Goal: Answer question/provide support: Share knowledge or assist other users

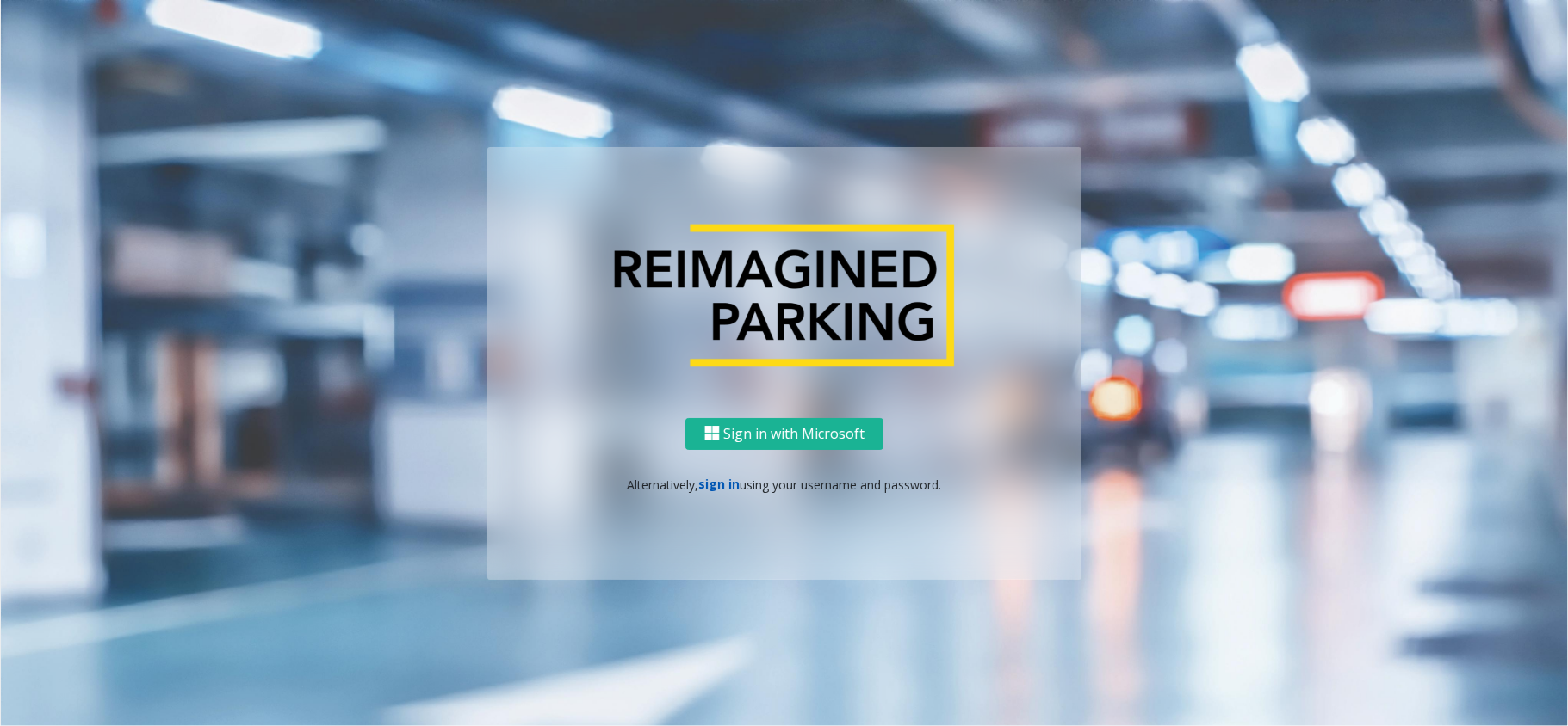
click at [715, 479] on link "sign in" at bounding box center [719, 483] width 41 height 17
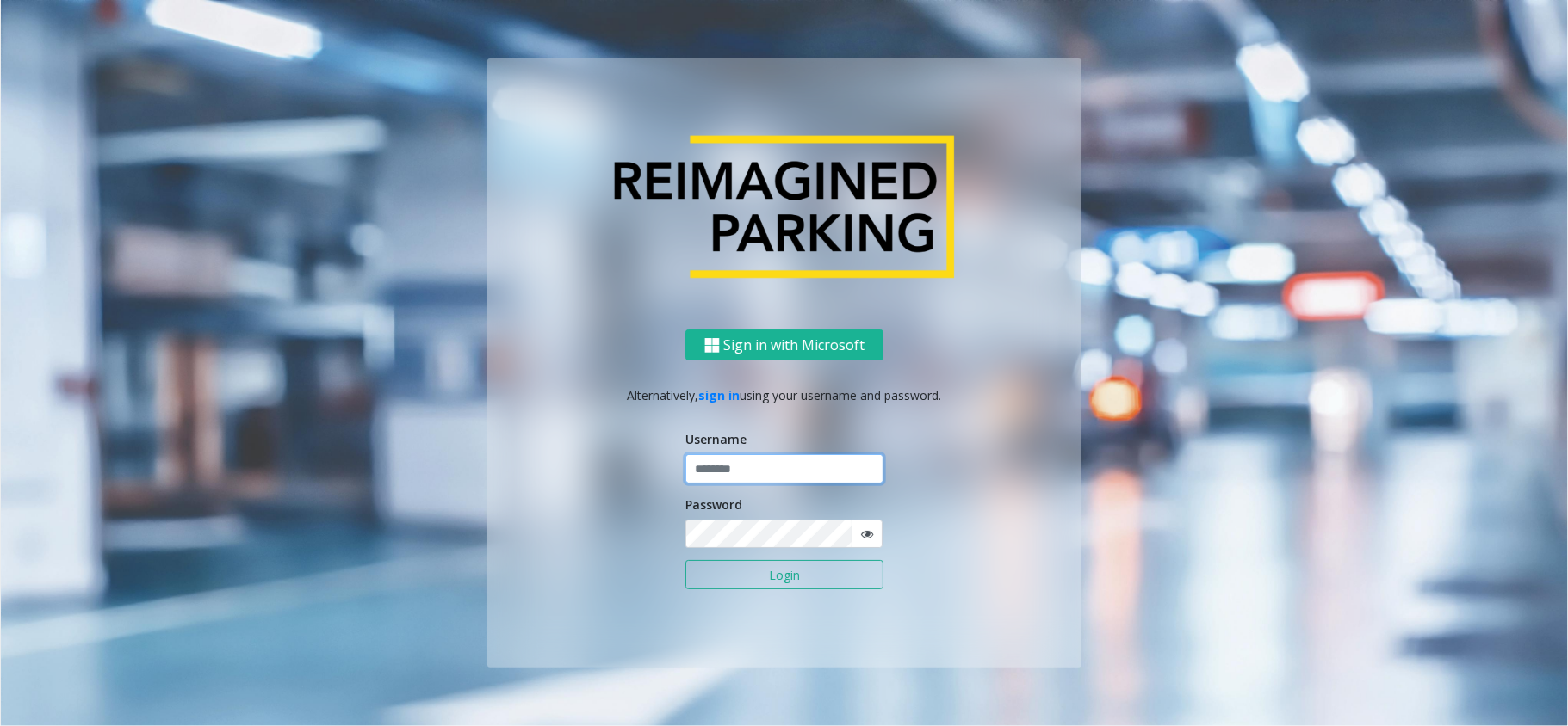
click at [703, 466] on input "text" at bounding box center [784, 469] width 198 height 29
type input "*****"
click at [685, 544] on button "Login" at bounding box center [784, 575] width 198 height 29
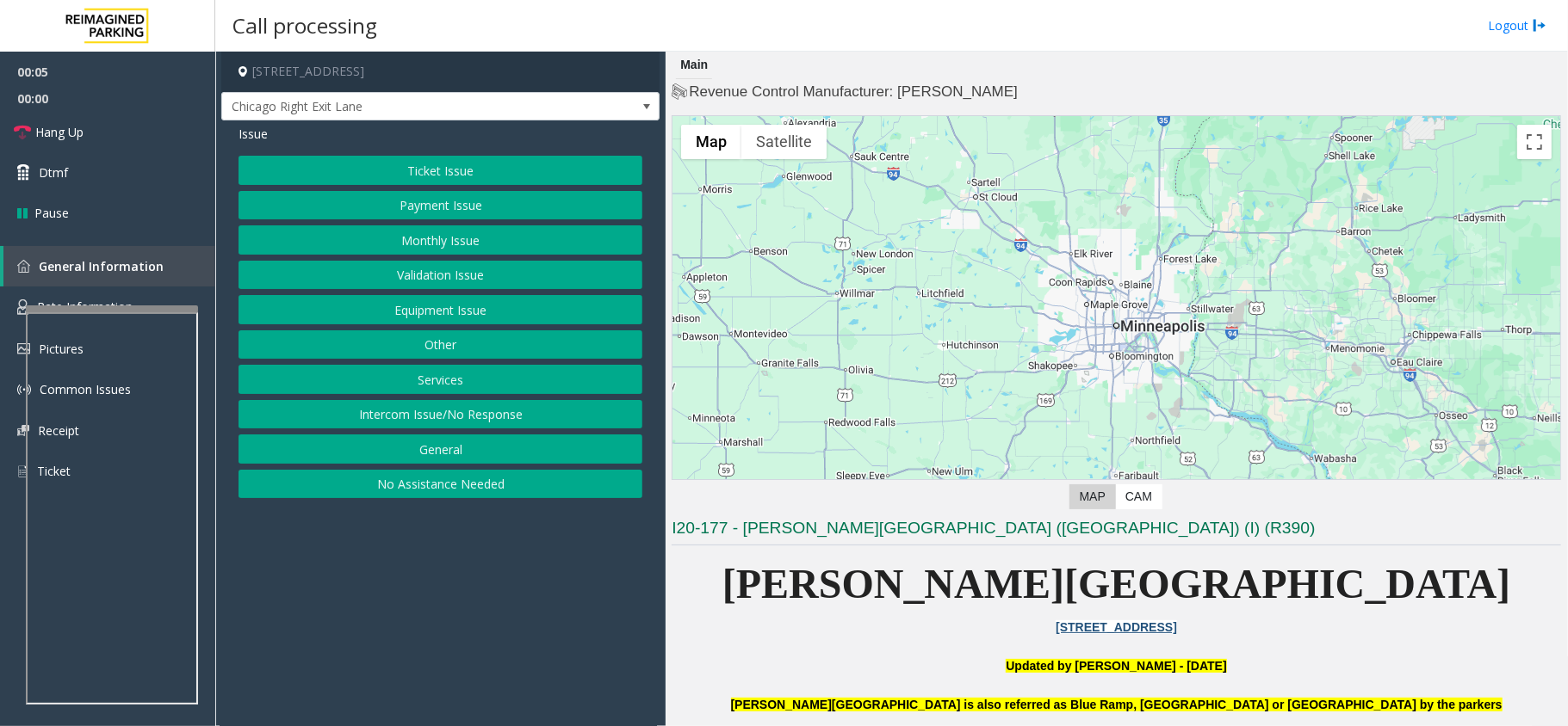
click at [393, 483] on button "No Assistance Needed" at bounding box center [440, 484] width 404 height 29
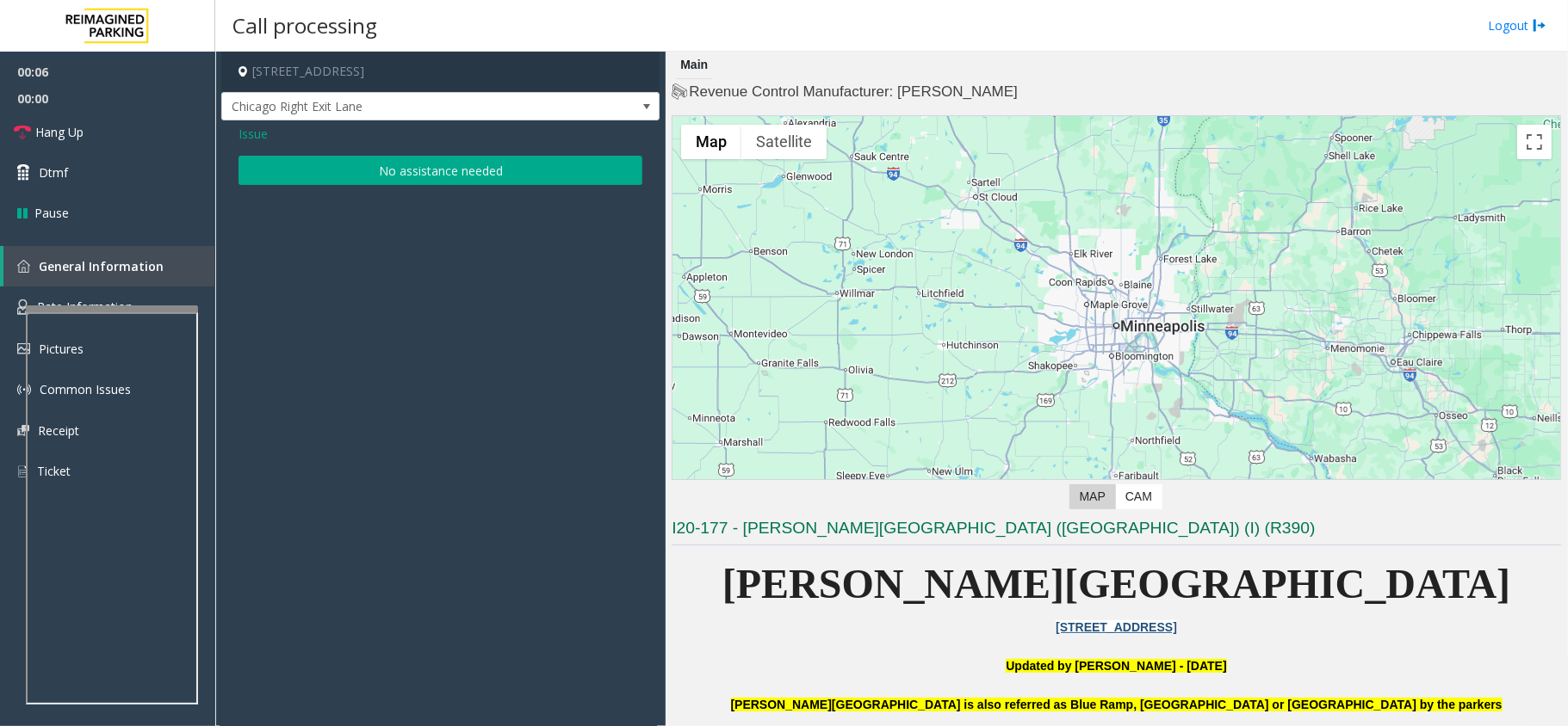
click at [367, 162] on button "No assistance needed" at bounding box center [440, 170] width 404 height 29
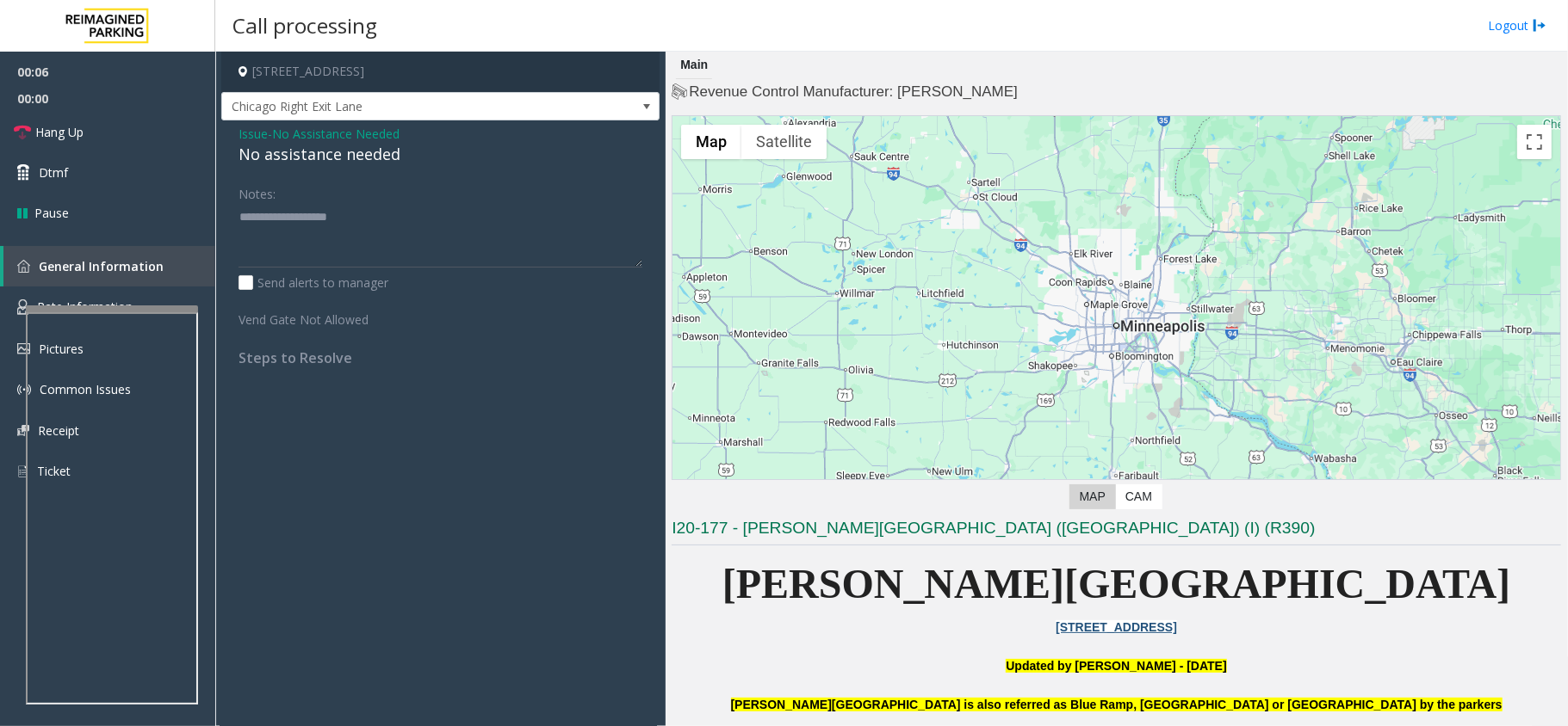
click at [325, 150] on div "No assistance needed" at bounding box center [440, 155] width 404 height 23
click at [327, 154] on div "No assistance needed" at bounding box center [440, 155] width 404 height 23
type textarea "**********"
click at [105, 135] on link "Hang Up" at bounding box center [108, 131] width 215 height 40
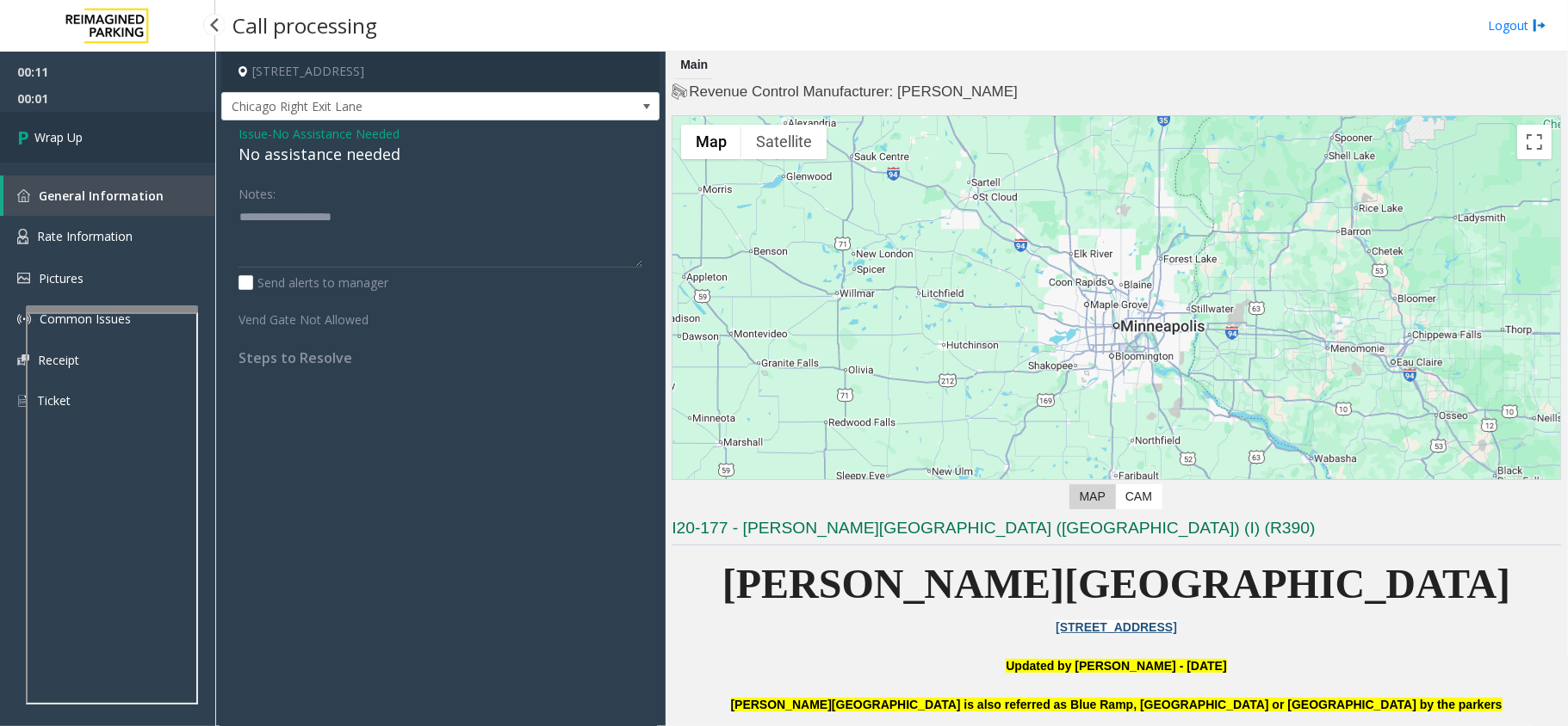
click at [107, 134] on link "Wrap Up" at bounding box center [108, 137] width 215 height 51
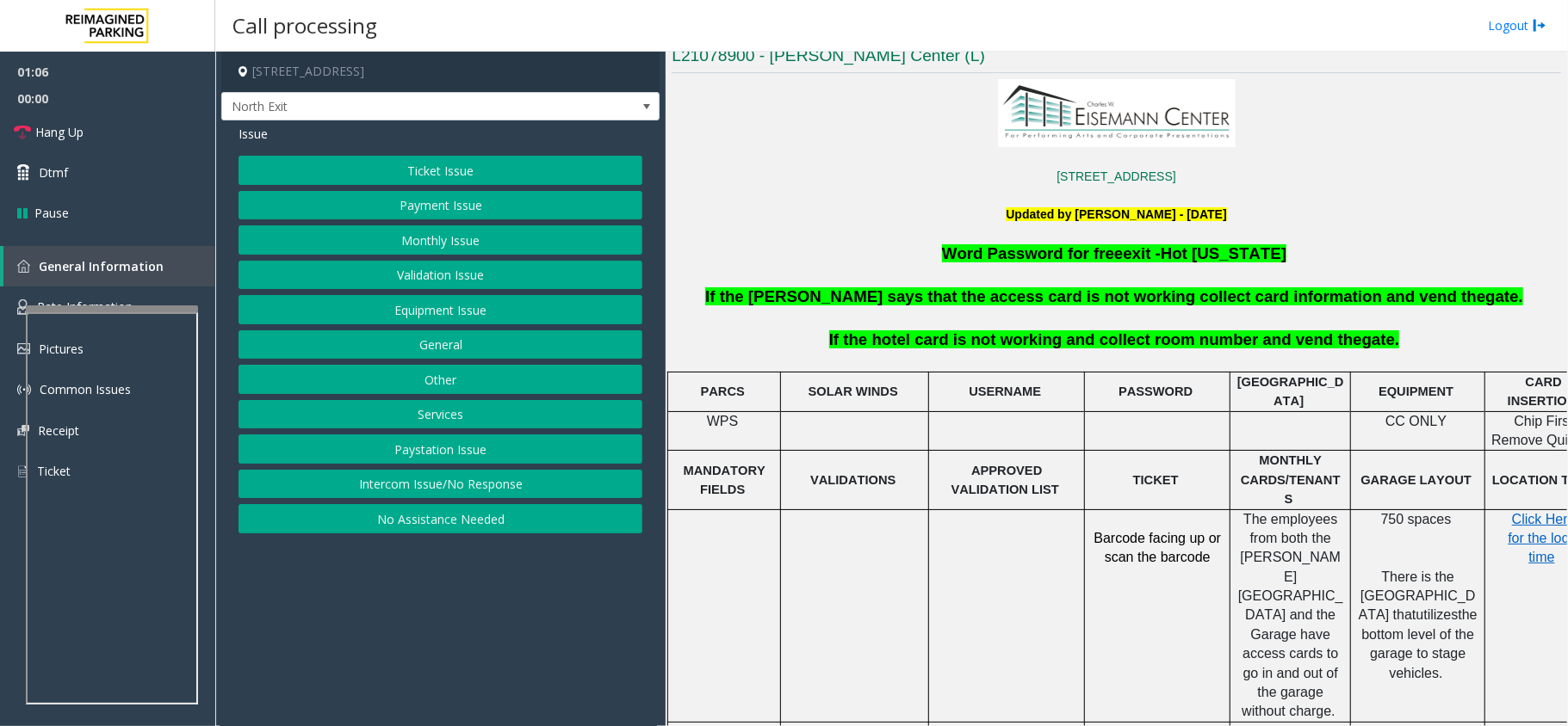
scroll to position [512, 0]
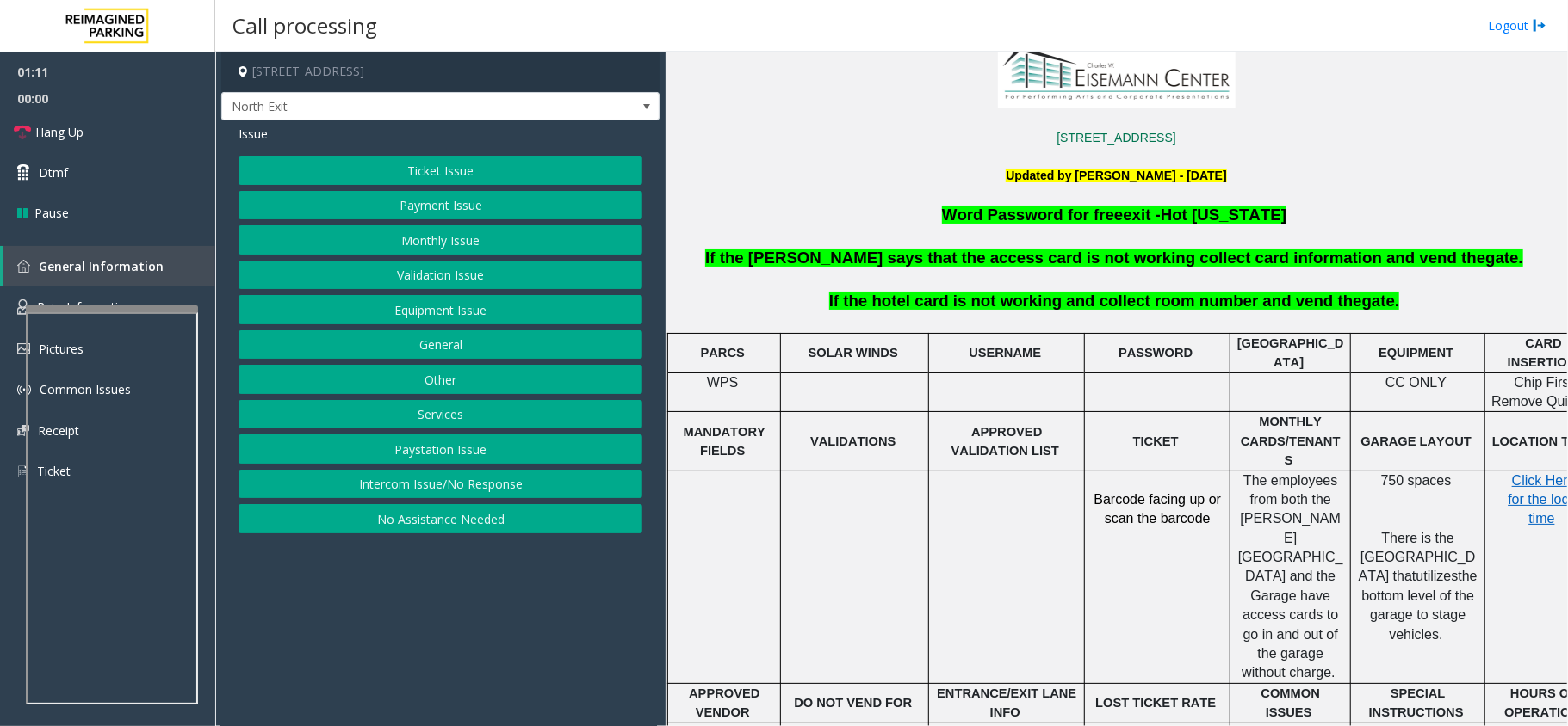
click at [492, 419] on button "Services" at bounding box center [440, 415] width 404 height 29
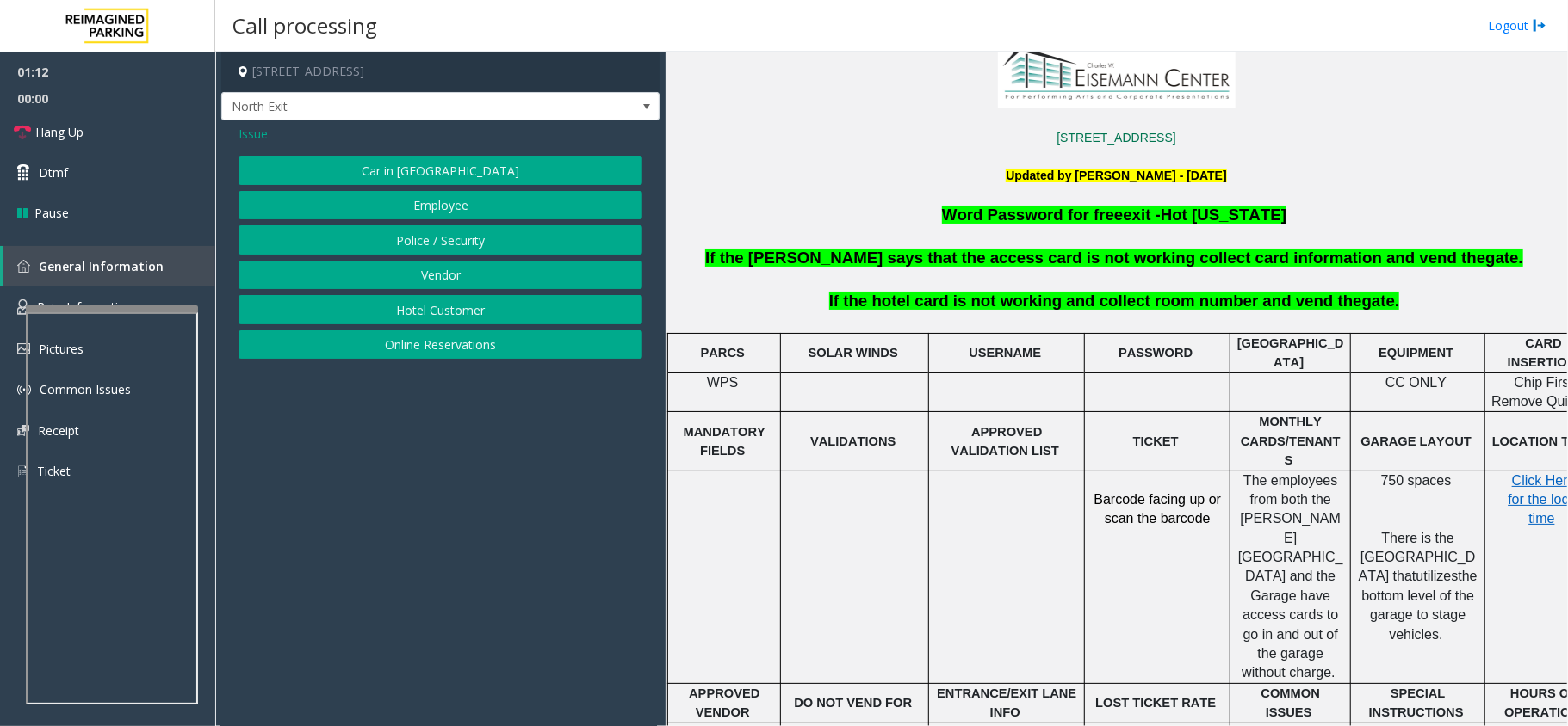
click at [431, 304] on button "Hotel Customer" at bounding box center [440, 310] width 404 height 29
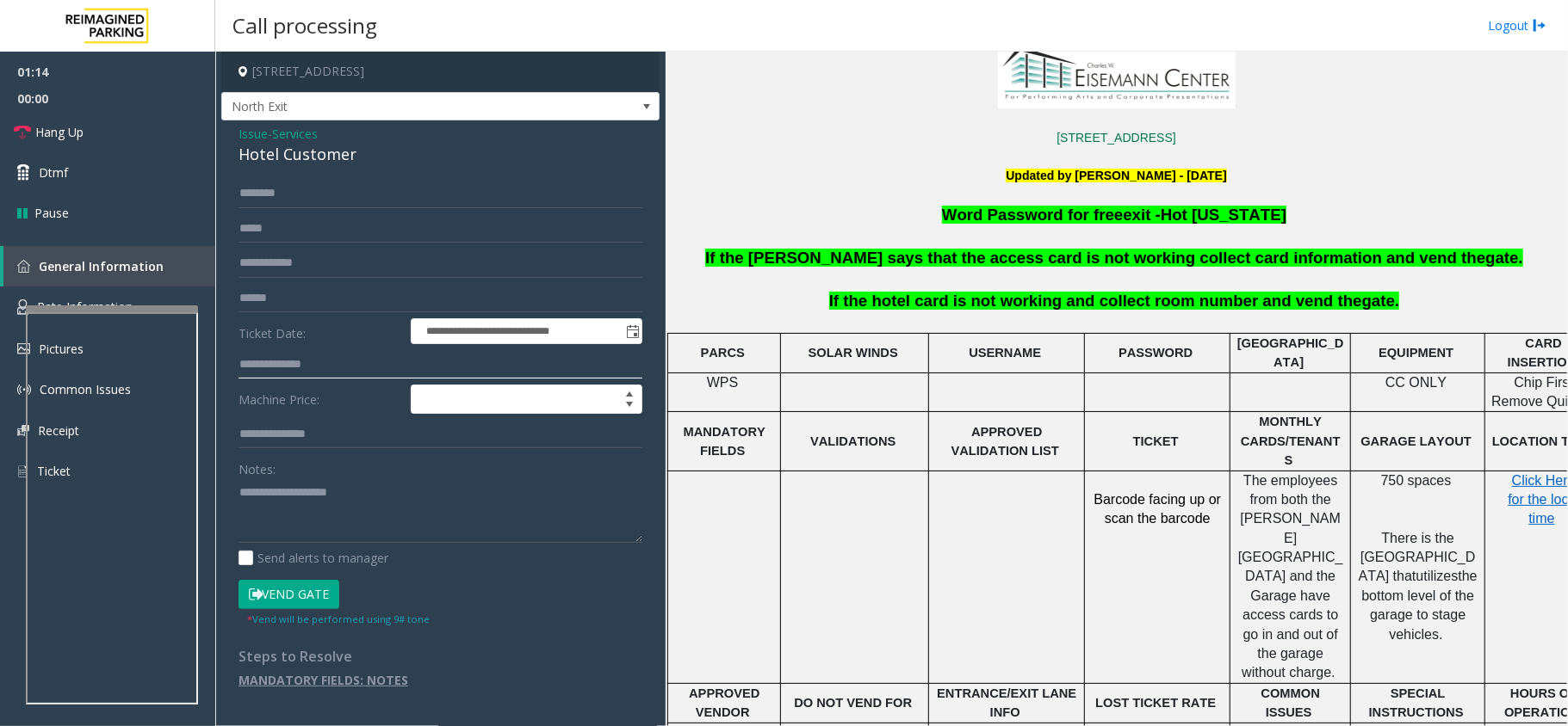
click at [284, 352] on input "text" at bounding box center [440, 365] width 404 height 29
type input "***"
click at [249, 197] on input "text" at bounding box center [440, 194] width 404 height 29
type input "*******"
click at [283, 544] on button "Vend Gate" at bounding box center [289, 595] width 101 height 29
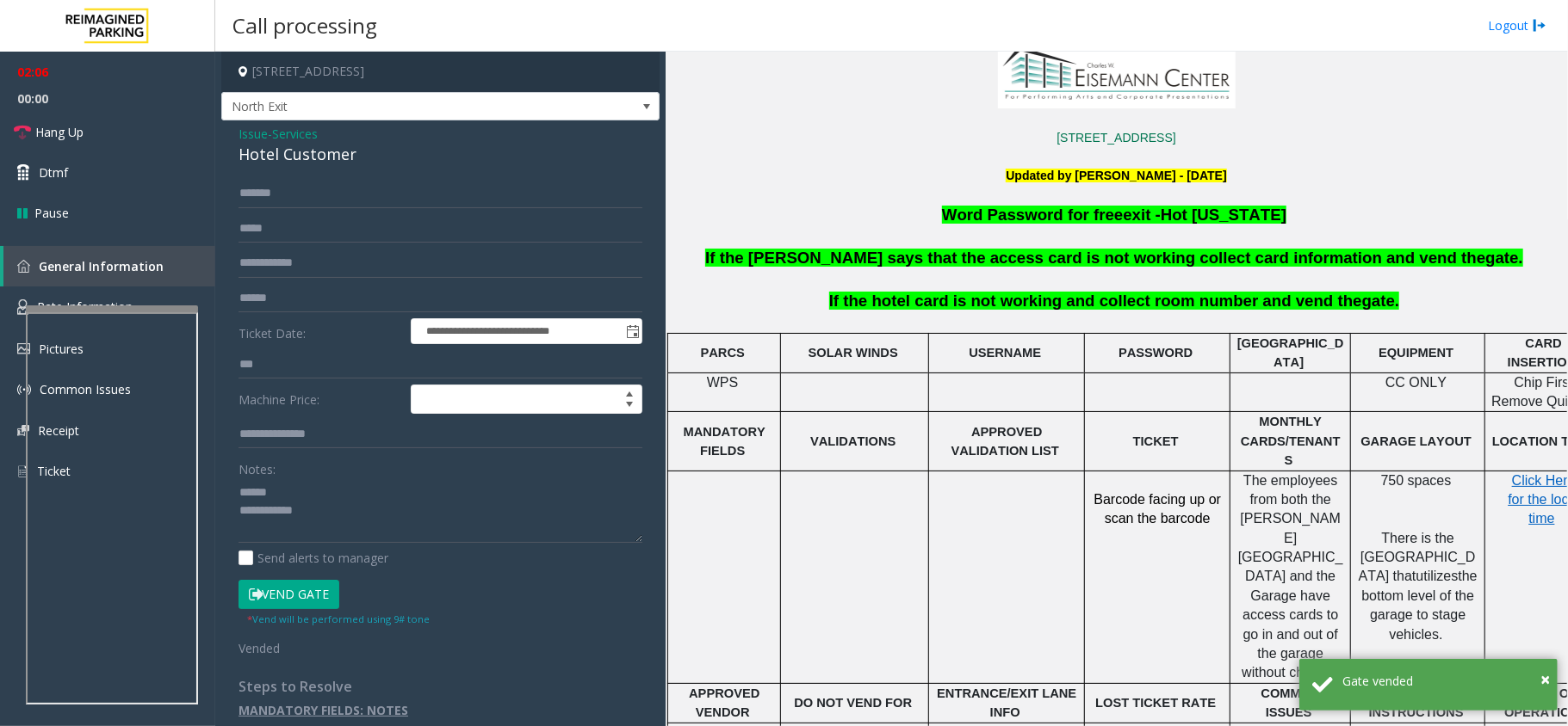
click at [261, 148] on div "Hotel Customer" at bounding box center [440, 155] width 404 height 23
click at [265, 154] on div "Hotel Customer" at bounding box center [440, 155] width 404 height 23
click at [263, 155] on div "Hotel Customer" at bounding box center [440, 155] width 404 height 23
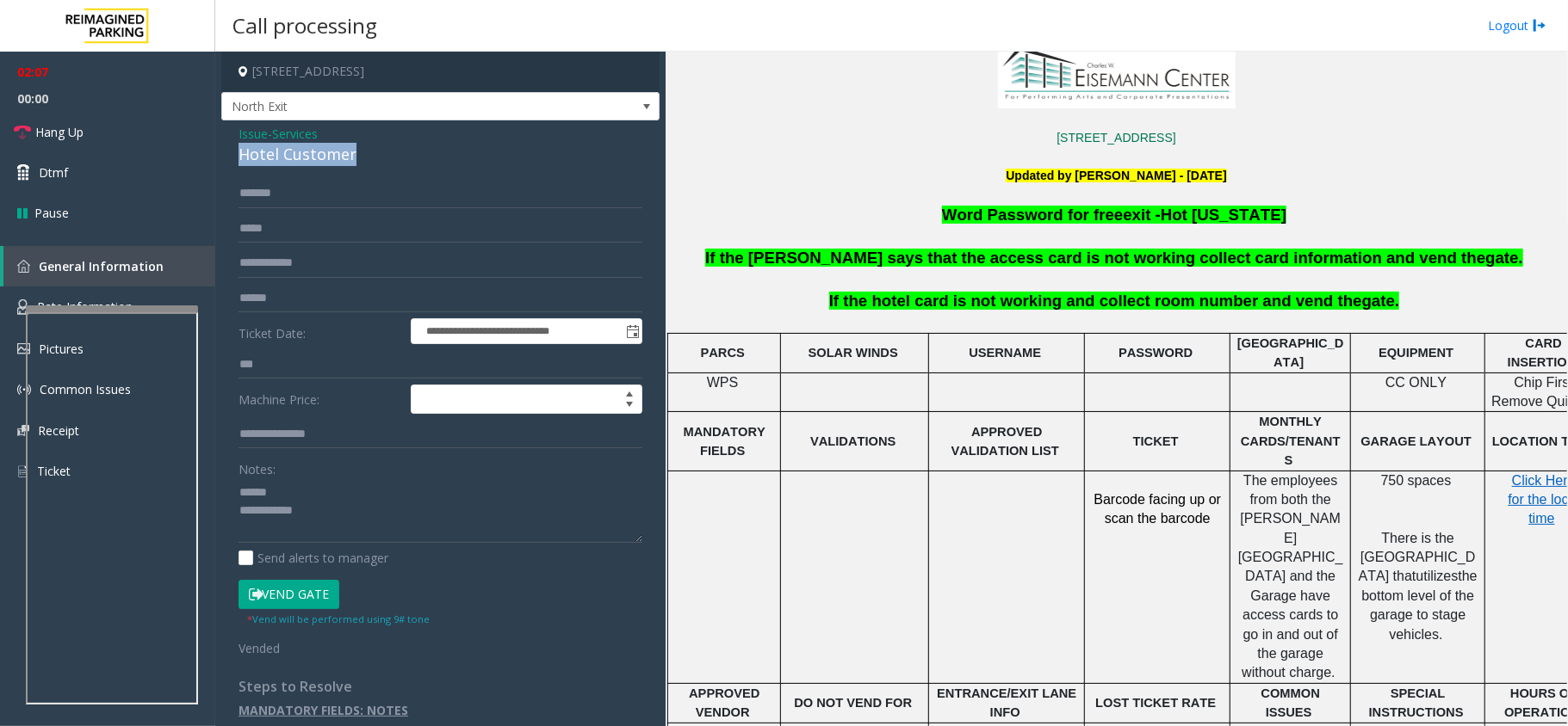
click at [261, 155] on div "Hotel Customer" at bounding box center [440, 155] width 404 height 23
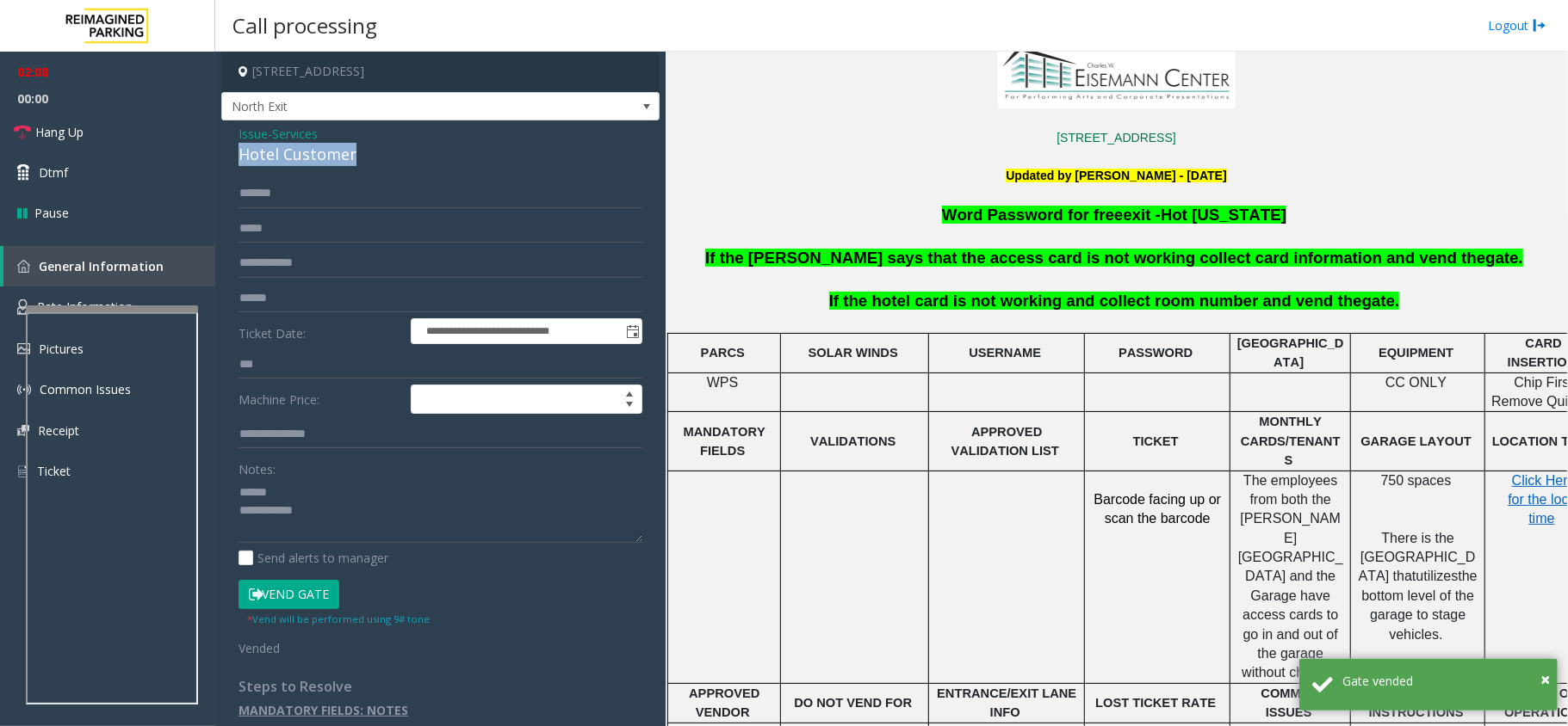
click at [261, 155] on div "Hotel Customer" at bounding box center [440, 155] width 404 height 23
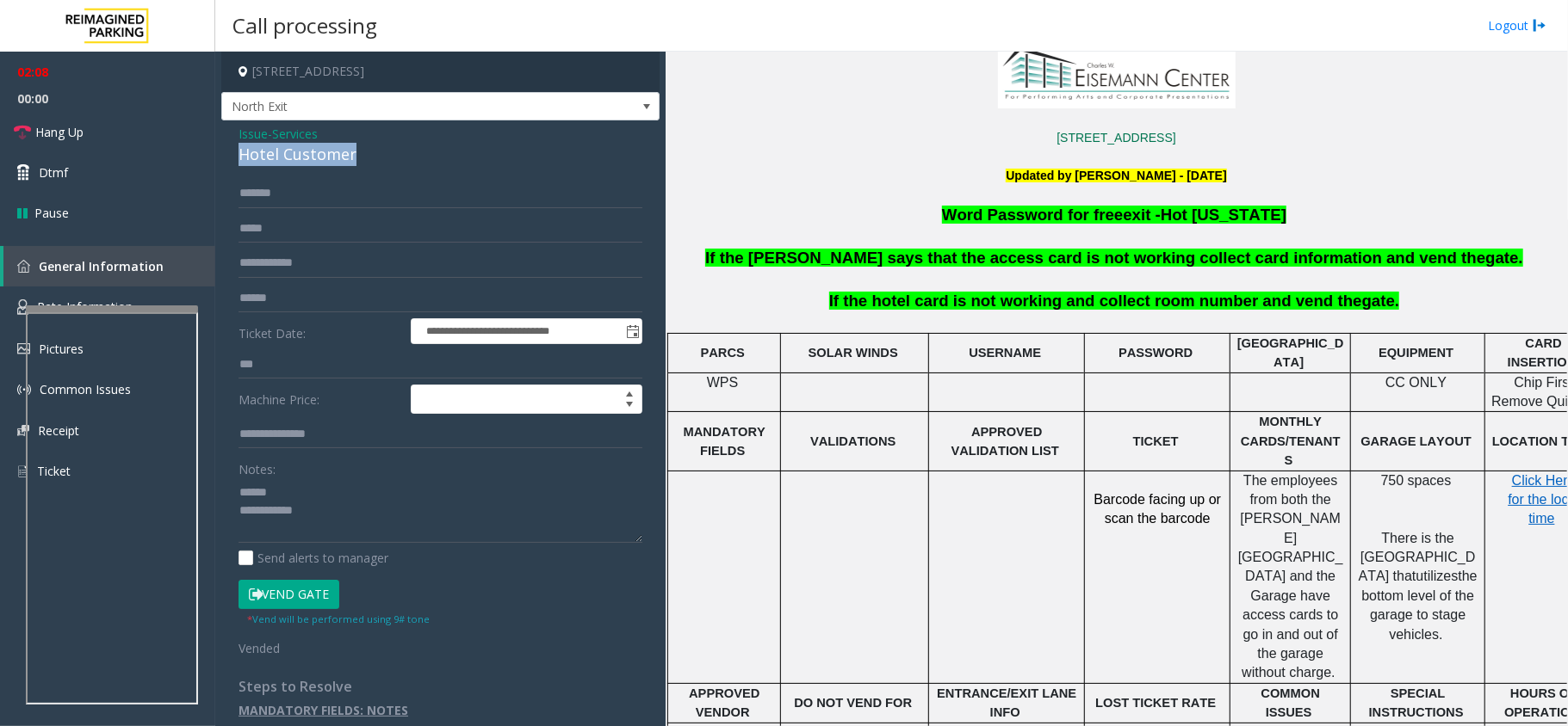
drag, startPoint x: 261, startPoint y: 155, endPoint x: 356, endPoint y: 156, distance: 95.0
click at [356, 156] on div "Hotel Customer" at bounding box center [440, 155] width 404 height 23
click at [101, 131] on link "Hang Up" at bounding box center [108, 131] width 215 height 40
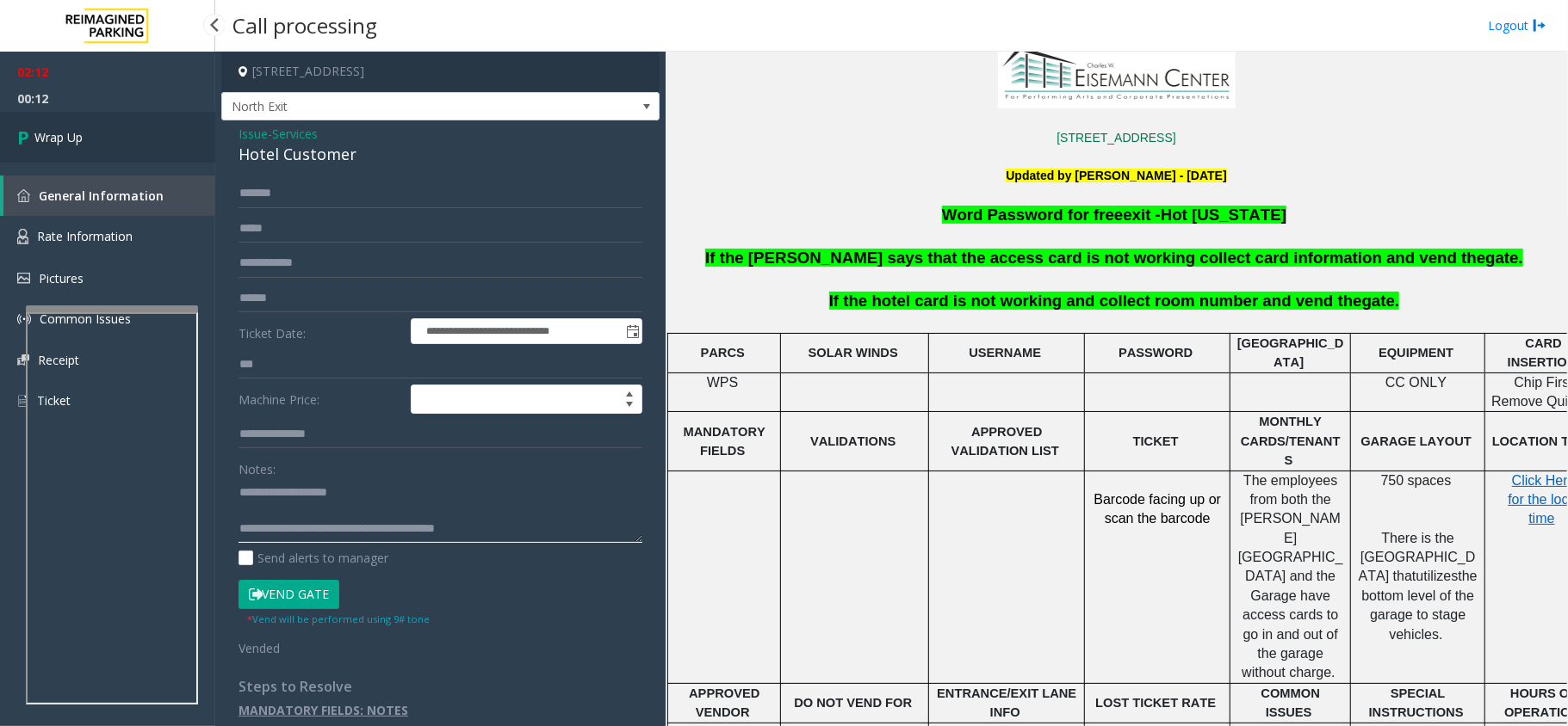
type textarea "**********"
click at [72, 139] on span "Wrap Up" at bounding box center [58, 137] width 48 height 18
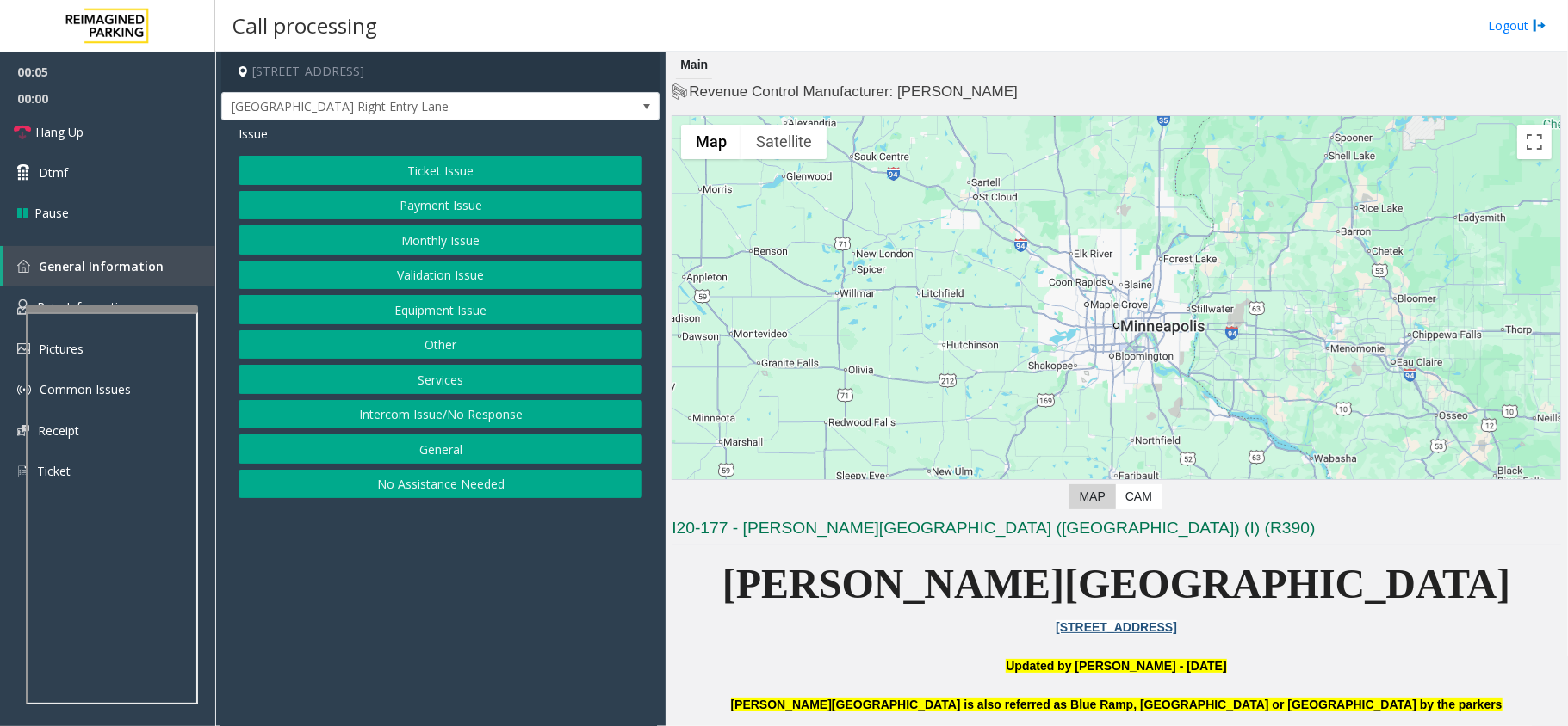
click at [366, 245] on button "Monthly Issue" at bounding box center [440, 240] width 404 height 29
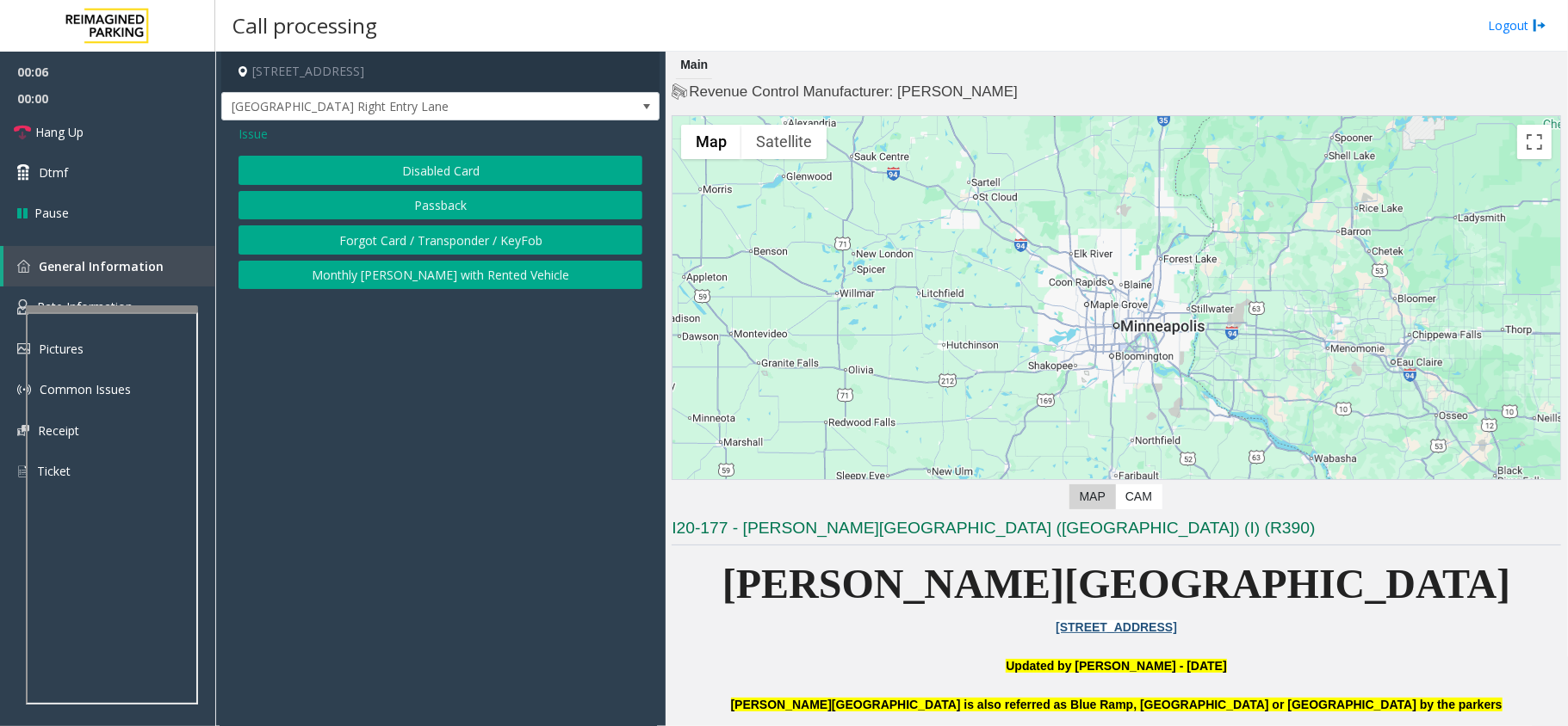
click at [472, 159] on button "Disabled Card" at bounding box center [440, 170] width 404 height 29
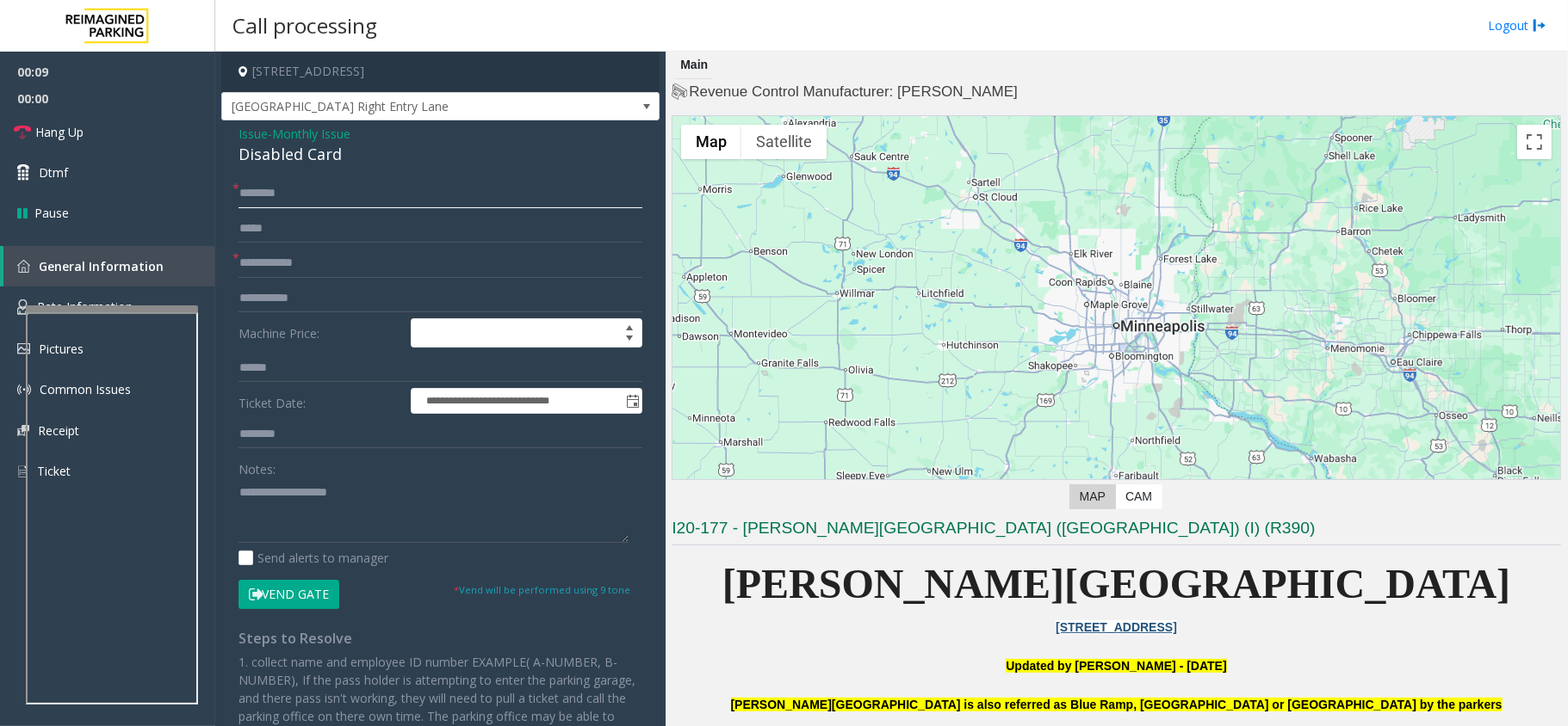
click at [291, 186] on input "text" at bounding box center [440, 194] width 404 height 29
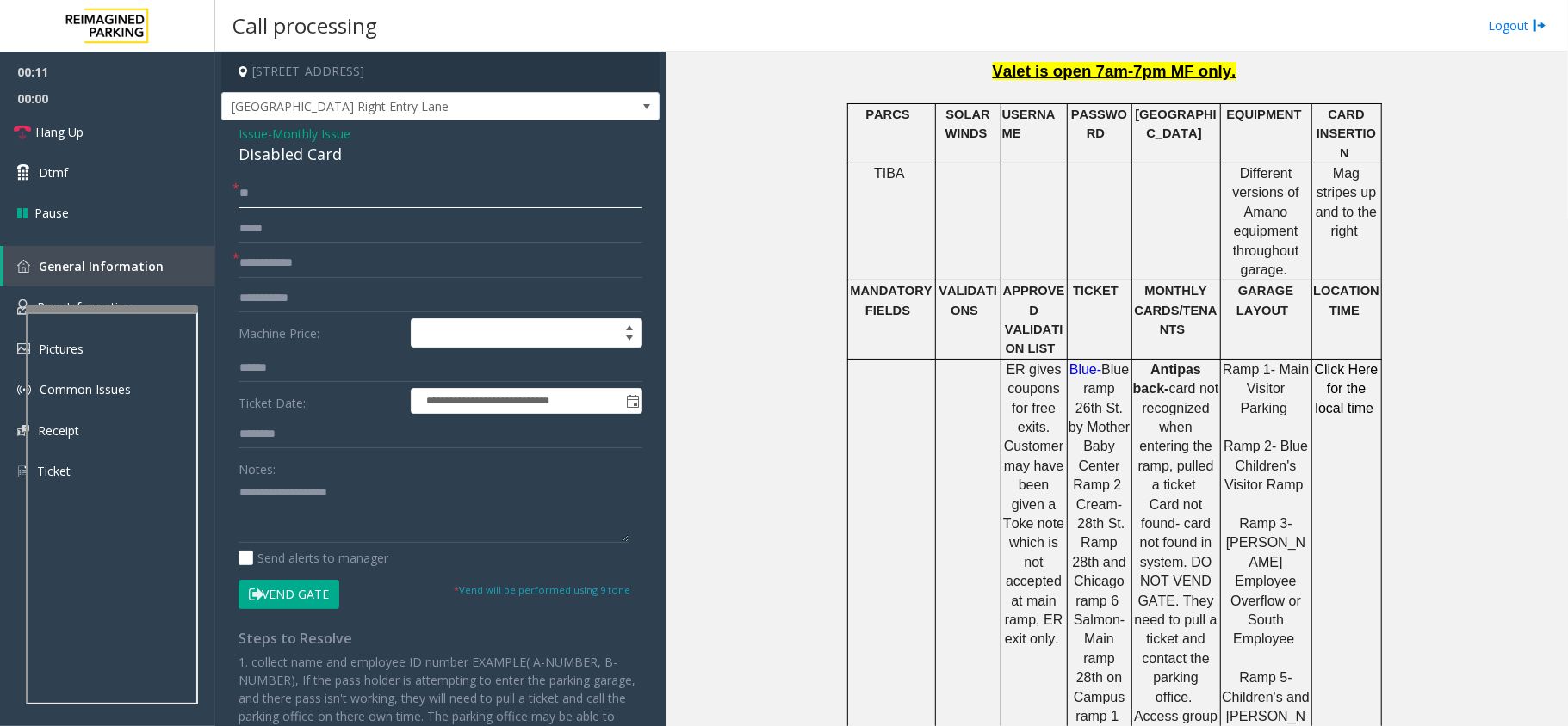
scroll to position [918, 0]
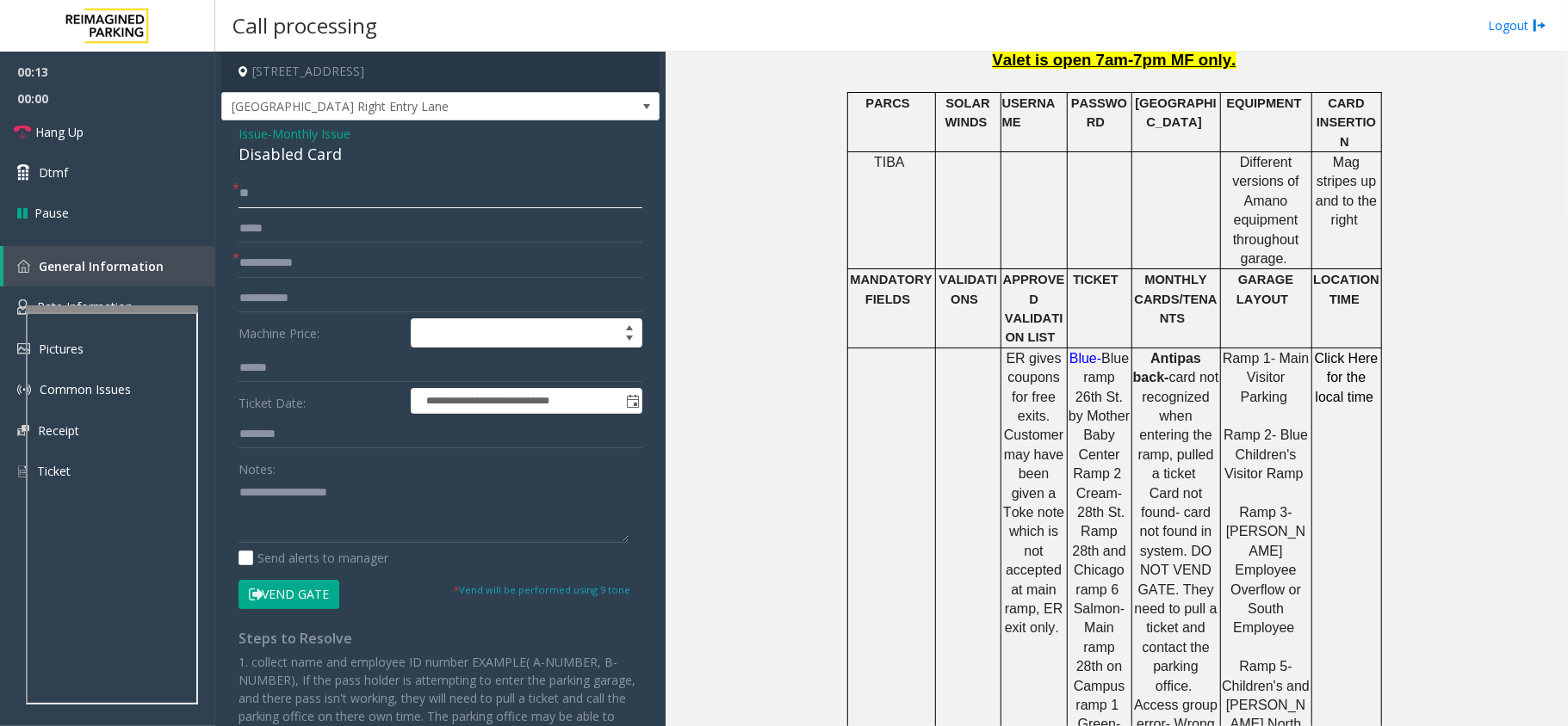
type input "**"
click at [311, 260] on input "text" at bounding box center [440, 263] width 404 height 29
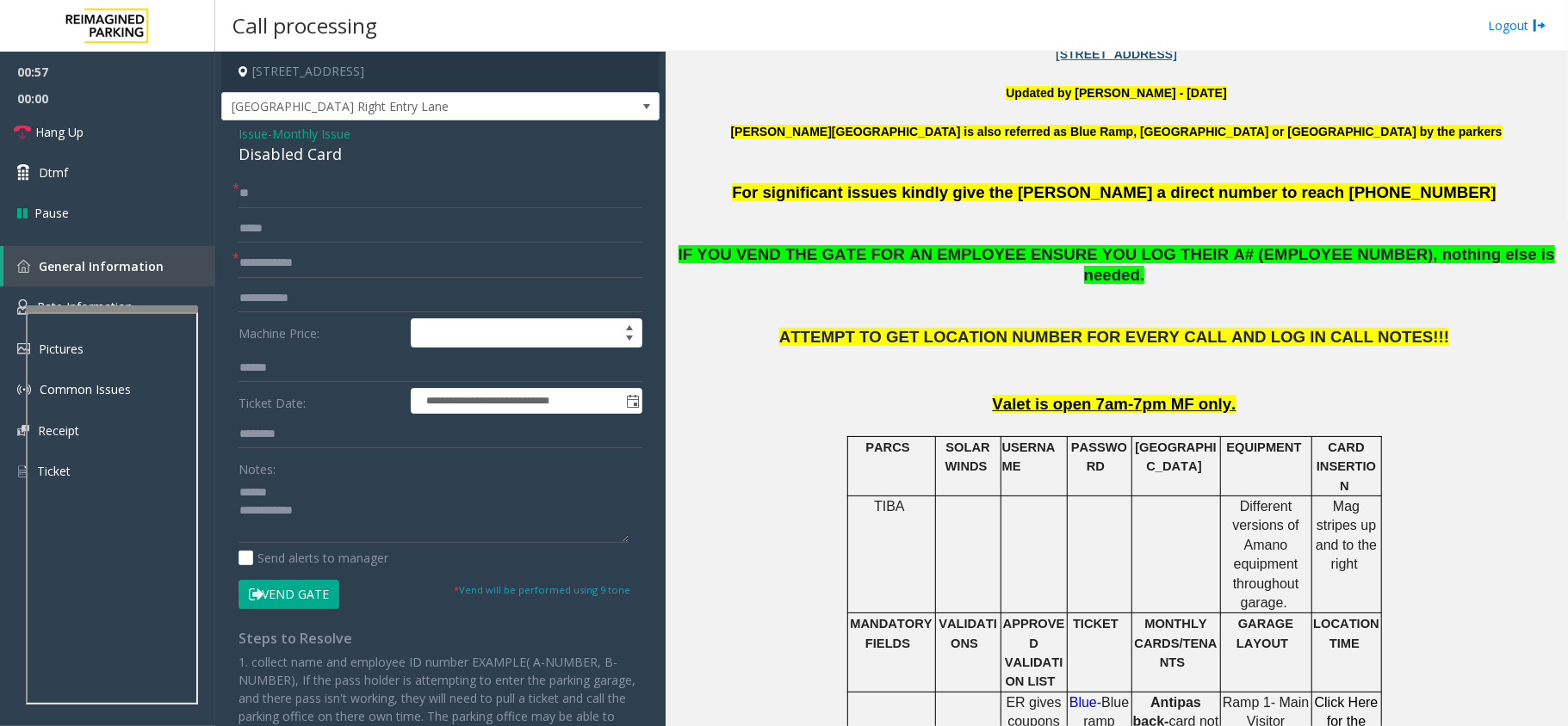
click at [283, 153] on div "Disabled Card" at bounding box center [440, 155] width 404 height 23
type textarea "**********"
click at [290, 268] on input "text" at bounding box center [440, 263] width 404 height 29
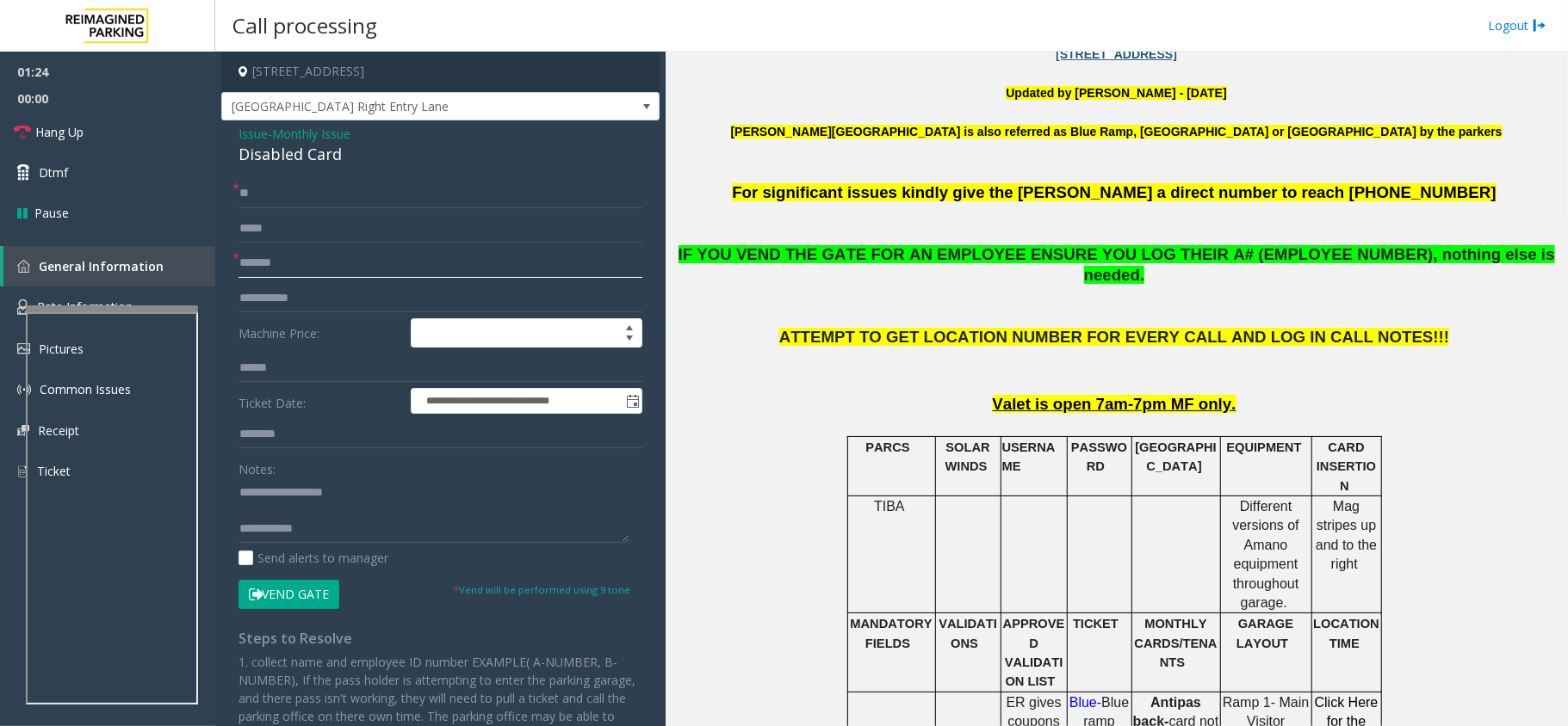
type input "*******"
click at [290, 544] on button "Vend Gate" at bounding box center [289, 595] width 101 height 29
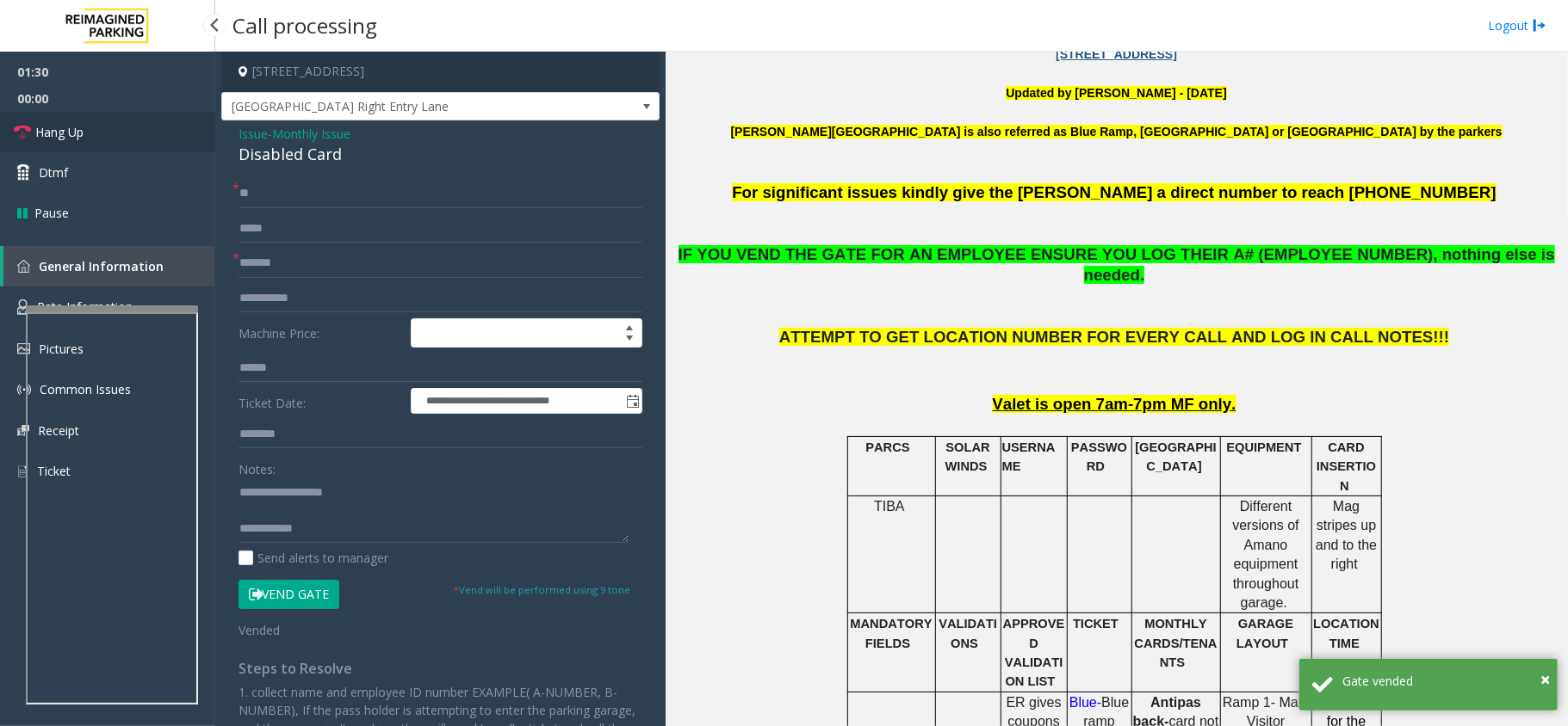
click at [97, 136] on link "Hang Up" at bounding box center [108, 131] width 215 height 40
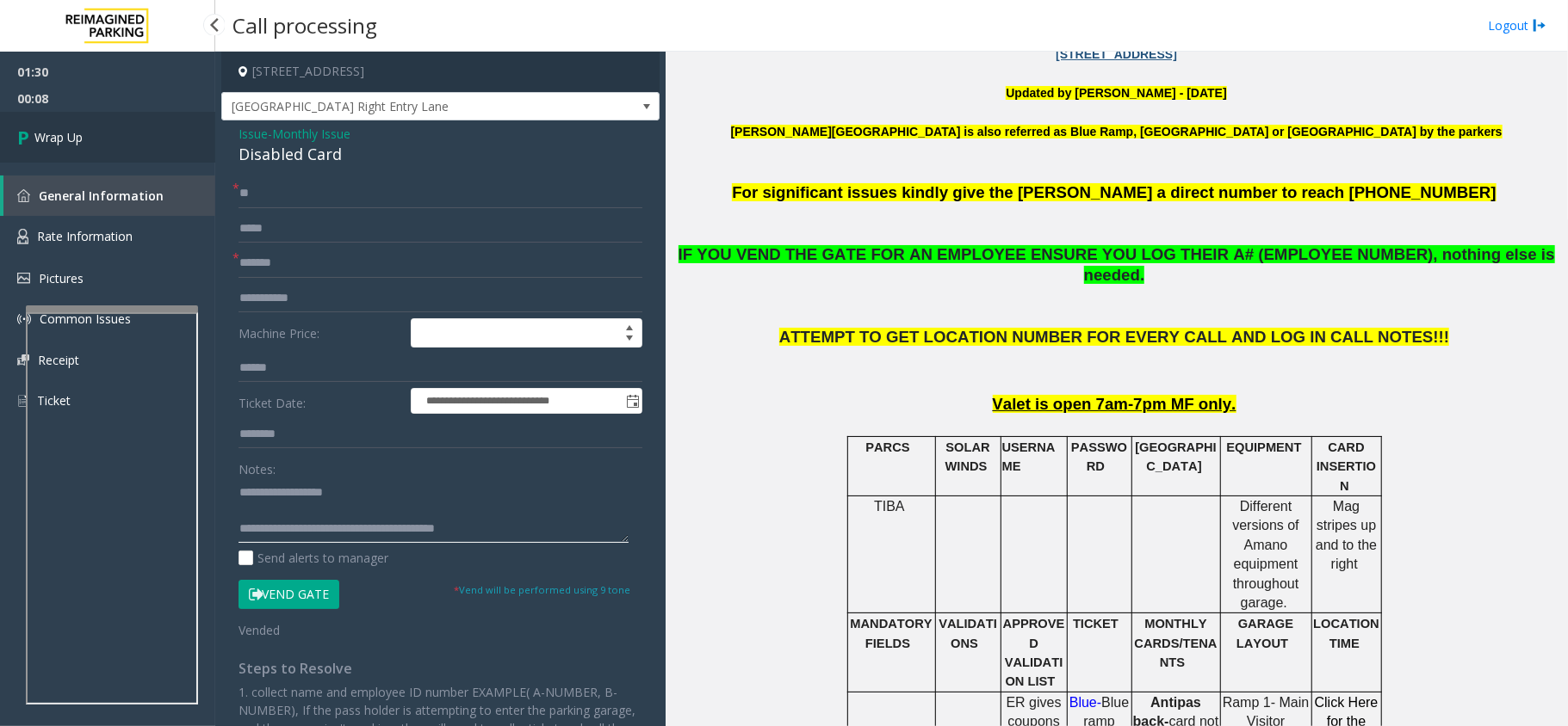
type textarea "**********"
click at [57, 142] on span "Wrap Up" at bounding box center [58, 137] width 48 height 18
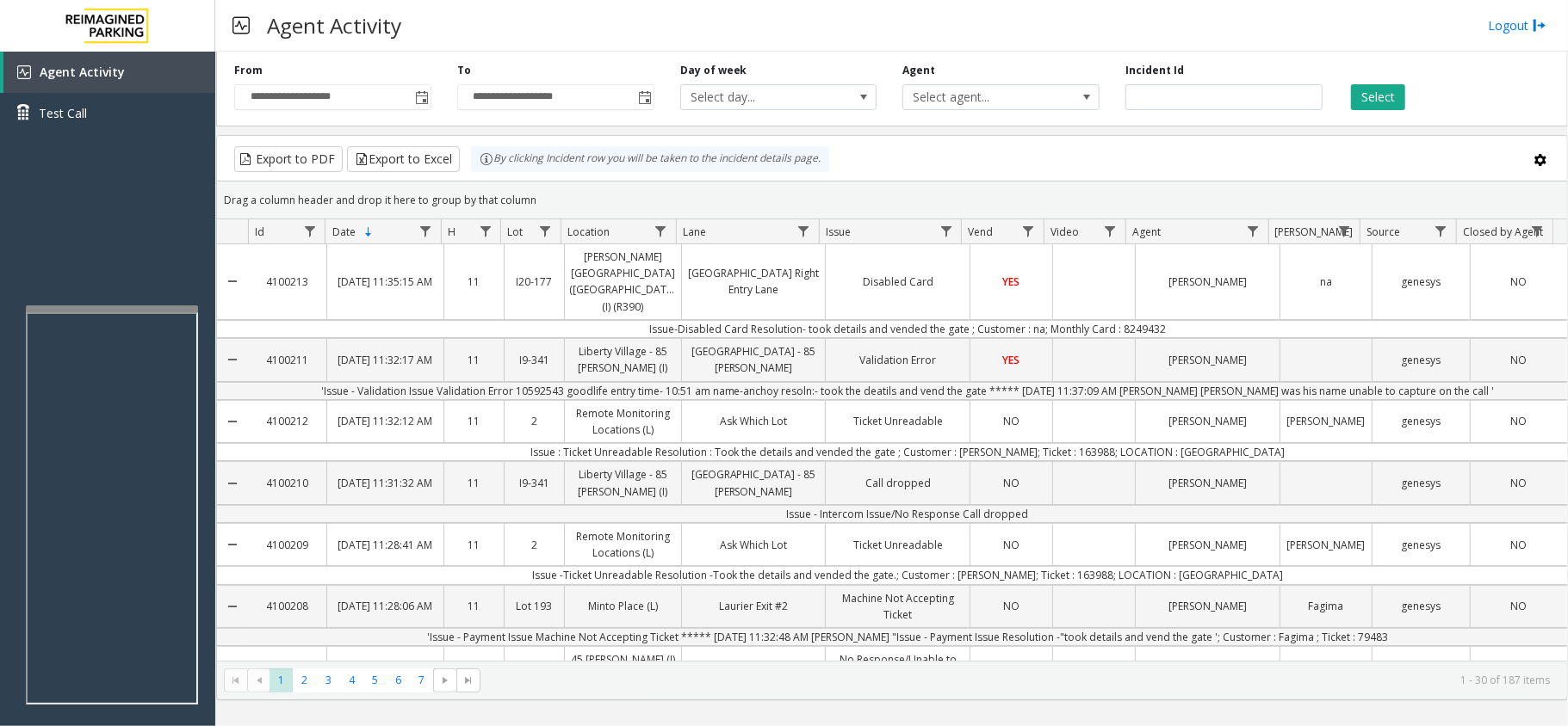
click at [1124, 163] on div "Export to PDF Export to Excel By clicking Incident row you will be taken to the…" at bounding box center [892, 159] width 1320 height 25
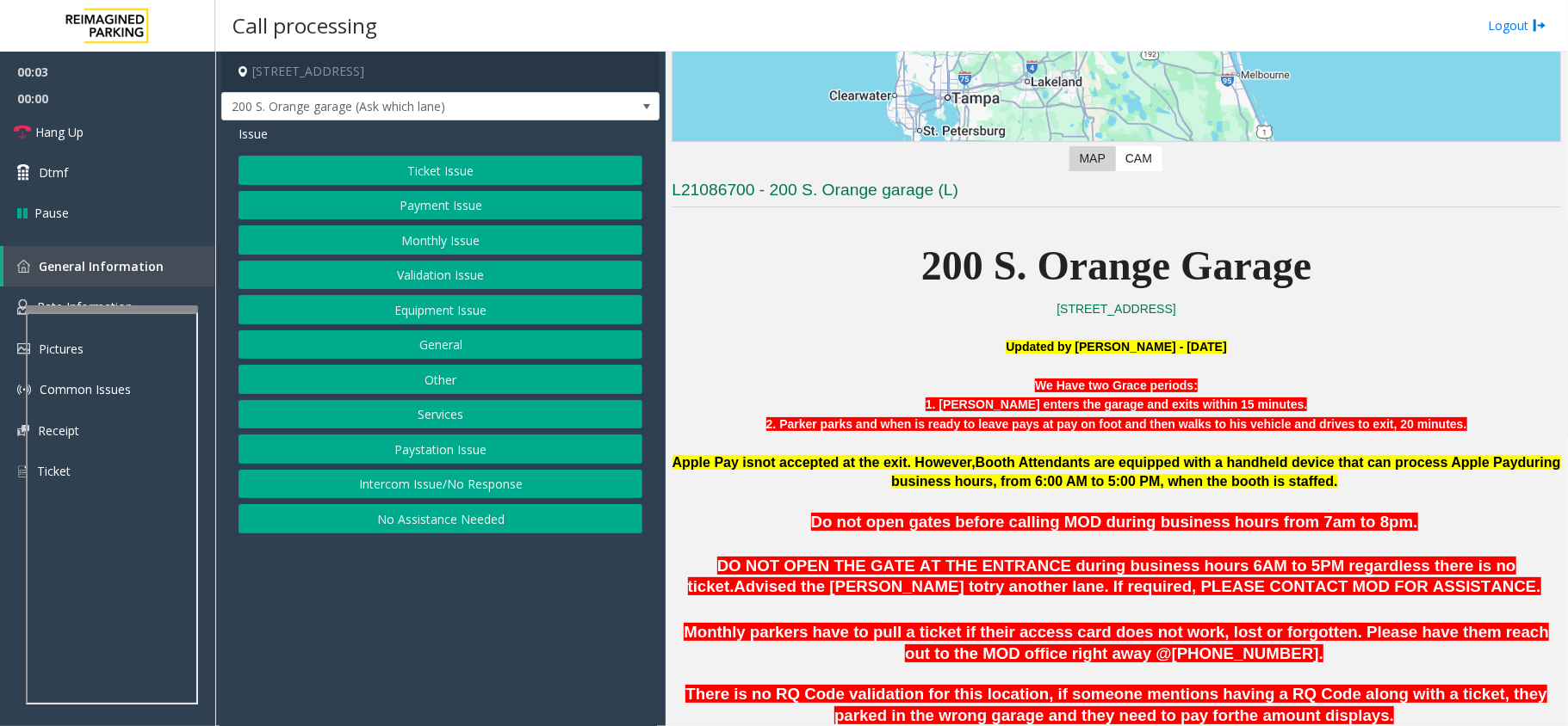
scroll to position [344, 0]
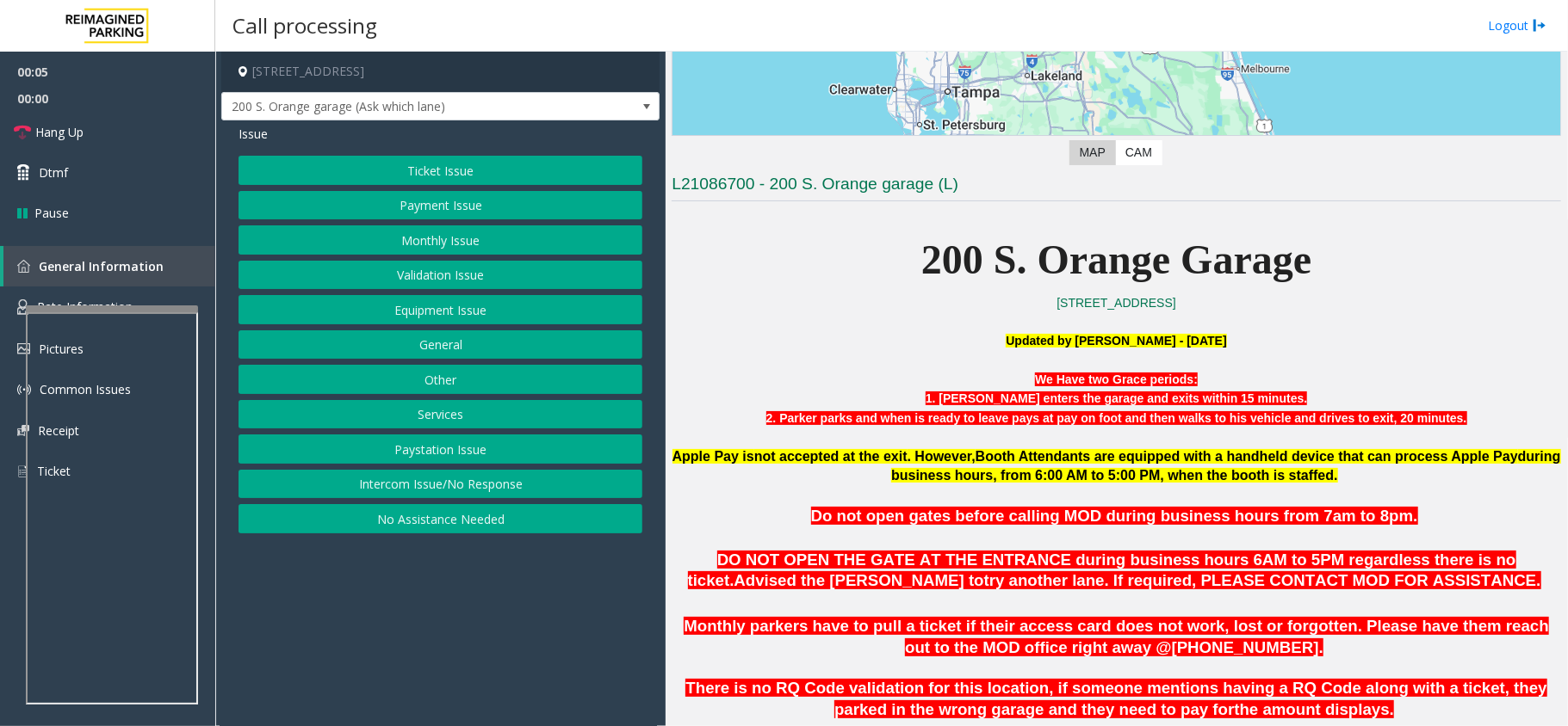
click at [500, 492] on button "Intercom Issue/No Response" at bounding box center [440, 484] width 404 height 29
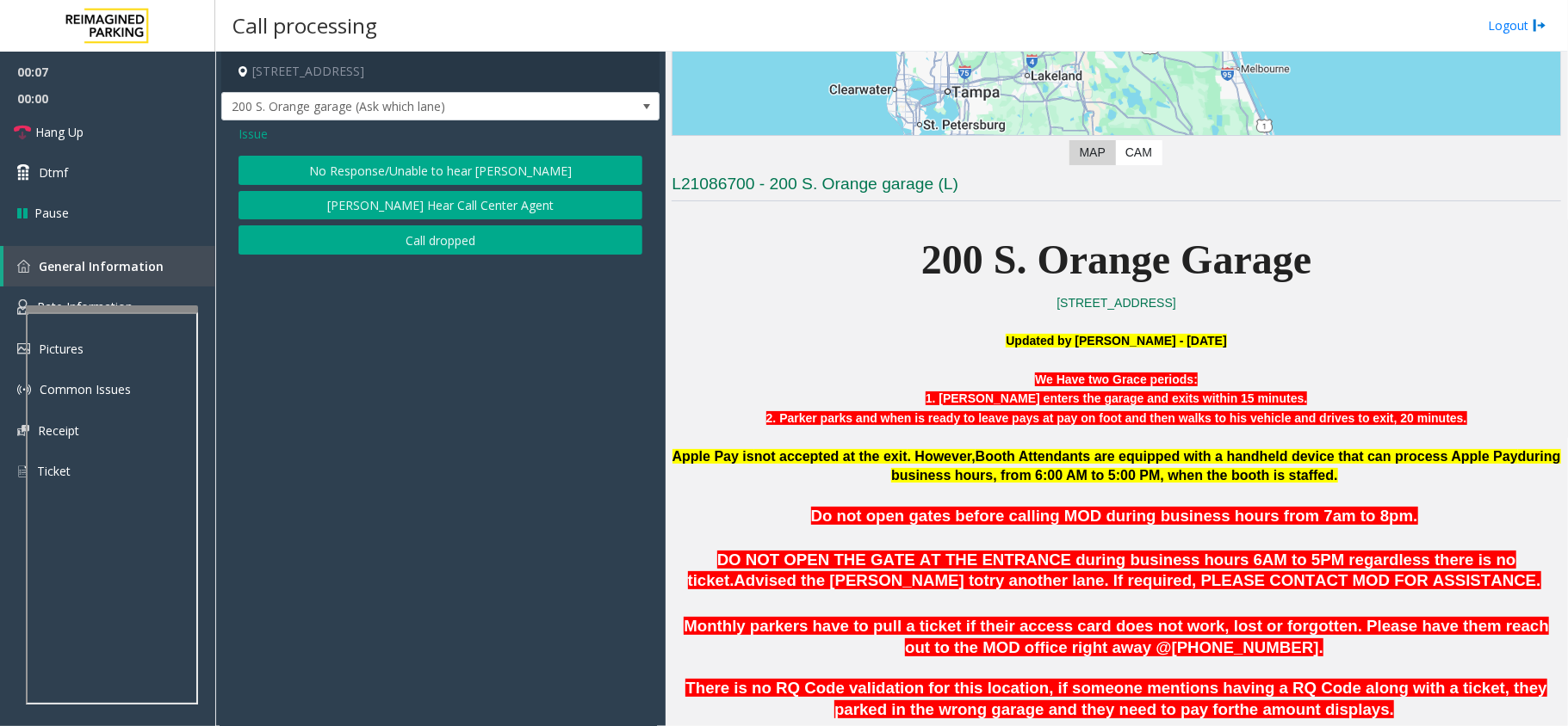
click at [408, 175] on button "No Response/Unable to hear [PERSON_NAME]" at bounding box center [440, 170] width 404 height 29
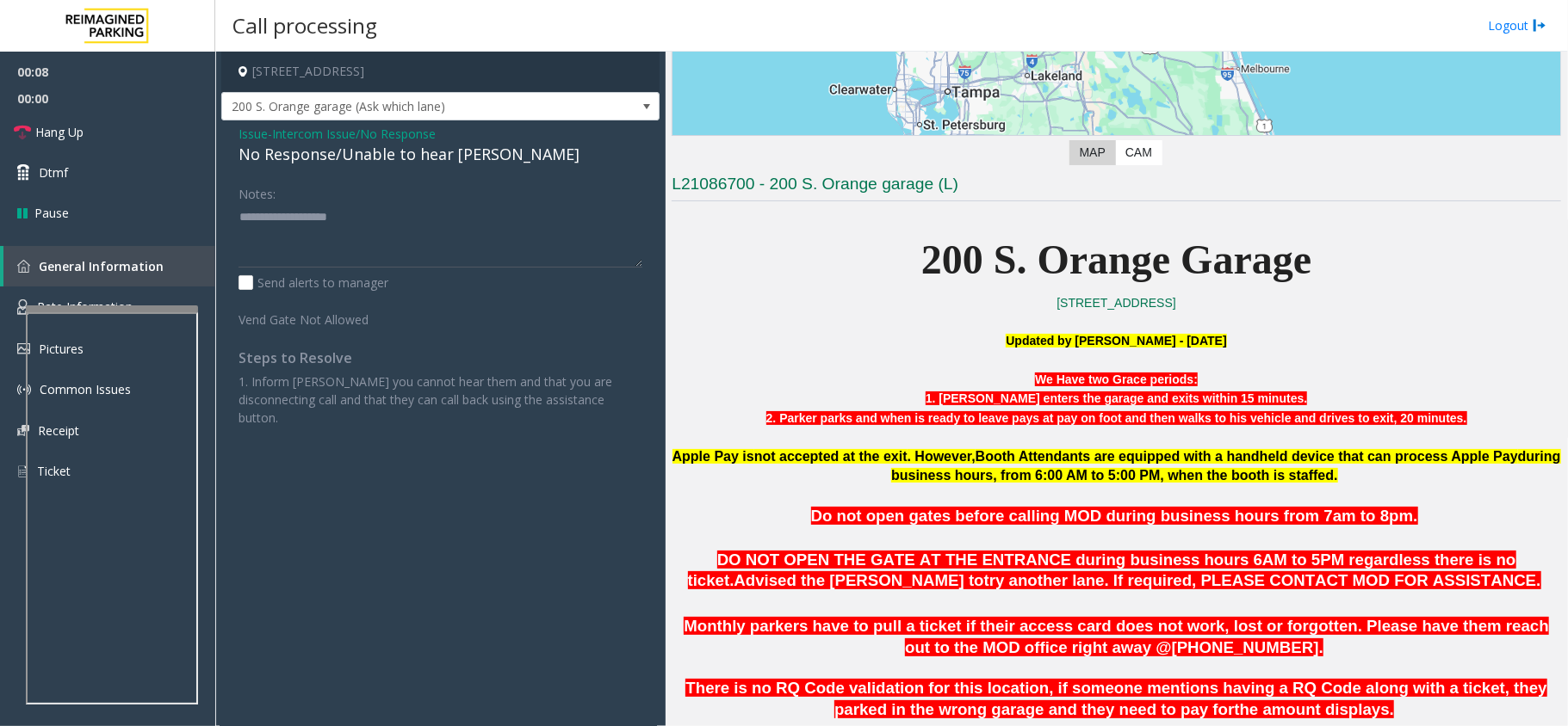
click at [374, 149] on div "No Response/Unable to hear [PERSON_NAME]" at bounding box center [440, 155] width 404 height 23
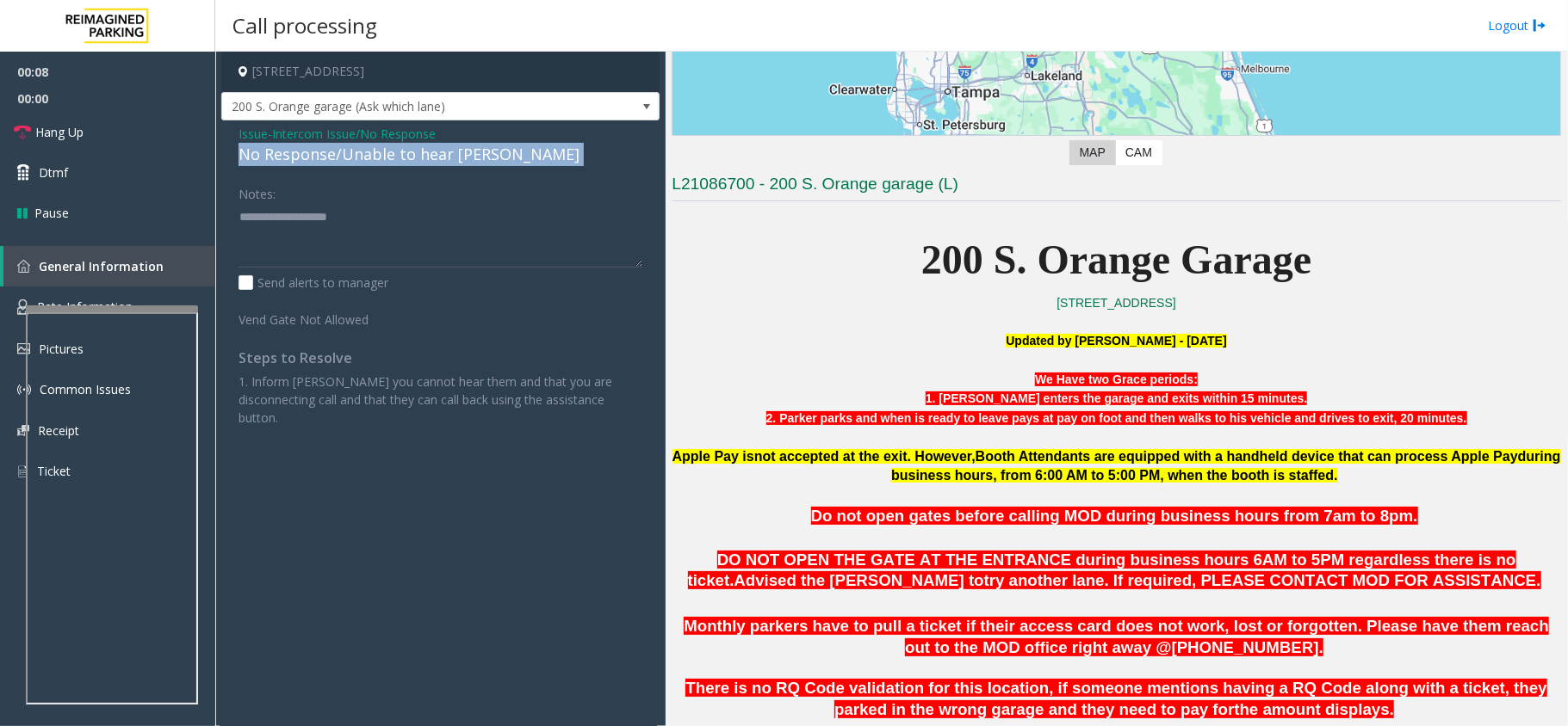
click at [374, 149] on div "No Response/Unable to hear [PERSON_NAME]" at bounding box center [440, 155] width 404 height 23
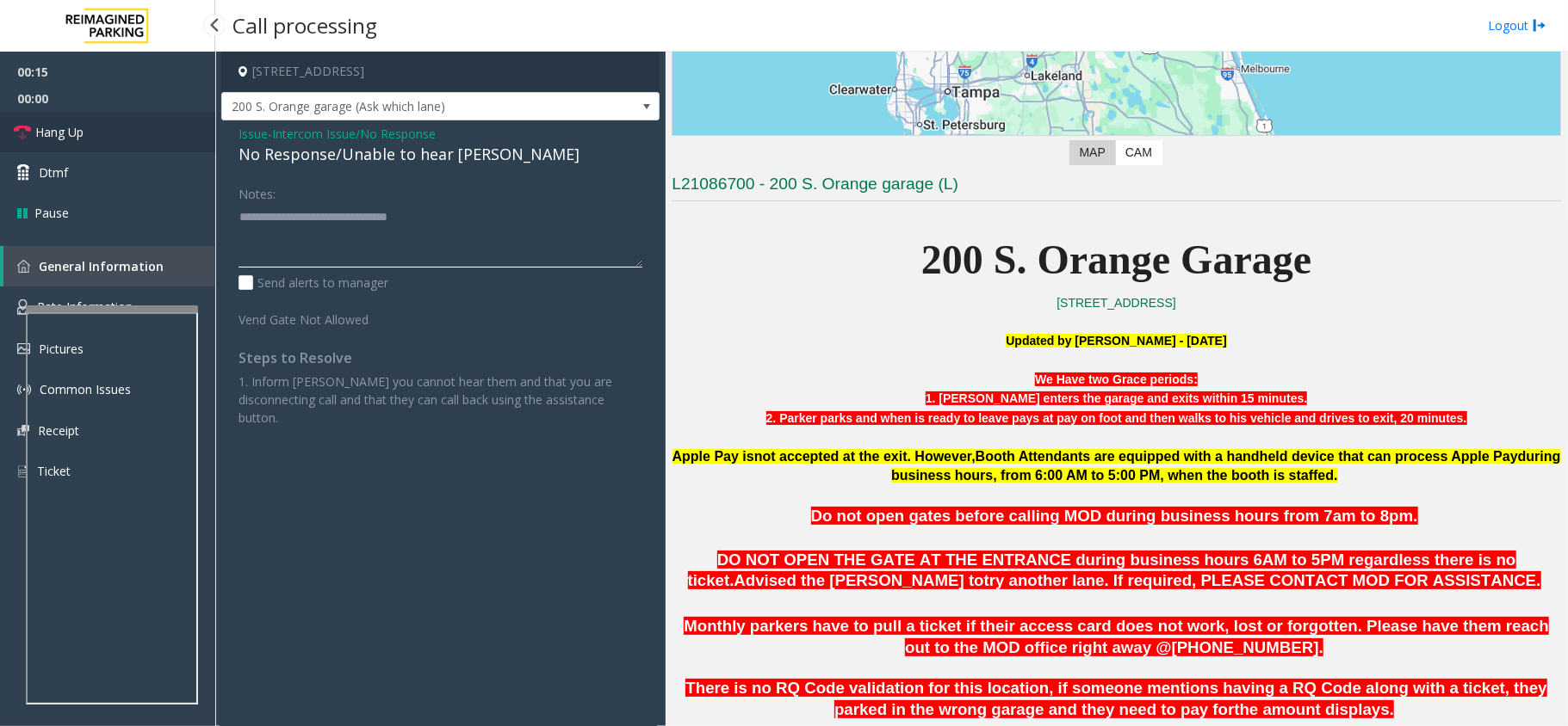
type textarea "**********"
click at [62, 132] on span "Hang Up" at bounding box center [59, 132] width 48 height 18
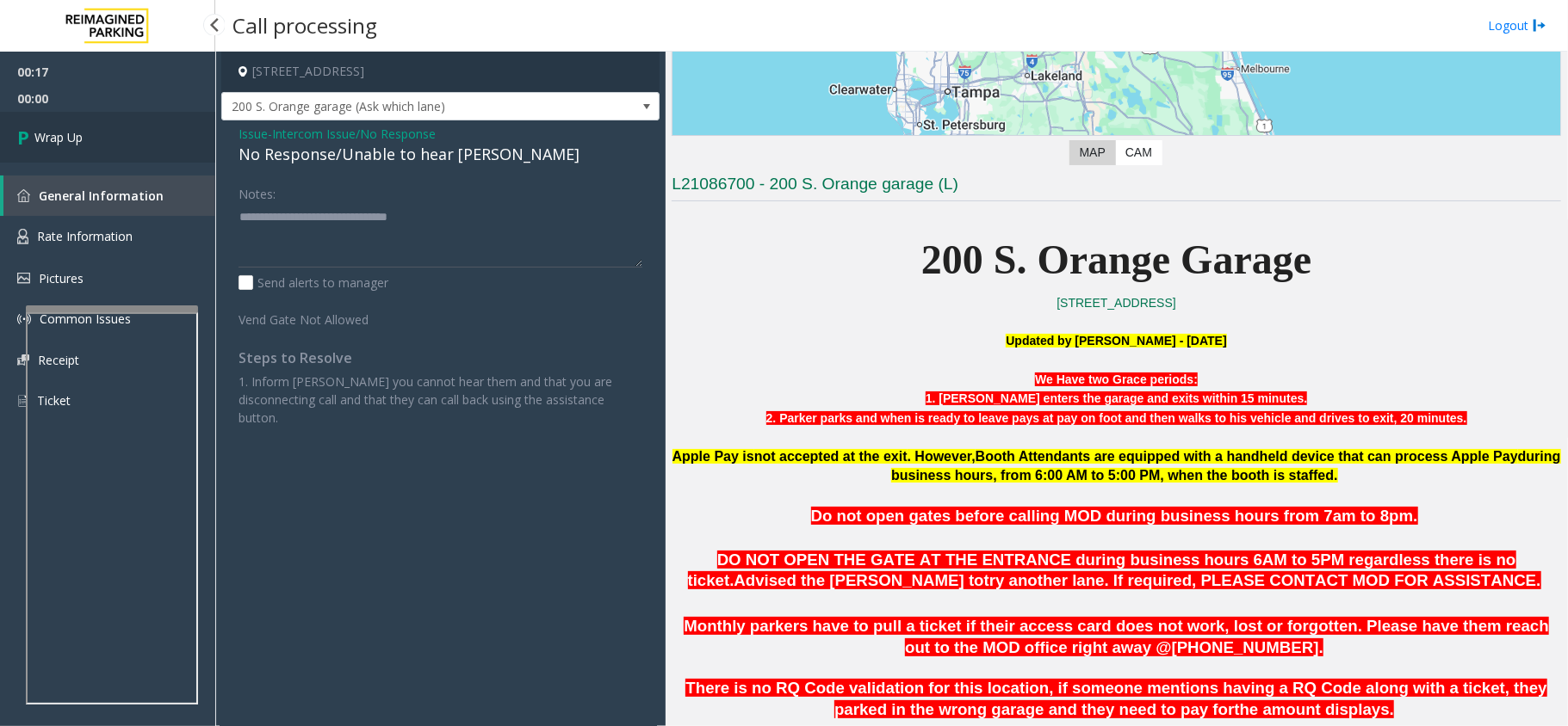
click at [62, 132] on span "Wrap Up" at bounding box center [58, 137] width 48 height 18
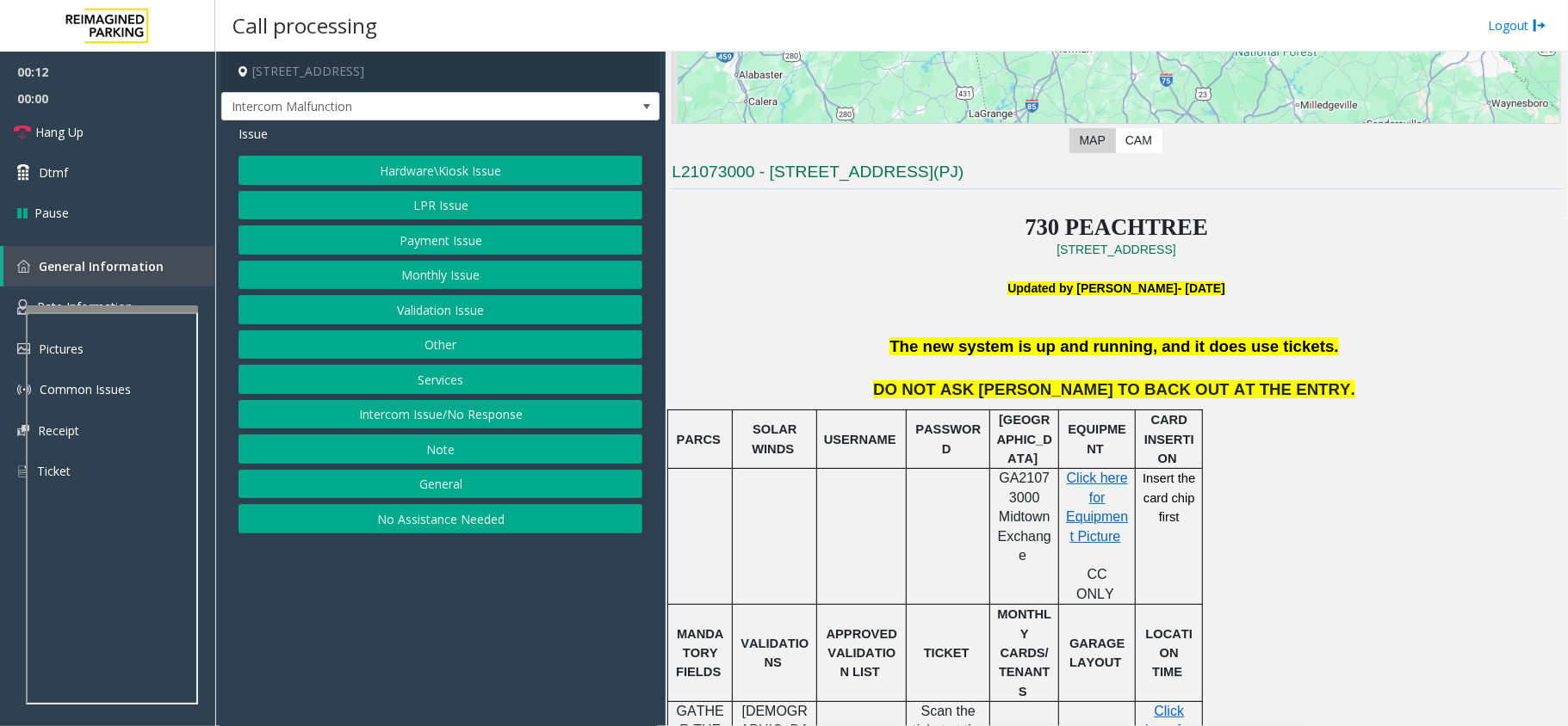
scroll to position [344, 0]
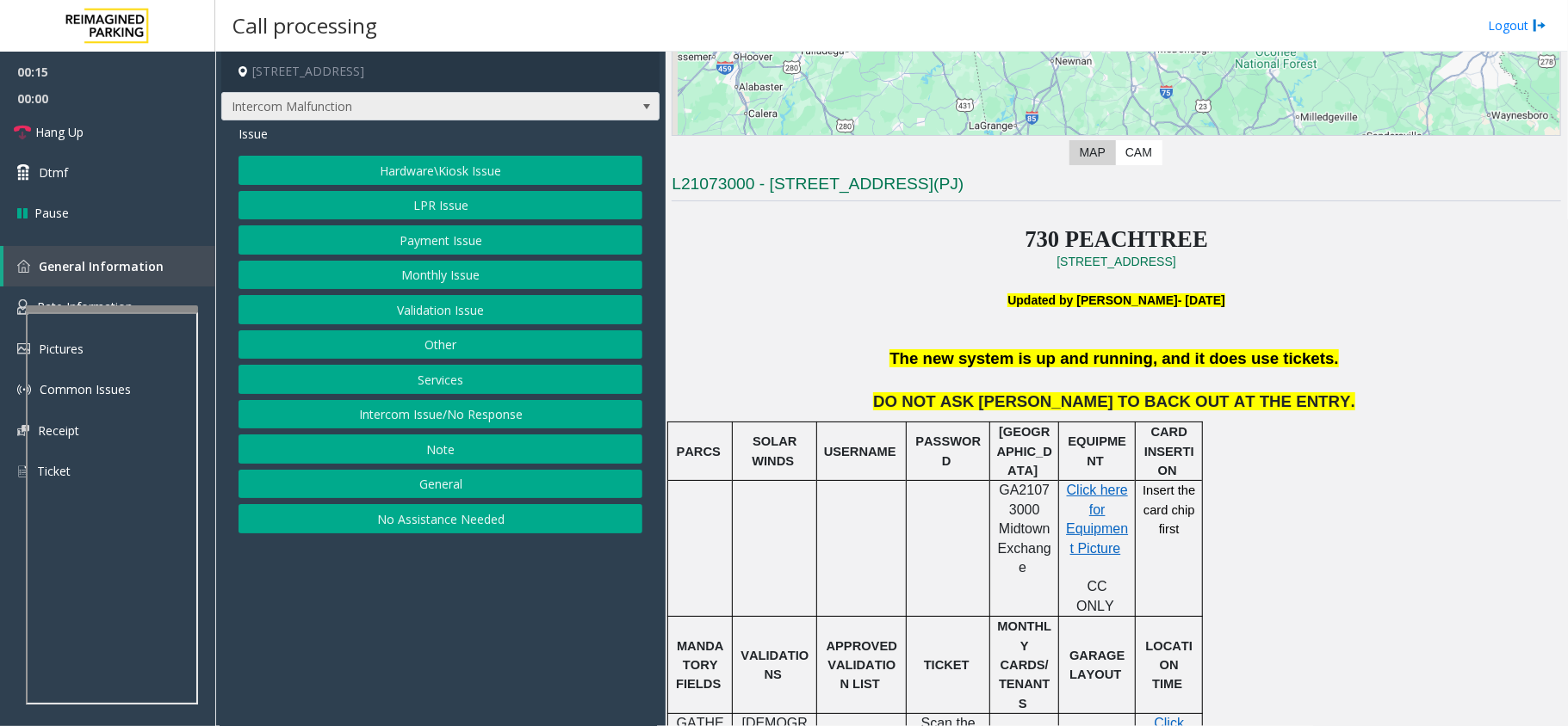
click at [425, 113] on span "Intercom Malfunction" at bounding box center [396, 107] width 349 height 27
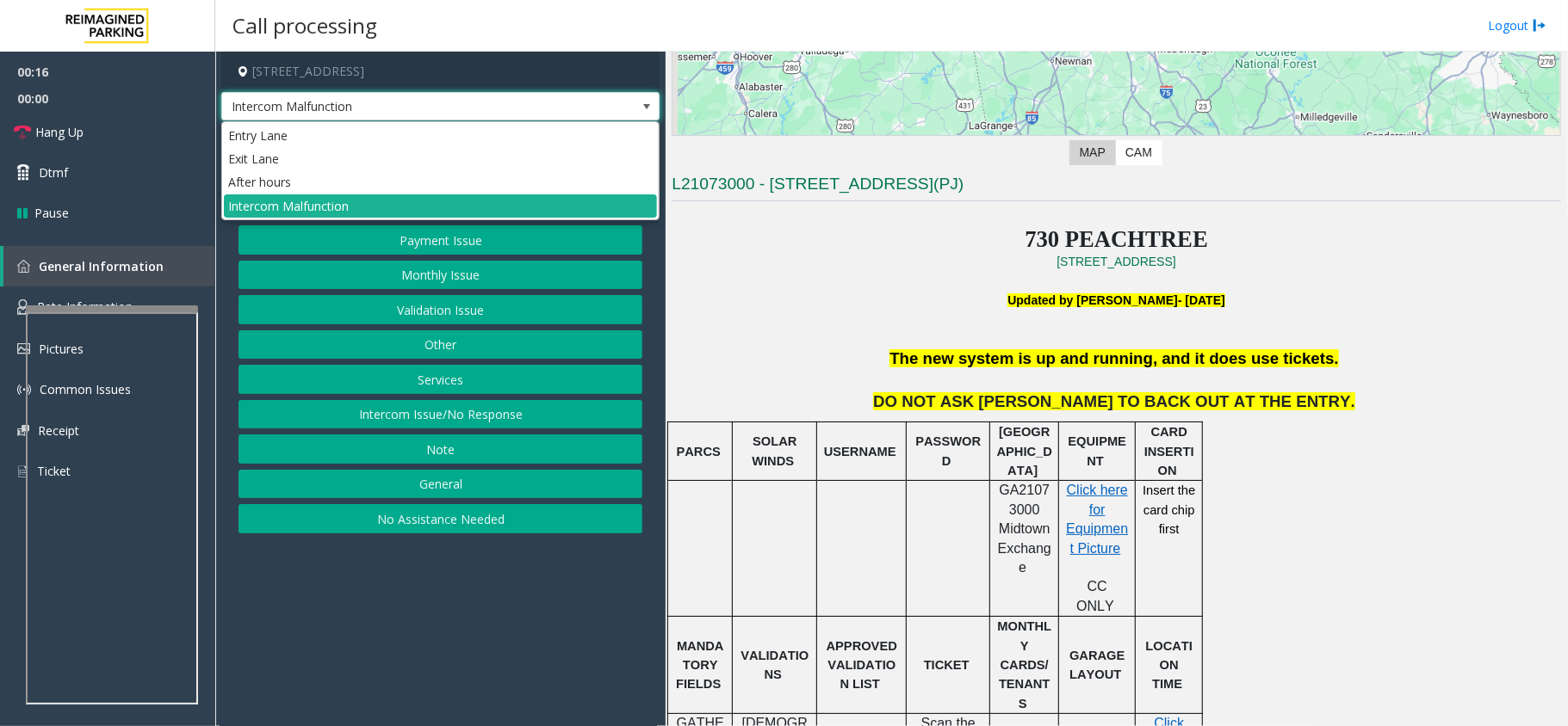
click at [857, 308] on p "Updated by [PERSON_NAME]- [DATE]" at bounding box center [1116, 299] width 890 height 19
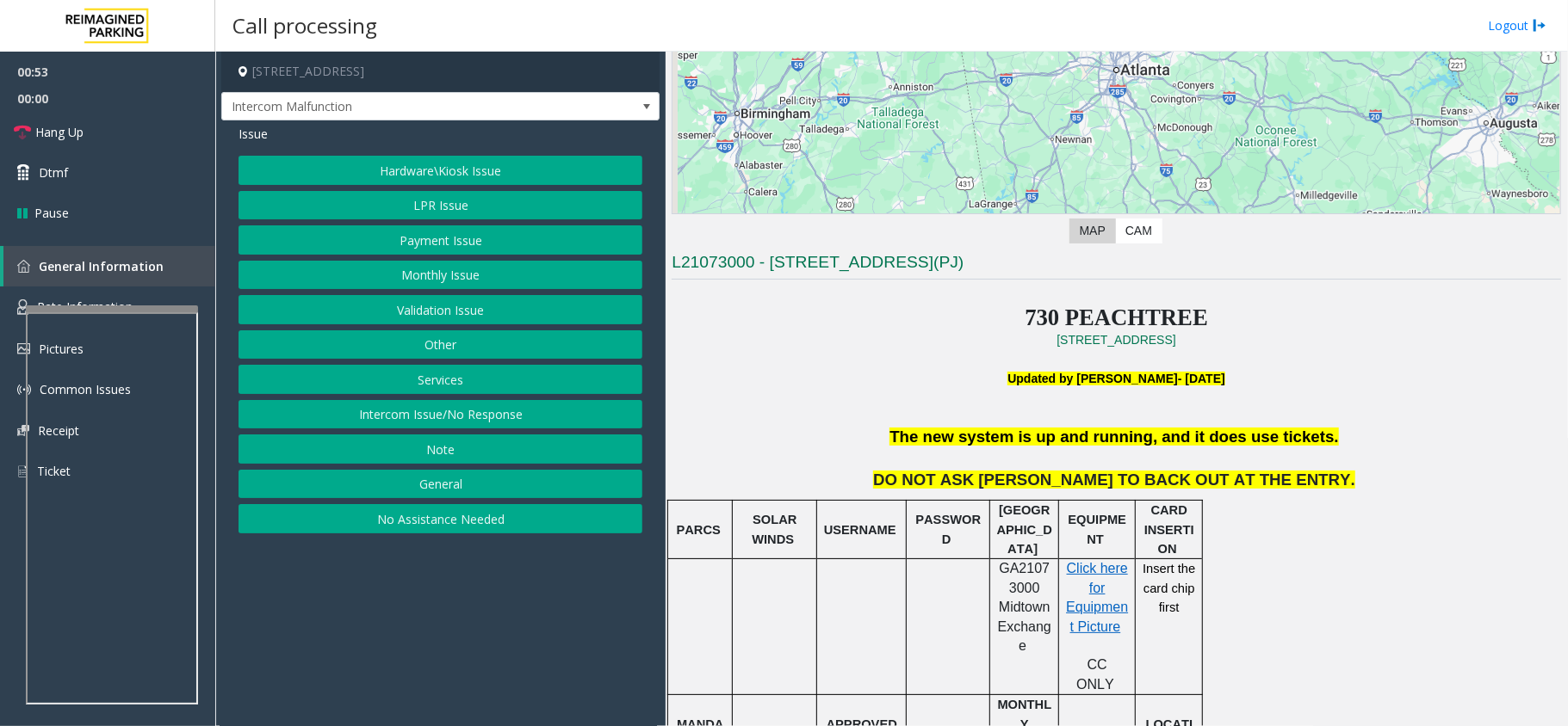
scroll to position [262, 0]
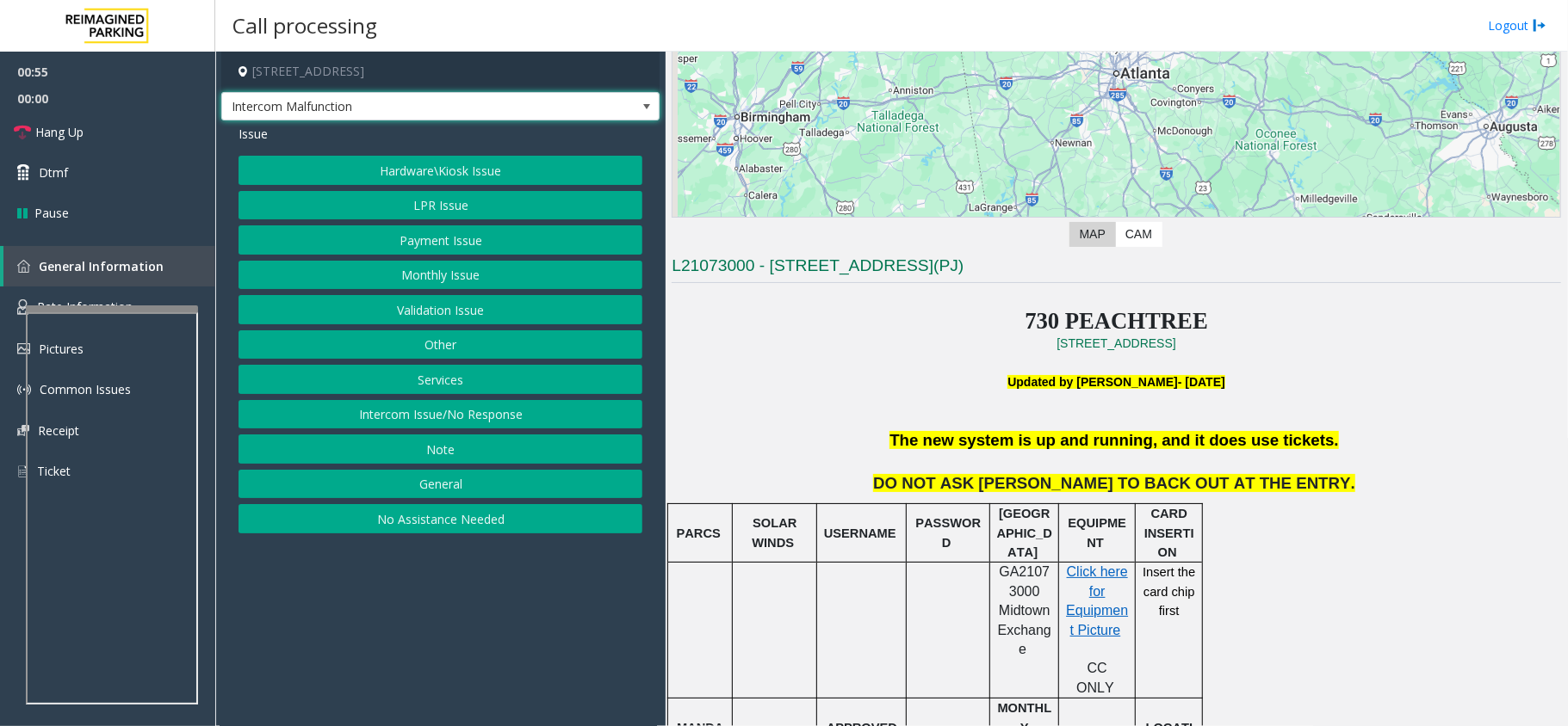
click at [499, 100] on span "Intercom Malfunction" at bounding box center [396, 107] width 349 height 27
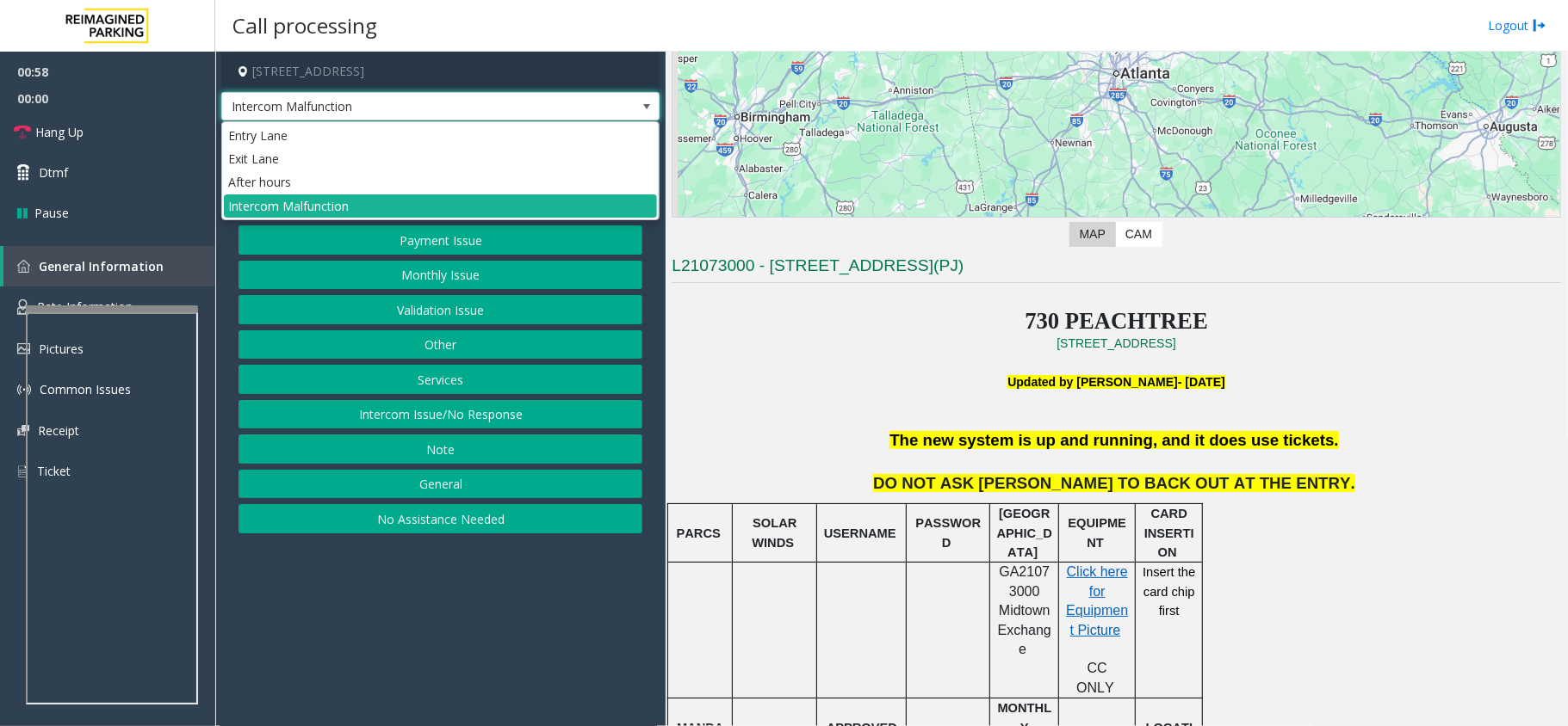
click at [832, 376] on p "Updated by [PERSON_NAME]- [DATE]" at bounding box center [1116, 382] width 890 height 19
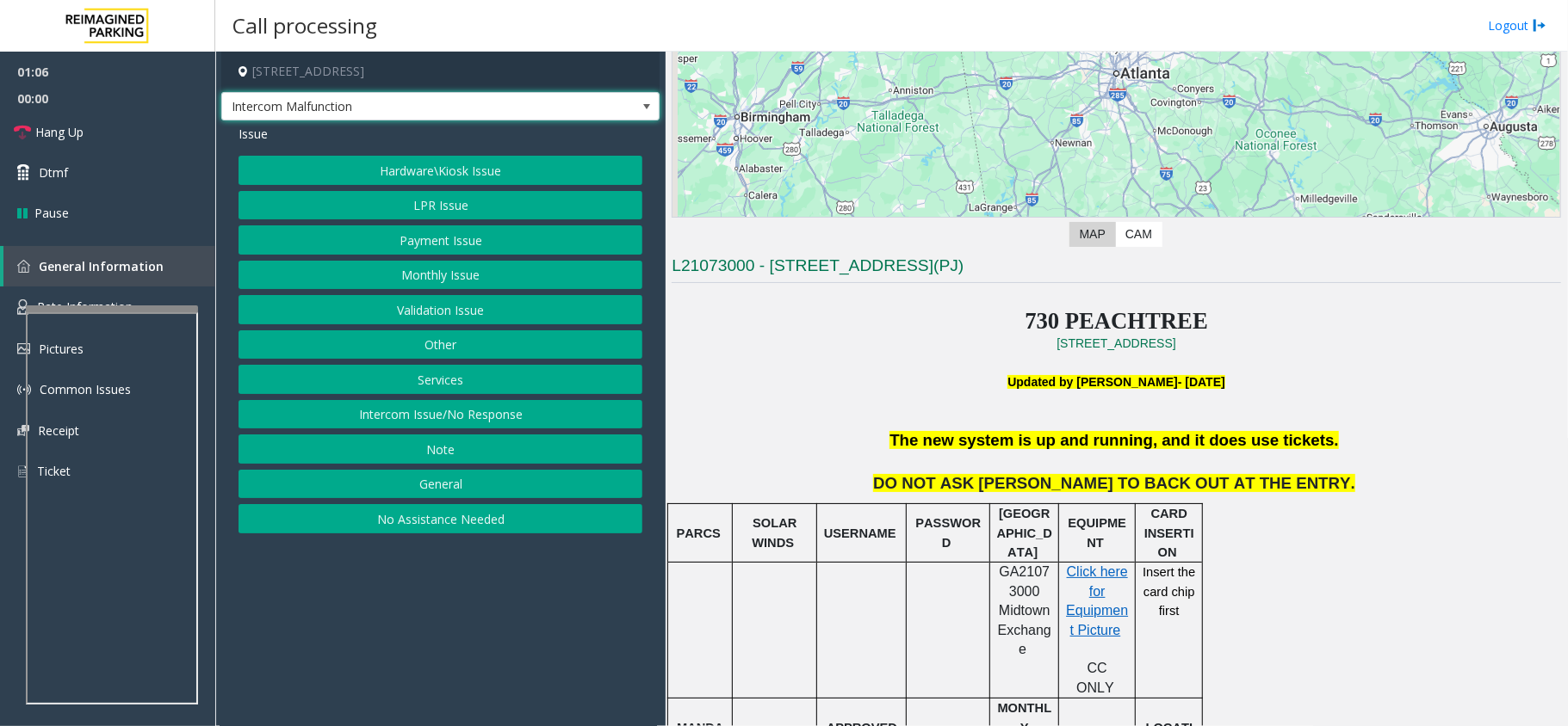
click at [280, 105] on span "Intercom Malfunction" at bounding box center [396, 107] width 349 height 27
click at [778, 307] on p at bounding box center [1116, 298] width 890 height 19
click at [381, 280] on button "Monthly Issue" at bounding box center [440, 276] width 404 height 29
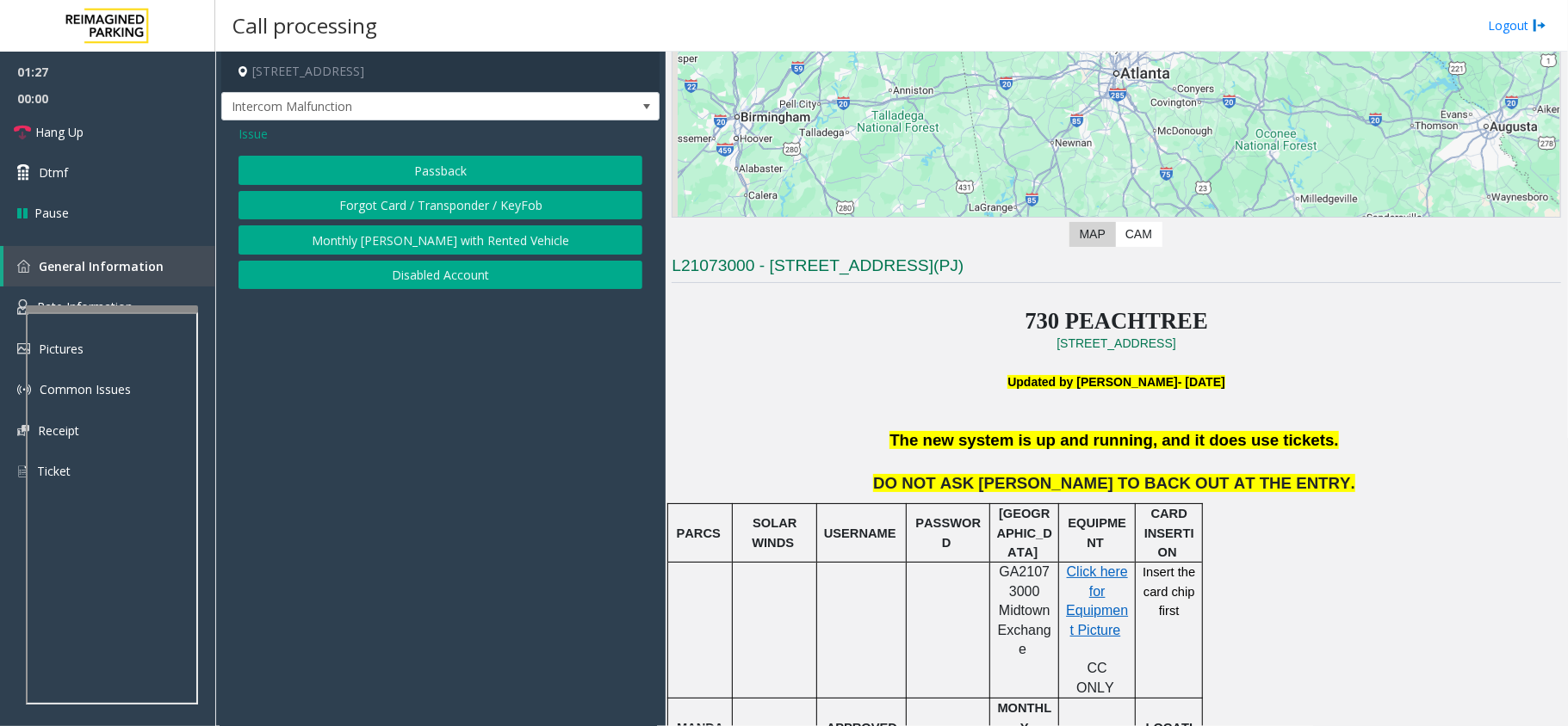
click at [369, 215] on button "Forgot Card / Transponder / KeyFob" at bounding box center [440, 205] width 404 height 29
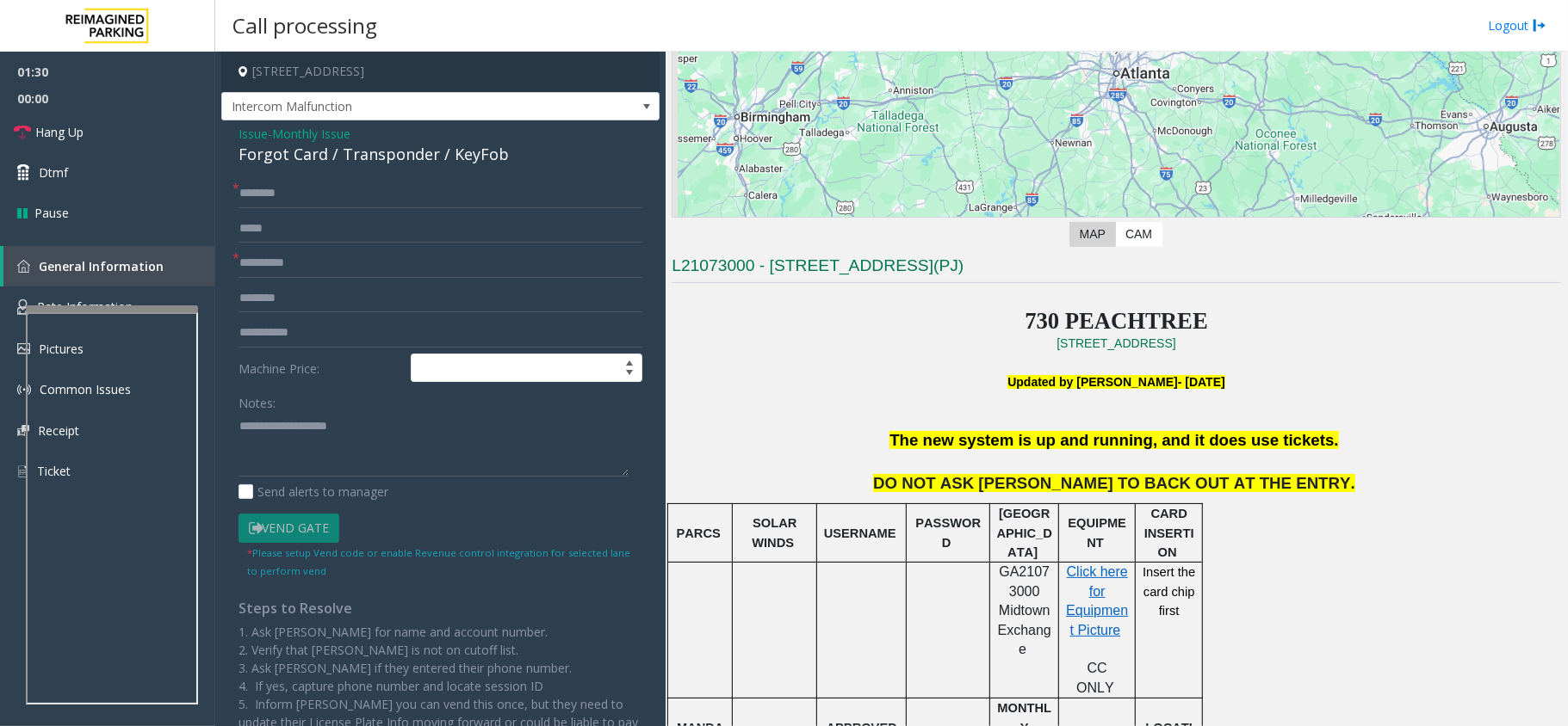
click at [287, 135] on span "Monthly Issue" at bounding box center [311, 134] width 78 height 18
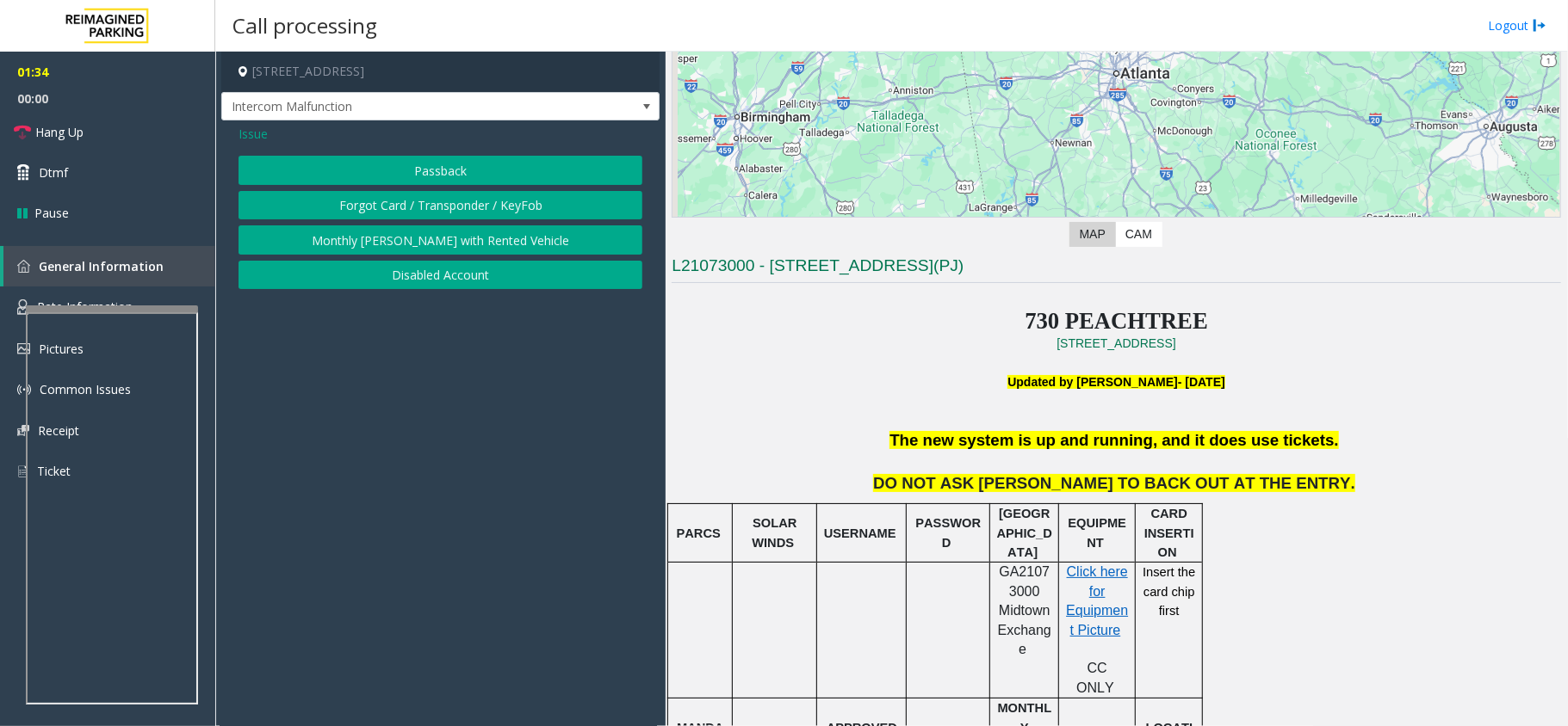
click at [324, 272] on button "Disabled Account" at bounding box center [440, 276] width 404 height 29
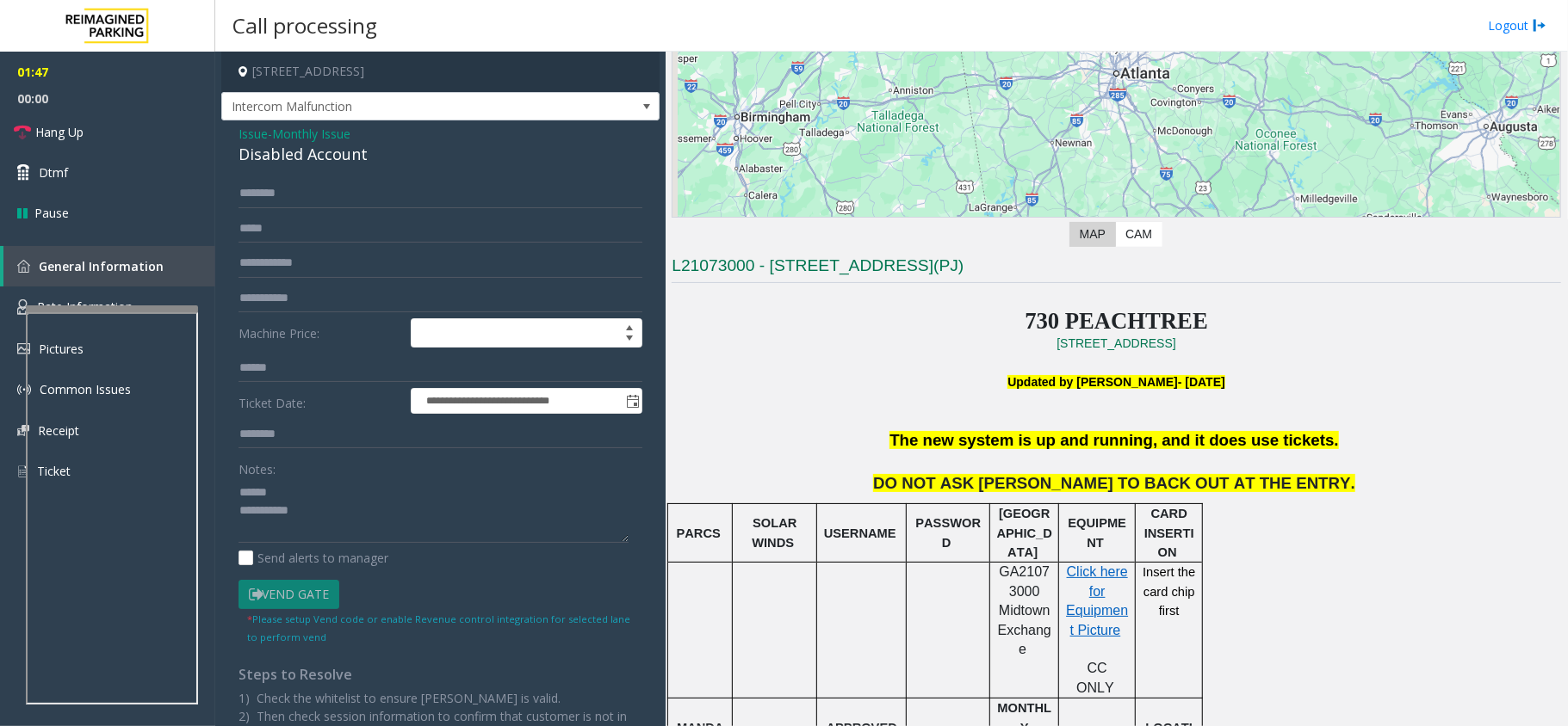
click at [322, 159] on div "Disabled Account" at bounding box center [440, 155] width 404 height 23
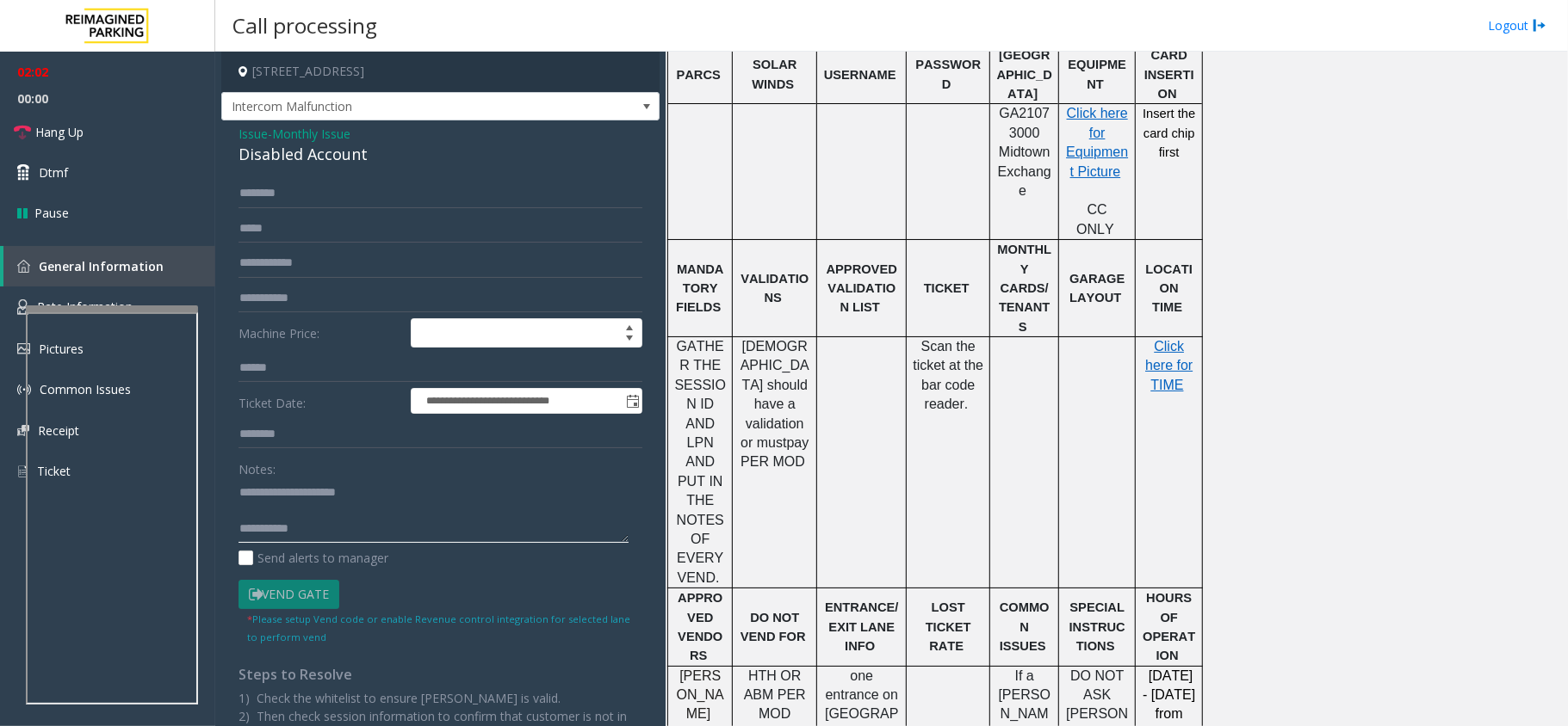
scroll to position [492, 0]
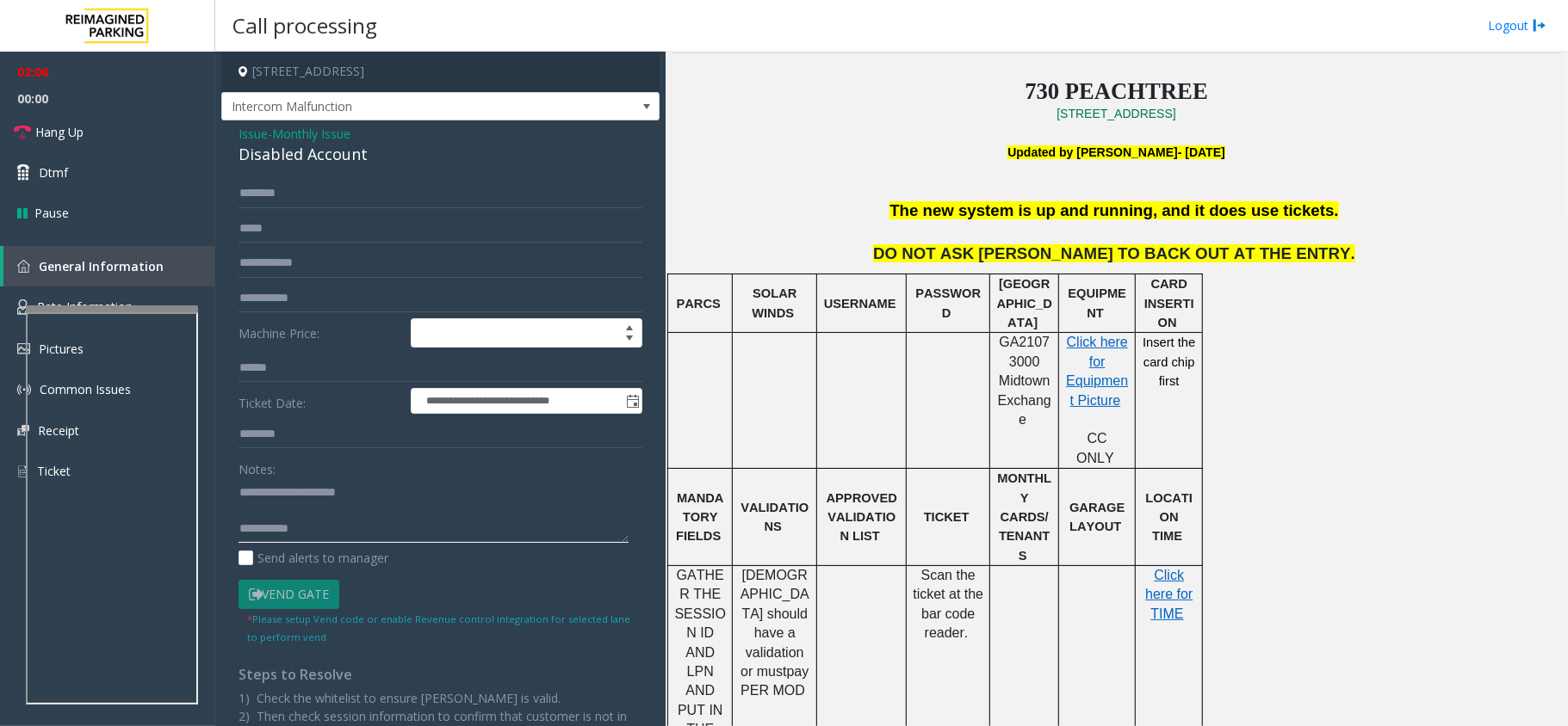
type textarea "**********"
click at [297, 135] on span "Monthly Issue" at bounding box center [311, 134] width 78 height 18
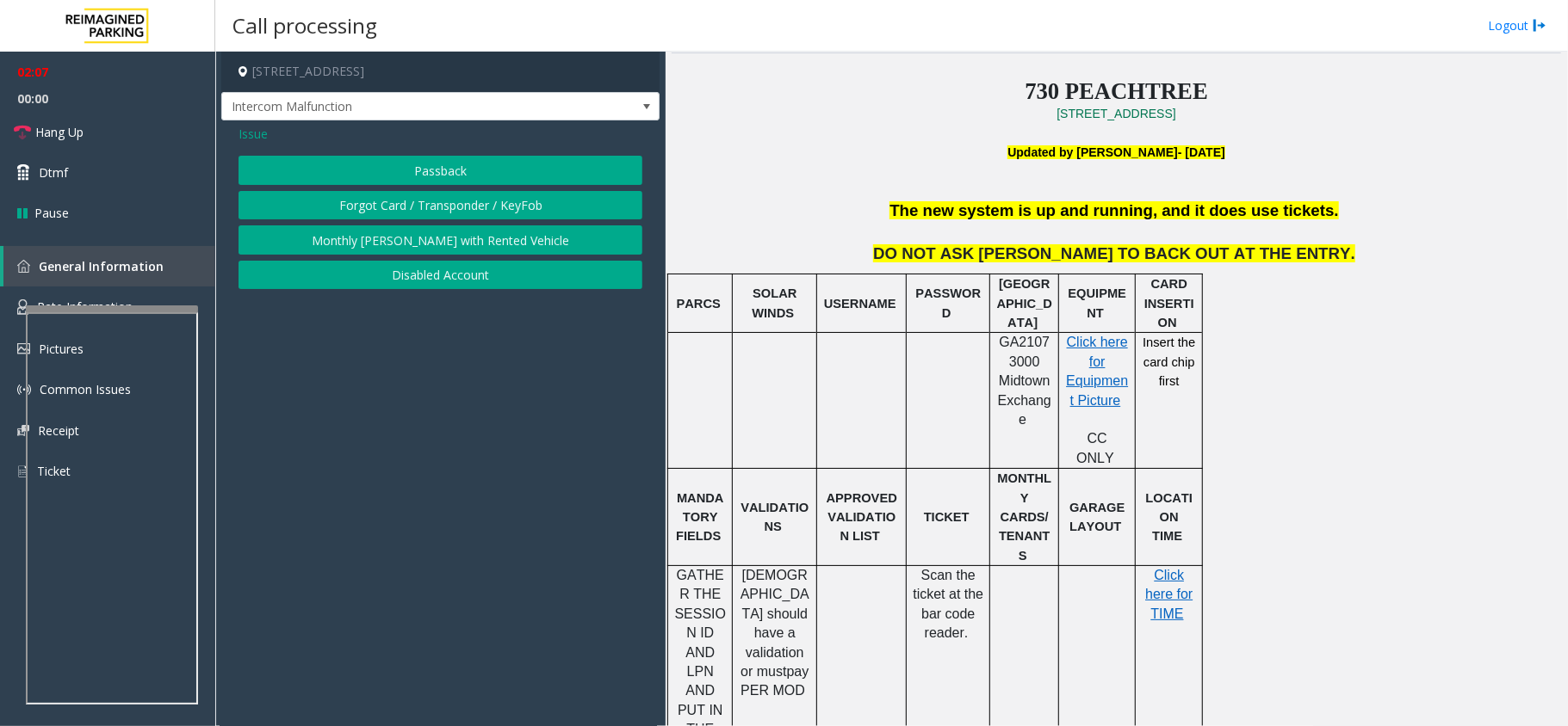
click at [258, 129] on span "Issue" at bounding box center [254, 134] width 29 height 18
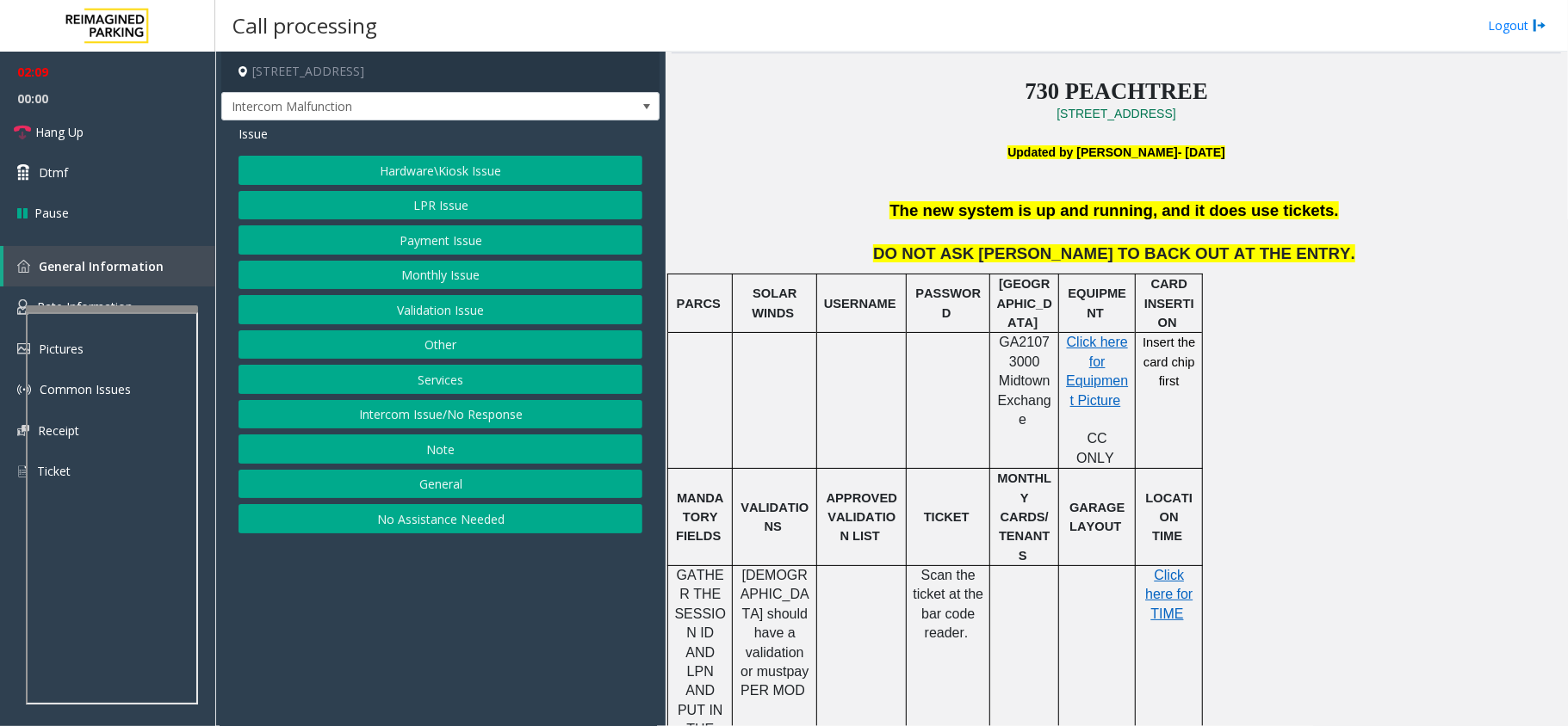
click at [397, 315] on button "Validation Issue" at bounding box center [440, 310] width 404 height 29
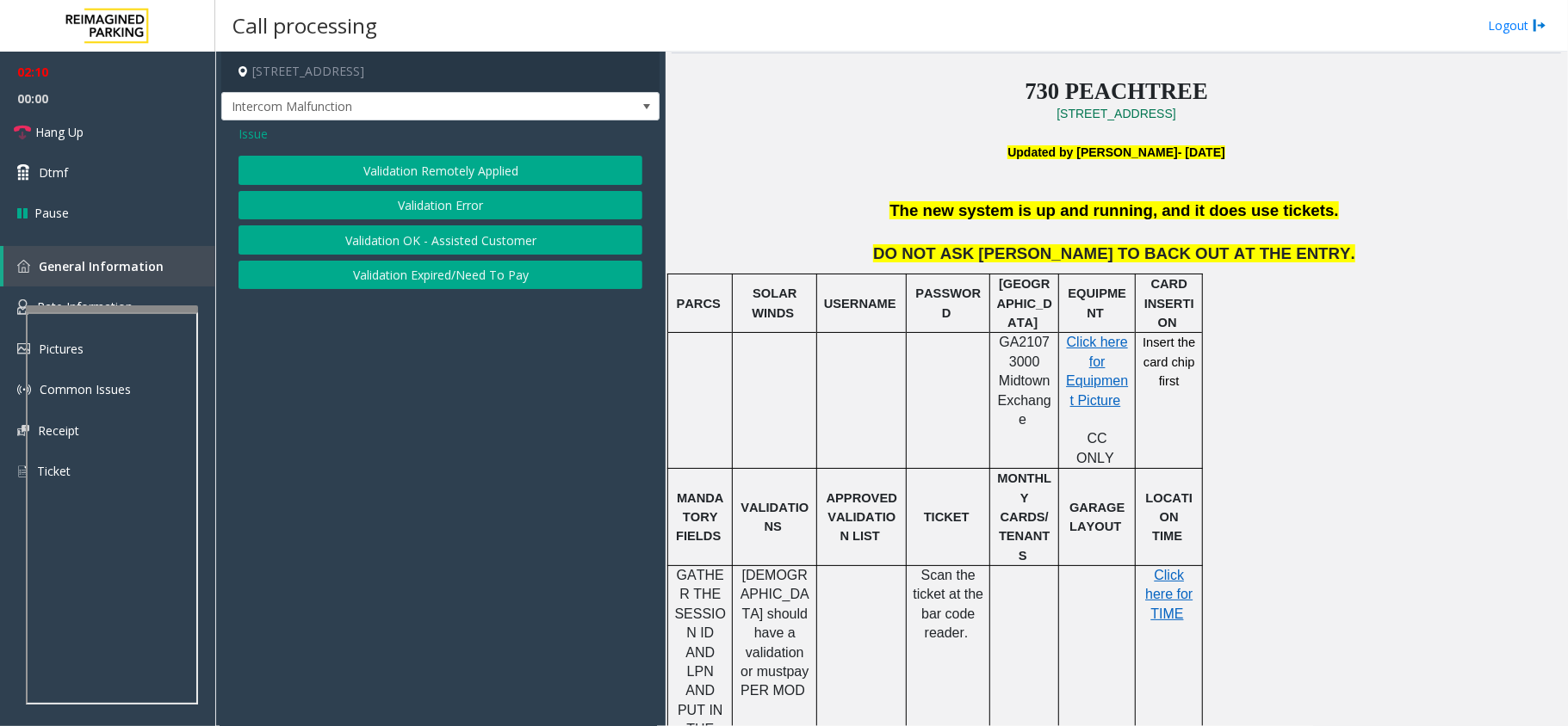
click at [386, 206] on button "Validation Error" at bounding box center [440, 205] width 404 height 29
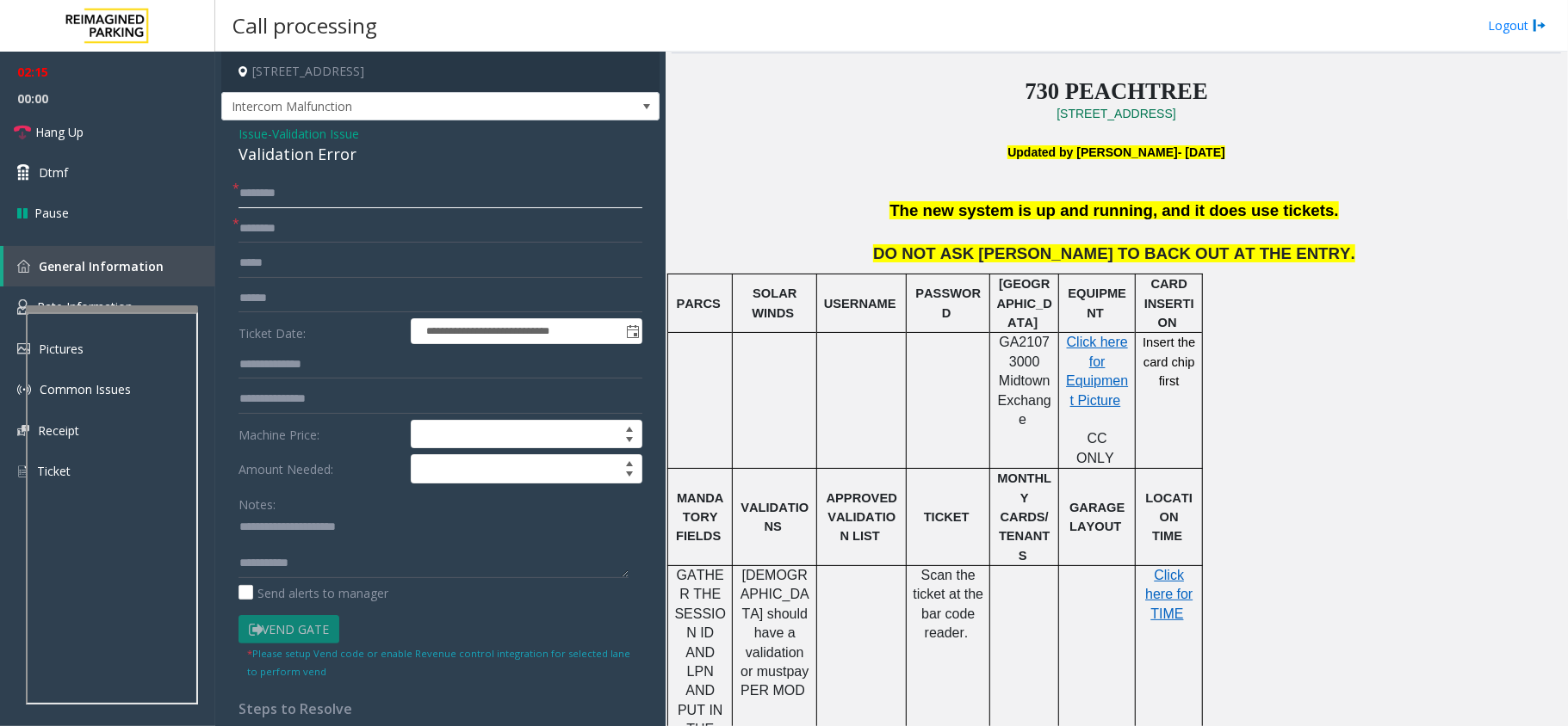
click at [352, 187] on input "text" at bounding box center [440, 194] width 404 height 29
click at [329, 127] on span "Validation Issue" at bounding box center [315, 134] width 87 height 18
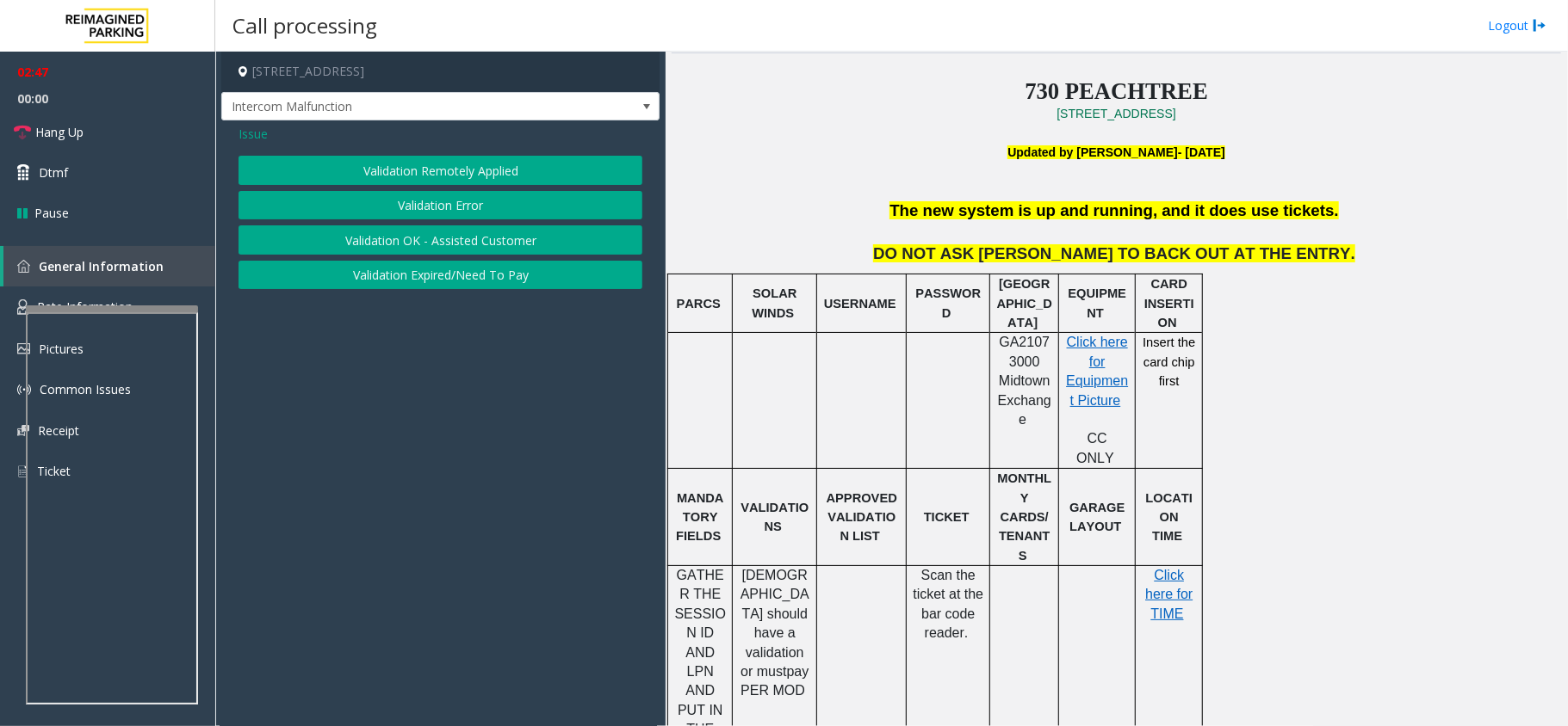
click at [265, 132] on span "Issue" at bounding box center [254, 134] width 29 height 18
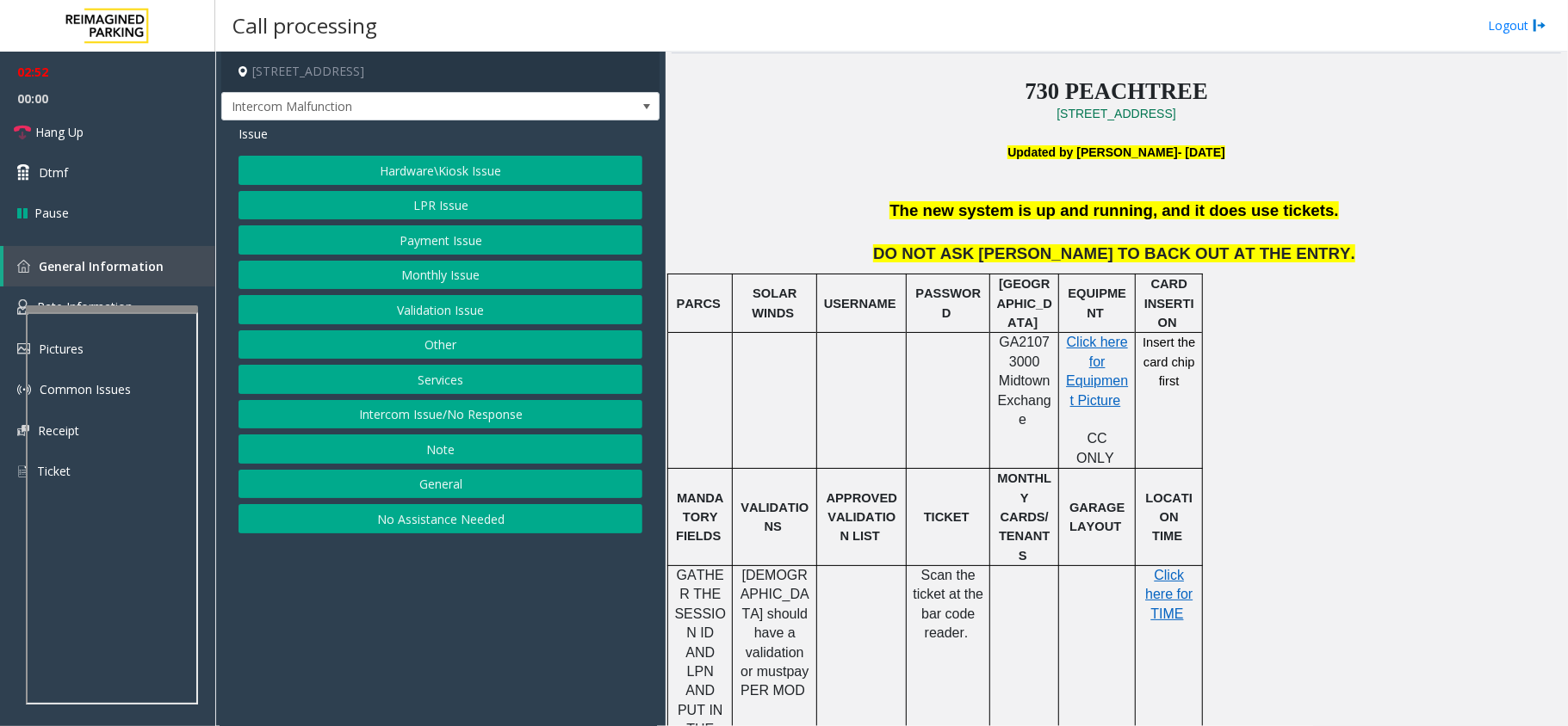
click at [418, 352] on button "Other" at bounding box center [440, 345] width 404 height 29
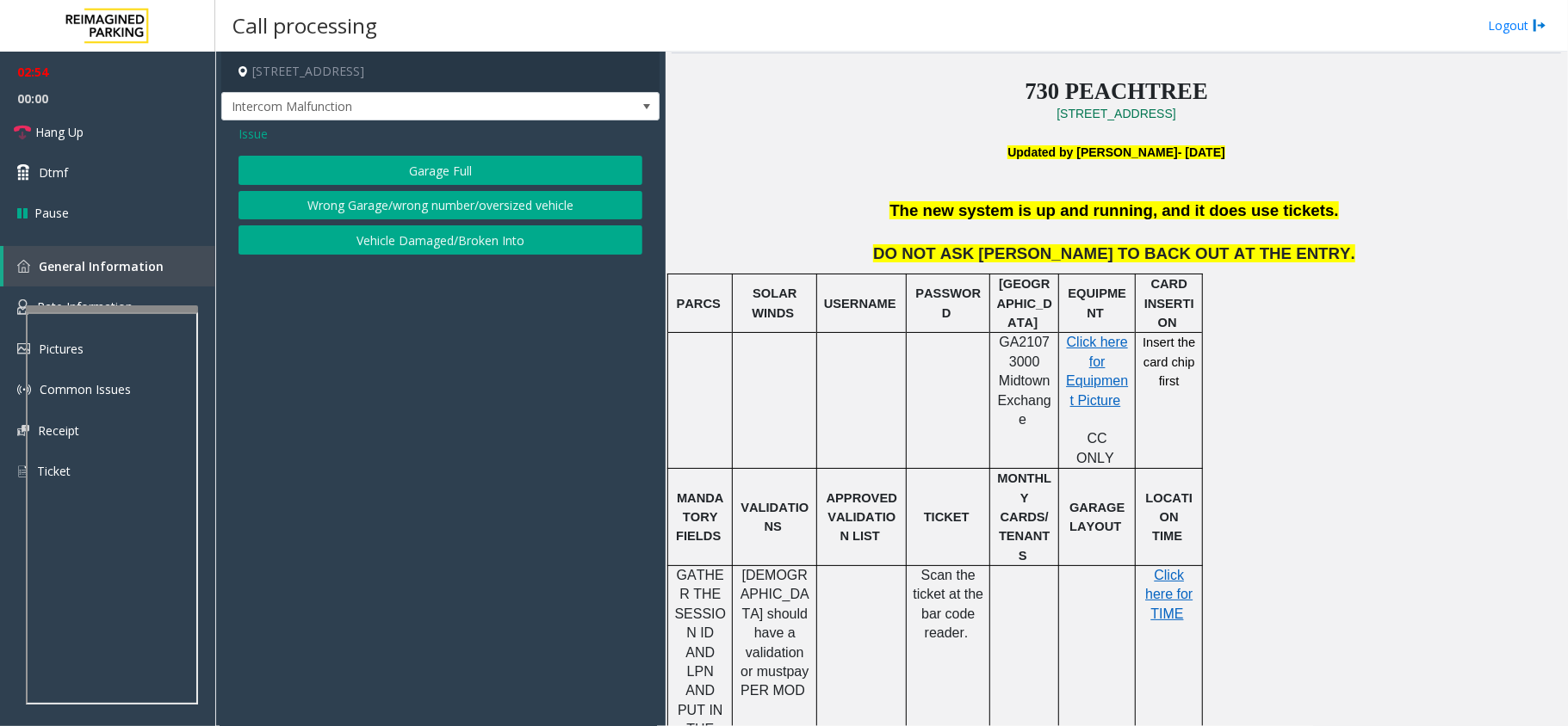
click at [255, 135] on span "Issue" at bounding box center [254, 134] width 29 height 18
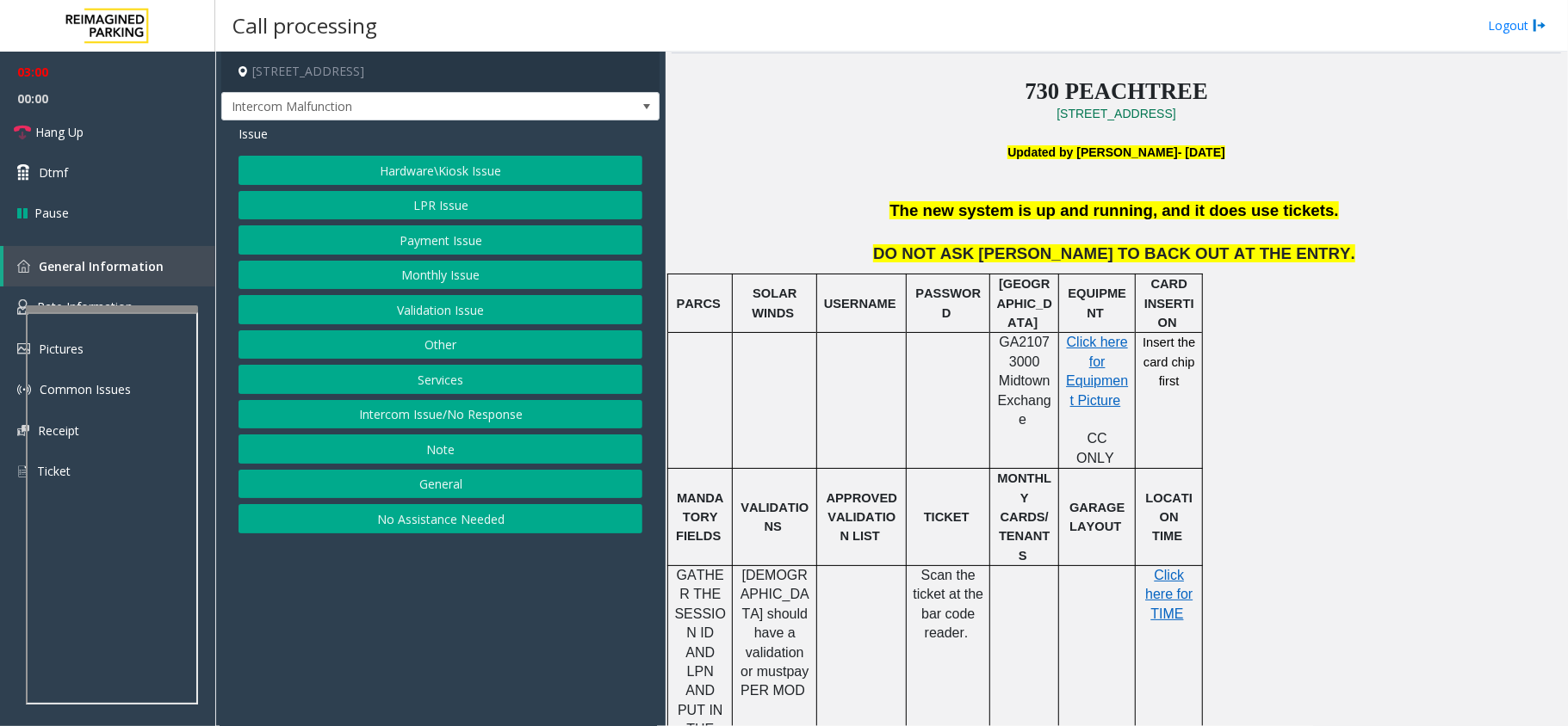
click at [429, 175] on button "Hardware\Kiosk Issue" at bounding box center [440, 170] width 404 height 29
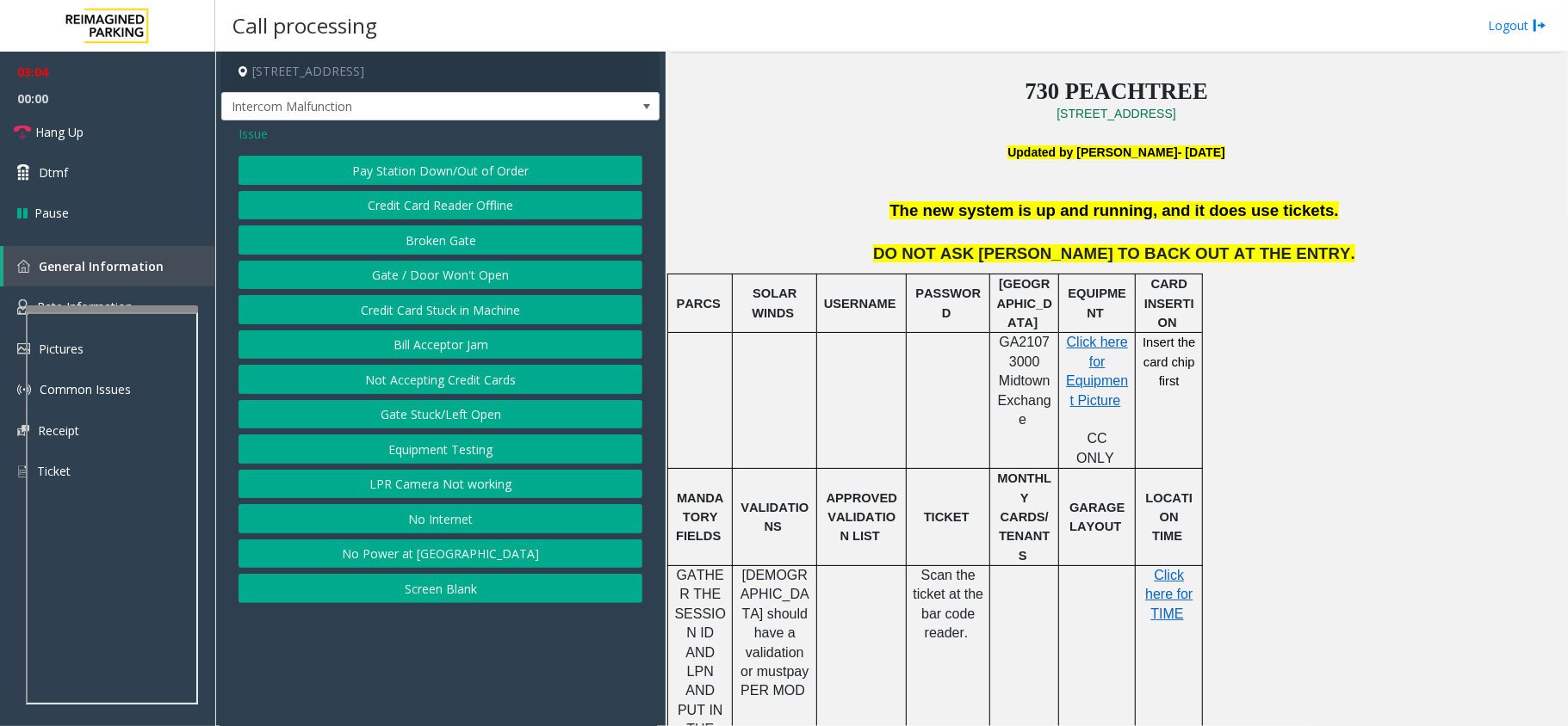
click at [433, 277] on button "Gate / Door Won't Open" at bounding box center [440, 276] width 404 height 29
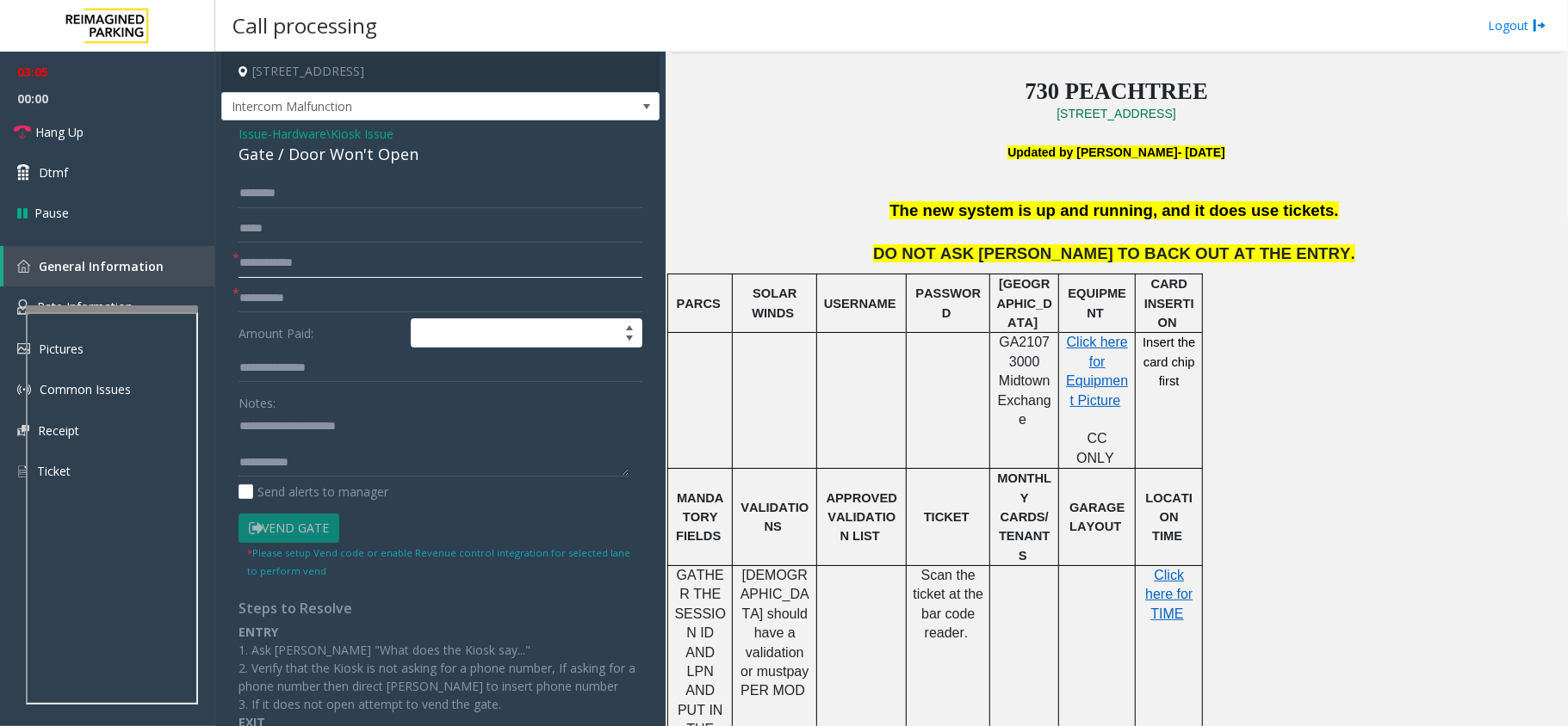
click at [384, 265] on input "text" at bounding box center [440, 263] width 404 height 29
click at [270, 188] on input "text" at bounding box center [440, 194] width 404 height 29
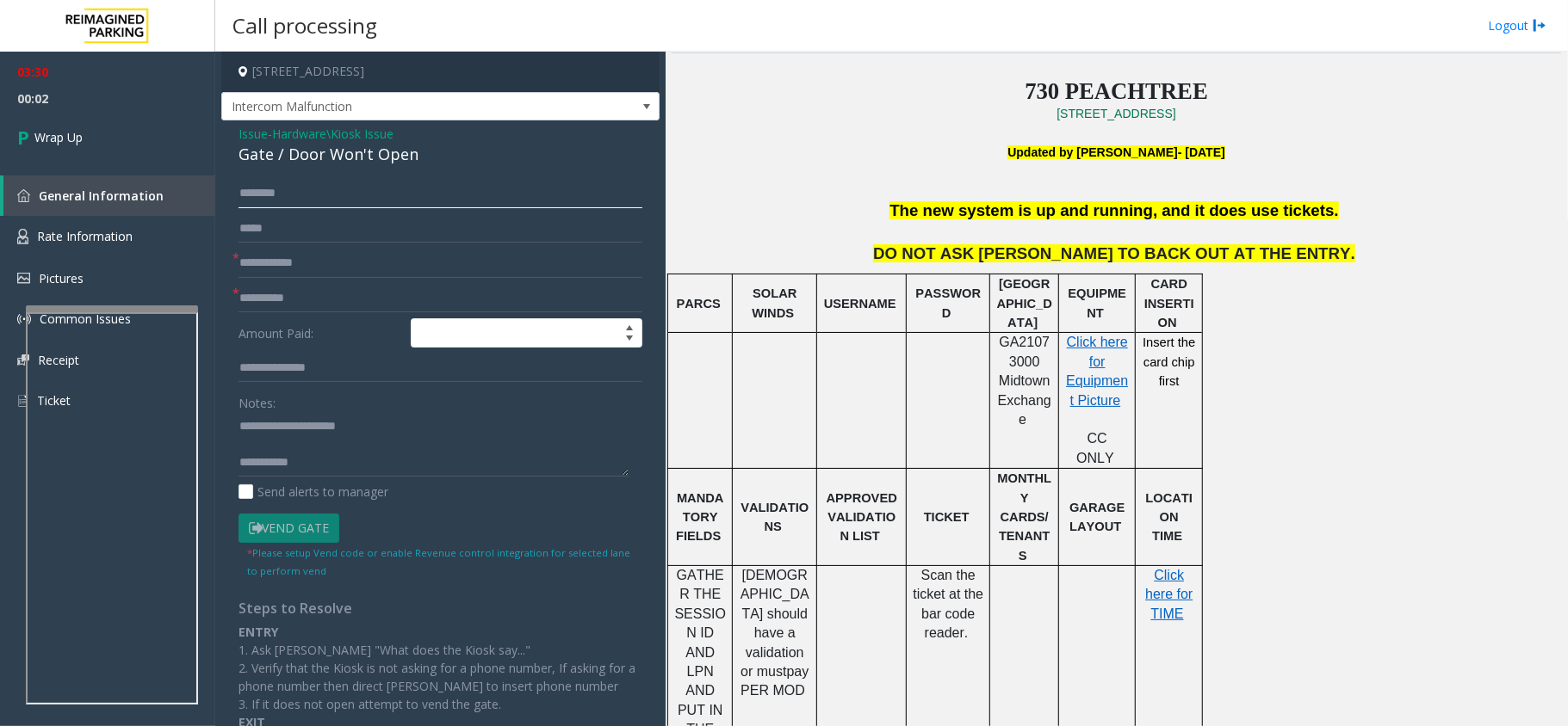
click at [270, 188] on input "text" at bounding box center [440, 194] width 404 height 29
click at [297, 266] on input "text" at bounding box center [440, 263] width 404 height 29
type input "**"
click at [306, 294] on input "text" at bounding box center [440, 298] width 404 height 29
type input "***"
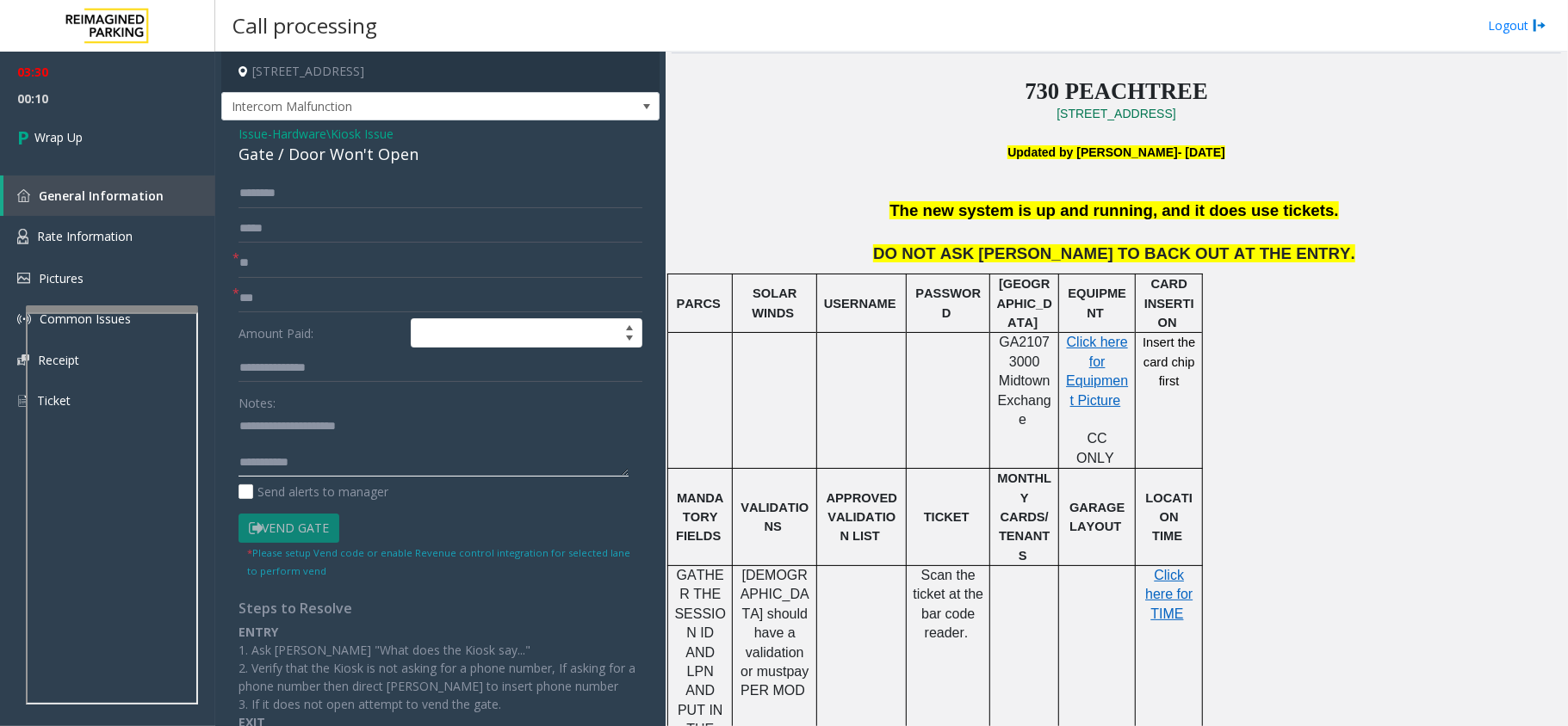
click at [379, 421] on textarea at bounding box center [434, 444] width 390 height 65
click at [290, 156] on div "Gate / Door Won't Open" at bounding box center [440, 155] width 404 height 23
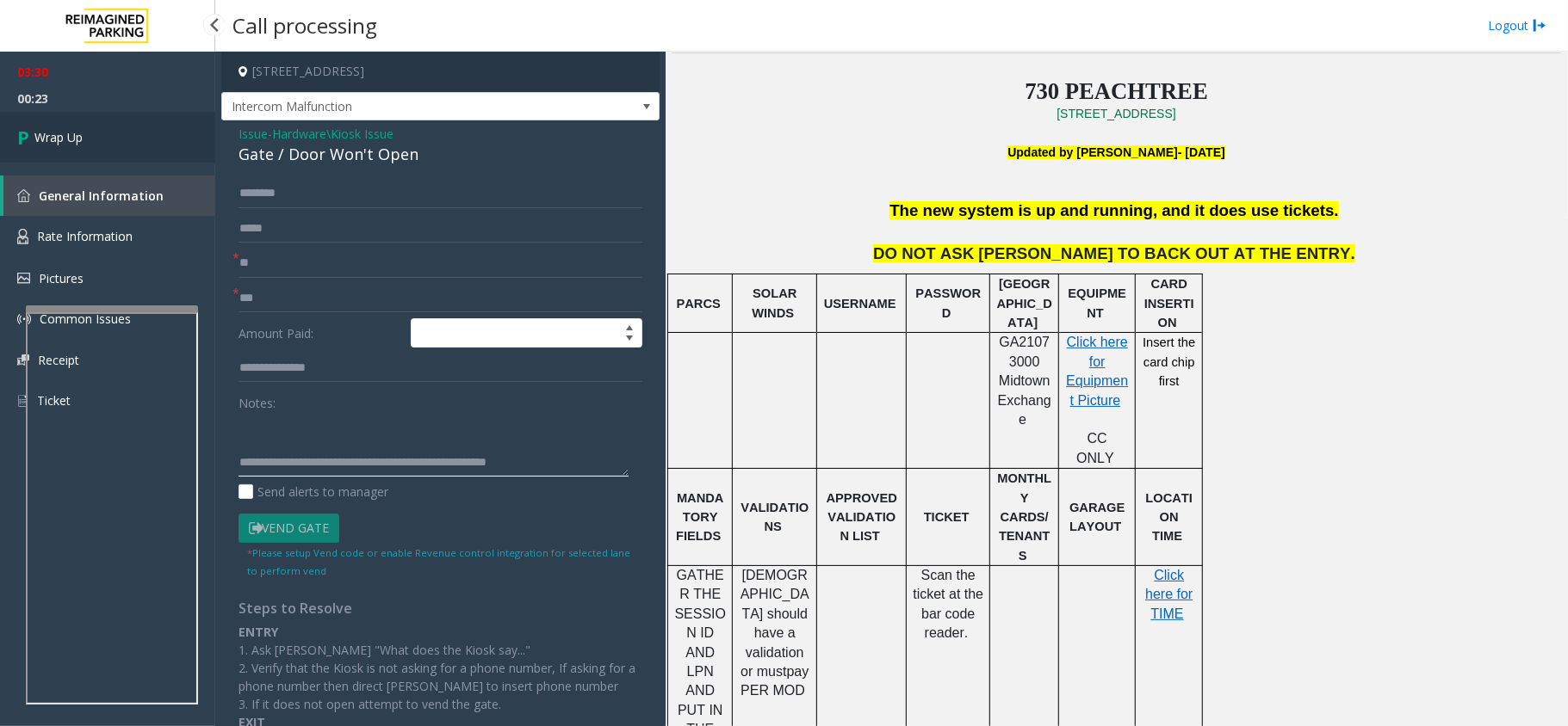
type textarea "**********"
click at [86, 149] on link "Wrap Up" at bounding box center [108, 137] width 215 height 51
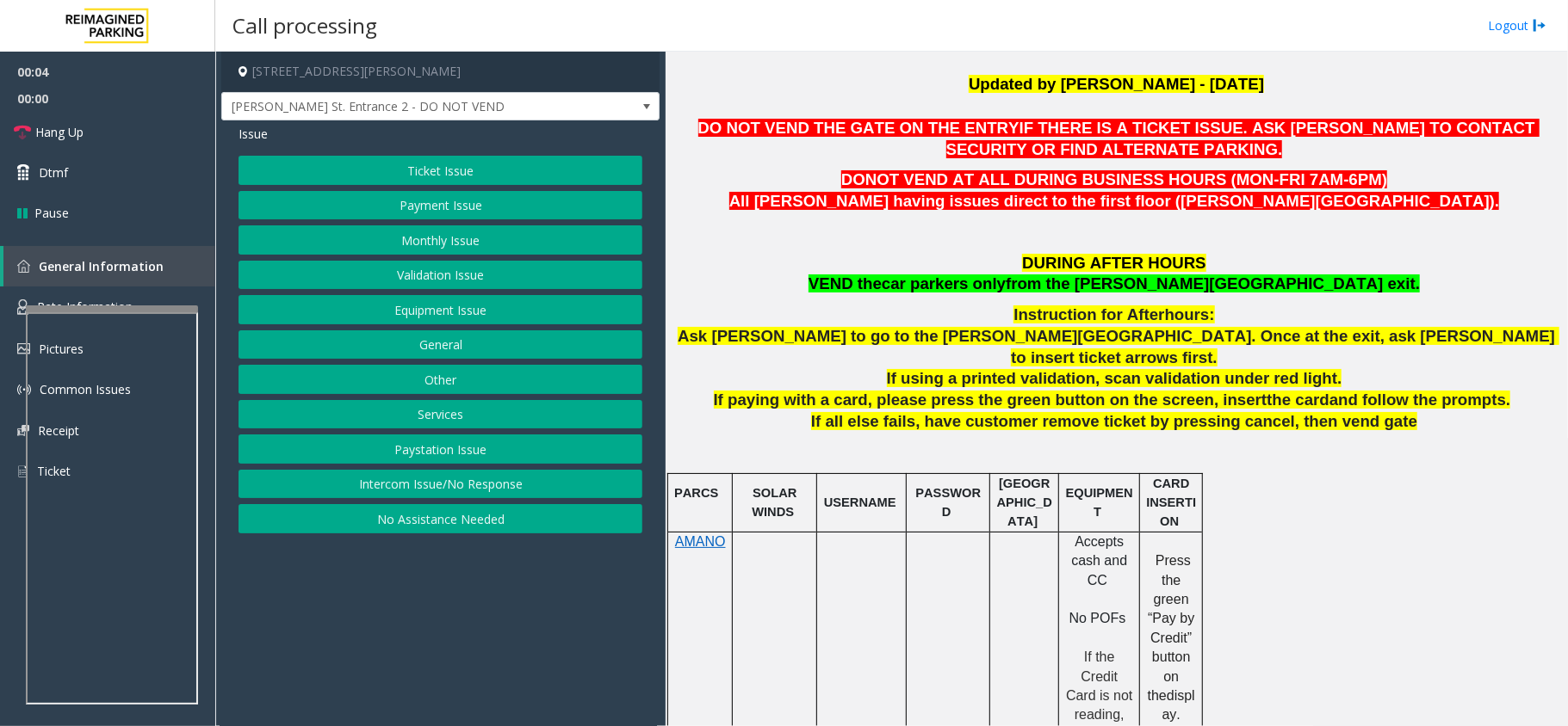
scroll to position [573, 0]
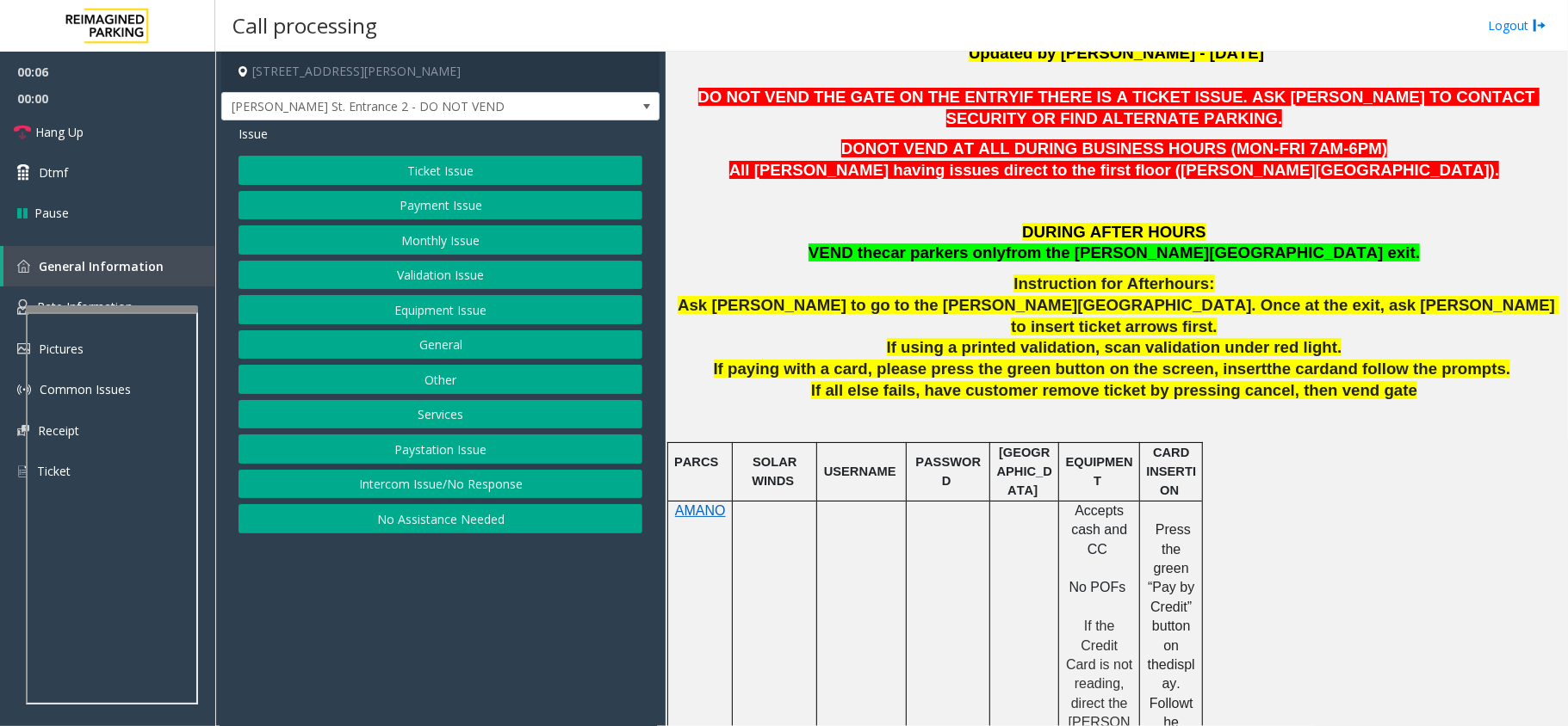
click at [465, 492] on button "Intercom Issue/No Response" at bounding box center [440, 484] width 404 height 29
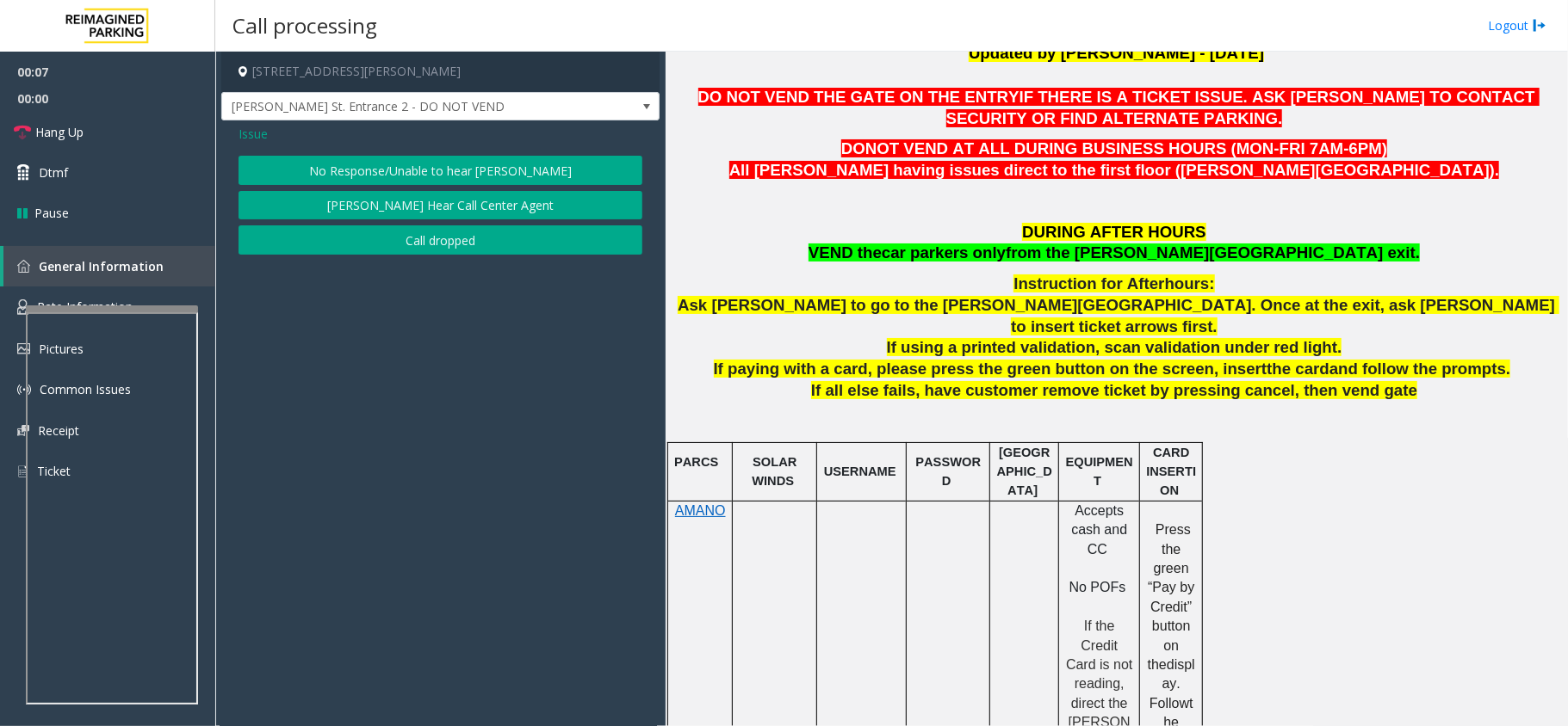
click at [384, 173] on button "No Response/Unable to hear [PERSON_NAME]" at bounding box center [440, 170] width 404 height 29
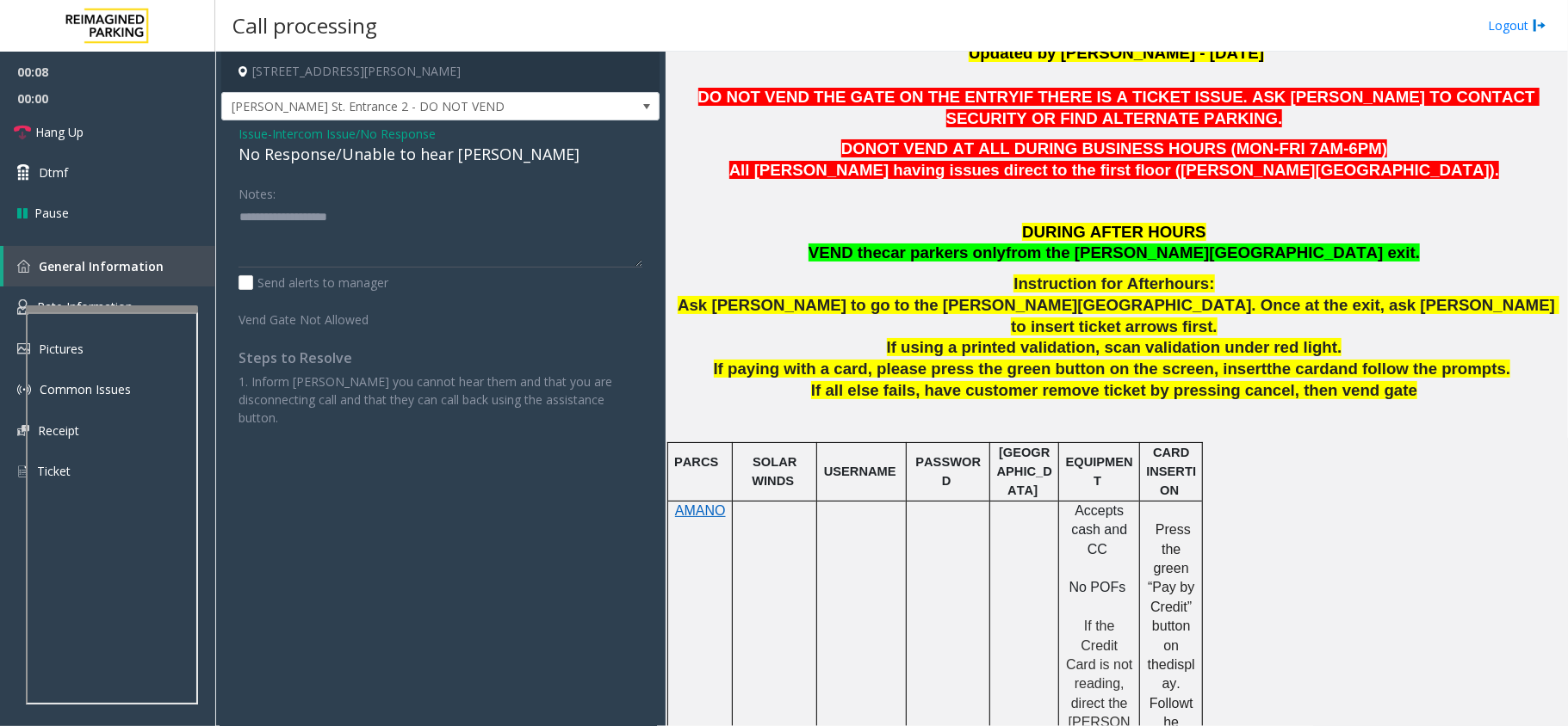
click at [380, 163] on div "No Response/Unable to hear [PERSON_NAME]" at bounding box center [440, 155] width 404 height 23
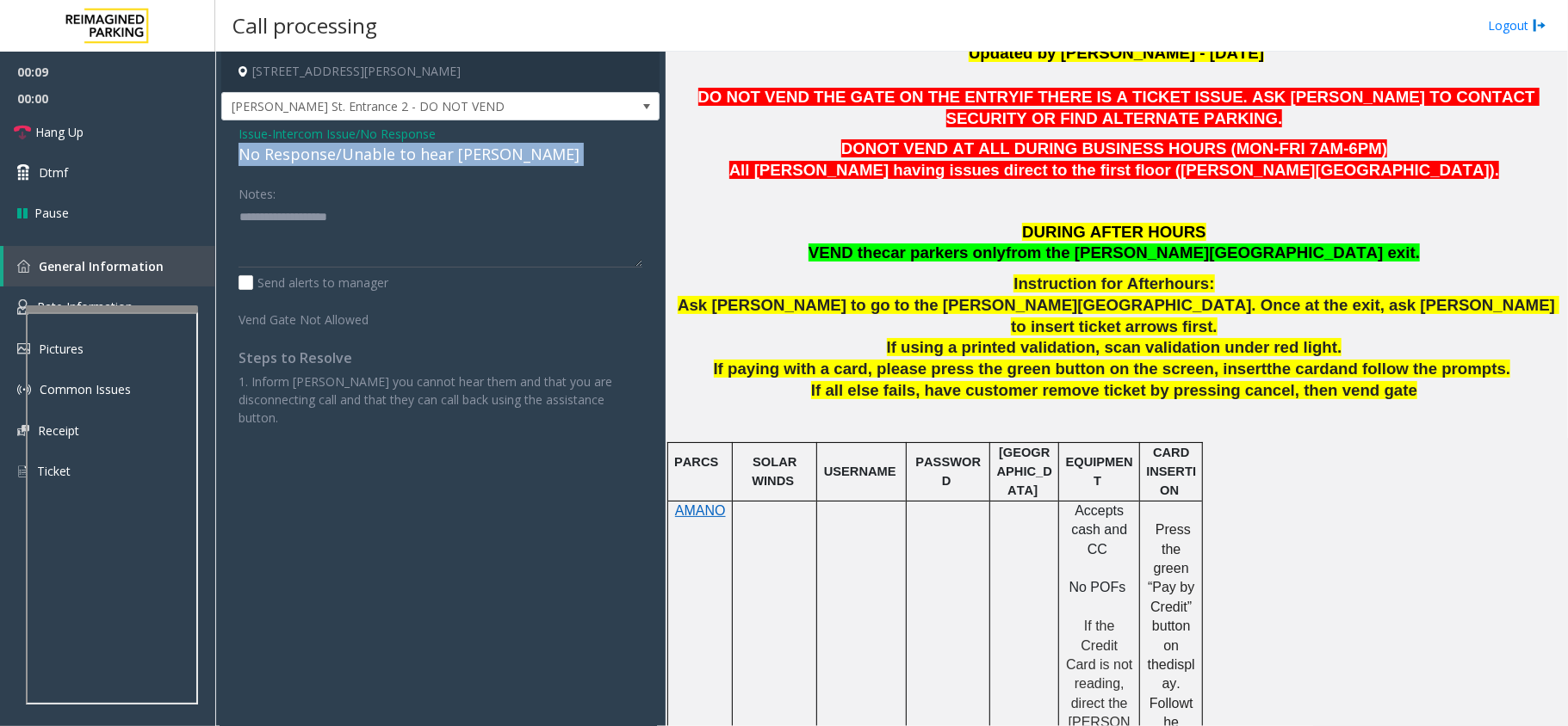
click at [380, 163] on div "No Response/Unable to hear [PERSON_NAME]" at bounding box center [440, 155] width 404 height 23
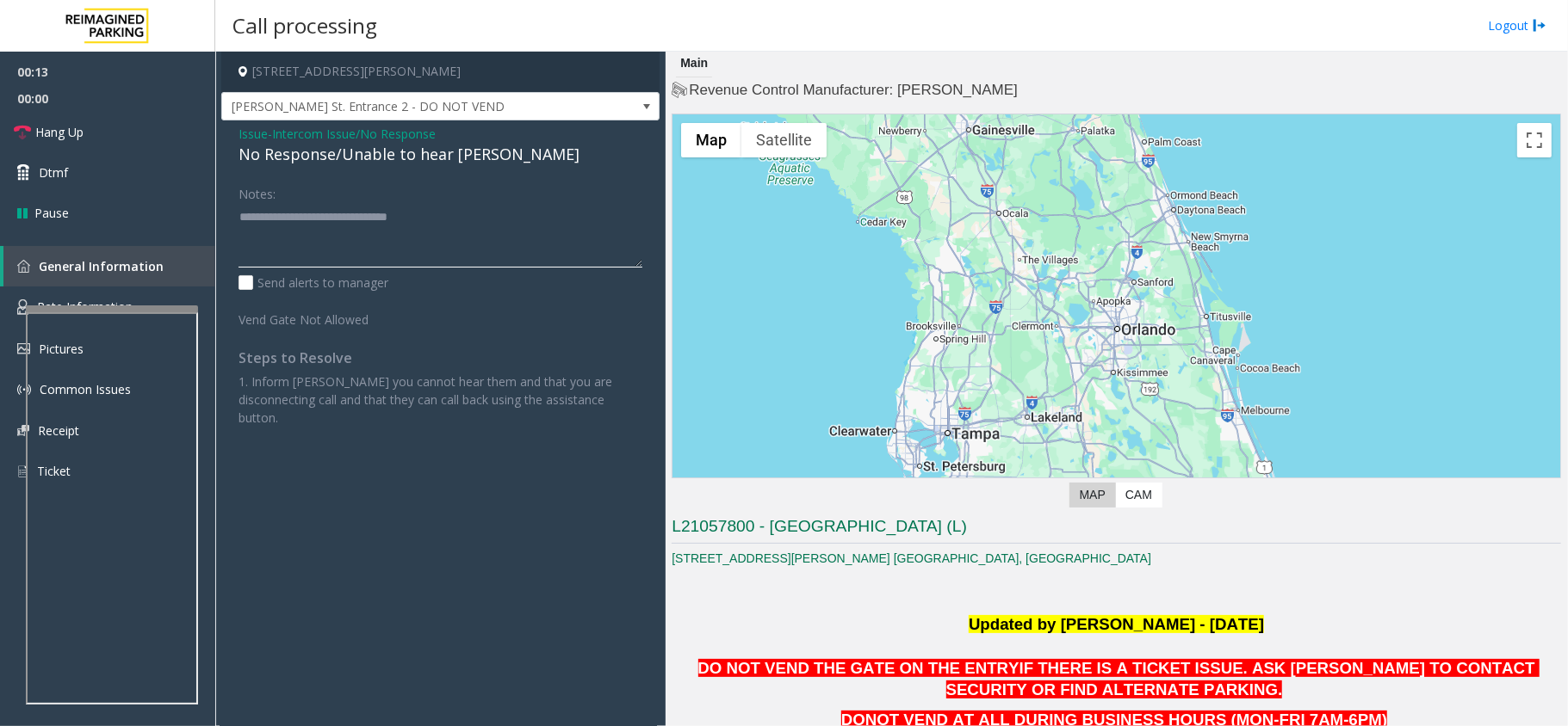
scroll to position [0, 0]
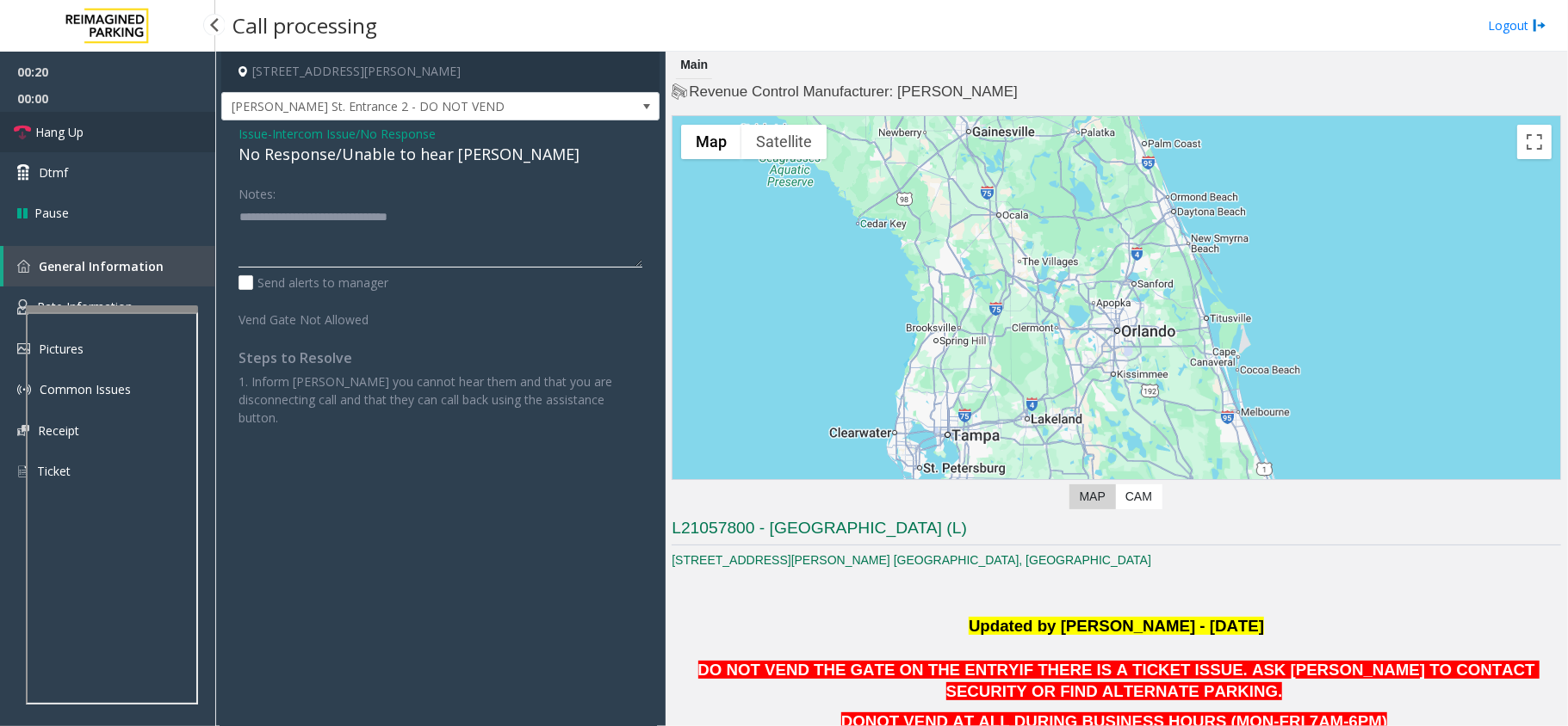
type textarea "**********"
click at [32, 145] on link "Hang Up" at bounding box center [108, 131] width 215 height 40
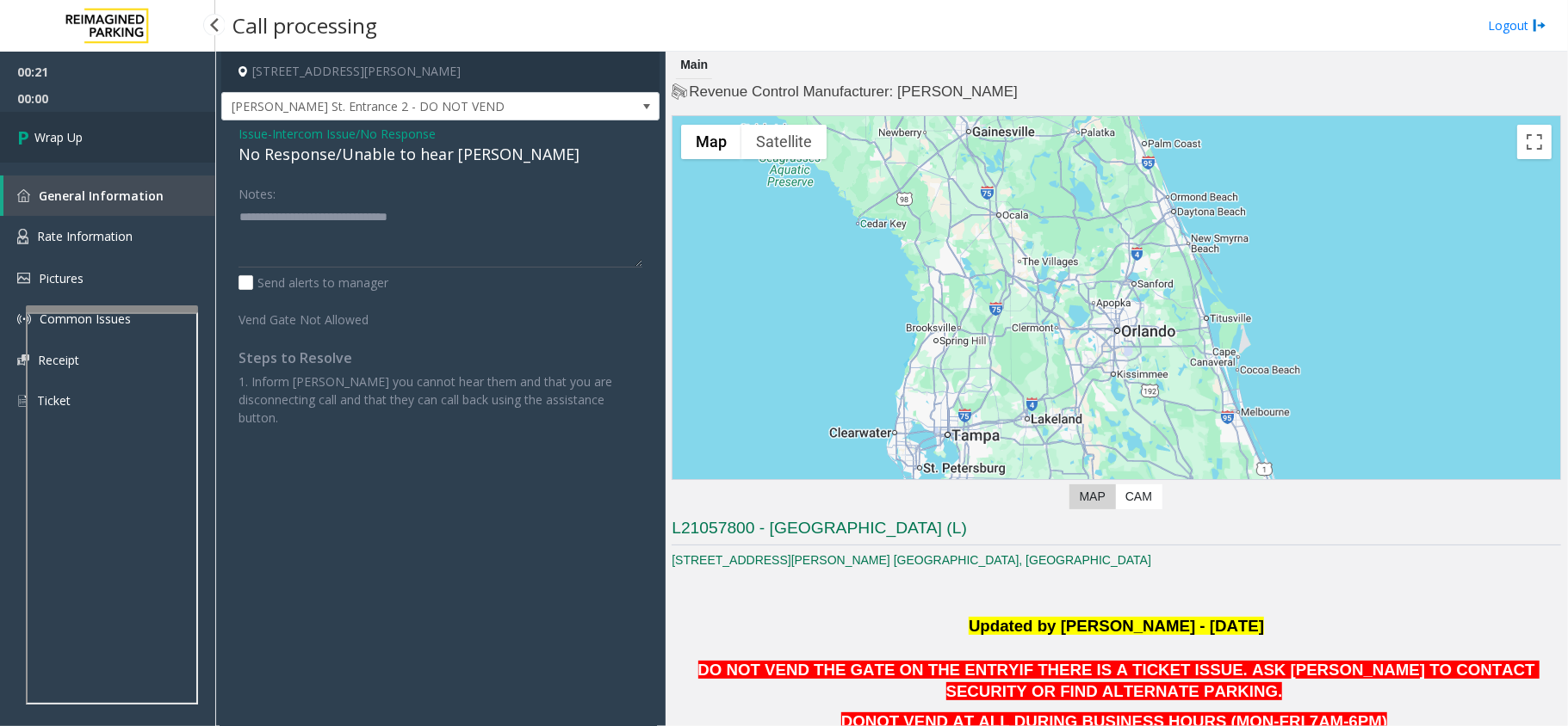
click at [32, 145] on icon at bounding box center [26, 137] width 18 height 28
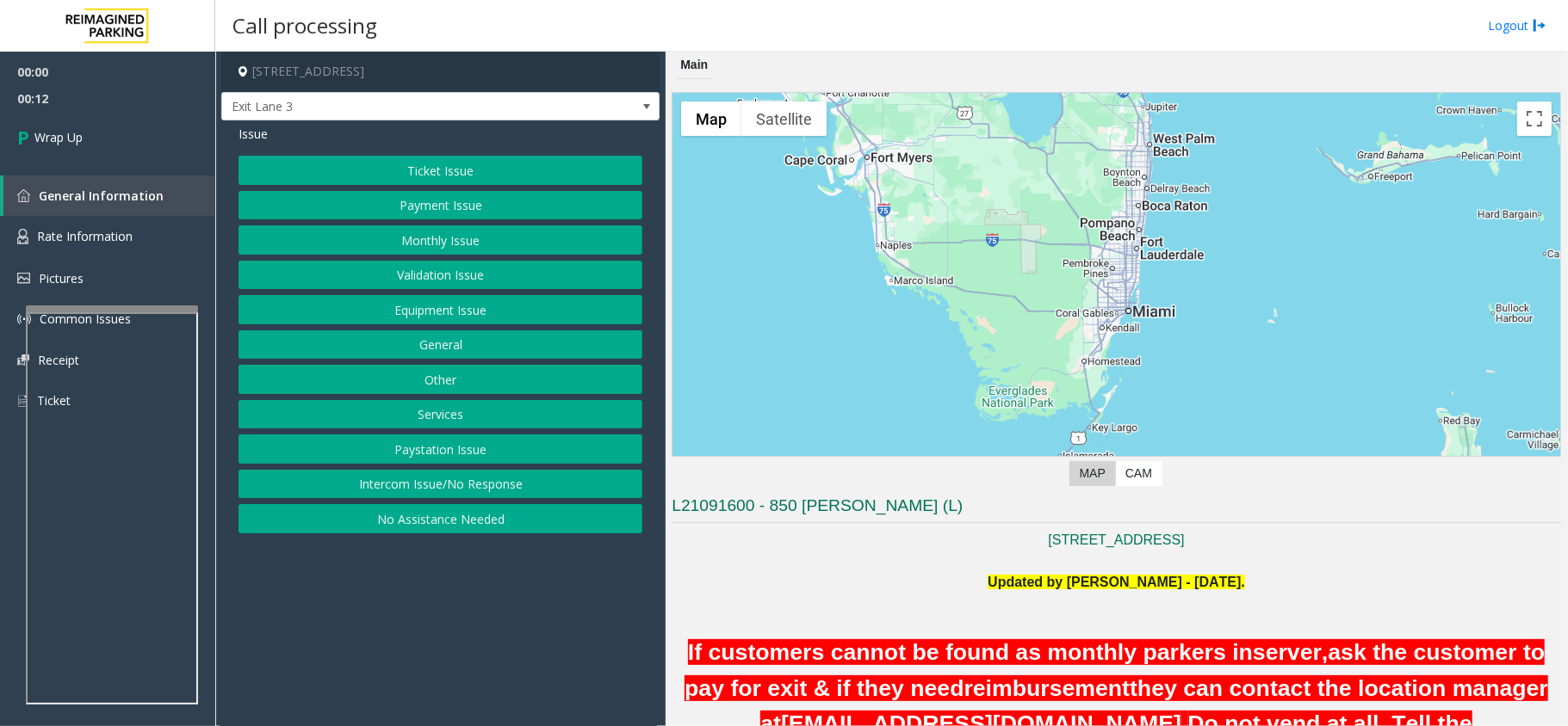
click at [394, 493] on button "Intercom Issue/No Response" at bounding box center [440, 484] width 404 height 29
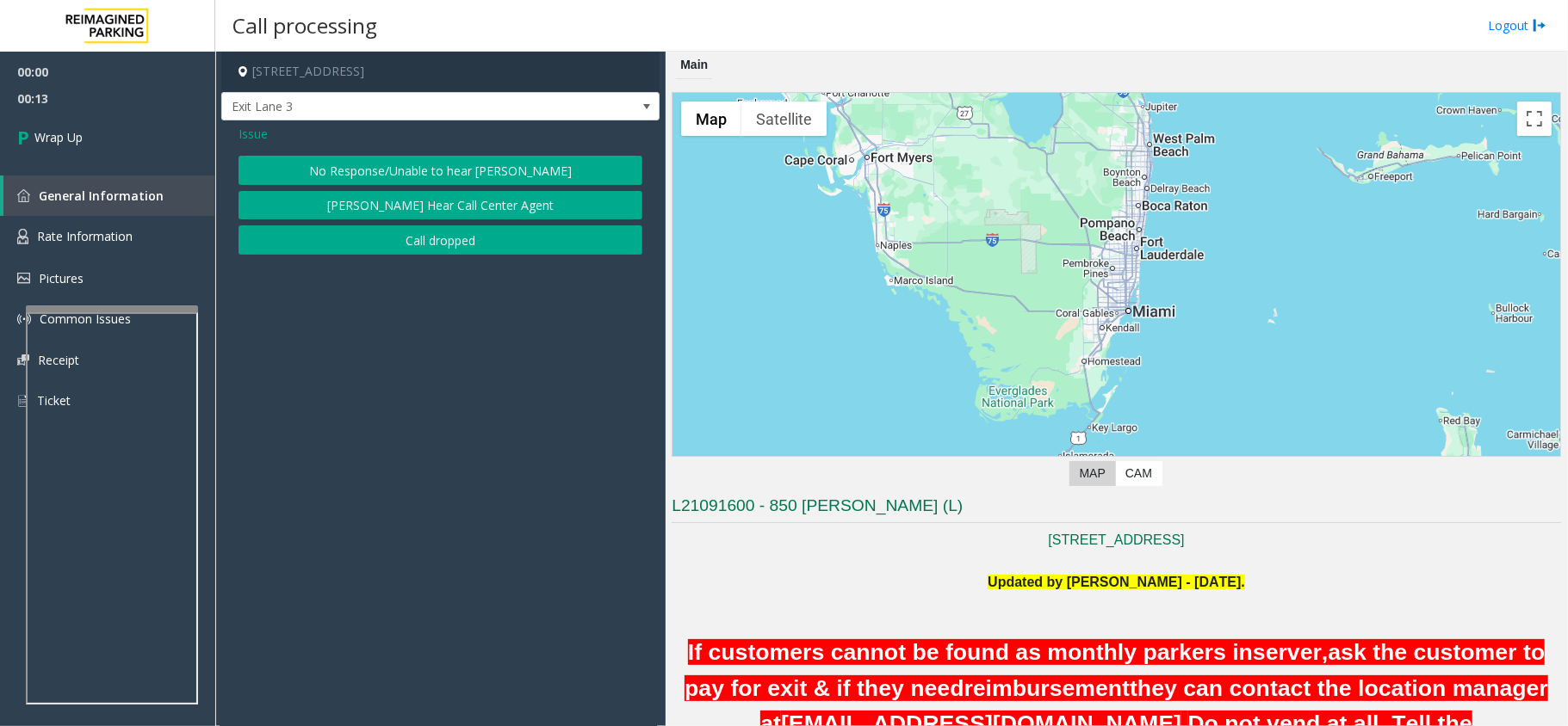
click at [404, 247] on button "Call dropped" at bounding box center [440, 240] width 404 height 29
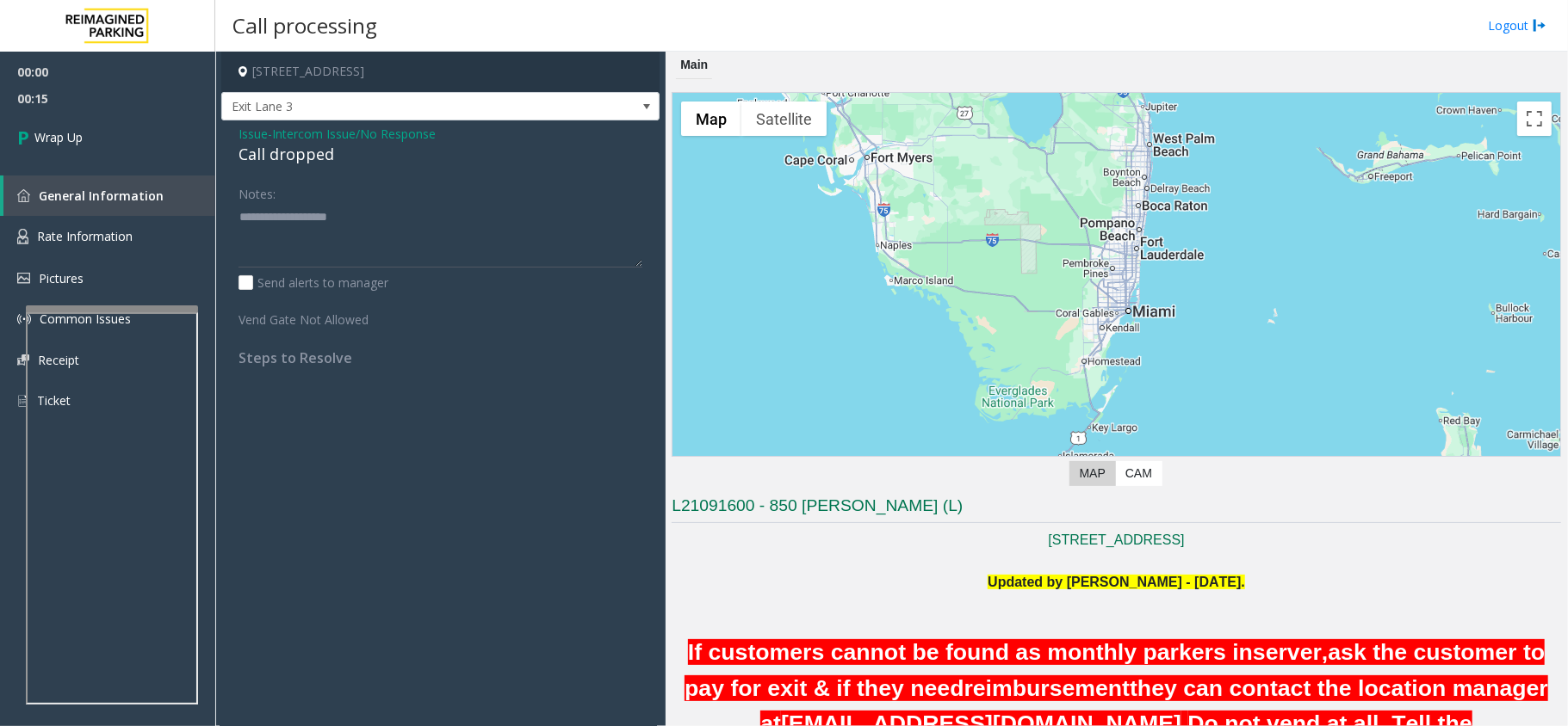
click at [259, 155] on div "Call dropped" at bounding box center [440, 155] width 404 height 23
click at [259, 153] on div "Call dropped" at bounding box center [440, 155] width 404 height 23
type textarea "**********"
click at [87, 142] on link "Wrap Up" at bounding box center [108, 137] width 215 height 51
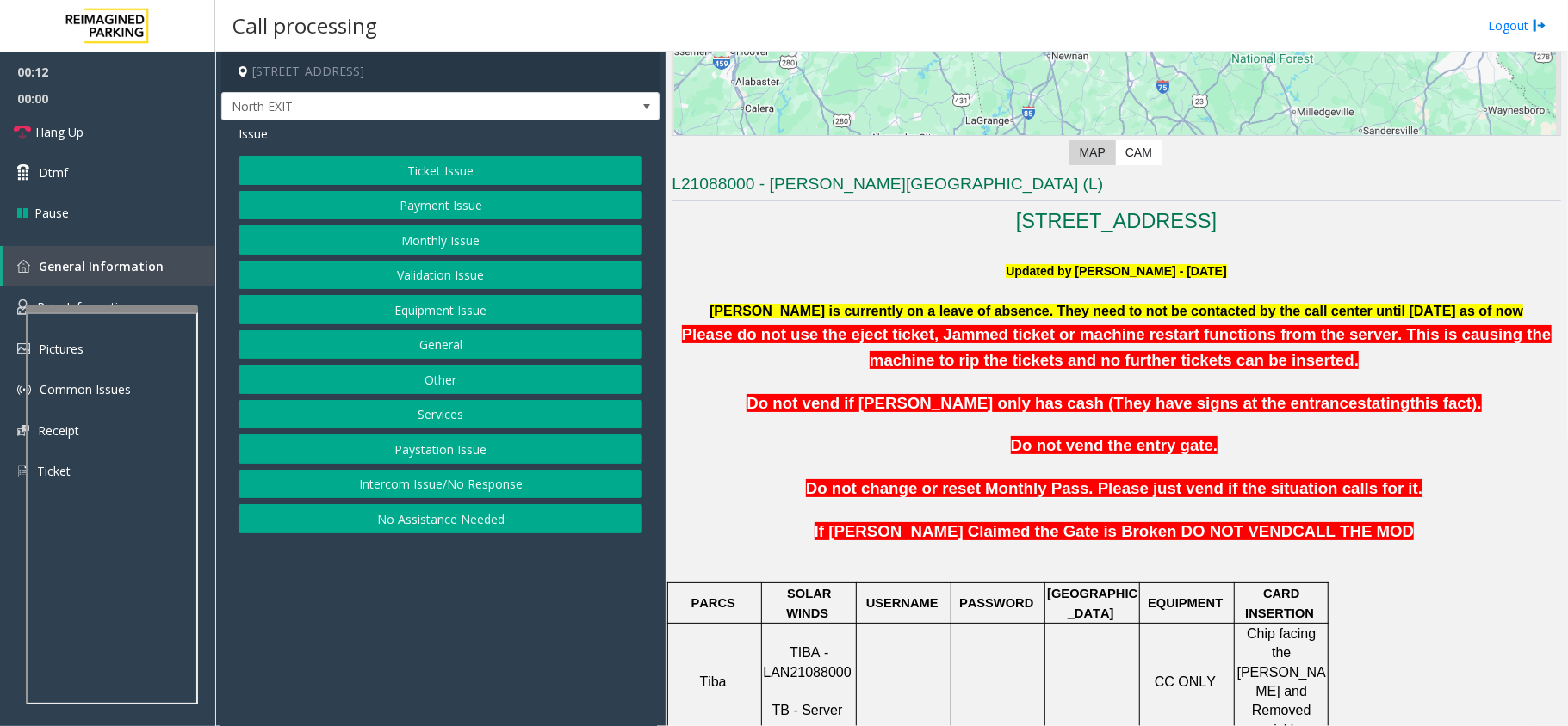
scroll to position [573, 0]
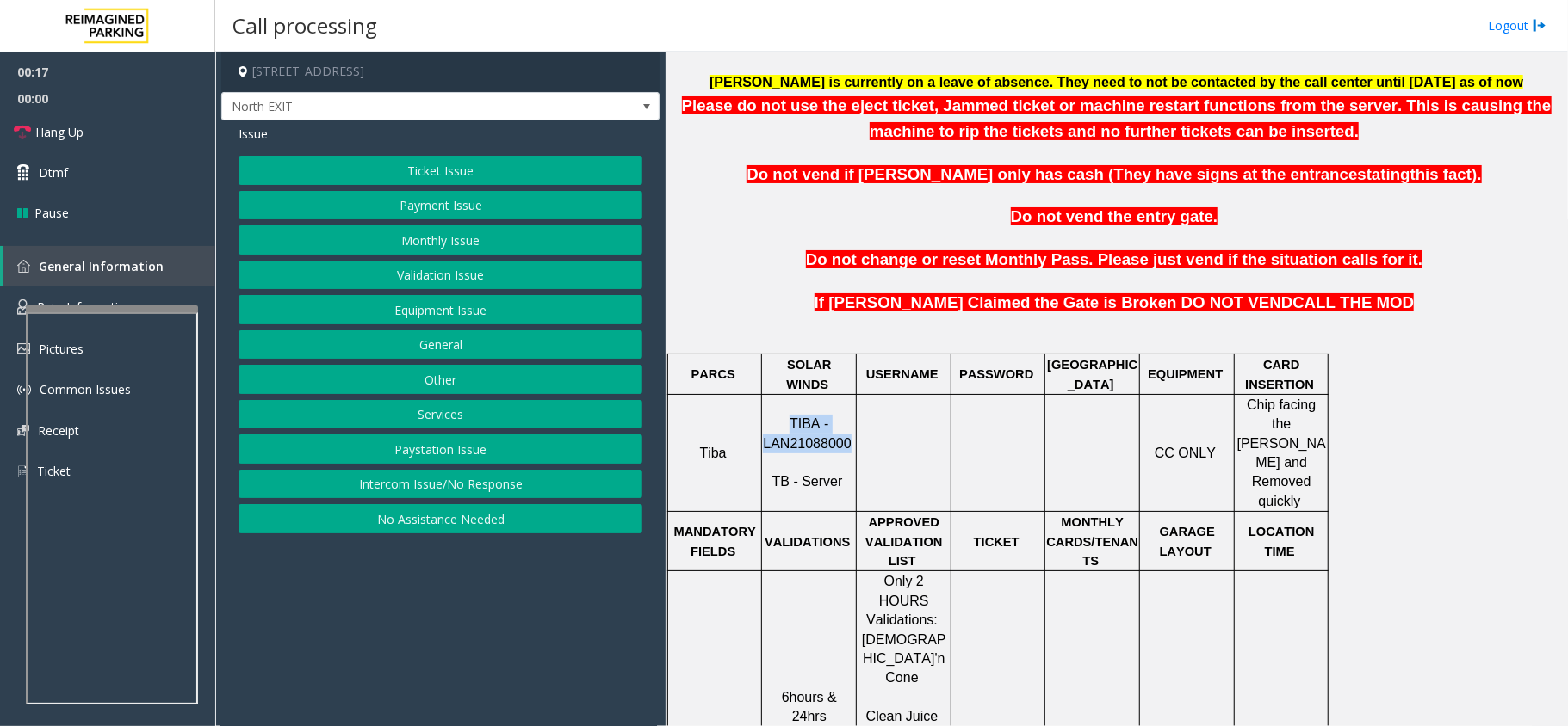
drag, startPoint x: 848, startPoint y: 422, endPoint x: 746, endPoint y: 427, distance: 102.1
click at [746, 427] on tr "Tiba TIBA - LAN21088000 TB - Server CC ONLY Chip facing the [PERSON_NAME] and R…" at bounding box center [998, 453] width 661 height 117
click at [761, 410] on td "Tiba" at bounding box center [715, 453] width 94 height 117
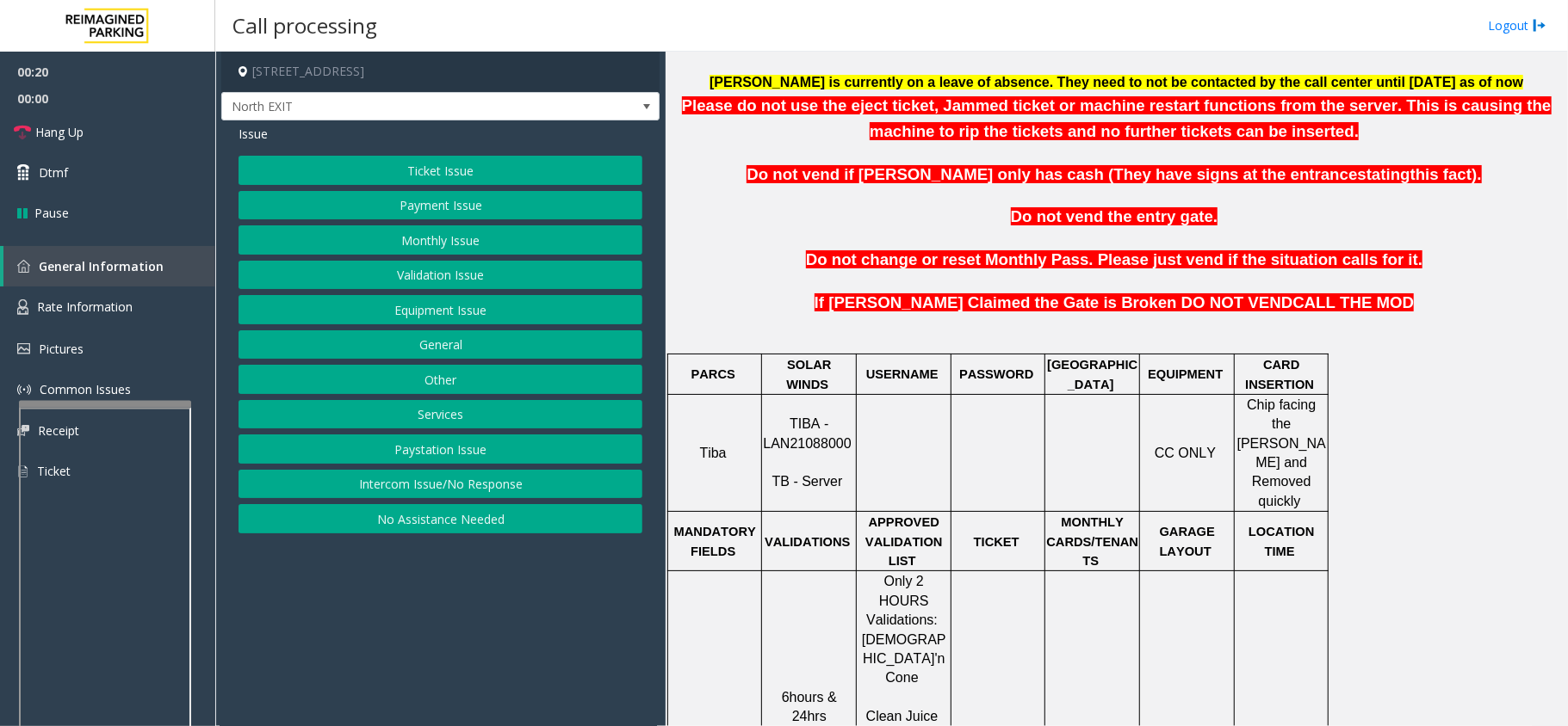
click at [134, 408] on div at bounding box center [105, 404] width 172 height 7
click at [411, 276] on button "Validation Issue" at bounding box center [440, 276] width 404 height 29
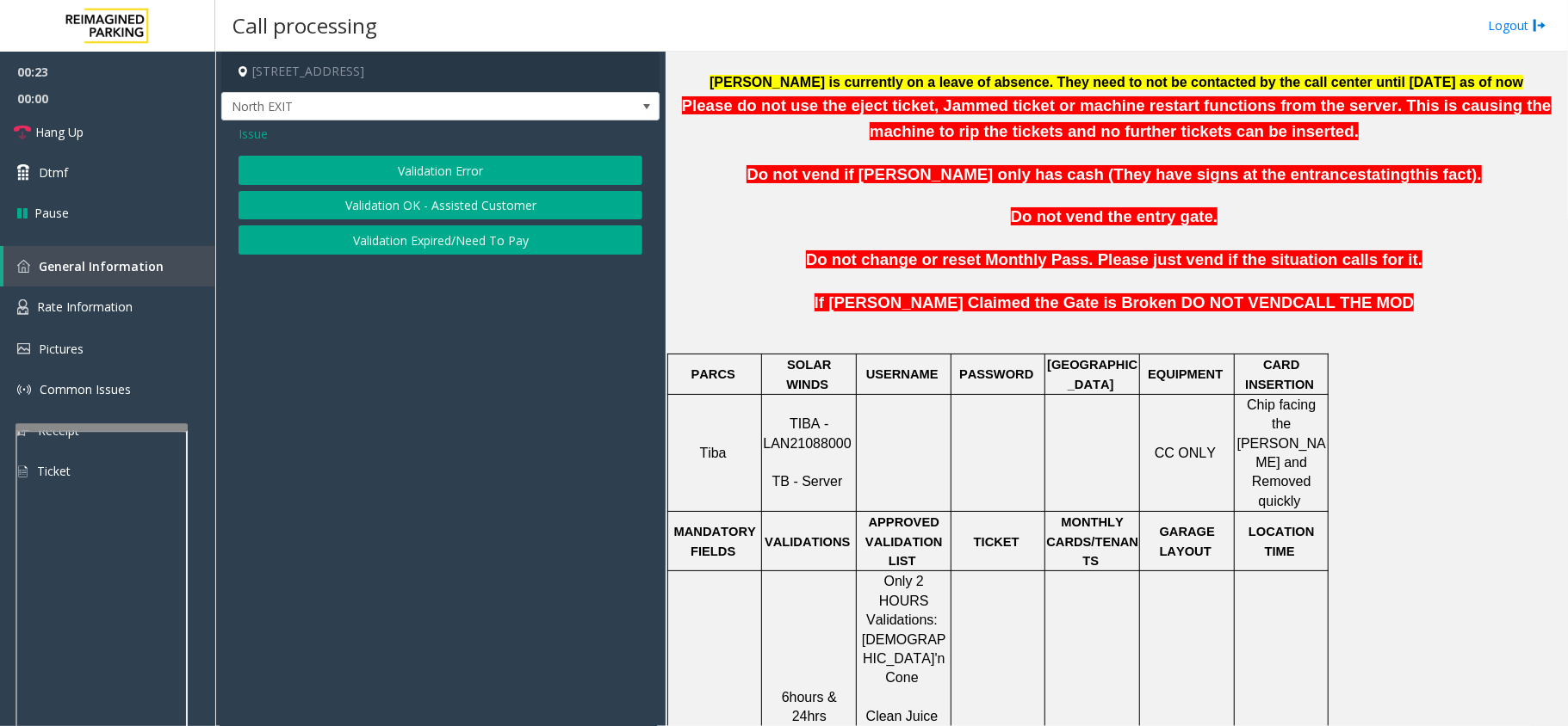
click at [408, 173] on button "Validation Error" at bounding box center [440, 170] width 404 height 29
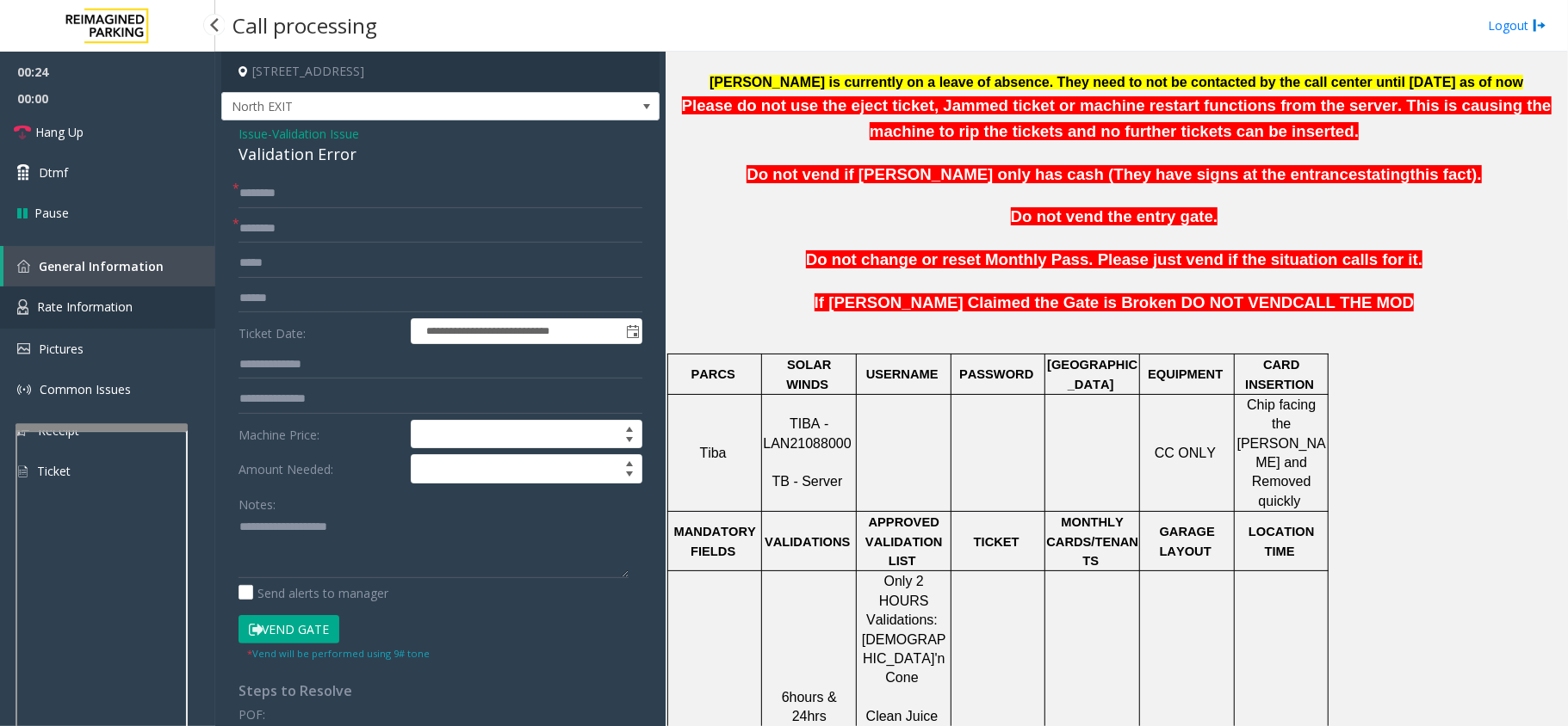
click at [134, 318] on link "Rate Information" at bounding box center [108, 307] width 215 height 42
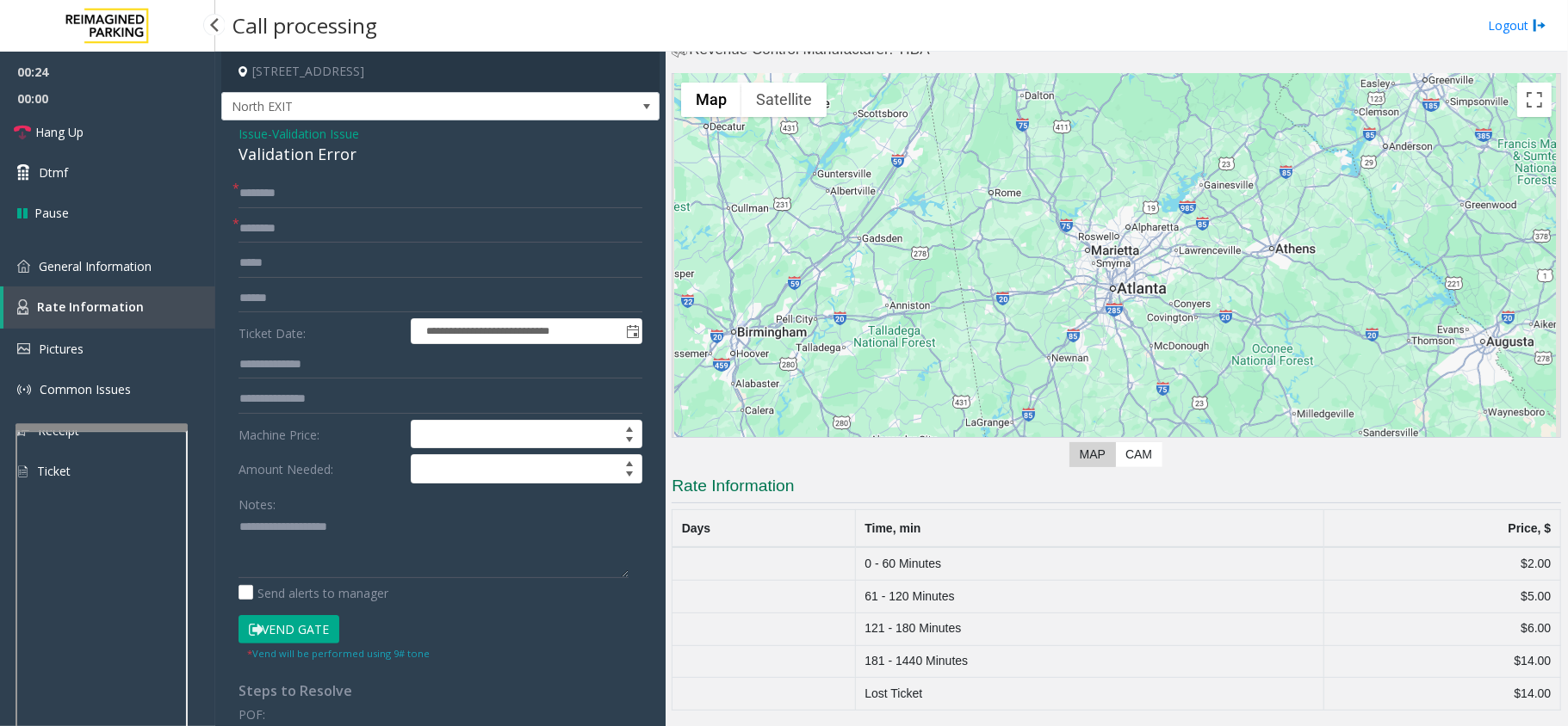
scroll to position [43, 0]
click at [94, 267] on span "General Information" at bounding box center [95, 266] width 113 height 17
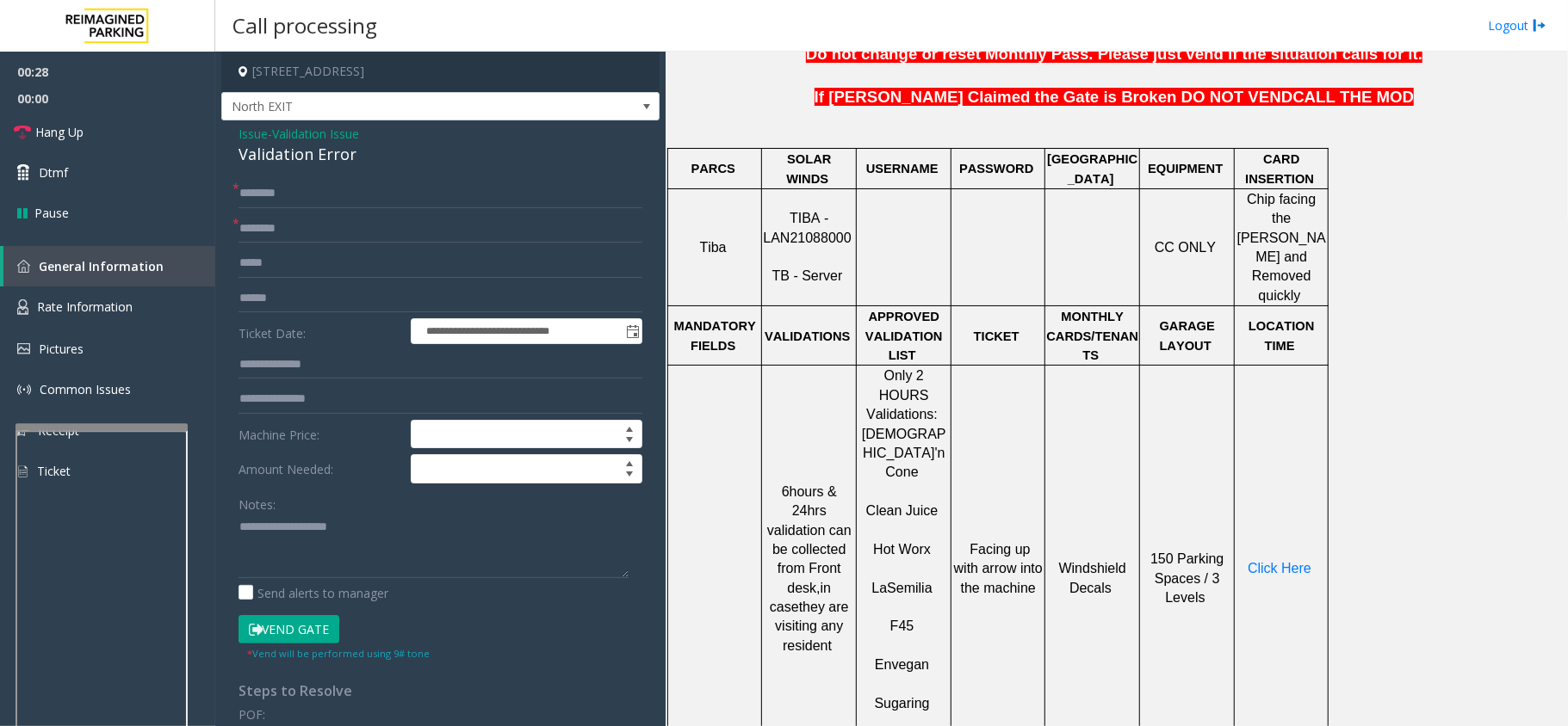
scroll to position [803, 0]
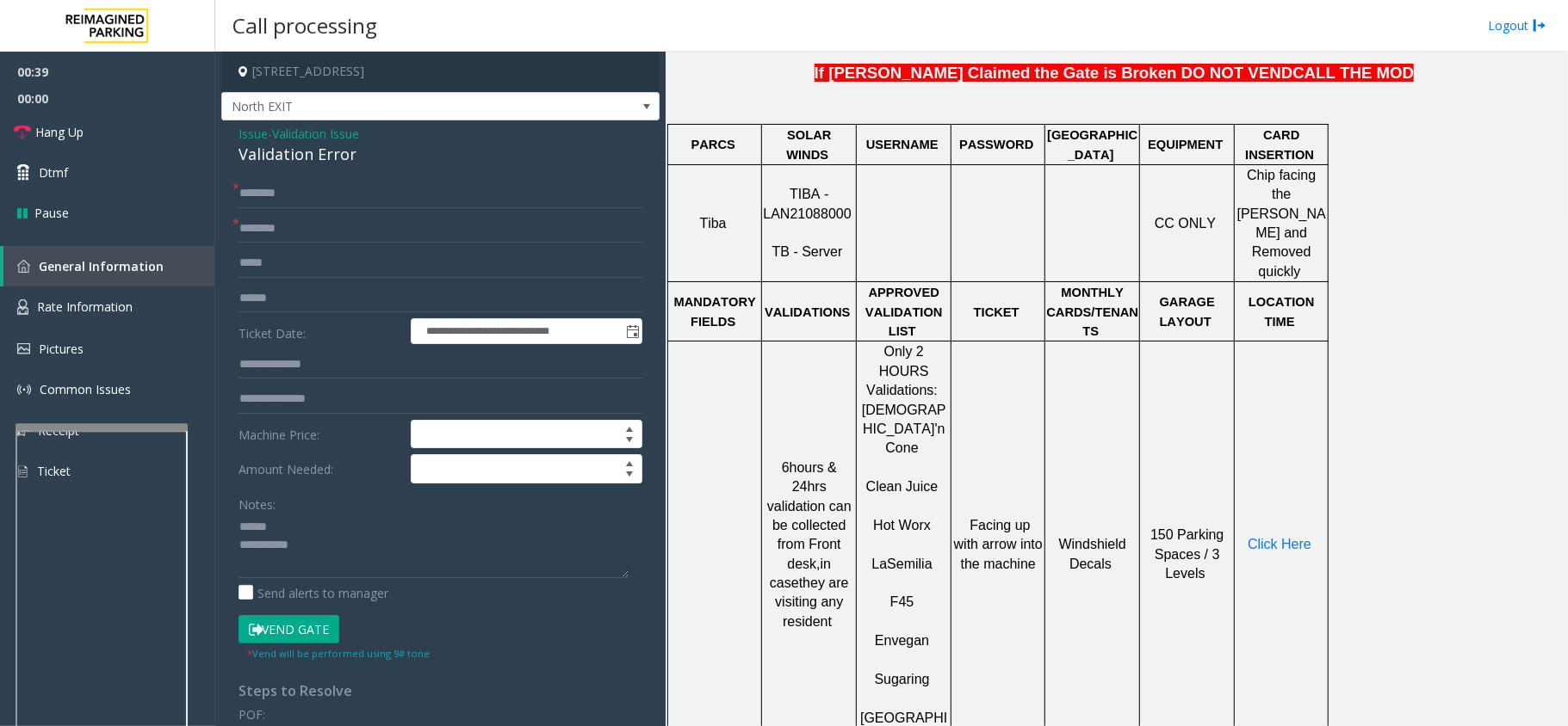
click at [252, 154] on div "Validation Error" at bounding box center [440, 155] width 404 height 23
type textarea "**********"
drag, startPoint x: 848, startPoint y: 194, endPoint x: 769, endPoint y: 195, distance: 79.0
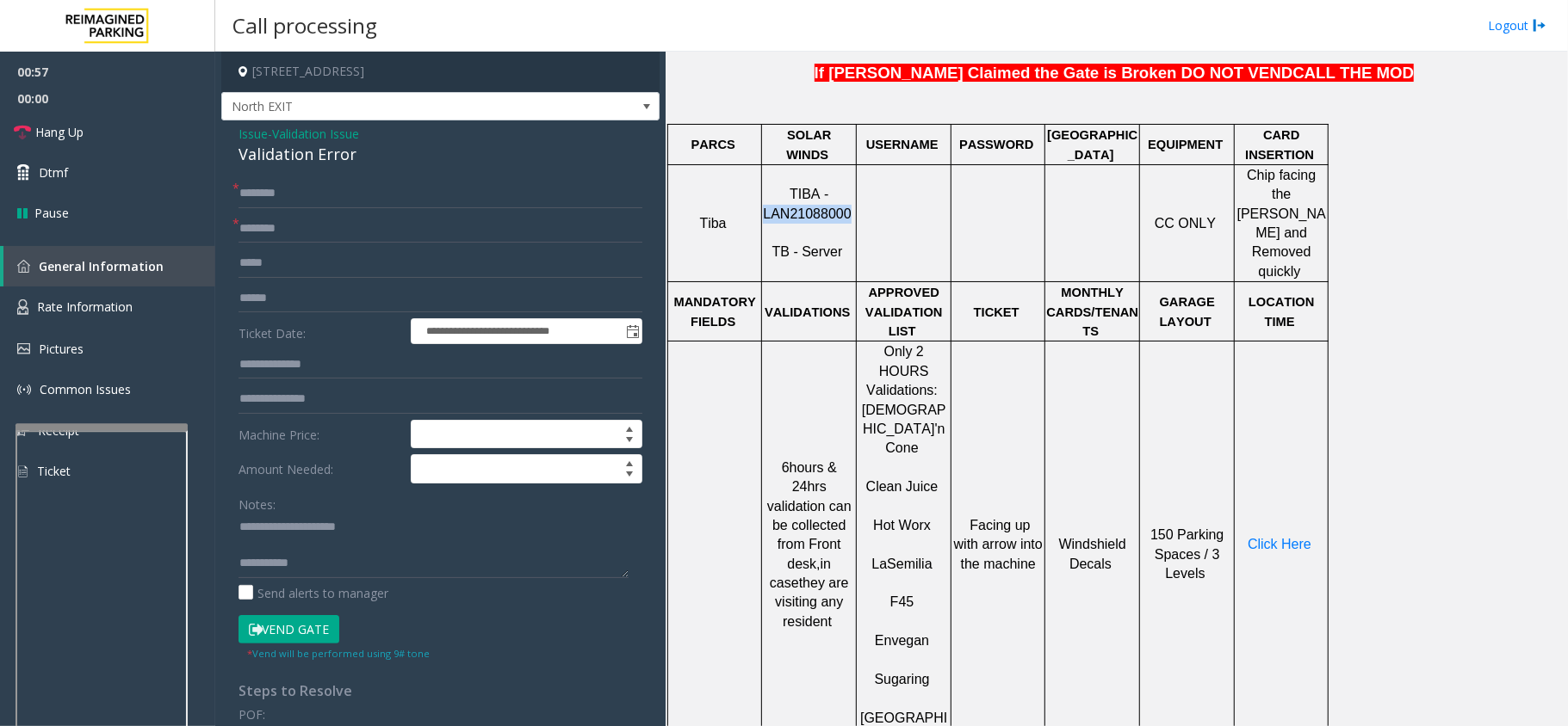
click at [769, 195] on p "TIBA - LAN21088000 TB - Server" at bounding box center [808, 223] width 92 height 77
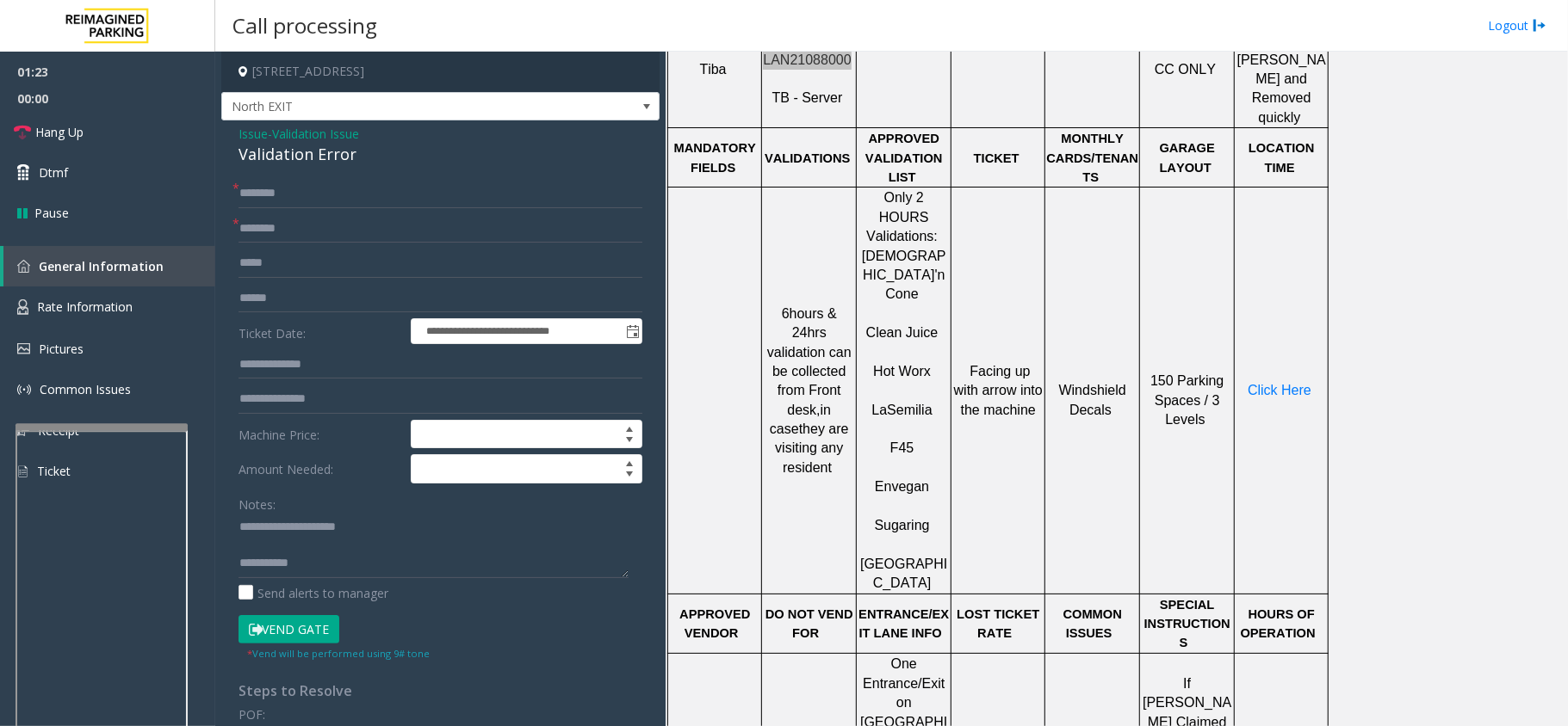
scroll to position [918, 0]
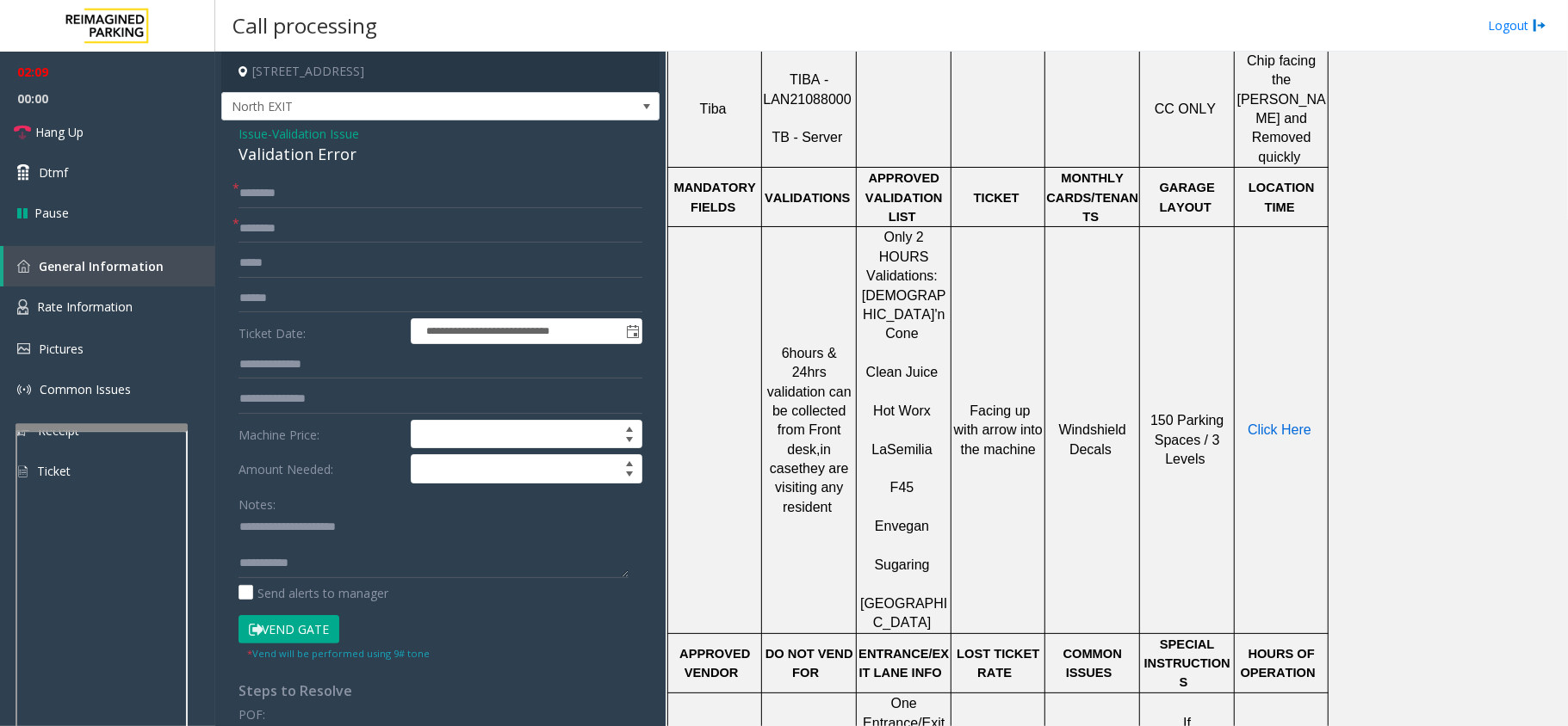
click at [1176, 423] on span "Click Here" at bounding box center [1279, 430] width 64 height 15
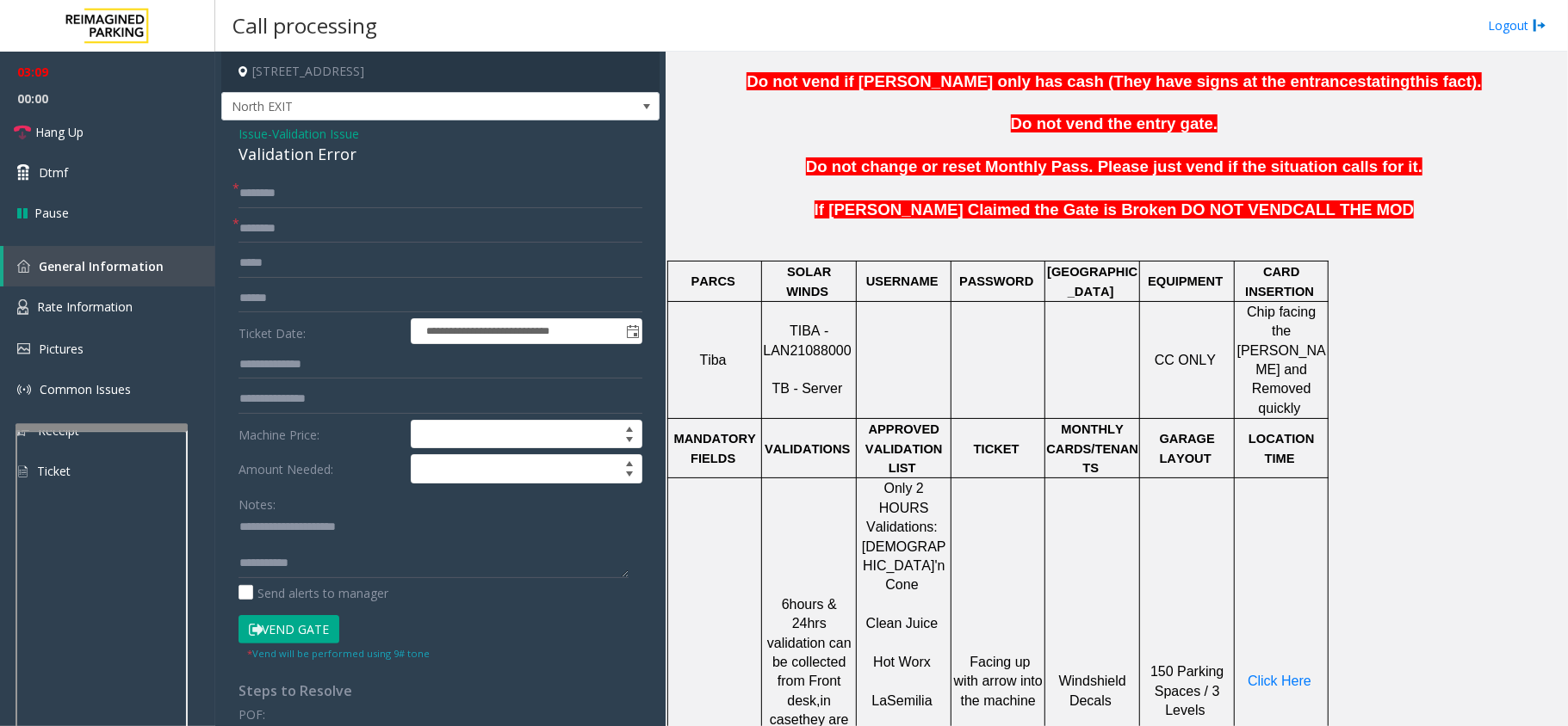
scroll to position [114, 0]
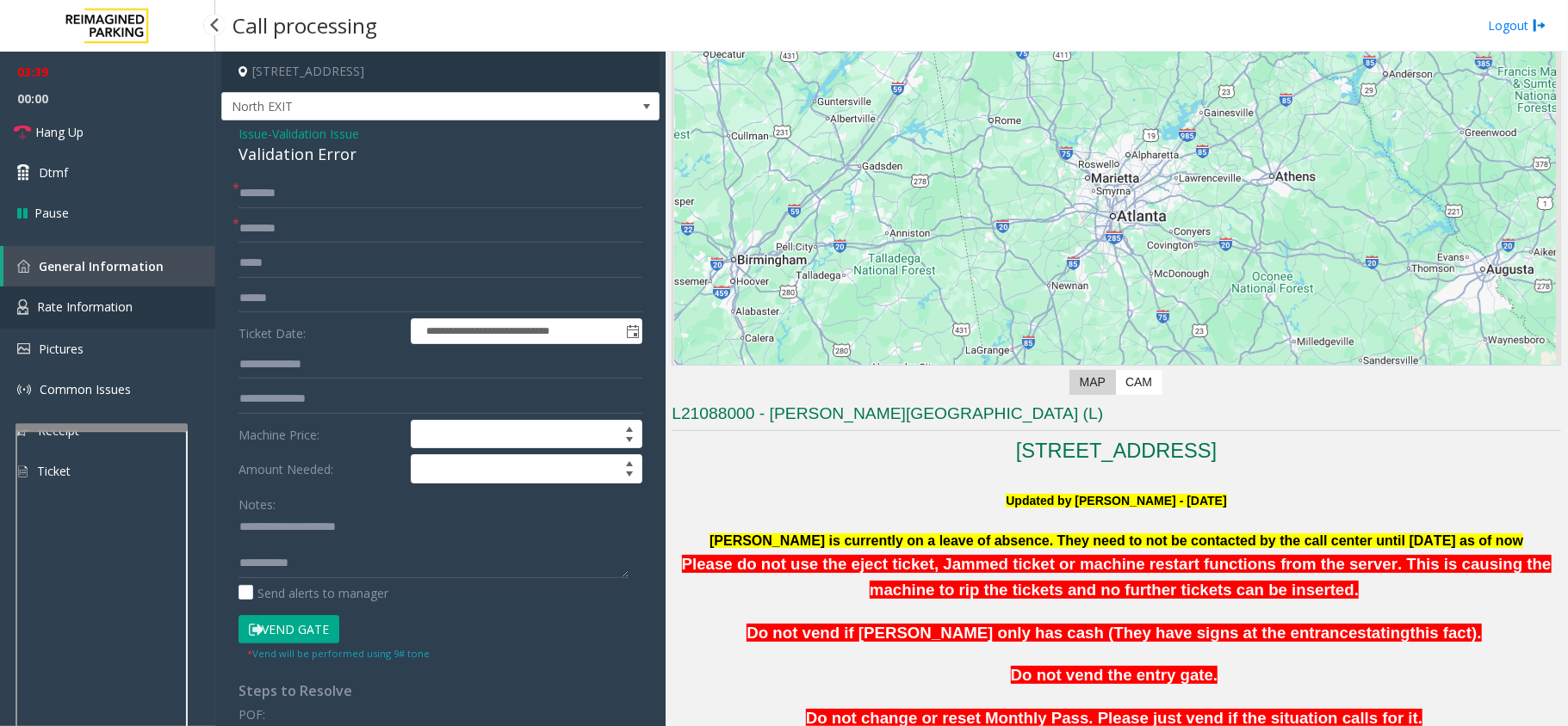
click at [167, 304] on link "Rate Information" at bounding box center [108, 307] width 215 height 42
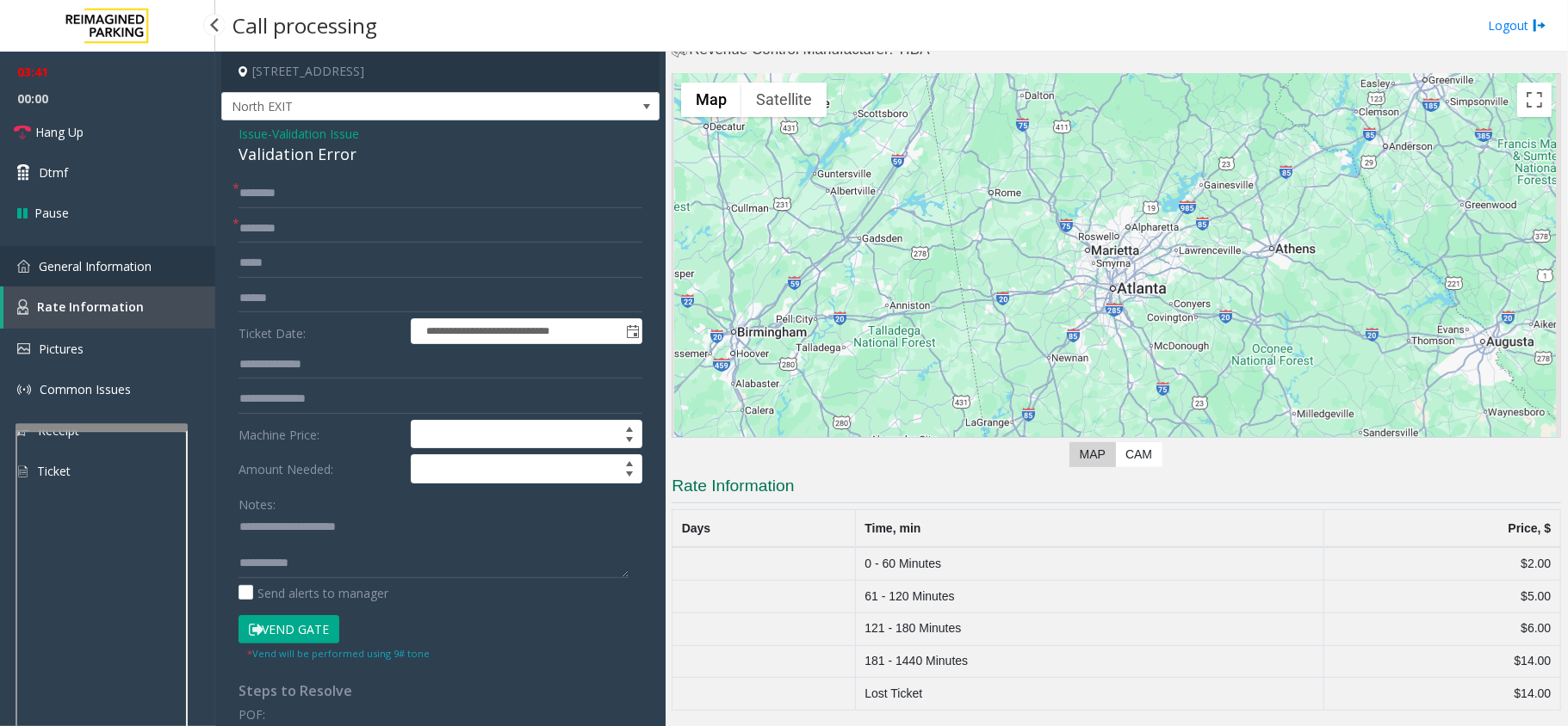
click at [43, 258] on span "General Information" at bounding box center [95, 266] width 113 height 17
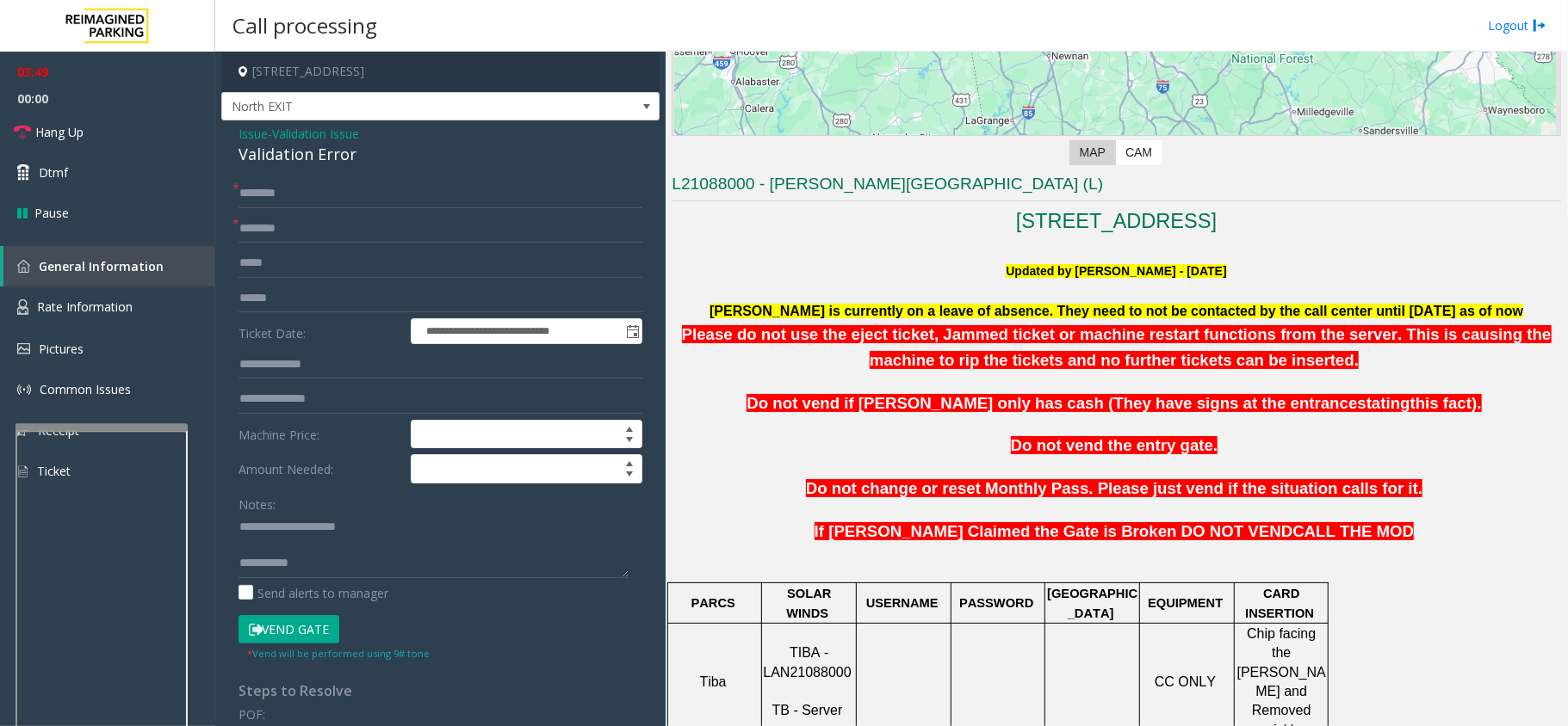
scroll to position [229, 0]
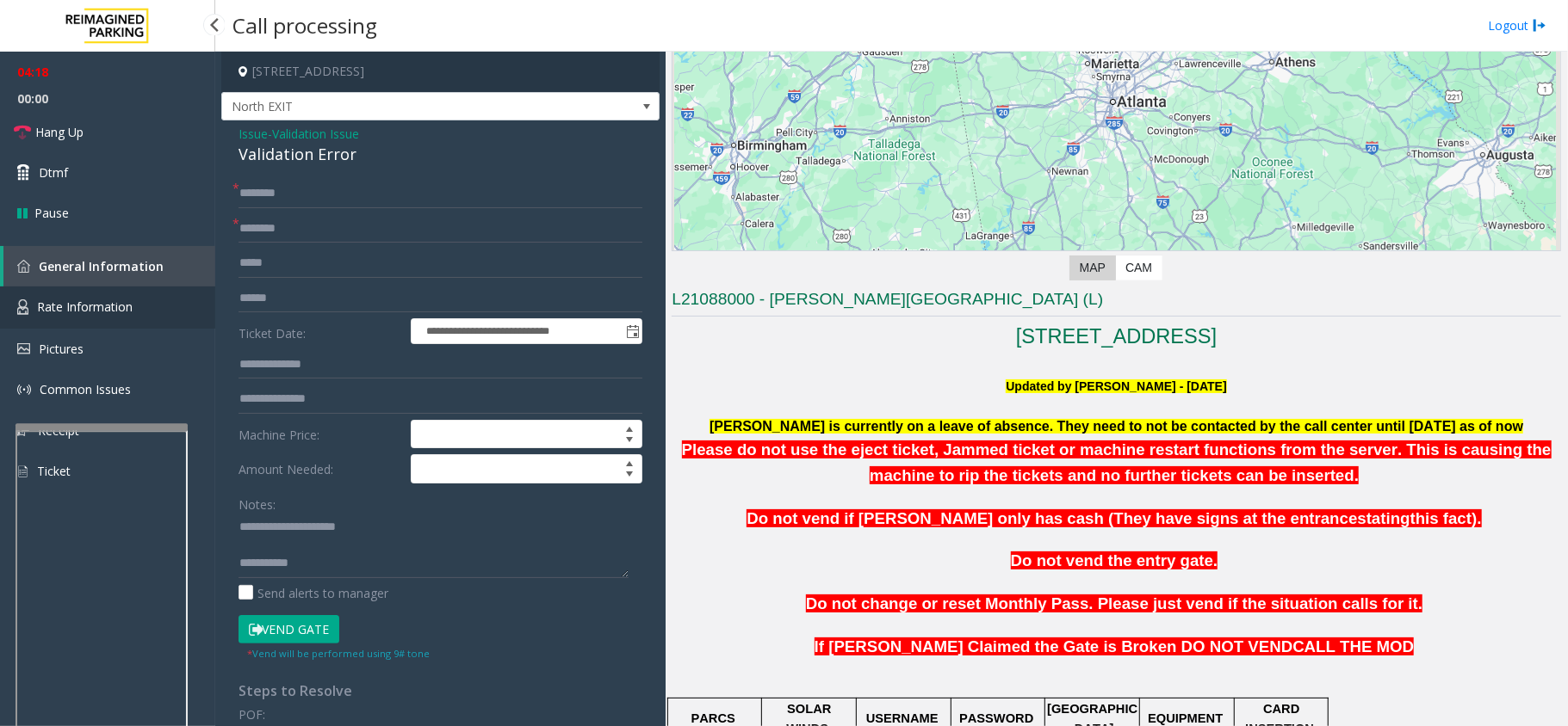
click at [140, 313] on link "Rate Information" at bounding box center [108, 307] width 215 height 42
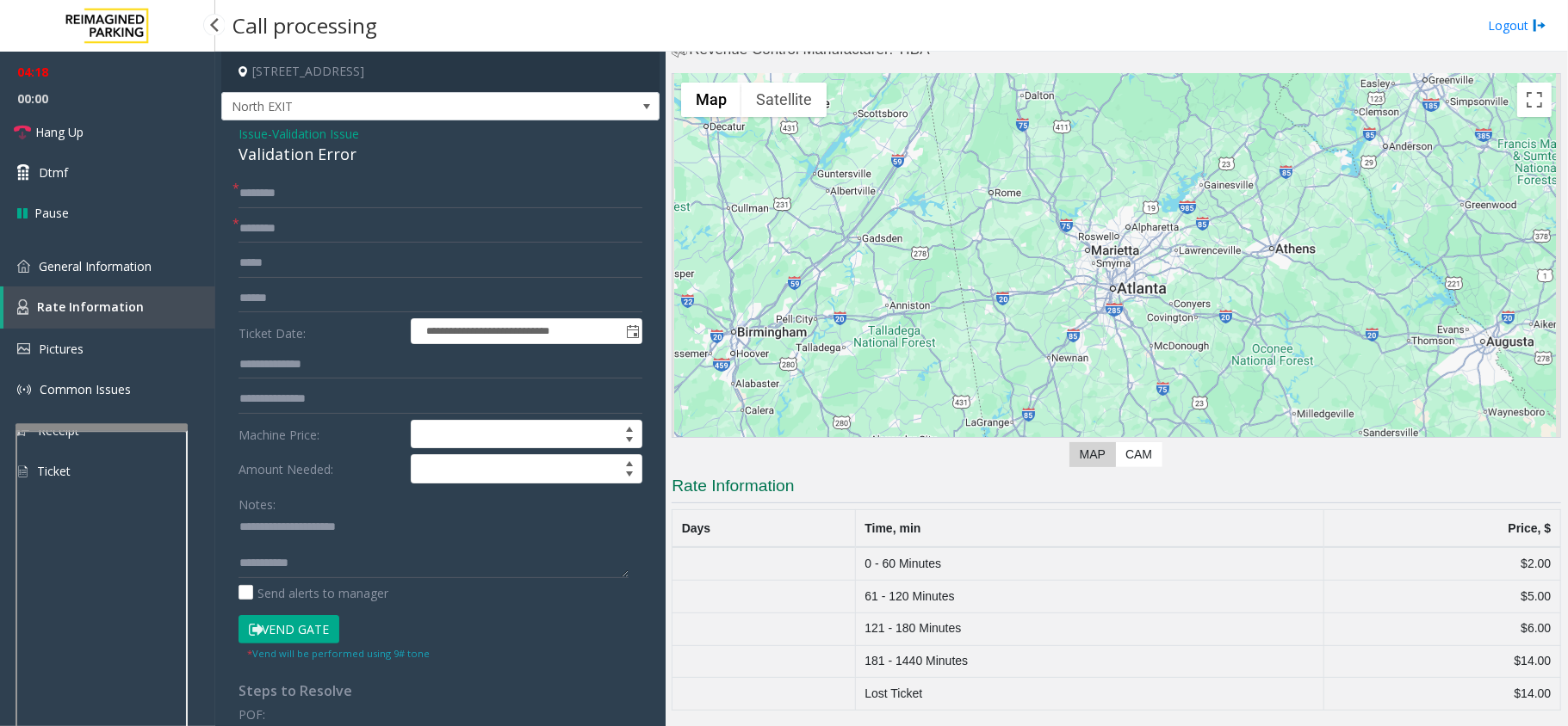
scroll to position [43, 0]
click at [108, 258] on span "General Information" at bounding box center [95, 266] width 113 height 17
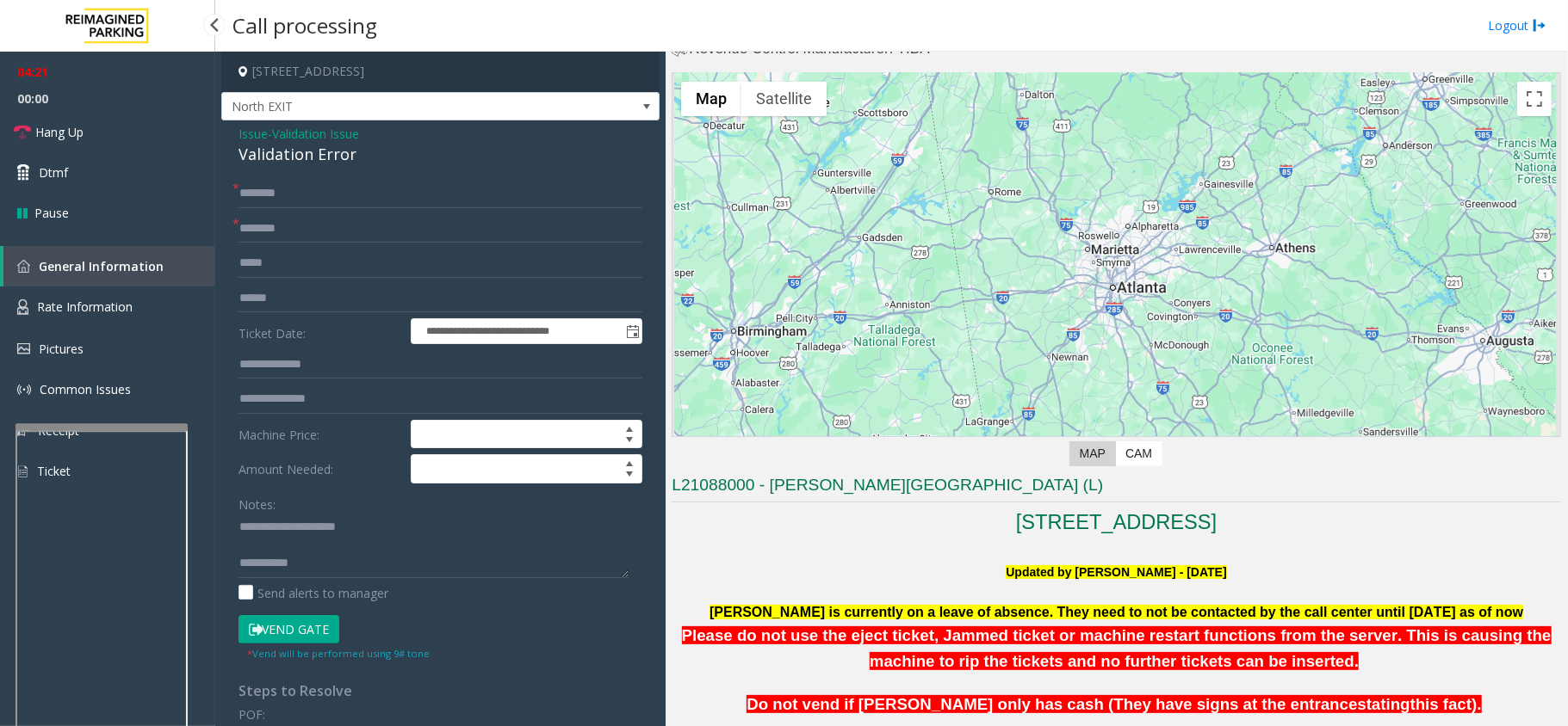
scroll to position [229, 0]
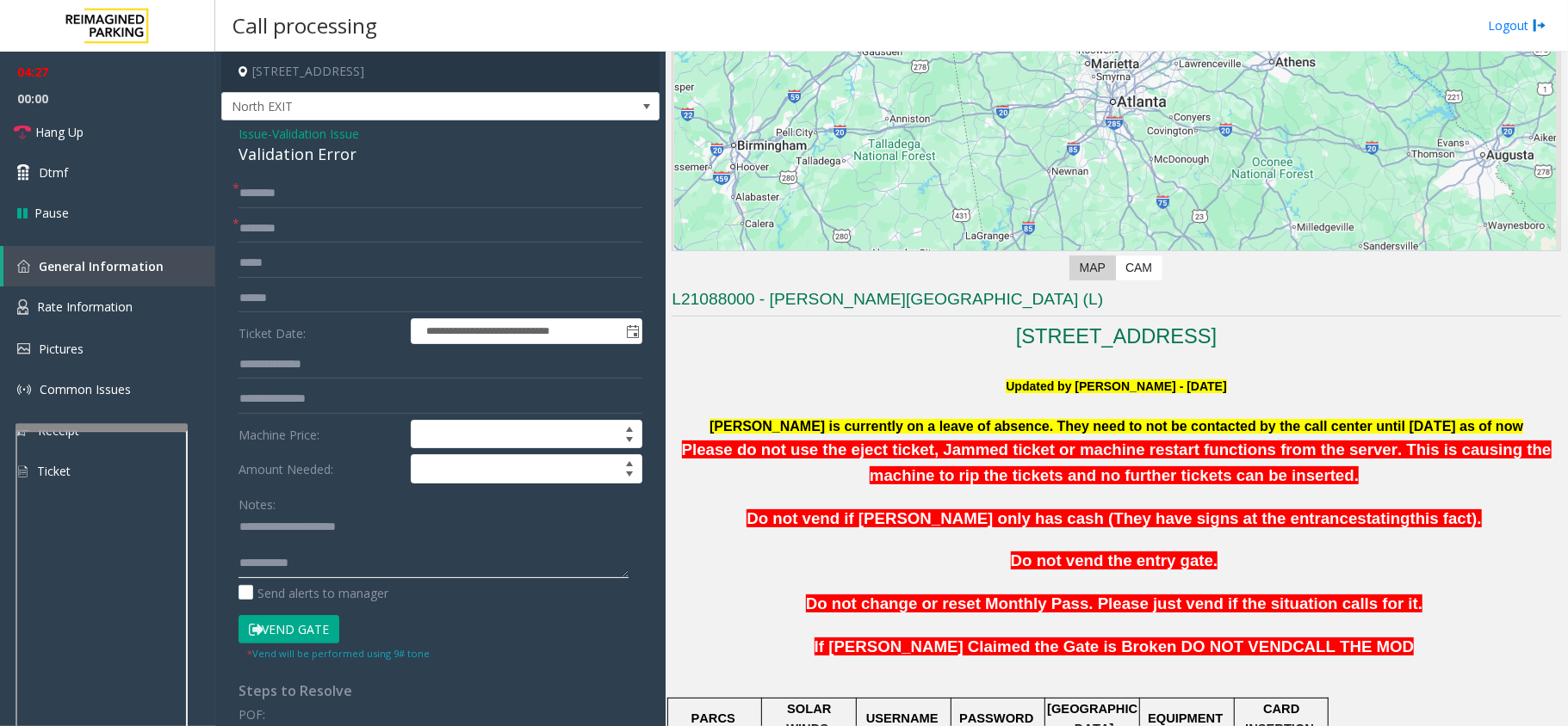
click at [417, 544] on textarea at bounding box center [434, 546] width 390 height 65
click at [279, 197] on input "text" at bounding box center [440, 194] width 404 height 29
type input "**"
click at [340, 232] on input "text" at bounding box center [440, 229] width 404 height 29
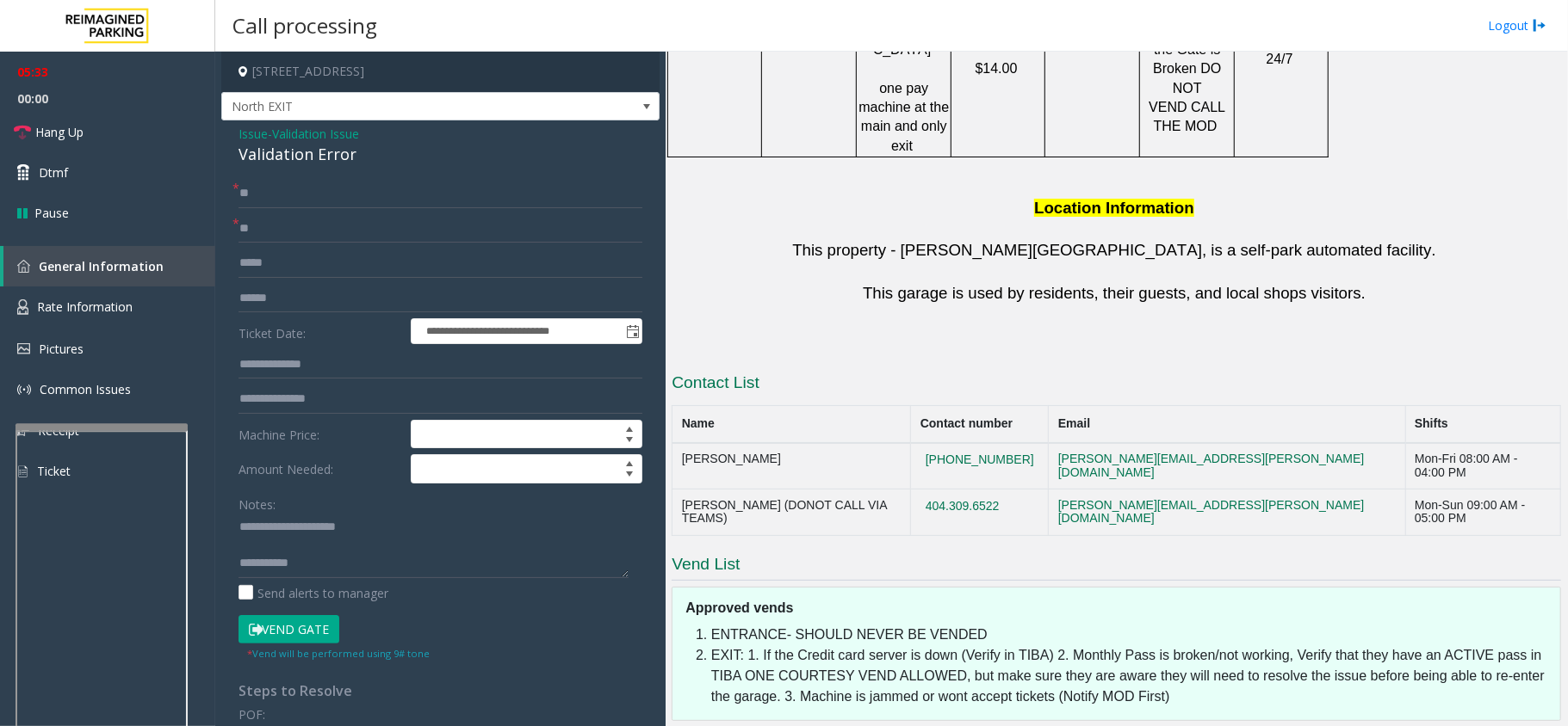
scroll to position [1594, 0]
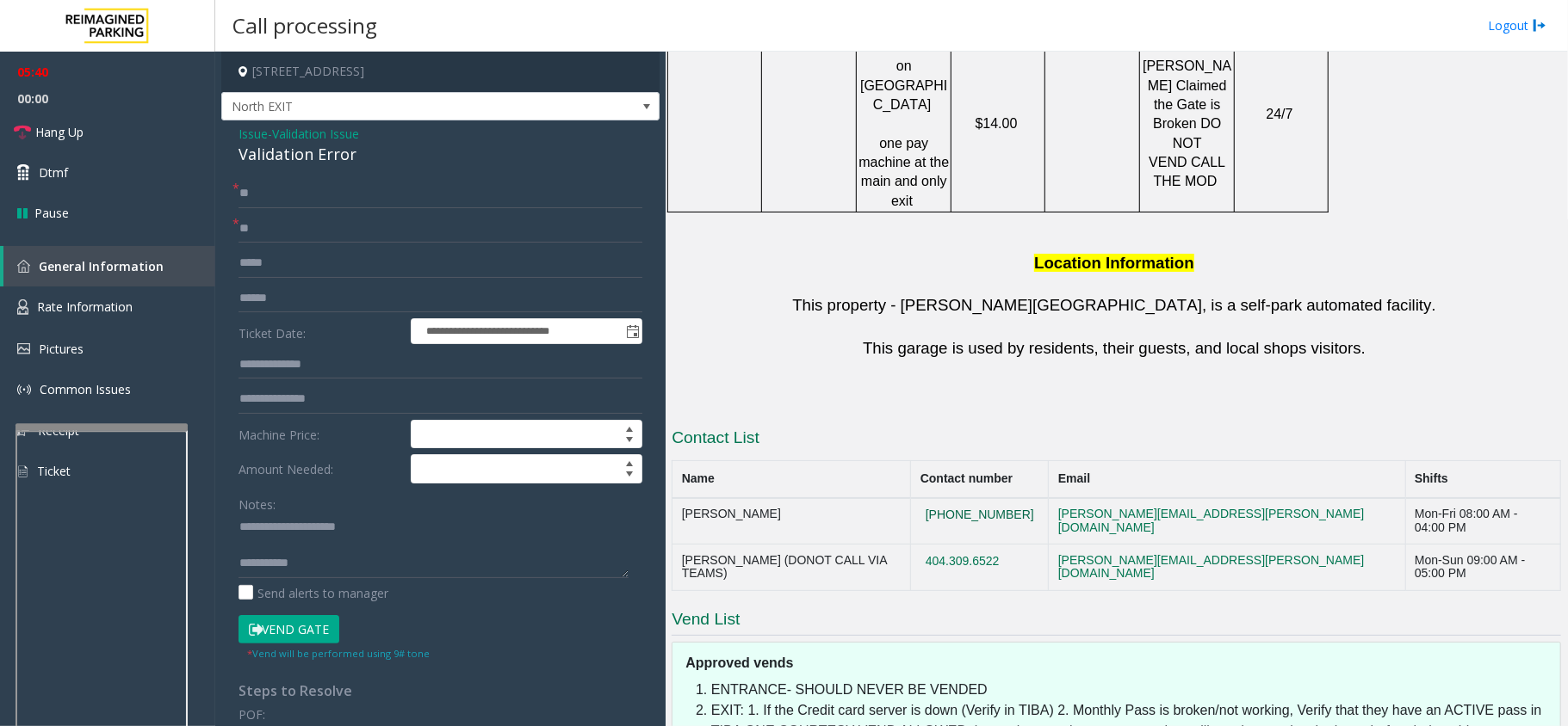
drag, startPoint x: 1051, startPoint y: 380, endPoint x: 1009, endPoint y: 379, distance: 42.0
click at [1009, 508] on button "[PHONE_NUMBER]" at bounding box center [979, 516] width 118 height 16
drag, startPoint x: 1059, startPoint y: 383, endPoint x: 958, endPoint y: 380, distance: 101.0
click at [958, 498] on td "[PHONE_NUMBER]" at bounding box center [980, 522] width 138 height 47
copy button "[PHONE_NUMBER]"
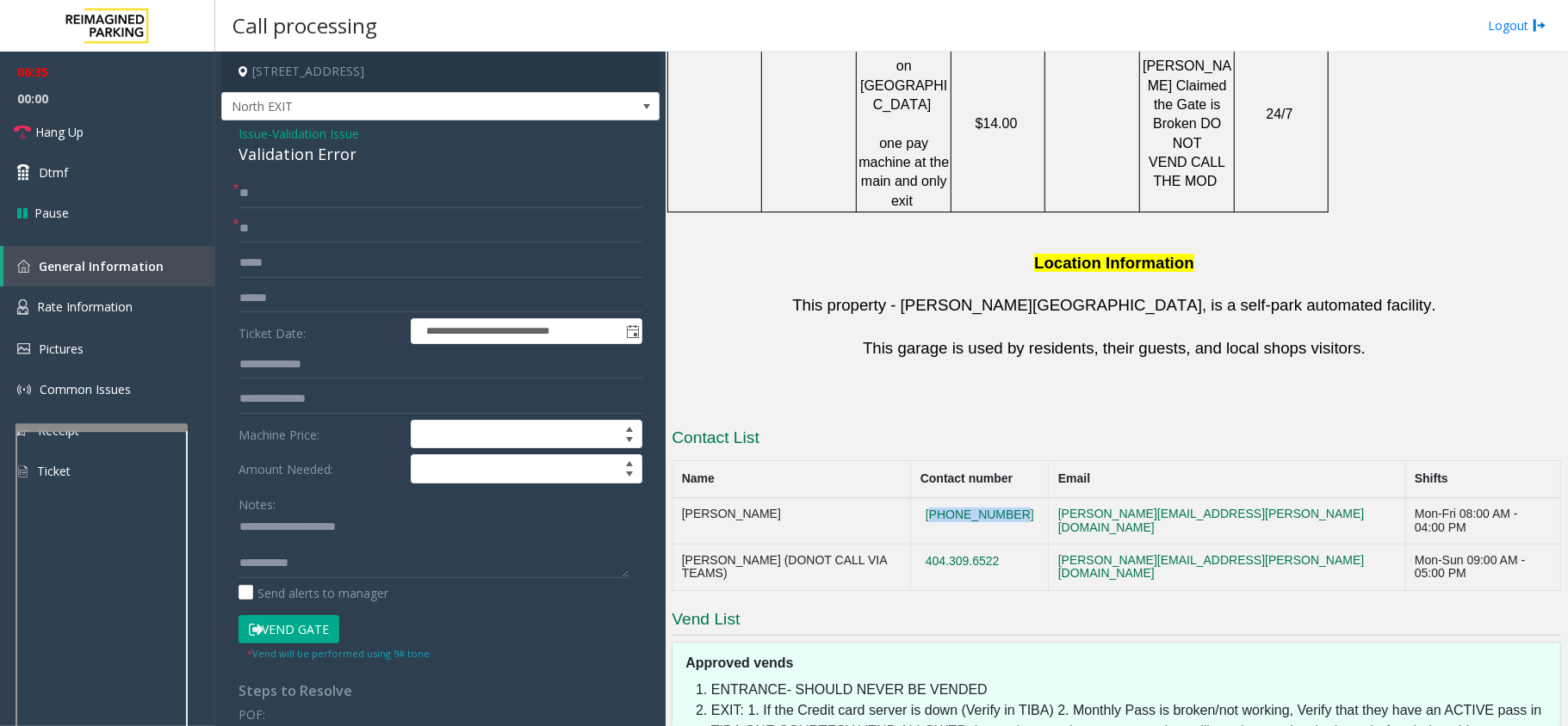
drag, startPoint x: 1059, startPoint y: 414, endPoint x: 952, endPoint y: 417, distance: 107.0
click at [952, 544] on tr "[PERSON_NAME] (DONOT CALL VIA TEAMS) [PHONE_NUMBER] [PERSON_NAME][EMAIL_ADDRESS…" at bounding box center [1117, 568] width 889 height 47
copy tr "404.309.6522"
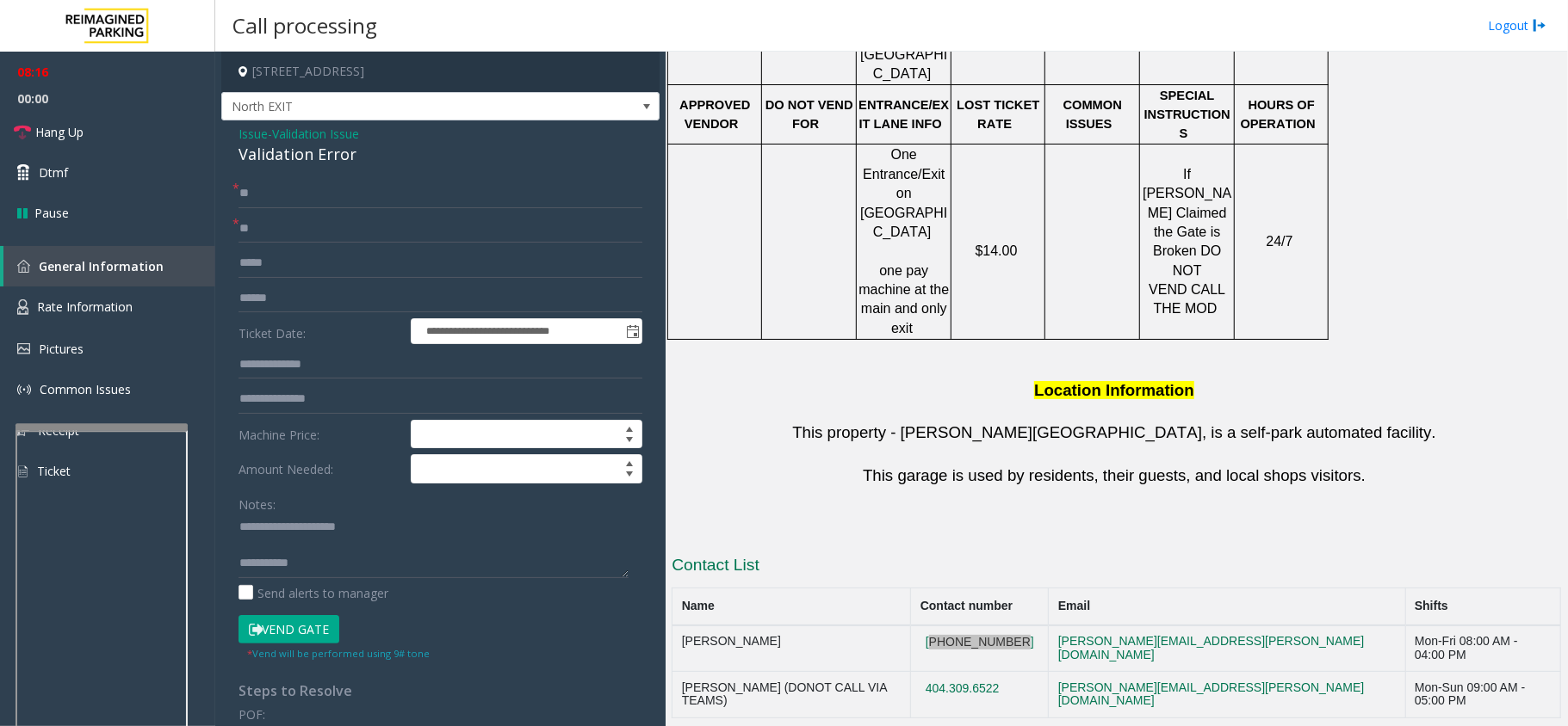
scroll to position [1478, 0]
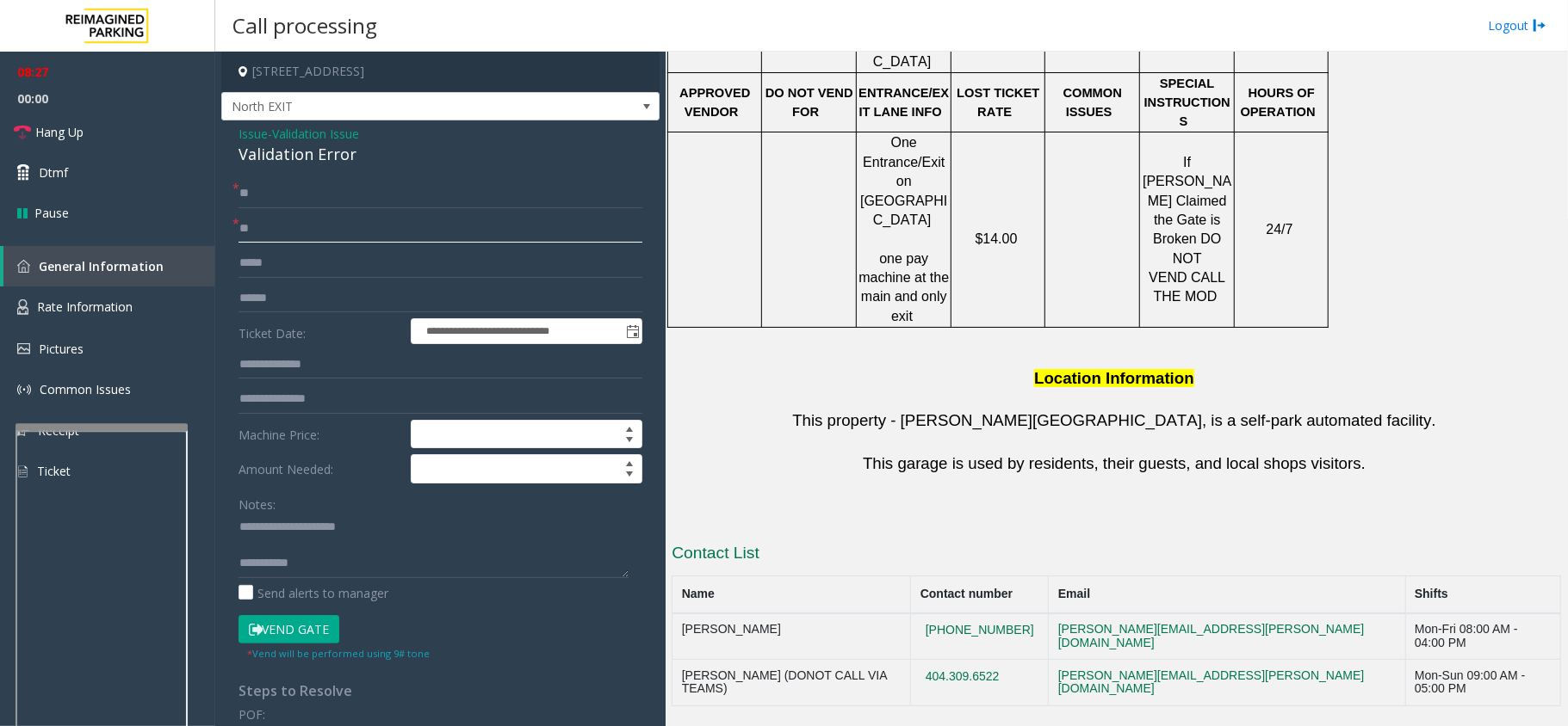
click at [268, 231] on input "**" at bounding box center [440, 229] width 404 height 29
type input "*"
click at [269, 197] on input "**" at bounding box center [440, 194] width 404 height 29
type input "*"
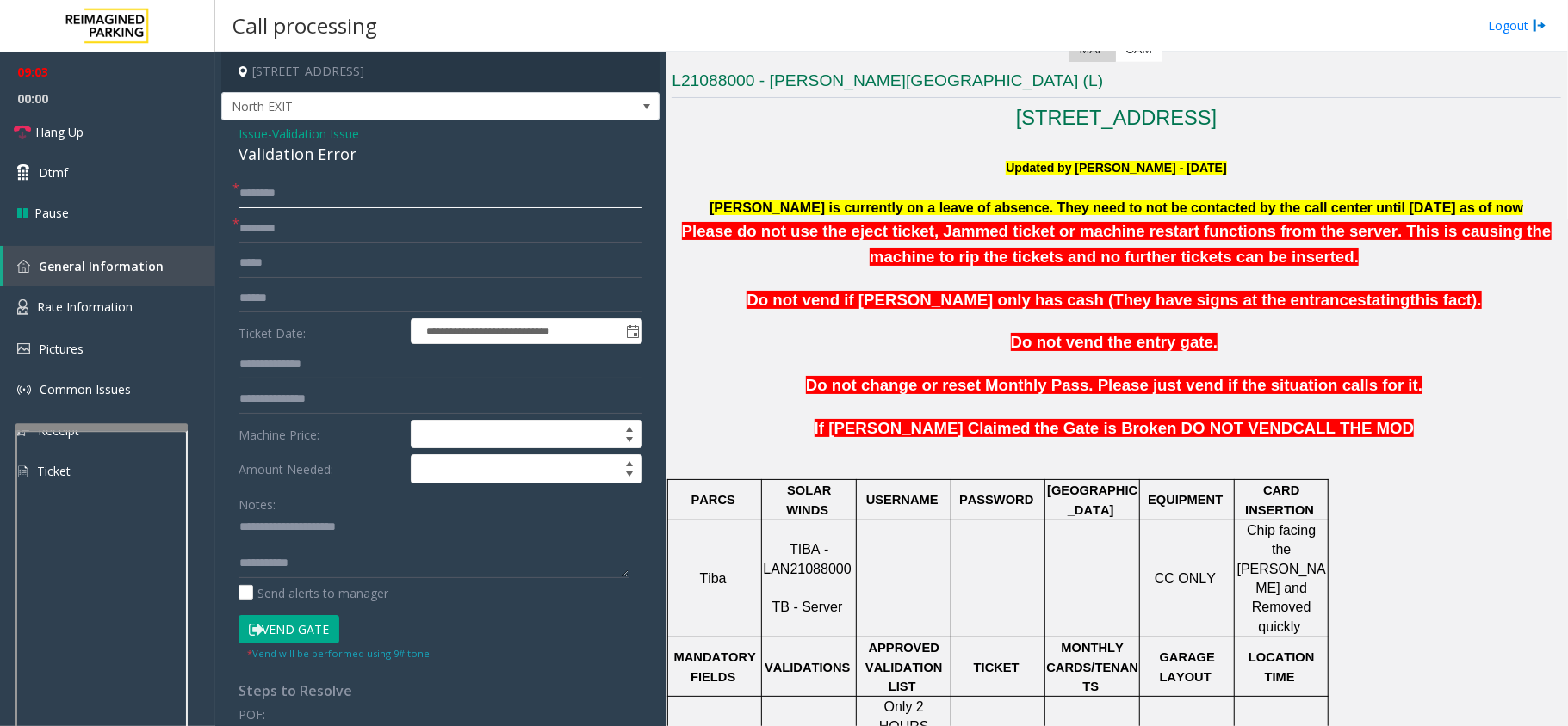
scroll to position [446, 0]
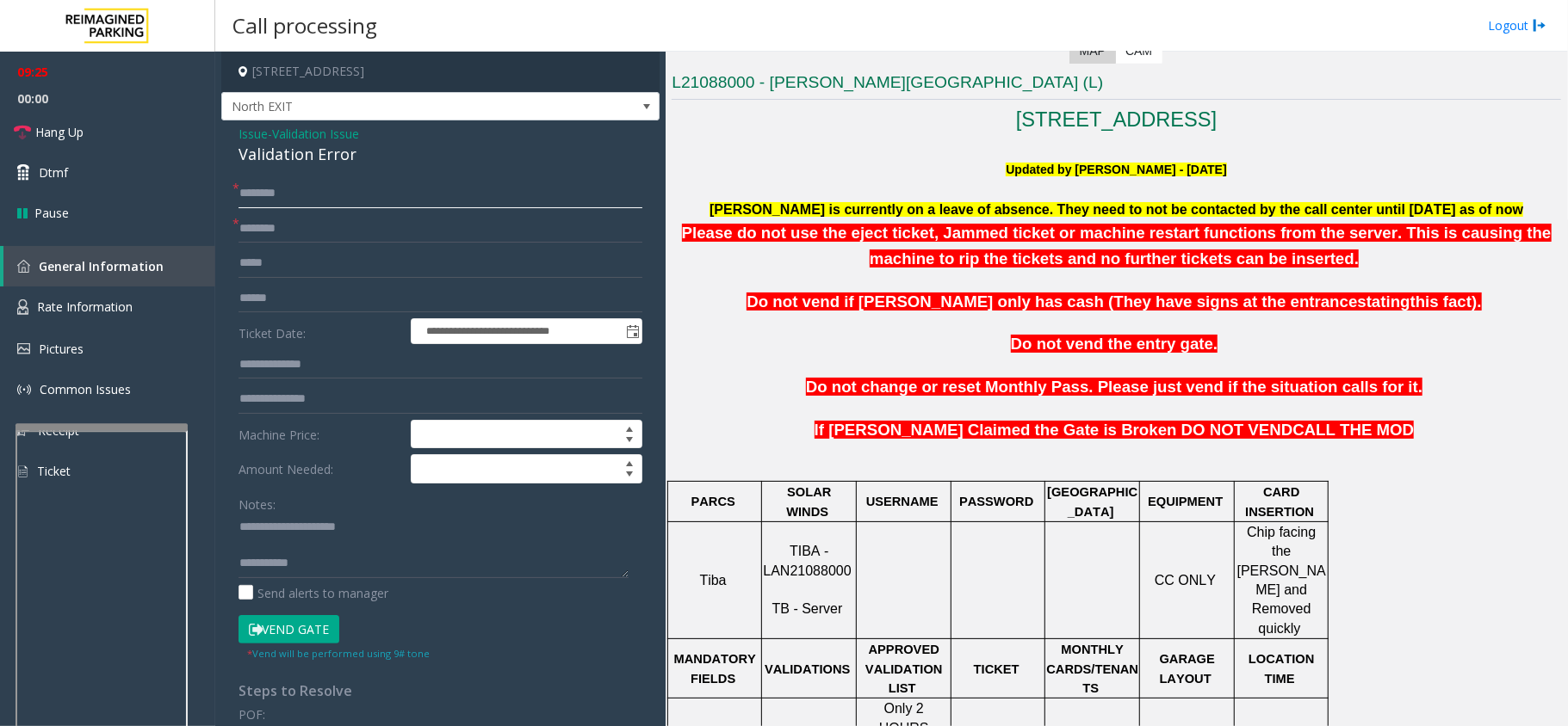
click at [486, 191] on input "text" at bounding box center [440, 194] width 404 height 29
type input "**"
click at [166, 128] on link "Hang Up" at bounding box center [108, 131] width 215 height 40
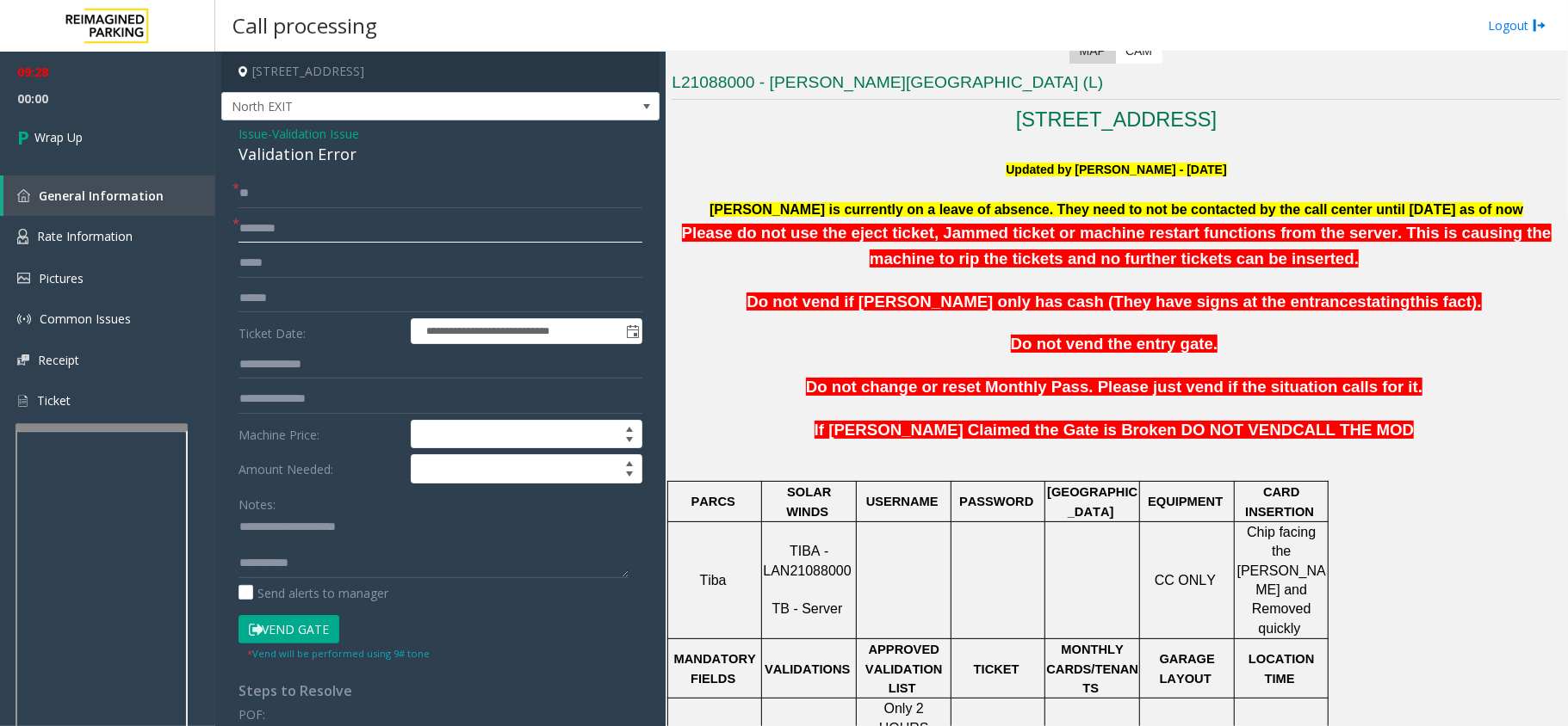
click at [258, 222] on input "text" at bounding box center [440, 229] width 404 height 29
type input "**"
click at [387, 544] on textarea at bounding box center [434, 546] width 390 height 65
click at [549, 544] on textarea at bounding box center [434, 546] width 390 height 65
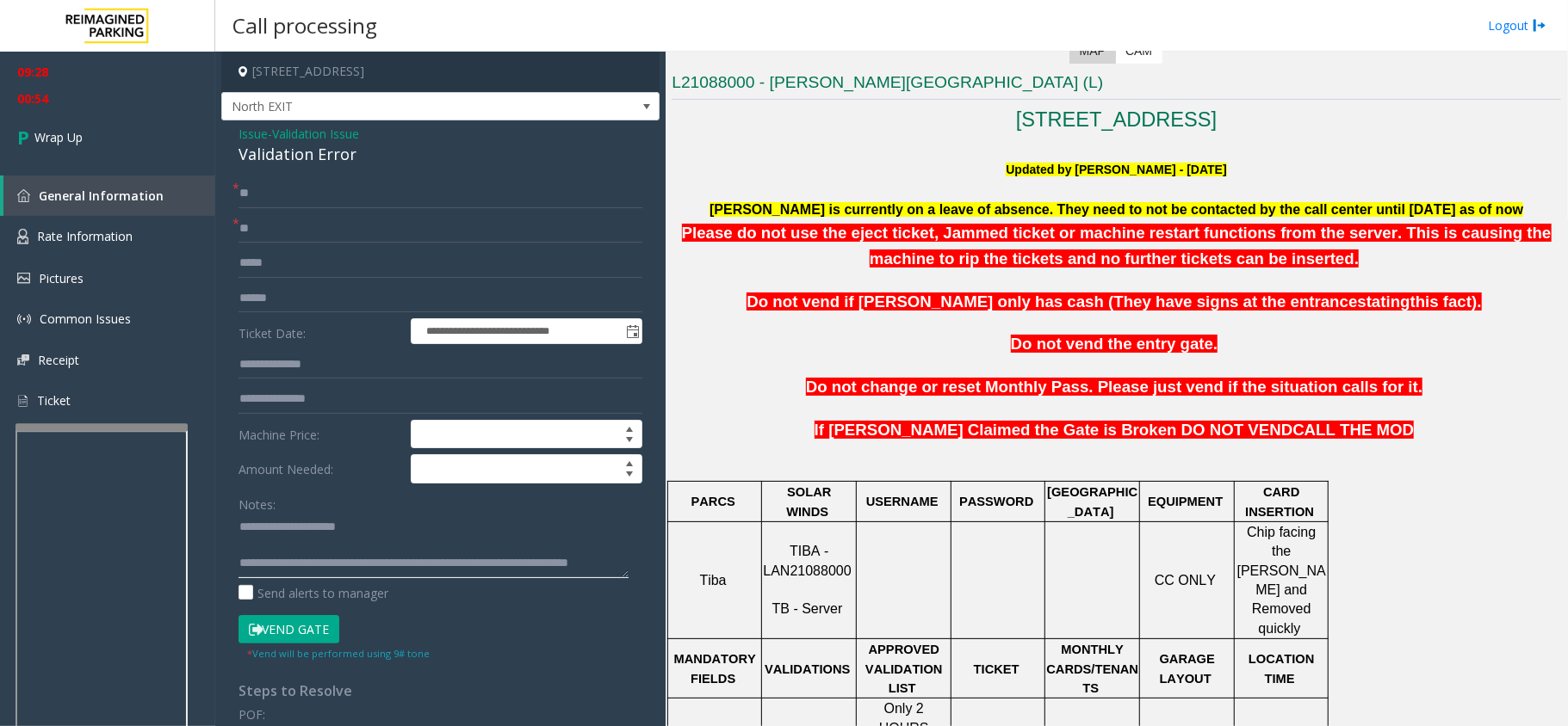
click at [549, 544] on textarea at bounding box center [434, 546] width 390 height 65
click at [553, 544] on textarea at bounding box center [434, 546] width 390 height 65
click at [567, 544] on textarea at bounding box center [434, 546] width 390 height 65
click at [373, 544] on textarea at bounding box center [434, 546] width 390 height 65
click at [393, 544] on textarea at bounding box center [434, 546] width 390 height 65
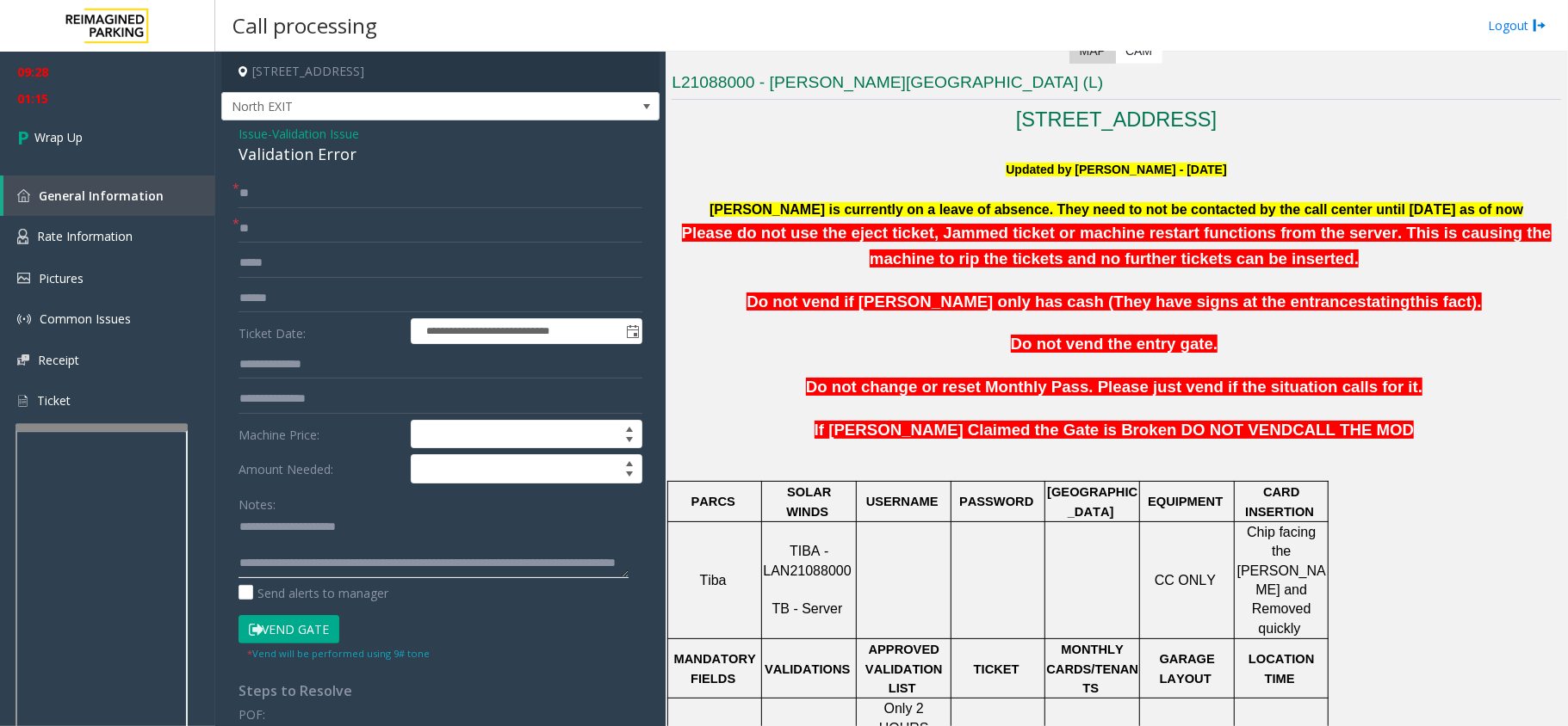
click at [426, 544] on textarea at bounding box center [434, 546] width 390 height 65
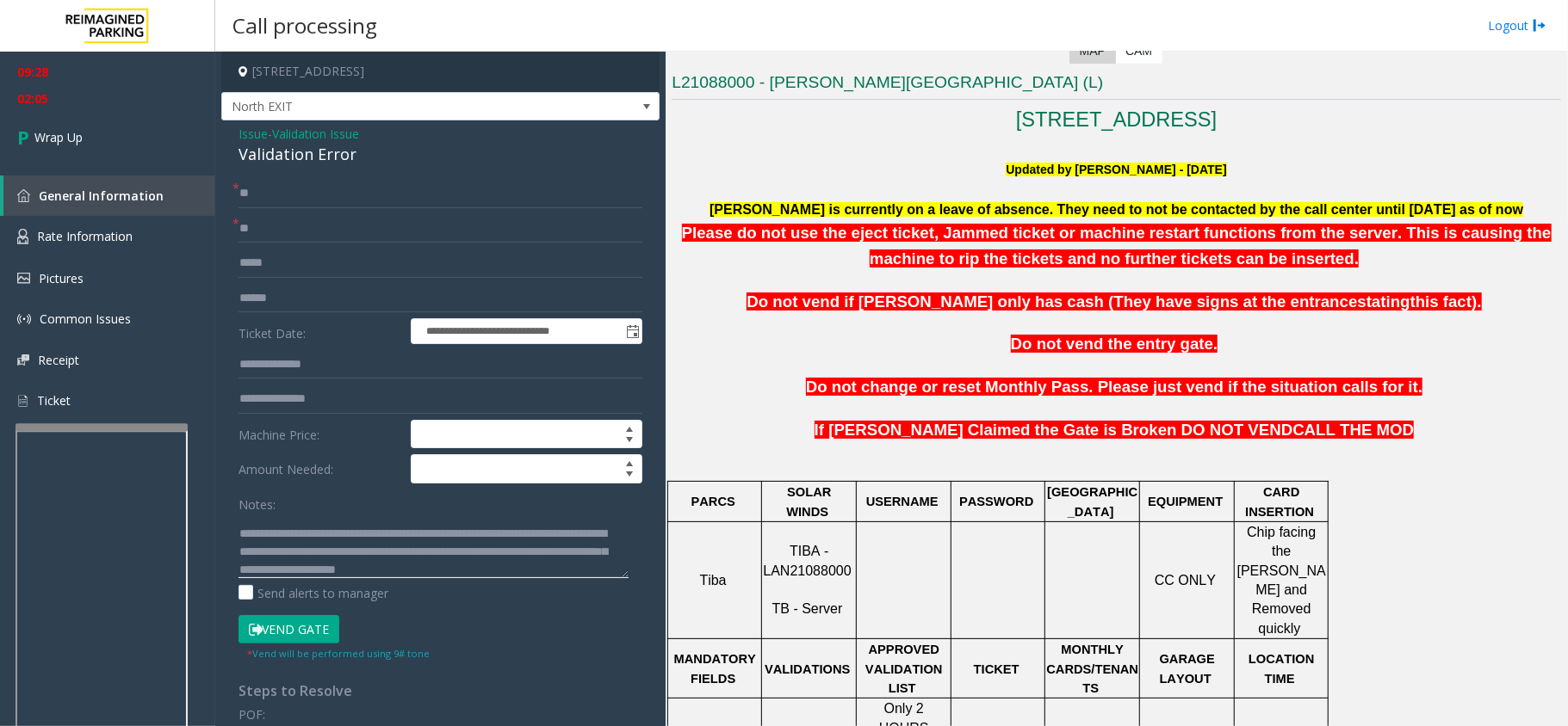
scroll to position [48, 0]
click at [359, 544] on textarea at bounding box center [434, 546] width 390 height 65
click at [252, 544] on textarea at bounding box center [434, 546] width 390 height 65
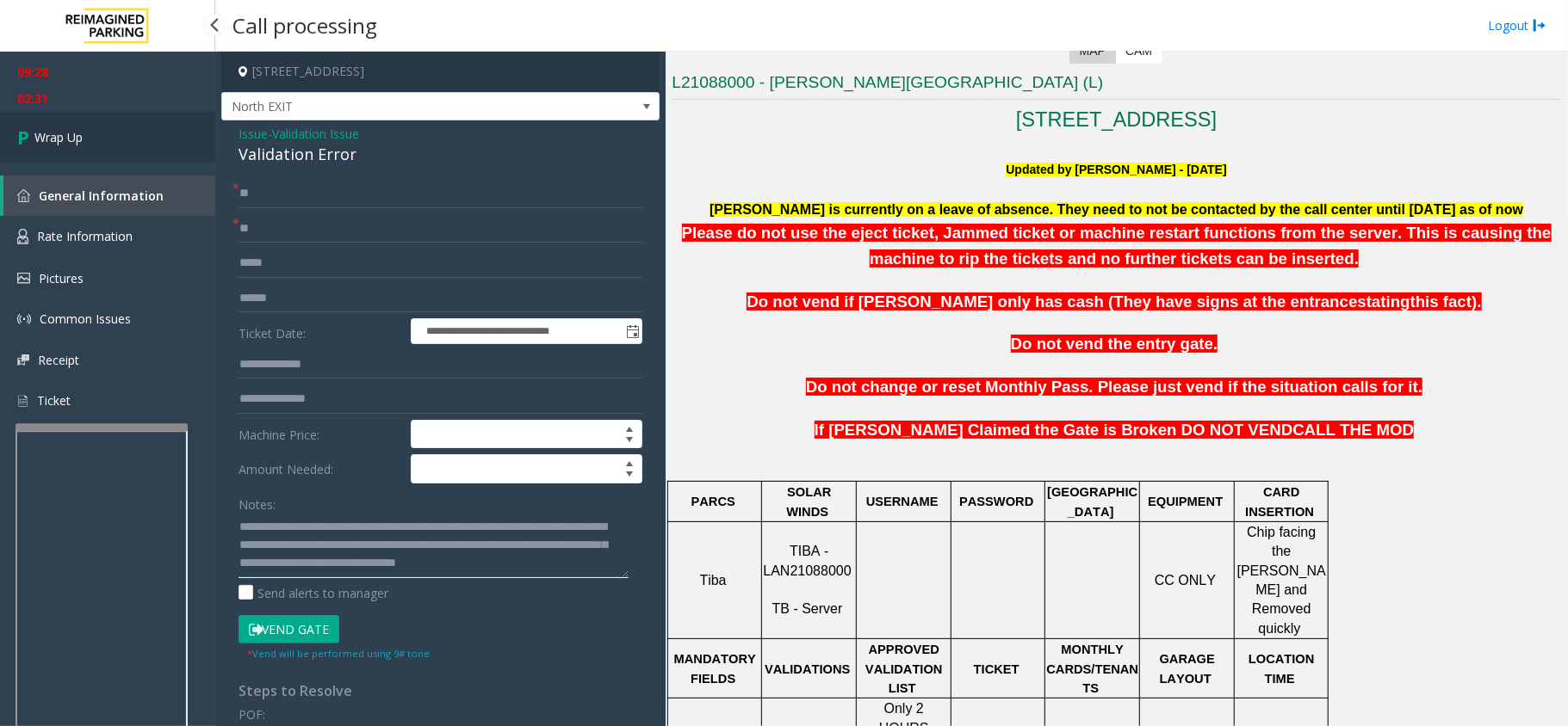
type textarea "**********"
click at [5, 132] on link "Wrap Up" at bounding box center [108, 137] width 215 height 51
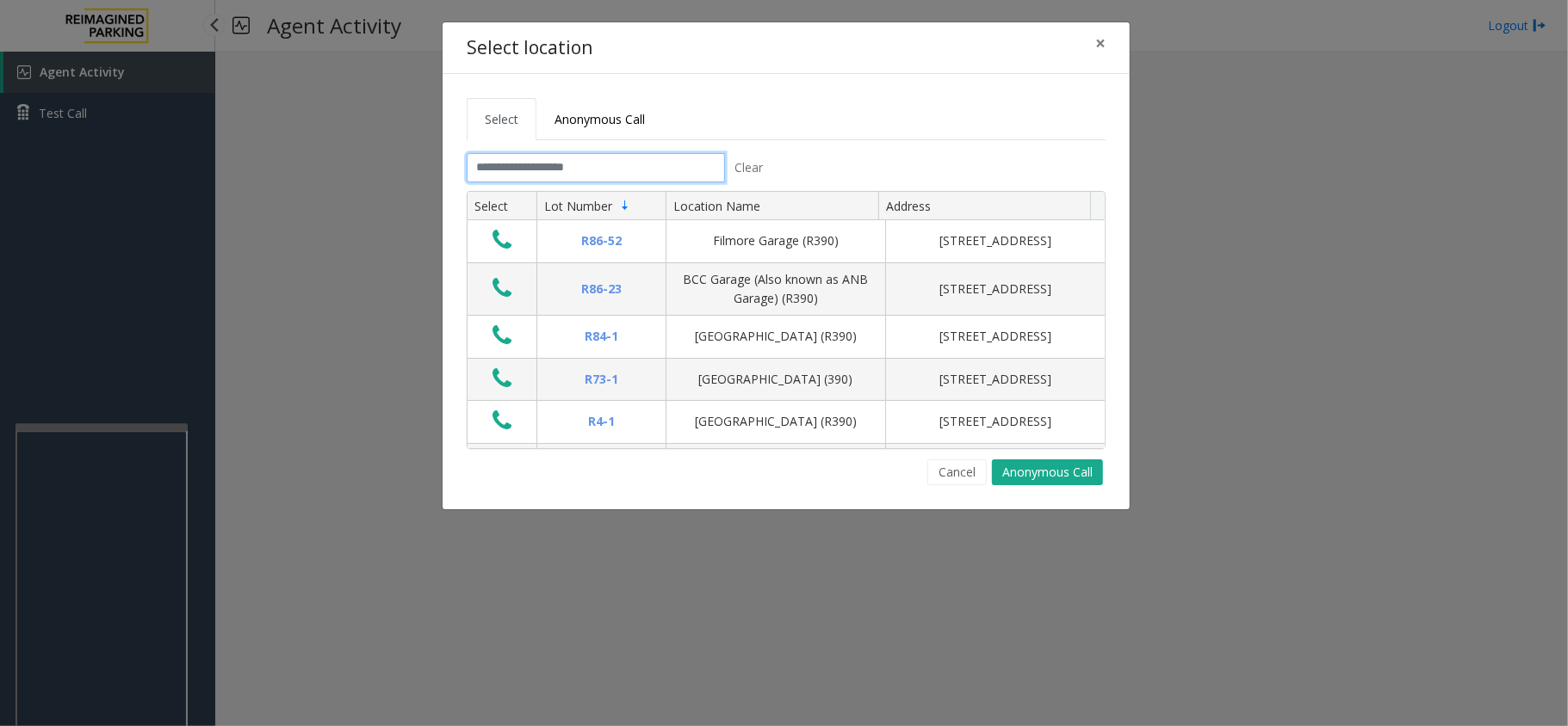
click at [572, 156] on input "text" at bounding box center [596, 168] width 258 height 29
click at [562, 169] on input "text" at bounding box center [596, 168] width 258 height 29
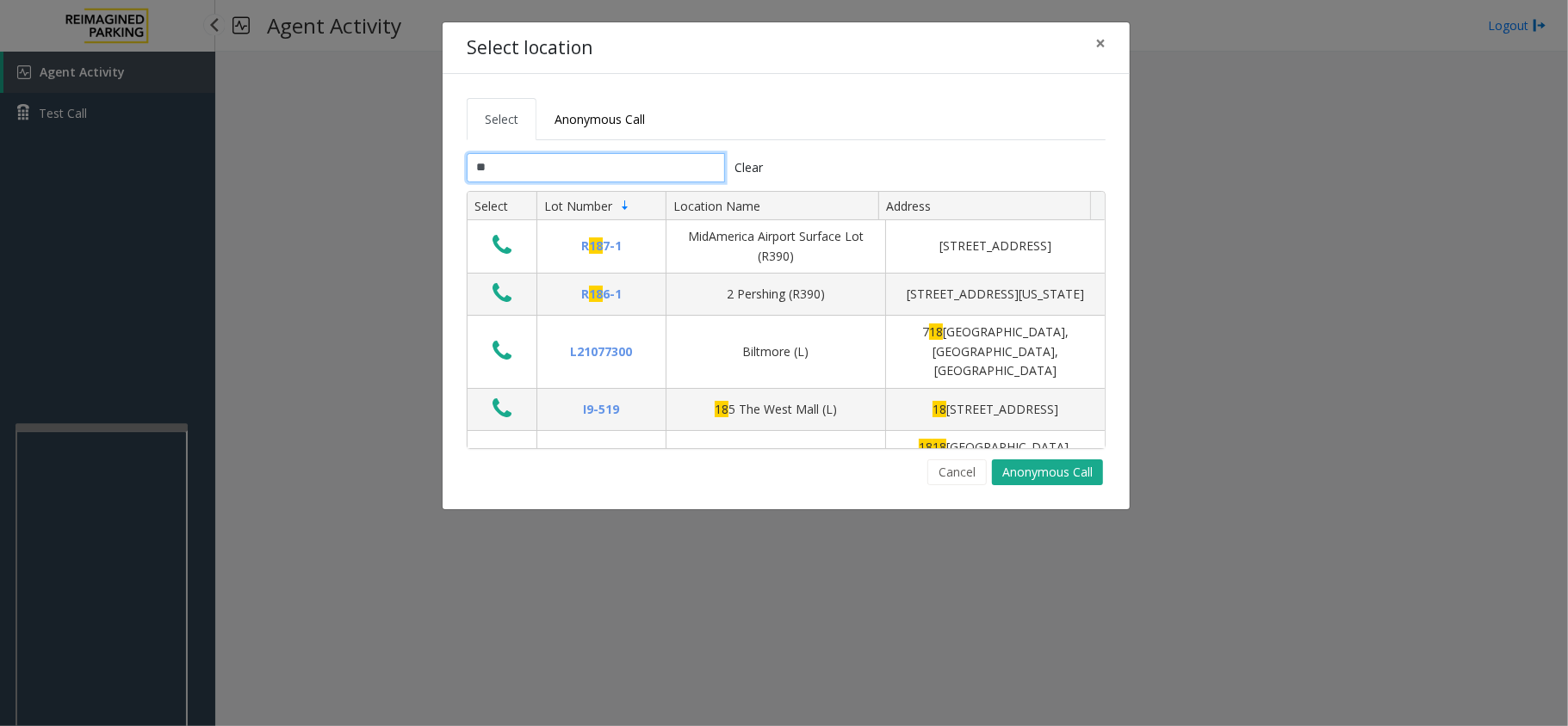
type input "***"
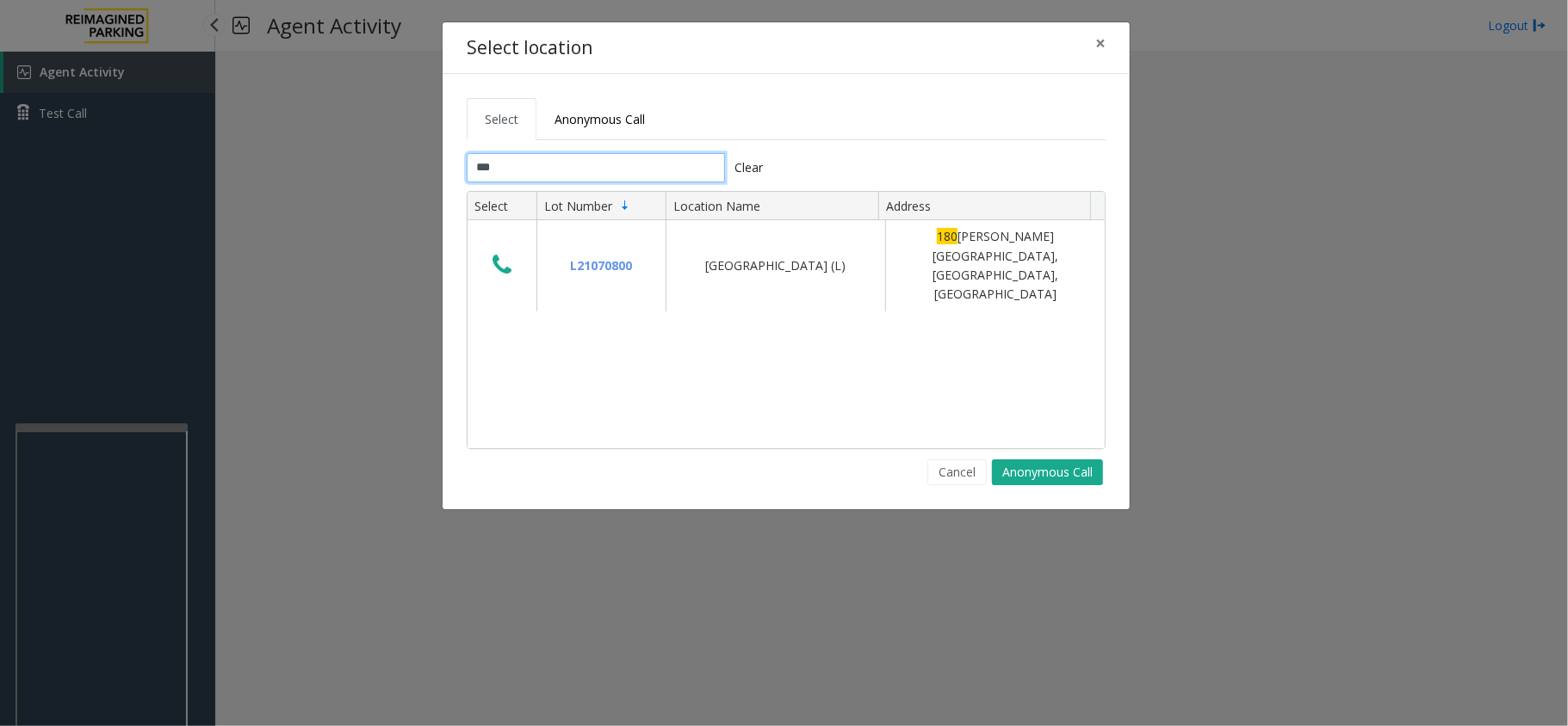
click at [555, 173] on input "***" at bounding box center [596, 168] width 258 height 29
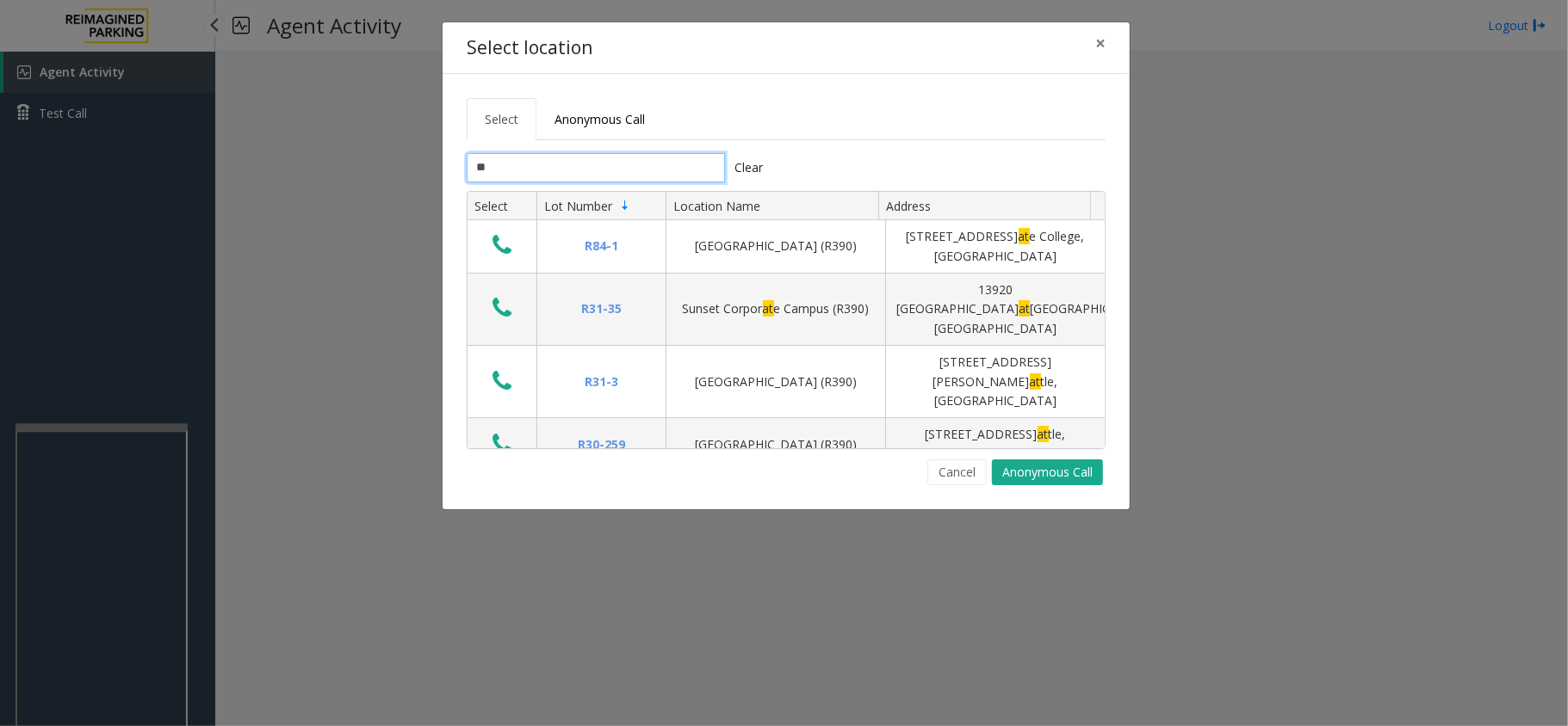
type input "*"
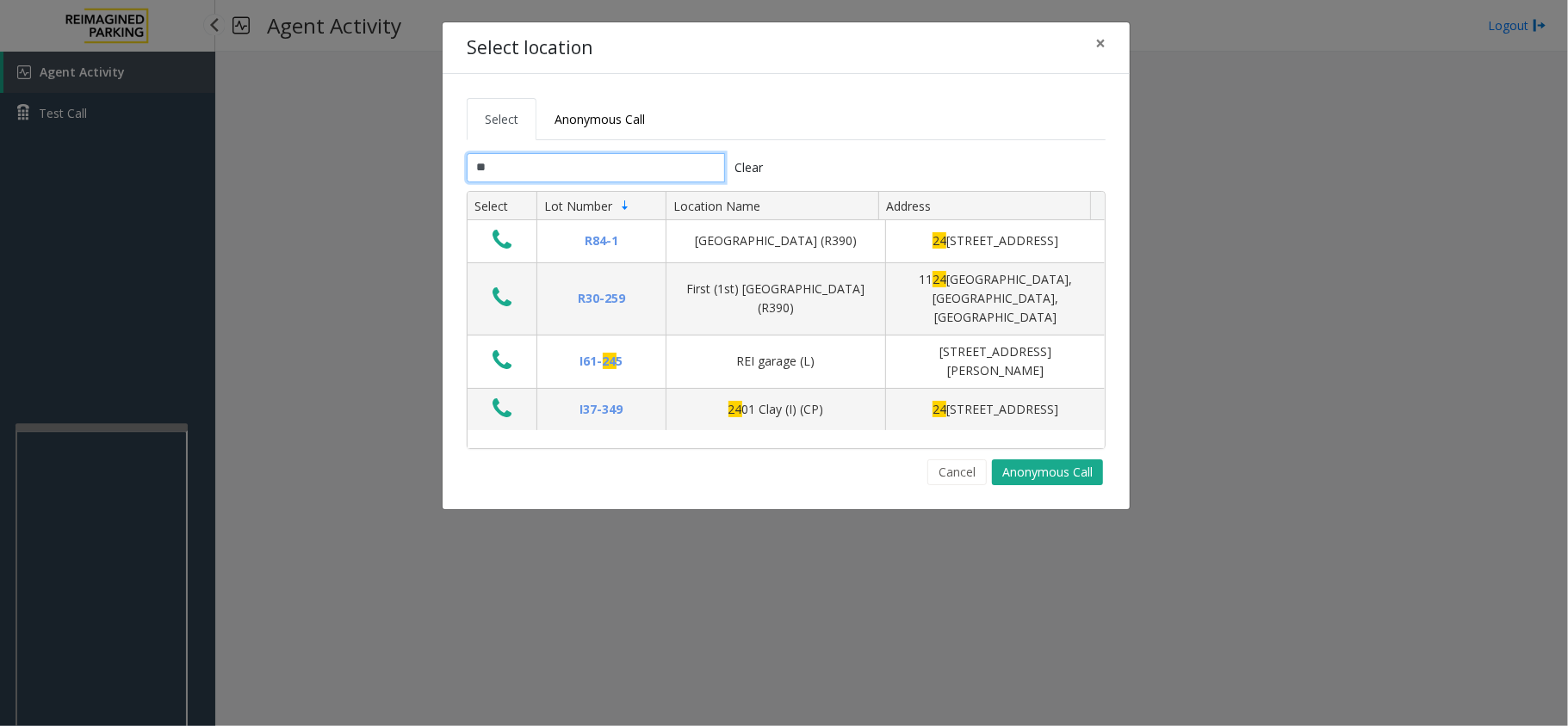
type input "*"
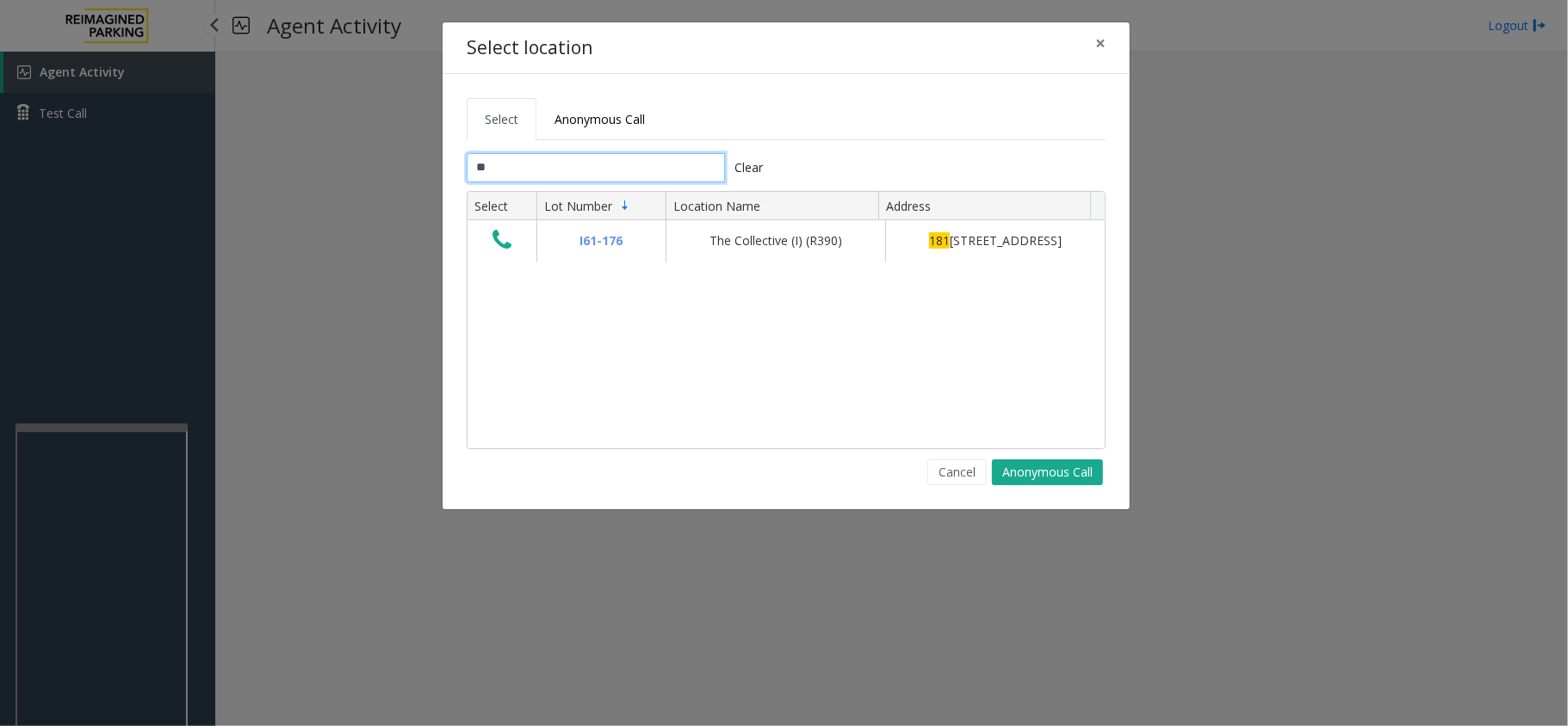
type input "*"
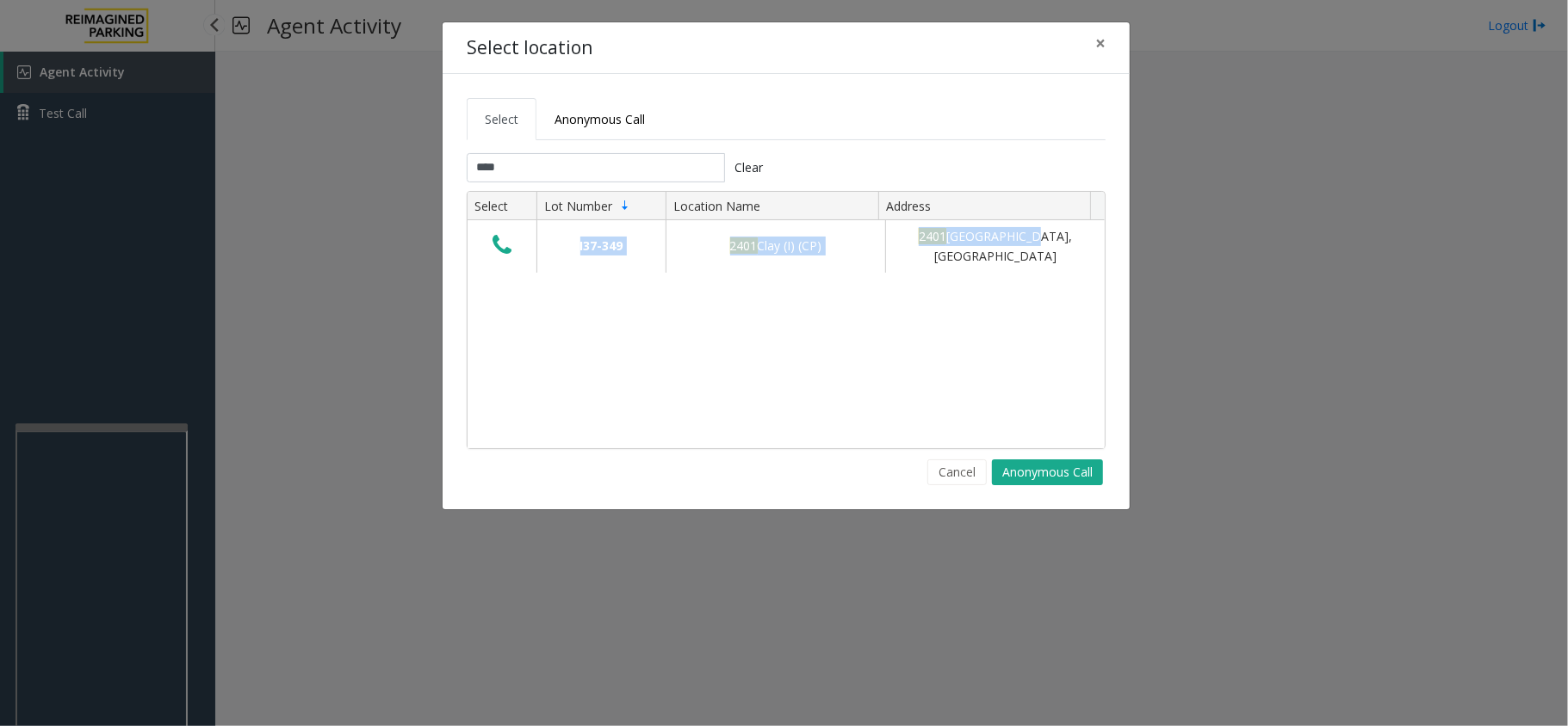
drag, startPoint x: 991, startPoint y: 238, endPoint x: 1044, endPoint y: 310, distance: 89.4
click at [1044, 310] on div "I37-349 2401 Clay (I) (CP) [STREET_ADDRESS]" at bounding box center [786, 334] width 637 height 227
click at [1038, 310] on div "I37-349 2401 Clay (I) (CP) [STREET_ADDRESS]" at bounding box center [786, 334] width 637 height 227
click at [621, 166] on input "****" at bounding box center [596, 168] width 258 height 29
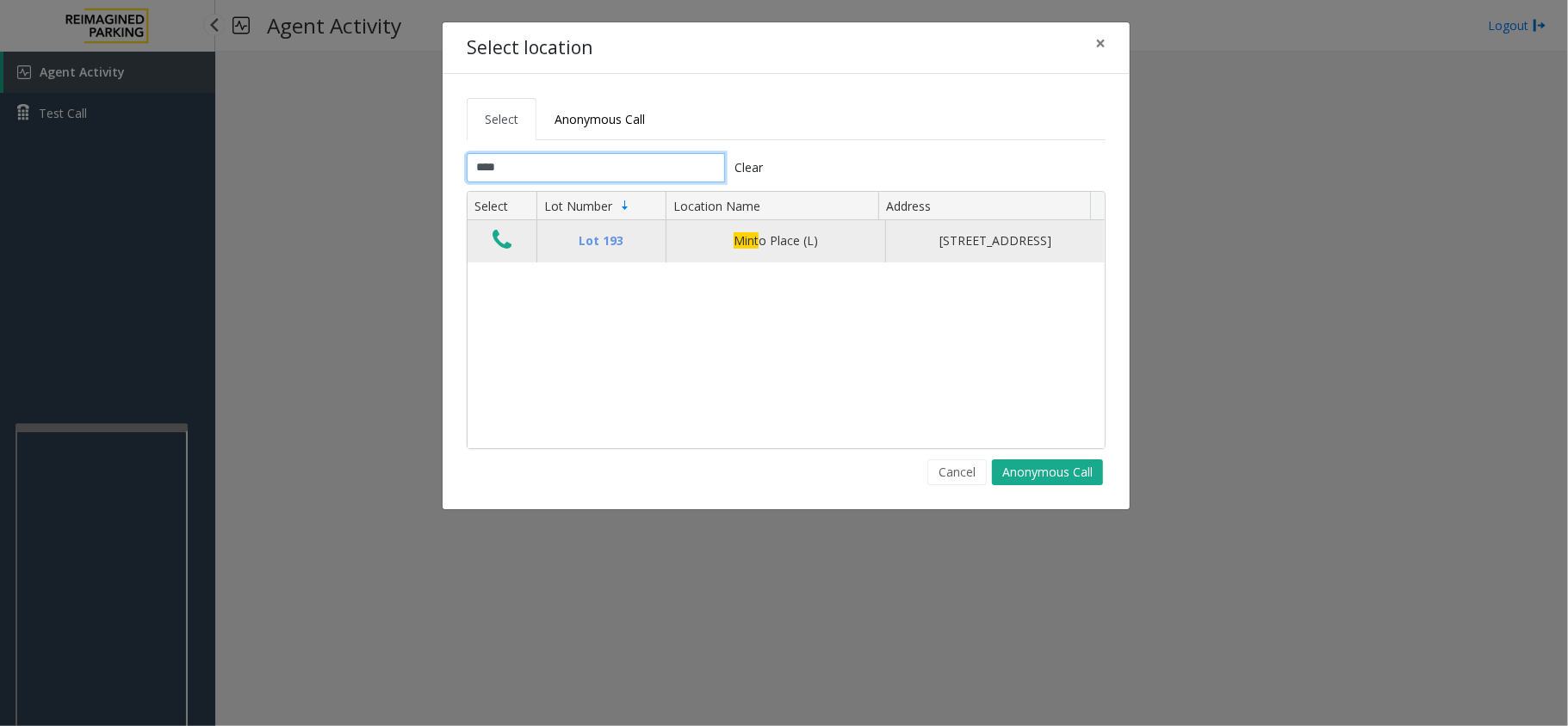
type input "****"
click at [493, 242] on icon "Data table" at bounding box center [501, 240] width 19 height 24
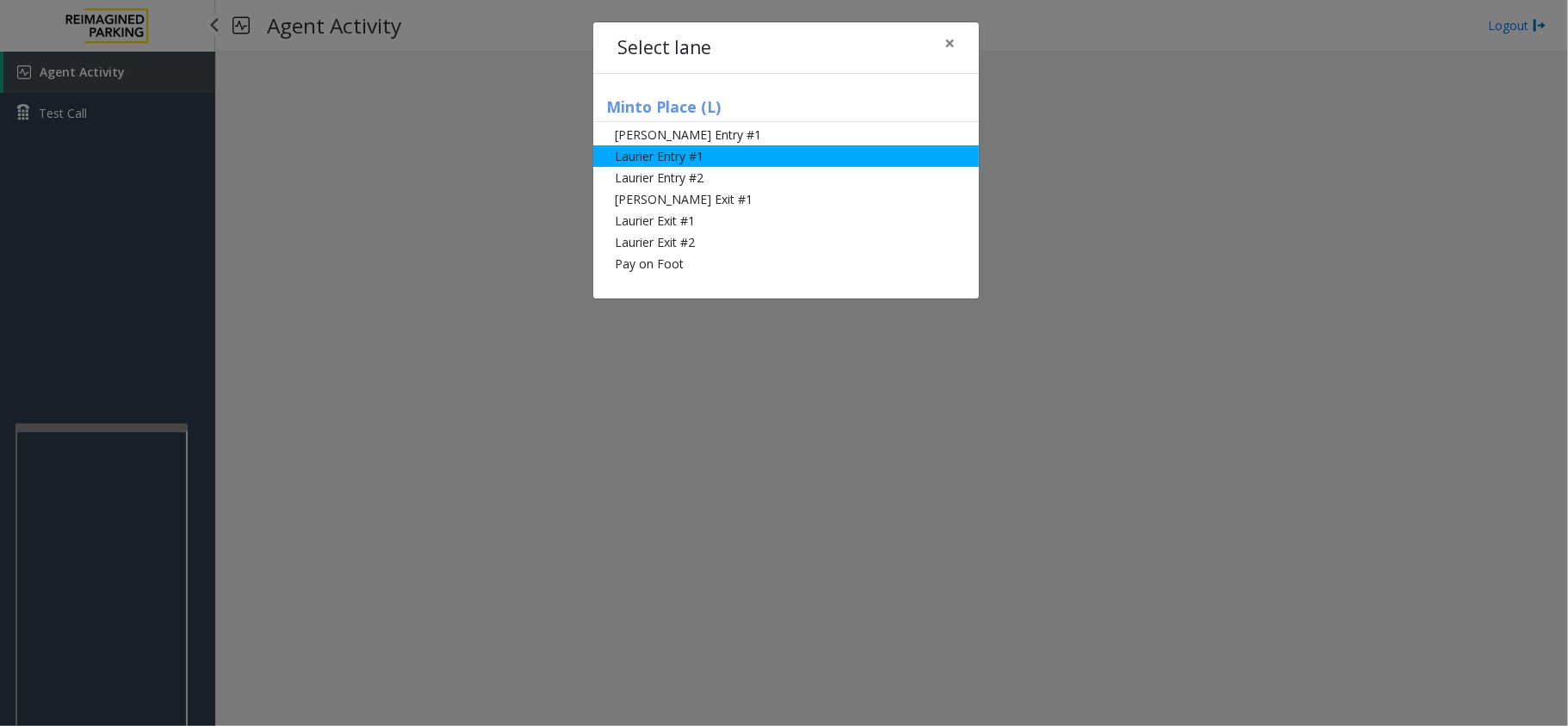
click at [669, 157] on li "Laurier Entry #1" at bounding box center [786, 157] width 386 height 22
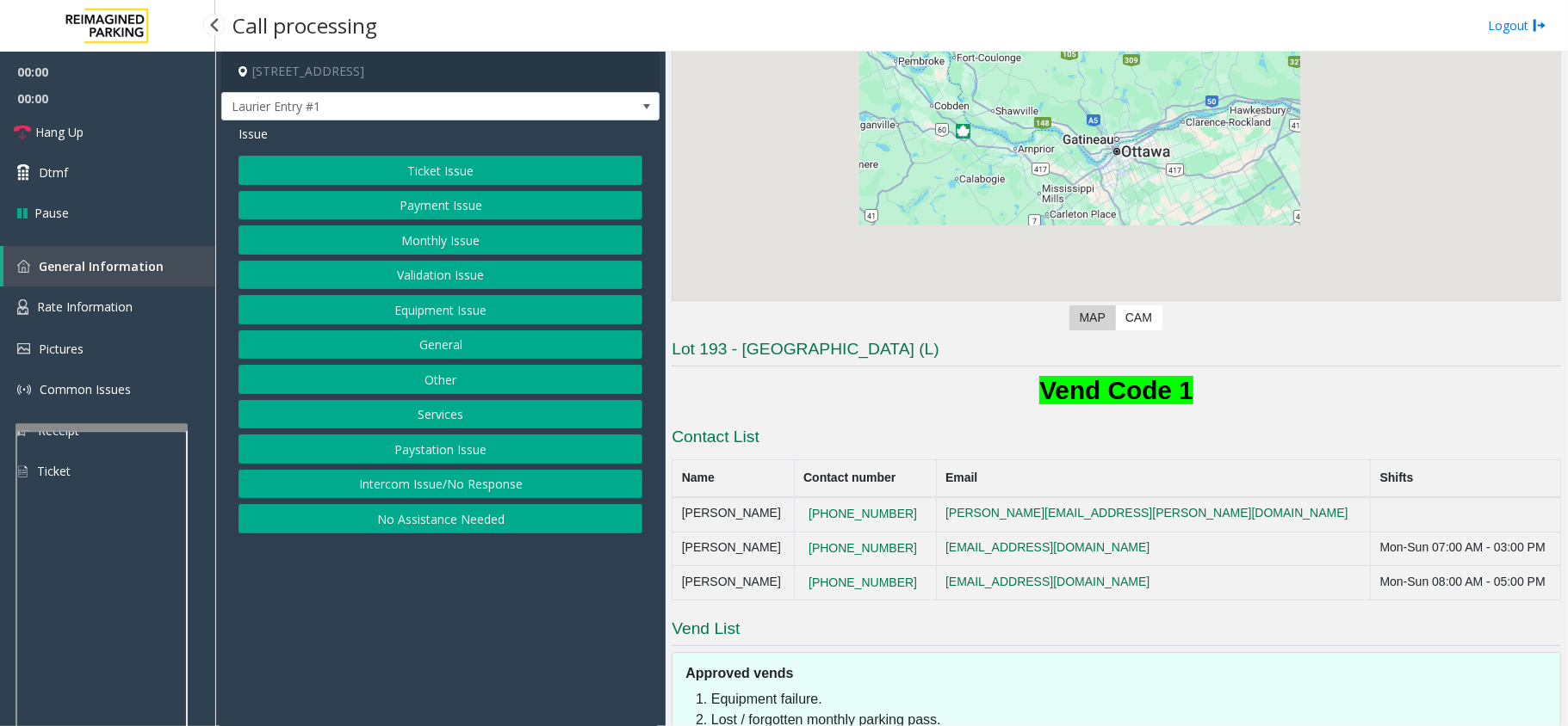
scroll to position [259, 0]
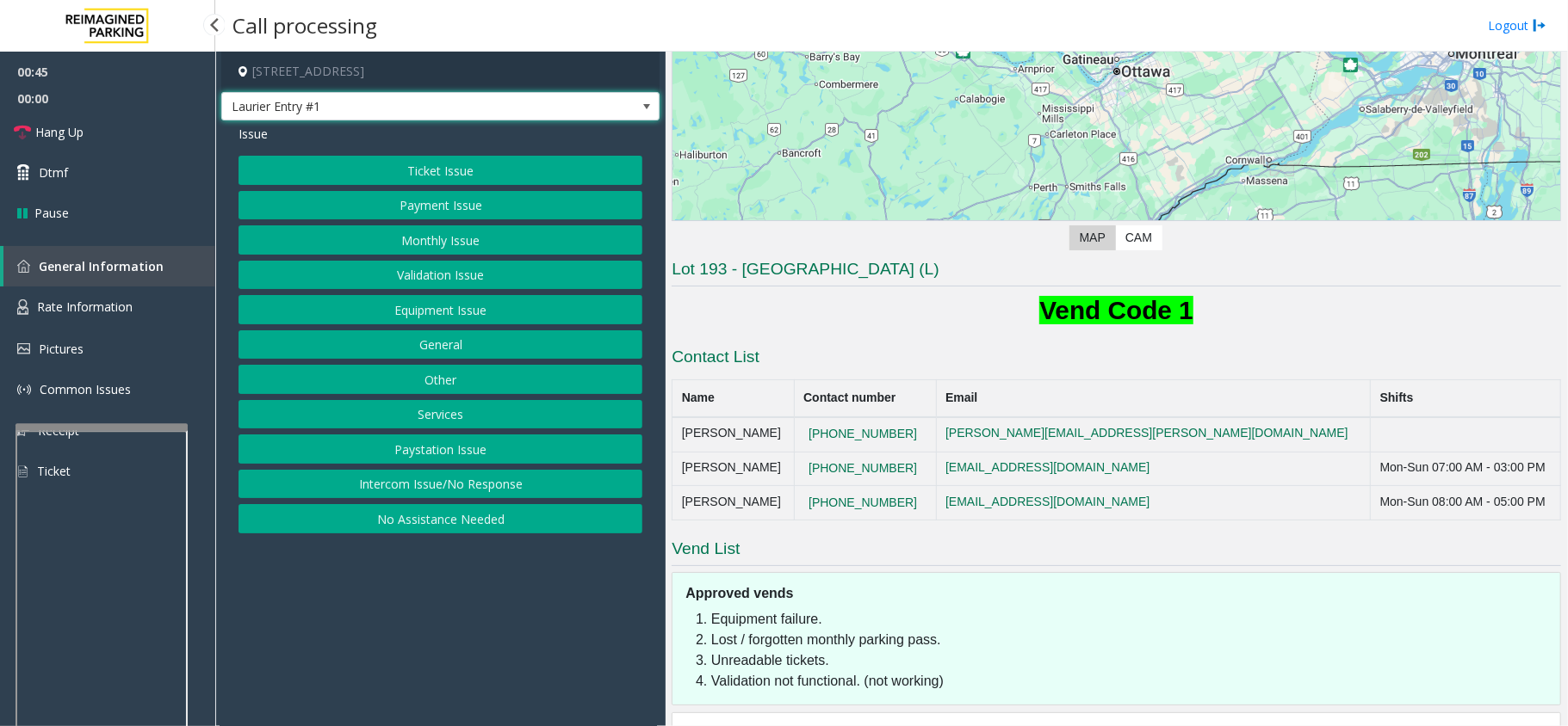
click at [474, 111] on span "Laurier Entry #1" at bounding box center [396, 107] width 349 height 27
click at [741, 308] on h1 "Vend Code 1" at bounding box center [1116, 310] width 890 height 36
click at [426, 204] on button "Payment Issue" at bounding box center [440, 205] width 404 height 29
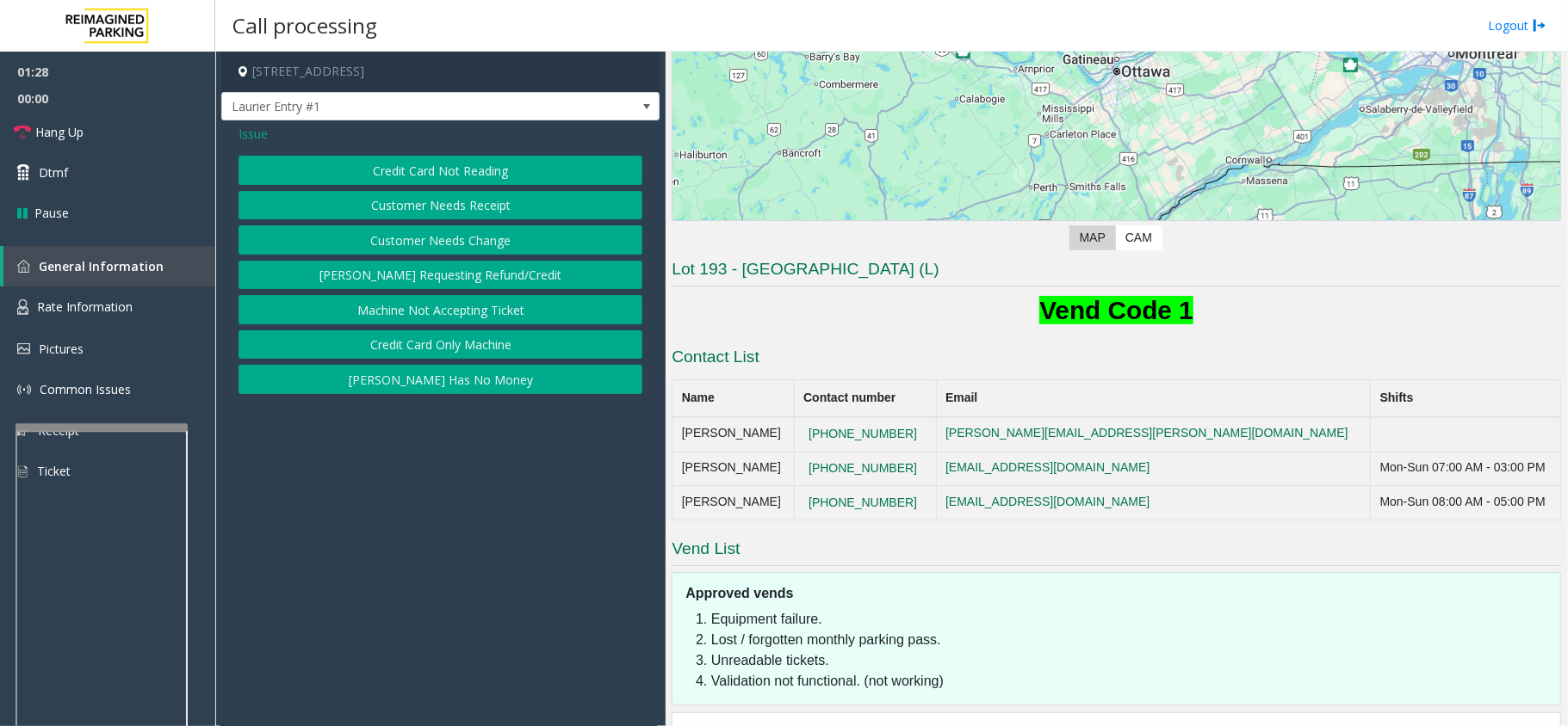
click at [253, 131] on span "Issue" at bounding box center [254, 134] width 29 height 18
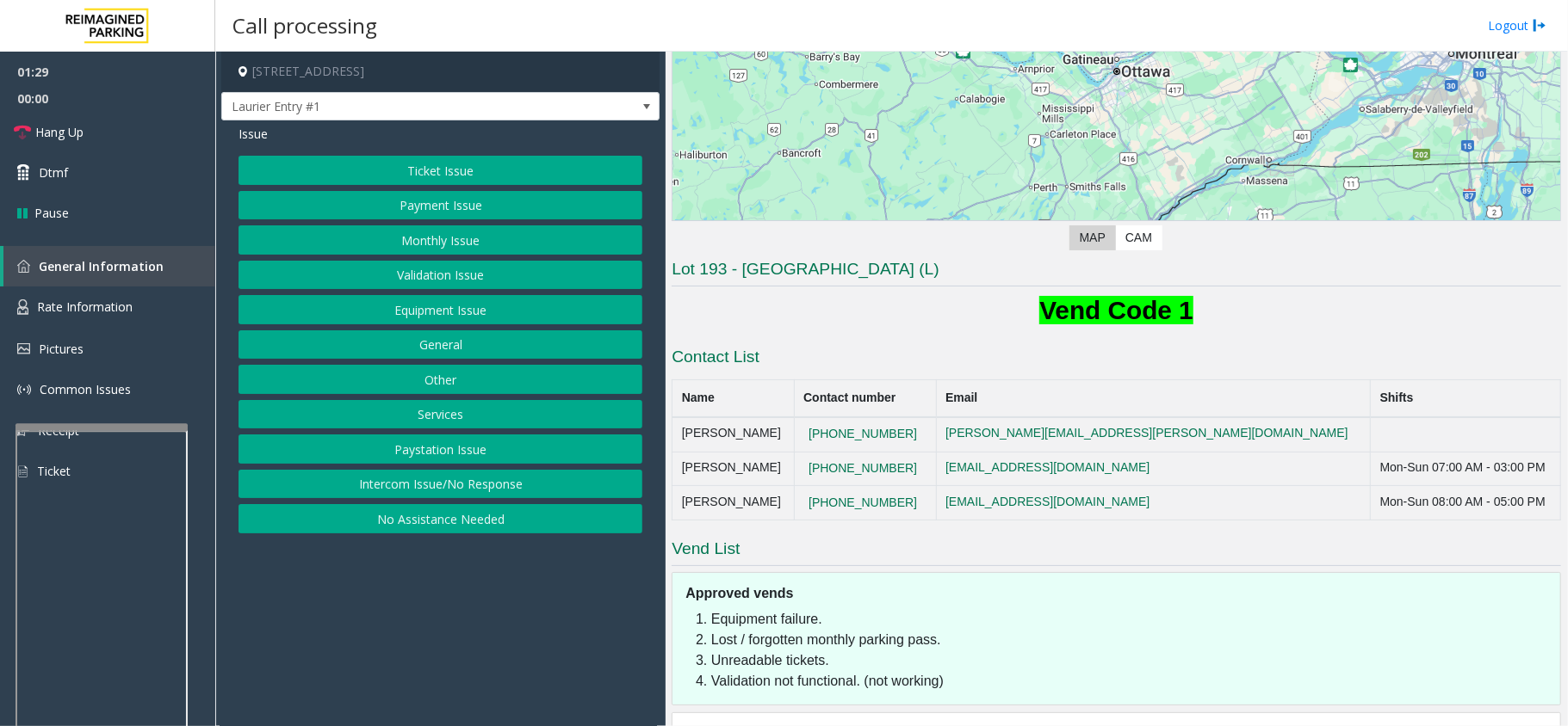
click at [293, 162] on button "Ticket Issue" at bounding box center [440, 170] width 404 height 29
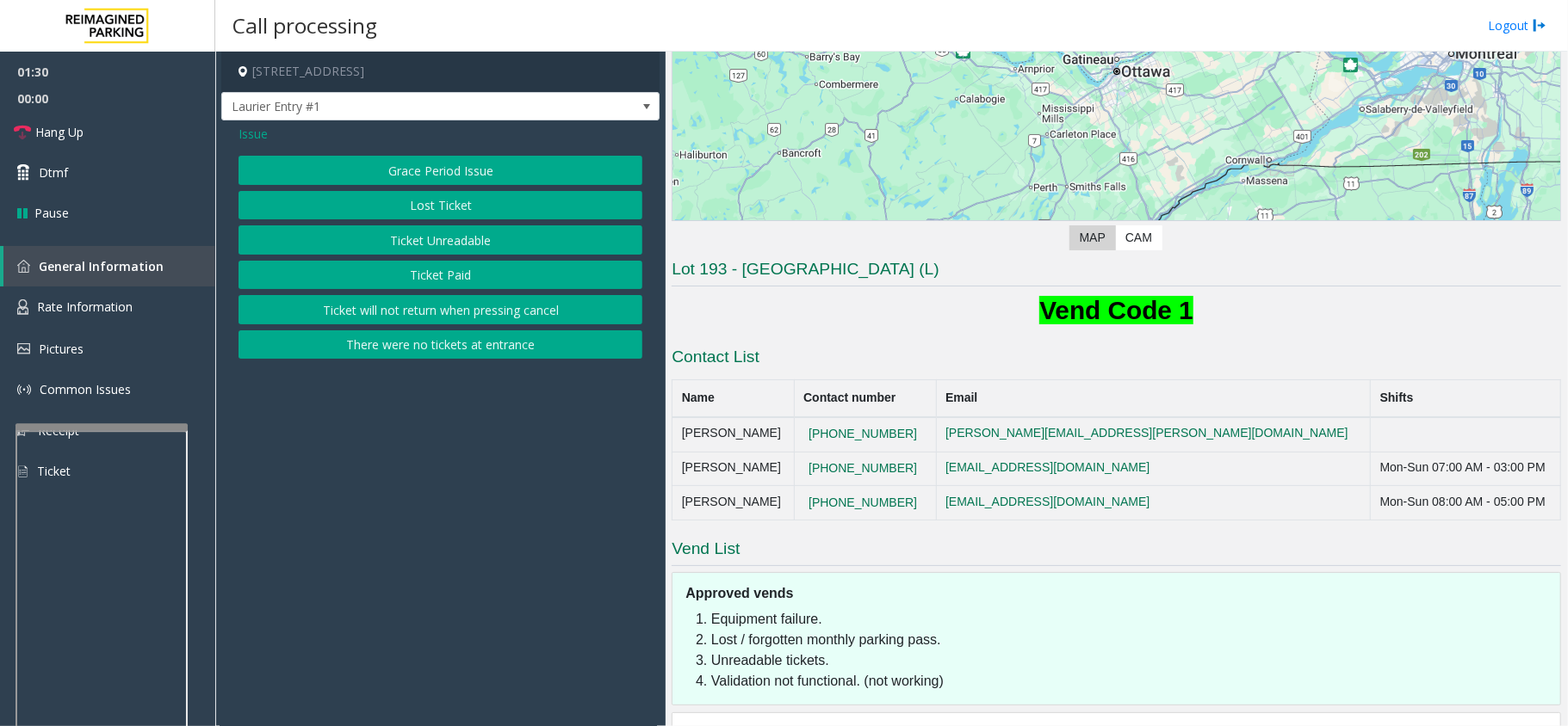
click at [377, 243] on button "Ticket Unreadable" at bounding box center [440, 240] width 404 height 29
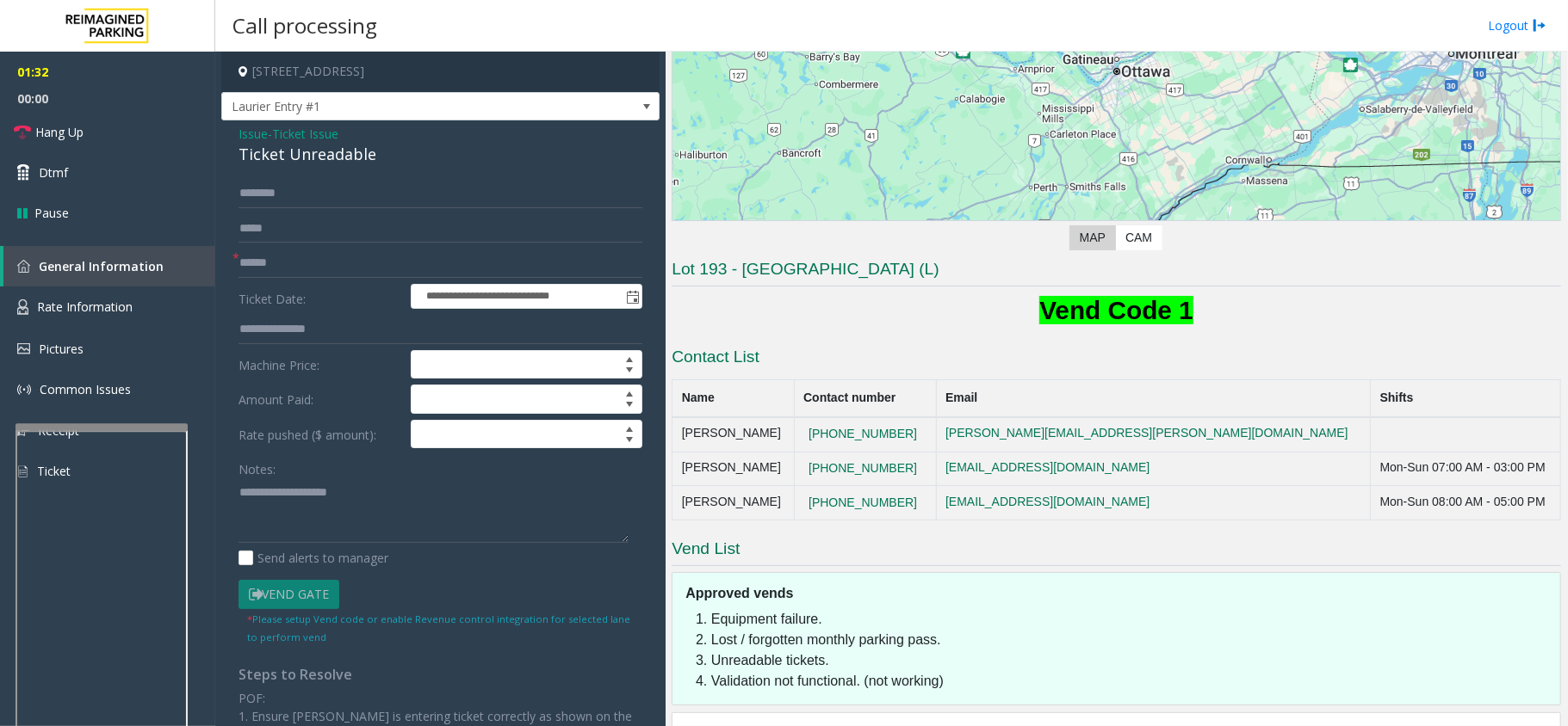
click at [280, 148] on div "Ticket Unreadable" at bounding box center [440, 155] width 404 height 23
click at [283, 150] on div "Ticket Unreadable" at bounding box center [440, 155] width 404 height 23
click at [268, 267] on input "text" at bounding box center [440, 263] width 404 height 29
click at [343, 494] on textarea at bounding box center [434, 511] width 390 height 65
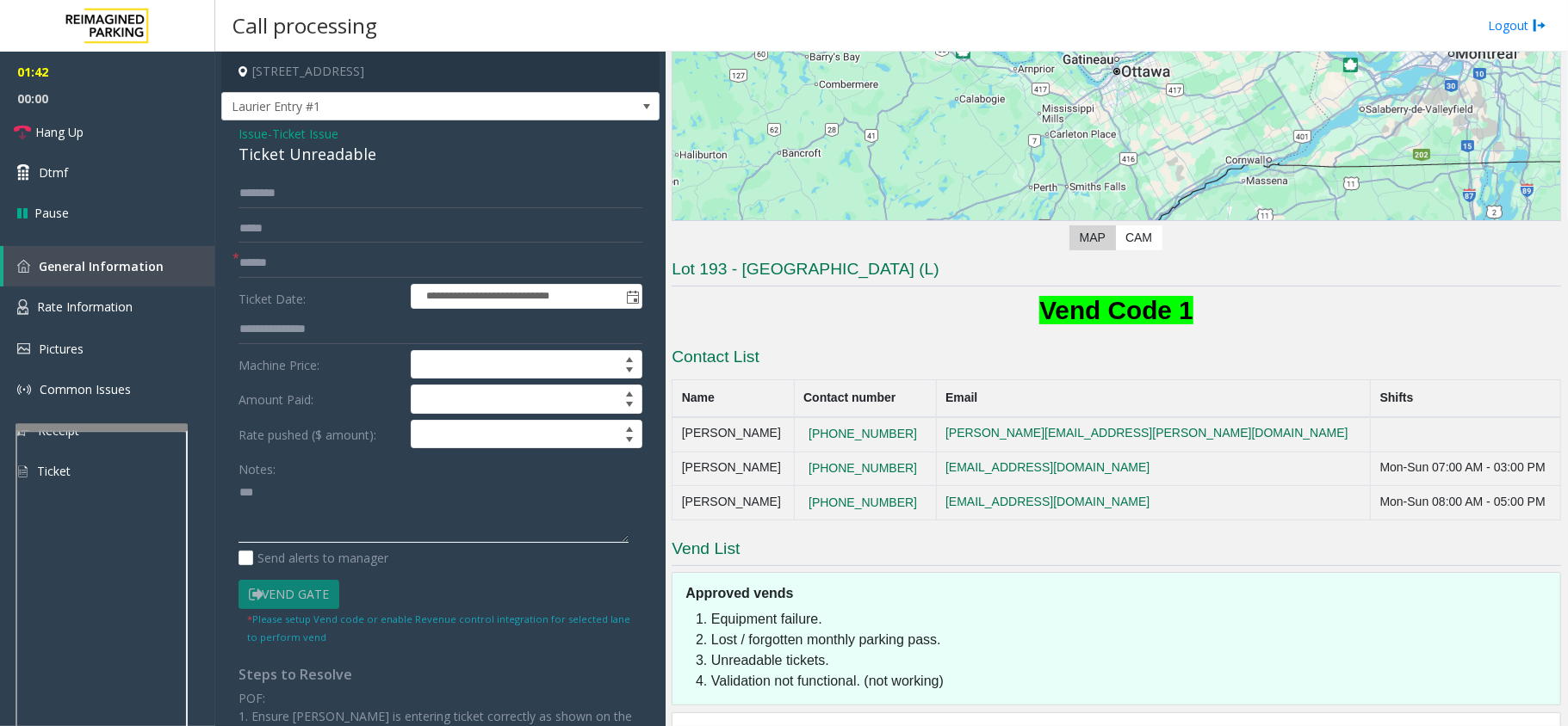
type textarea "*"
type textarea "**********"
click at [266, 190] on input "text" at bounding box center [440, 194] width 404 height 29
type input "********"
click at [311, 160] on div "Ticket Unreadable" at bounding box center [440, 155] width 404 height 23
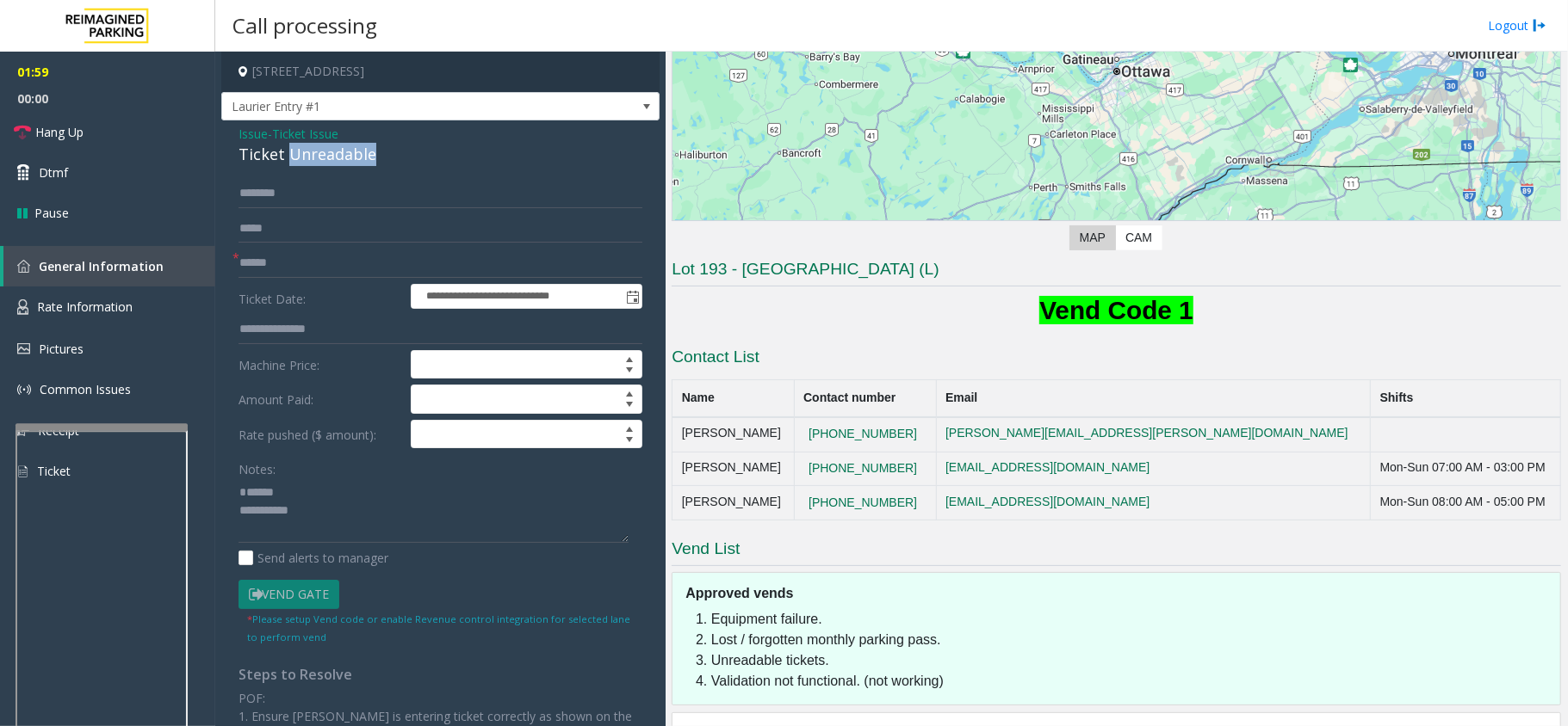
click at [311, 160] on div "Ticket Unreadable" at bounding box center [440, 155] width 404 height 23
type textarea "**********"
click at [248, 197] on input "********" at bounding box center [440, 194] width 404 height 29
click at [252, 190] on input "********" at bounding box center [440, 194] width 404 height 29
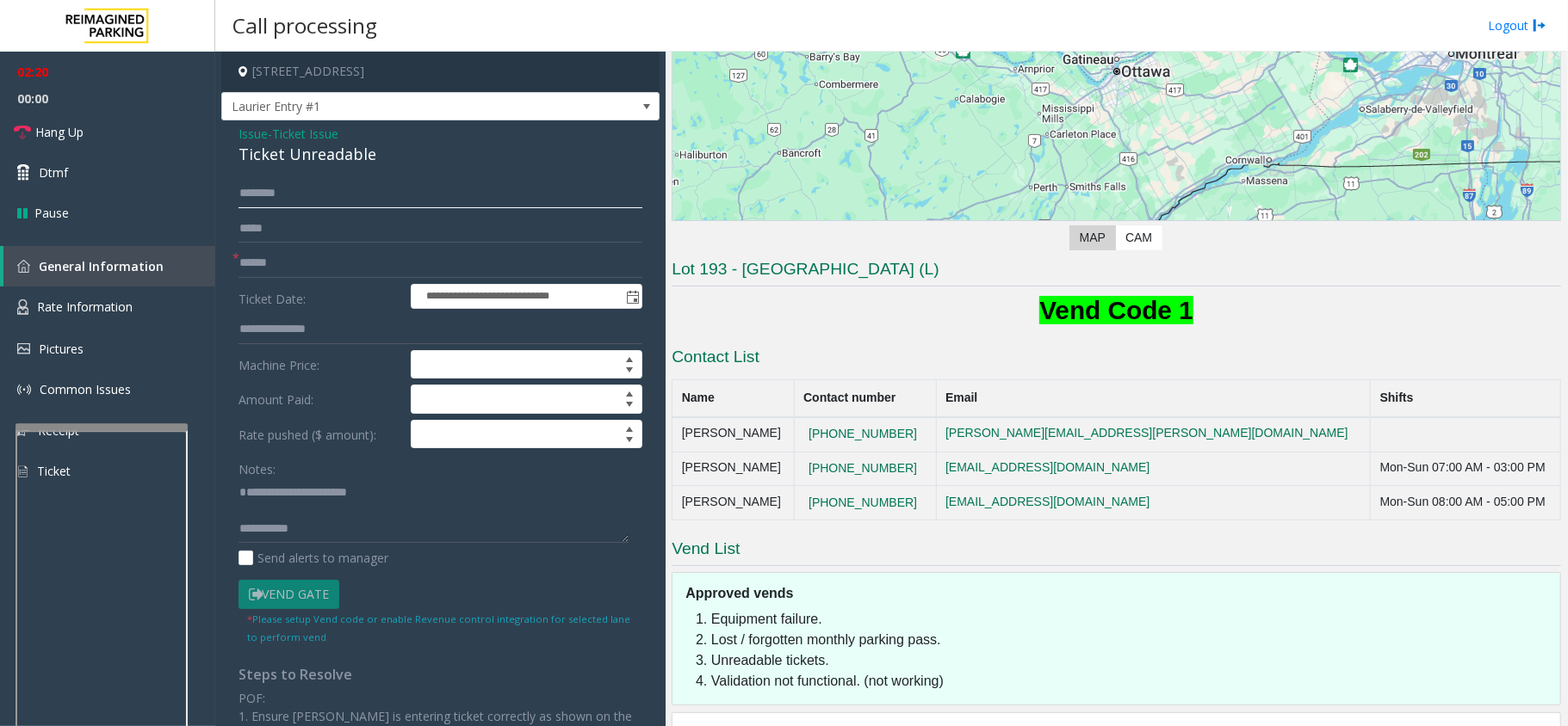
click at [260, 193] on input "********" at bounding box center [440, 194] width 404 height 29
click at [262, 193] on input "********" at bounding box center [440, 194] width 404 height 29
click at [256, 198] on input "********" at bounding box center [440, 194] width 404 height 29
click at [300, 187] on input "*****" at bounding box center [440, 194] width 404 height 29
type input "*"
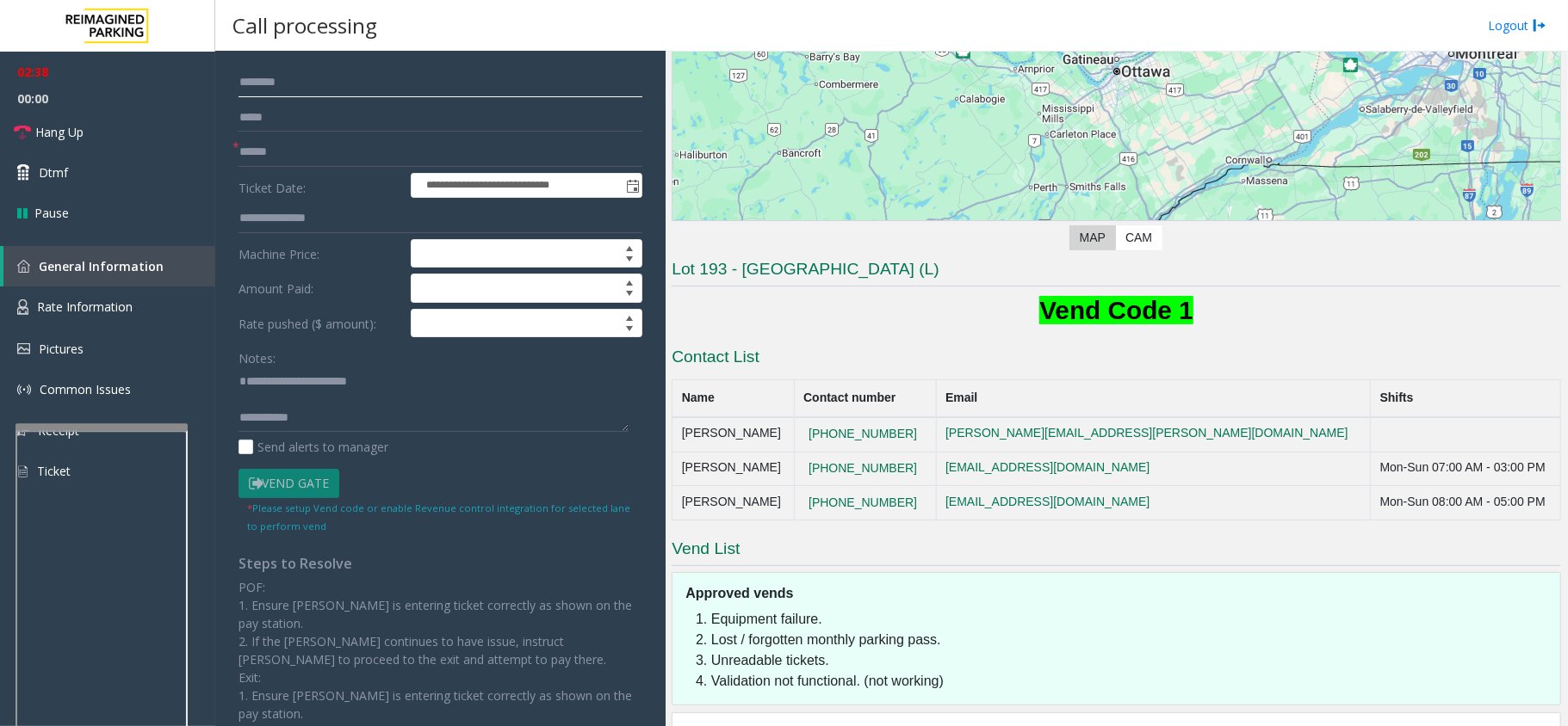
scroll to position [0, 0]
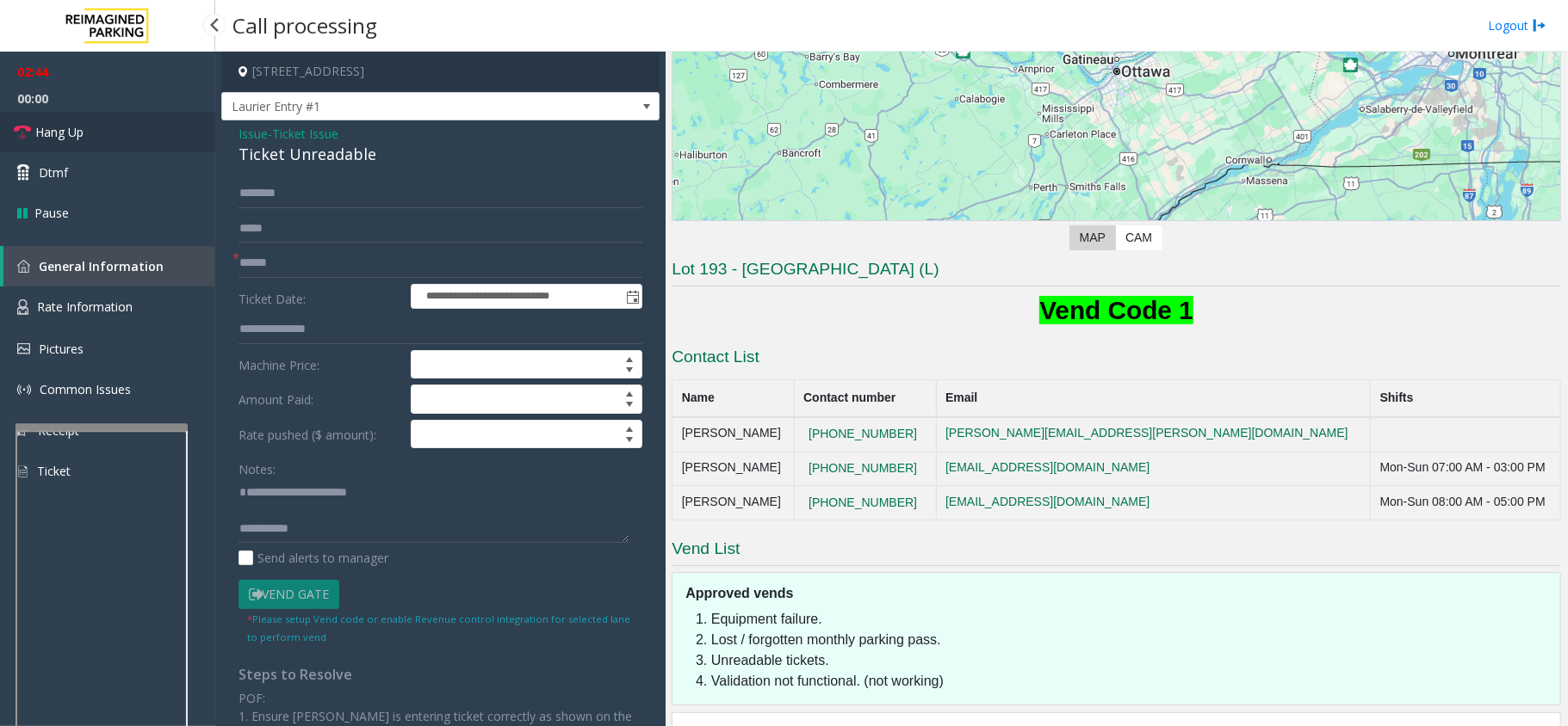
click at [66, 127] on span "Hang Up" at bounding box center [59, 132] width 48 height 18
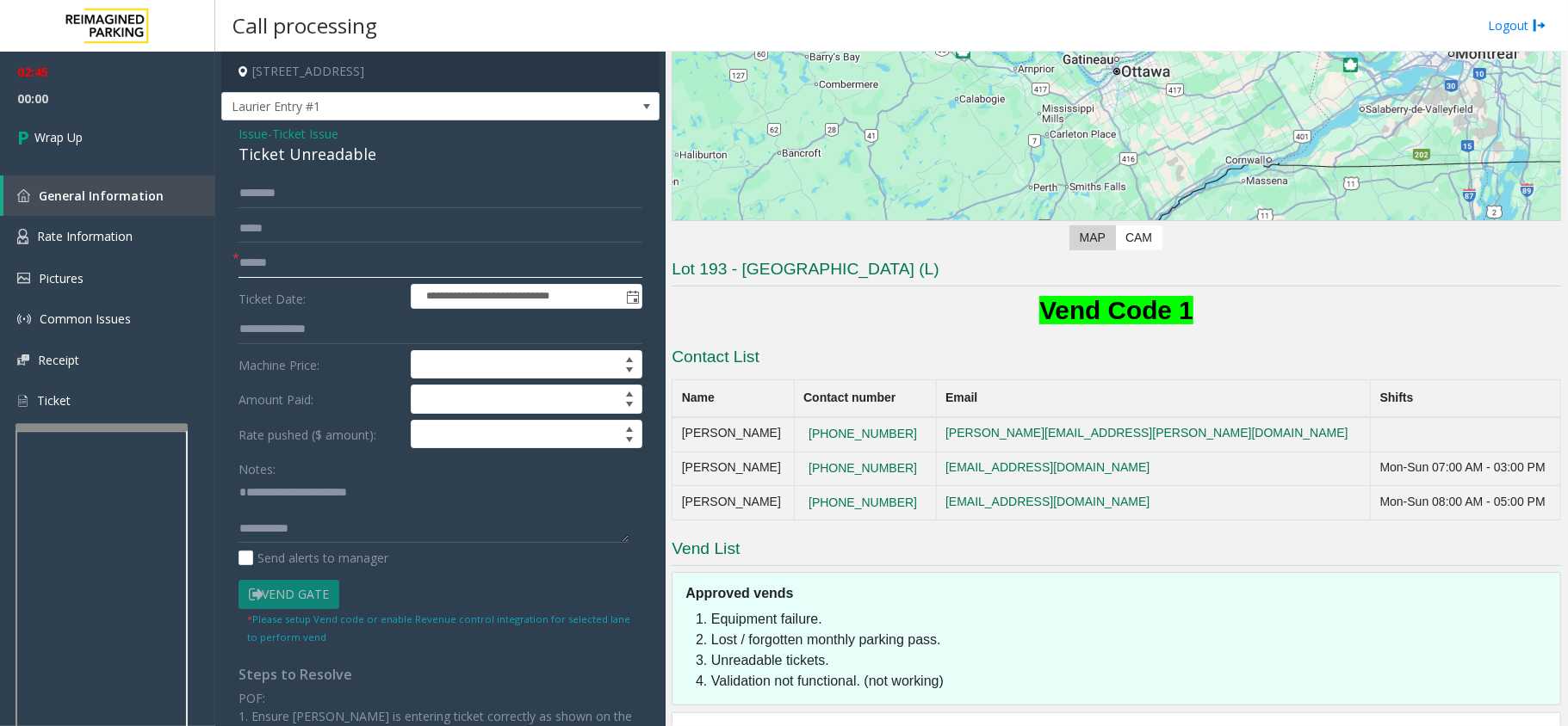
click at [259, 274] on input "text" at bounding box center [440, 263] width 404 height 29
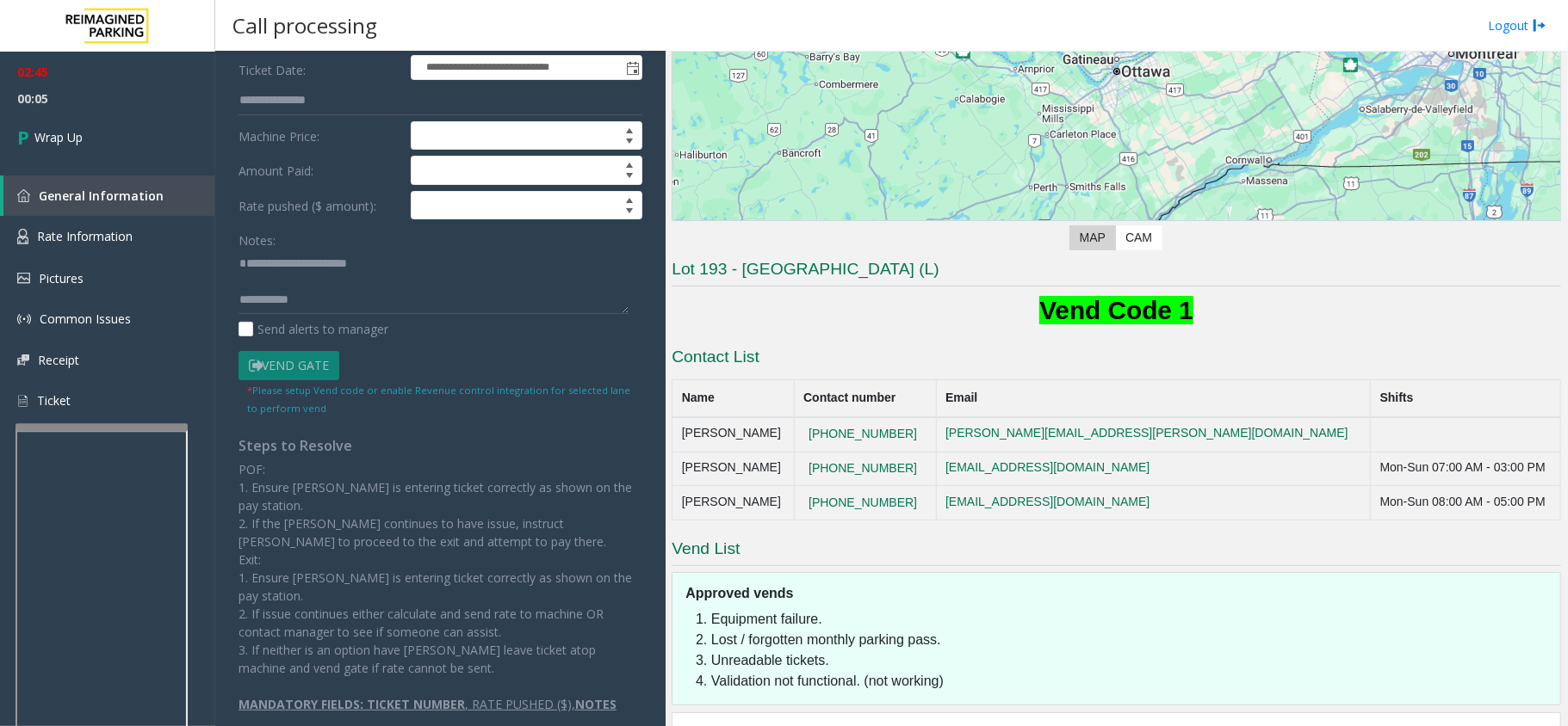
scroll to position [18, 0]
type input "**"
type textarea "**********"
click at [74, 125] on link "Wrap Up" at bounding box center [108, 137] width 215 height 51
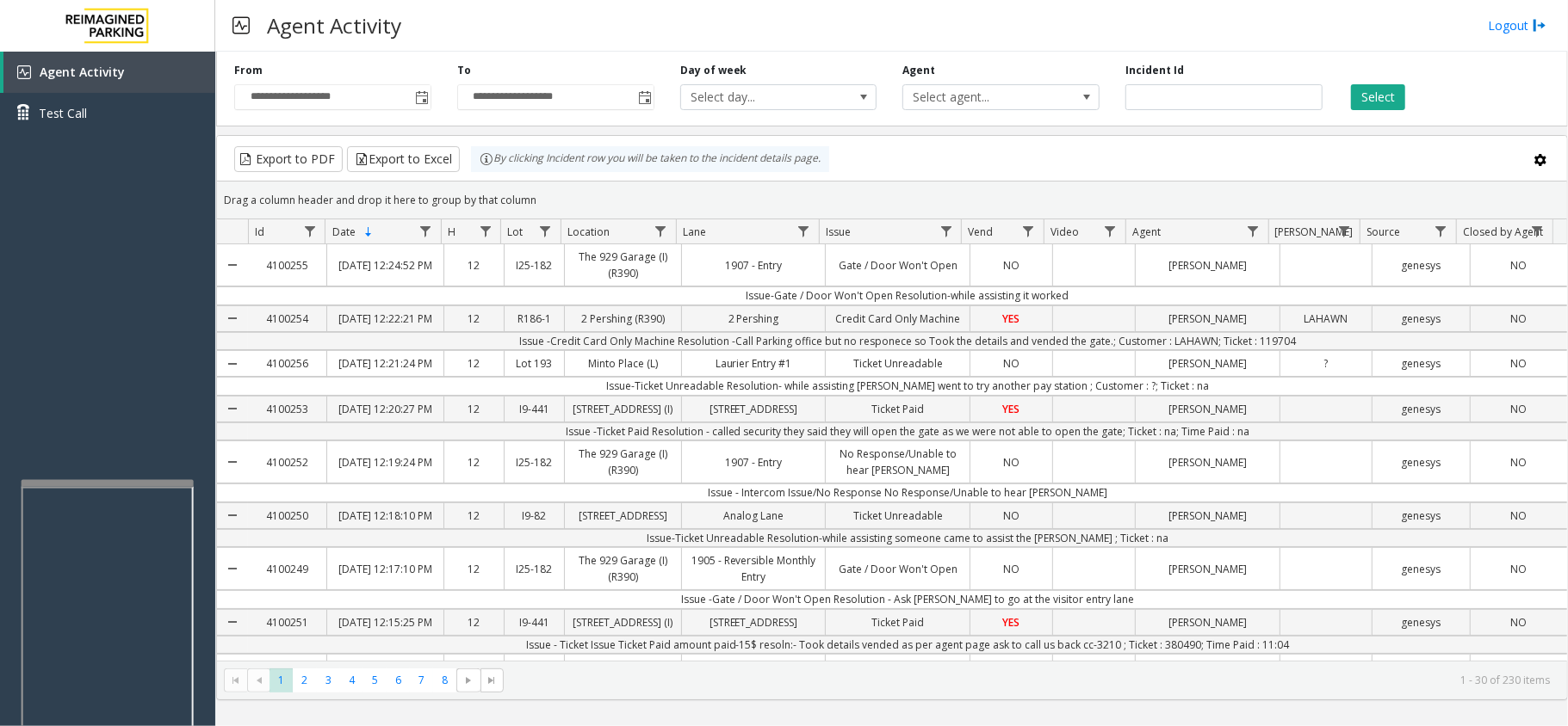
click at [87, 482] on div at bounding box center [108, 483] width 172 height 7
click at [118, 325] on div "Agent Activity Test Call" at bounding box center [108, 415] width 215 height 726
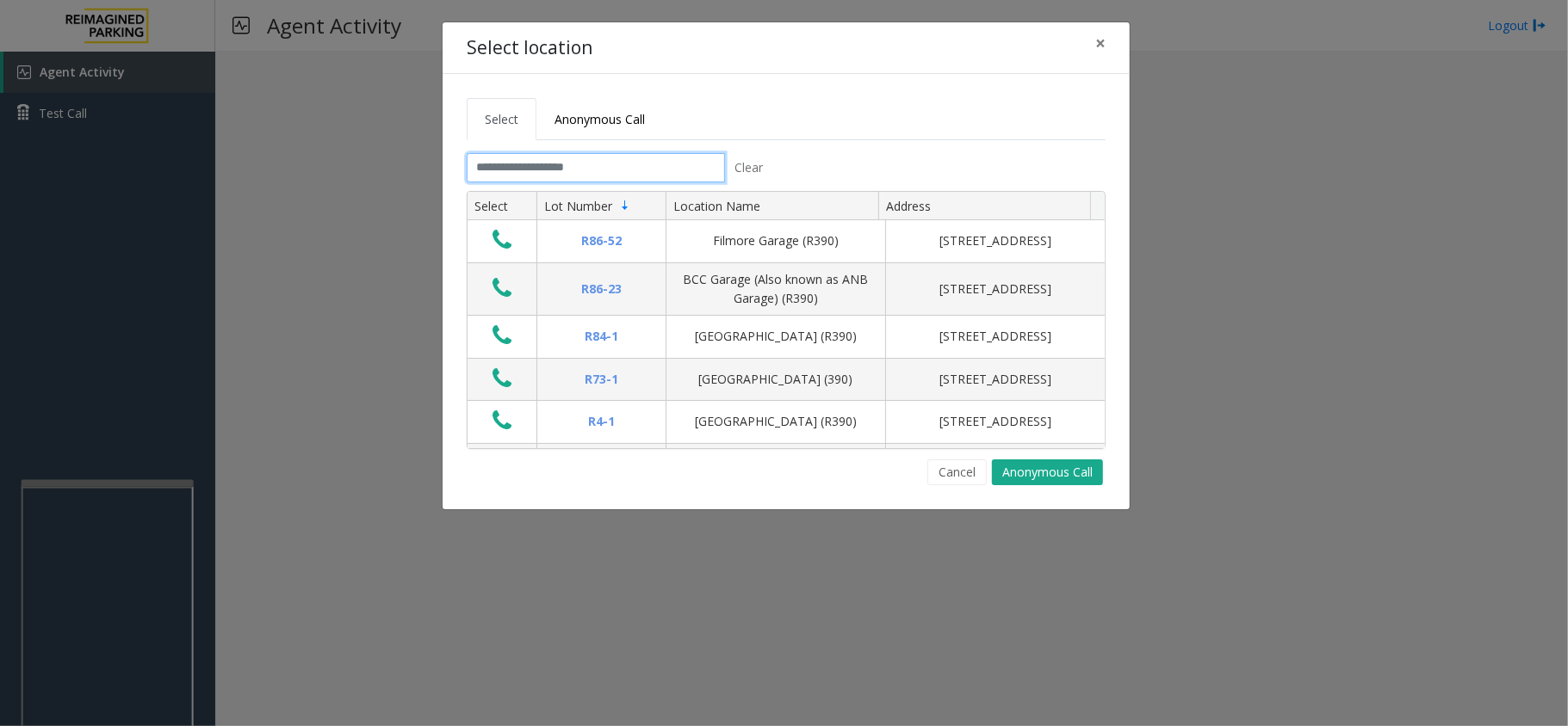
click at [671, 168] on input "text" at bounding box center [596, 168] width 258 height 29
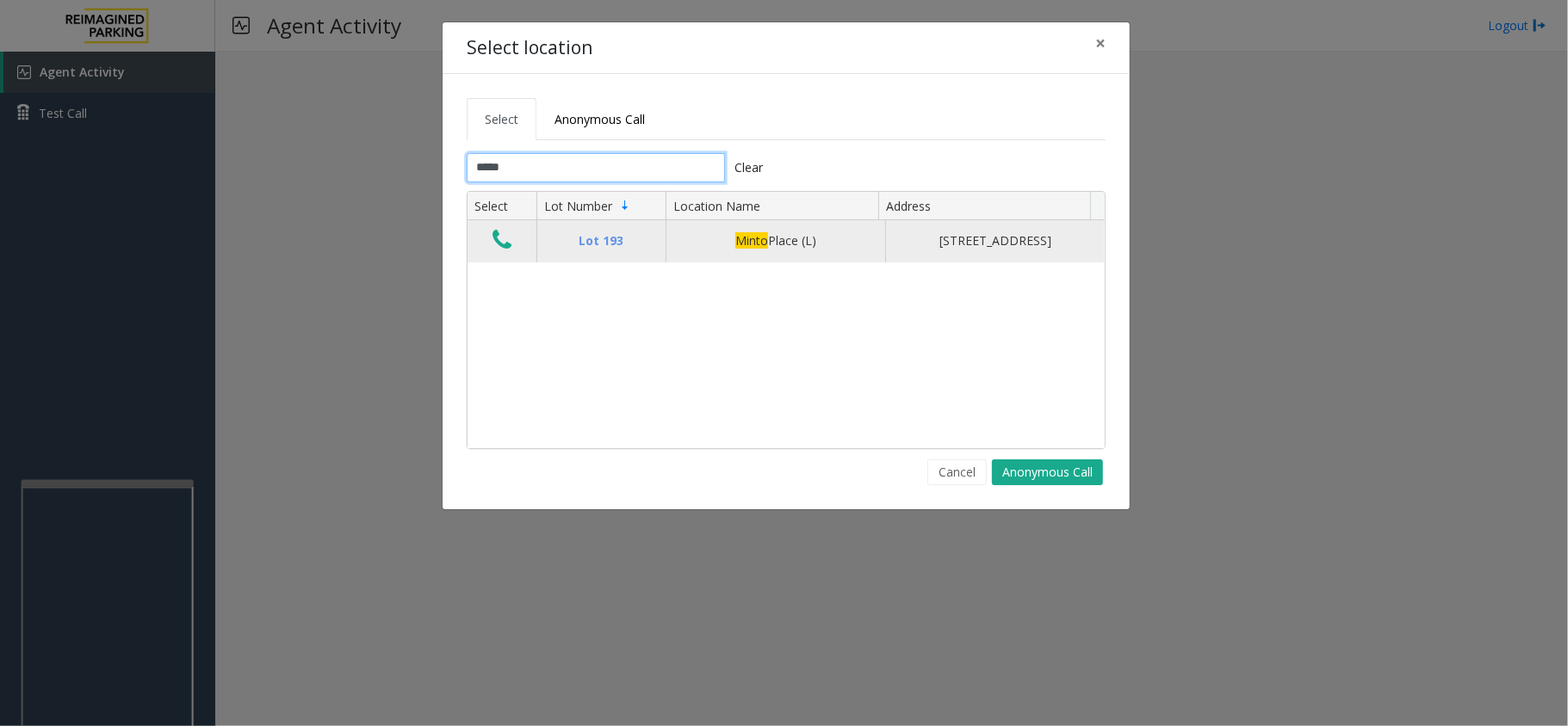
type input "*****"
click at [504, 250] on icon "Data table" at bounding box center [501, 240] width 19 height 24
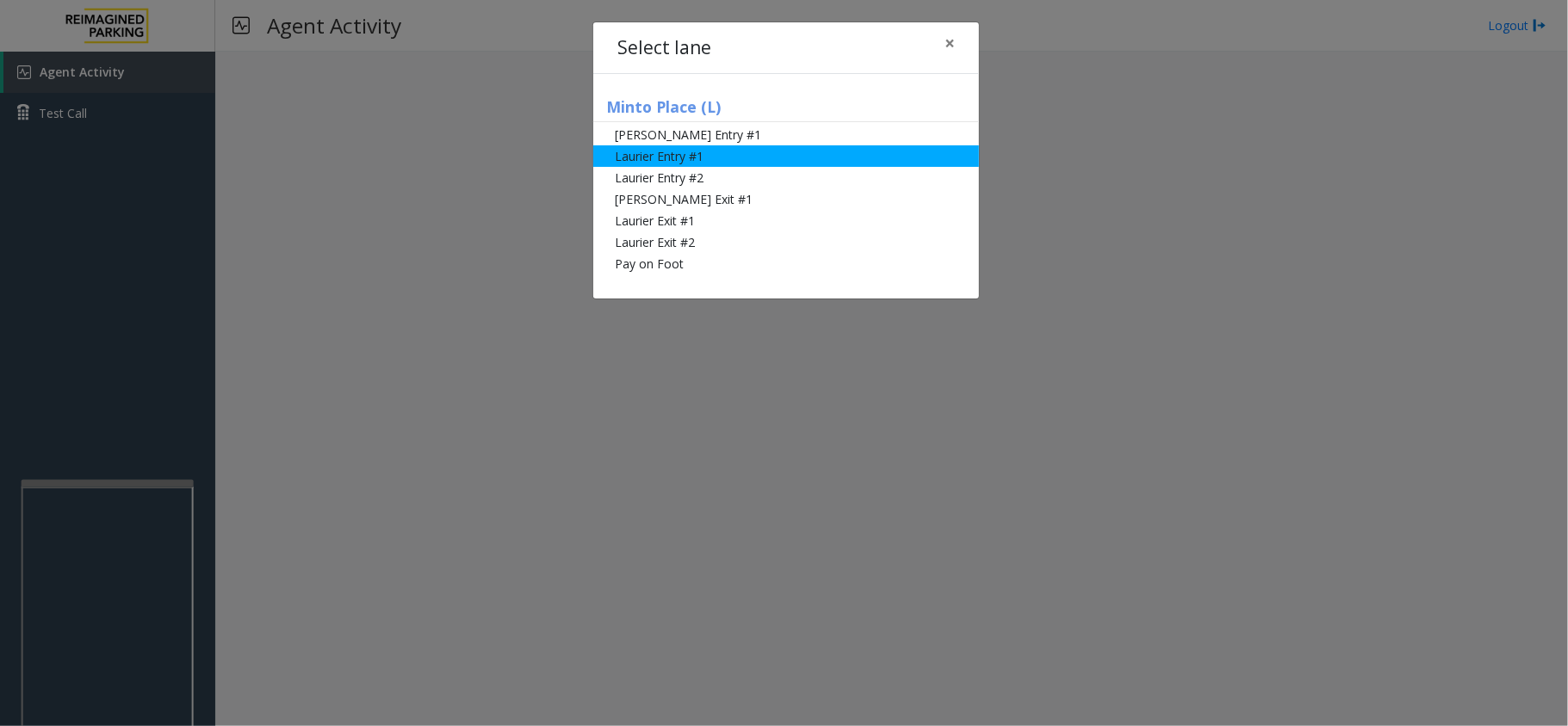
click at [634, 159] on li "Laurier Entry #1" at bounding box center [786, 157] width 386 height 22
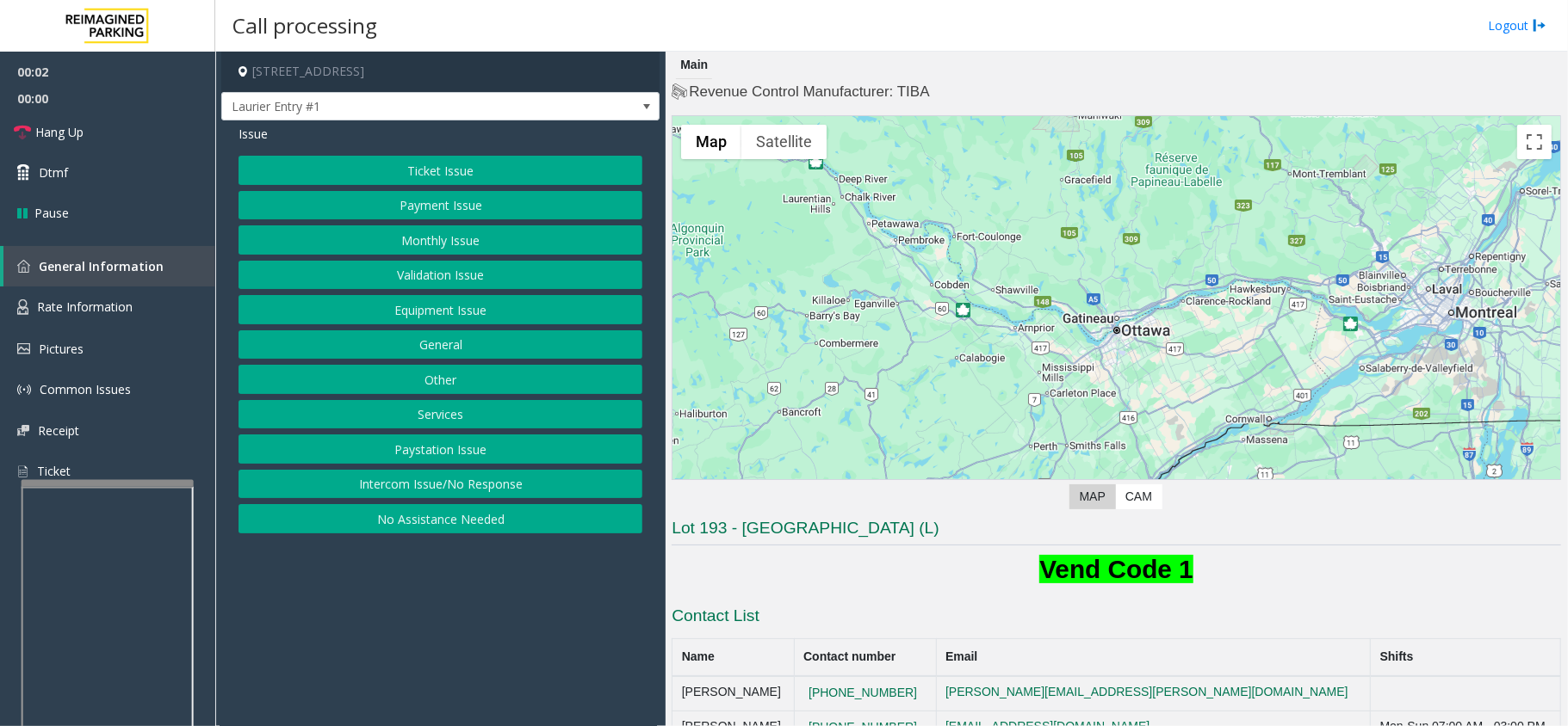
click at [506, 173] on button "Ticket Issue" at bounding box center [440, 170] width 404 height 29
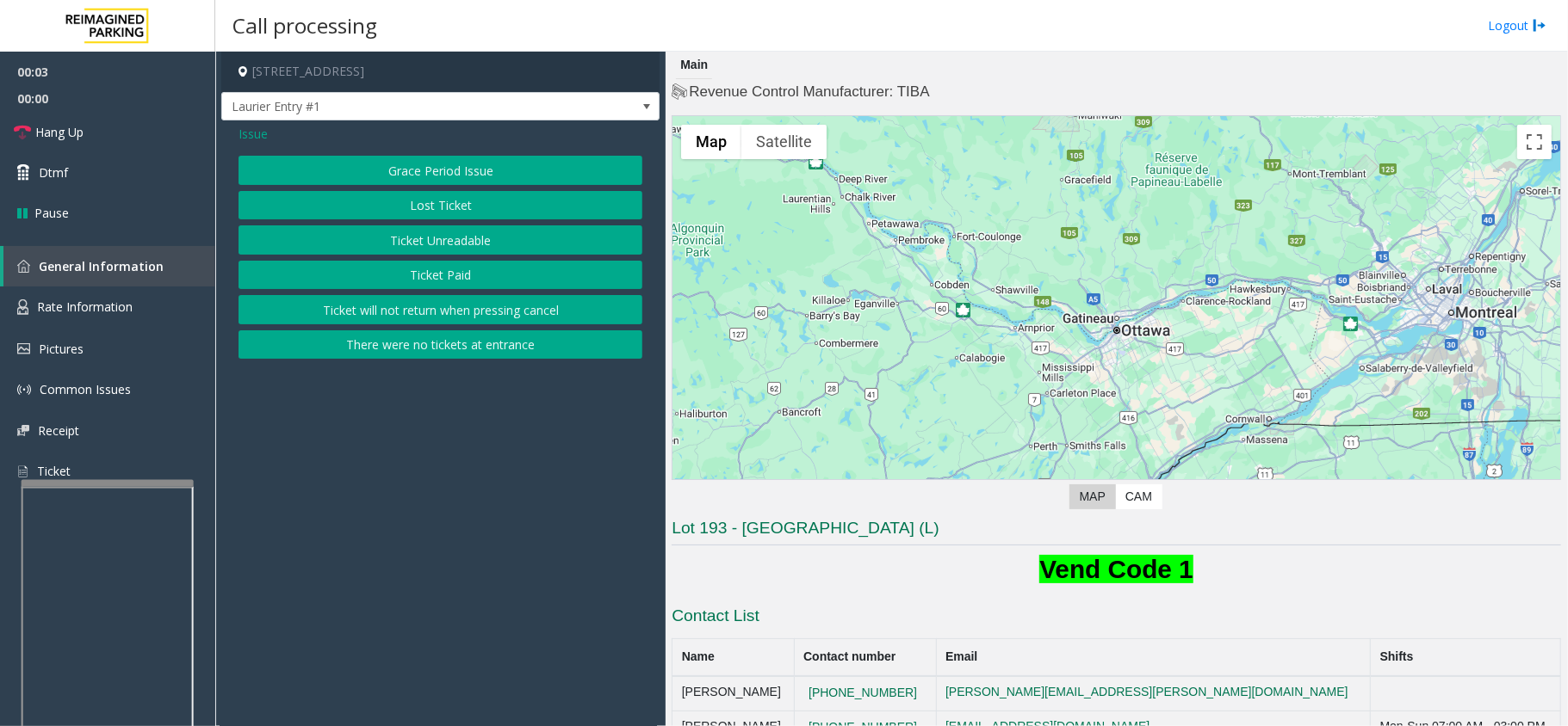
click at [489, 250] on button "Ticket Unreadable" at bounding box center [440, 240] width 404 height 29
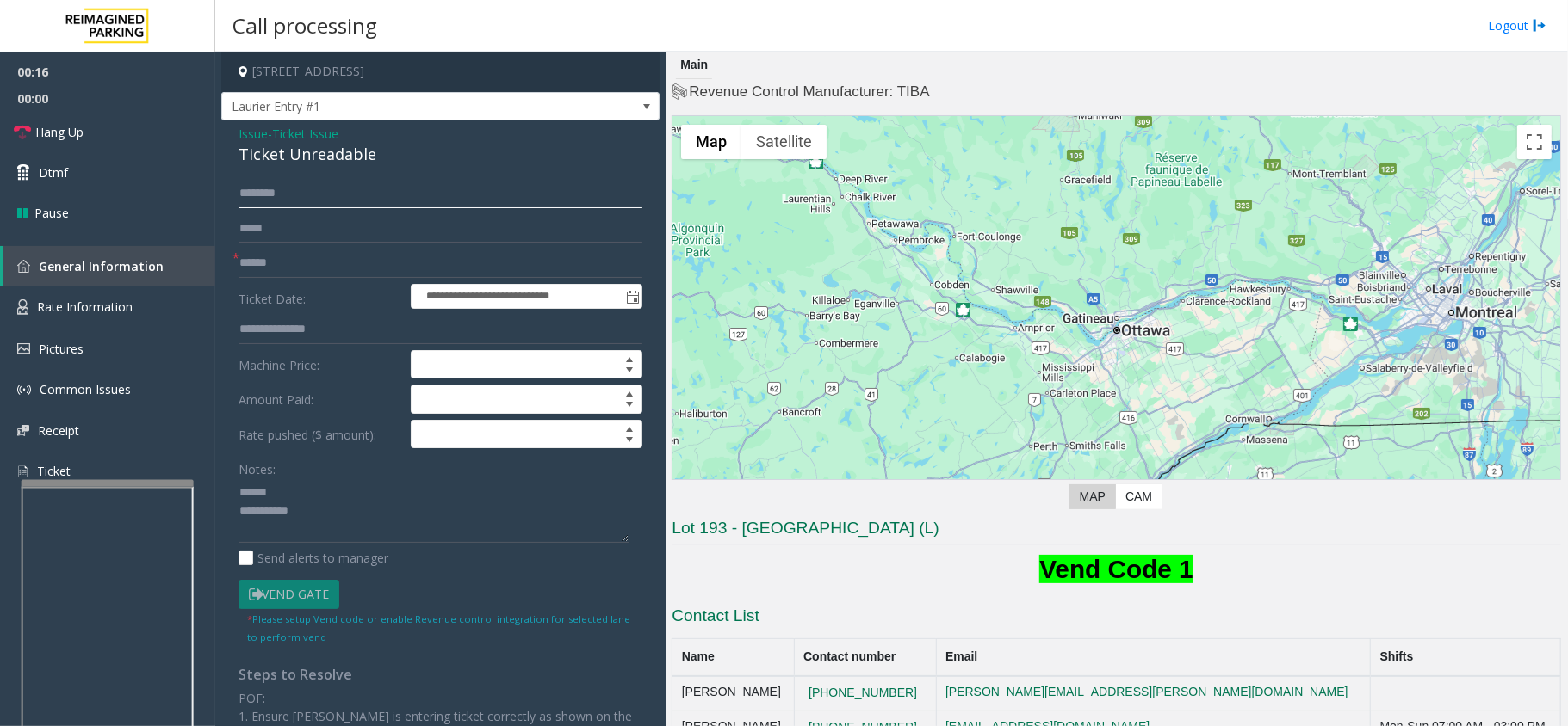
click at [283, 187] on input "text" at bounding box center [440, 194] width 404 height 29
click at [367, 105] on span "Laurier Entry #1" at bounding box center [396, 107] width 349 height 27
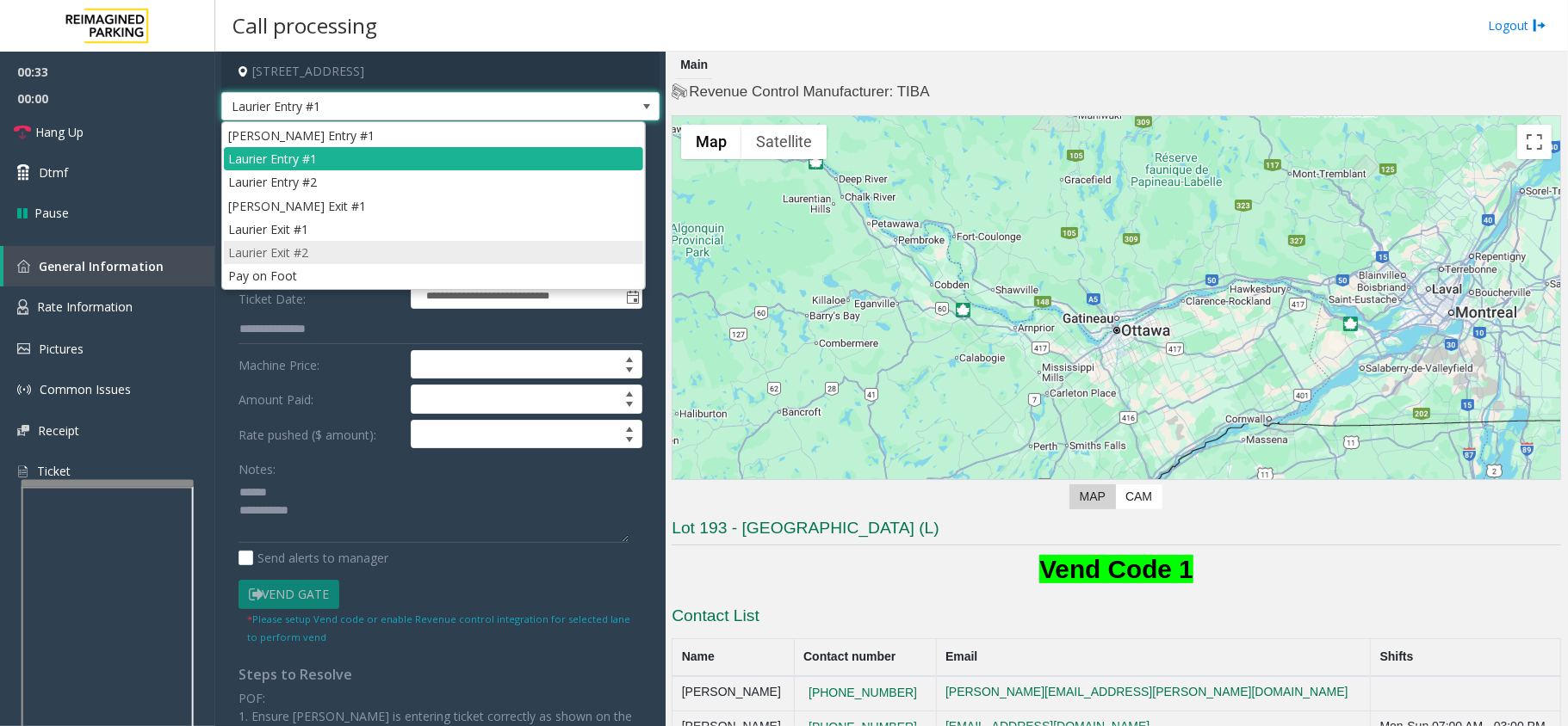
click at [293, 258] on li "Laurier Exit #2" at bounding box center [434, 252] width 419 height 23
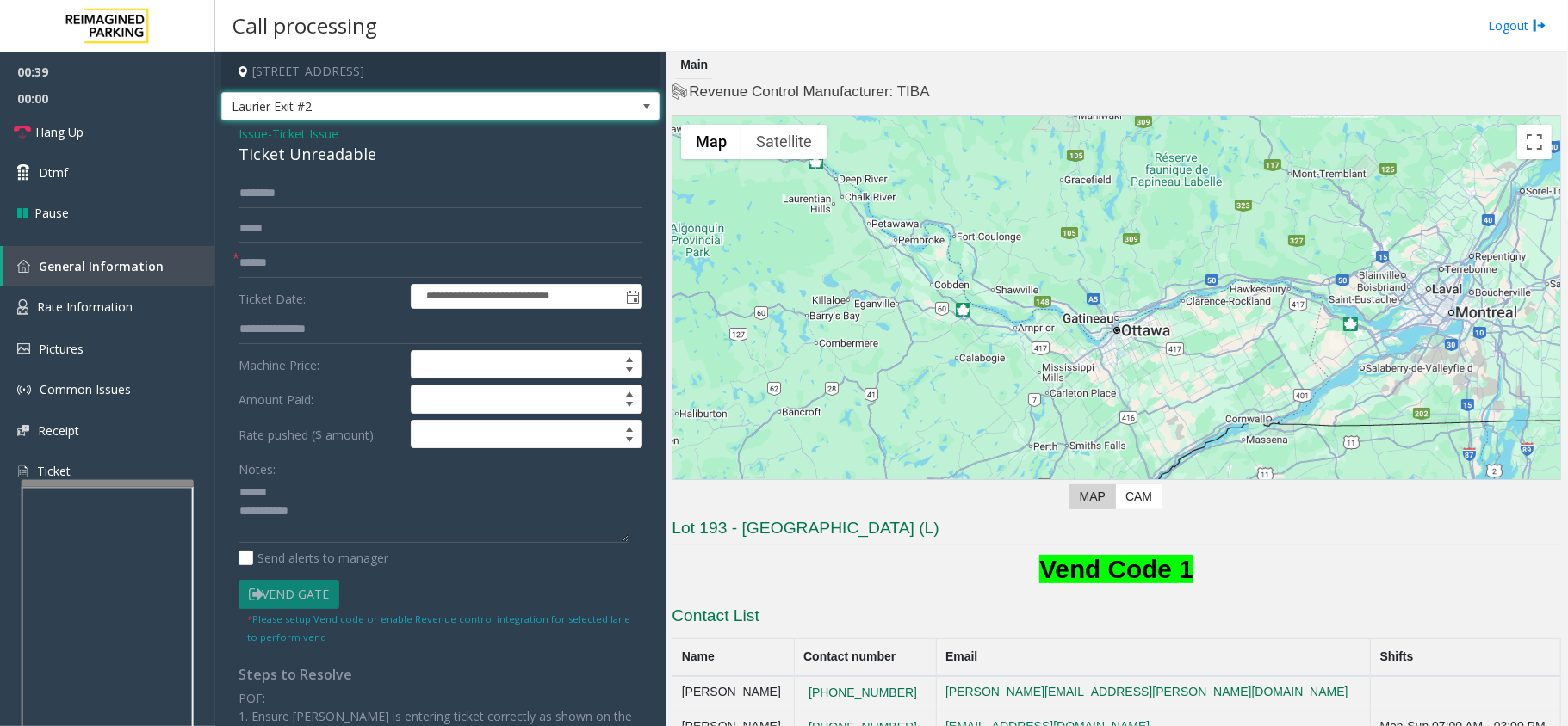
click at [301, 157] on div "Ticket Unreadable" at bounding box center [440, 155] width 404 height 23
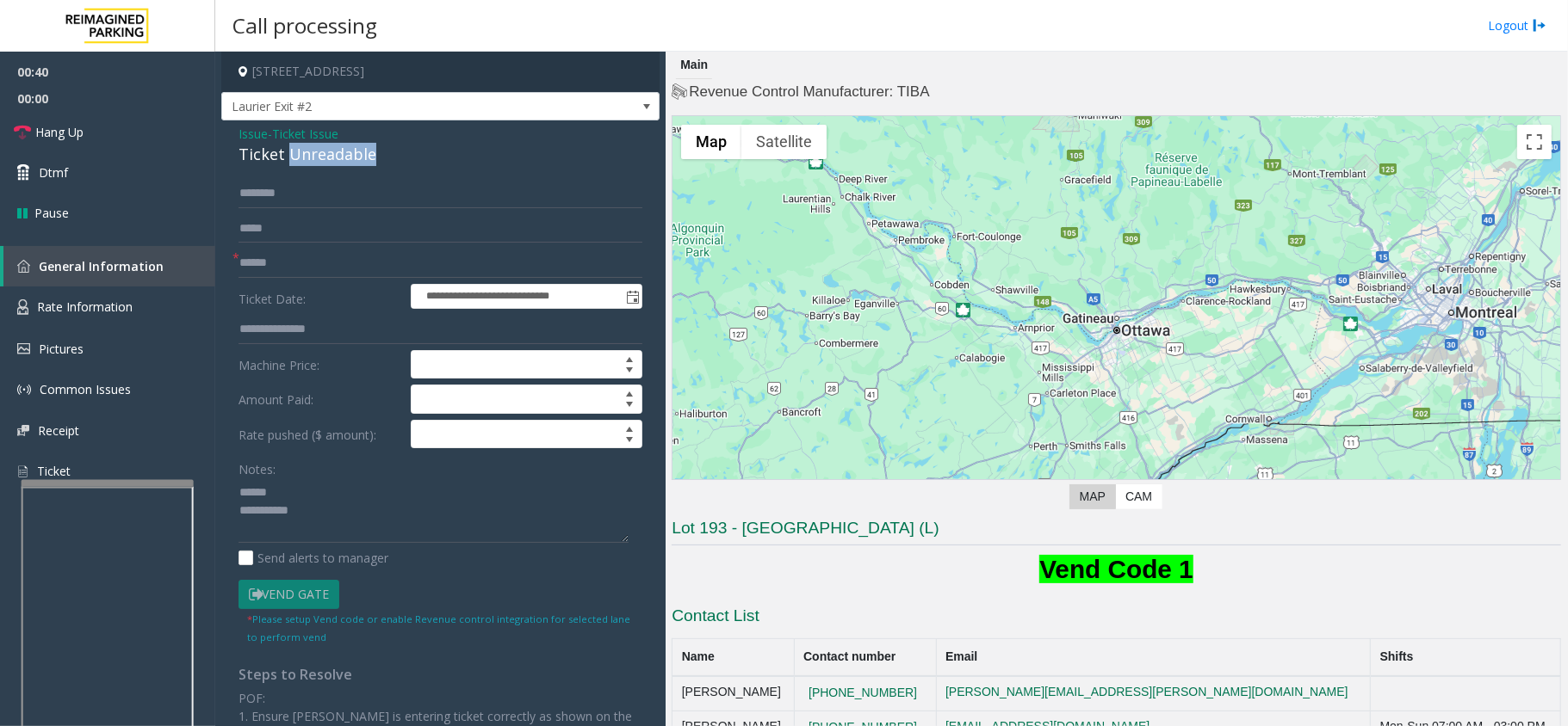
click at [301, 157] on div "Ticket Unreadable" at bounding box center [440, 155] width 404 height 23
type textarea "**********"
click at [255, 198] on input "text" at bounding box center [440, 194] width 404 height 29
type input "*****"
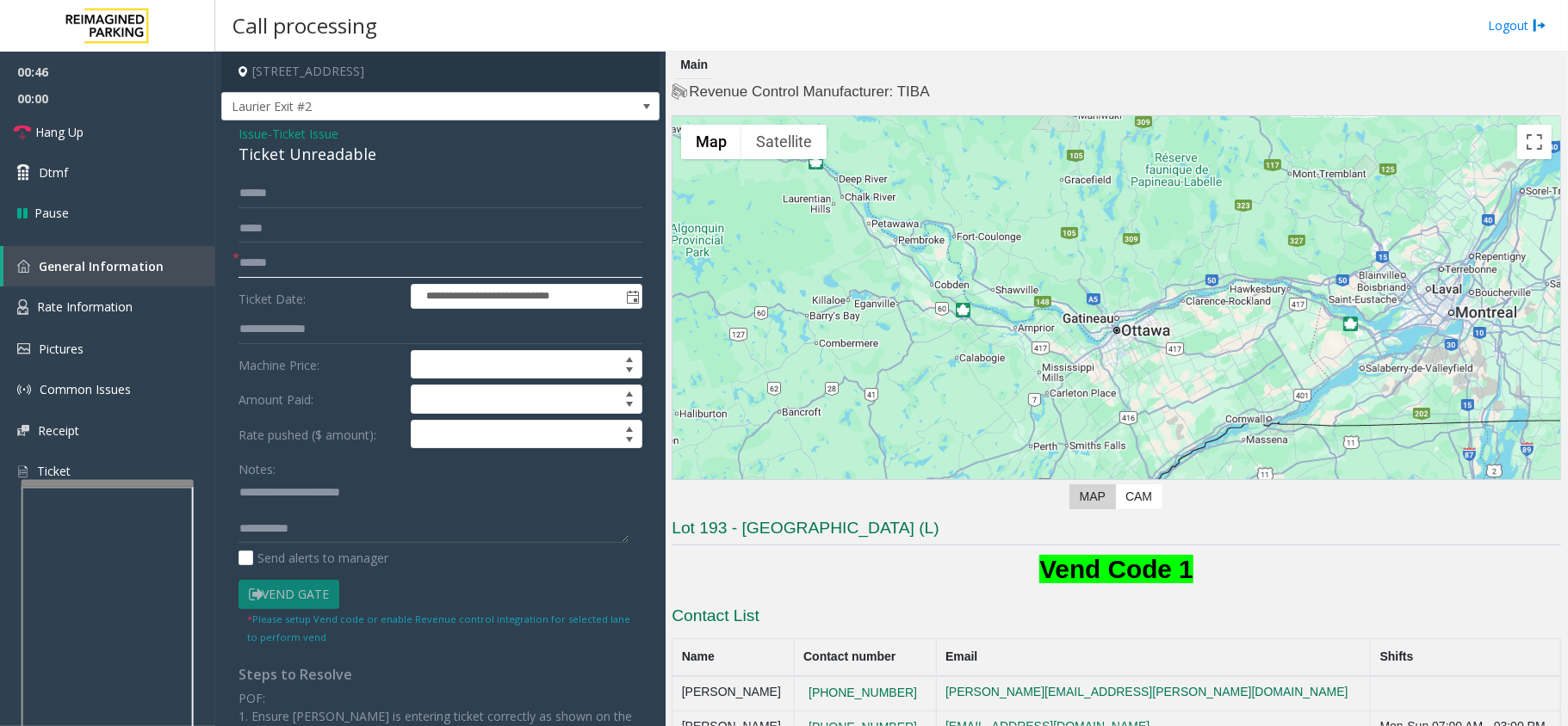
click at [272, 263] on input "text" at bounding box center [440, 263] width 404 height 29
type input "*****"
click at [161, 173] on link "Dtmf" at bounding box center [108, 172] width 215 height 40
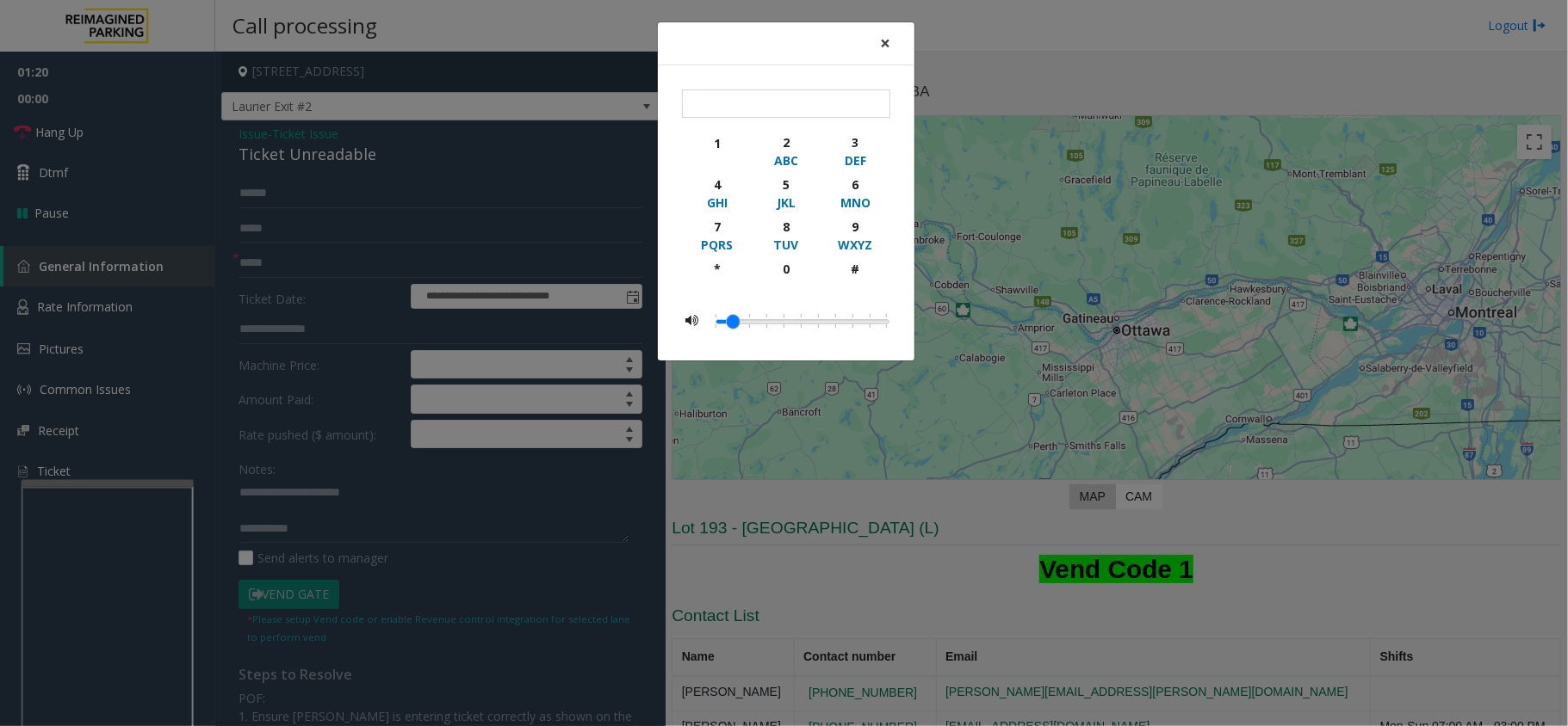
click at [883, 41] on span "×" at bounding box center [885, 43] width 11 height 24
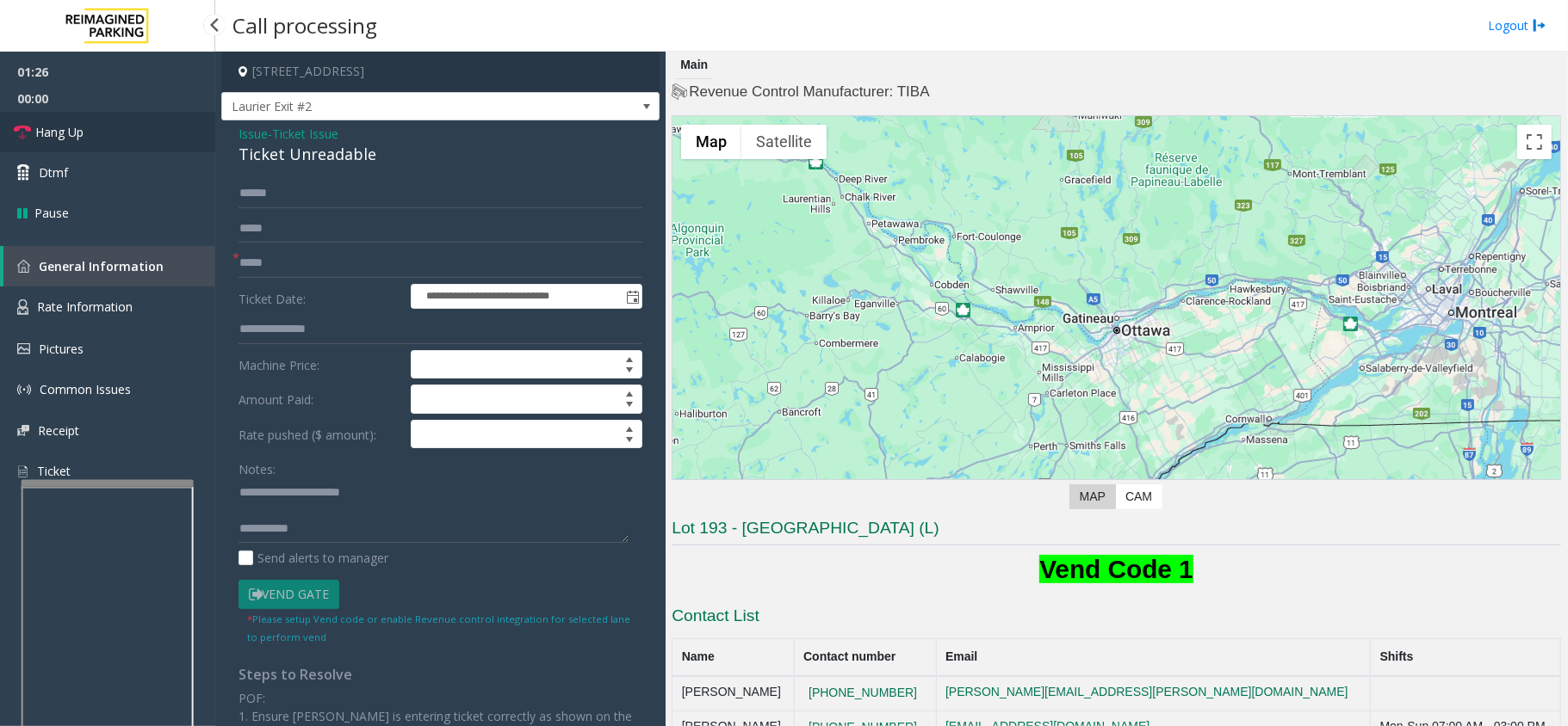
click at [104, 131] on link "Hang Up" at bounding box center [108, 131] width 215 height 40
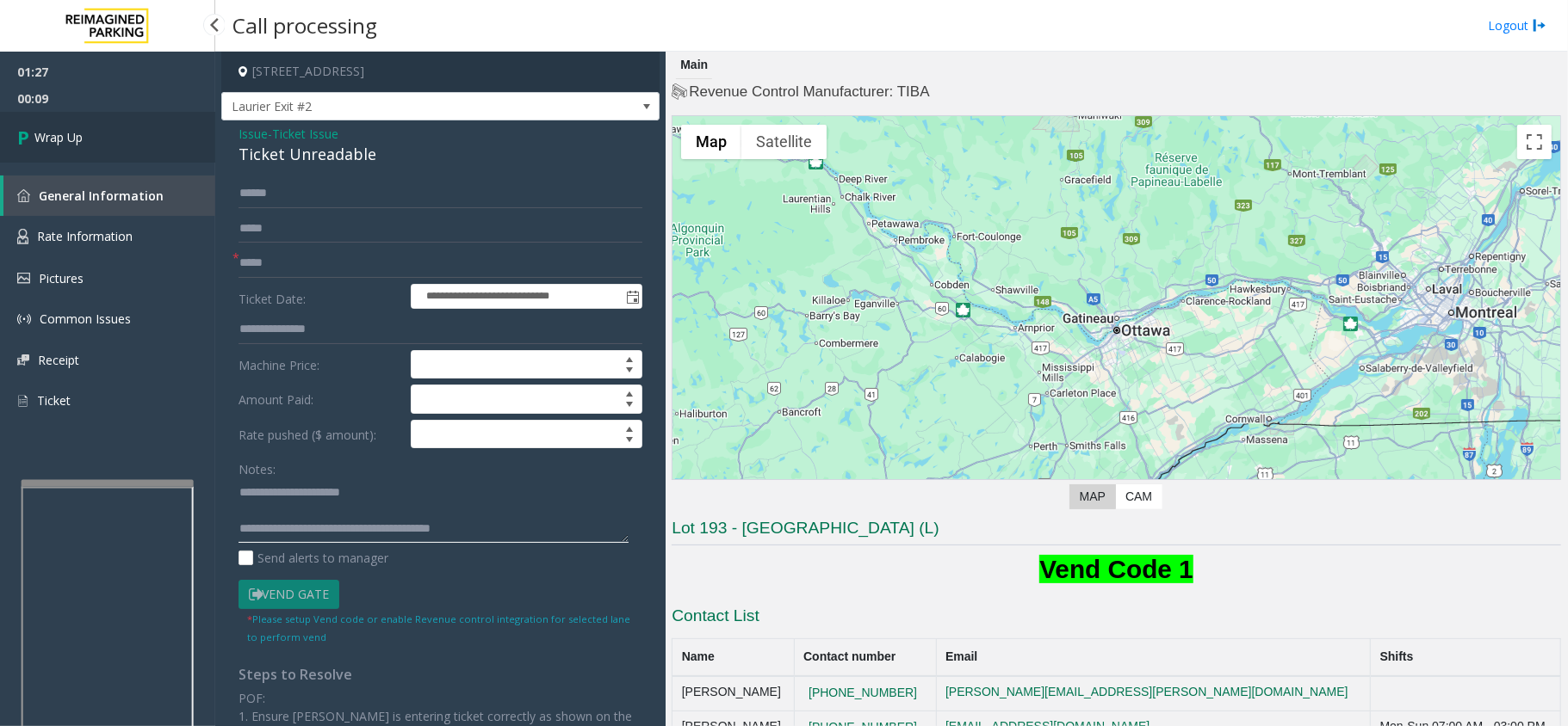
type textarea "**********"
click at [122, 134] on link "Wrap Up" at bounding box center [108, 137] width 215 height 51
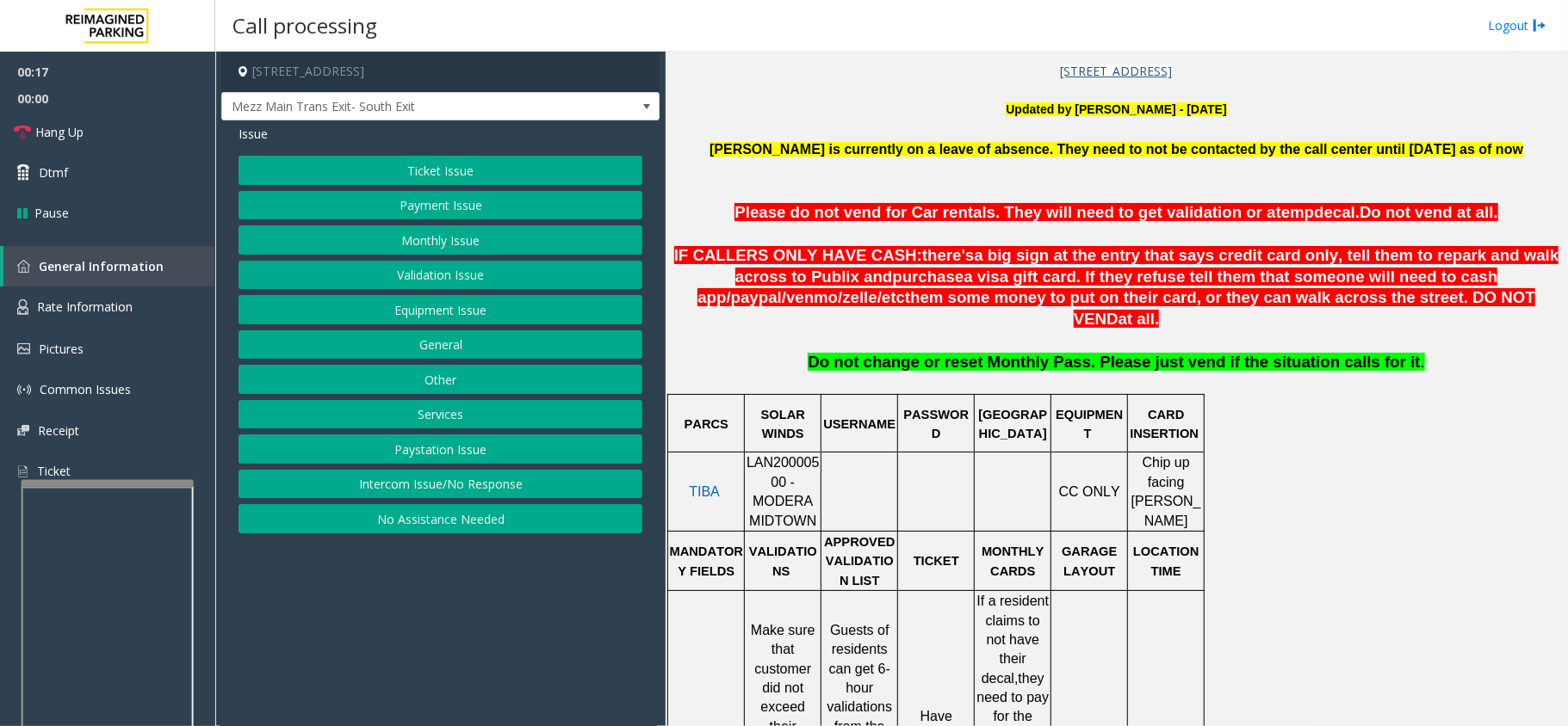
scroll to position [573, 0]
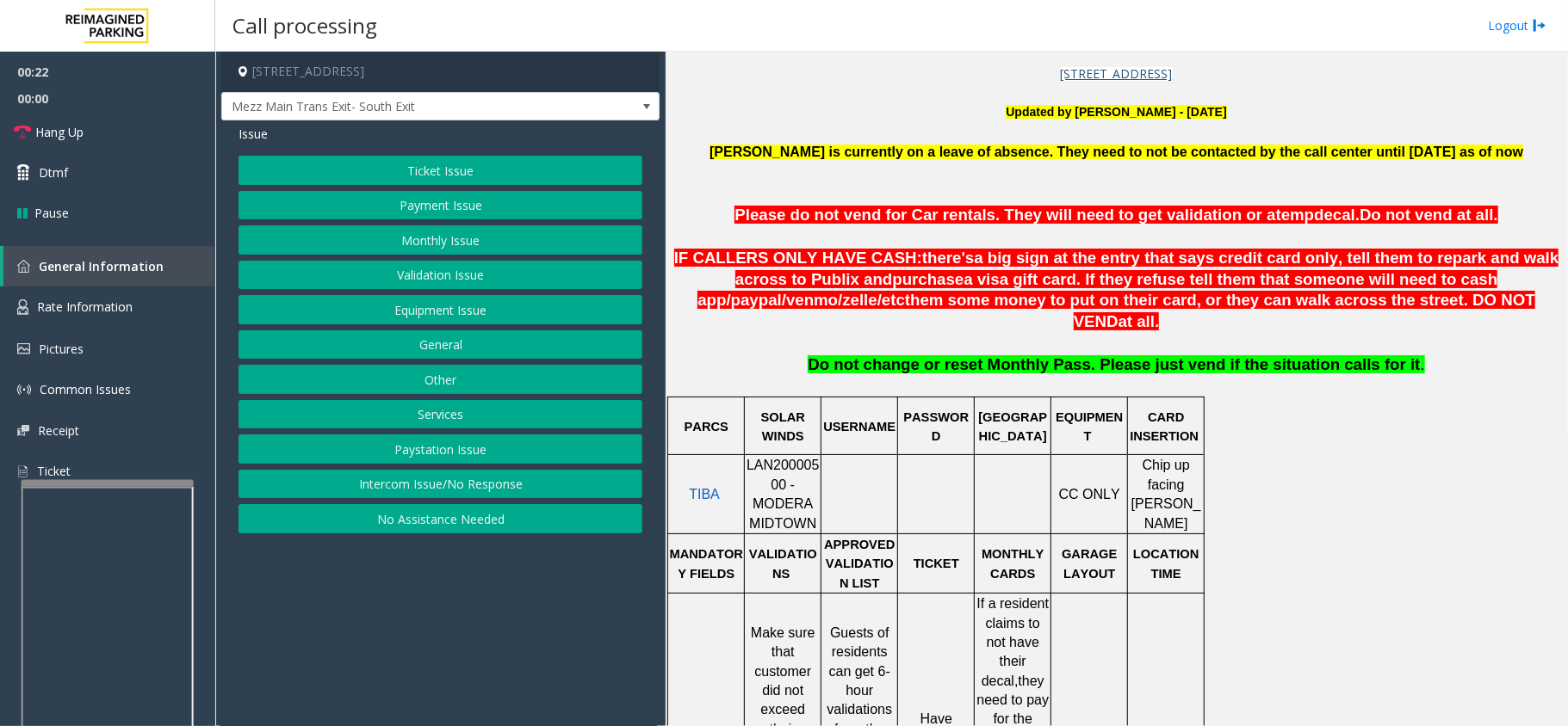
click at [420, 172] on button "Ticket Issue" at bounding box center [440, 170] width 404 height 29
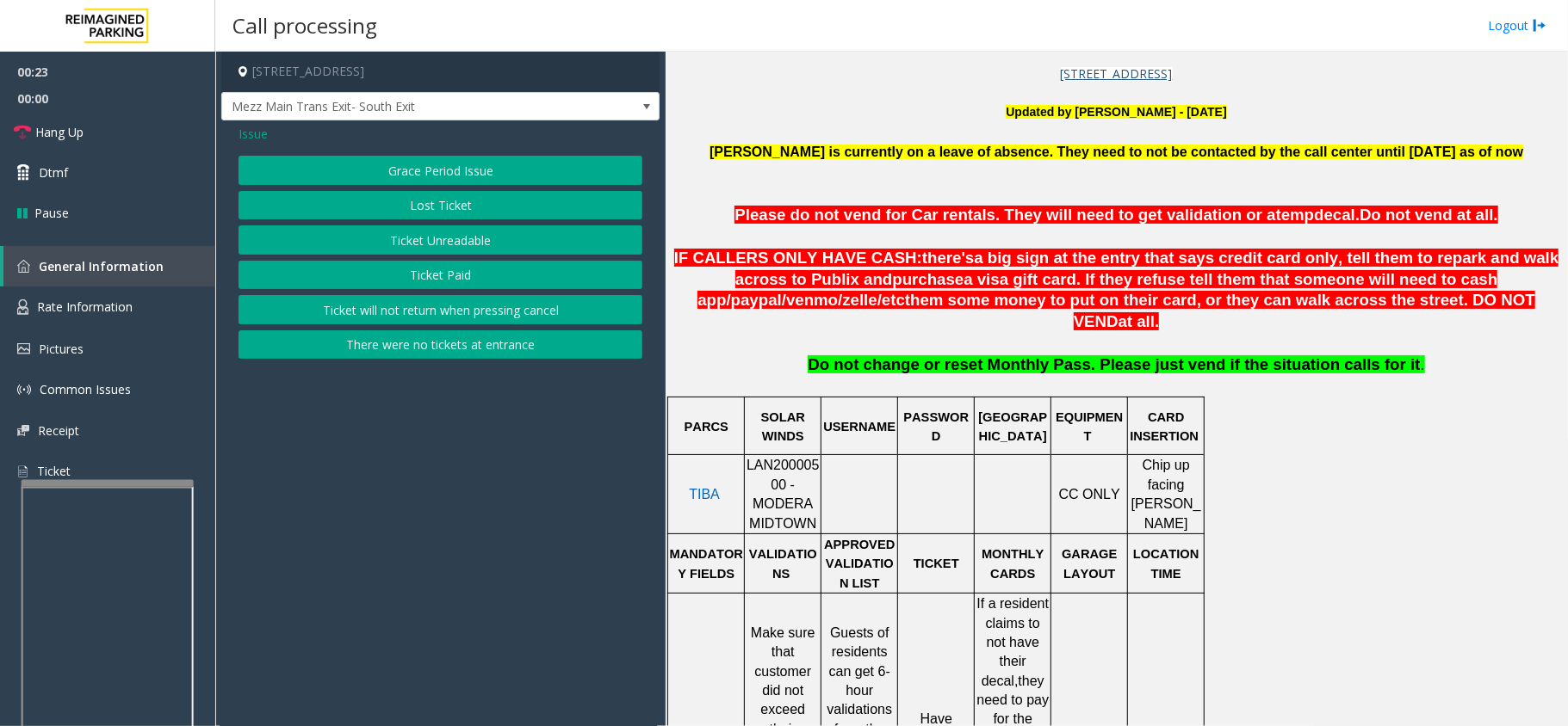
click at [414, 246] on button "Ticket Unreadable" at bounding box center [440, 240] width 404 height 29
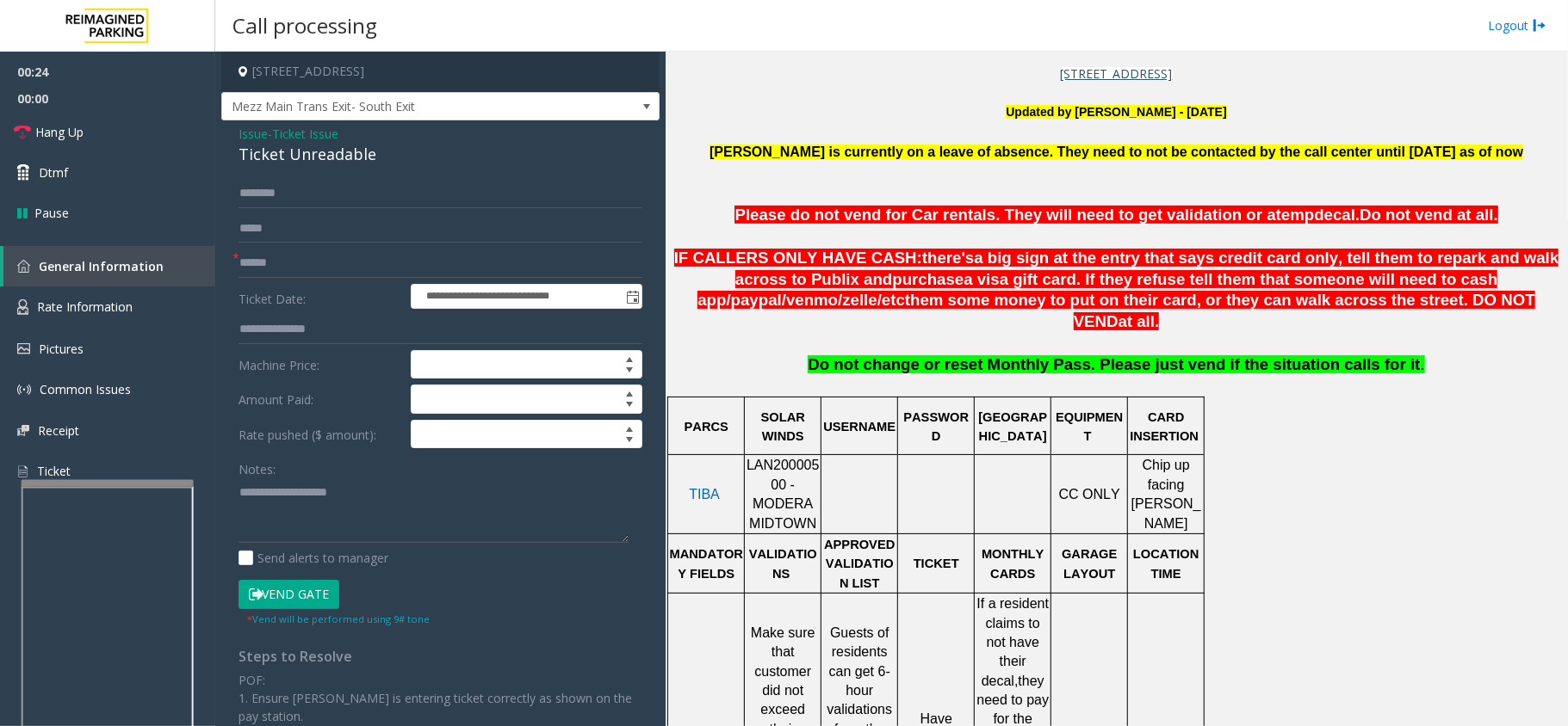
click at [284, 132] on span "Ticket Issue" at bounding box center [305, 134] width 67 height 18
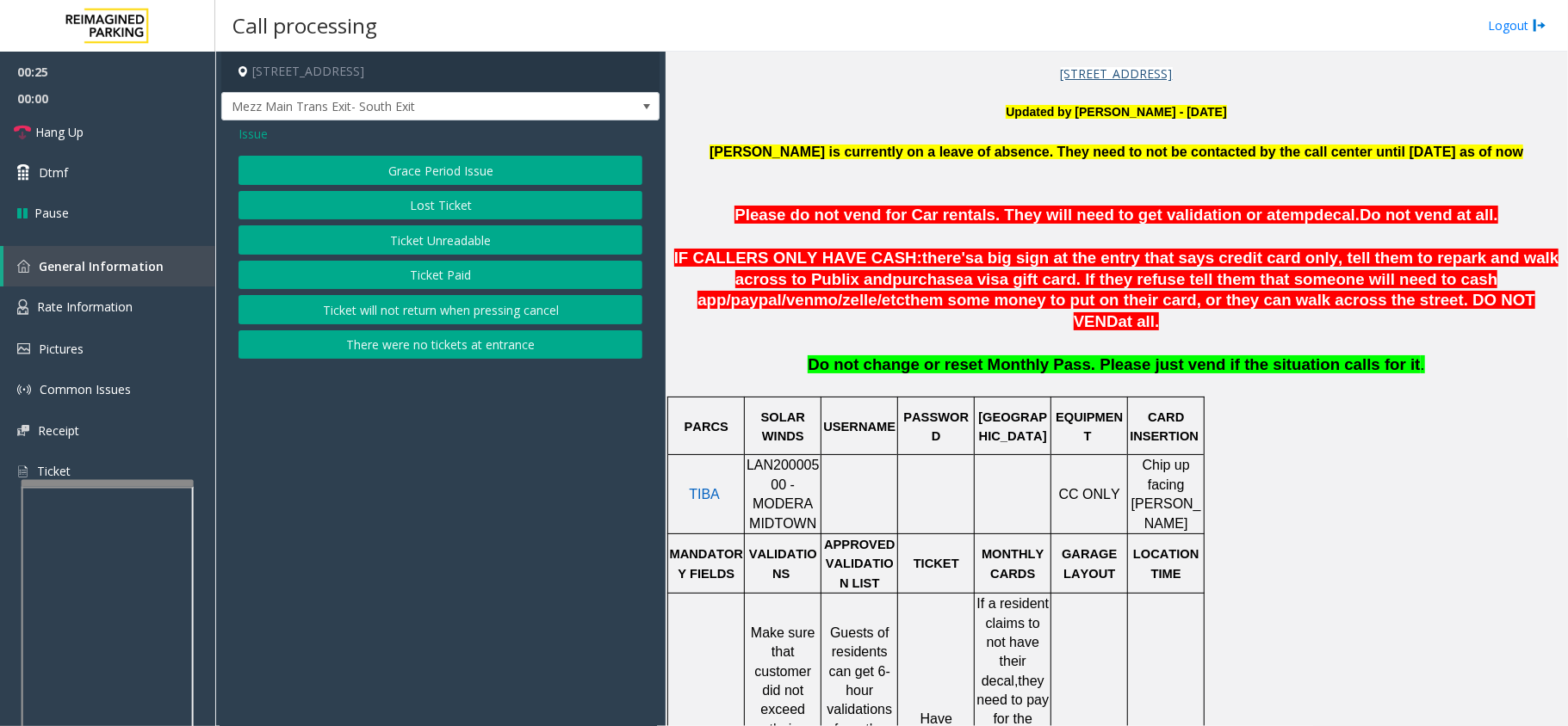
click at [262, 131] on span "Issue" at bounding box center [254, 134] width 29 height 18
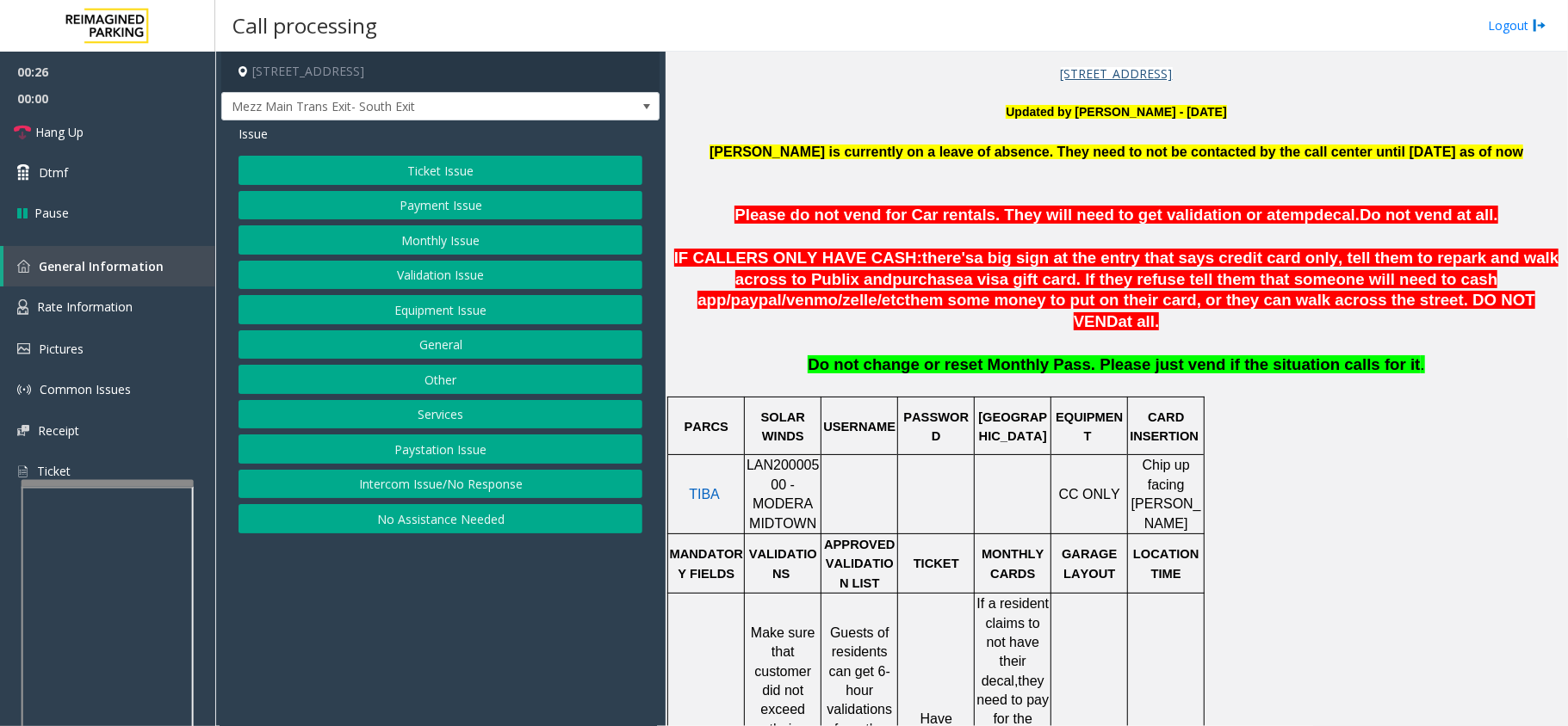
click at [406, 200] on button "Payment Issue" at bounding box center [440, 205] width 404 height 29
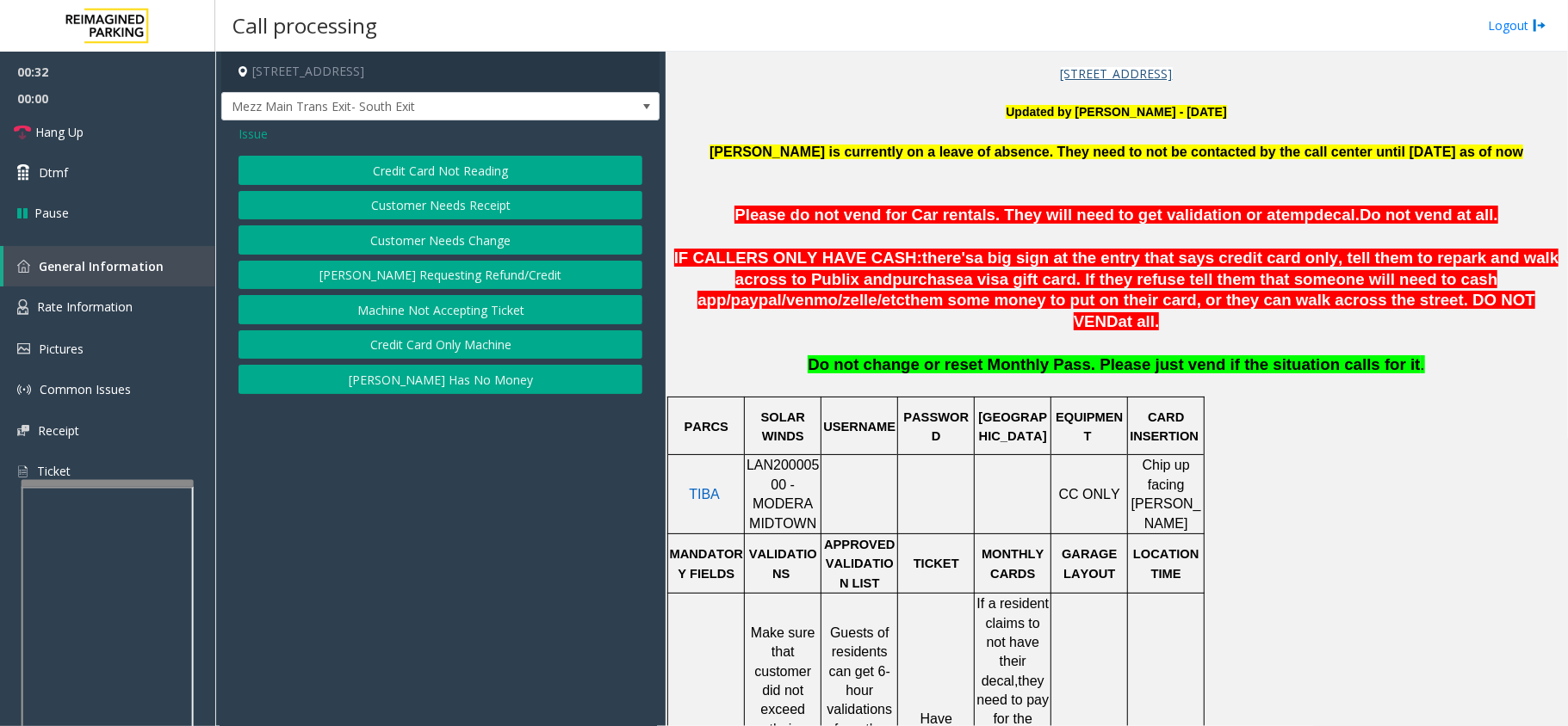
click at [406, 174] on button "Credit Card Not Reading" at bounding box center [440, 170] width 404 height 29
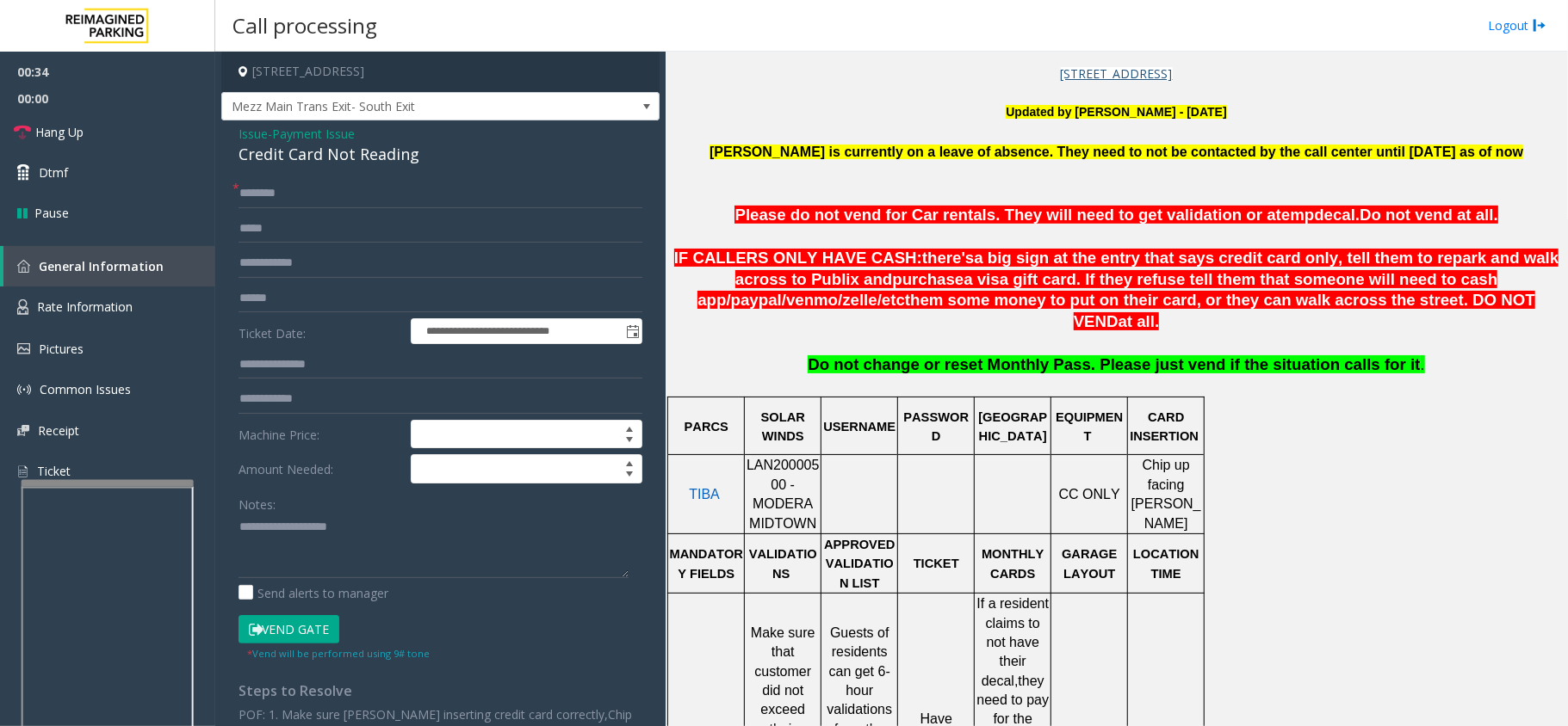
click at [311, 135] on span "Payment Issue" at bounding box center [313, 134] width 82 height 18
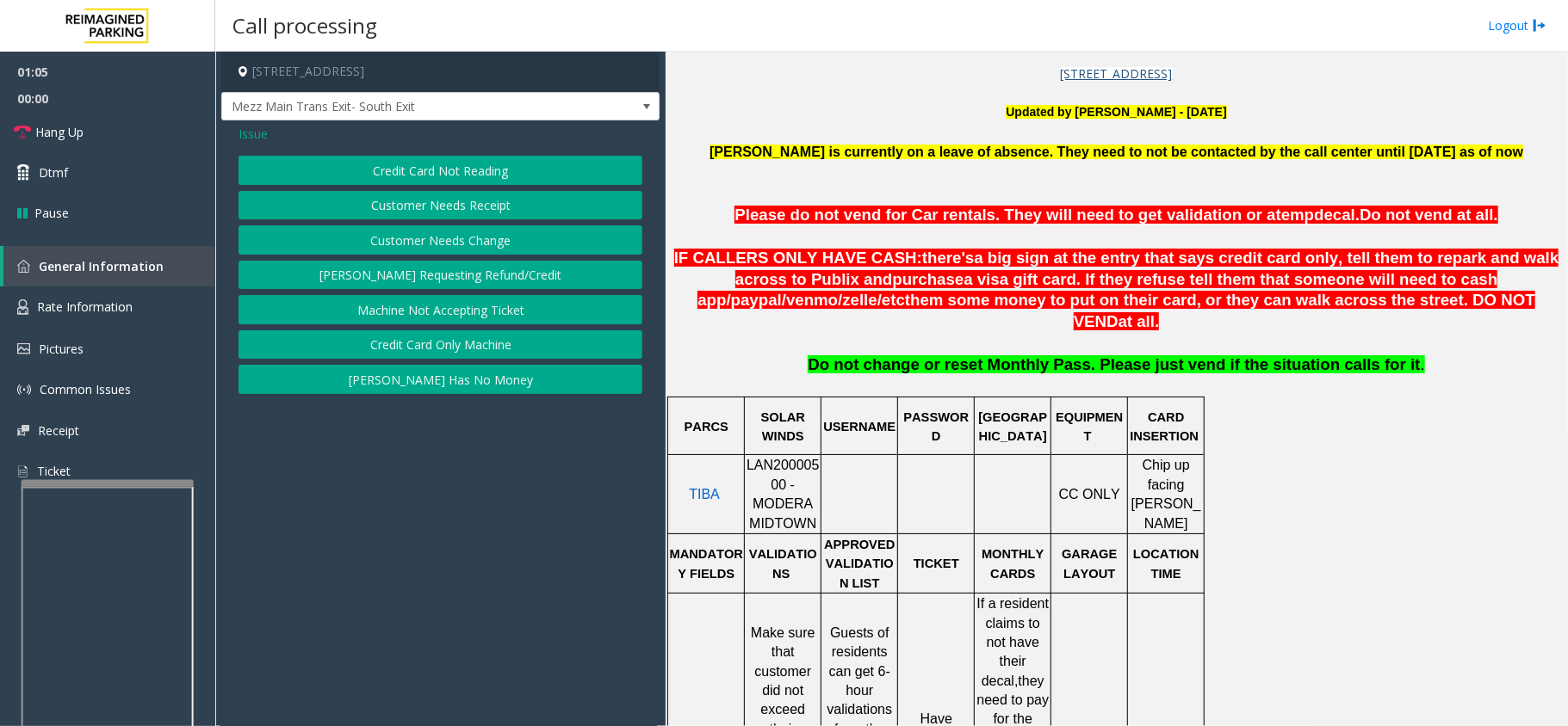
click at [421, 346] on button "Credit Card Only Machine" at bounding box center [440, 345] width 404 height 29
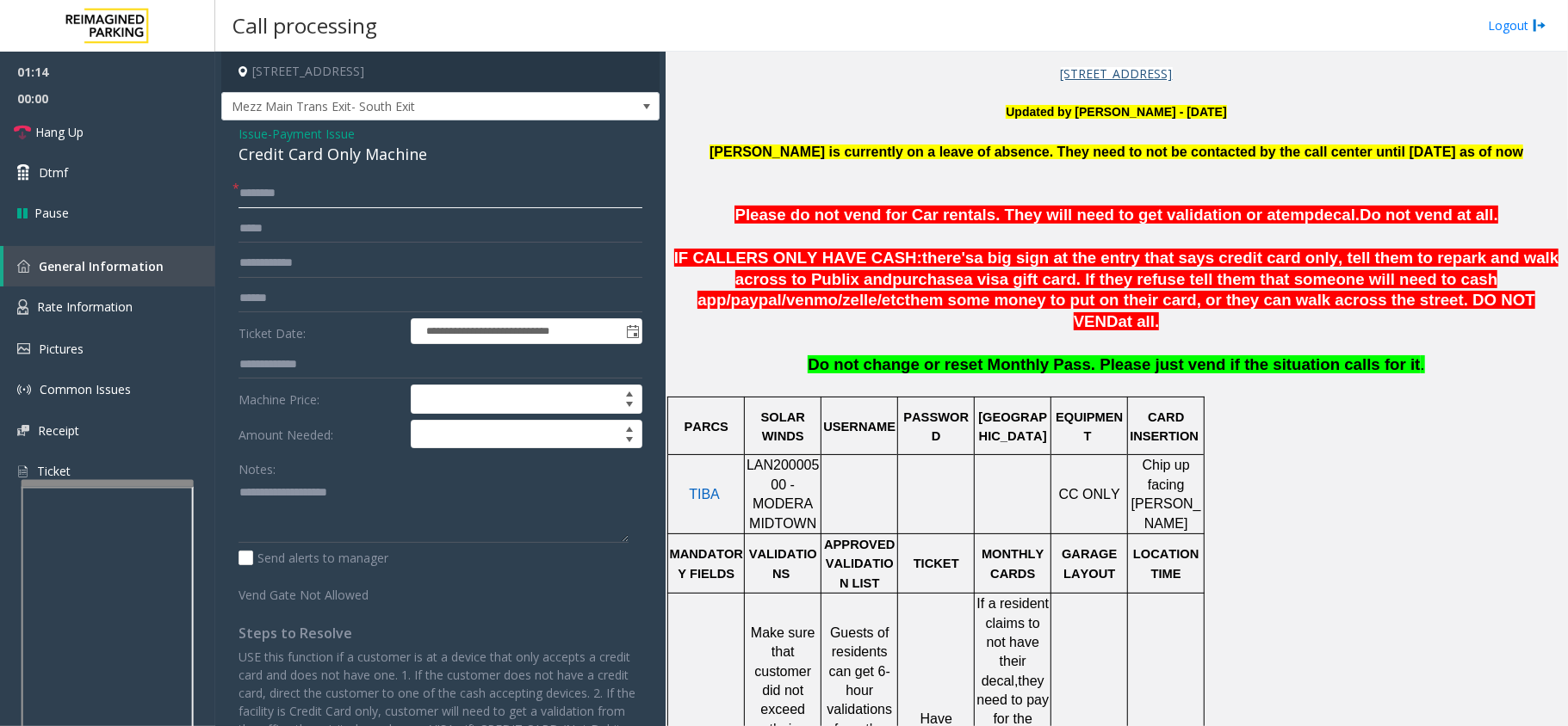
click at [304, 194] on input "text" at bounding box center [440, 194] width 404 height 29
click at [349, 148] on div "Credit Card Only Machine" at bounding box center [440, 155] width 404 height 23
click at [429, 525] on textarea at bounding box center [434, 511] width 390 height 65
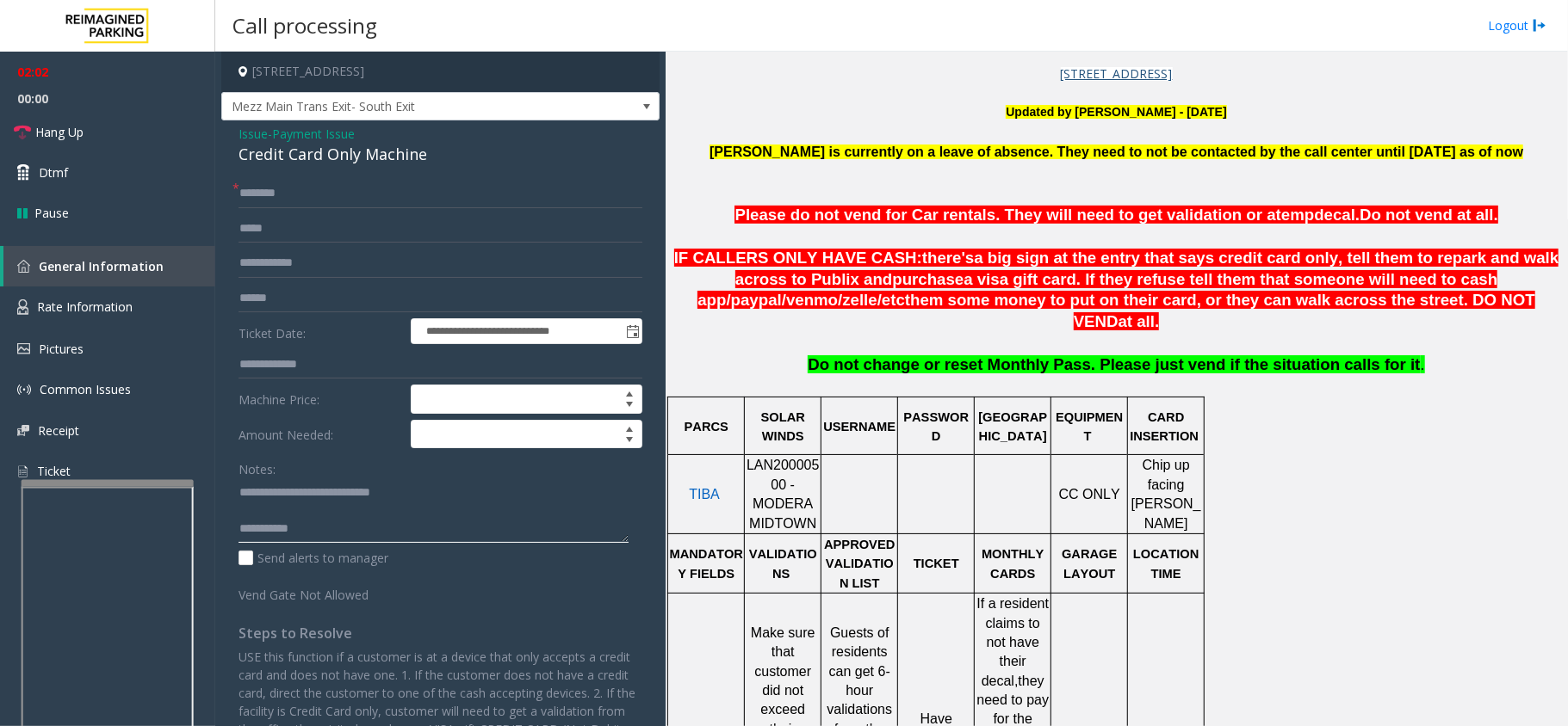
type textarea "**********"
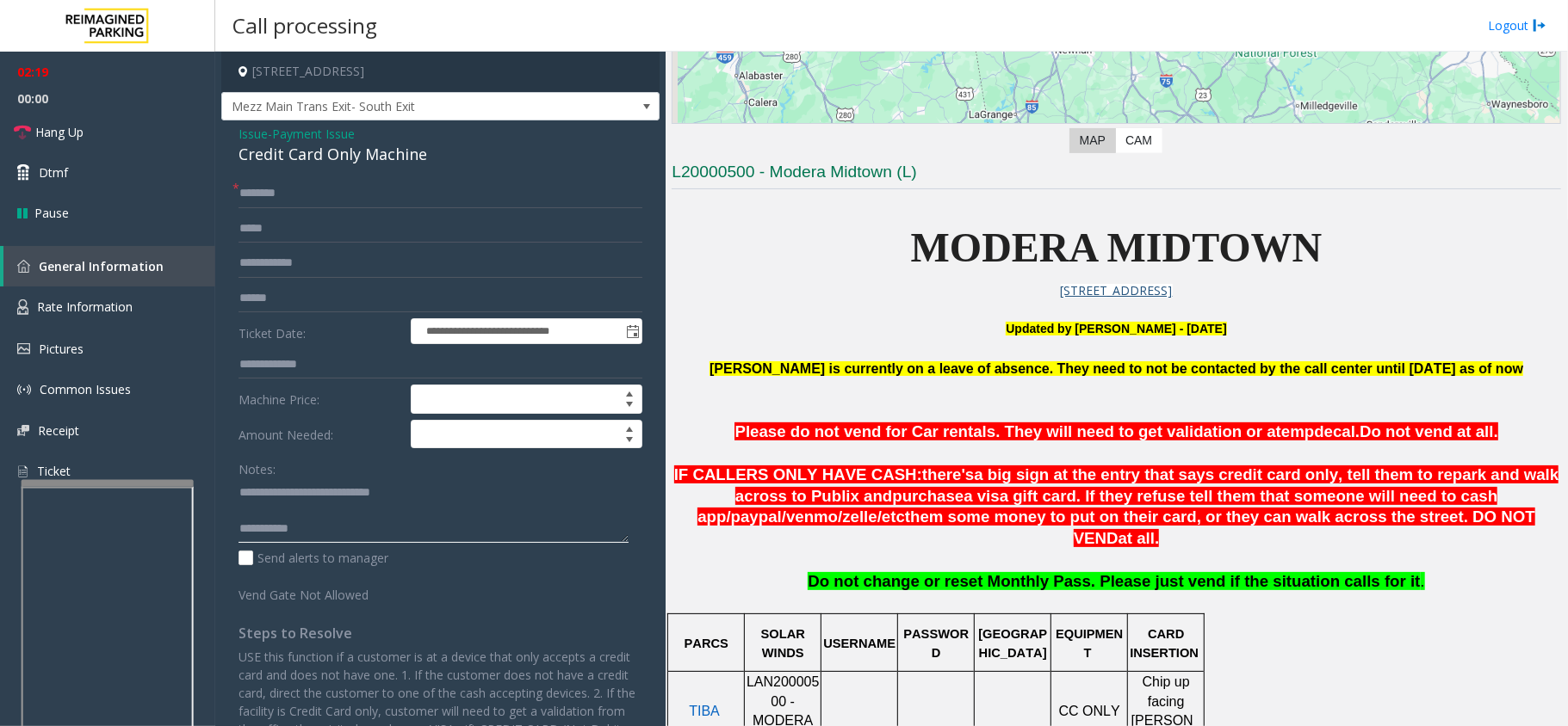
scroll to position [344, 0]
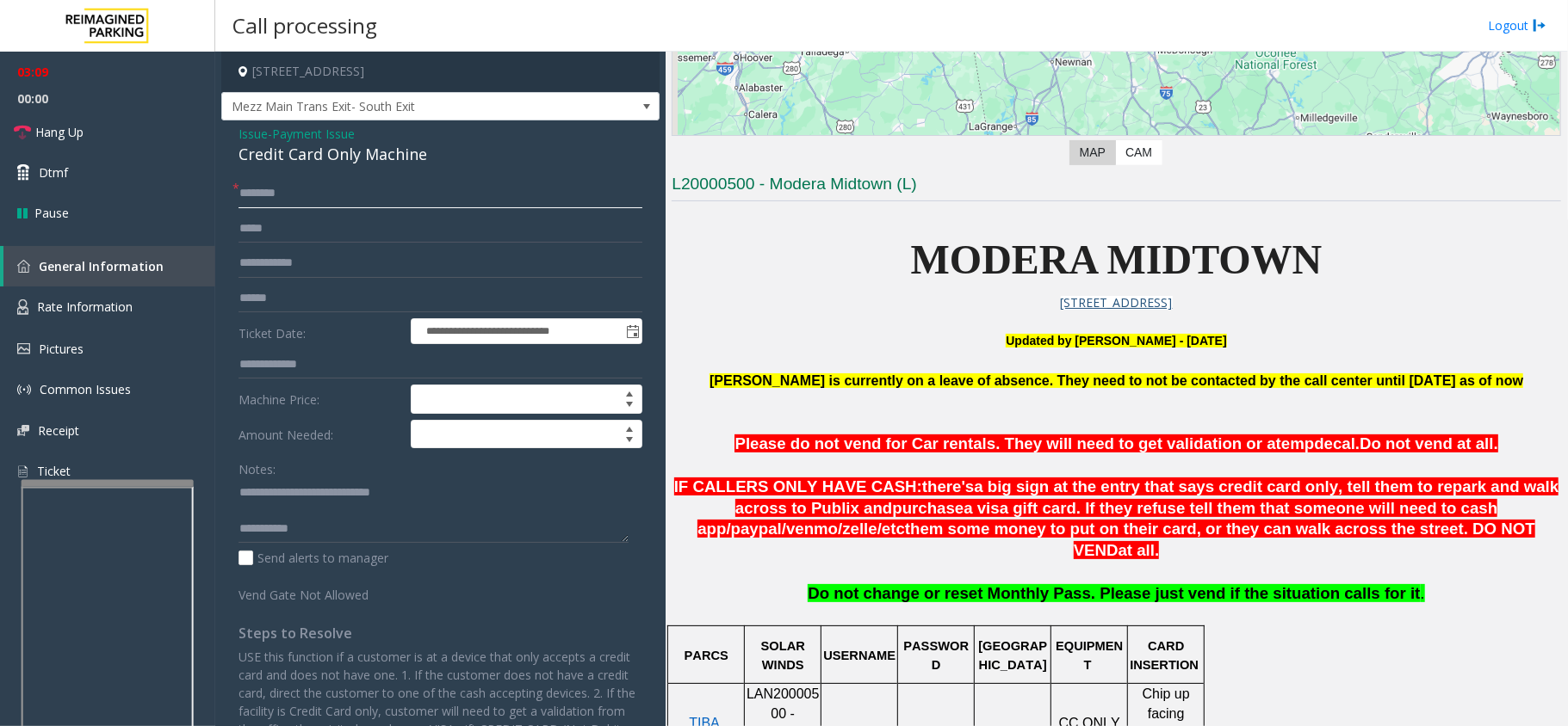
click at [327, 190] on input "text" at bounding box center [440, 194] width 404 height 29
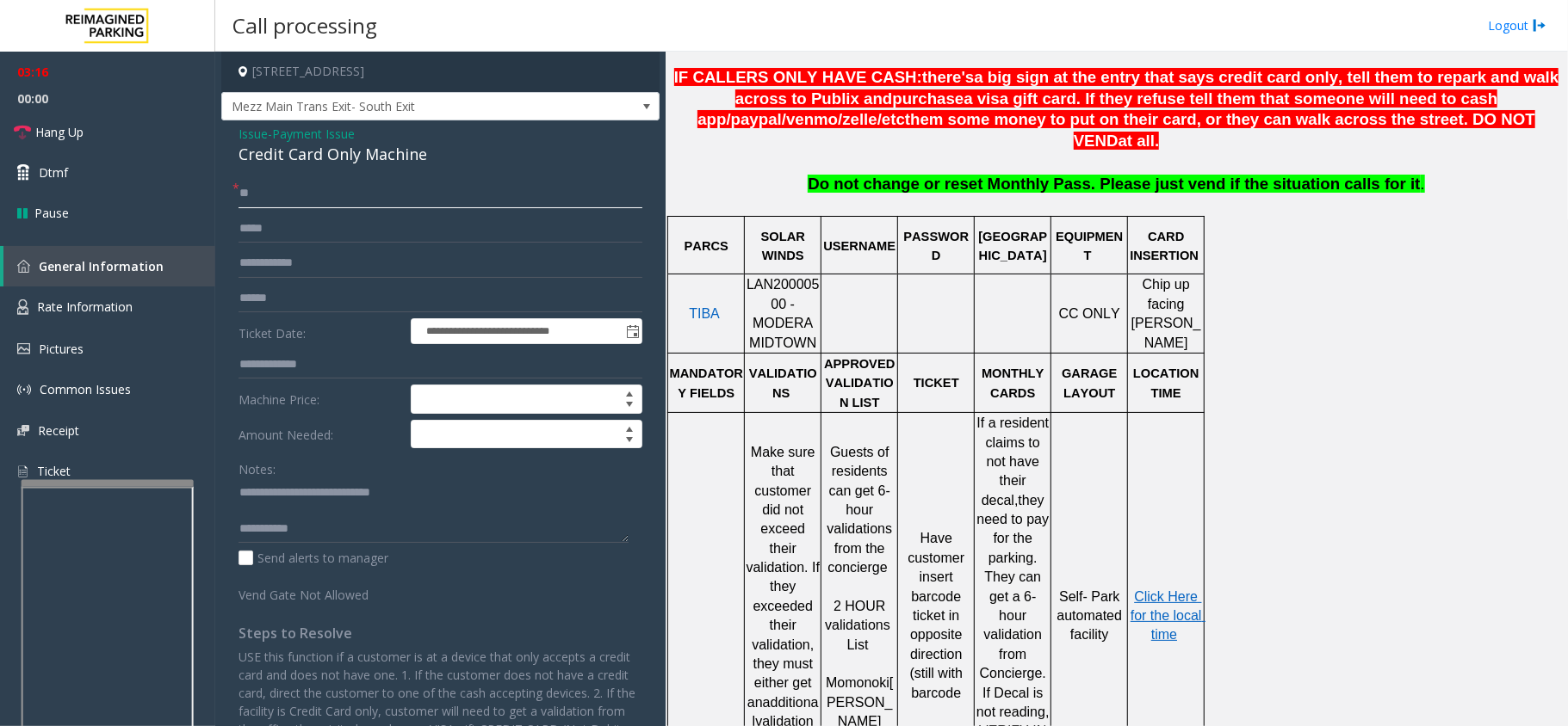
scroll to position [524, 0]
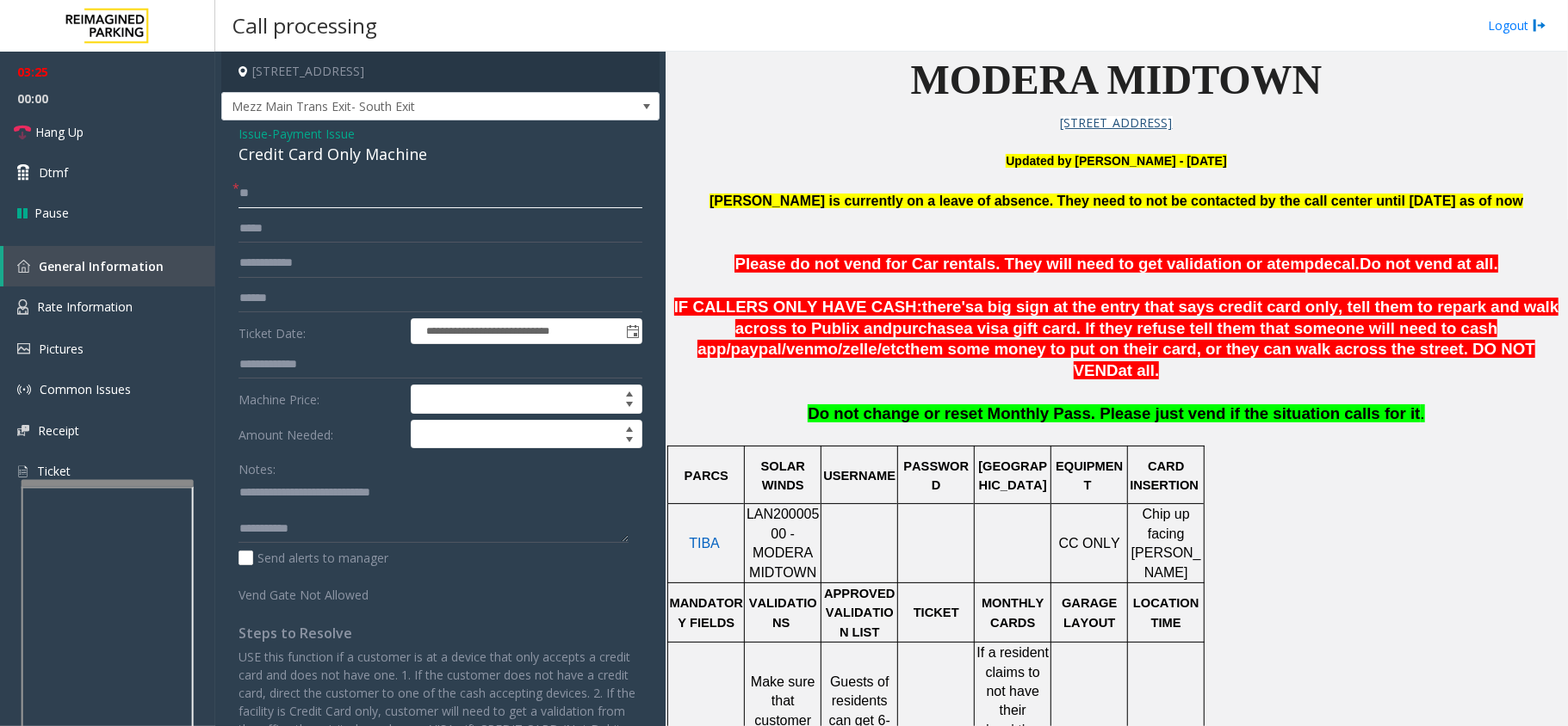
type input "**"
click at [399, 540] on textarea at bounding box center [434, 511] width 390 height 65
click at [70, 132] on span "Hang Up" at bounding box center [59, 132] width 48 height 18
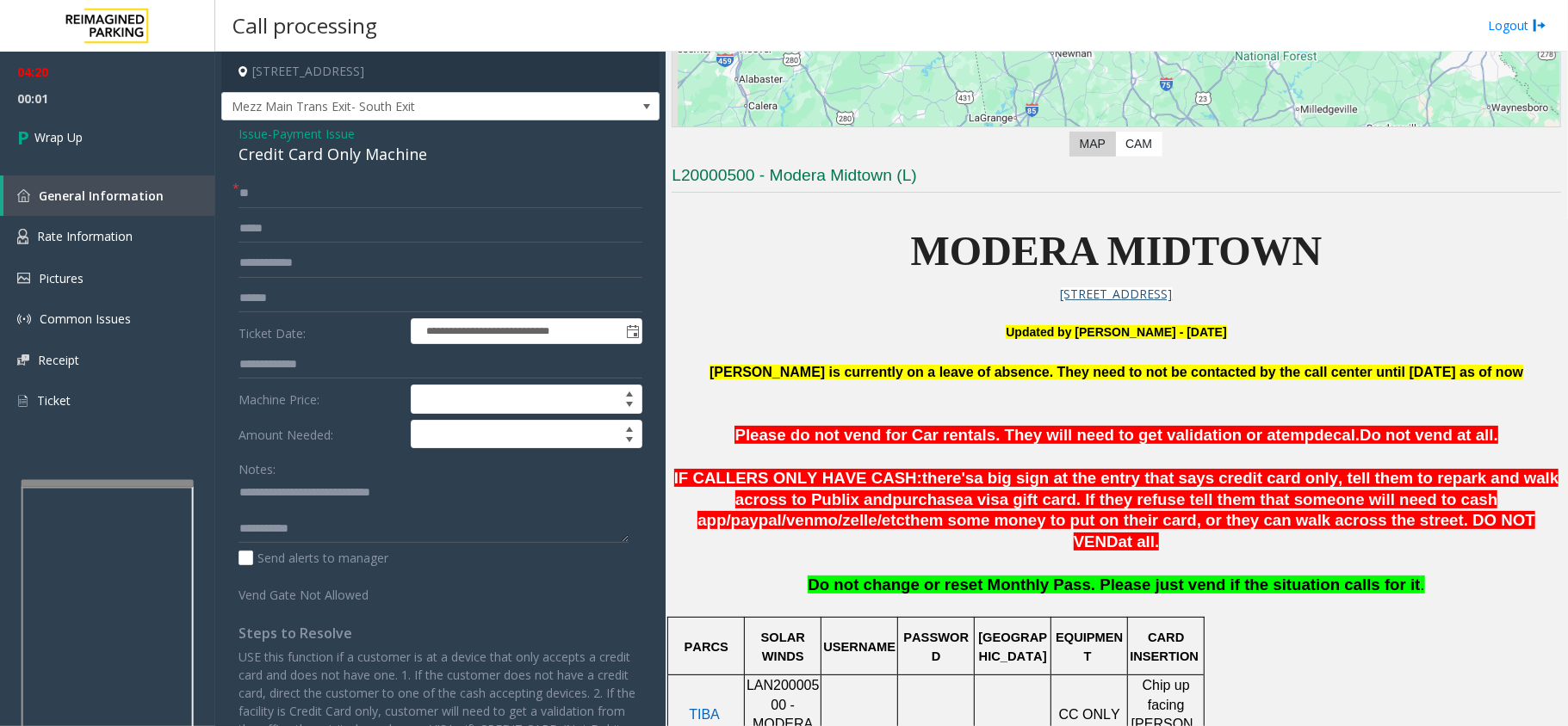
scroll to position [295, 0]
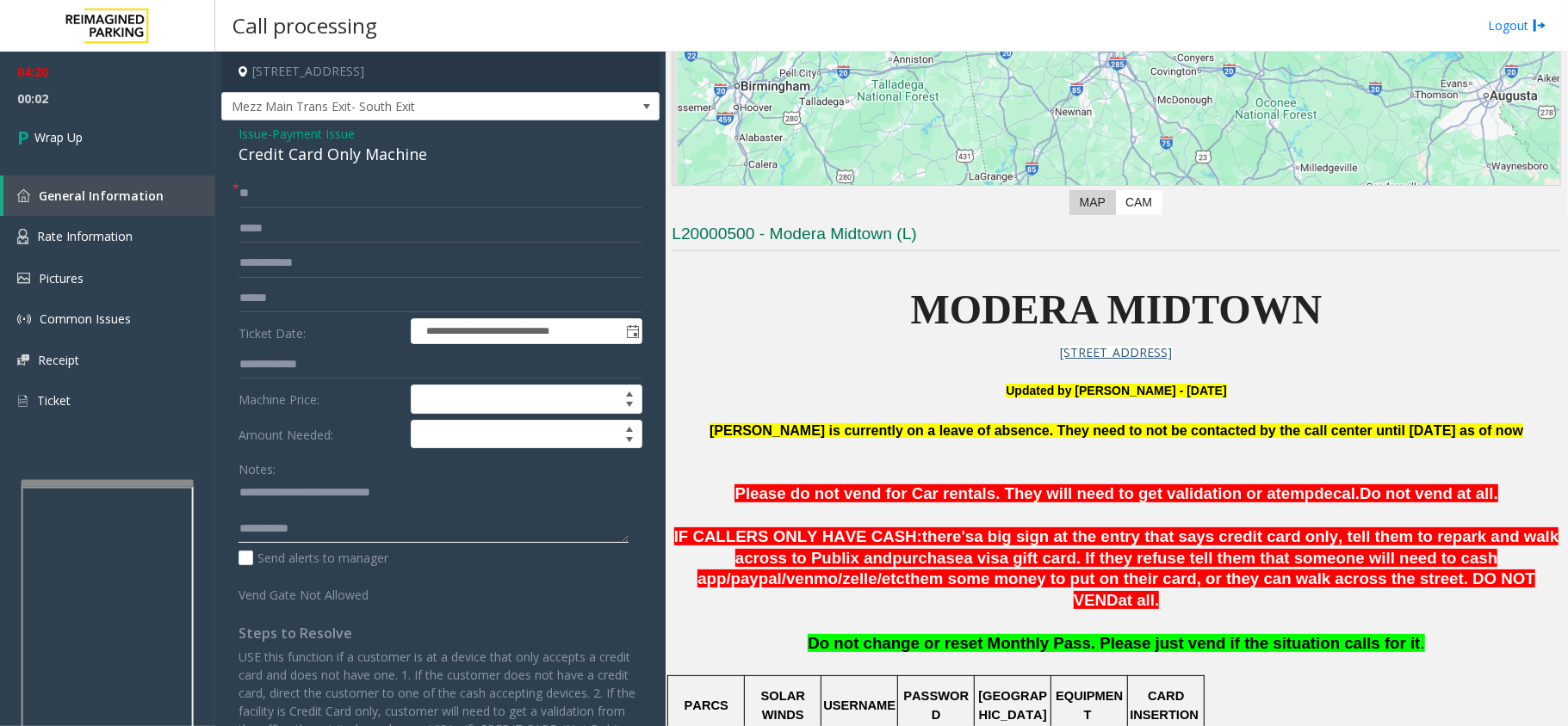
click at [386, 522] on textarea at bounding box center [434, 511] width 390 height 65
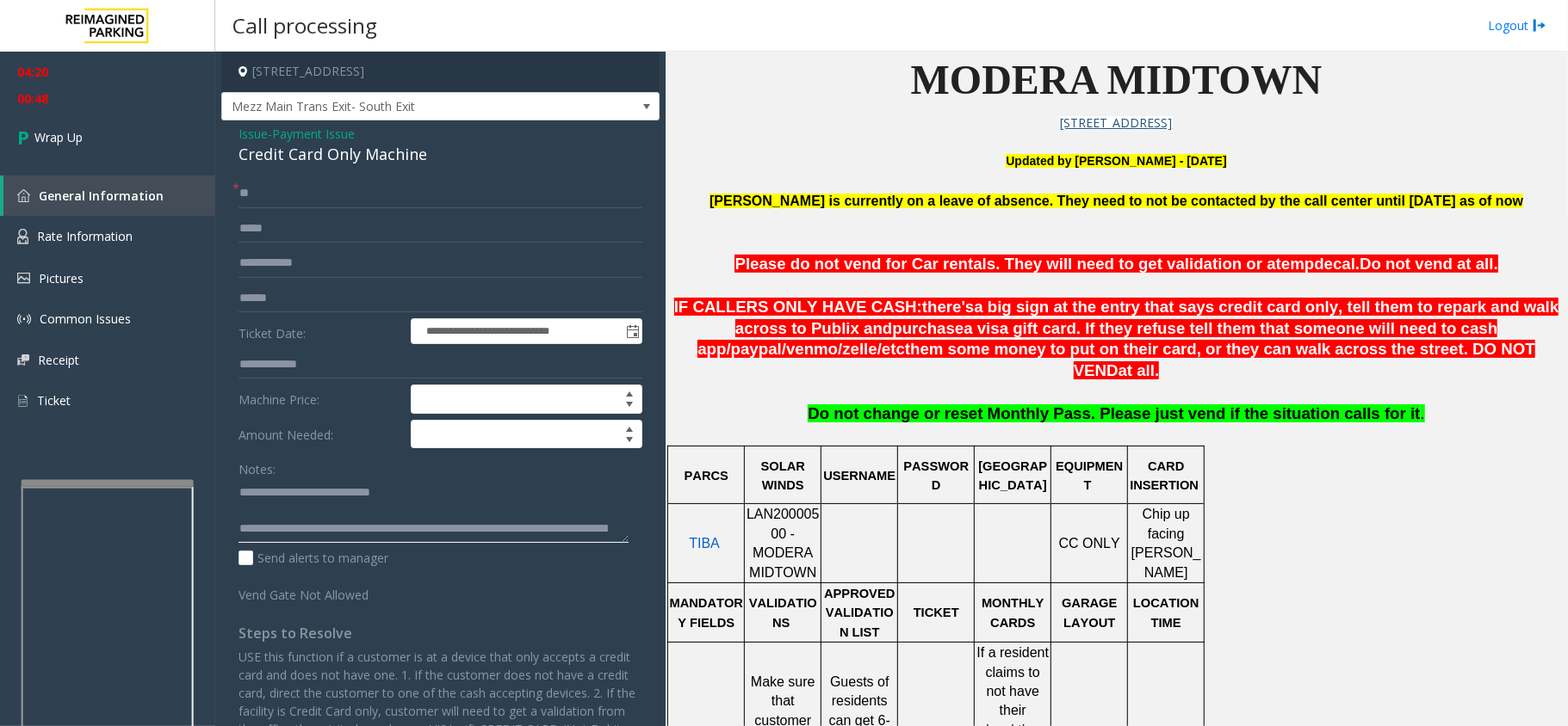
scroll to position [18, 0]
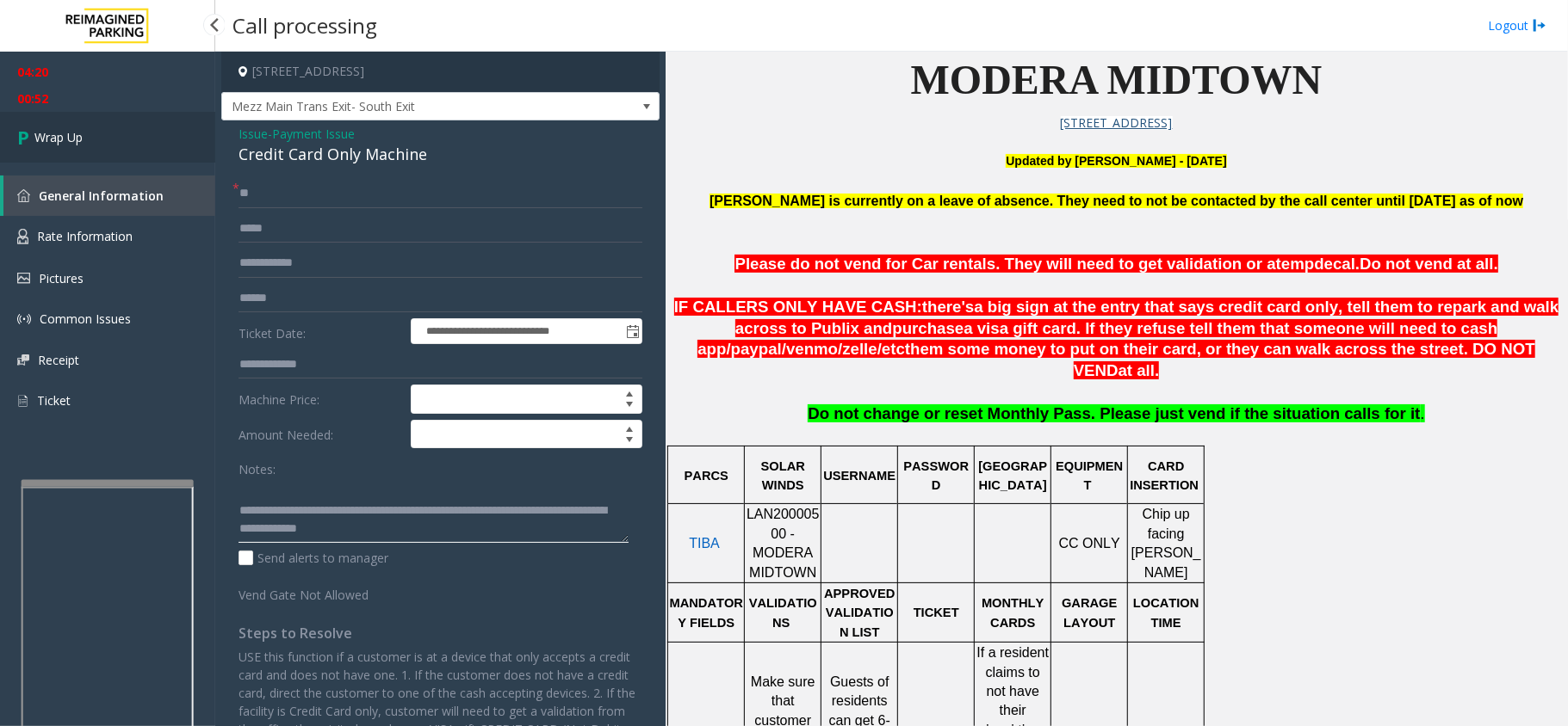
type textarea "**********"
click at [100, 140] on link "Wrap Up" at bounding box center [108, 137] width 215 height 51
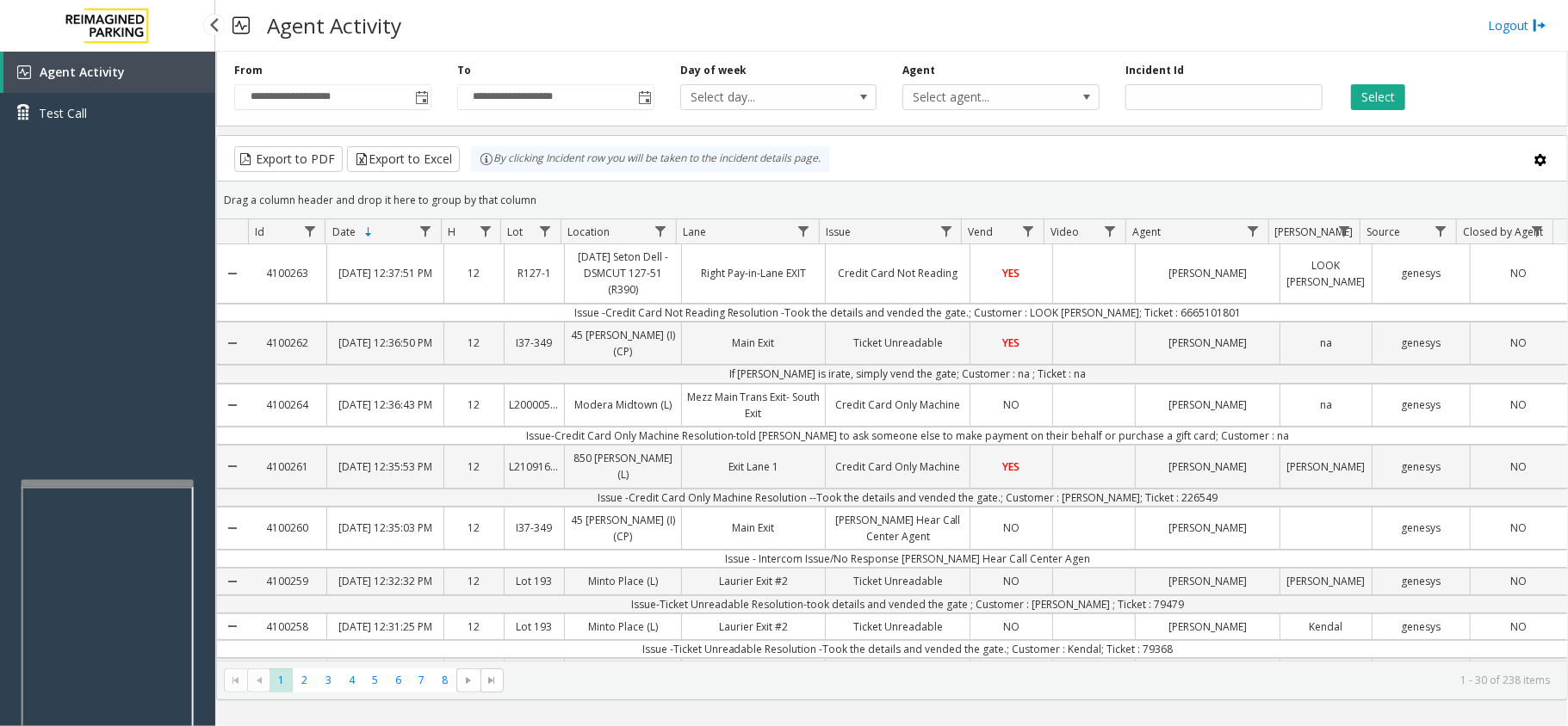
click at [101, 250] on div "Agent Activity Test Call" at bounding box center [108, 415] width 215 height 726
click at [140, 227] on div "Agent Activity Test Call" at bounding box center [108, 415] width 215 height 726
drag, startPoint x: 109, startPoint y: 317, endPoint x: 102, endPoint y: 311, distance: 9.2
click at [107, 314] on div "Agent Activity Test Call" at bounding box center [108, 415] width 215 height 726
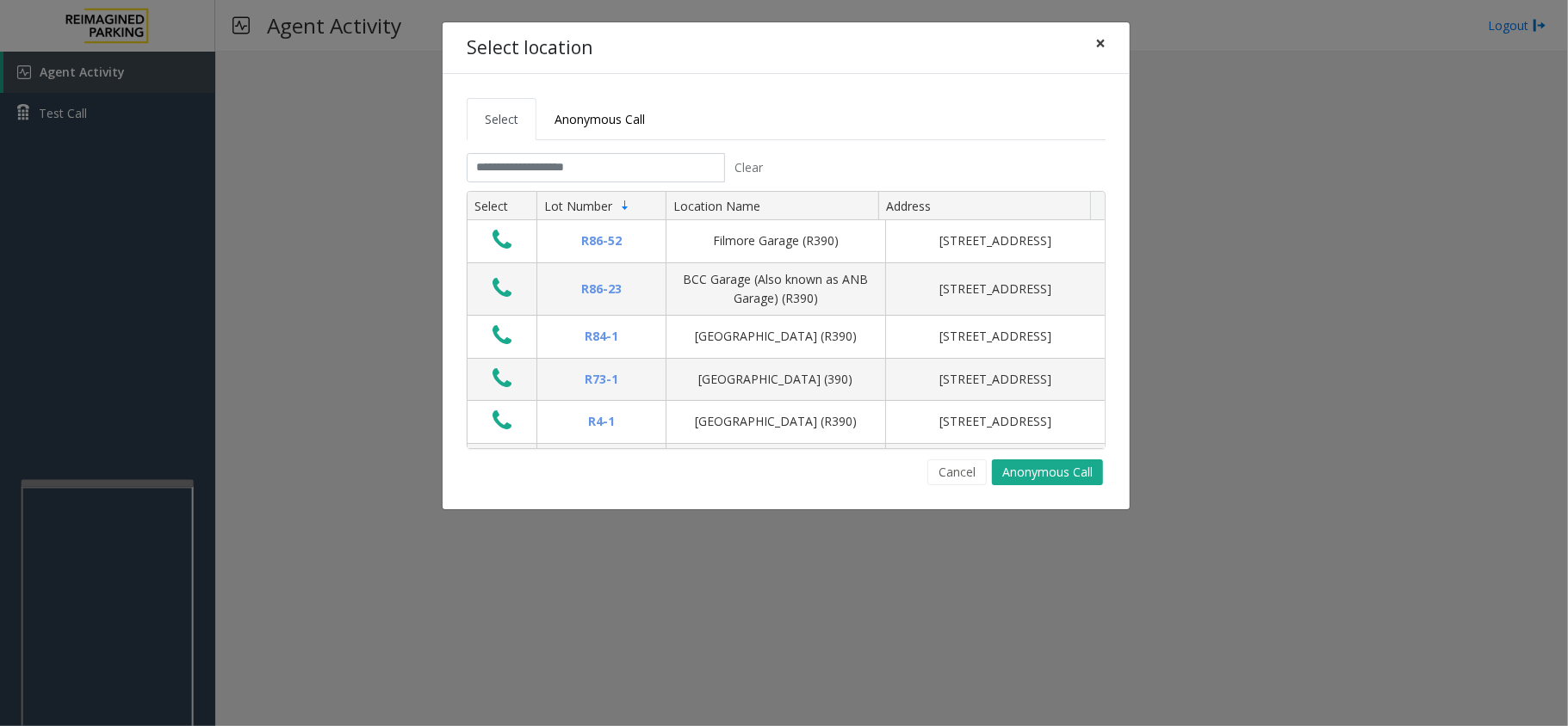
click at [1100, 43] on span "×" at bounding box center [1100, 43] width 11 height 24
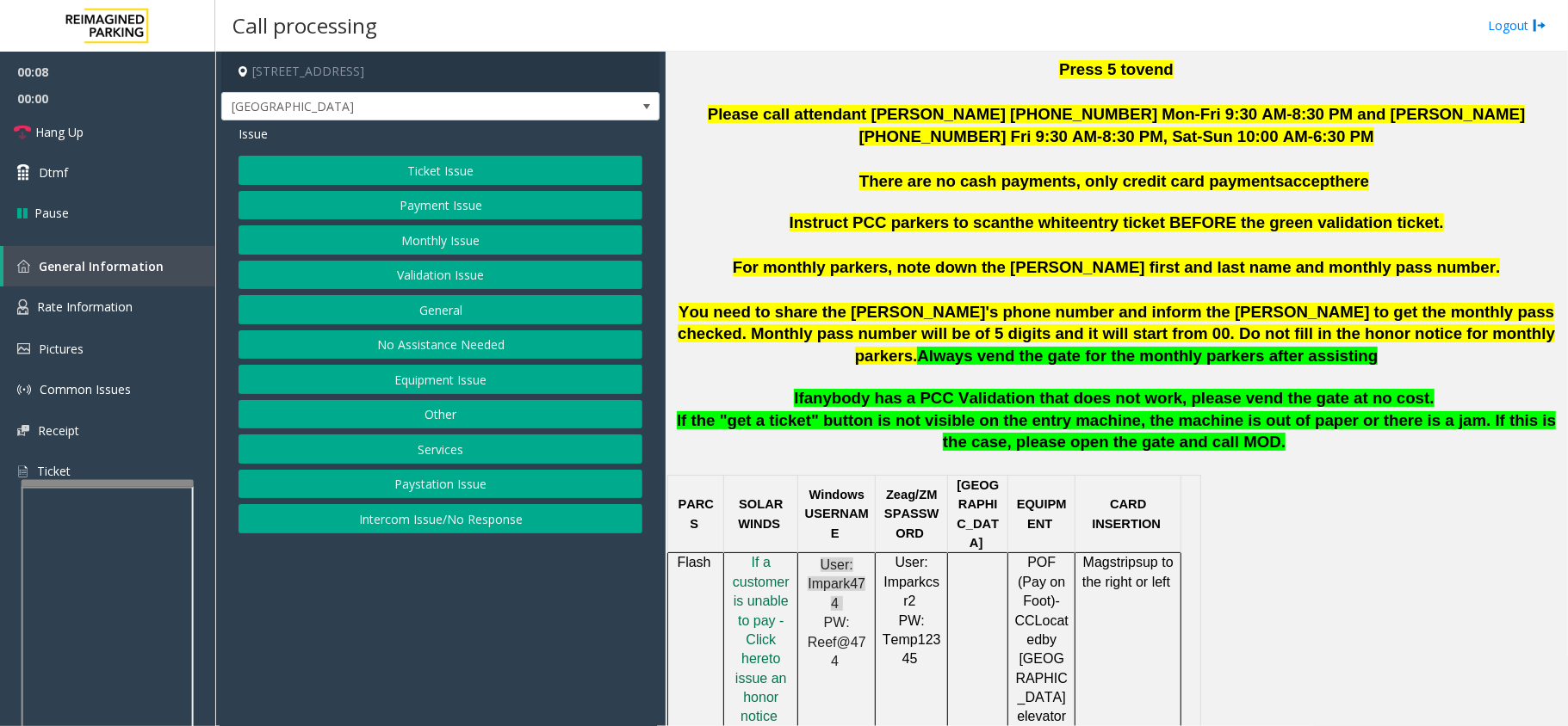
scroll to position [573, 0]
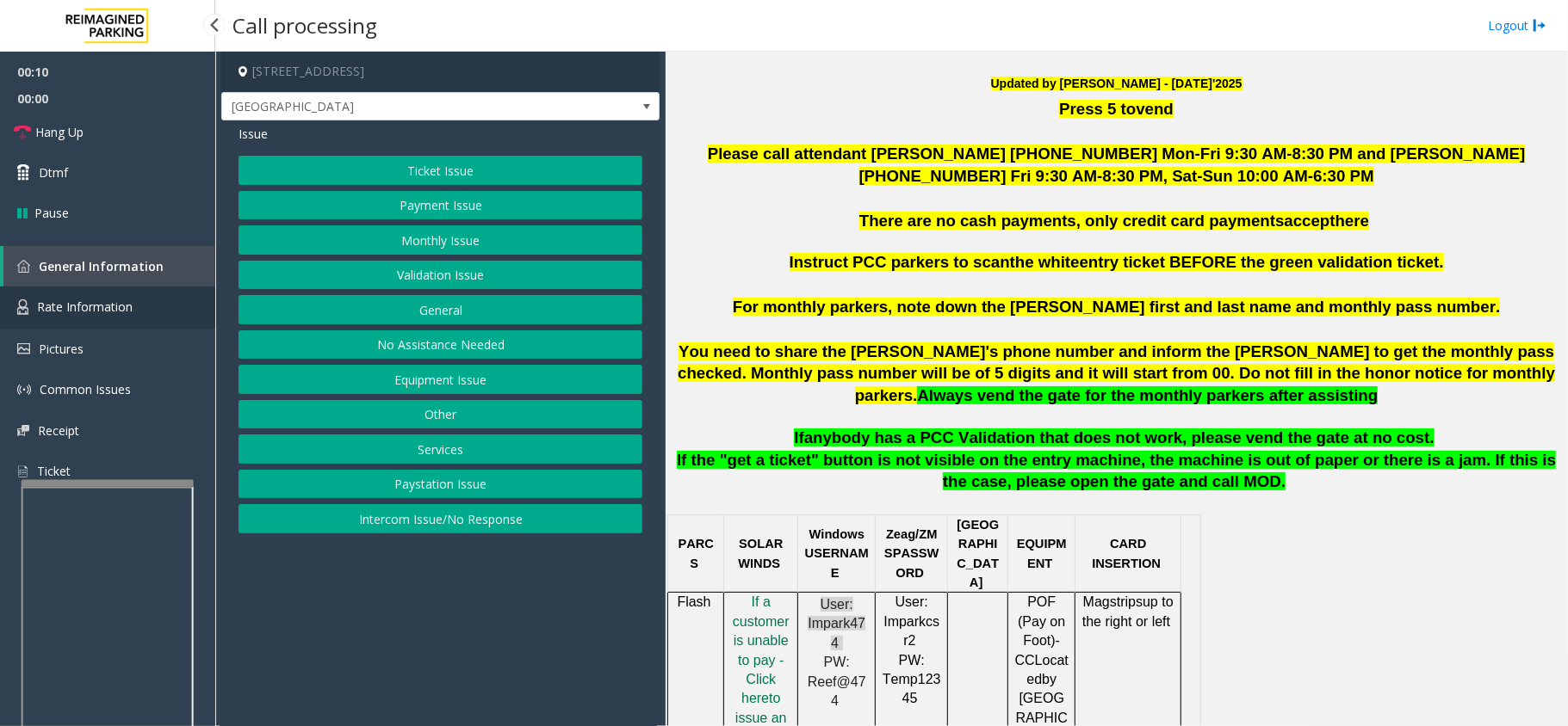
click at [161, 294] on link "Rate Information" at bounding box center [108, 307] width 215 height 42
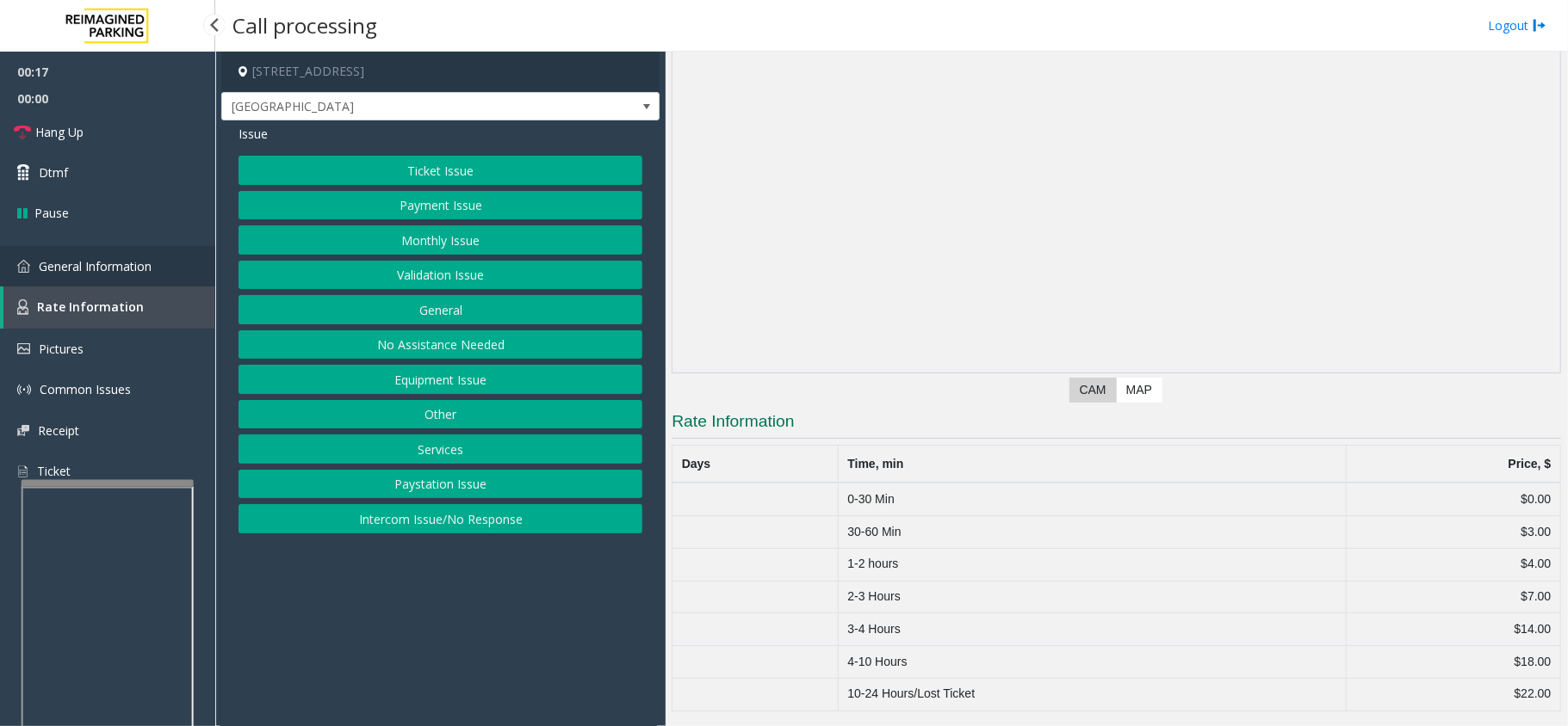
click at [140, 270] on span "General Information" at bounding box center [95, 266] width 113 height 17
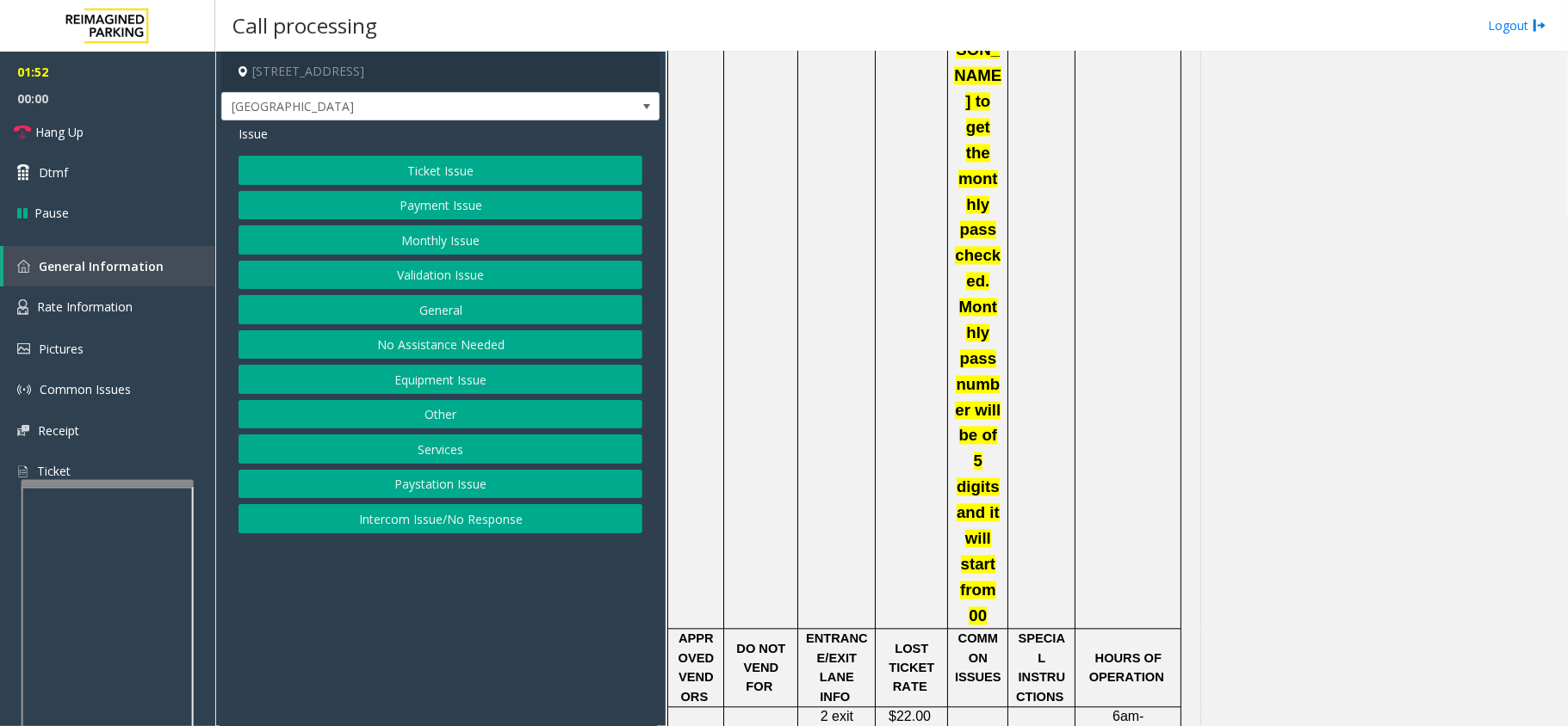
scroll to position [2524, 0]
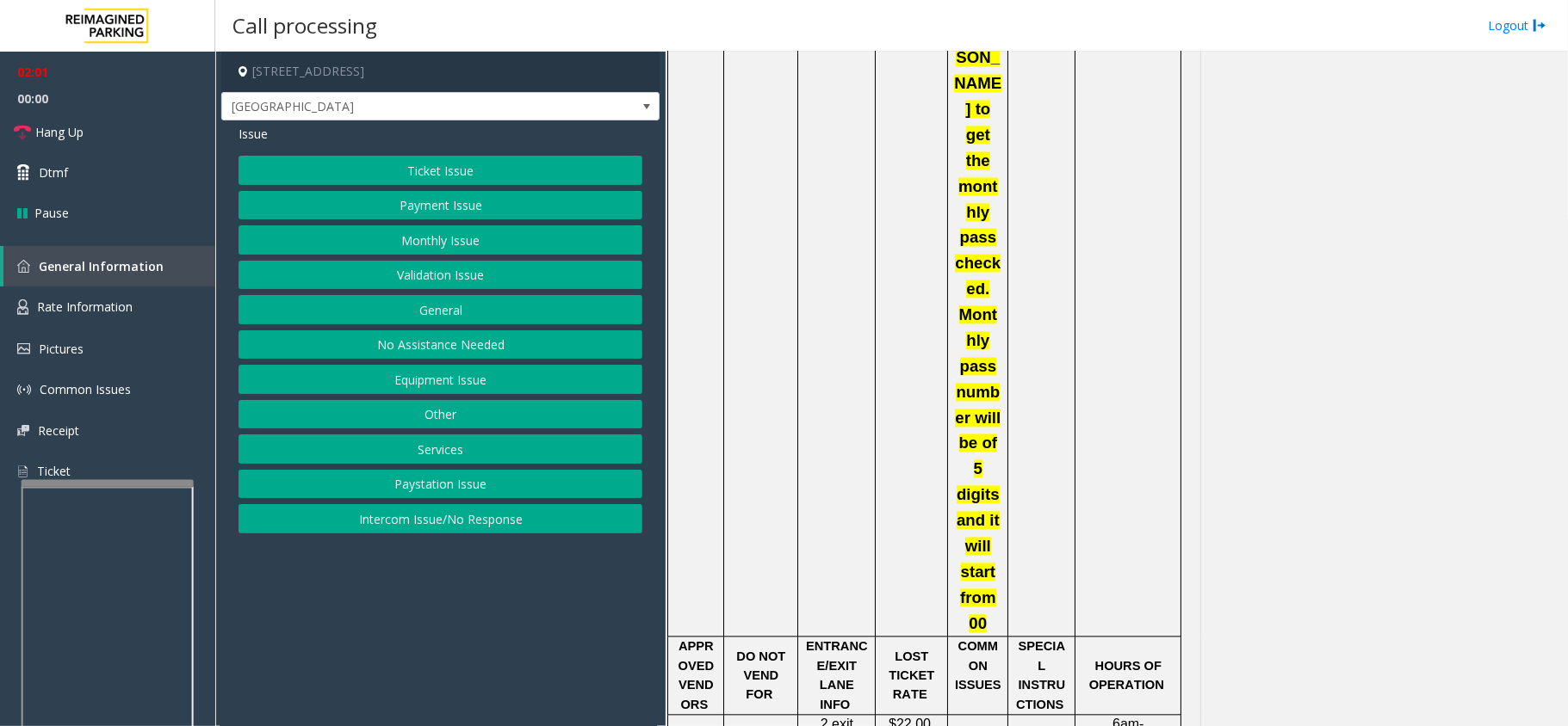
click at [485, 180] on button "Ticket Issue" at bounding box center [440, 170] width 404 height 29
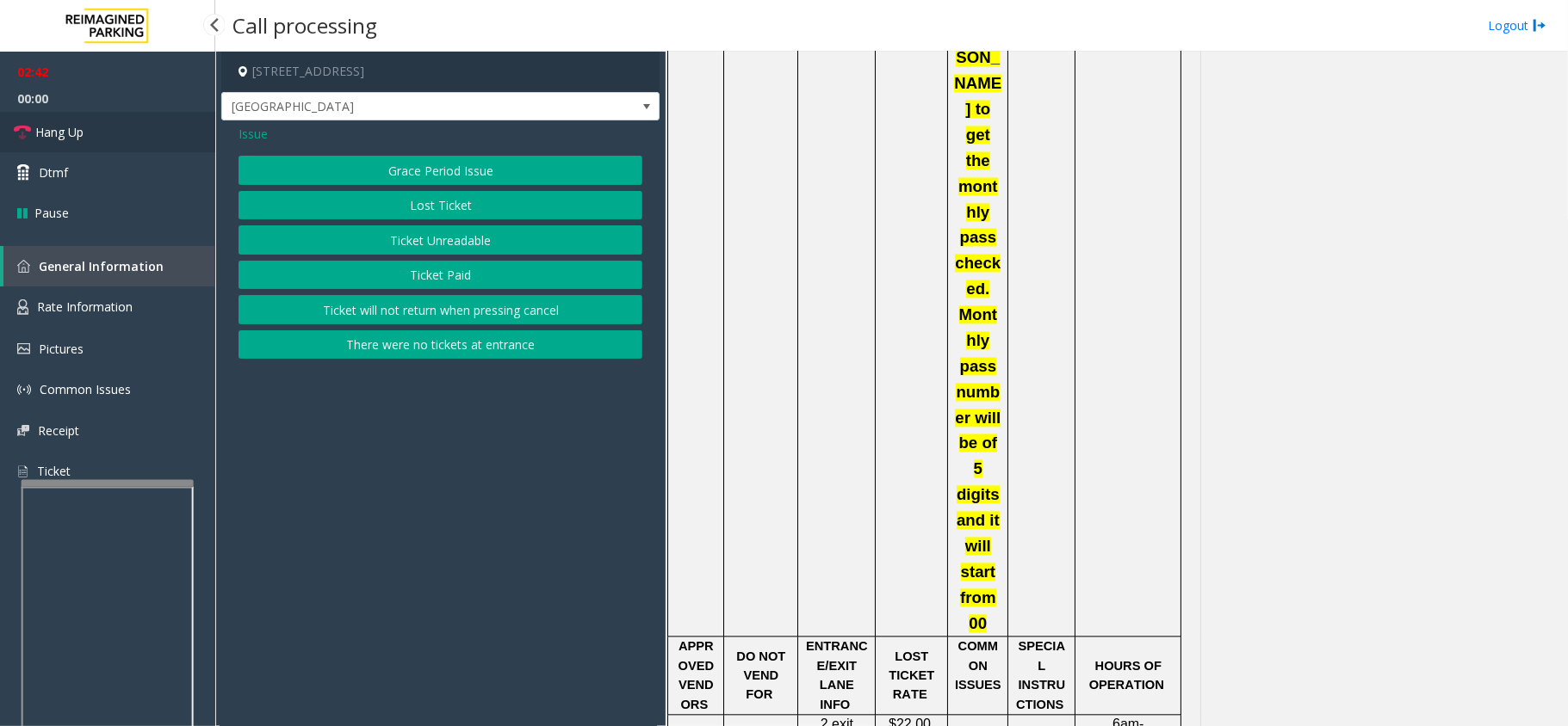
click at [93, 125] on link "Hang Up" at bounding box center [108, 131] width 215 height 40
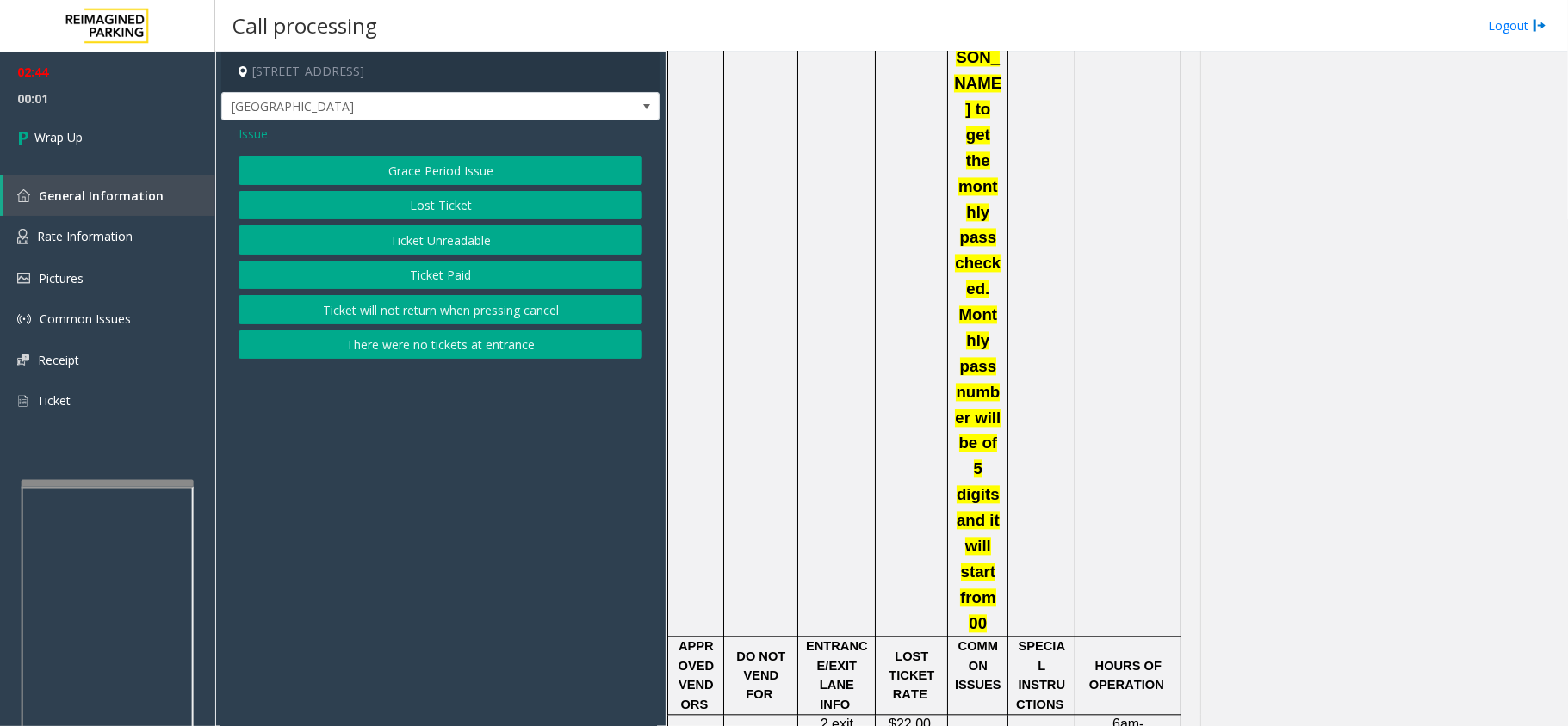
click at [383, 208] on button "Lost Ticket" at bounding box center [440, 205] width 404 height 29
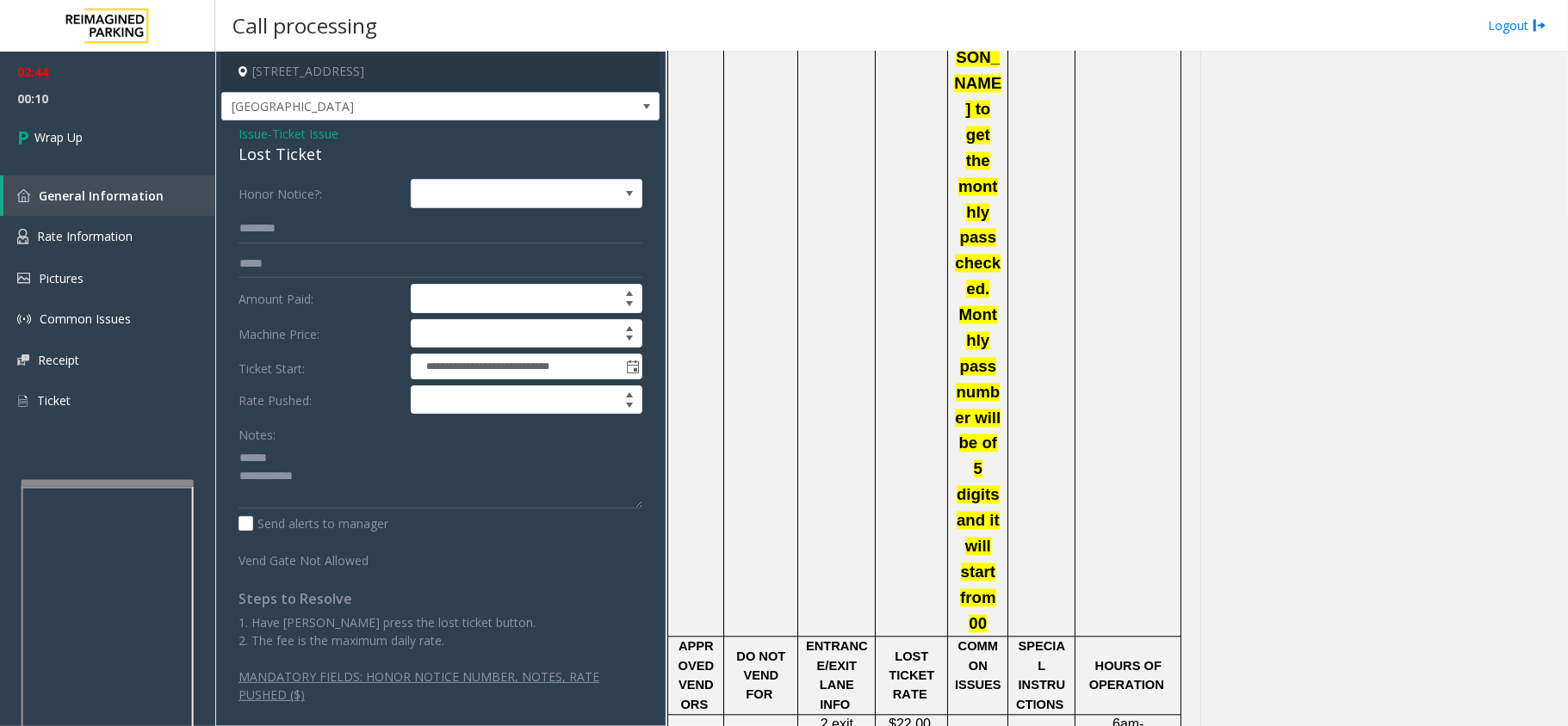
click at [291, 157] on div "Lost Ticket" at bounding box center [440, 155] width 404 height 23
click at [290, 159] on div "Lost Ticket" at bounding box center [440, 155] width 404 height 23
click at [327, 492] on textarea at bounding box center [440, 476] width 404 height 65
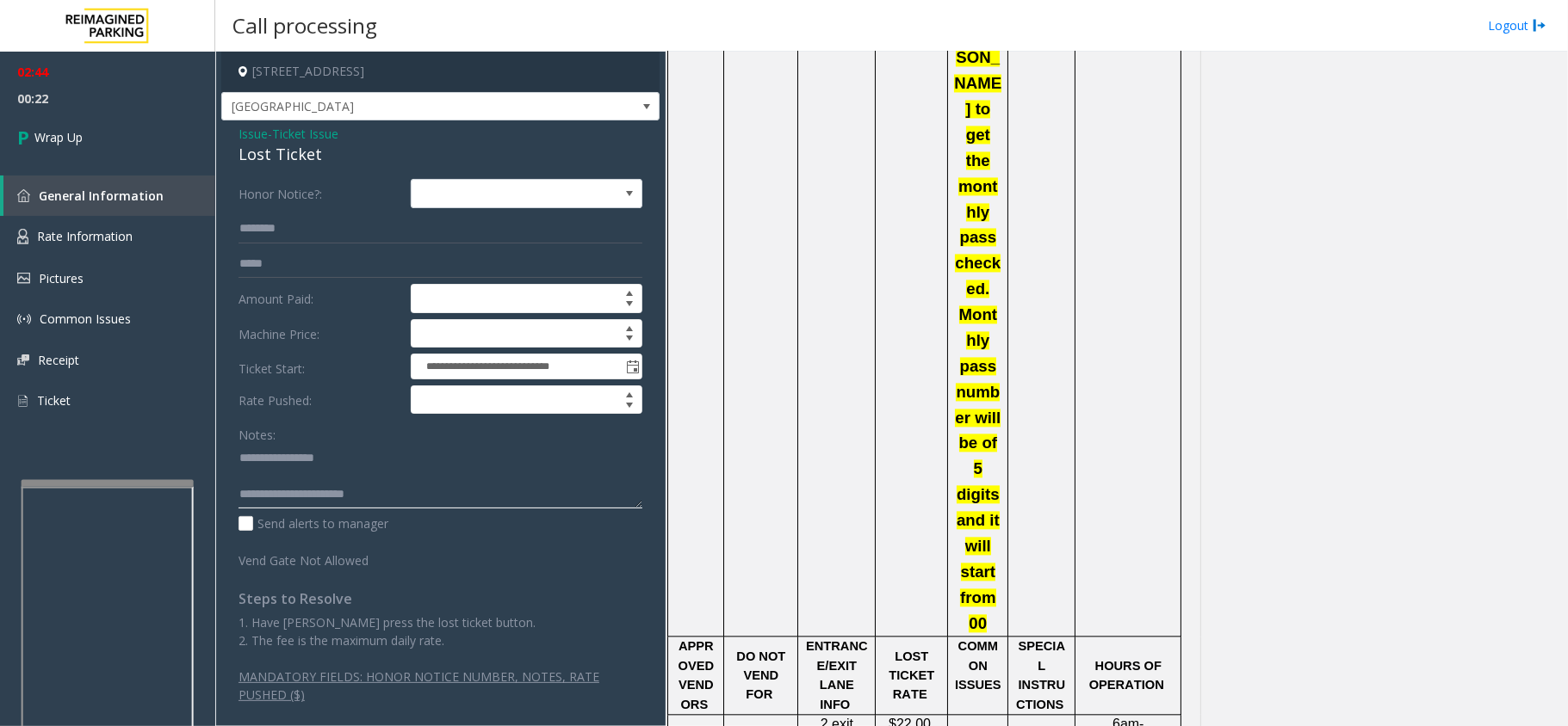
click at [298, 453] on textarea at bounding box center [440, 476] width 404 height 65
click at [462, 492] on textarea at bounding box center [440, 476] width 404 height 65
type textarea "**********"
click at [84, 129] on link "Wrap Up" at bounding box center [108, 137] width 215 height 51
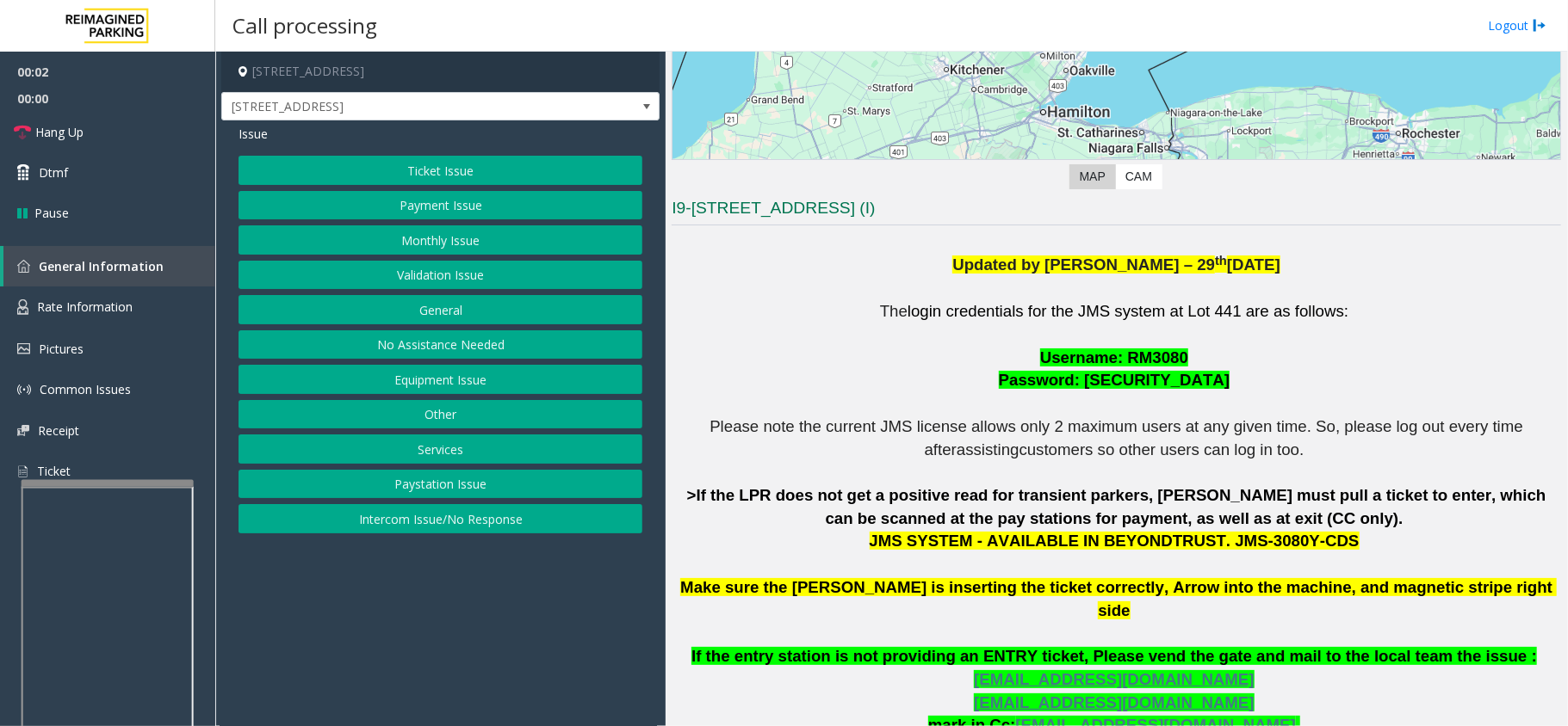
scroll to position [344, 0]
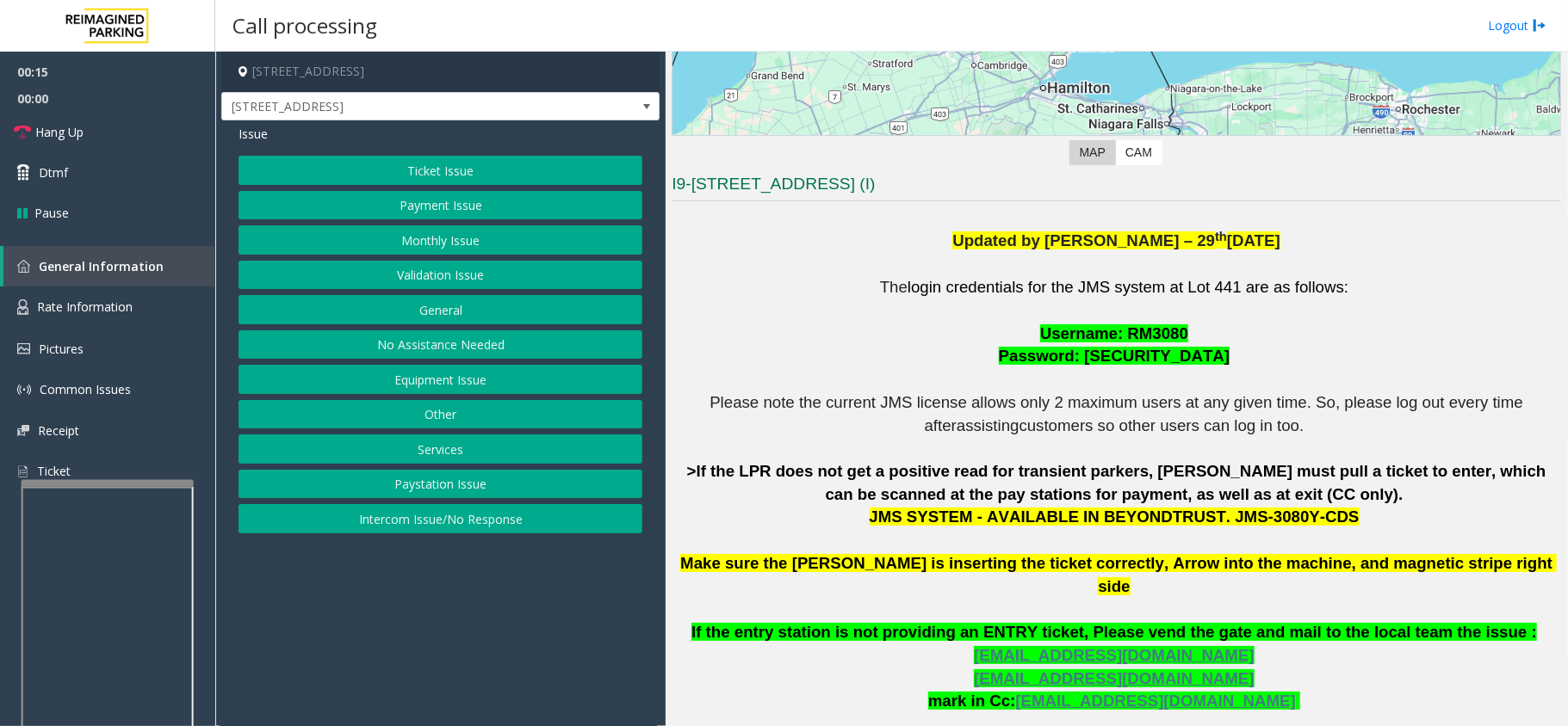
click at [442, 520] on button "Intercom Issue/No Response" at bounding box center [440, 519] width 404 height 29
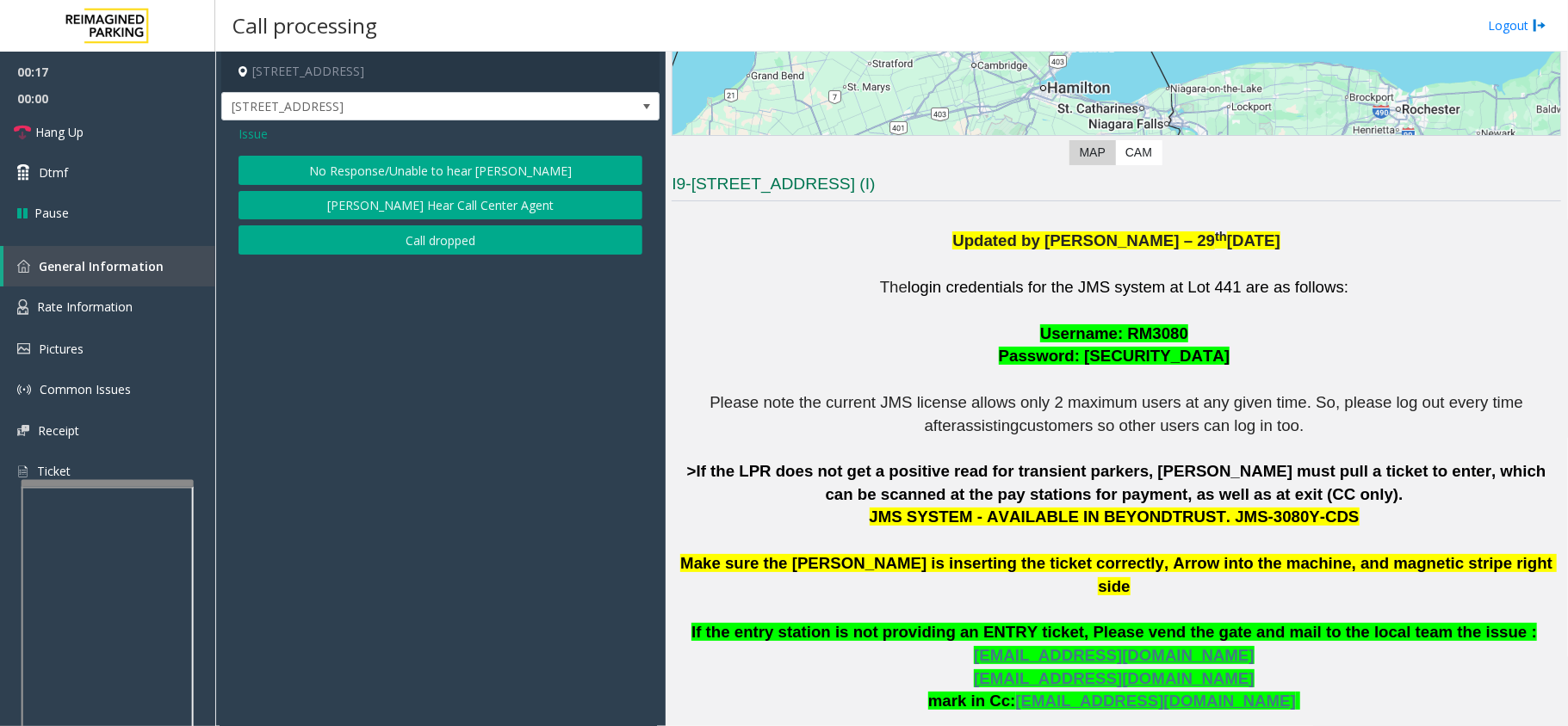
click at [300, 165] on button "No Response/Unable to hear [PERSON_NAME]" at bounding box center [440, 170] width 404 height 29
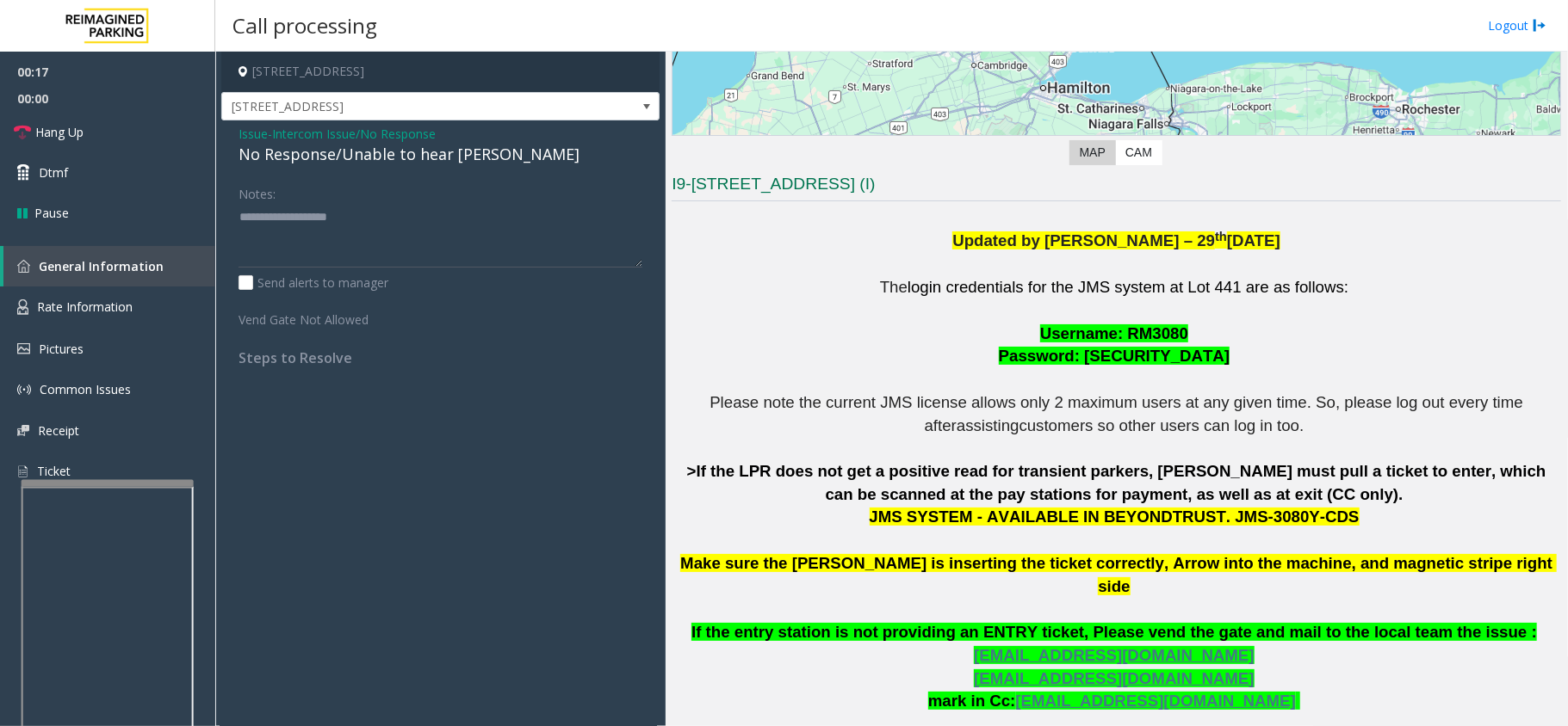
click at [276, 154] on div "No Response/Unable to hear [PERSON_NAME]" at bounding box center [440, 155] width 404 height 23
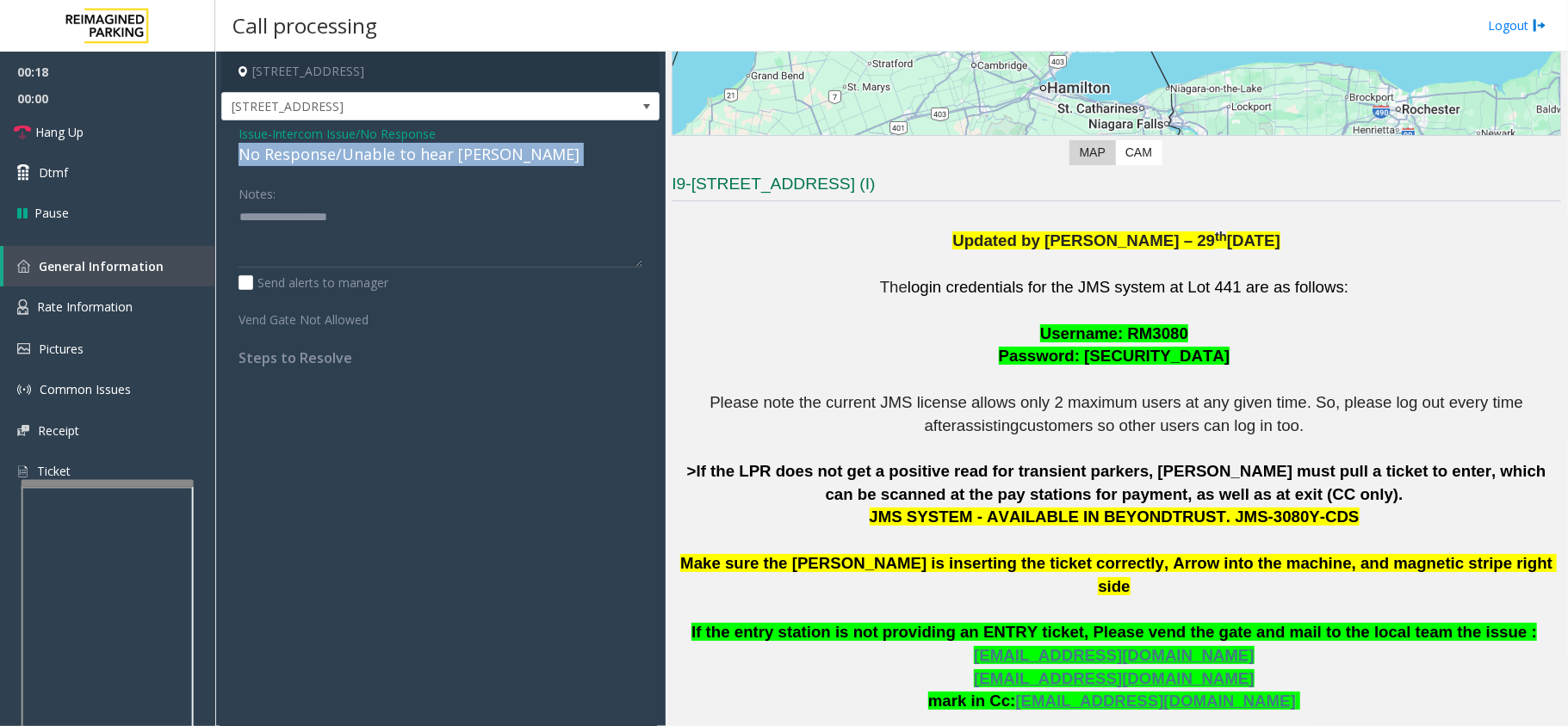
click at [276, 154] on div "No Response/Unable to hear [PERSON_NAME]" at bounding box center [440, 155] width 404 height 23
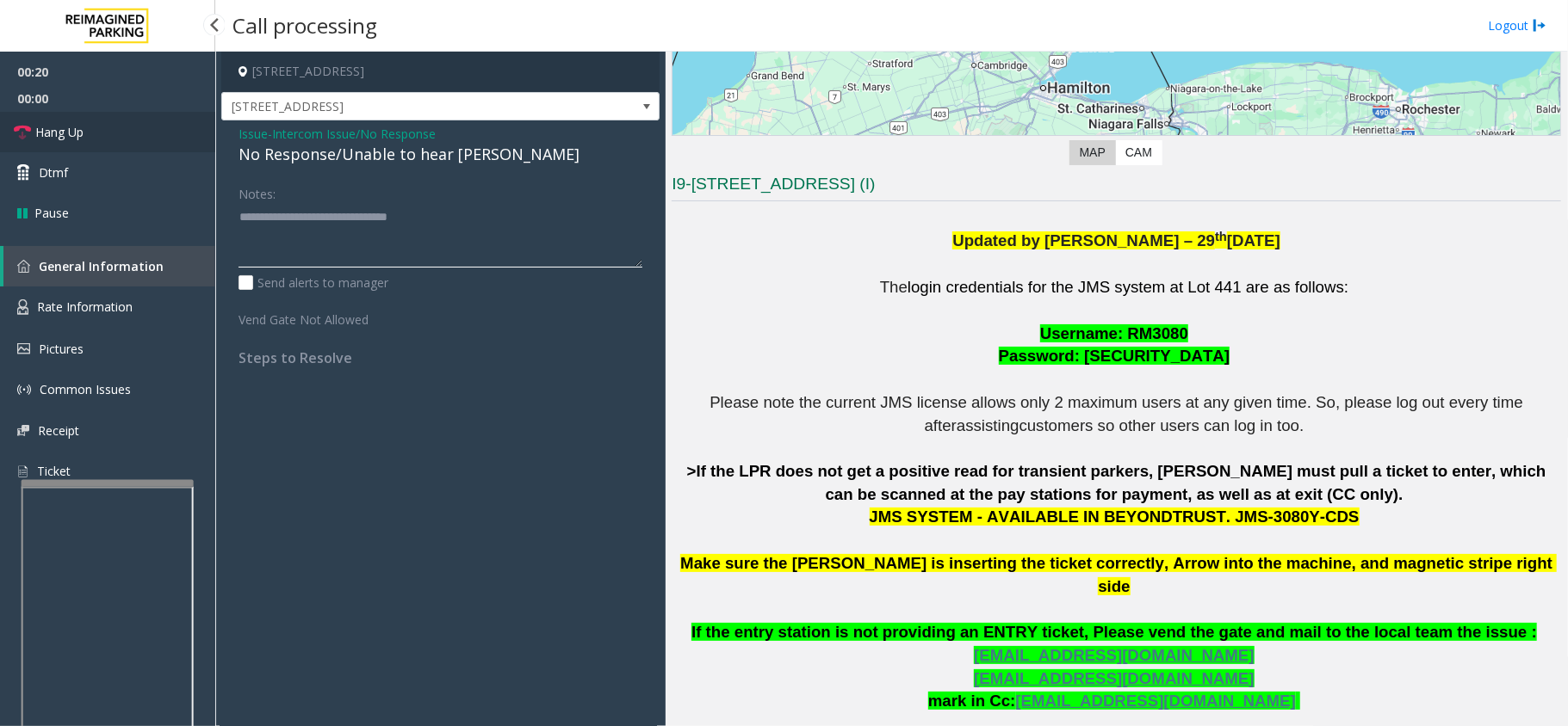
type textarea "**********"
click at [97, 140] on link "Hang Up" at bounding box center [108, 131] width 215 height 40
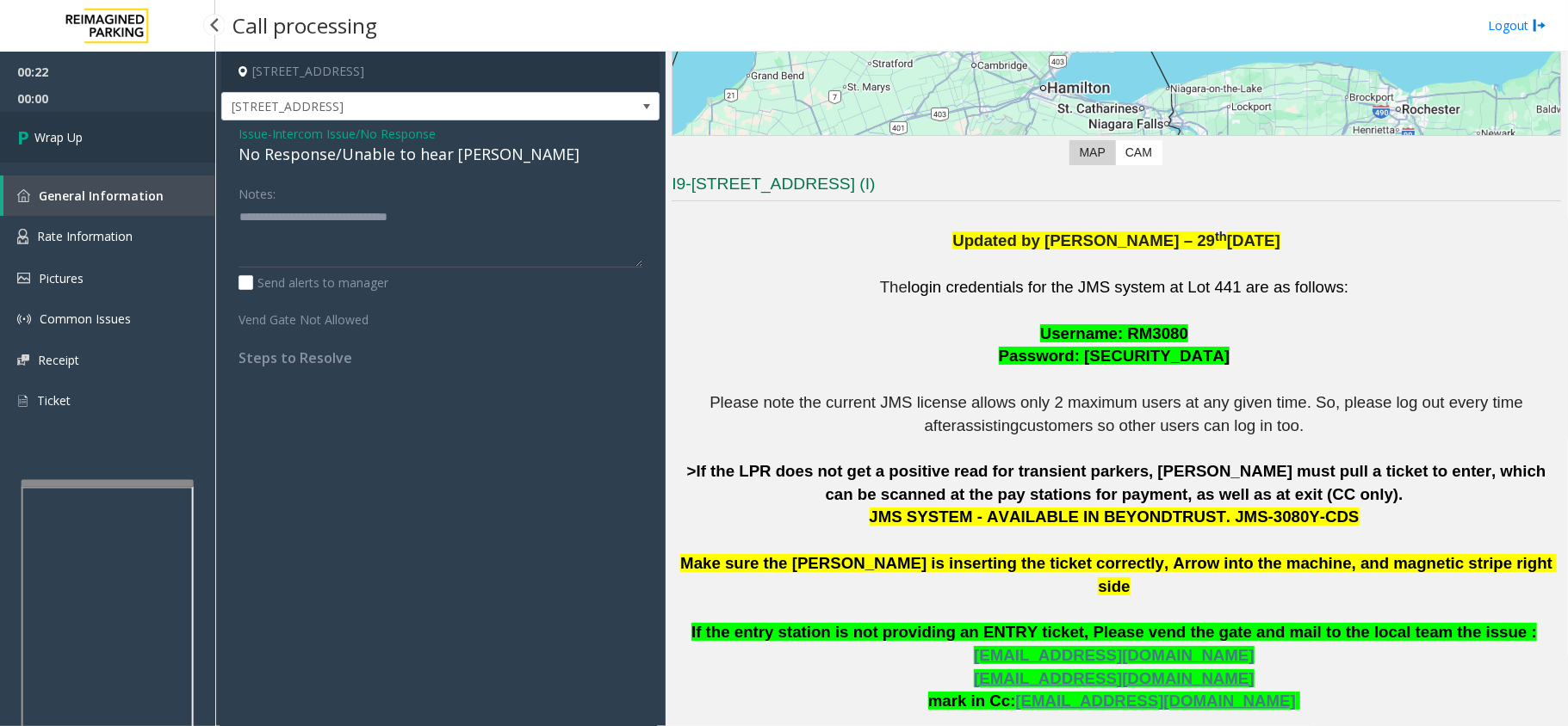
click at [97, 132] on link "Wrap Up" at bounding box center [108, 137] width 215 height 51
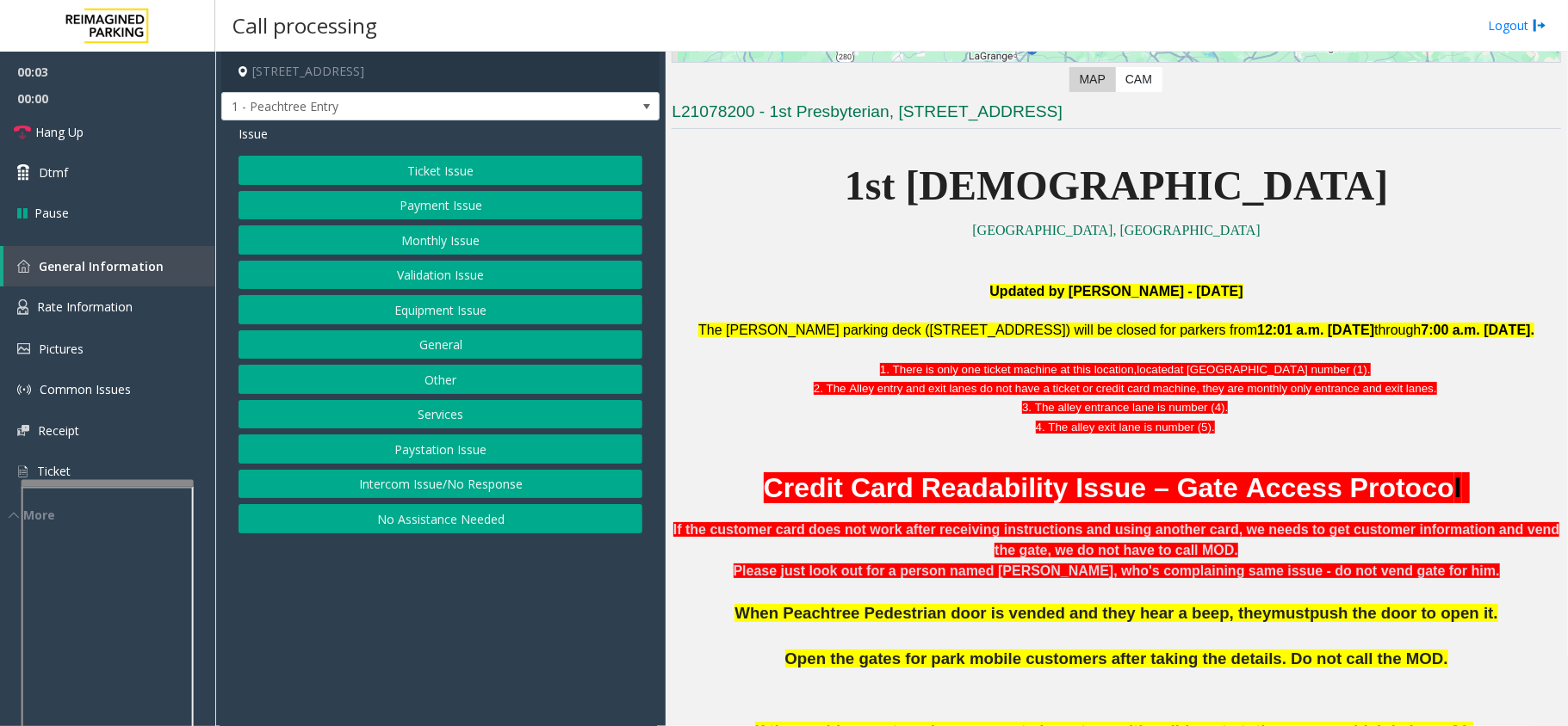
scroll to position [459, 0]
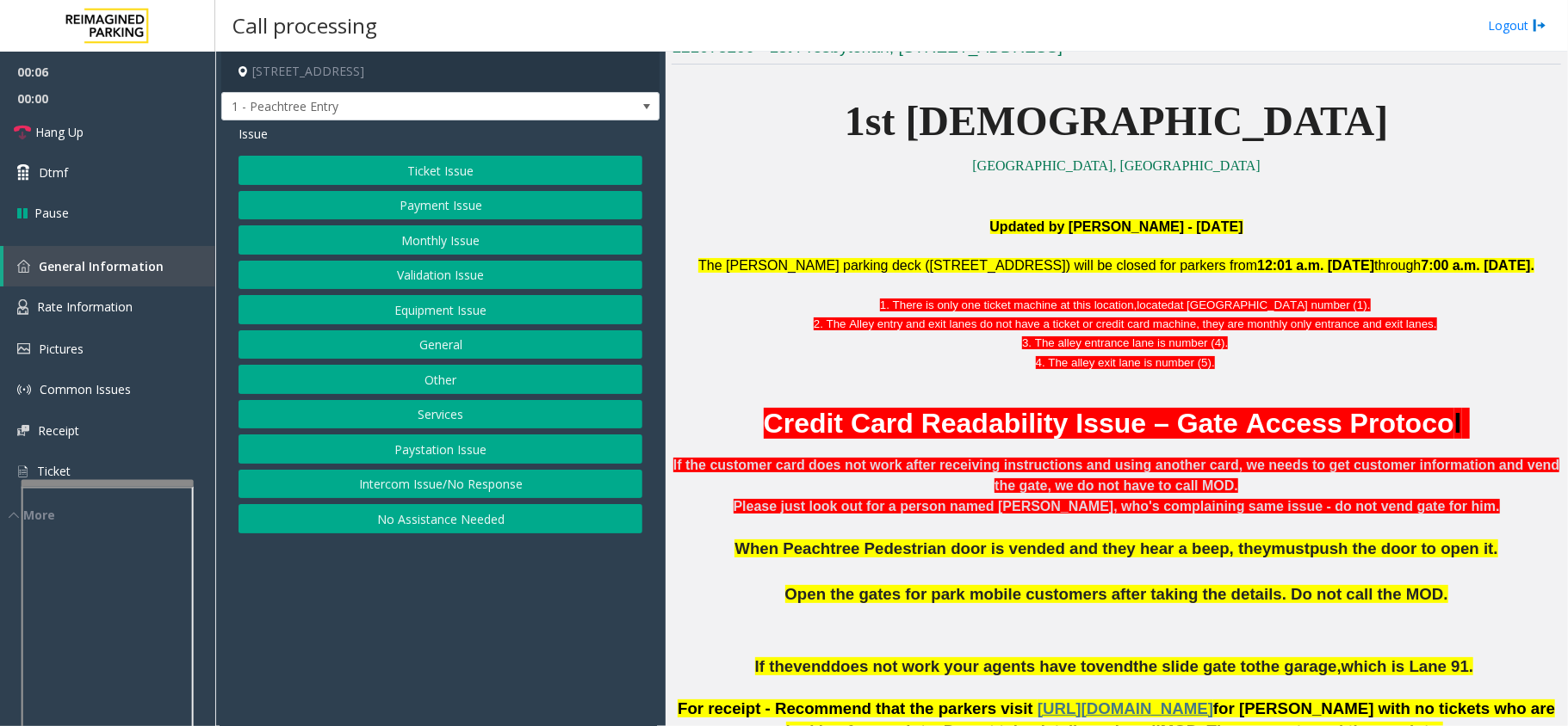
click at [369, 482] on button "Intercom Issue/No Response" at bounding box center [440, 484] width 404 height 29
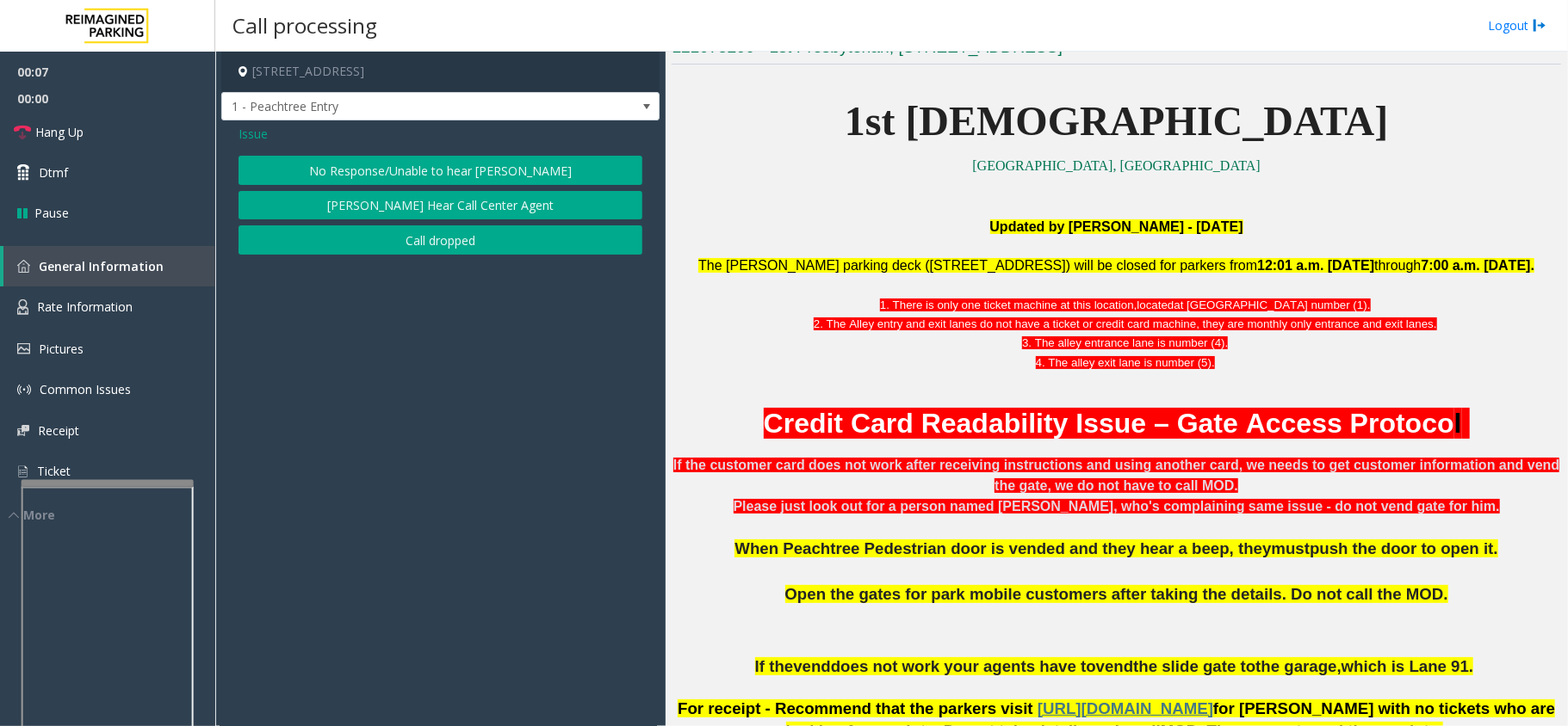
click at [425, 175] on button "No Response/Unable to hear [PERSON_NAME]" at bounding box center [440, 170] width 404 height 29
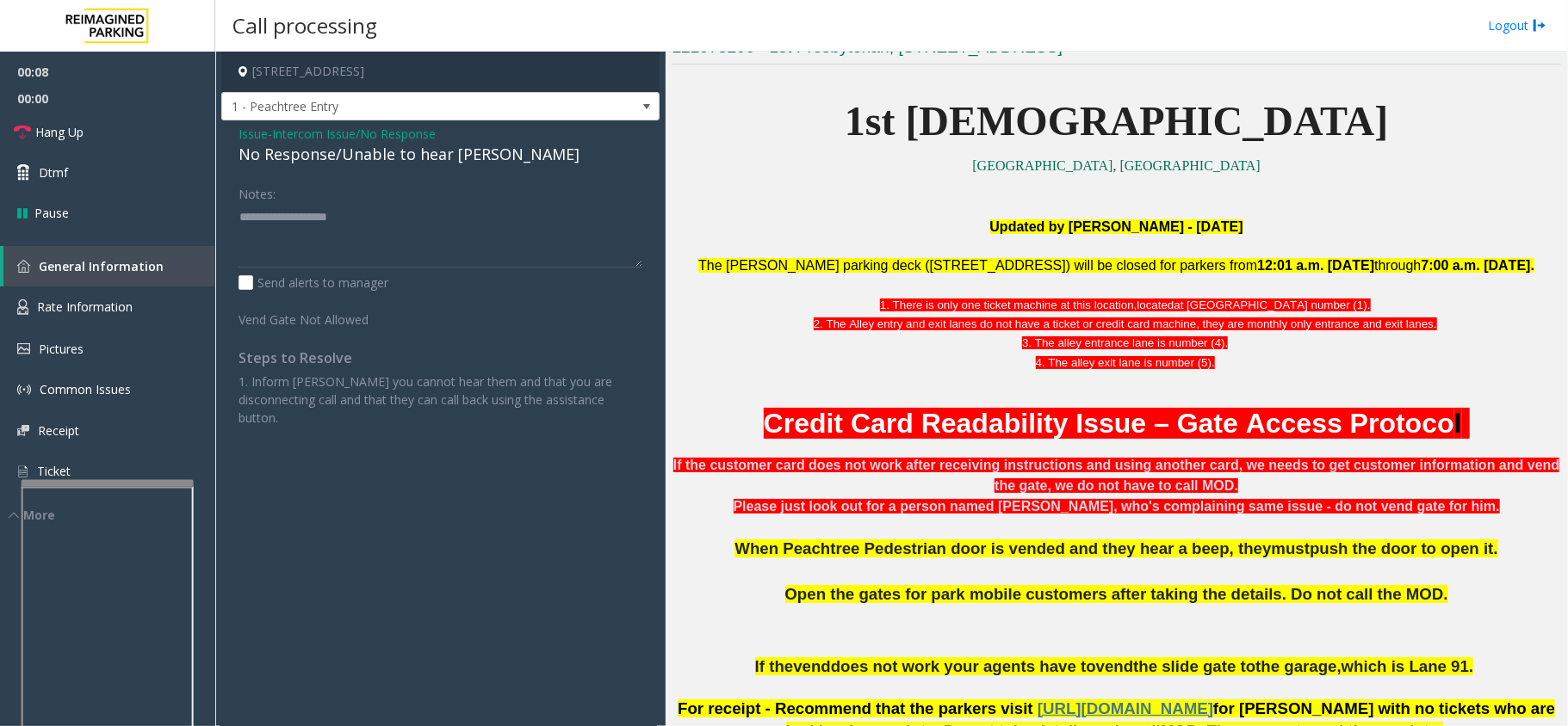
click at [376, 157] on div "No Response/Unable to hear [PERSON_NAME]" at bounding box center [440, 155] width 404 height 23
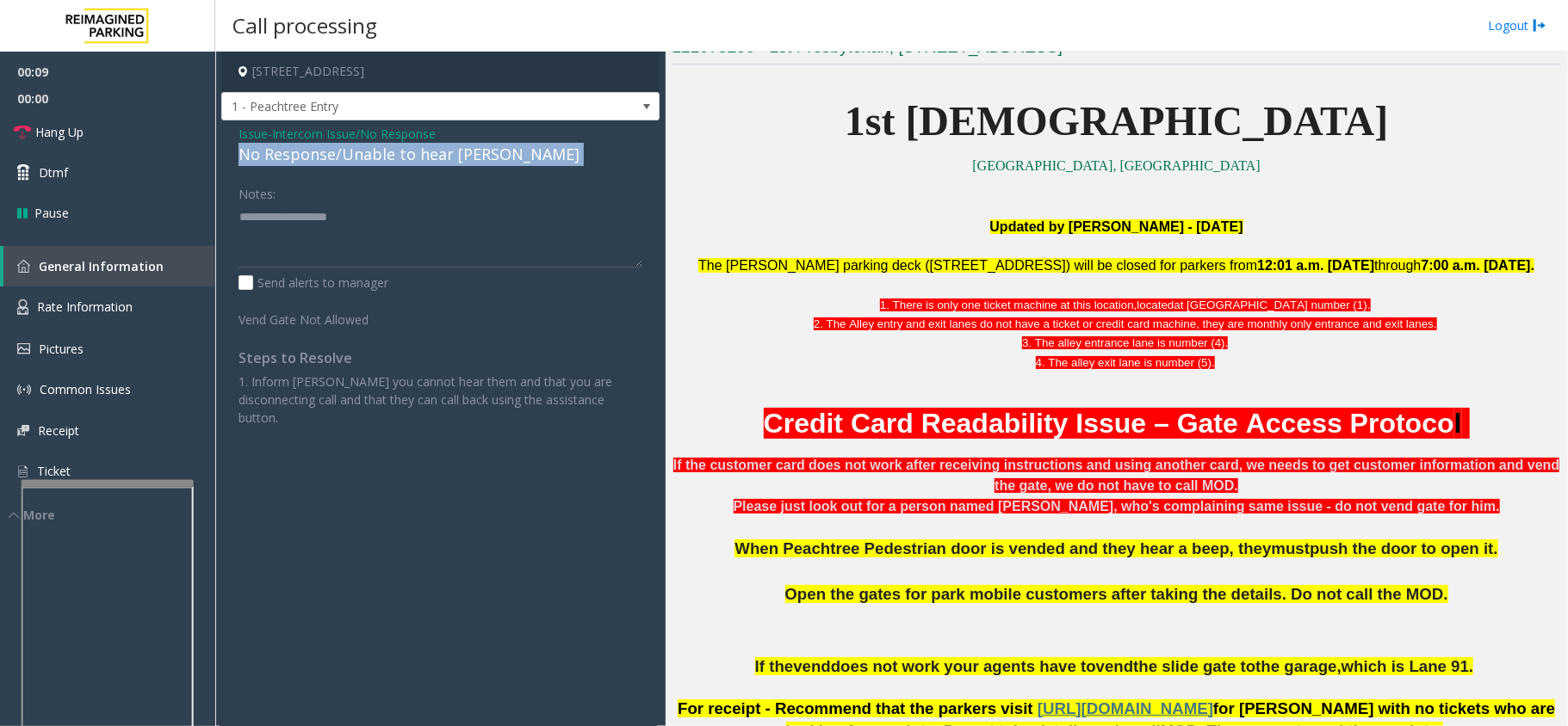
click at [376, 157] on div "No Response/Unable to hear [PERSON_NAME]" at bounding box center [440, 155] width 404 height 23
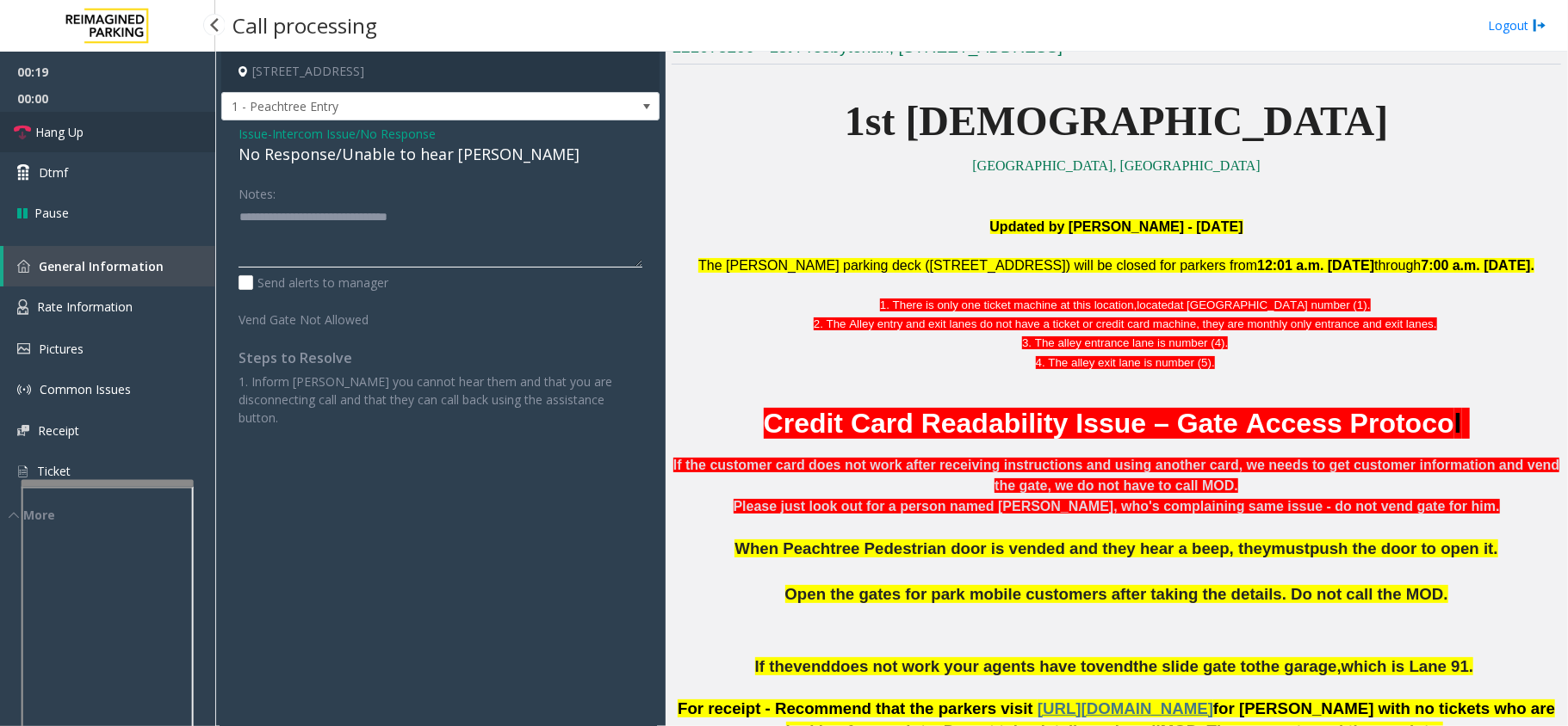
type textarea "**********"
click at [87, 131] on link "Hang Up" at bounding box center [108, 131] width 215 height 40
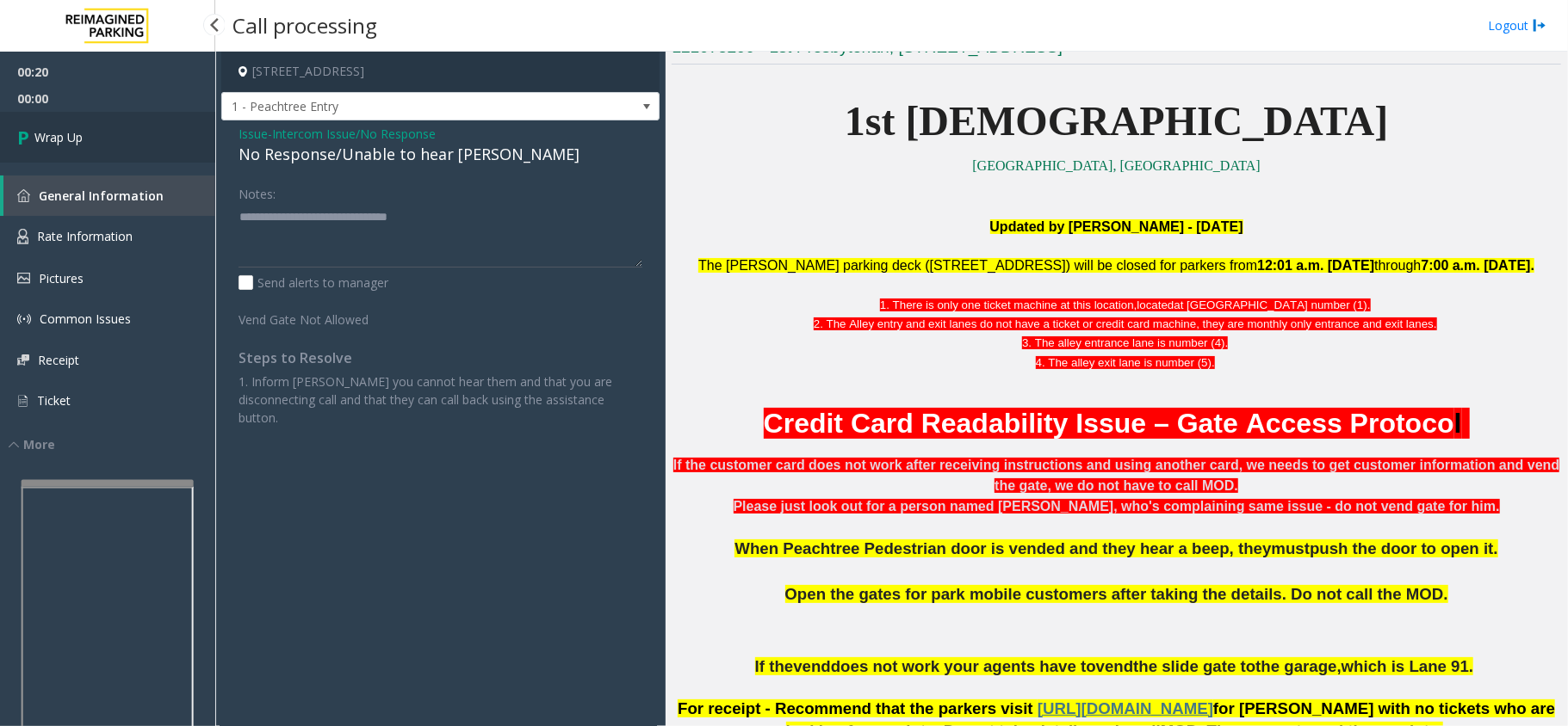
click at [87, 131] on link "Wrap Up" at bounding box center [108, 137] width 215 height 51
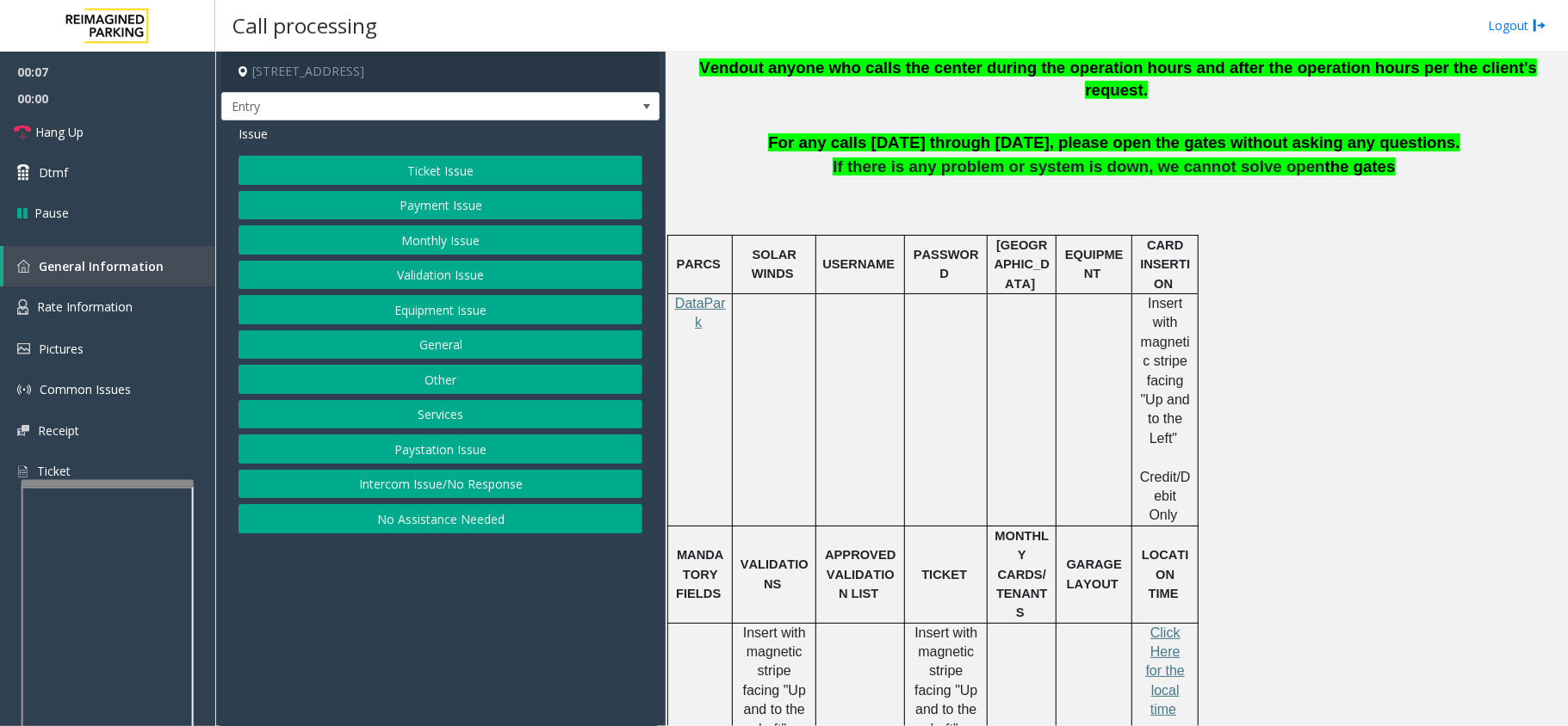
scroll to position [344, 0]
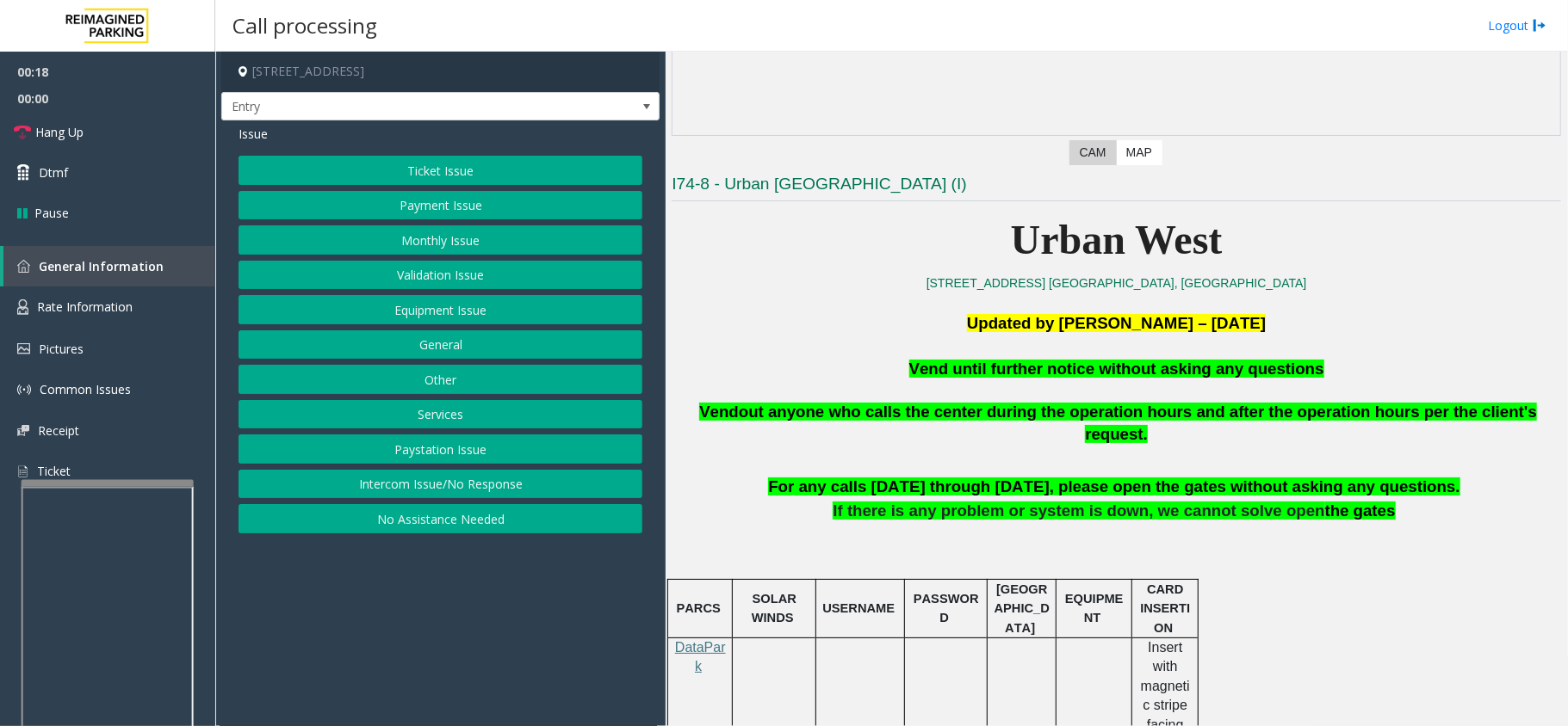
click at [445, 235] on button "Monthly Issue" at bounding box center [440, 240] width 404 height 29
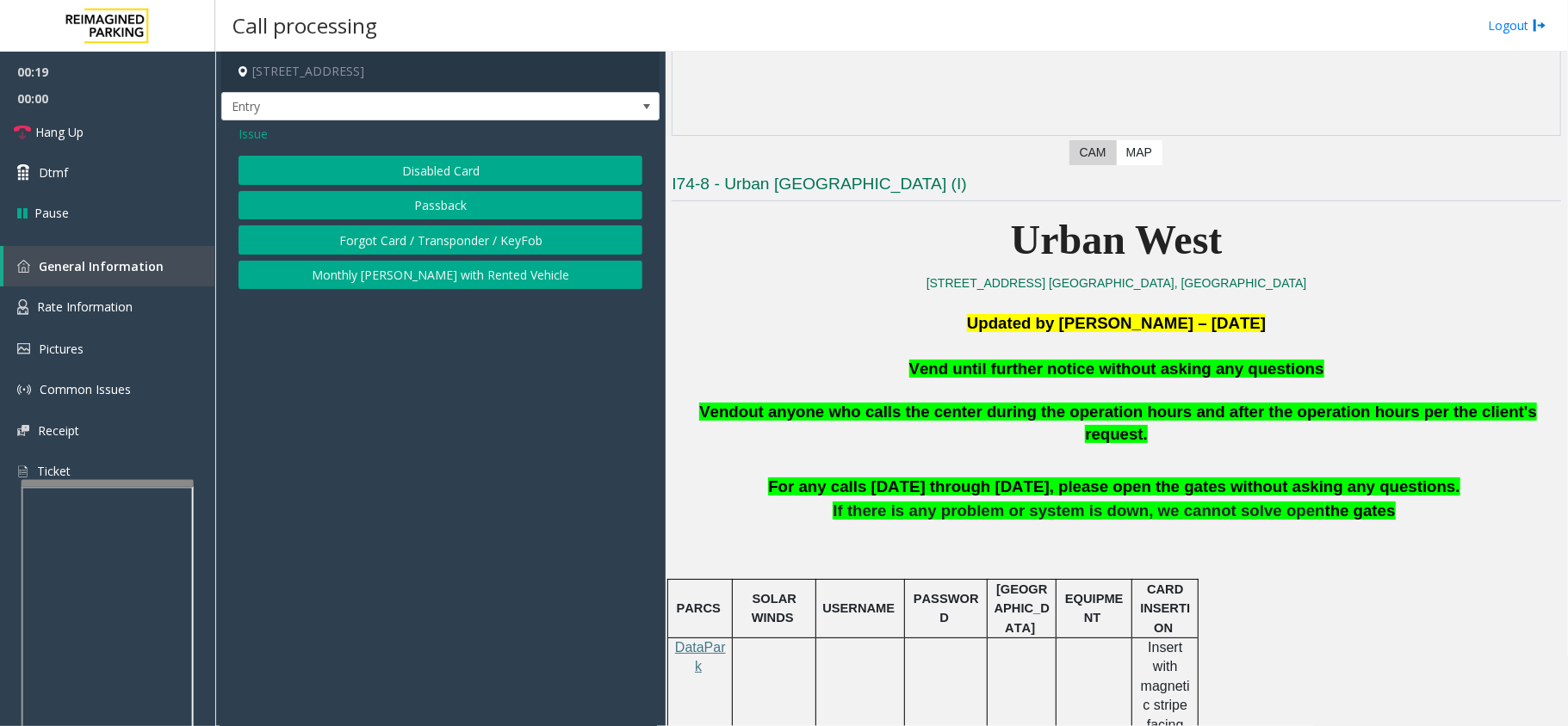
click at [454, 241] on button "Forgot Card / Transponder / KeyFob" at bounding box center [440, 240] width 404 height 29
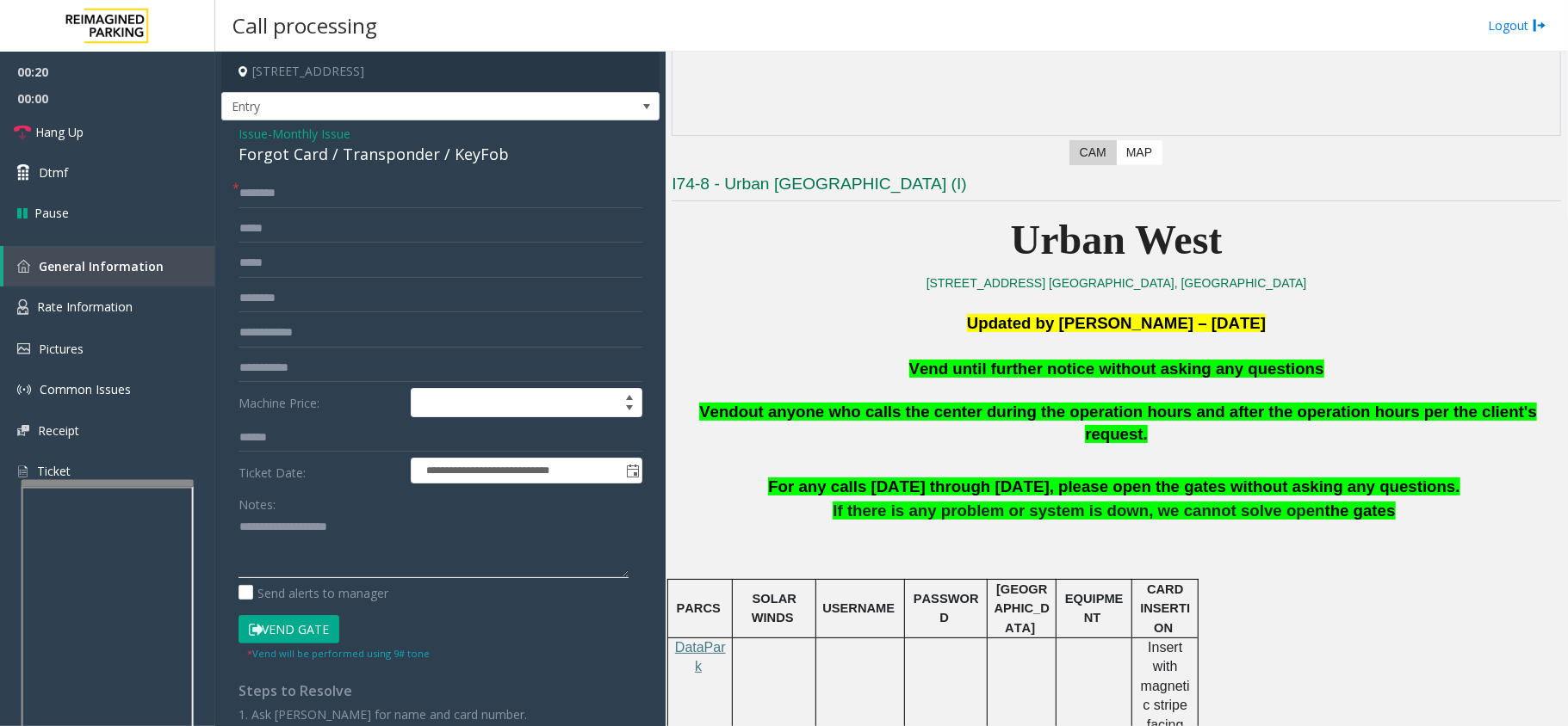
click at [258, 540] on textarea at bounding box center [434, 546] width 390 height 65
type textarea "**********"
click at [273, 191] on input "text" at bounding box center [440, 194] width 404 height 29
click at [267, 188] on input "*********" at bounding box center [440, 194] width 404 height 29
click at [276, 194] on input "*********" at bounding box center [440, 194] width 404 height 29
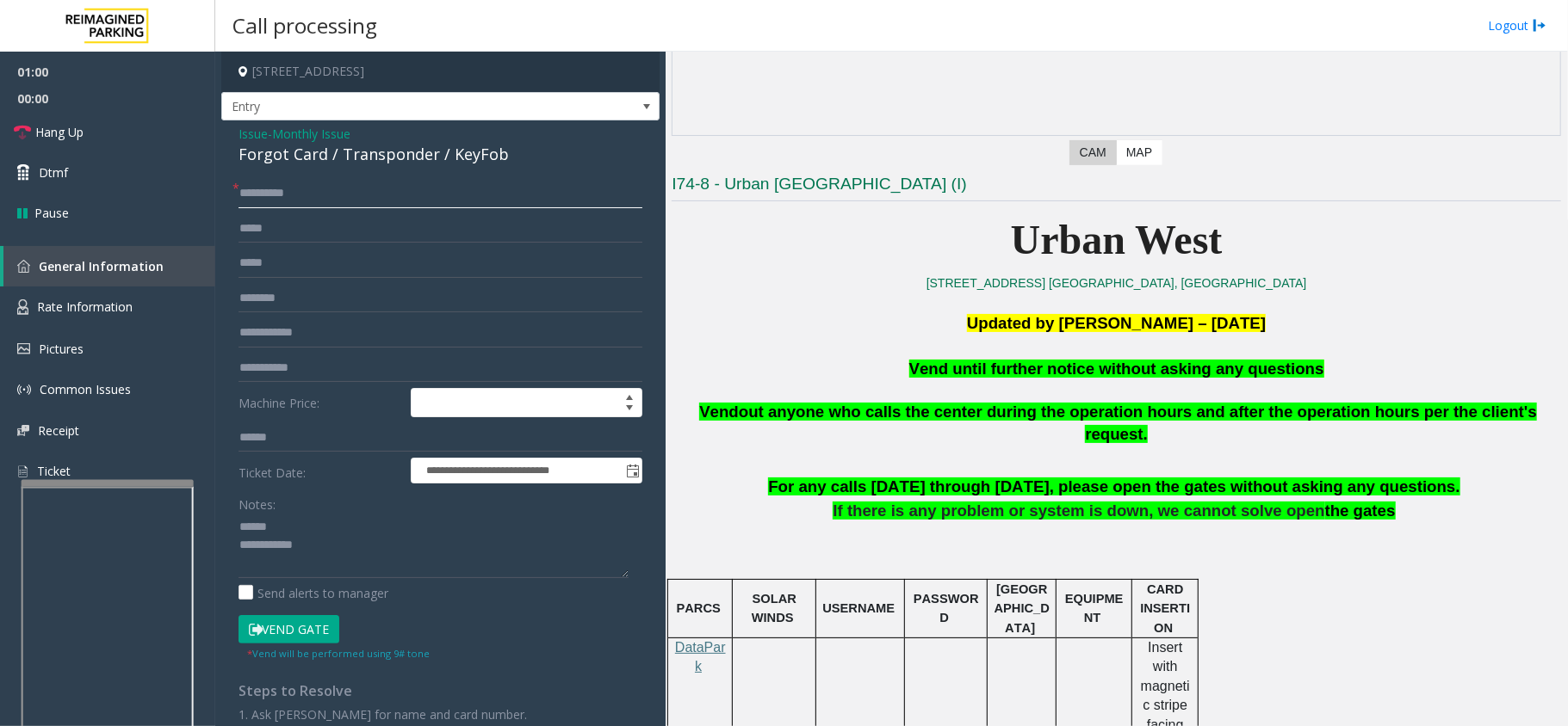
type input "**********"
click at [254, 544] on icon at bounding box center [255, 630] width 14 height 12
click at [303, 544] on textarea at bounding box center [434, 546] width 390 height 65
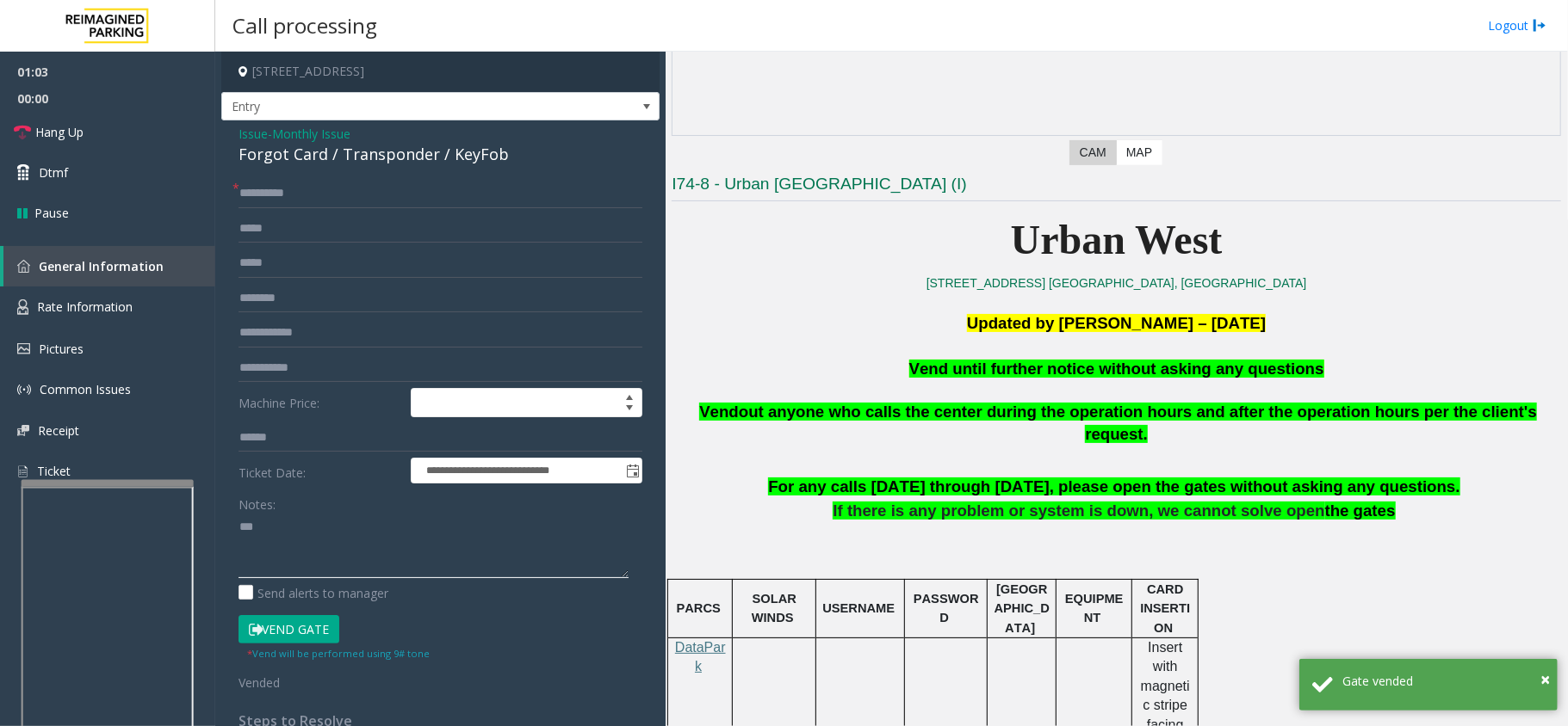
type textarea "*"
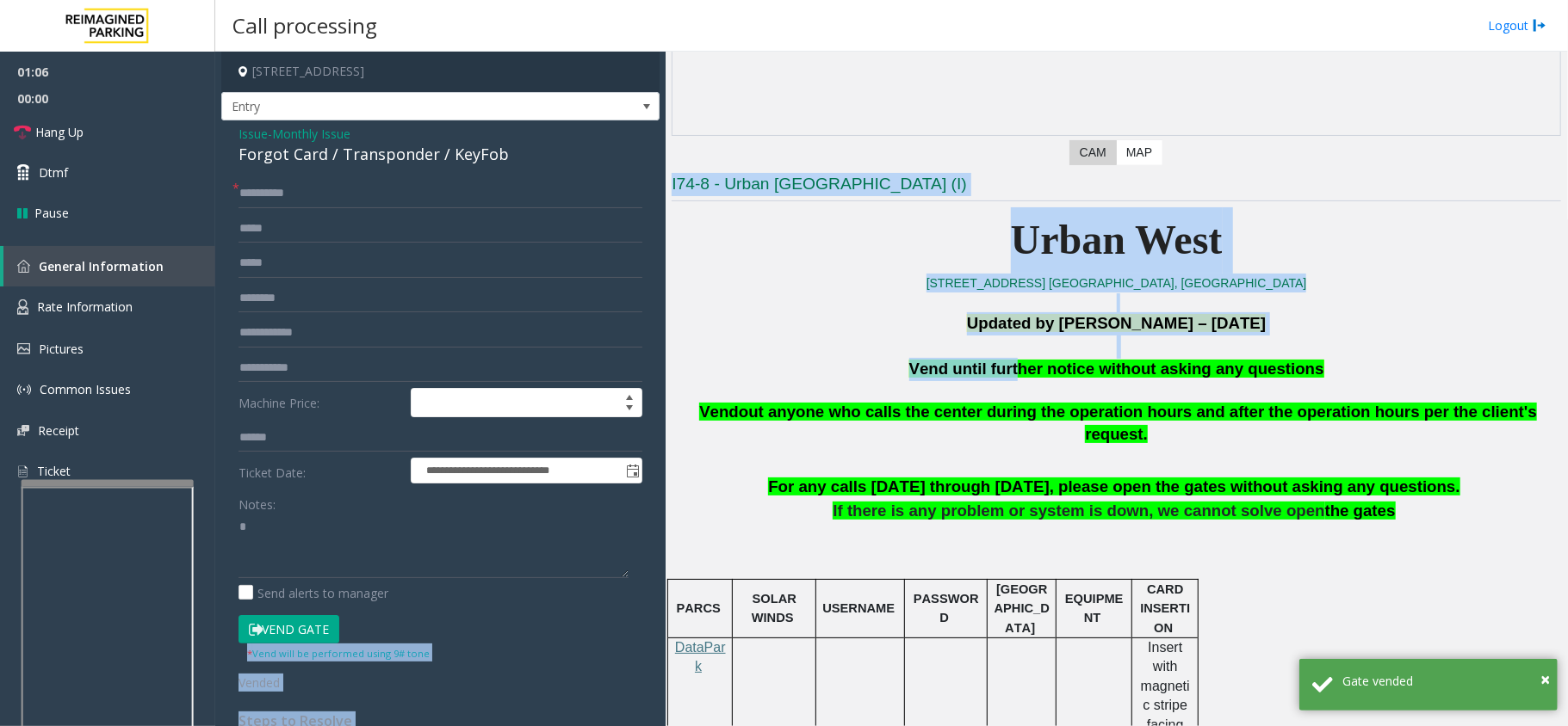
drag, startPoint x: 1020, startPoint y: 372, endPoint x: 242, endPoint y: 620, distance: 816.6
click at [242, 544] on div "**********" at bounding box center [891, 389] width 1352 height 675
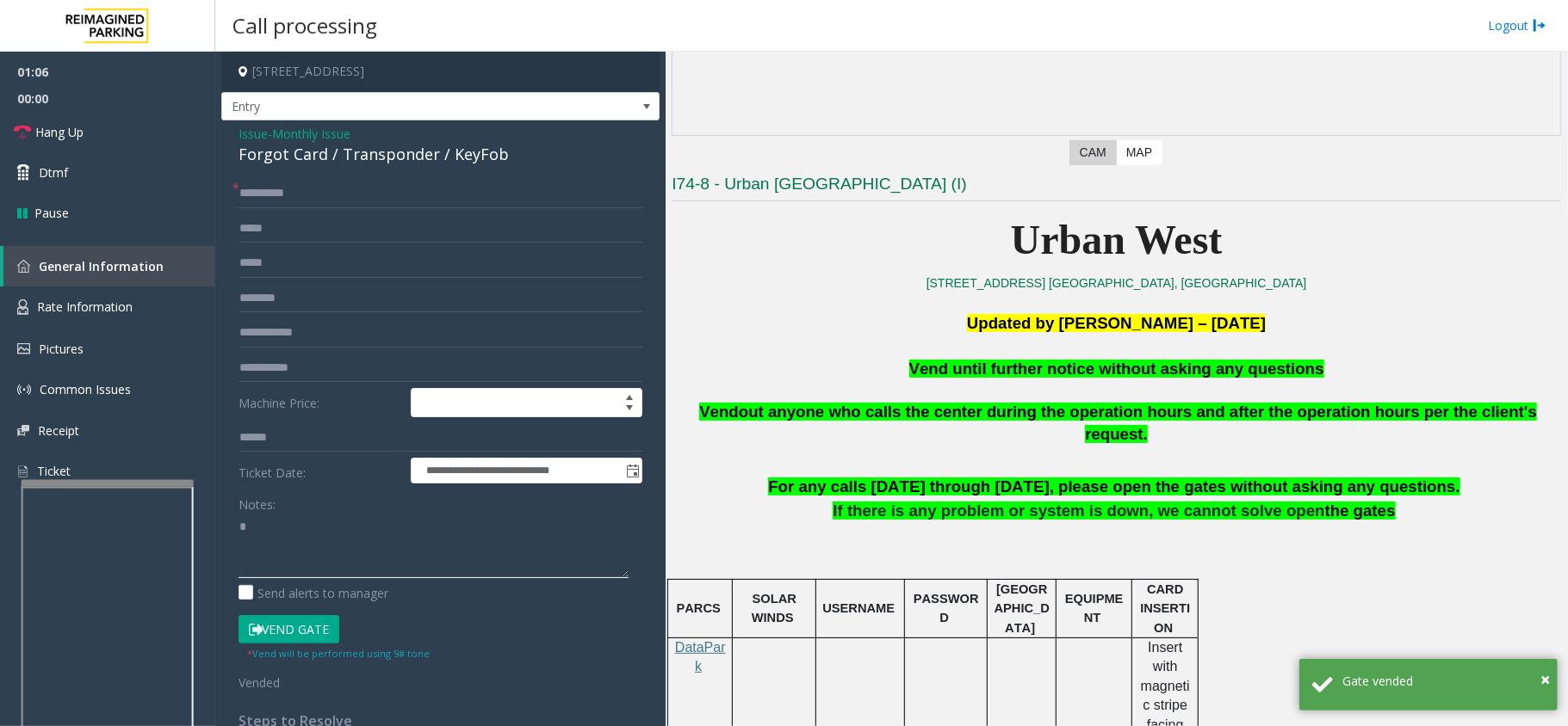
click at [327, 542] on textarea at bounding box center [434, 546] width 390 height 65
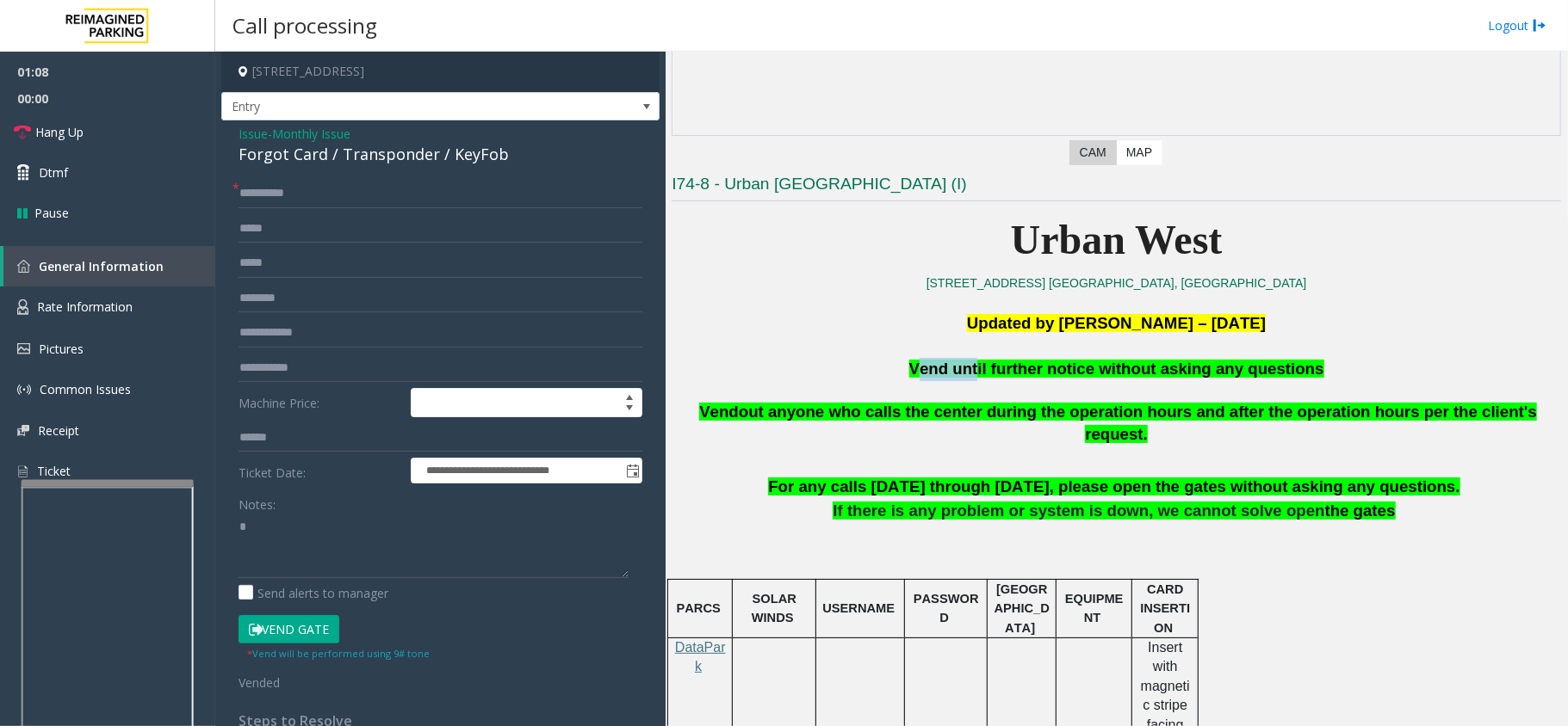
drag, startPoint x: 984, startPoint y: 373, endPoint x: 927, endPoint y: 372, distance: 57.0
click at [927, 372] on span "Vend until further notice without asking any questions" at bounding box center [1117, 369] width 415 height 18
click at [1023, 365] on span "Vend until further notice without asking any questions" at bounding box center [1117, 369] width 415 height 18
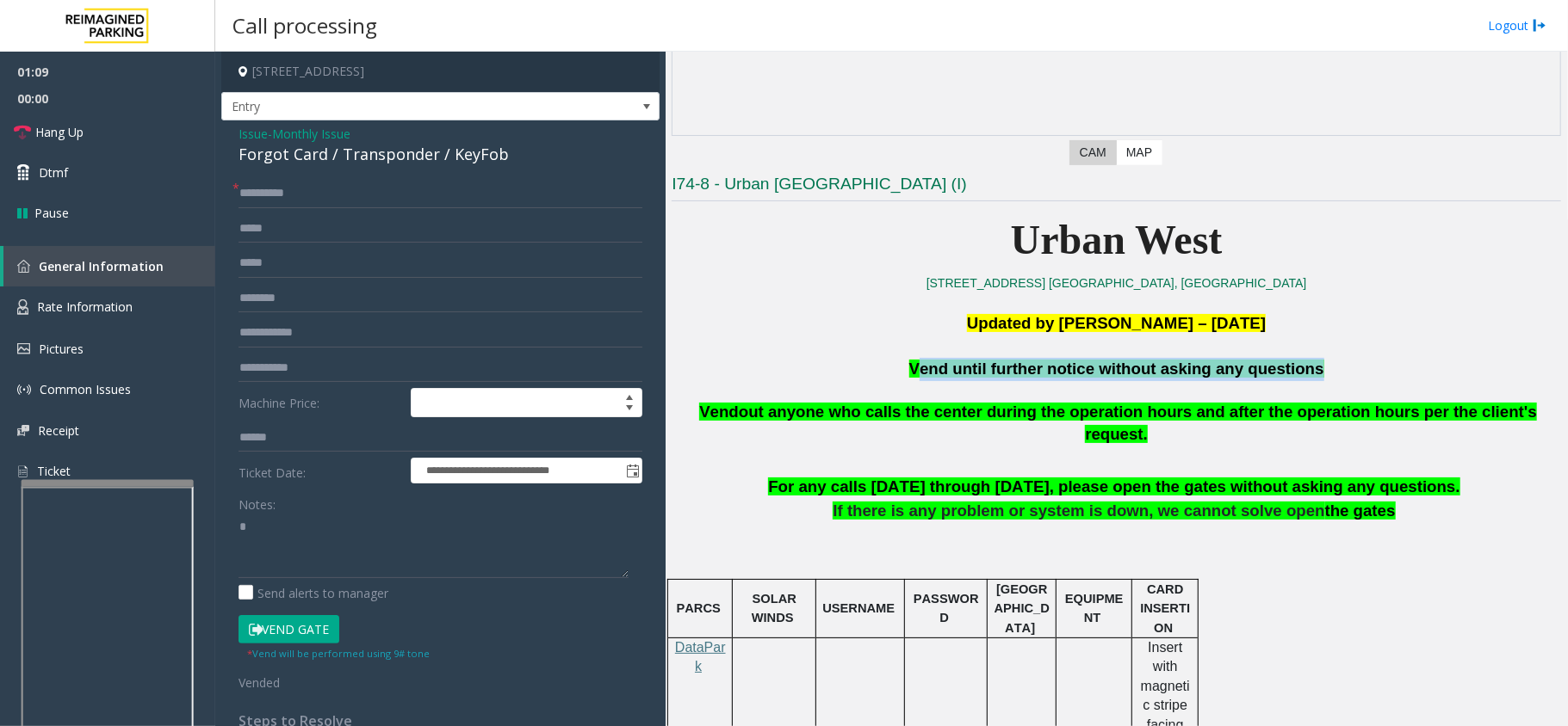
click at [1023, 365] on span "Vend until further notice without asking any questions" at bounding box center [1117, 369] width 415 height 18
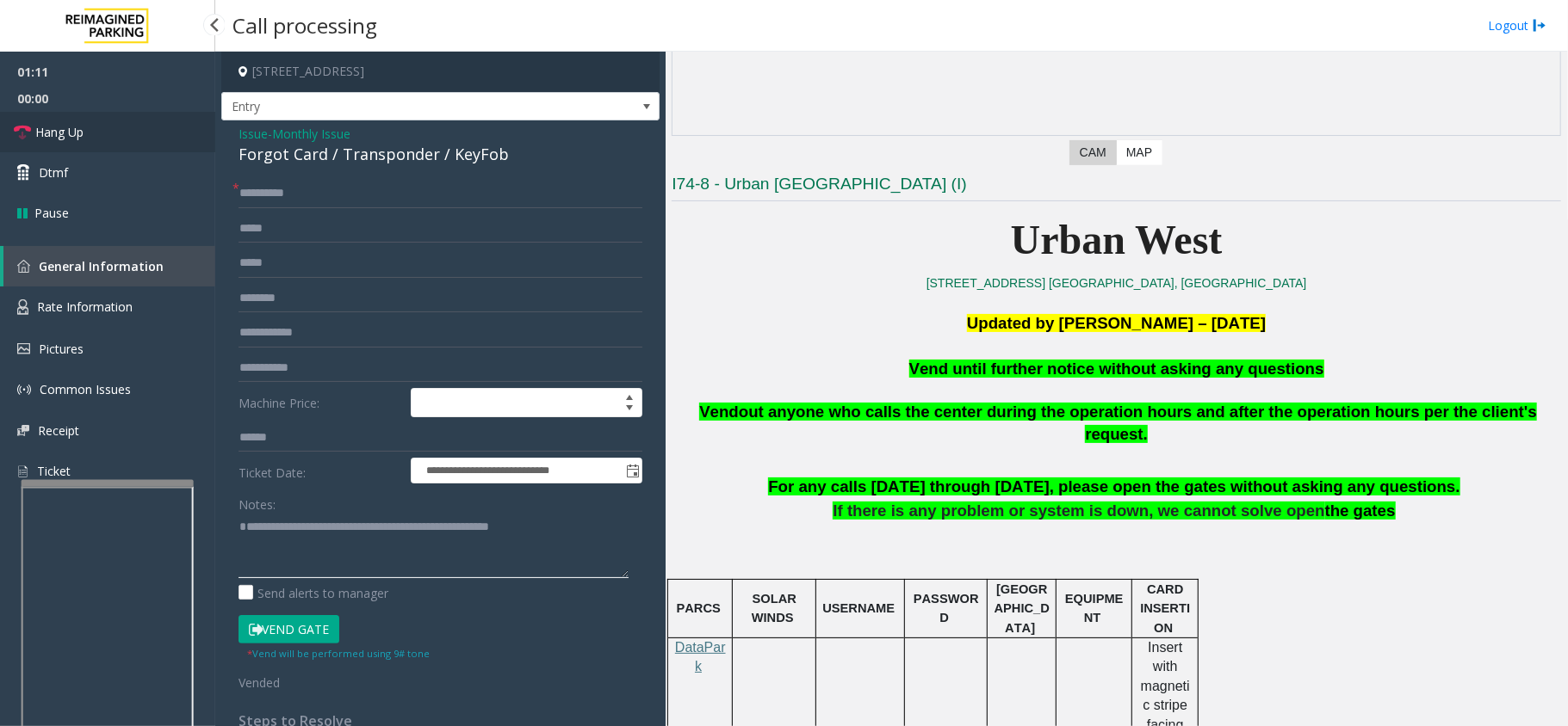
type textarea "**********"
click at [117, 132] on link "Hang Up" at bounding box center [108, 131] width 215 height 40
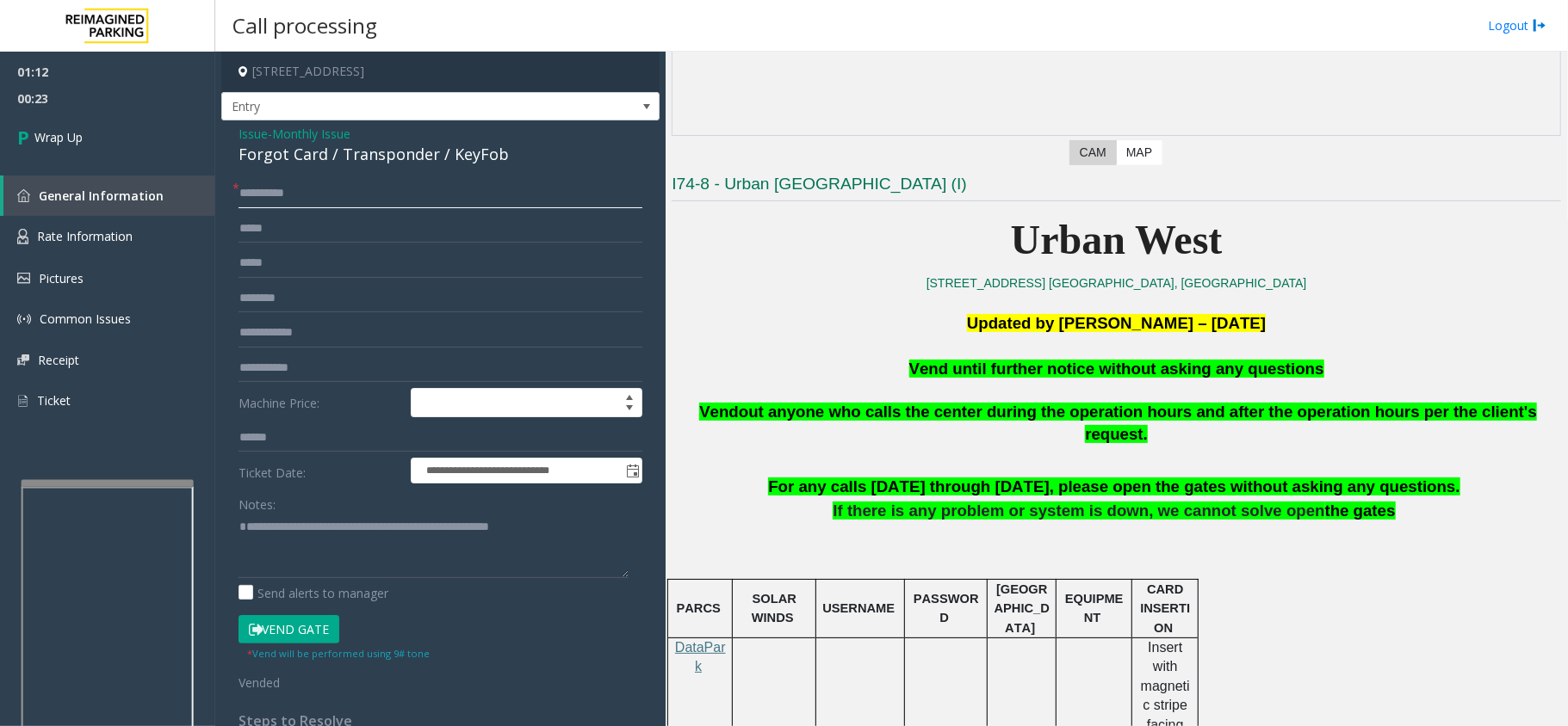
click at [318, 197] on input "**********" at bounding box center [440, 194] width 404 height 29
type input "*"
click at [87, 132] on link "Wrap Up" at bounding box center [108, 137] width 215 height 51
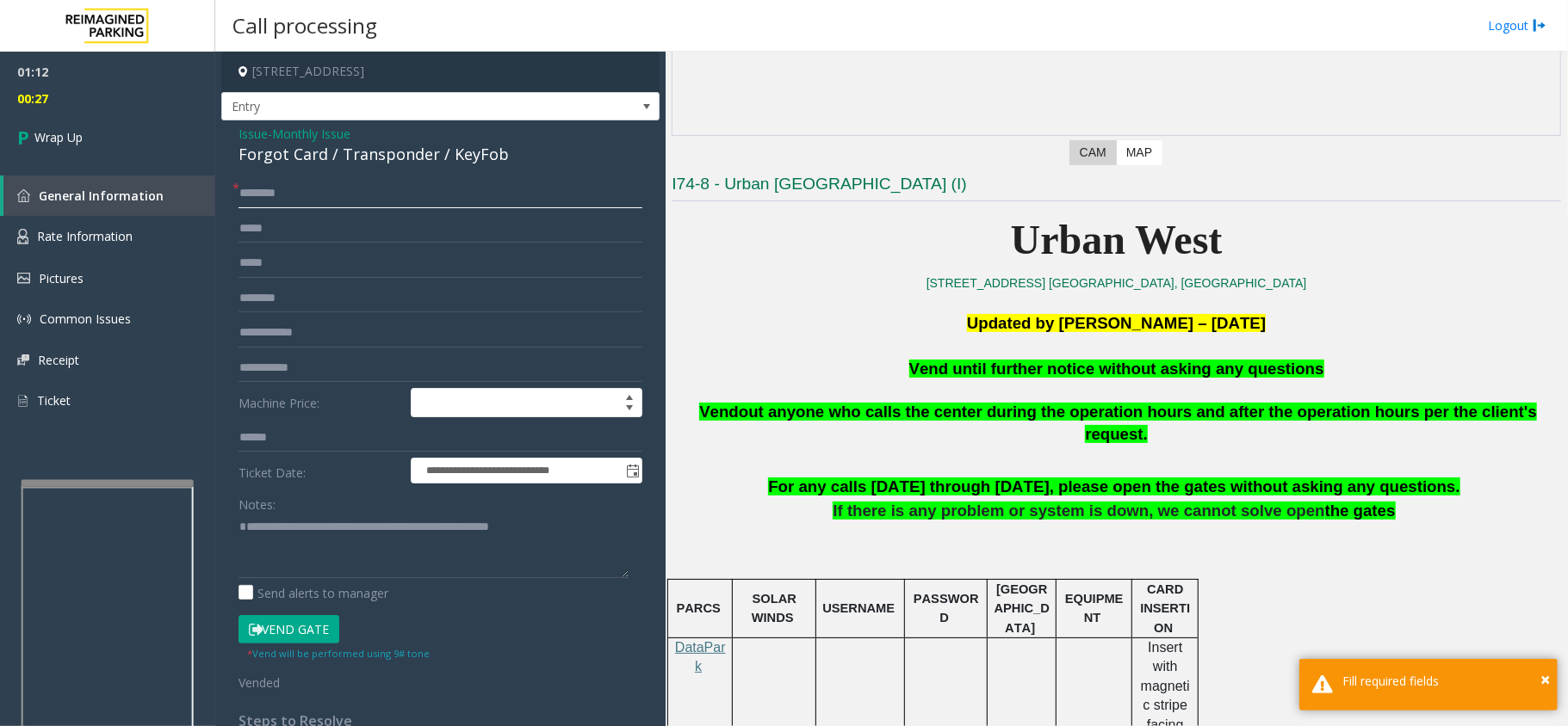
click at [265, 190] on input "text" at bounding box center [440, 194] width 404 height 29
type input "**"
click at [132, 141] on link "Wrap Up" at bounding box center [108, 137] width 215 height 51
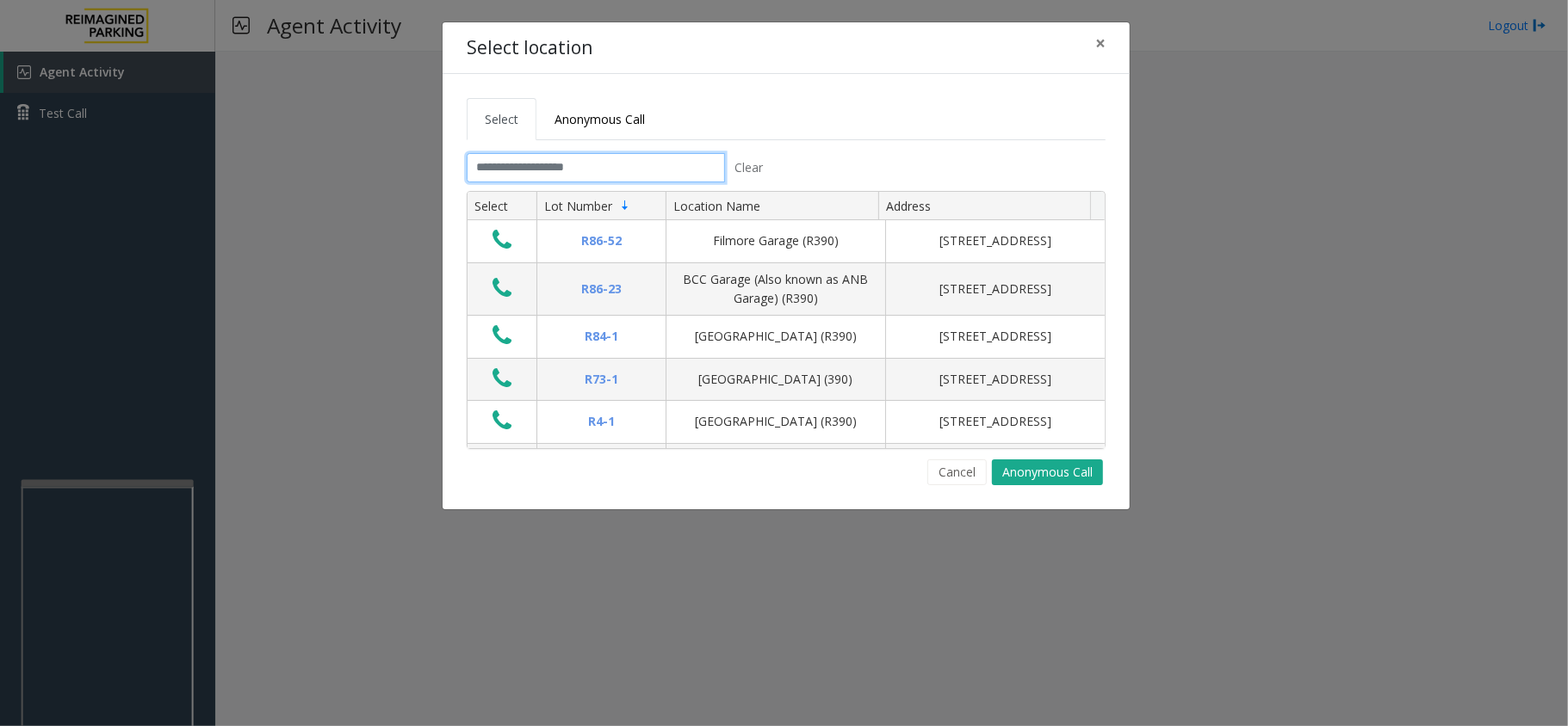
click at [508, 173] on input "text" at bounding box center [596, 168] width 258 height 29
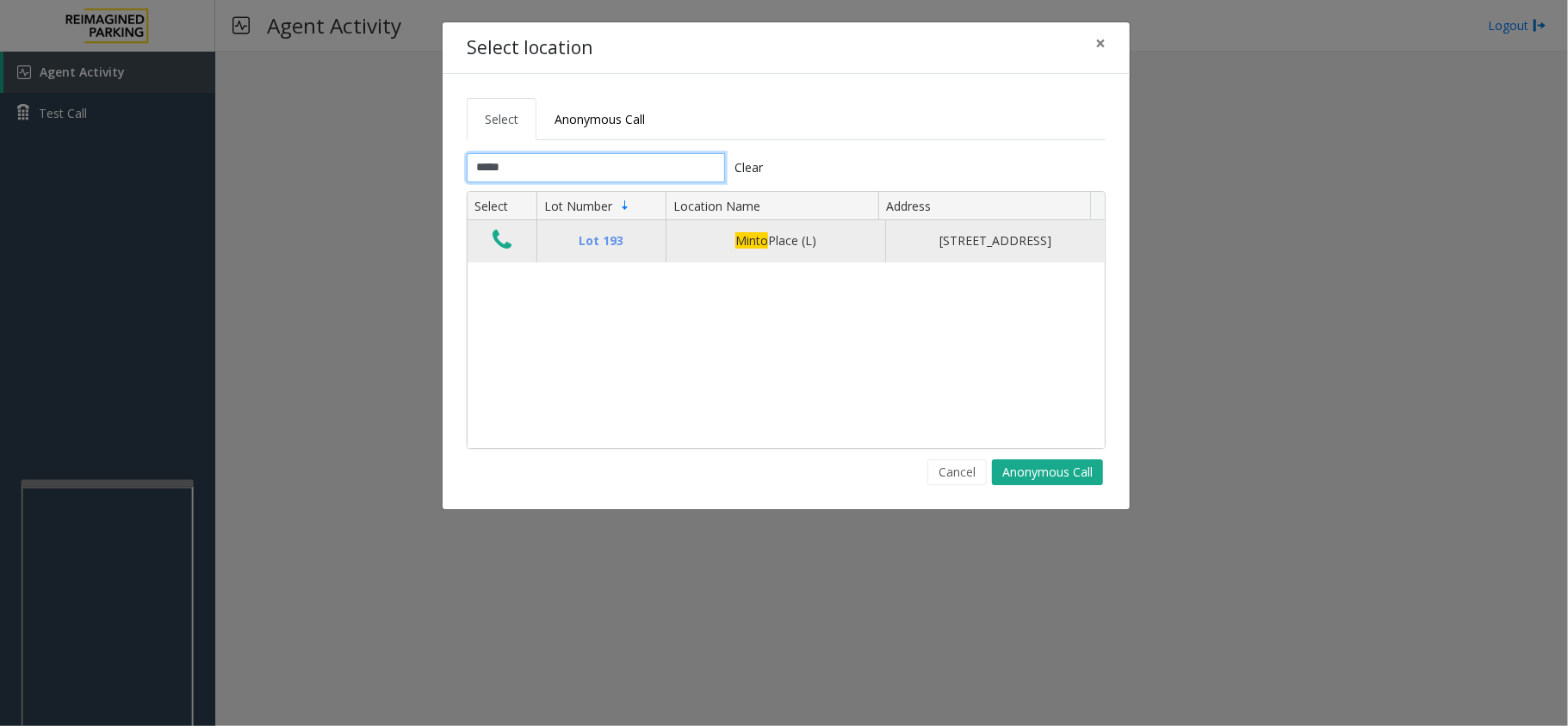
type input "*****"
click at [508, 251] on icon "Data table" at bounding box center [501, 240] width 19 height 24
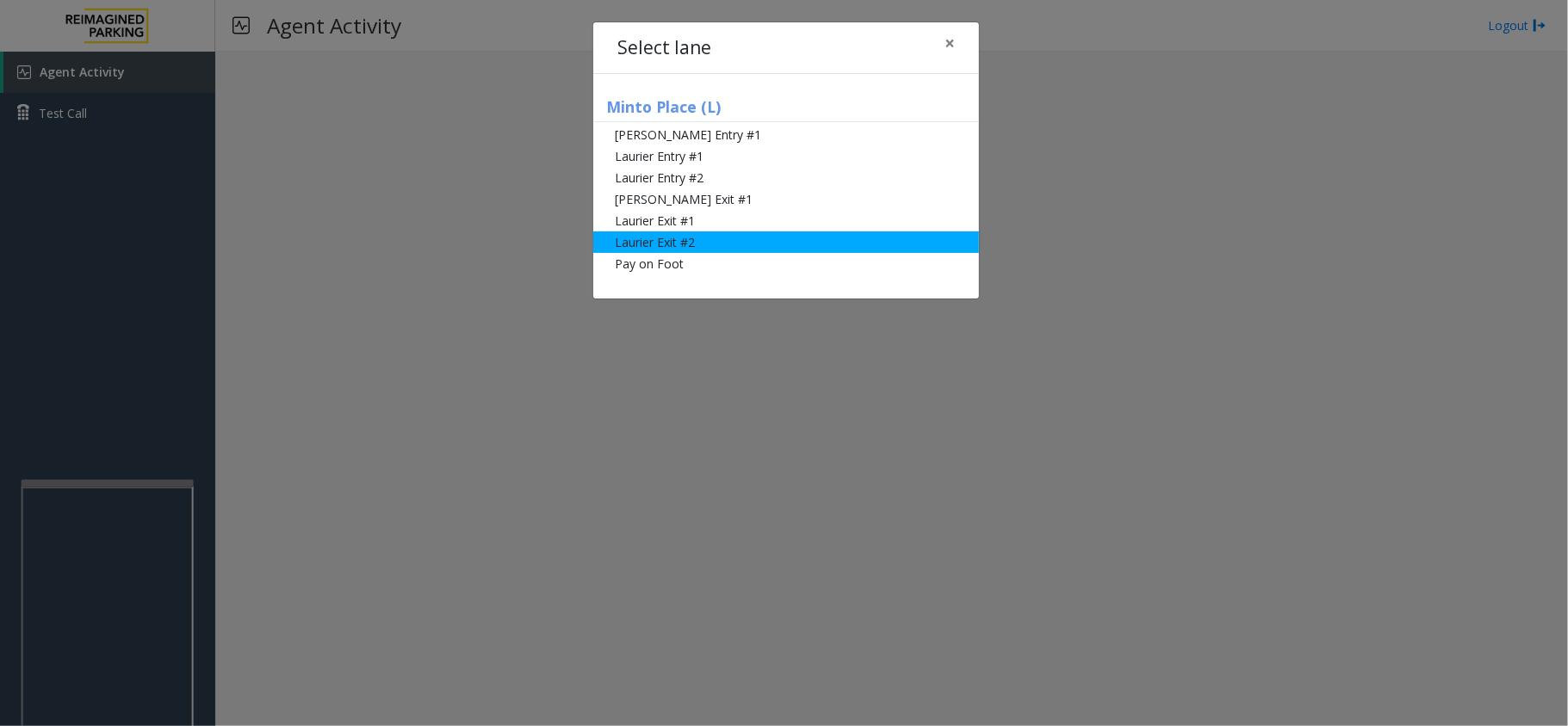
click at [696, 235] on li "Laurier Exit #2" at bounding box center [786, 243] width 386 height 22
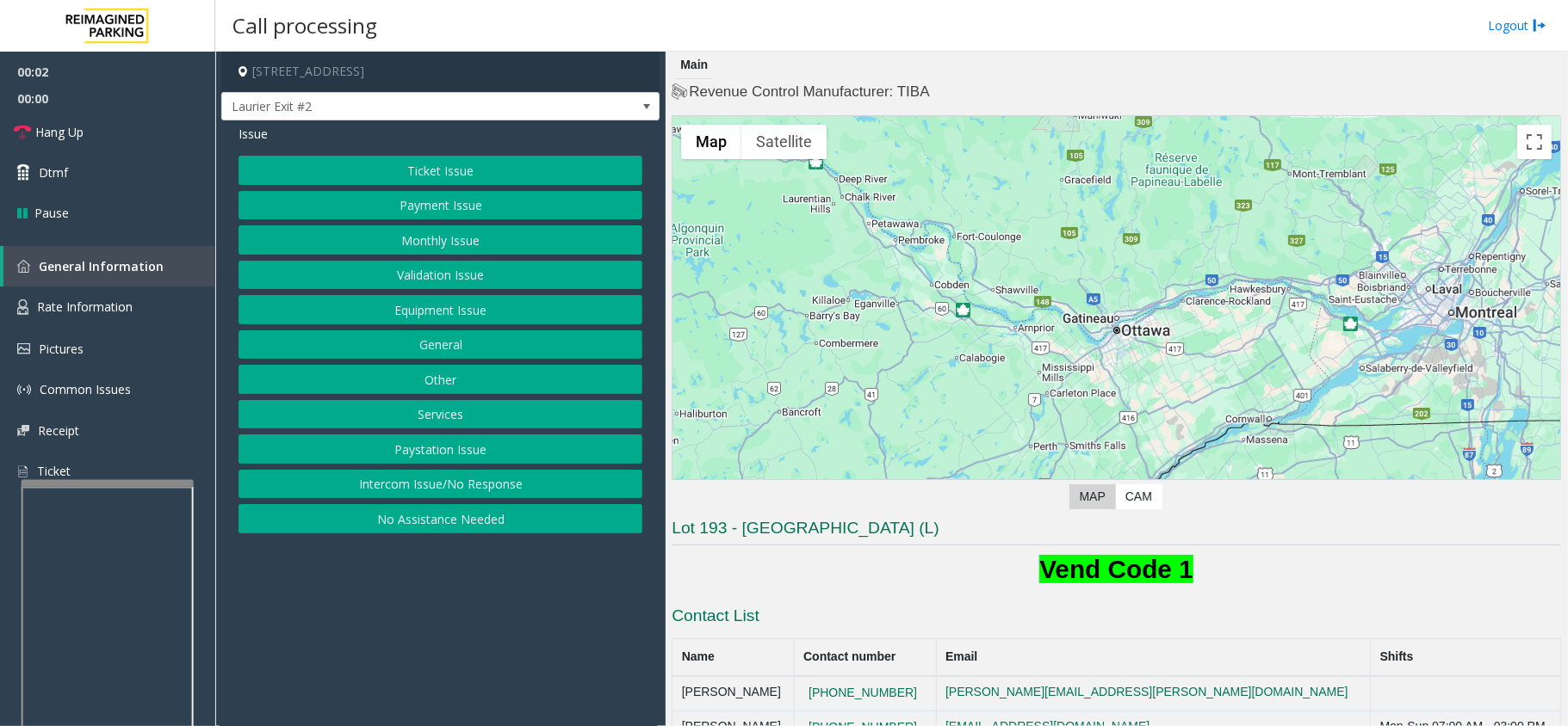
click at [547, 165] on button "Ticket Issue" at bounding box center [440, 170] width 404 height 29
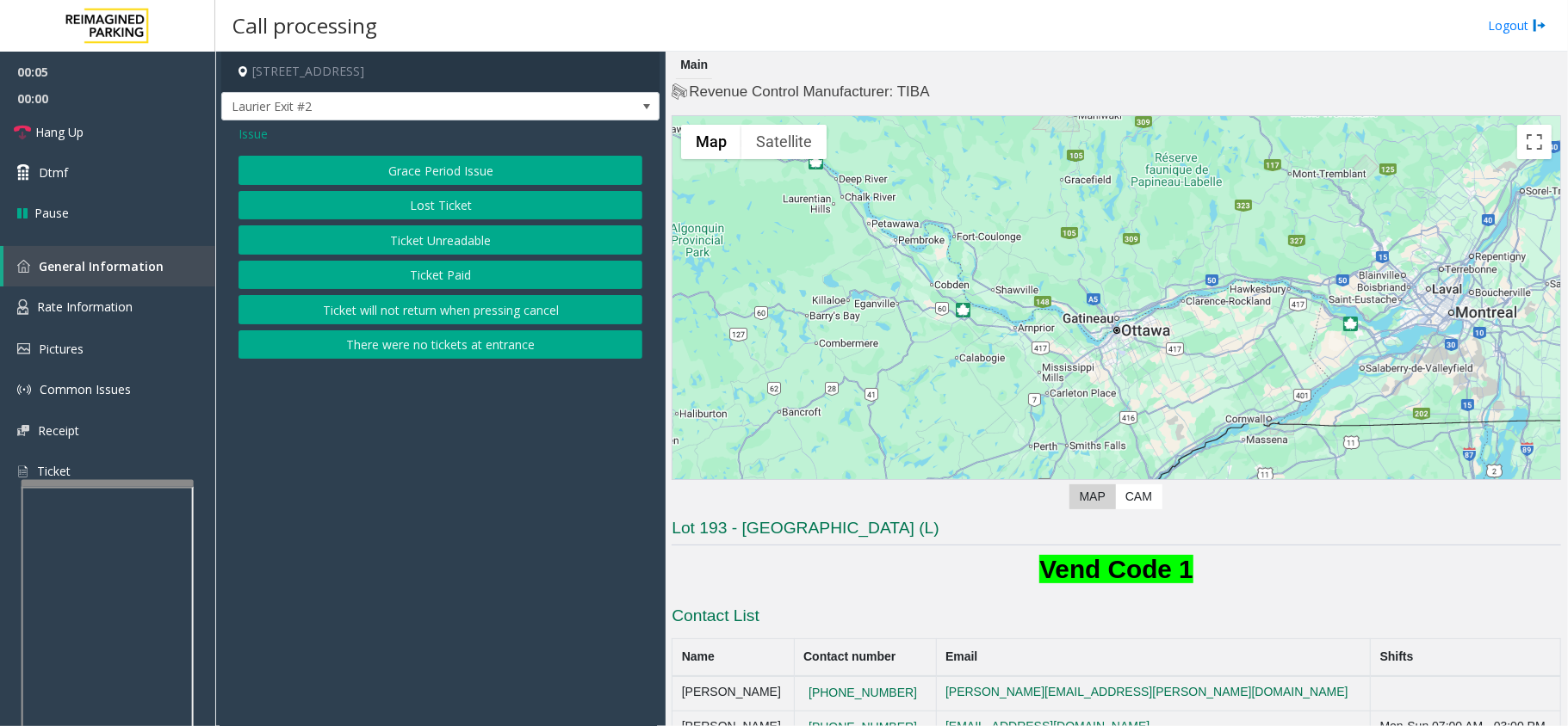
click at [454, 235] on button "Ticket Unreadable" at bounding box center [440, 240] width 404 height 29
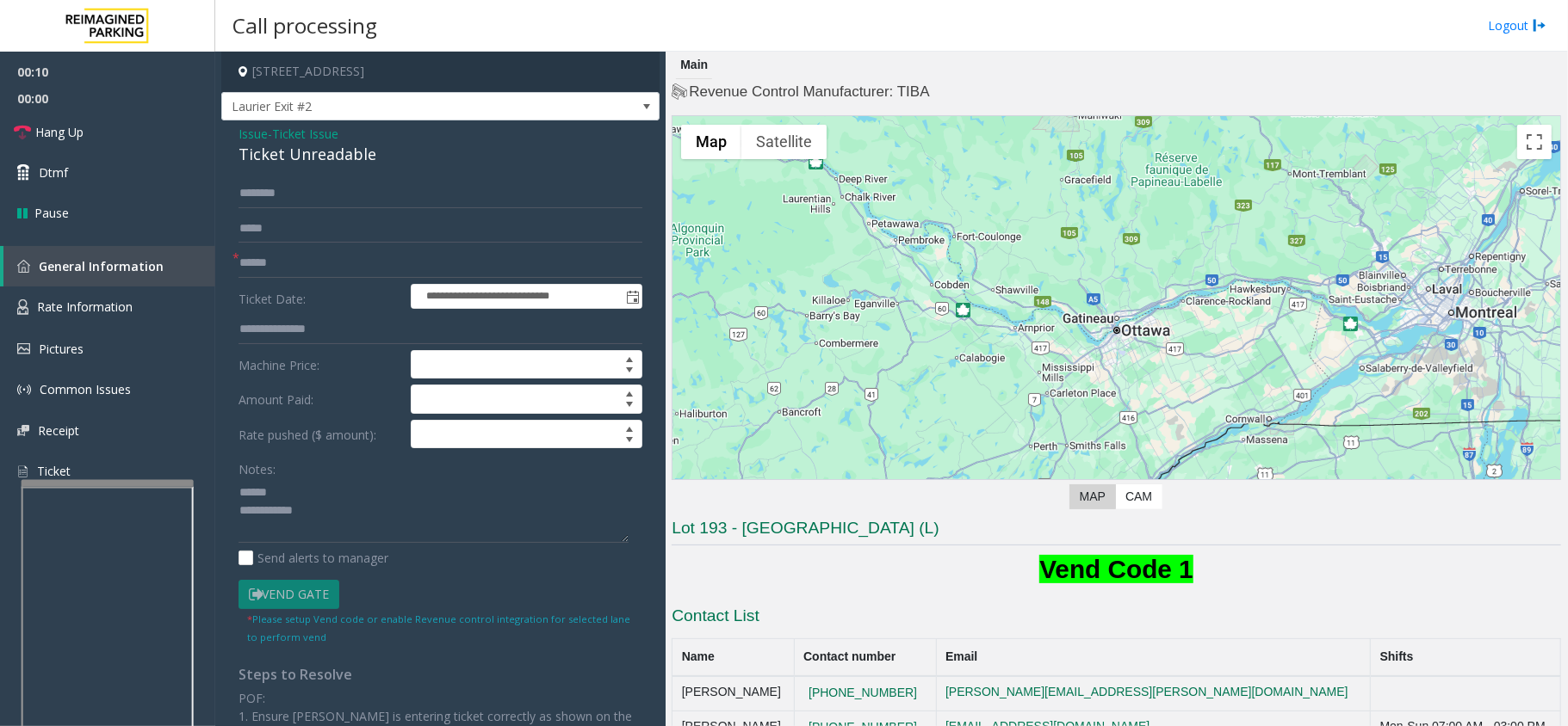
click at [297, 160] on div "Ticket Unreadable" at bounding box center [440, 155] width 404 height 23
click at [287, 195] on input "text" at bounding box center [440, 194] width 404 height 29
type textarea "**********"
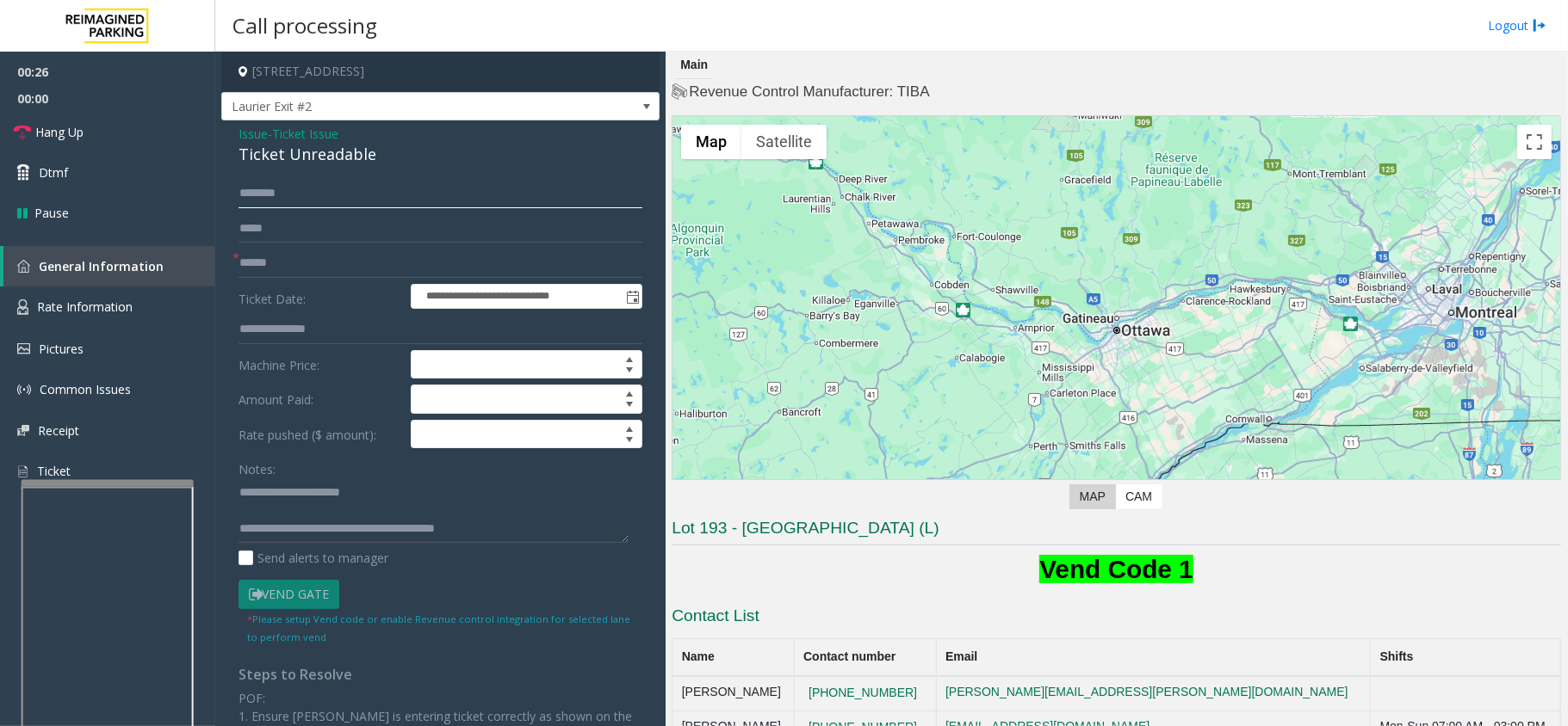
click at [274, 190] on input "text" at bounding box center [440, 194] width 404 height 29
type input "****"
click at [273, 270] on input "text" at bounding box center [440, 263] width 404 height 29
type input "*****"
click at [117, 120] on link "Hang Up" at bounding box center [108, 131] width 215 height 40
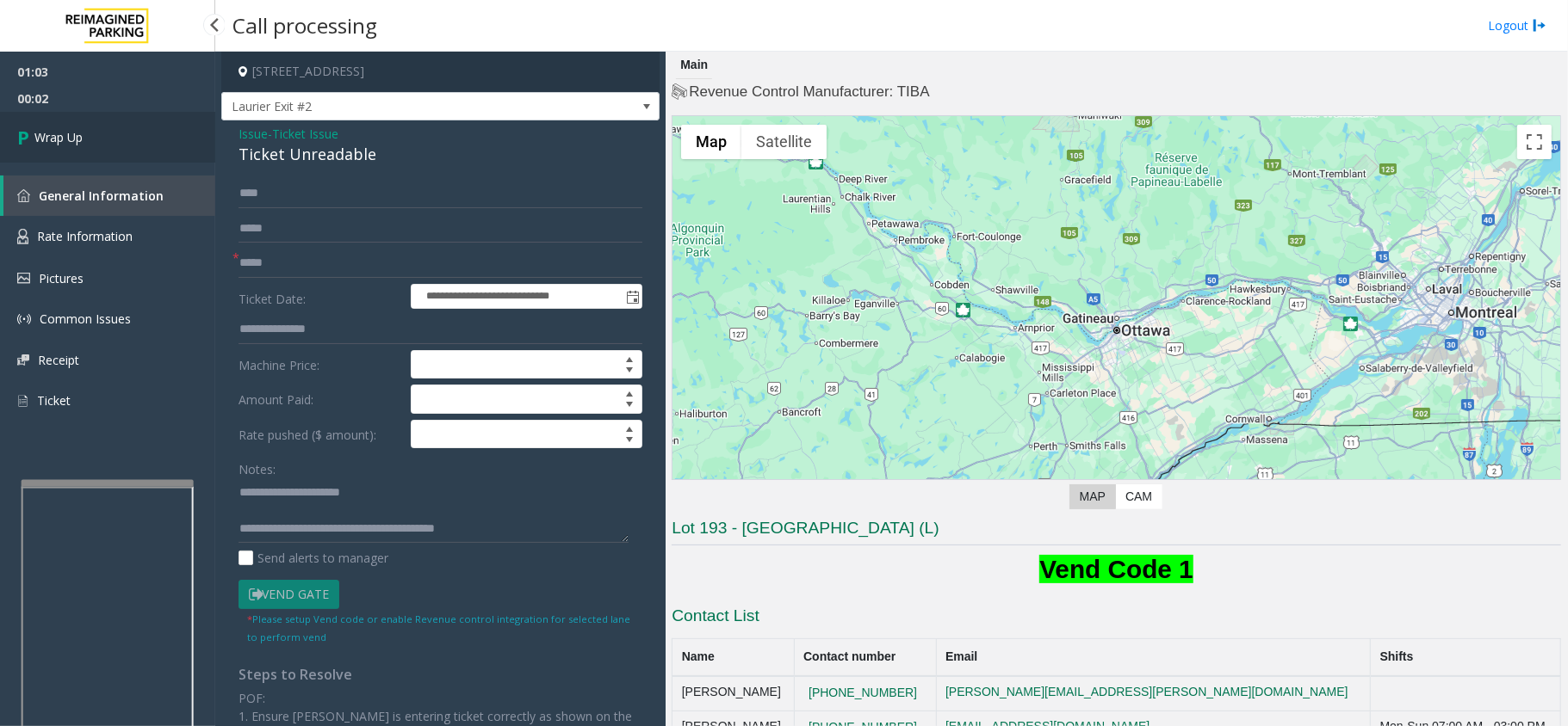
click at [118, 145] on link "Wrap Up" at bounding box center [108, 137] width 215 height 51
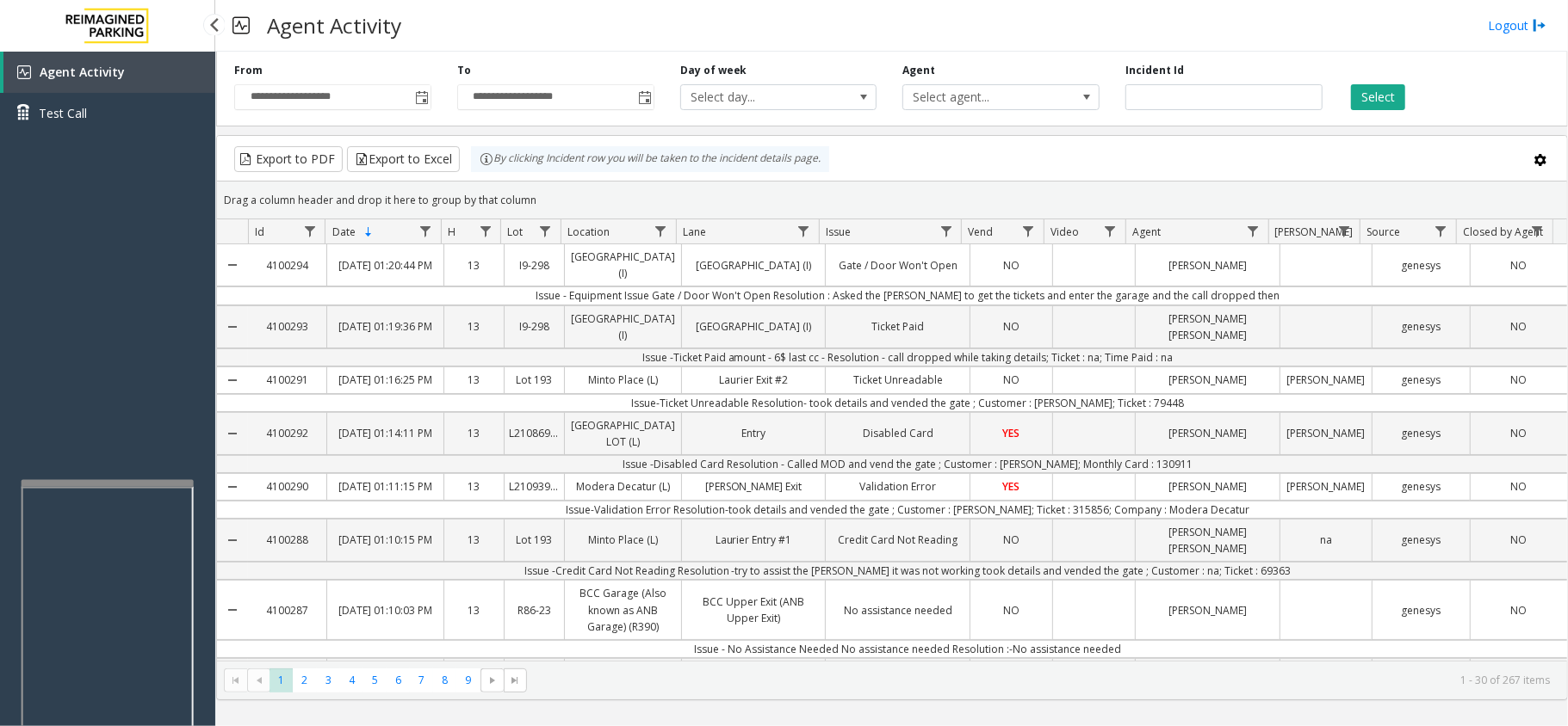
click at [118, 283] on div "Agent Activity Test Call" at bounding box center [108, 415] width 215 height 726
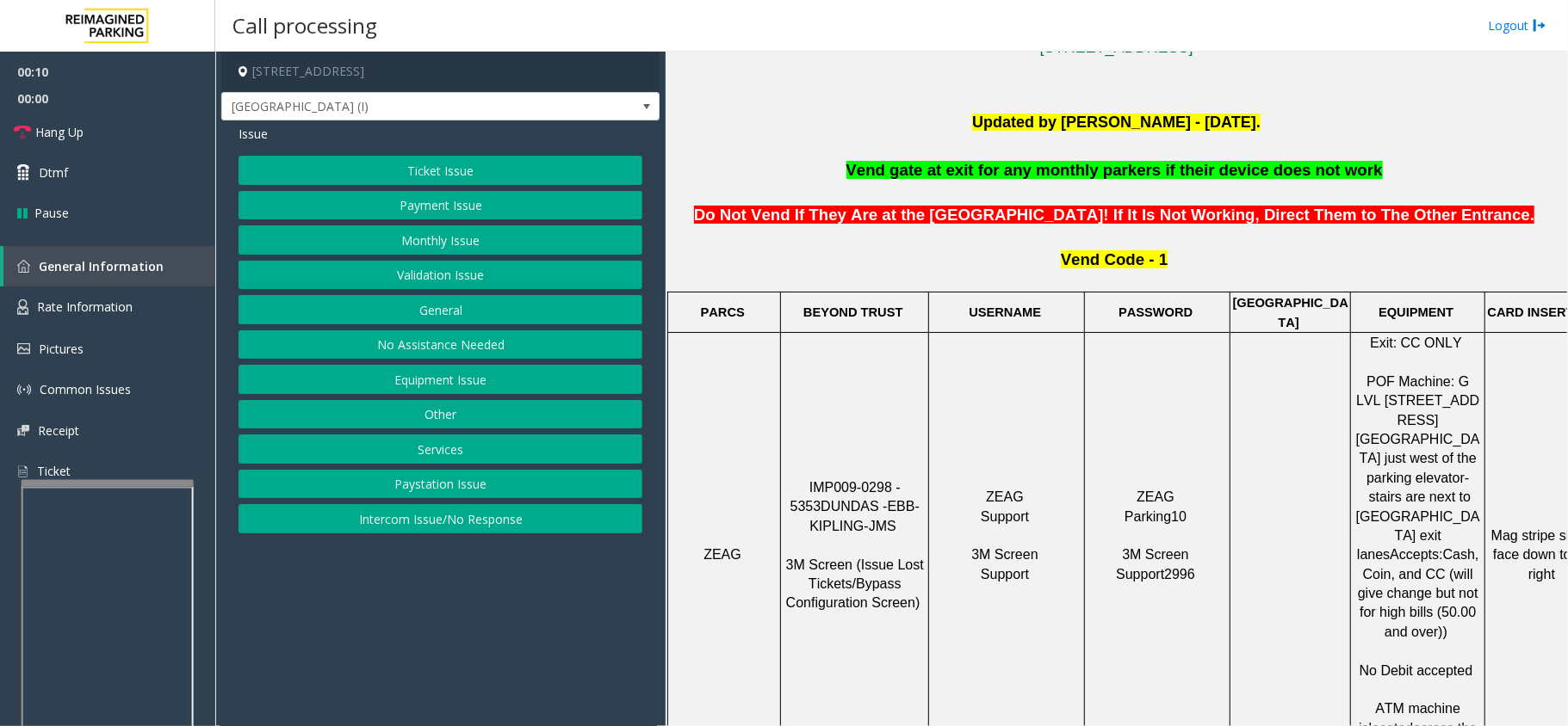
scroll to position [573, 0]
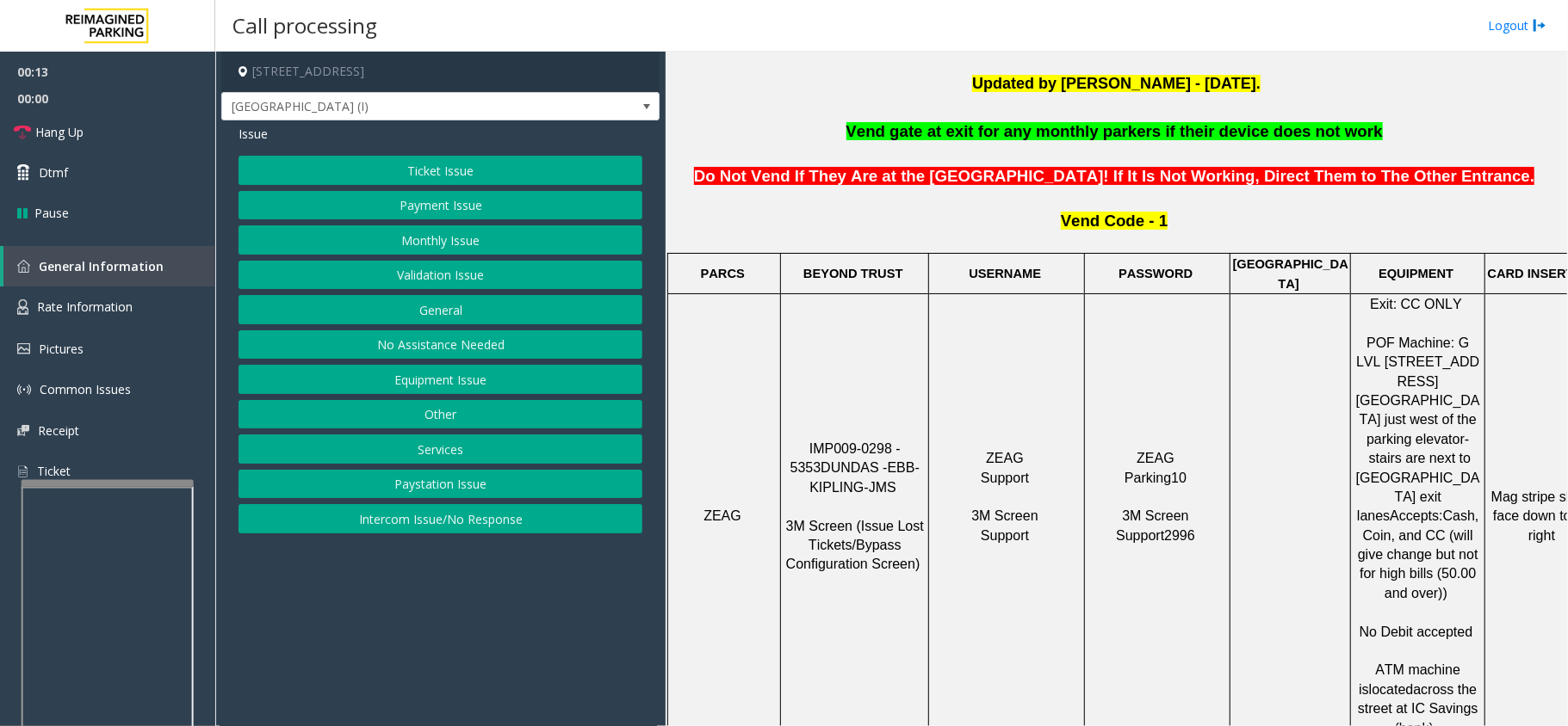
drag, startPoint x: 1230, startPoint y: 389, endPoint x: 1311, endPoint y: 389, distance: 81.0
click at [424, 204] on button "Payment Issue" at bounding box center [440, 205] width 404 height 29
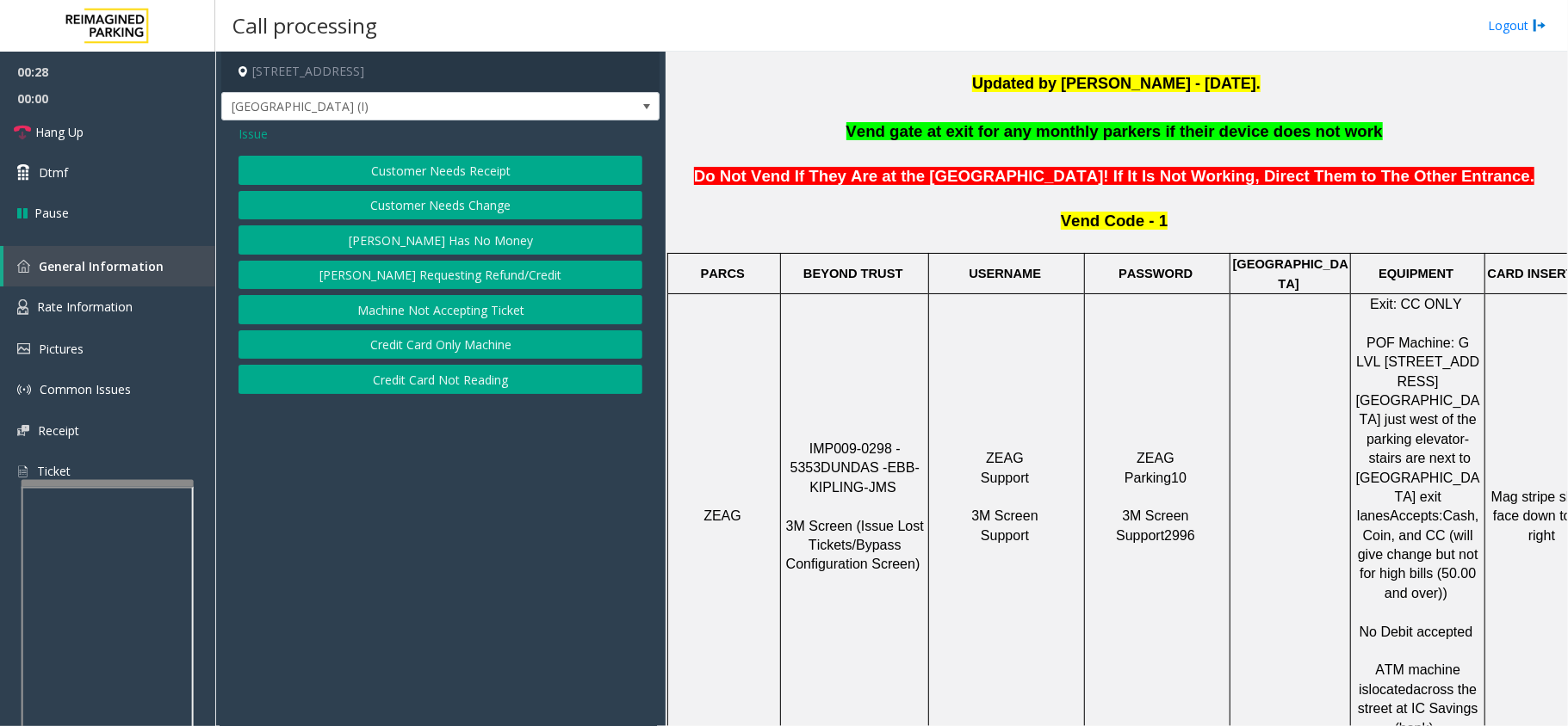
click at [425, 341] on button "Credit Card Only Machine" at bounding box center [440, 345] width 404 height 29
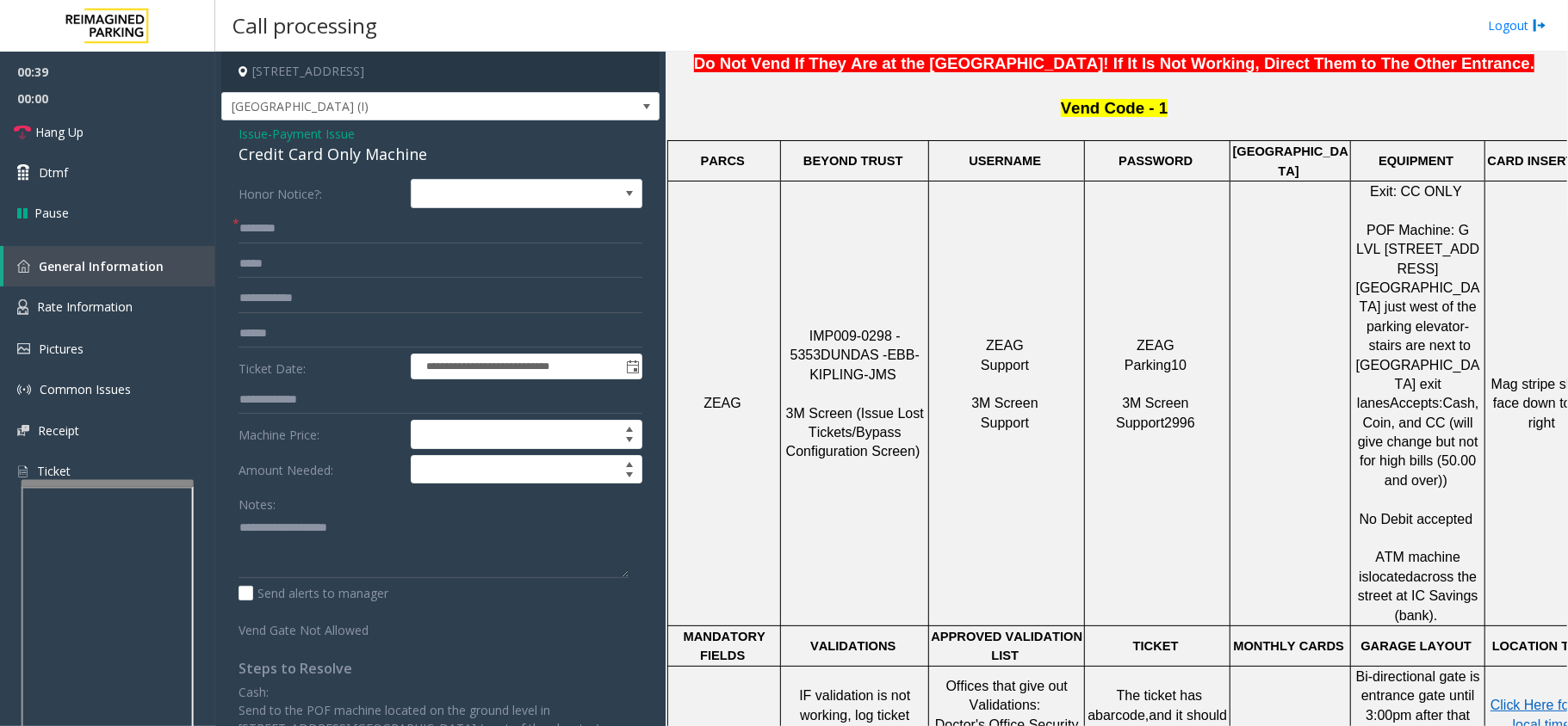
scroll to position [689, 0]
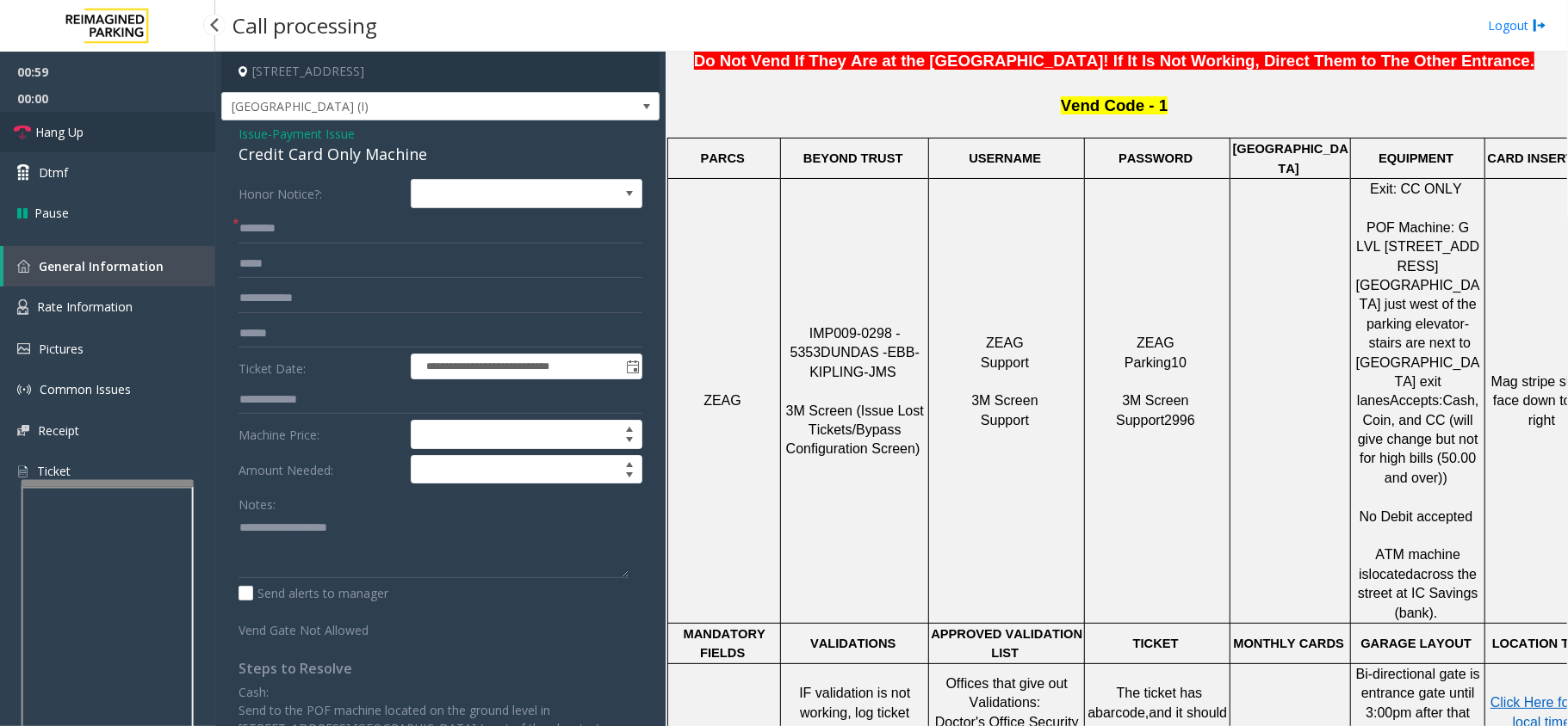
click at [68, 125] on span "Hang Up" at bounding box center [59, 132] width 48 height 18
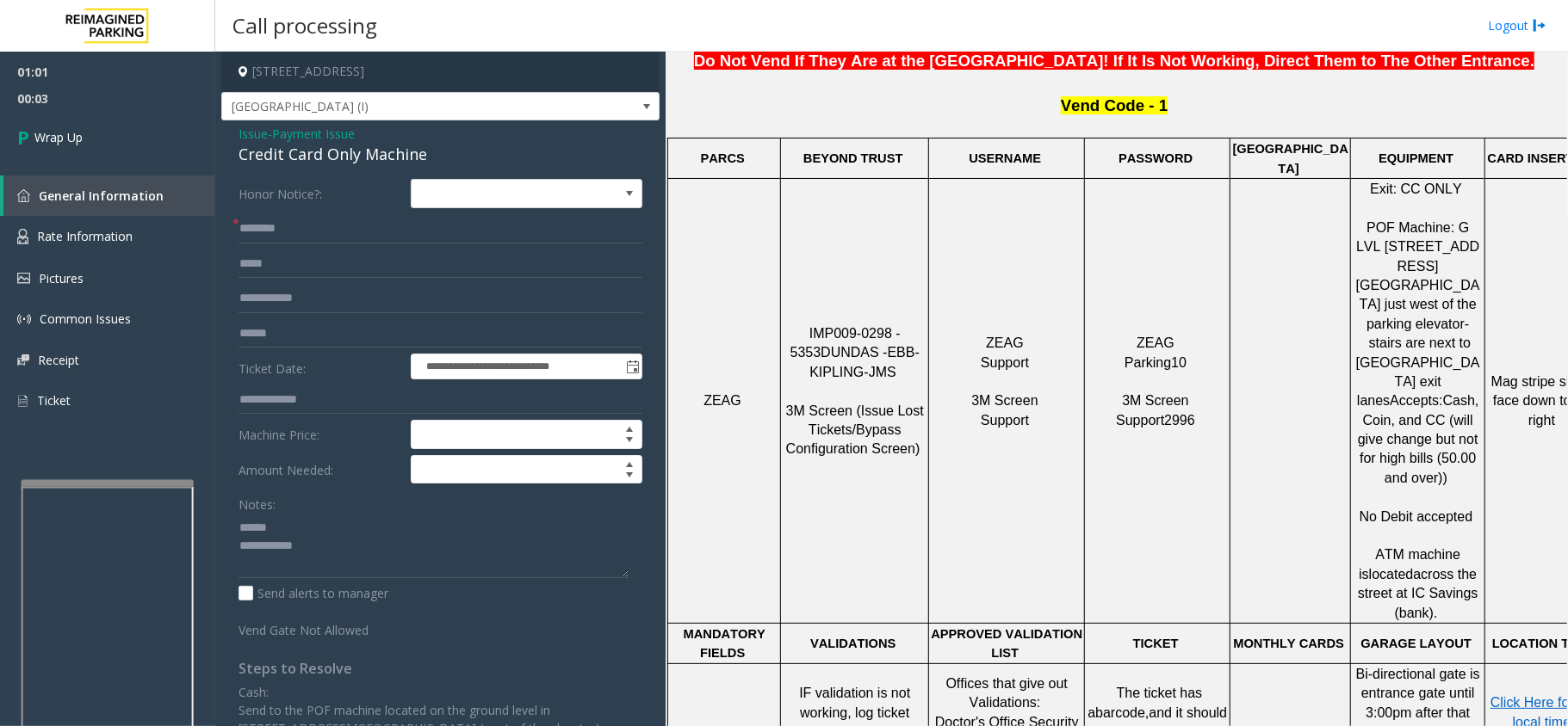
click at [277, 156] on div "Credit Card Only Machine" at bounding box center [440, 155] width 404 height 23
click at [307, 560] on textarea at bounding box center [434, 546] width 390 height 65
type textarea "**********"
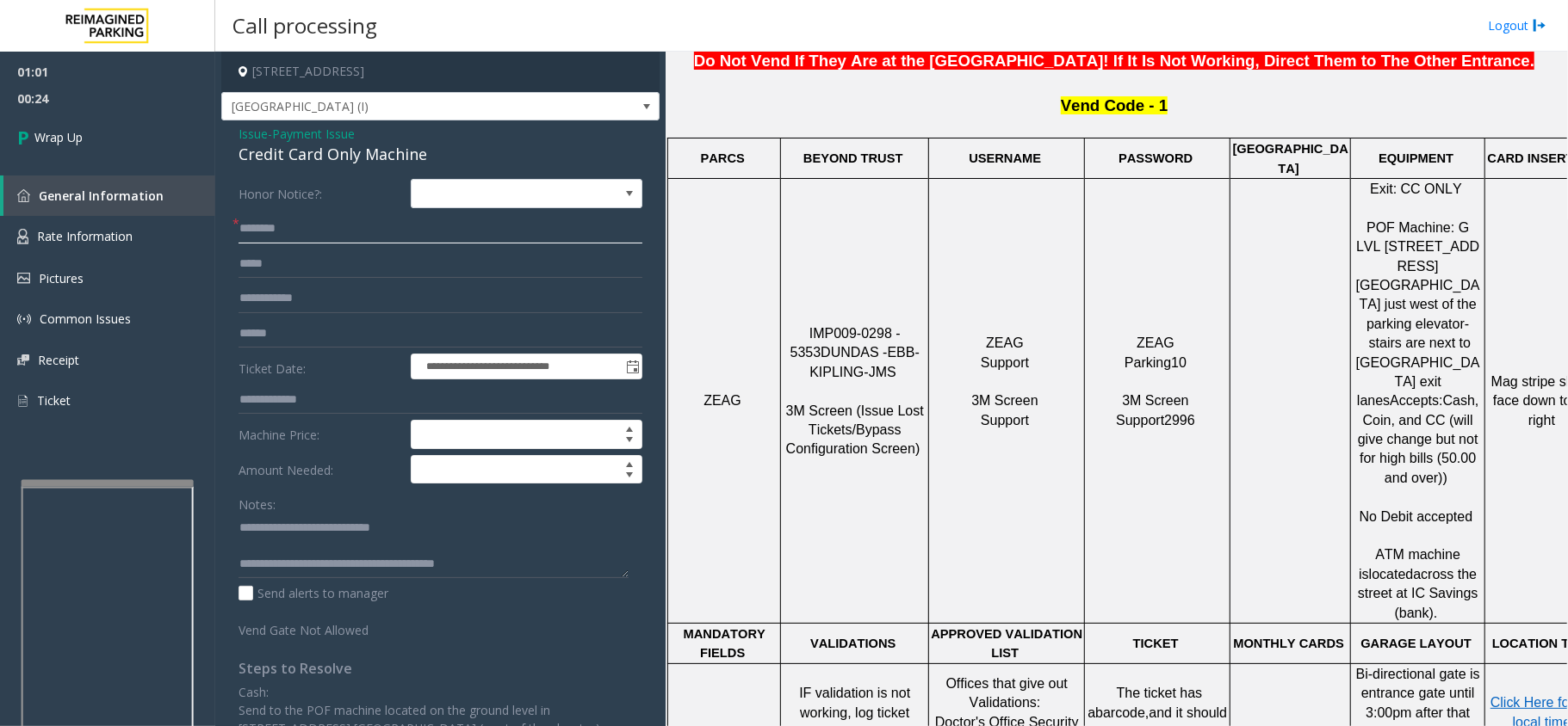
click at [276, 225] on input "text" at bounding box center [440, 229] width 404 height 29
type input "**"
click at [57, 131] on span "Wrap Up" at bounding box center [58, 137] width 48 height 18
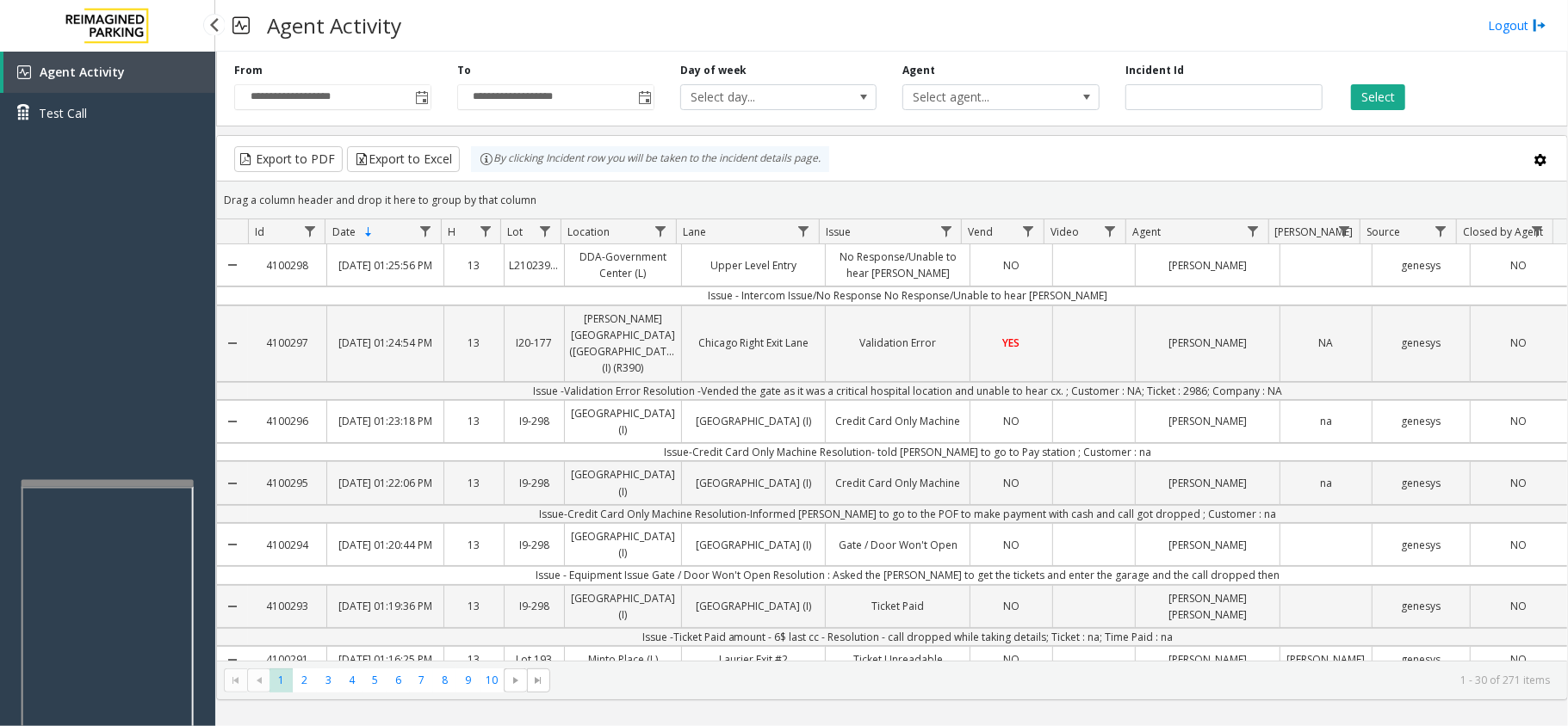
click at [62, 262] on div "Agent Activity Test Call" at bounding box center [108, 415] width 215 height 726
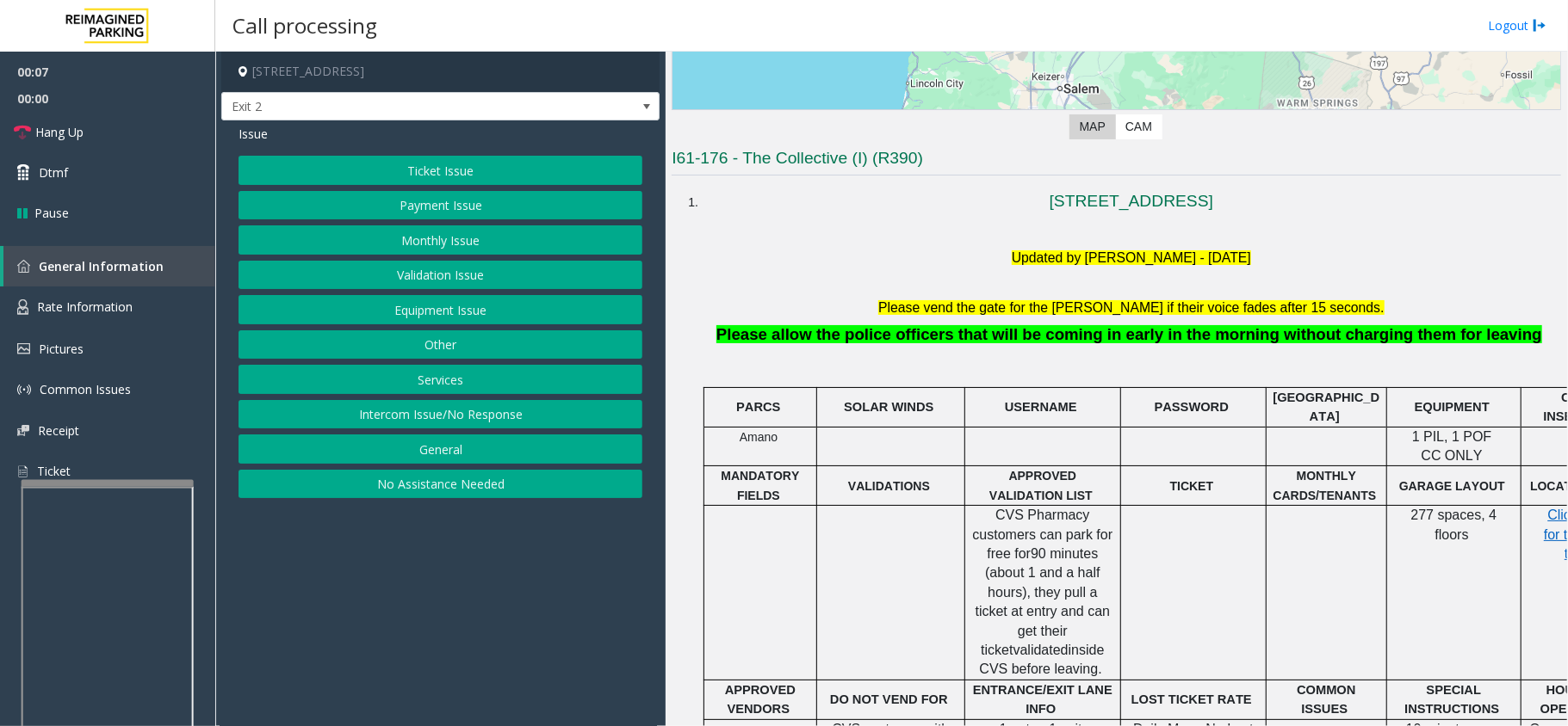
scroll to position [344, 0]
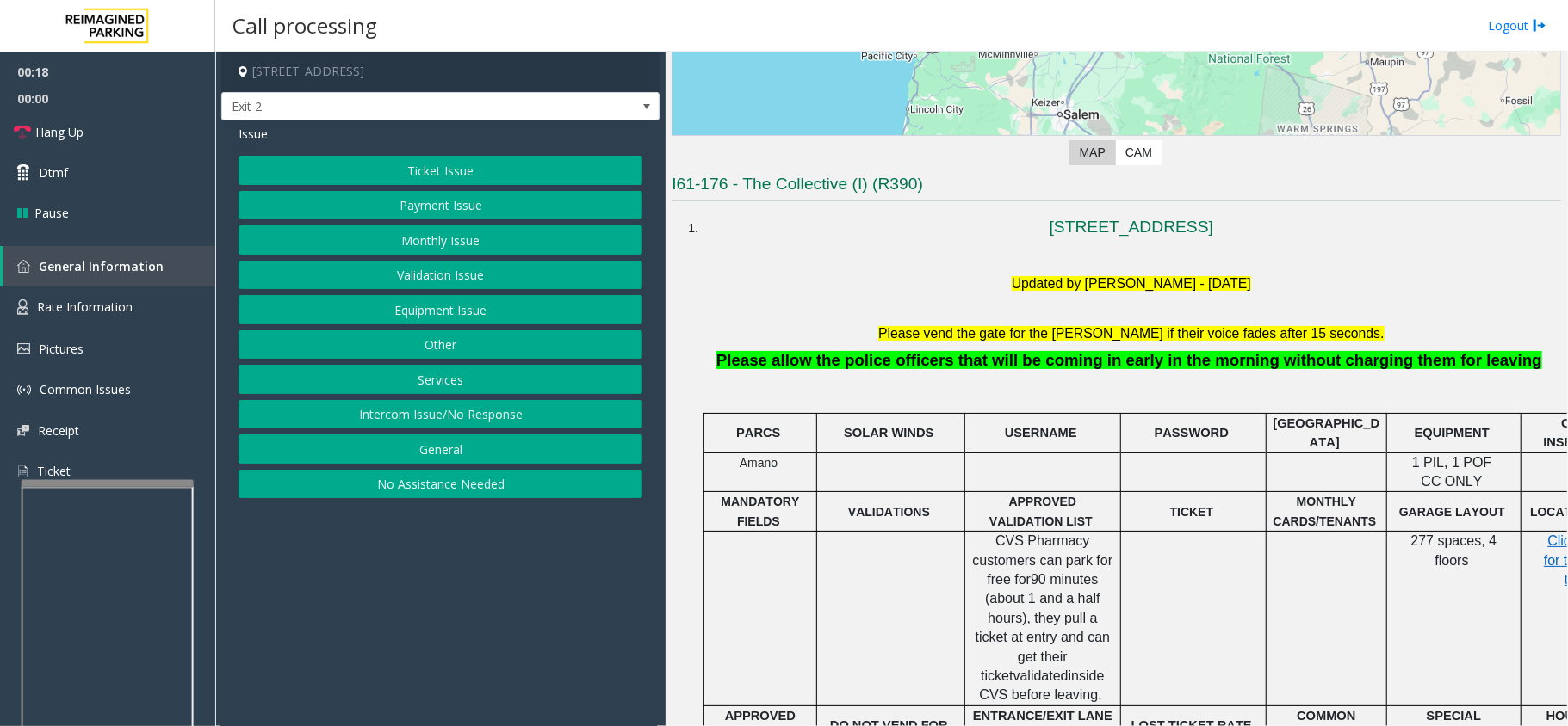
click at [396, 497] on button "No Assistance Needed" at bounding box center [440, 484] width 404 height 29
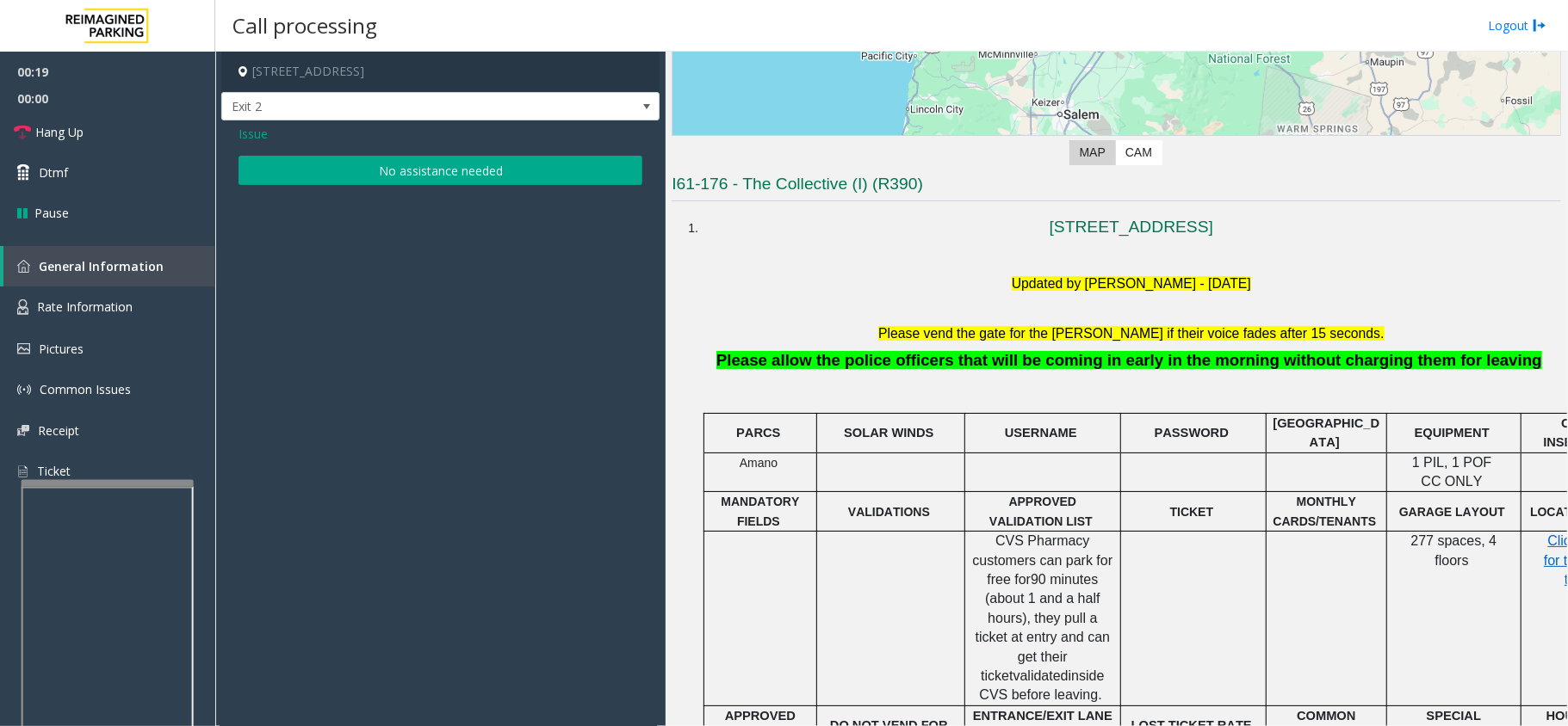
click at [411, 170] on button "No assistance needed" at bounding box center [440, 170] width 404 height 29
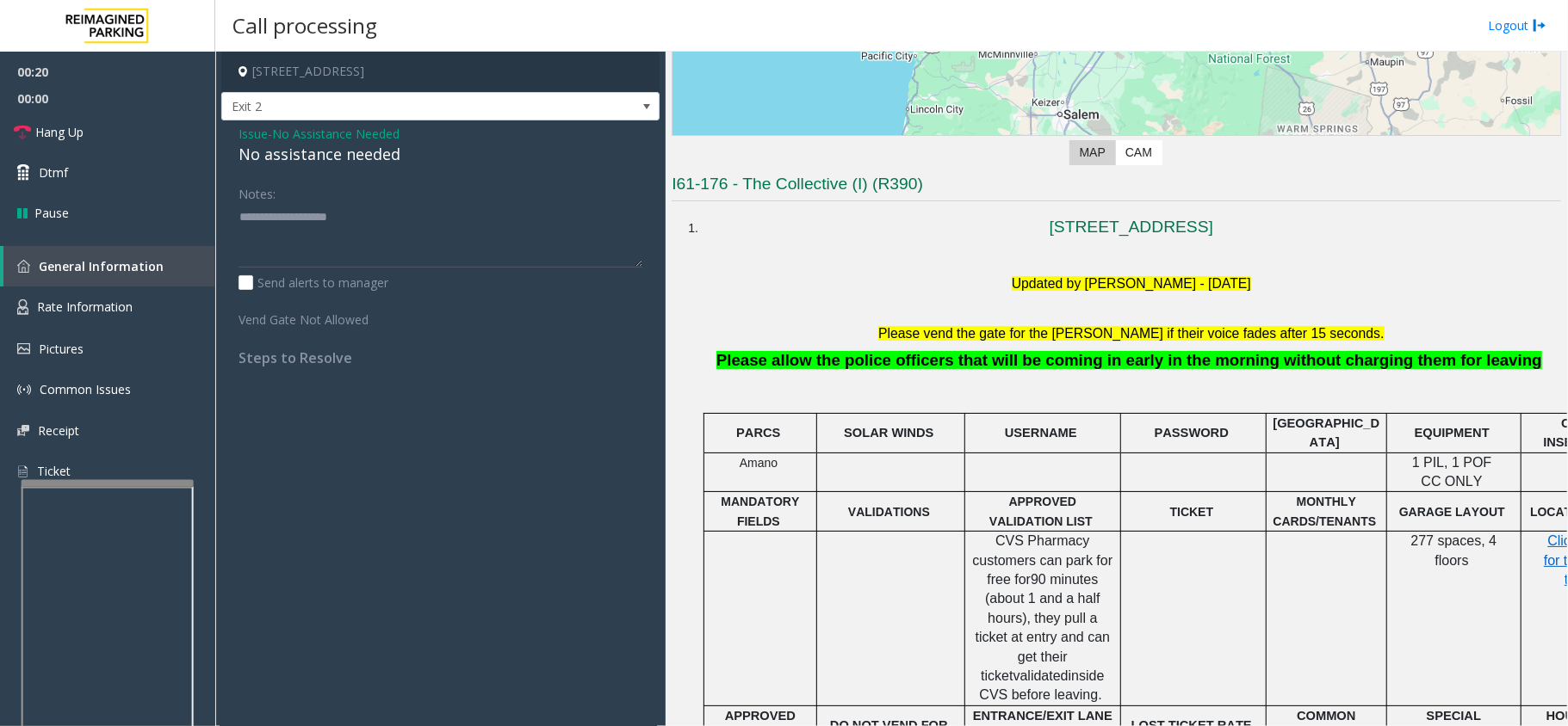
click at [314, 155] on div "No assistance needed" at bounding box center [440, 155] width 404 height 23
type textarea "**********"
click at [69, 138] on span "Hang Up" at bounding box center [59, 132] width 48 height 18
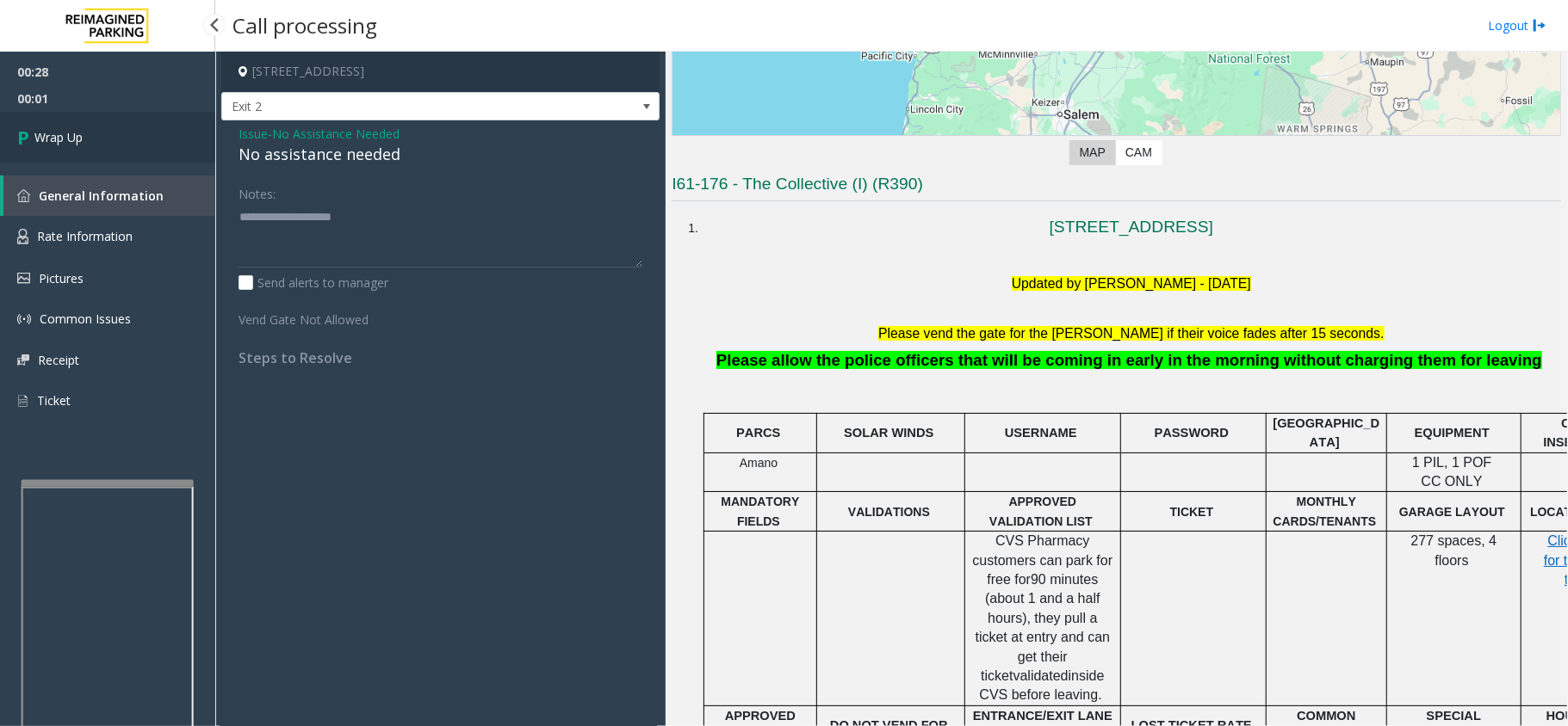
click at [69, 138] on span "Wrap Up" at bounding box center [58, 137] width 48 height 18
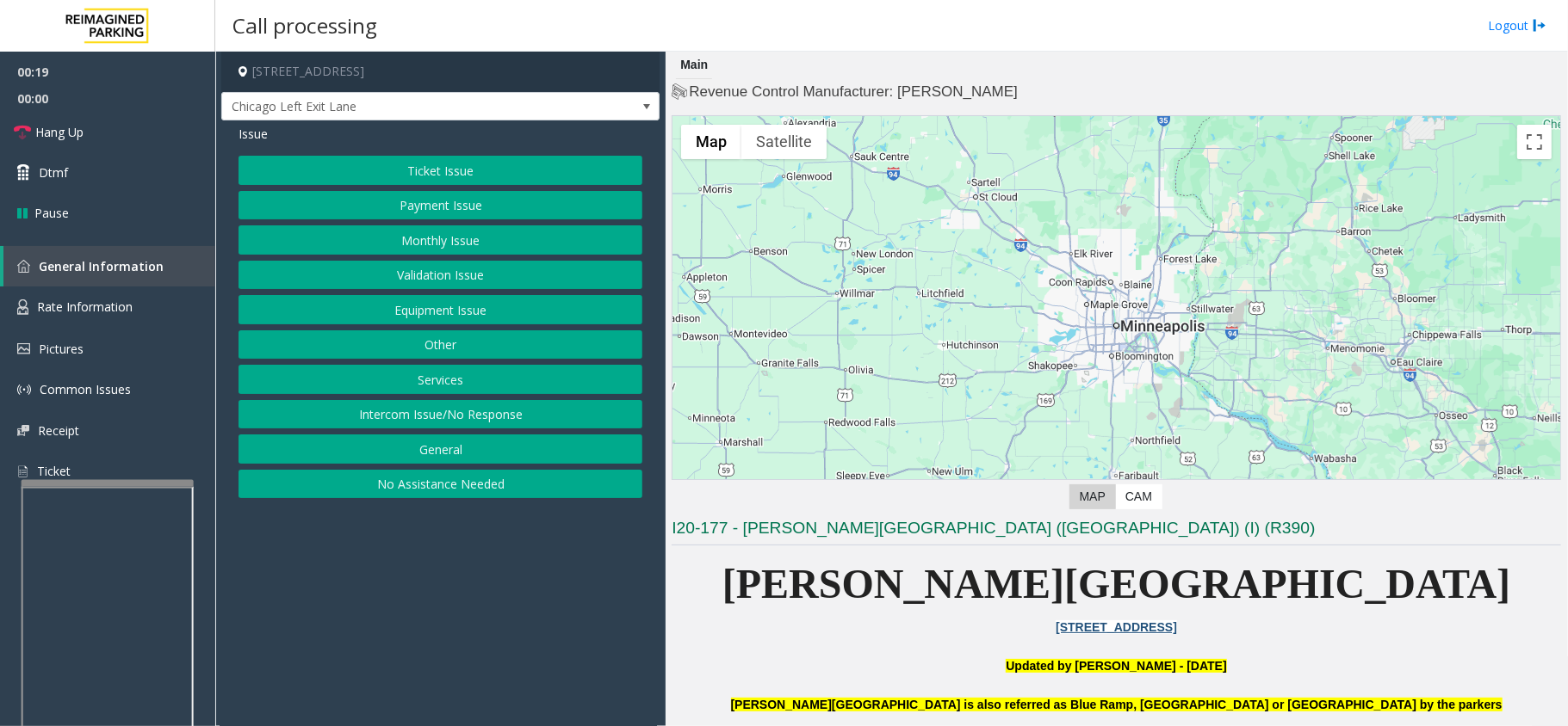
click at [455, 279] on button "Validation Issue" at bounding box center [440, 276] width 404 height 29
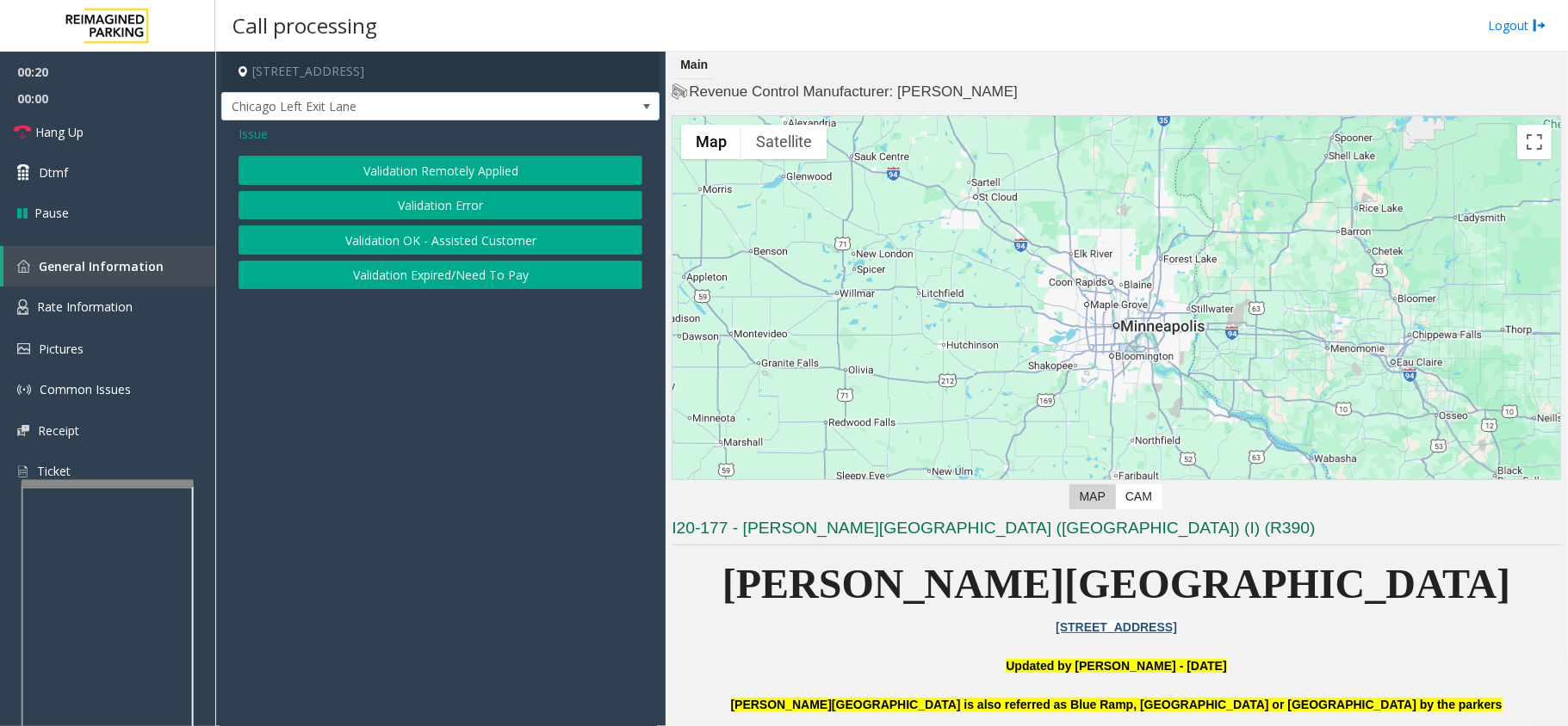
click at [452, 204] on button "Validation Error" at bounding box center [440, 205] width 404 height 29
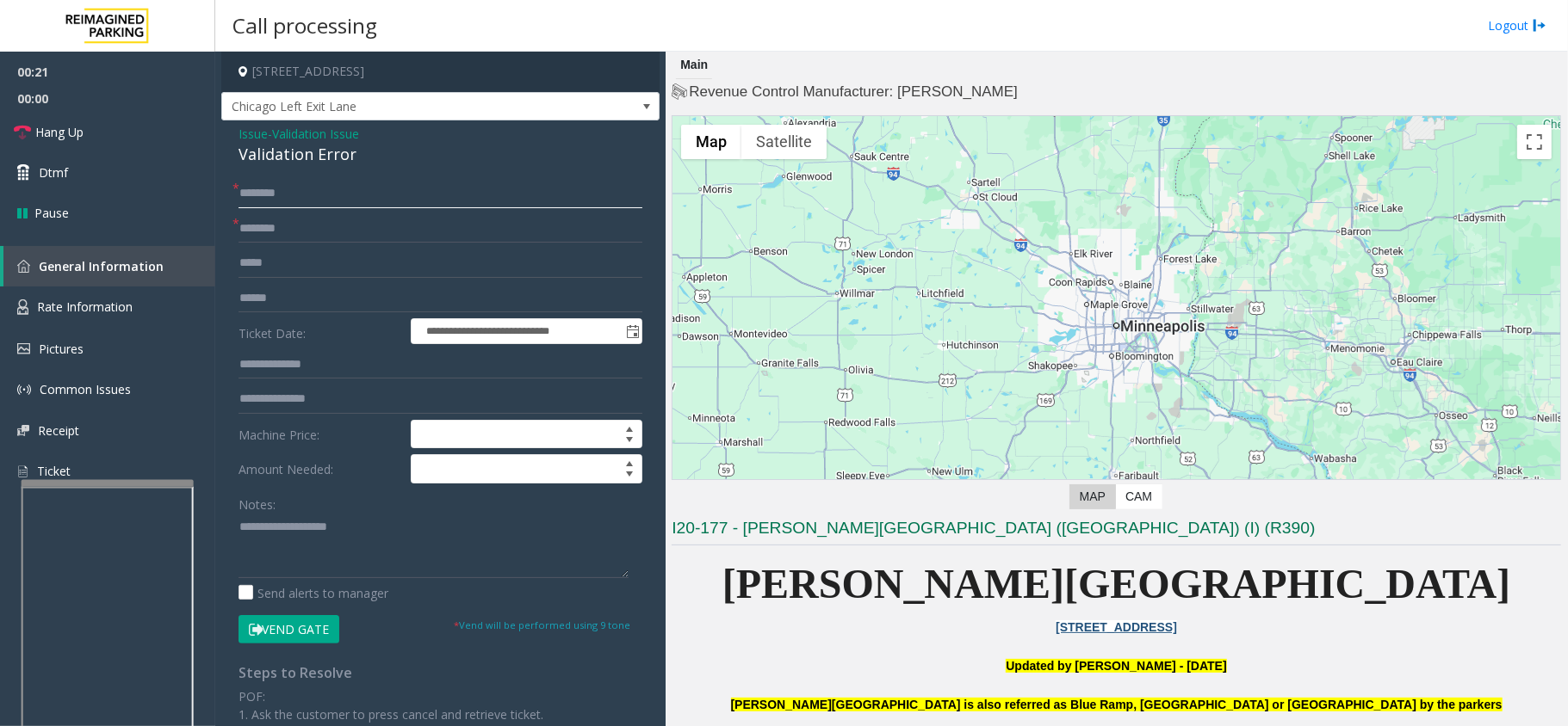
click at [414, 202] on input "text" at bounding box center [440, 194] width 404 height 29
click at [390, 217] on input "text" at bounding box center [440, 229] width 404 height 29
type input "**********"
click at [308, 195] on input "text" at bounding box center [440, 194] width 404 height 29
click at [290, 530] on textarea at bounding box center [434, 546] width 390 height 65
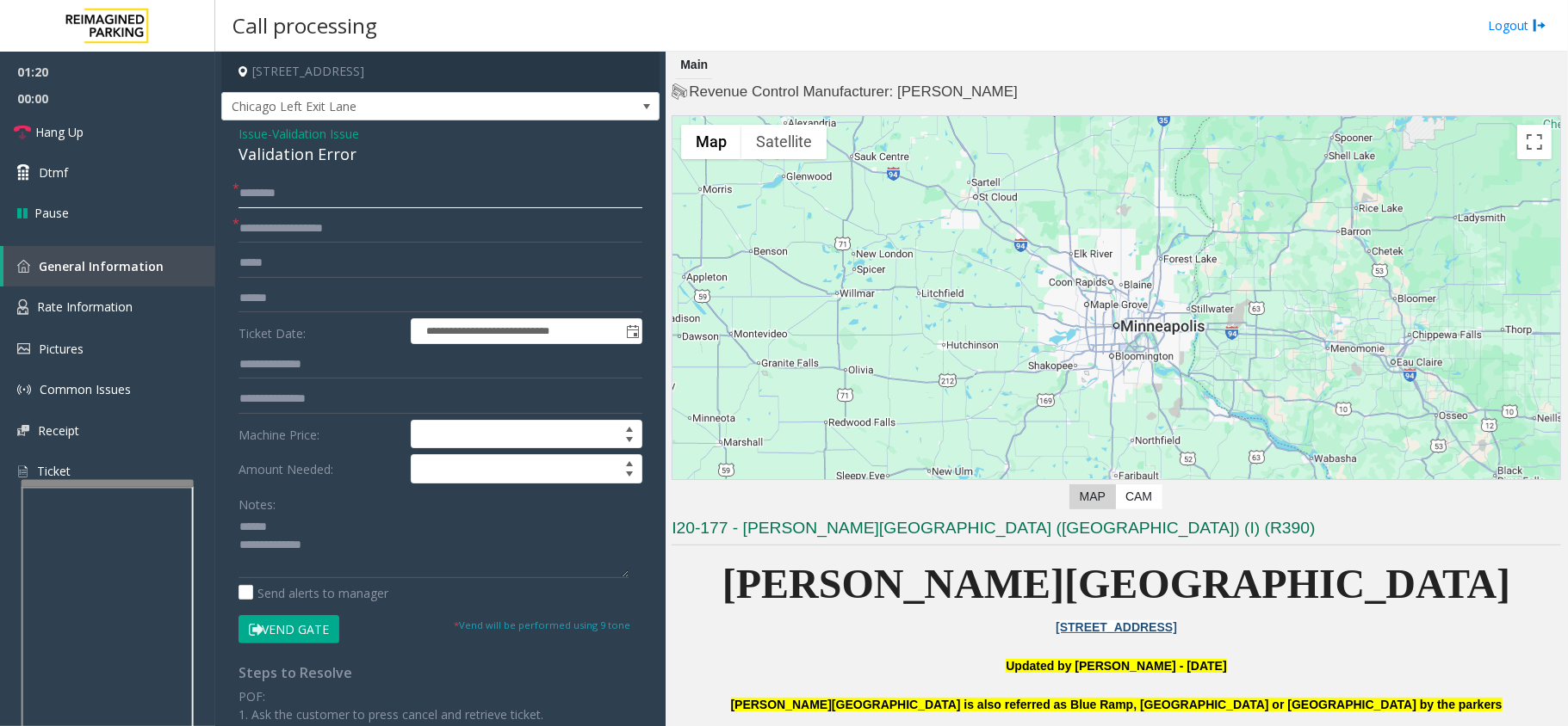
click at [272, 193] on input "text" at bounding box center [440, 194] width 404 height 29
click at [267, 632] on button "Vend Gate" at bounding box center [289, 630] width 101 height 29
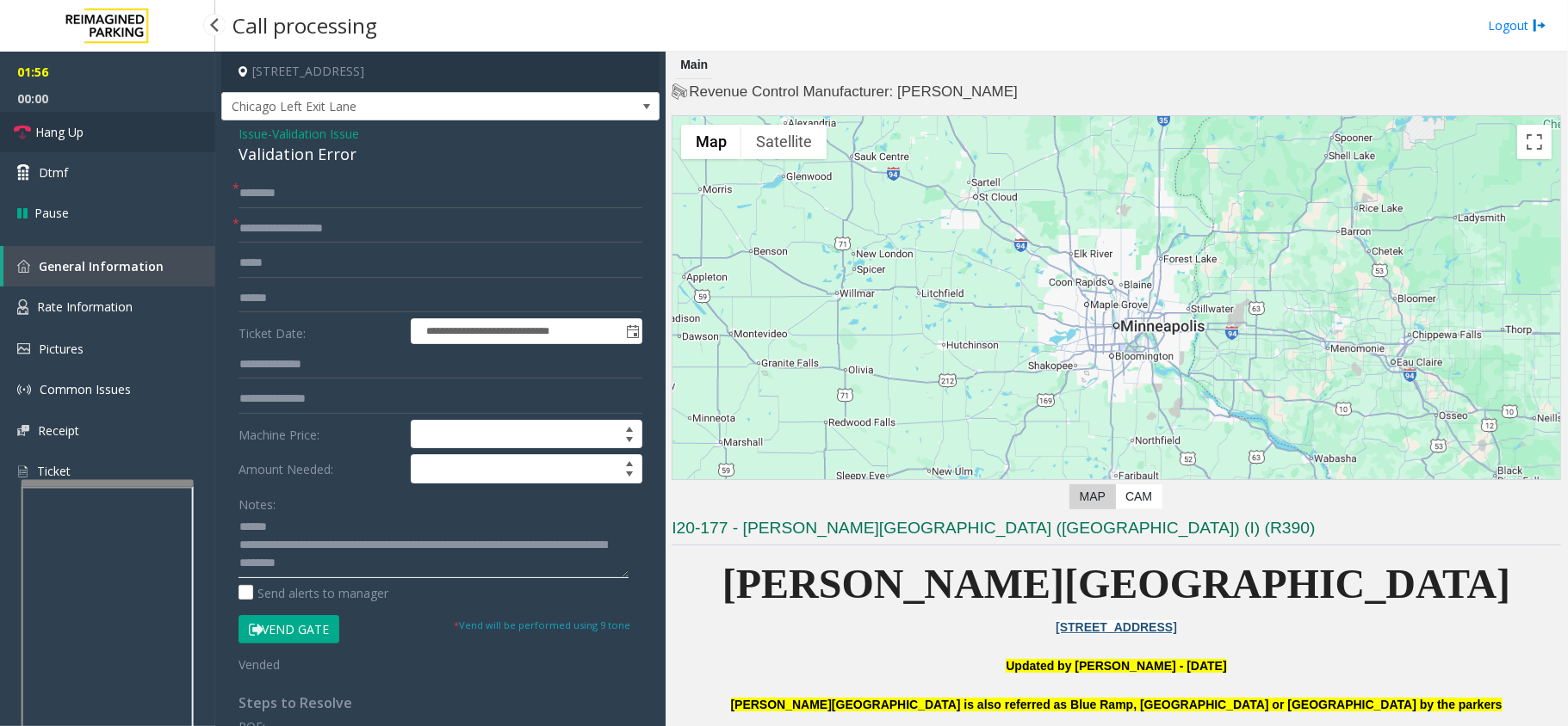
type textarea "**********"
click at [73, 135] on span "Hang Up" at bounding box center [59, 132] width 48 height 18
click at [331, 198] on input "text" at bounding box center [440, 194] width 404 height 29
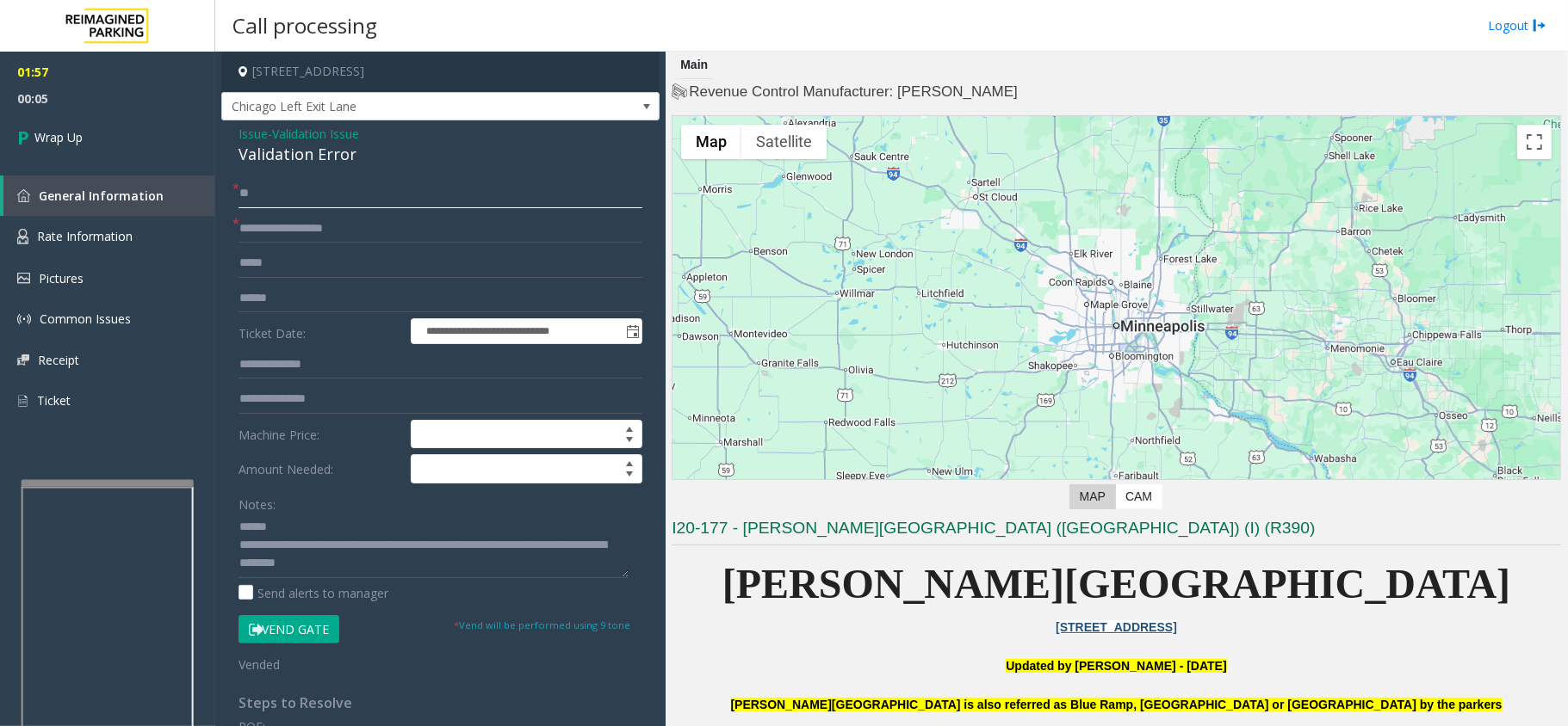
type input "**"
click at [283, 142] on span "Validation Issue" at bounding box center [315, 134] width 87 height 18
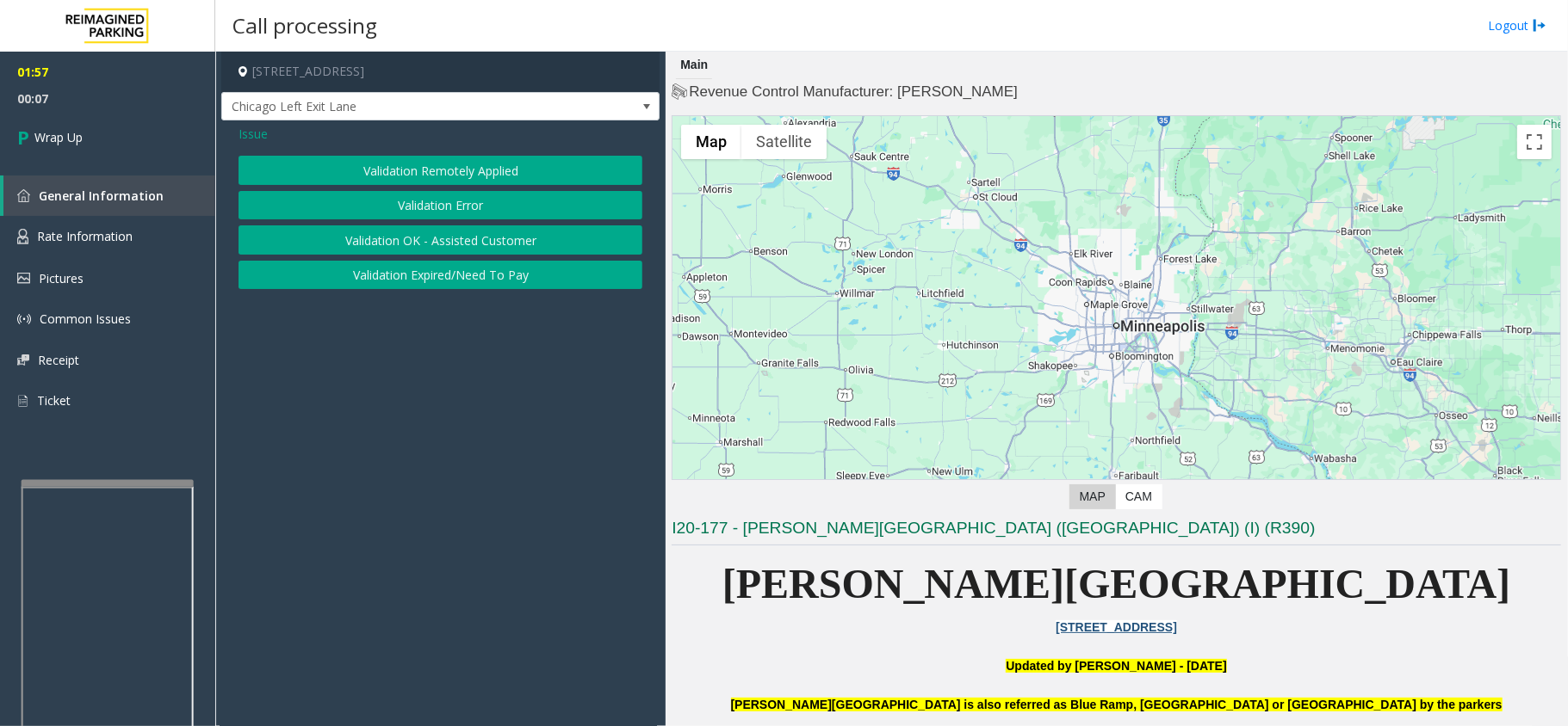
click at [300, 206] on button "Validation Error" at bounding box center [440, 205] width 404 height 29
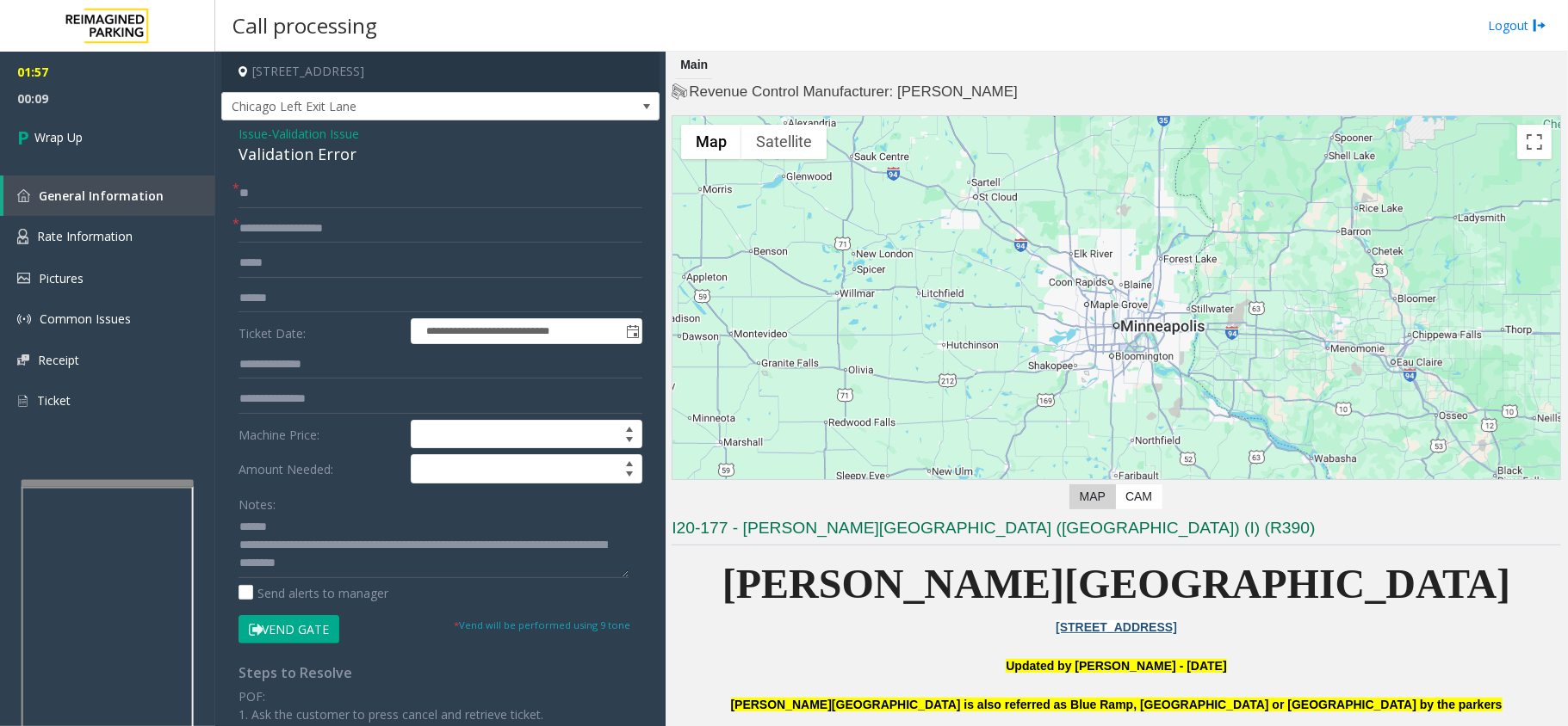
click at [260, 161] on div "Validation Error" at bounding box center [440, 155] width 404 height 23
click at [252, 156] on div "Validation Error" at bounding box center [440, 155] width 404 height 23
drag, startPoint x: 252, startPoint y: 156, endPoint x: 261, endPoint y: 162, distance: 10.8
click at [261, 162] on div "Validation Error" at bounding box center [440, 155] width 404 height 23
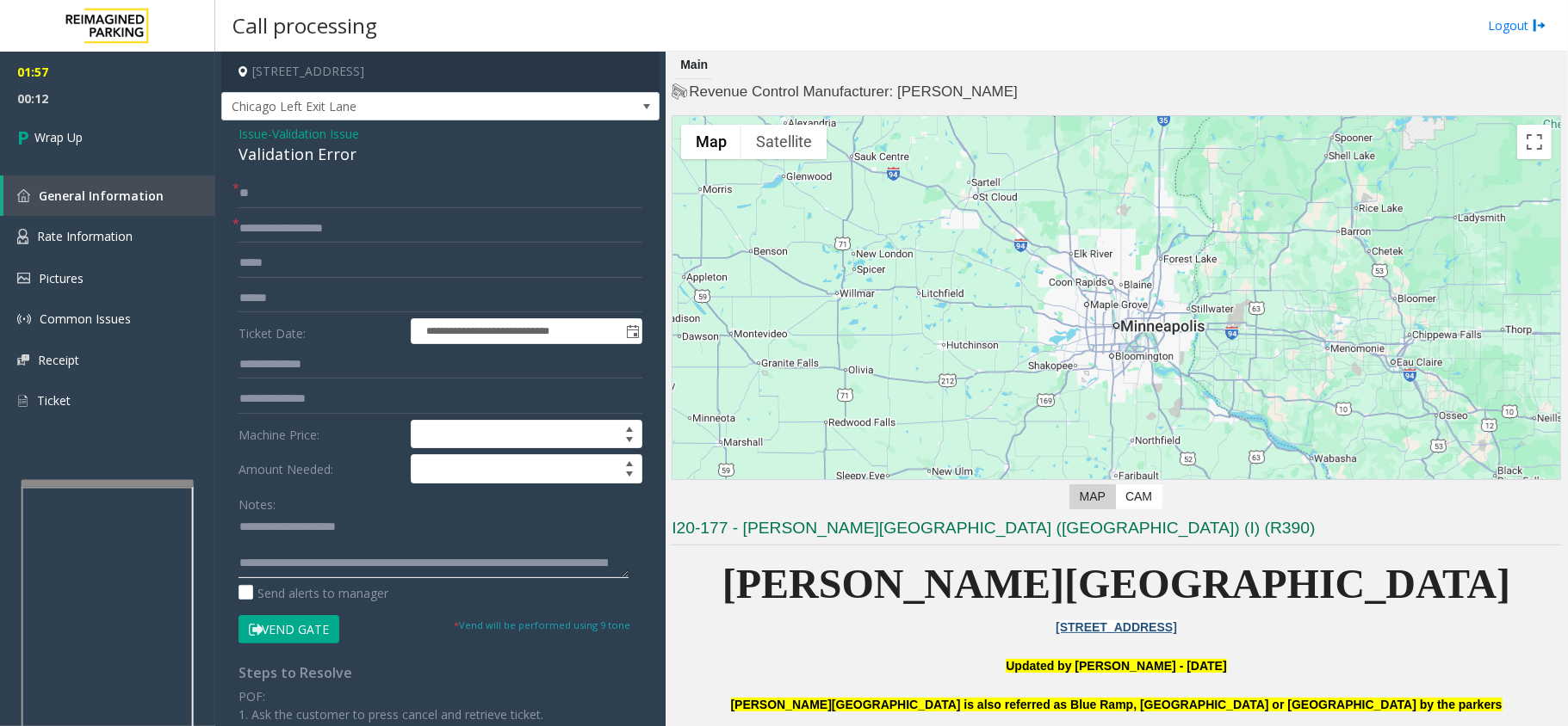
type textarea "**********"
click at [274, 193] on input "**" at bounding box center [440, 194] width 404 height 29
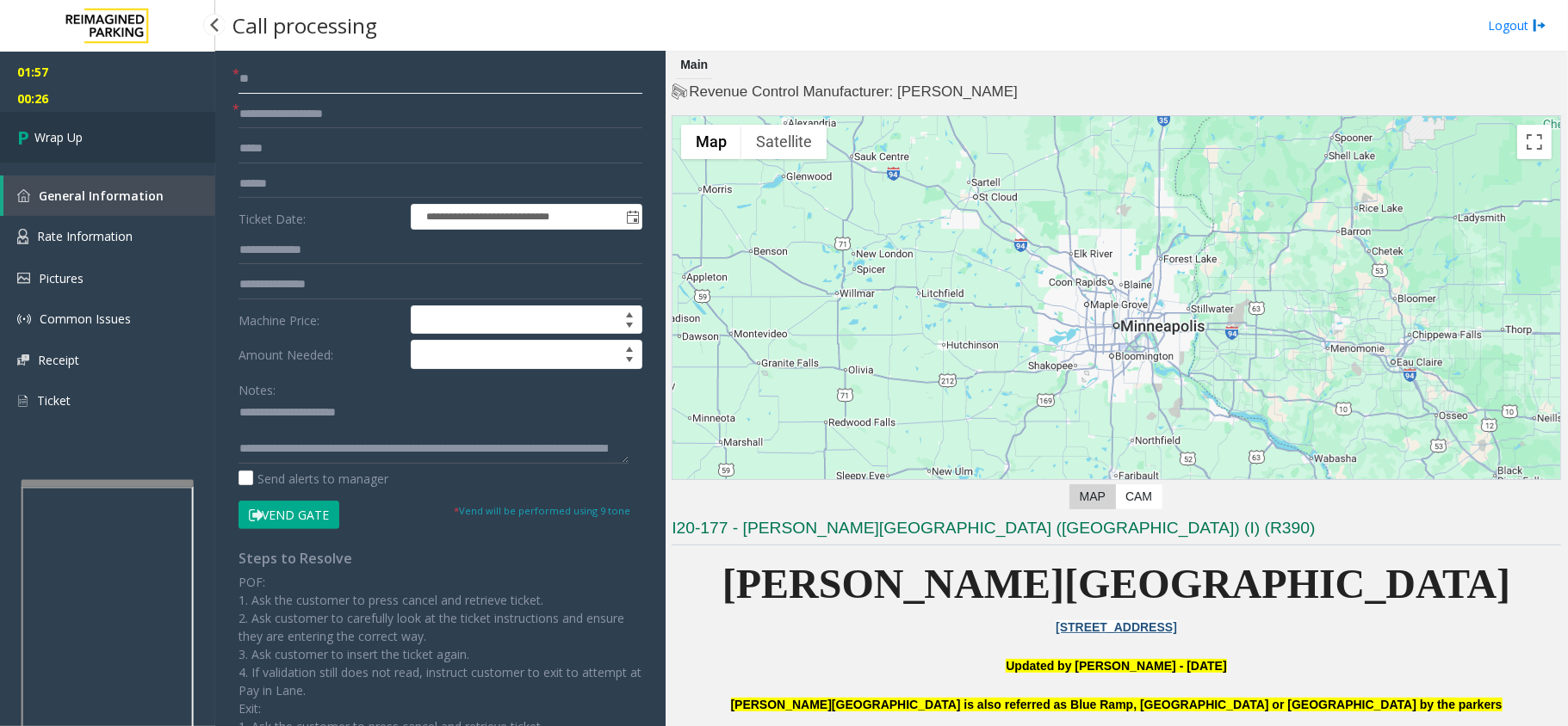
type input "**"
click at [69, 120] on link "Wrap Up" at bounding box center [108, 137] width 215 height 51
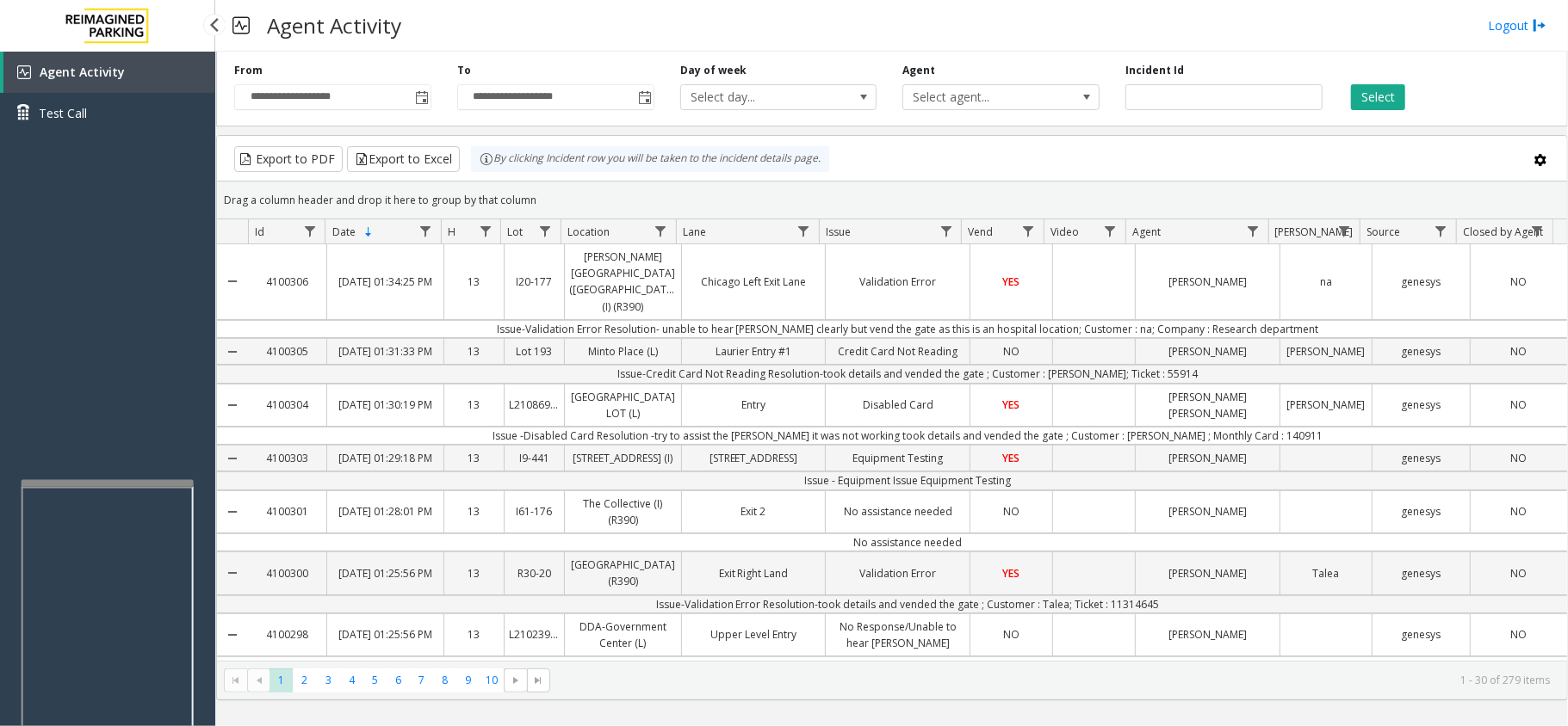
click at [108, 279] on div "Agent Activity Test Call" at bounding box center [108, 415] width 215 height 726
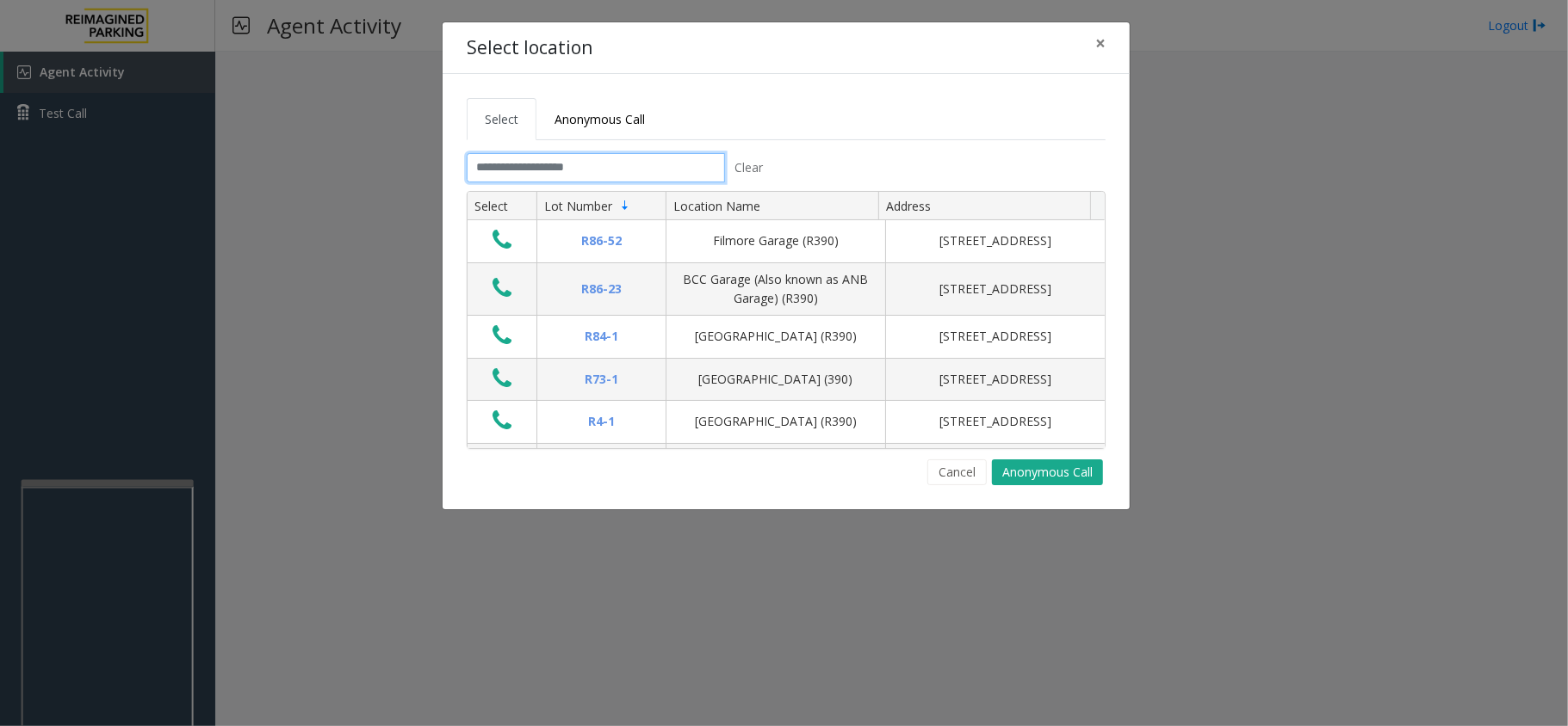
click at [511, 168] on input "text" at bounding box center [596, 168] width 258 height 29
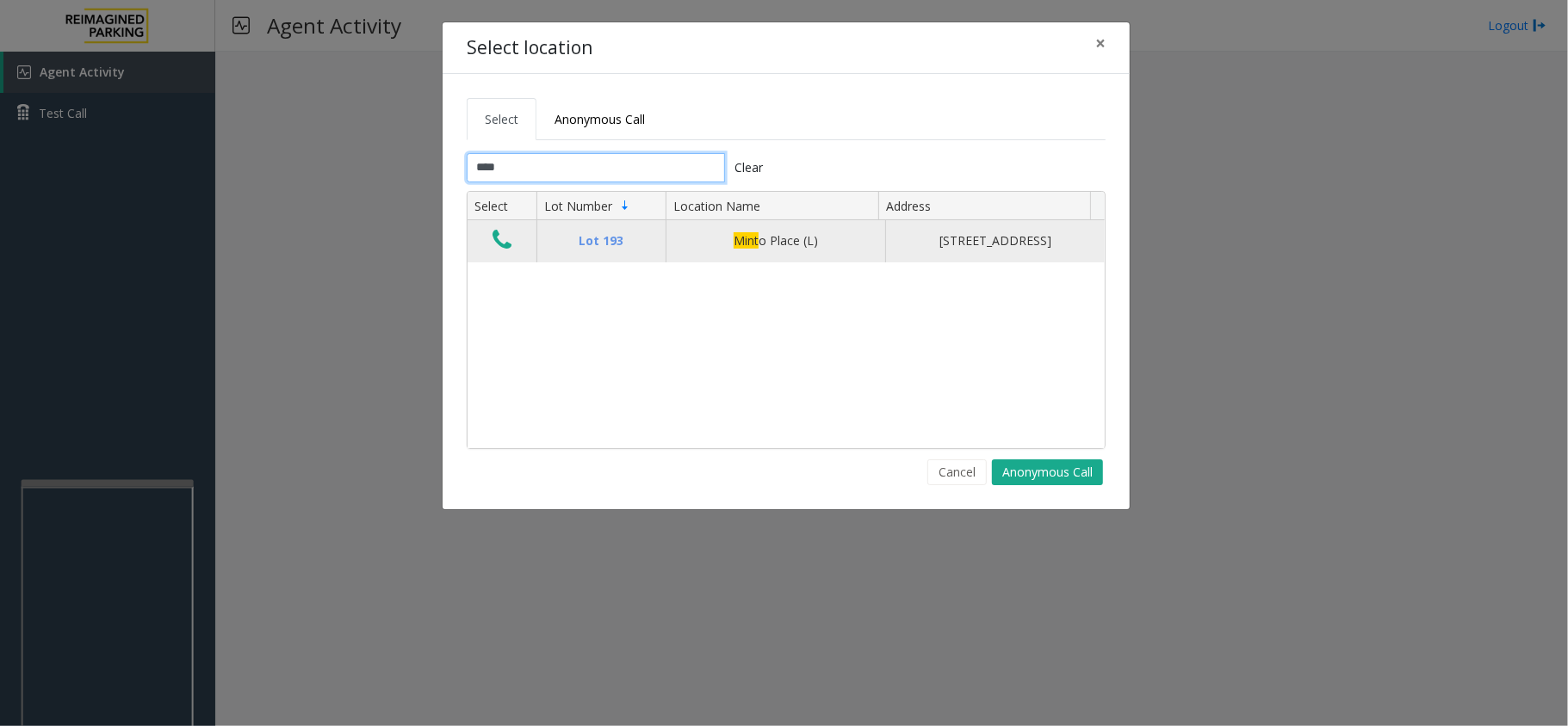
type input "****"
click at [500, 238] on icon "Data table" at bounding box center [501, 240] width 19 height 24
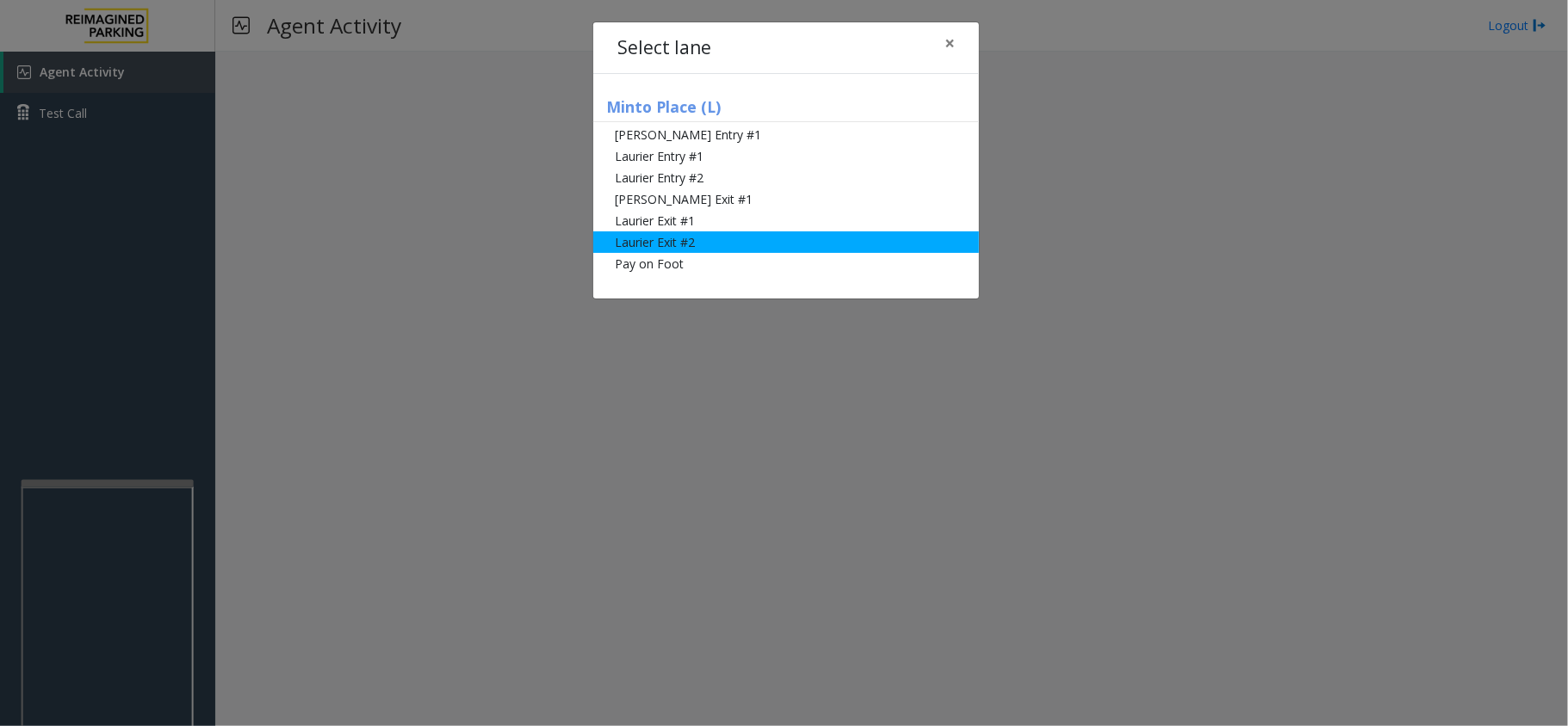
click at [665, 245] on li "Laurier Exit #2" at bounding box center [786, 243] width 386 height 22
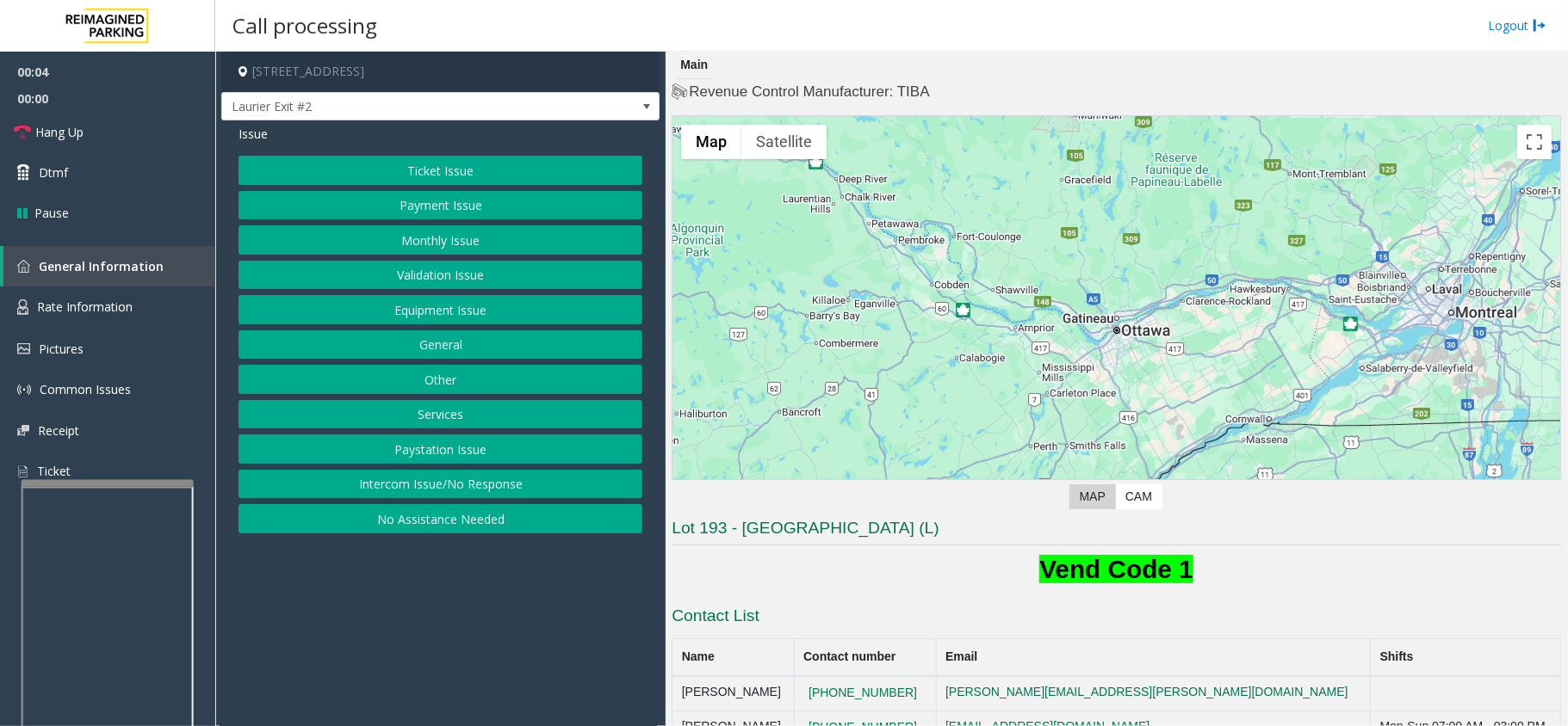
click at [451, 169] on button "Ticket Issue" at bounding box center [440, 170] width 404 height 29
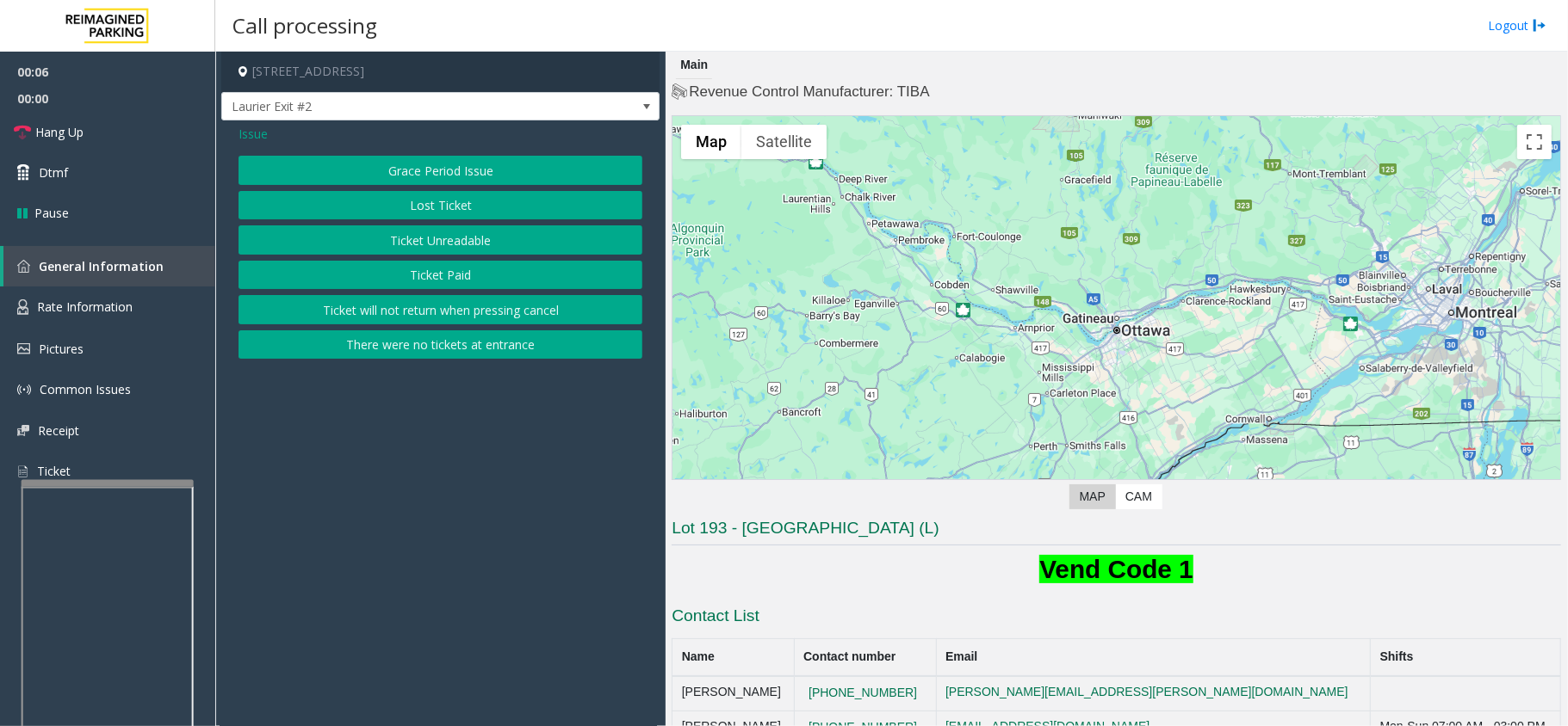
click at [452, 235] on button "Ticket Unreadable" at bounding box center [440, 240] width 404 height 29
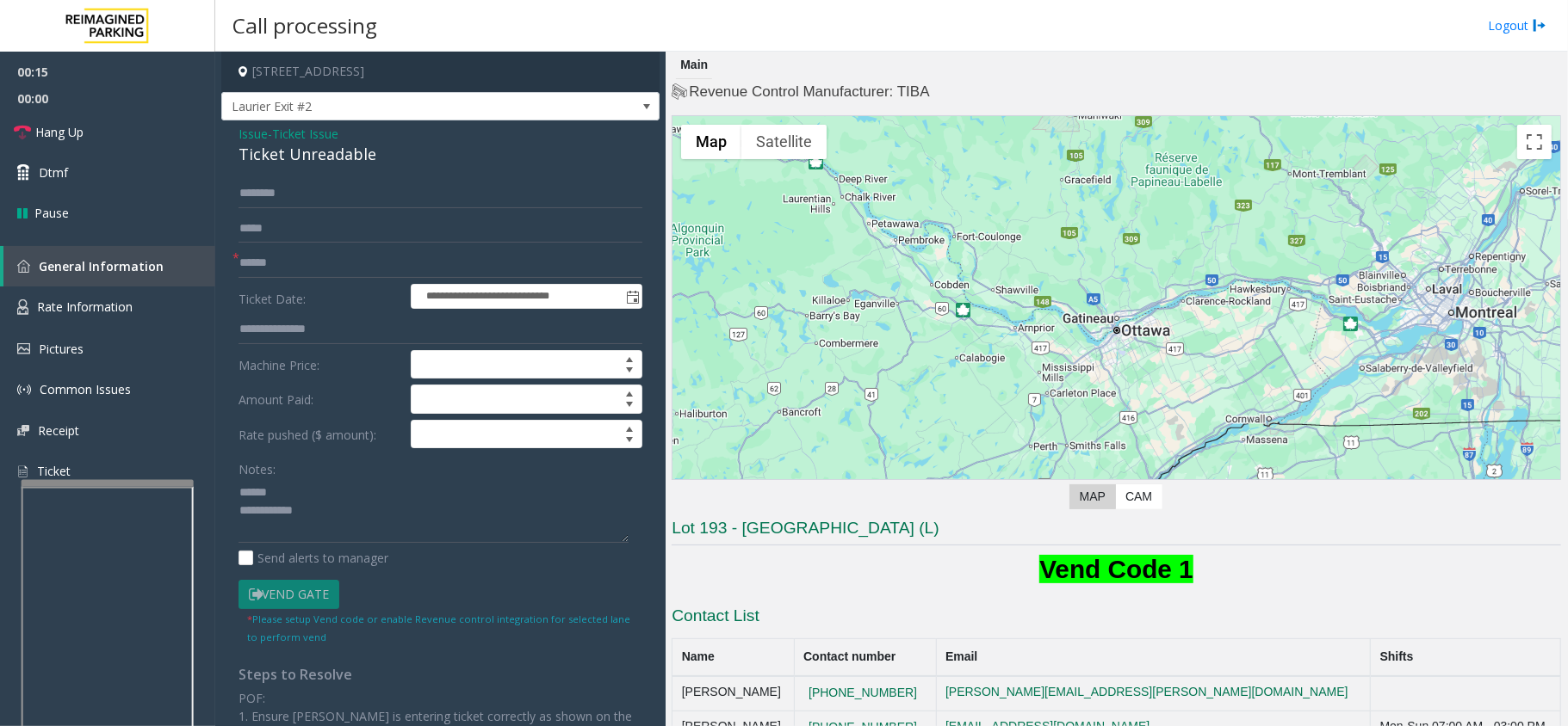
click at [308, 473] on div "Notes:" at bounding box center [440, 498] width 404 height 89
click at [275, 157] on div "Ticket Unreadable" at bounding box center [440, 155] width 404 height 23
type textarea "**********"
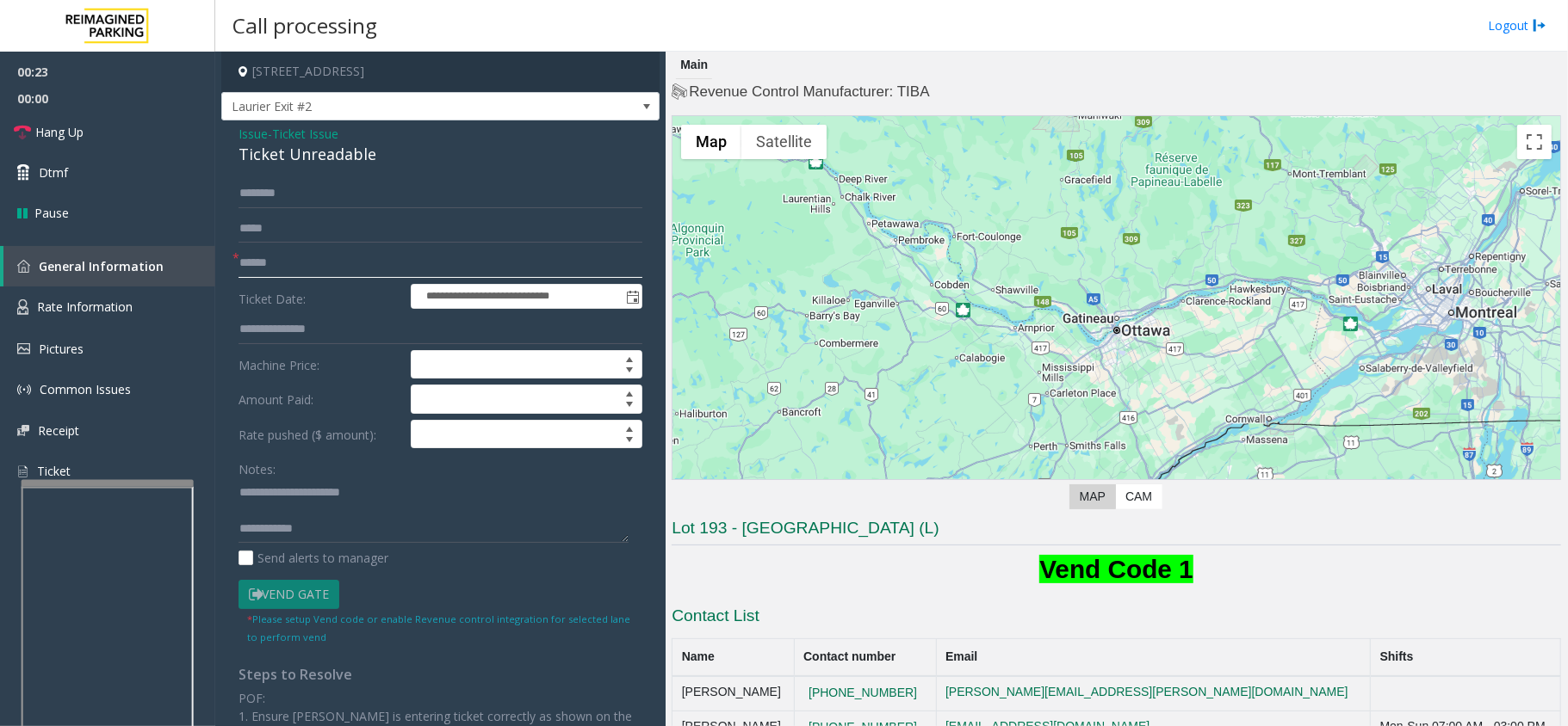
click at [306, 267] on input "text" at bounding box center [440, 263] width 404 height 29
type input "**"
click at [310, 187] on input "text" at bounding box center [440, 194] width 404 height 29
type input "**********"
click at [260, 268] on input "**" at bounding box center [440, 263] width 404 height 29
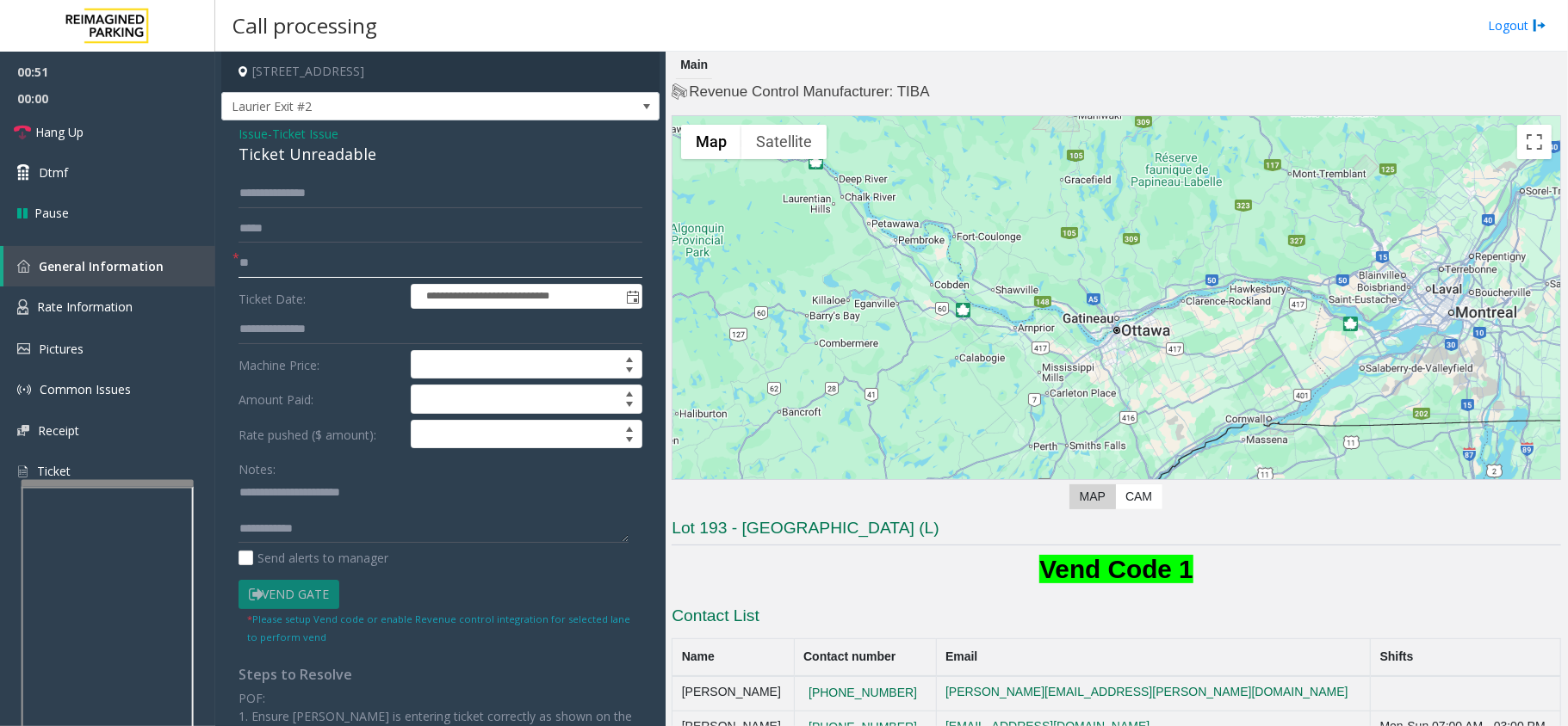
type input "*"
type textarea "**********"
click at [384, 258] on input "text" at bounding box center [440, 263] width 404 height 29
type input "*****"
click at [353, 197] on input "**********" at bounding box center [440, 194] width 404 height 29
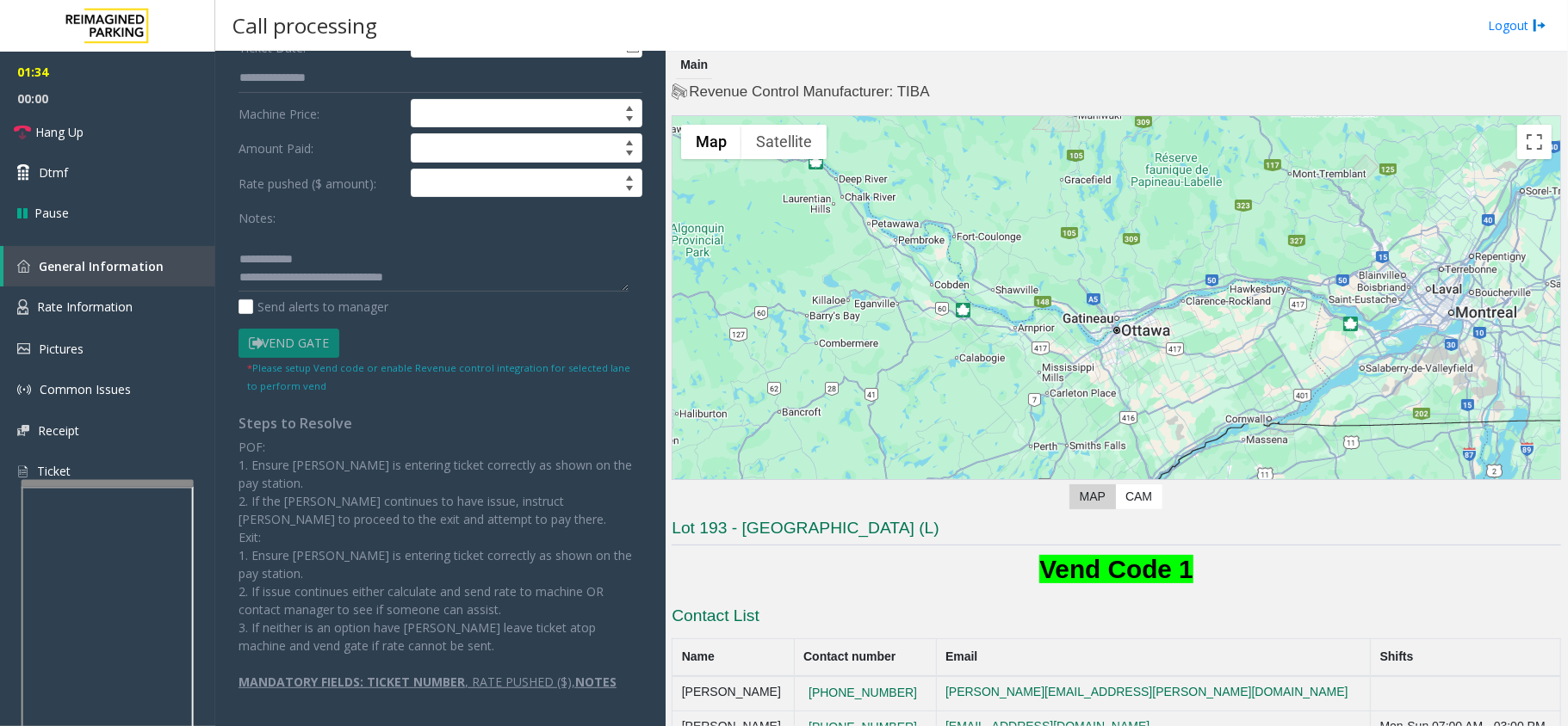
scroll to position [35, 0]
type input "*******"
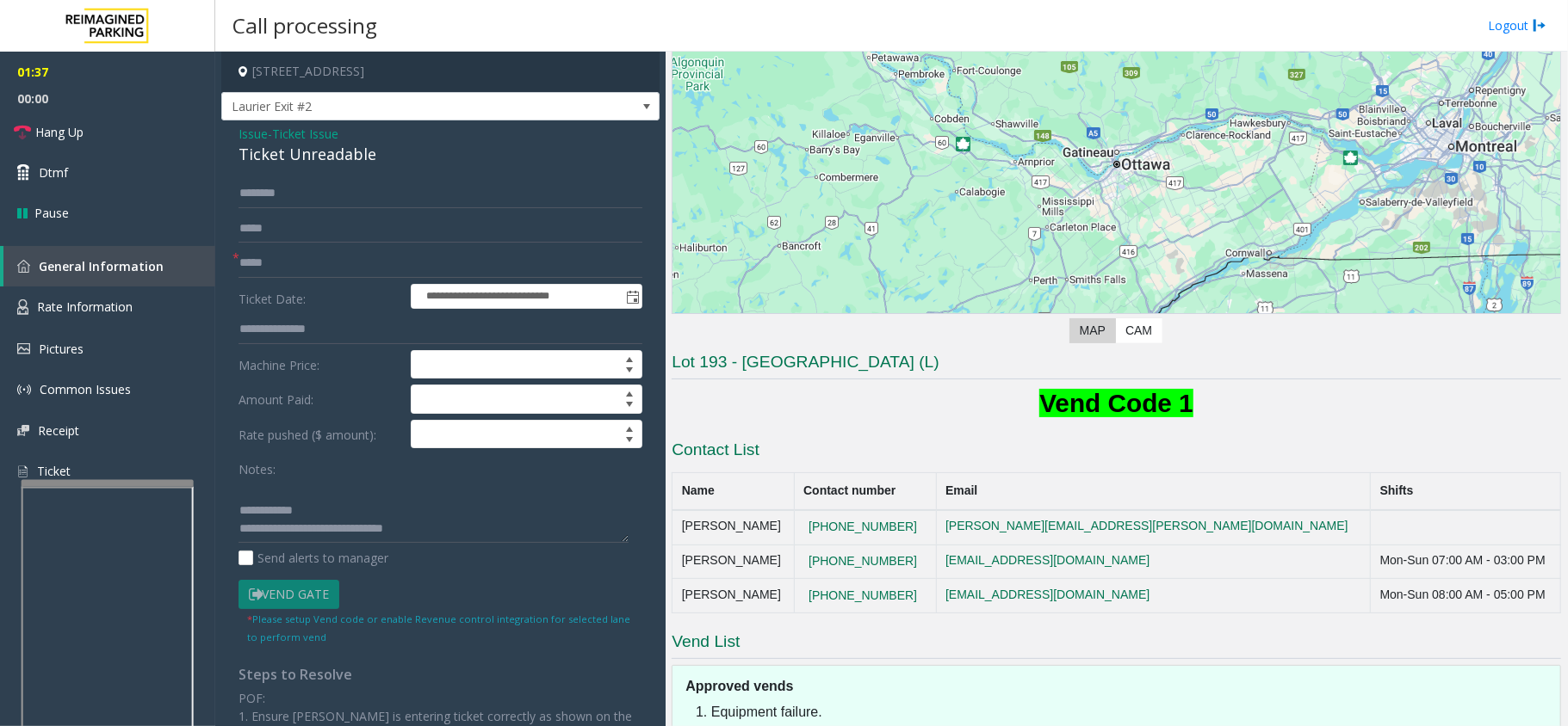
scroll to position [338, 0]
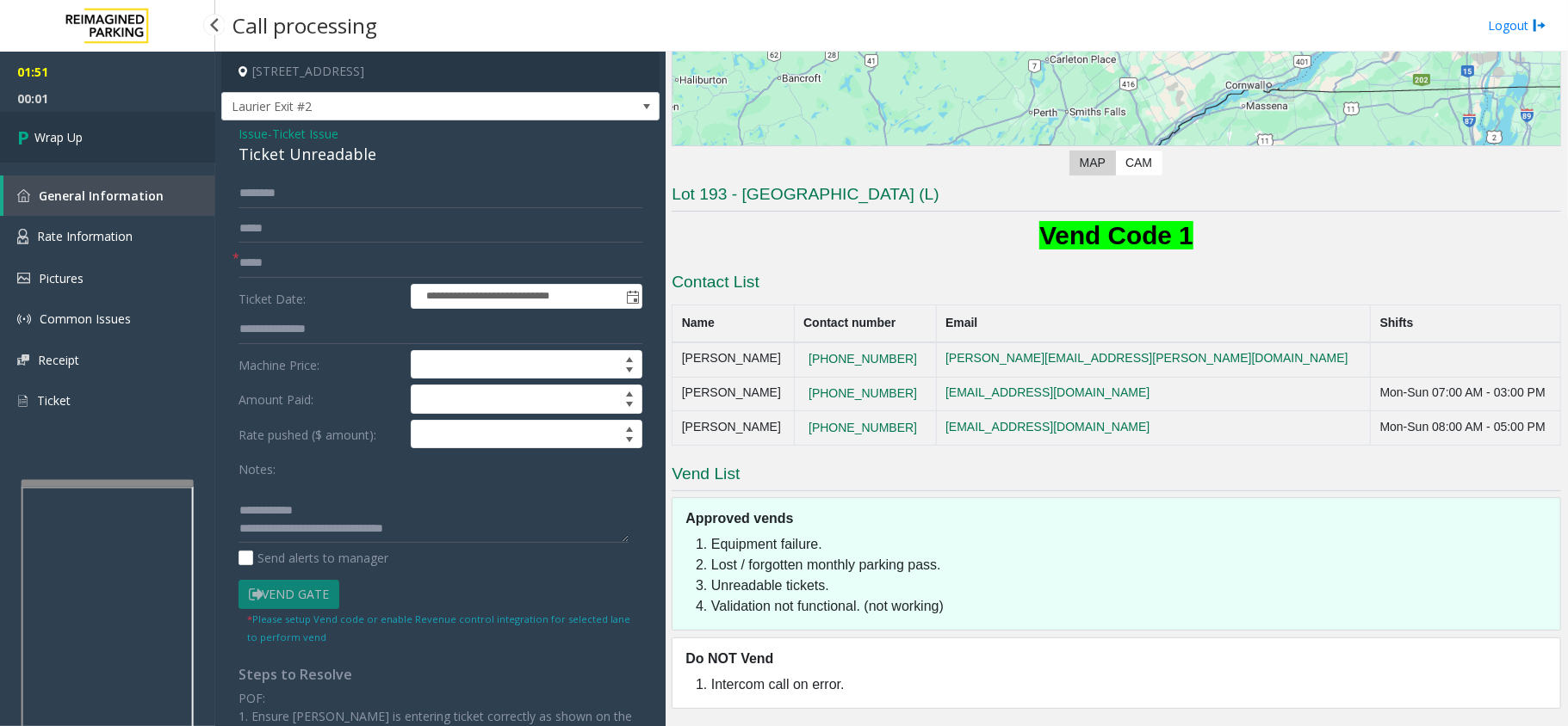
click at [75, 132] on span "Wrap Up" at bounding box center [58, 137] width 48 height 18
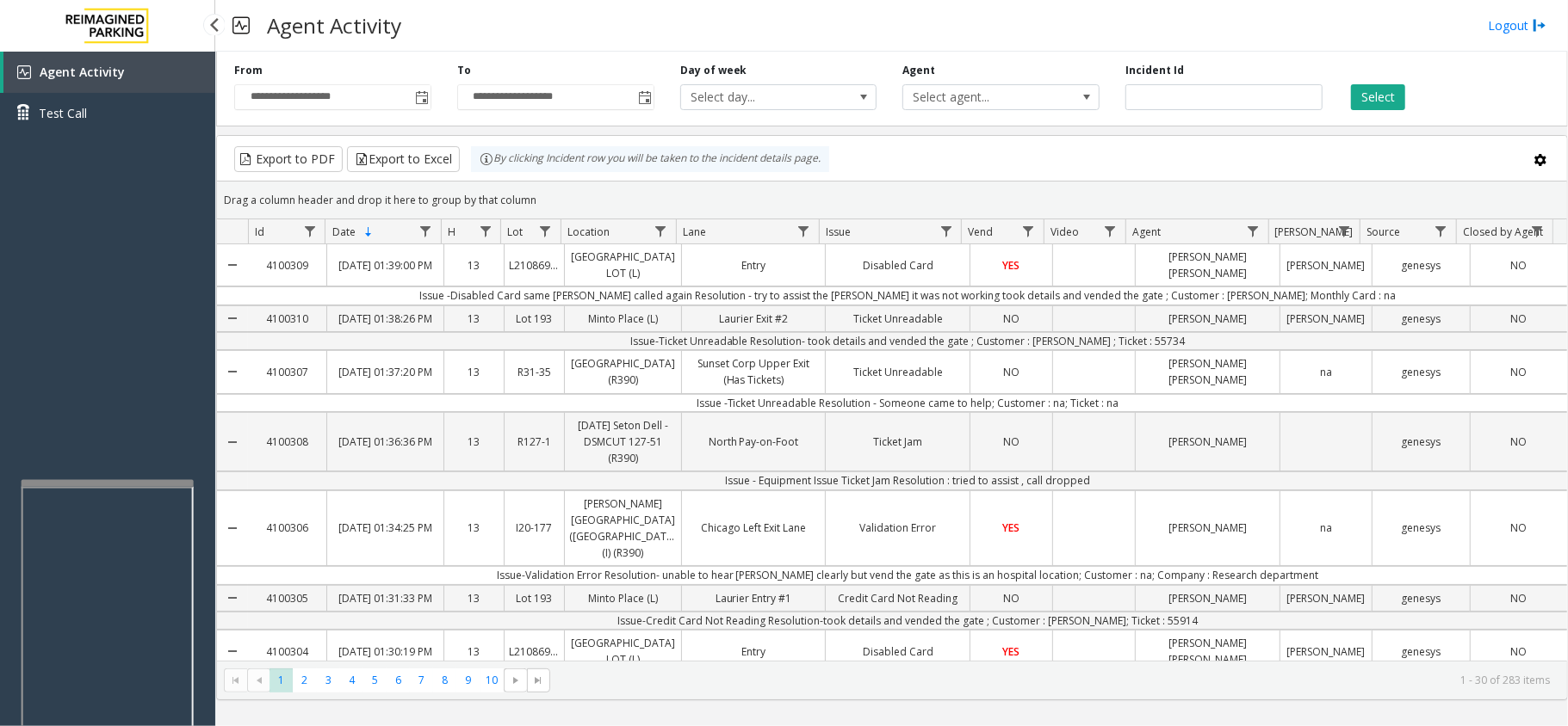
drag, startPoint x: 61, startPoint y: 224, endPoint x: 70, endPoint y: 232, distance: 12.0
click at [69, 232] on div "Agent Activity Test Call" at bounding box center [108, 415] width 215 height 726
click at [134, 293] on div "Agent Activity Test Call" at bounding box center [108, 415] width 215 height 726
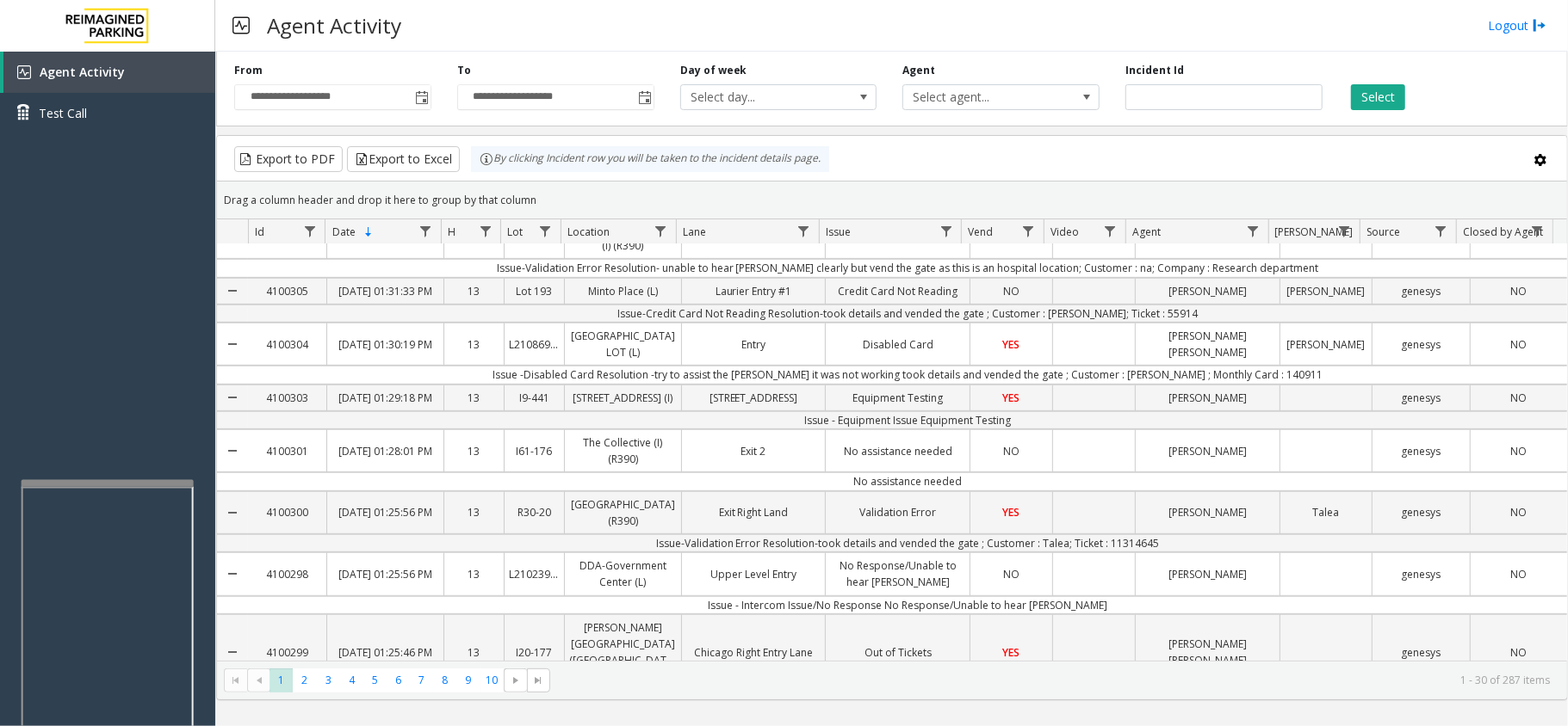
scroll to position [573, 0]
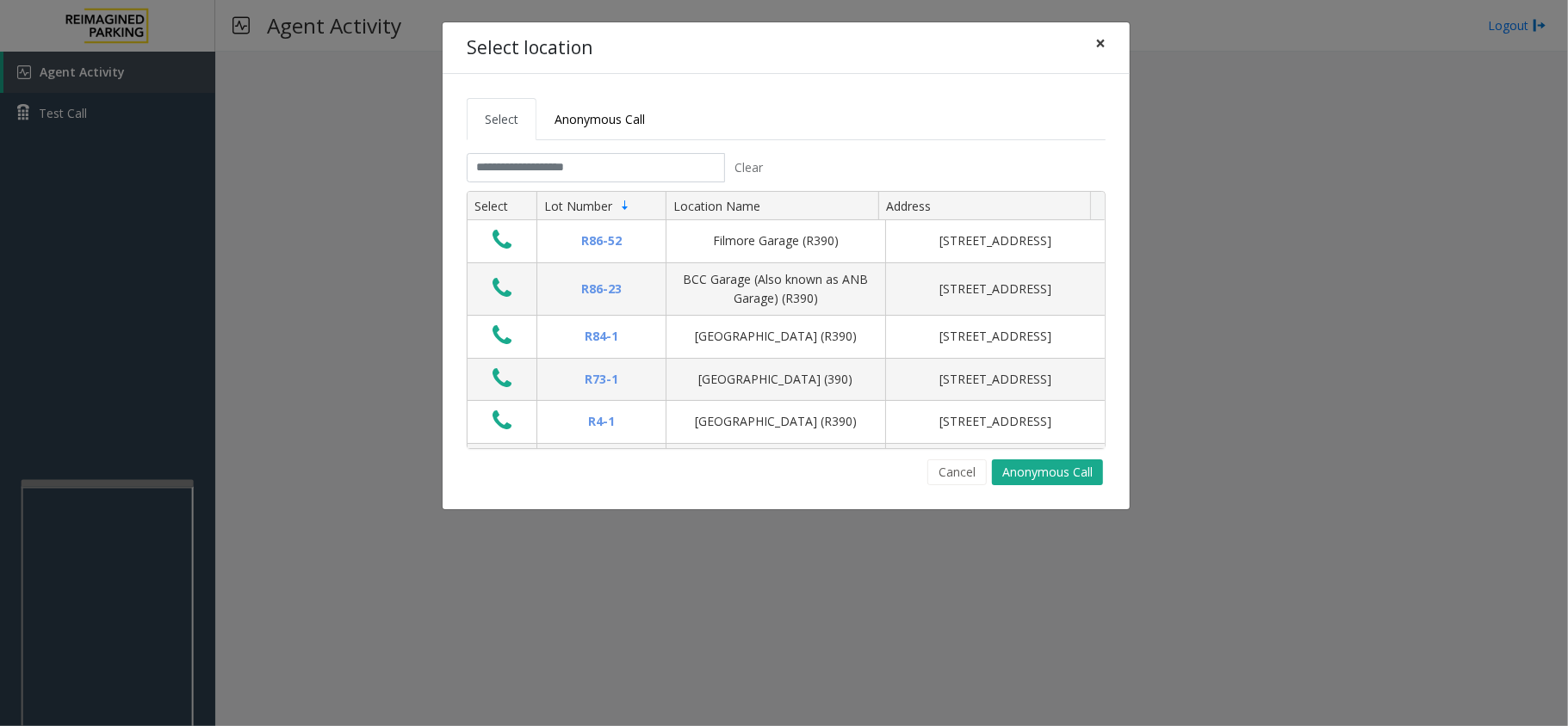
click at [1095, 41] on span "×" at bounding box center [1100, 43] width 11 height 24
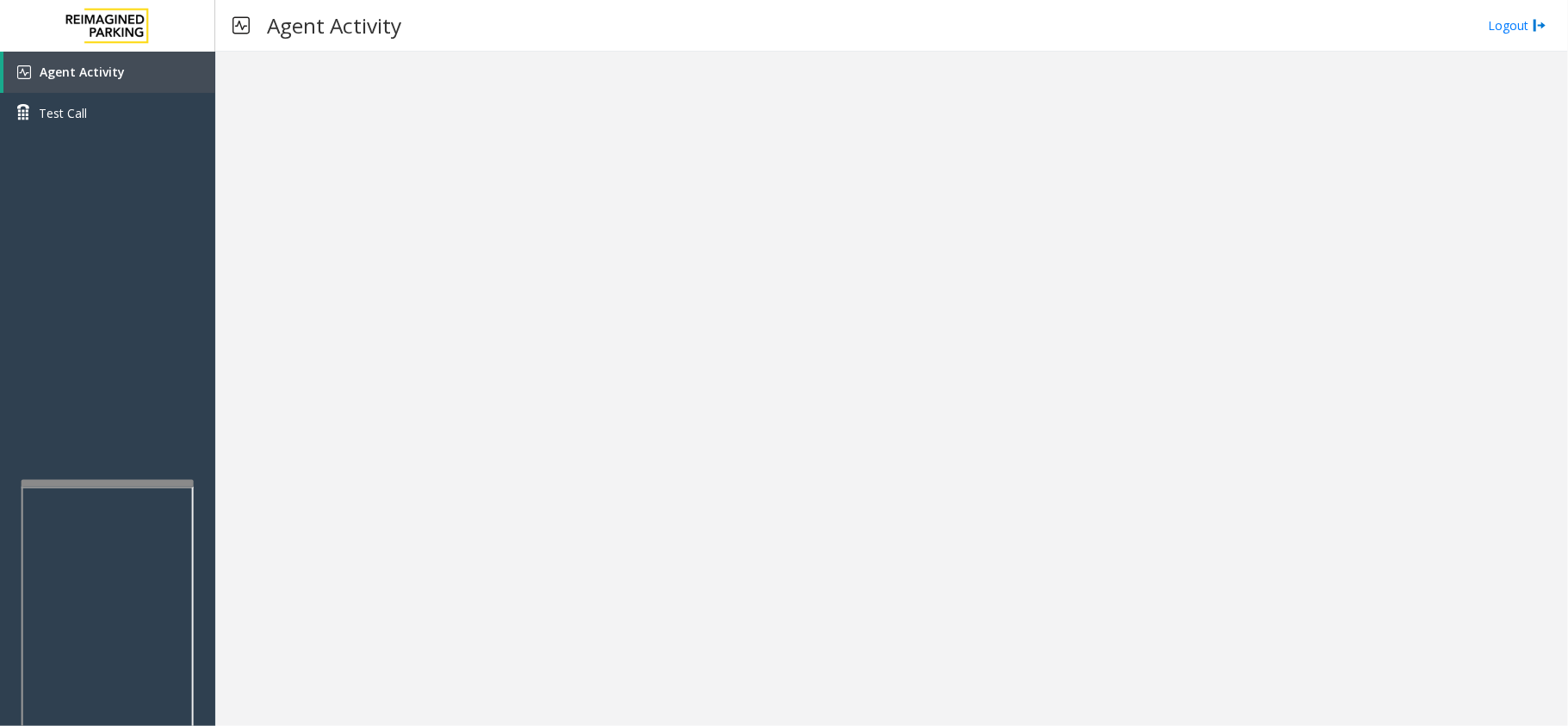
drag, startPoint x: 712, startPoint y: 576, endPoint x: 909, endPoint y: 780, distance: 283.6
click at [909, 726] on html "Agent Activity Test Call × Close Powered by Umojo © 2025 Agent Activity Logout …" at bounding box center [784, 363] width 1568 height 726
click at [941, 400] on div at bounding box center [892, 389] width 1353 height 675
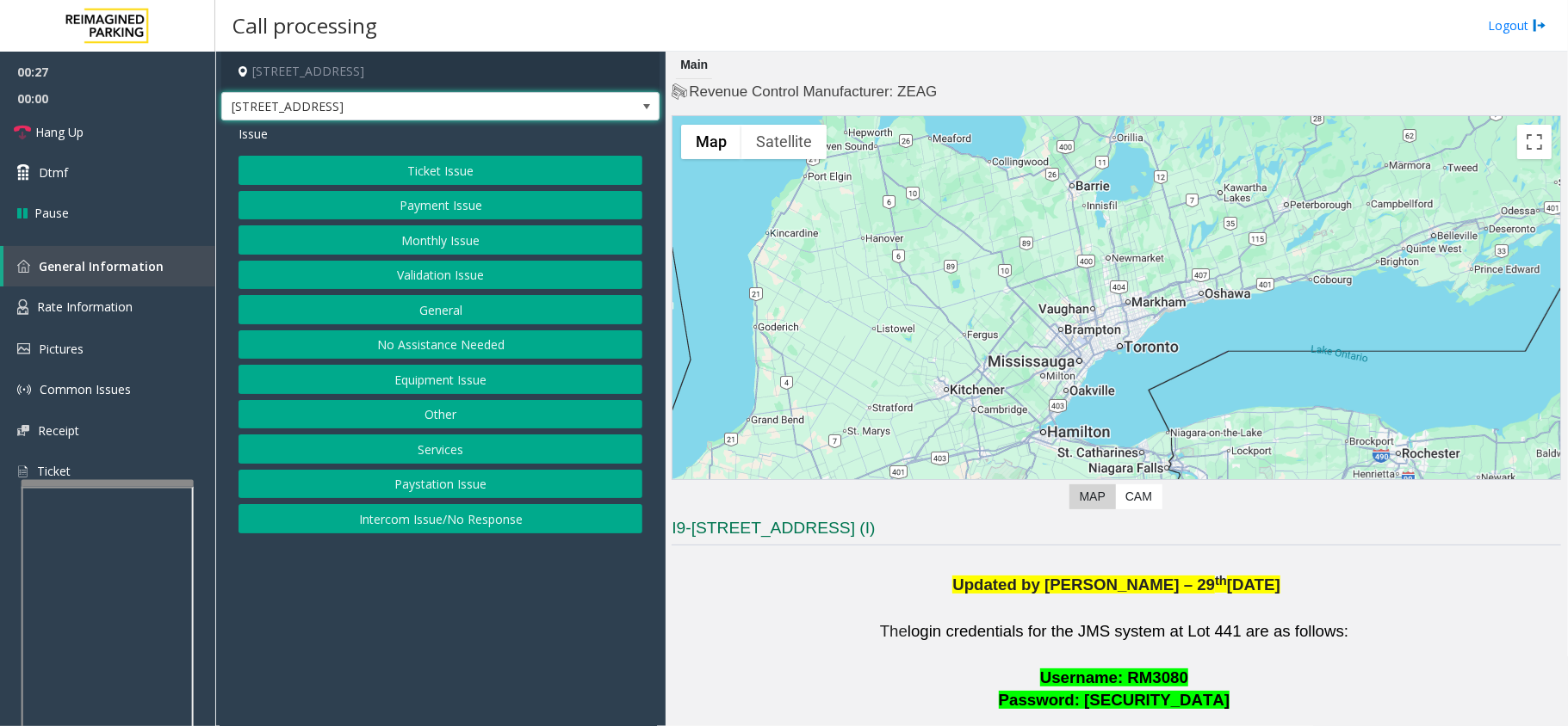
click at [597, 104] on span "[STREET_ADDRESS]" at bounding box center [440, 107] width 438 height 29
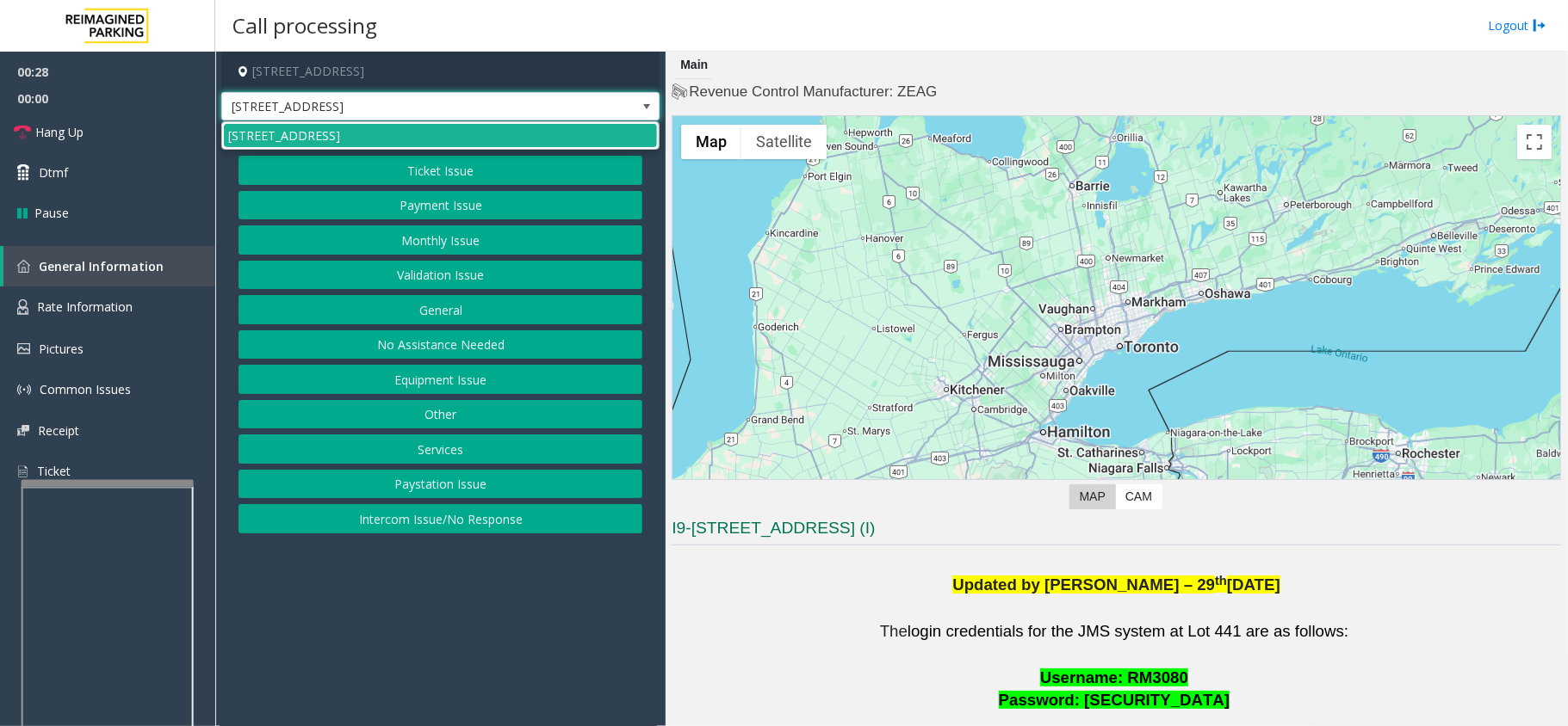
click at [819, 593] on div "Updated by Pranav Babbar – 29 th Jan’25" at bounding box center [1116, 583] width 890 height 28
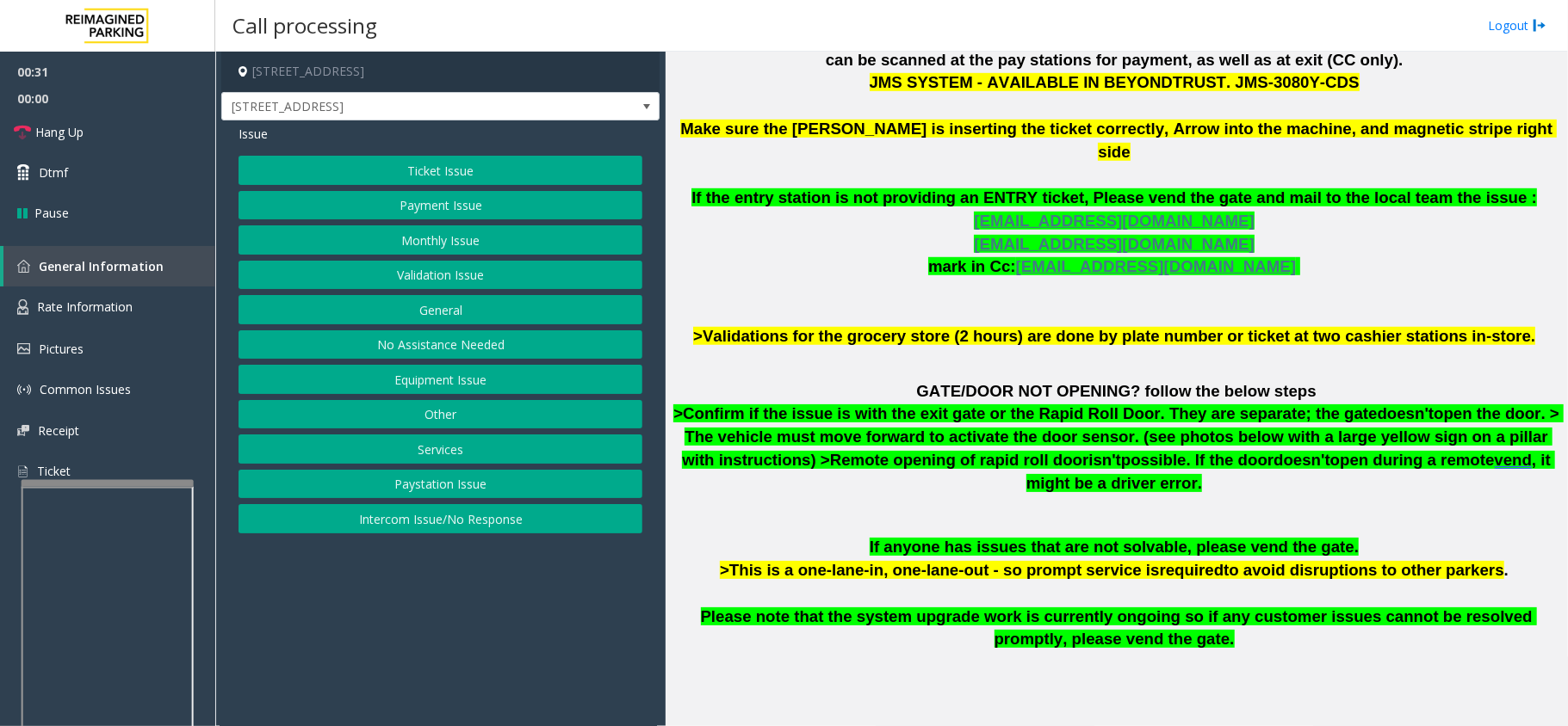
scroll to position [803, 0]
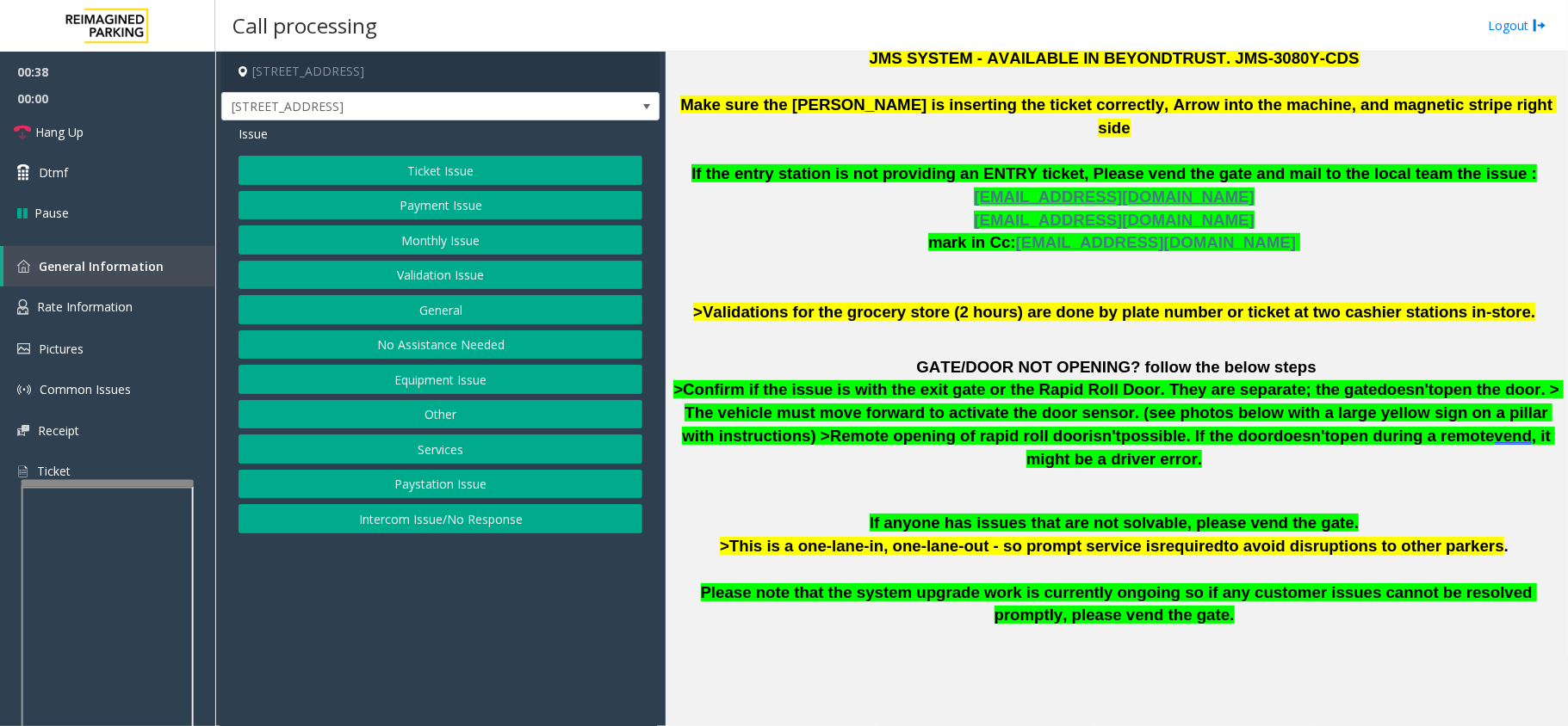
click at [427, 530] on button "Intercom Issue/No Response" at bounding box center [440, 519] width 404 height 29
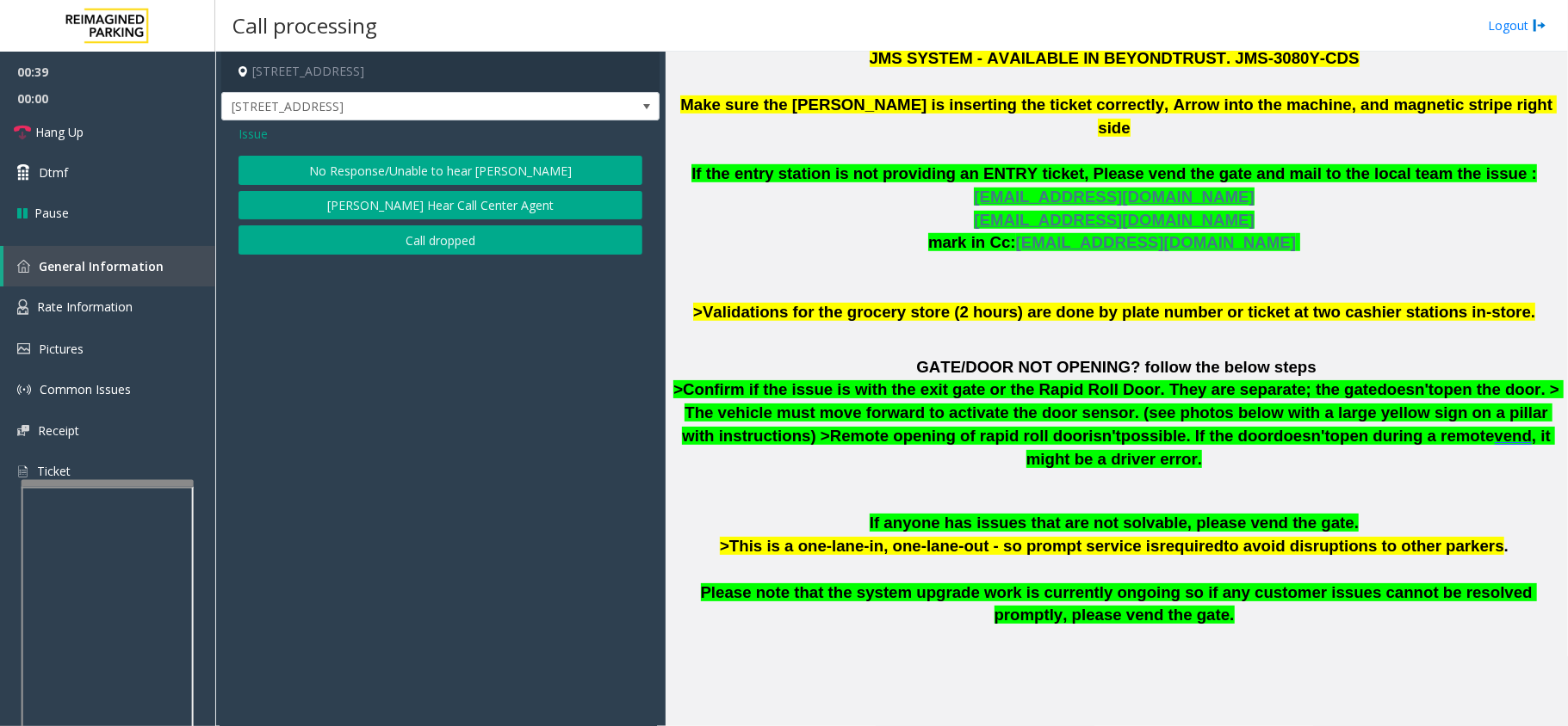
drag, startPoint x: 377, startPoint y: 149, endPoint x: 379, endPoint y: 165, distance: 16.1
click at [379, 161] on div "Issue No Response/Unable to hear parker Parker Cannot Hear Call Center Agent Ca…" at bounding box center [440, 192] width 438 height 143
click at [380, 165] on button "No Response/Unable to hear [PERSON_NAME]" at bounding box center [440, 170] width 404 height 29
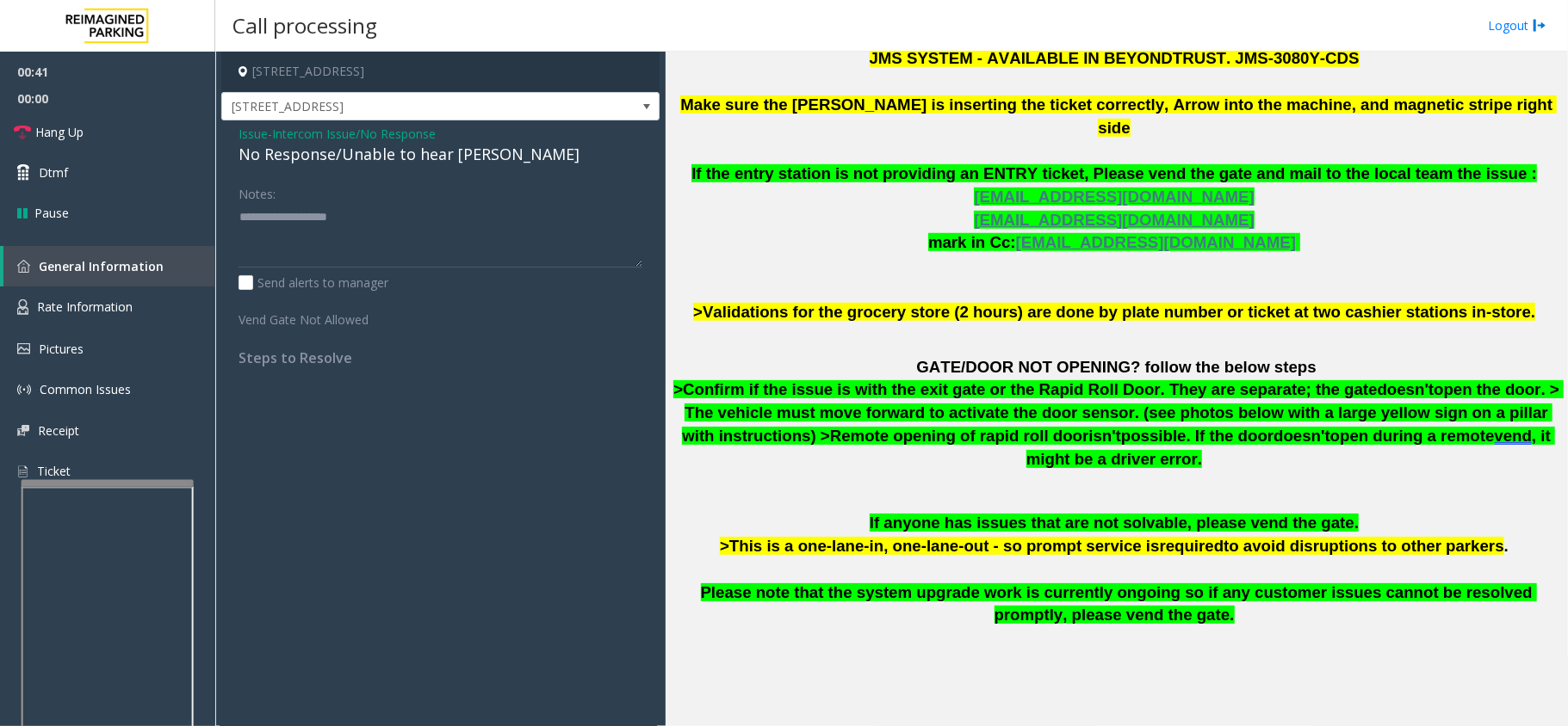
click at [376, 159] on div "No Response/Unable to hear [PERSON_NAME]" at bounding box center [440, 155] width 404 height 23
click at [376, 155] on div "No Response/Unable to hear [PERSON_NAME]" at bounding box center [440, 155] width 404 height 23
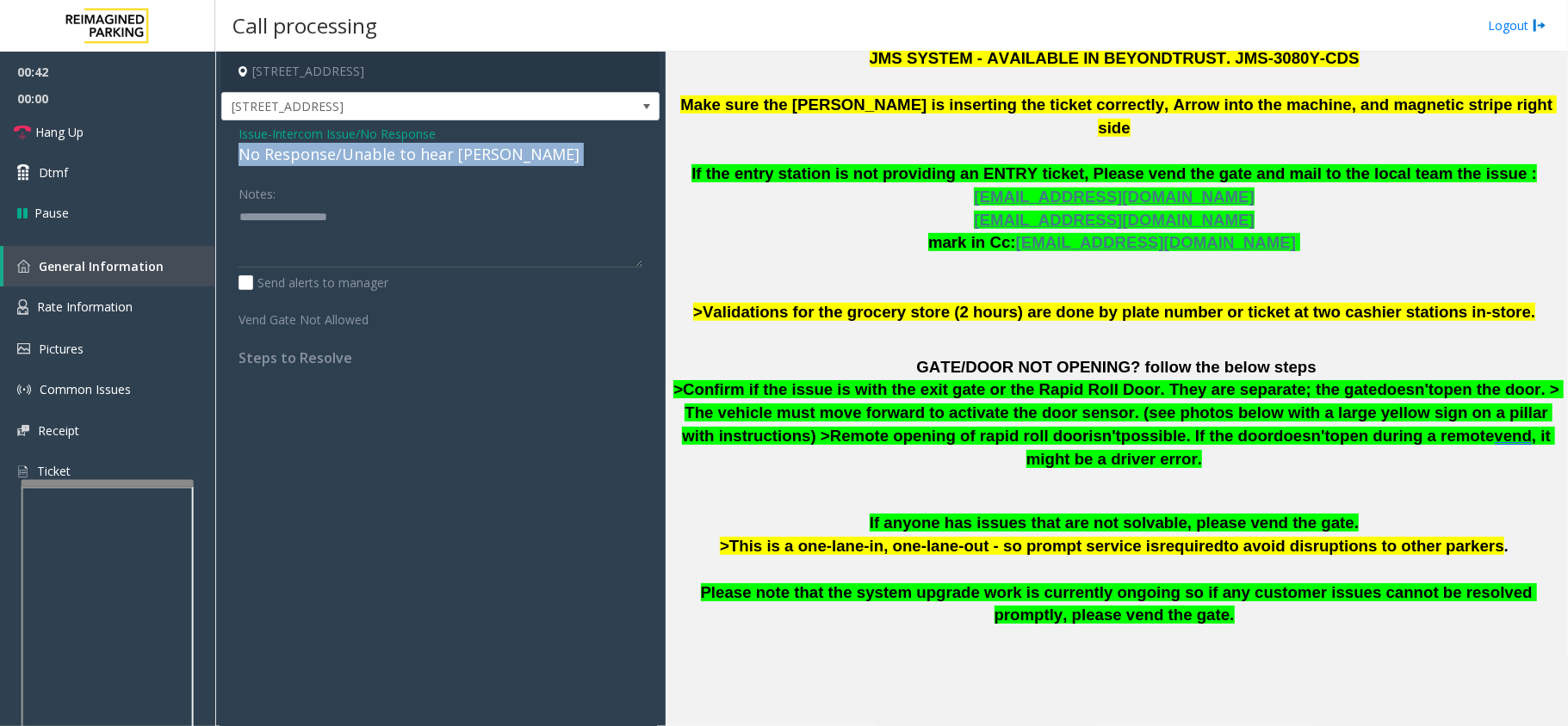
click at [376, 155] on div "No Response/Unable to hear [PERSON_NAME]" at bounding box center [440, 155] width 404 height 23
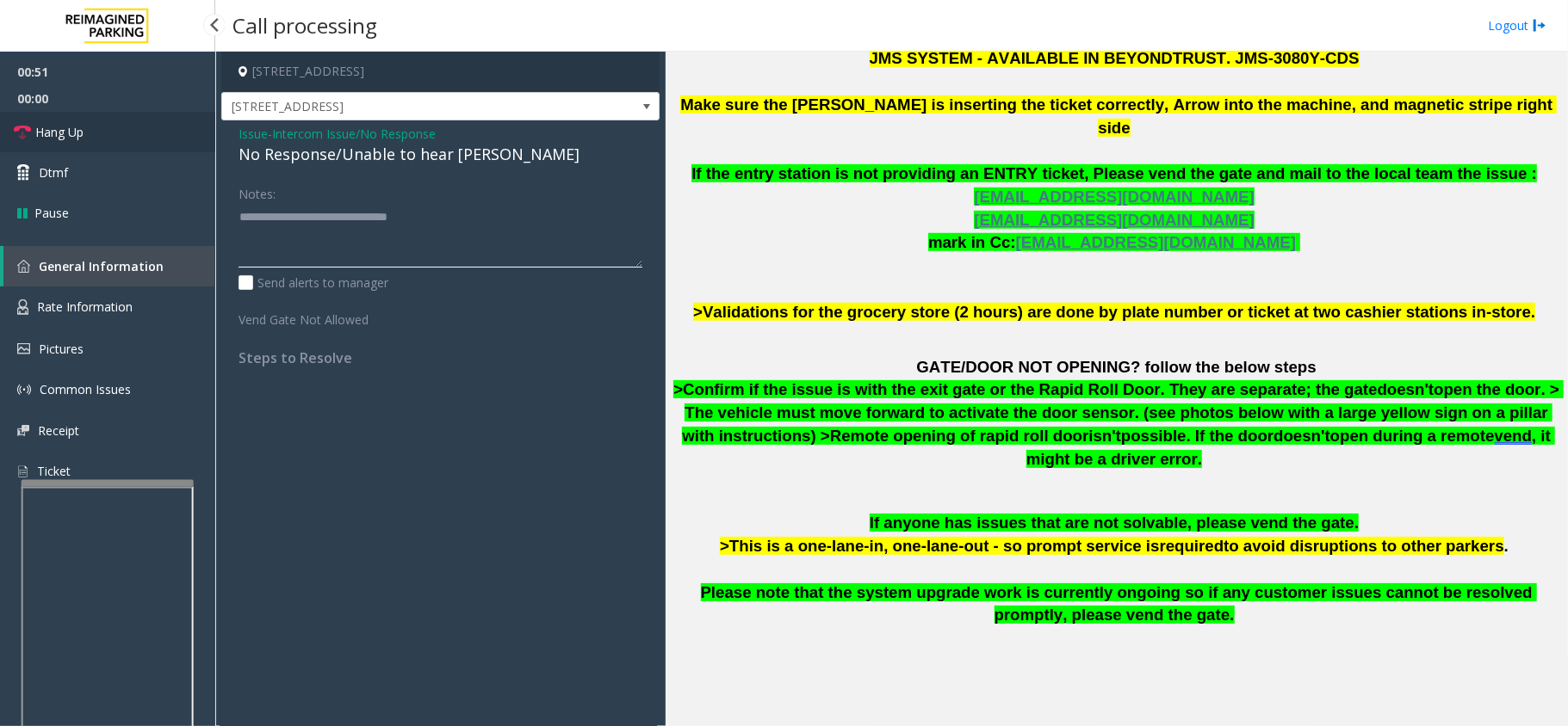
type textarea "**********"
click at [107, 121] on link "Hang Up" at bounding box center [108, 131] width 215 height 40
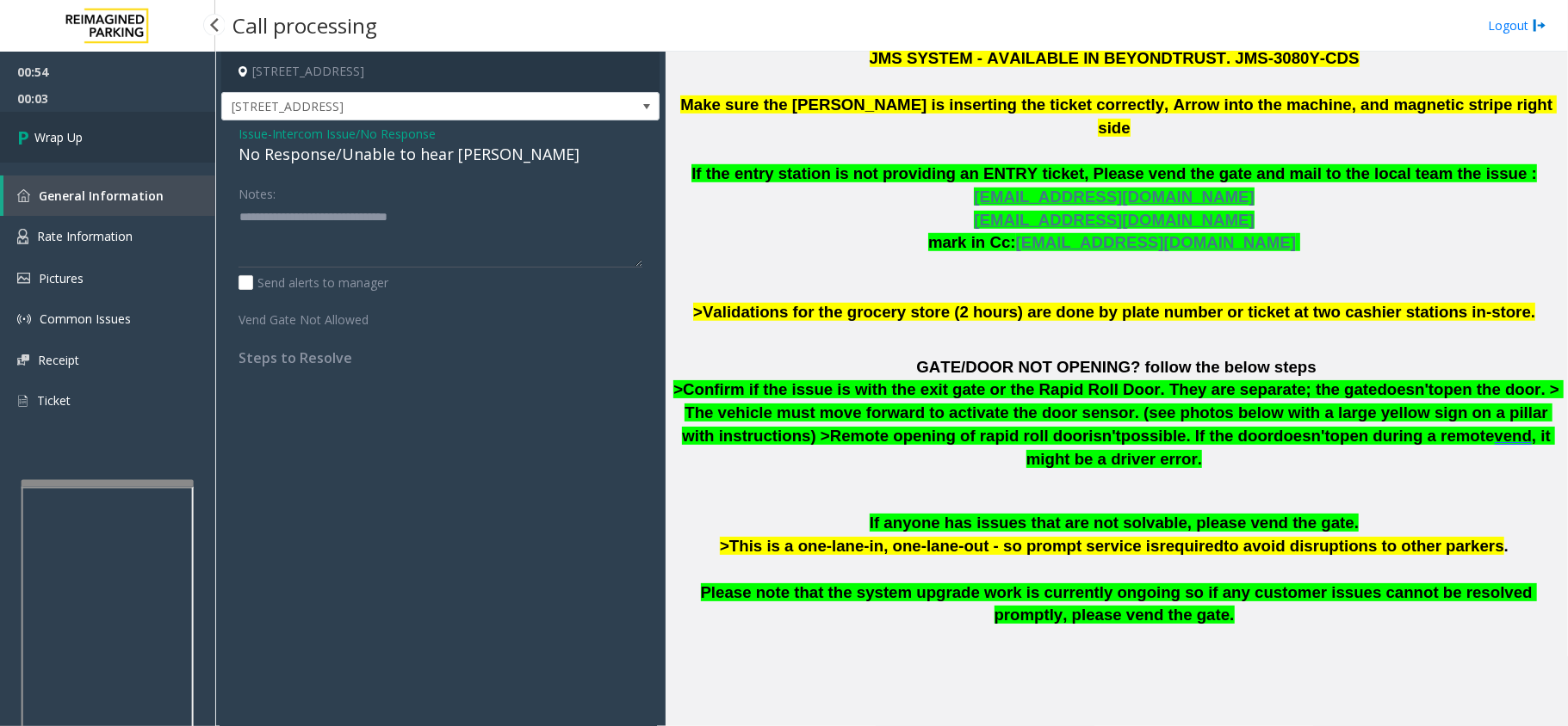
click at [125, 135] on link "Wrap Up" at bounding box center [108, 137] width 215 height 51
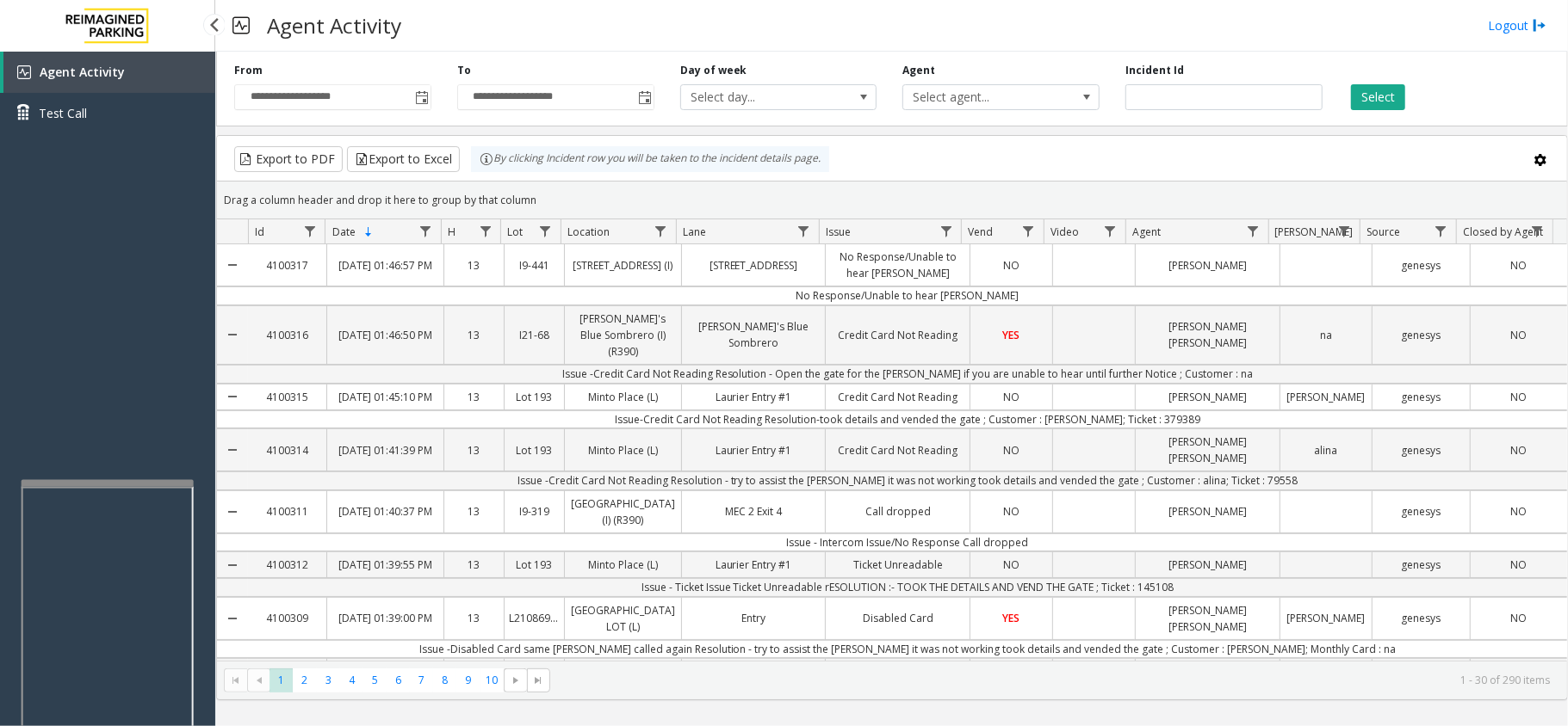
click at [143, 255] on div "Agent Activity Test Call" at bounding box center [108, 415] width 215 height 726
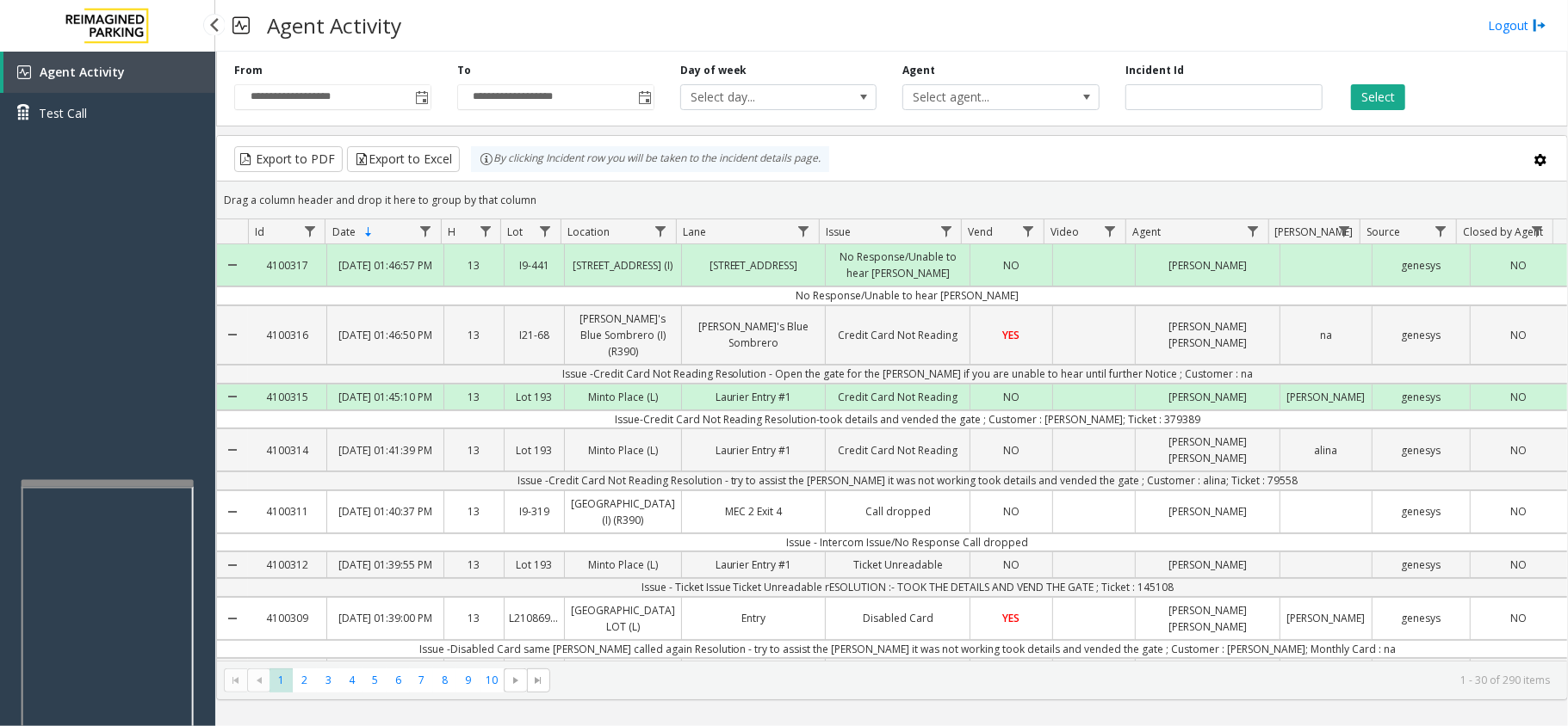
click at [84, 283] on div "Agent Activity Test Call" at bounding box center [108, 415] width 215 height 726
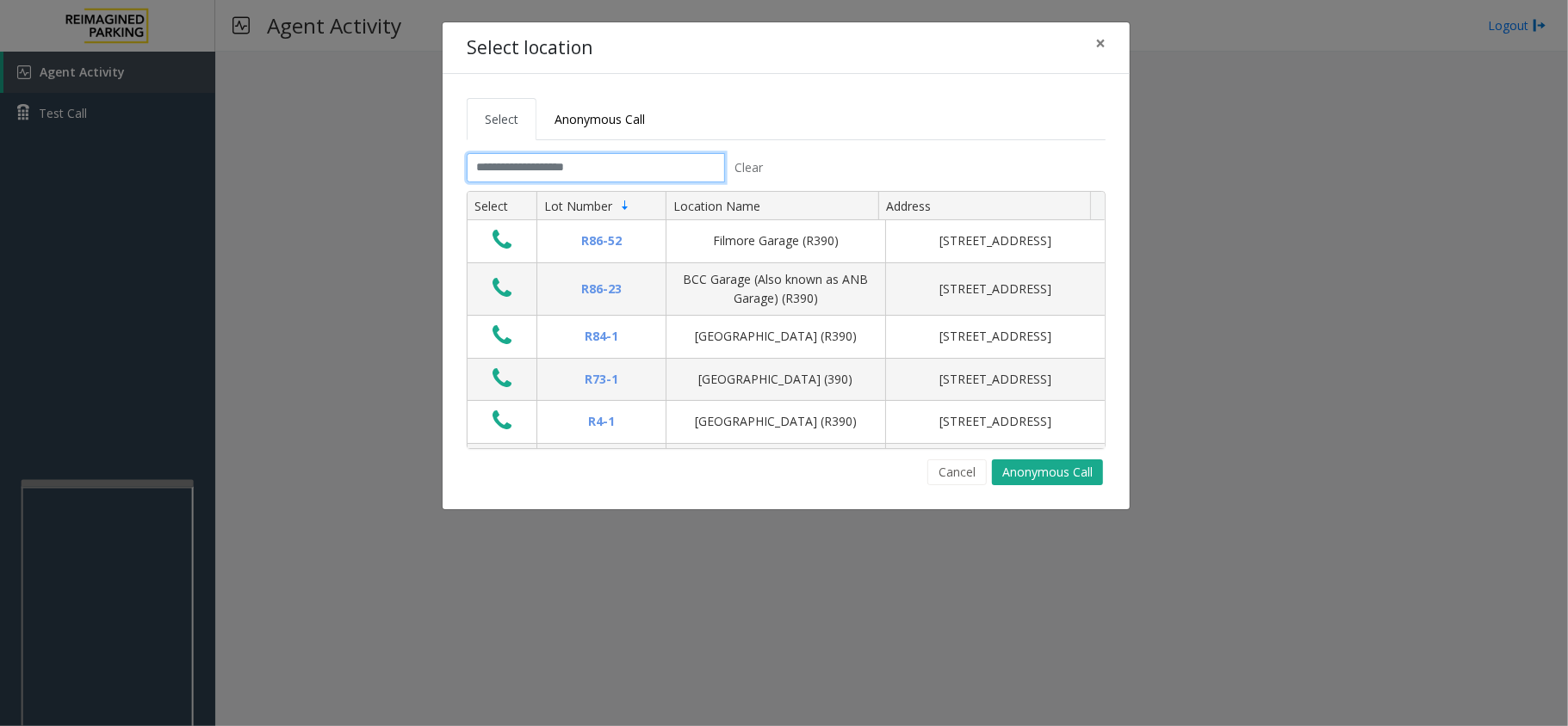
click at [553, 165] on input "text" at bounding box center [596, 168] width 258 height 29
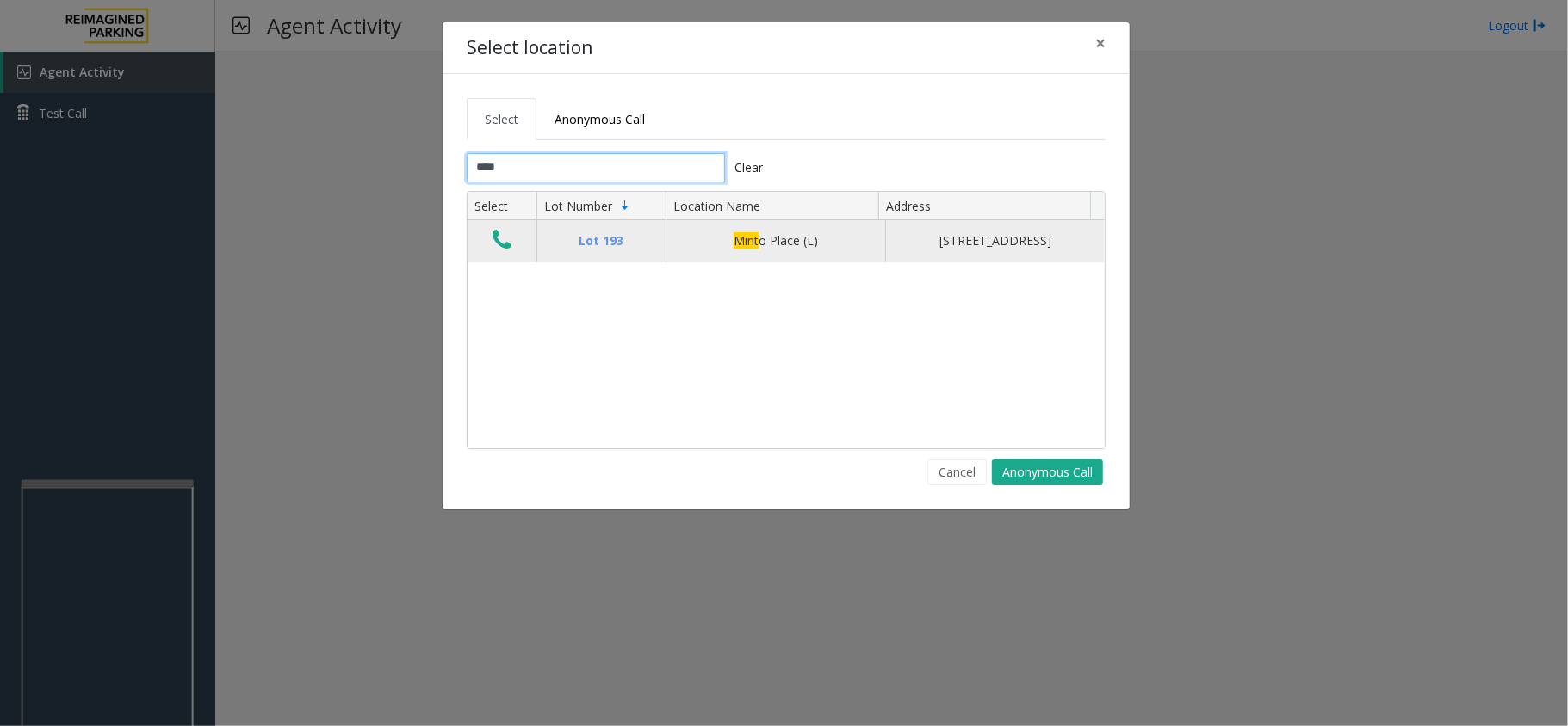
type input "****"
click at [497, 243] on icon "Data table" at bounding box center [501, 240] width 19 height 24
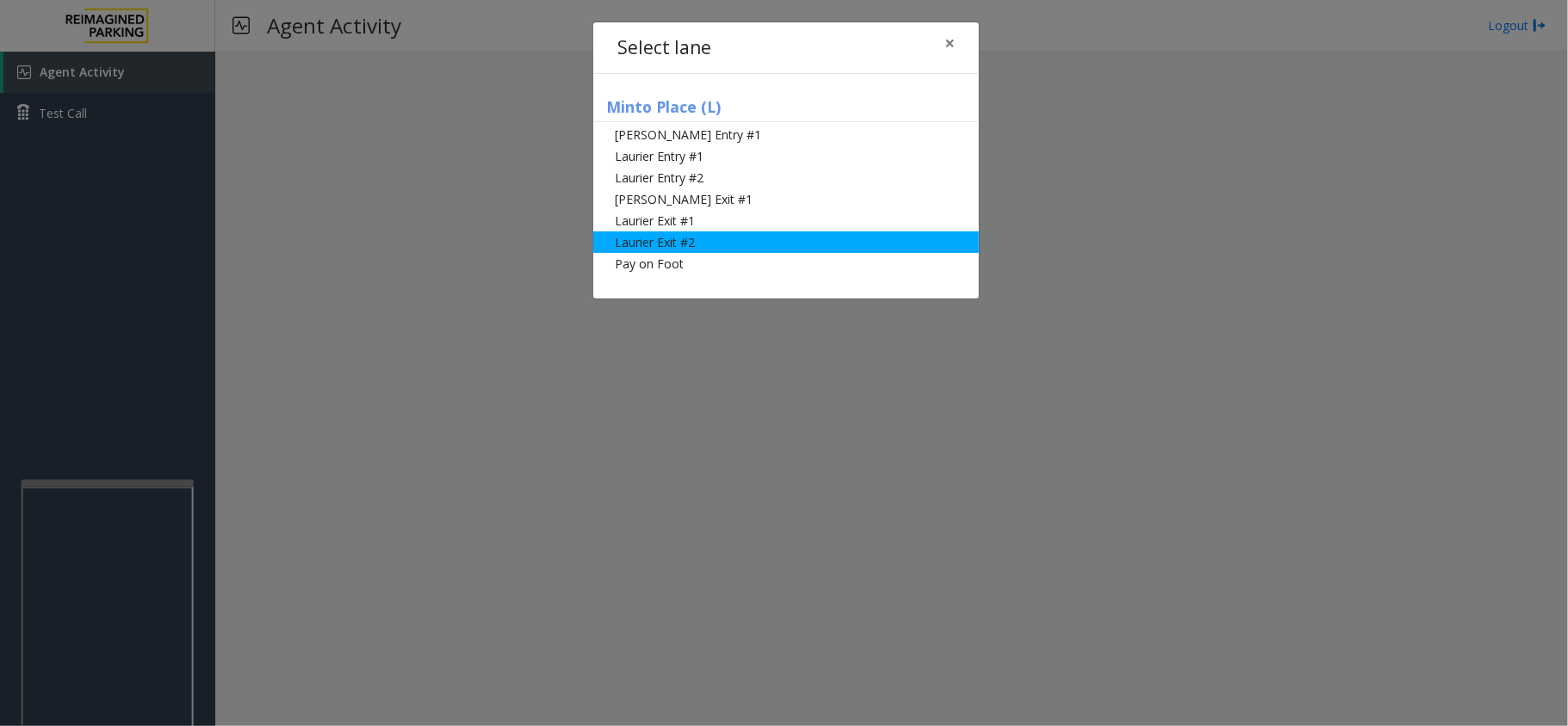
click at [646, 232] on li "Laurier Exit #2" at bounding box center [786, 243] width 386 height 22
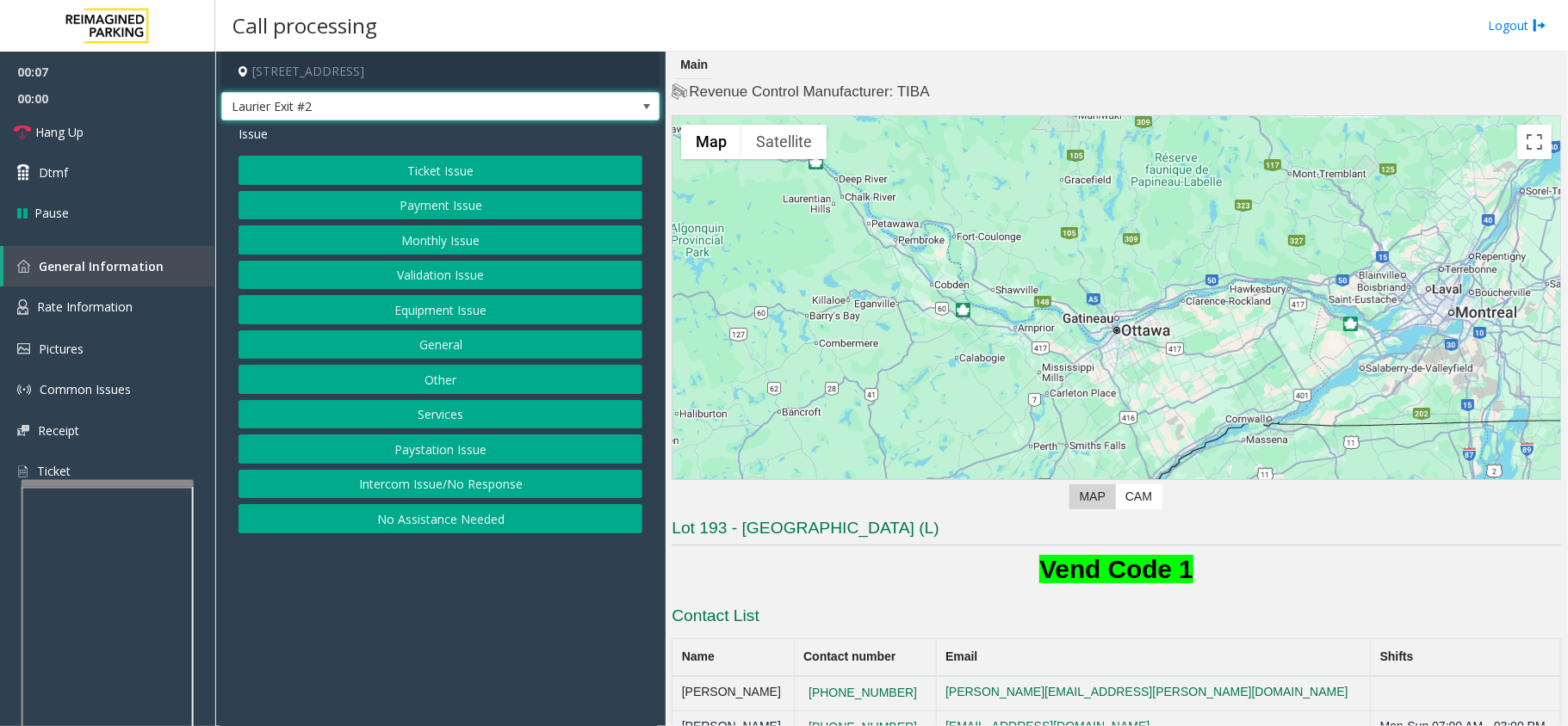
click at [529, 93] on span "Laurier Exit #2" at bounding box center [396, 107] width 349 height 27
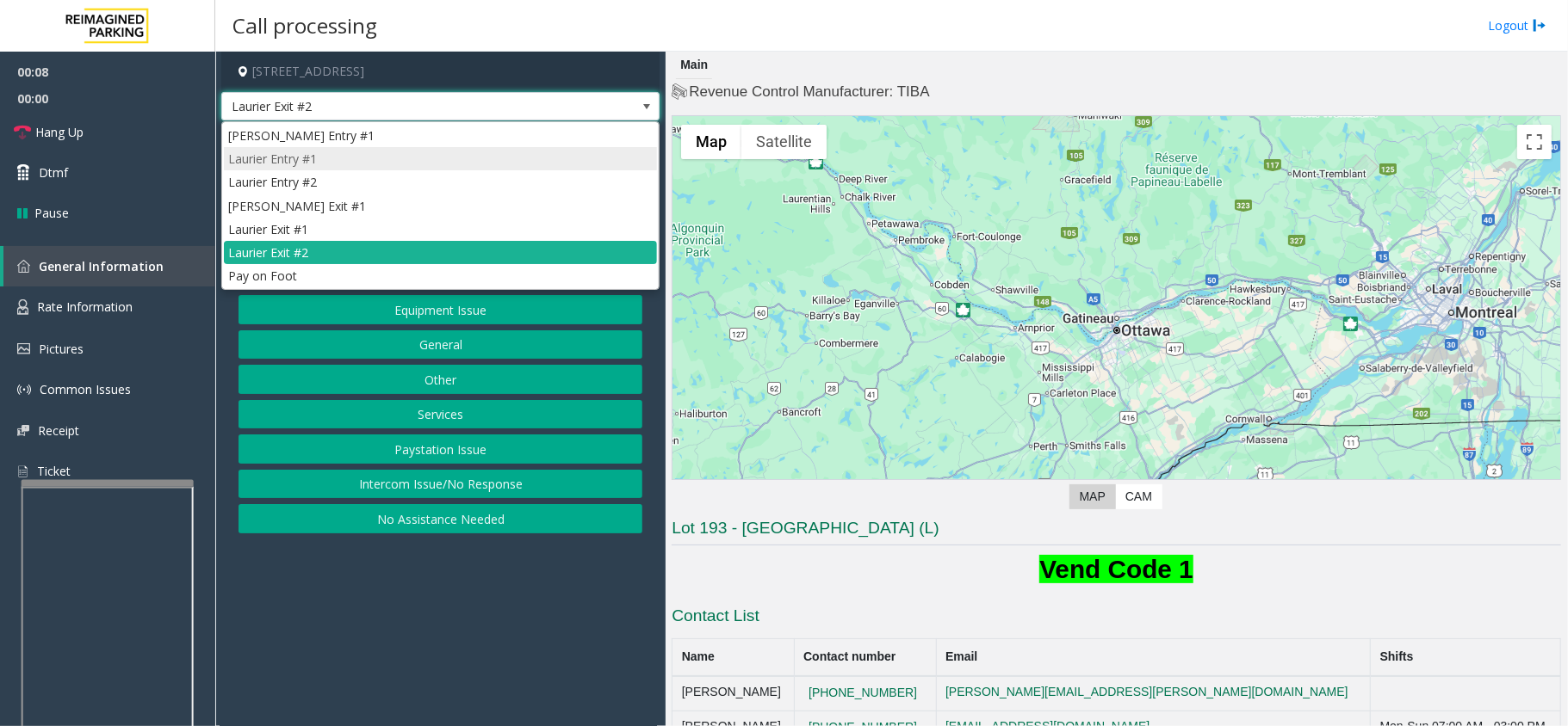
click at [401, 153] on li "Laurier Entry #1" at bounding box center [440, 159] width 433 height 23
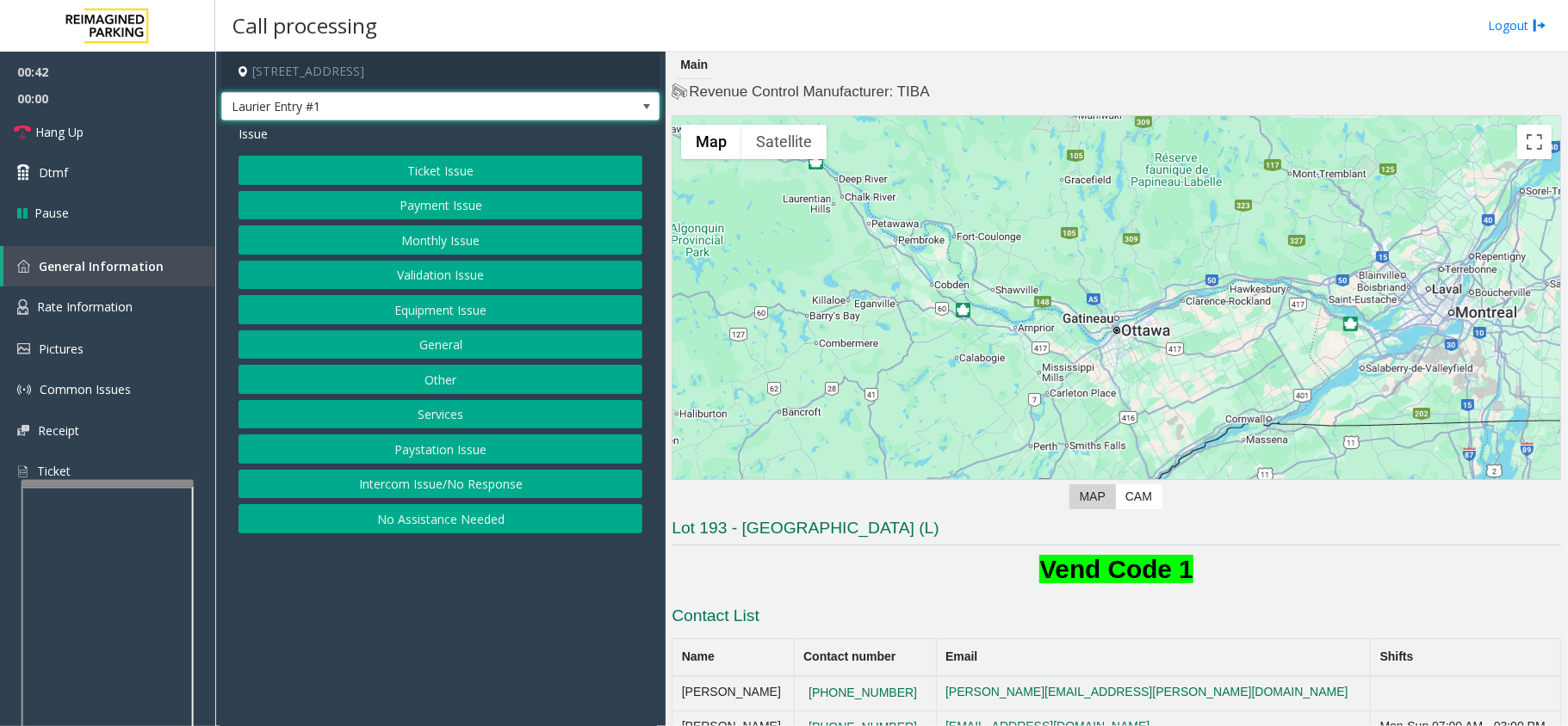
click at [440, 204] on button "Payment Issue" at bounding box center [440, 205] width 404 height 29
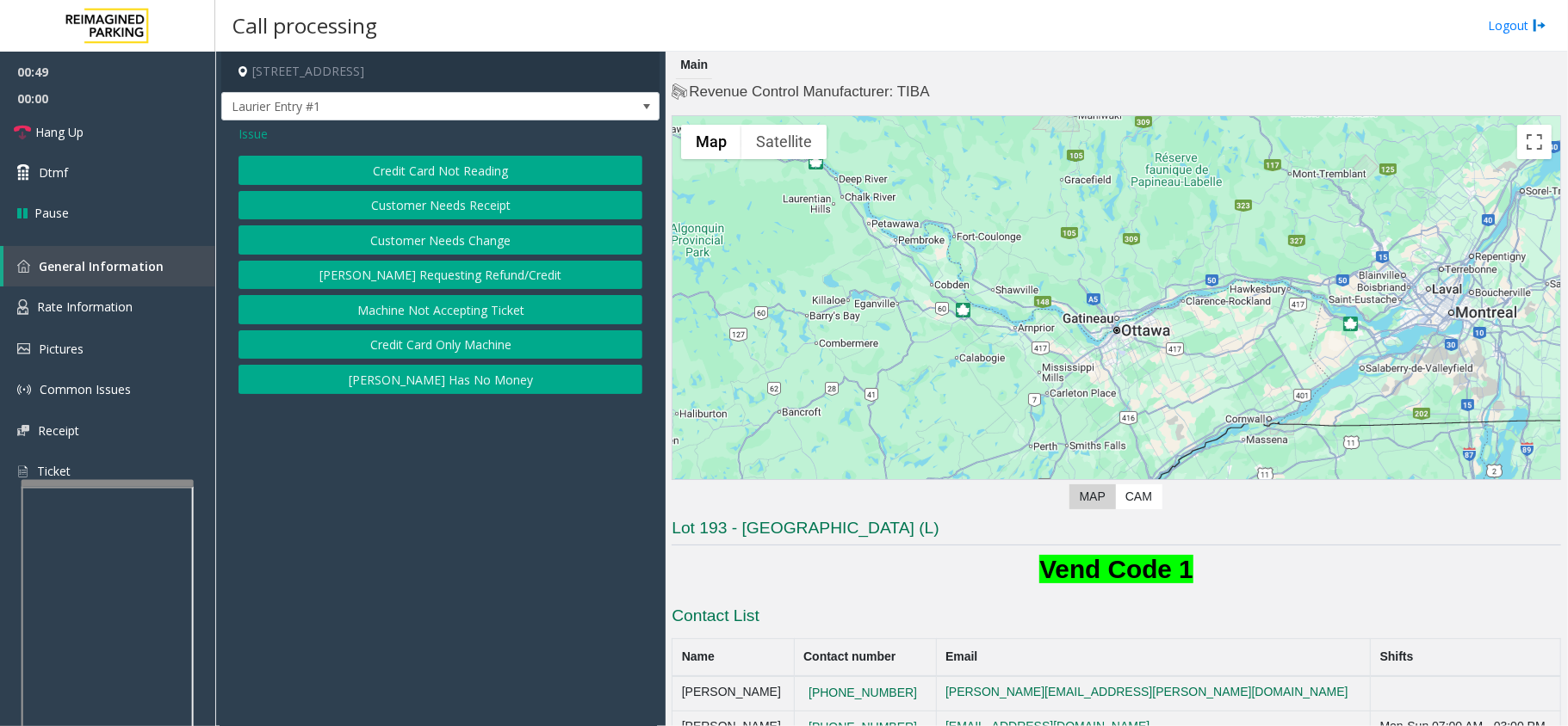
click at [258, 128] on span "Issue" at bounding box center [254, 134] width 29 height 18
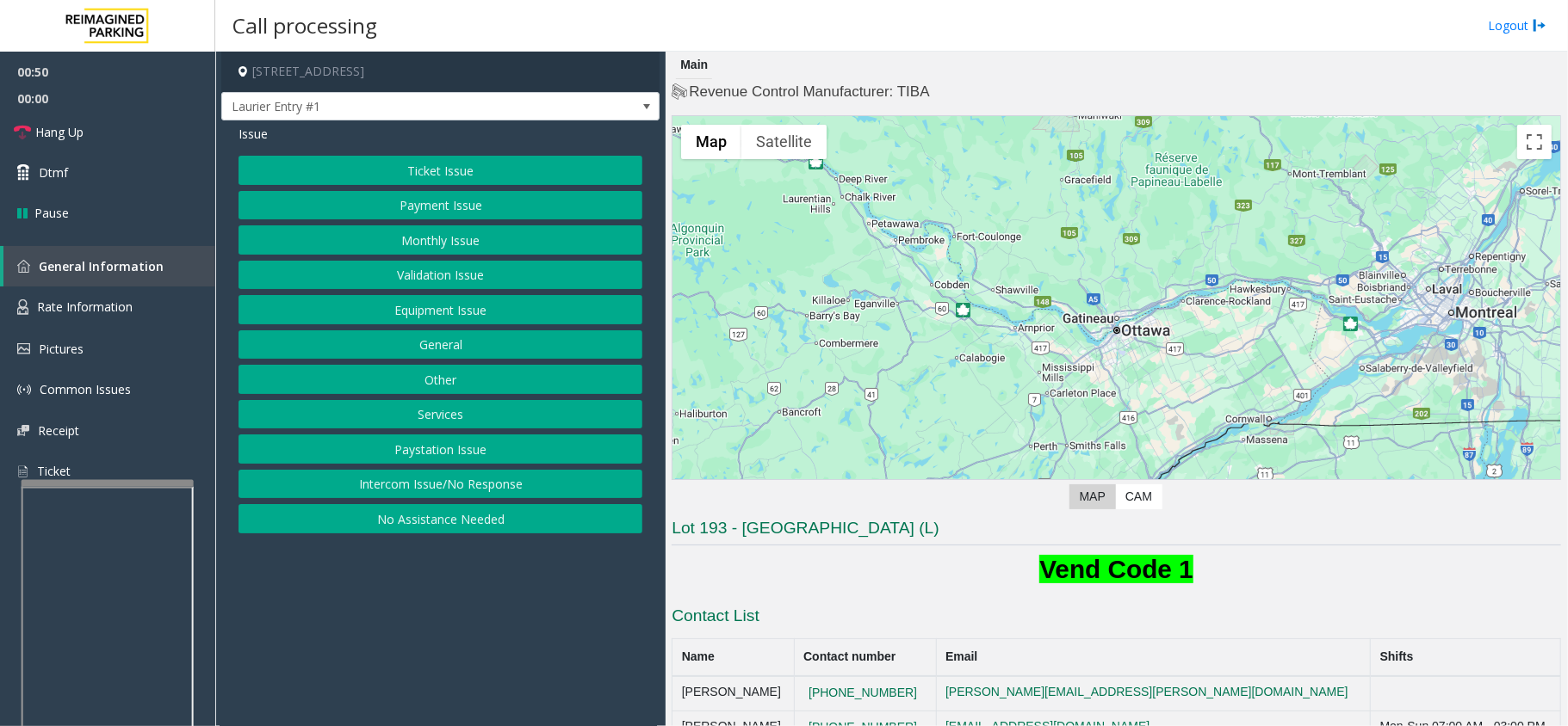
click at [338, 172] on button "Ticket Issue" at bounding box center [440, 170] width 404 height 29
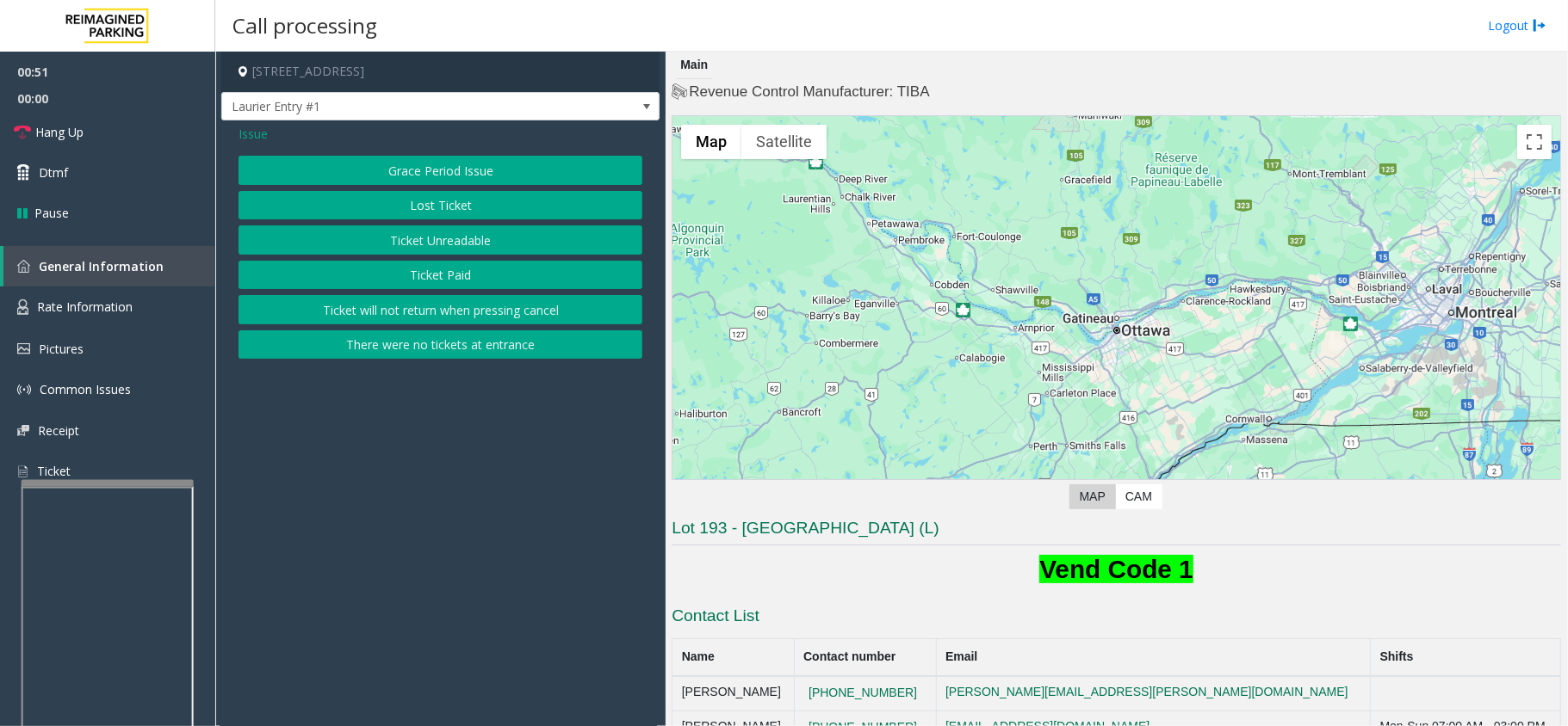
click at [356, 248] on button "Ticket Unreadable" at bounding box center [440, 240] width 404 height 29
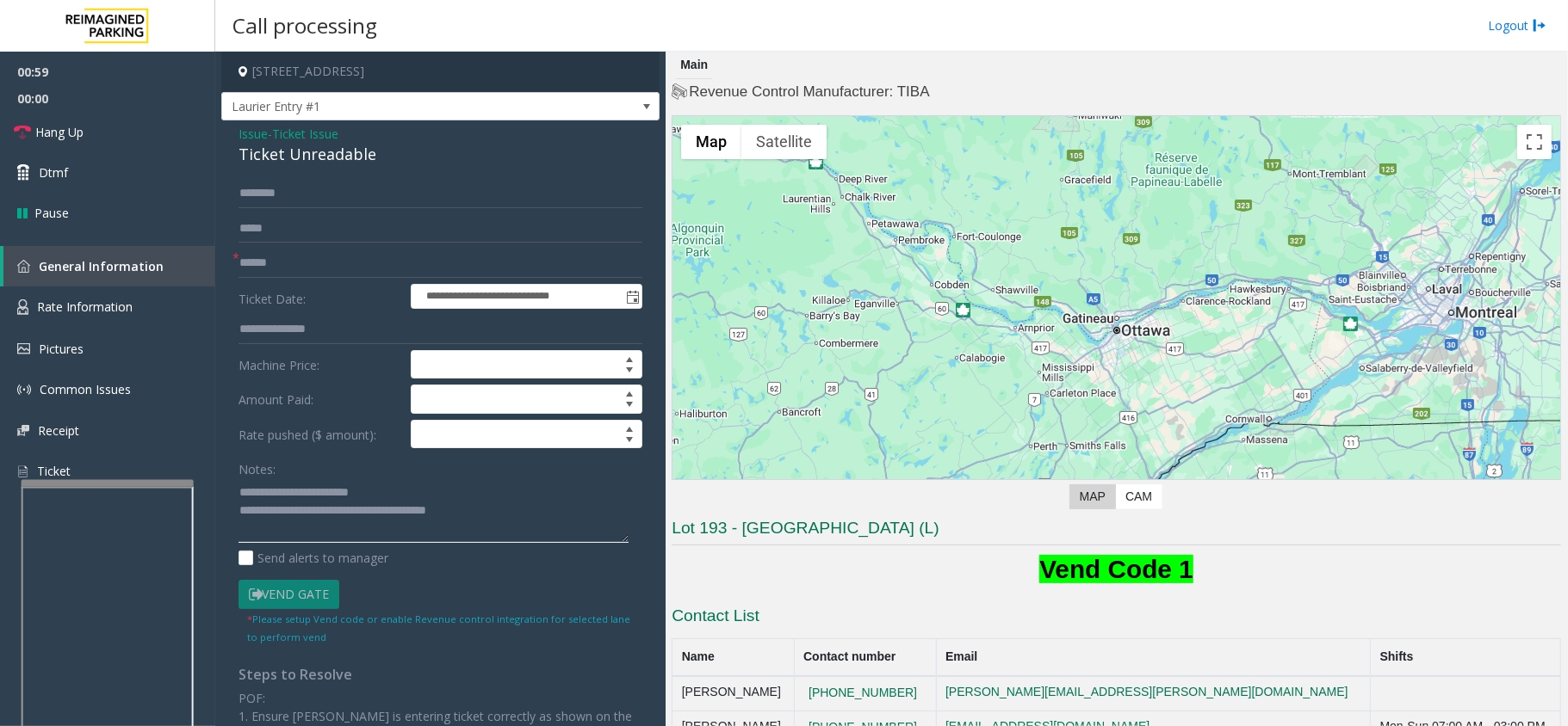
type textarea "**********"
click at [307, 186] on input "text" at bounding box center [440, 194] width 404 height 29
type input "****"
click at [303, 260] on input "text" at bounding box center [440, 263] width 404 height 29
click at [260, 262] on input "*****" at bounding box center [440, 263] width 404 height 29
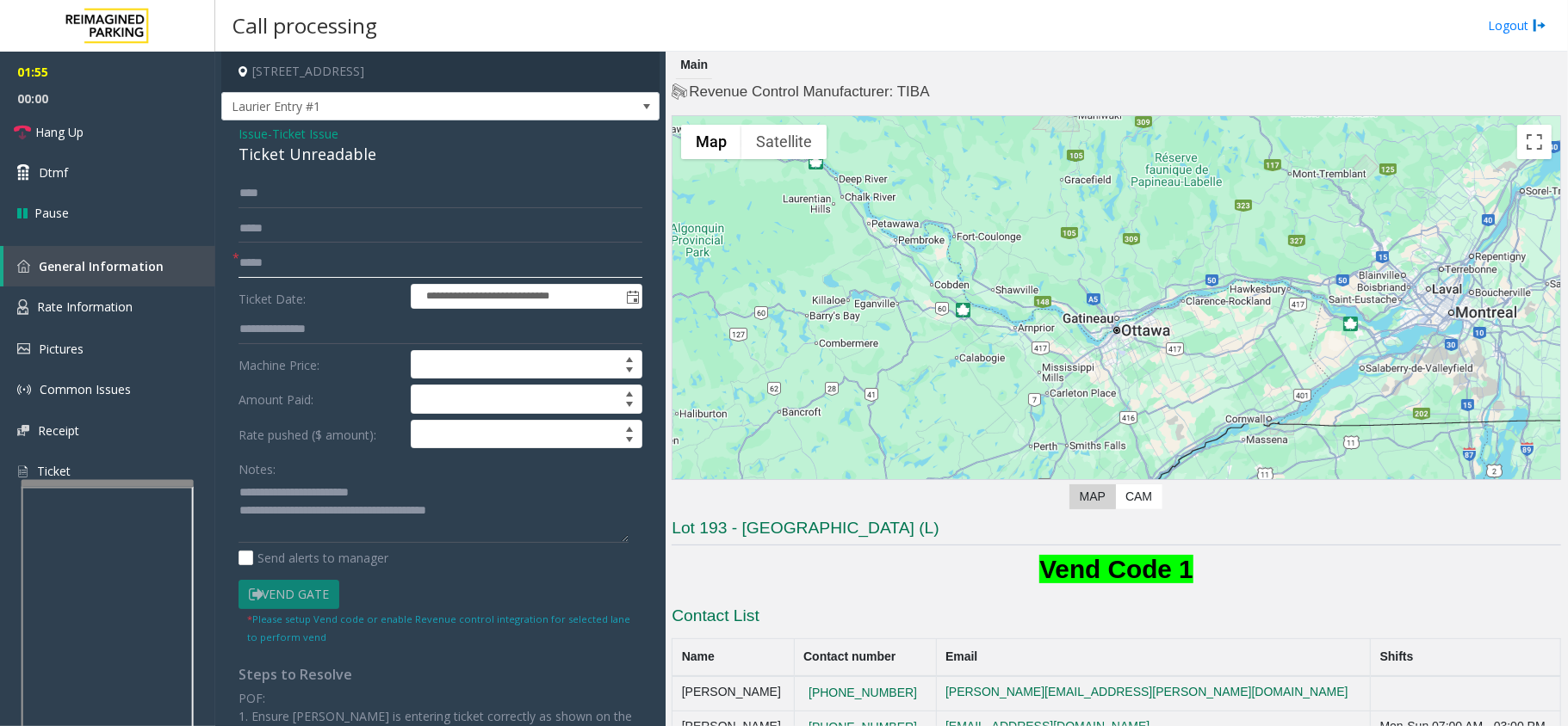
click at [258, 262] on input "*****" at bounding box center [440, 263] width 404 height 29
type input "*****"
click at [50, 128] on span "Hang Up" at bounding box center [59, 132] width 48 height 18
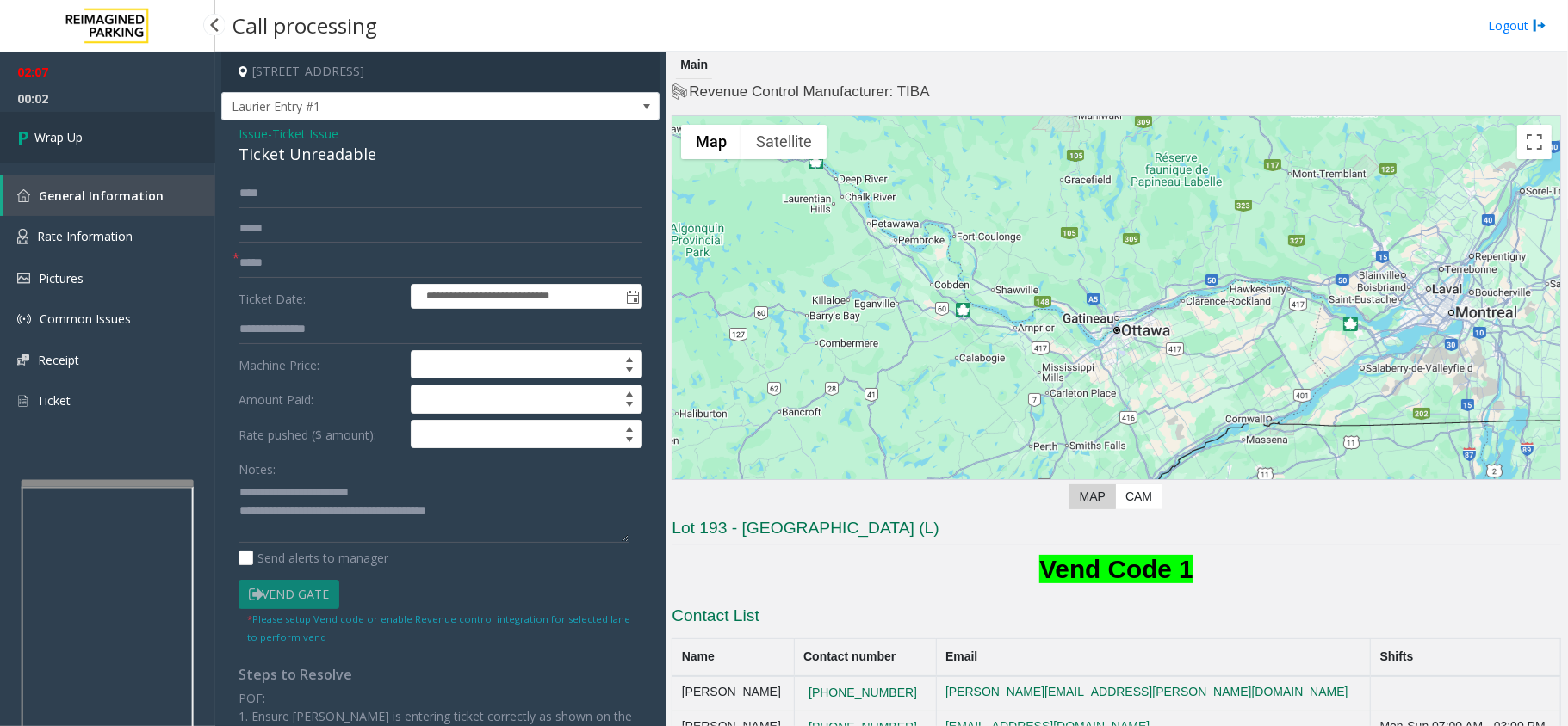
click at [97, 142] on link "Wrap Up" at bounding box center [108, 137] width 215 height 51
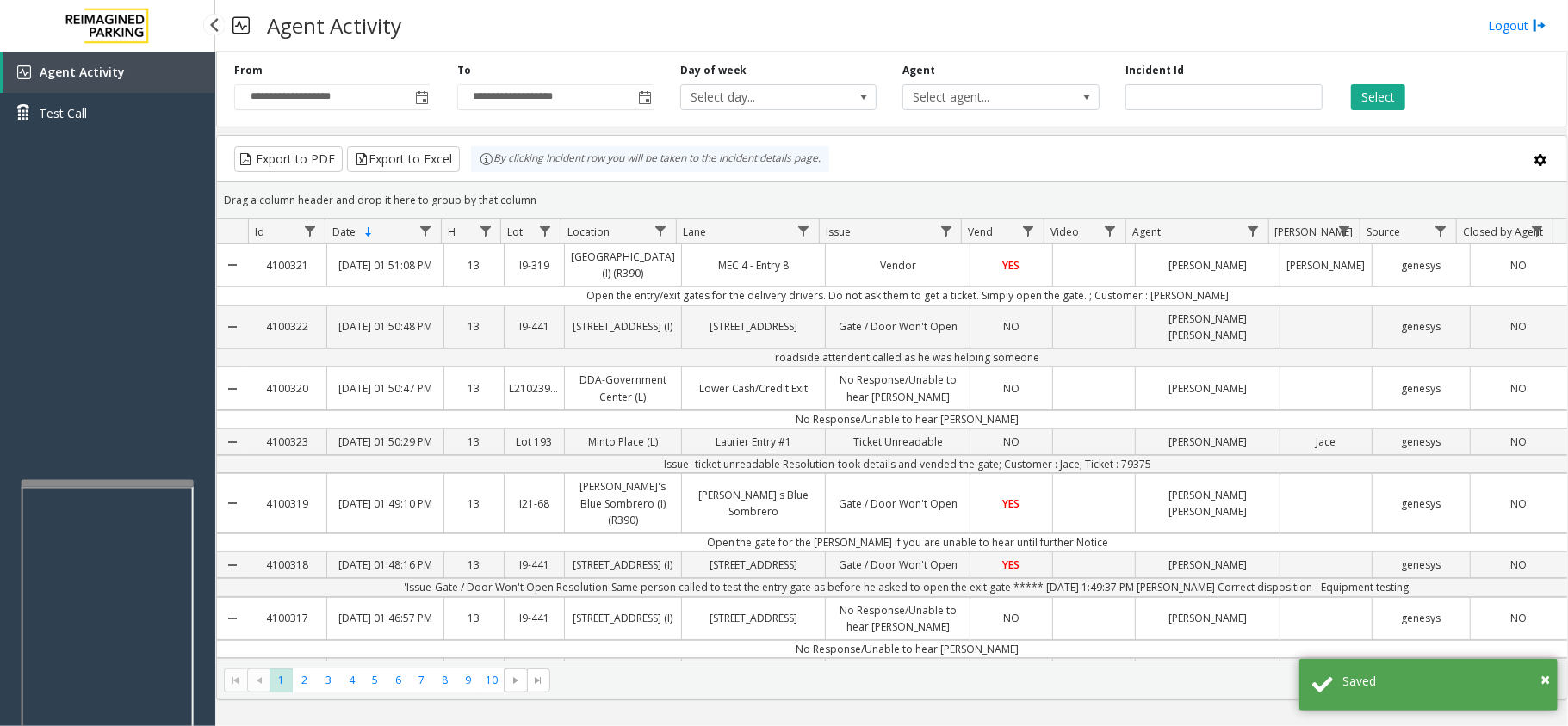
click at [141, 218] on div "Agent Activity Test Call" at bounding box center [108, 415] width 215 height 726
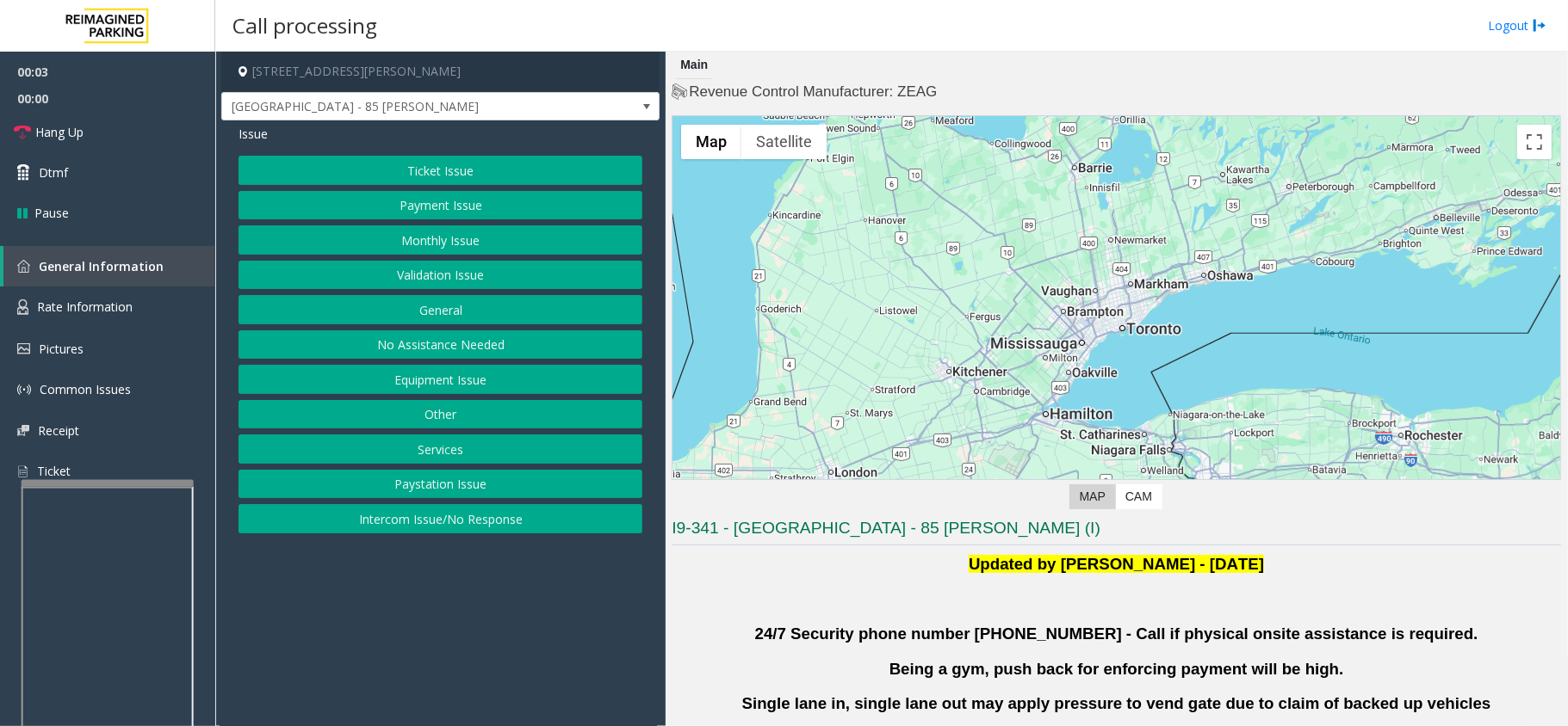
click at [404, 274] on button "Validation Issue" at bounding box center [440, 276] width 404 height 29
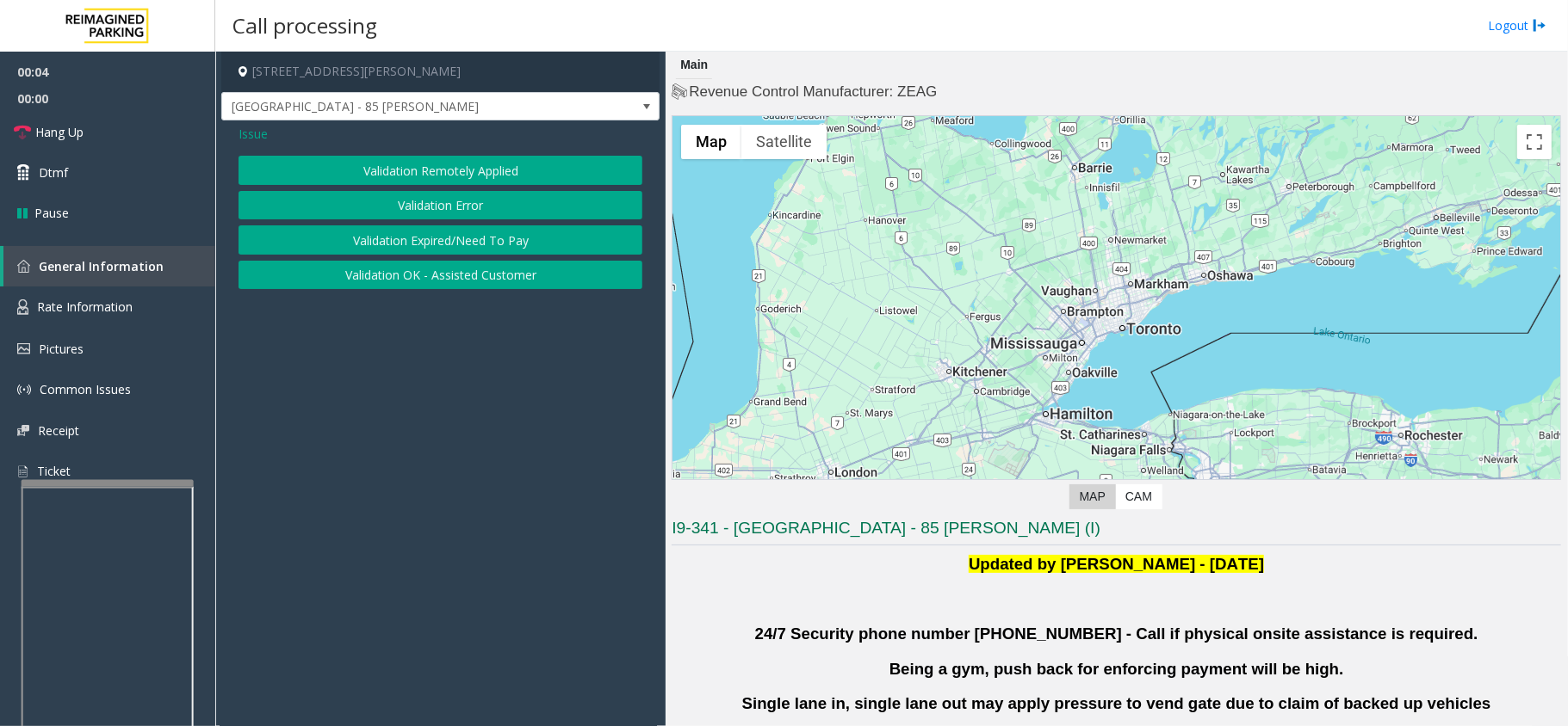
click at [406, 204] on button "Validation Error" at bounding box center [440, 205] width 404 height 29
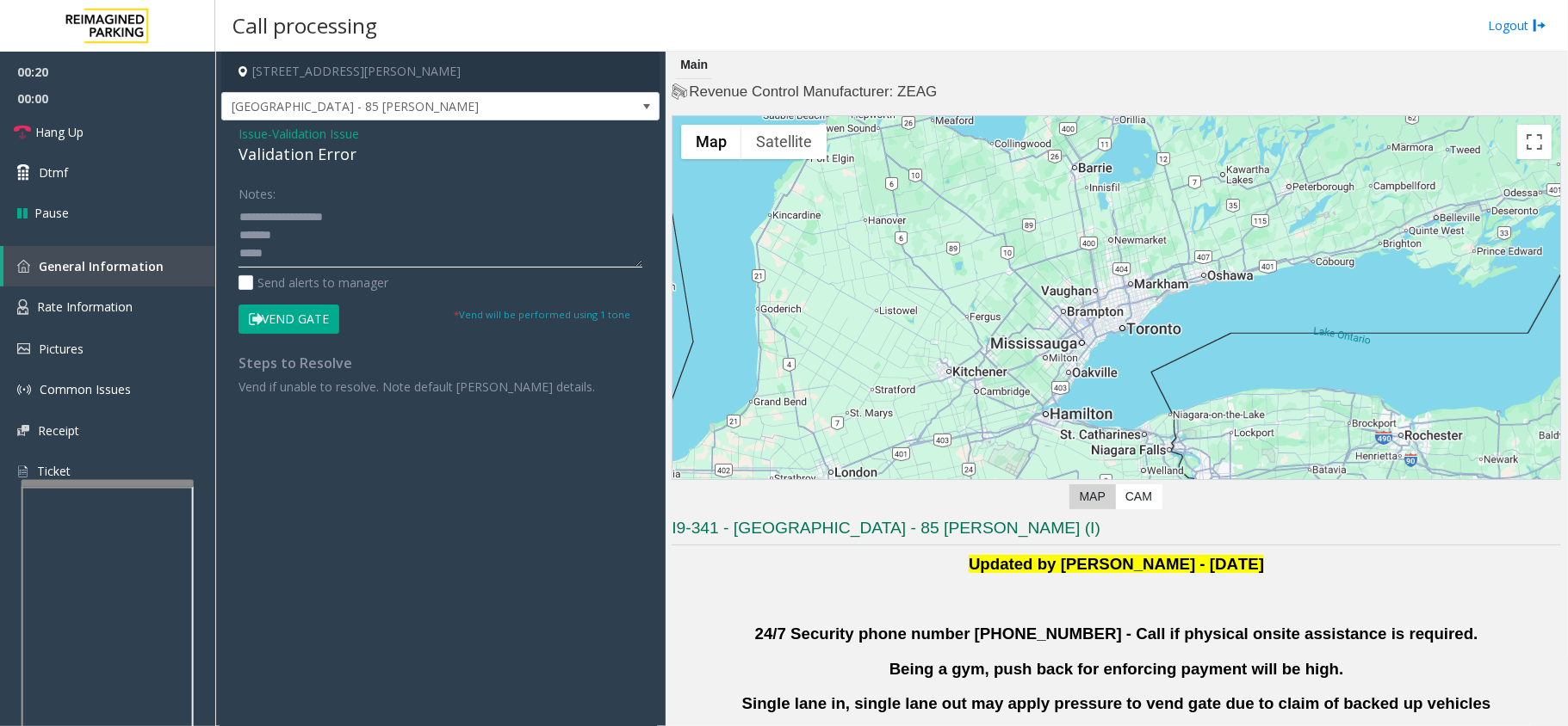
click at [340, 238] on textarea at bounding box center [440, 236] width 404 height 65
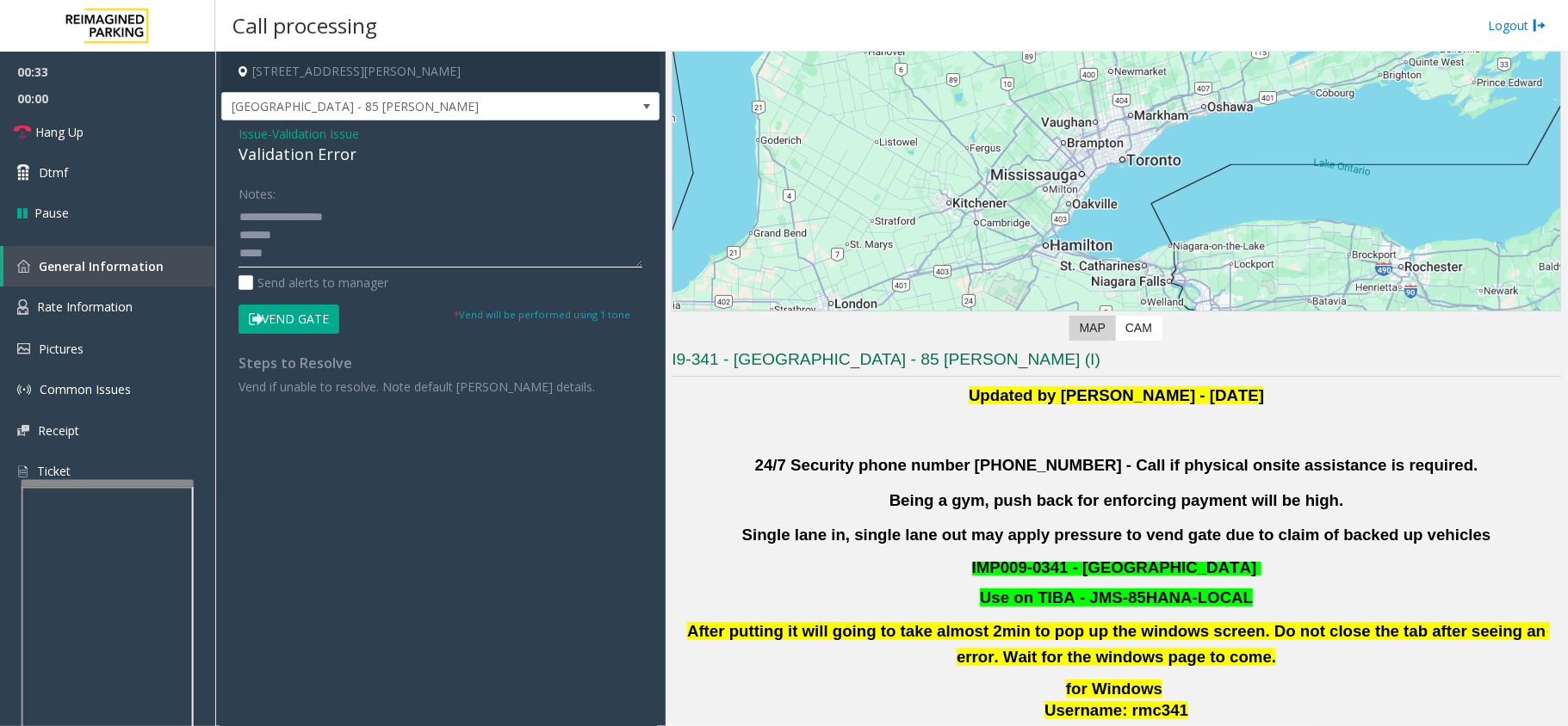
scroll to position [573, 0]
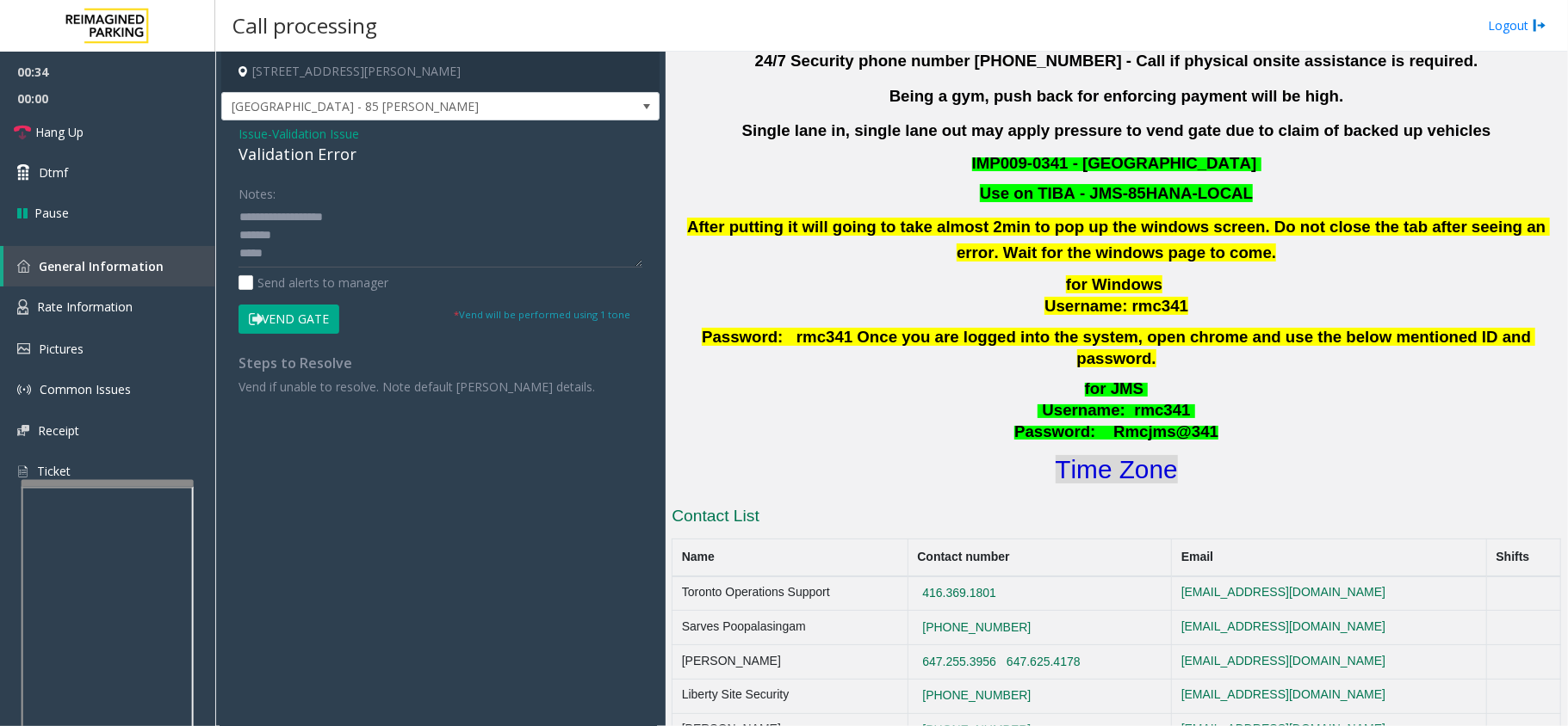
click at [1092, 455] on font "Time Zone" at bounding box center [1116, 469] width 122 height 28
click at [297, 233] on textarea at bounding box center [440, 236] width 404 height 65
click at [293, 252] on textarea at bounding box center [440, 236] width 404 height 65
click at [290, 235] on textarea at bounding box center [440, 236] width 404 height 65
click at [283, 254] on textarea at bounding box center [440, 236] width 404 height 65
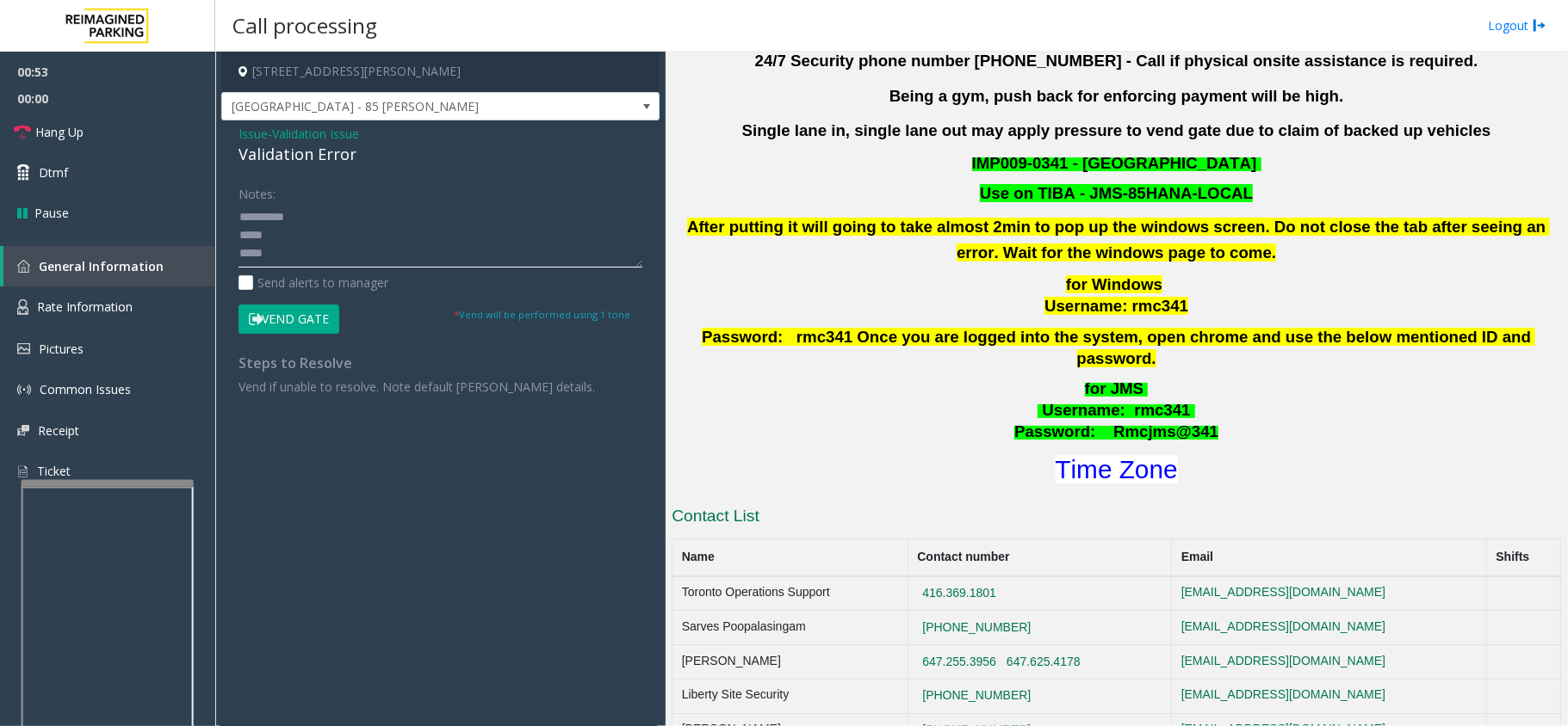
scroll to position [0, 0]
click at [300, 233] on textarea at bounding box center [440, 236] width 404 height 65
click at [307, 211] on textarea at bounding box center [440, 236] width 404 height 65
click at [1097, 456] on font "Time Zone" at bounding box center [1116, 469] width 122 height 28
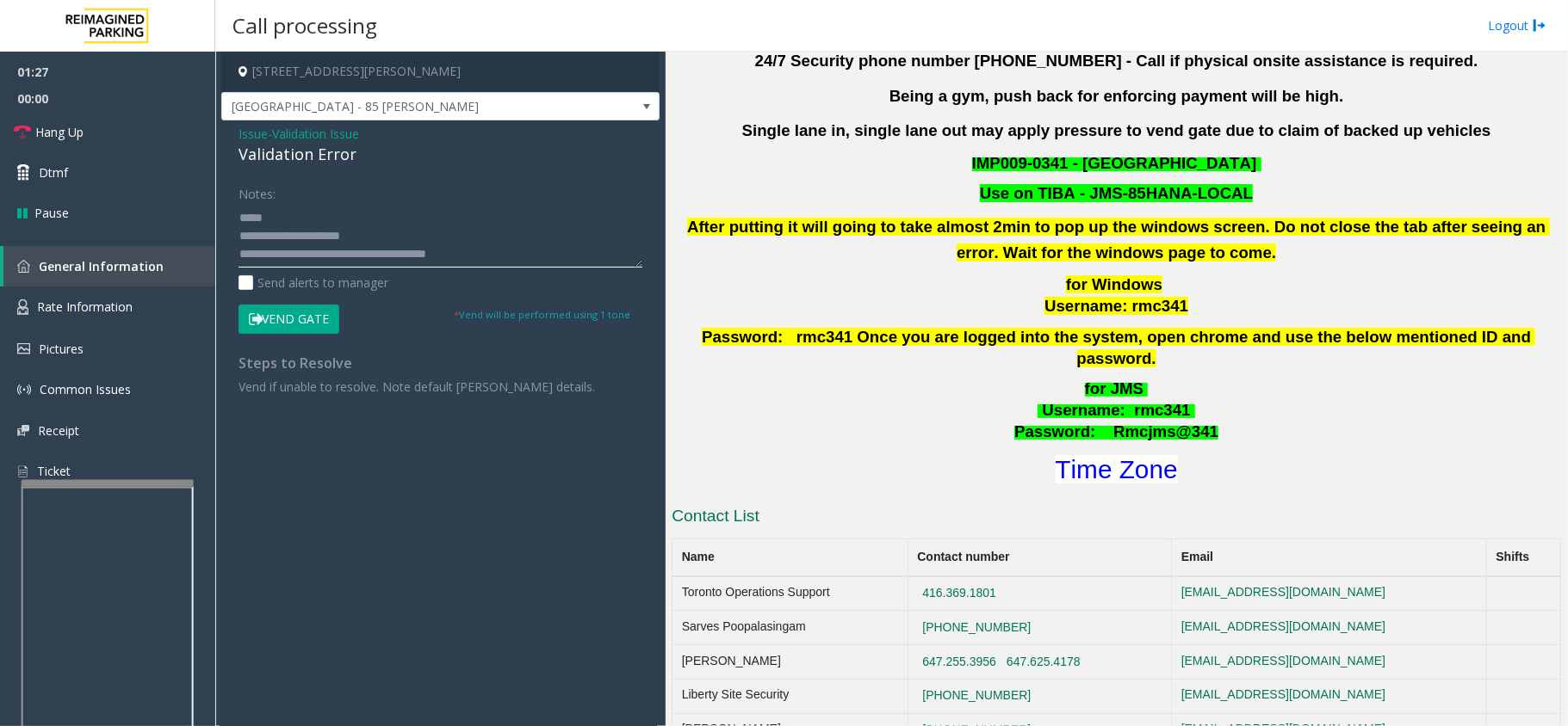
click at [287, 218] on textarea at bounding box center [440, 236] width 404 height 65
click at [297, 214] on textarea at bounding box center [440, 236] width 404 height 65
type textarea "**********"
click at [254, 321] on icon at bounding box center [255, 319] width 14 height 12
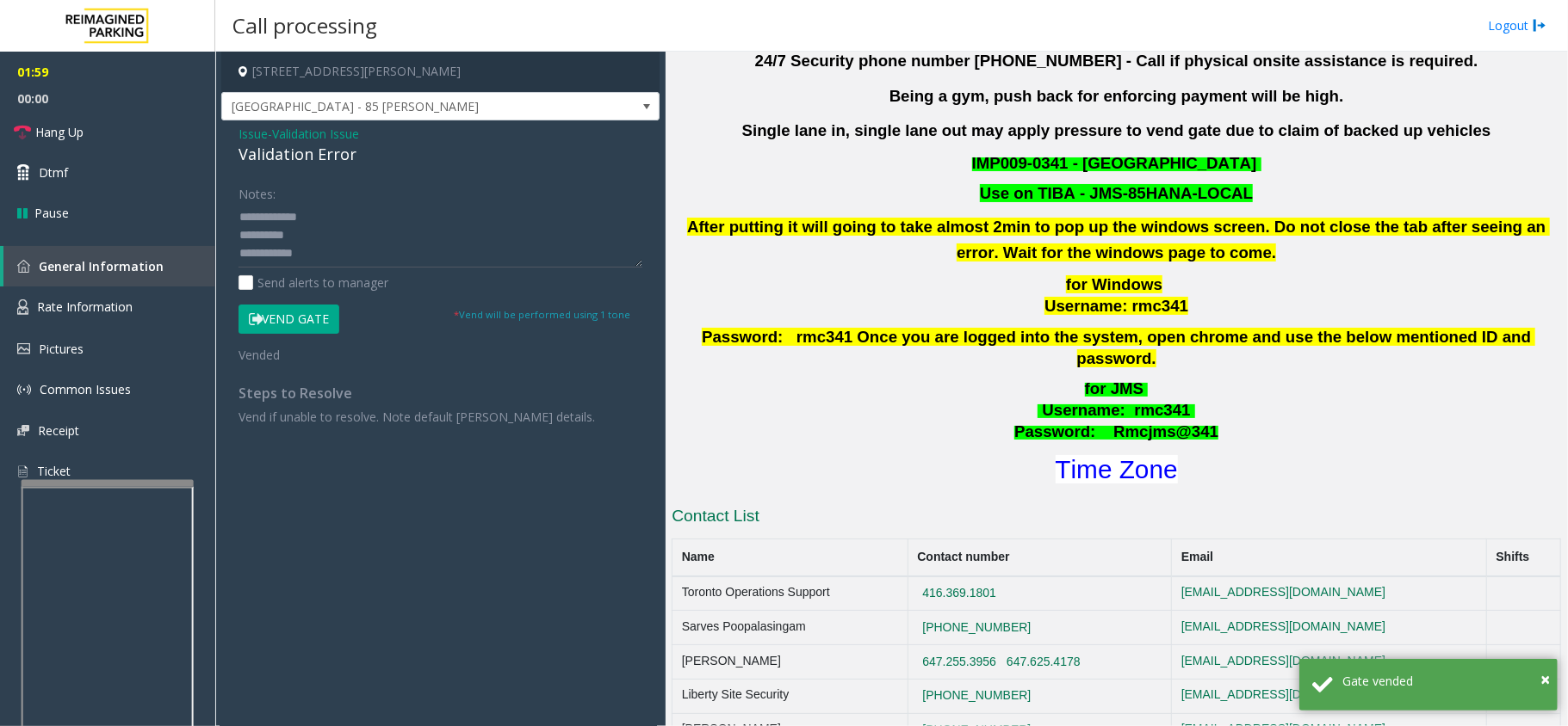
scroll to position [0, 0]
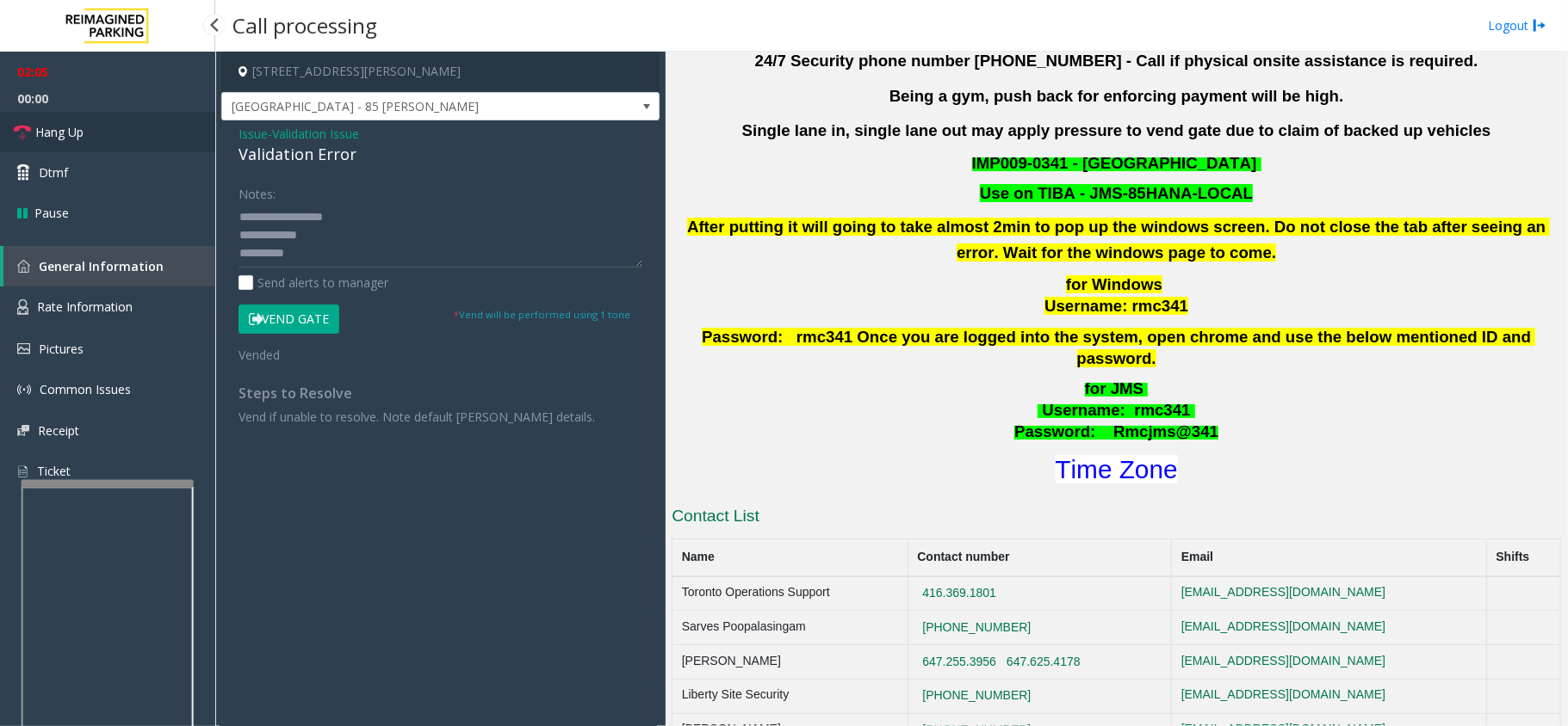
click at [127, 134] on link "Hang Up" at bounding box center [108, 131] width 215 height 40
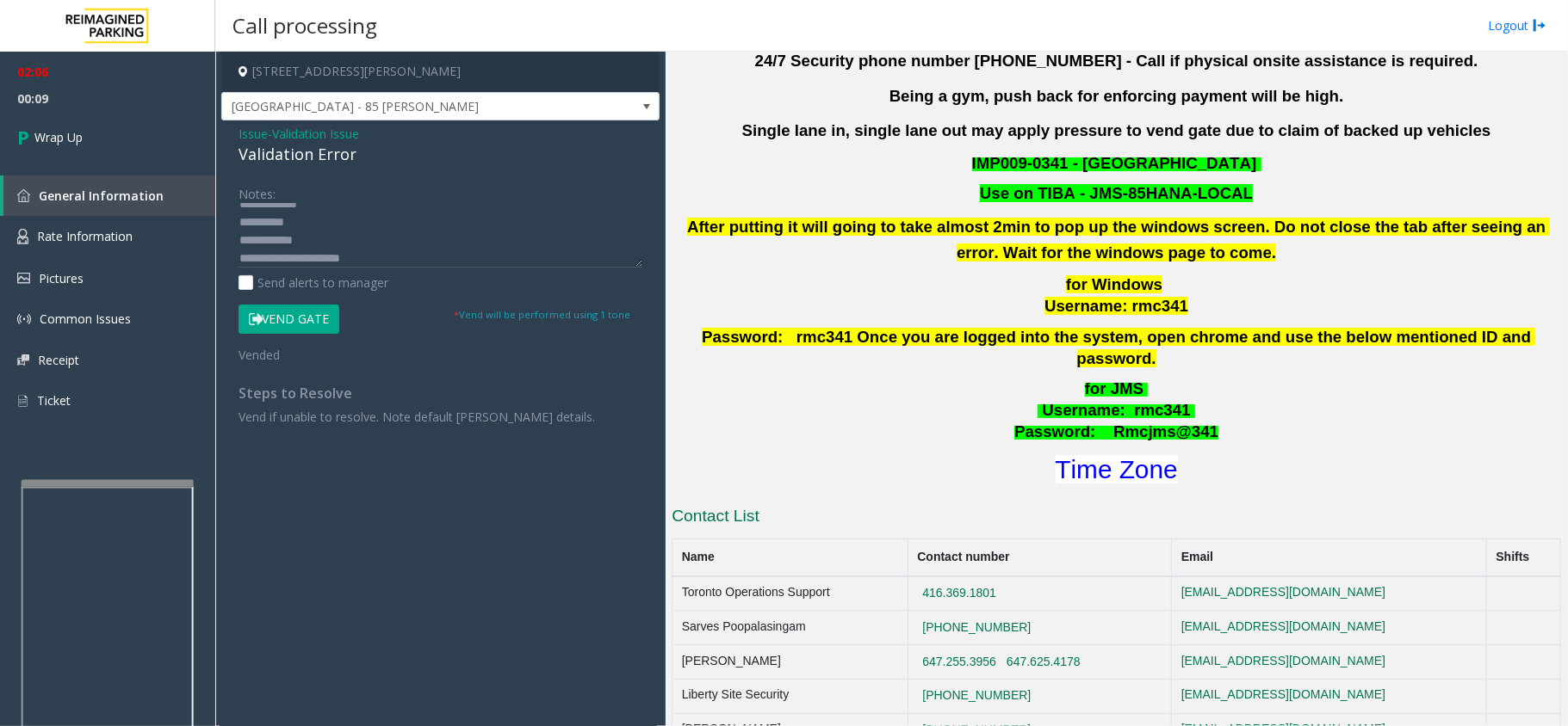
scroll to position [54, 0]
click at [117, 136] on link "Wrap Up" at bounding box center [108, 137] width 215 height 51
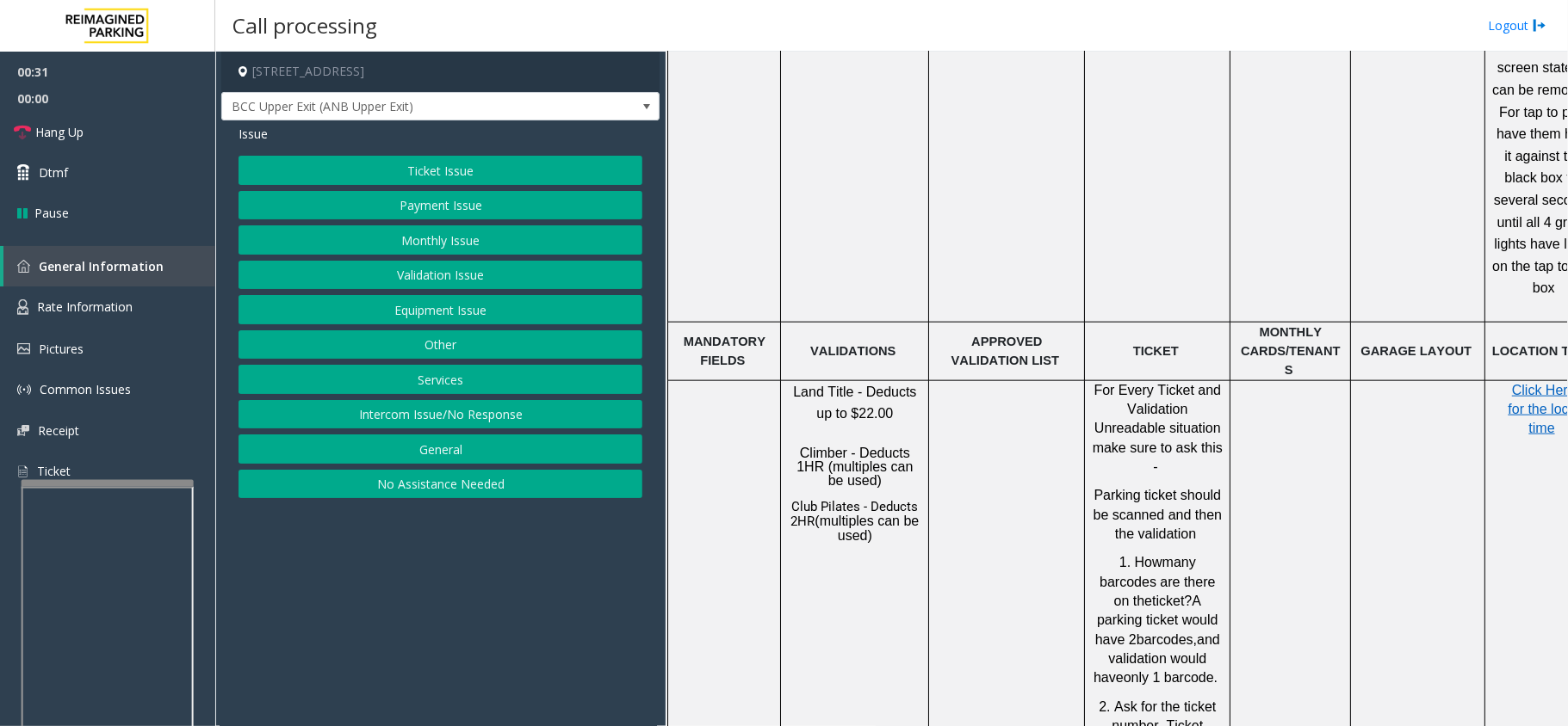
scroll to position [1491, 0]
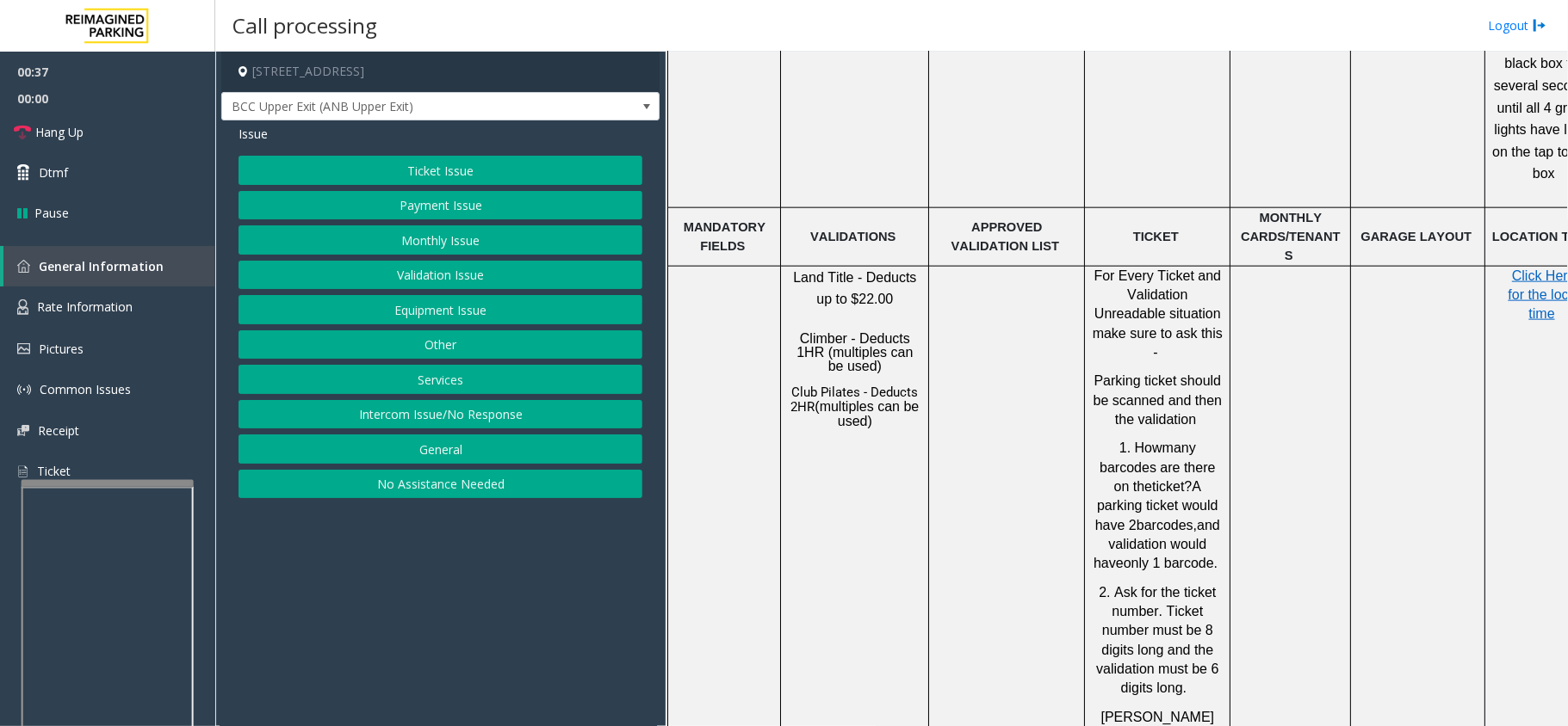
click at [428, 269] on button "Validation Issue" at bounding box center [440, 276] width 404 height 29
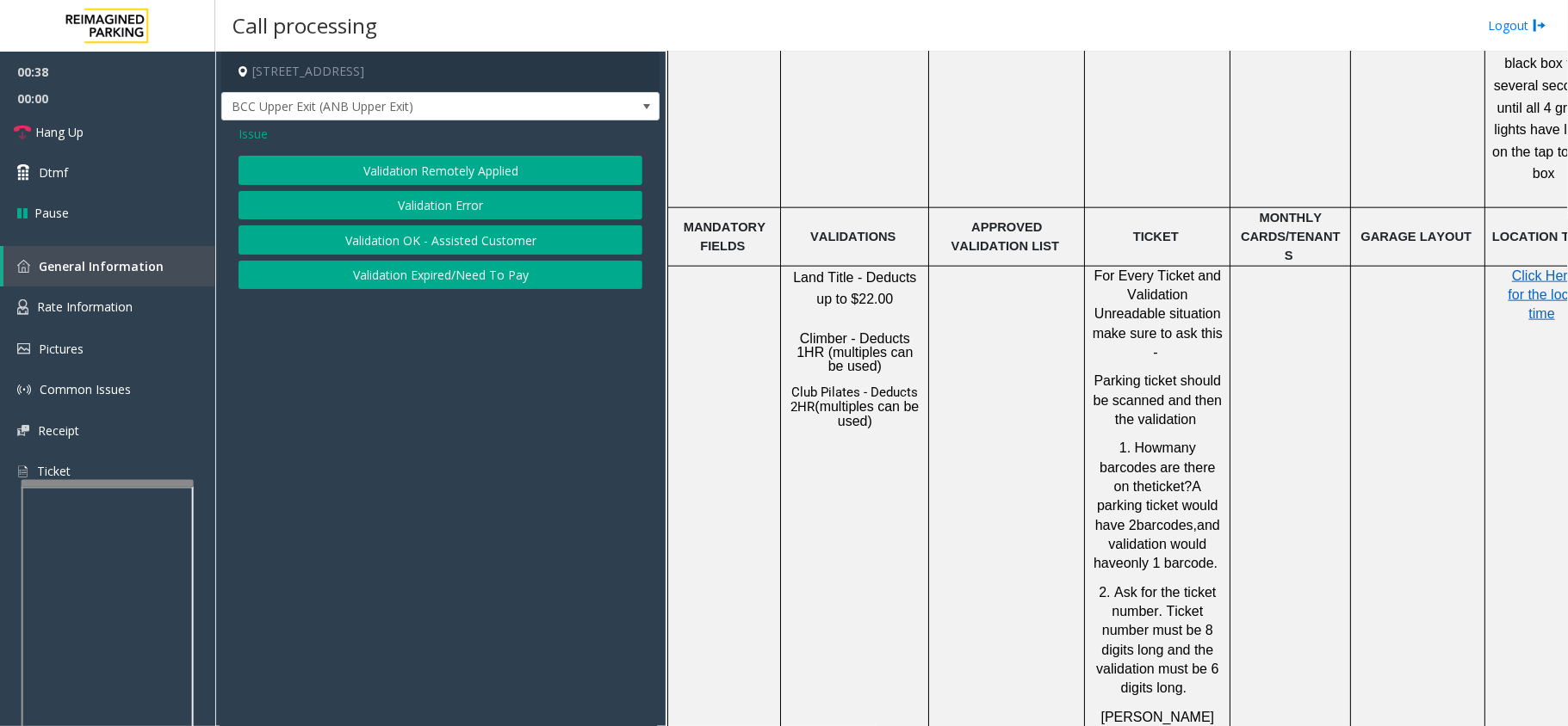
click at [404, 206] on button "Validation Error" at bounding box center [440, 205] width 404 height 29
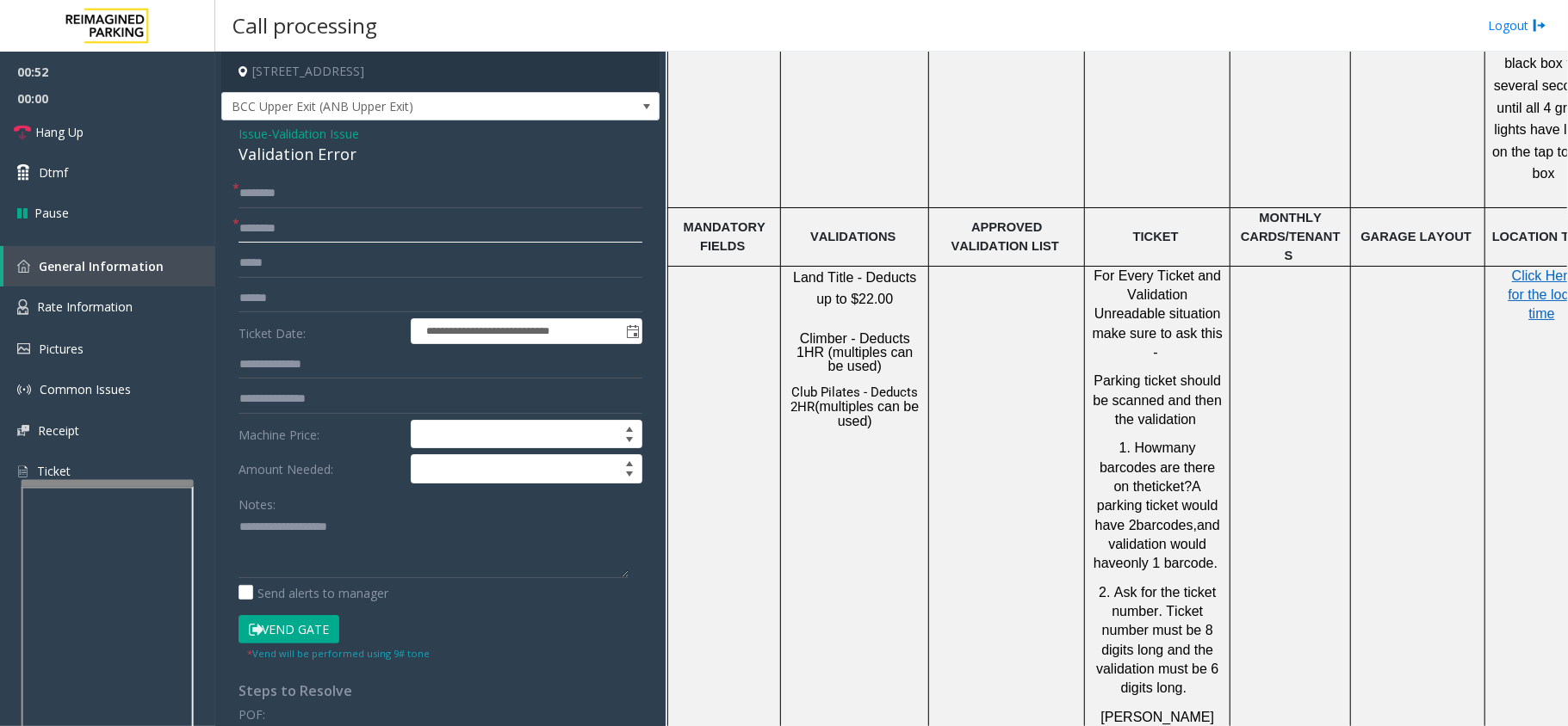
click at [390, 224] on input "text" at bounding box center [440, 229] width 404 height 29
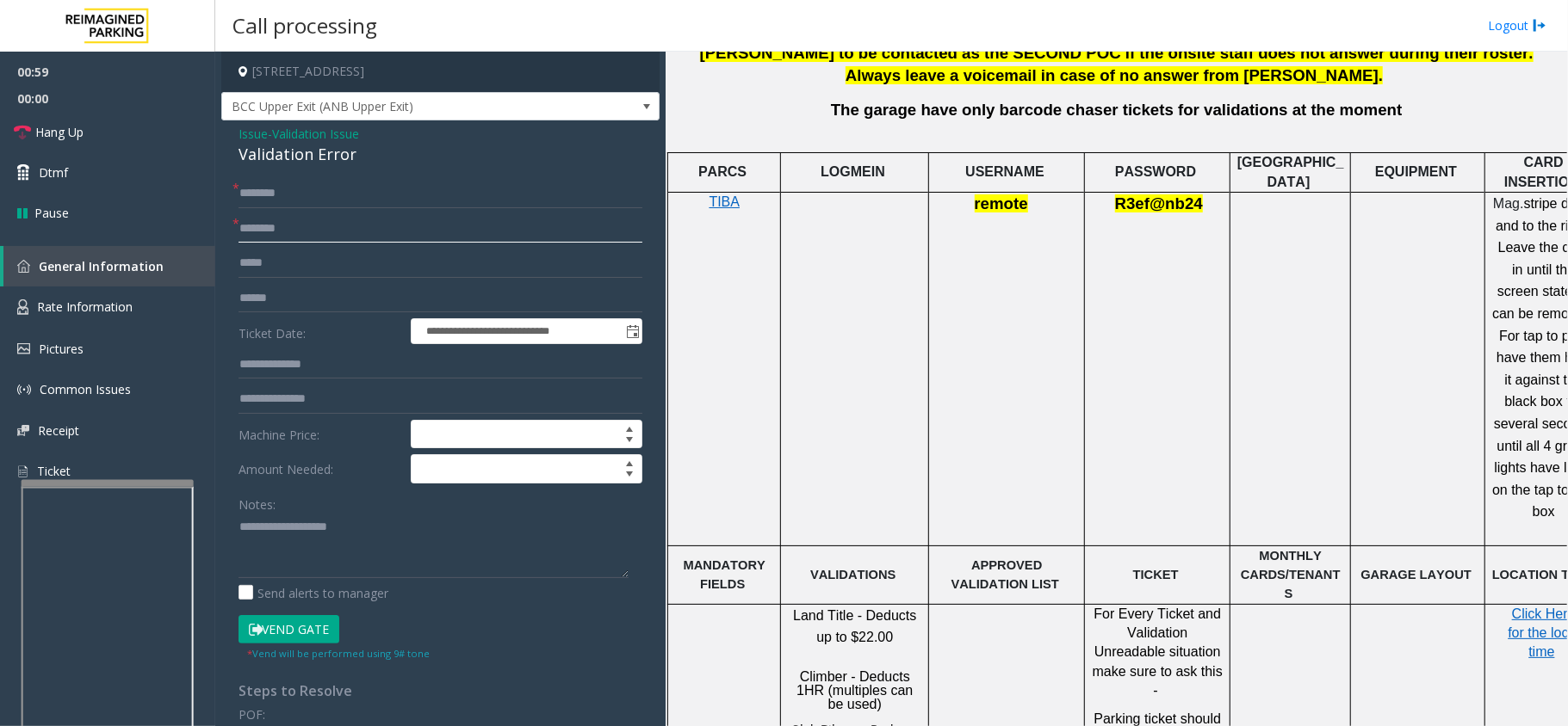
scroll to position [1148, 0]
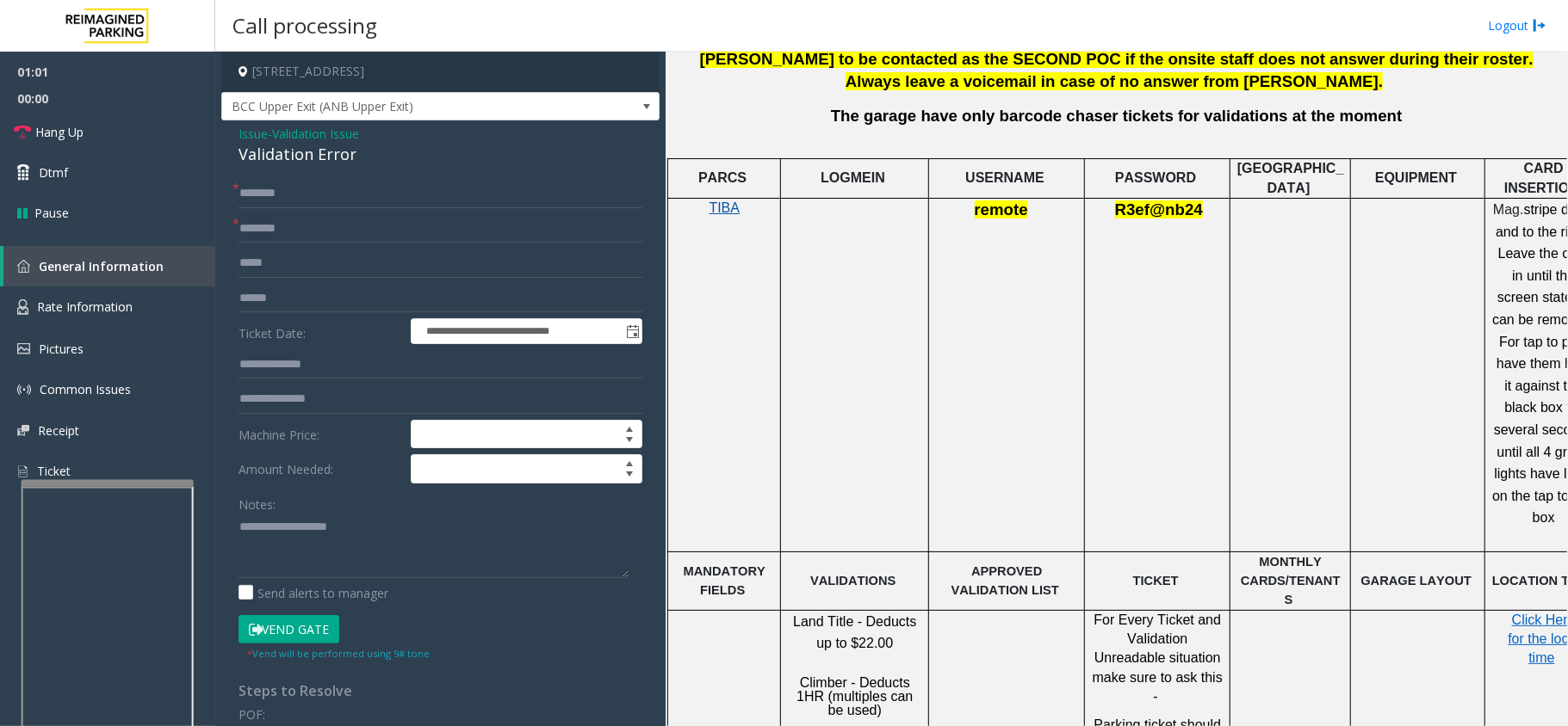
click at [719, 201] on span "TIBA" at bounding box center [725, 207] width 31 height 15
drag, startPoint x: 997, startPoint y: 183, endPoint x: 329, endPoint y: 131, distance: 670.0
click at [329, 131] on span "Validation Issue" at bounding box center [315, 134] width 87 height 18
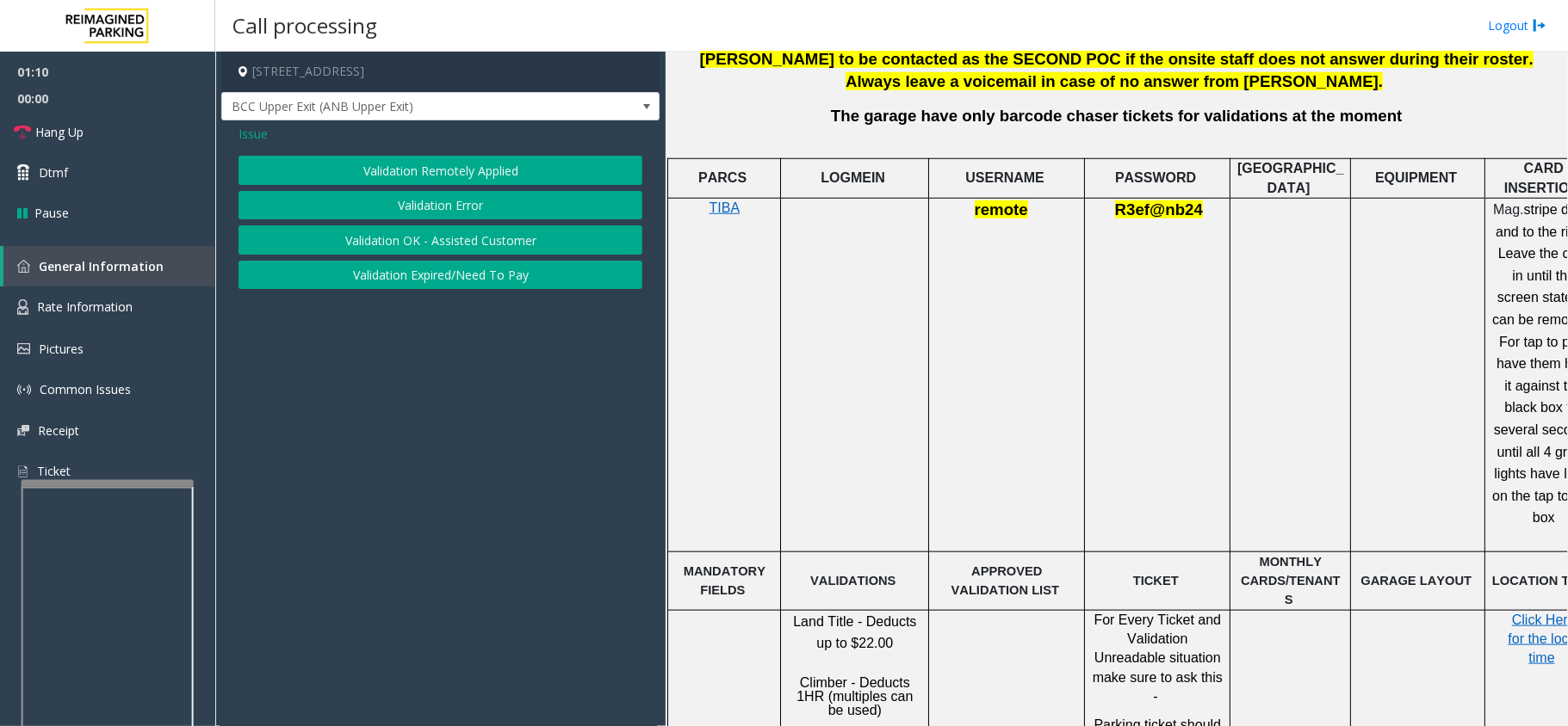
click at [329, 131] on div "Issue" at bounding box center [440, 134] width 404 height 18
click at [239, 132] on span "Issue" at bounding box center [254, 134] width 29 height 18
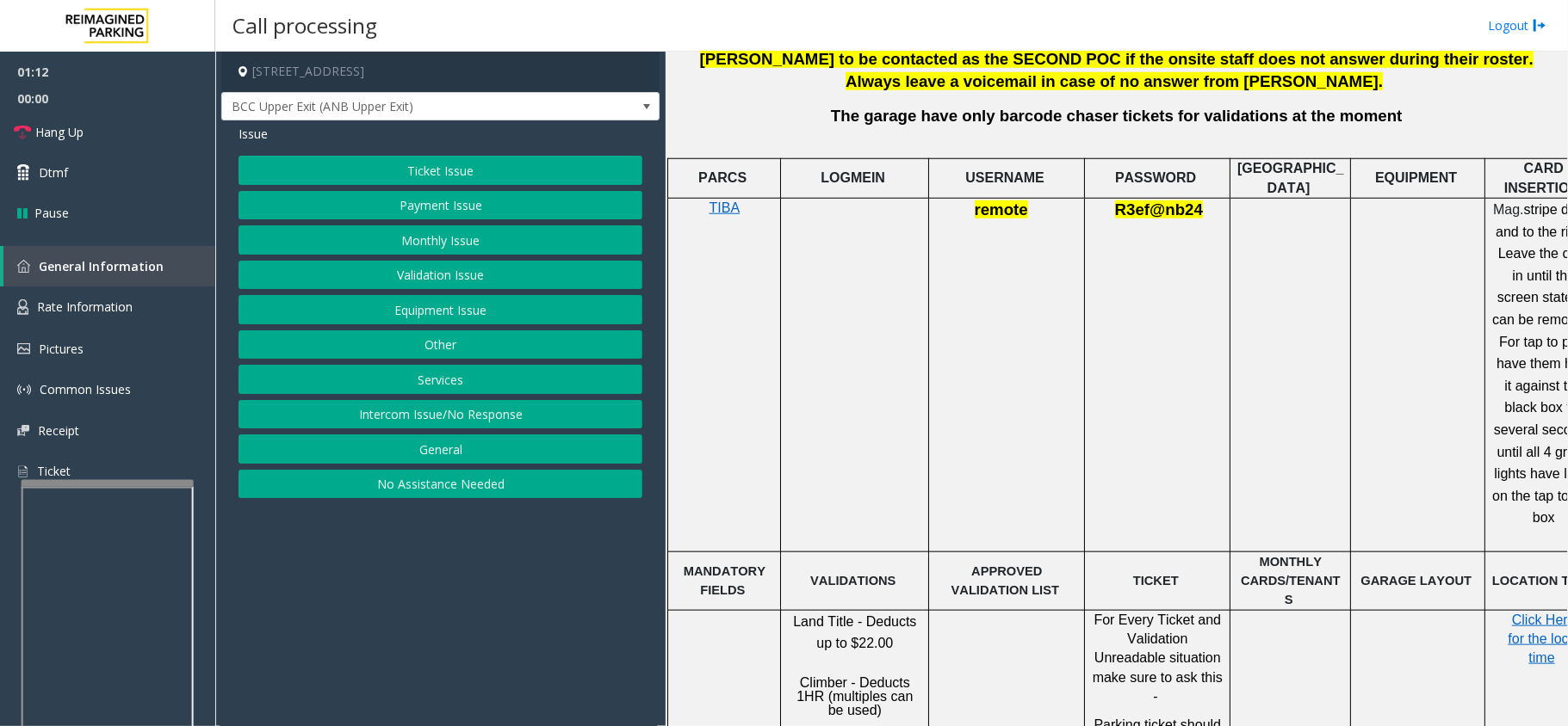
click at [359, 175] on button "Ticket Issue" at bounding box center [440, 170] width 404 height 29
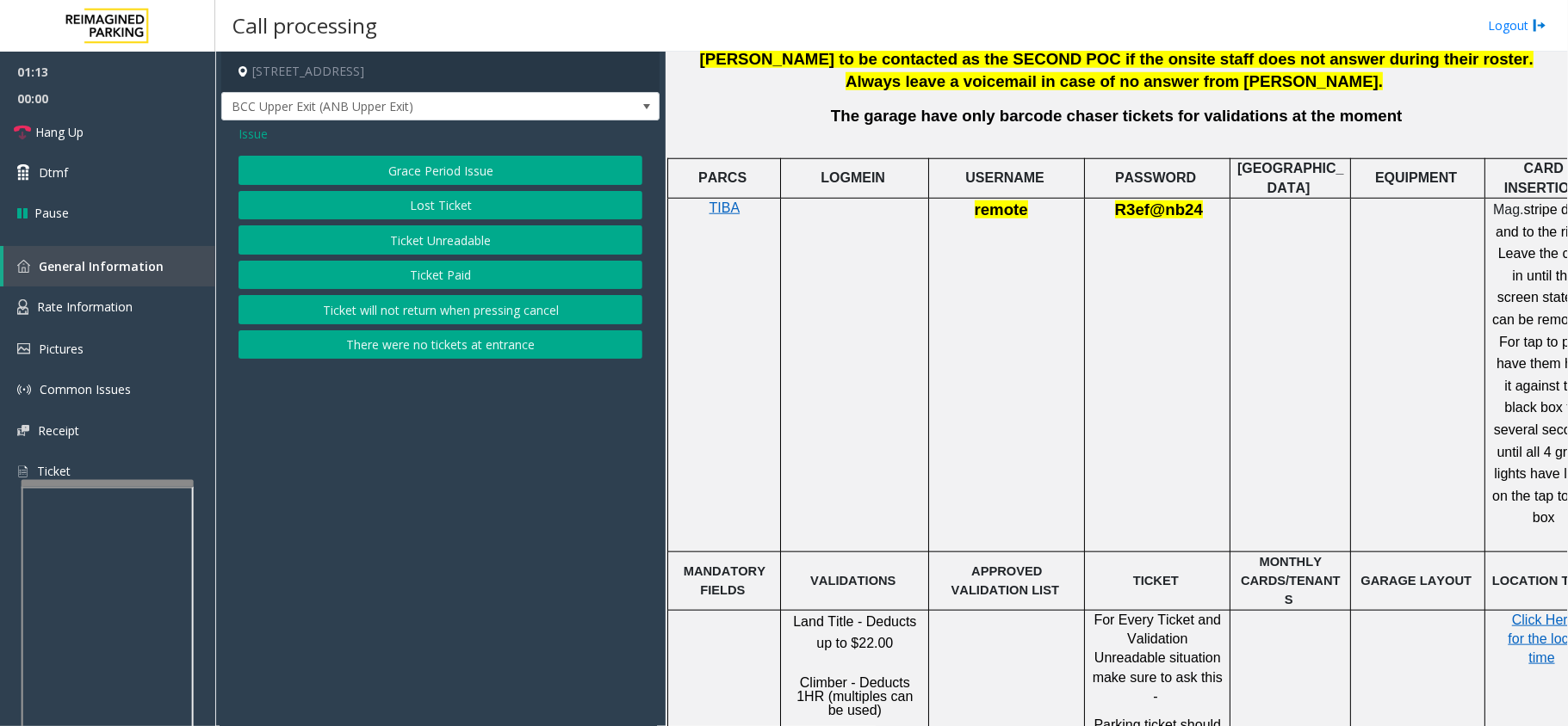
click at [390, 246] on button "Ticket Unreadable" at bounding box center [440, 240] width 404 height 29
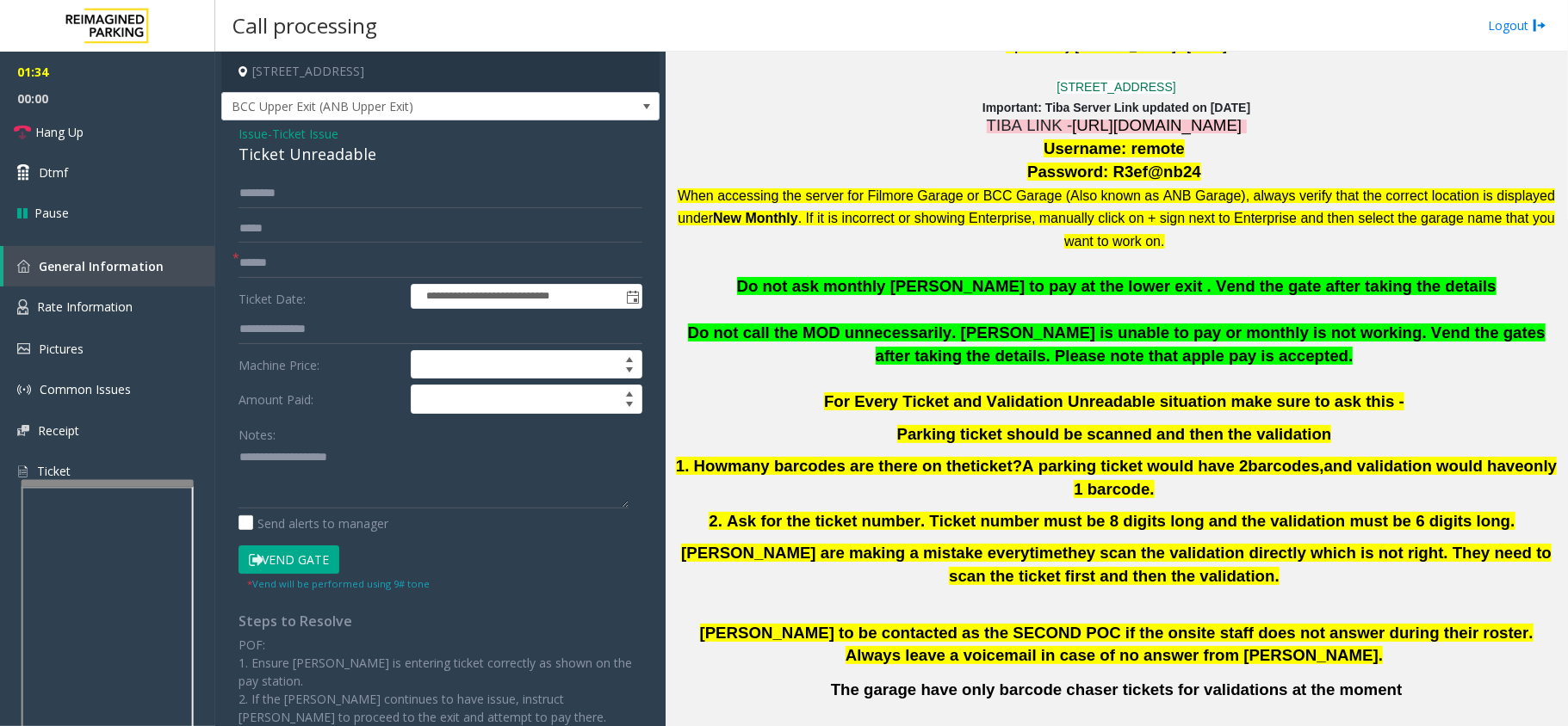
scroll to position [1033, 0]
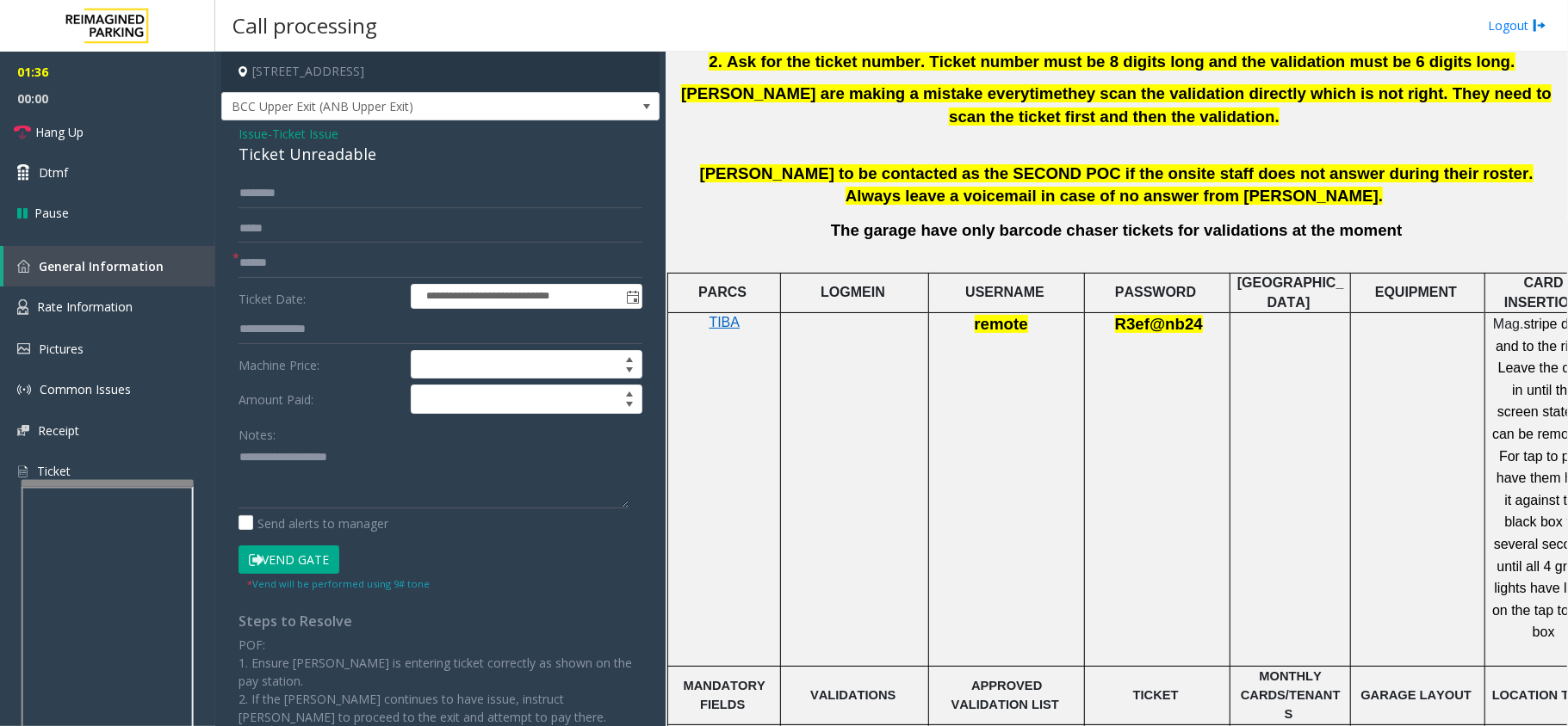
click at [1158, 315] on span "R3ef@nb24" at bounding box center [1159, 324] width 88 height 18
copy p "R3ef@nb24"
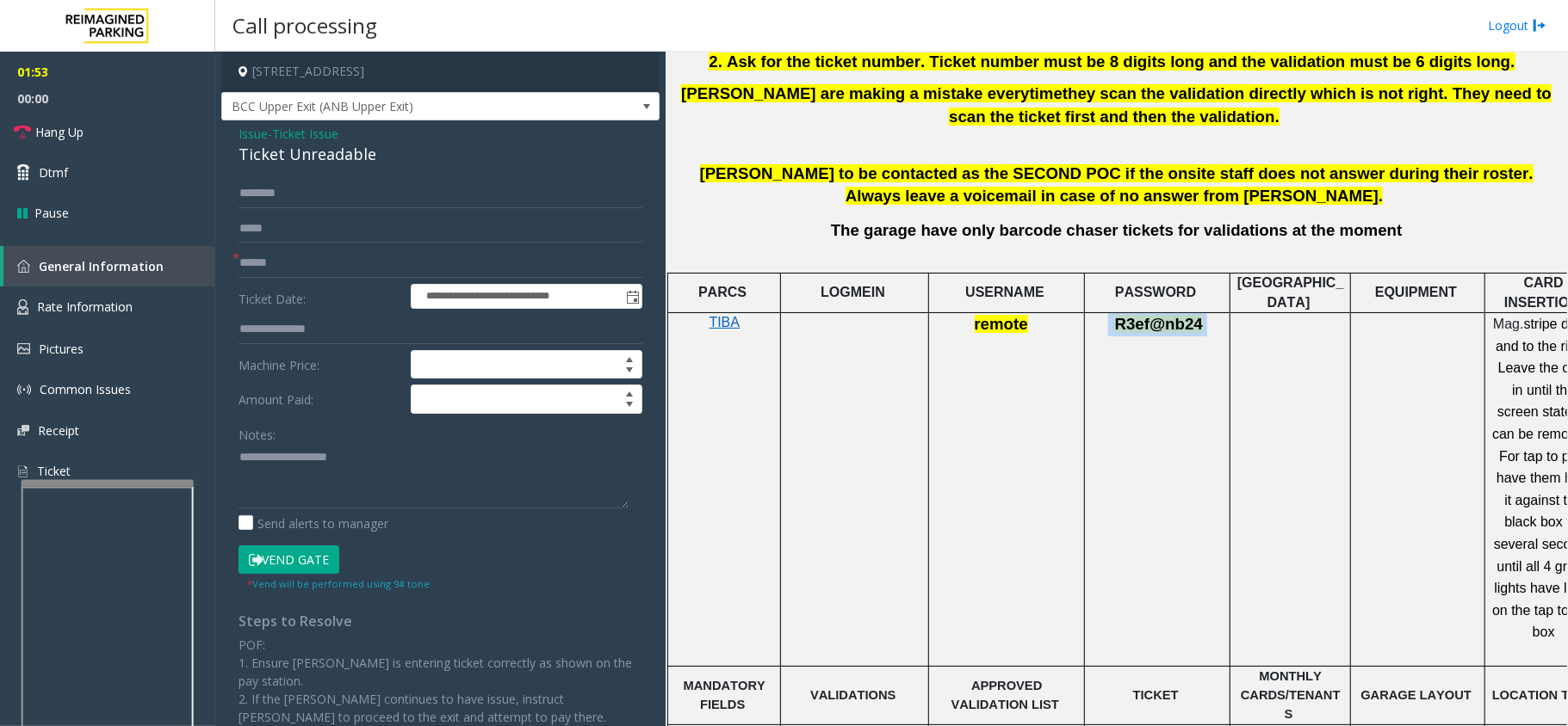
click at [1125, 315] on td "R3ef@nb24" at bounding box center [1157, 490] width 146 height 354
drag, startPoint x: 1121, startPoint y: 293, endPoint x: 1195, endPoint y: 315, distance: 77.2
click at [1195, 315] on td "R3ef@nb24" at bounding box center [1157, 490] width 146 height 354
copy span "R3ef@nb24"
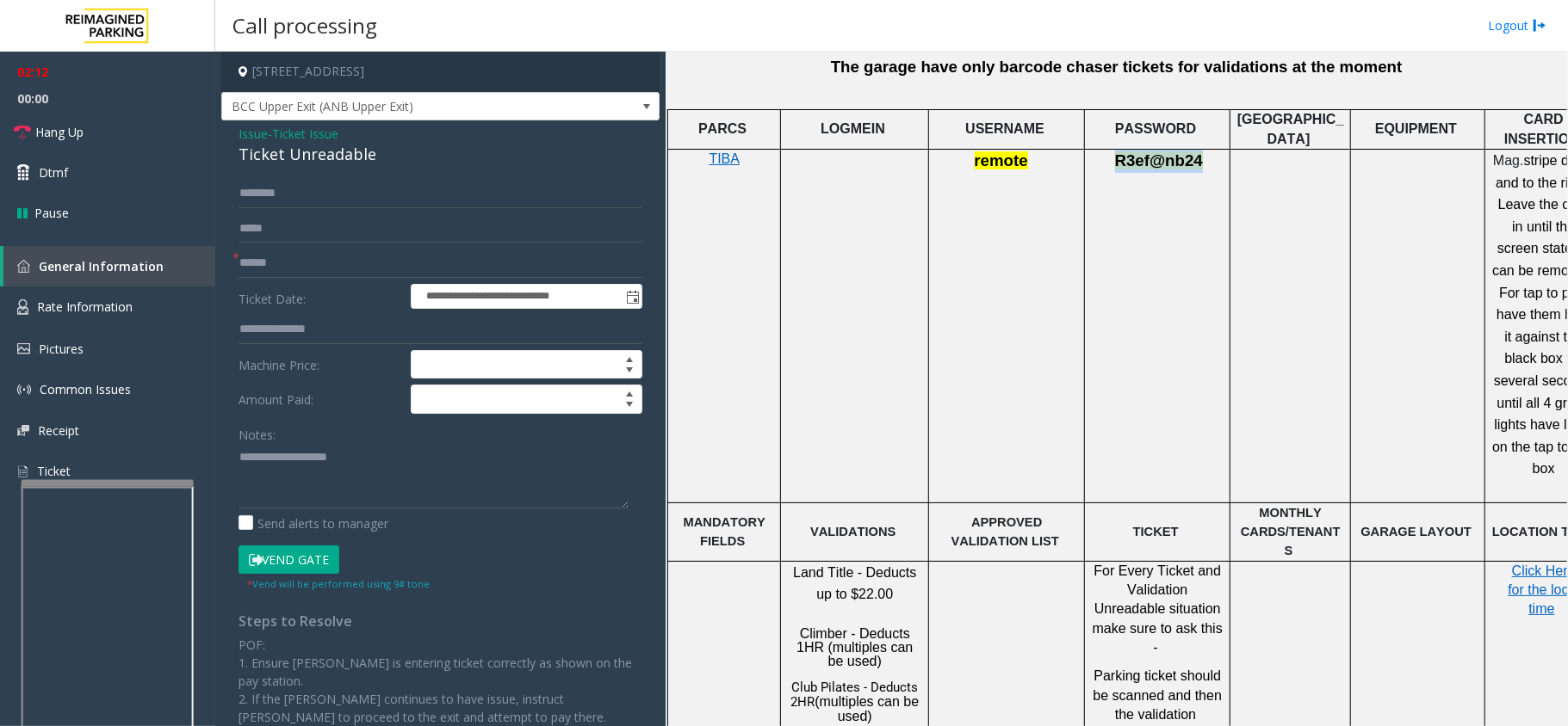
scroll to position [1262, 0]
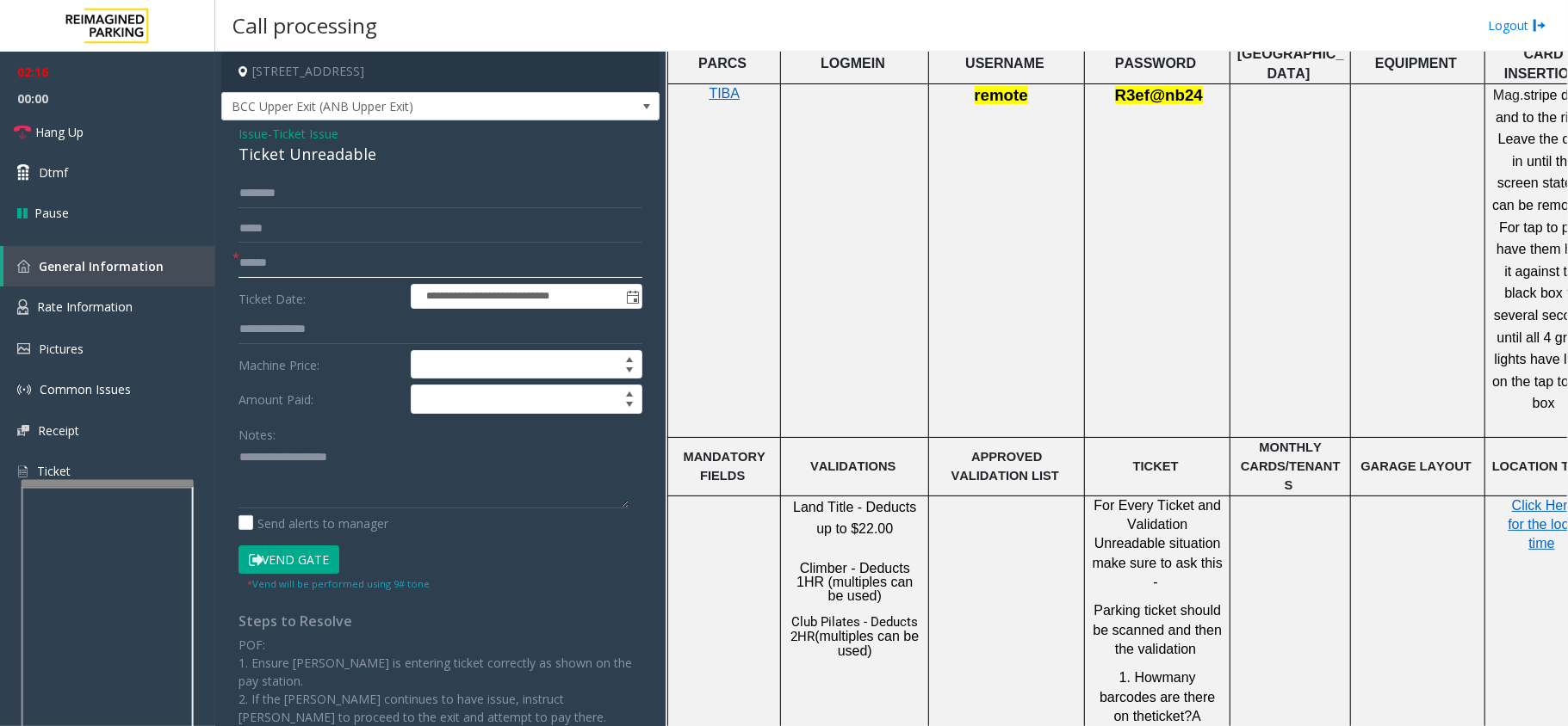
click at [284, 258] on input "text" at bounding box center [440, 263] width 404 height 29
click at [394, 260] on input "text" at bounding box center [440, 263] width 404 height 29
click at [354, 263] on input "text" at bounding box center [440, 263] width 404 height 29
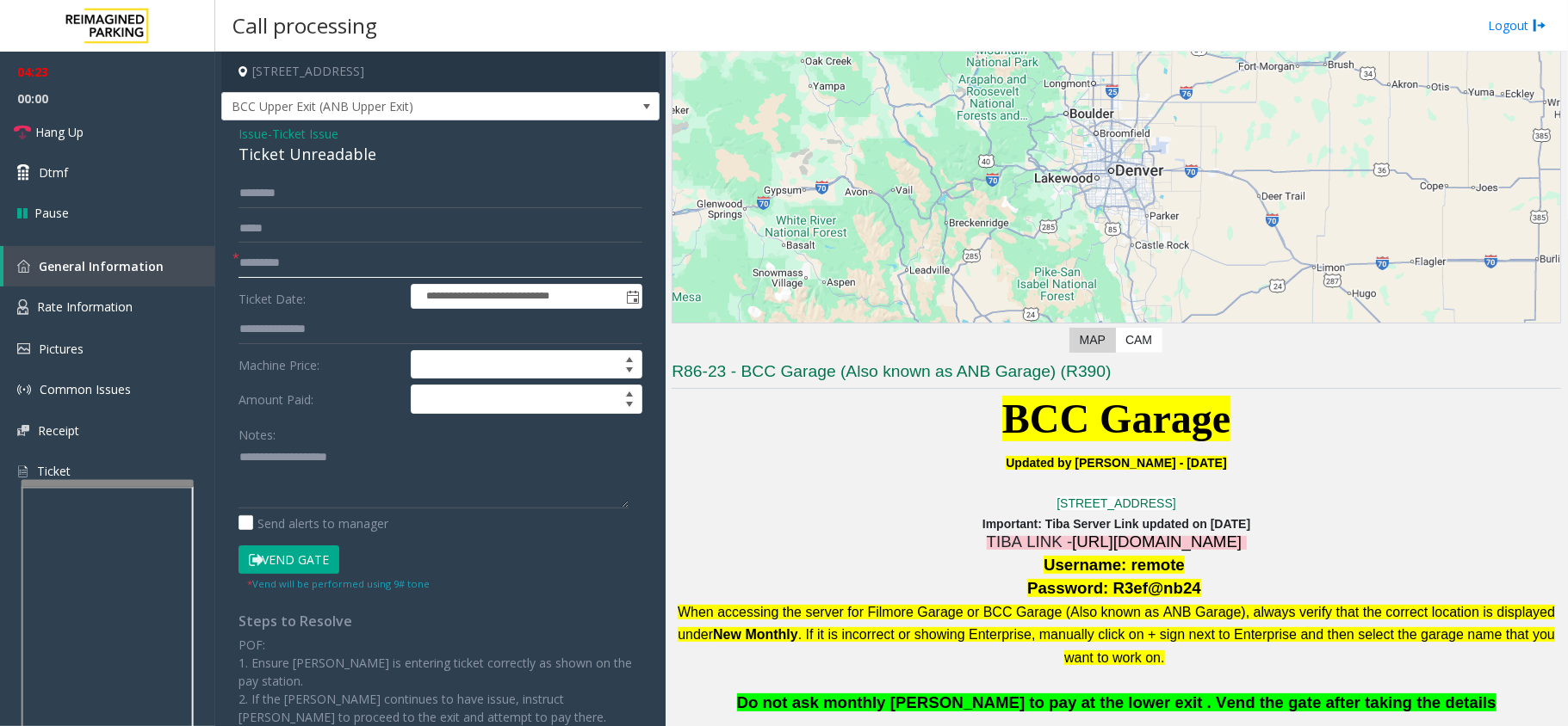
scroll to position [459, 0]
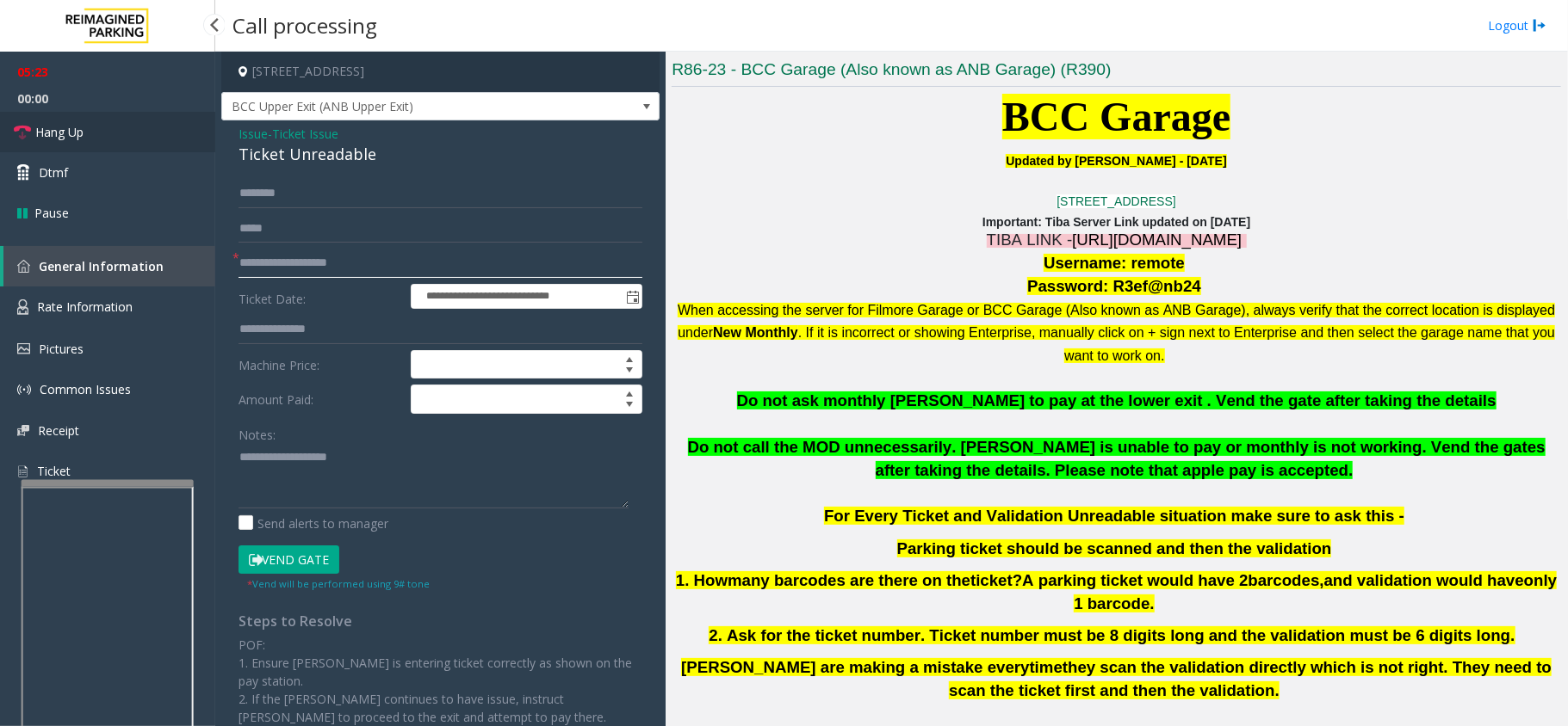
type input "**********"
click at [87, 128] on link "Hang Up" at bounding box center [108, 131] width 215 height 40
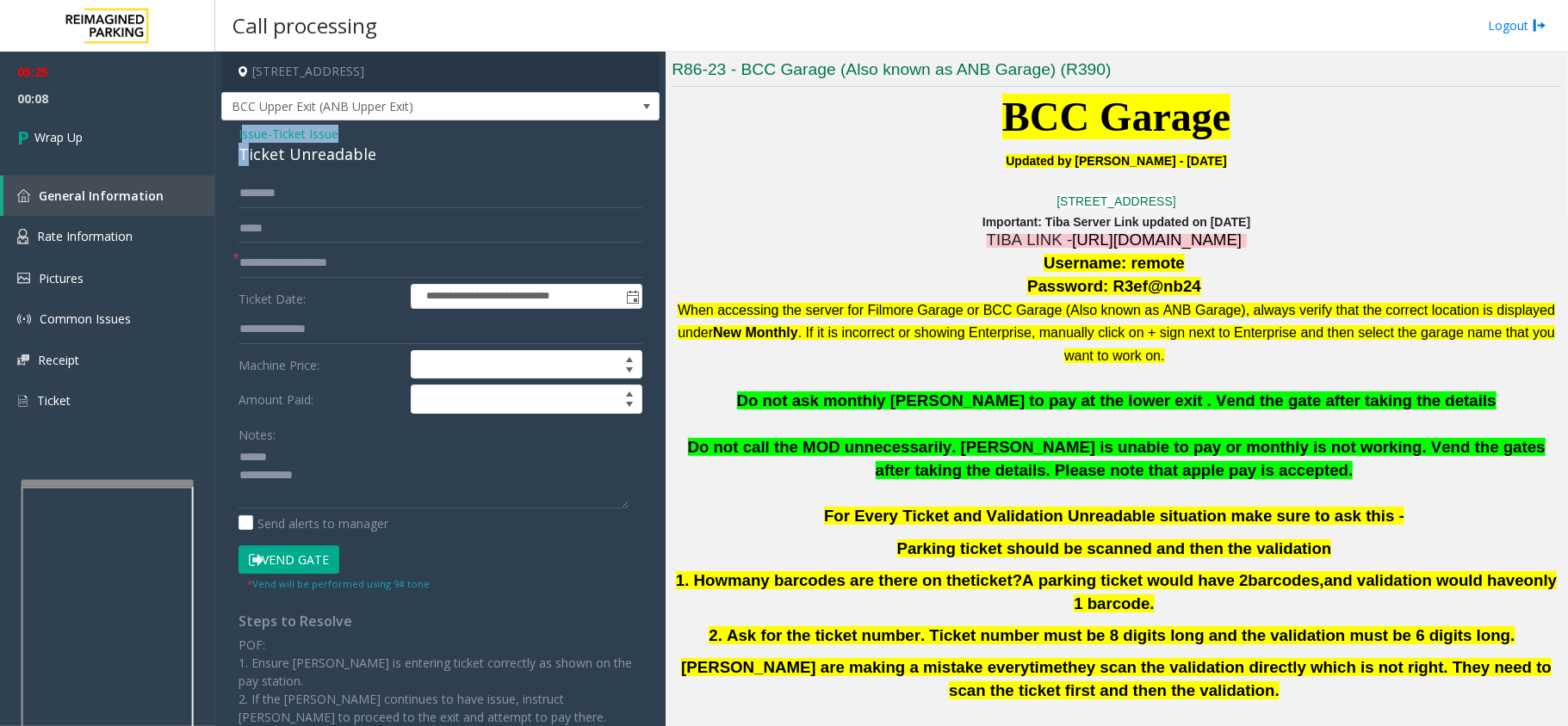
click at [246, 145] on div "Issue - Ticket Issue Ticket Unreadable" at bounding box center [440, 146] width 404 height 41
click at [275, 166] on div "Ticket Unreadable" at bounding box center [440, 155] width 404 height 23
click at [273, 156] on div "Ticket Unreadable" at bounding box center [440, 155] width 404 height 23
click at [281, 156] on div "Ticket Unreadable" at bounding box center [440, 155] width 404 height 23
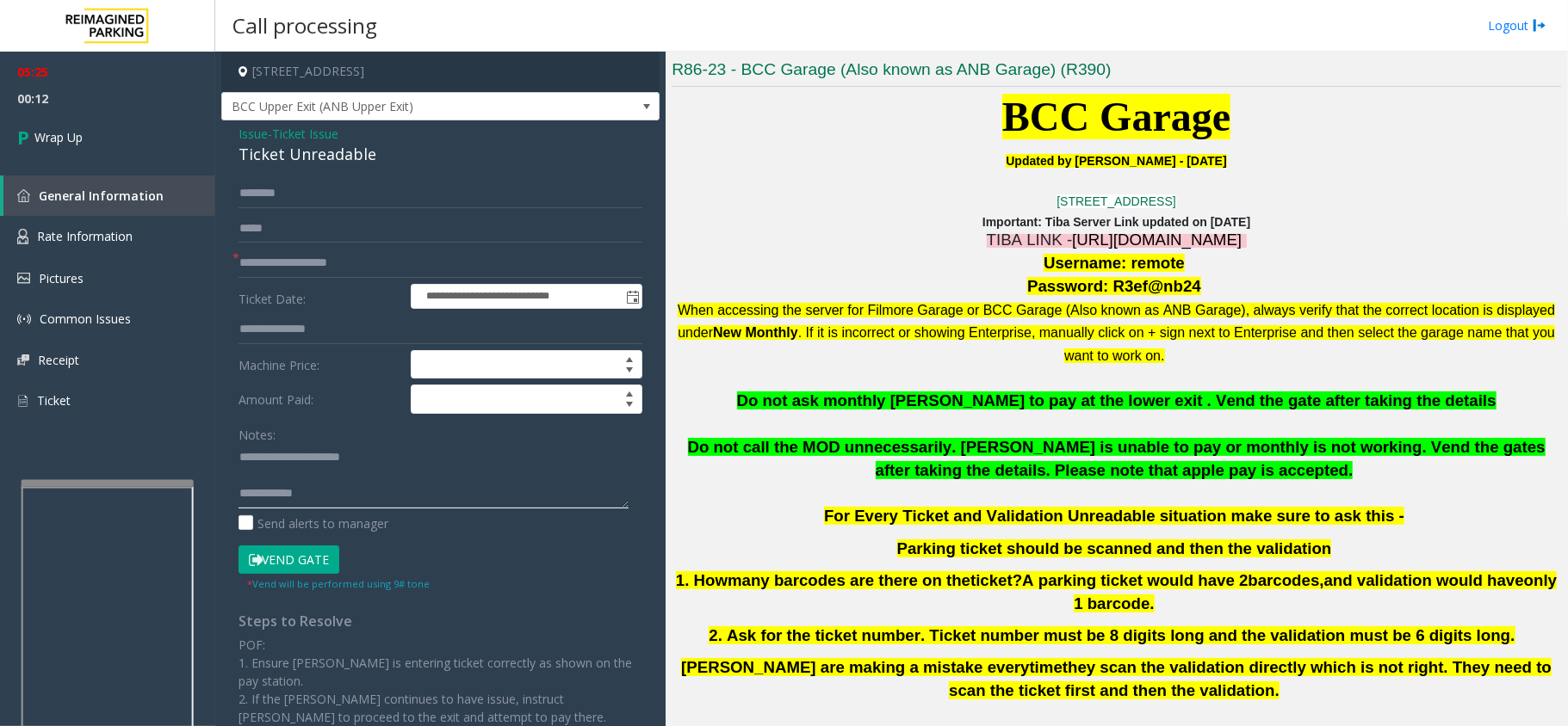
click at [339, 486] on textarea at bounding box center [434, 476] width 390 height 65
click at [341, 492] on textarea at bounding box center [434, 476] width 390 height 65
click at [469, 500] on textarea at bounding box center [434, 476] width 390 height 65
type textarea "**********"
click at [61, 159] on link "Wrap Up" at bounding box center [108, 137] width 215 height 51
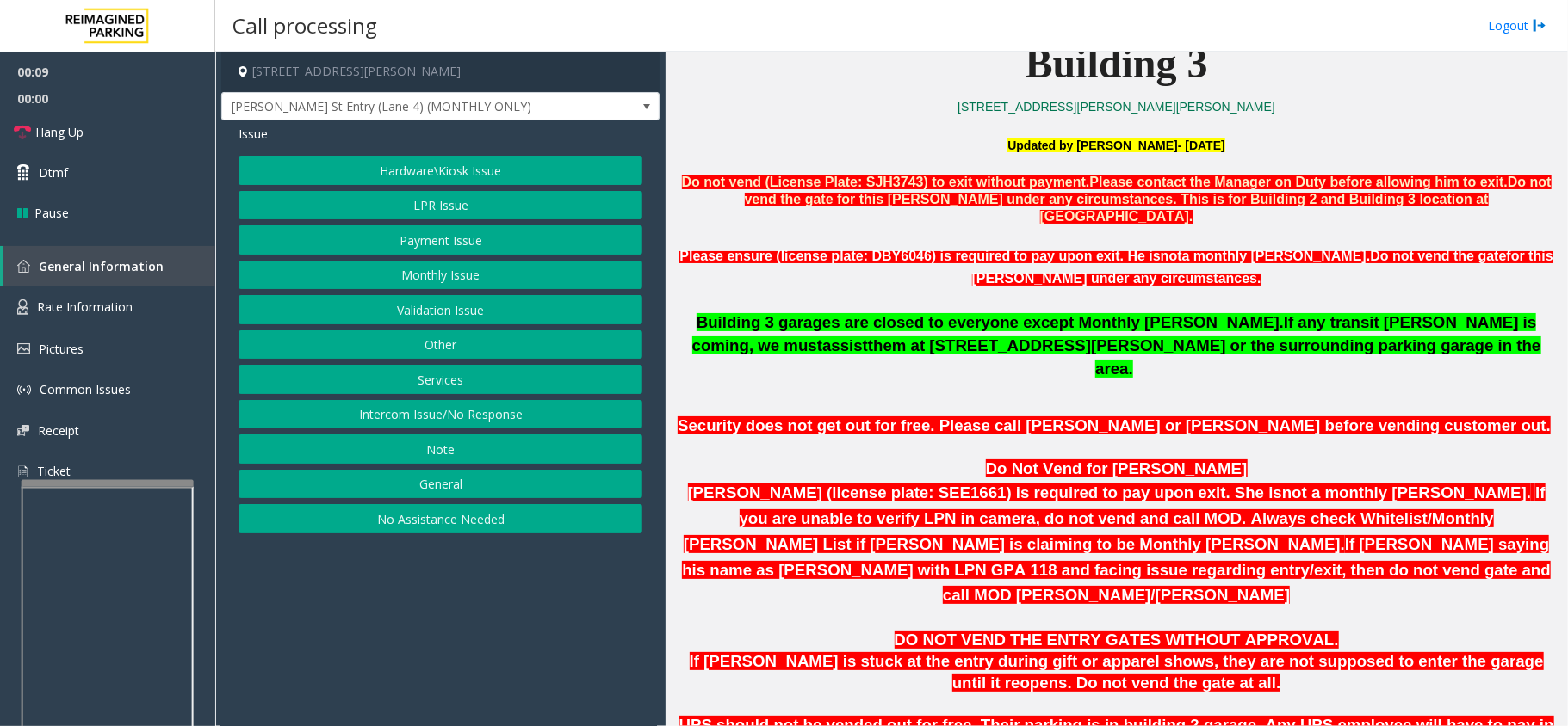
scroll to position [1262, 0]
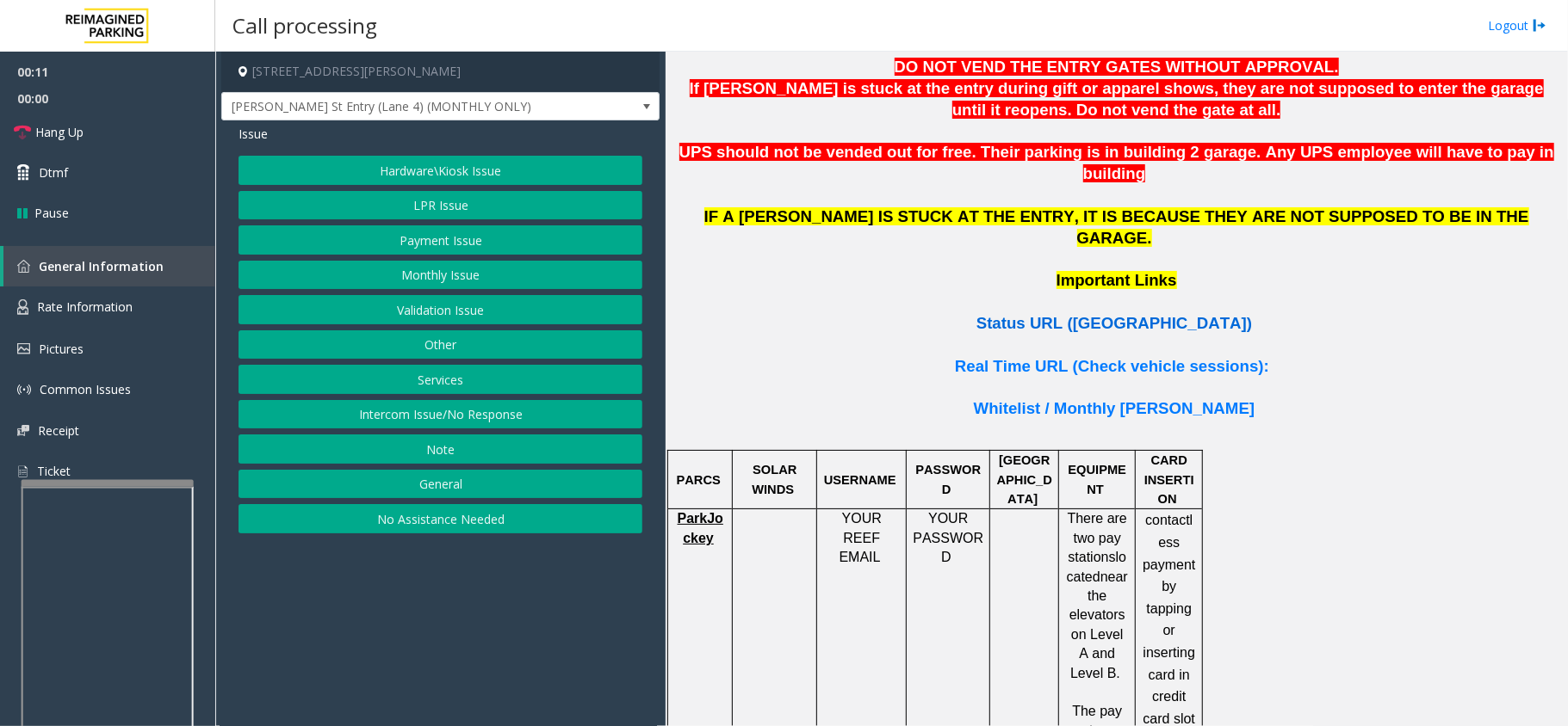
click at [1071, 314] on span "Status URL (Vend Gate)" at bounding box center [1114, 323] width 275 height 18
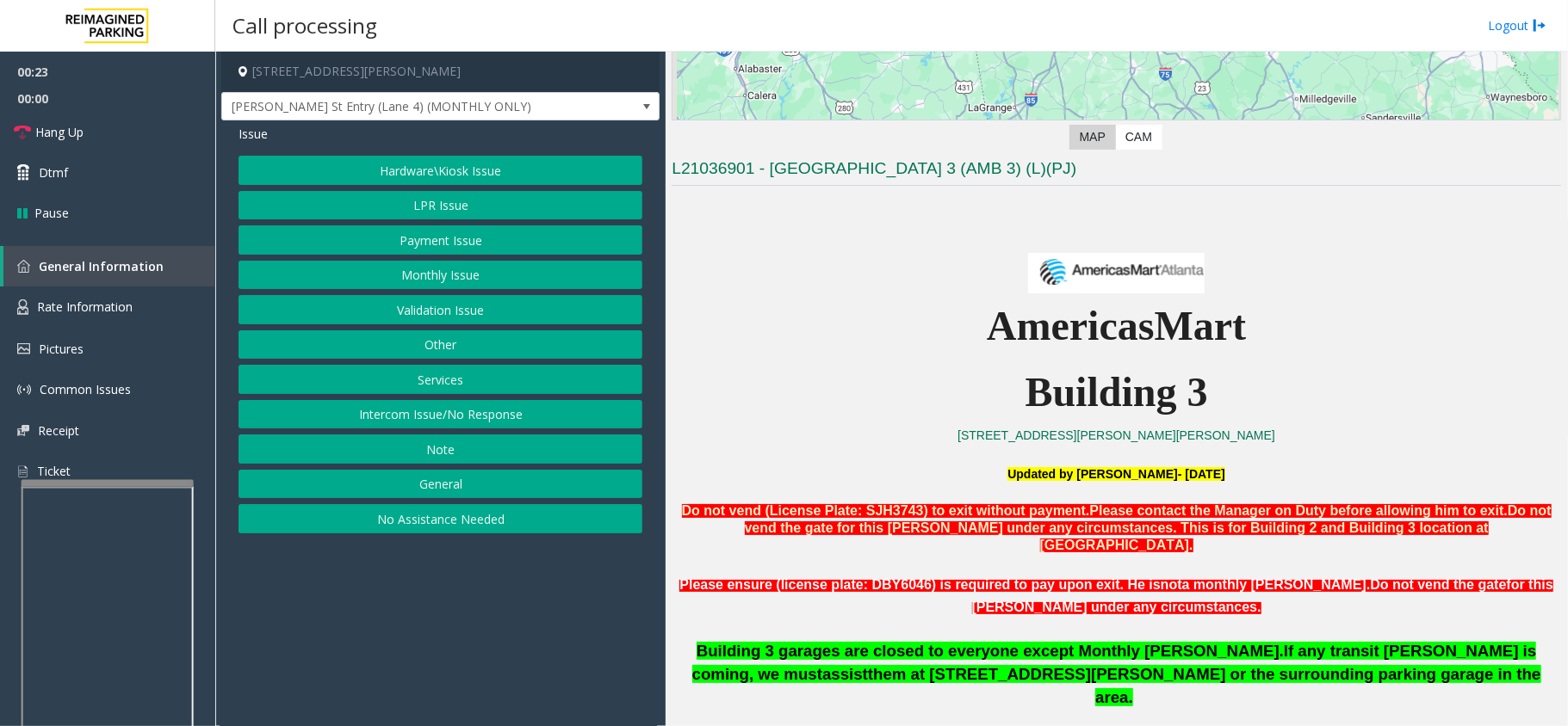
scroll to position [344, 0]
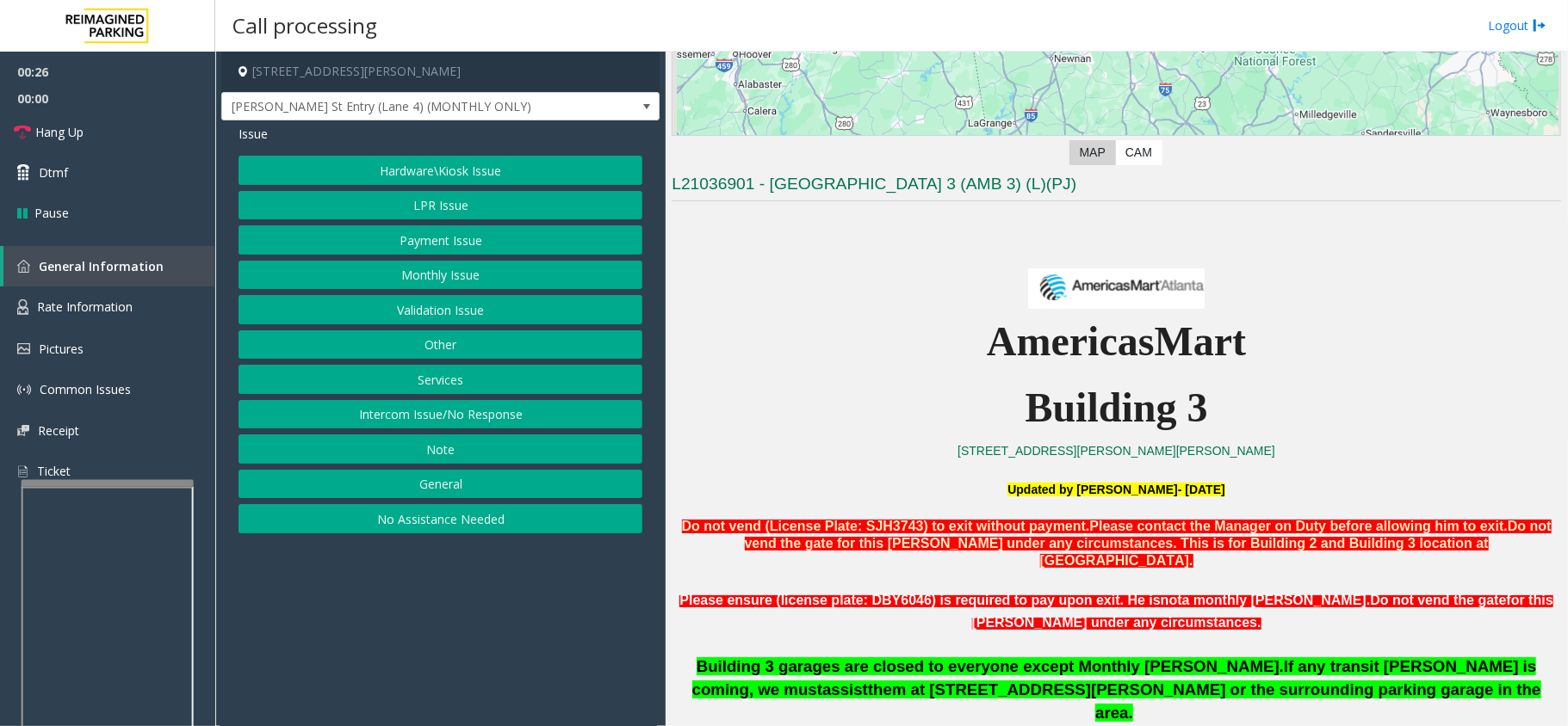
click at [560, 531] on button "No Assistance Needed" at bounding box center [440, 519] width 404 height 29
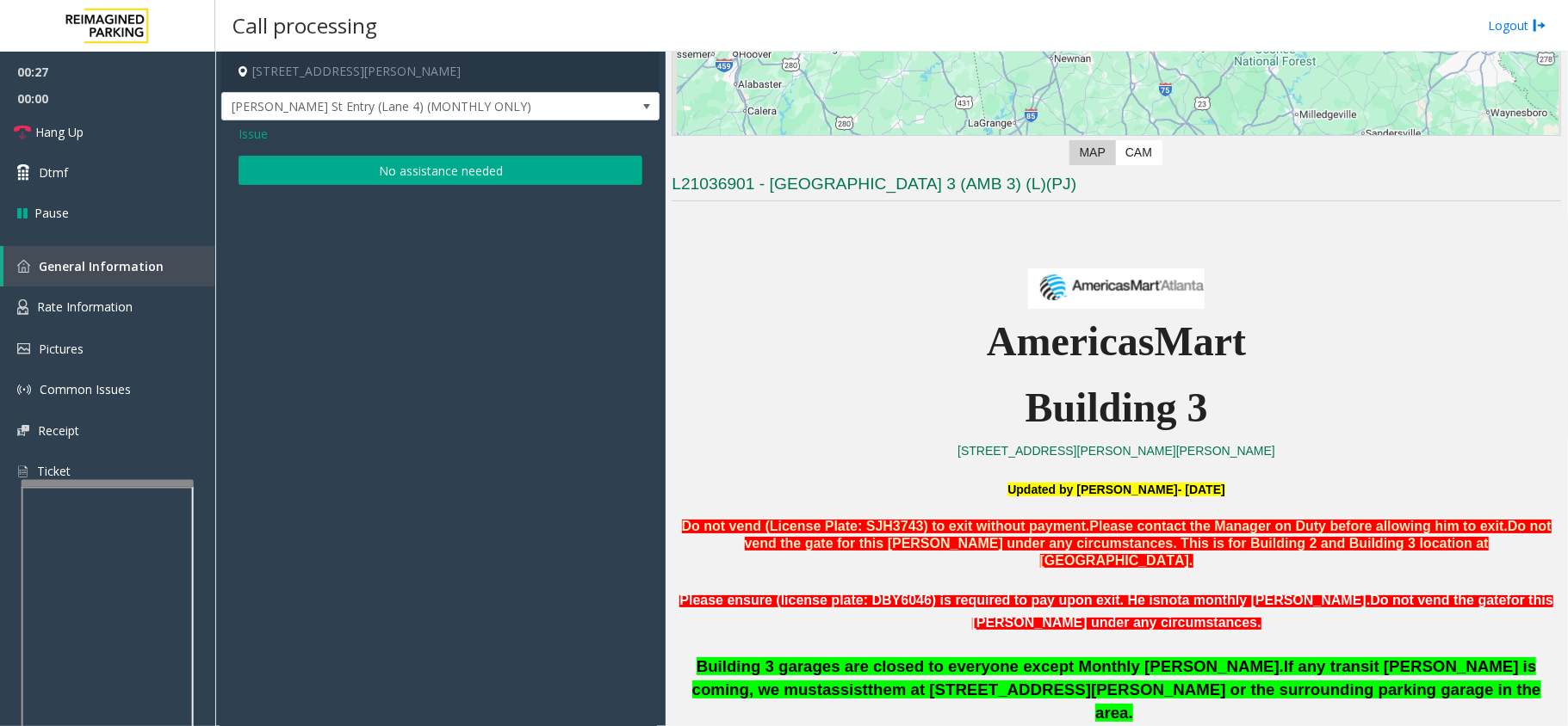
click at [417, 177] on button "No assistance needed" at bounding box center [440, 170] width 404 height 29
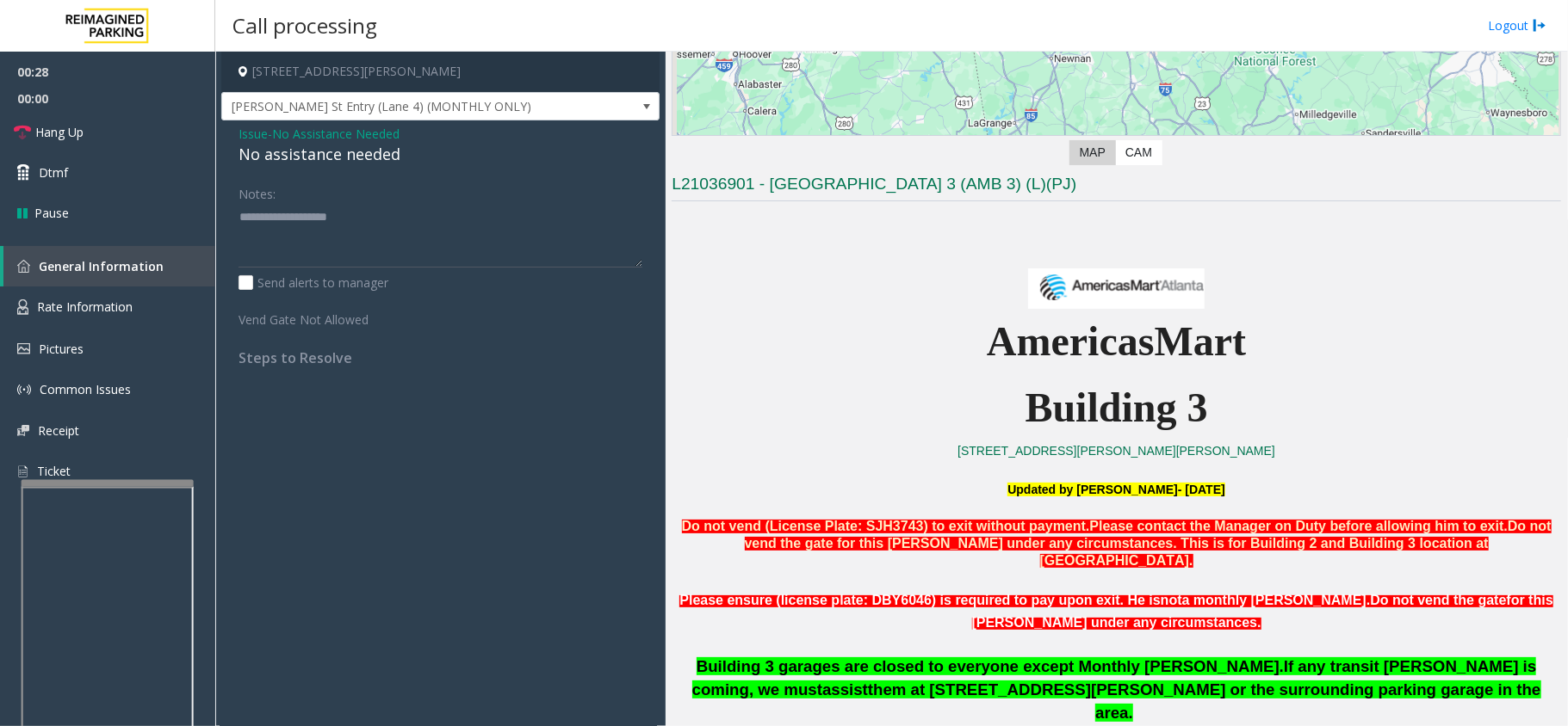
click at [365, 153] on div "No assistance needed" at bounding box center [440, 155] width 404 height 23
click at [440, 234] on textarea at bounding box center [440, 236] width 404 height 65
type textarea "**********"
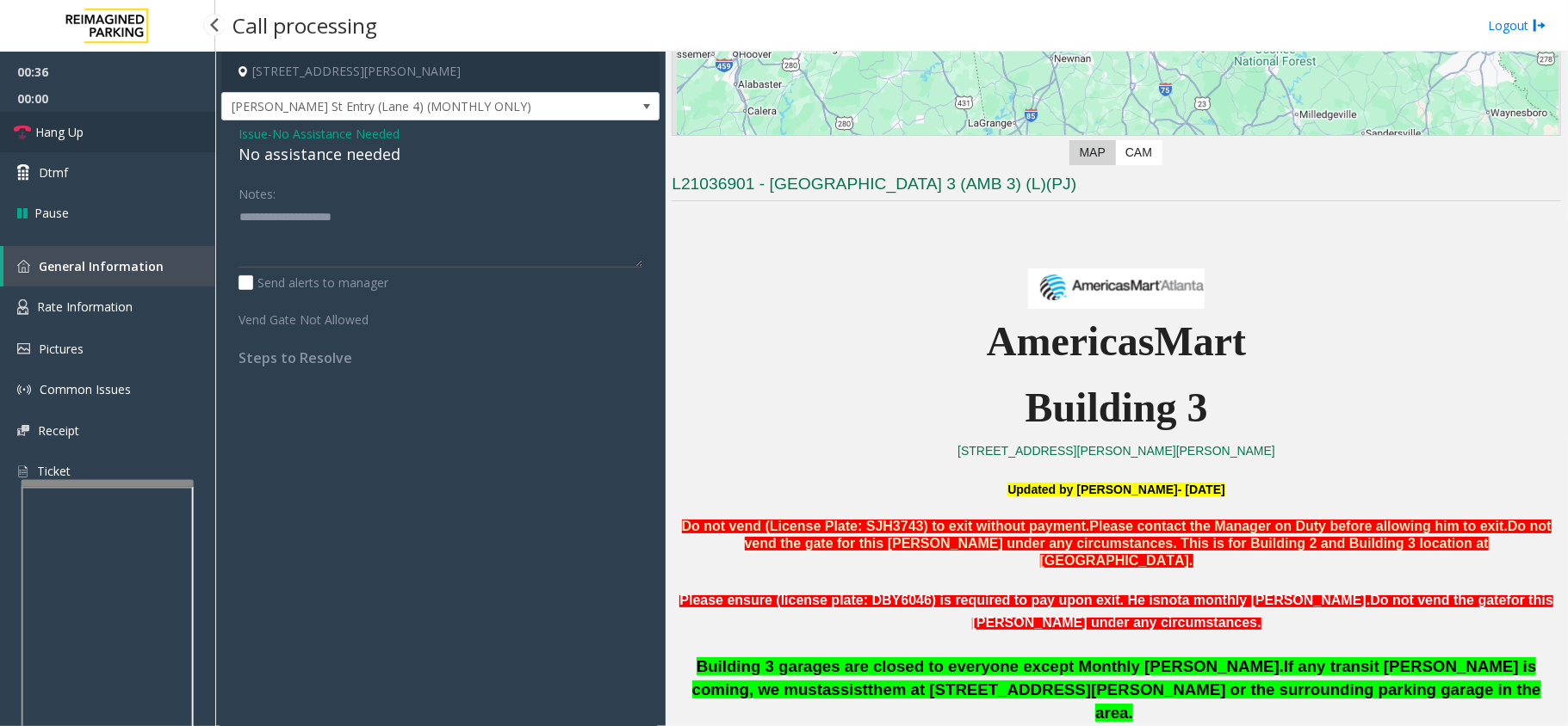
click at [109, 128] on link "Hang Up" at bounding box center [108, 131] width 215 height 40
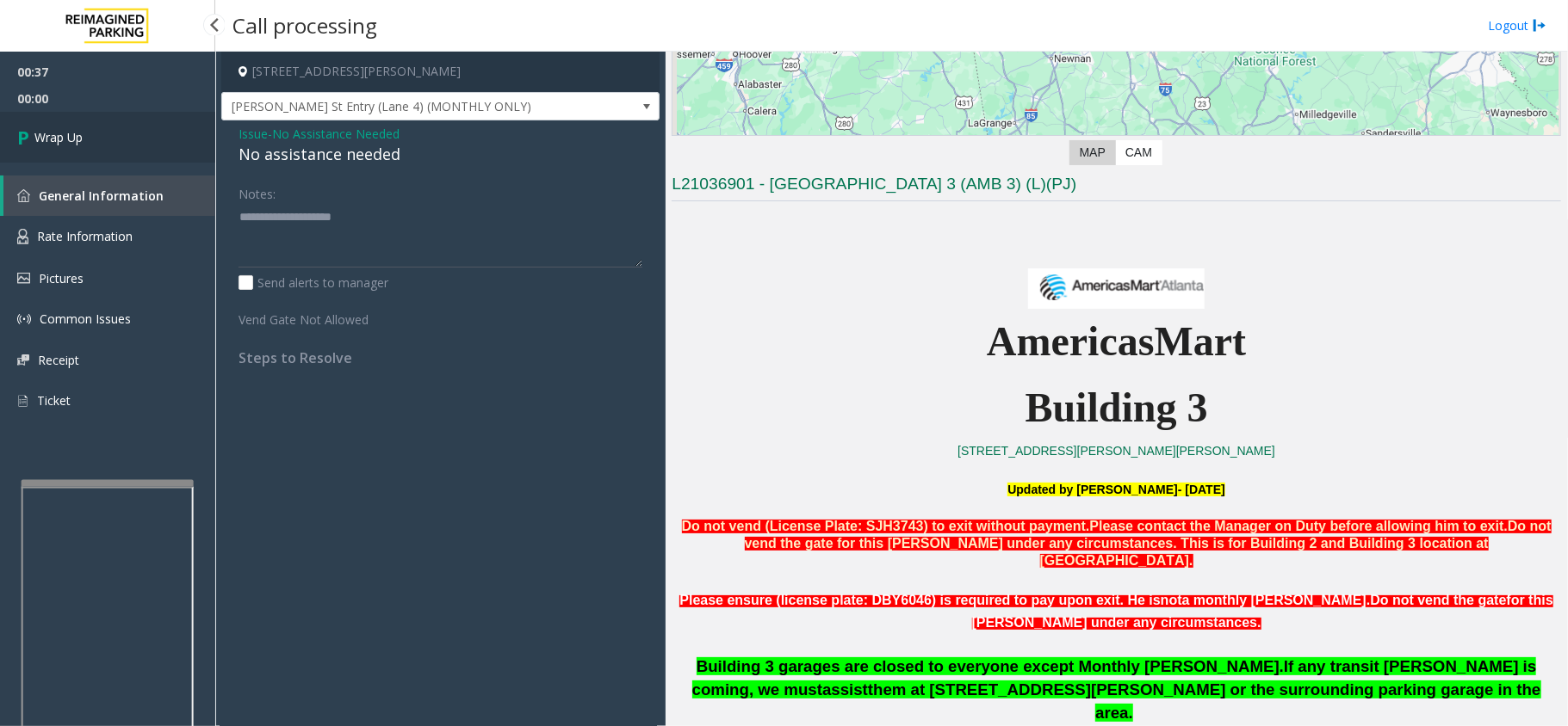
click at [109, 128] on link "Wrap Up" at bounding box center [108, 137] width 215 height 51
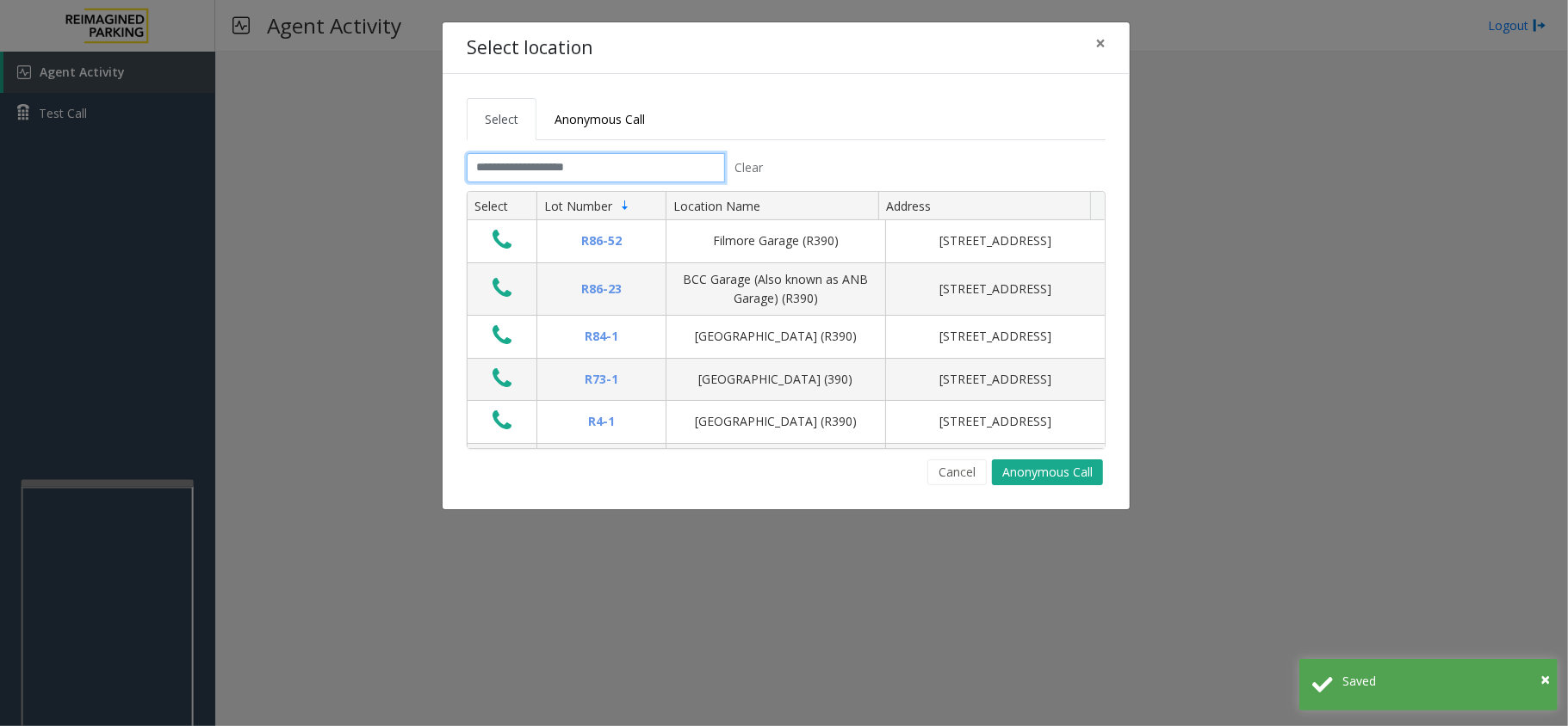
click at [613, 166] on input "text" at bounding box center [596, 168] width 258 height 29
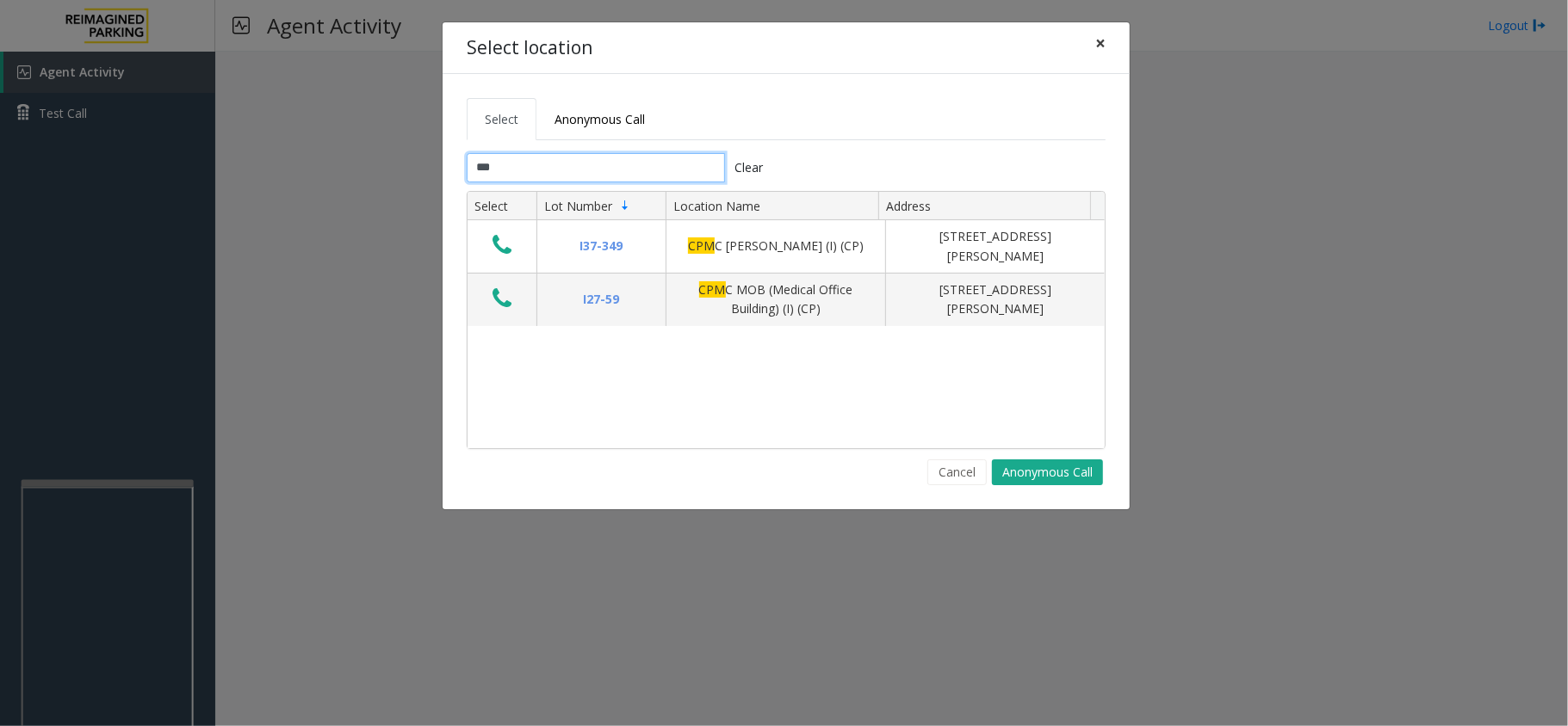
type input "***"
click at [1091, 52] on button "×" at bounding box center [1100, 43] width 34 height 42
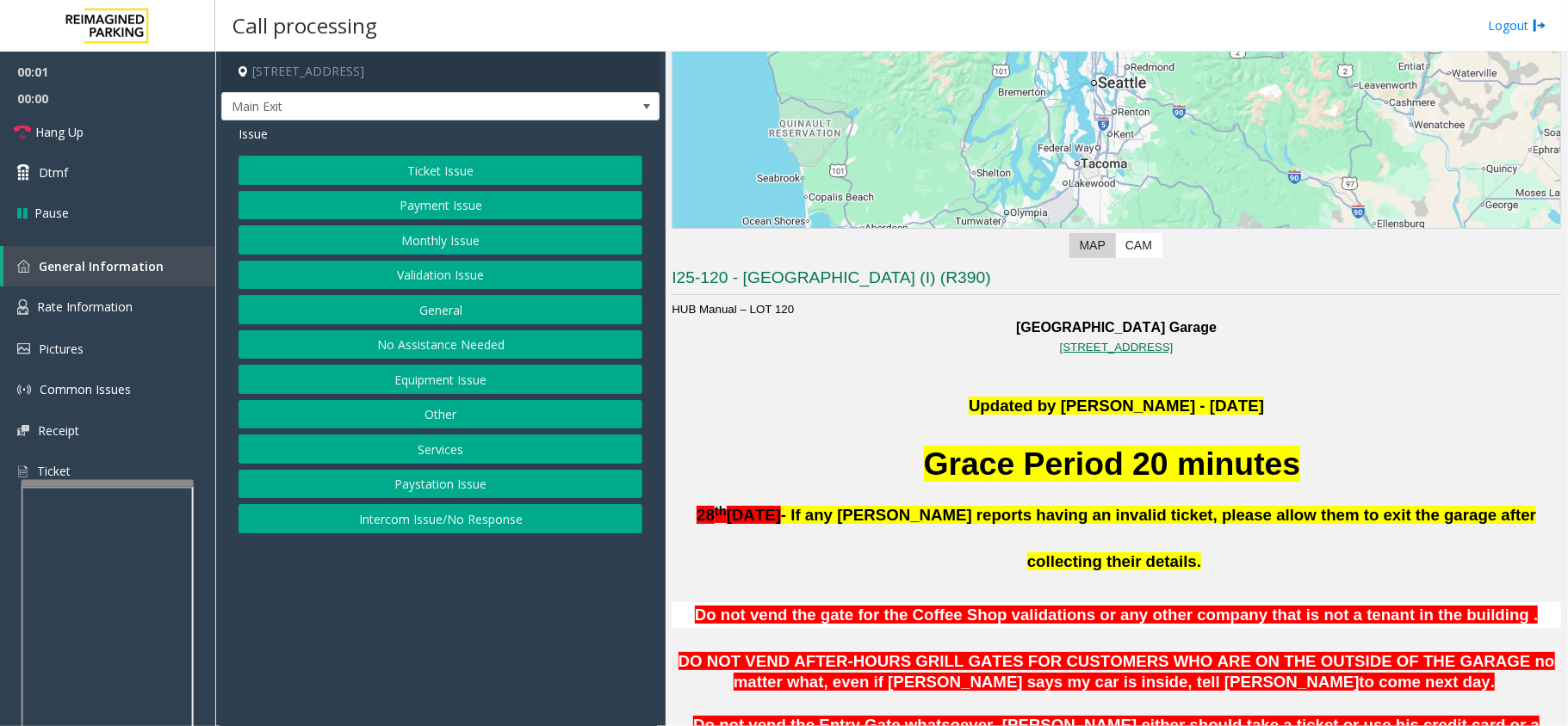
scroll to position [229, 0]
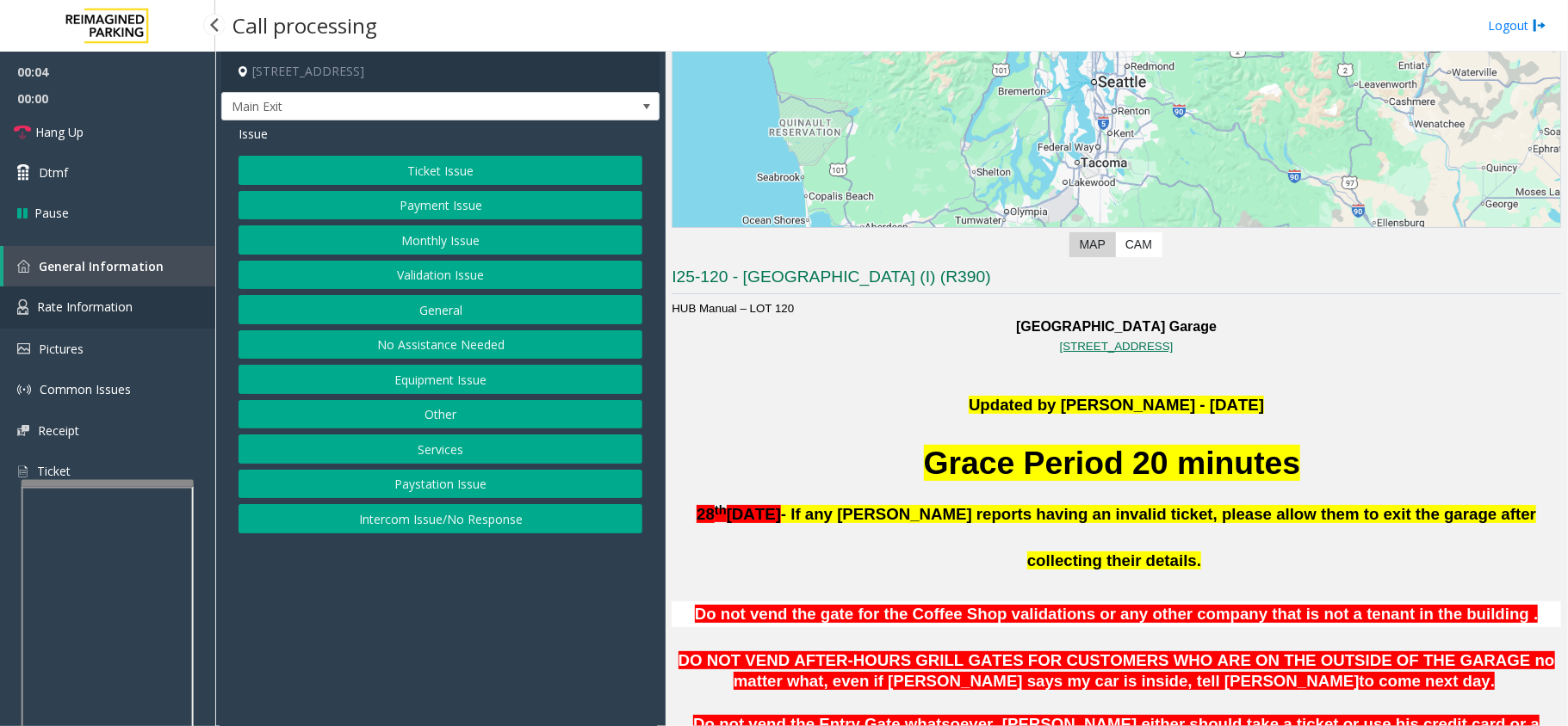
click at [97, 308] on span "Rate Information" at bounding box center [85, 306] width 96 height 17
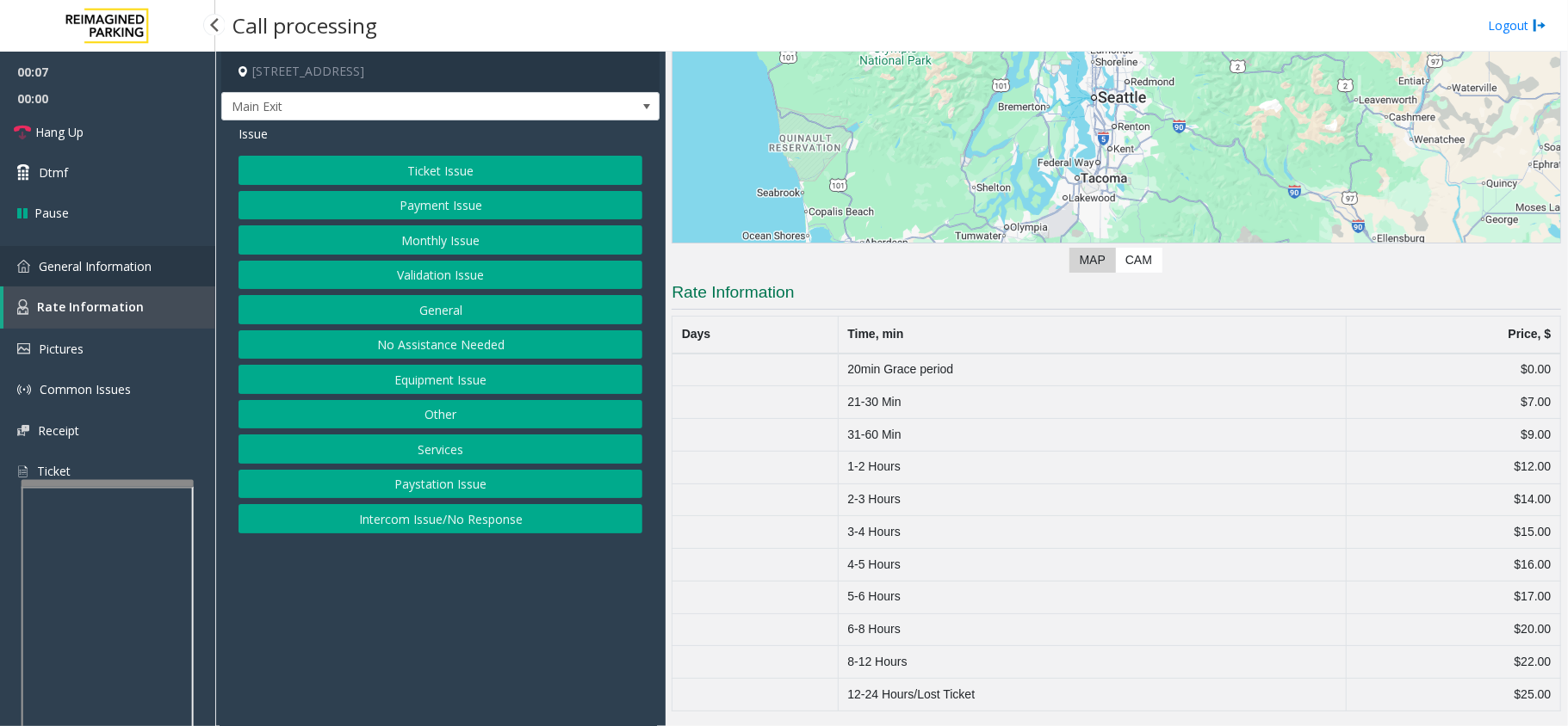
click at [118, 258] on span "General Information" at bounding box center [95, 266] width 113 height 17
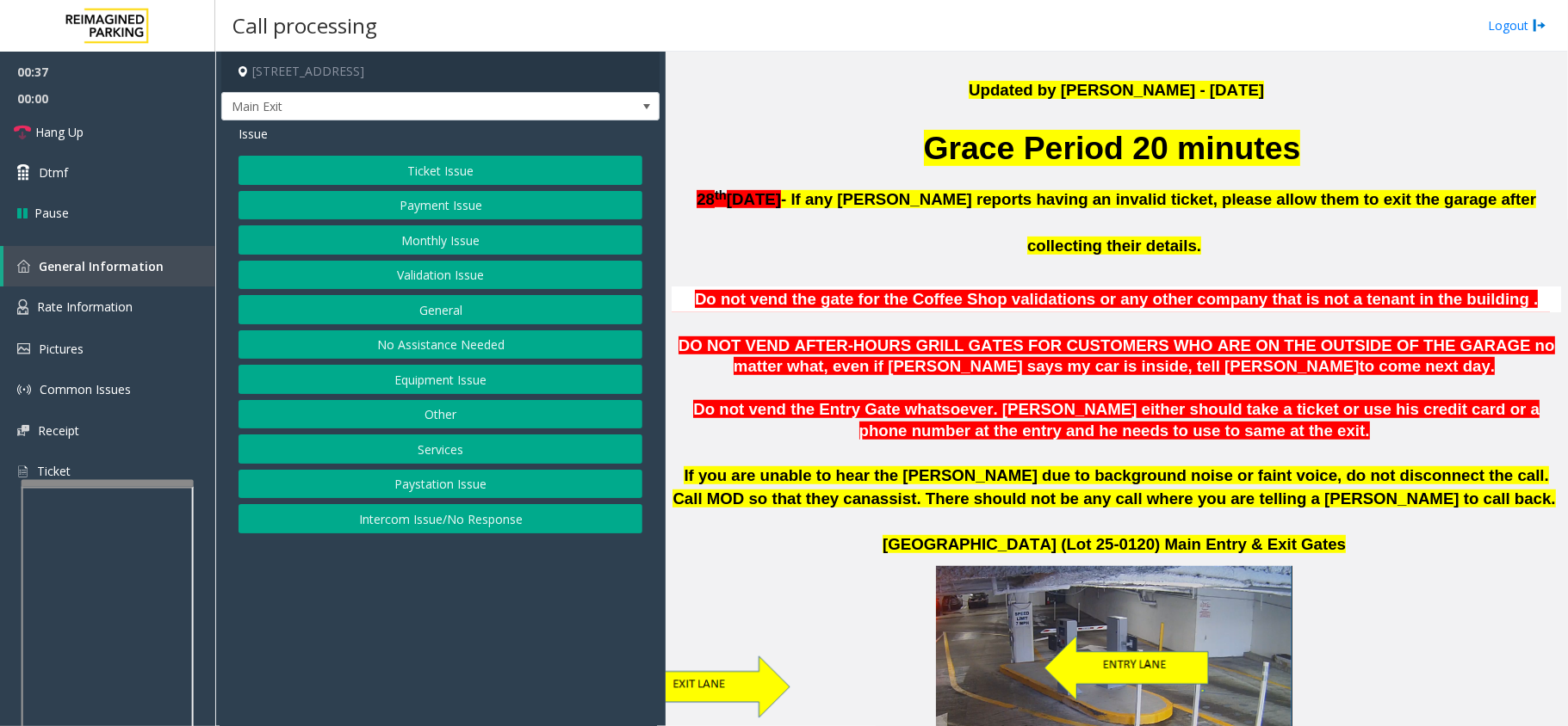
scroll to position [689, 0]
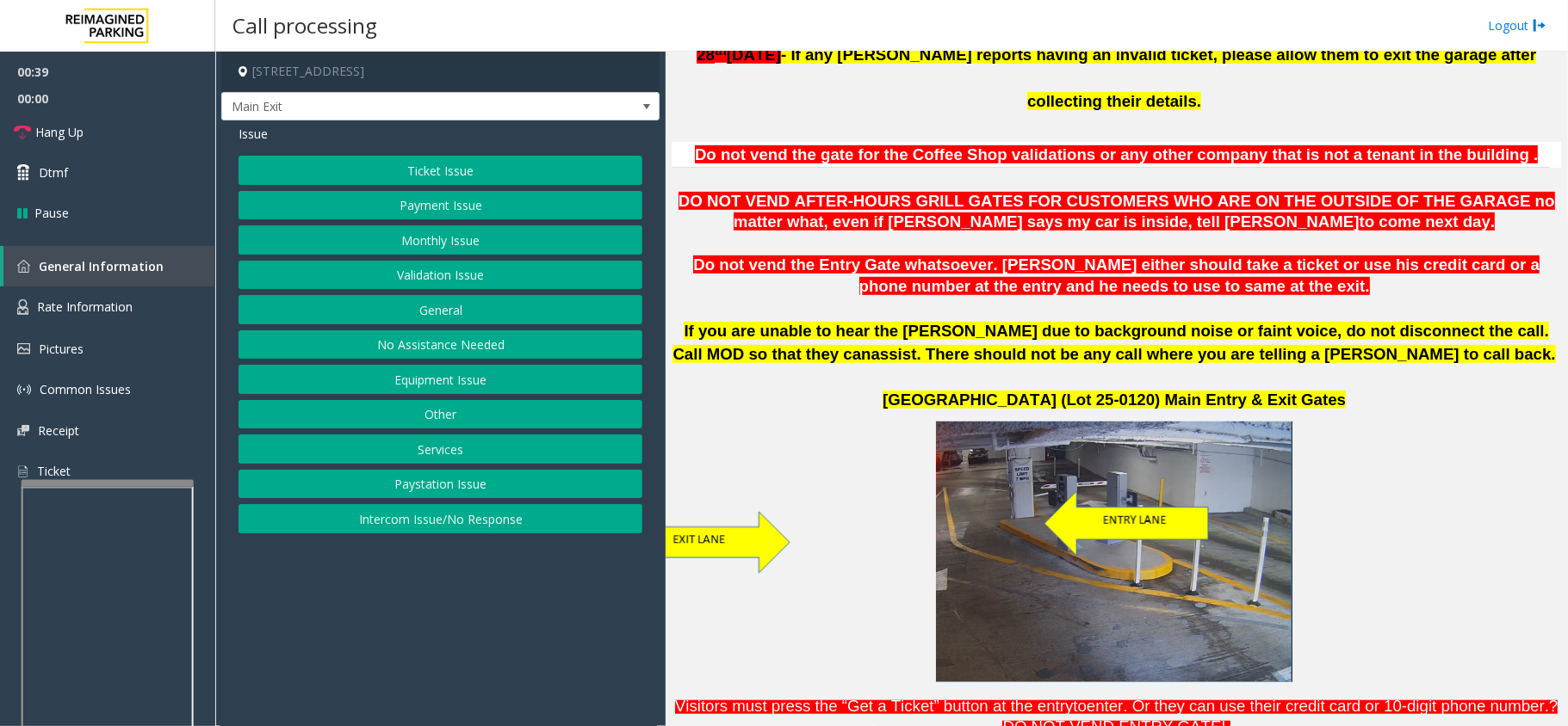
click at [476, 526] on button "Intercom Issue/No Response" at bounding box center [440, 519] width 404 height 29
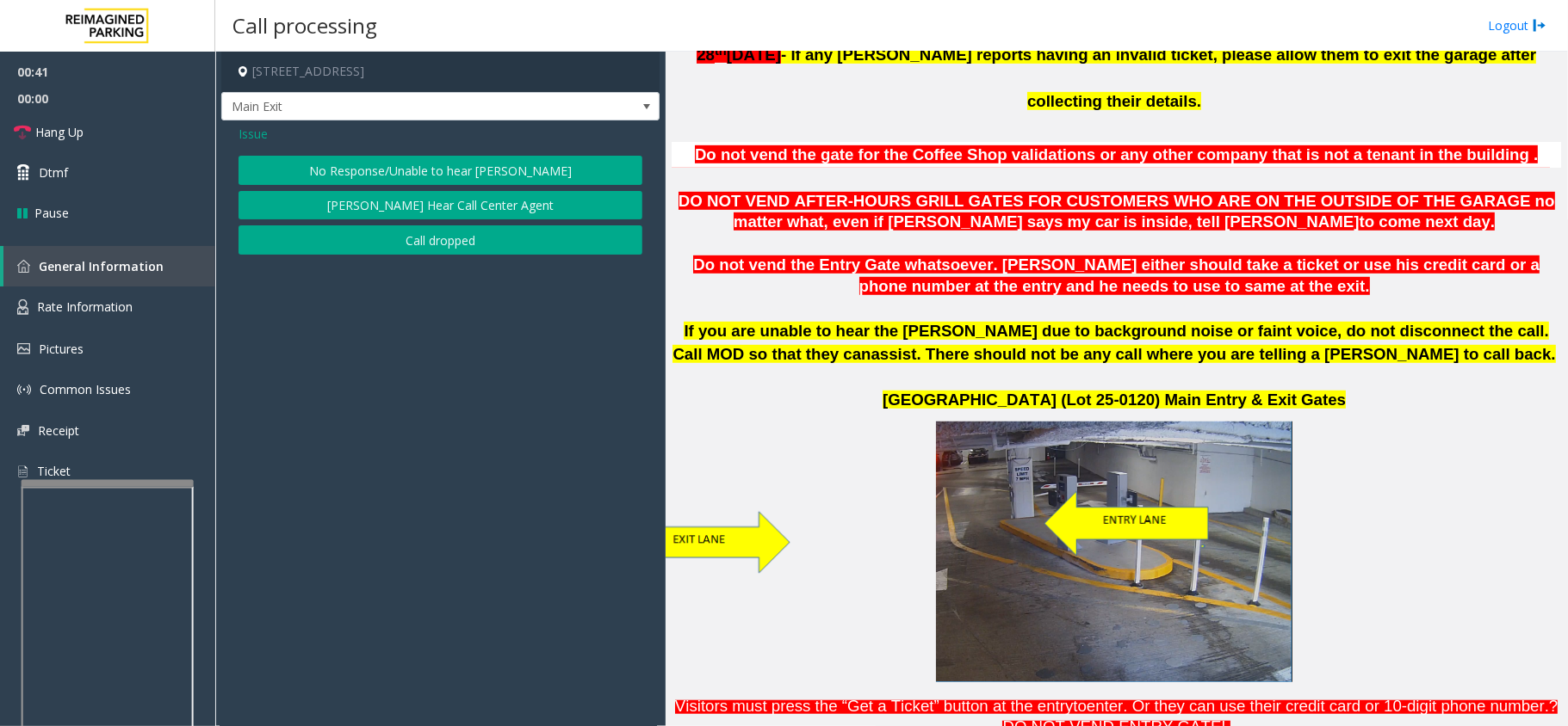
click at [420, 202] on button "[PERSON_NAME] Hear Call Center Agent" at bounding box center [440, 205] width 404 height 29
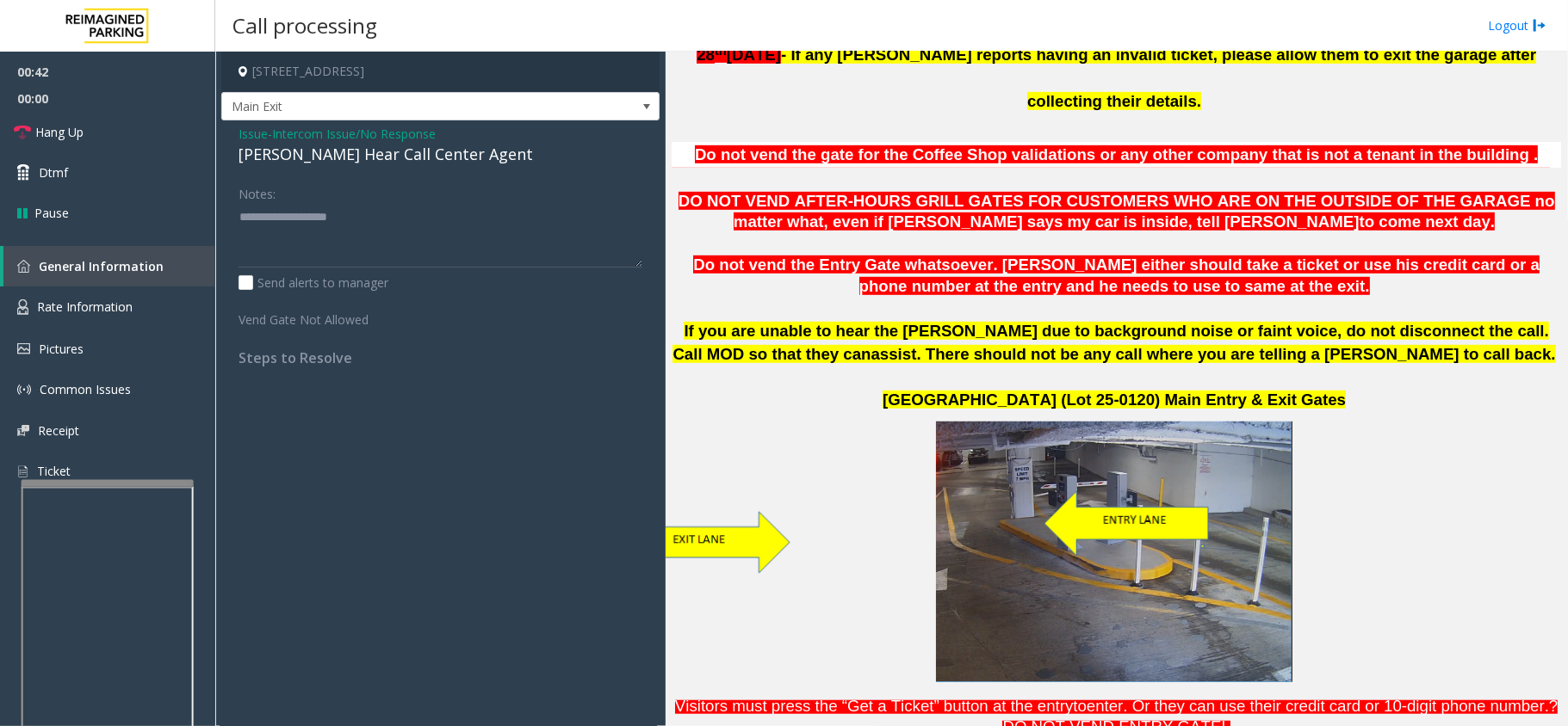
click at [360, 157] on div "[PERSON_NAME] Hear Call Center Agent" at bounding box center [440, 155] width 404 height 23
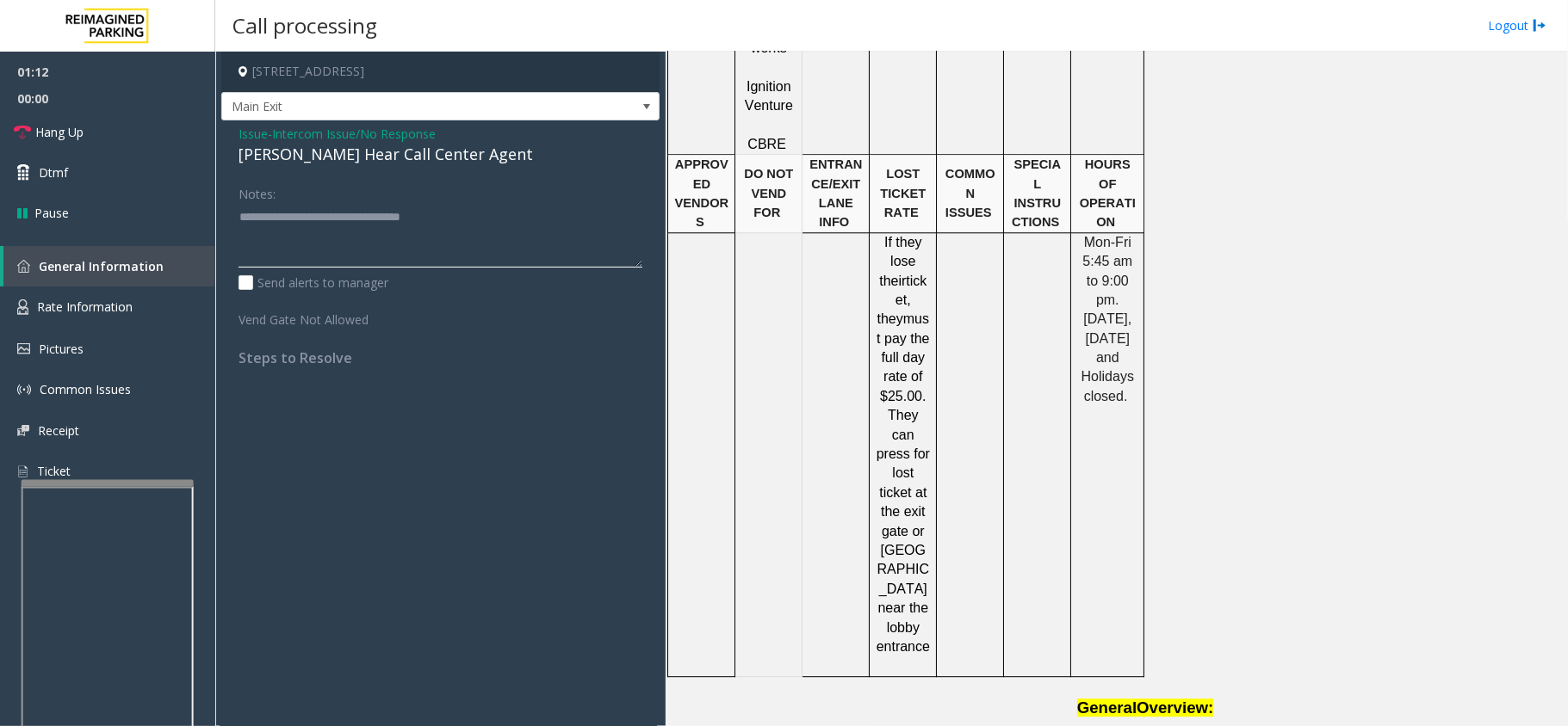
scroll to position [3443, 0]
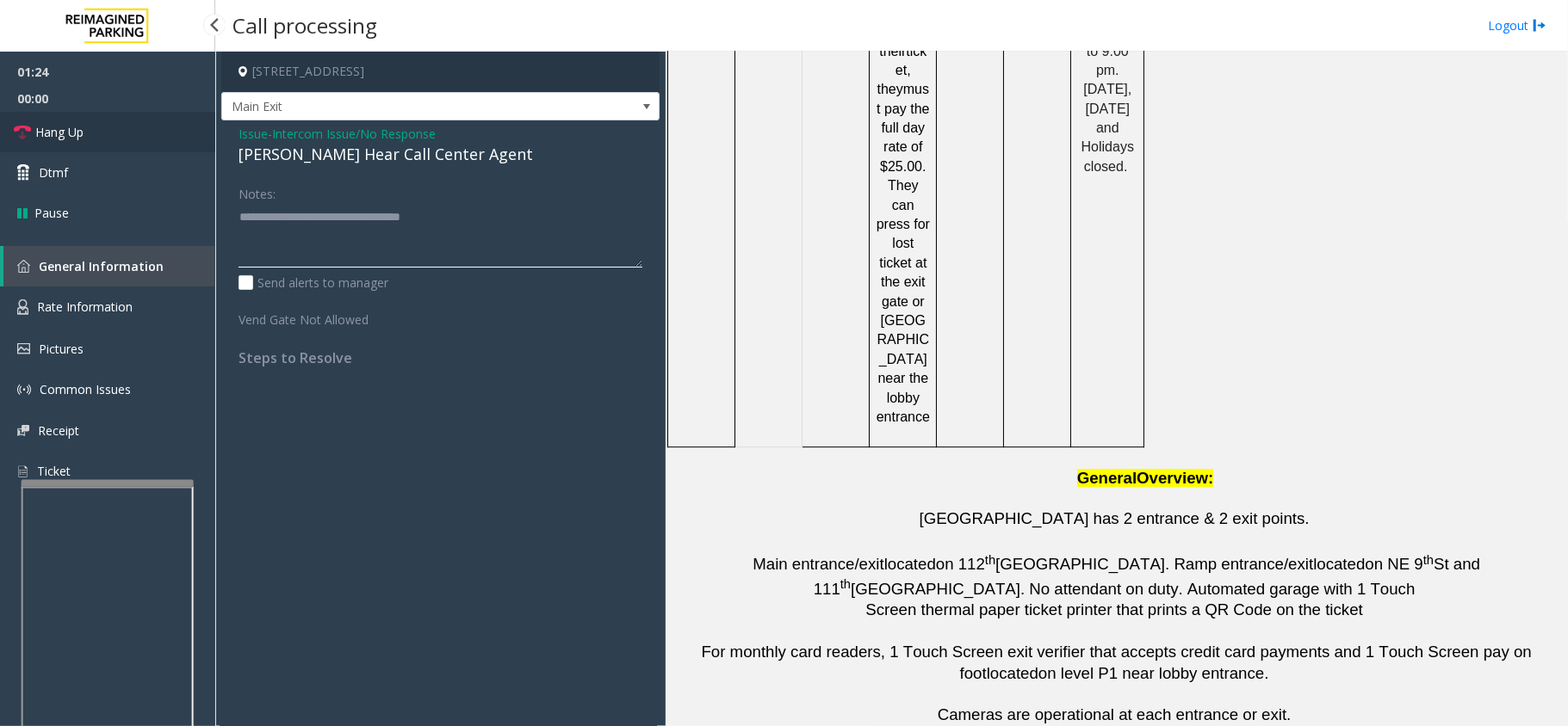
type textarea "**********"
click at [83, 127] on span "Hang Up" at bounding box center [59, 132] width 48 height 18
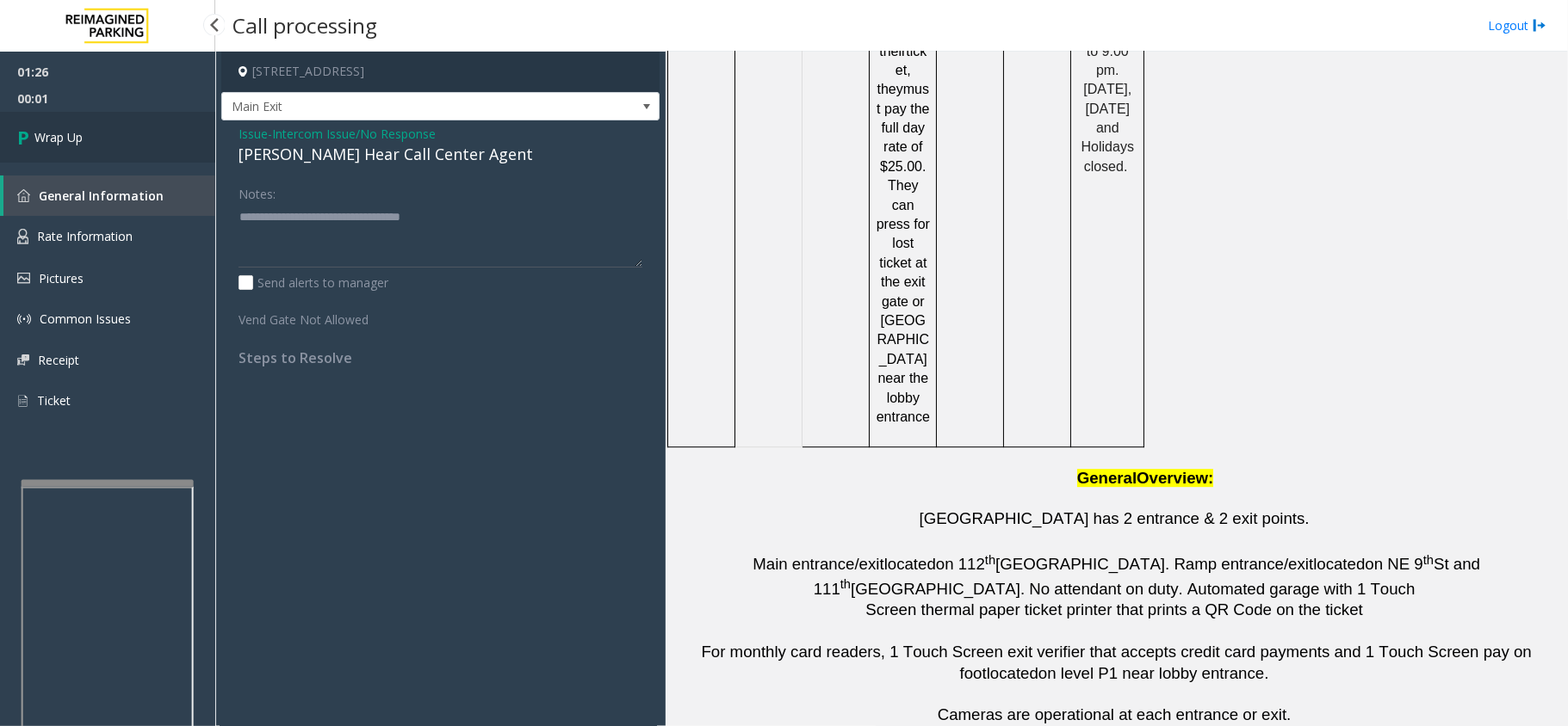
click at [82, 132] on span "Wrap Up" at bounding box center [58, 137] width 48 height 18
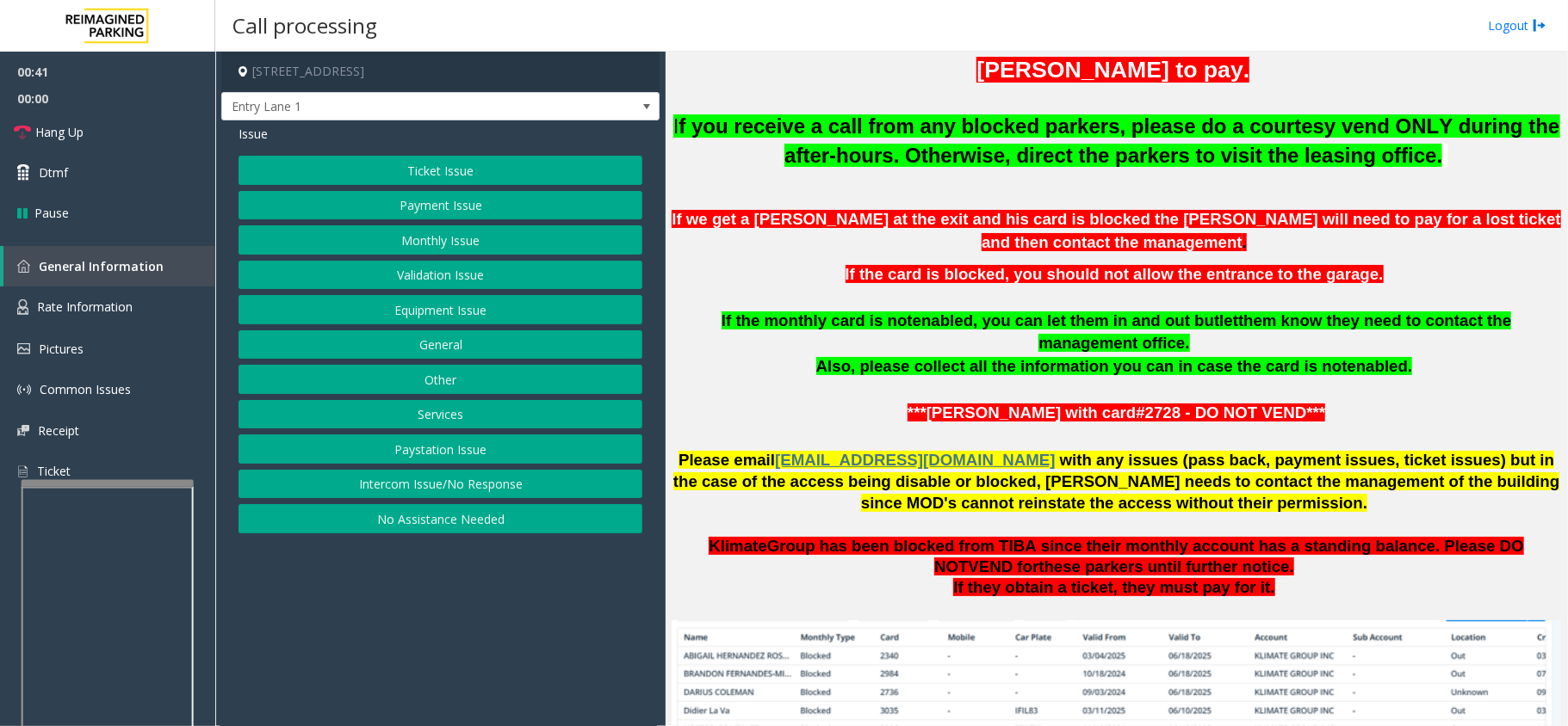
scroll to position [572, 0]
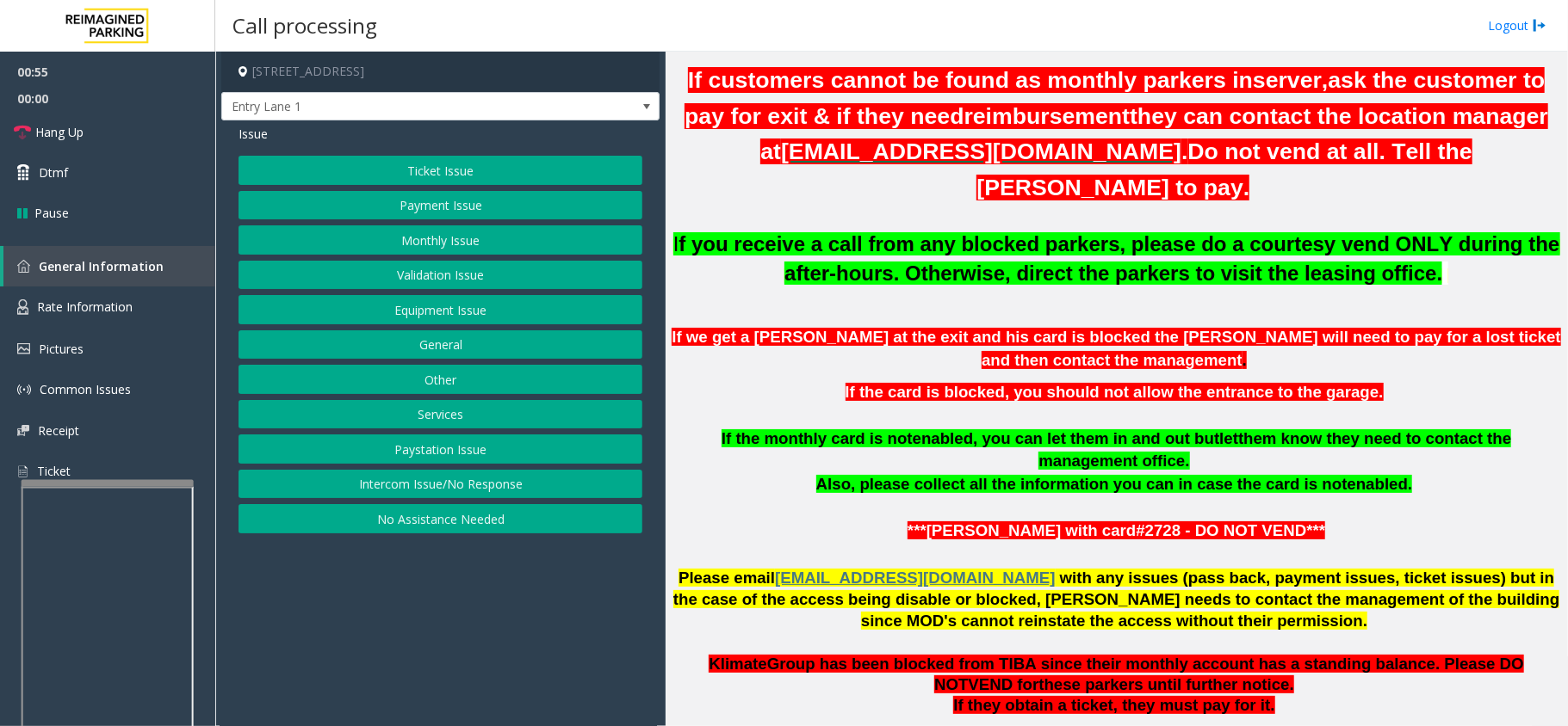
click at [479, 496] on button "Intercom Issue/No Response" at bounding box center [440, 484] width 404 height 29
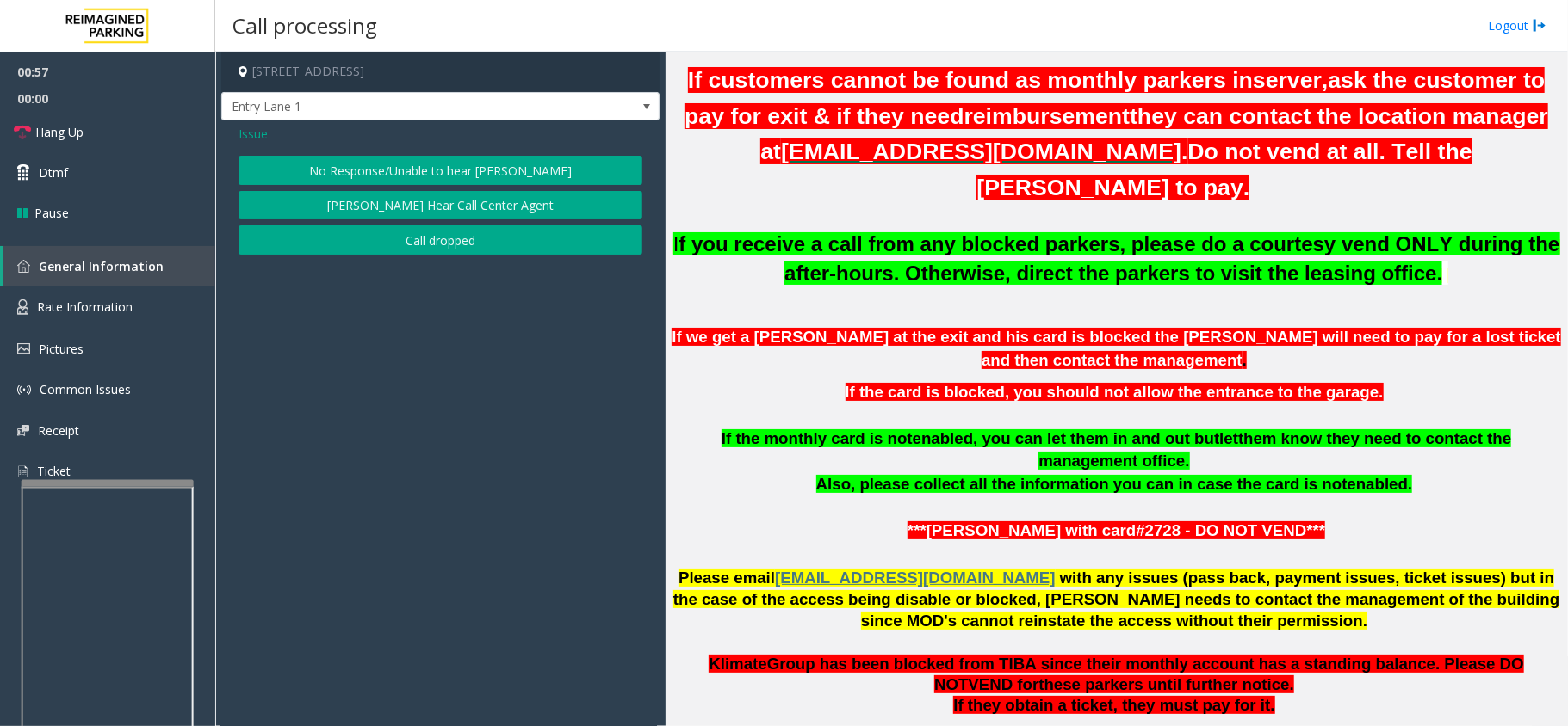
click at [420, 167] on button "No Response/Unable to hear [PERSON_NAME]" at bounding box center [440, 170] width 404 height 29
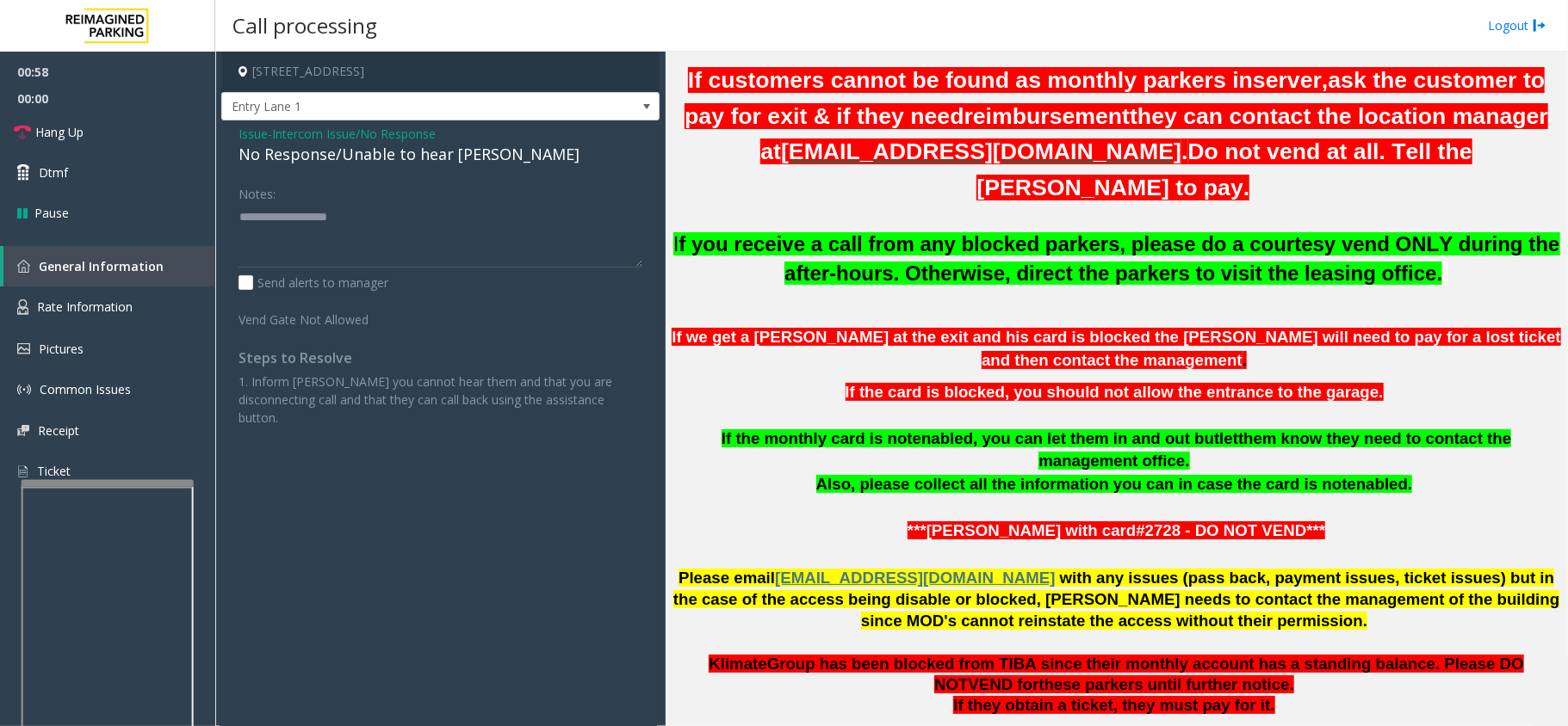
click at [341, 149] on div "No Response/Unable to hear [PERSON_NAME]" at bounding box center [440, 155] width 404 height 23
drag, startPoint x: 341, startPoint y: 149, endPoint x: 369, endPoint y: 128, distance: 35.0
click at [370, 142] on div "Issue - Intercom Issue/No Response No Response/Unable to hear parker" at bounding box center [440, 146] width 404 height 41
click at [369, 118] on span "Entry Lane 1" at bounding box center [396, 107] width 349 height 27
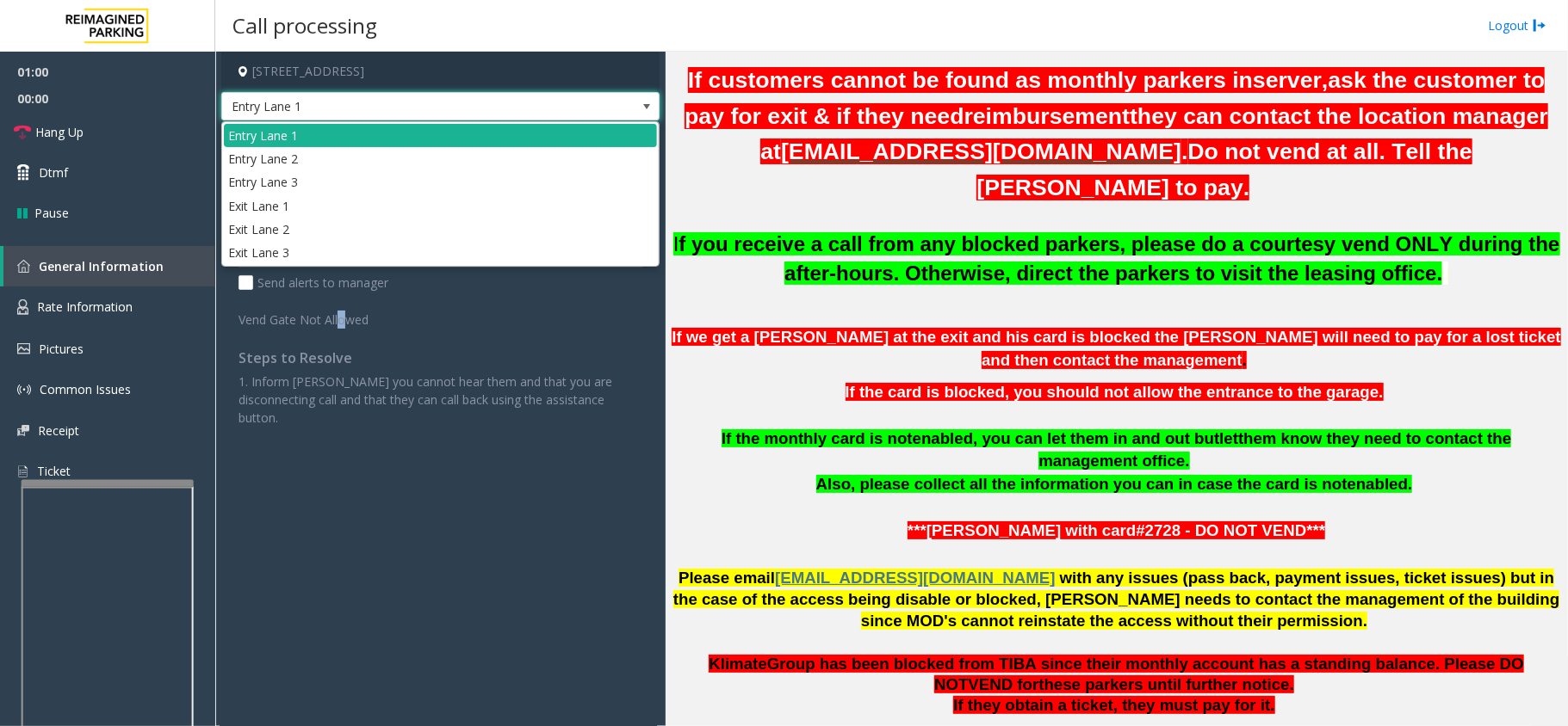
click at [336, 315] on label "Vend Gate Not Allowed" at bounding box center [320, 316] width 172 height 24
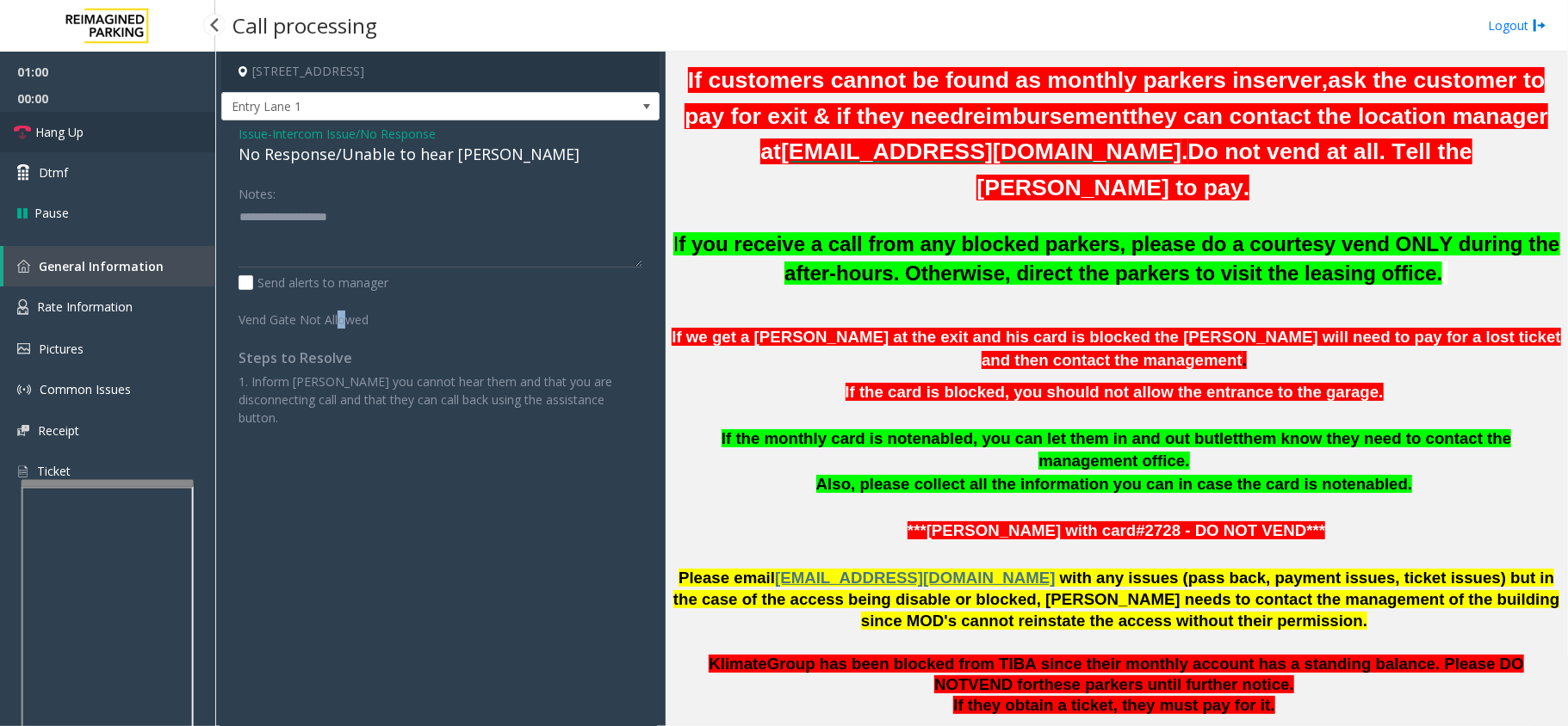
click at [112, 136] on link "Hang Up" at bounding box center [108, 131] width 215 height 40
click at [284, 154] on div "No Response/Unable to hear [PERSON_NAME]" at bounding box center [440, 155] width 404 height 23
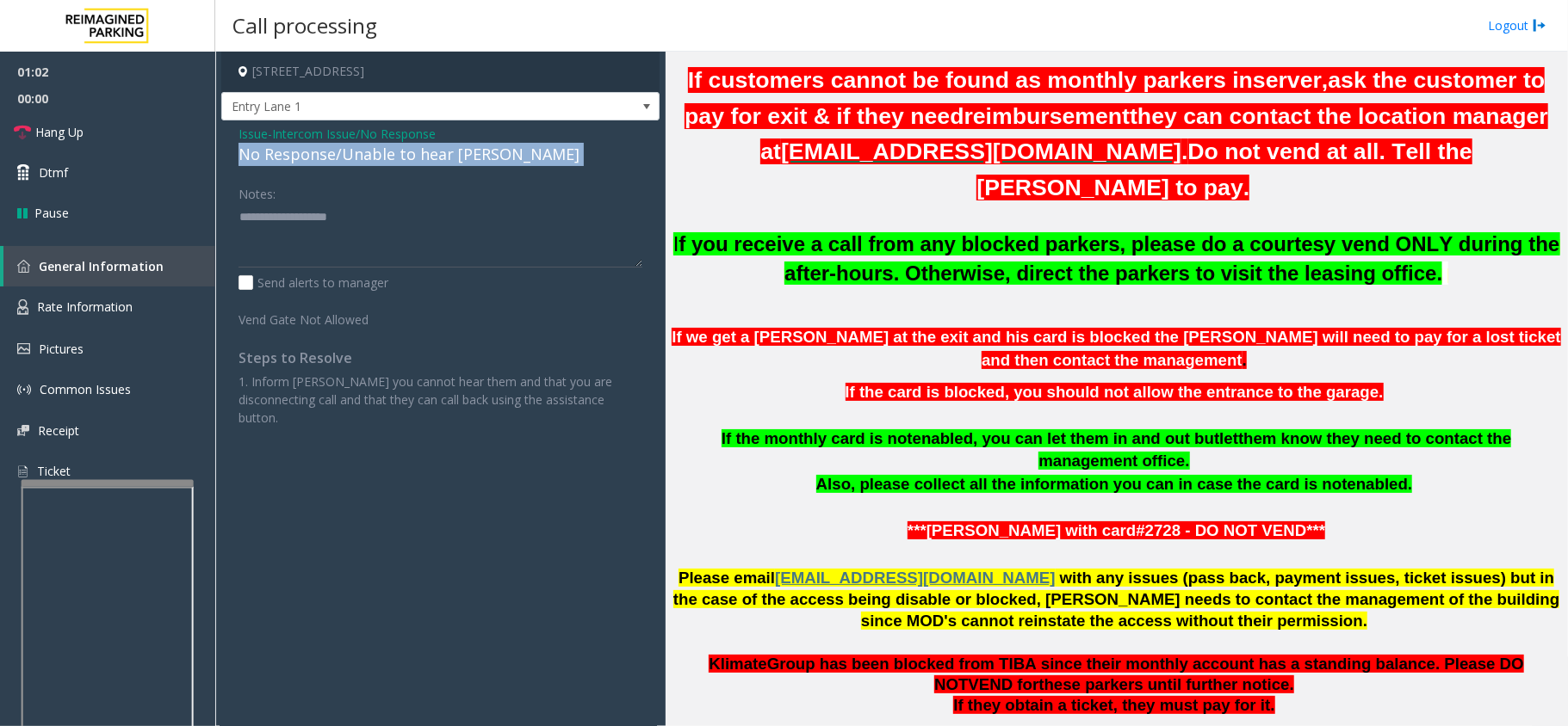
click at [284, 154] on div "No Response/Unable to hear [PERSON_NAME]" at bounding box center [440, 155] width 404 height 23
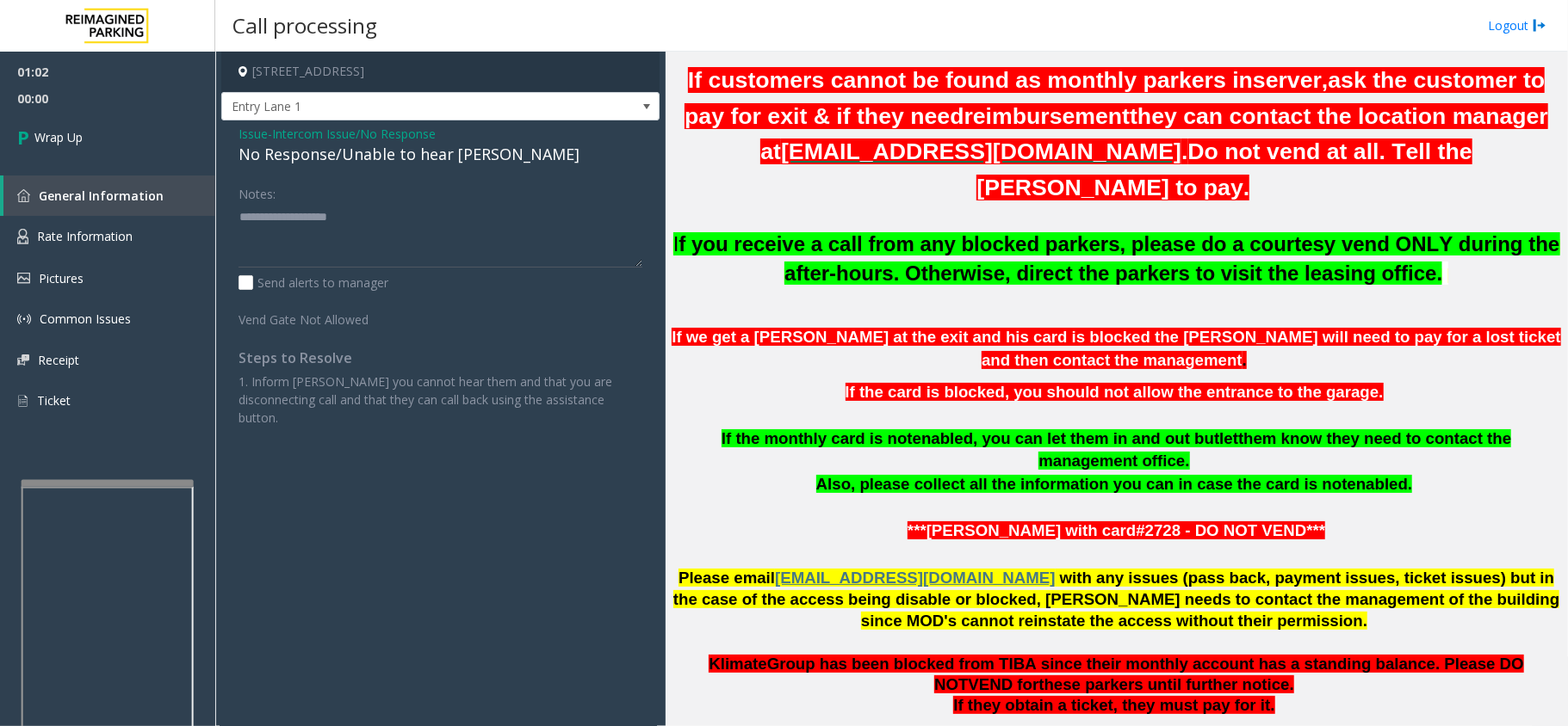
click at [408, 180] on div "Notes:" at bounding box center [440, 223] width 404 height 89
click at [356, 159] on div "No Response/Unable to hear [PERSON_NAME]" at bounding box center [440, 155] width 404 height 23
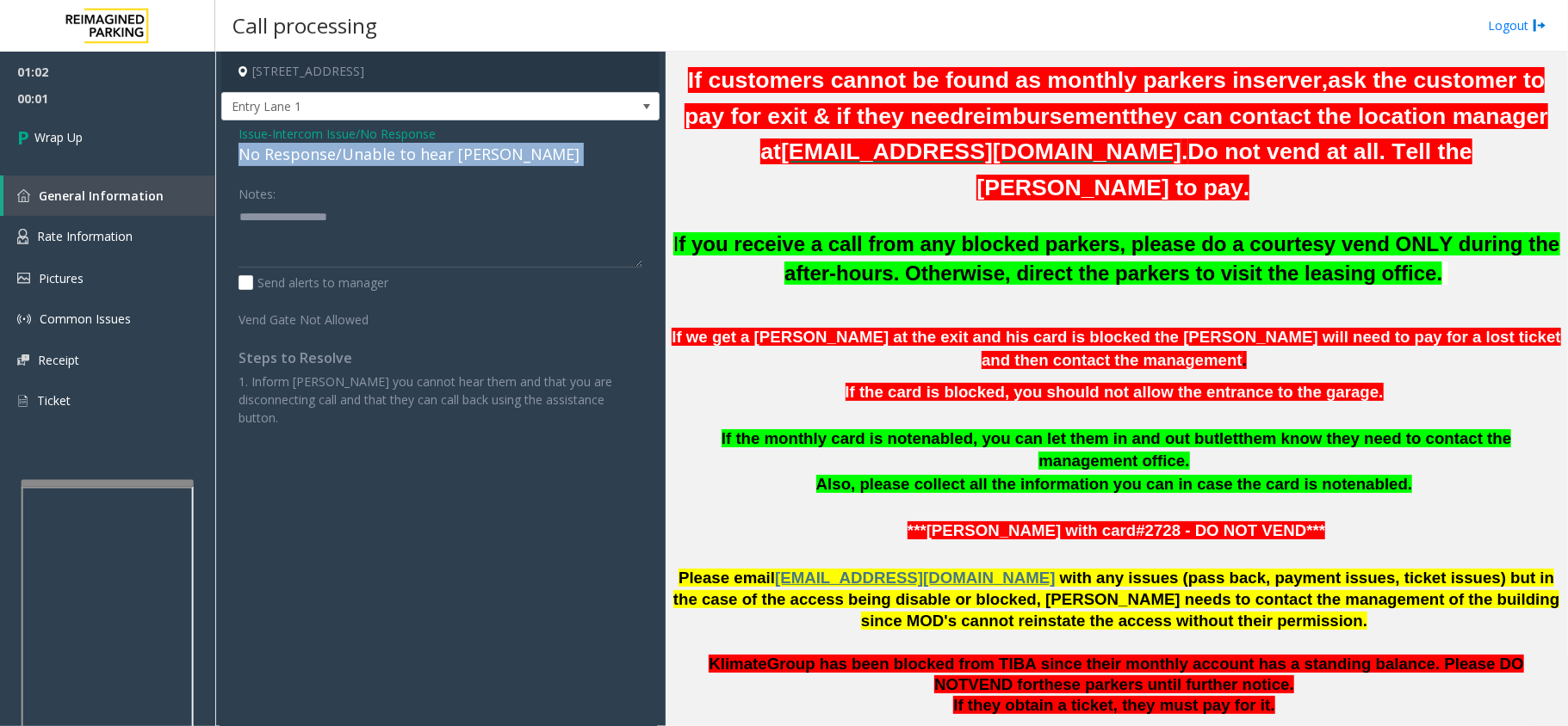
click at [356, 159] on div "No Response/Unable to hear [PERSON_NAME]" at bounding box center [440, 155] width 404 height 23
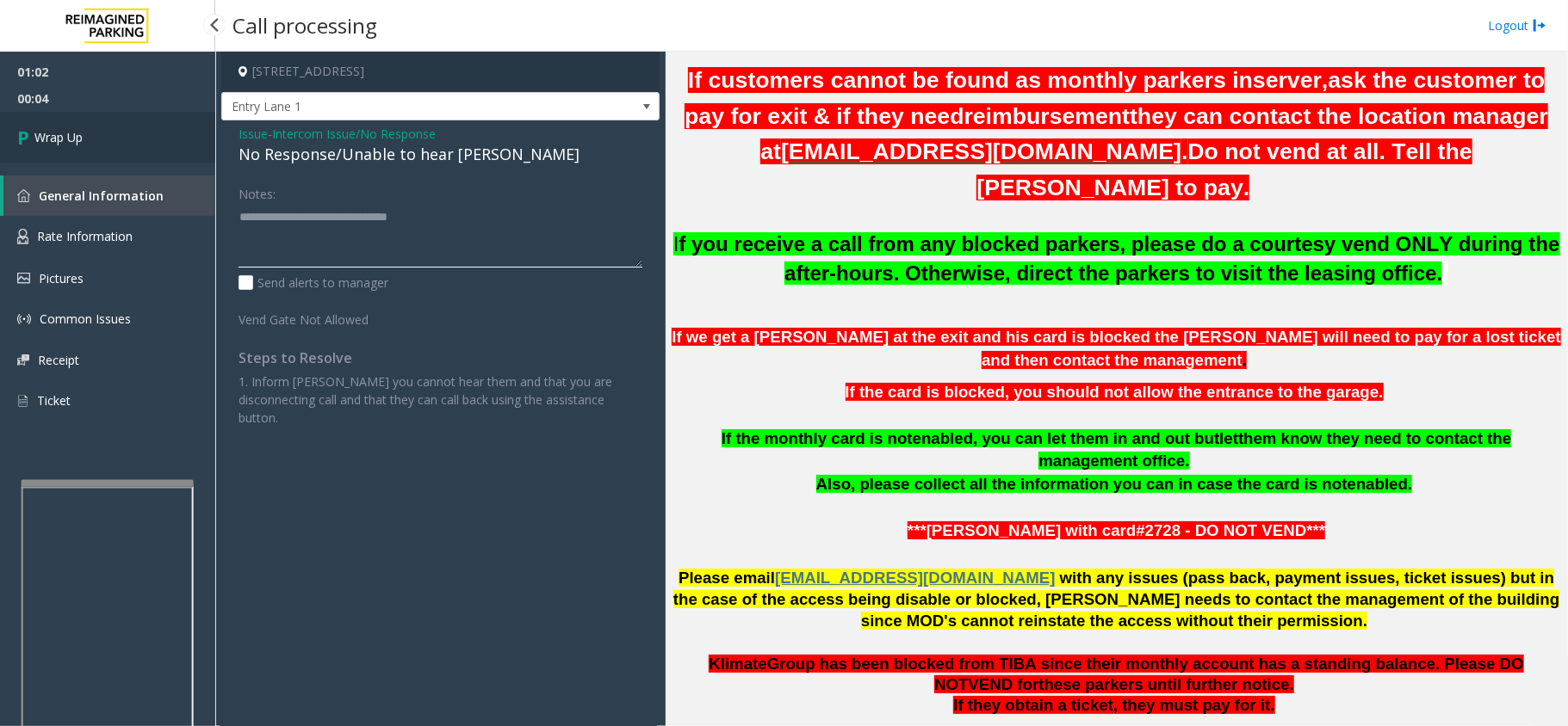
type textarea "**********"
click at [143, 141] on link "Wrap Up" at bounding box center [108, 137] width 215 height 51
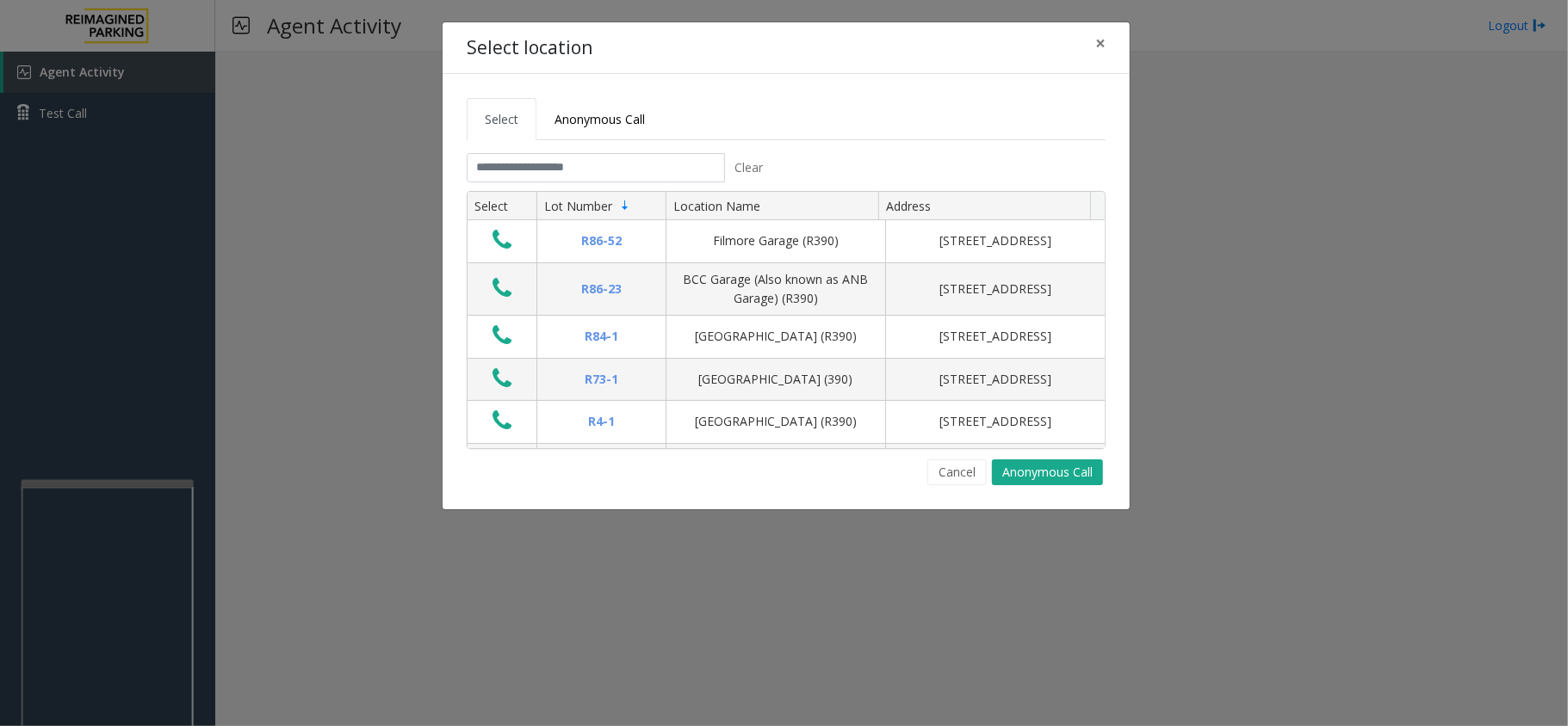
click at [91, 627] on div "Select location × Select Anonymous Call Clear Select Lot Number Location Name A…" at bounding box center [784, 363] width 1568 height 726
click at [1096, 52] on span "×" at bounding box center [1100, 43] width 11 height 24
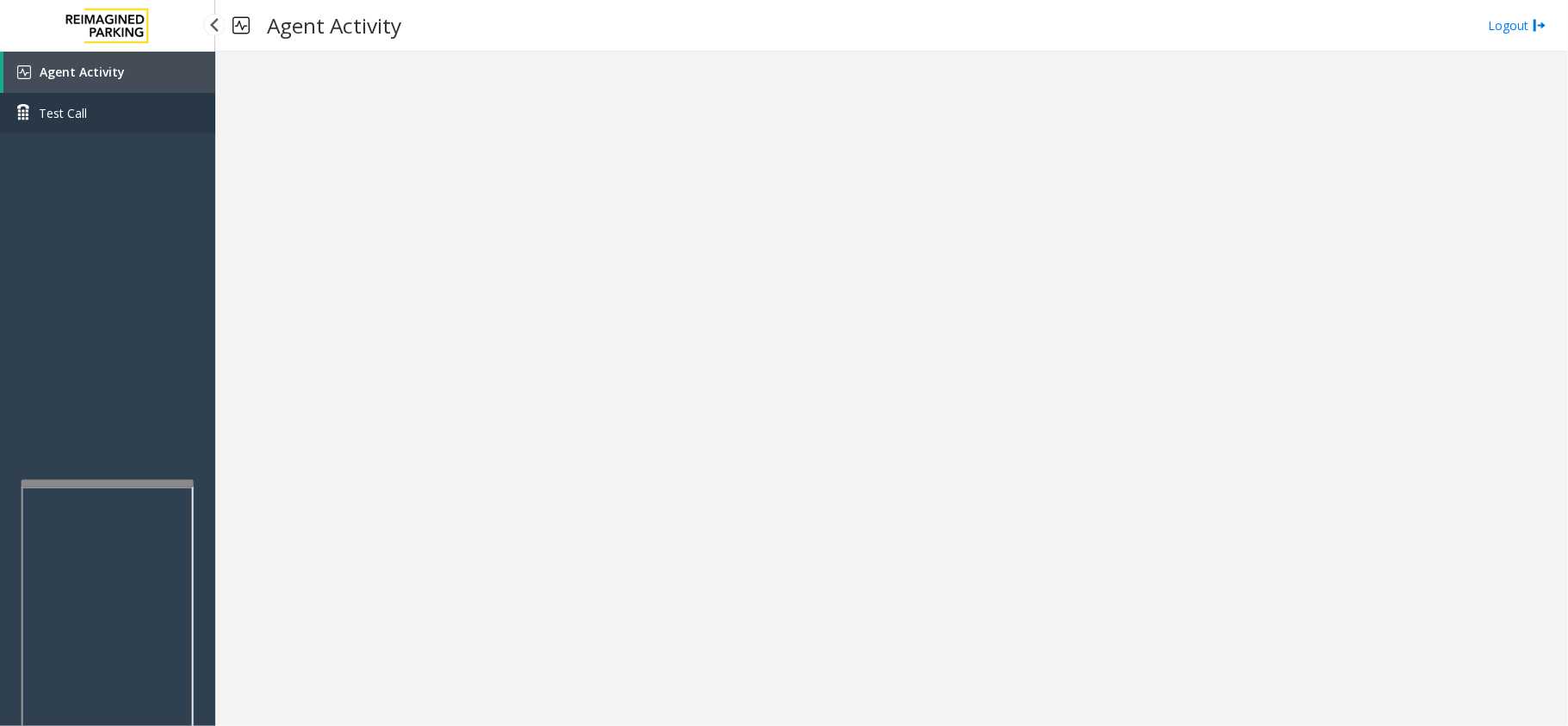
click at [88, 105] on link "Test Call" at bounding box center [108, 113] width 215 height 40
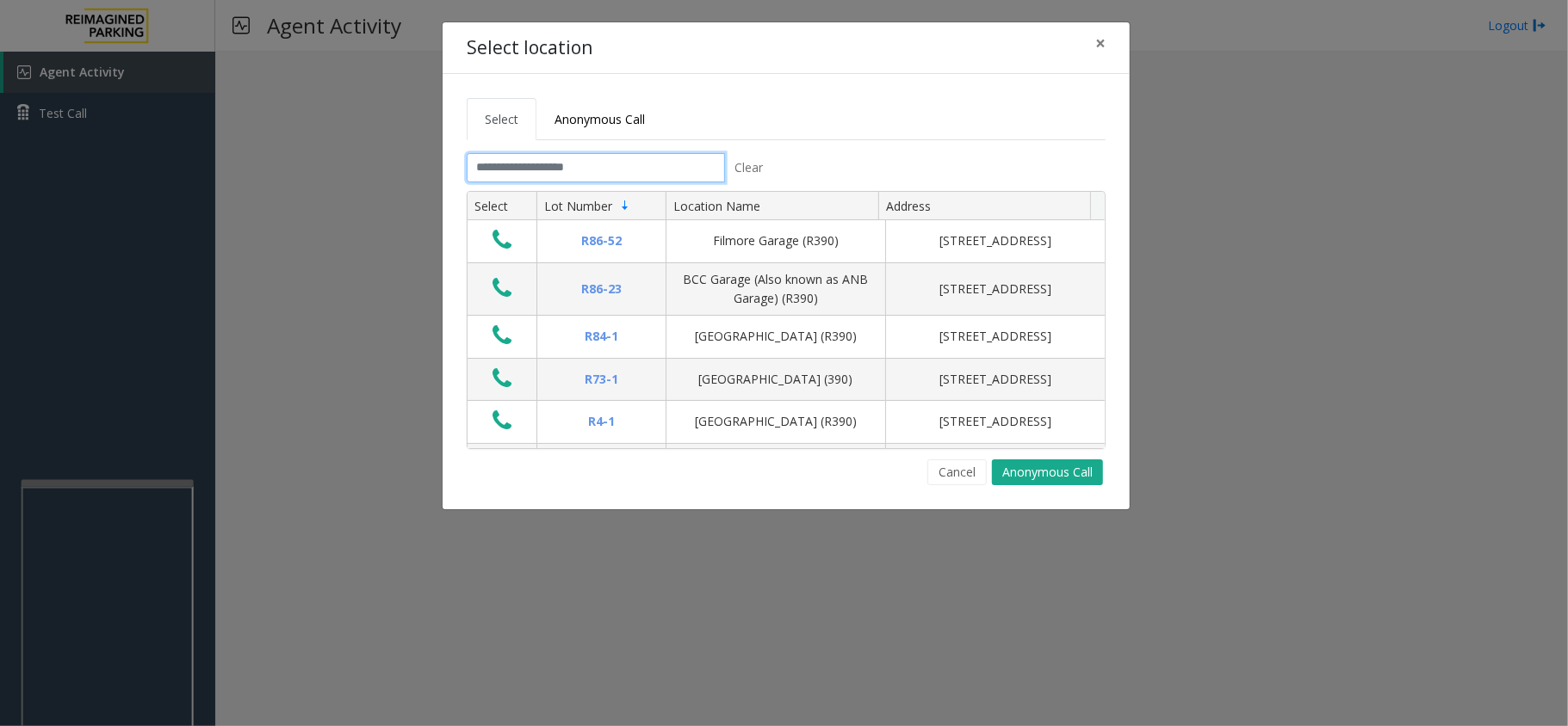
click at [520, 161] on input "text" at bounding box center [596, 168] width 258 height 29
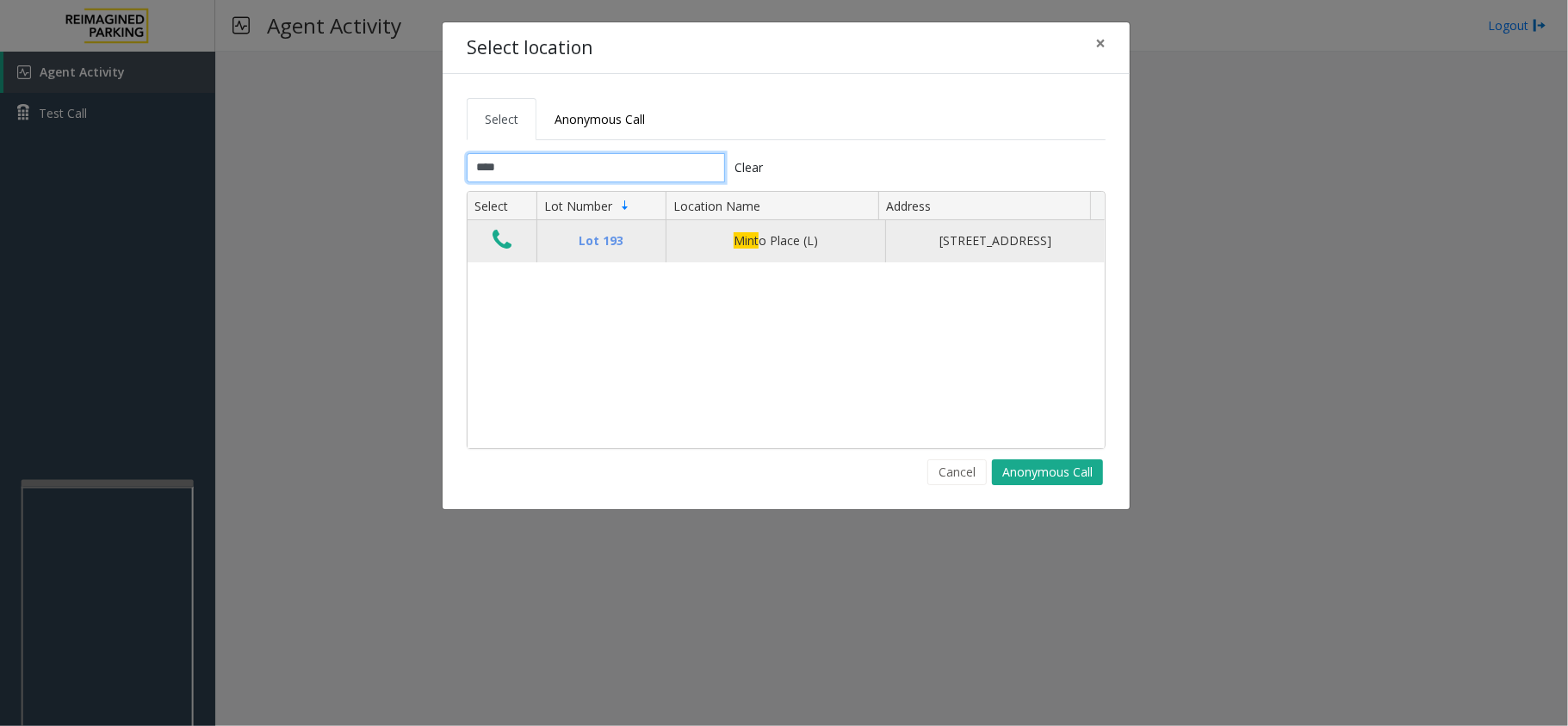
type input "****"
click at [497, 247] on icon "Data table" at bounding box center [501, 240] width 19 height 24
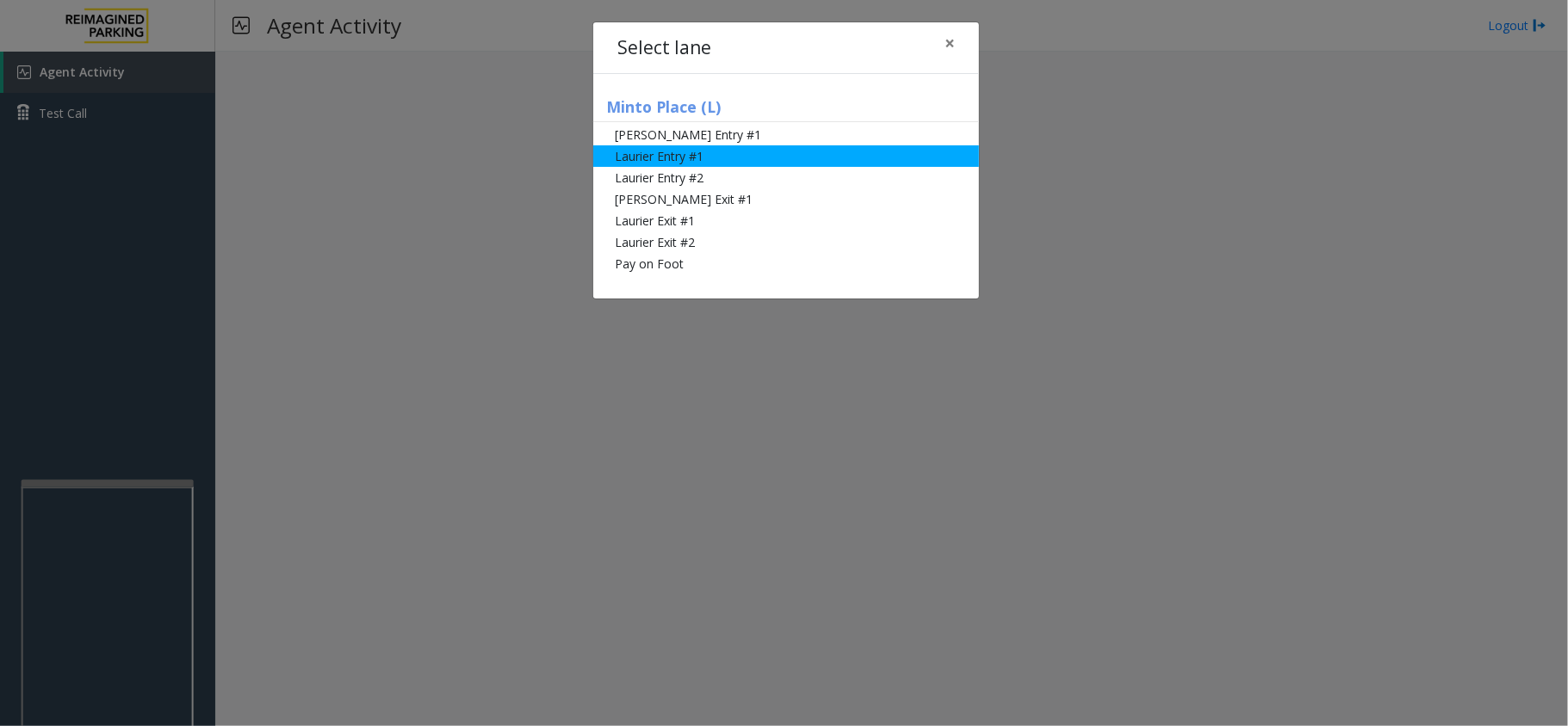
click at [669, 155] on li "Laurier Entry #1" at bounding box center [786, 157] width 386 height 22
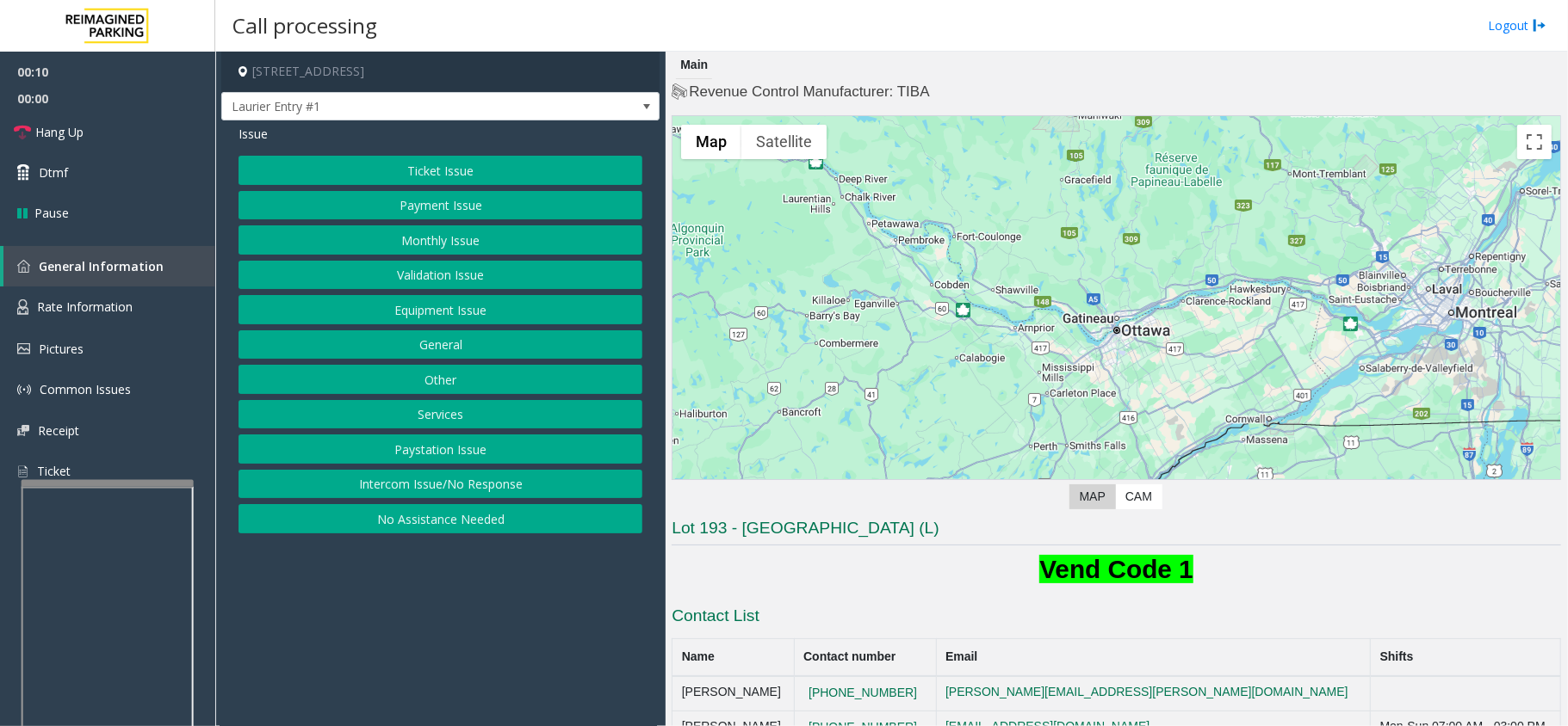
click at [421, 159] on button "Ticket Issue" at bounding box center [440, 170] width 404 height 29
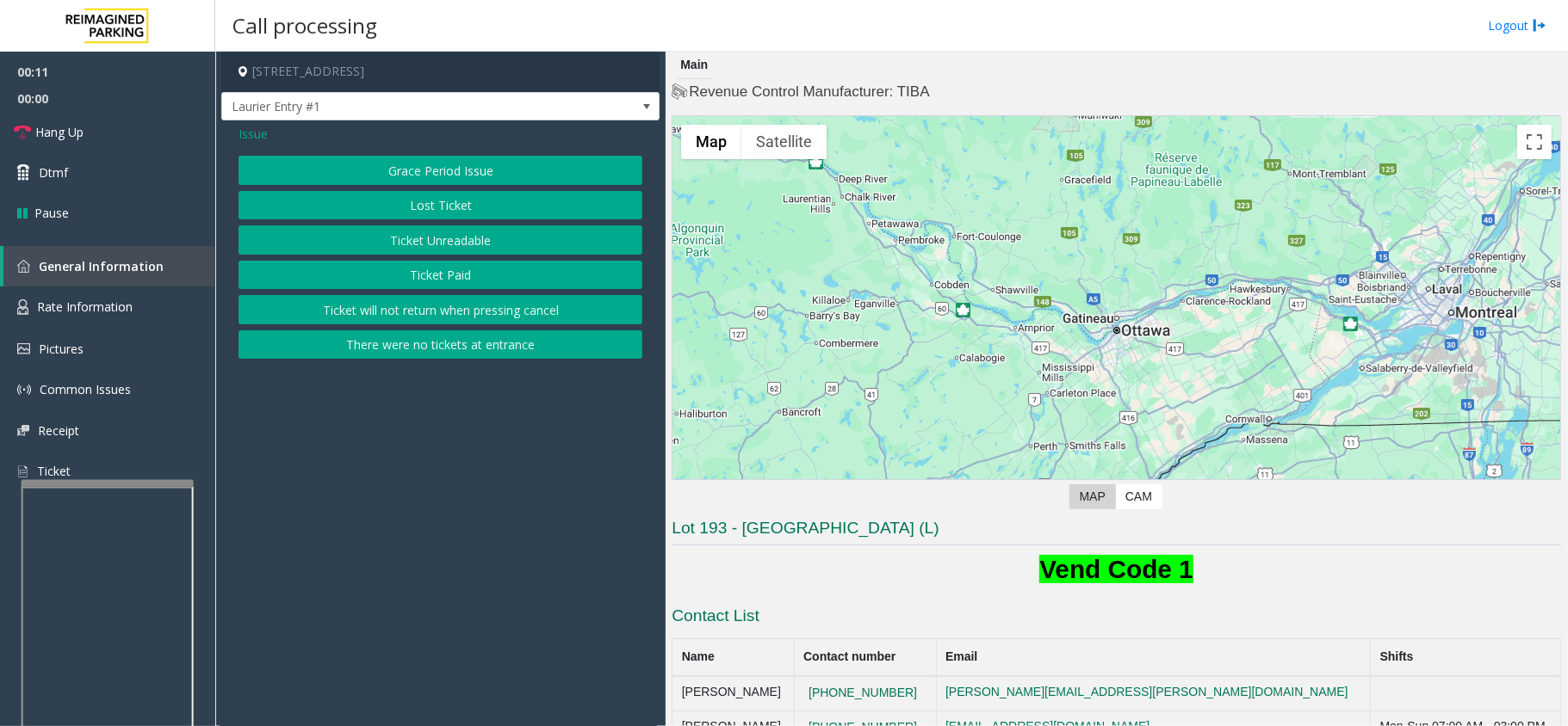
click at [438, 246] on button "Ticket Unreadable" at bounding box center [440, 240] width 404 height 29
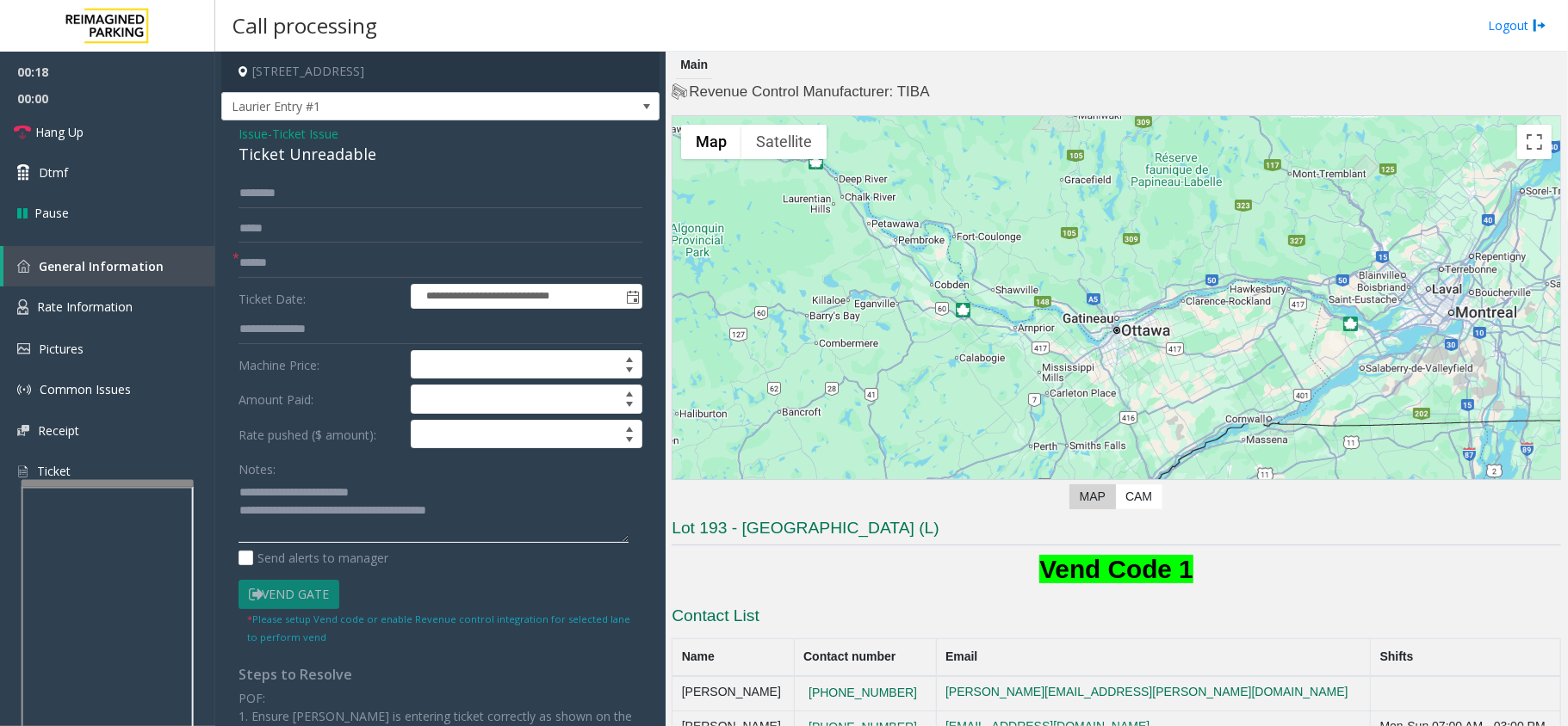
type textarea "**********"
click at [294, 261] on input "text" at bounding box center [440, 263] width 404 height 29
type input "*****"
click at [263, 190] on input "text" at bounding box center [440, 194] width 404 height 29
type input "*****"
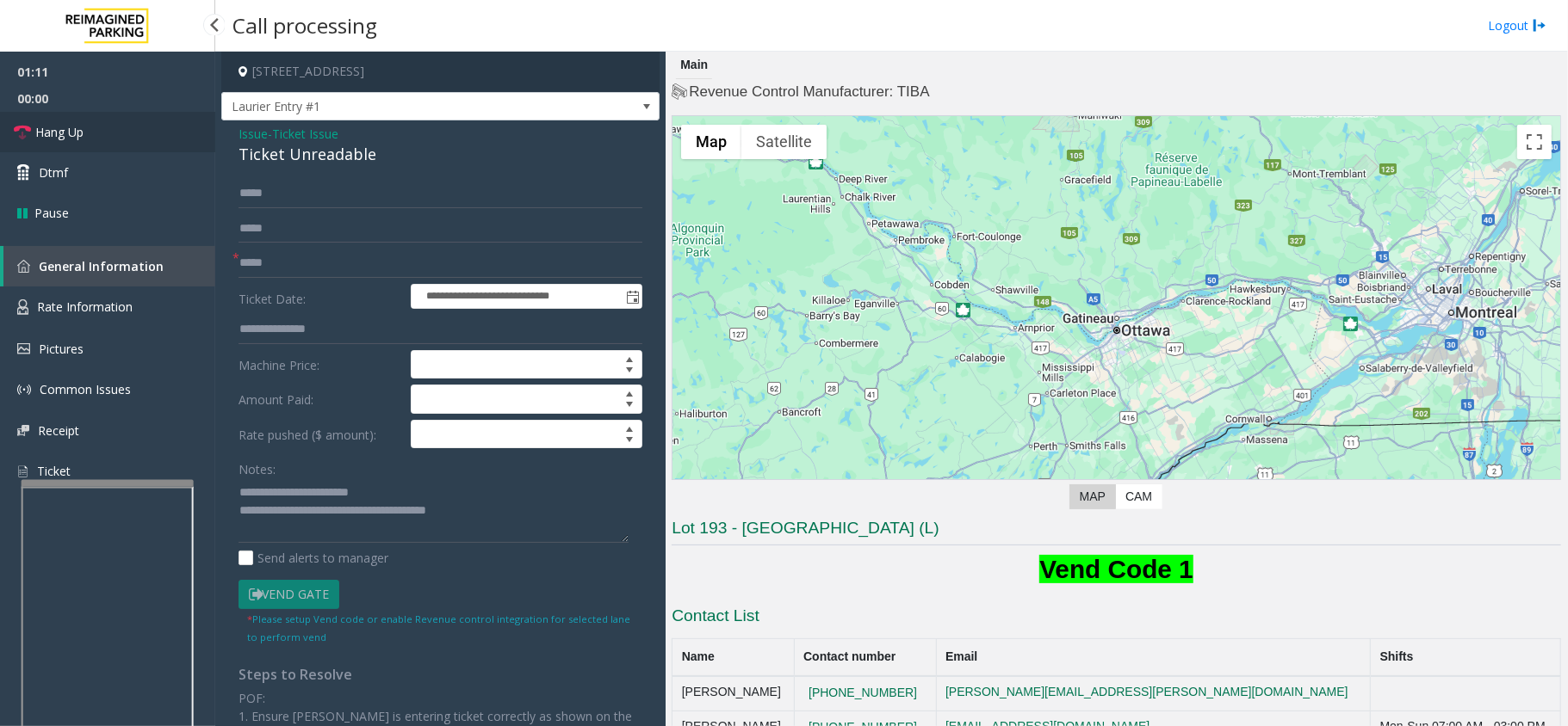
click at [82, 123] on span "Hang Up" at bounding box center [59, 132] width 48 height 18
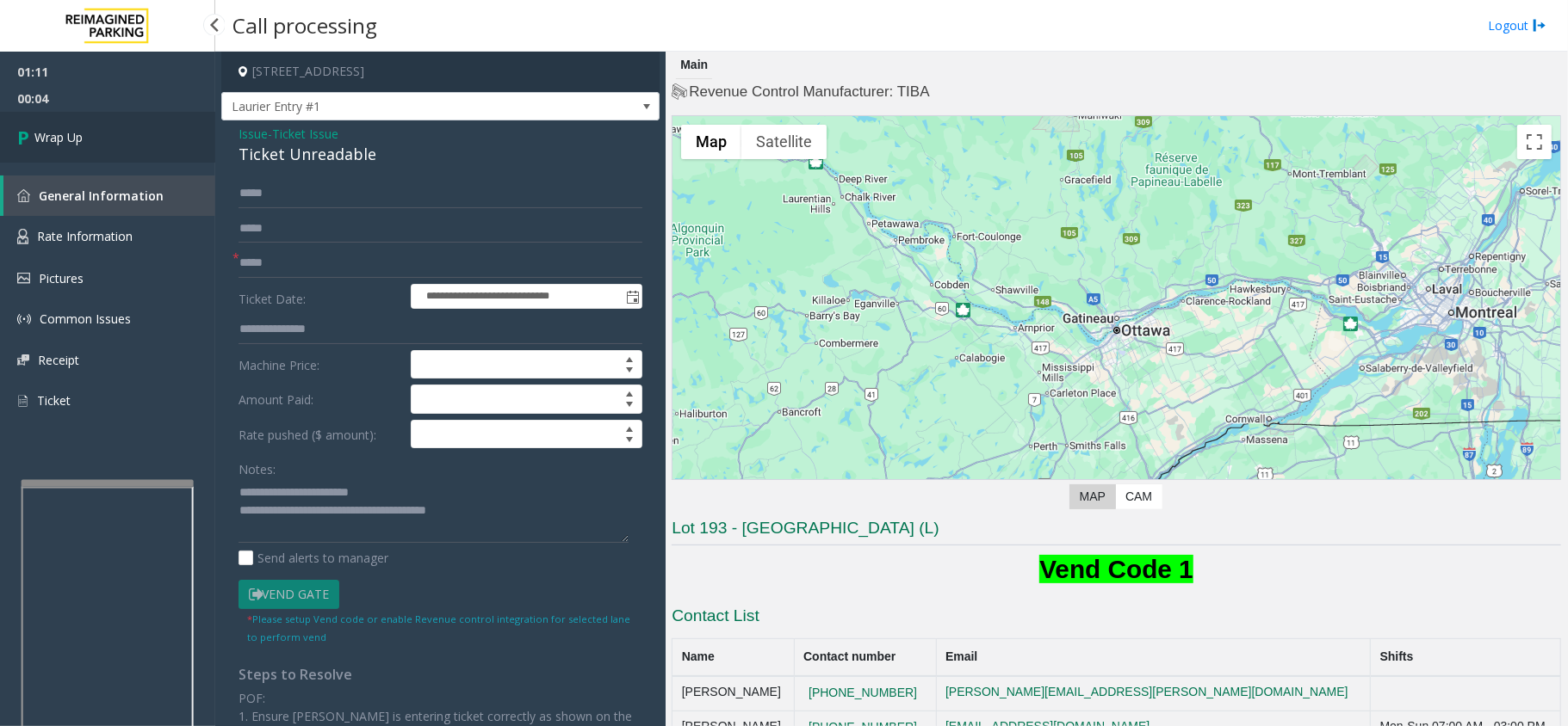
click at [120, 145] on link "Wrap Up" at bounding box center [108, 137] width 215 height 51
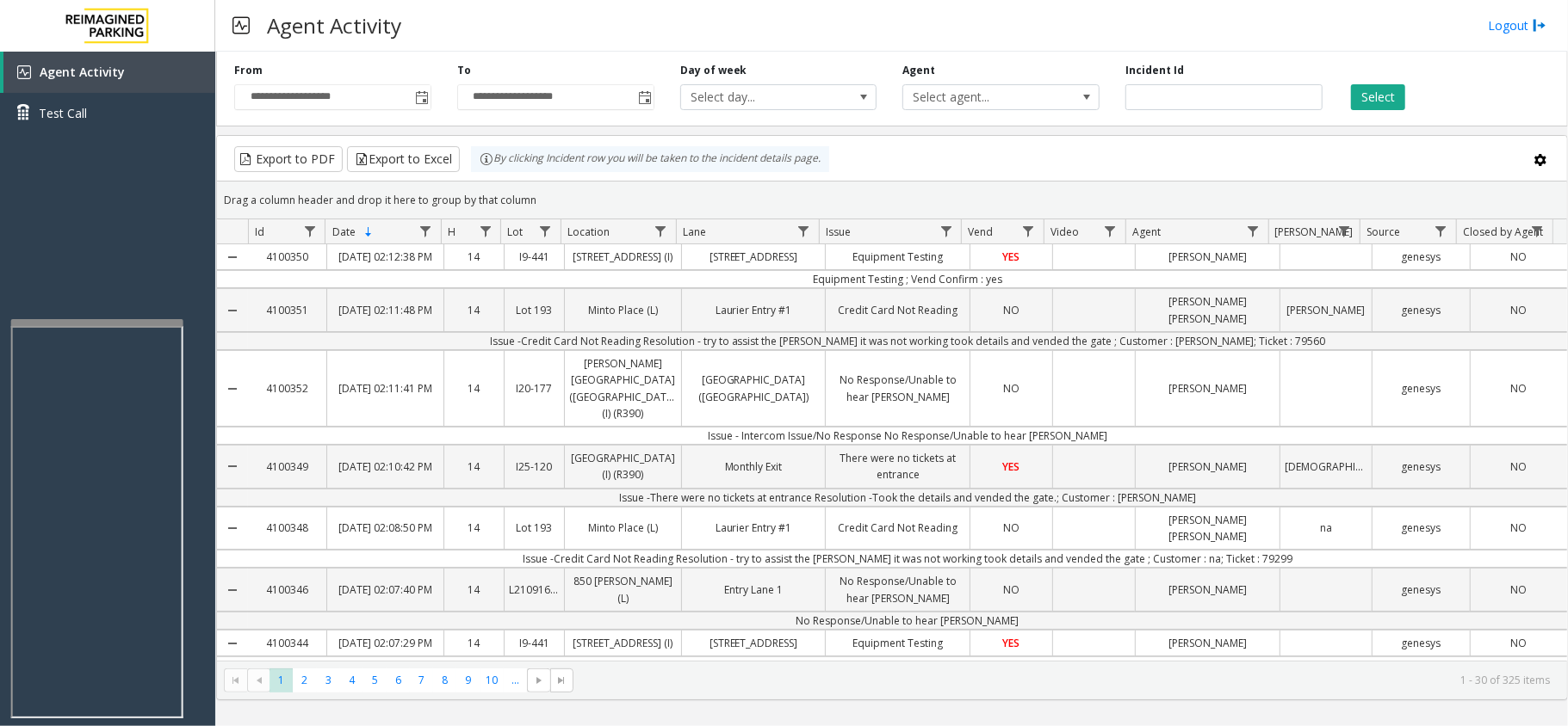
click at [118, 322] on div at bounding box center [97, 322] width 172 height 7
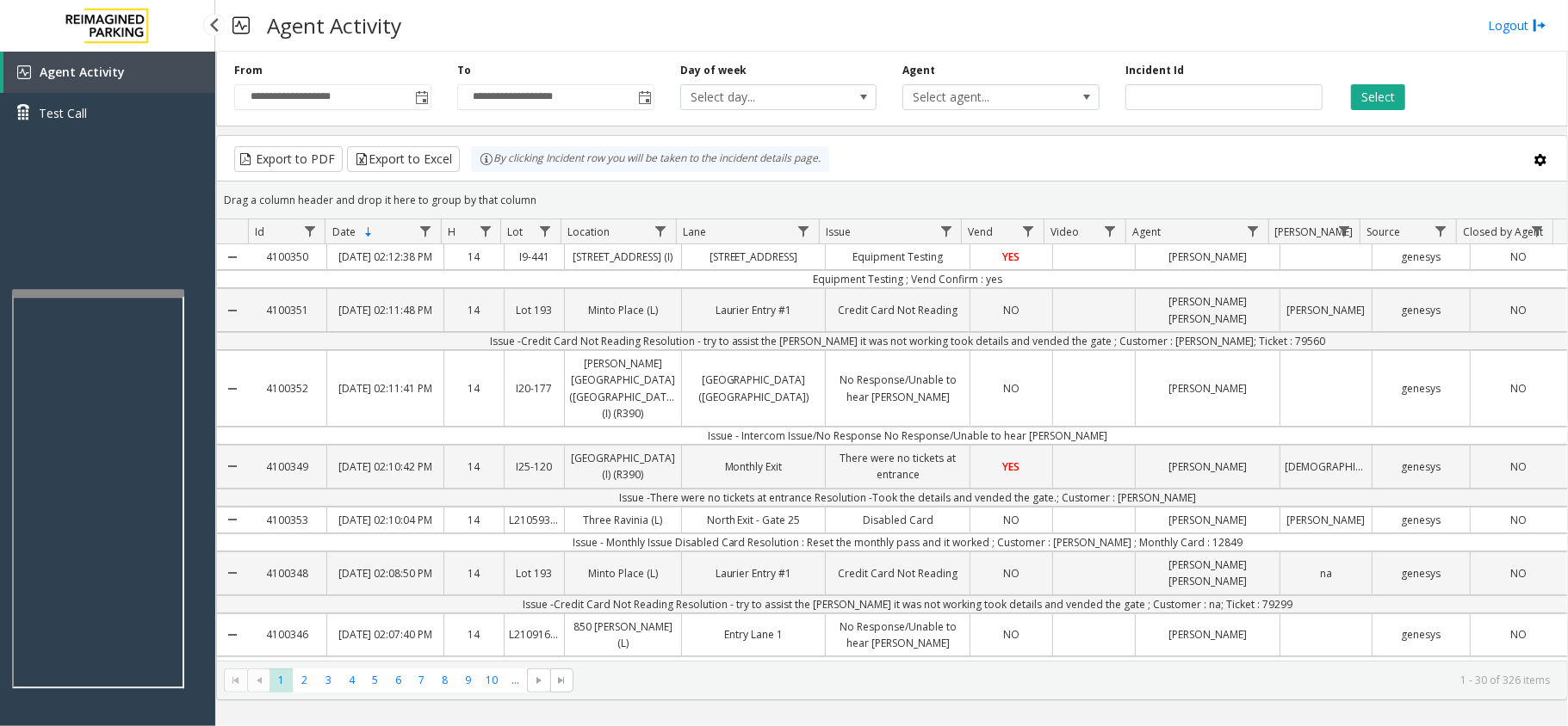
click at [102, 283] on app-root "**********" at bounding box center [784, 363] width 1568 height 726
click at [94, 232] on div "Agent Activity Test Call" at bounding box center [108, 415] width 215 height 726
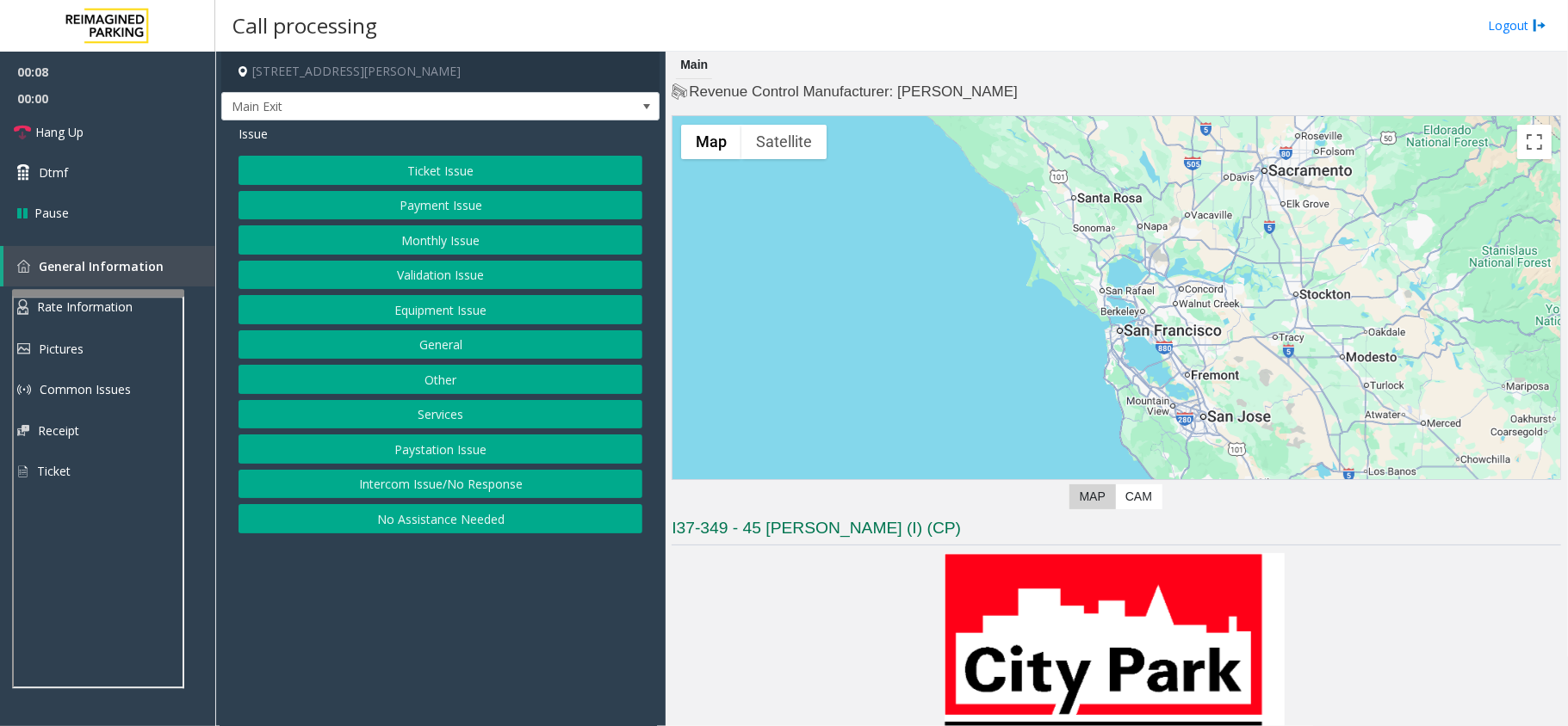
click at [492, 487] on button "Intercom Issue/No Response" at bounding box center [440, 484] width 404 height 29
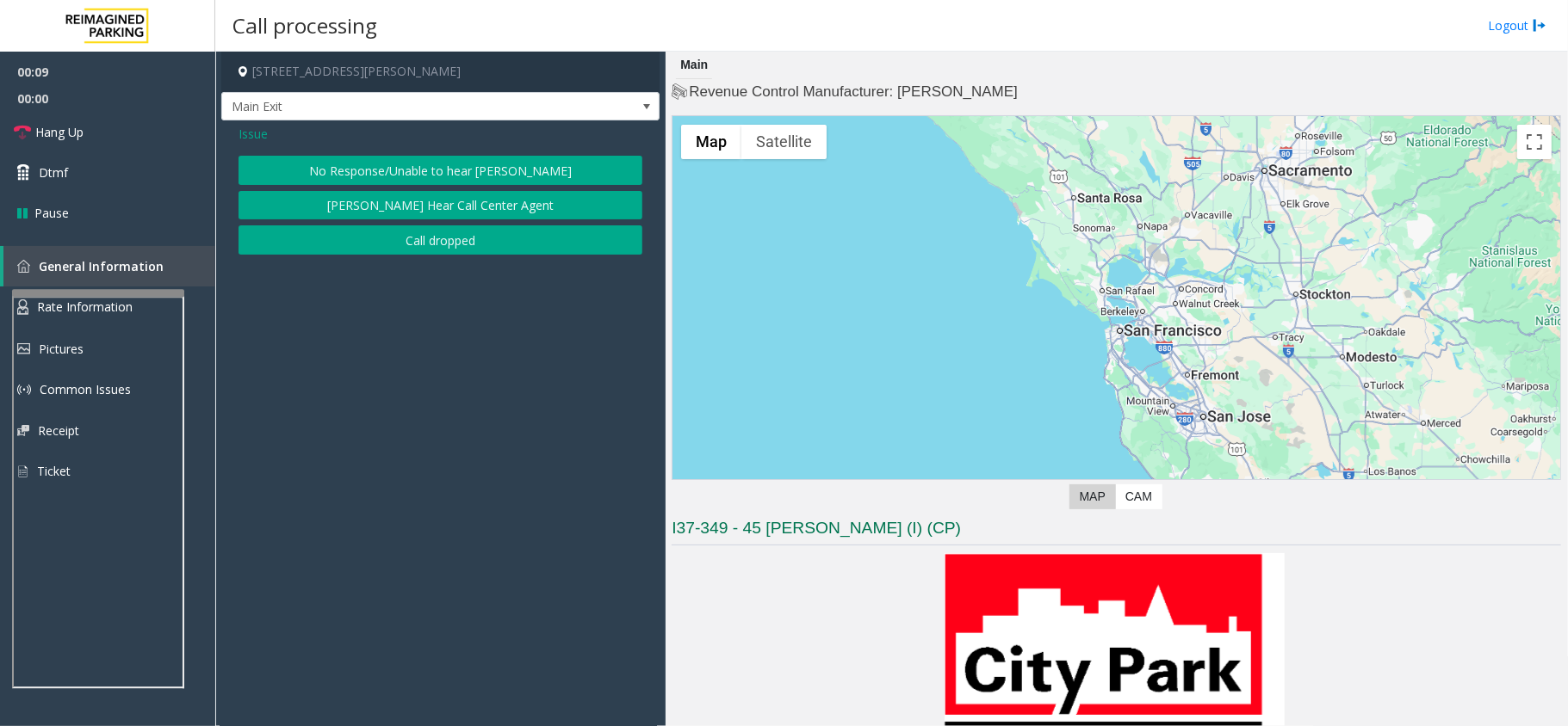
click at [372, 162] on button "No Response/Unable to hear [PERSON_NAME]" at bounding box center [440, 170] width 404 height 29
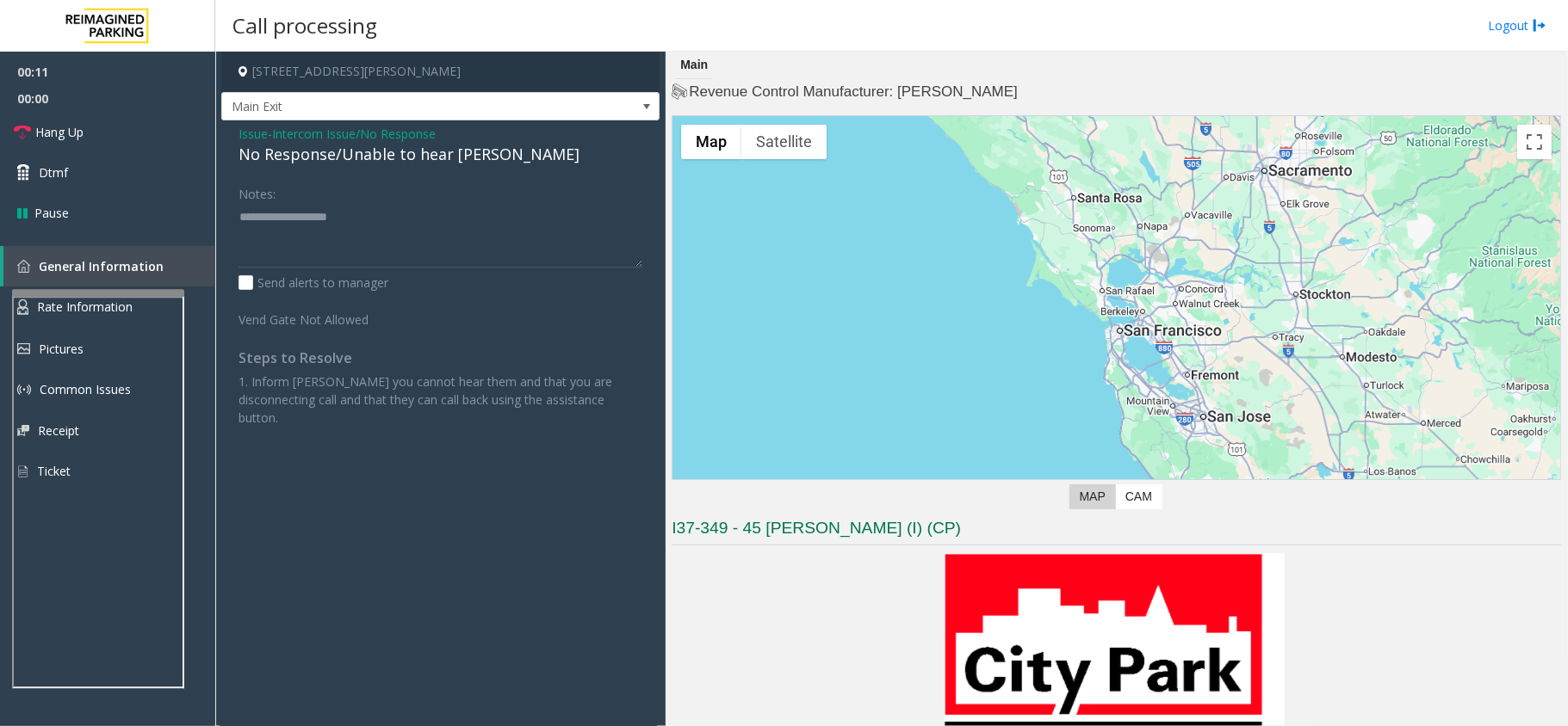
click at [372, 162] on div "No Response/Unable to hear [PERSON_NAME]" at bounding box center [440, 155] width 404 height 23
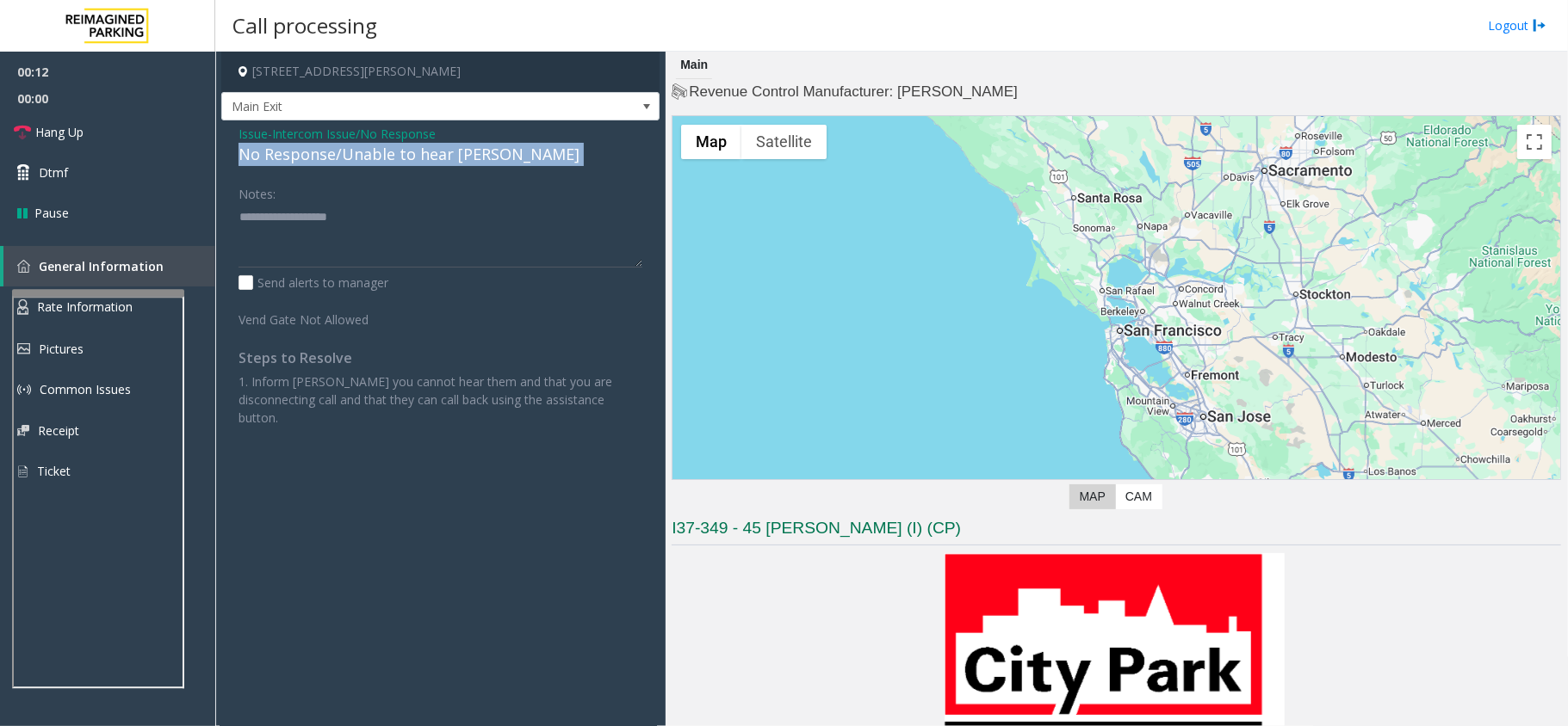
click at [372, 162] on div "No Response/Unable to hear [PERSON_NAME]" at bounding box center [440, 155] width 404 height 23
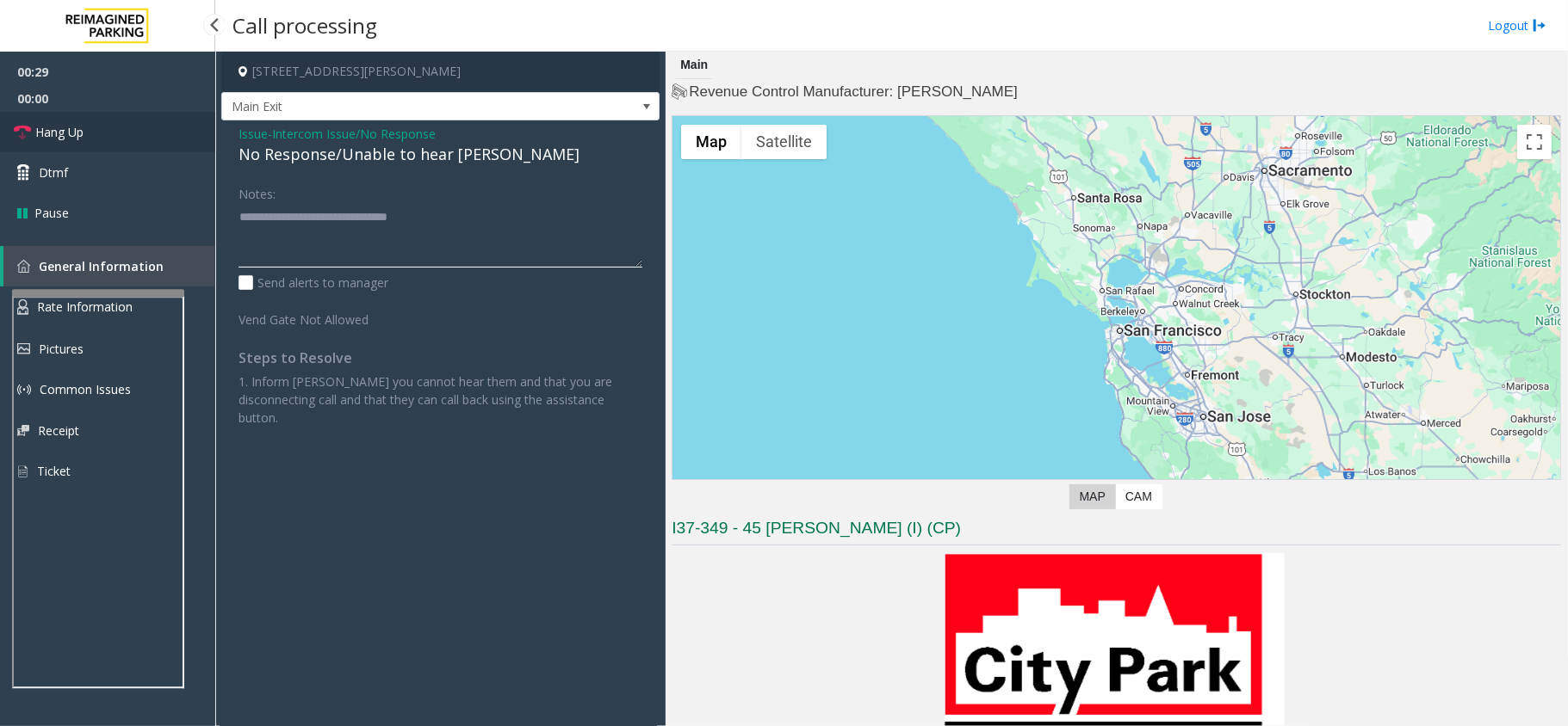
type textarea "**********"
click at [91, 121] on link "Hang Up" at bounding box center [108, 131] width 215 height 40
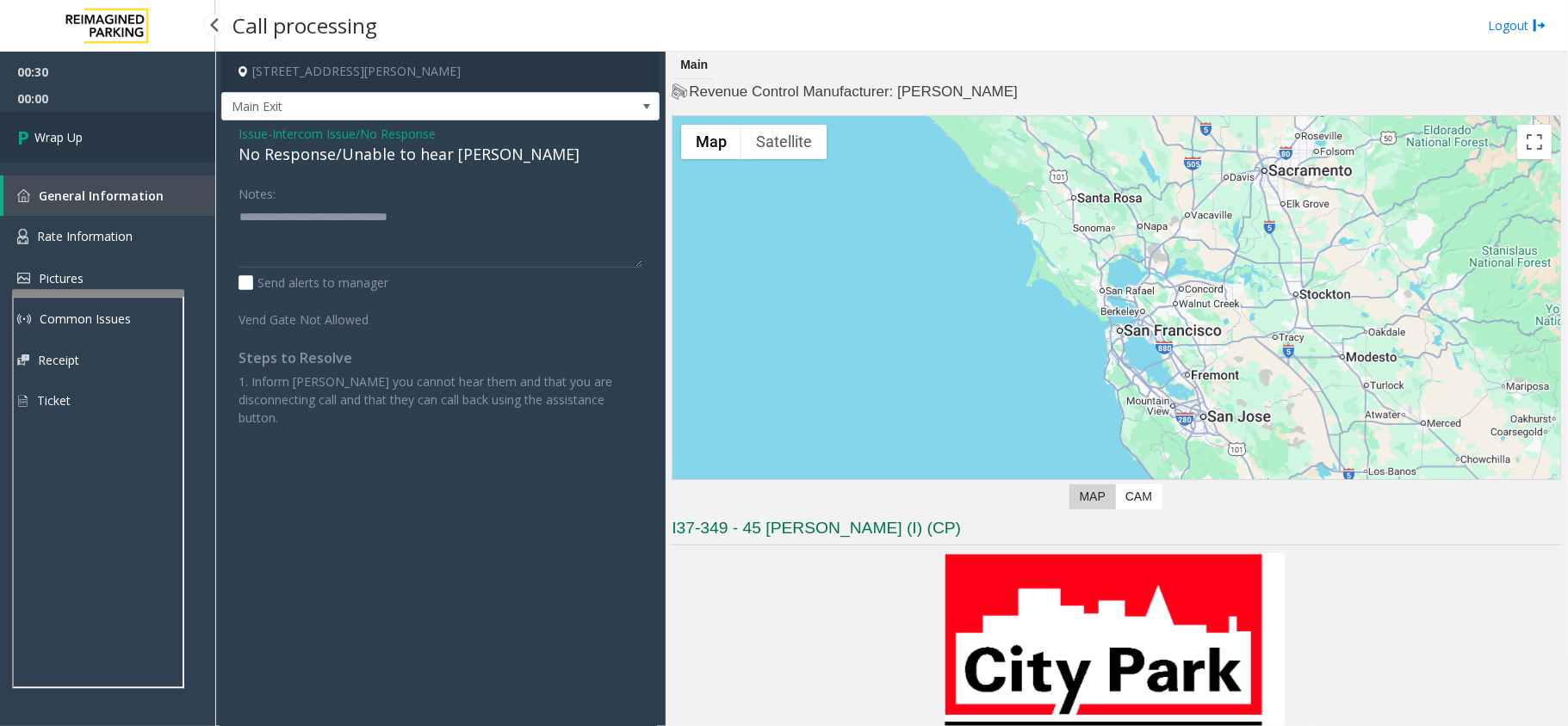
click at [91, 121] on link "Wrap Up" at bounding box center [108, 137] width 215 height 51
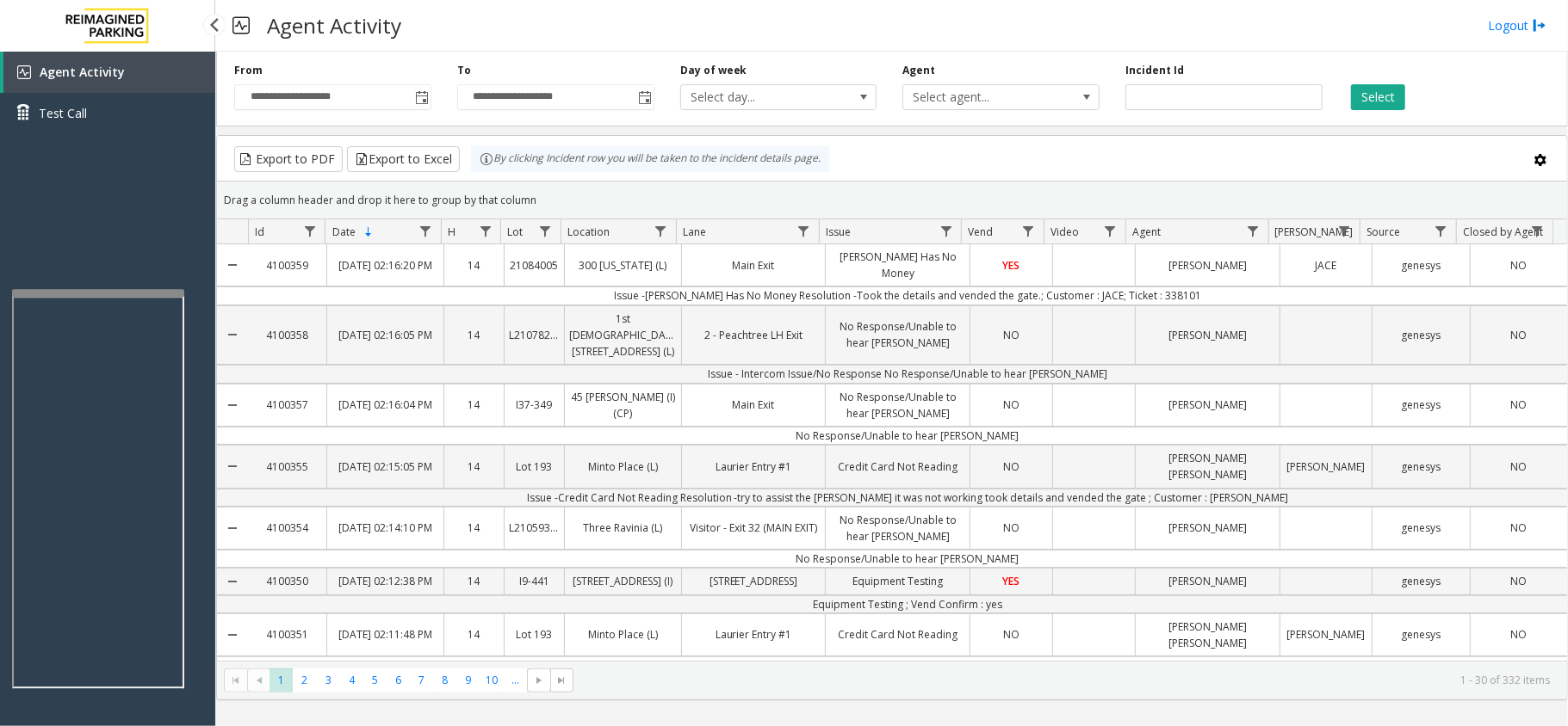
click at [70, 211] on div "Agent Activity Test Call" at bounding box center [108, 415] width 215 height 726
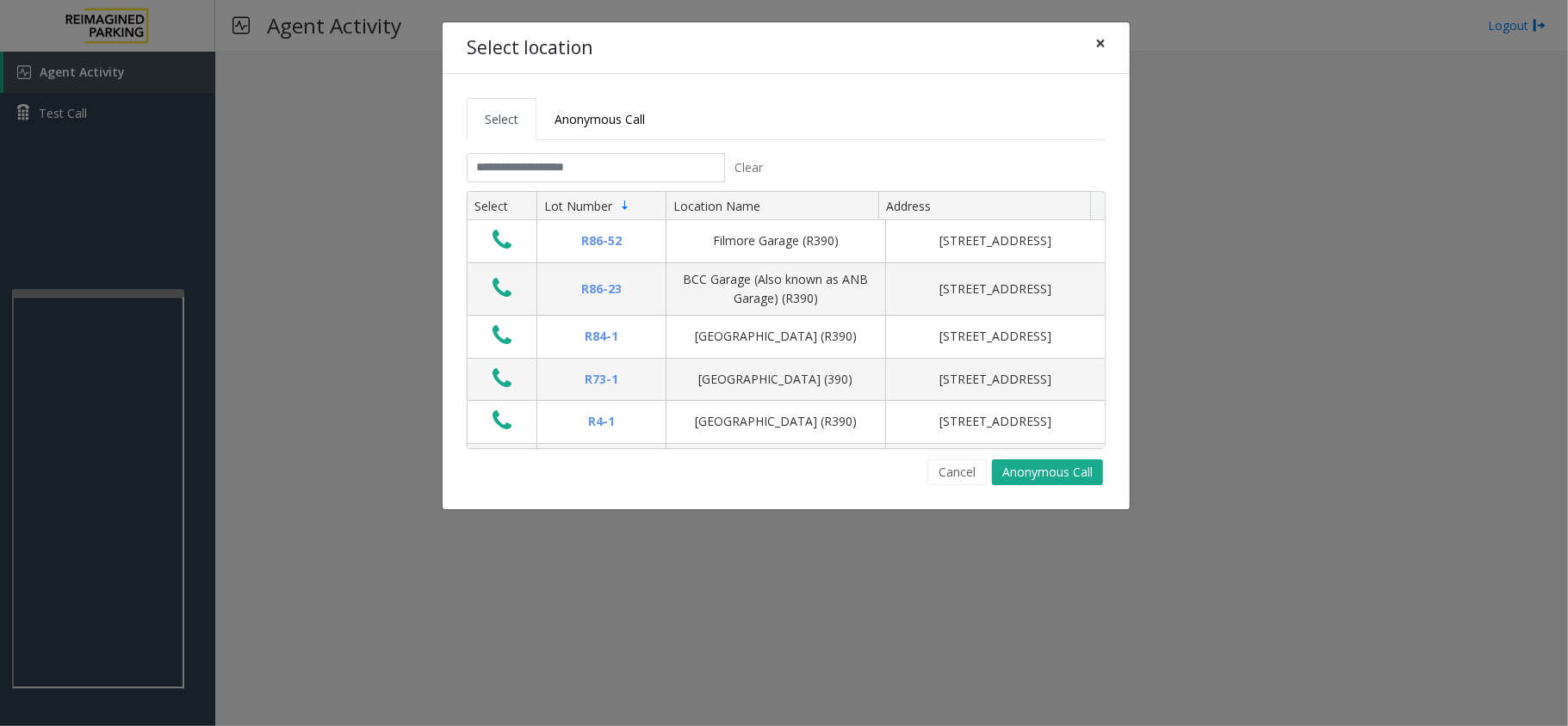
click at [1099, 43] on span "×" at bounding box center [1100, 43] width 11 height 24
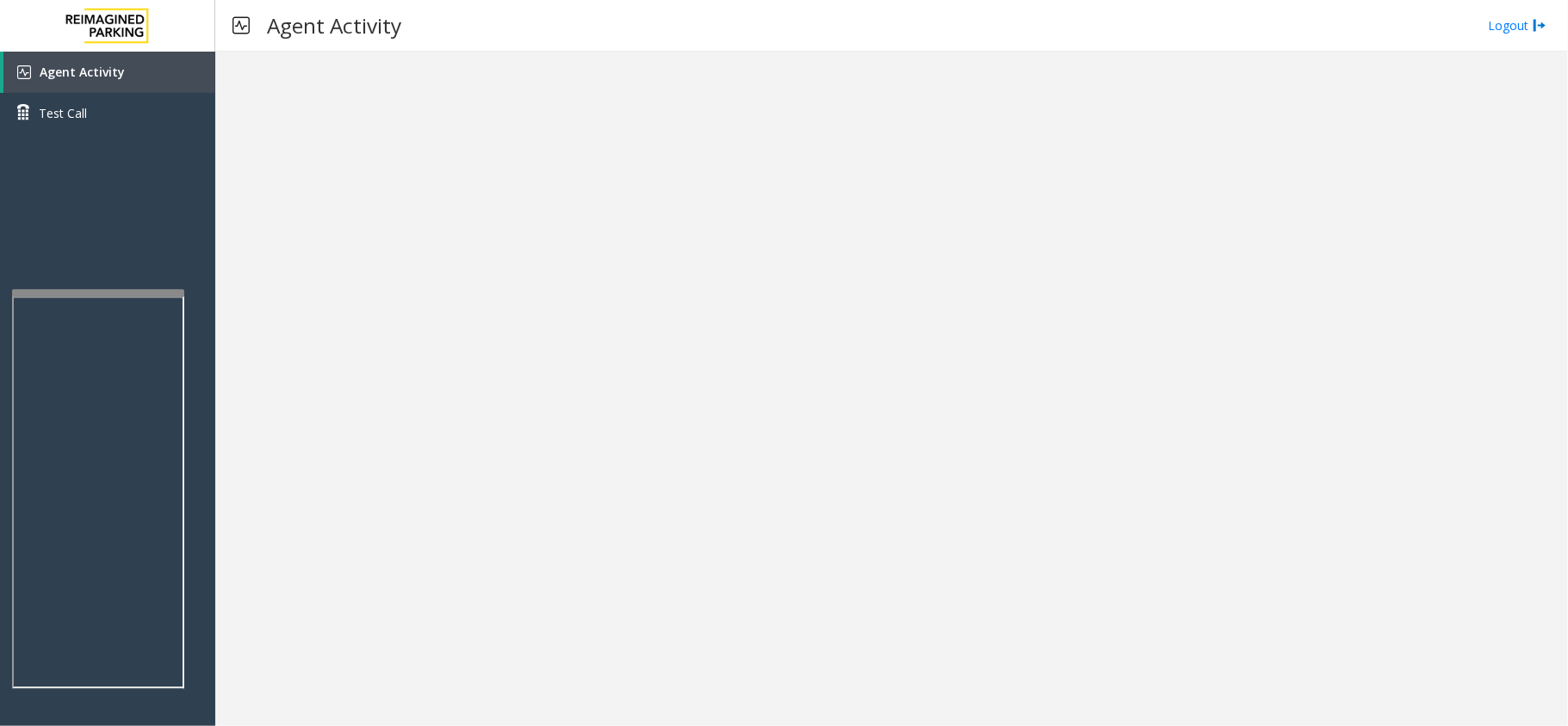
click at [295, 432] on div at bounding box center [892, 389] width 1353 height 675
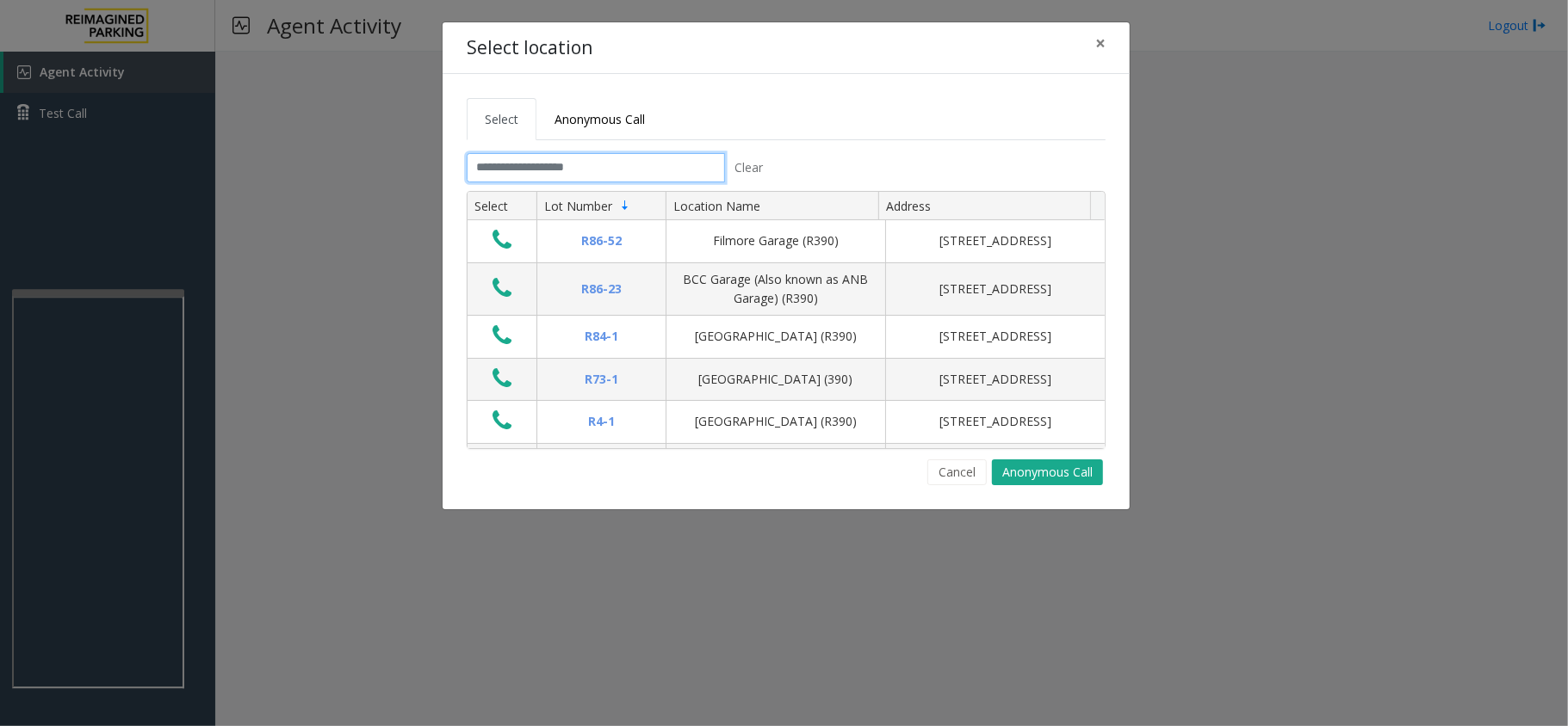
click at [662, 169] on input "text" at bounding box center [596, 168] width 258 height 29
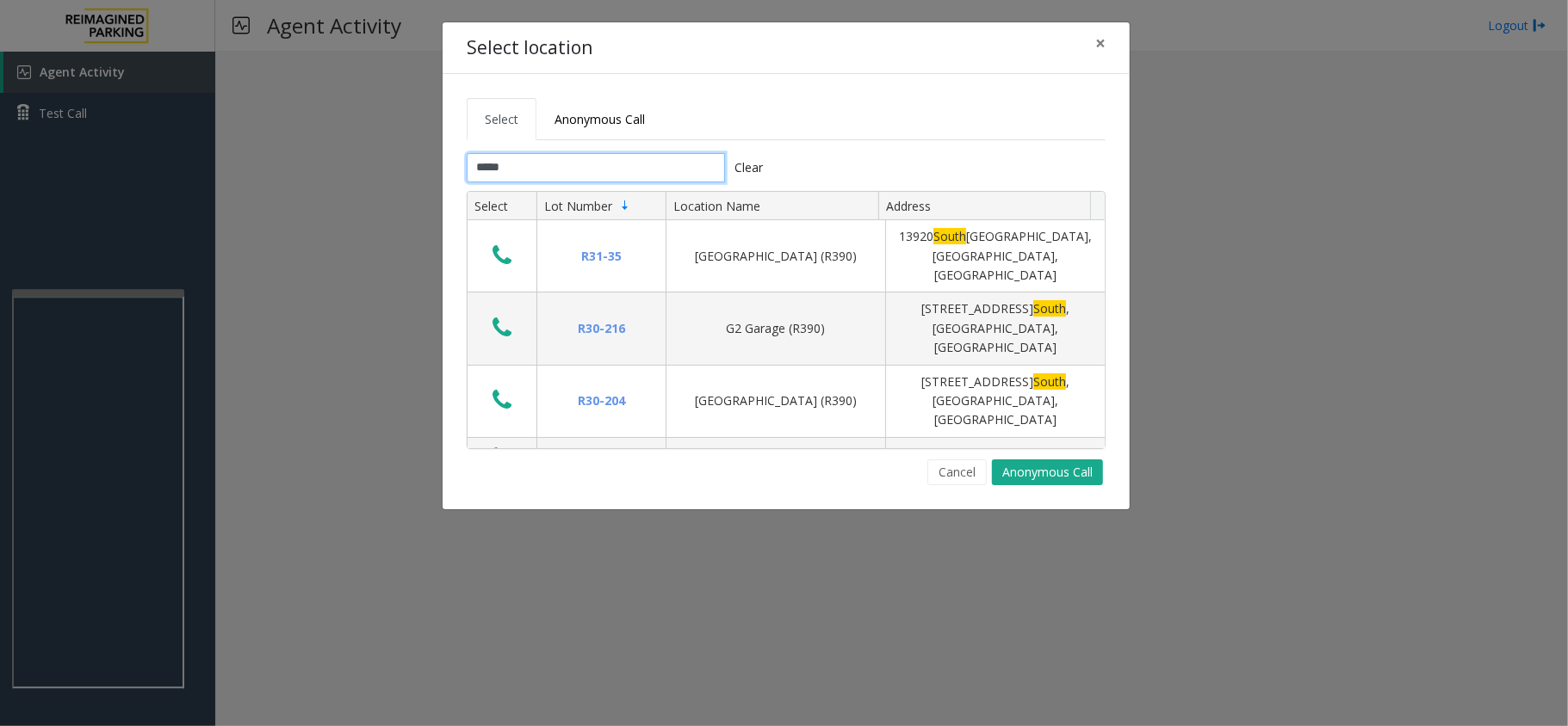
click at [632, 163] on input "*****" at bounding box center [596, 168] width 258 height 29
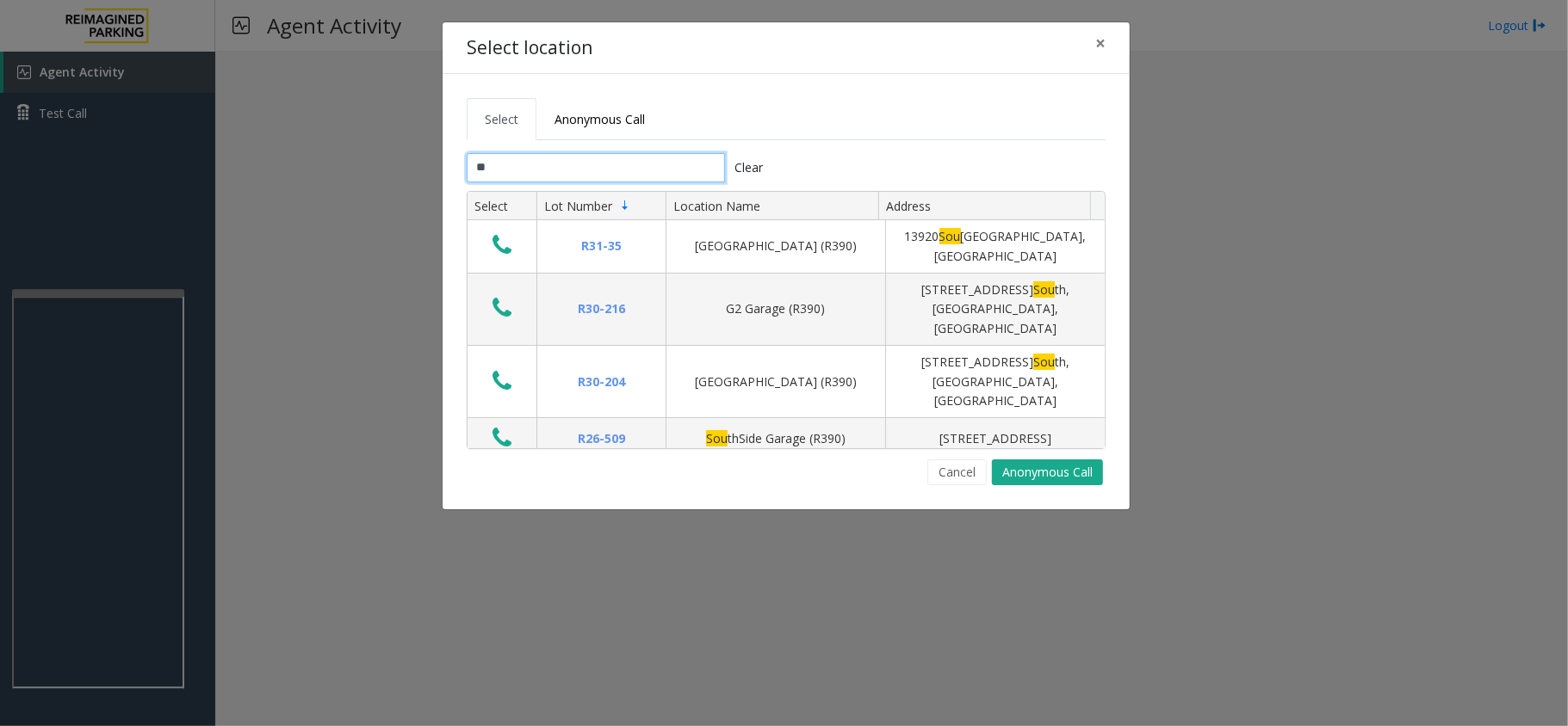
type input "*"
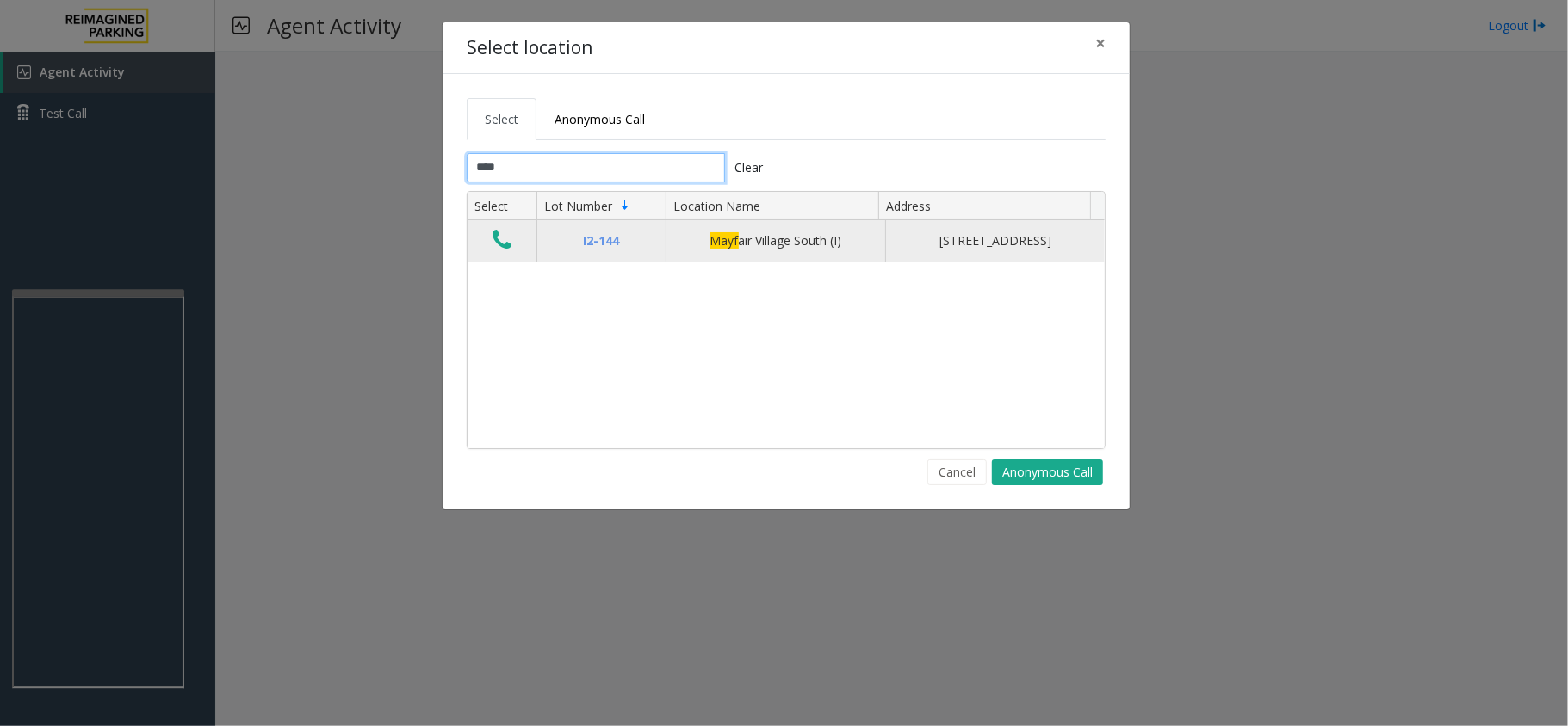
type input "****"
click at [490, 238] on button "Data table" at bounding box center [502, 241] width 29 height 27
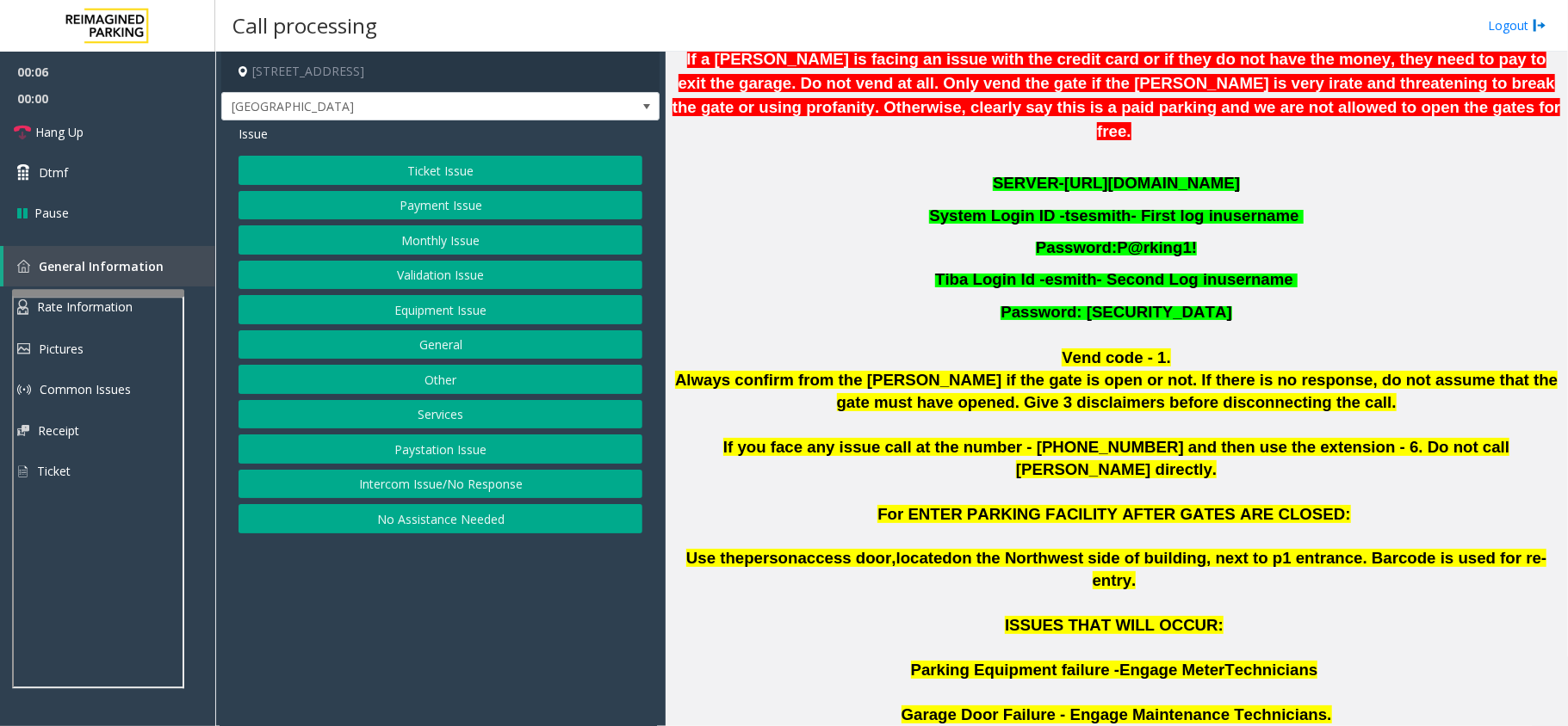
scroll to position [314, 0]
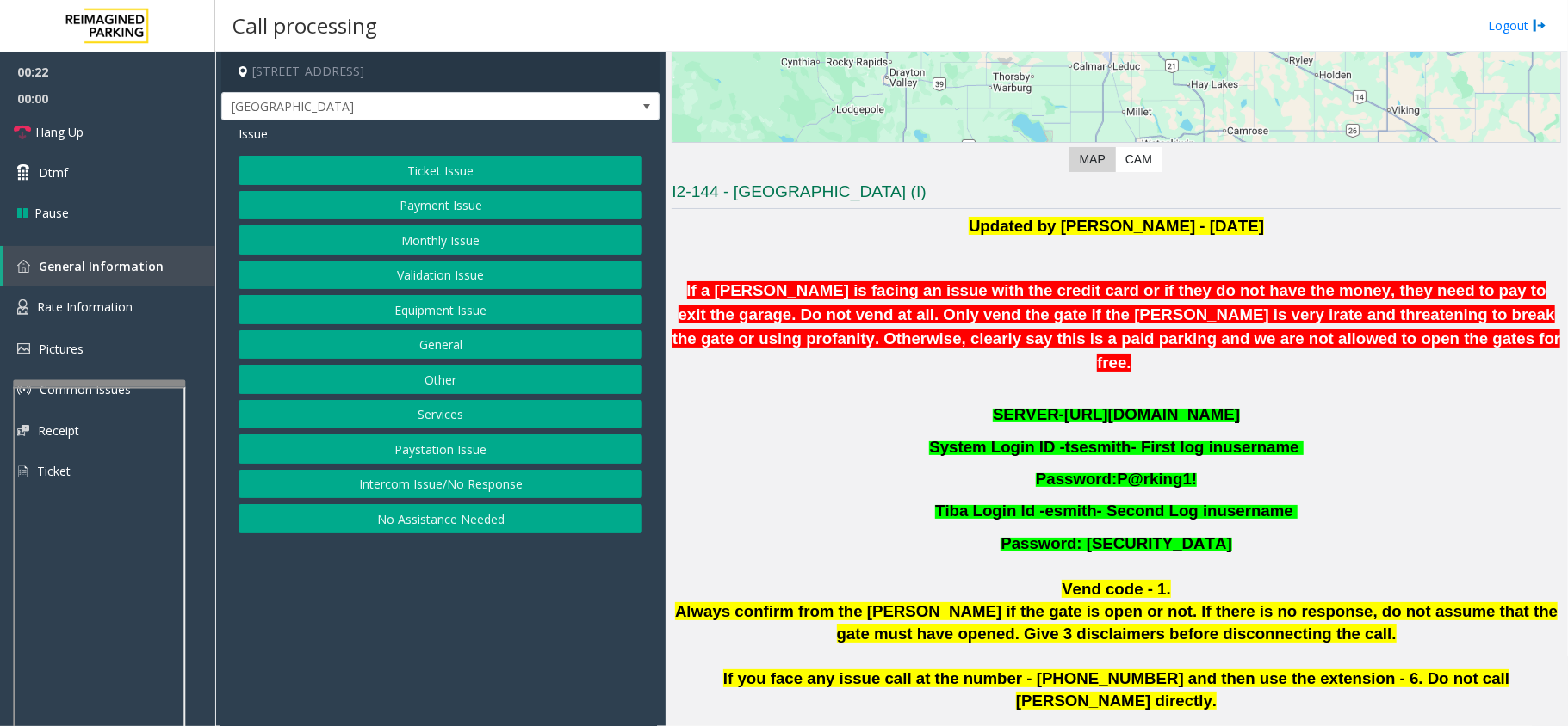
click at [140, 381] on div at bounding box center [99, 384] width 172 height 7
click at [125, 315] on link "Rate Information" at bounding box center [108, 307] width 215 height 42
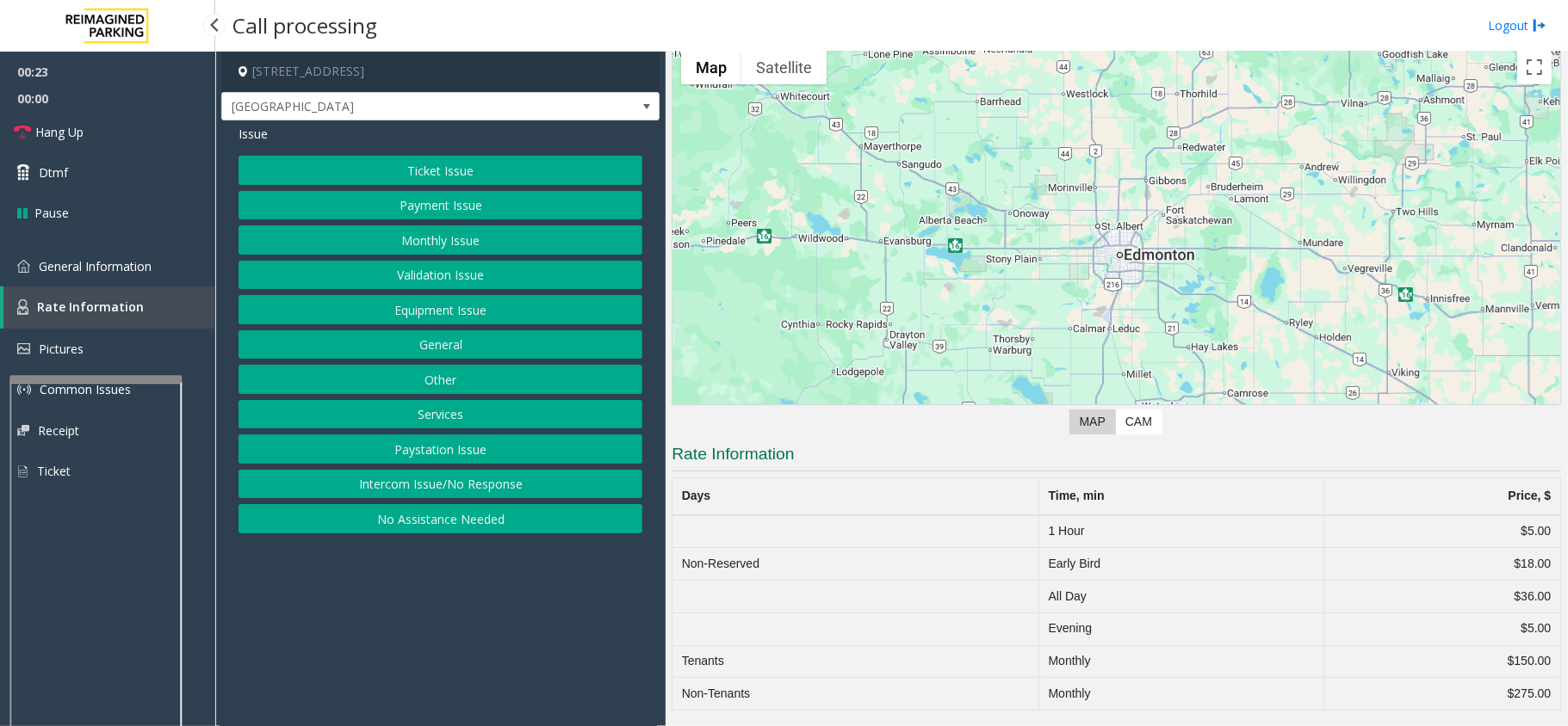
scroll to position [54, 0]
click at [139, 266] on span "General Information" at bounding box center [95, 266] width 113 height 17
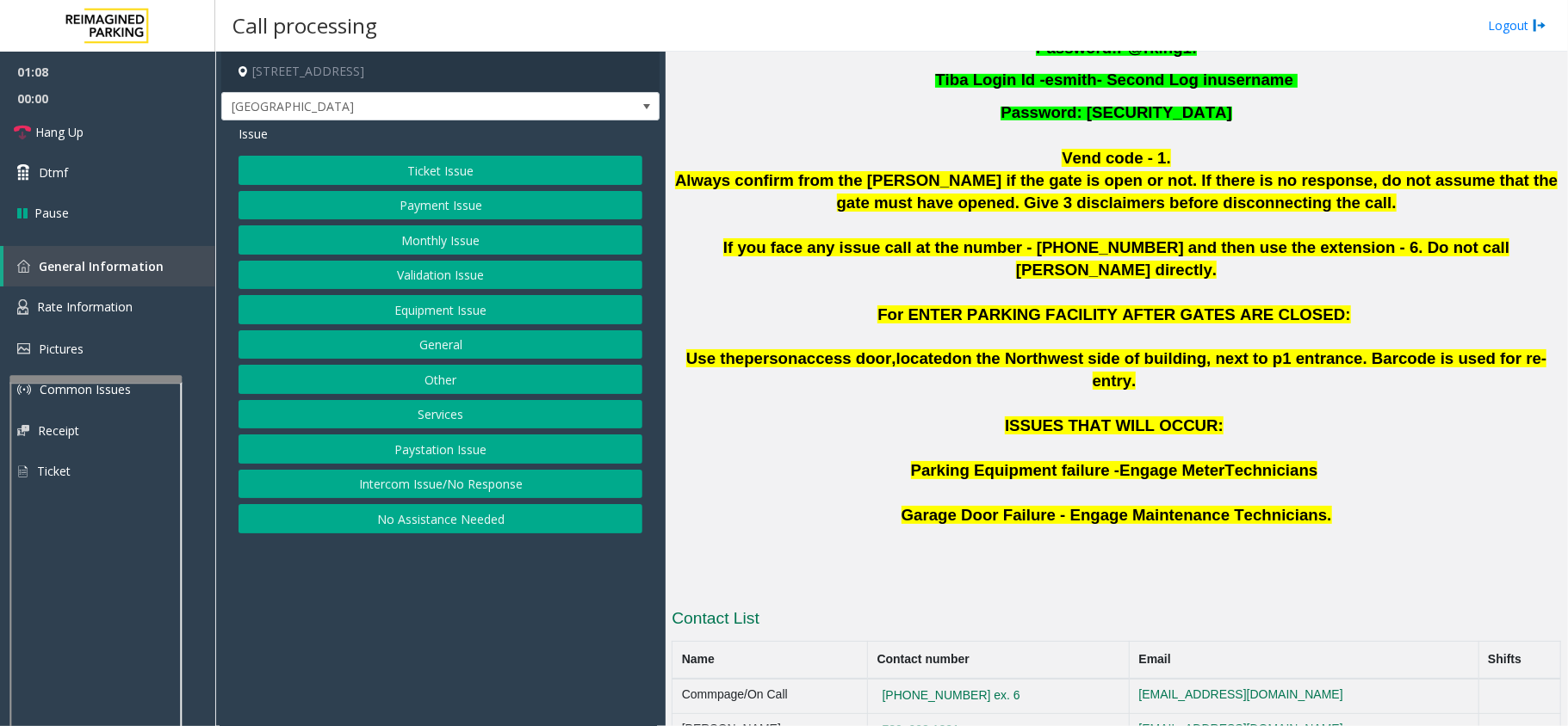
scroll to position [773, 0]
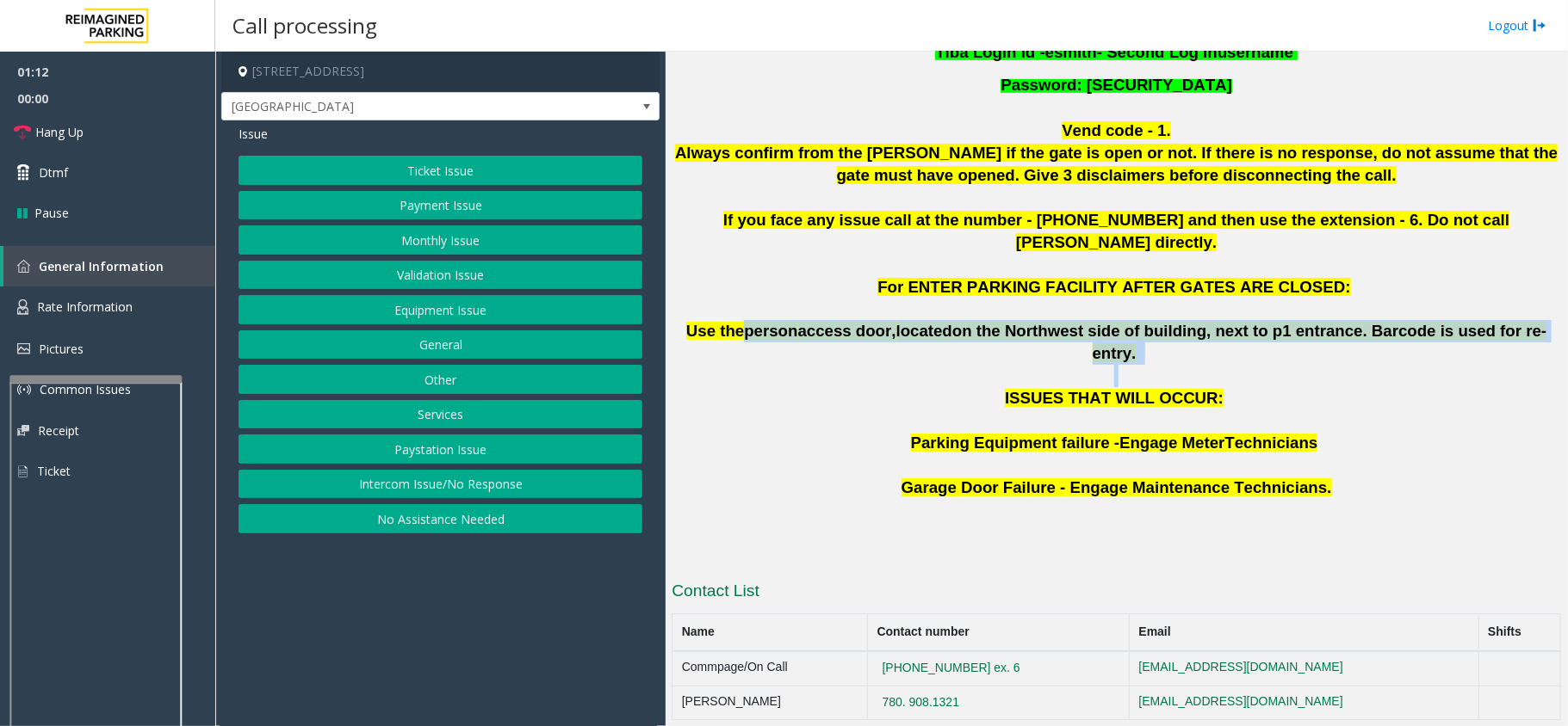
drag, startPoint x: 764, startPoint y: 279, endPoint x: 1422, endPoint y: 306, distance: 658.6
click at [1422, 306] on div "Updated by Harmeet Singh - 16th June 2025 If a parker is facing an issue with t…" at bounding box center [1116, 159] width 890 height 806
click at [1430, 365] on p at bounding box center [1116, 376] width 890 height 23
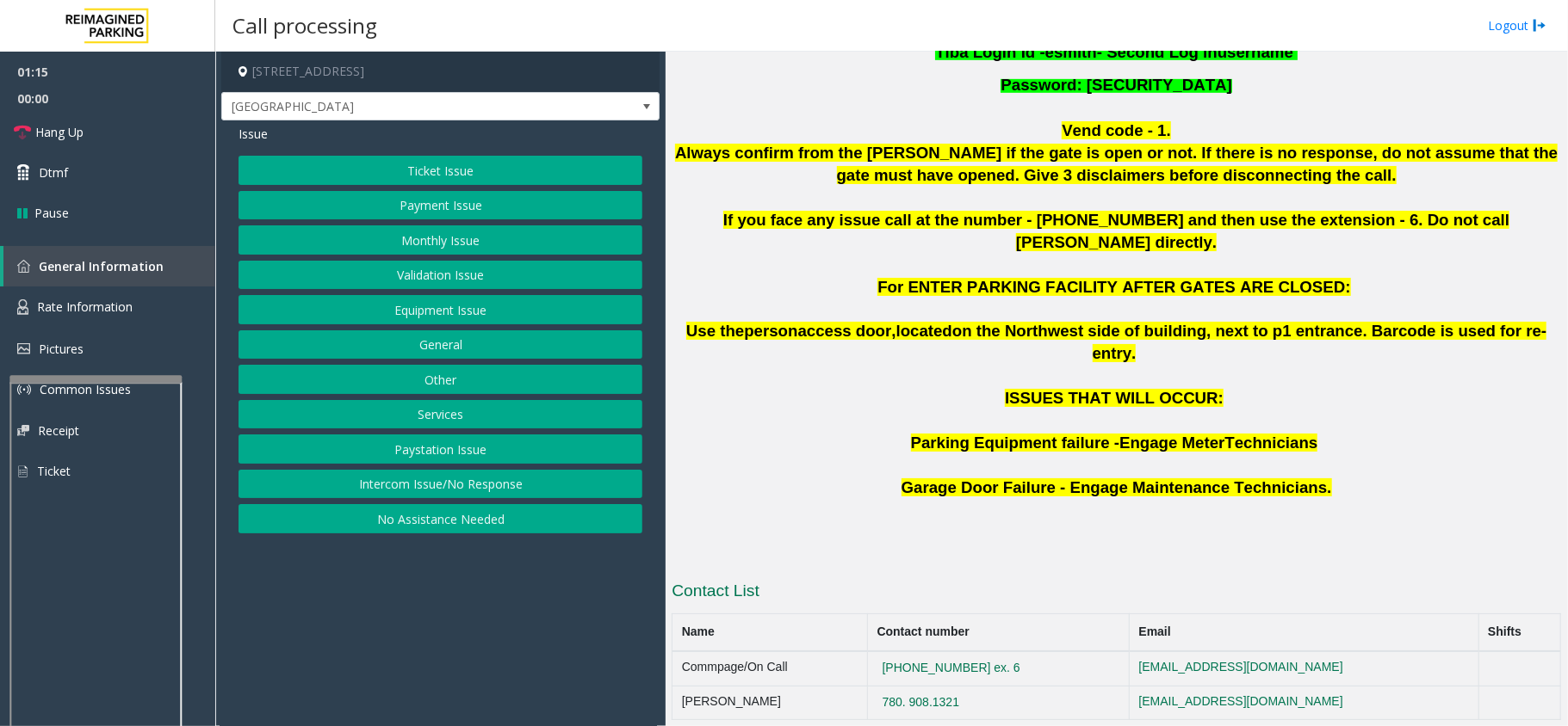
click at [979, 387] on p "ISSUES THAT WILL OCCUR:" at bounding box center [1116, 398] width 890 height 23
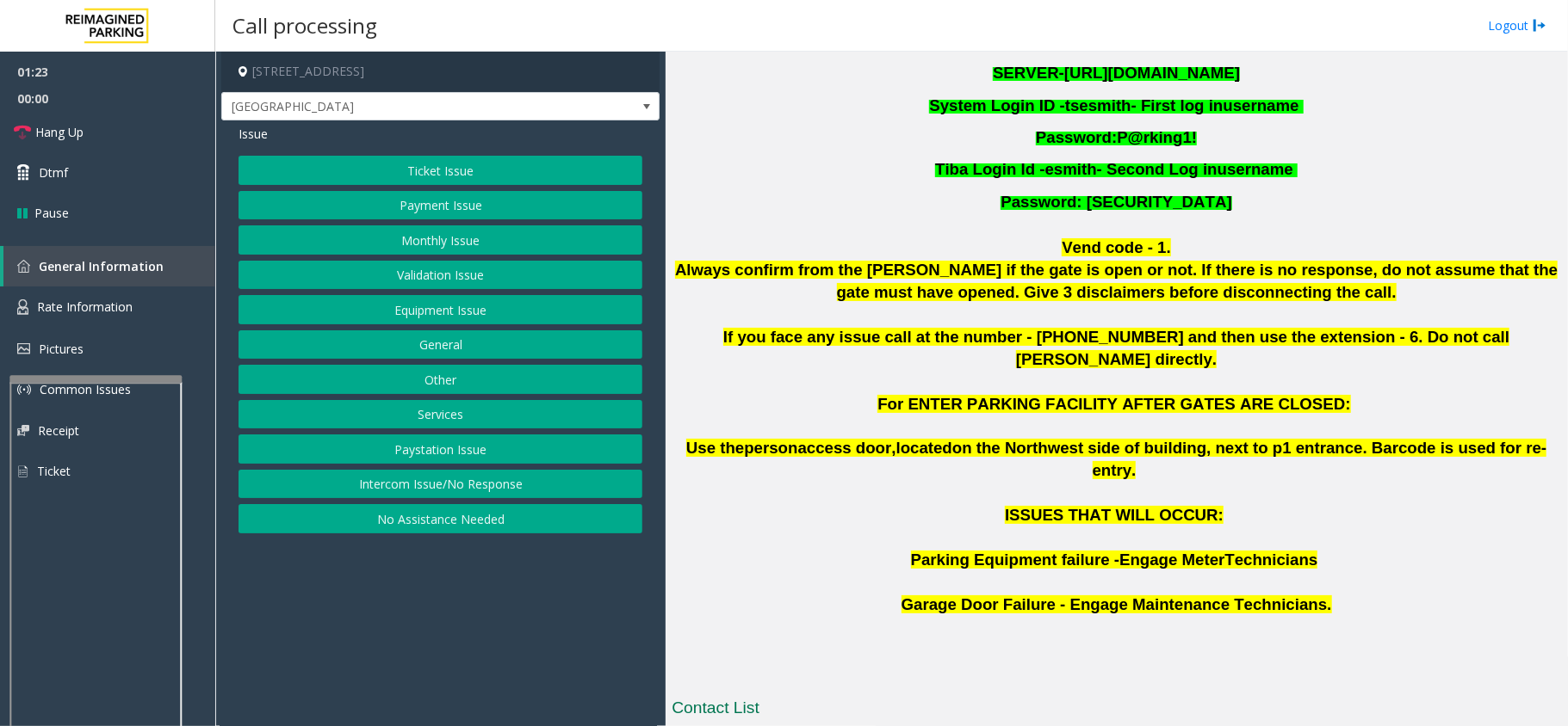
scroll to position [658, 0]
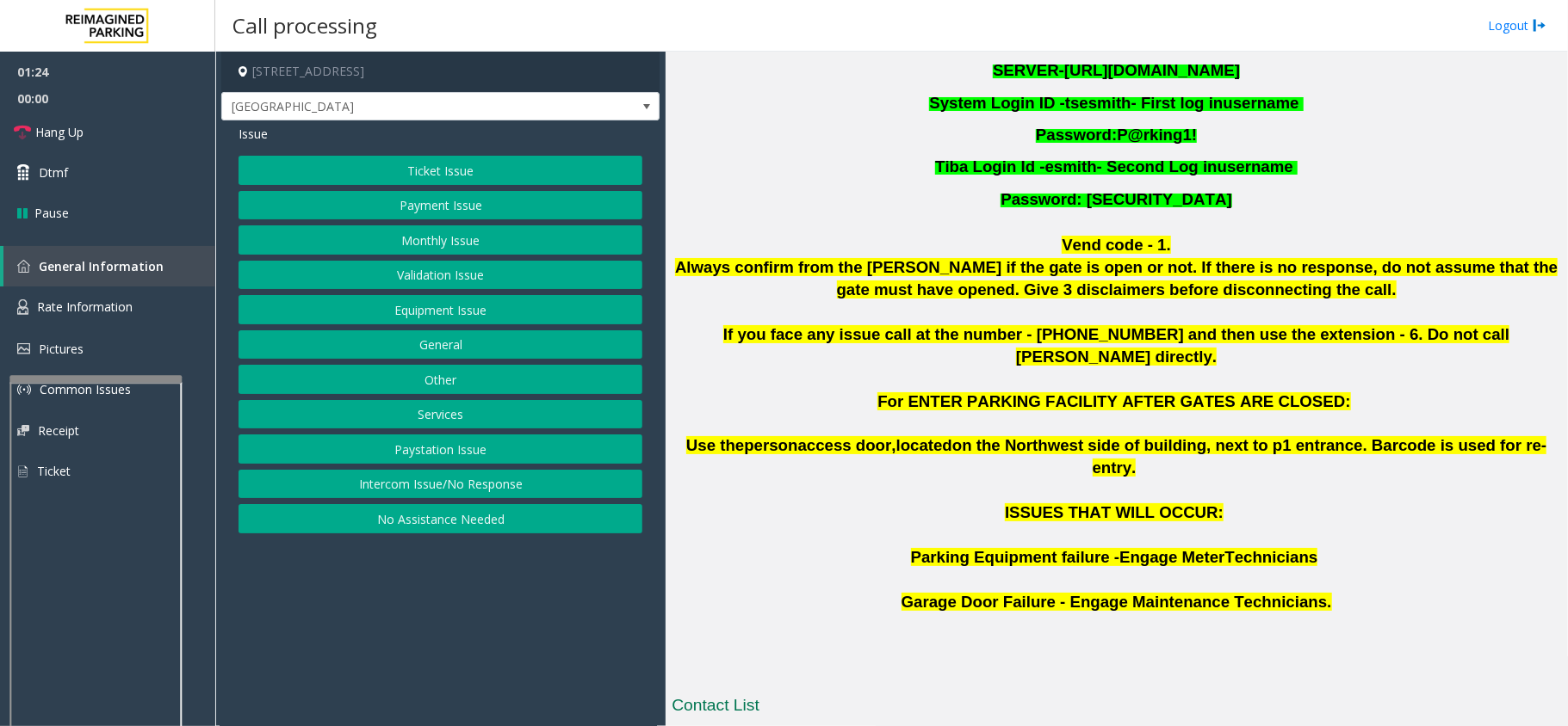
click at [473, 311] on button "Equipment Issue" at bounding box center [440, 310] width 404 height 29
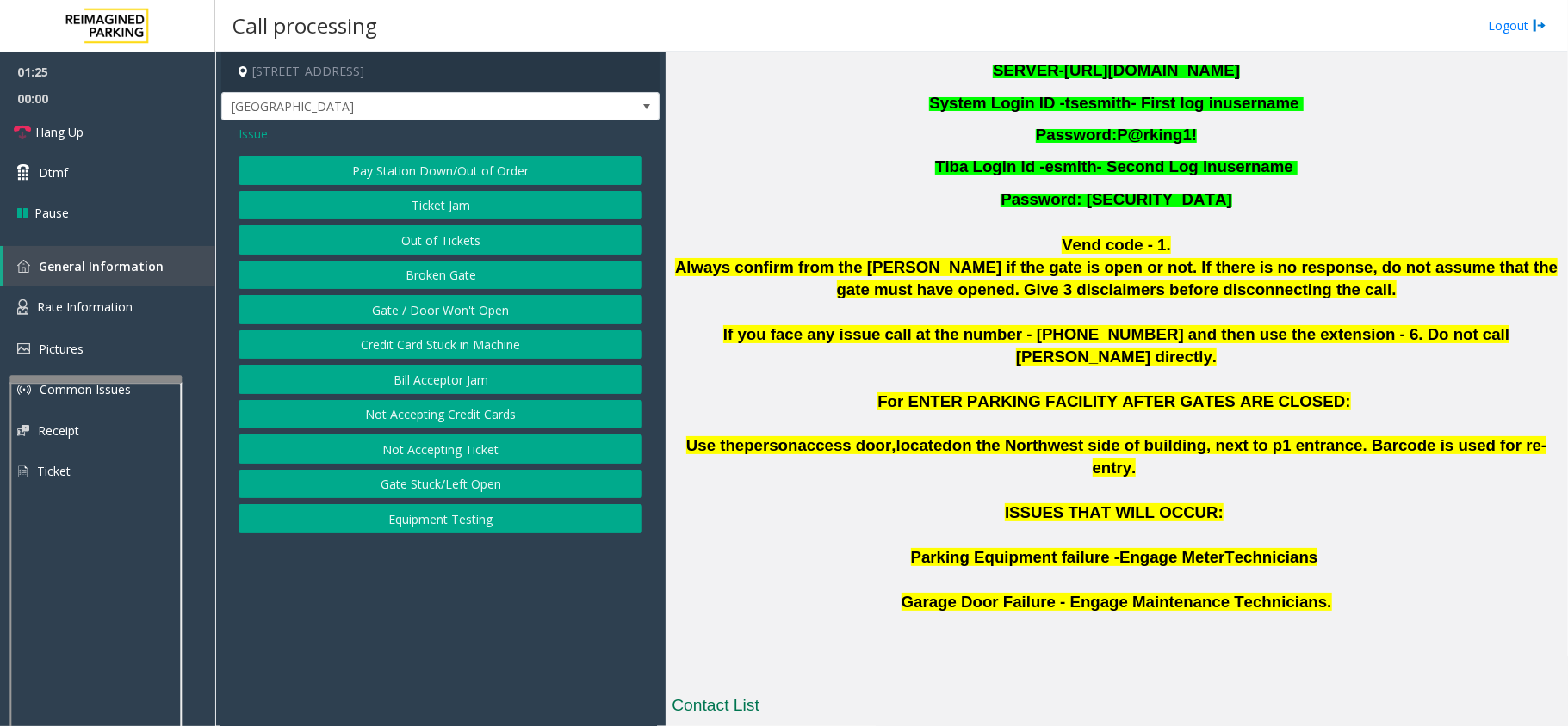
click at [473, 311] on button "Gate / Door Won't Open" at bounding box center [440, 310] width 404 height 29
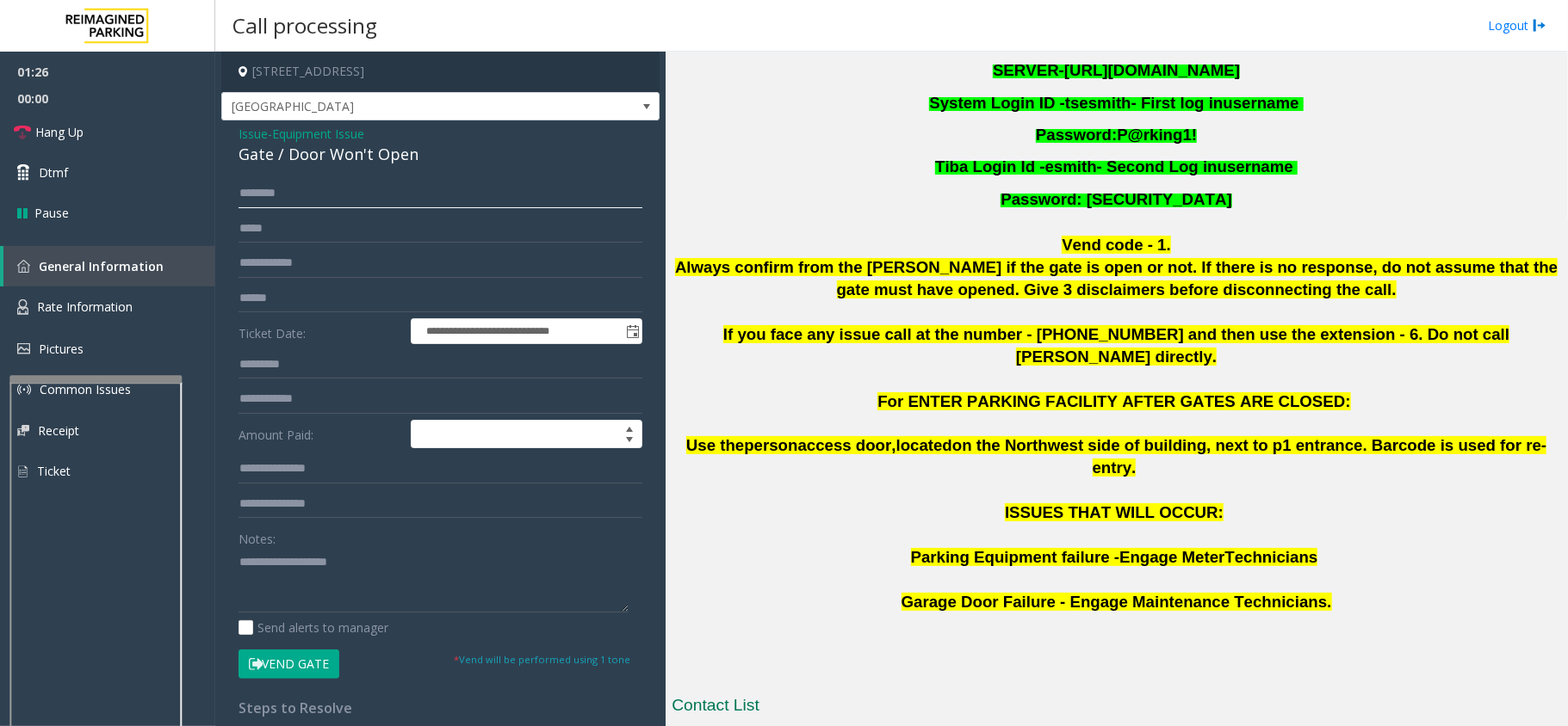
click at [360, 182] on input "text" at bounding box center [440, 194] width 404 height 29
type input "*******"
click at [349, 573] on textarea at bounding box center [434, 580] width 390 height 65
click at [381, 152] on div "Gate / Door Won't Open" at bounding box center [440, 155] width 404 height 23
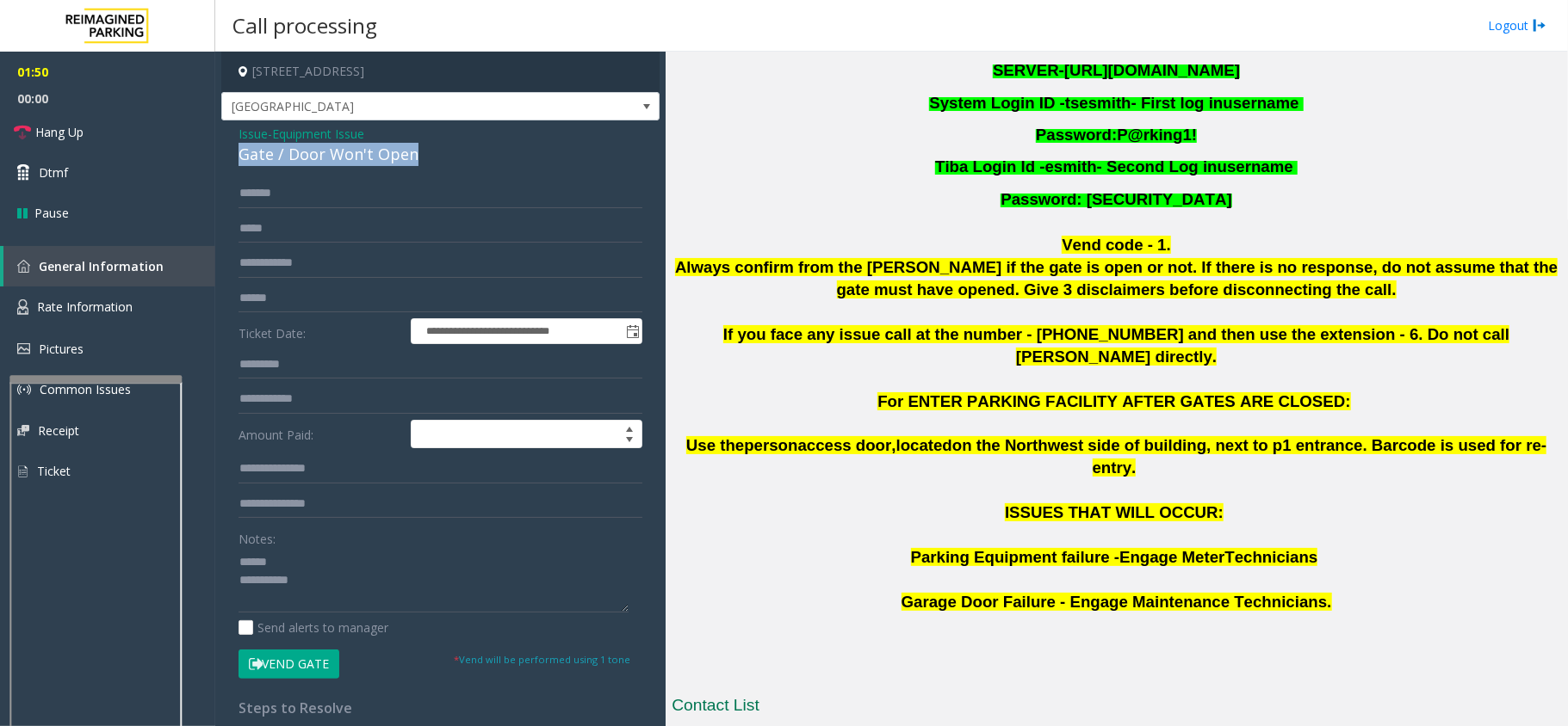
click at [381, 152] on div "Gate / Door Won't Open" at bounding box center [440, 155] width 404 height 23
type textarea "**********"
click at [410, 201] on input "*******" at bounding box center [440, 194] width 404 height 29
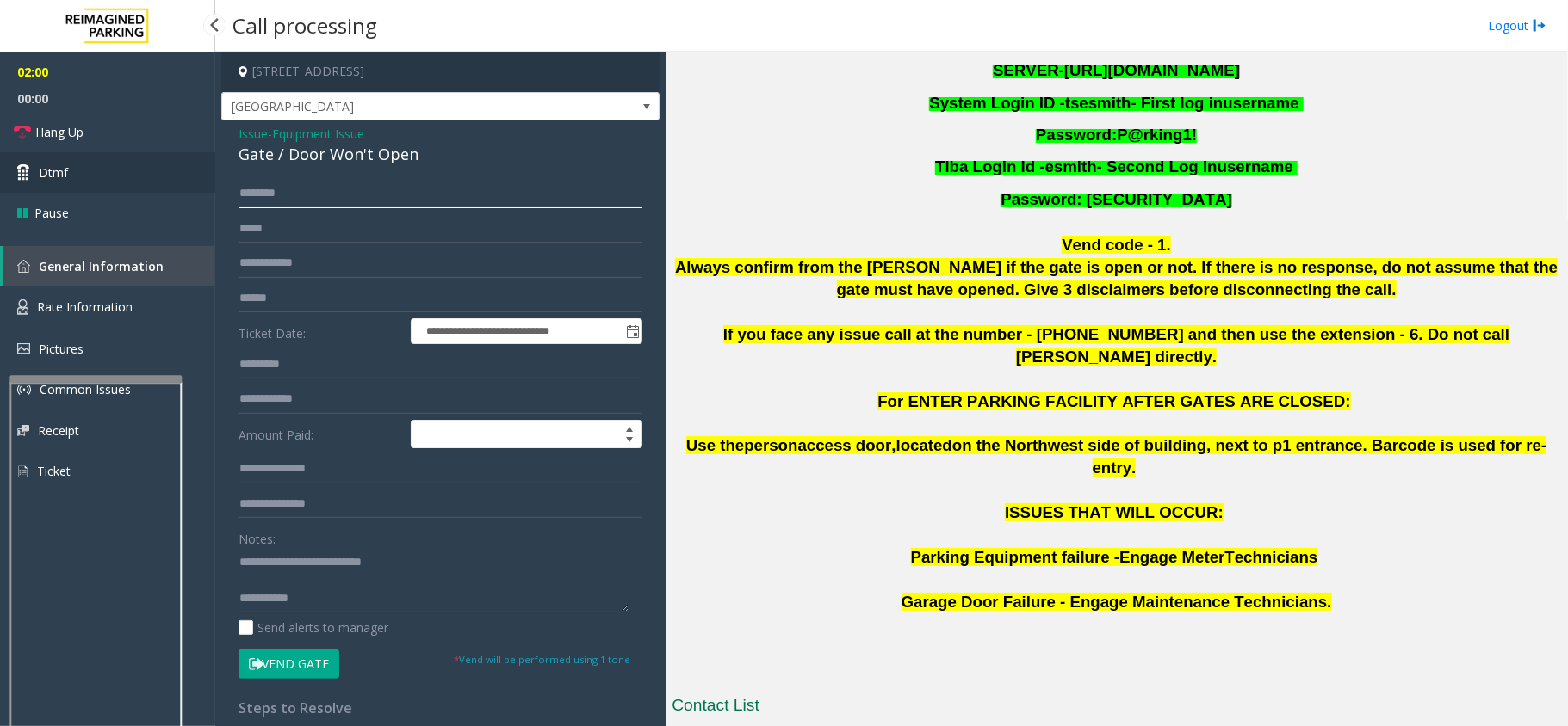
type input "********"
click at [124, 175] on link "Dtmf" at bounding box center [108, 172] width 215 height 40
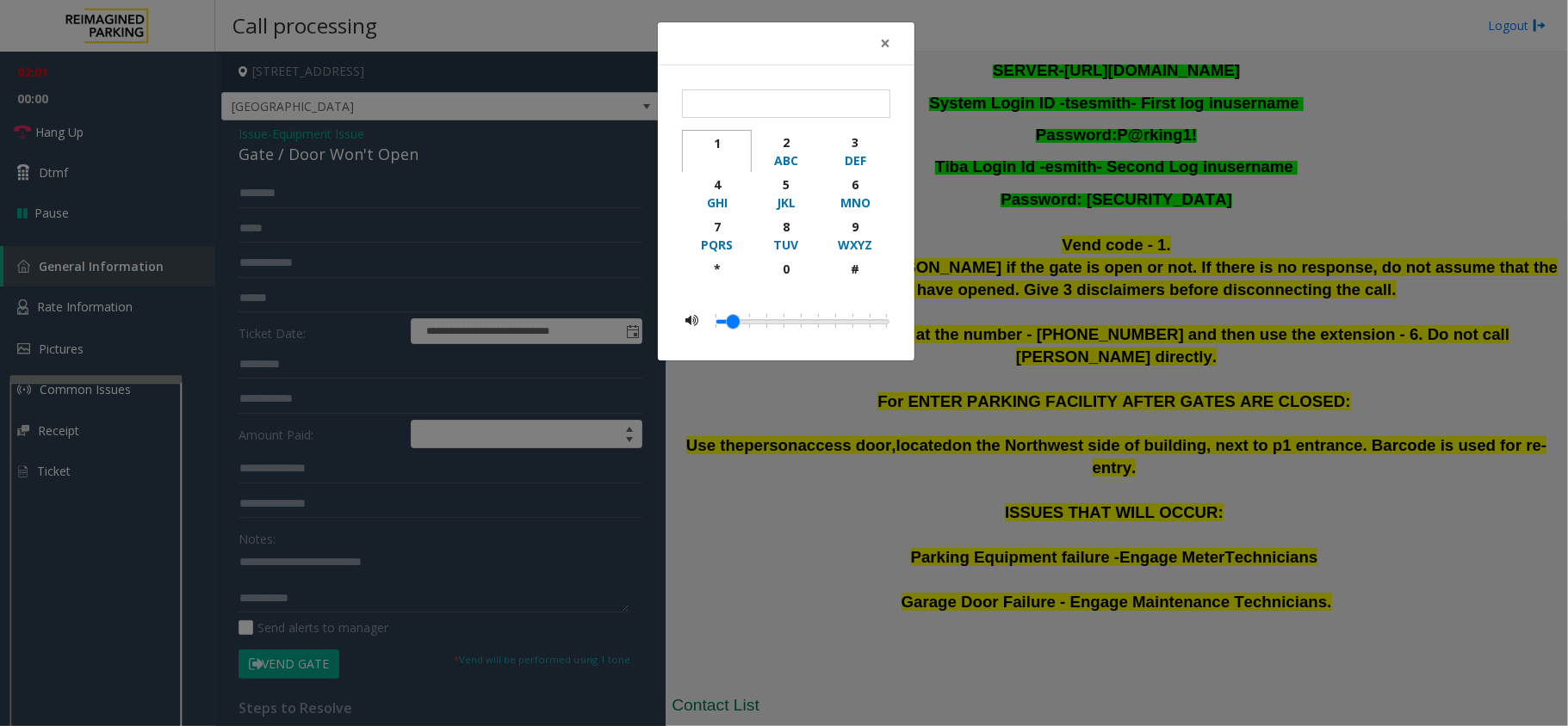
click at [703, 142] on div "1" at bounding box center [716, 143] width 47 height 18
type input "*"
click at [869, 41] on button "×" at bounding box center [885, 43] width 34 height 42
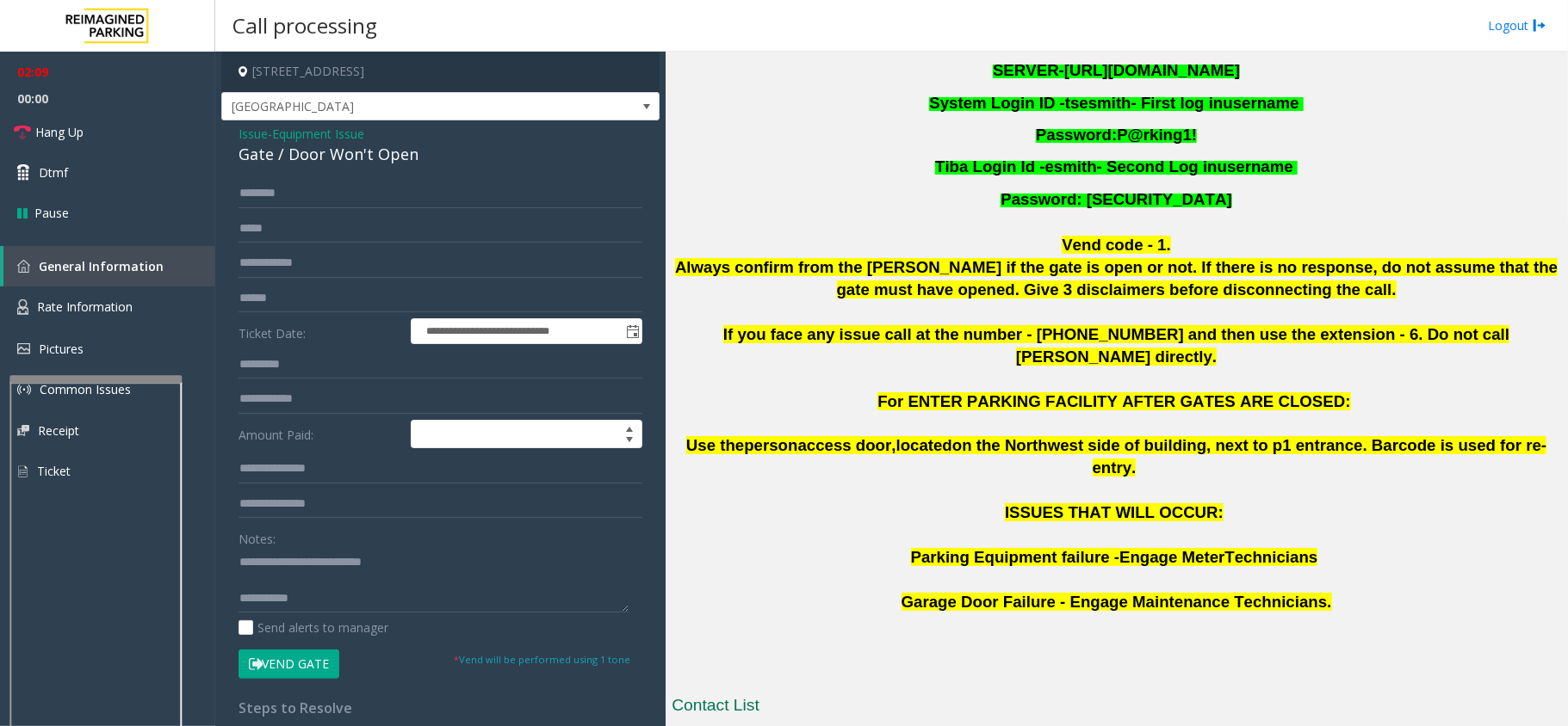
click at [303, 668] on button "Vend Gate" at bounding box center [289, 664] width 101 height 29
click at [436, 558] on textarea at bounding box center [434, 580] width 390 height 65
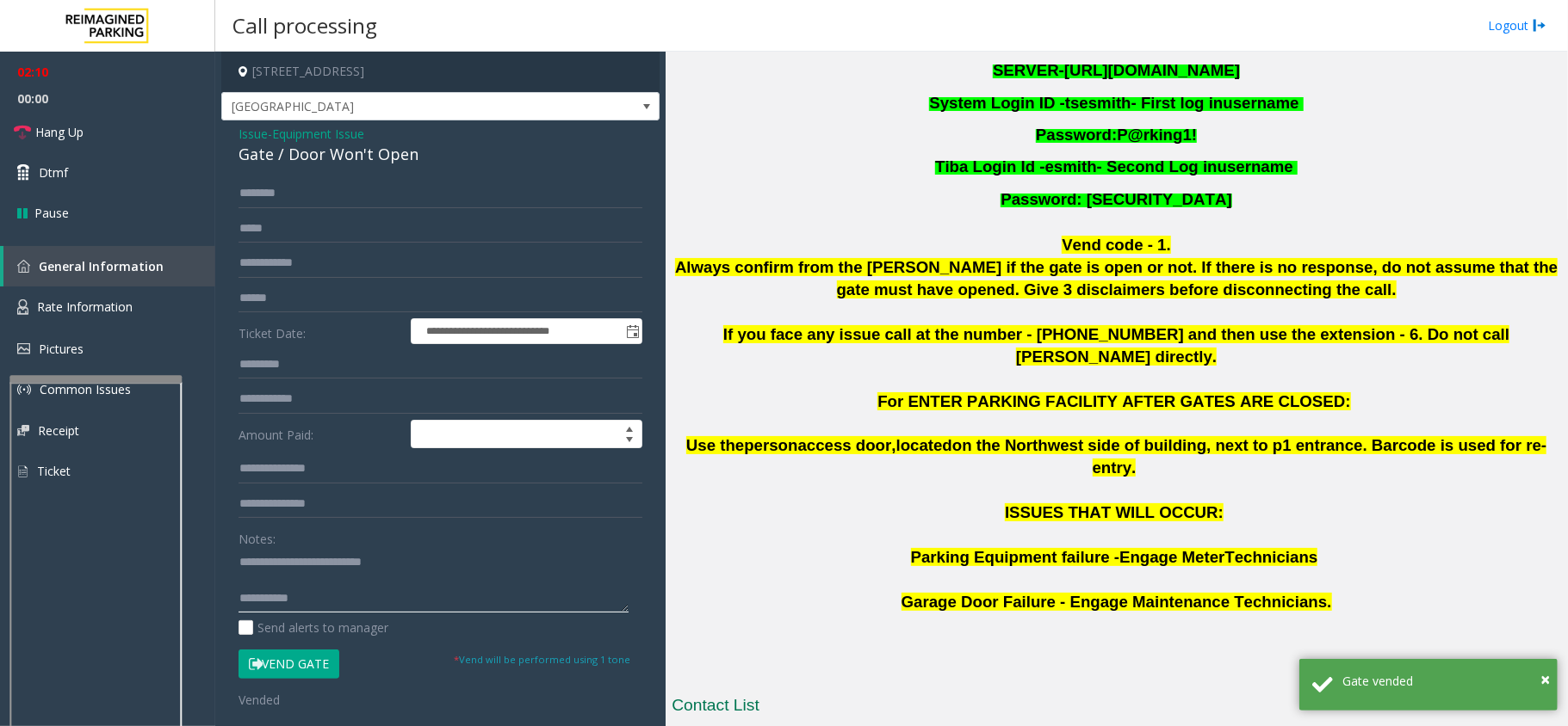
click at [436, 568] on textarea at bounding box center [434, 580] width 390 height 65
click at [438, 576] on textarea at bounding box center [434, 580] width 390 height 65
click at [480, 589] on textarea at bounding box center [434, 580] width 390 height 65
click at [472, 611] on textarea at bounding box center [434, 580] width 390 height 65
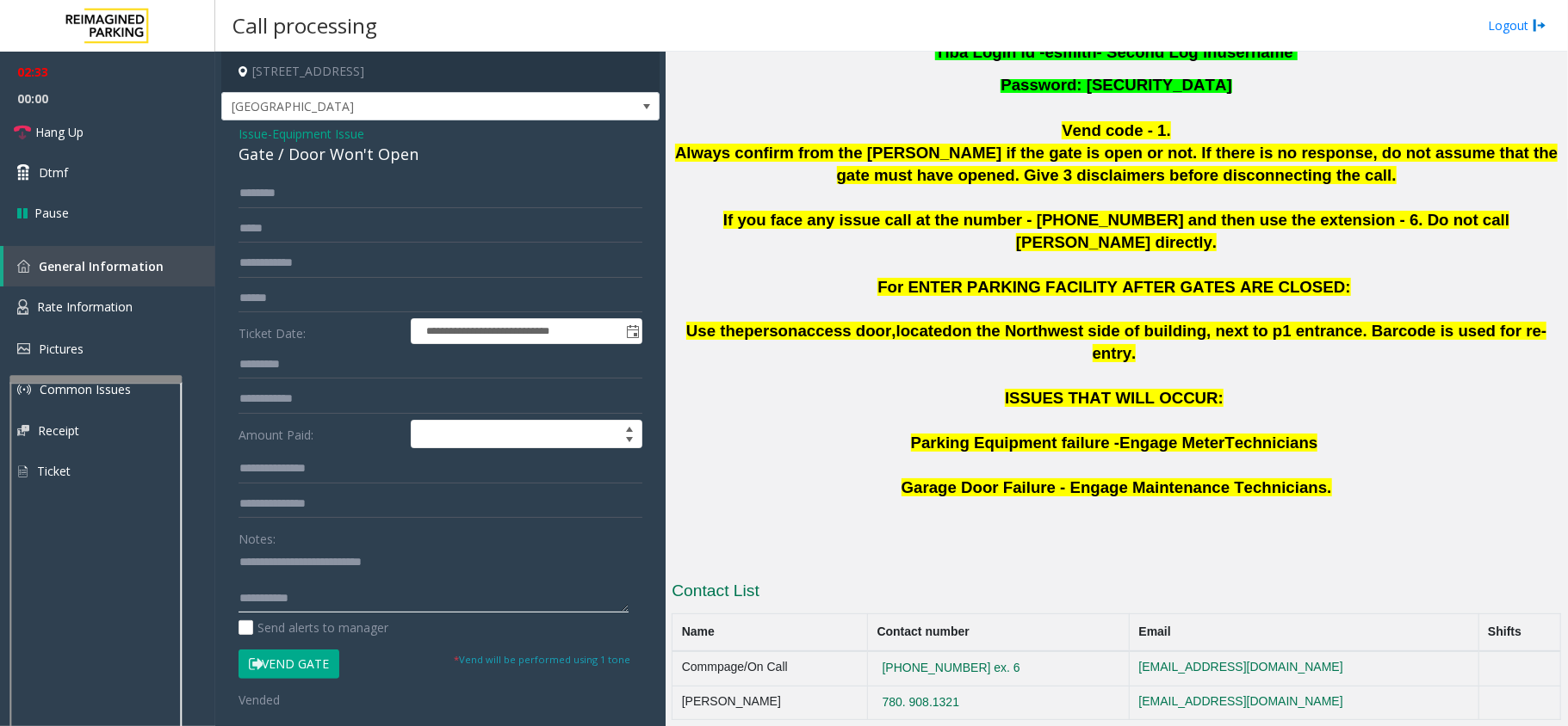
scroll to position [429, 0]
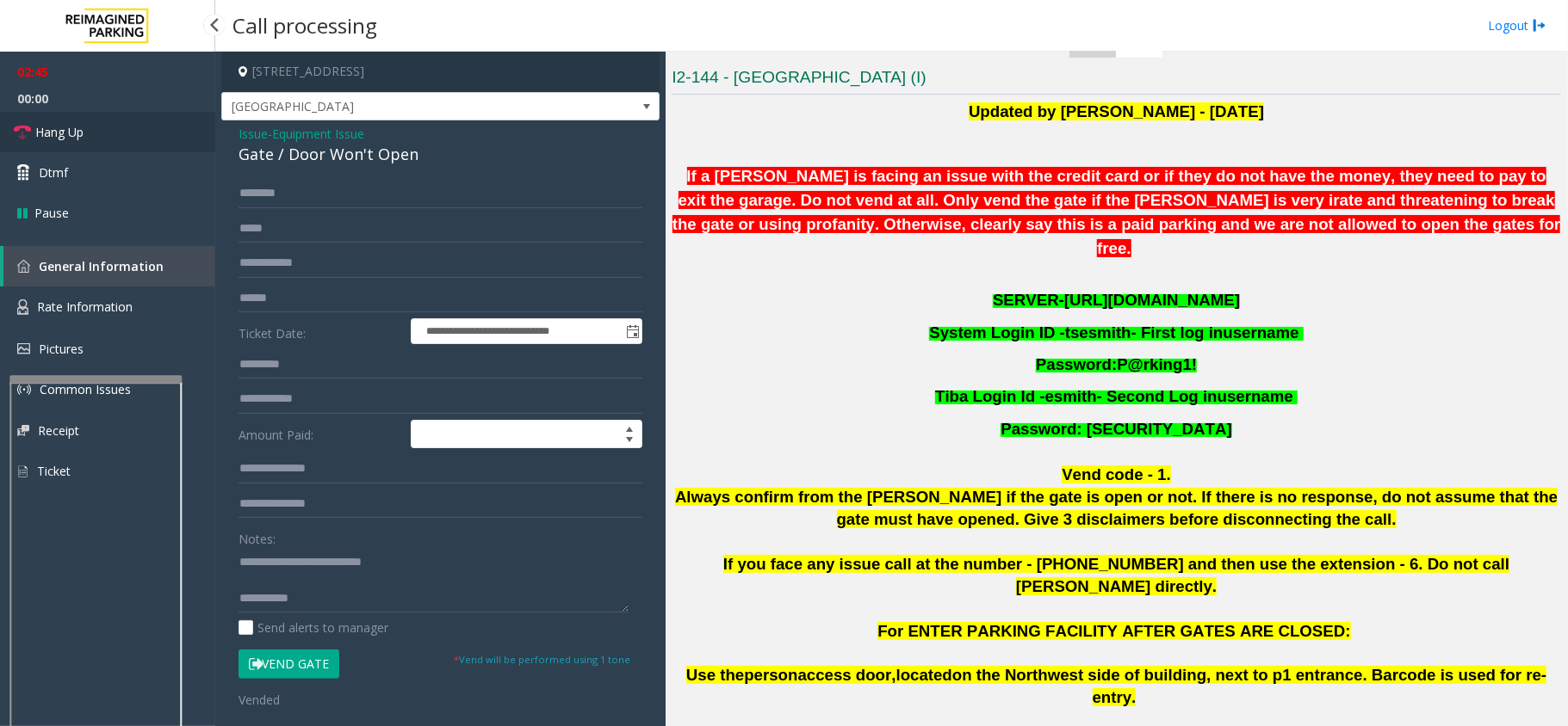
click at [109, 143] on link "Hang Up" at bounding box center [108, 131] width 215 height 40
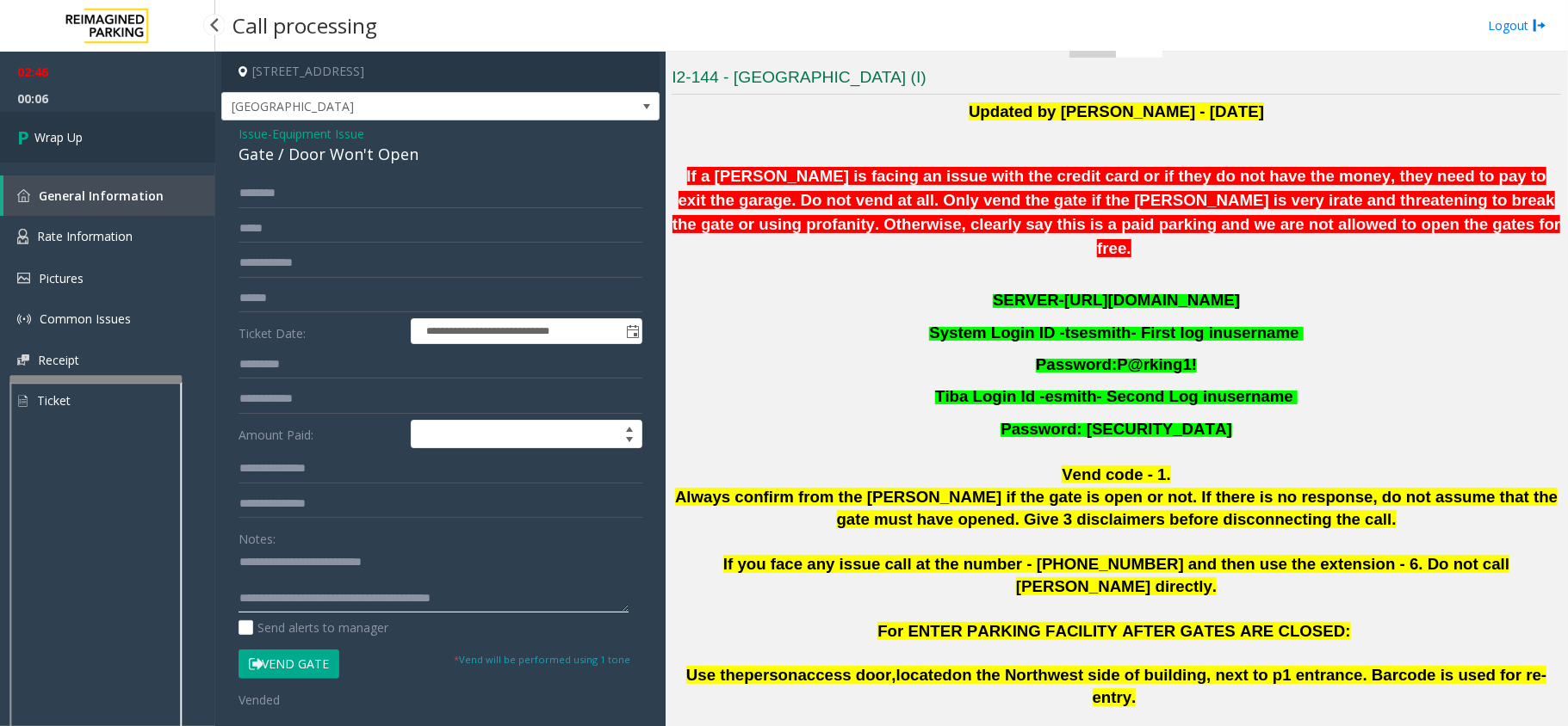
type textarea "**********"
click at [63, 143] on span "Wrap Up" at bounding box center [58, 137] width 48 height 18
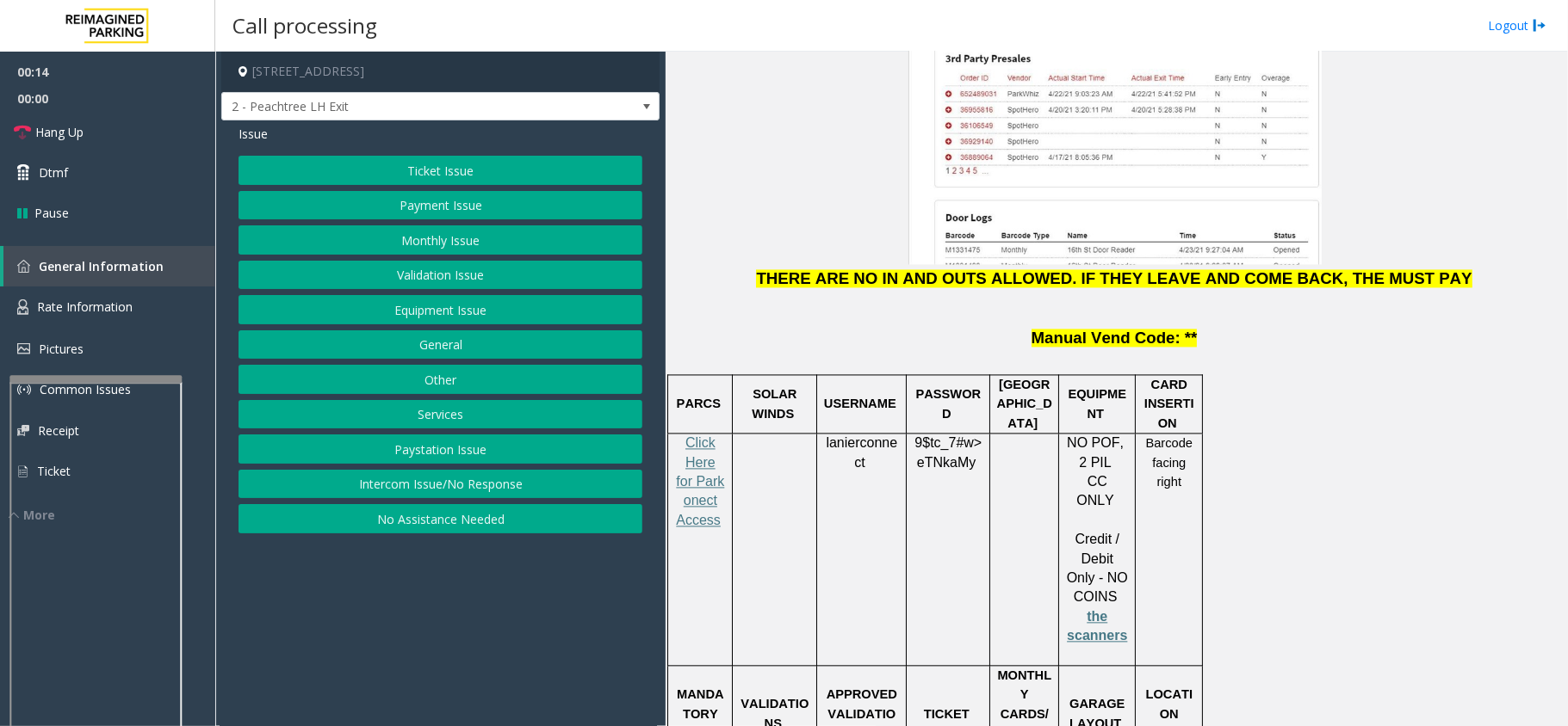
scroll to position [2524, 0]
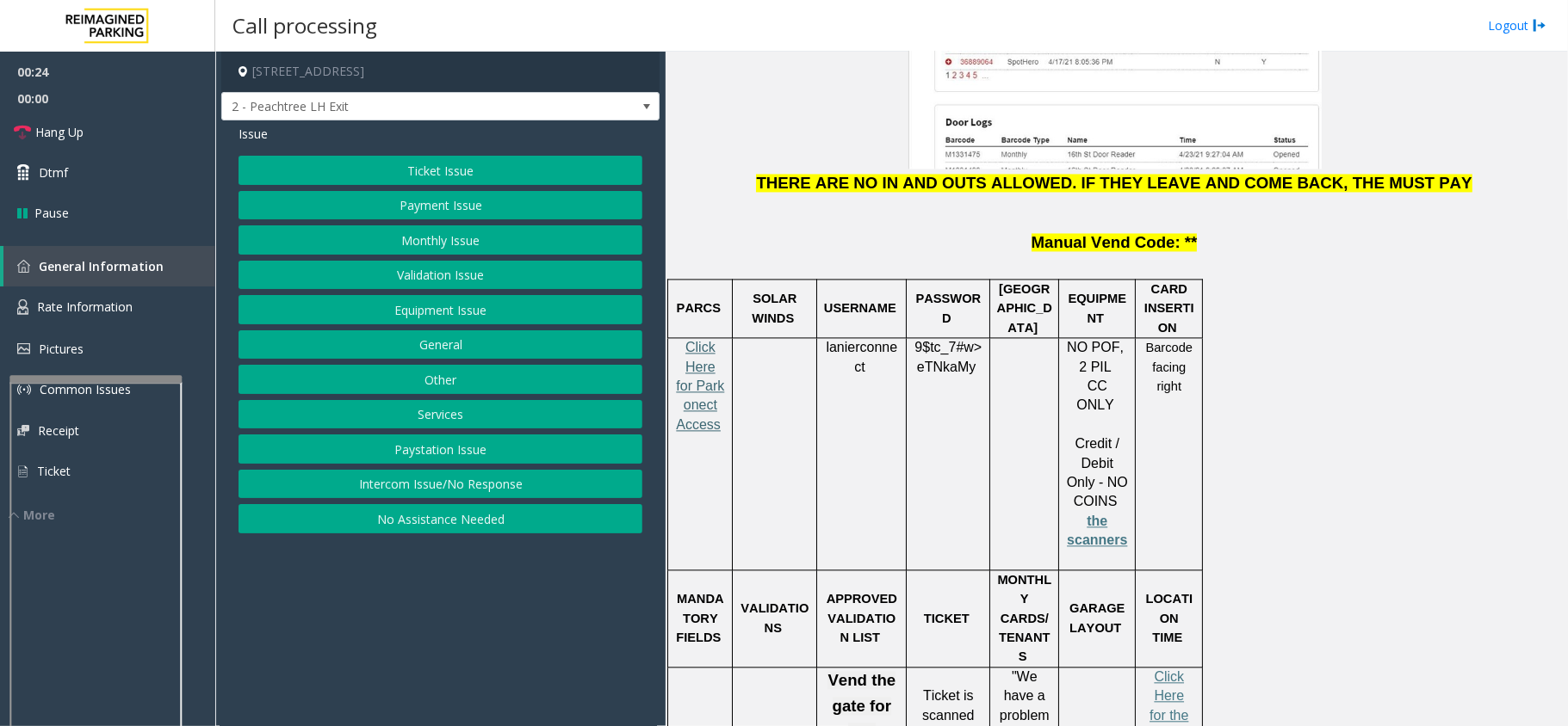
click at [706, 340] on span "Click Here for Parkonect Access" at bounding box center [700, 386] width 48 height 92
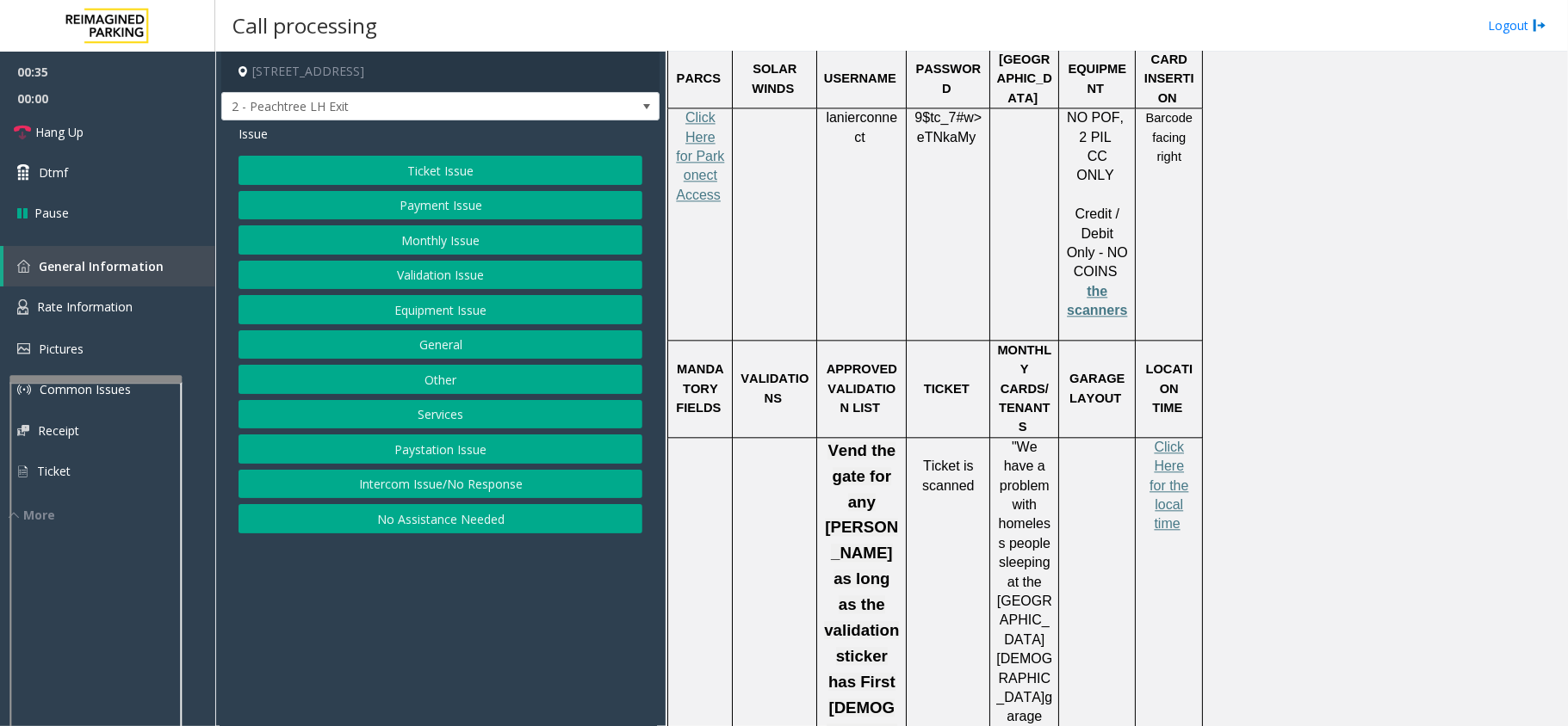
scroll to position [2410, 0]
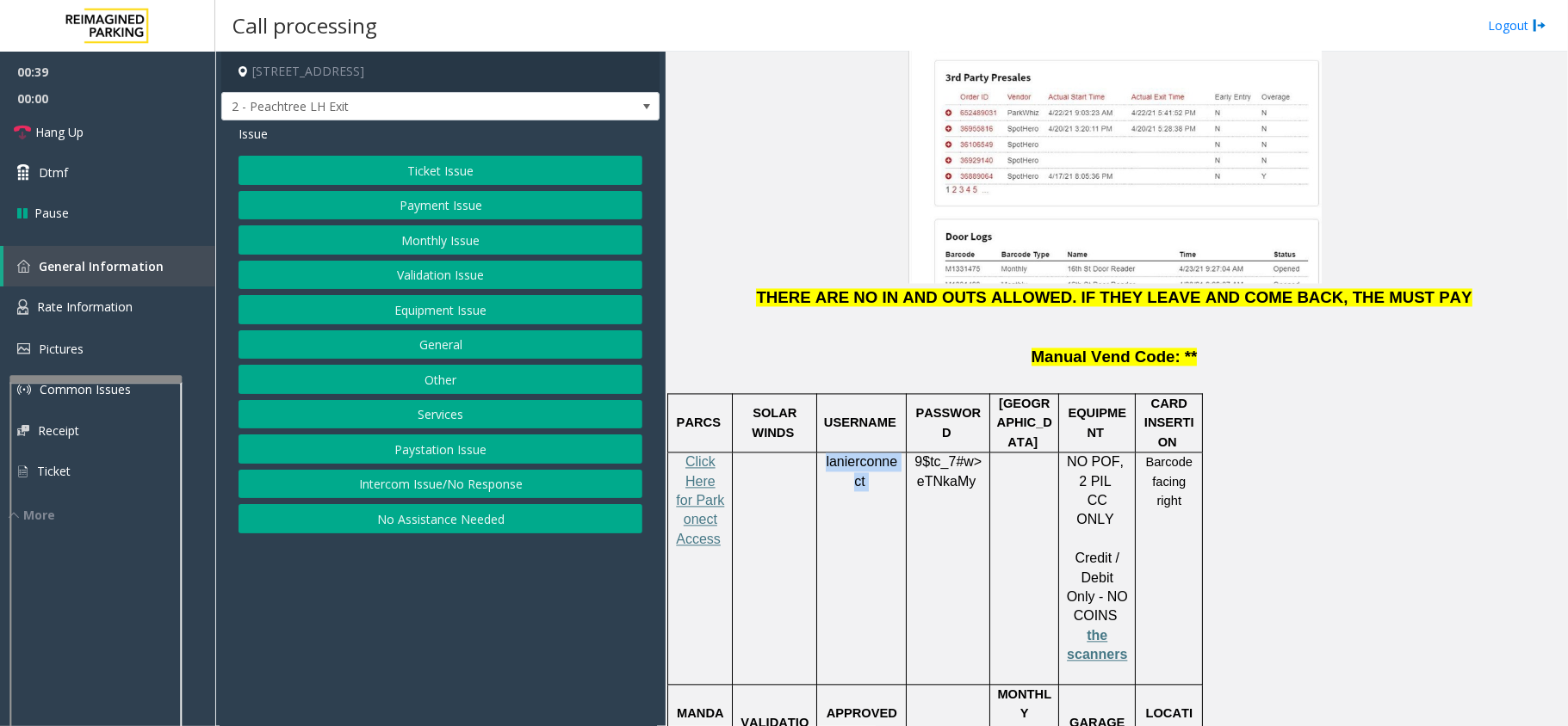
drag, startPoint x: 878, startPoint y: 389, endPoint x: 818, endPoint y: 369, distance: 63.2
click at [818, 453] on div "lanierconnect" at bounding box center [861, 473] width 89 height 39
copy p "lanierconnect"
drag, startPoint x: 972, startPoint y: 389, endPoint x: 927, endPoint y: 379, distance: 46.1
click at [907, 453] on div "9$tc_7#w> eTNkaMy" at bounding box center [947, 491] width 82 height 77
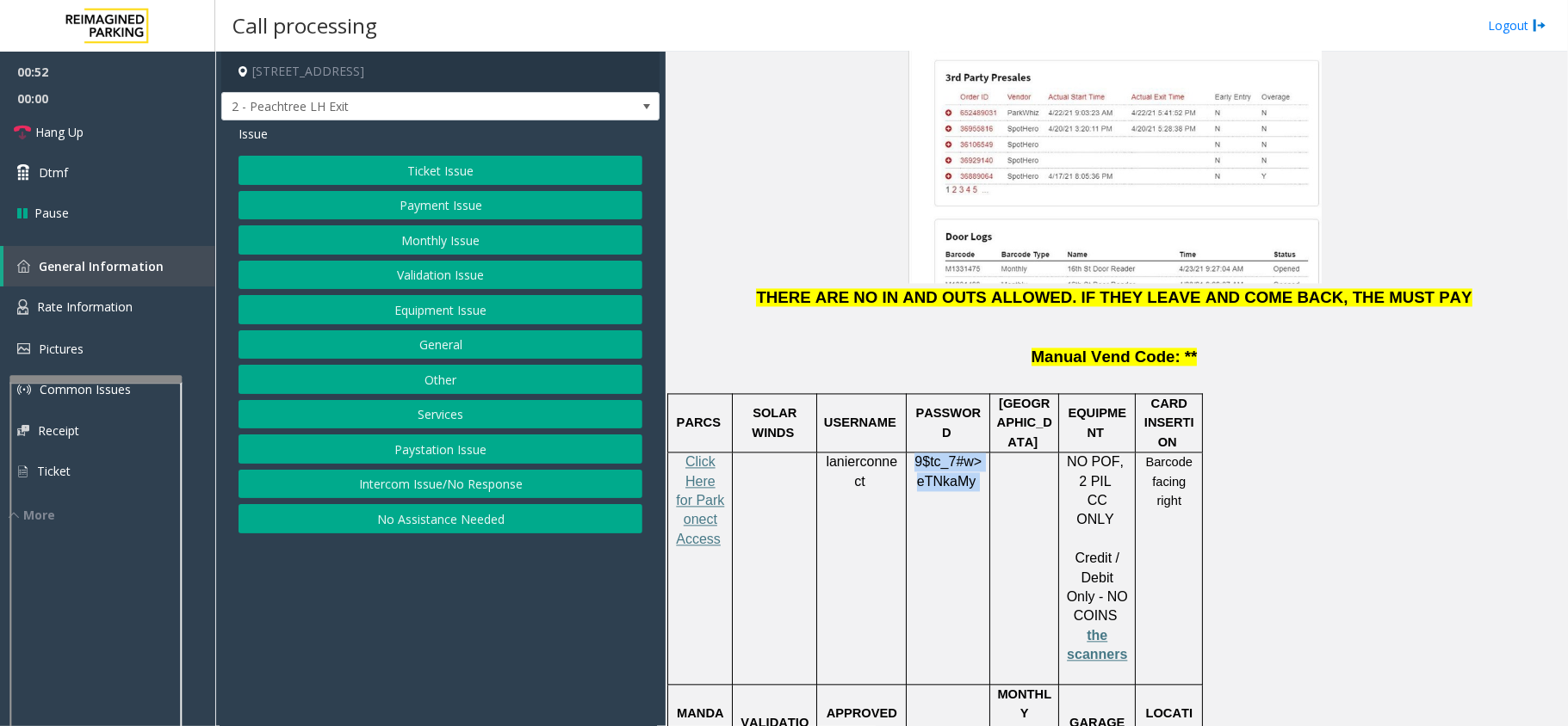
copy p "9$tc_7#w> eTNkaMy"
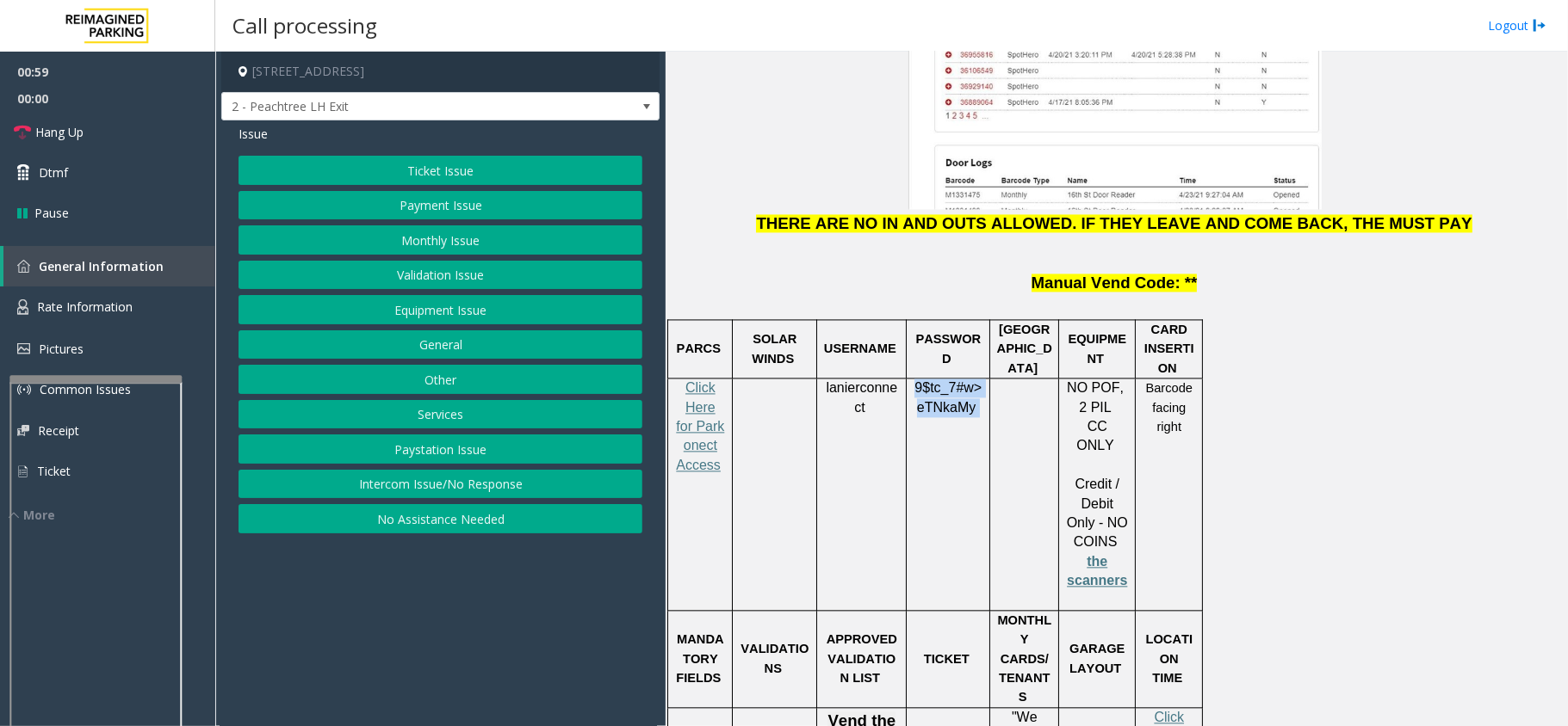
scroll to position [2524, 0]
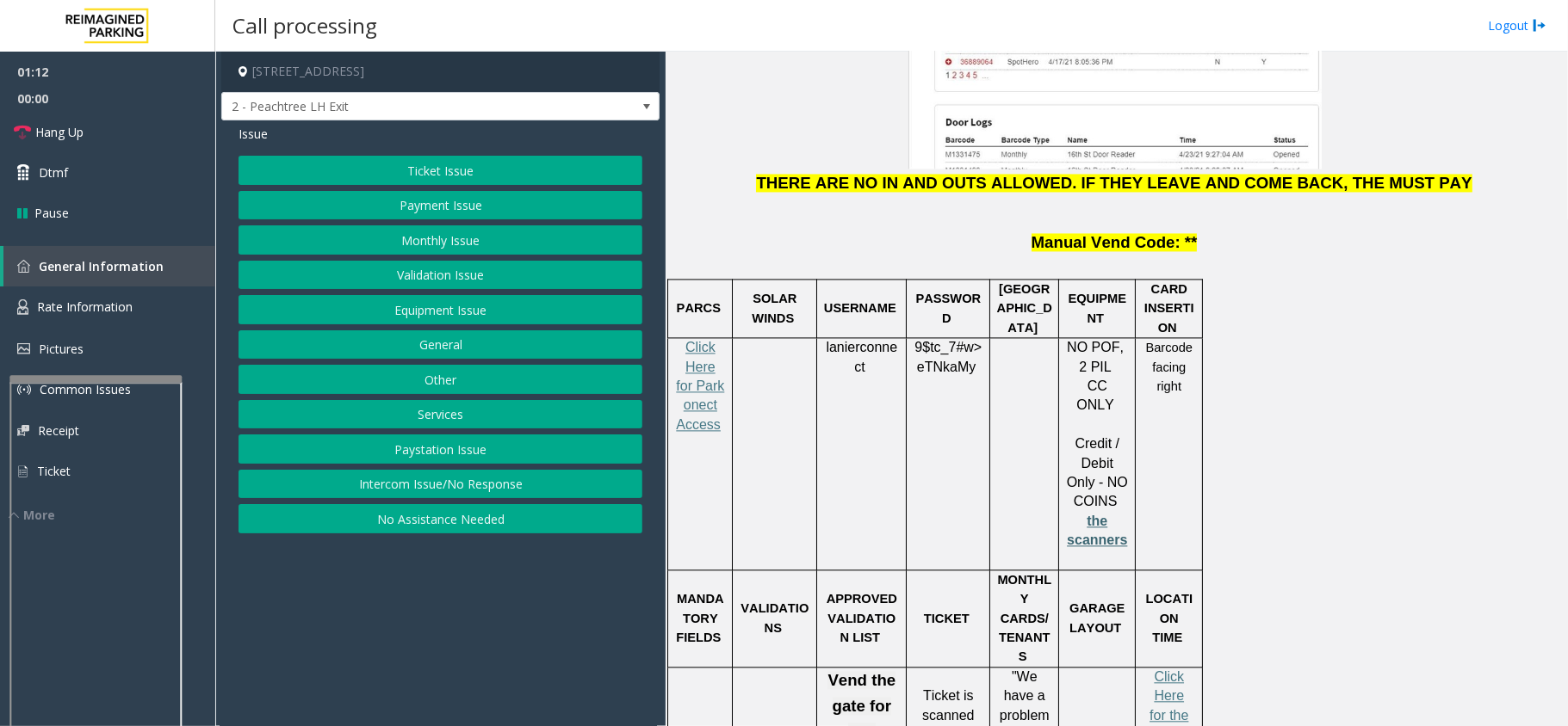
click at [1103, 514] on span "the scanners" at bounding box center [1097, 530] width 61 height 33
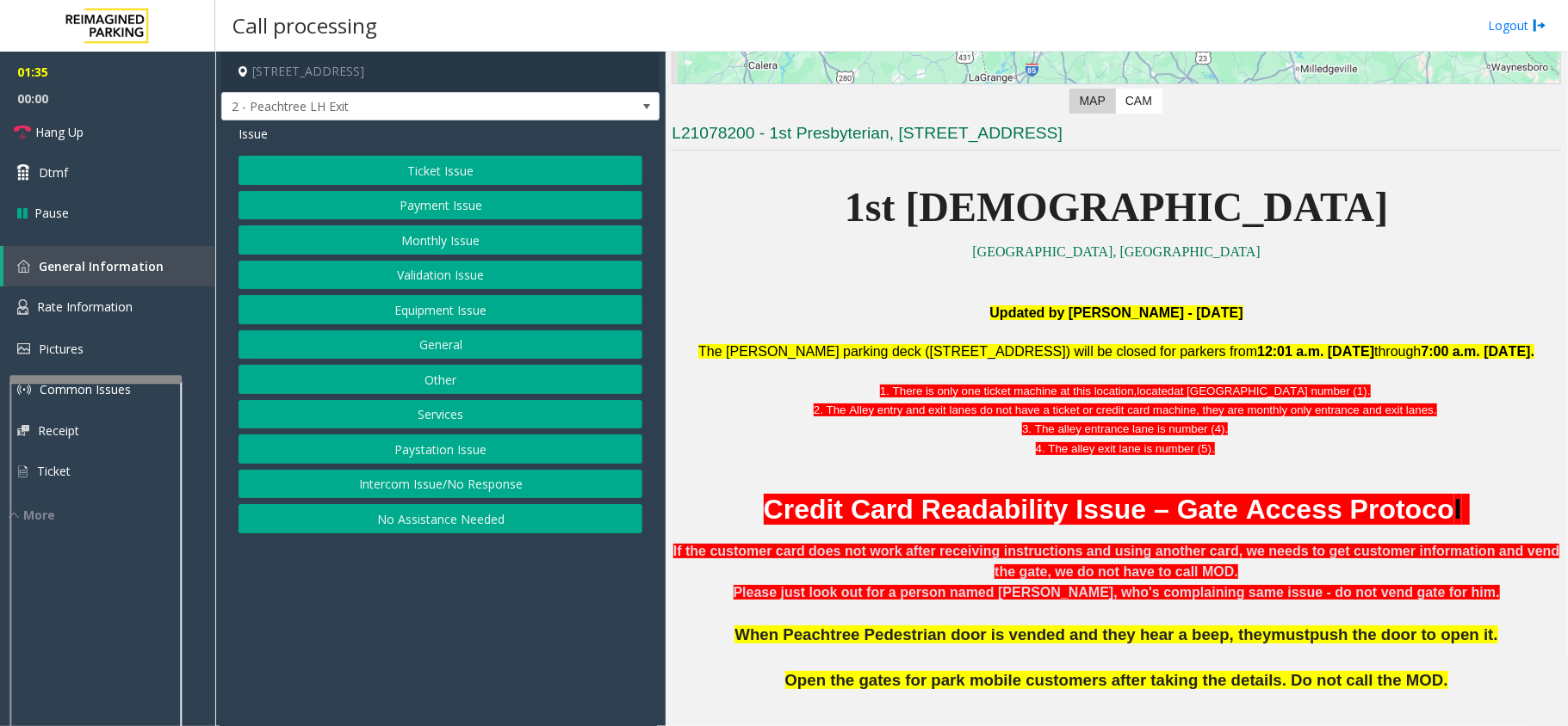
scroll to position [344, 0]
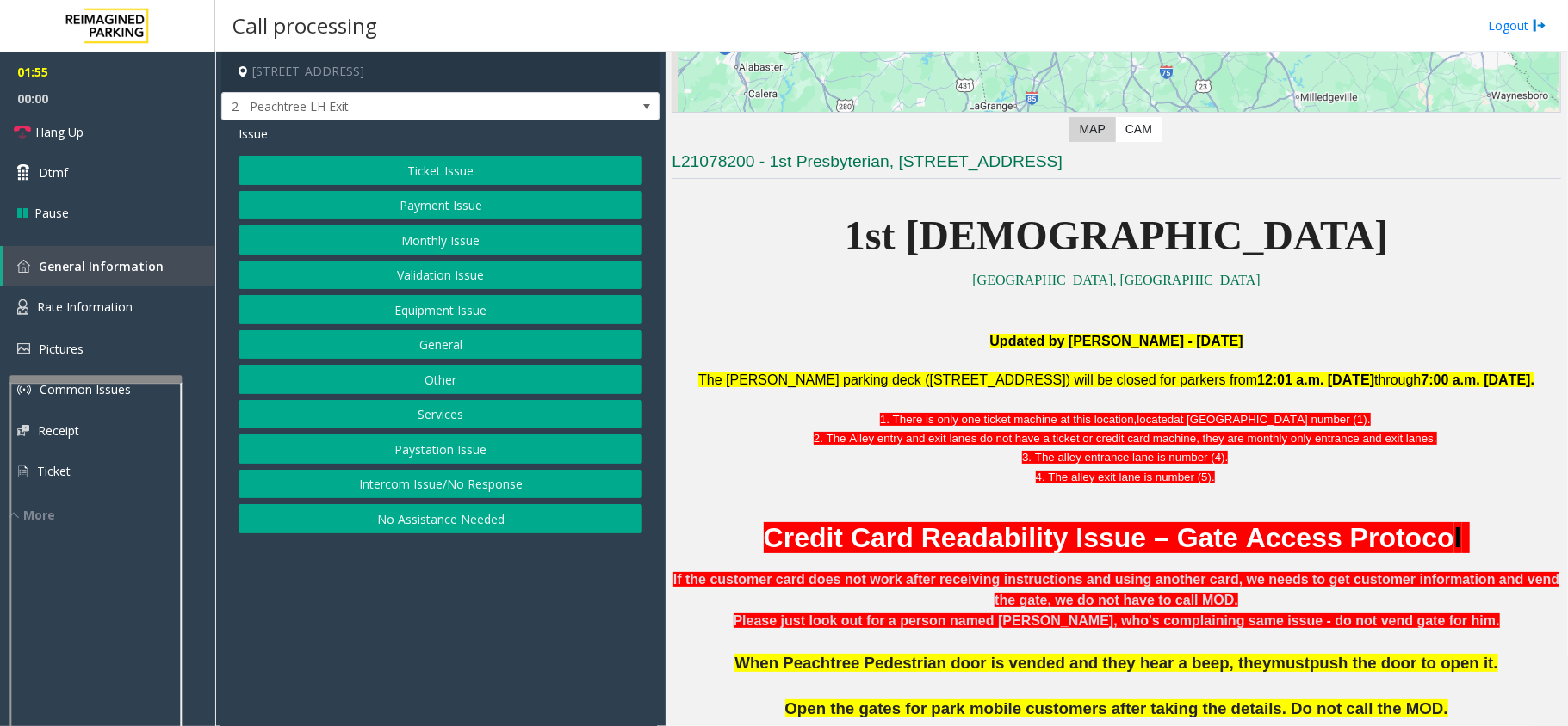
click at [438, 204] on button "Payment Issue" at bounding box center [440, 205] width 404 height 29
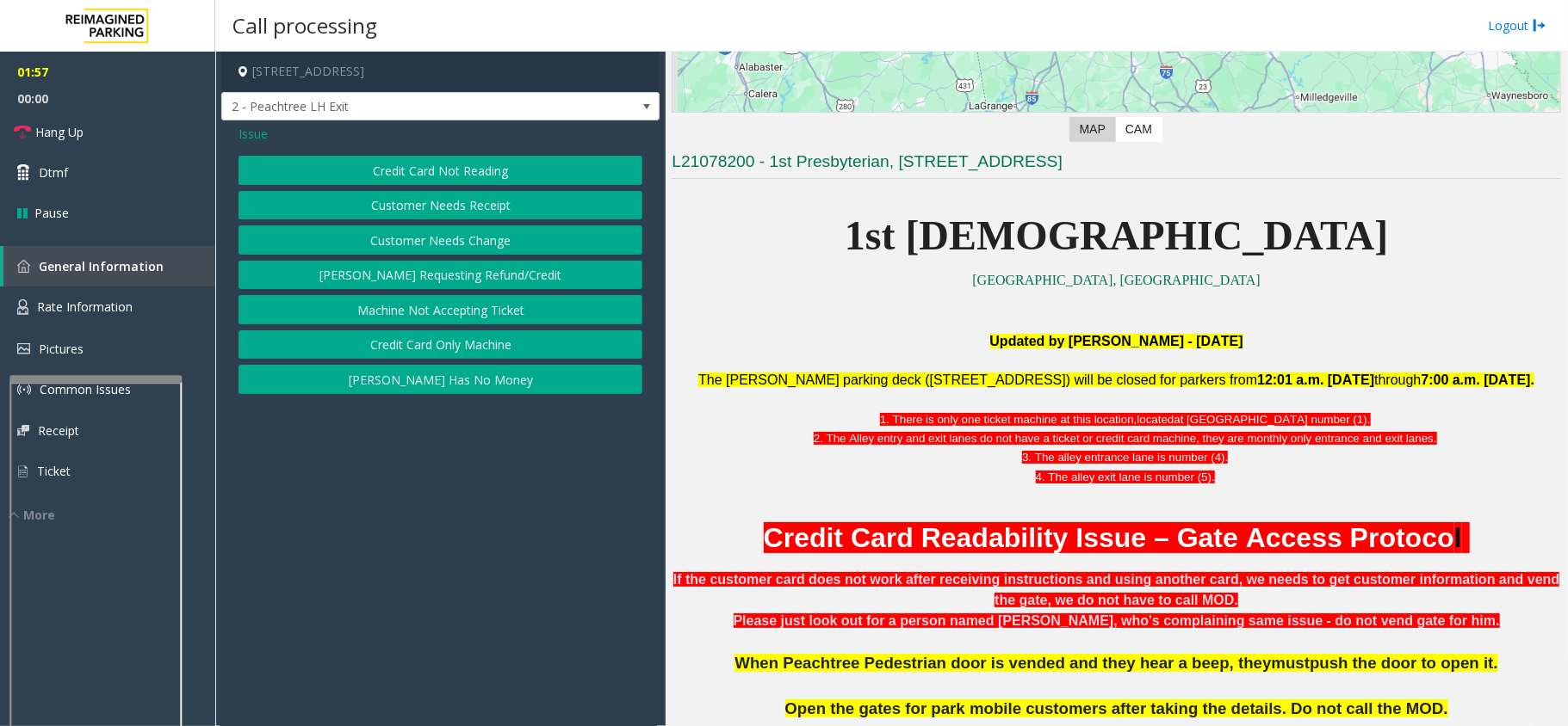
click at [438, 342] on button "Credit Card Only Machine" at bounding box center [440, 345] width 404 height 29
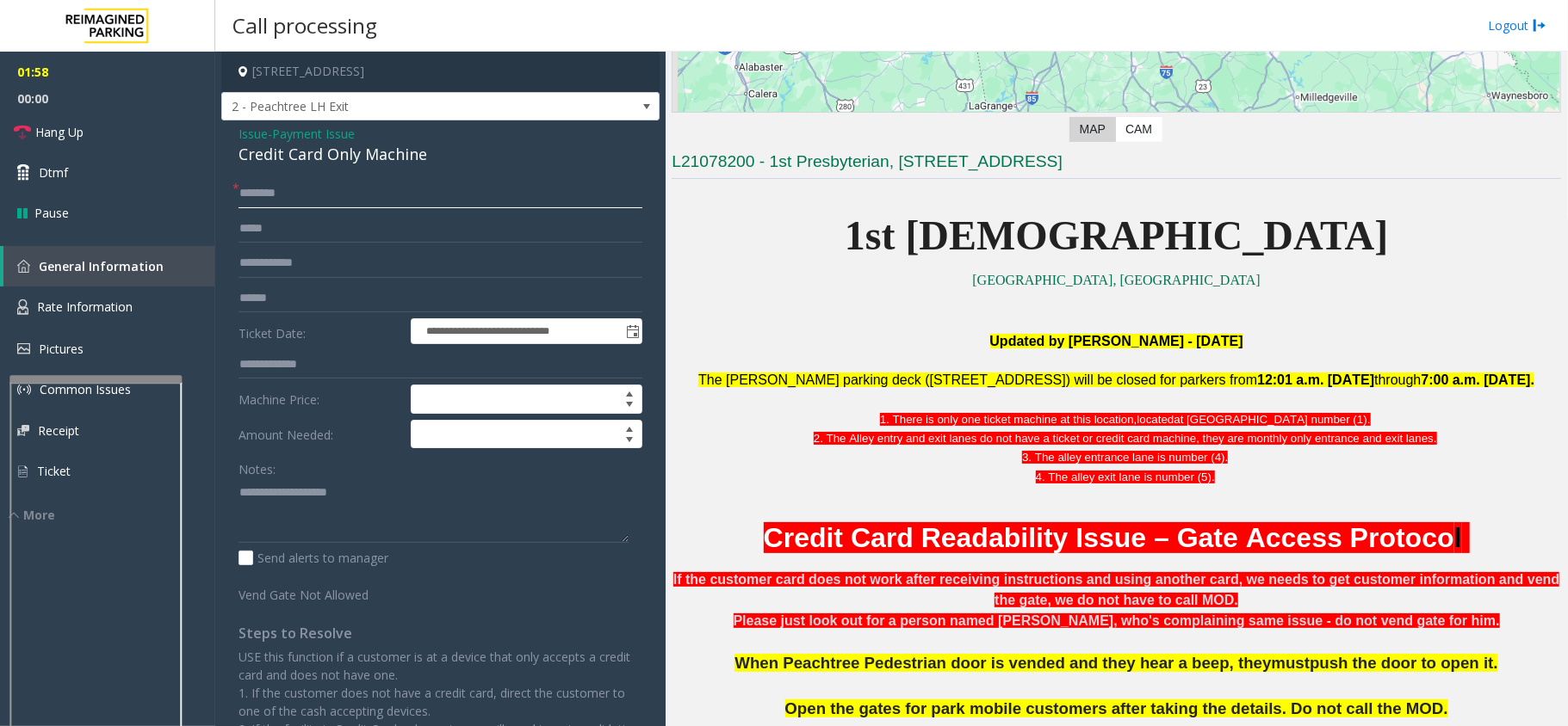
click at [304, 191] on input "text" at bounding box center [440, 194] width 404 height 29
type input "*"
type input "******"
click at [265, 296] on input "text" at bounding box center [440, 298] width 404 height 29
type textarea "**********"
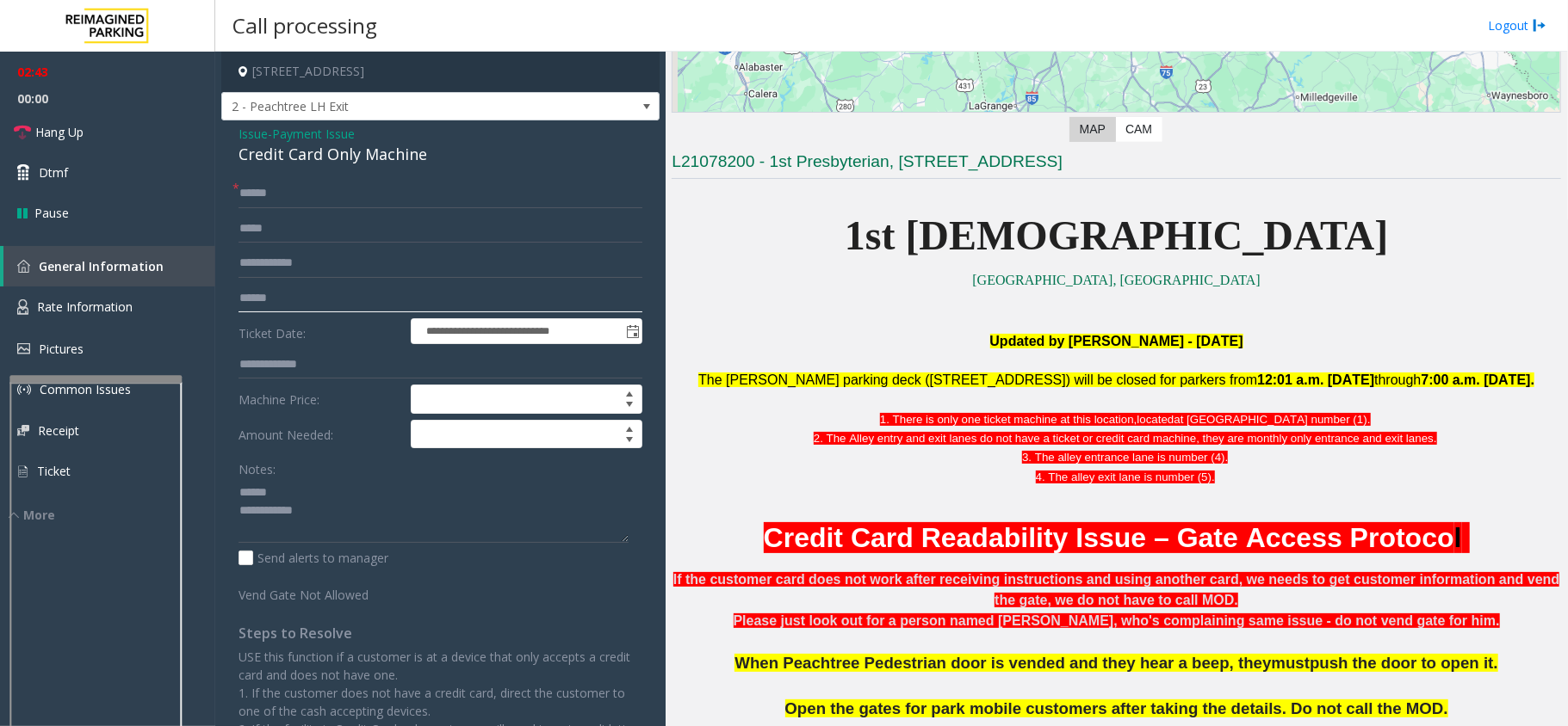
click at [268, 291] on input "text" at bounding box center [440, 298] width 404 height 29
click at [255, 296] on input "********" at bounding box center [440, 298] width 404 height 29
click at [318, 303] on input "**********" at bounding box center [440, 298] width 404 height 29
type input "**********"
click at [297, 148] on div "Credit Card Only Machine" at bounding box center [440, 155] width 404 height 23
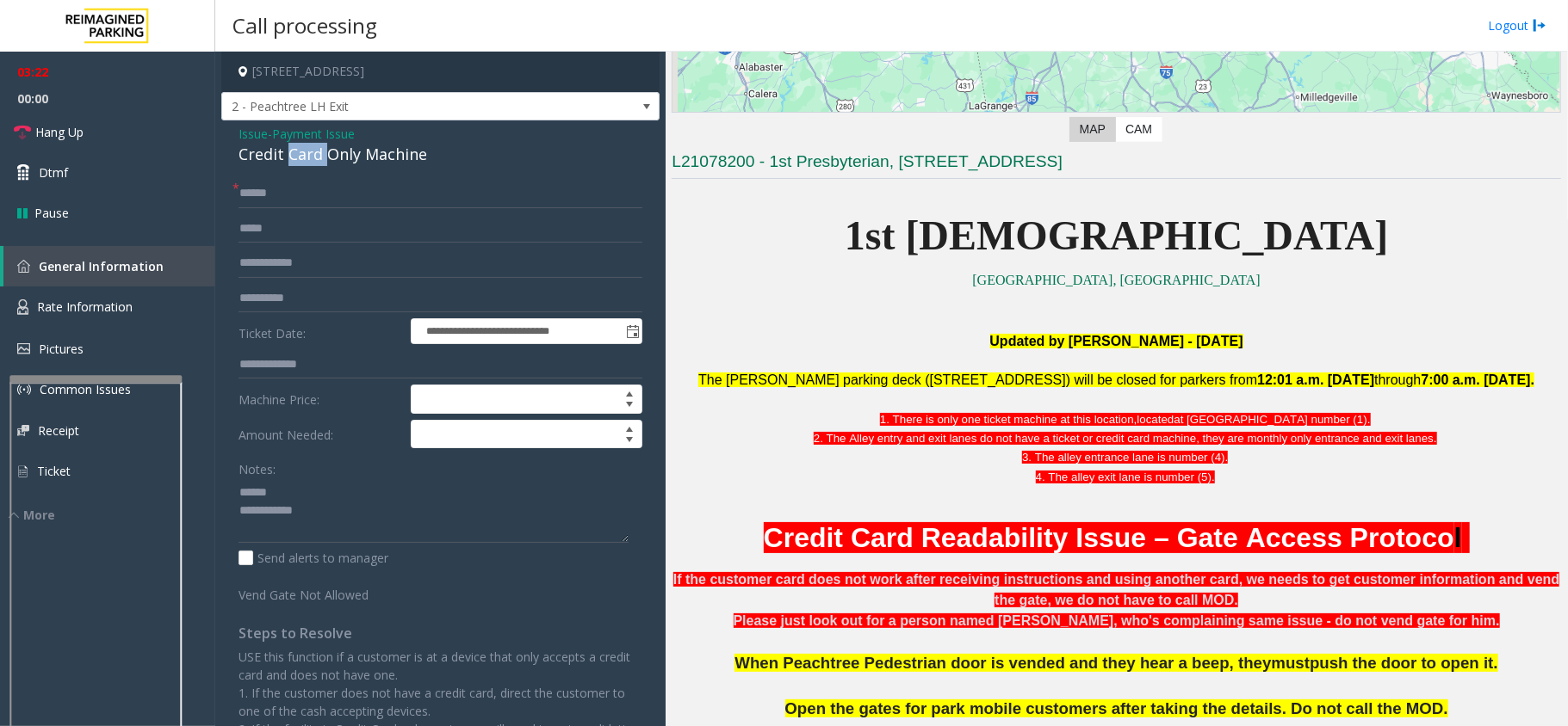
click at [297, 148] on div "Credit Card Only Machine" at bounding box center [440, 155] width 404 height 23
type textarea "**********"
click at [311, 301] on input "**********" at bounding box center [440, 298] width 404 height 29
type input "*"
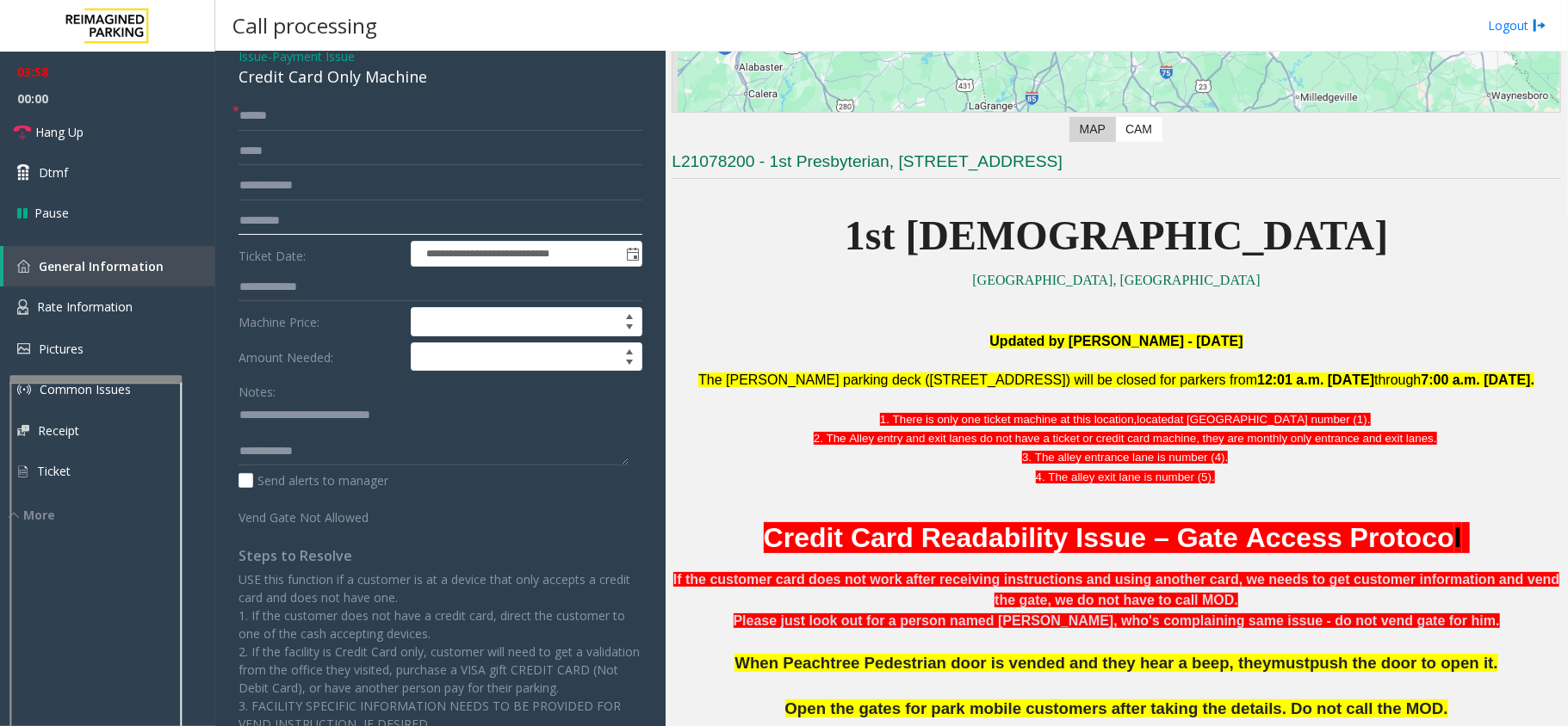
scroll to position [159, 0]
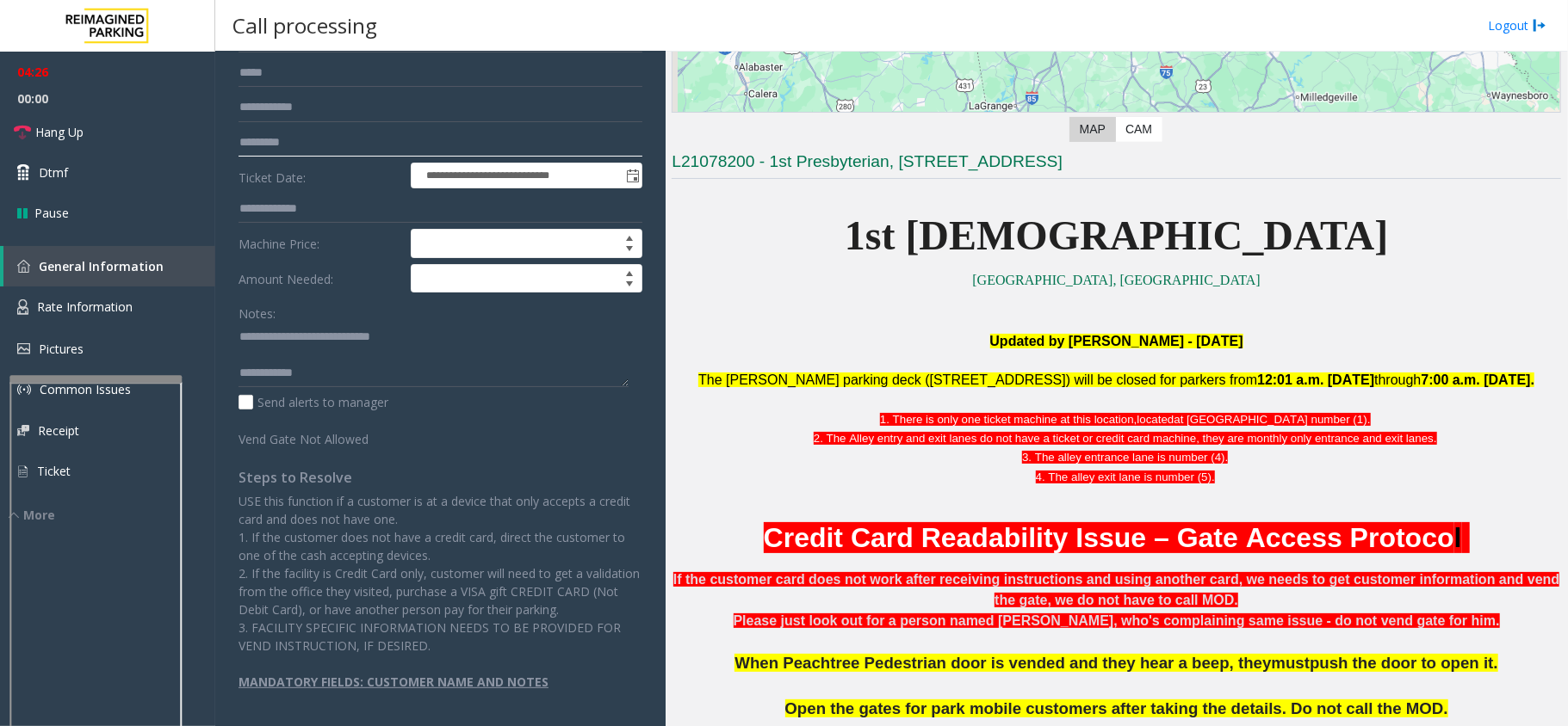
type input "*********"
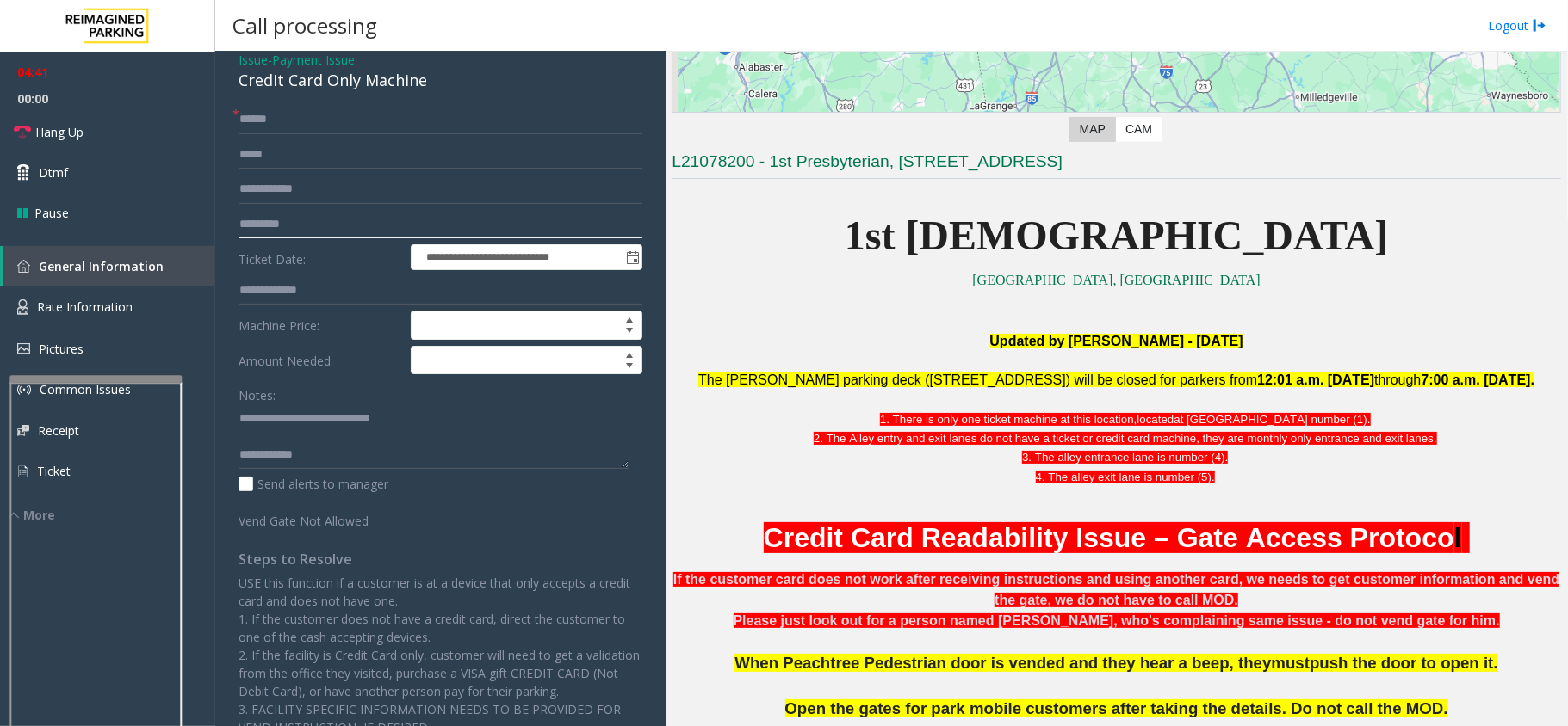
scroll to position [0, 0]
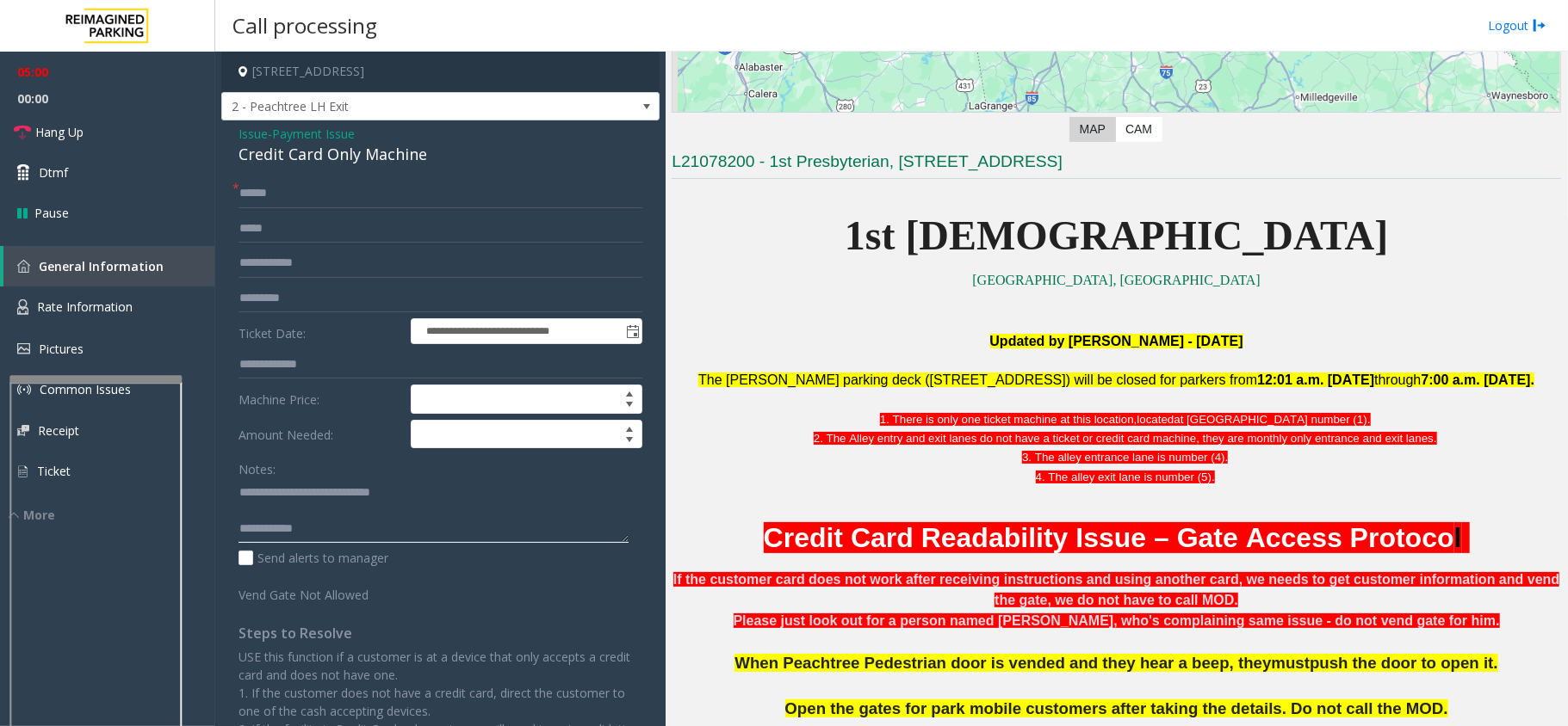
click at [428, 534] on textarea at bounding box center [434, 511] width 390 height 65
click at [89, 114] on link "Hang Up" at bounding box center [108, 131] width 215 height 40
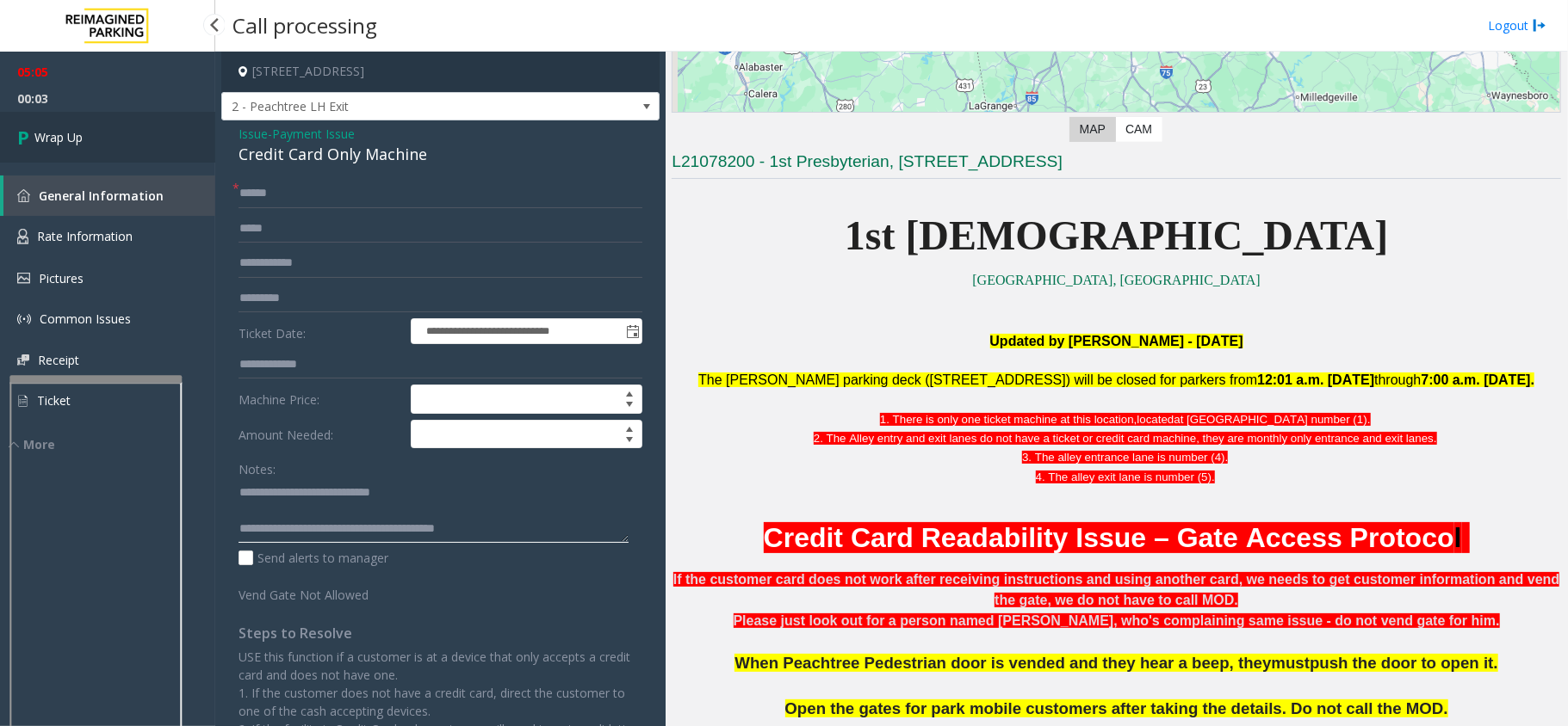
type textarea "**********"
click at [74, 118] on link "Wrap Up" at bounding box center [108, 137] width 215 height 51
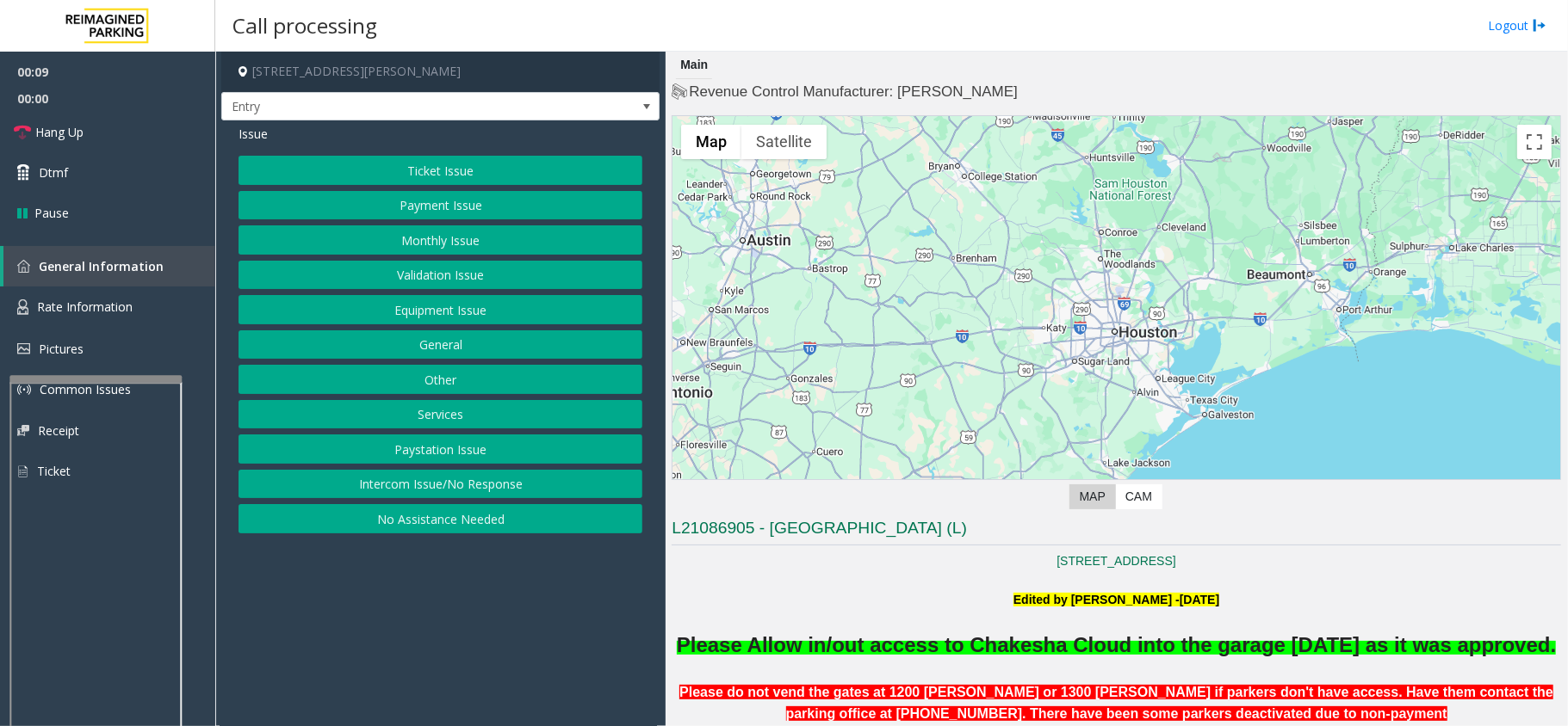
scroll to position [114, 0]
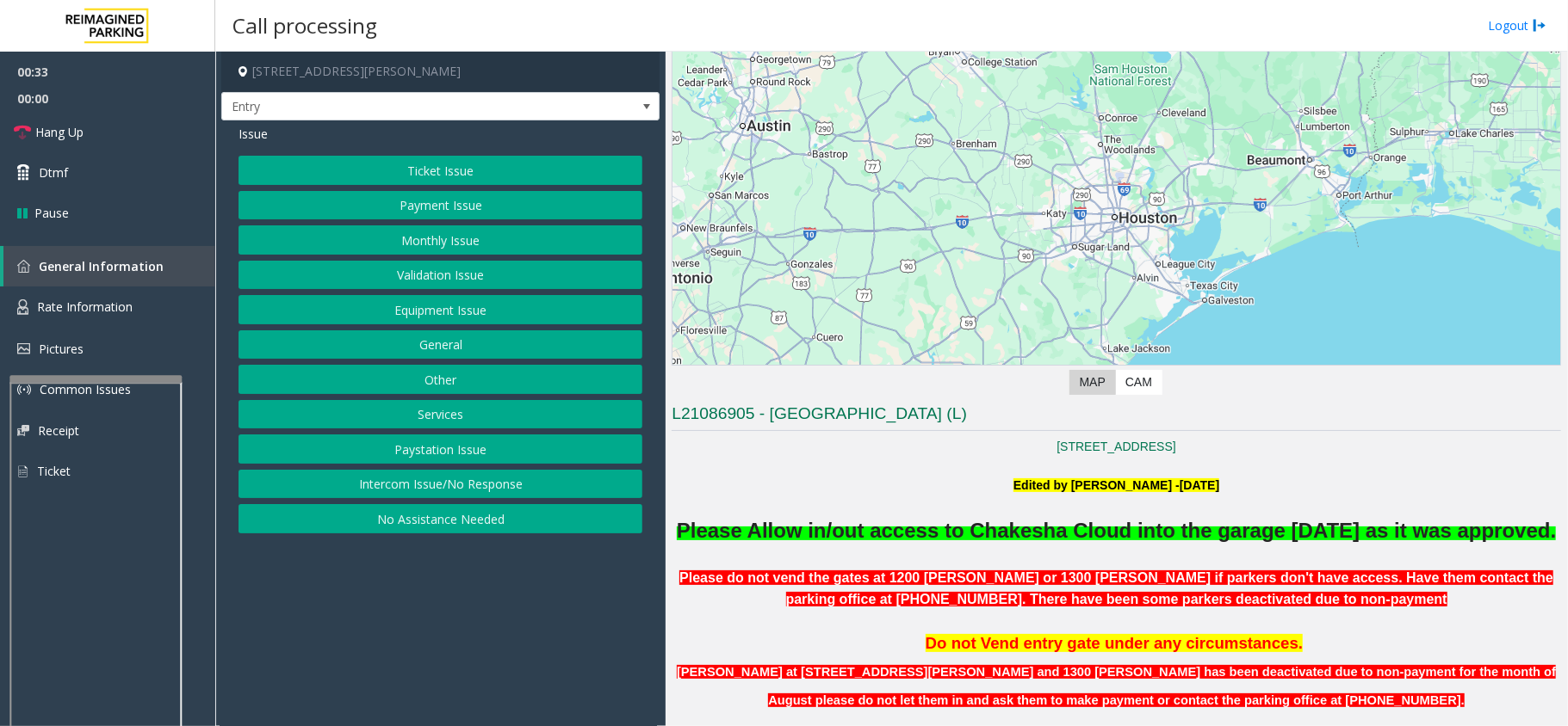
click at [439, 242] on button "Monthly Issue" at bounding box center [440, 240] width 404 height 29
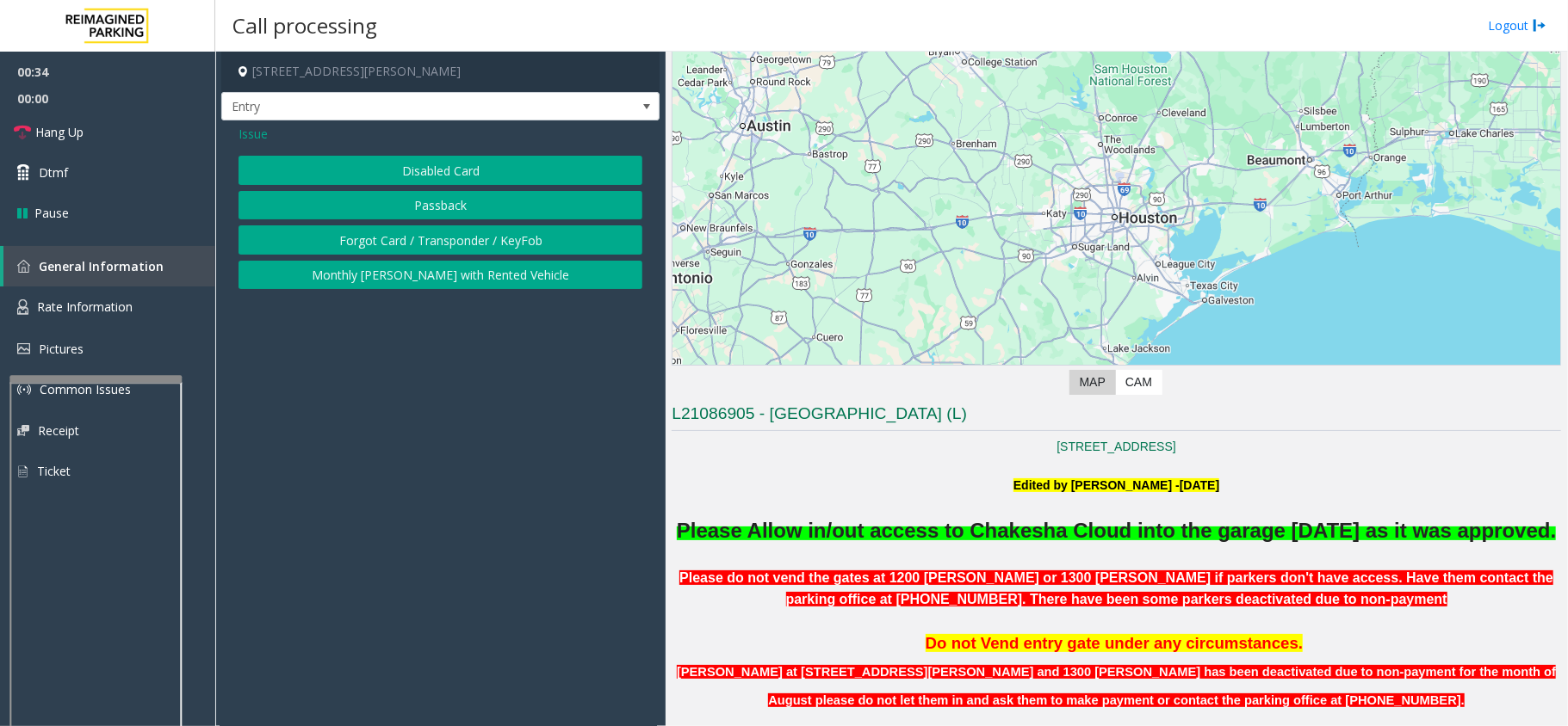
click at [452, 165] on button "Disabled Card" at bounding box center [440, 170] width 404 height 29
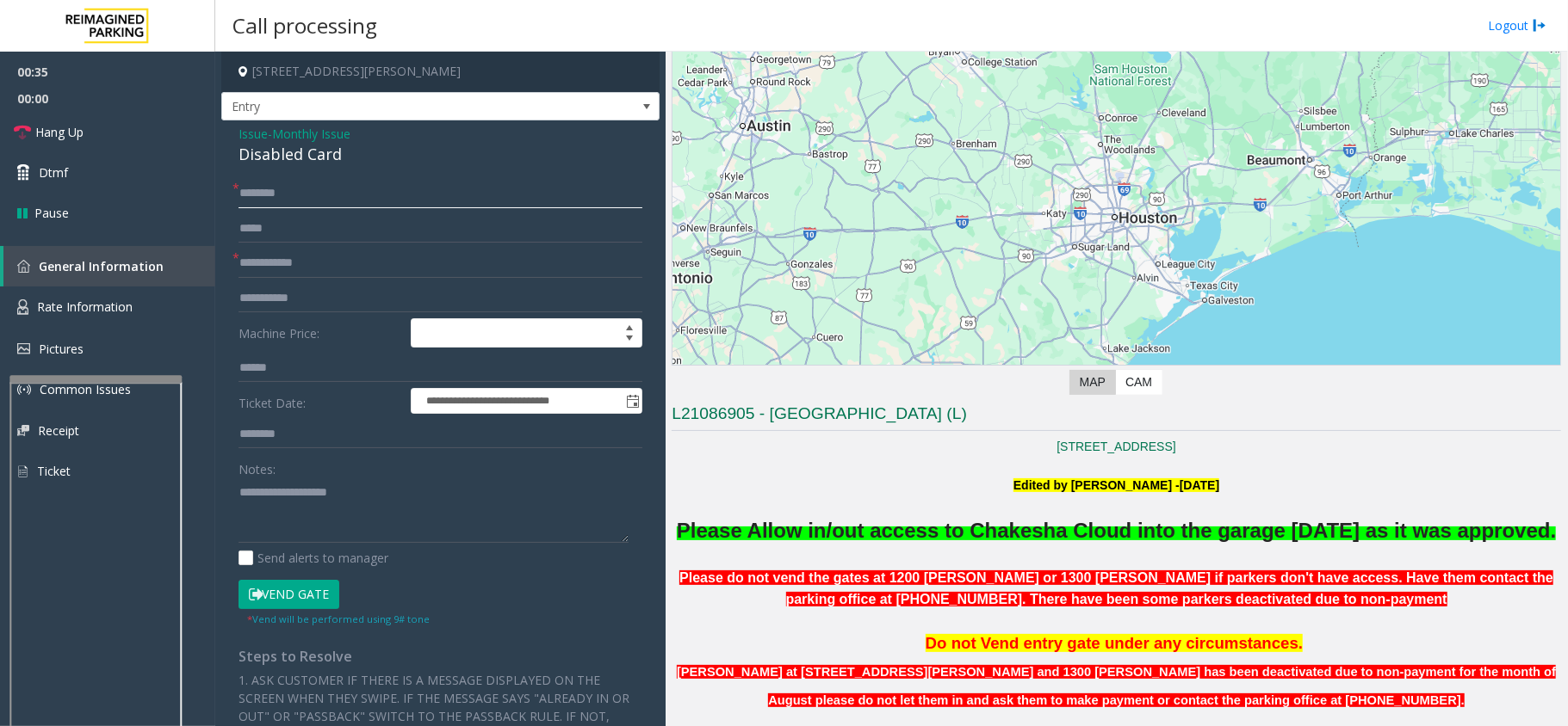
click at [432, 186] on input "text" at bounding box center [440, 194] width 404 height 29
click at [293, 490] on textarea at bounding box center [434, 511] width 390 height 65
type textarea "**********"
click at [297, 193] on input "text" at bounding box center [440, 194] width 404 height 29
click at [313, 255] on input "text" at bounding box center [440, 263] width 404 height 29
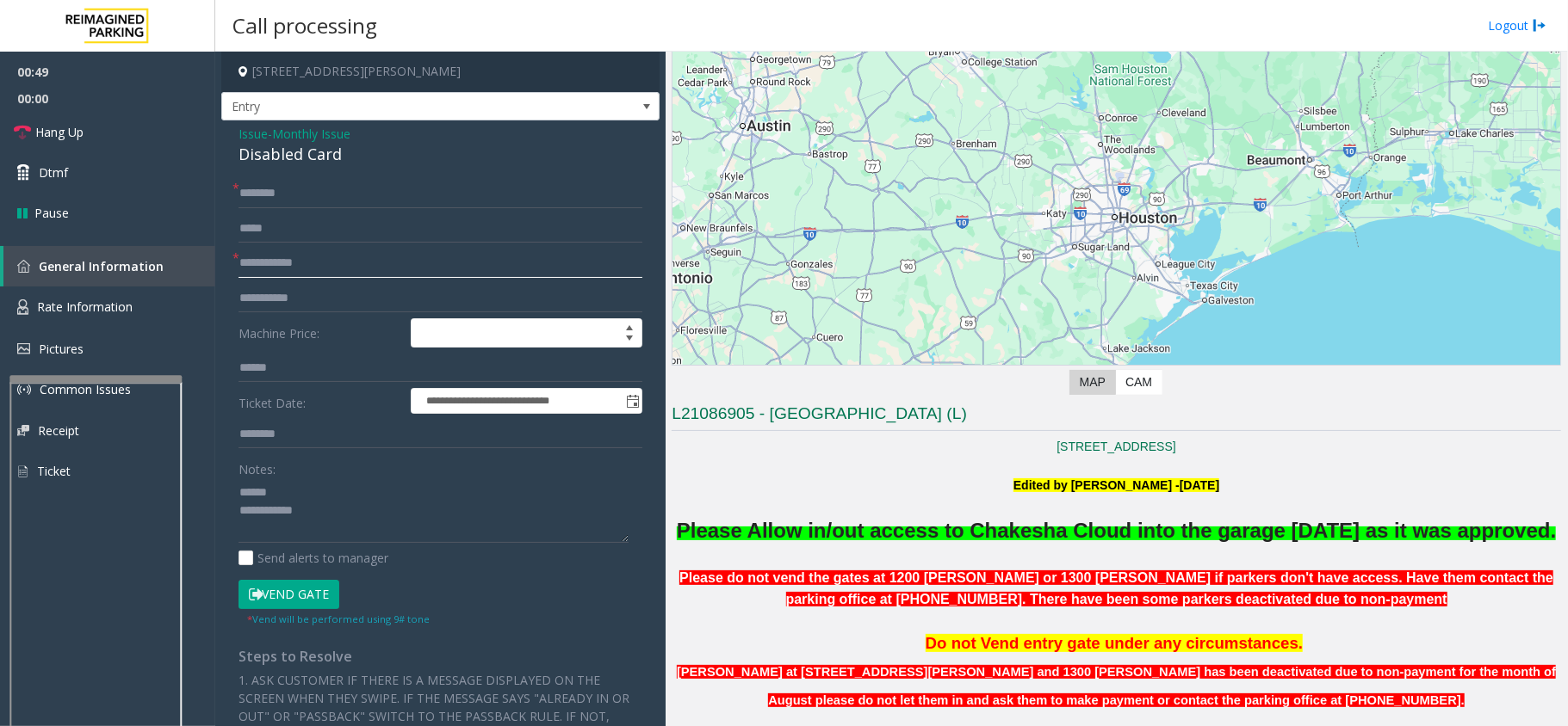
type input "*"
type input "******"
click at [272, 200] on input "text" at bounding box center [440, 194] width 404 height 29
type input "**********"
click at [291, 597] on button "Vend Gate" at bounding box center [289, 595] width 101 height 29
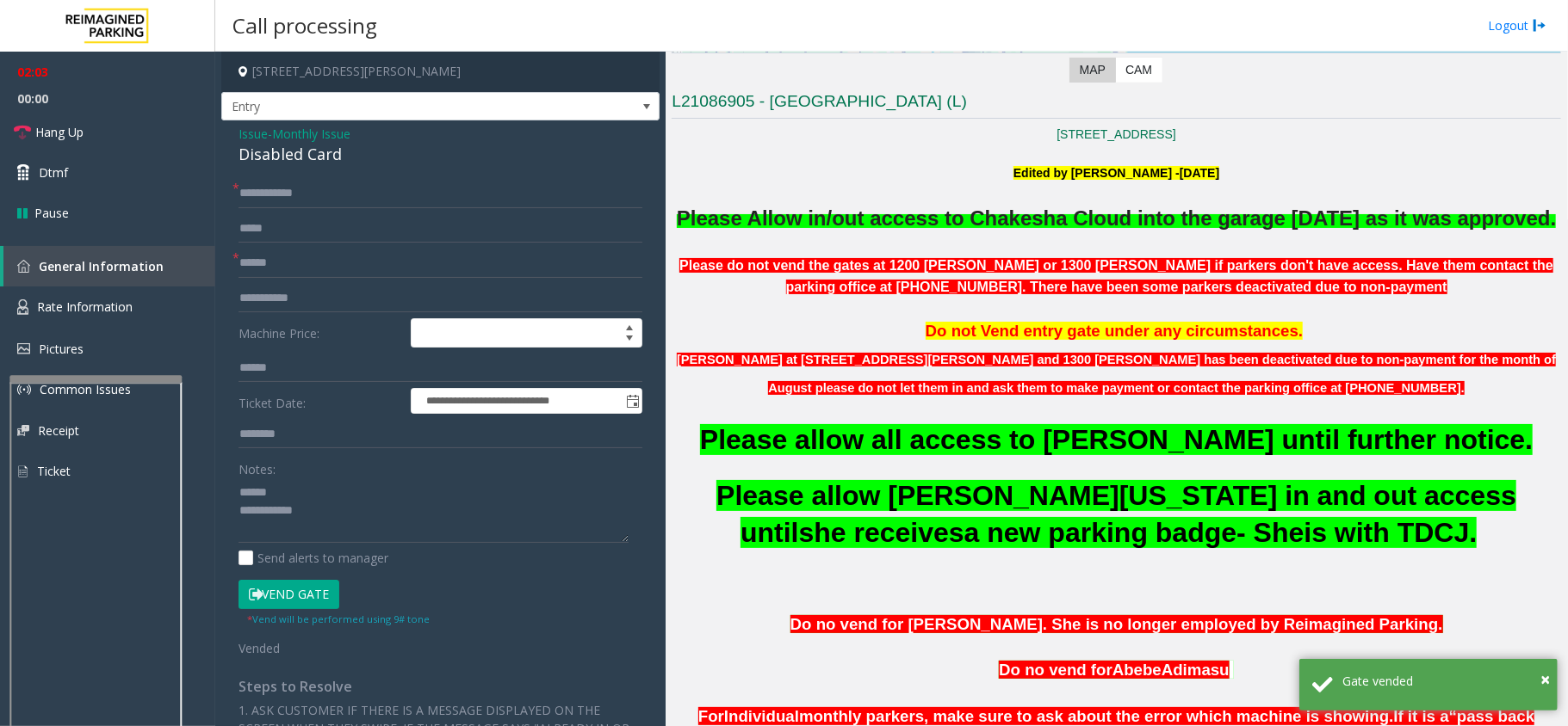
scroll to position [459, 0]
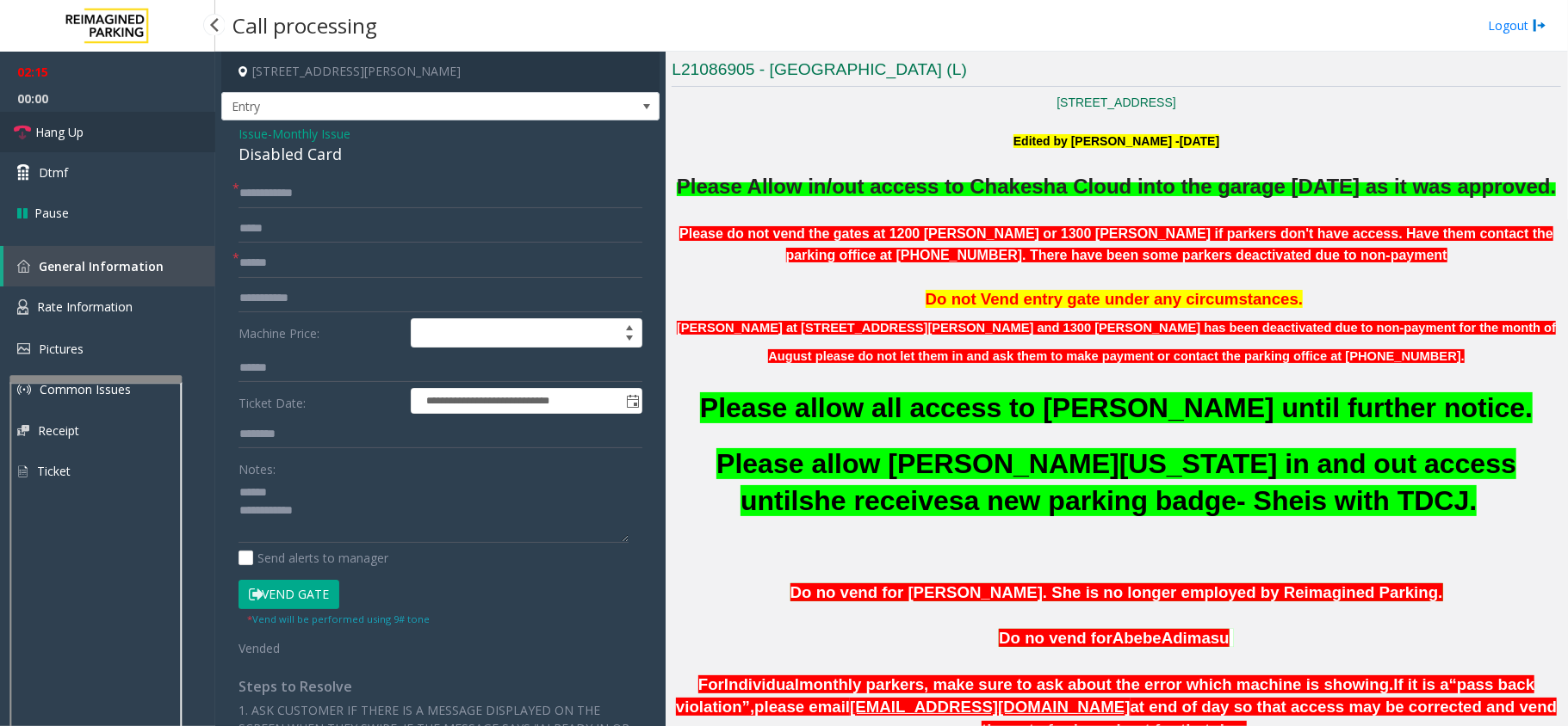
click at [159, 139] on link "Hang Up" at bounding box center [108, 131] width 215 height 40
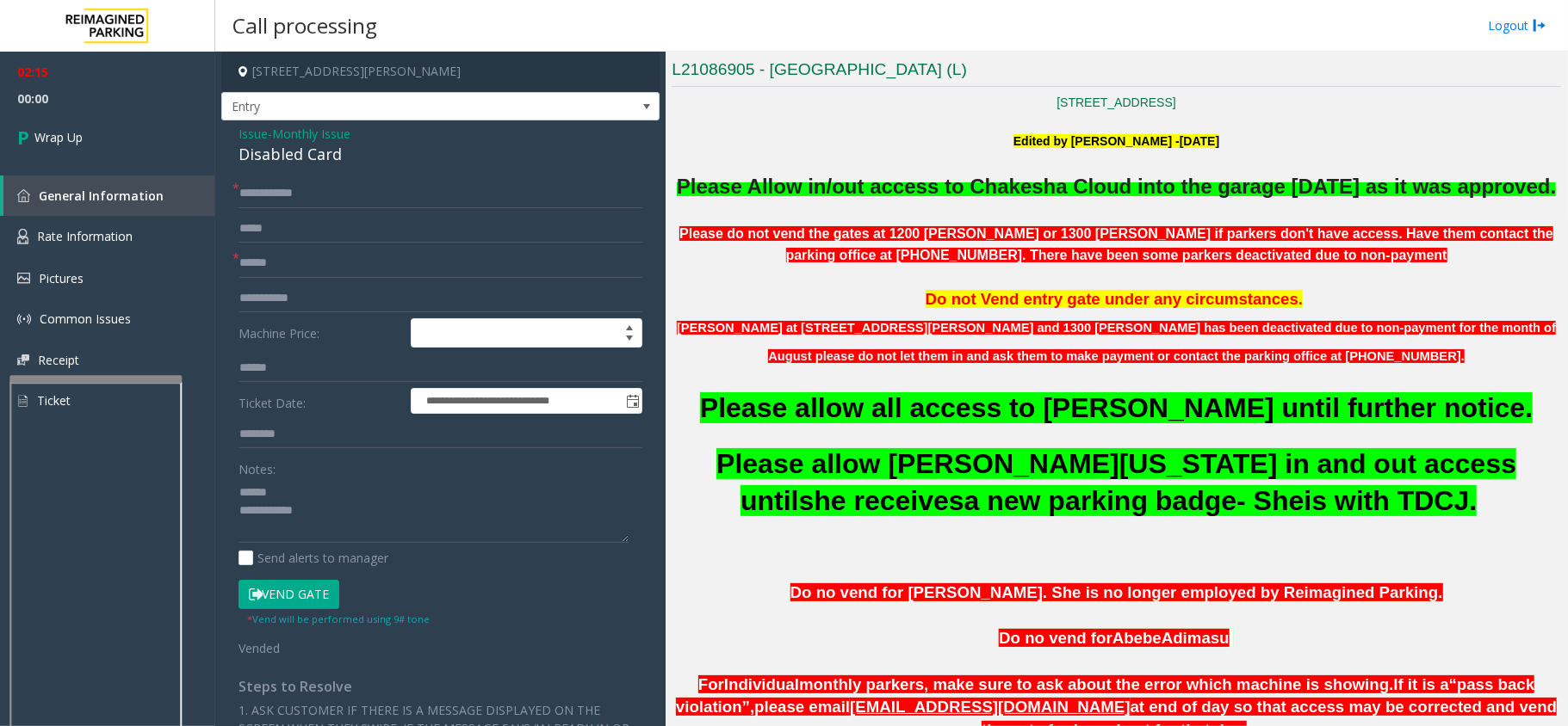
click at [297, 156] on div "Disabled Card" at bounding box center [440, 155] width 404 height 23
type textarea "**********"
click at [82, 136] on span "Wrap Up" at bounding box center [58, 137] width 48 height 18
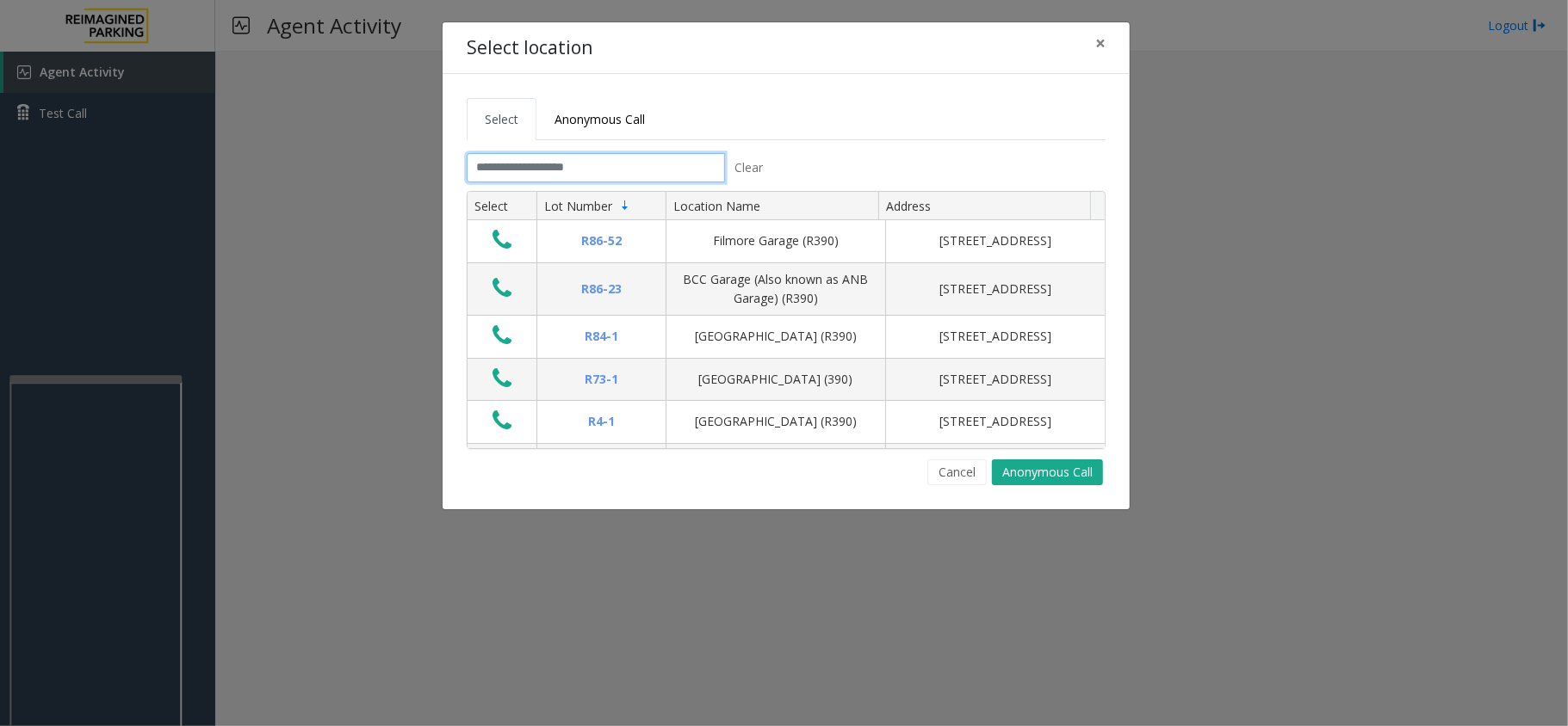
click at [528, 172] on input "text" at bounding box center [596, 168] width 258 height 29
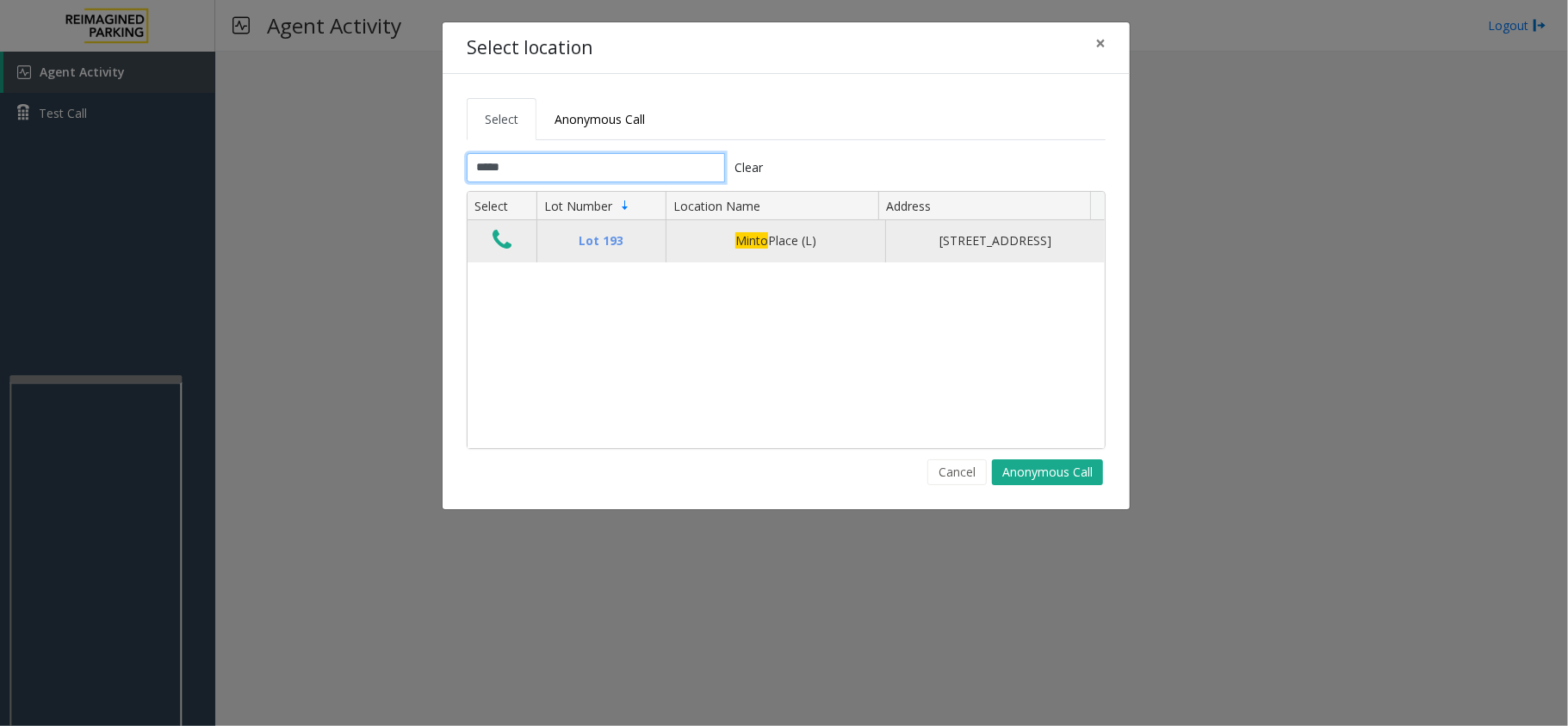
type input "*****"
click at [496, 249] on icon "Data table" at bounding box center [501, 240] width 19 height 24
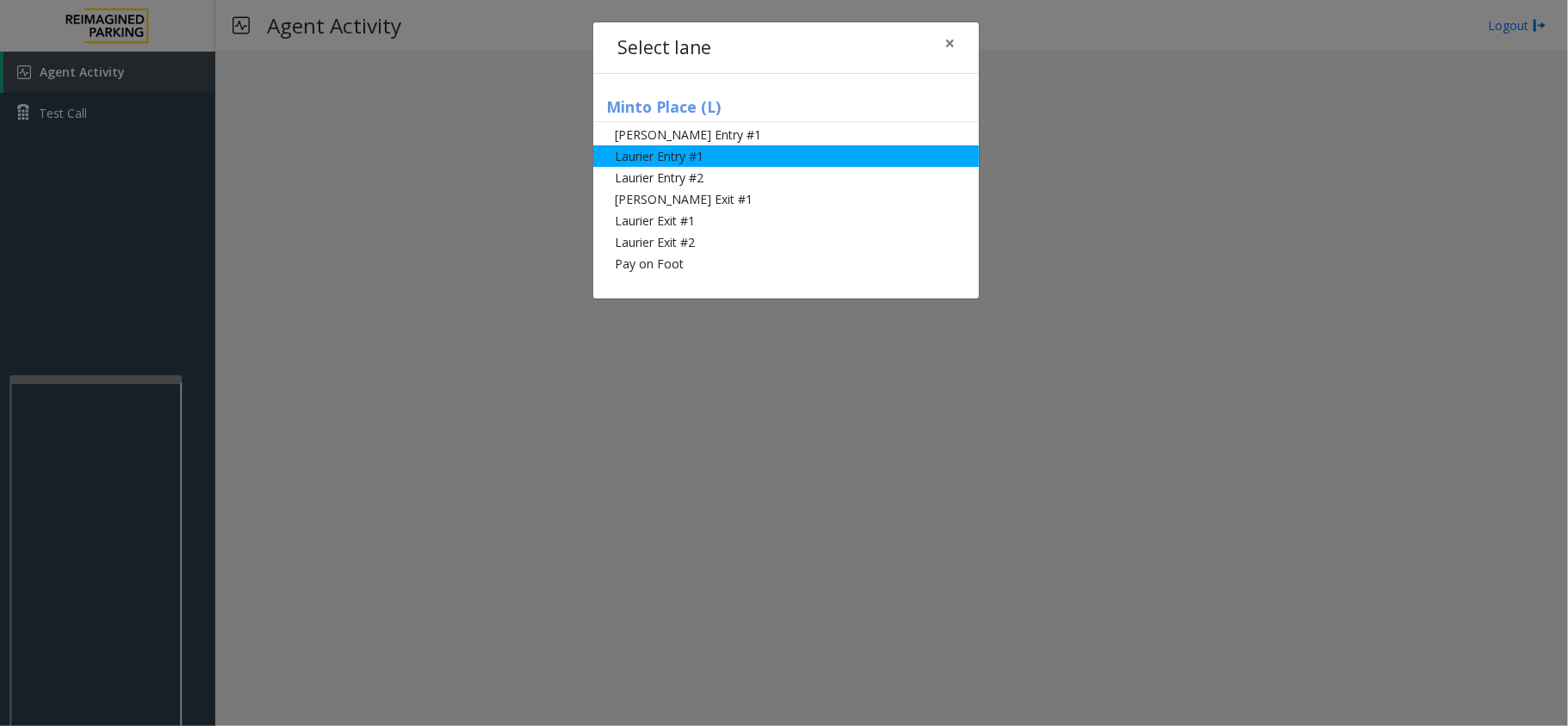
click at [703, 155] on li "Laurier Entry #1" at bounding box center [786, 157] width 386 height 22
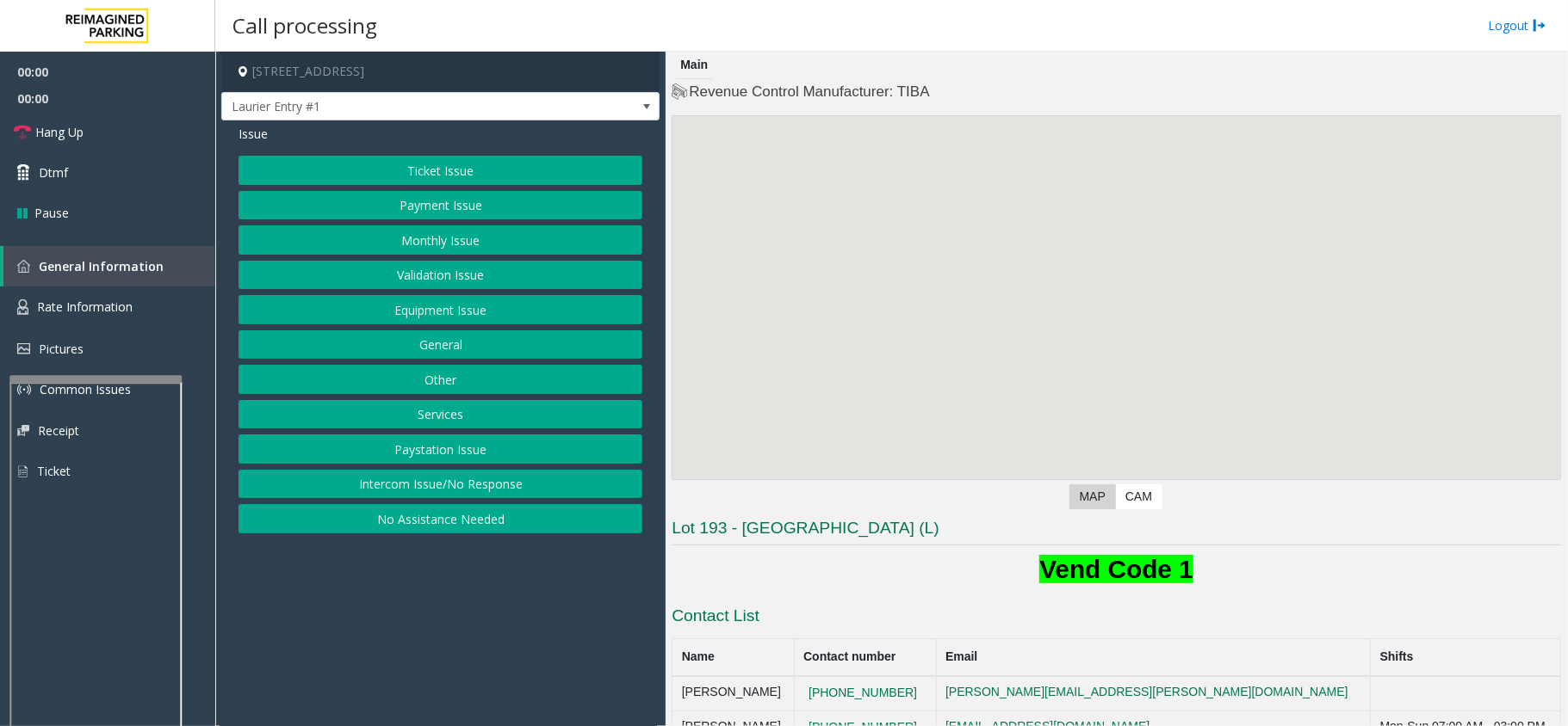
click at [361, 175] on button "Ticket Issue" at bounding box center [440, 170] width 404 height 29
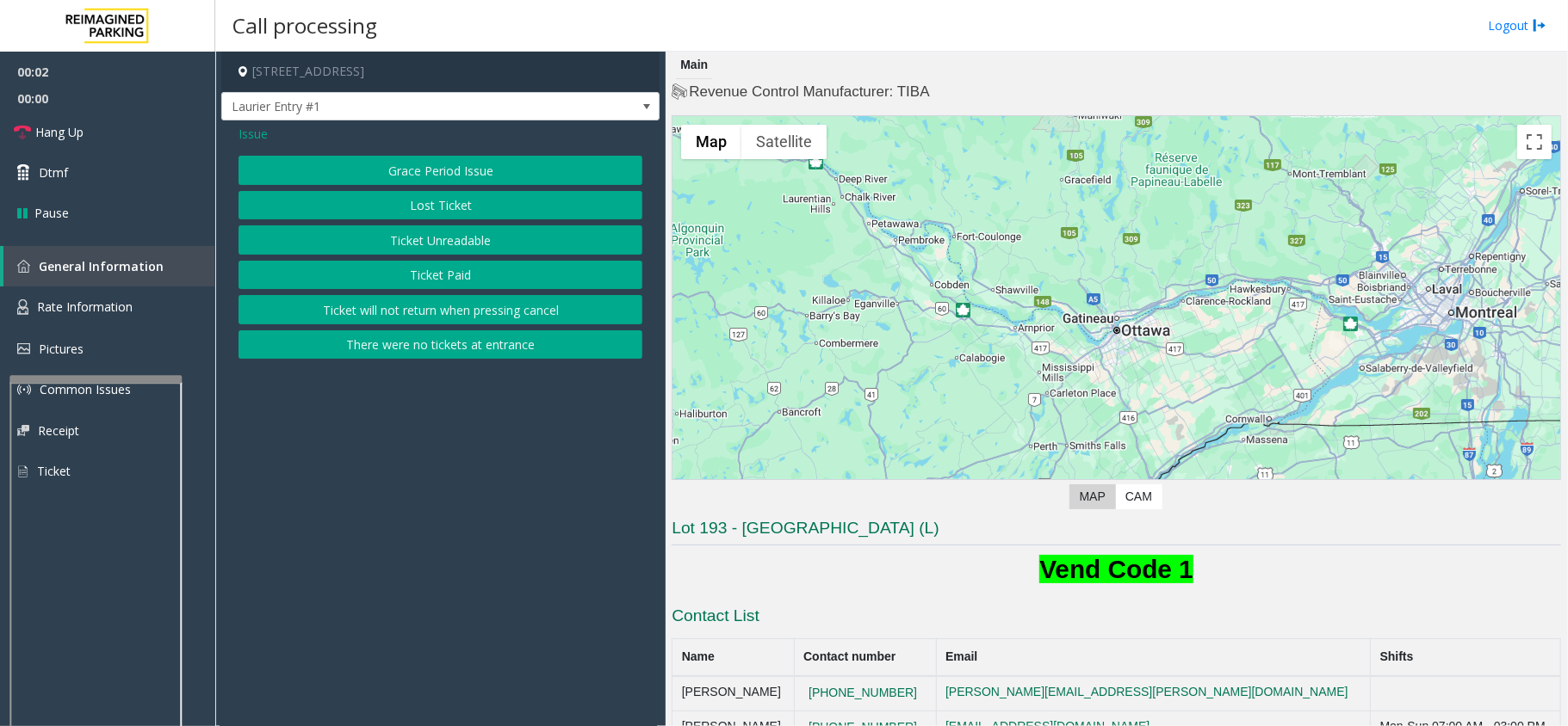
click at [401, 232] on button "Ticket Unreadable" at bounding box center [440, 240] width 404 height 29
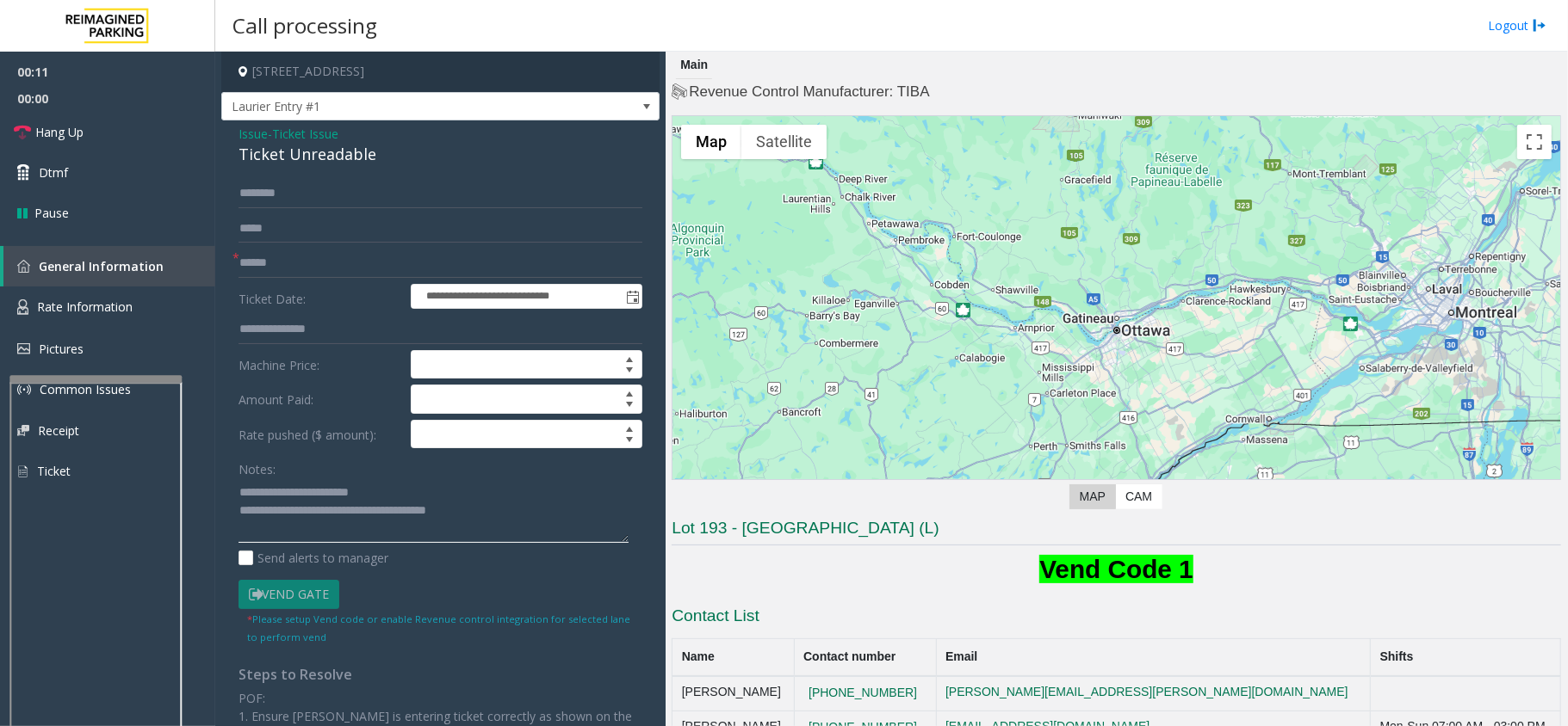
type textarea "**********"
click at [273, 193] on input "text" at bounding box center [440, 194] width 404 height 29
type input "****"
click at [270, 262] on input "text" at bounding box center [440, 263] width 404 height 29
type input "*"
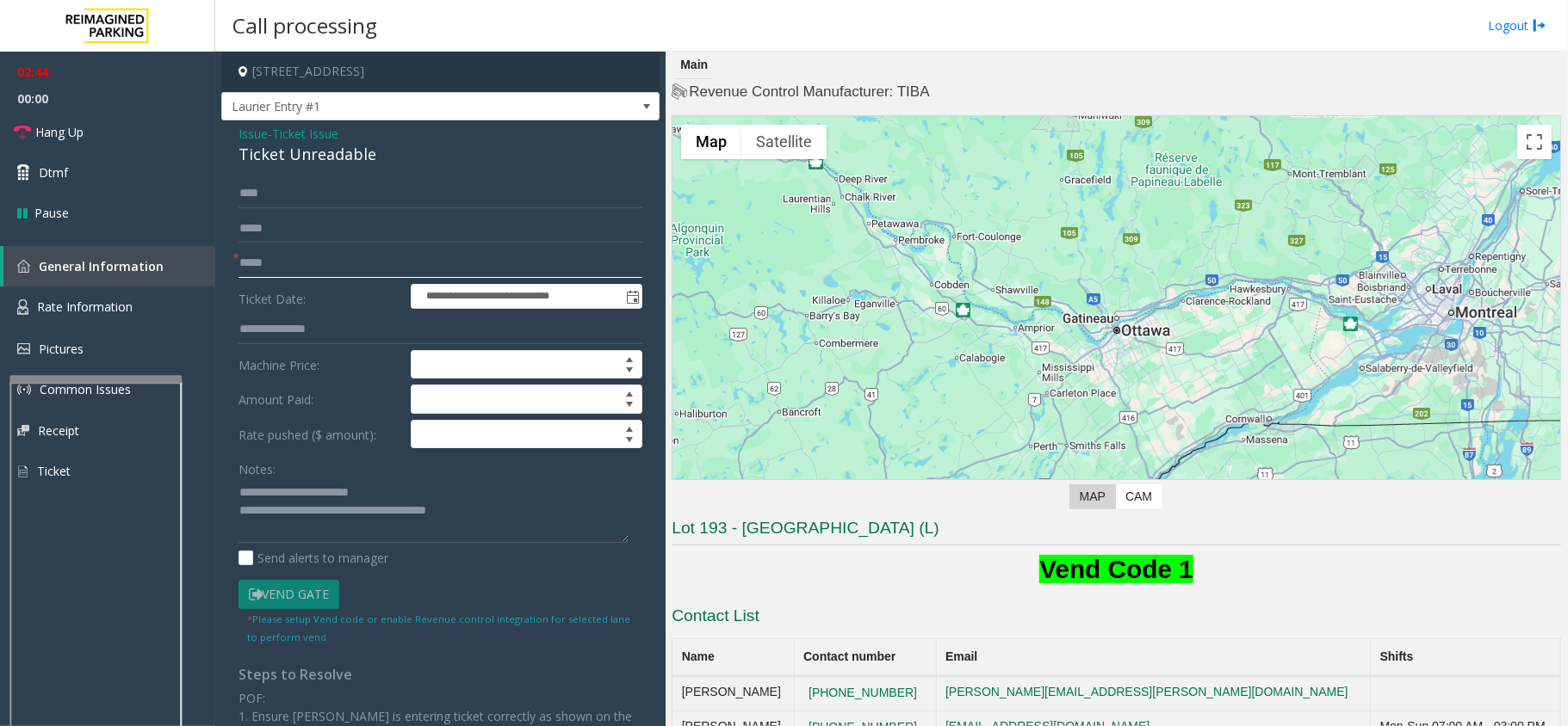
type input "*****"
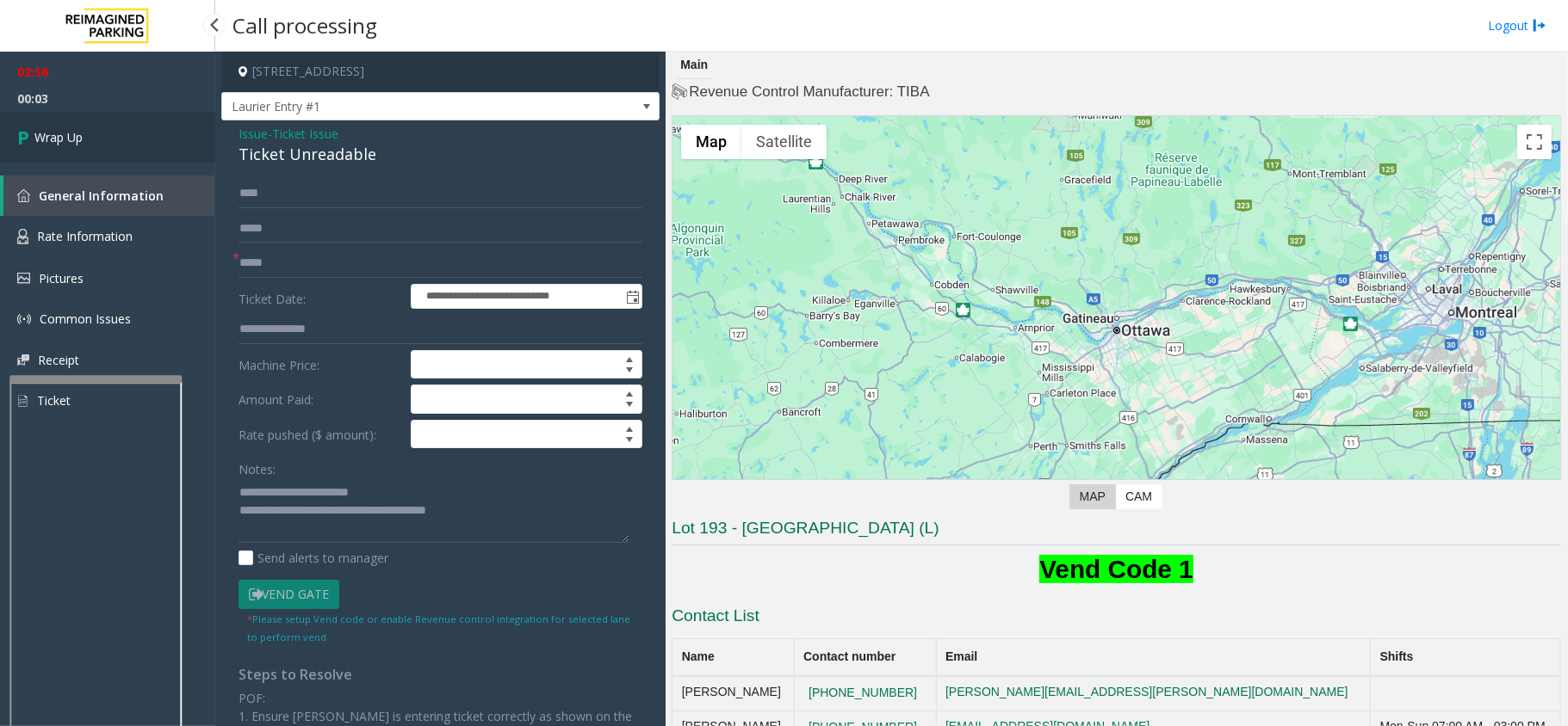
click at [132, 139] on link "Wrap Up" at bounding box center [108, 137] width 215 height 51
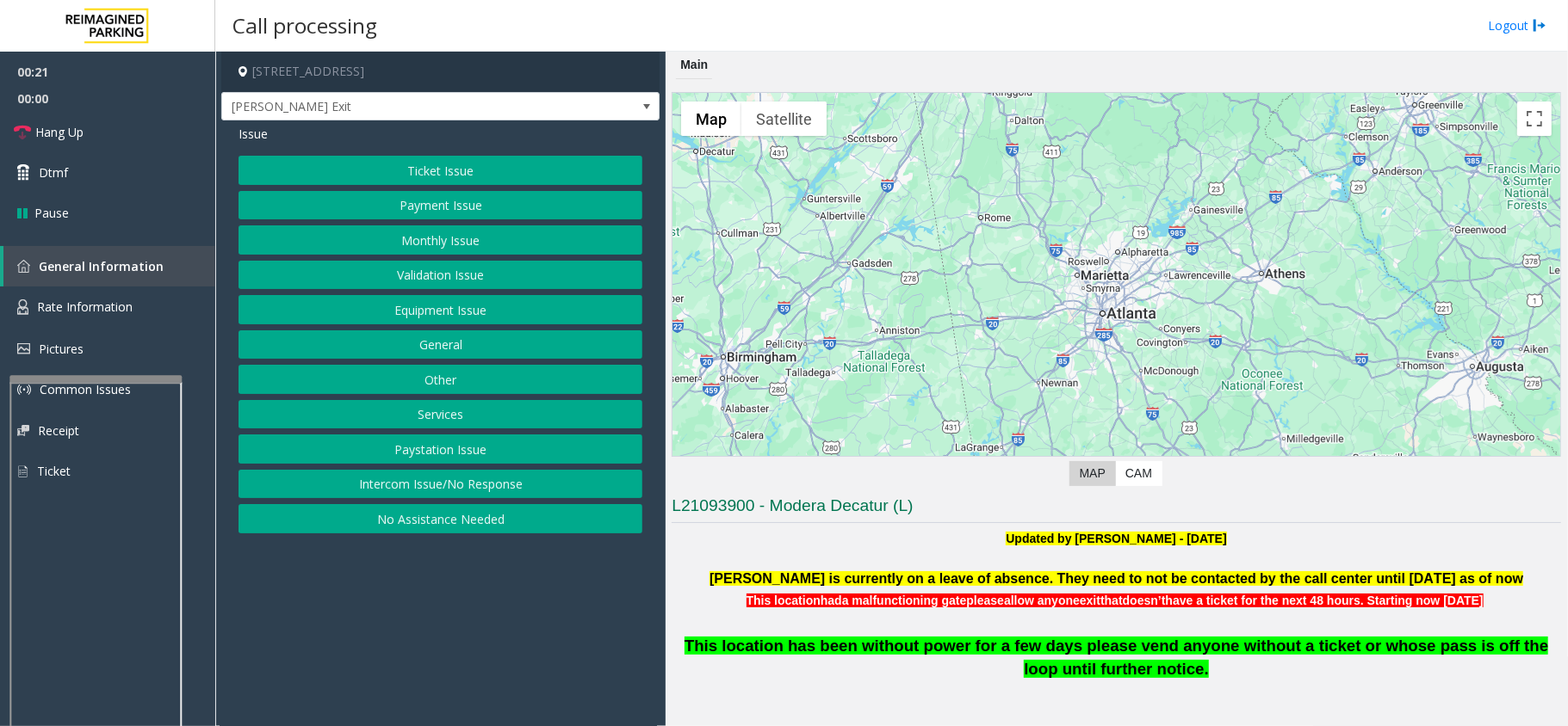
click at [594, 159] on button "Ticket Issue" at bounding box center [440, 170] width 404 height 29
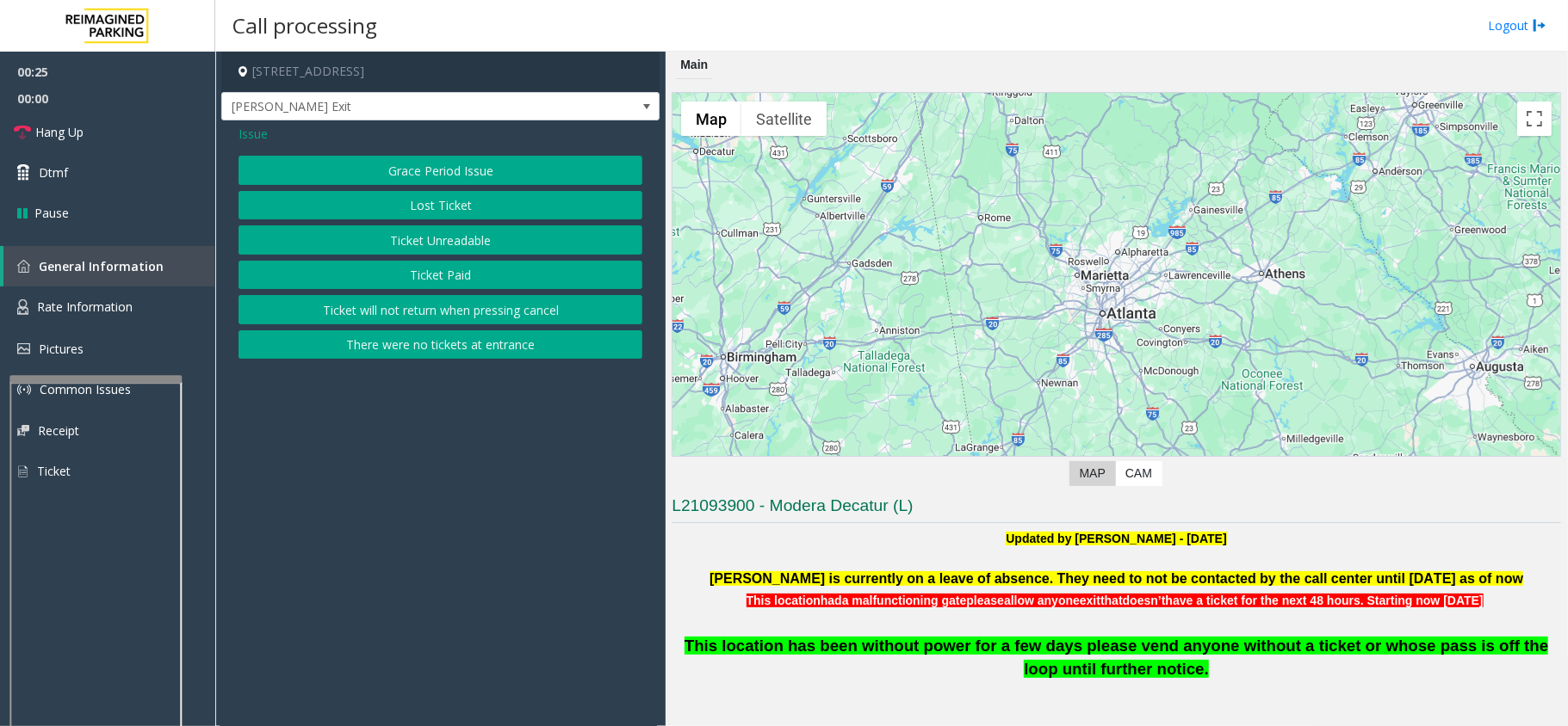
click at [428, 351] on button "There were no tickets at entrance" at bounding box center [440, 345] width 404 height 29
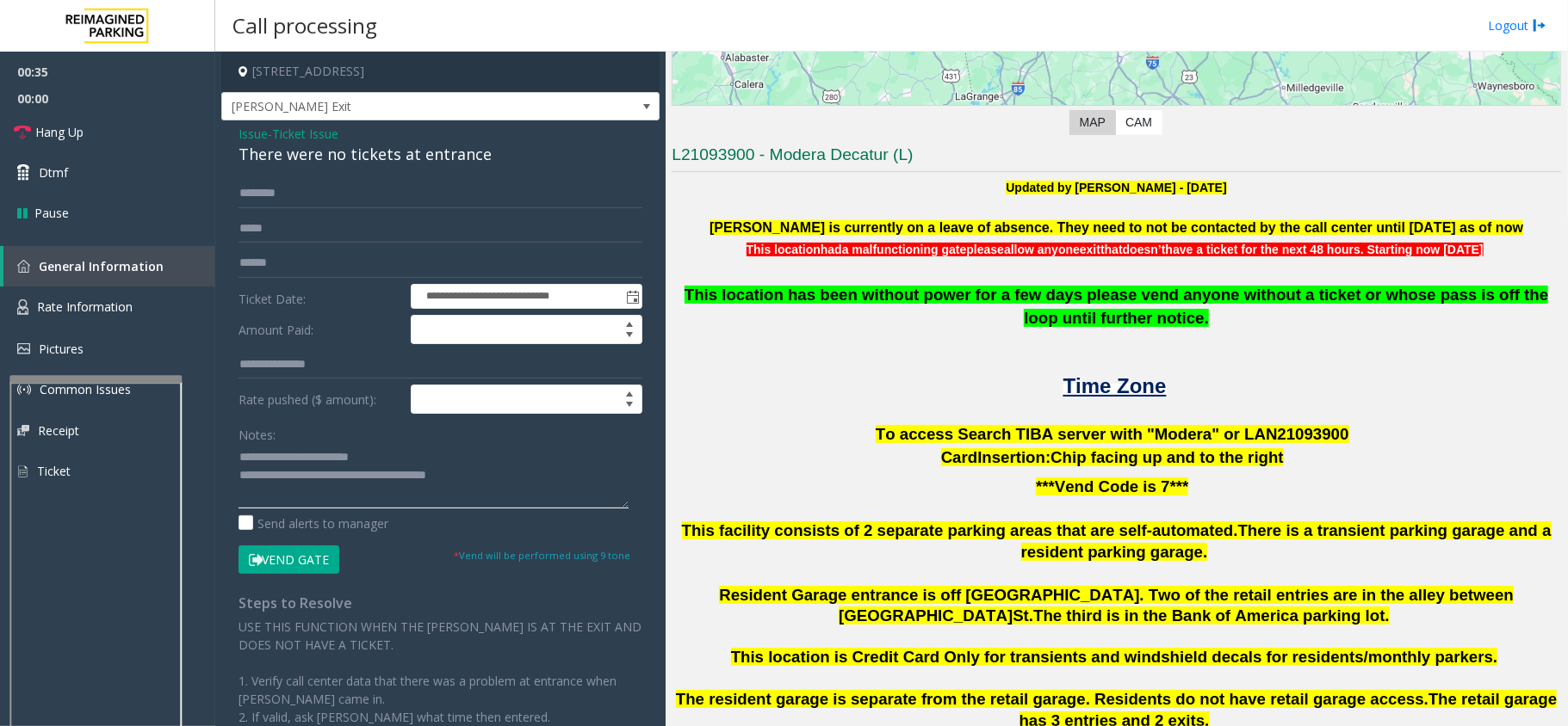
scroll to position [344, 0]
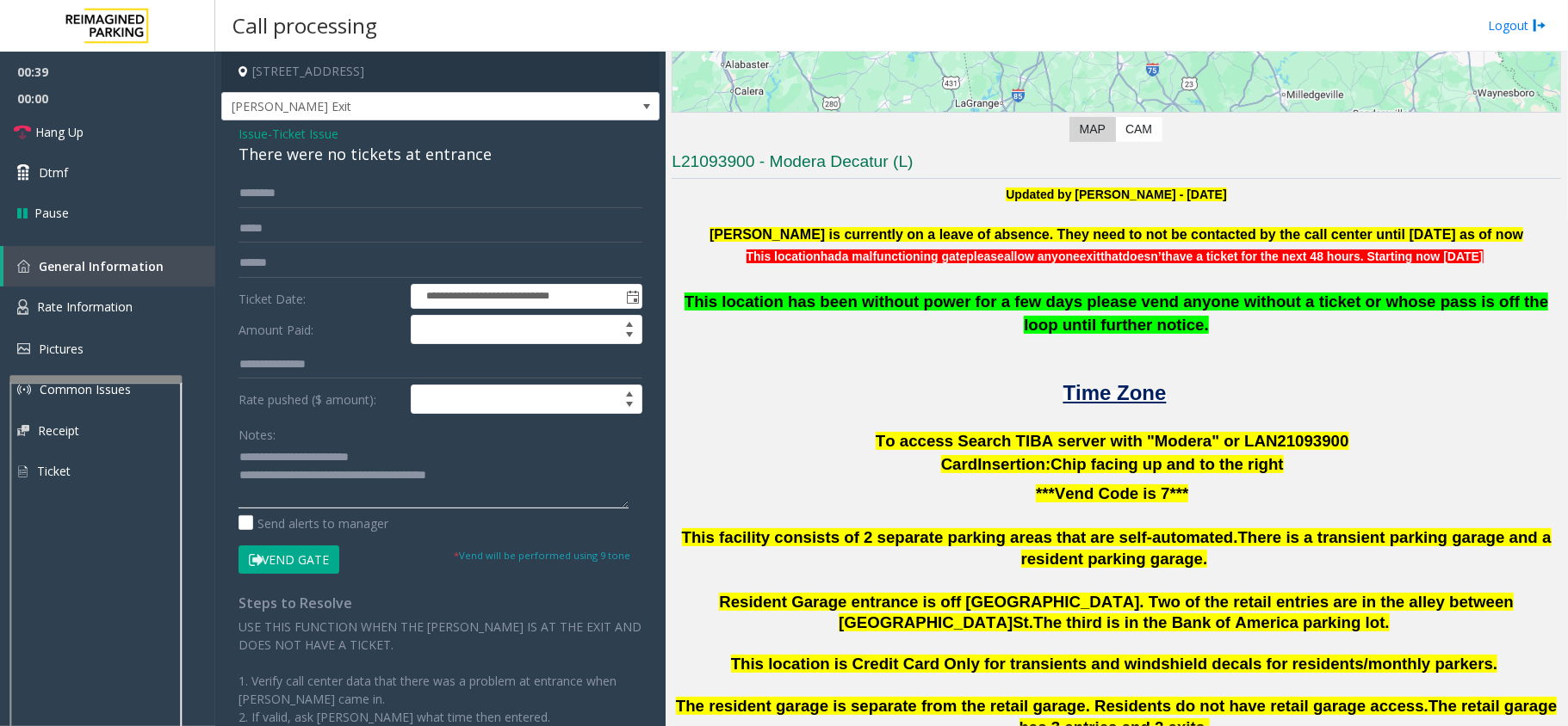
click at [314, 452] on textarea at bounding box center [434, 476] width 390 height 65
click at [372, 459] on textarea at bounding box center [434, 476] width 390 height 65
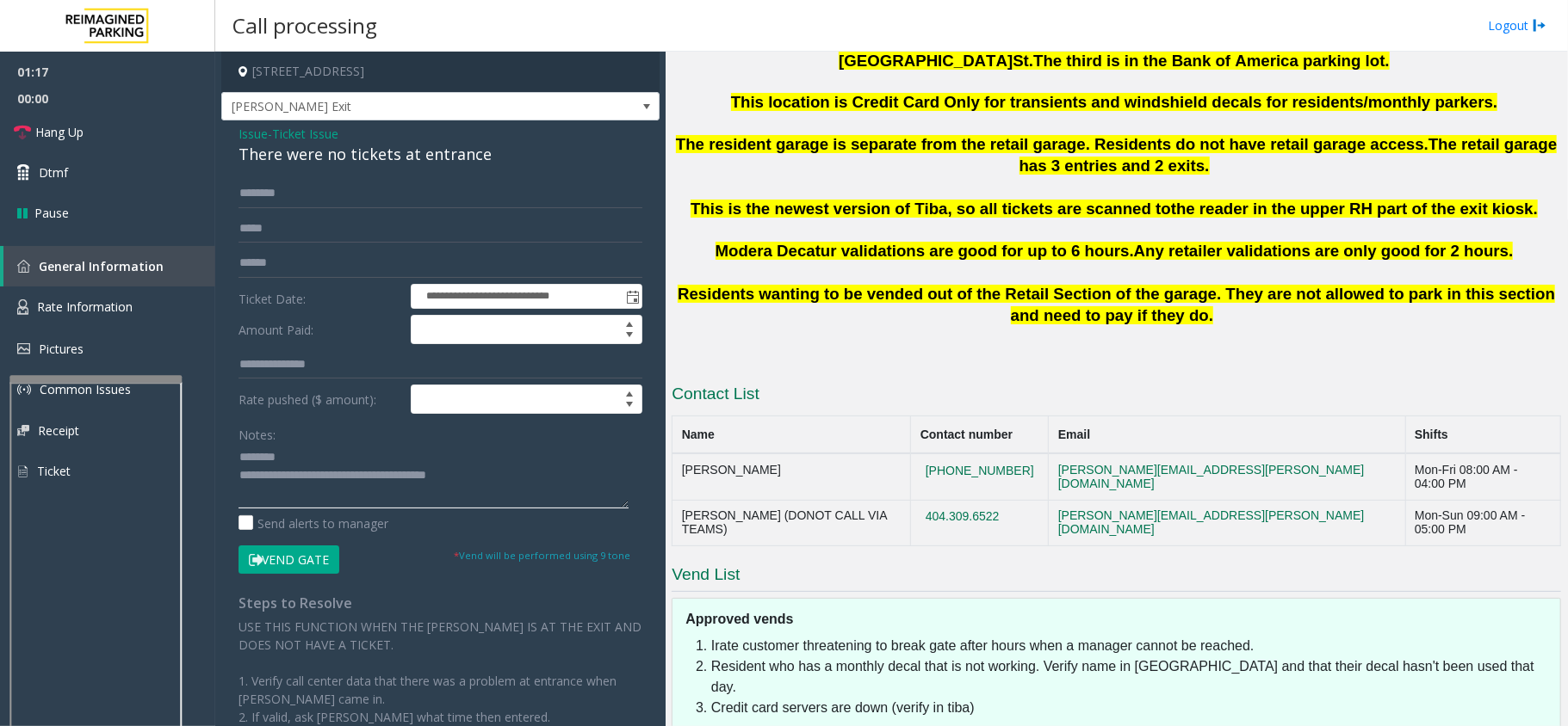
scroll to position [909, 0]
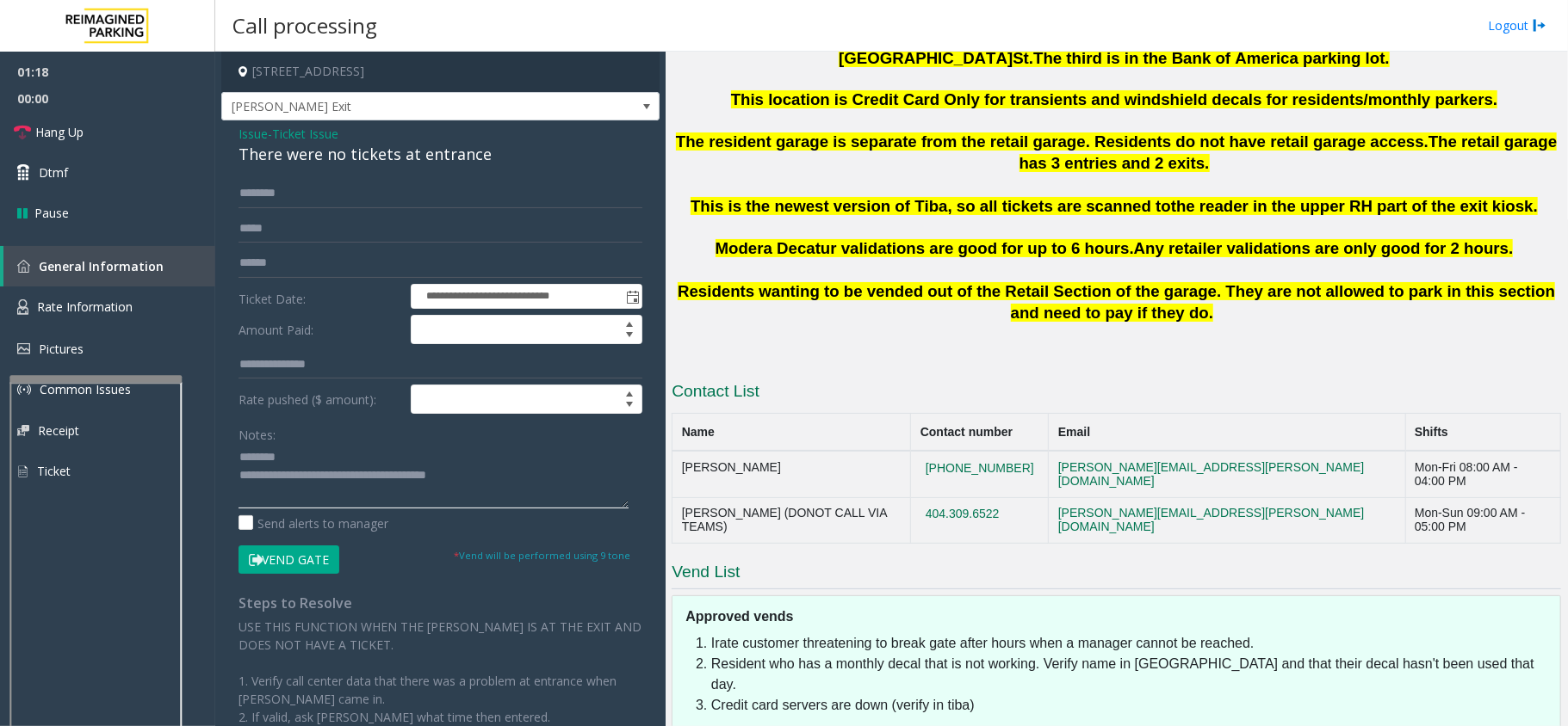
type textarea "**********"
click at [279, 194] on input "text" at bounding box center [440, 194] width 404 height 29
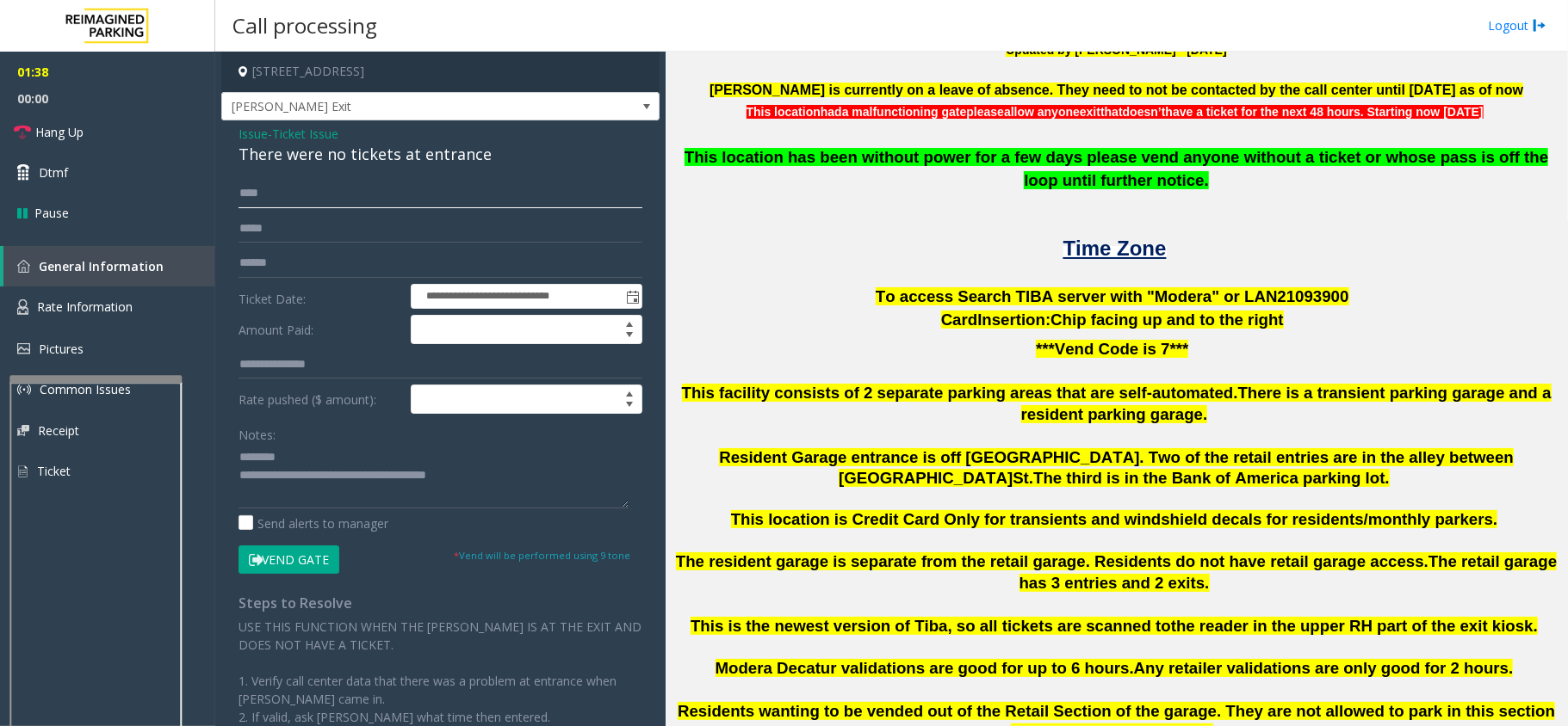
scroll to position [449, 0]
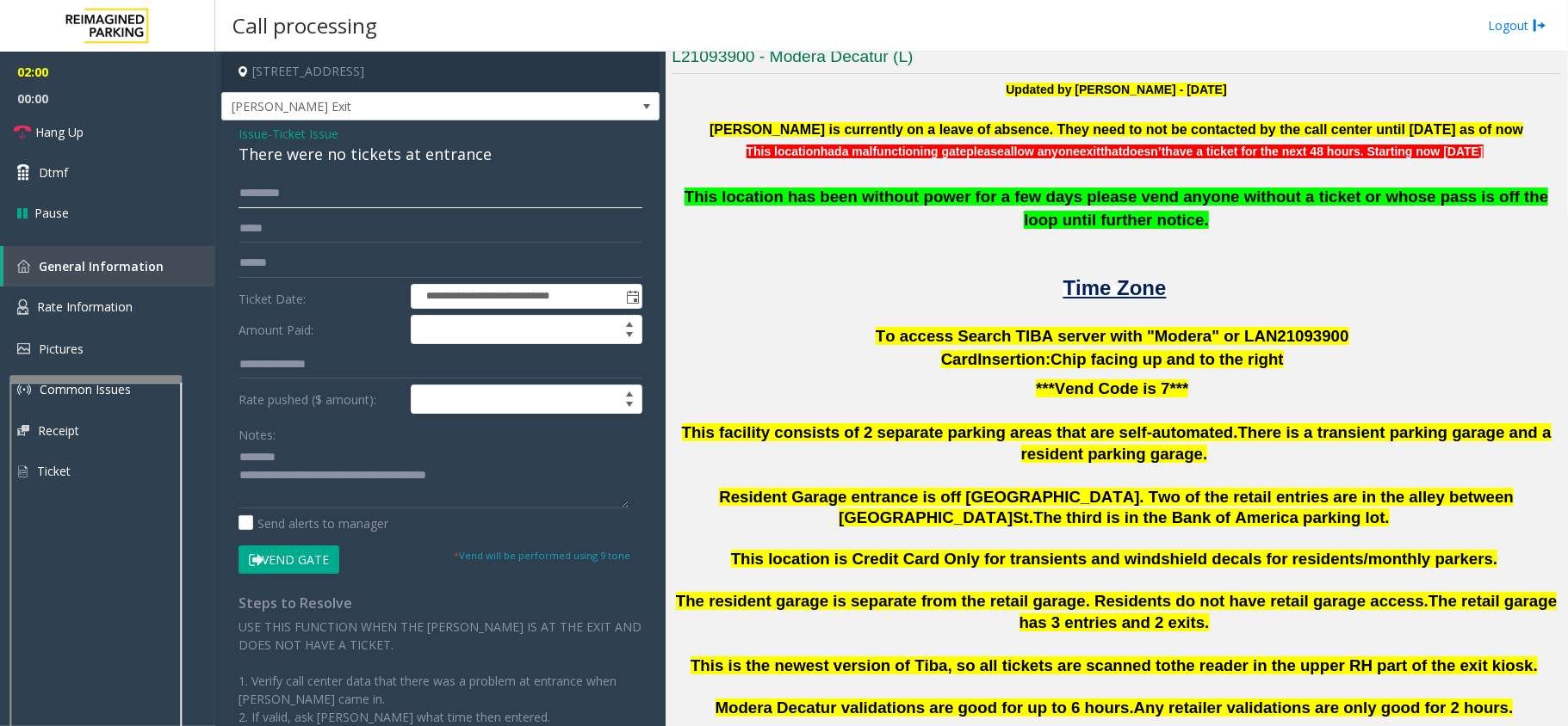
click at [267, 191] on input "*********" at bounding box center [440, 194] width 404 height 29
click at [297, 181] on input "*********" at bounding box center [440, 194] width 404 height 29
type input "*********"
click at [291, 556] on button "Vend Gate" at bounding box center [289, 561] width 101 height 29
click at [253, 256] on input "text" at bounding box center [440, 263] width 404 height 29
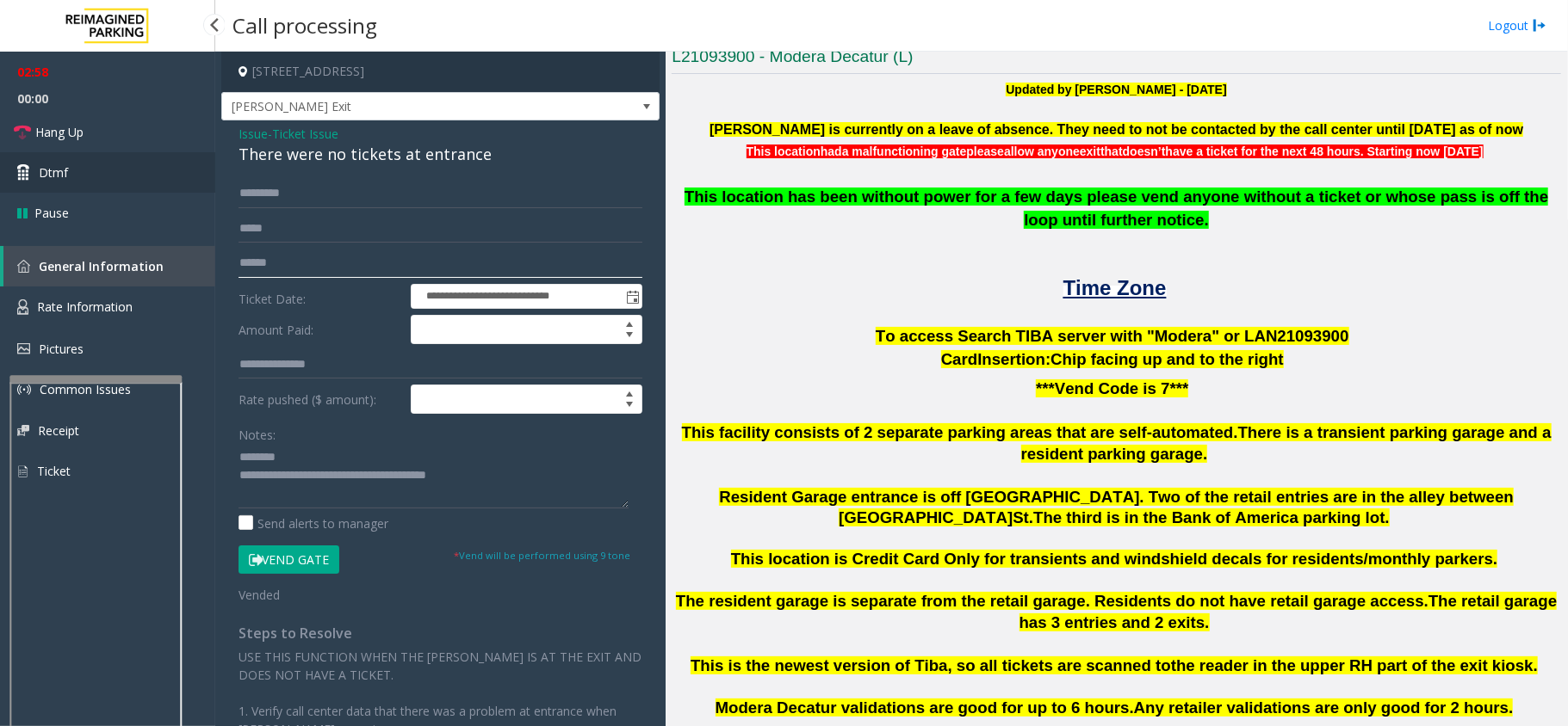
type input "******"
click at [69, 165] on link "Dtmf" at bounding box center [108, 172] width 215 height 40
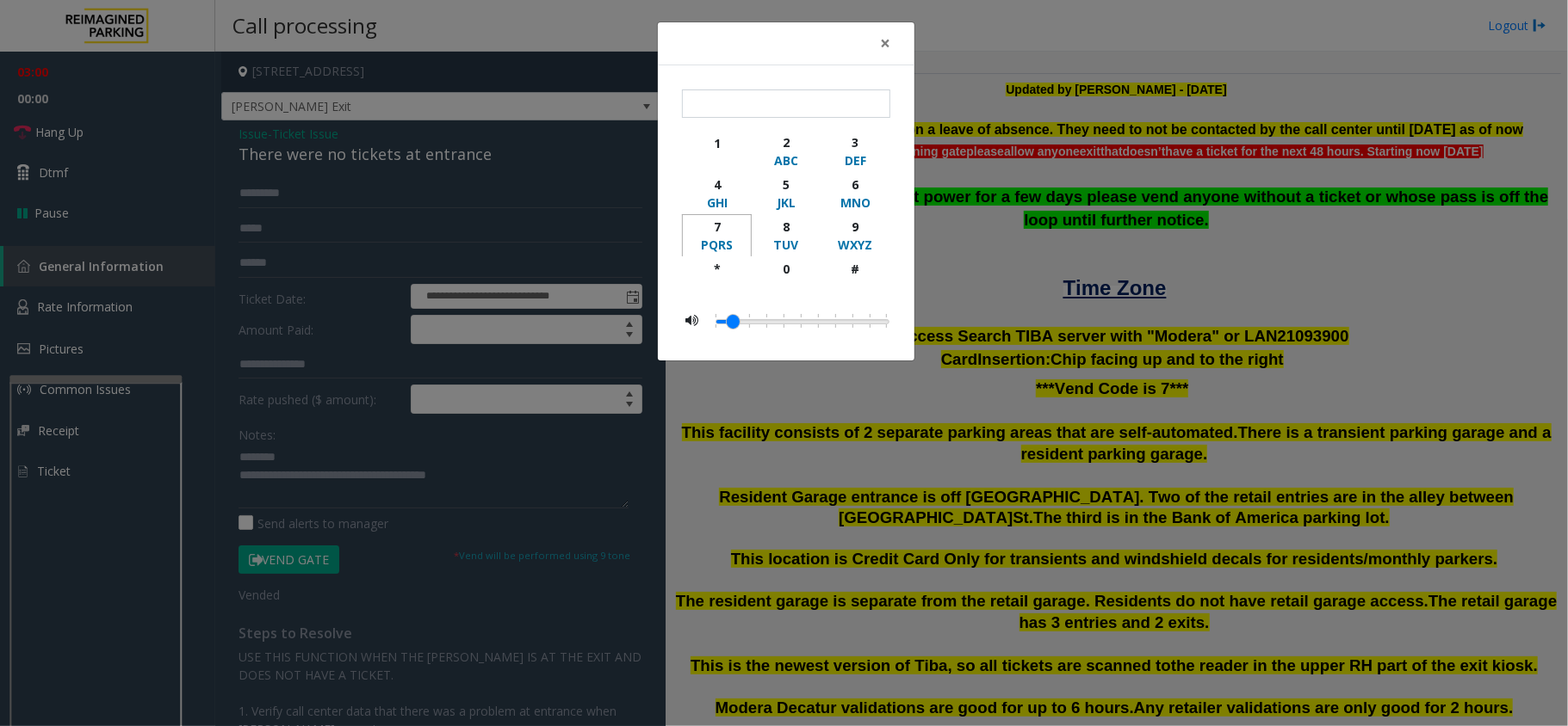
click at [715, 231] on div "7" at bounding box center [716, 227] width 47 height 18
click at [720, 265] on div "*" at bounding box center [716, 269] width 47 height 18
type input "****"
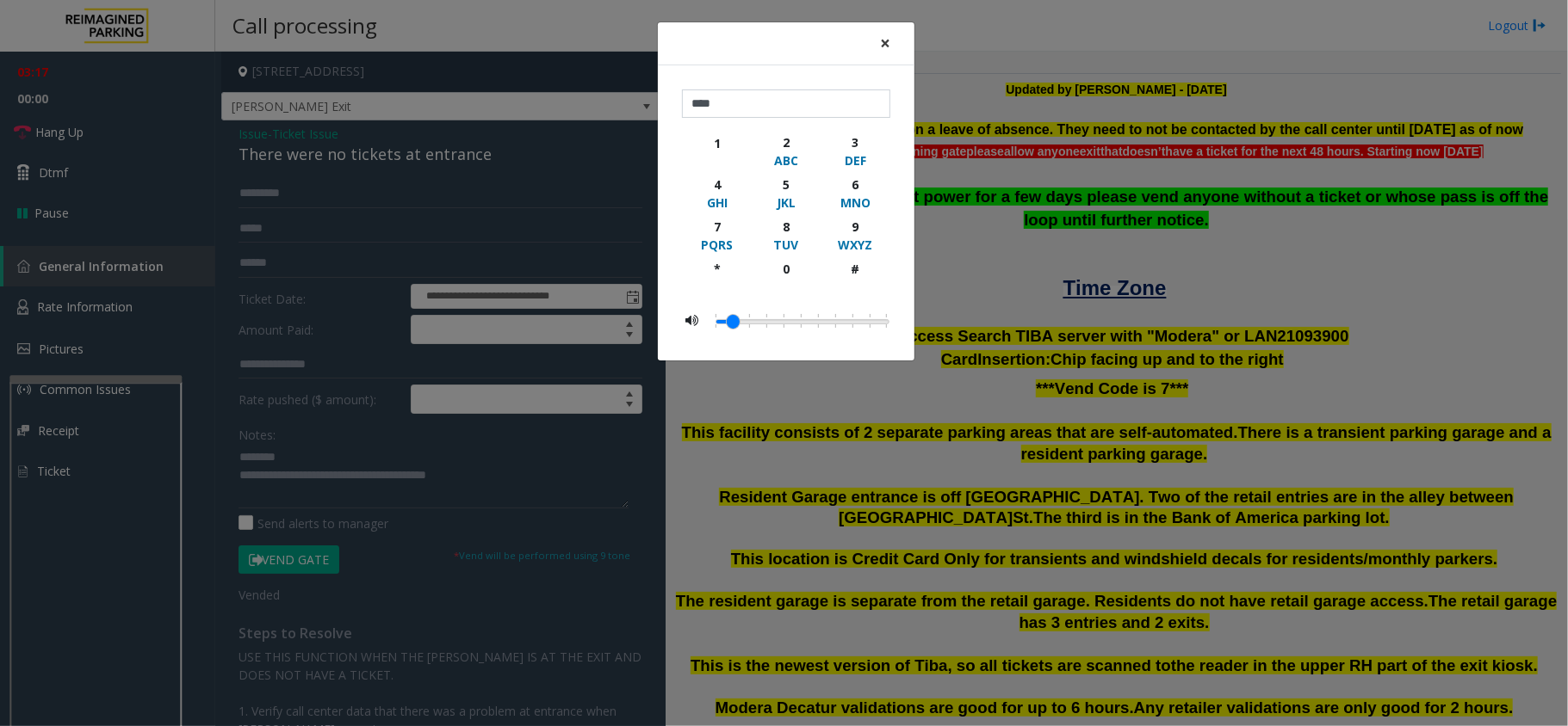
click at [884, 43] on span "×" at bounding box center [885, 43] width 11 height 24
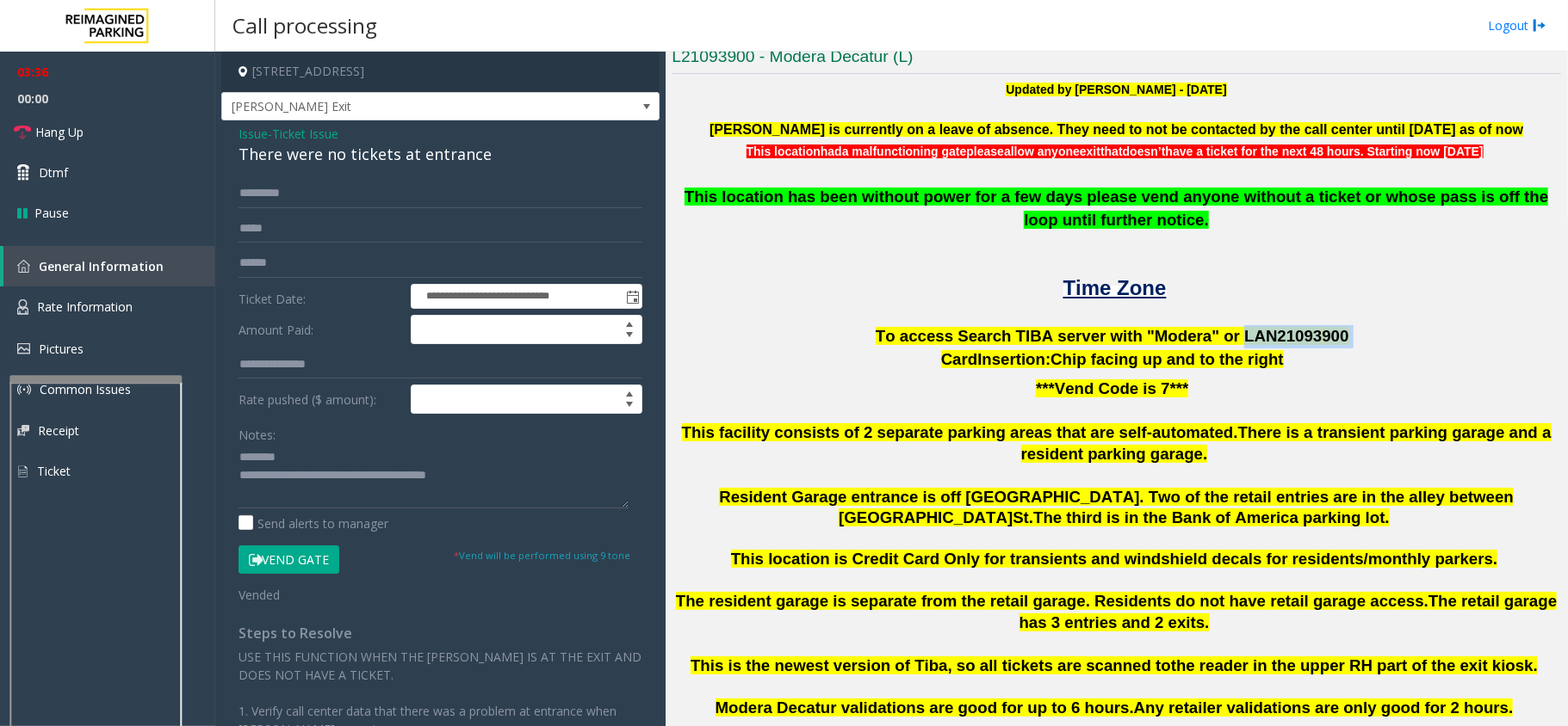
drag, startPoint x: 1217, startPoint y: 329, endPoint x: 1315, endPoint y: 336, distance: 98.2
click at [1315, 336] on p "To access Search TIBA server with "Modera" or LAN21093 900" at bounding box center [1116, 338] width 890 height 23
copy p "LAN21093 900"
click at [261, 155] on div "There were no tickets at entrance" at bounding box center [440, 155] width 404 height 23
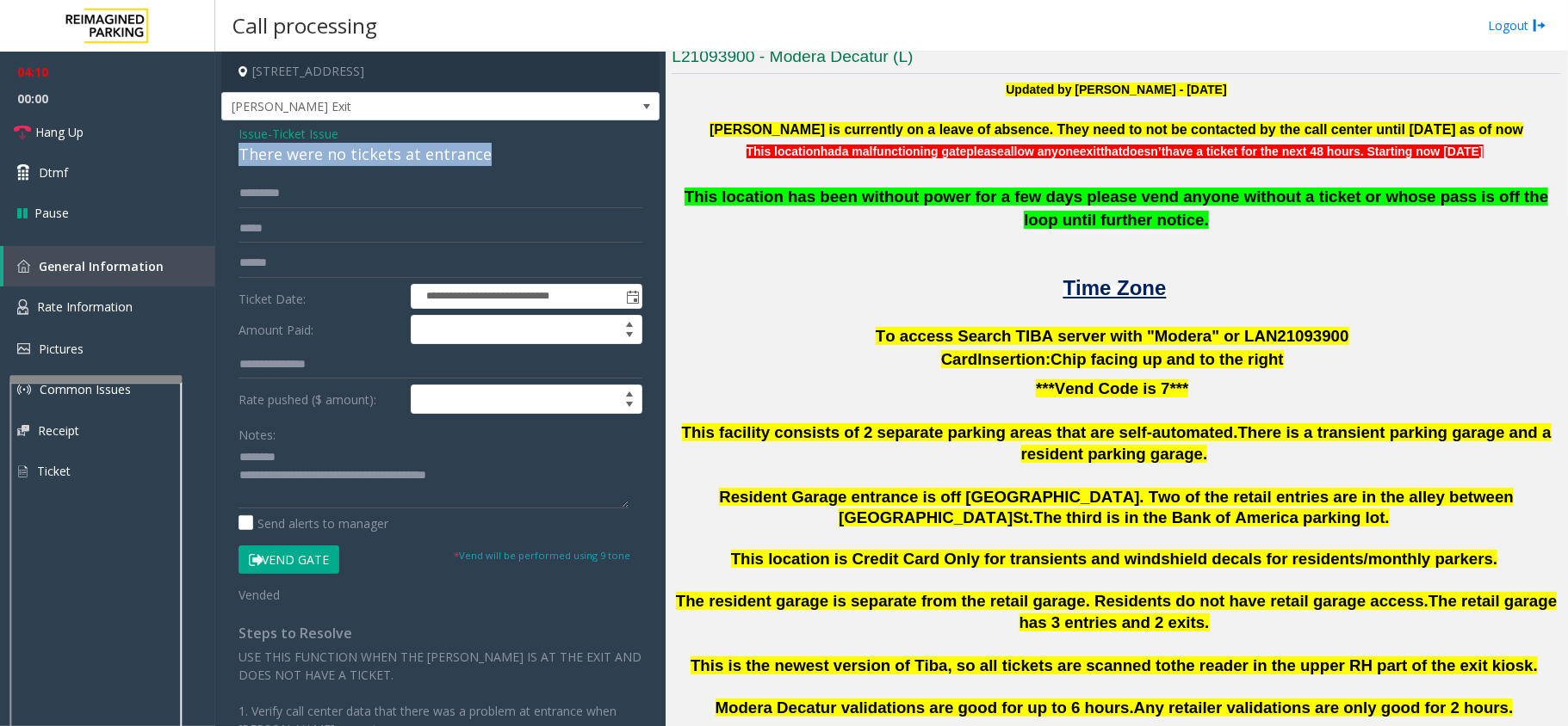
click at [261, 155] on div "There were no tickets at entrance" at bounding box center [440, 155] width 404 height 23
drag, startPoint x: 261, startPoint y: 155, endPoint x: 418, endPoint y: 318, distance: 226.3
click at [418, 318] on div "**********" at bounding box center [440, 519] width 438 height 797
click at [372, 442] on div "Notes:" at bounding box center [440, 464] width 404 height 89
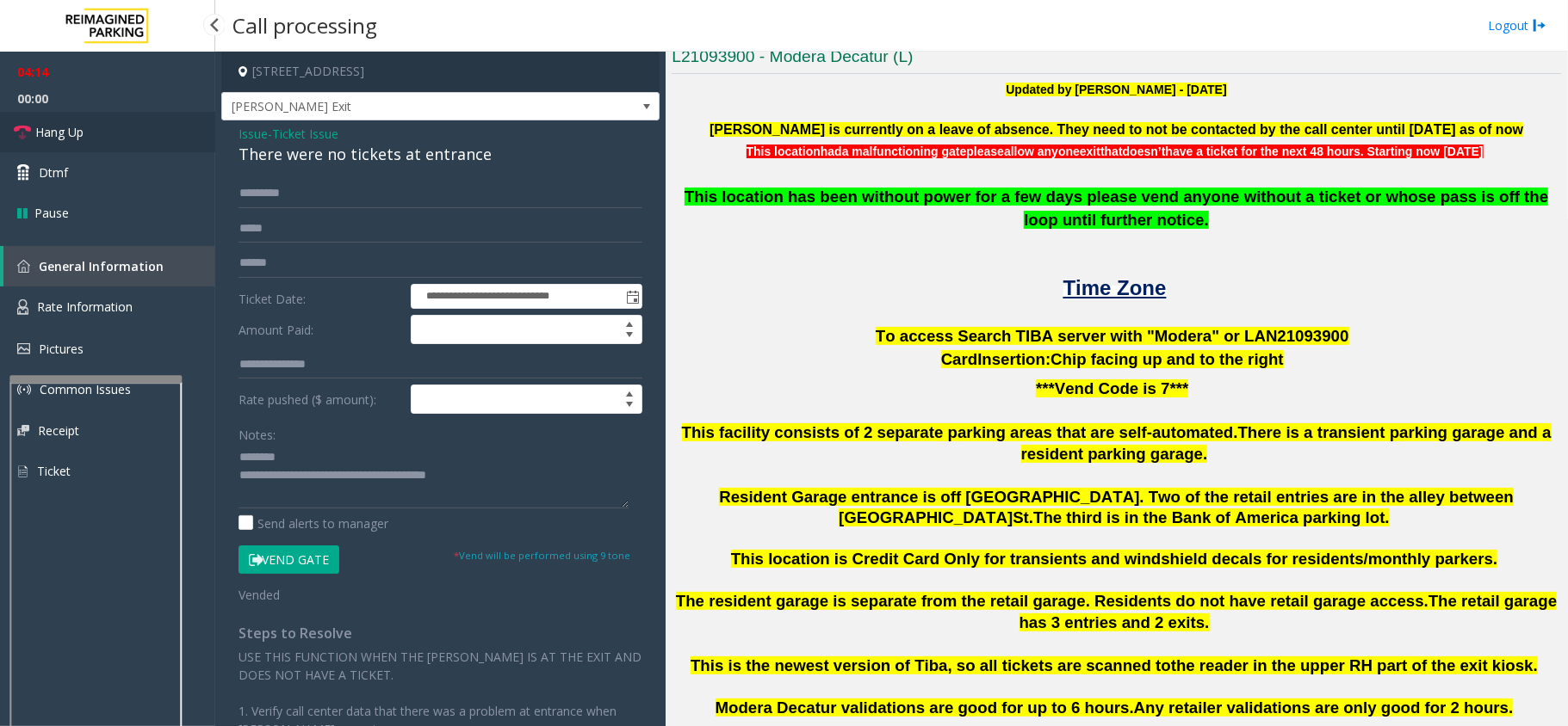
click at [35, 132] on span "Hang Up" at bounding box center [59, 132] width 48 height 18
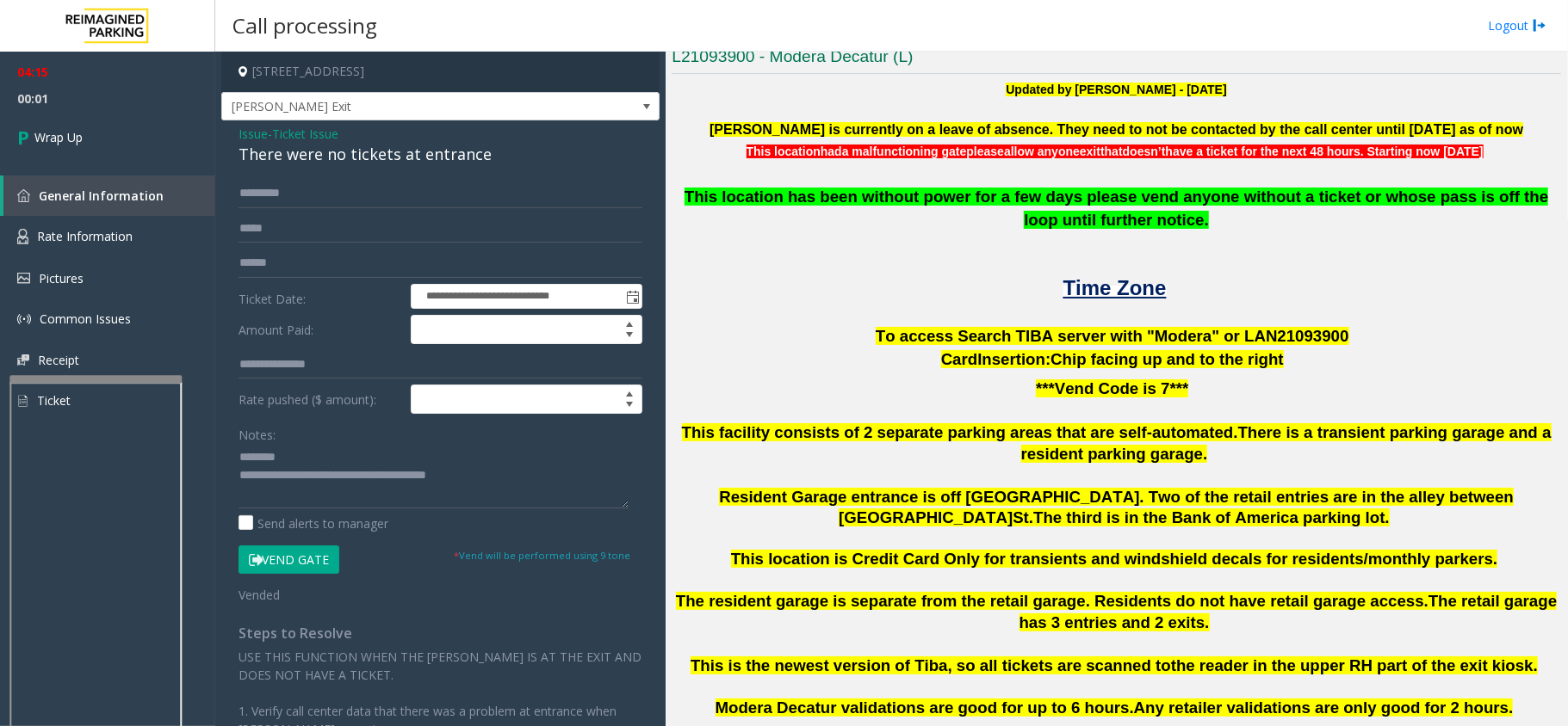
click at [301, 152] on div "There were no tickets at entrance" at bounding box center [440, 155] width 404 height 23
click at [291, 153] on div "There were no tickets at entrance" at bounding box center [440, 155] width 404 height 23
click at [524, 483] on textarea at bounding box center [434, 476] width 390 height 65
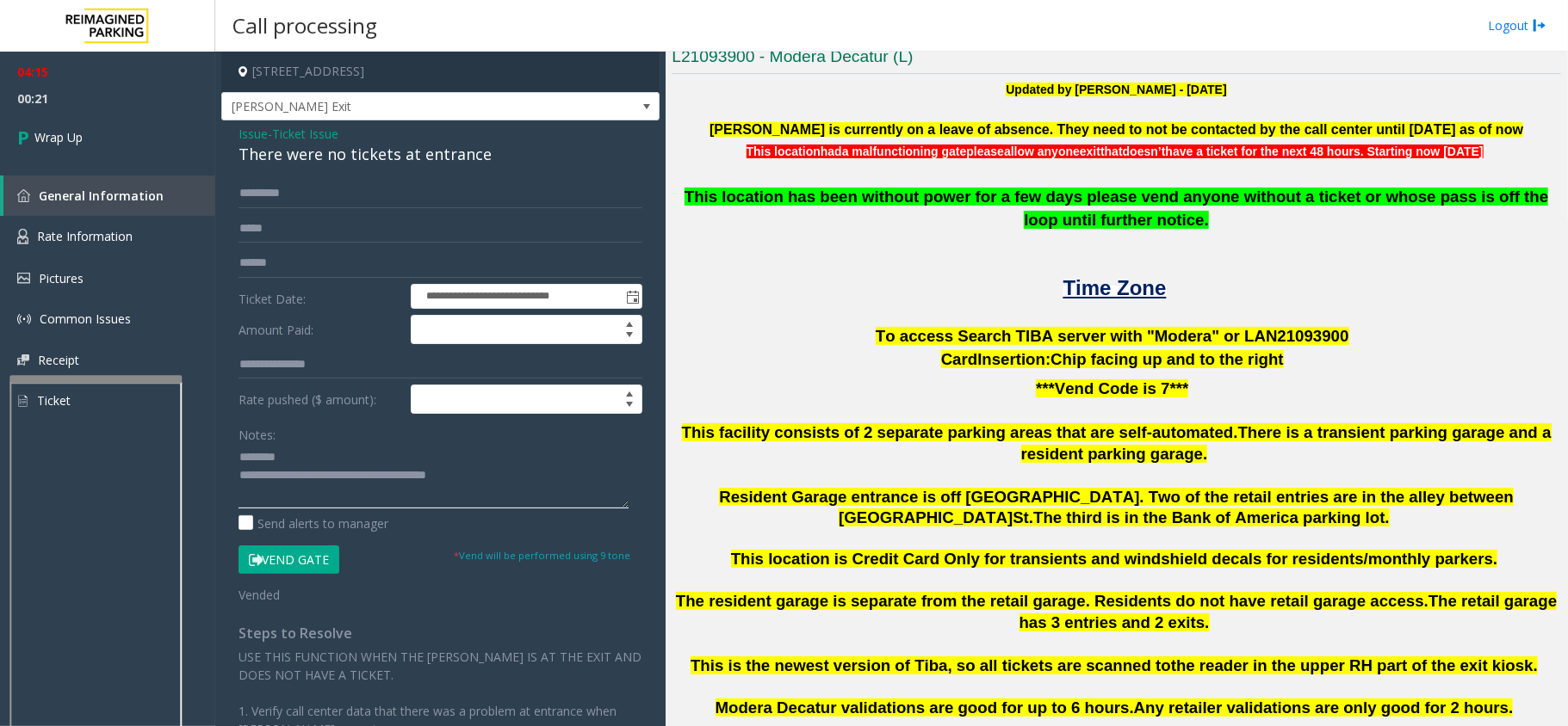
click at [304, 452] on textarea at bounding box center [434, 476] width 390 height 65
click at [283, 159] on div "There were no tickets at entrance" at bounding box center [440, 155] width 404 height 23
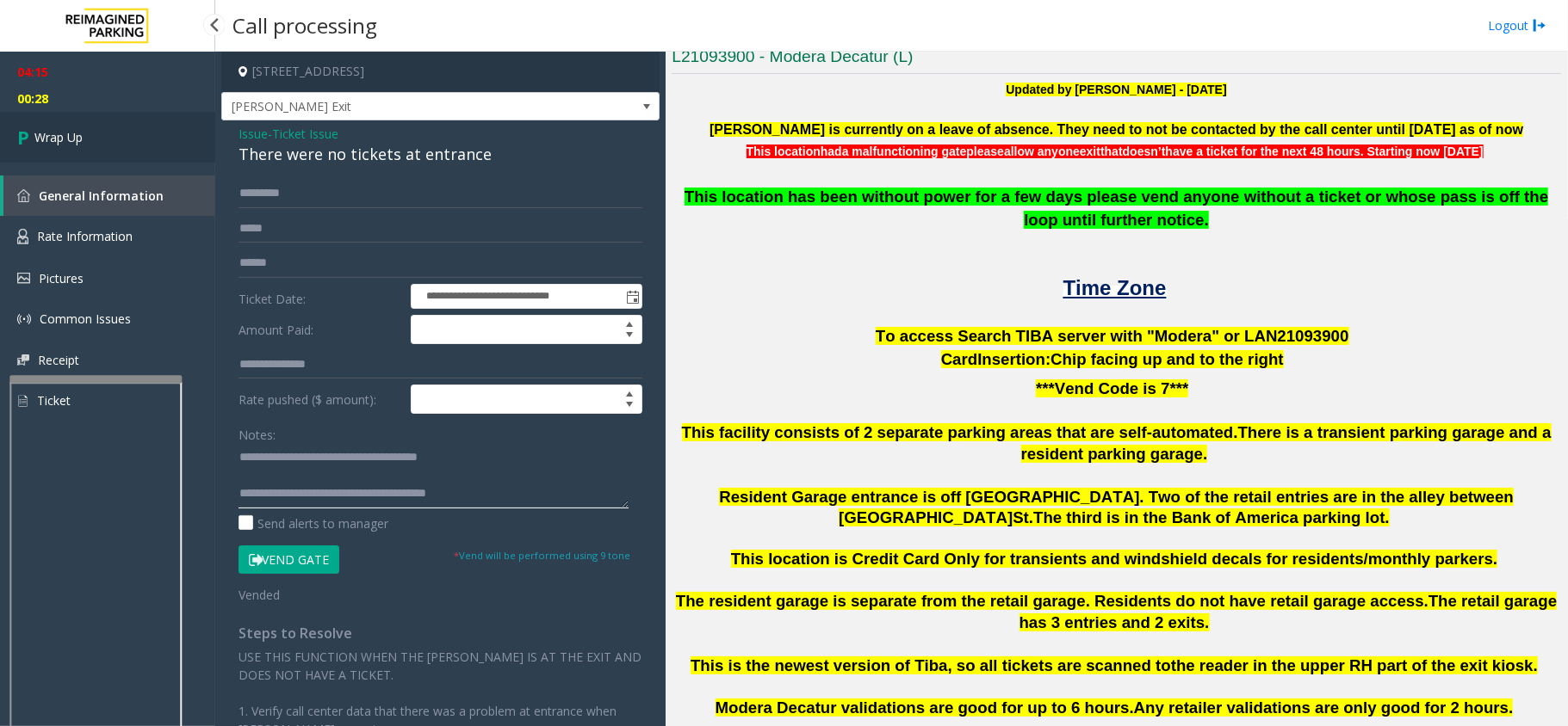
type textarea "**********"
click at [91, 139] on link "Wrap Up" at bounding box center [108, 137] width 215 height 51
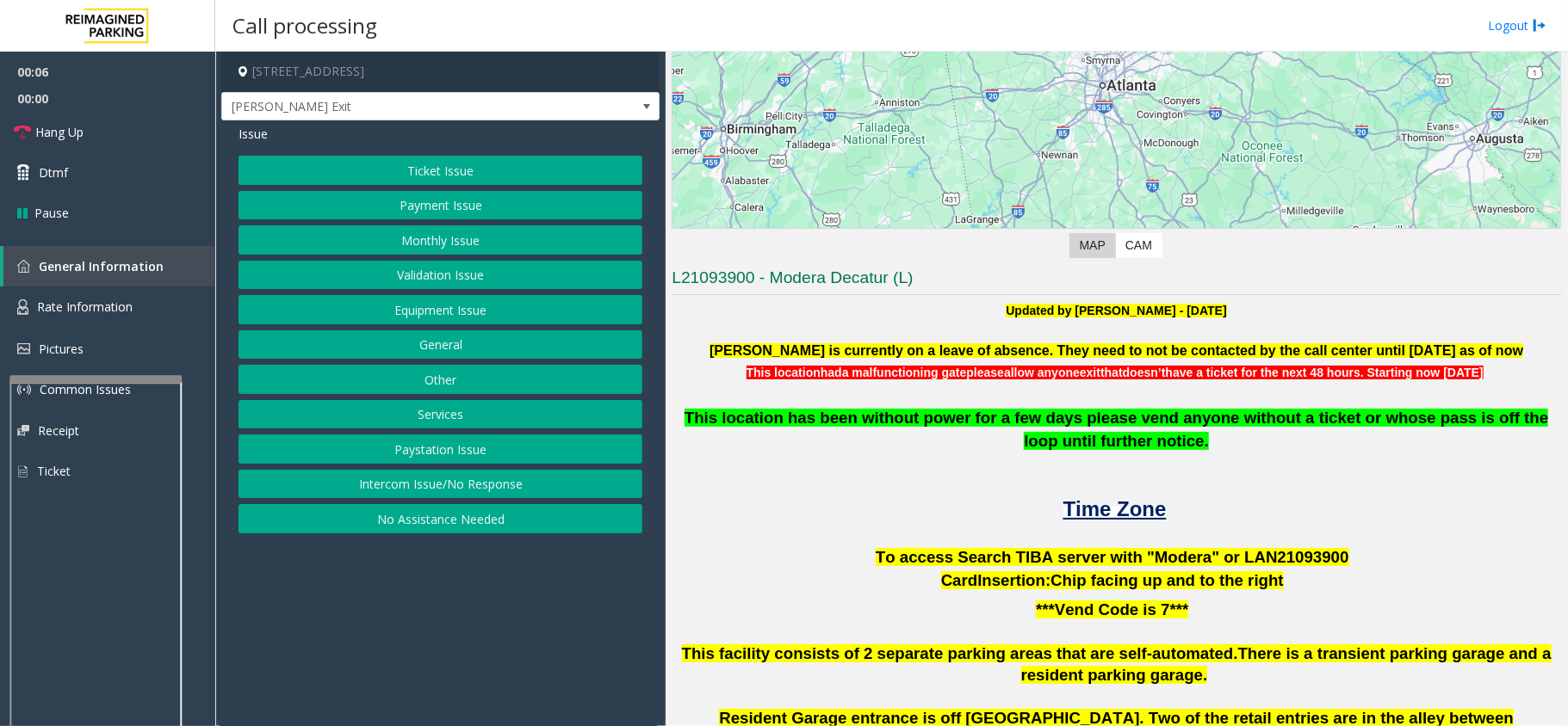
scroll to position [459, 0]
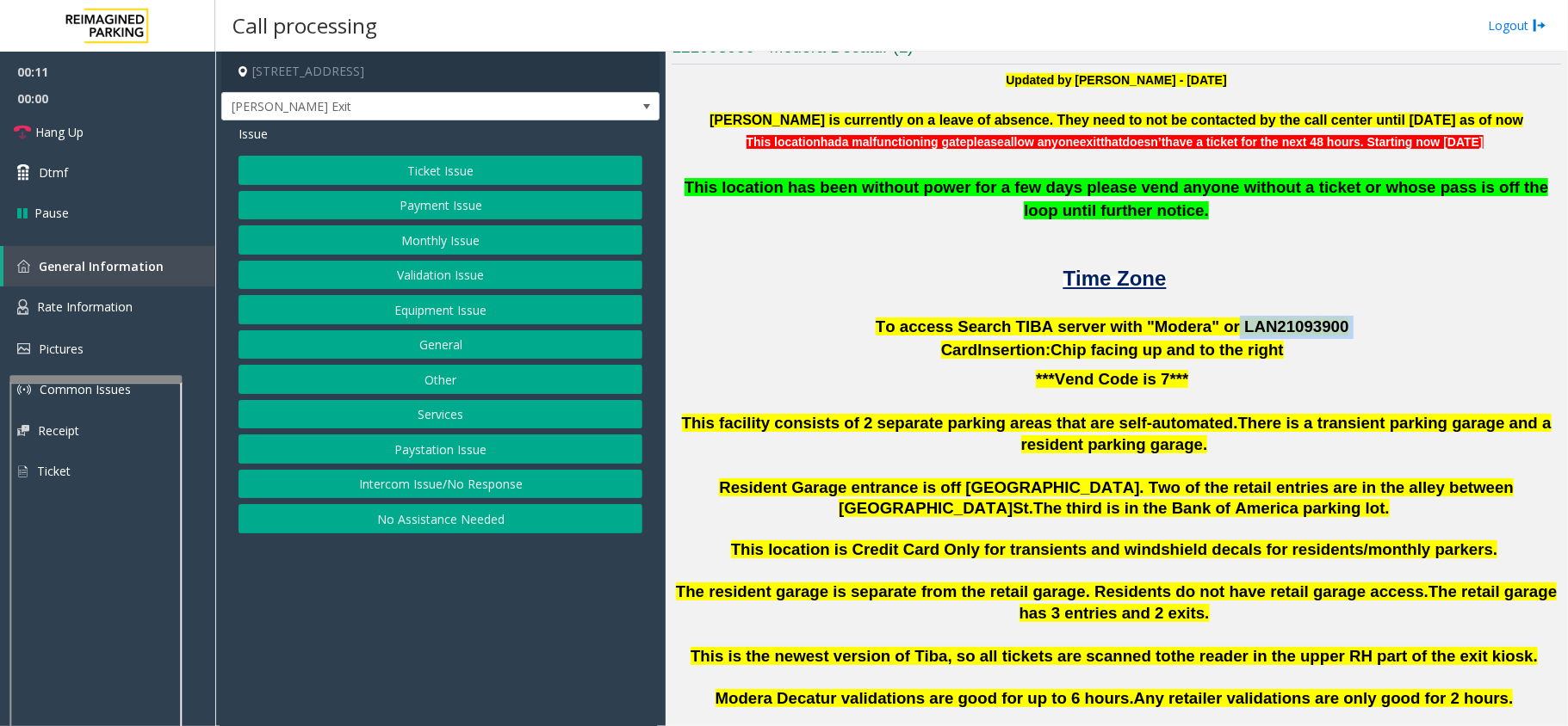
drag, startPoint x: 1216, startPoint y: 322, endPoint x: 1314, endPoint y: 332, distance: 98.5
click at [1314, 332] on p "To access Search TIBA server with "Modera" or LAN21093 900" at bounding box center [1116, 328] width 890 height 23
copy p "LAN21093 900"
click at [441, 163] on button "Ticket Issue" at bounding box center [440, 170] width 404 height 29
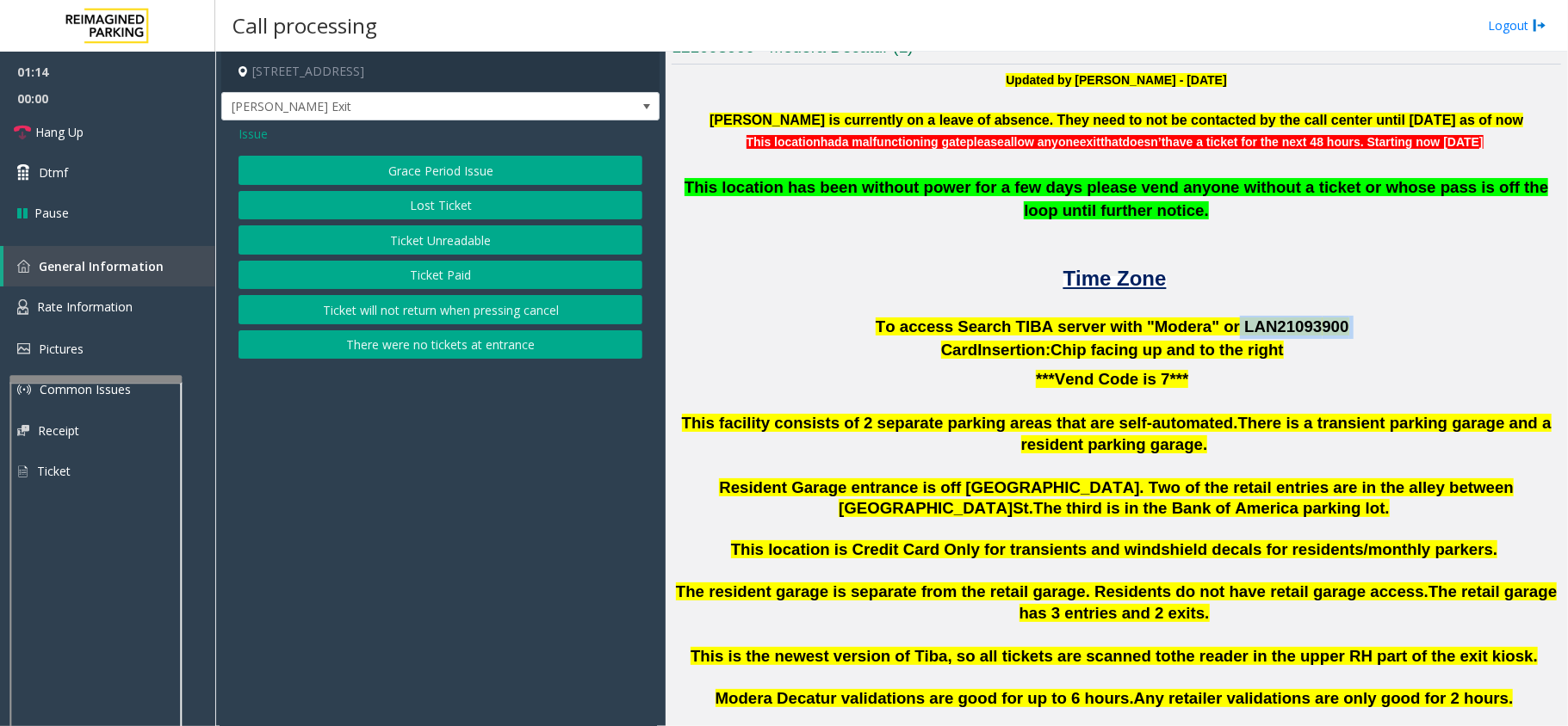
click at [441, 241] on button "Ticket Unreadable" at bounding box center [440, 240] width 404 height 29
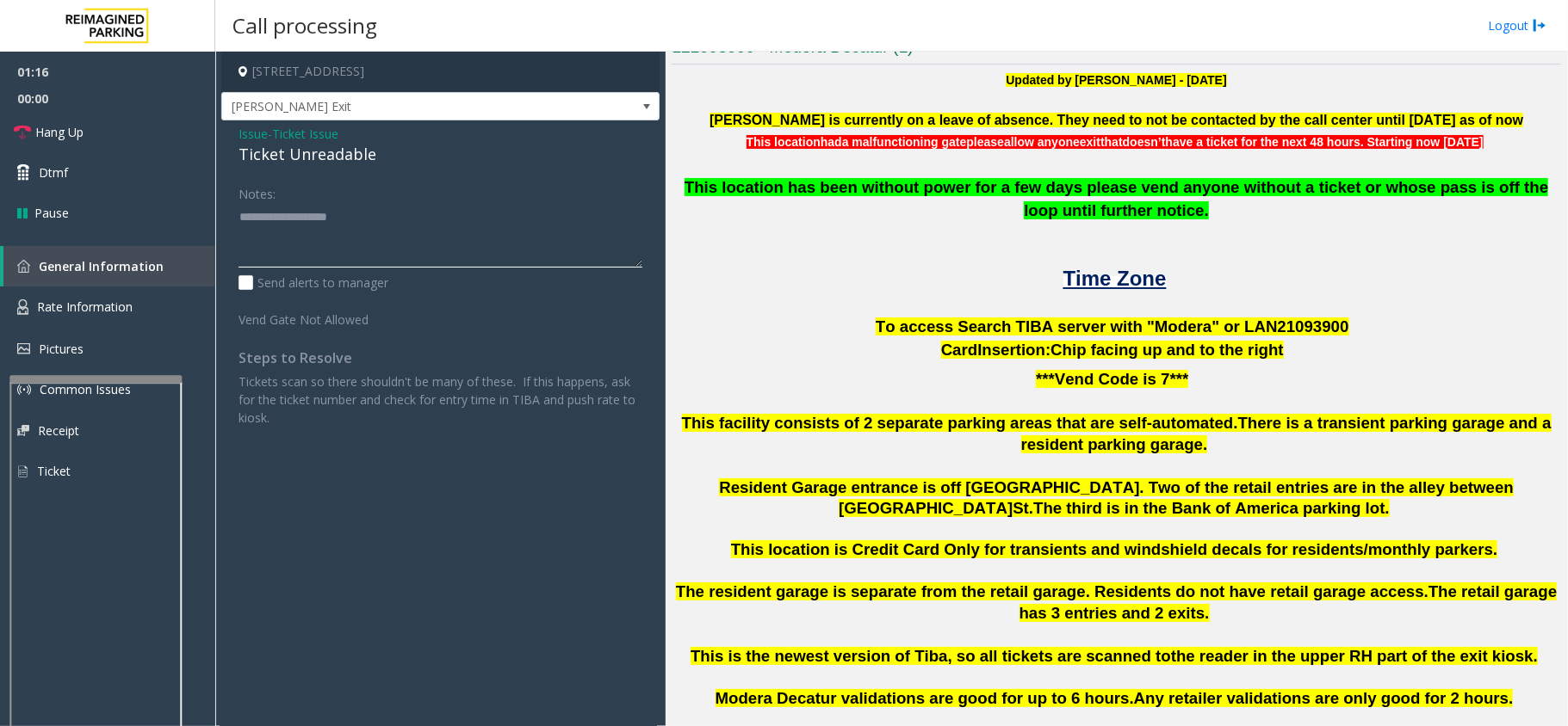
click at [325, 214] on textarea at bounding box center [440, 236] width 404 height 65
click at [490, 247] on textarea at bounding box center [440, 236] width 404 height 65
click at [254, 129] on span "Issue" at bounding box center [254, 134] width 29 height 18
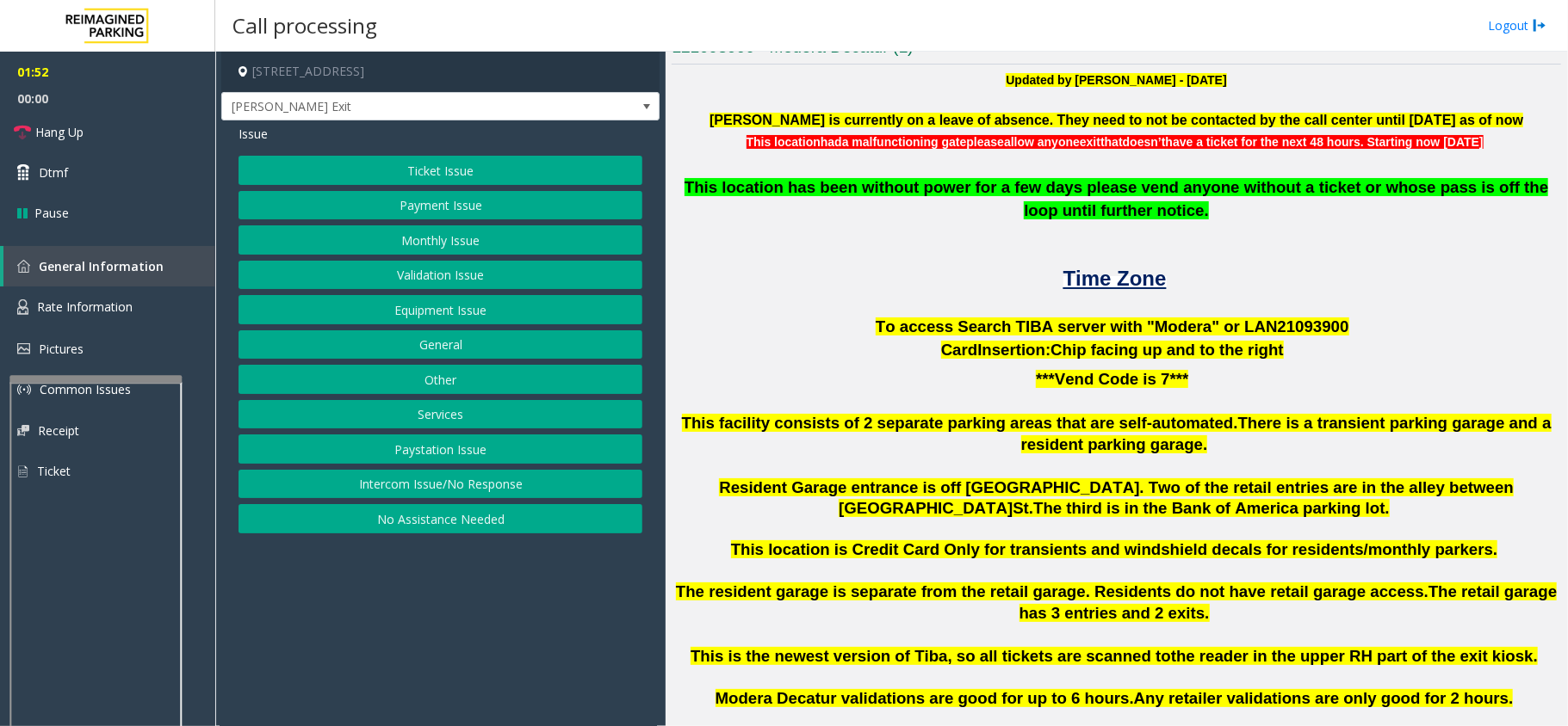
click at [394, 283] on button "Validation Issue" at bounding box center [440, 276] width 404 height 29
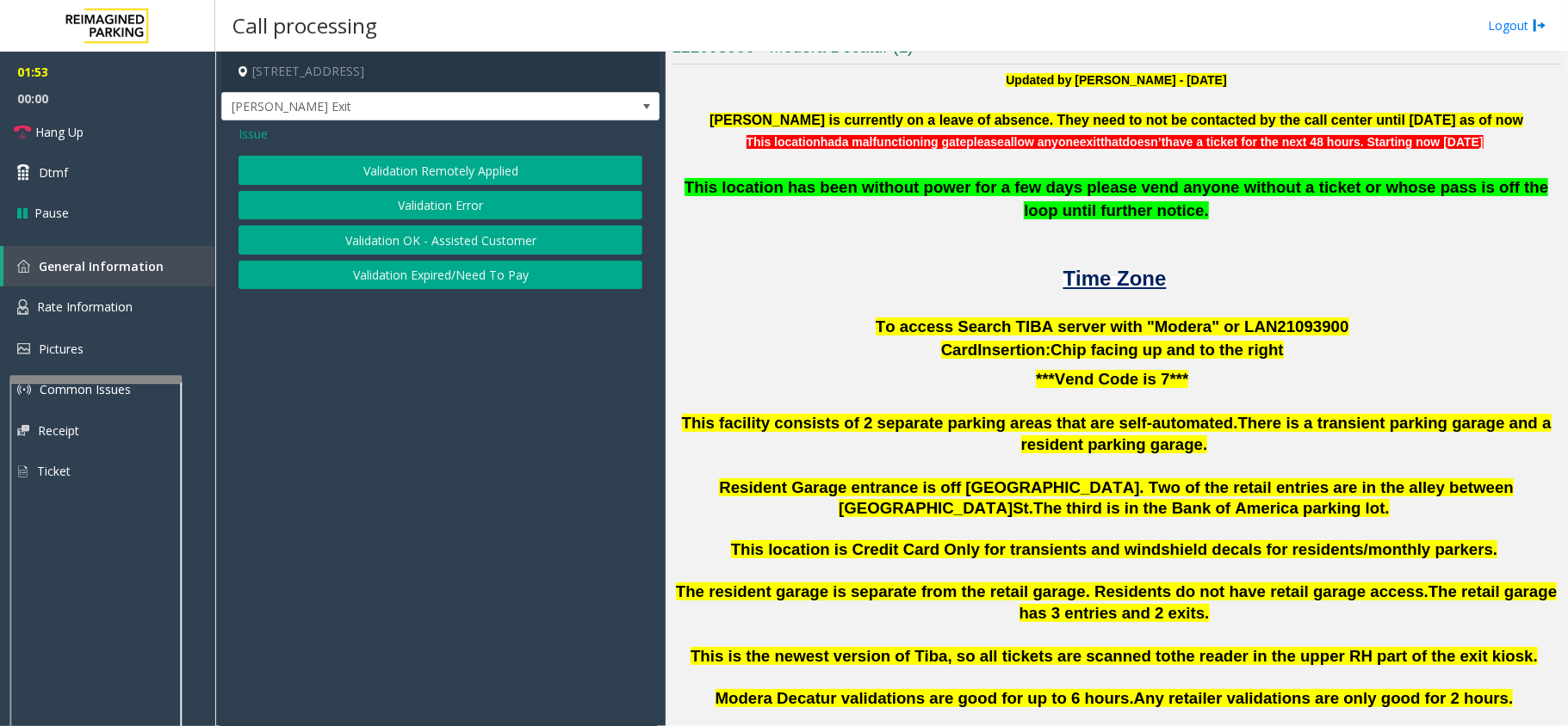
drag, startPoint x: 397, startPoint y: 170, endPoint x: 411, endPoint y: 204, distance: 36.8
click at [411, 204] on div "Validation Remotely Applied Validation Error Validation OK - Assisted Customer …" at bounding box center [440, 222] width 404 height 133
click at [411, 204] on button "Validation Error" at bounding box center [440, 205] width 404 height 29
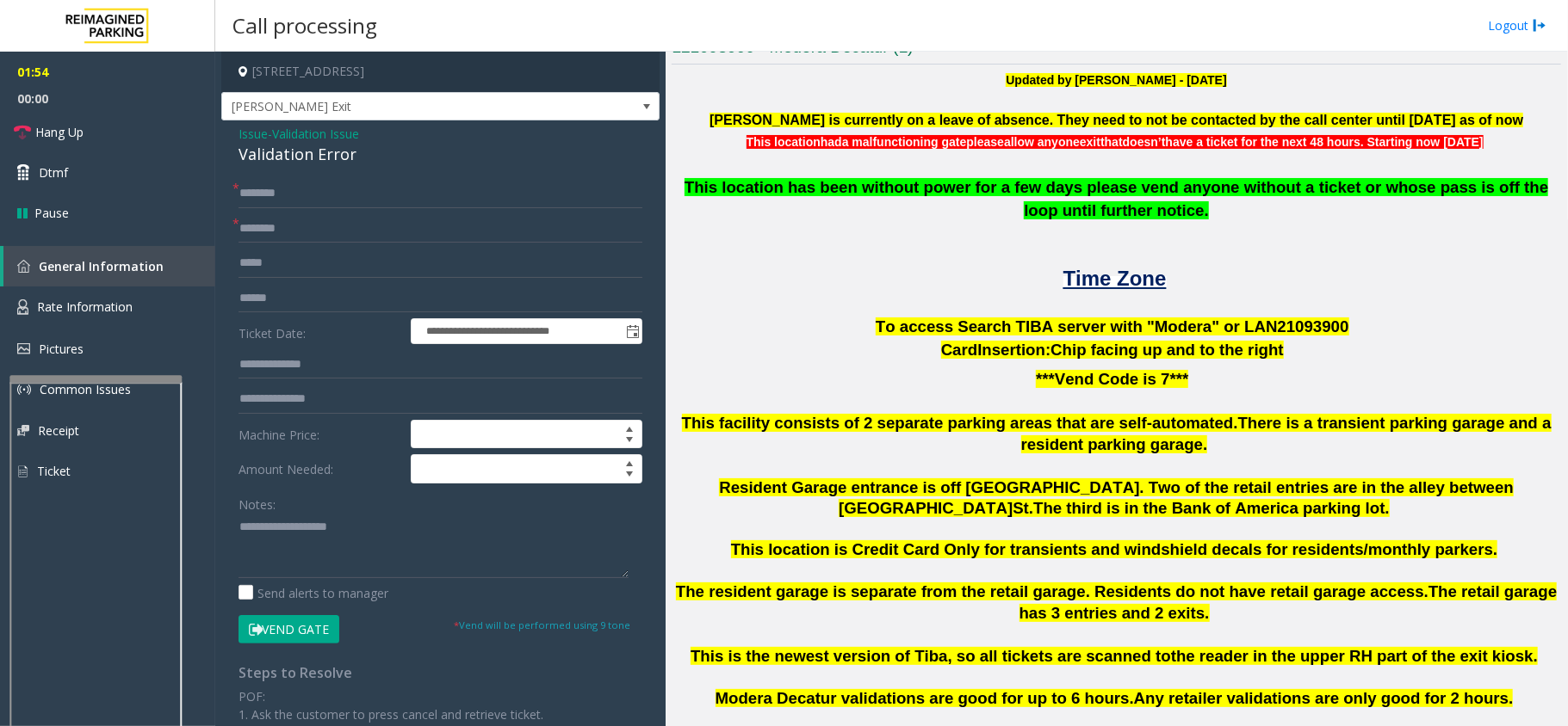
click at [310, 159] on div "Validation Error" at bounding box center [440, 155] width 404 height 23
click at [294, 225] on input "text" at bounding box center [440, 229] width 404 height 29
click at [283, 347] on form "**********" at bounding box center [440, 411] width 404 height 465
click at [284, 359] on input "text" at bounding box center [440, 365] width 404 height 29
click at [104, 134] on link "Hang Up" at bounding box center [108, 131] width 215 height 40
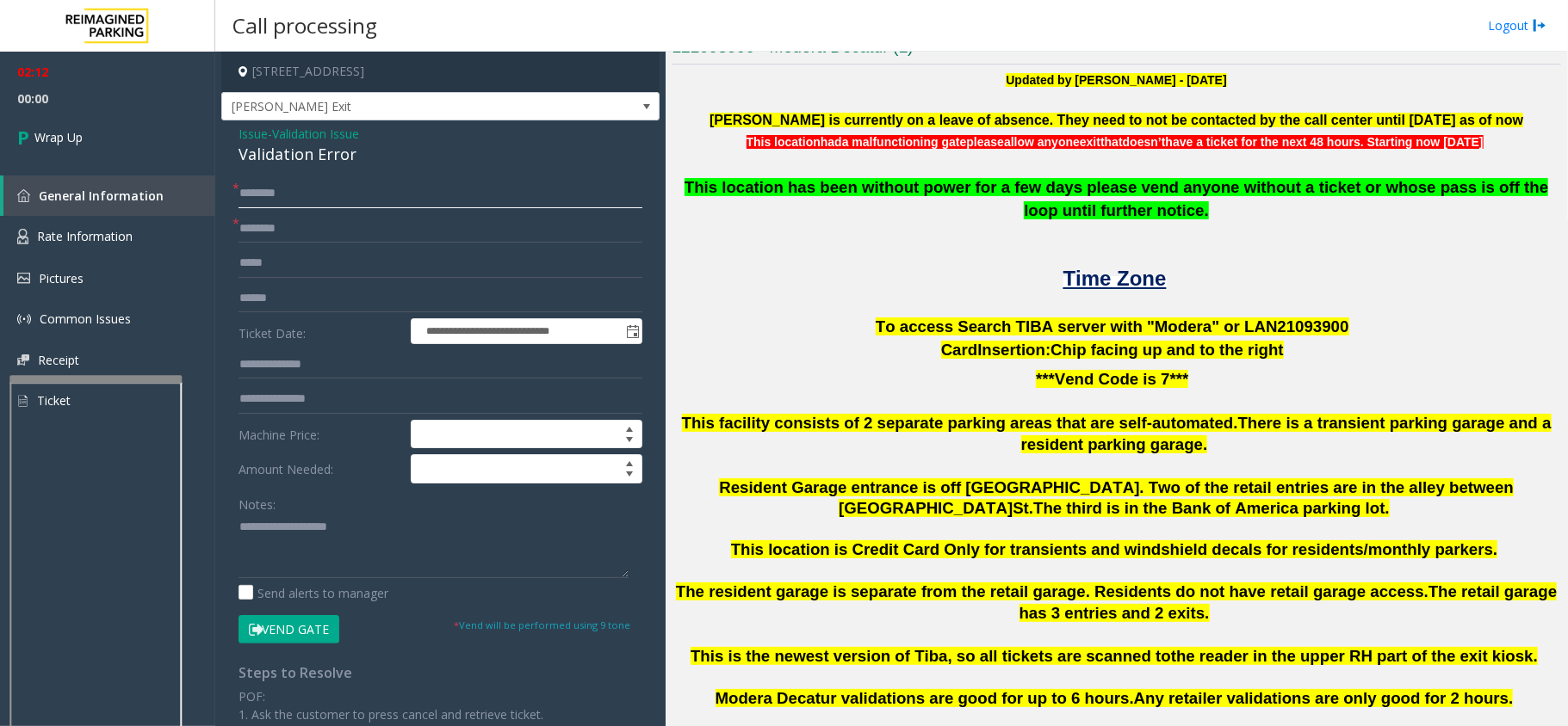
click at [269, 195] on input "text" at bounding box center [440, 194] width 404 height 29
type input "**"
click at [263, 225] on input "text" at bounding box center [440, 229] width 404 height 29
type input "**"
click at [293, 157] on div "Validation Error" at bounding box center [440, 155] width 404 height 23
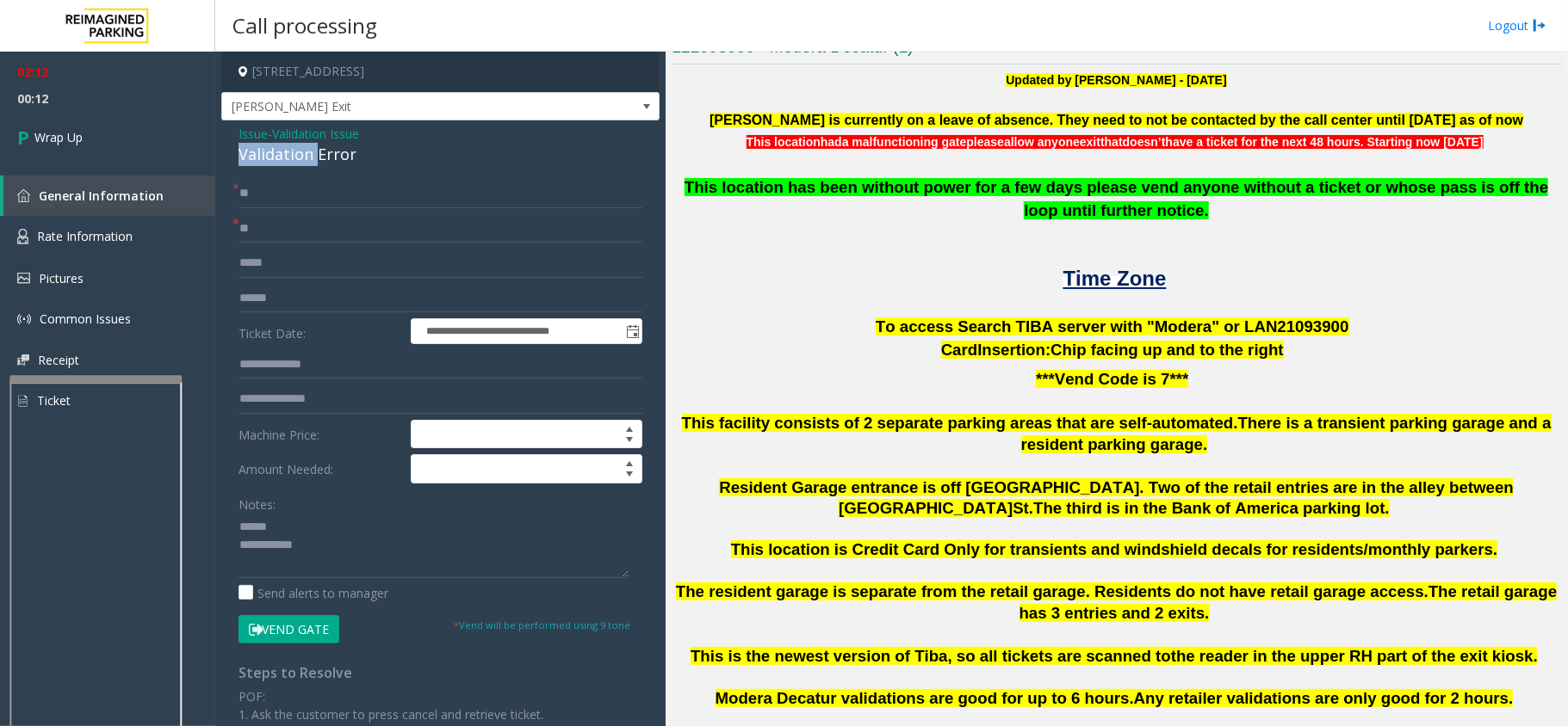
click at [293, 157] on div "Validation Error" at bounding box center [440, 155] width 404 height 23
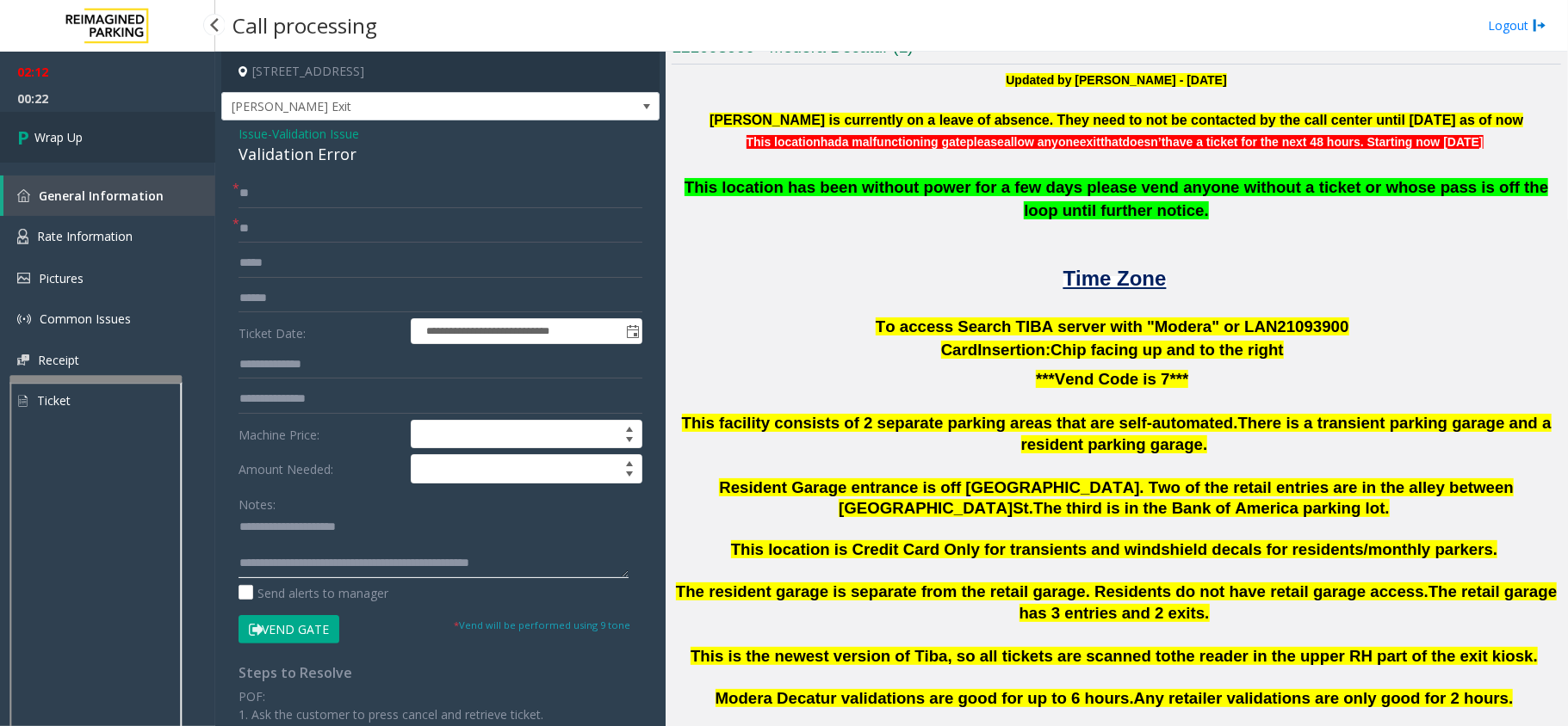
type textarea "**********"
click at [86, 143] on link "Wrap Up" at bounding box center [108, 137] width 215 height 51
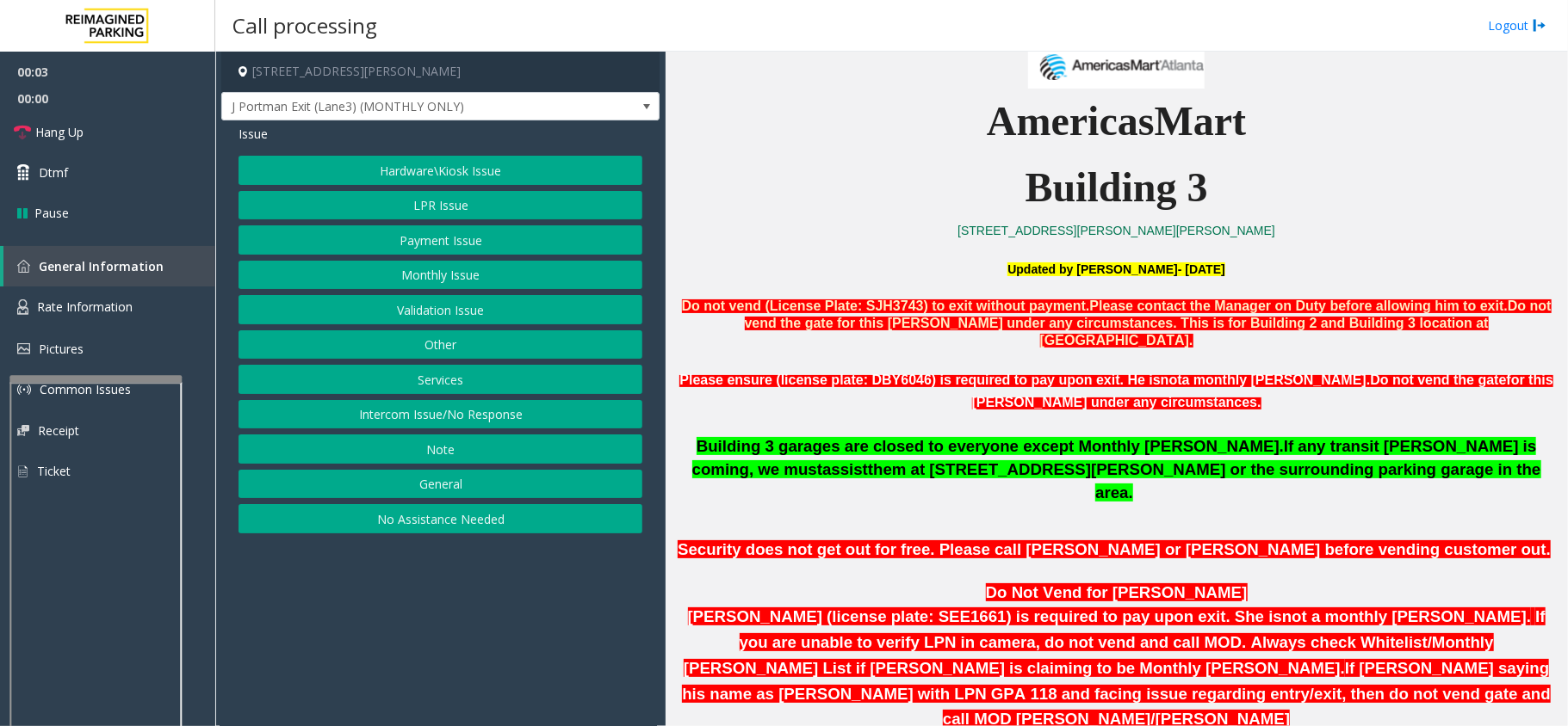
scroll to position [573, 0]
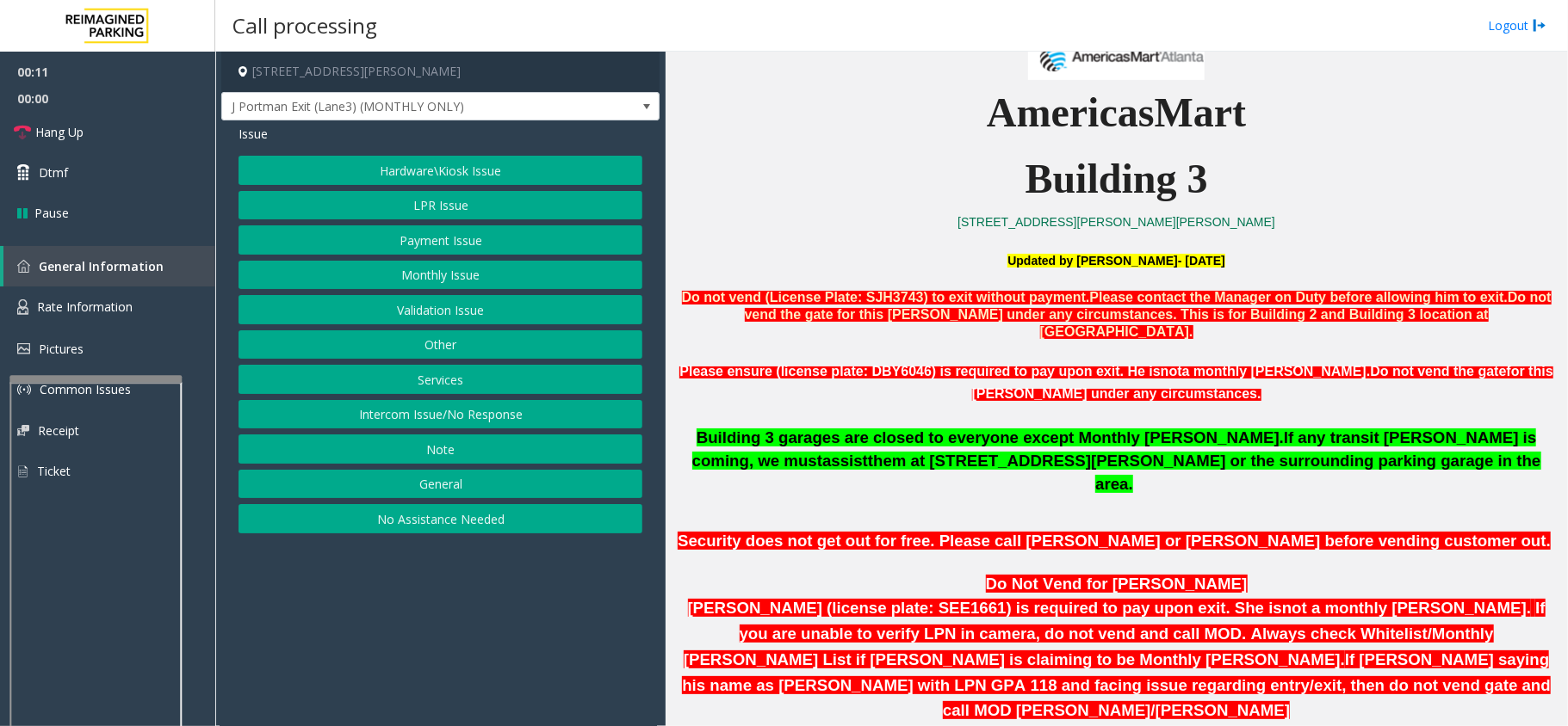
click at [476, 207] on button "LPR Issue" at bounding box center [440, 205] width 404 height 29
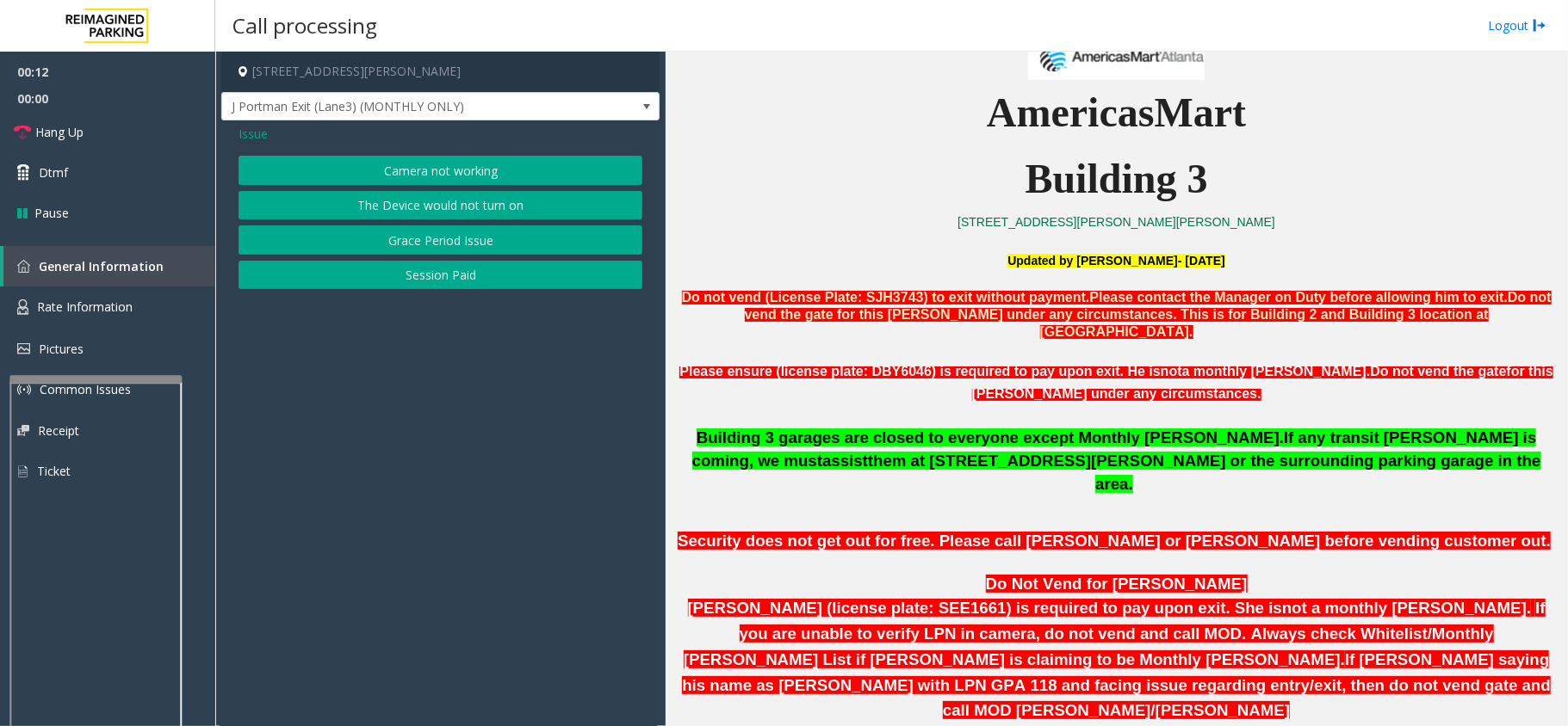
click at [436, 160] on button "Camera not working" at bounding box center [440, 170] width 404 height 29
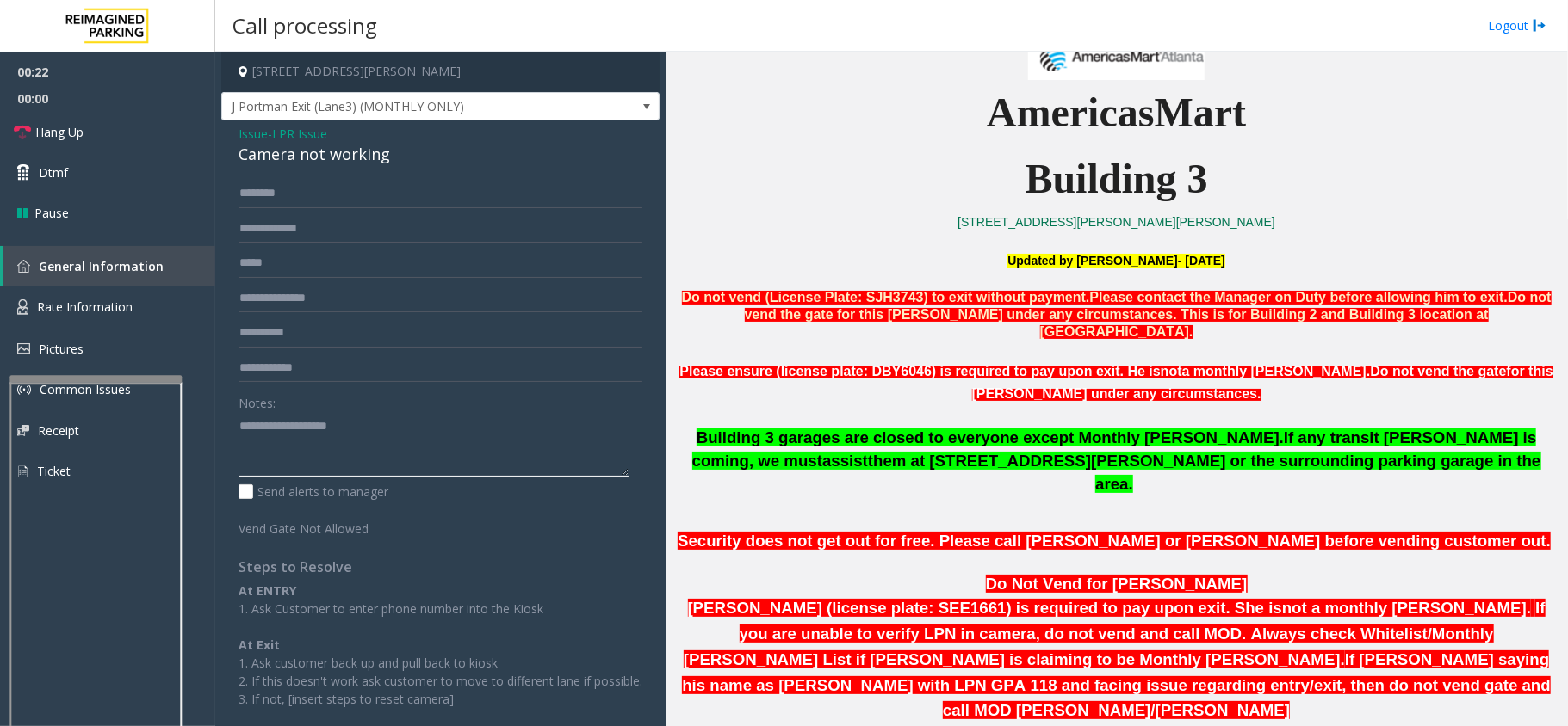
type textarea "**********"
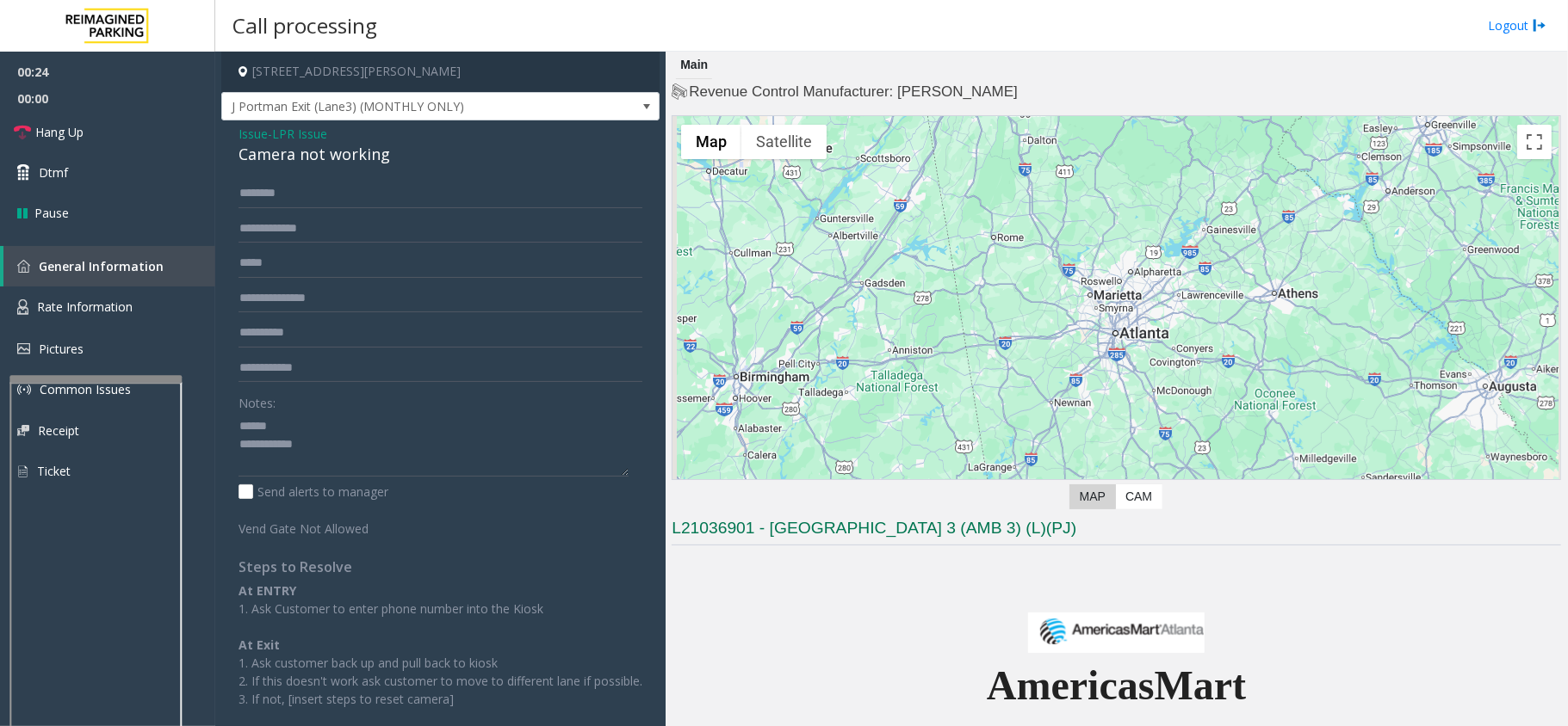
scroll to position [573, 0]
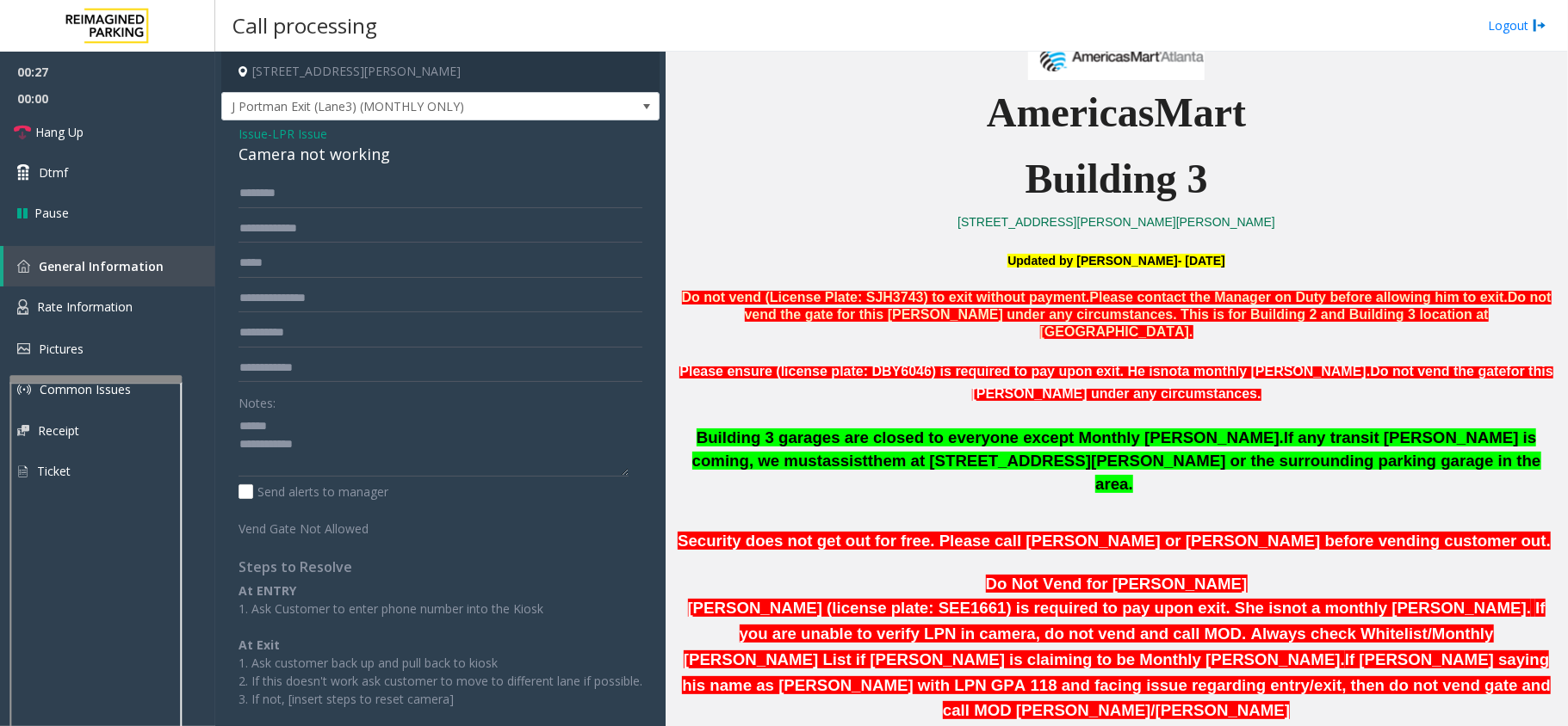
click at [1244, 224] on p "[STREET_ADDRESS][PERSON_NAME][PERSON_NAME]" at bounding box center [1116, 221] width 890 height 19
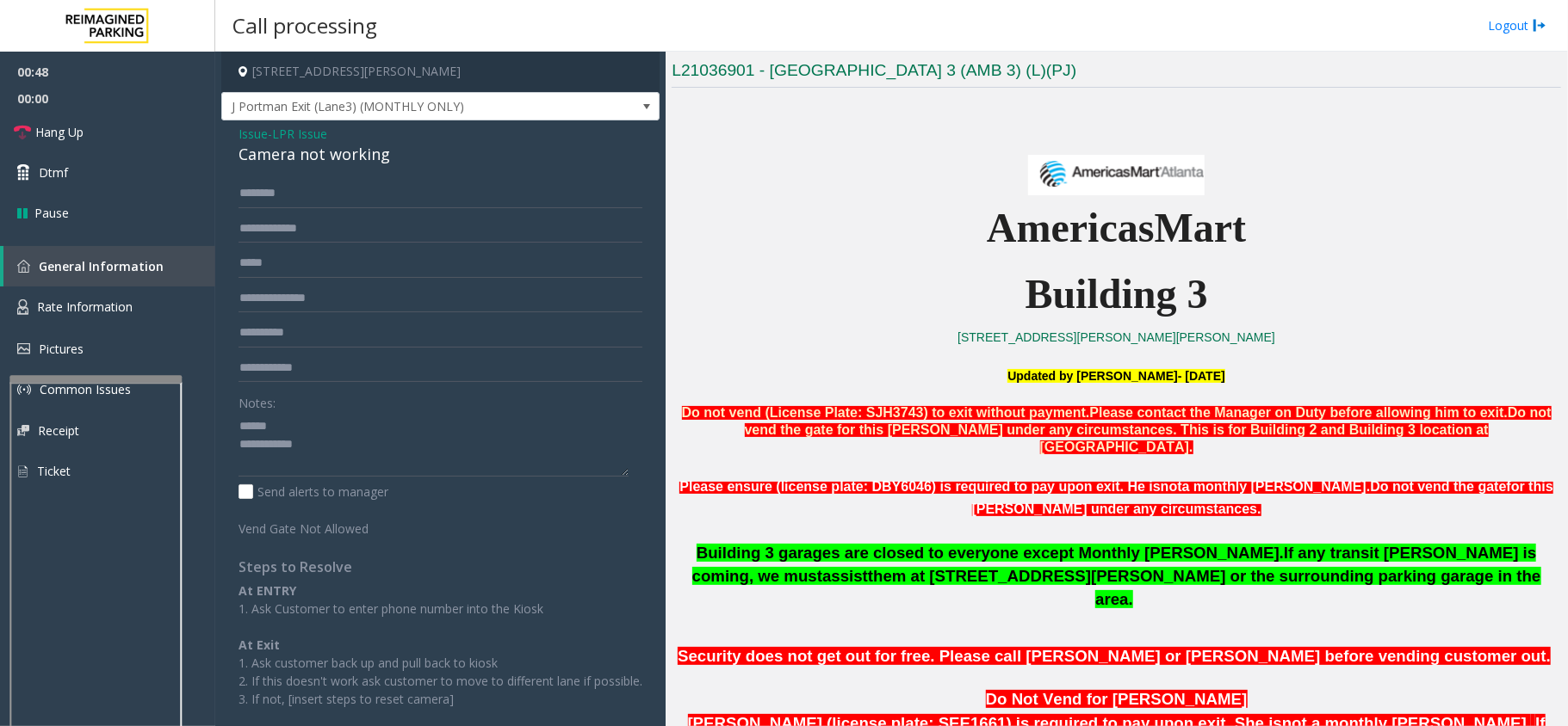
scroll to position [404, 0]
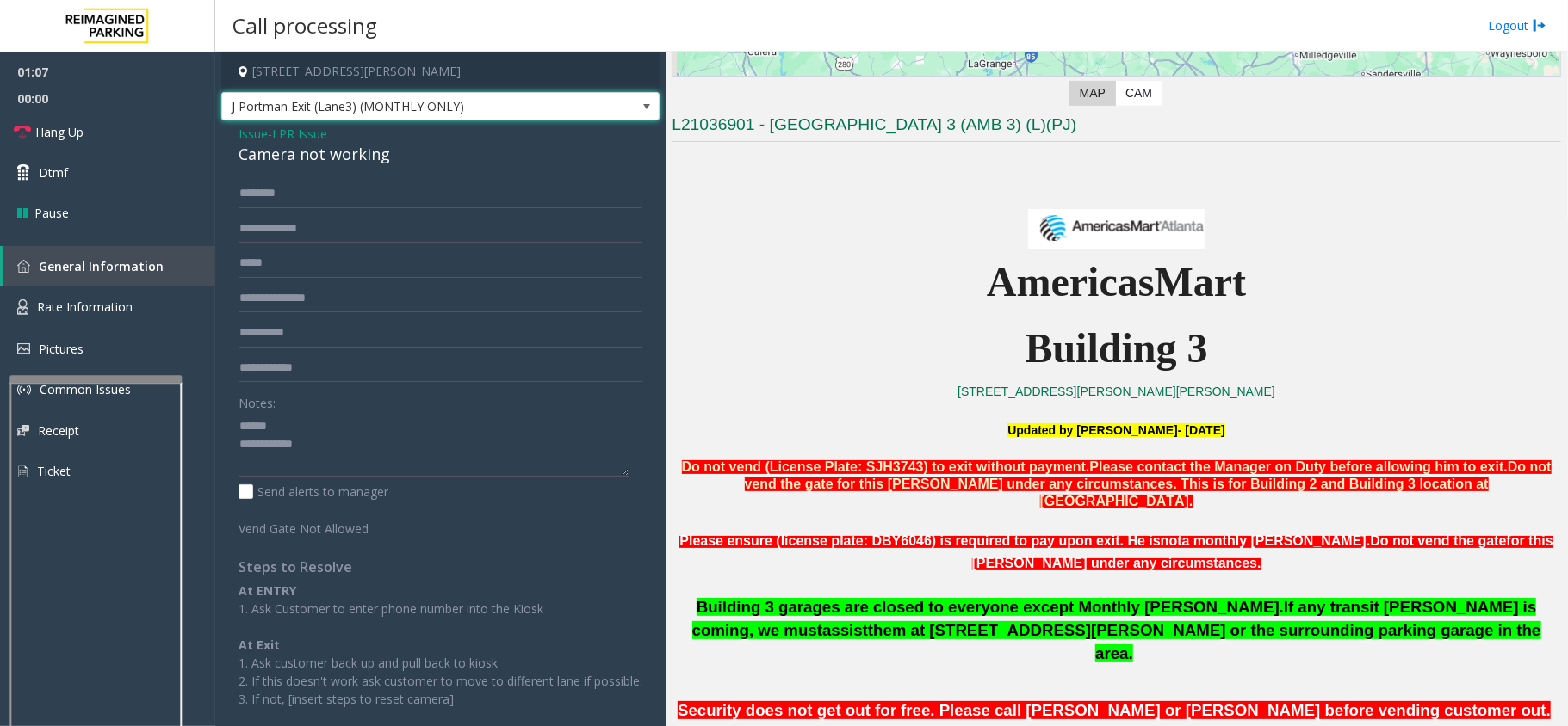
click at [576, 101] on span "J Portman Exit (Lane3) (MONTHLY ONLY)" at bounding box center [440, 107] width 438 height 29
click at [762, 253] on p "AmericasMart" at bounding box center [1116, 283] width 890 height 67
click at [300, 229] on input "text" at bounding box center [440, 229] width 404 height 29
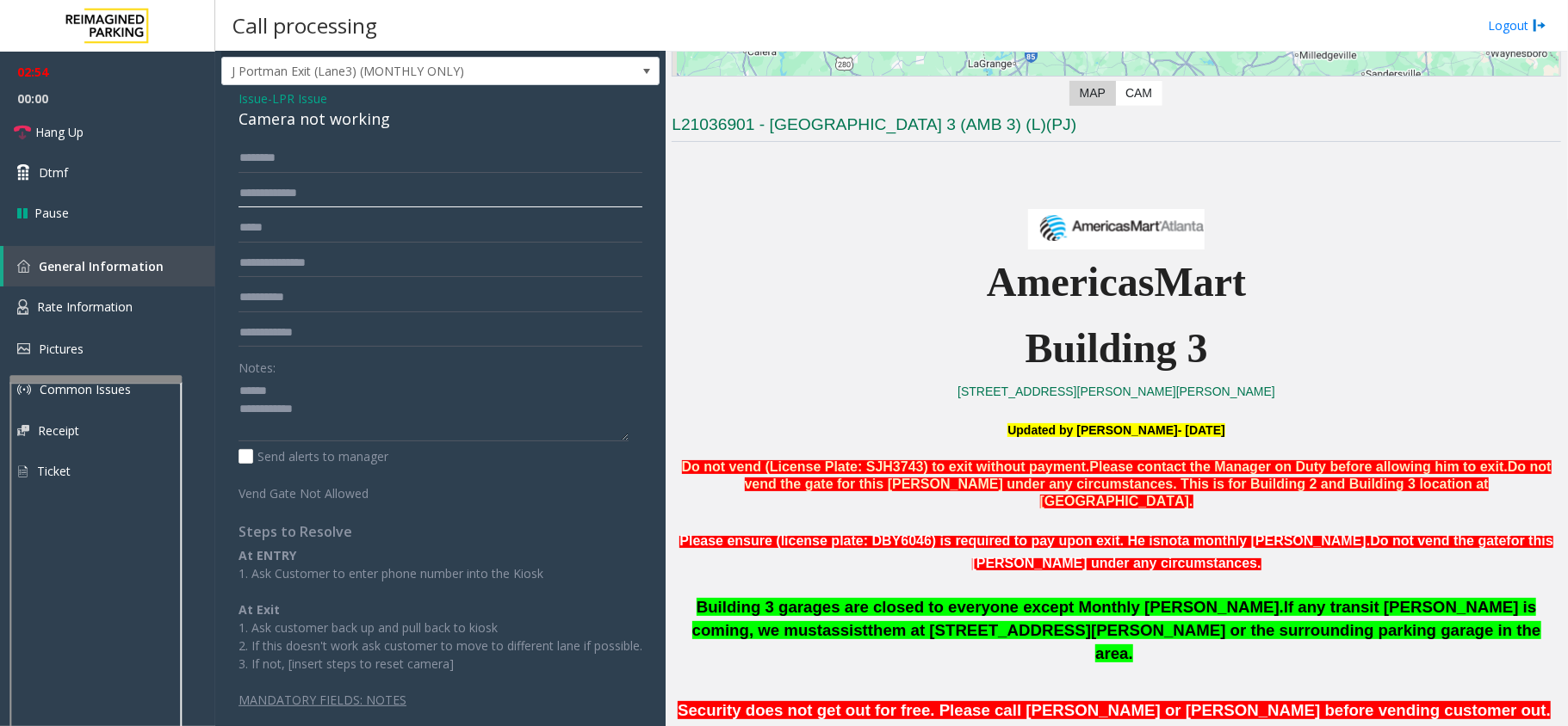
scroll to position [0, 0]
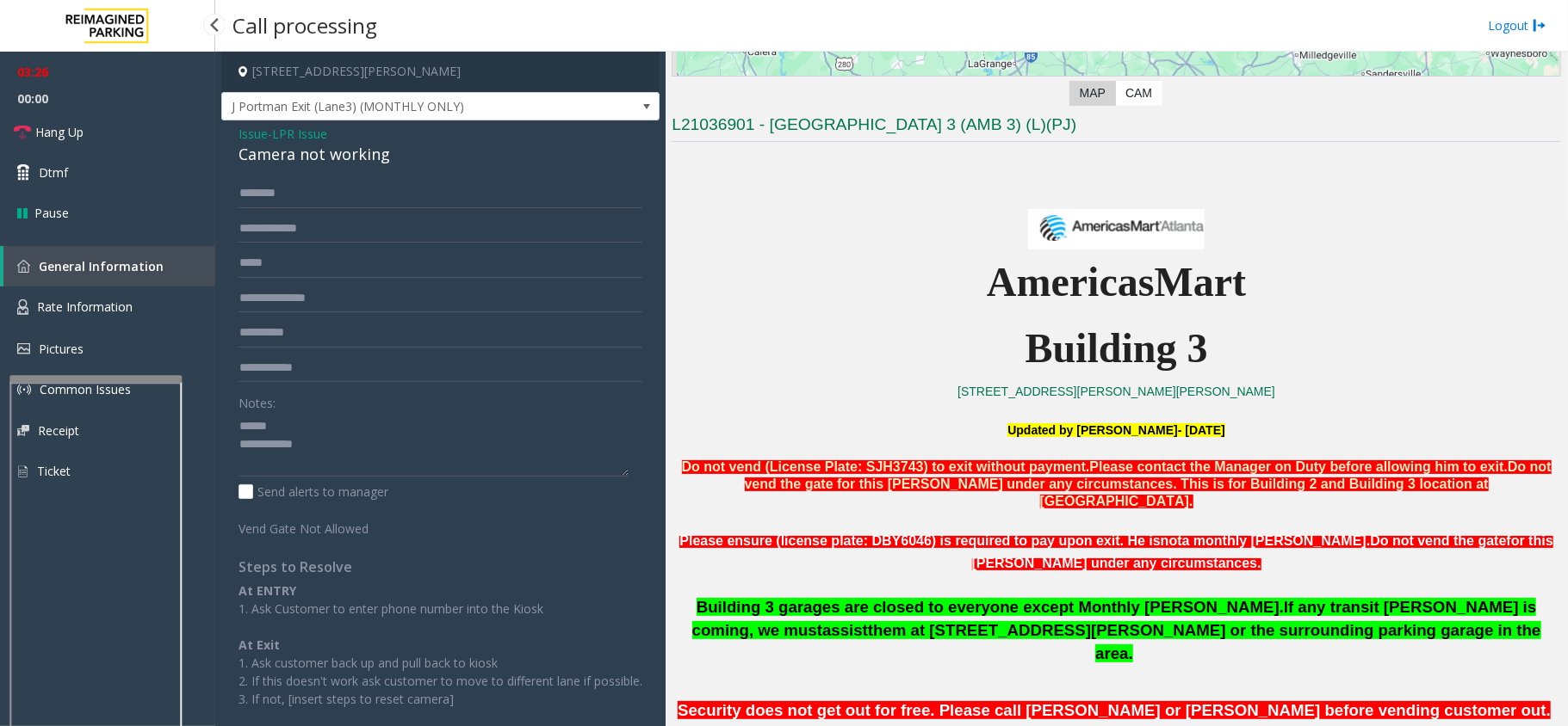
click at [262, 155] on div "Camera not working" at bounding box center [440, 155] width 404 height 23
type textarea "**********"
click at [358, 452] on textarea at bounding box center [434, 444] width 390 height 65
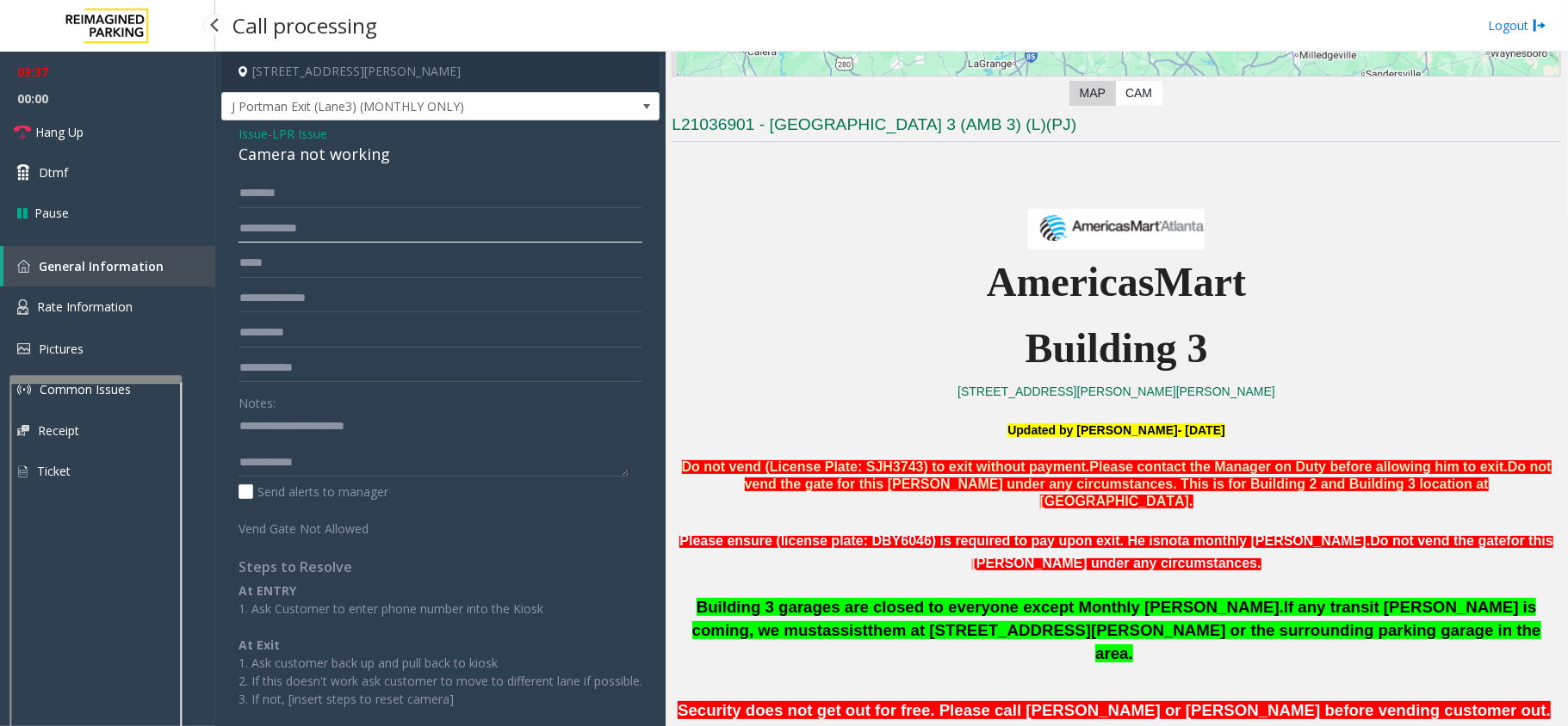
click at [274, 234] on input "text" at bounding box center [440, 229] width 404 height 29
type input "********"
click at [335, 204] on input "text" at bounding box center [440, 194] width 404 height 29
type input "*****"
click at [125, 127] on link "Hang Up" at bounding box center [108, 131] width 215 height 40
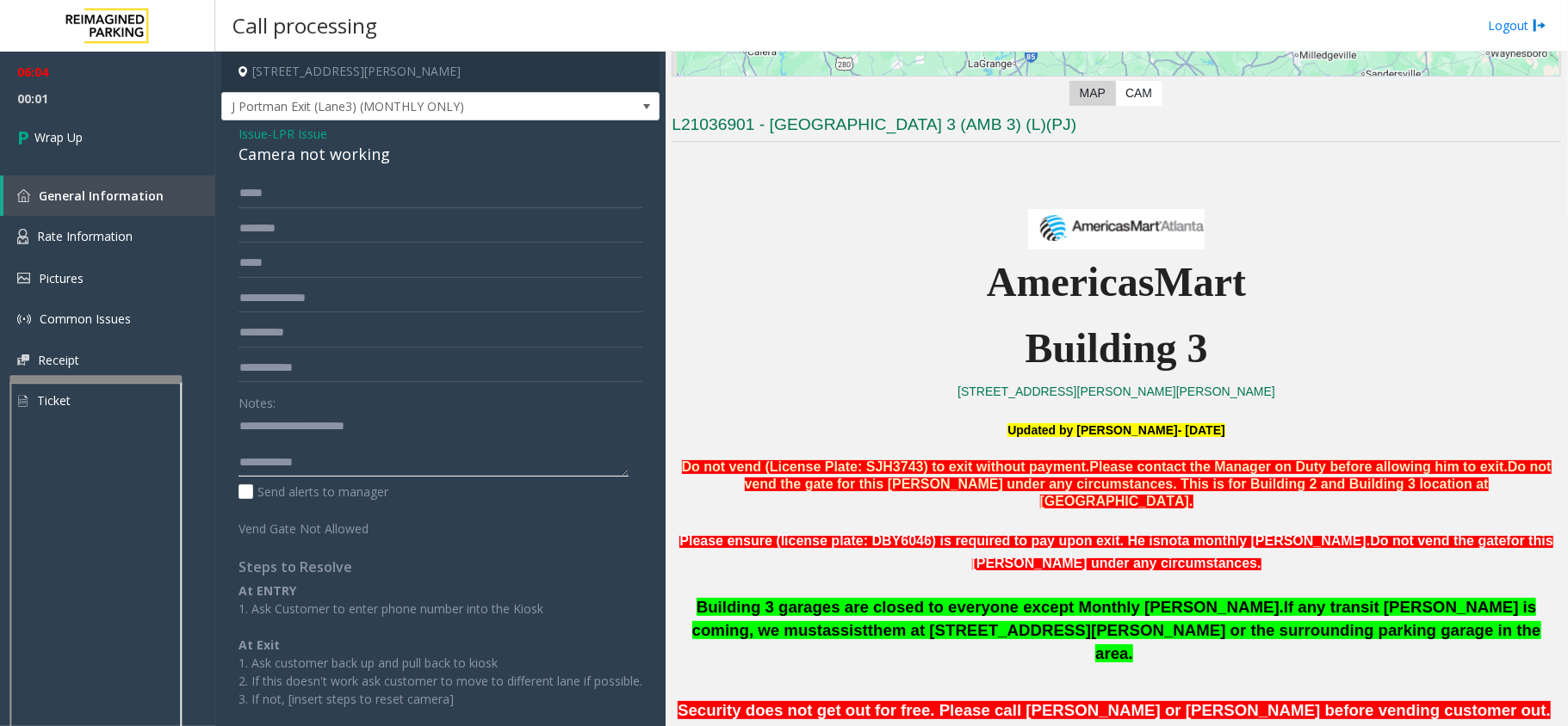
click at [369, 462] on textarea at bounding box center [434, 444] width 390 height 65
type textarea "**********"
click at [91, 140] on link "Wrap Up" at bounding box center [108, 137] width 215 height 51
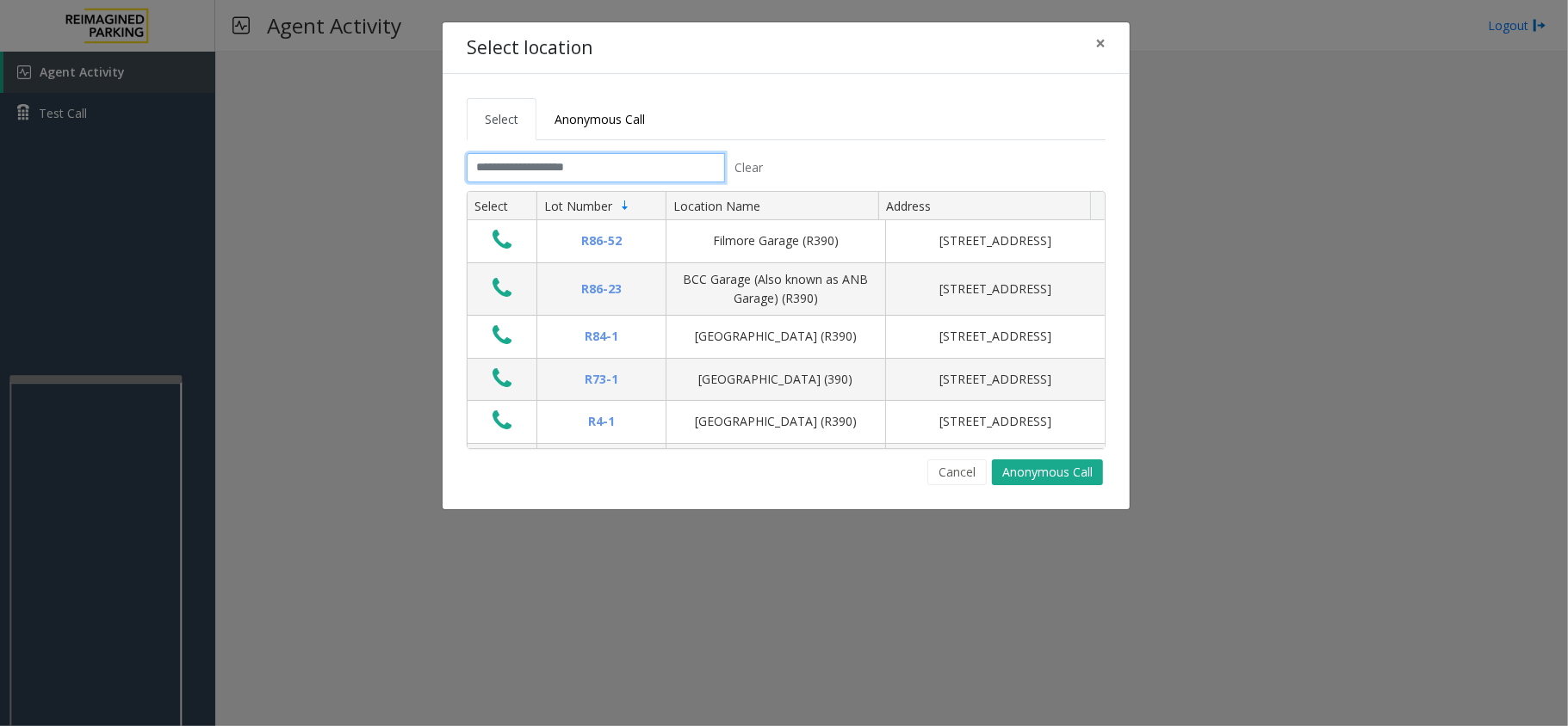
click at [539, 163] on input "text" at bounding box center [596, 168] width 258 height 29
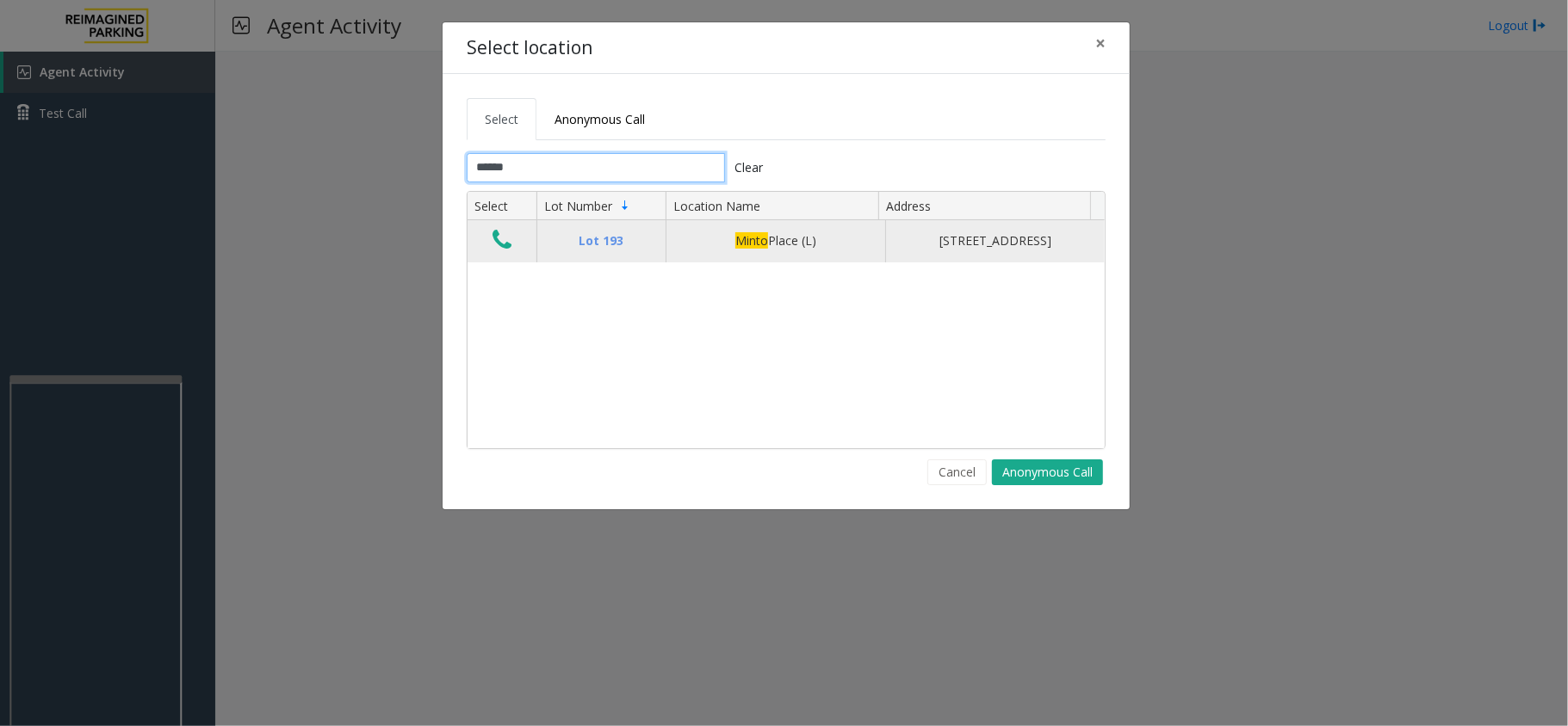
type input "*****"
click at [501, 246] on icon "Data table" at bounding box center [501, 240] width 19 height 24
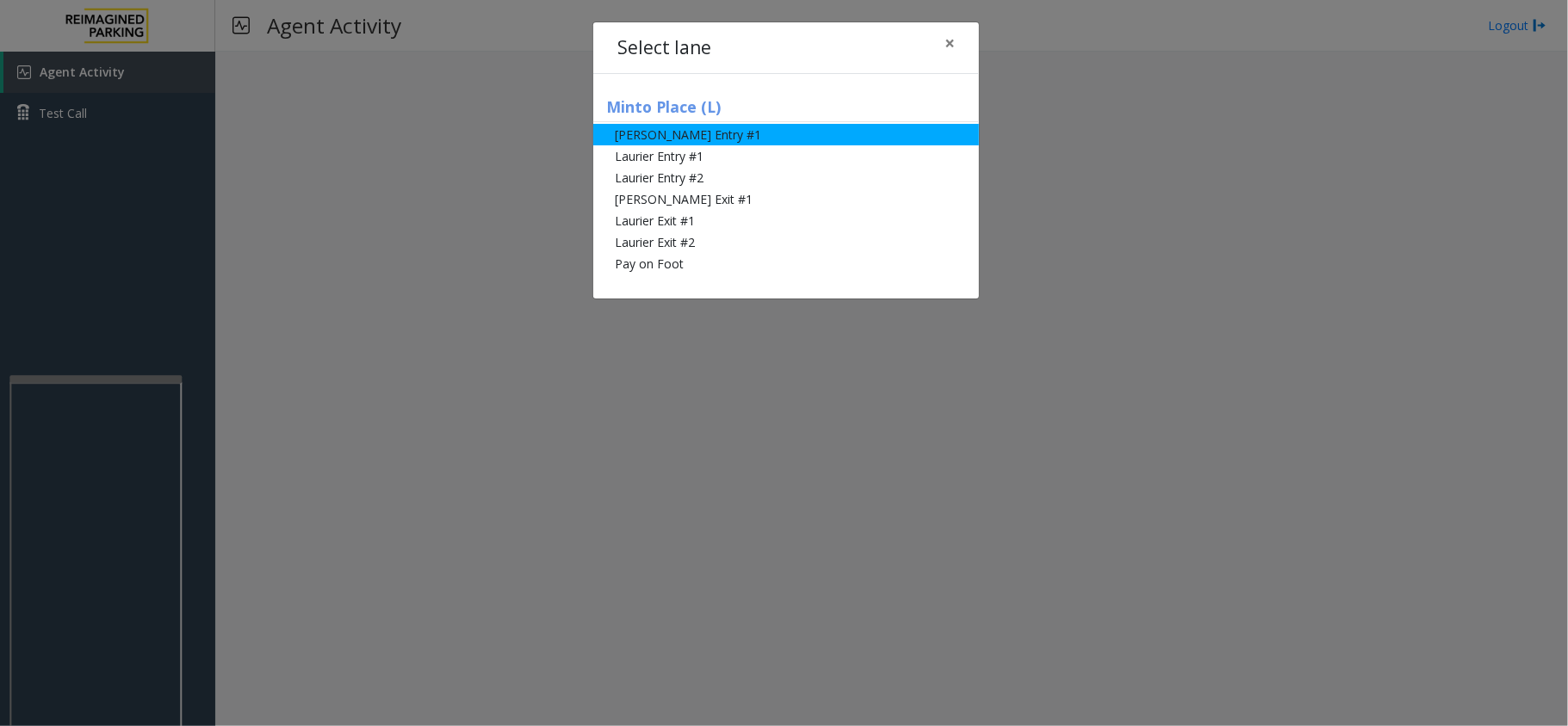
click at [703, 135] on li "[PERSON_NAME] Entry #1" at bounding box center [786, 135] width 386 height 22
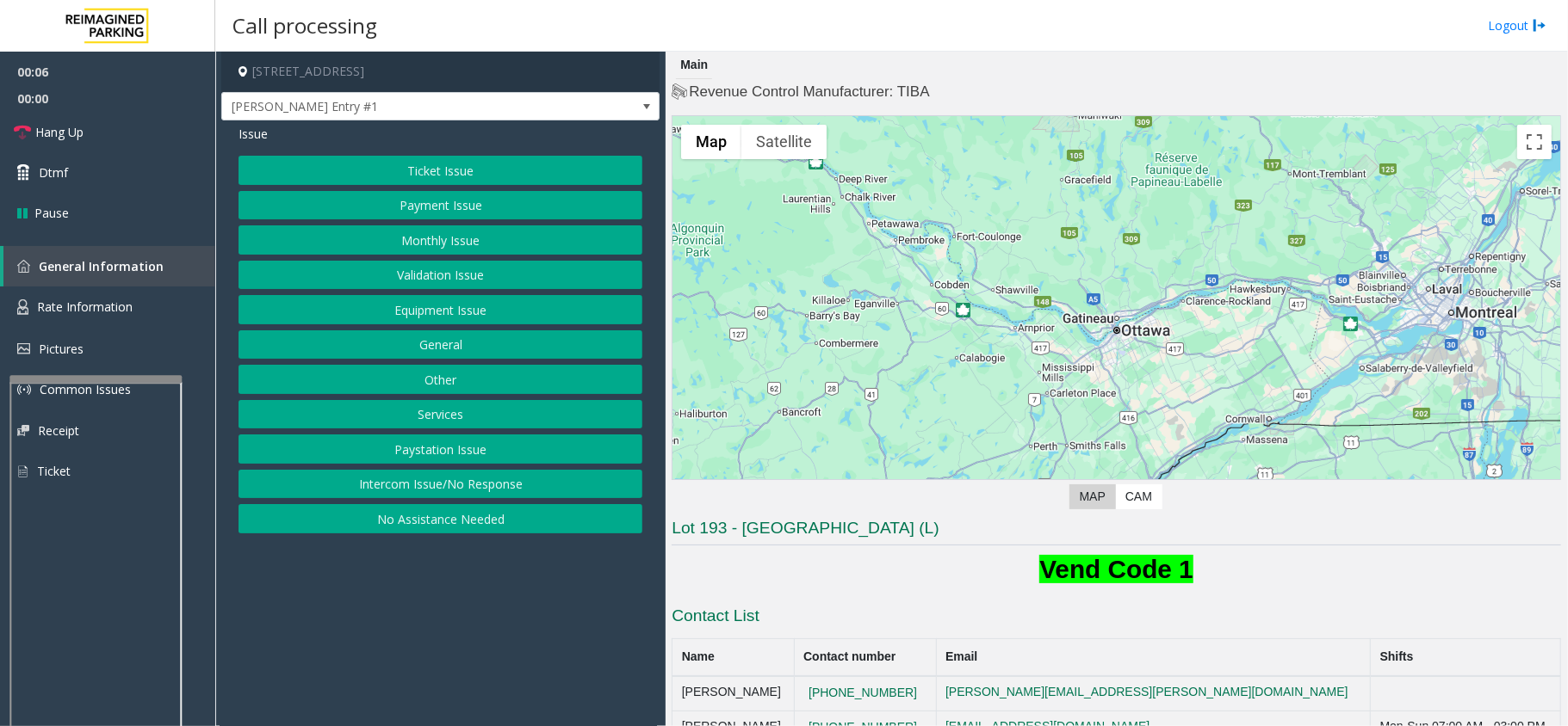
click at [445, 210] on button "Payment Issue" at bounding box center [440, 205] width 404 height 29
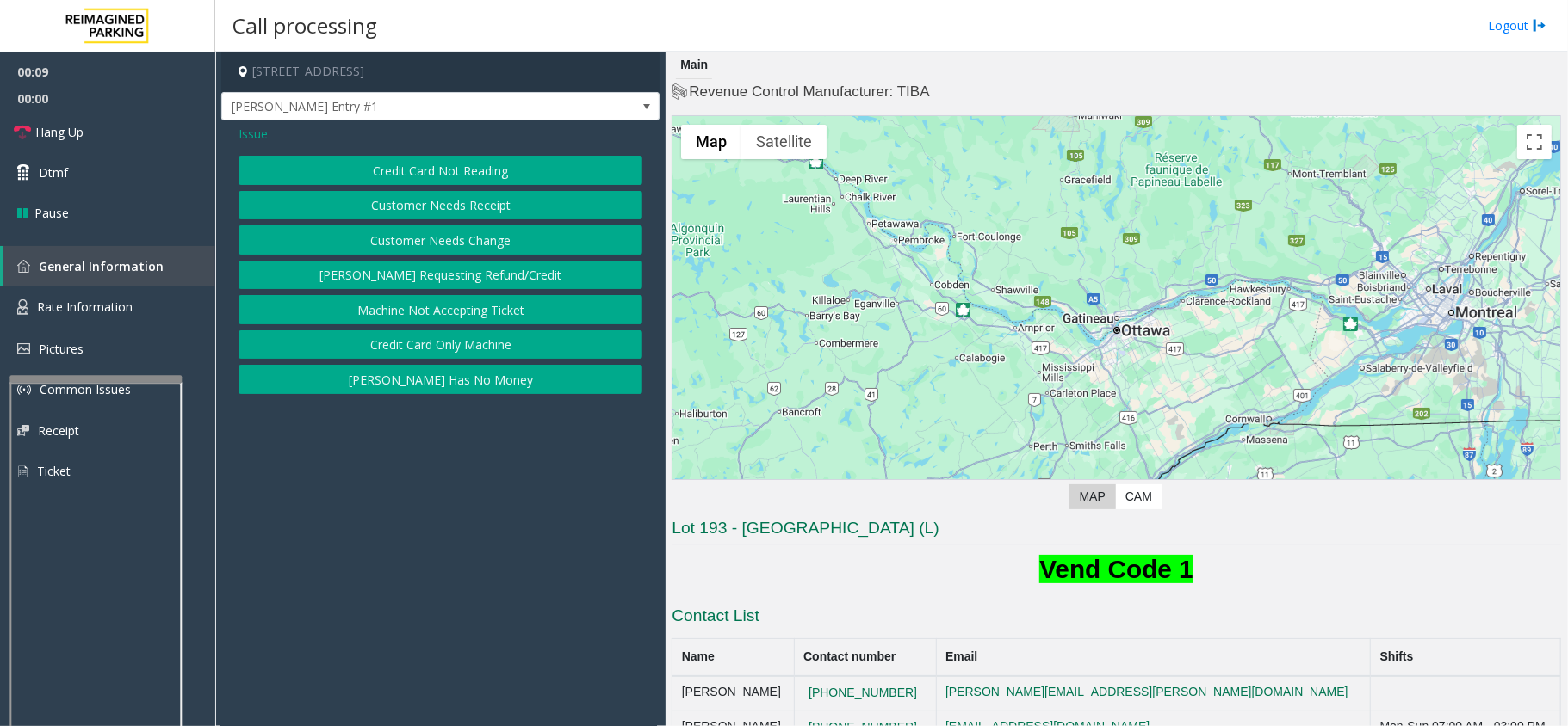
click at [249, 129] on span "Issue" at bounding box center [254, 134] width 29 height 18
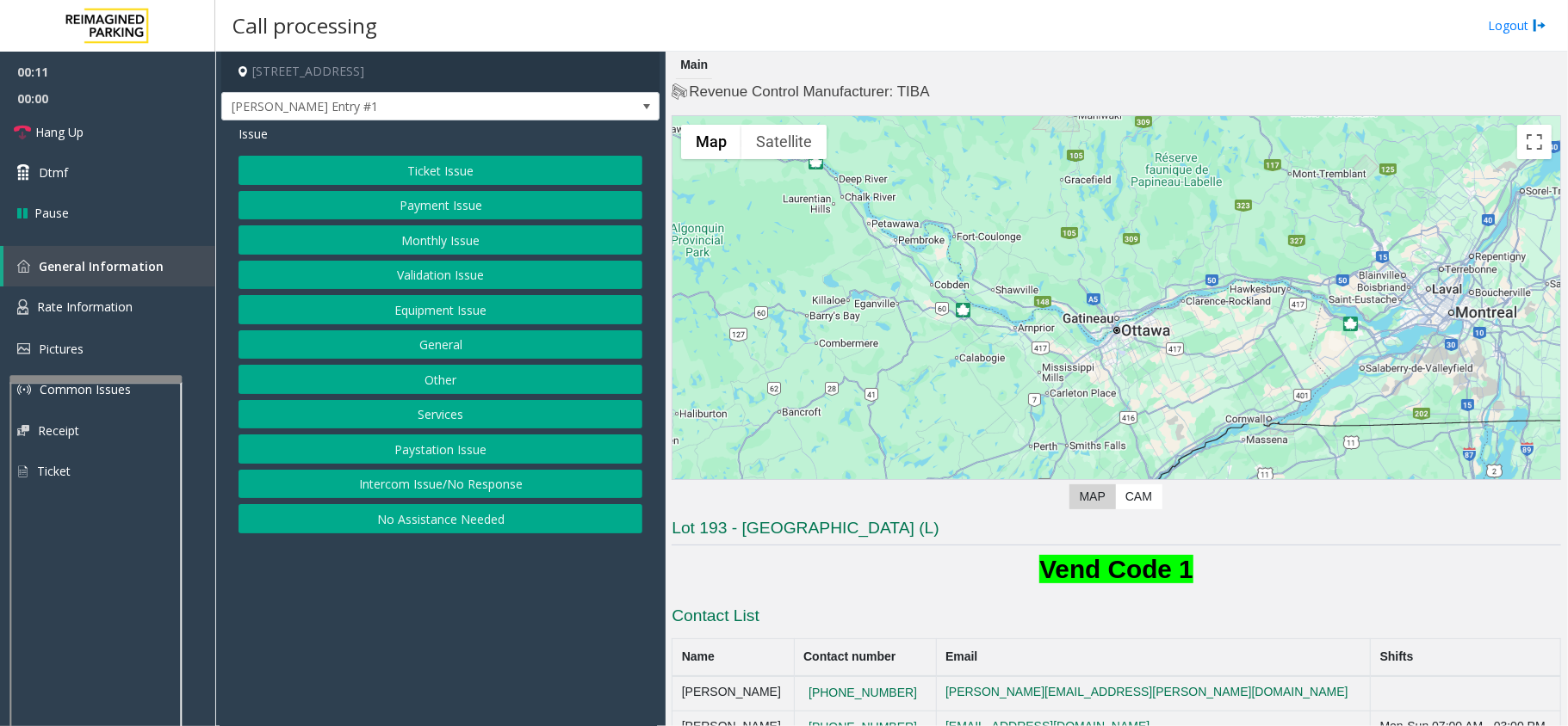
click at [320, 207] on button "Payment Issue" at bounding box center [440, 205] width 404 height 29
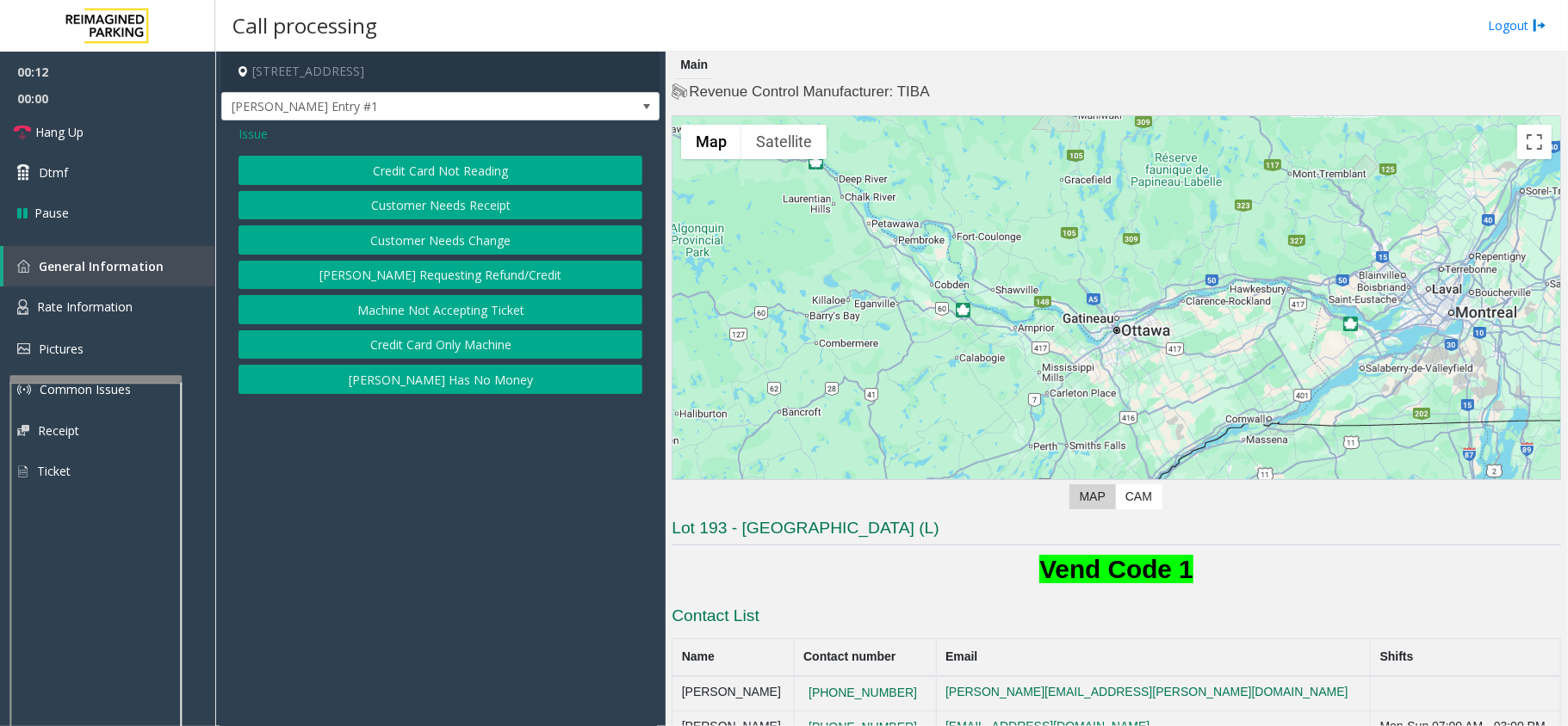
click at [254, 134] on span "Issue" at bounding box center [254, 134] width 29 height 18
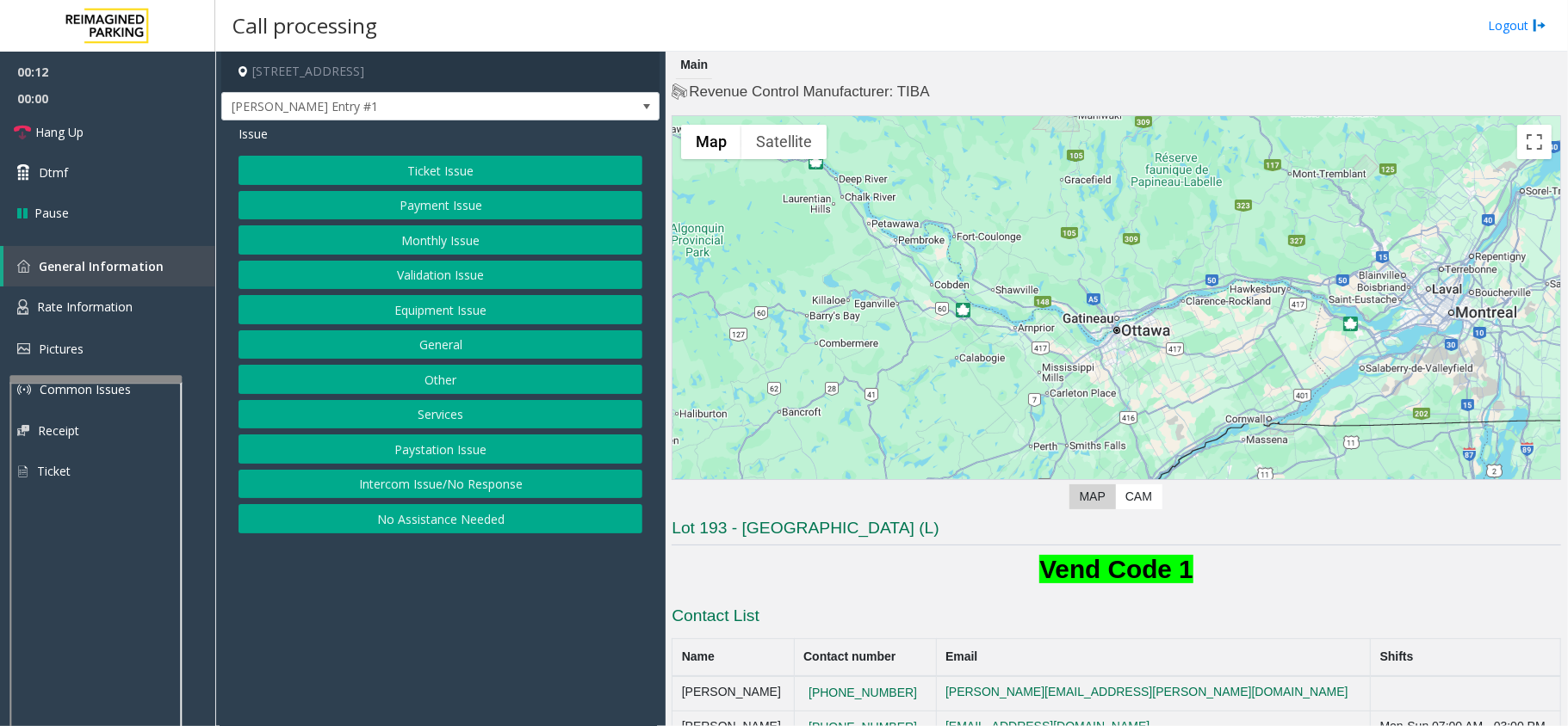
click at [341, 176] on button "Ticket Issue" at bounding box center [440, 170] width 404 height 29
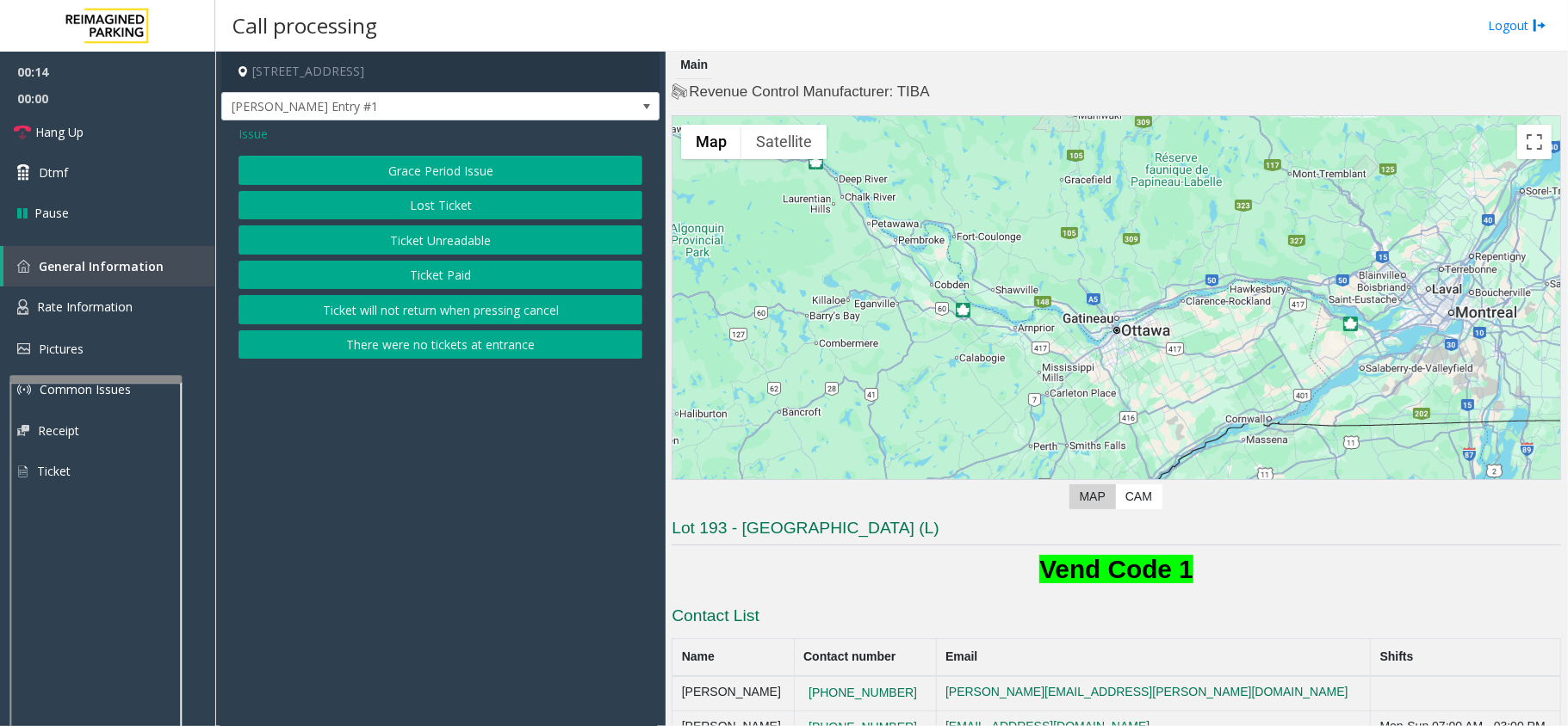
click at [327, 239] on button "Ticket Unreadable" at bounding box center [440, 240] width 404 height 29
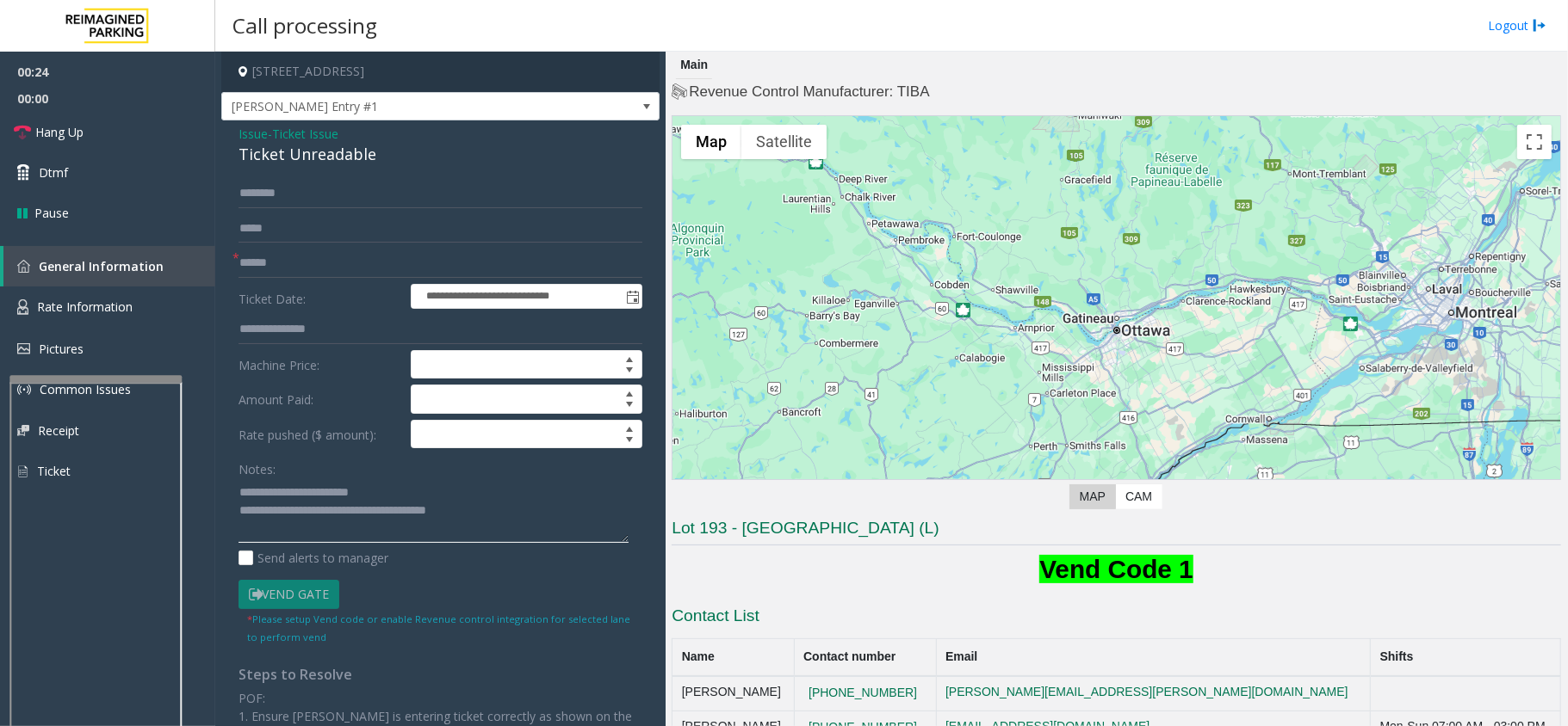
type textarea "**********"
click at [270, 269] on input "text" at bounding box center [440, 263] width 404 height 29
type input "*****"
click at [277, 186] on input "text" at bounding box center [440, 194] width 404 height 29
type input "******"
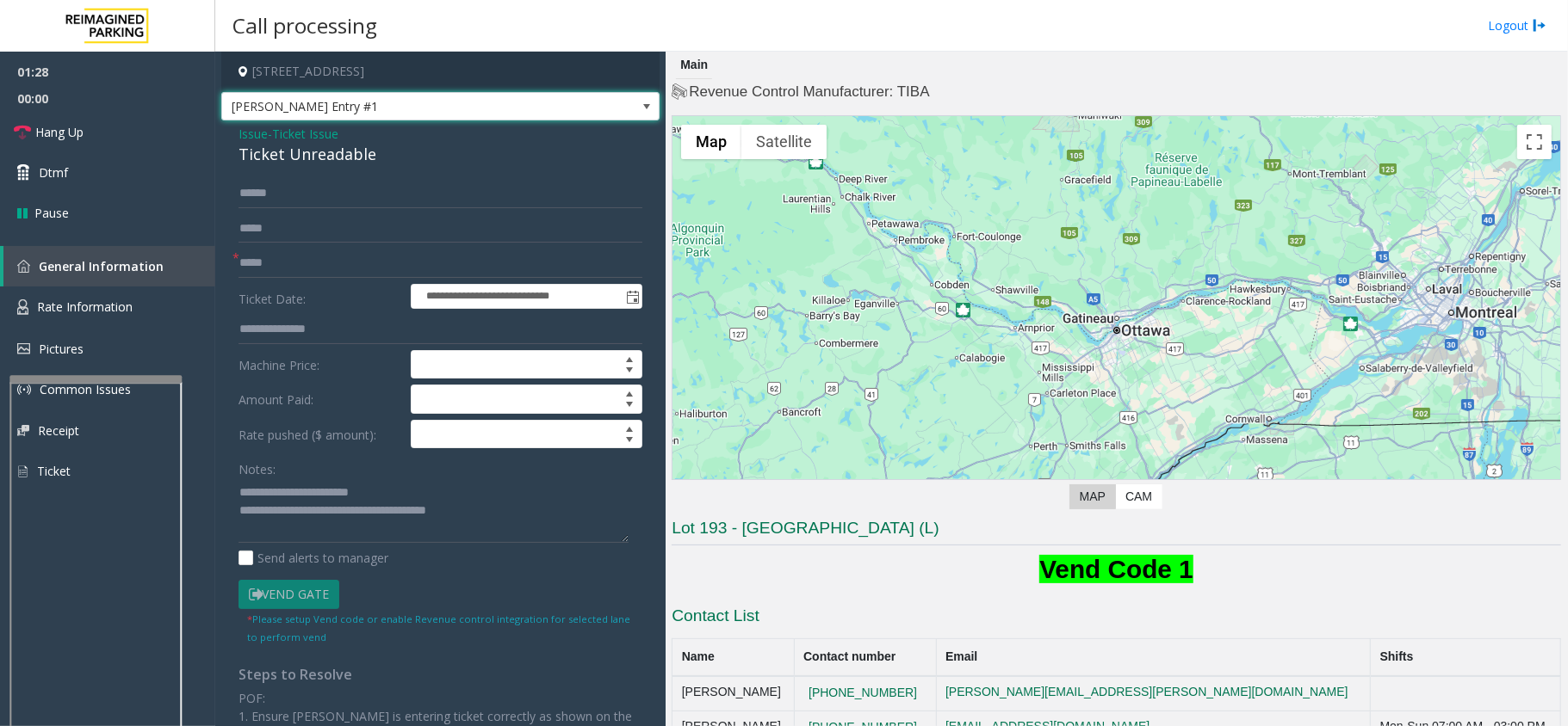
click at [294, 98] on span "[PERSON_NAME] Entry #1" at bounding box center [396, 107] width 349 height 27
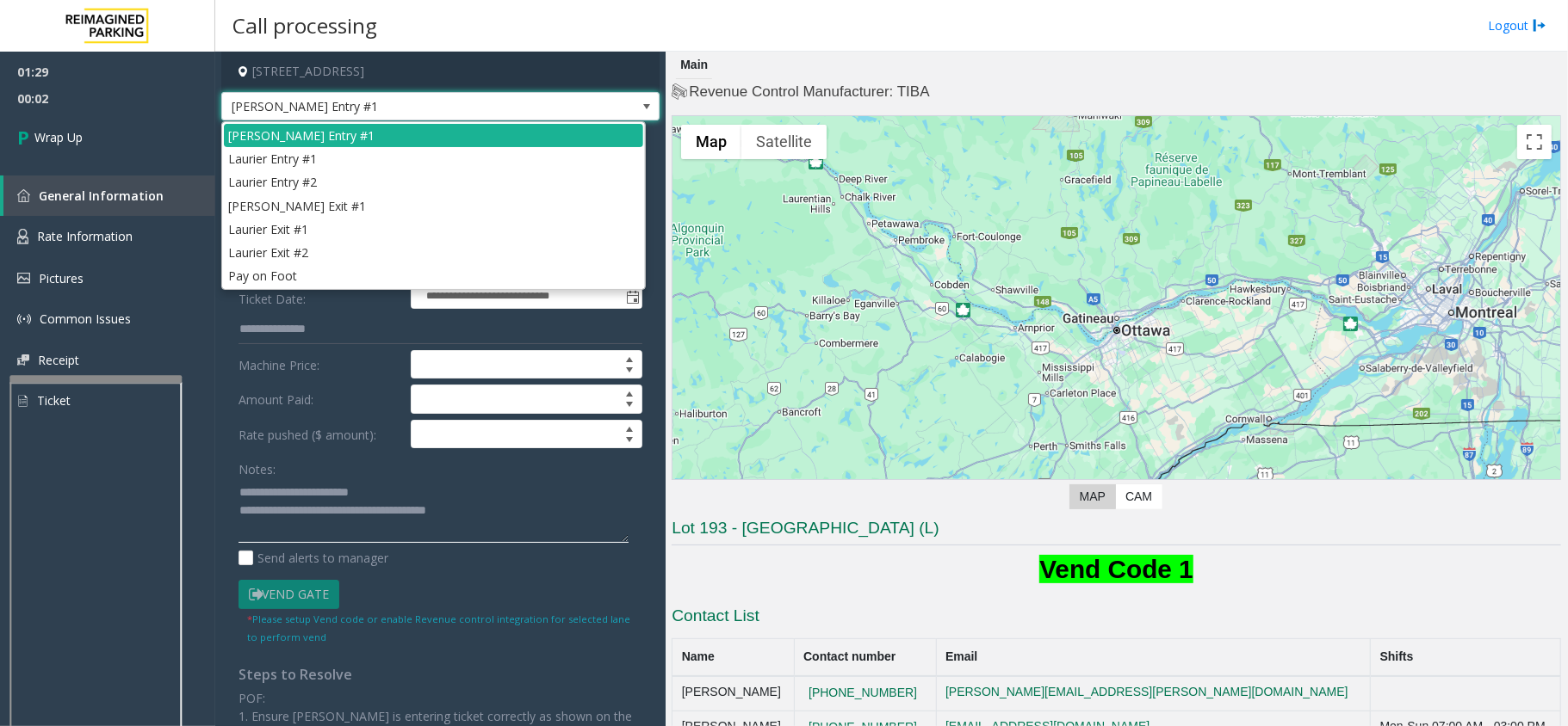
click at [540, 501] on textarea at bounding box center [434, 511] width 390 height 65
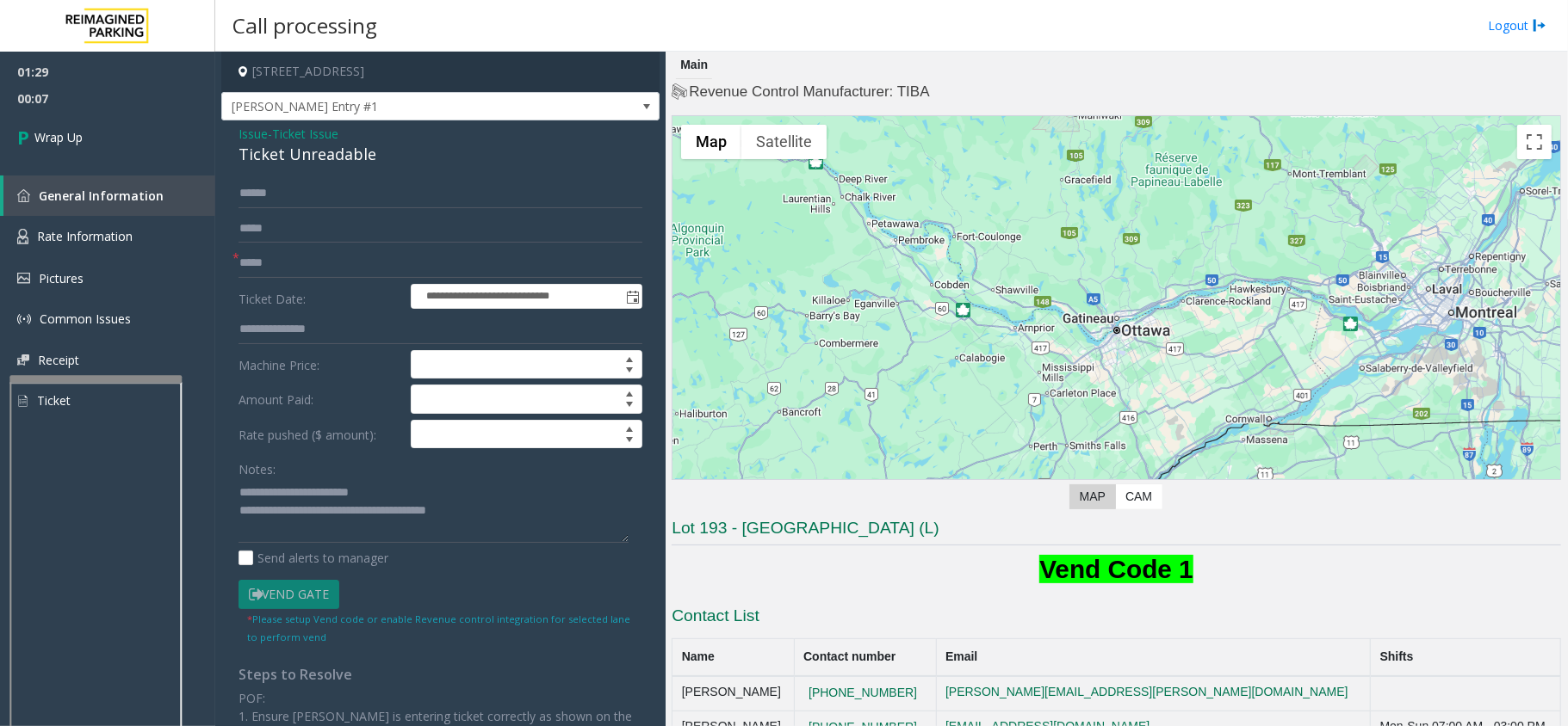
click at [281, 128] on span "Ticket Issue" at bounding box center [305, 134] width 67 height 18
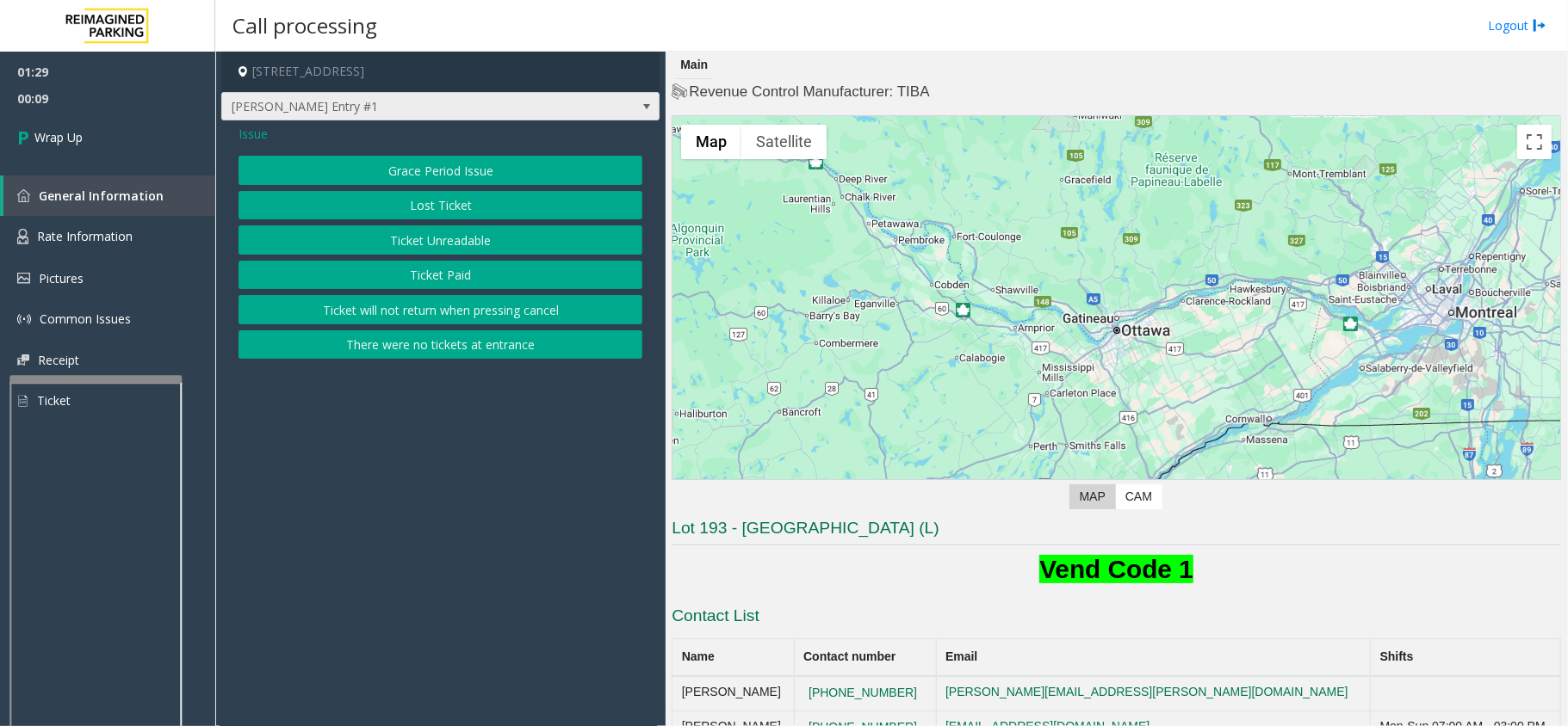
click at [291, 105] on span "[PERSON_NAME] Entry #1" at bounding box center [396, 107] width 349 height 27
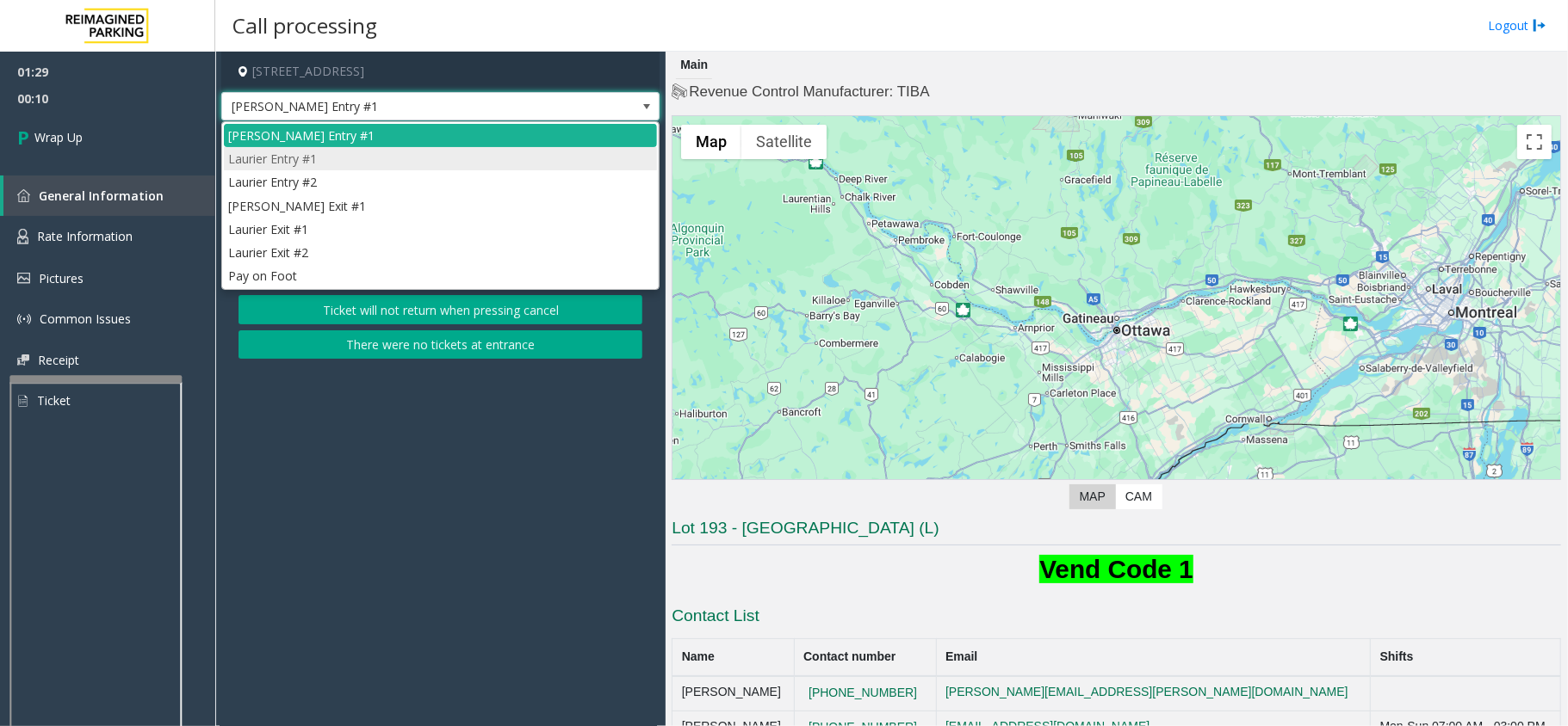
click at [286, 165] on li "Laurier Entry #1" at bounding box center [440, 159] width 433 height 23
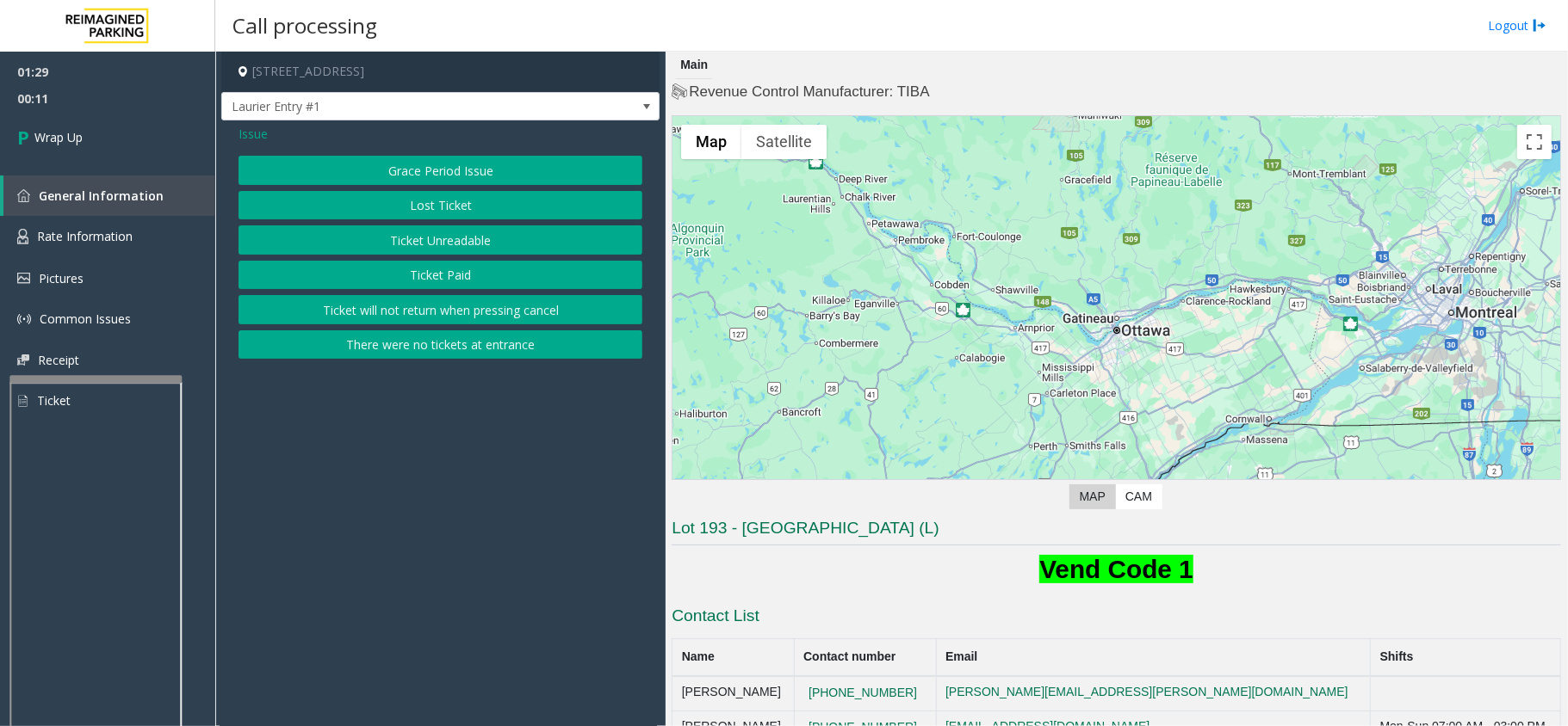
click at [259, 131] on span "Issue" at bounding box center [254, 134] width 29 height 18
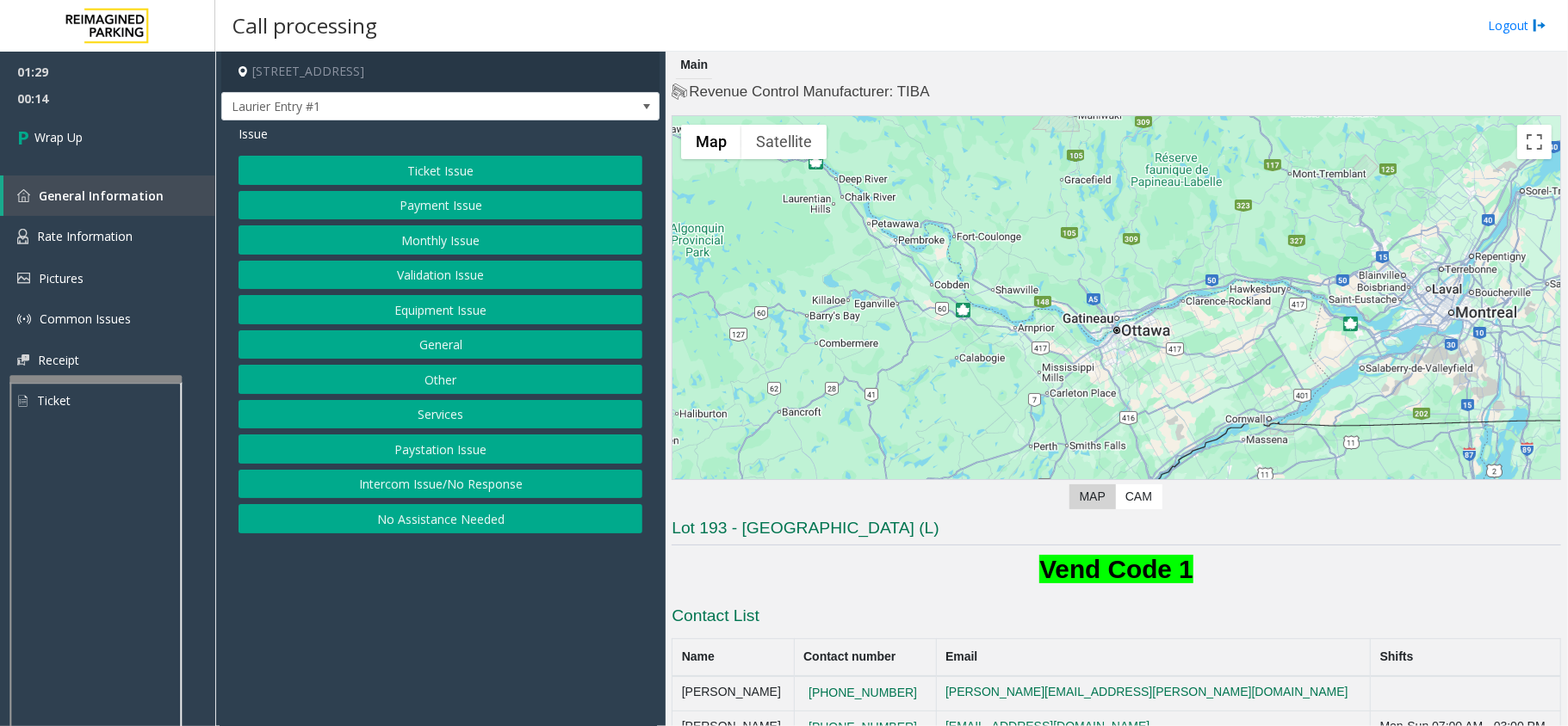
click at [377, 313] on button "Equipment Issue" at bounding box center [440, 310] width 404 height 29
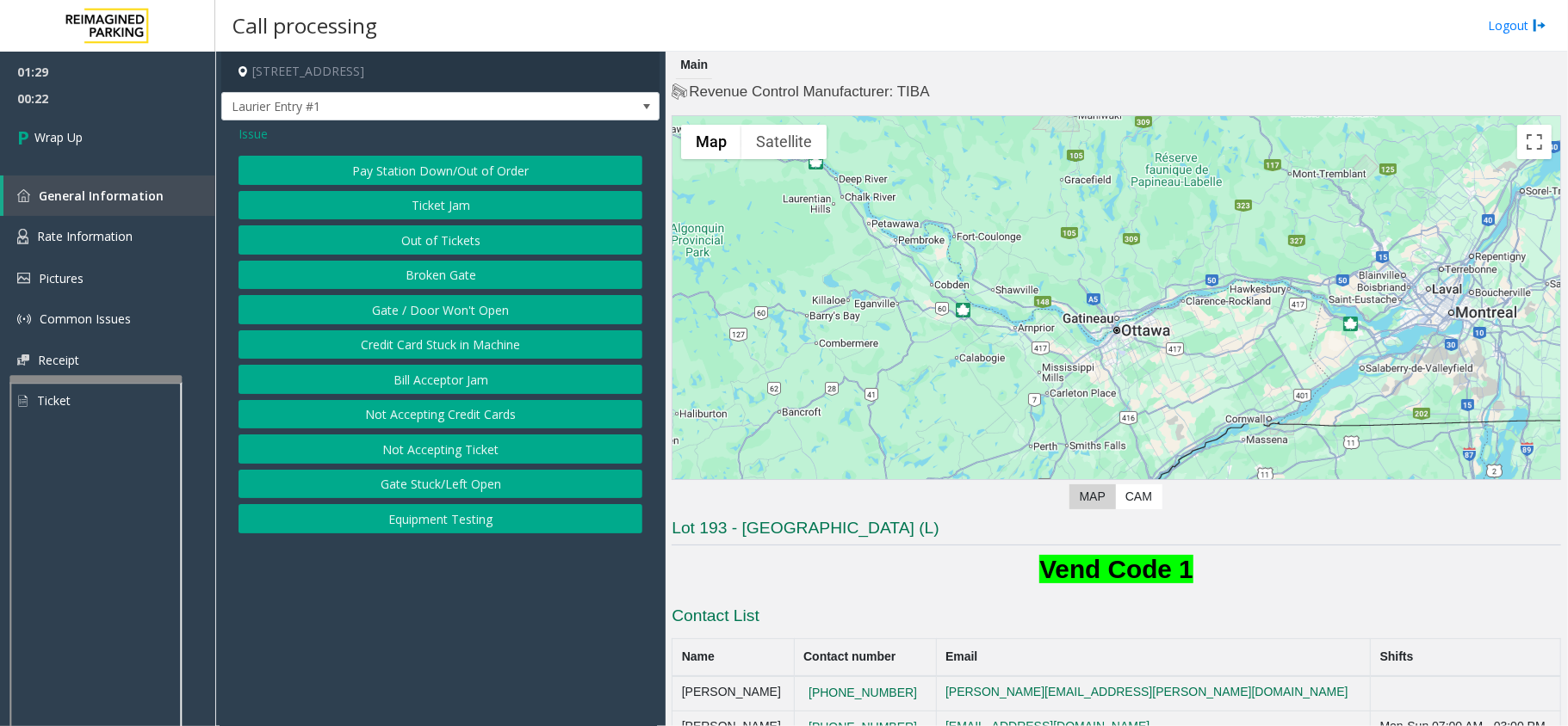
click at [456, 448] on button "Not Accepting Ticket" at bounding box center [440, 449] width 404 height 29
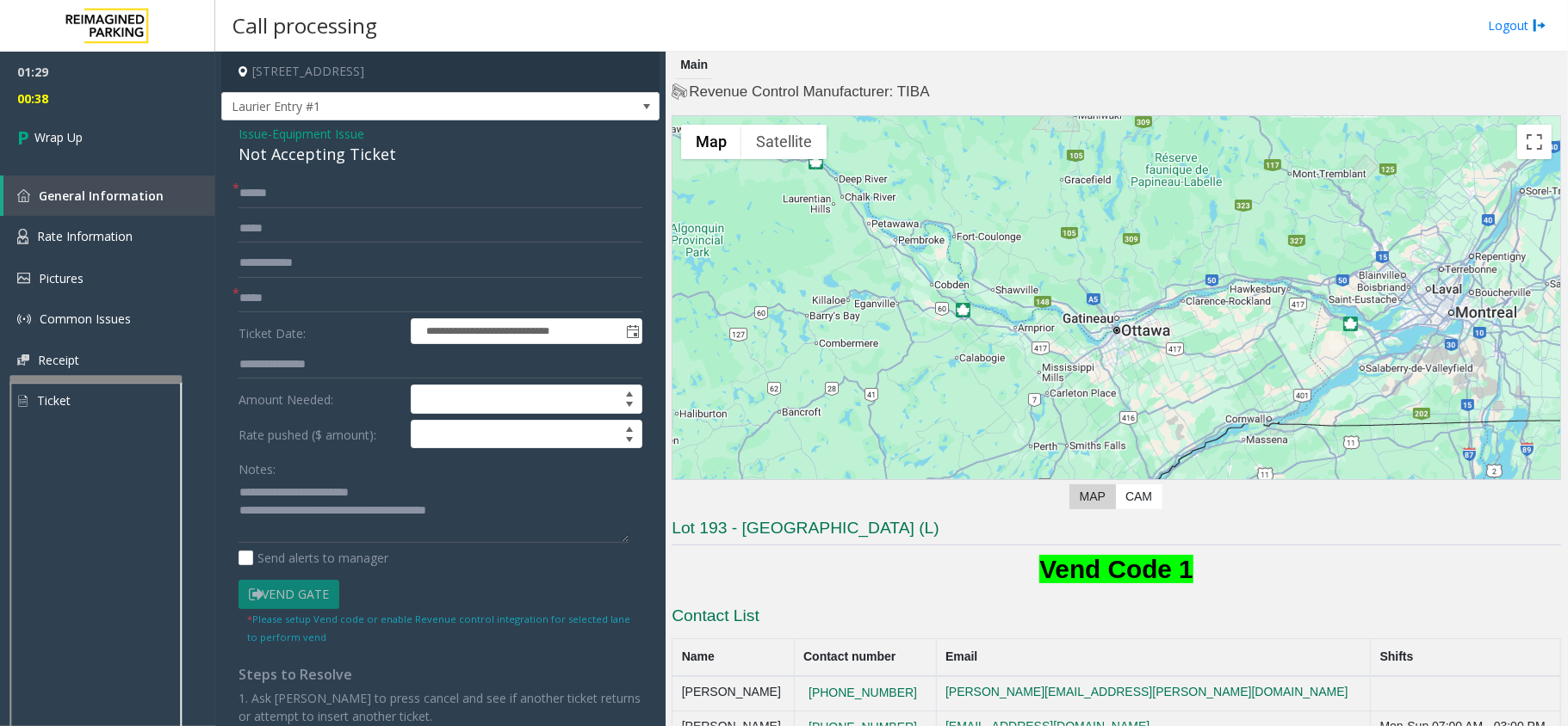
click at [254, 136] on span "Issue" at bounding box center [254, 134] width 29 height 18
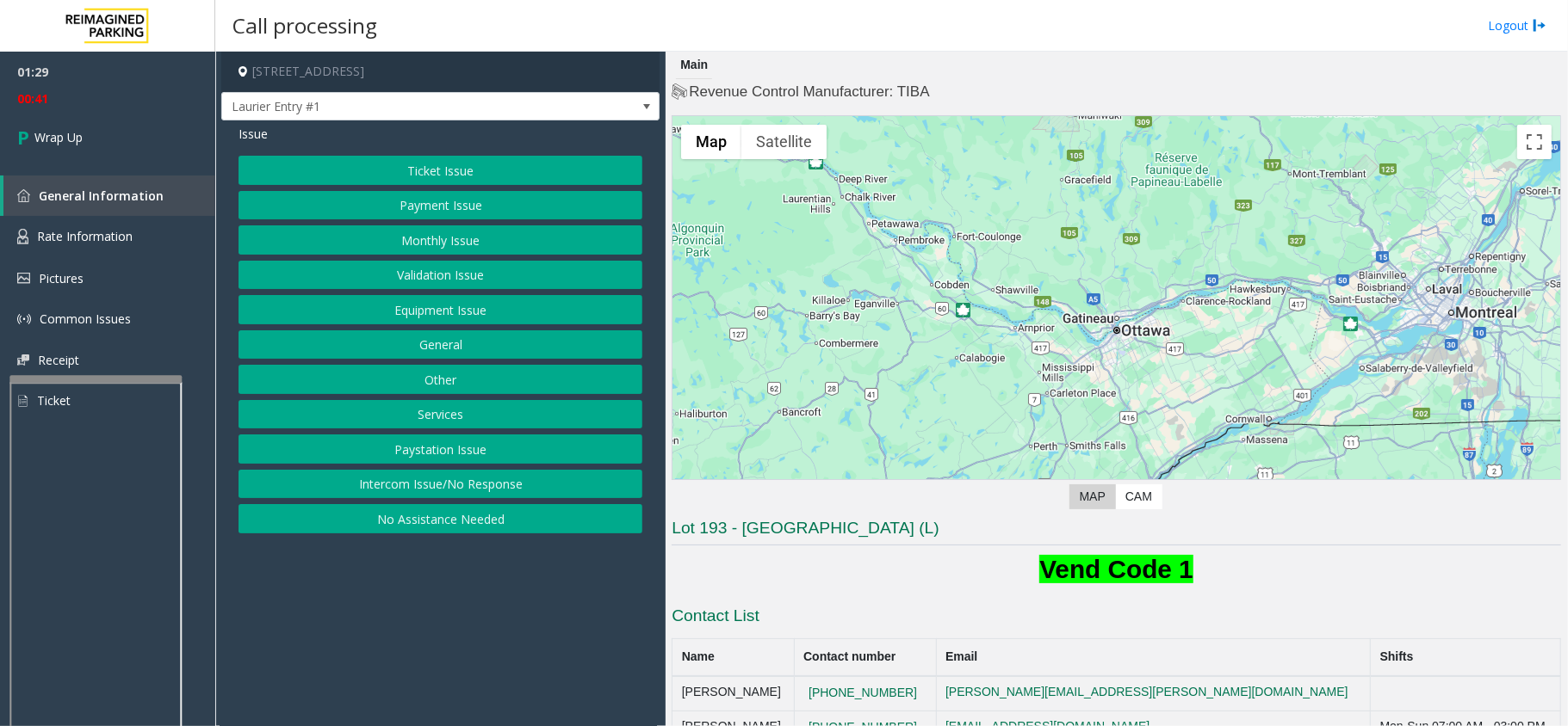
click at [397, 304] on button "Equipment Issue" at bounding box center [440, 310] width 404 height 29
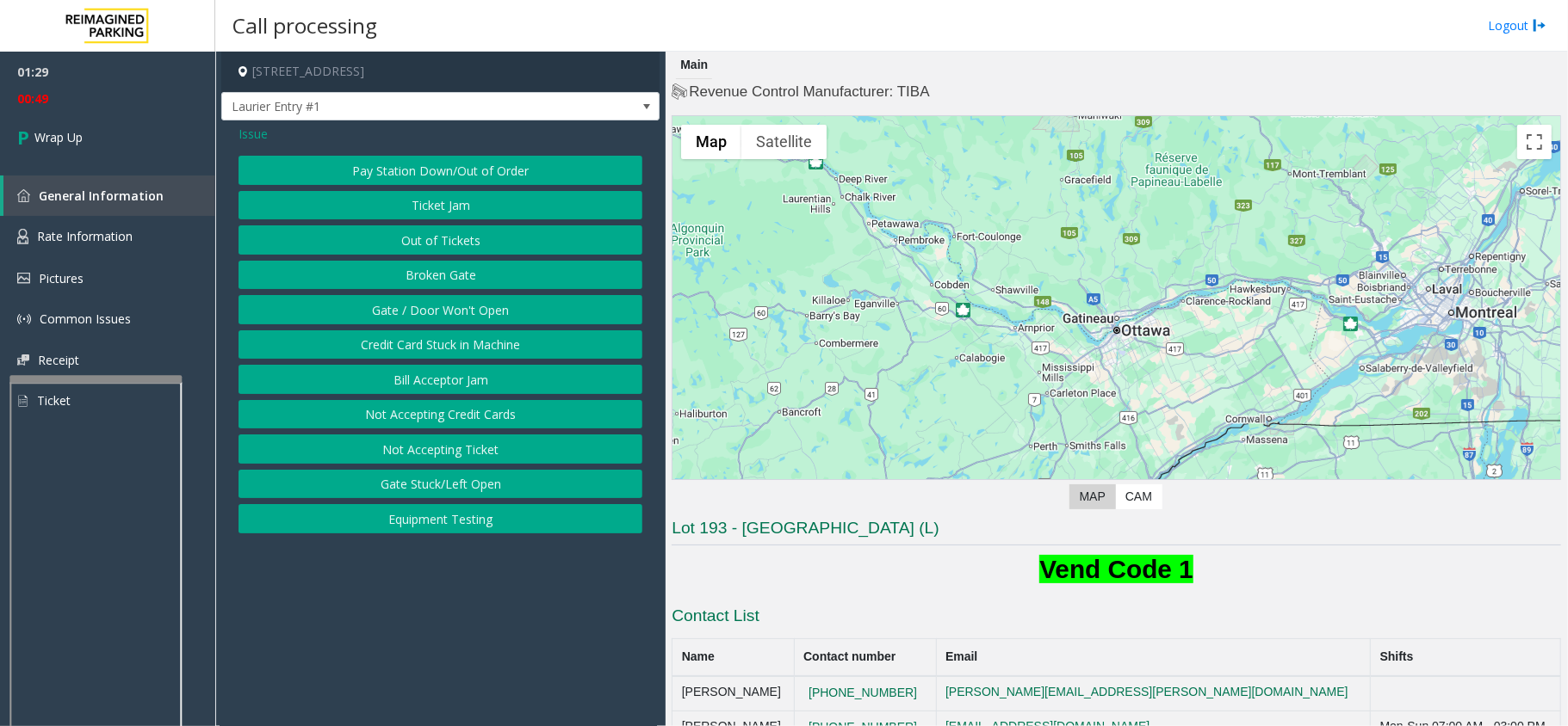
click at [445, 165] on button "Pay Station Down/Out of Order" at bounding box center [440, 170] width 404 height 29
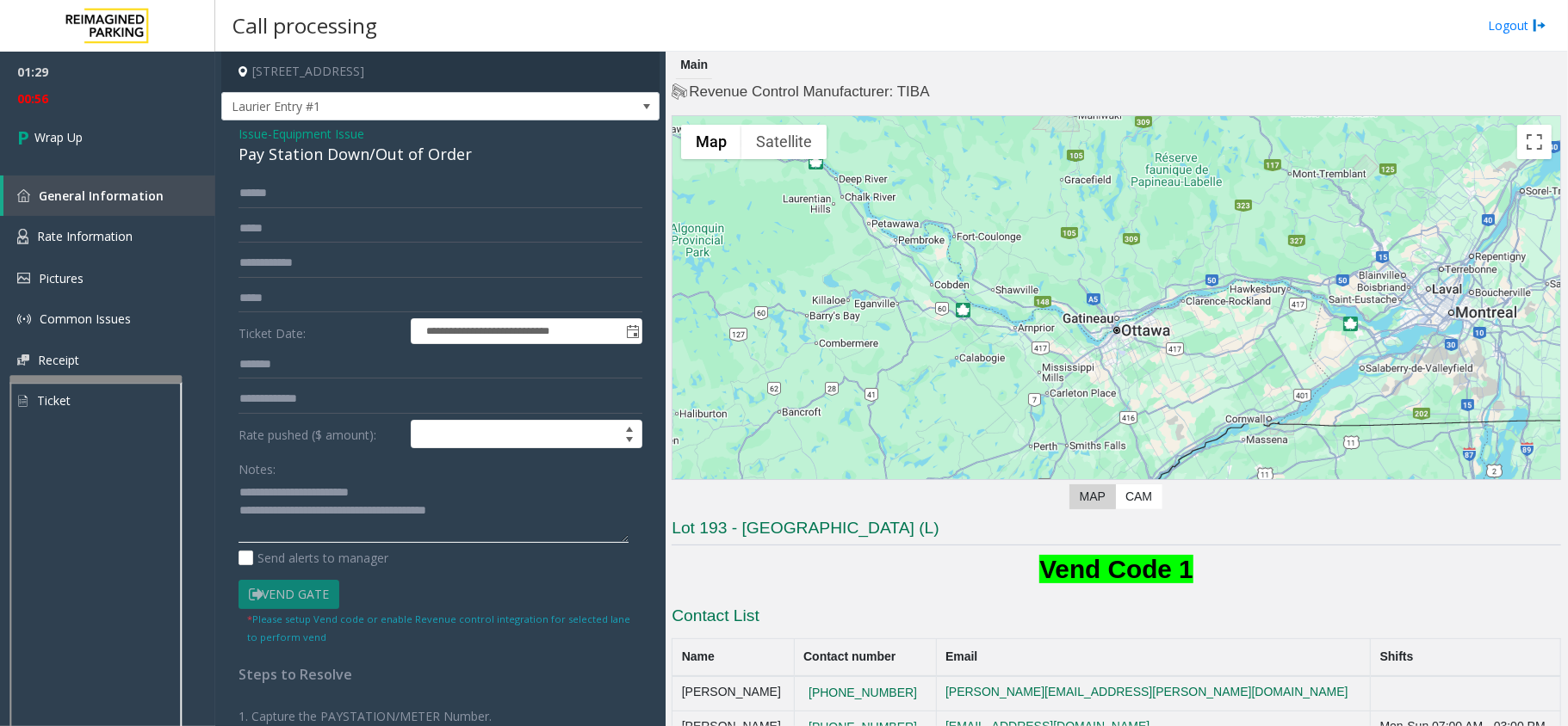
click at [379, 496] on textarea at bounding box center [434, 511] width 390 height 65
click at [304, 147] on div "Pay Station Down/Out of Order" at bounding box center [440, 155] width 404 height 23
type textarea "**********"
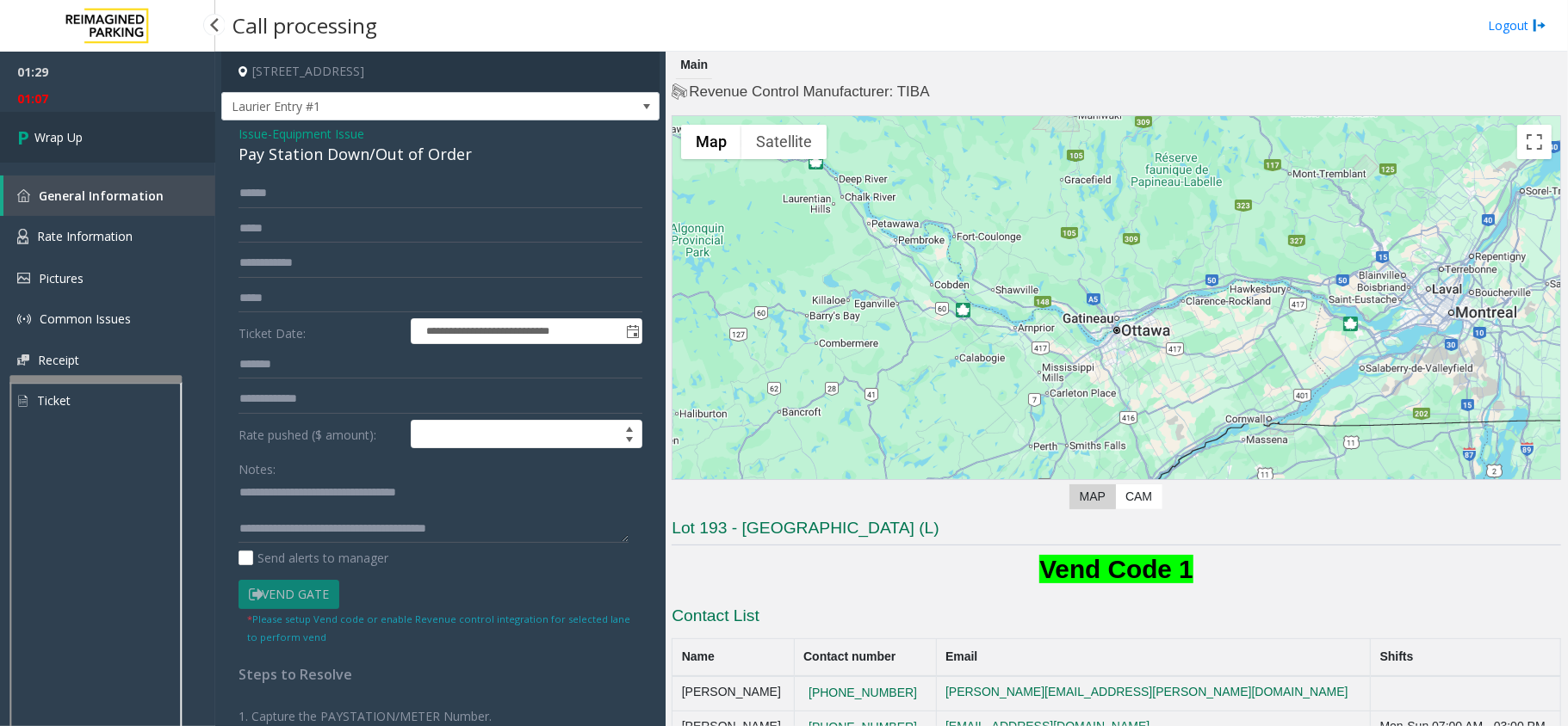
click at [122, 128] on link "Wrap Up" at bounding box center [108, 137] width 215 height 51
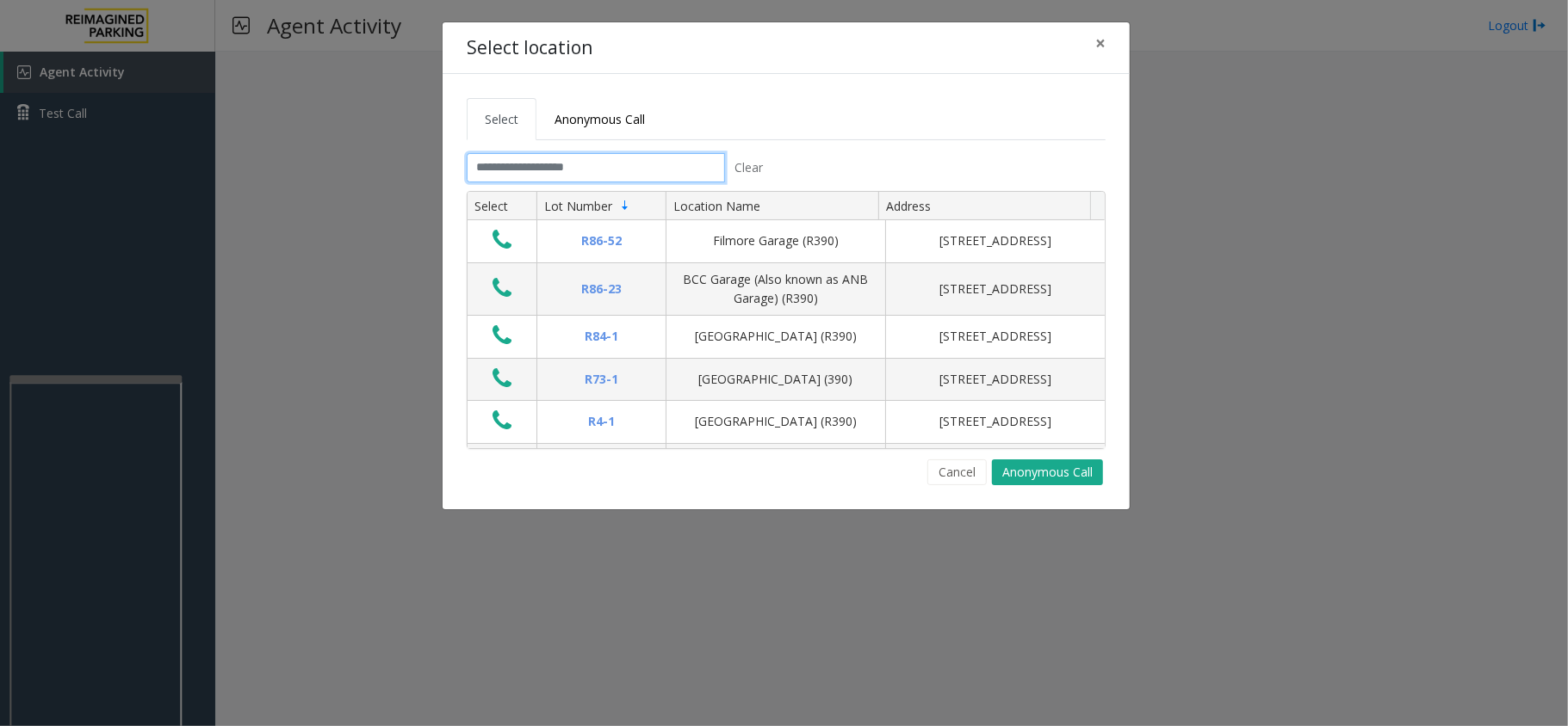
click at [535, 172] on input "text" at bounding box center [596, 168] width 258 height 29
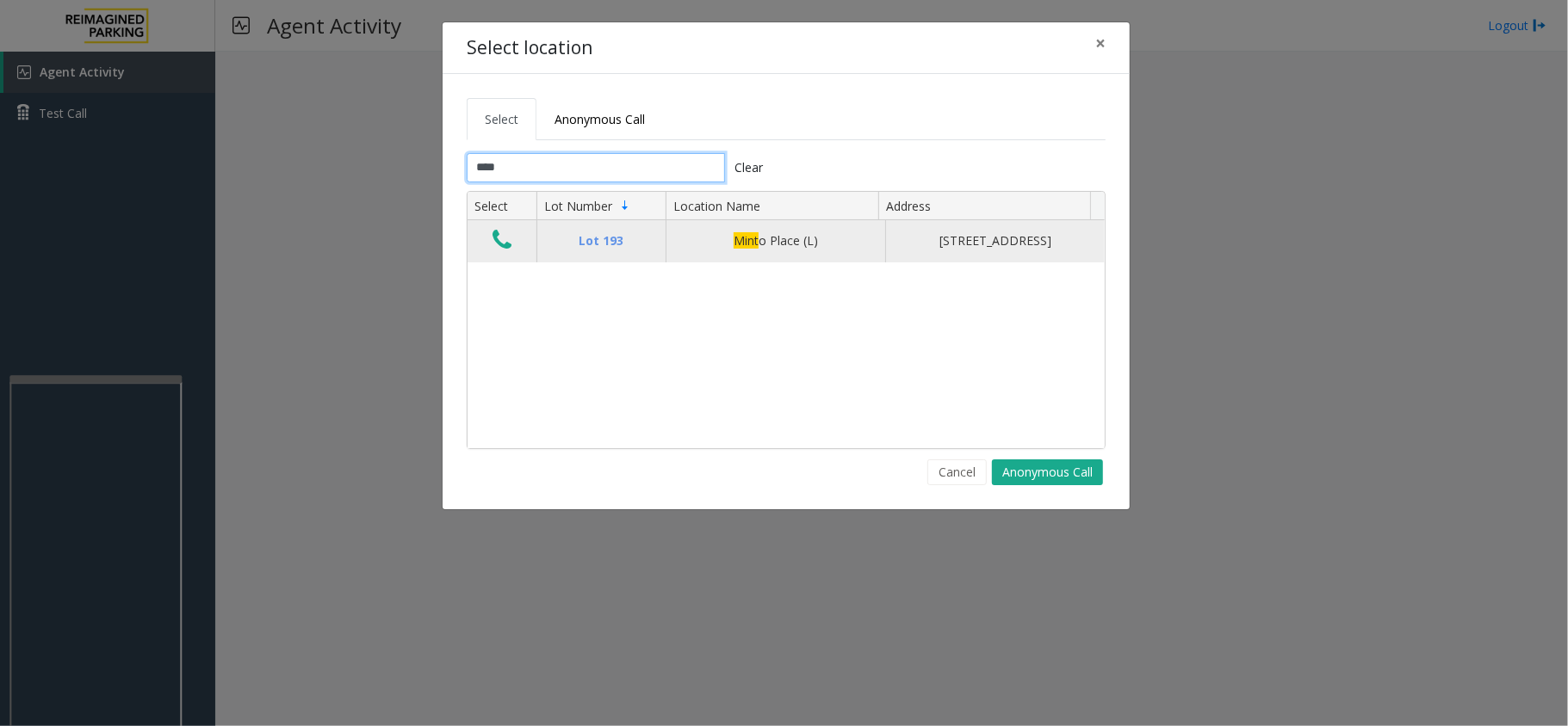
type input "****"
click at [497, 248] on icon "Data table" at bounding box center [501, 240] width 19 height 24
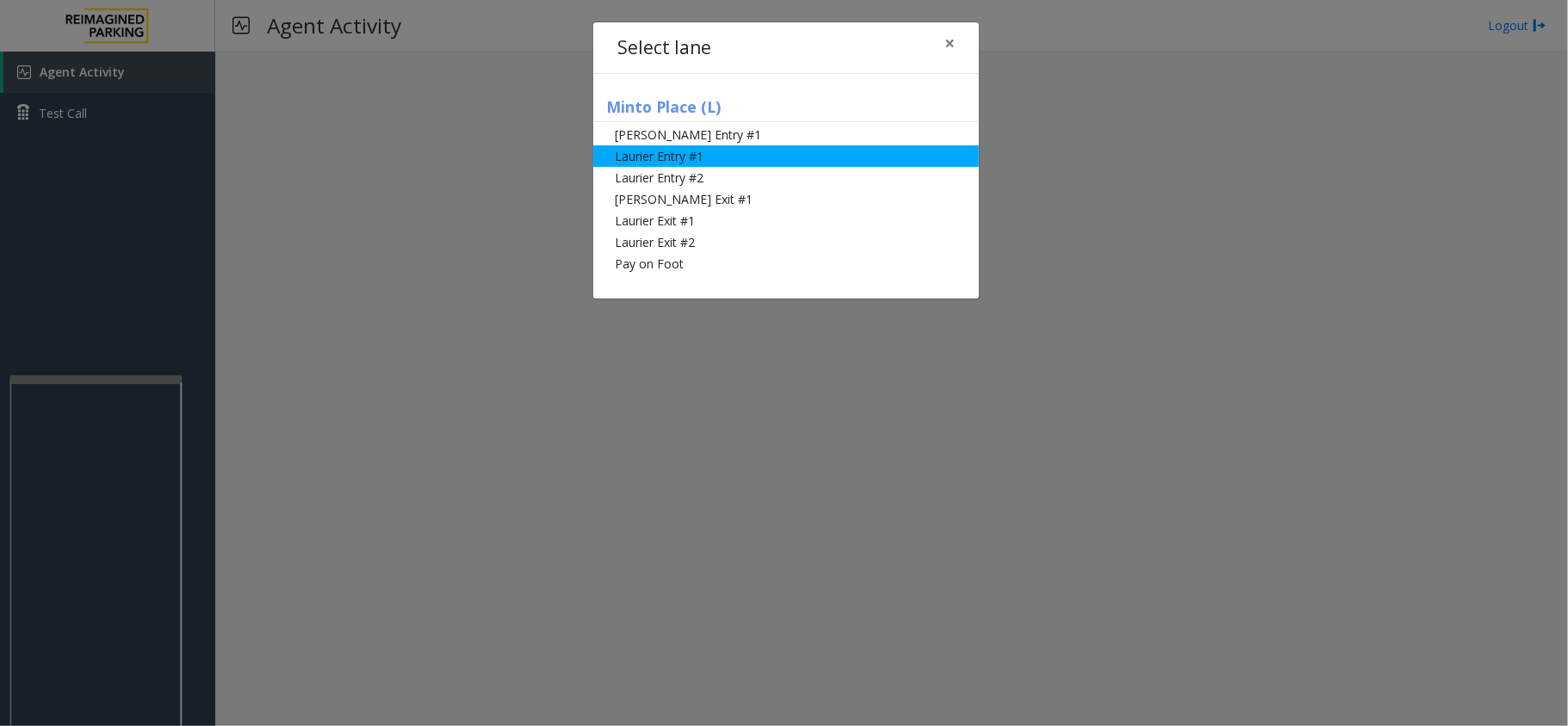
click at [635, 161] on li "Laurier Entry #1" at bounding box center [786, 157] width 386 height 22
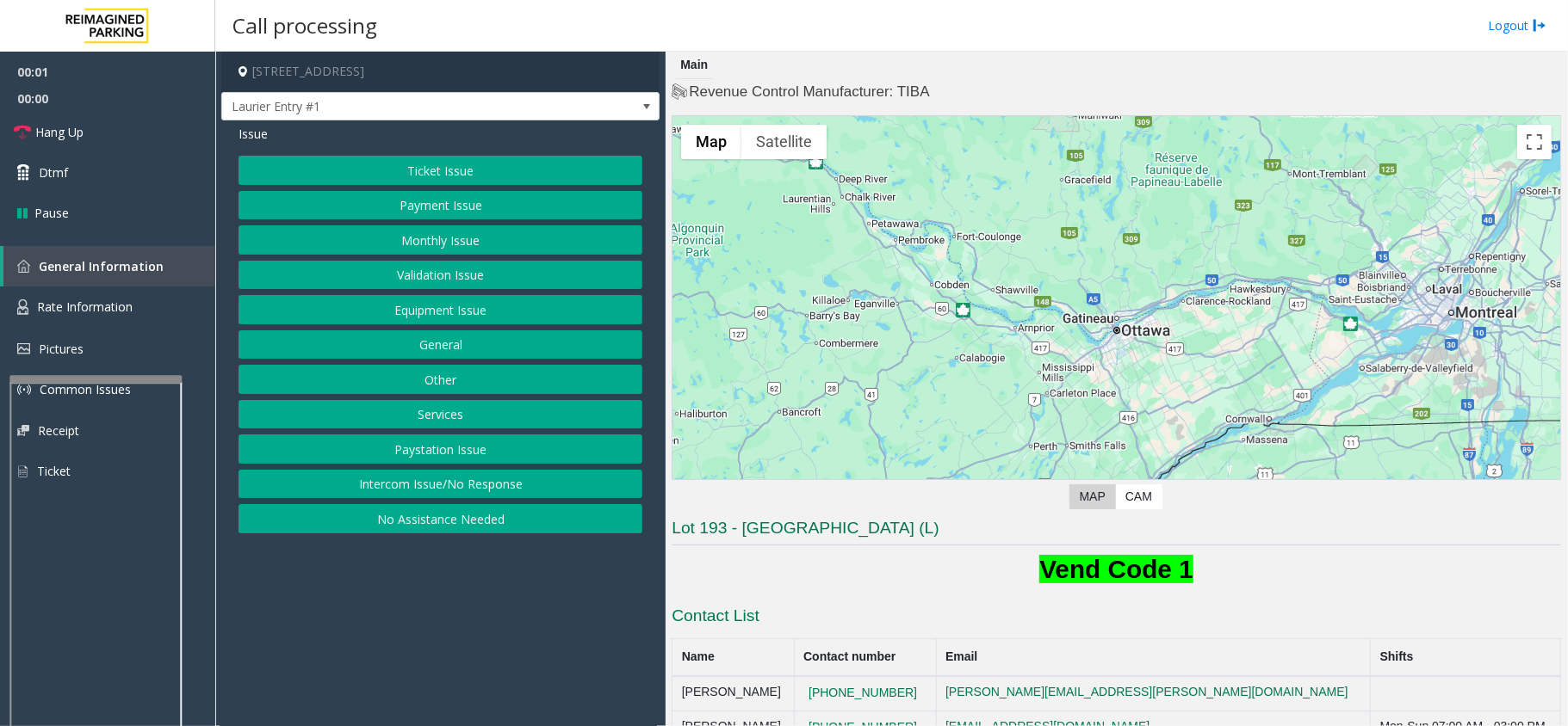
click at [411, 165] on button "Ticket Issue" at bounding box center [440, 170] width 404 height 29
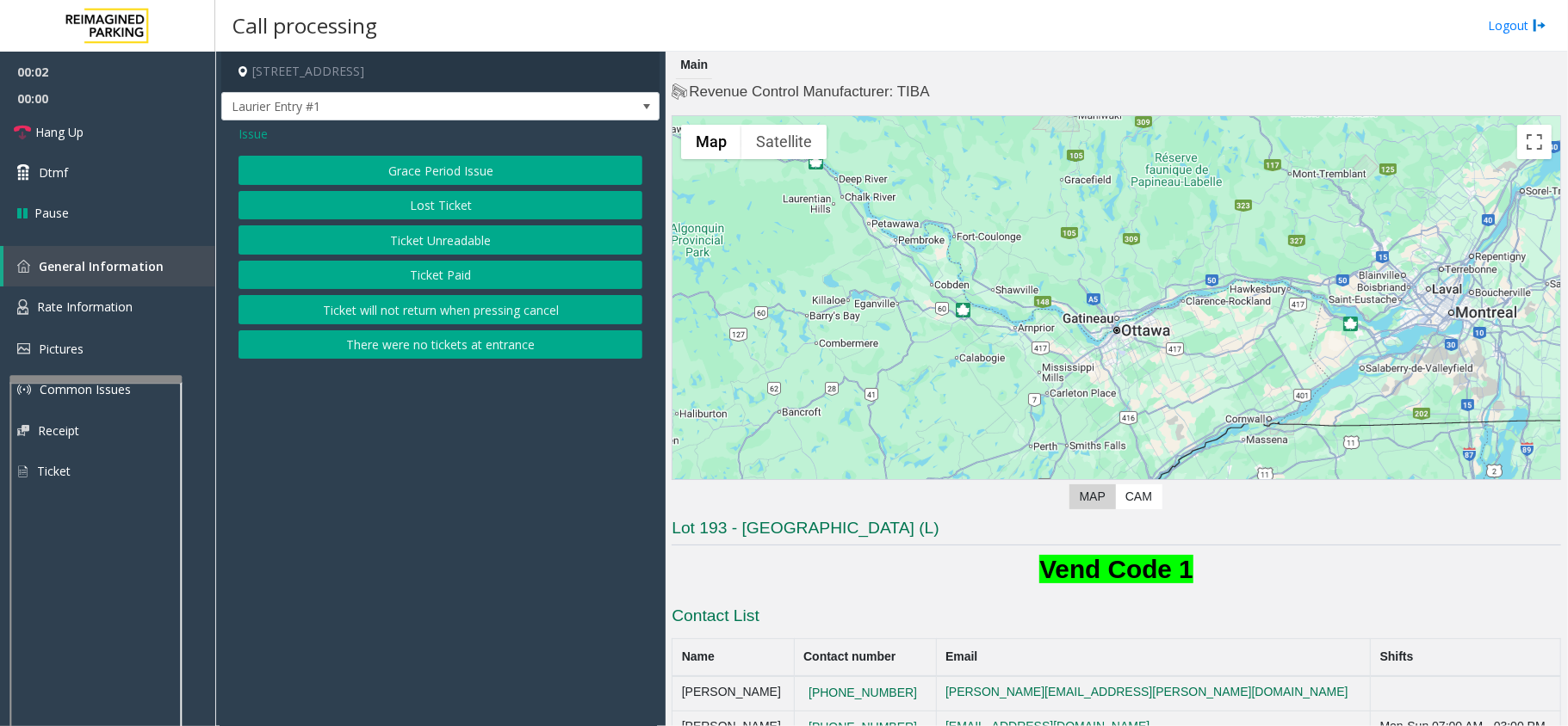
click at [352, 241] on button "Ticket Unreadable" at bounding box center [440, 240] width 404 height 29
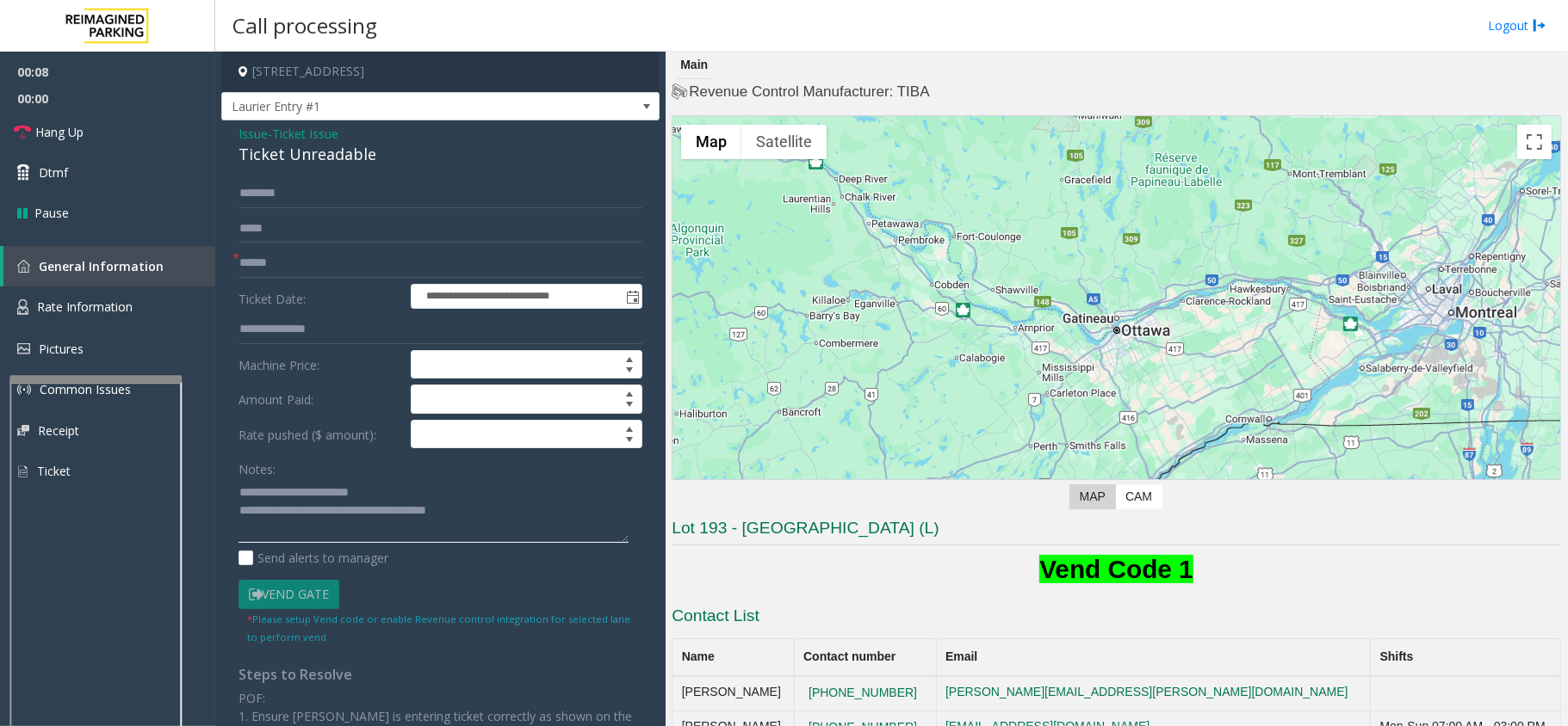
type textarea "**********"
click at [261, 269] on input "text" at bounding box center [440, 263] width 404 height 29
type input "*****"
click at [268, 188] on input "text" at bounding box center [440, 194] width 404 height 29
type input "*"
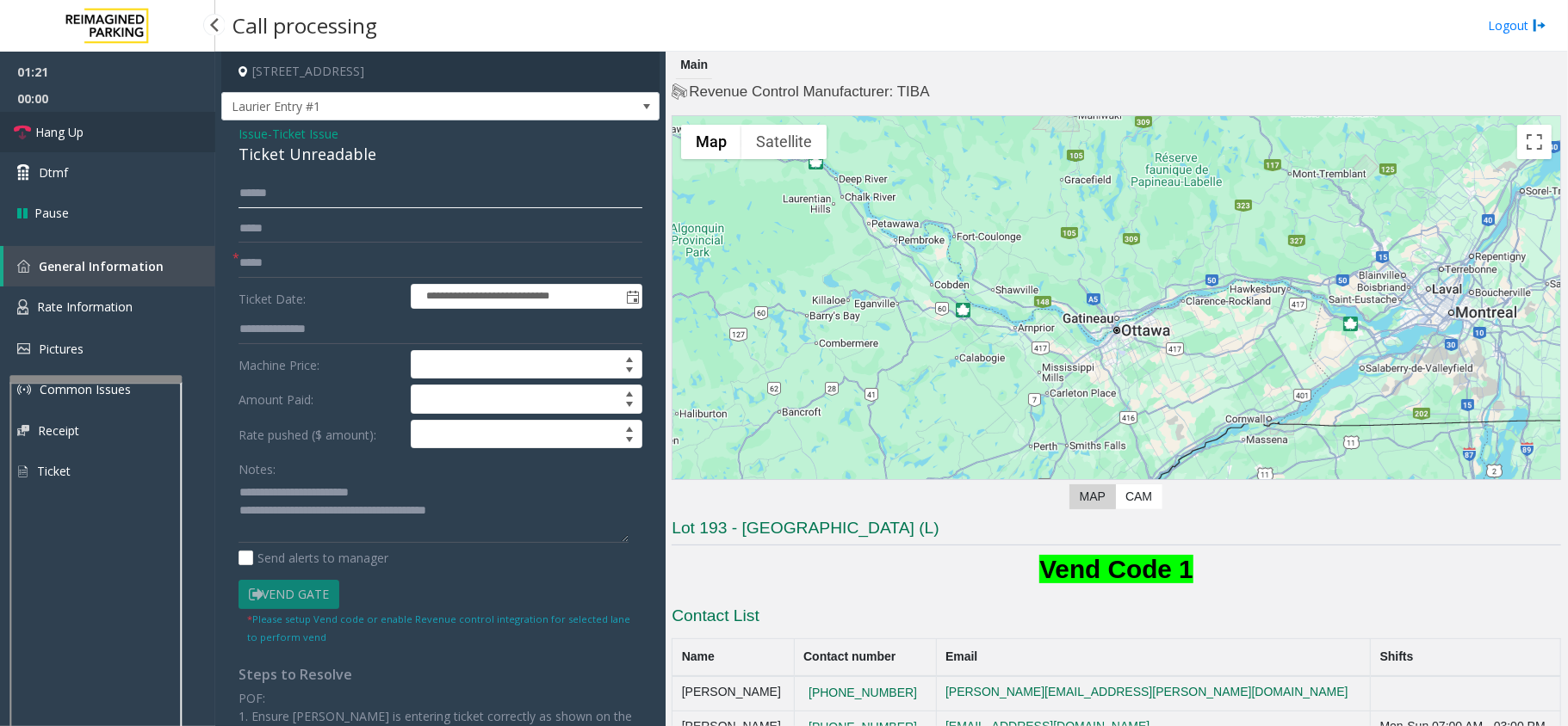
type input "*****"
click at [121, 129] on link "Hang Up" at bounding box center [108, 131] width 215 height 40
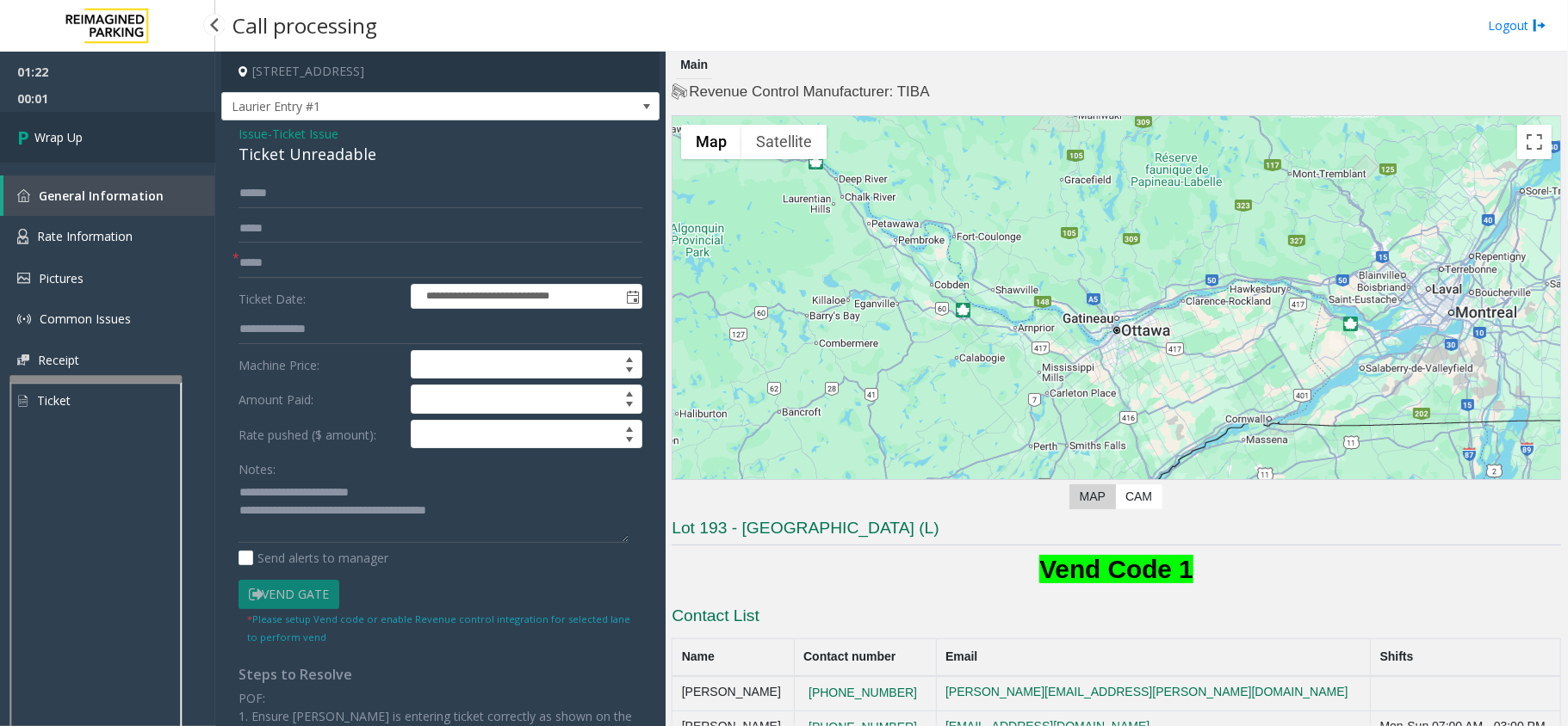
click at [121, 129] on link "Wrap Up" at bounding box center [108, 137] width 215 height 51
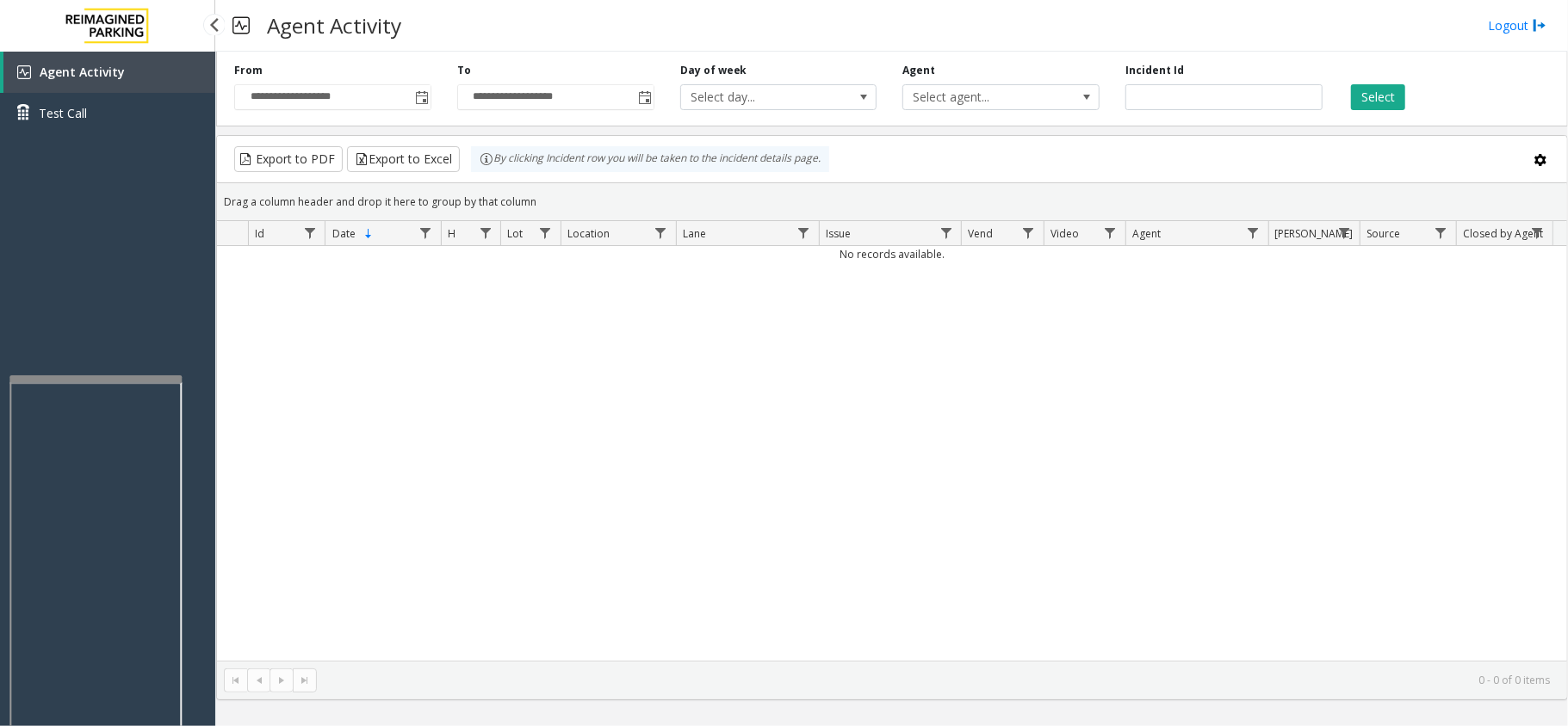
click at [83, 339] on div "Agent Activity Test Call" at bounding box center [108, 415] width 215 height 726
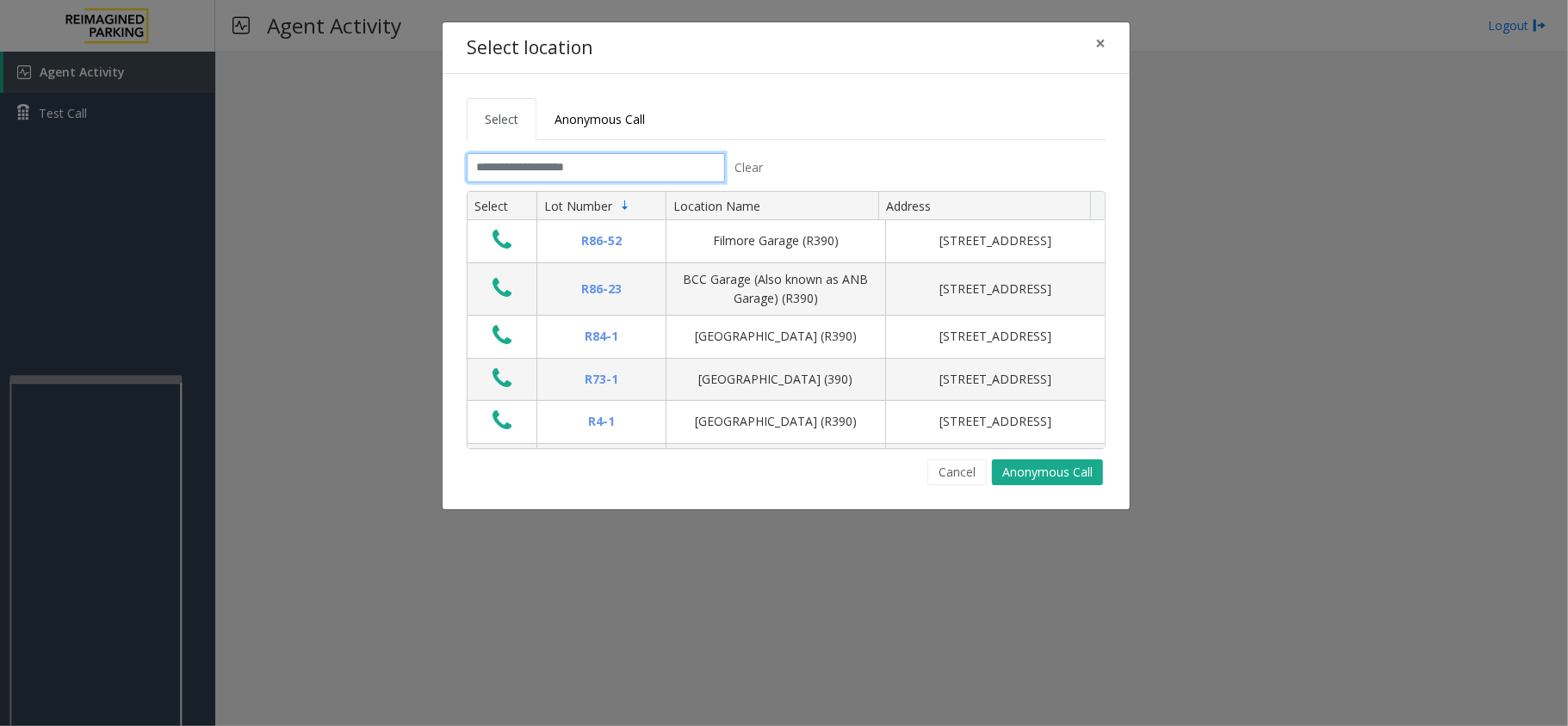
click at [484, 175] on input "text" at bounding box center [596, 168] width 258 height 29
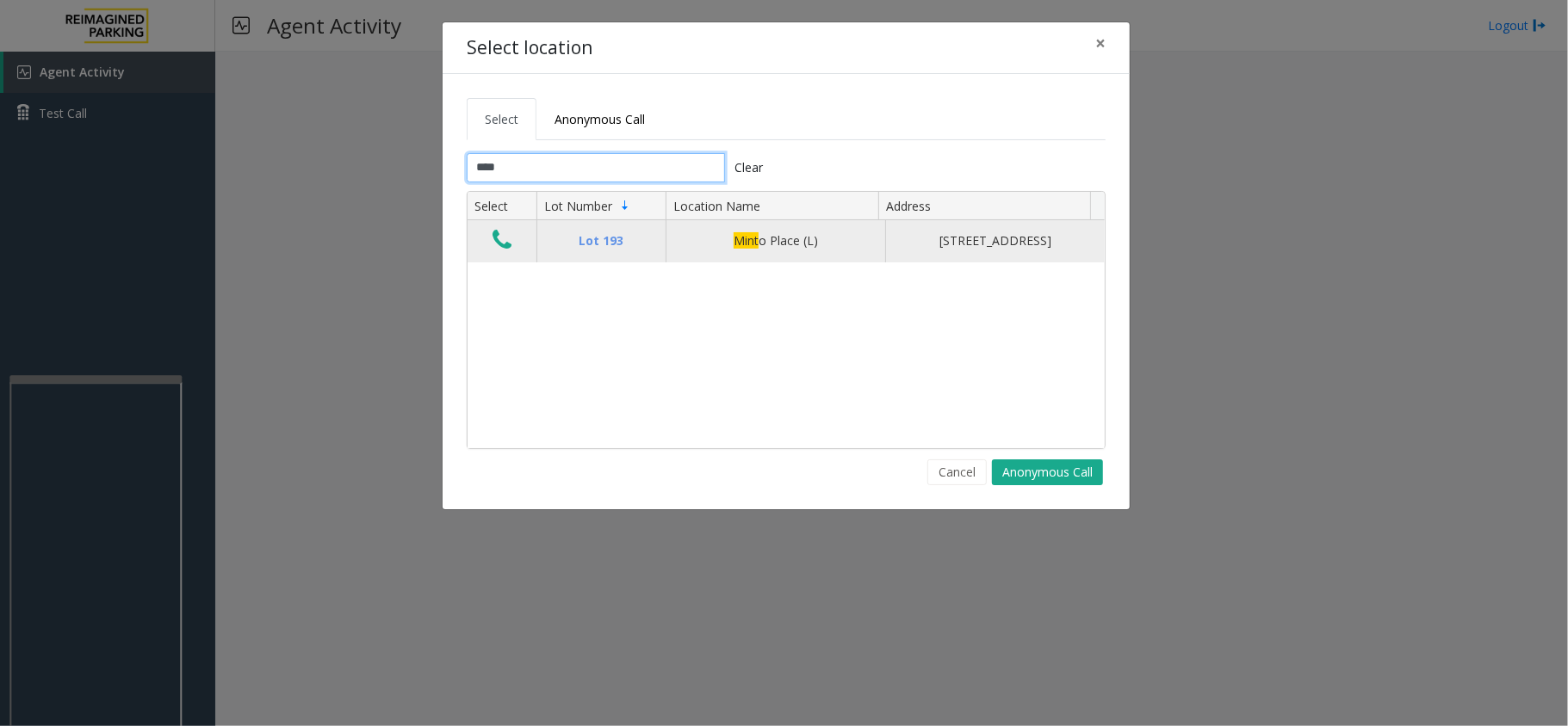
type input "****"
click at [492, 247] on icon "Data table" at bounding box center [501, 240] width 19 height 24
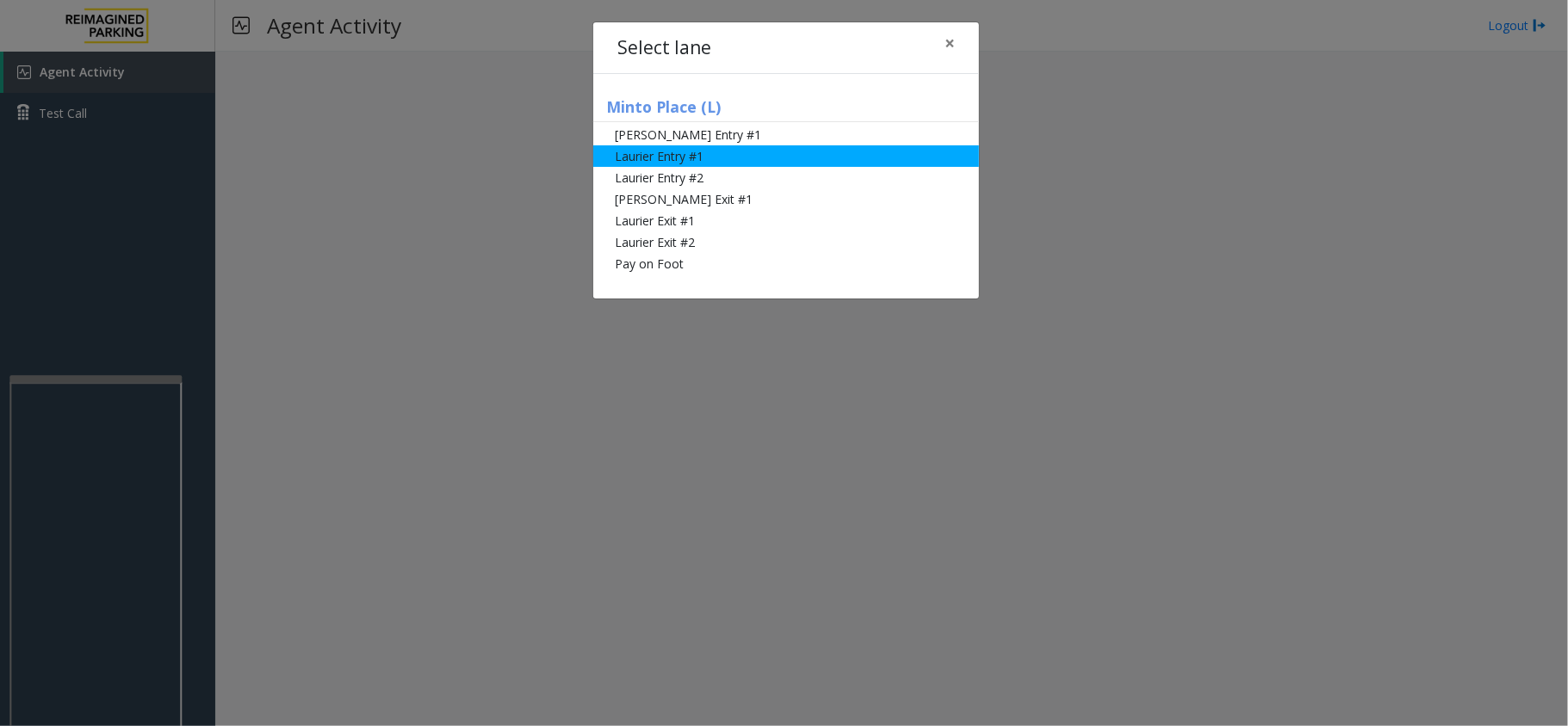
click at [644, 160] on li "Laurier Entry #1" at bounding box center [786, 157] width 386 height 22
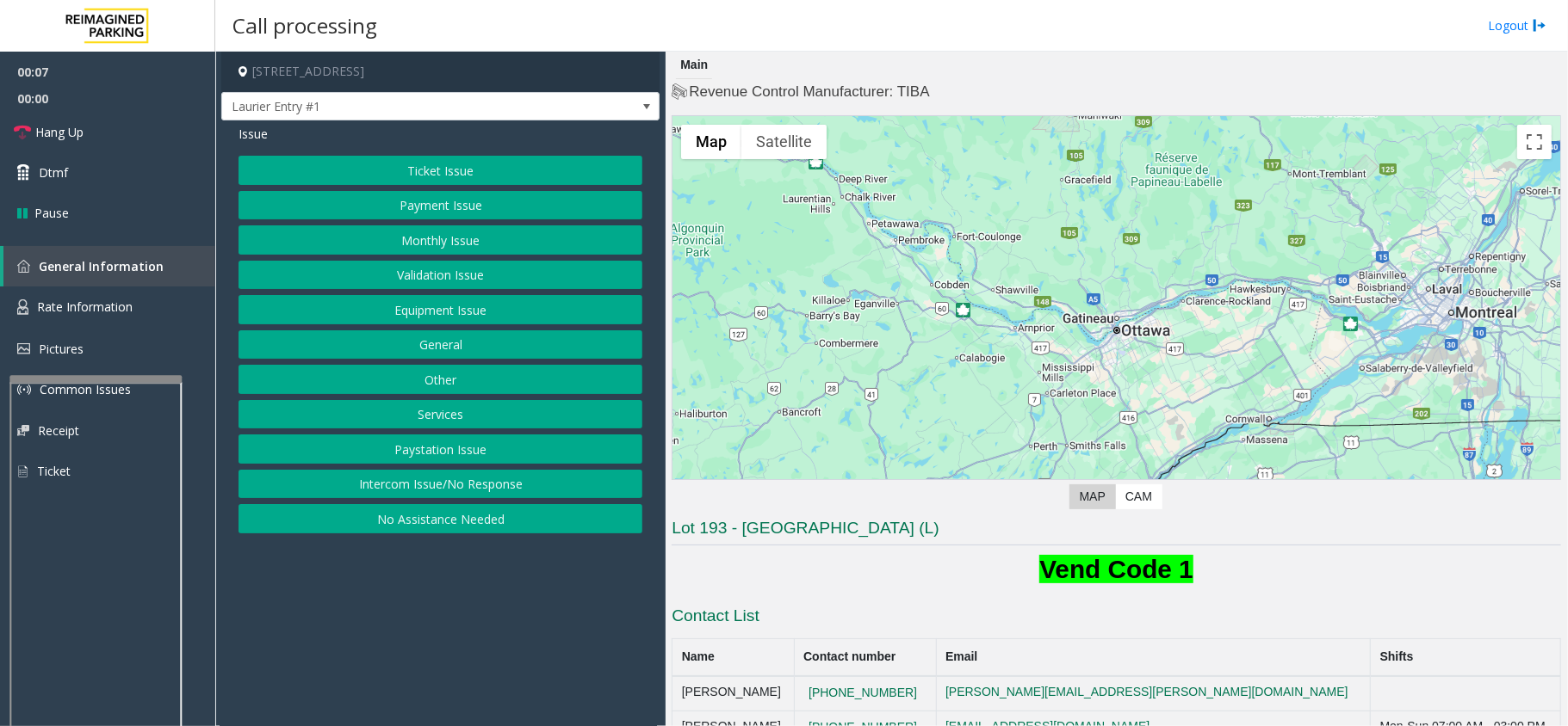
click at [507, 320] on button "Equipment Issue" at bounding box center [440, 310] width 404 height 29
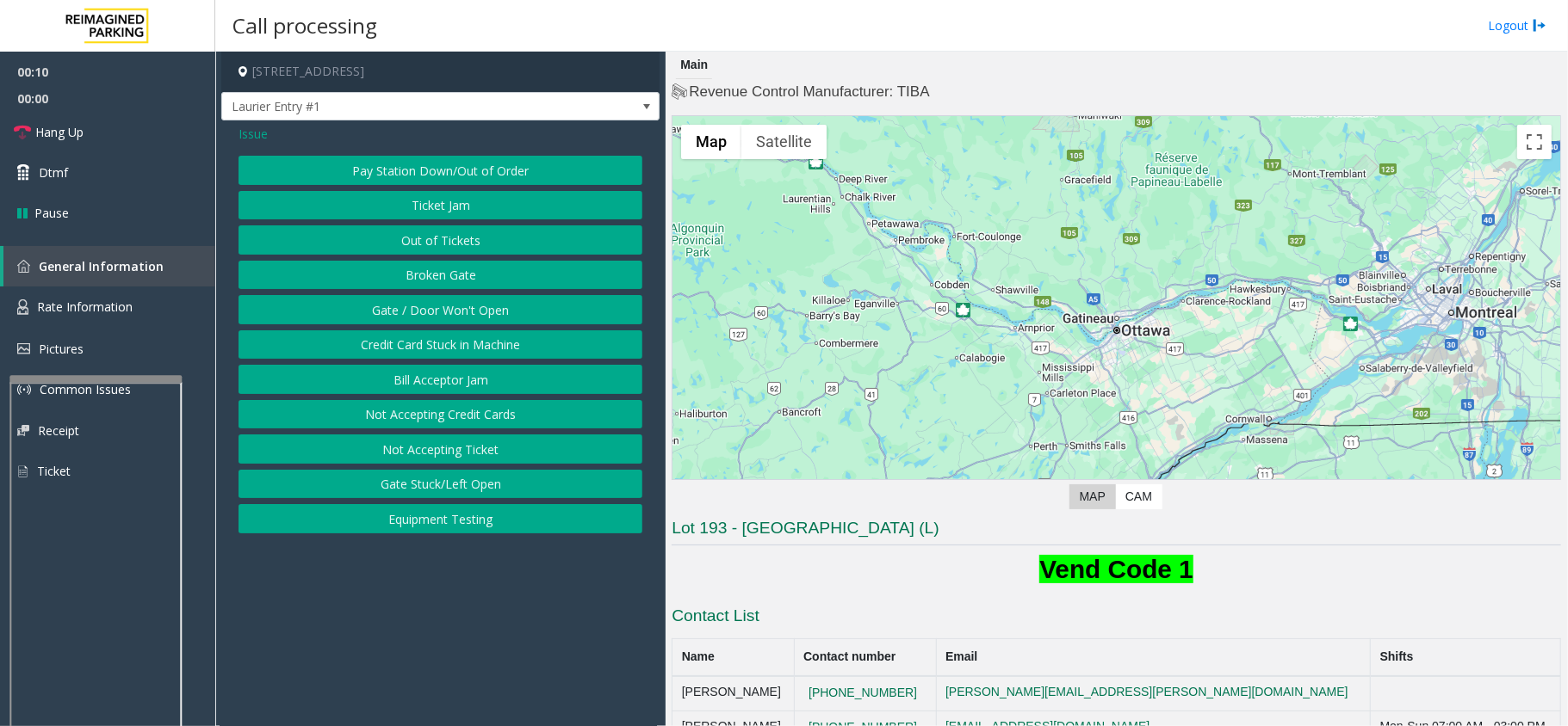
click at [404, 172] on button "Pay Station Down/Out of Order" at bounding box center [440, 170] width 404 height 29
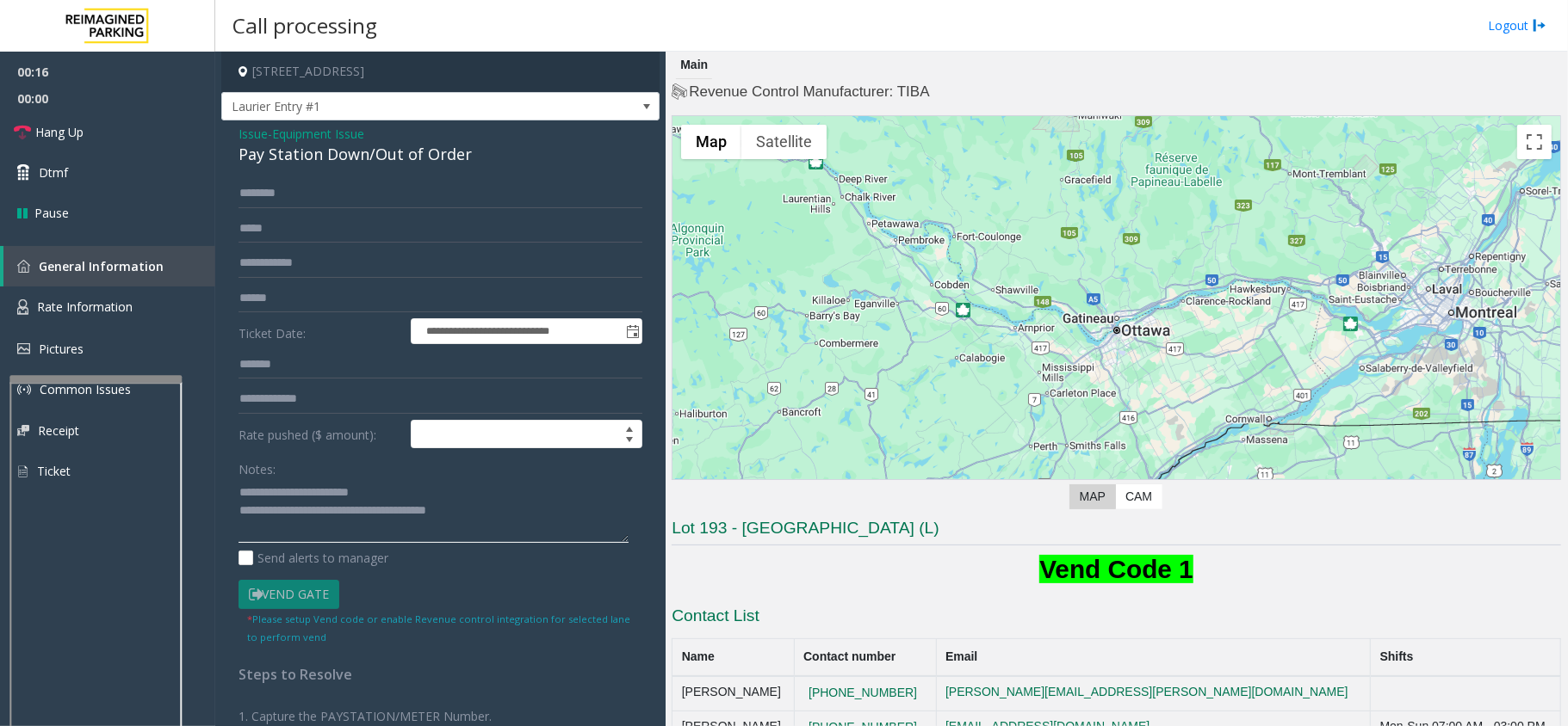
click at [390, 490] on textarea at bounding box center [434, 511] width 390 height 65
click at [327, 155] on div "Pay Station Down/Out of Order" at bounding box center [440, 155] width 404 height 23
type textarea "**********"
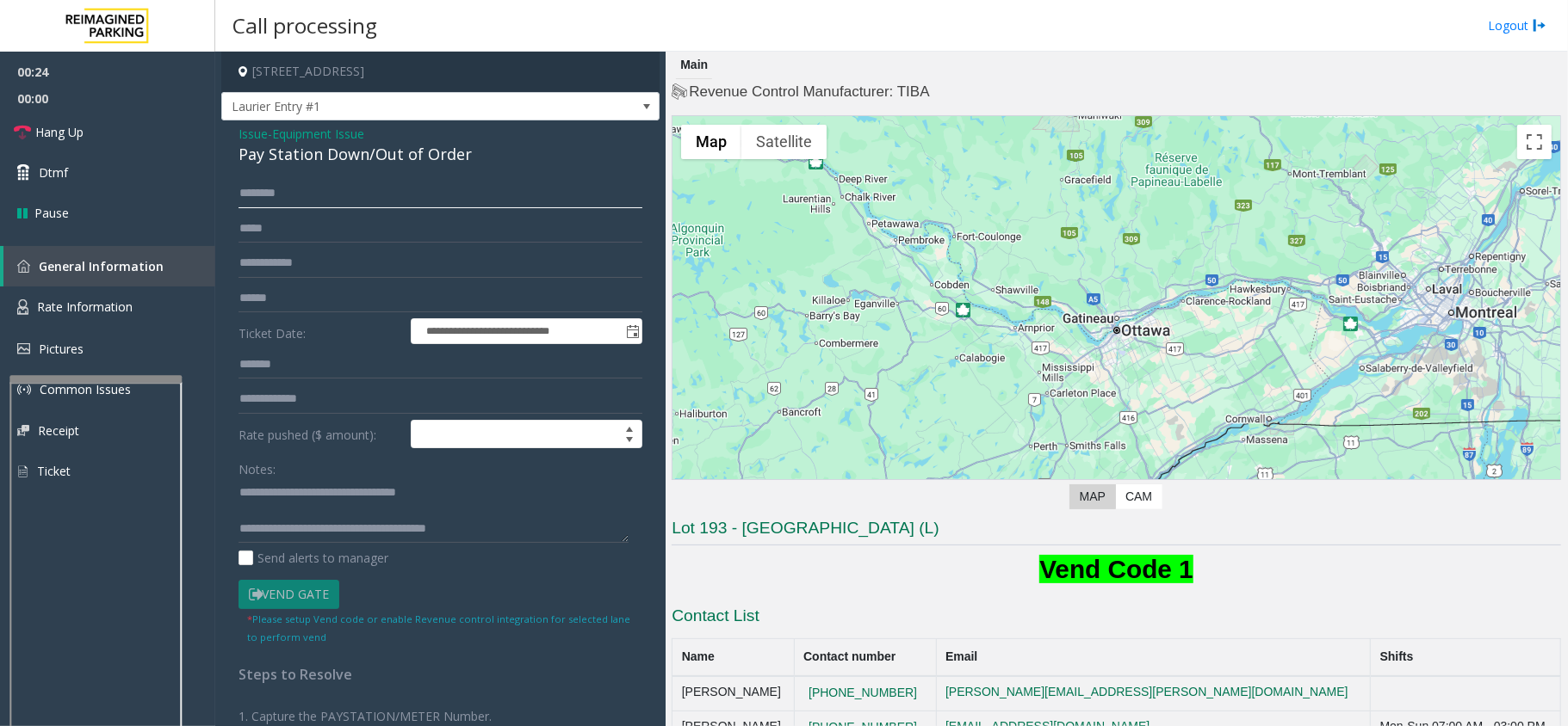
click at [290, 194] on input "text" at bounding box center [440, 194] width 404 height 29
type input "*****"
click at [269, 296] on input "text" at bounding box center [440, 298] width 404 height 29
click at [290, 299] on input "*****" at bounding box center [440, 298] width 404 height 29
type input "******"
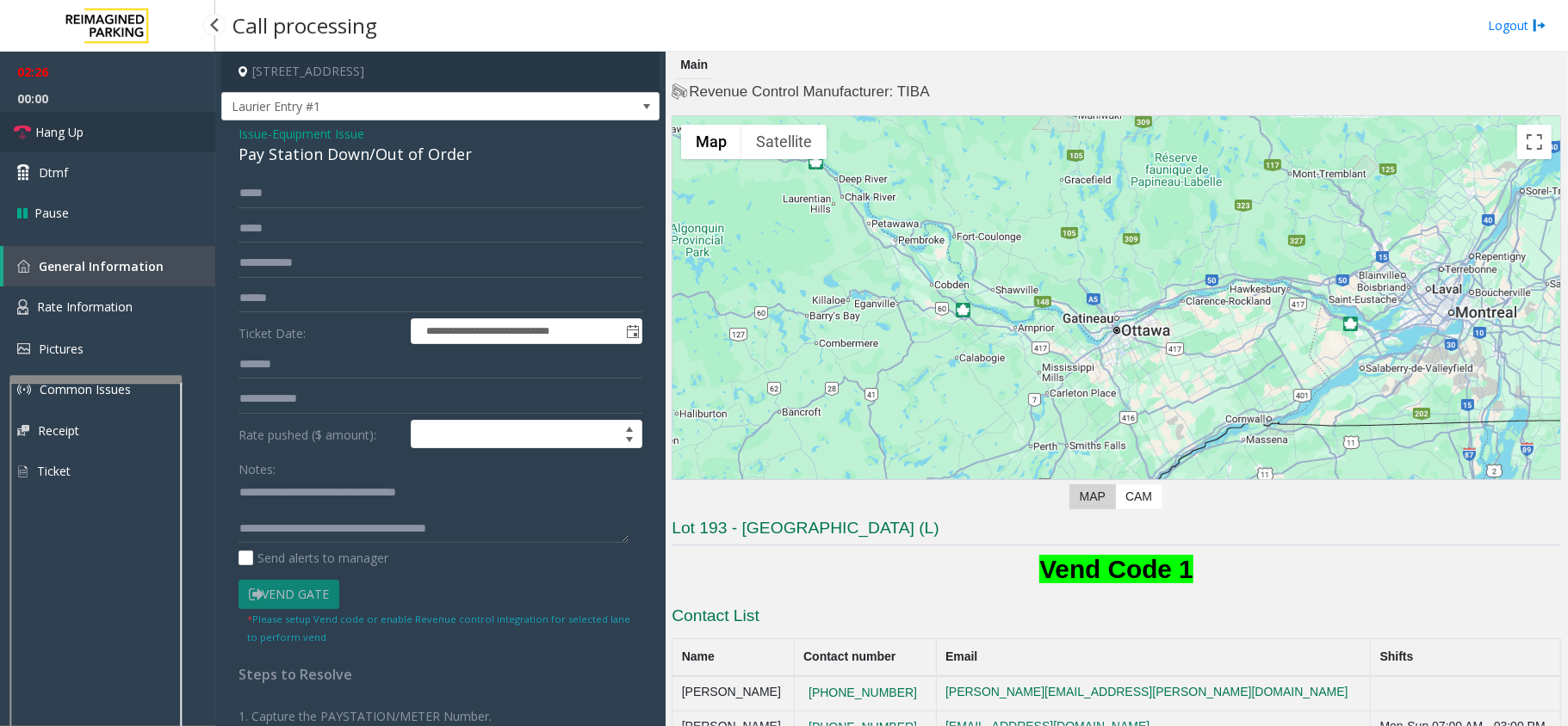
click at [60, 134] on span "Hang Up" at bounding box center [59, 132] width 48 height 18
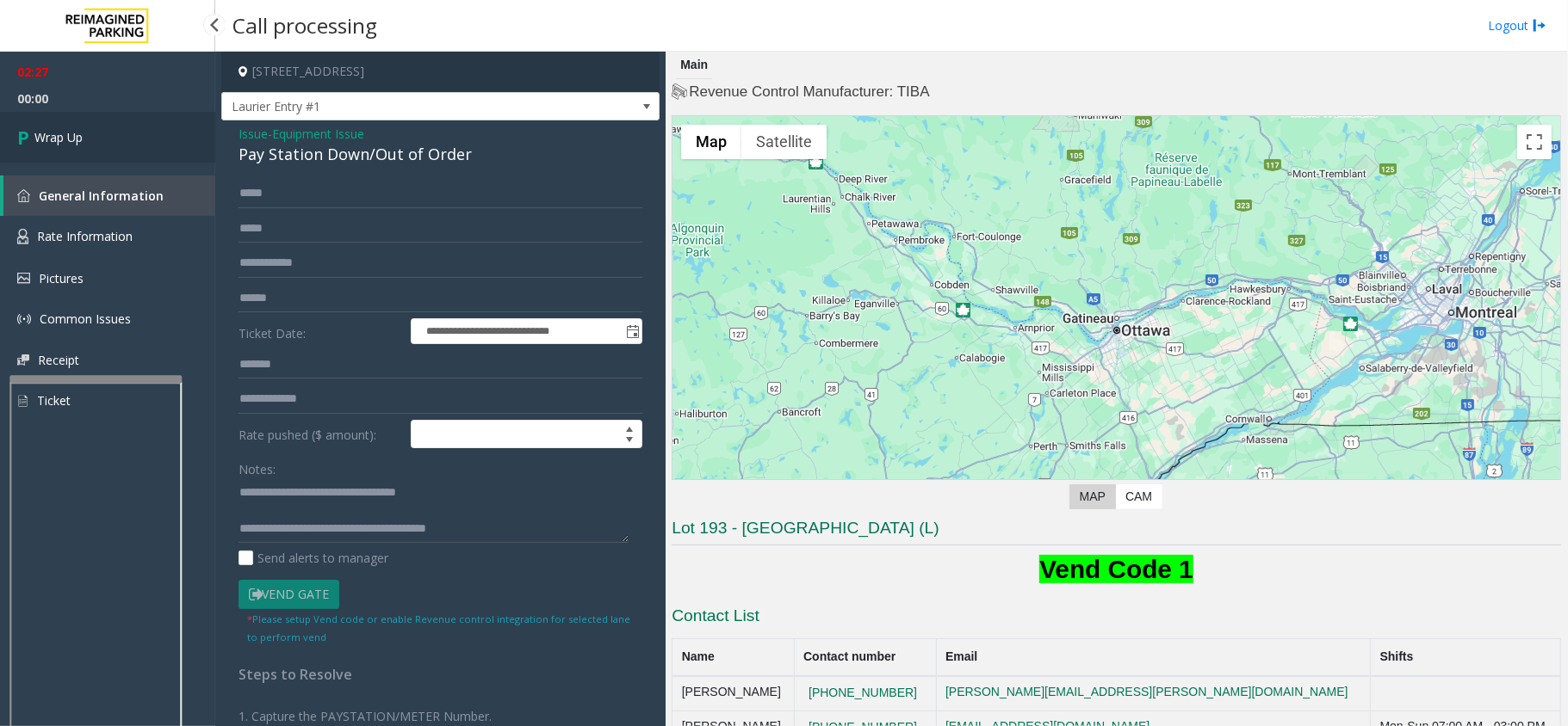
click at [60, 134] on span "Wrap Up" at bounding box center [58, 137] width 48 height 18
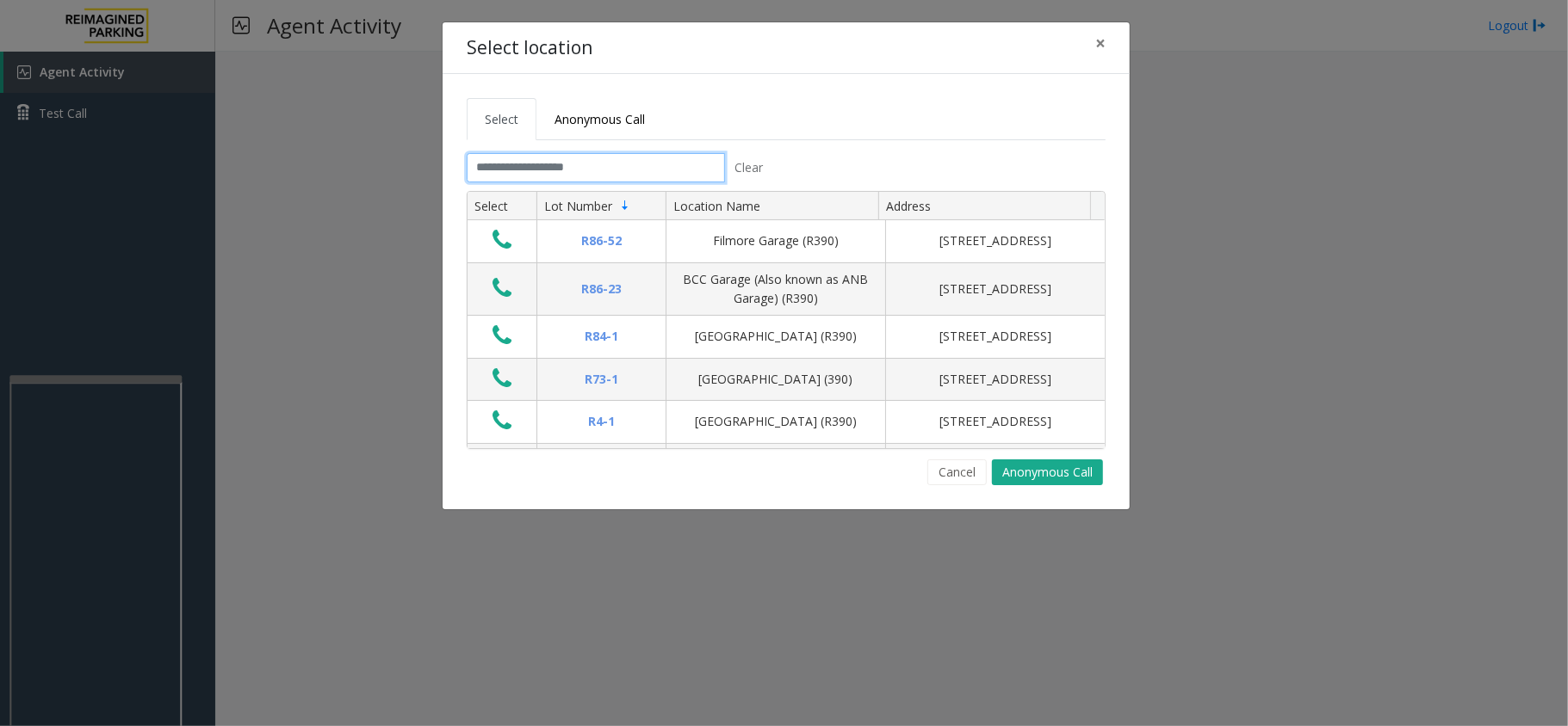
click at [484, 174] on input "text" at bounding box center [596, 168] width 258 height 29
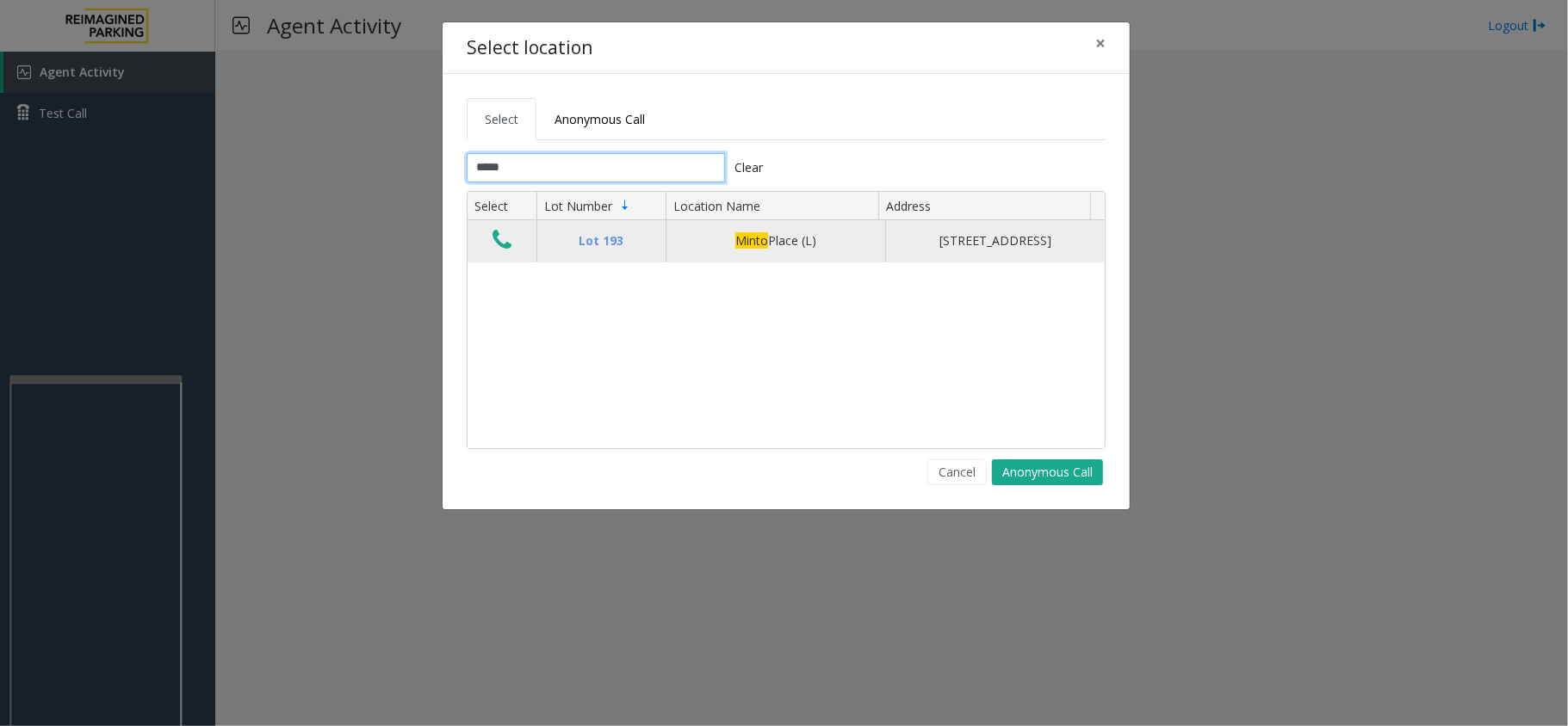
type input "*****"
click at [499, 245] on icon "Data table" at bounding box center [501, 240] width 19 height 24
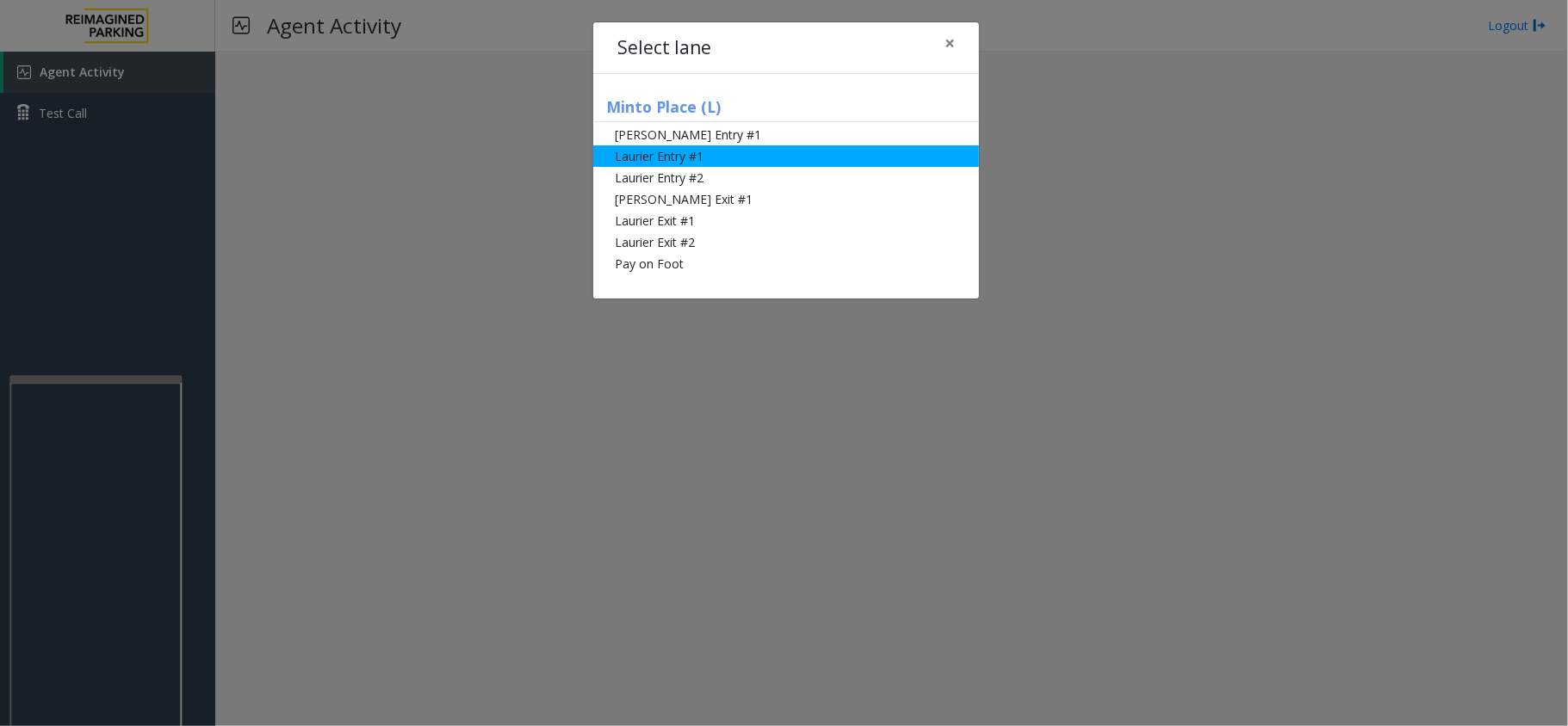
click at [675, 159] on li "Laurier Entry #1" at bounding box center [786, 157] width 386 height 22
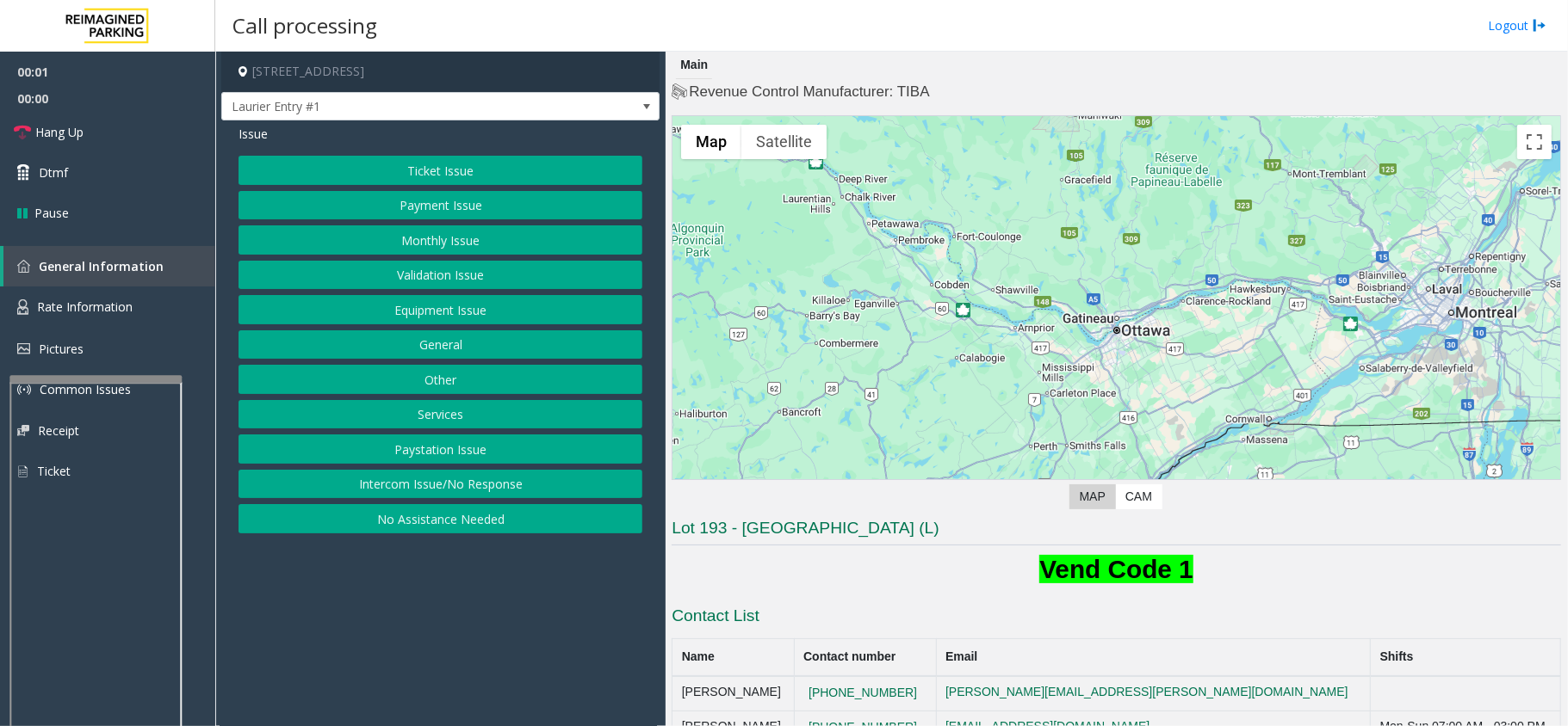
click at [400, 306] on button "Equipment Issue" at bounding box center [440, 310] width 404 height 29
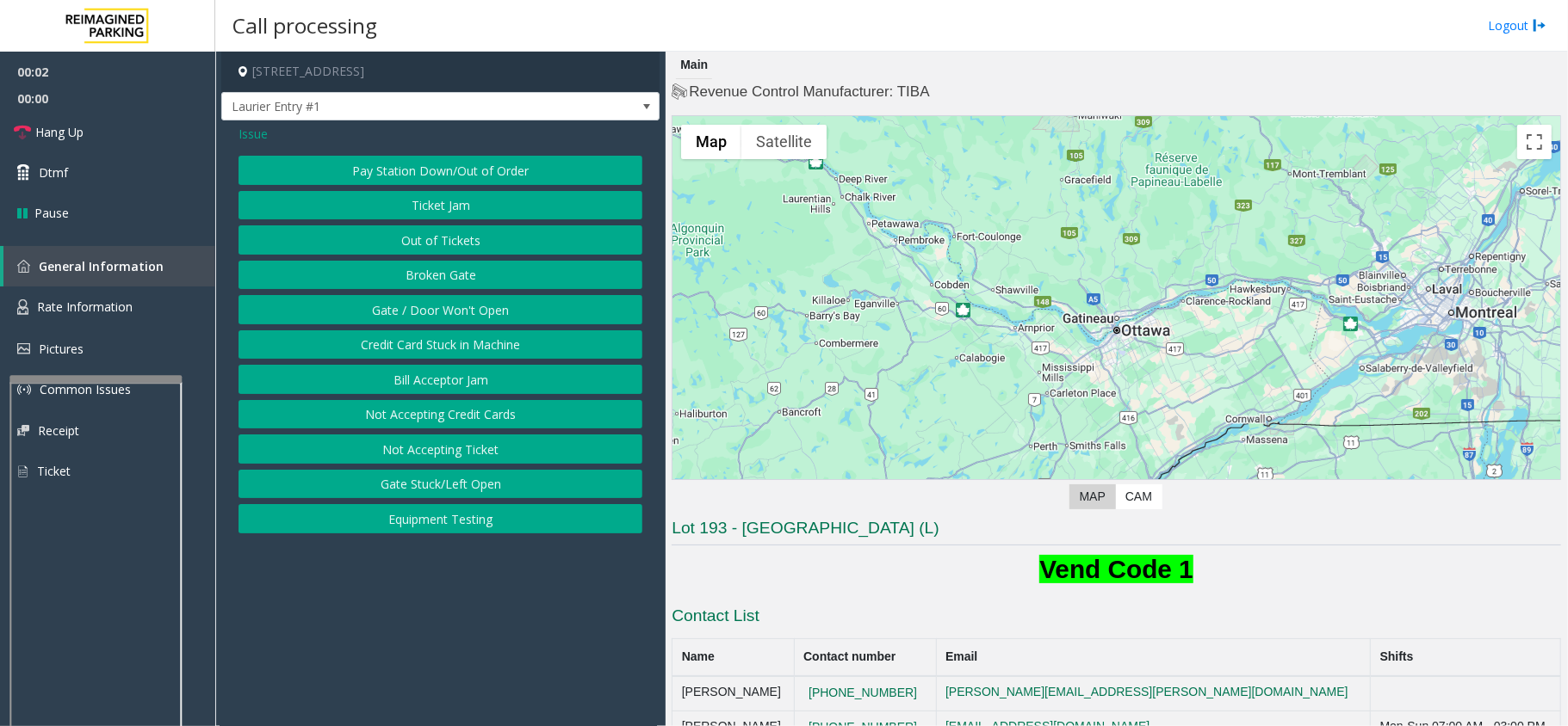
click at [372, 169] on button "Pay Station Down/Out of Order" at bounding box center [440, 170] width 404 height 29
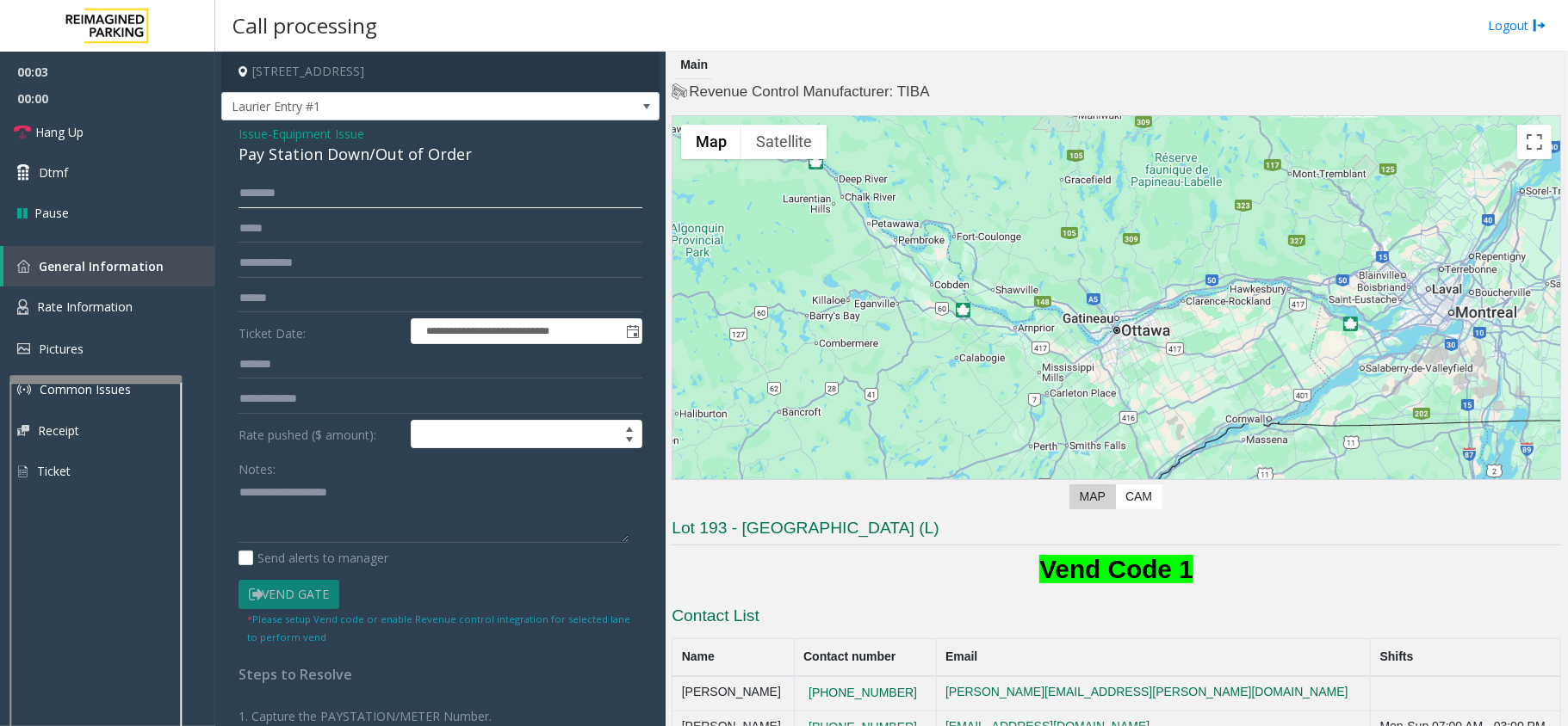
click at [291, 197] on input "text" at bounding box center [440, 194] width 404 height 29
type input "*****"
click at [391, 489] on textarea at bounding box center [434, 511] width 390 height 65
click at [333, 301] on input "text" at bounding box center [440, 298] width 404 height 29
click at [358, 157] on div "Pay Station Down/Out of Order" at bounding box center [440, 155] width 404 height 23
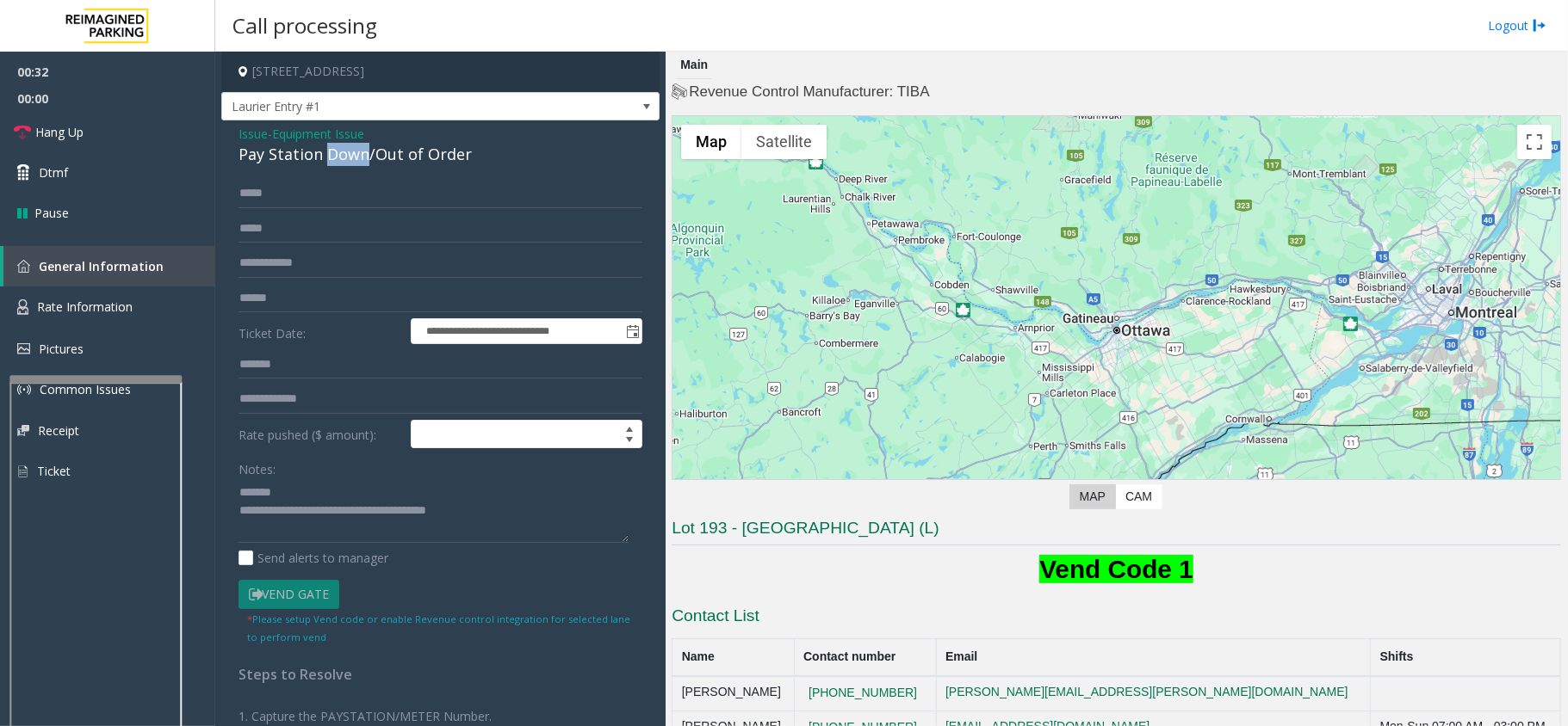
click at [356, 154] on div "Pay Station Down/Out of Order" at bounding box center [440, 155] width 404 height 23
click at [346, 159] on div "Pay Station Down/Out of Order" at bounding box center [440, 155] width 404 height 23
click at [346, 154] on div "Pay Station Down/Out of Order" at bounding box center [440, 155] width 404 height 23
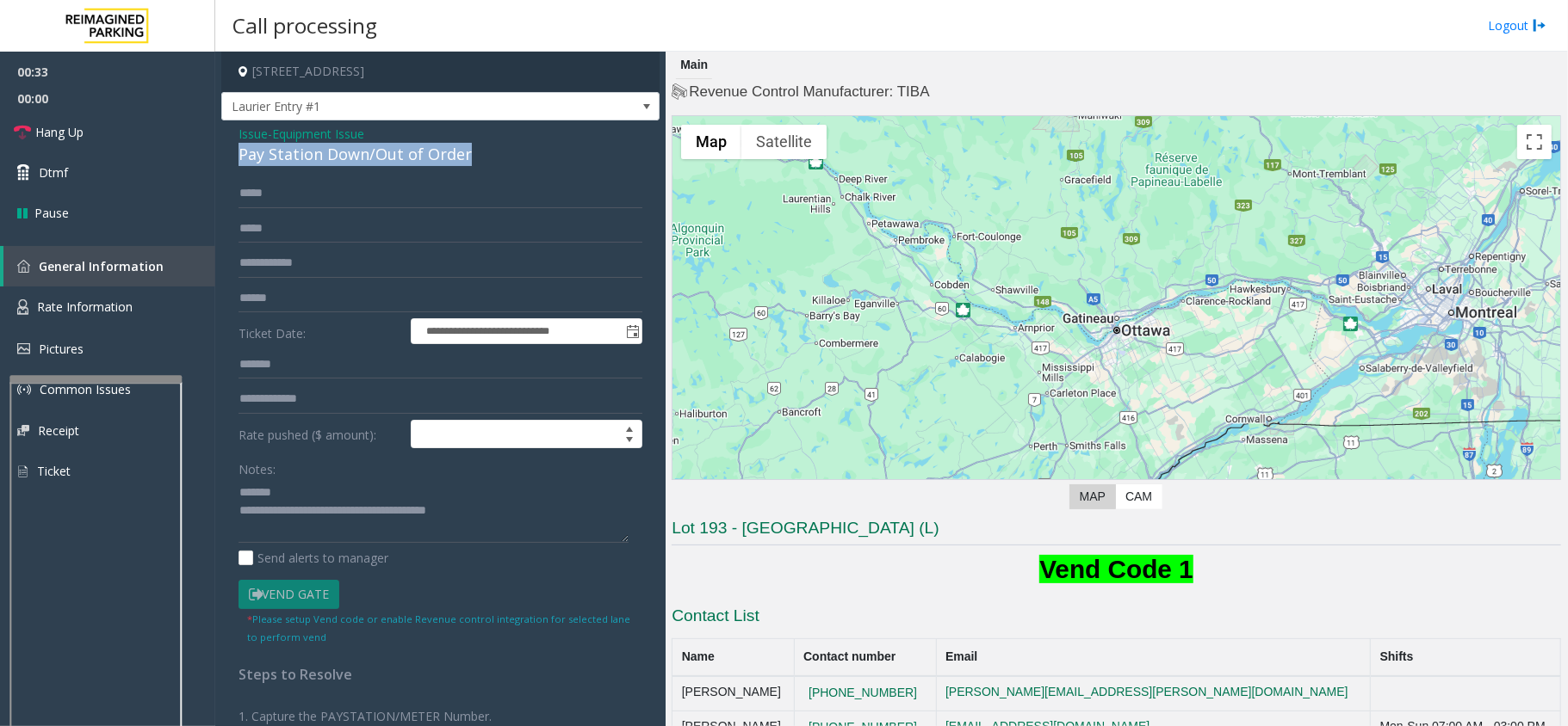
click at [346, 154] on div "Pay Station Down/Out of Order" at bounding box center [440, 155] width 404 height 23
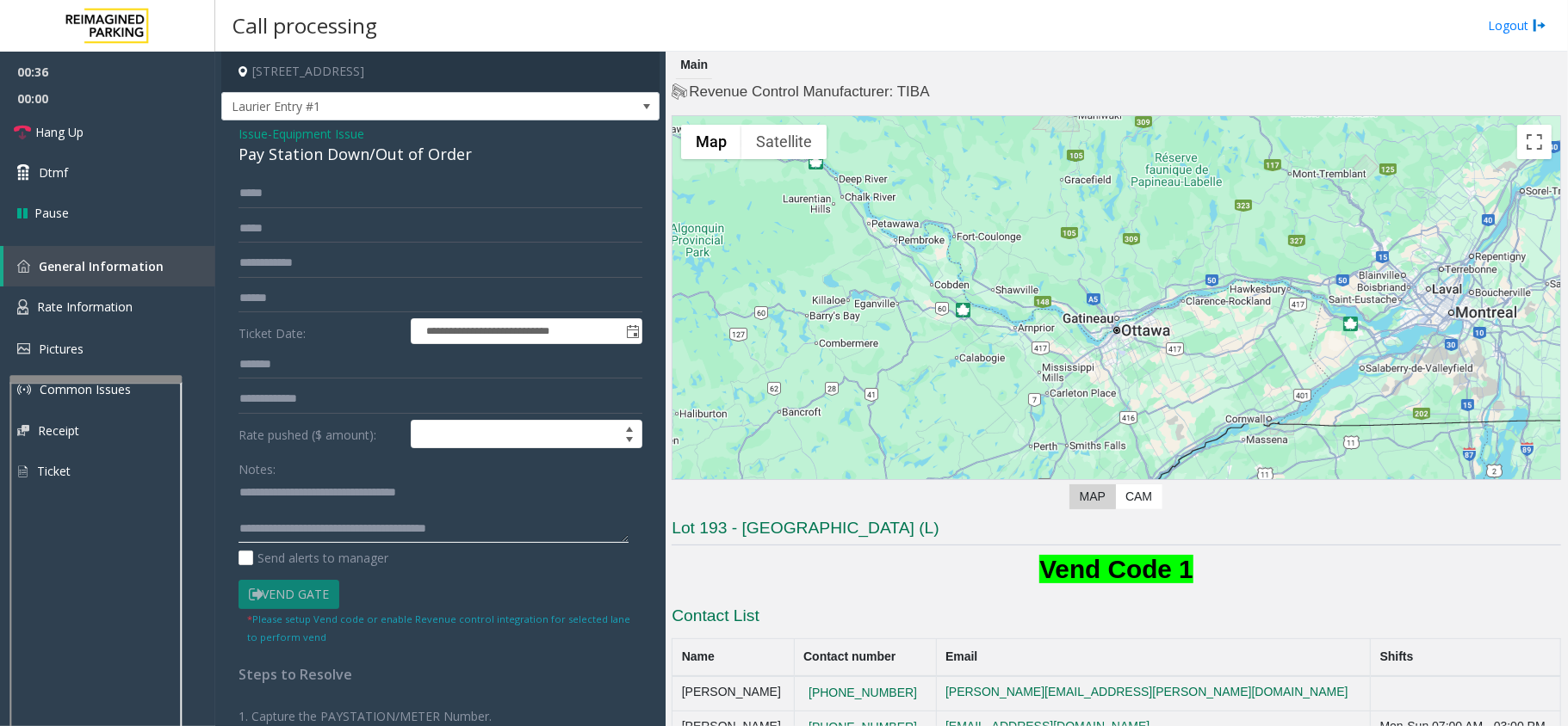
type textarea "**********"
click at [334, 283] on form "**********" at bounding box center [440, 412] width 404 height 466
click at [332, 295] on input "text" at bounding box center [440, 298] width 404 height 29
type input "*****"
click at [97, 132] on link "Hang Up" at bounding box center [108, 131] width 215 height 40
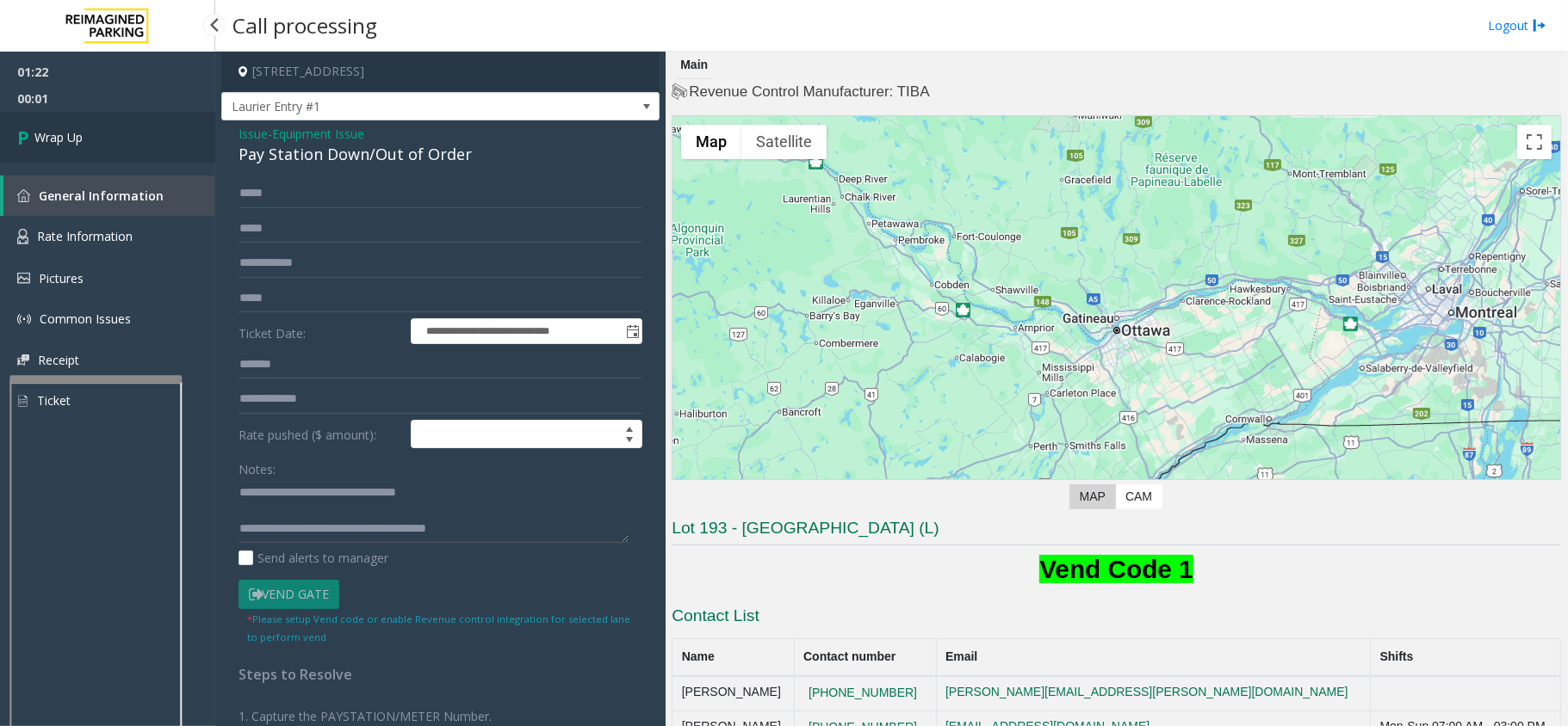
click at [115, 131] on link "Wrap Up" at bounding box center [108, 137] width 215 height 51
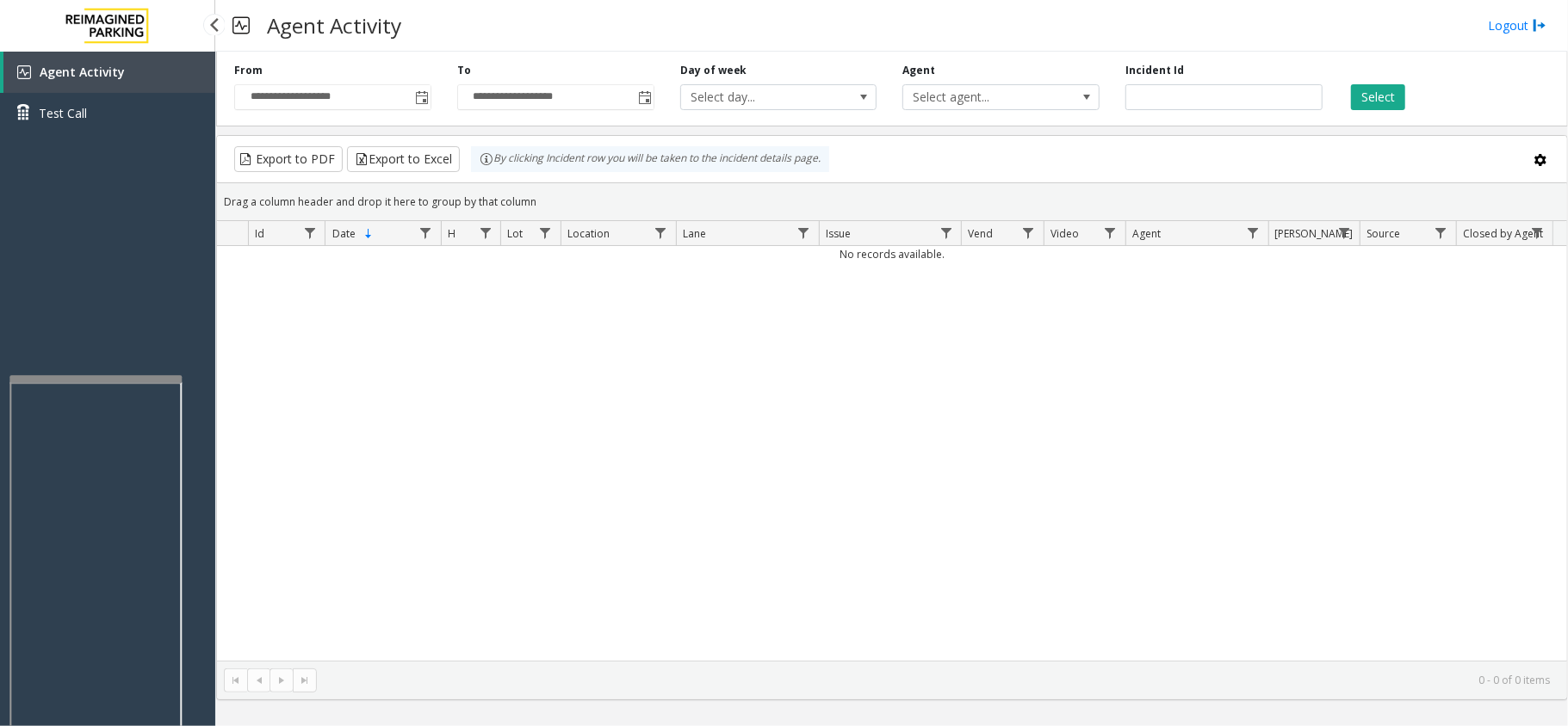
click at [9, 204] on div "Agent Activity Test Call" at bounding box center [108, 415] width 215 height 726
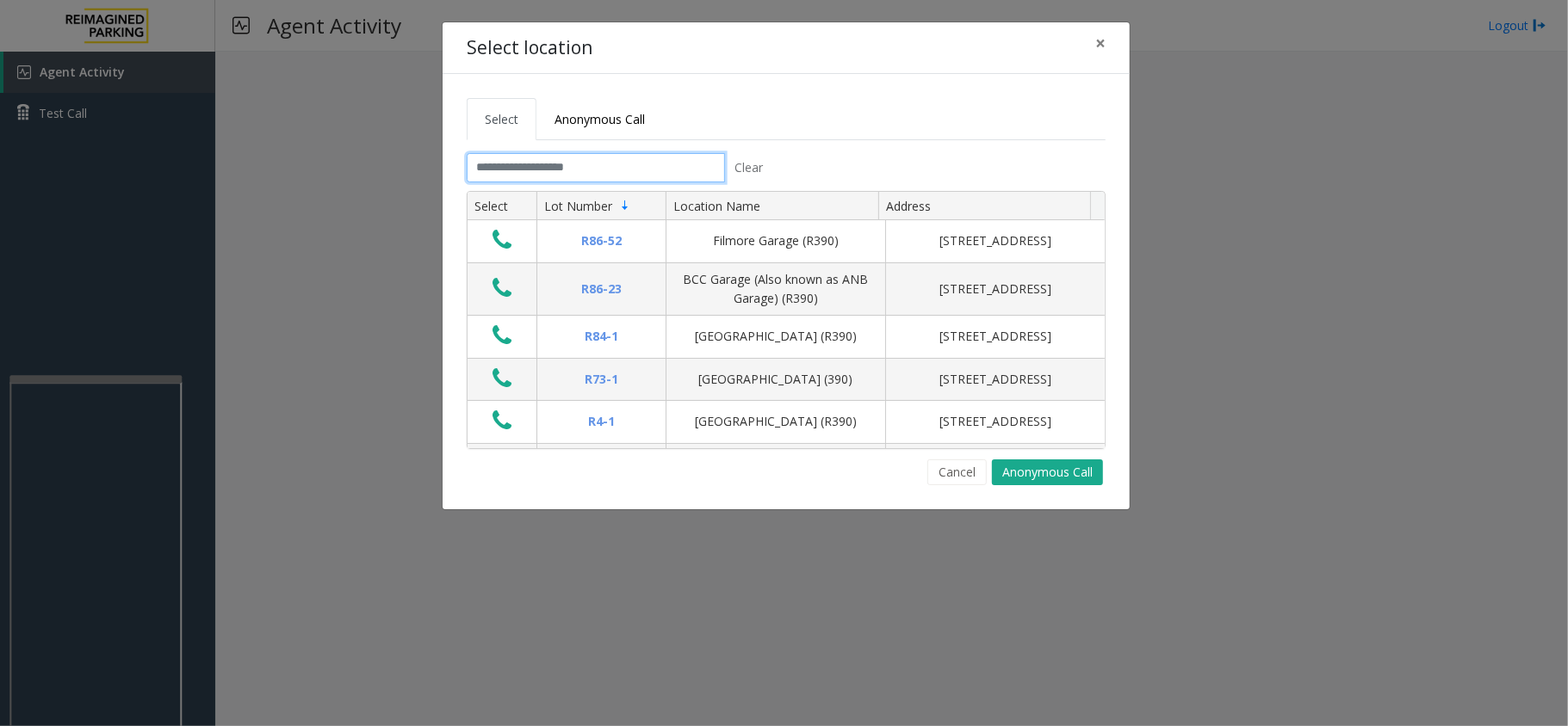
click at [522, 166] on input "text" at bounding box center [596, 168] width 258 height 29
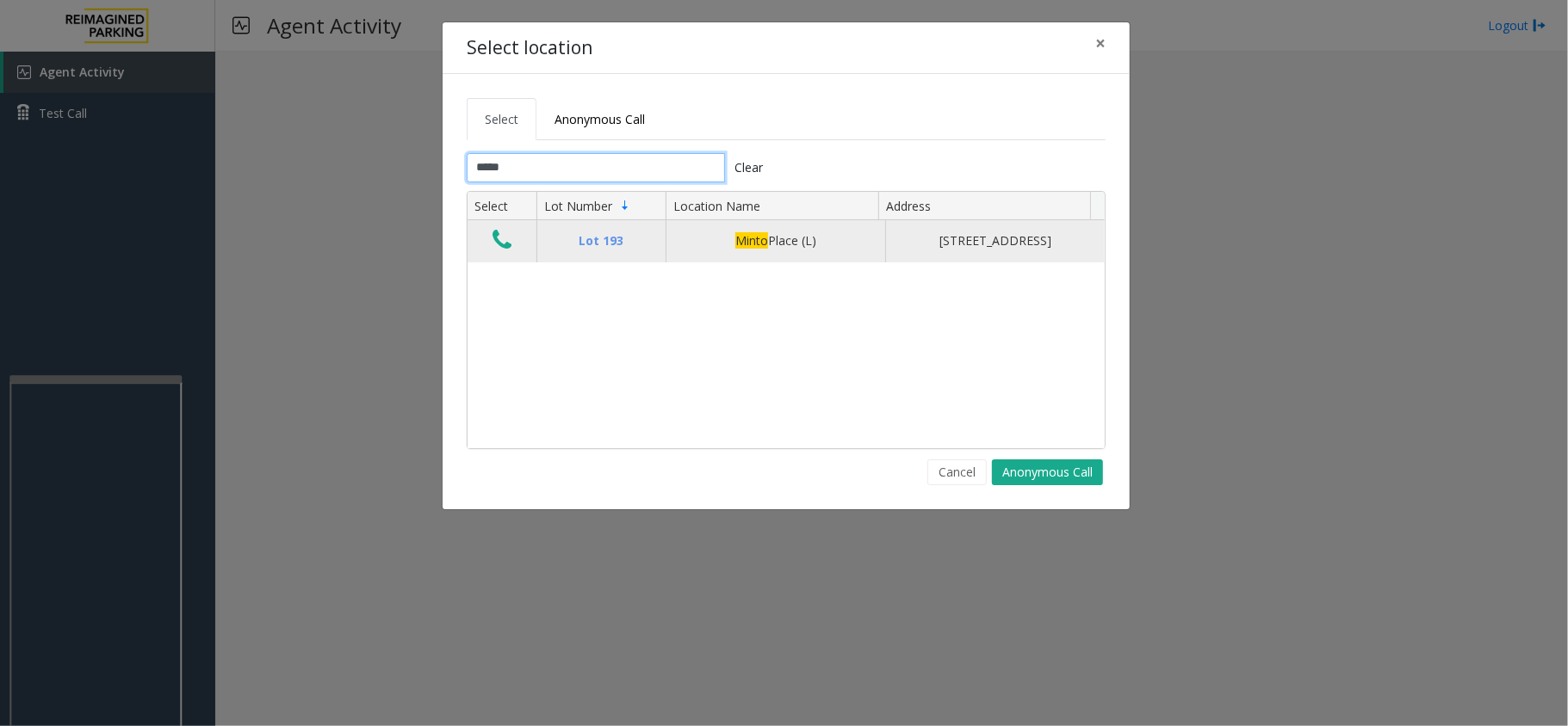
type input "*****"
click at [501, 251] on icon "Data table" at bounding box center [501, 240] width 19 height 24
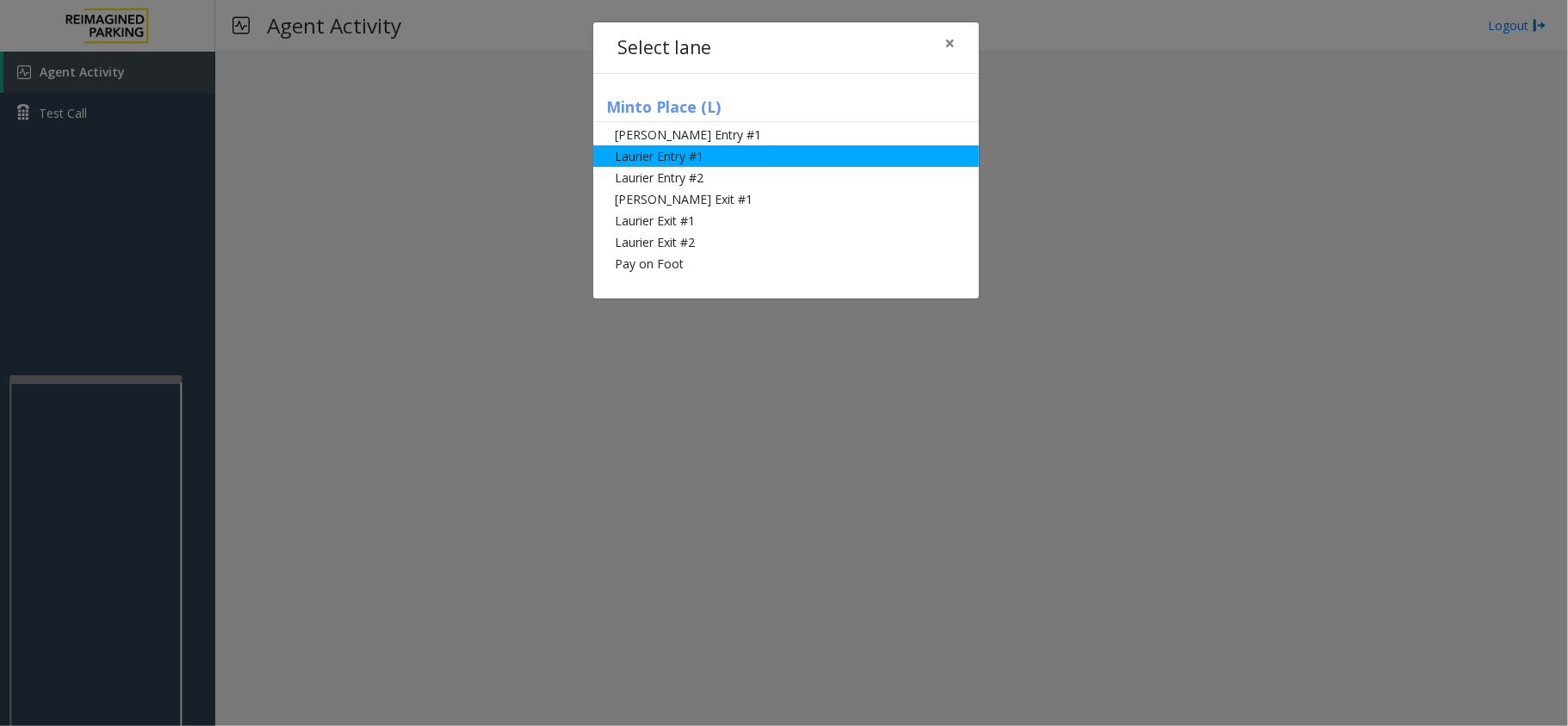
click at [620, 166] on li "Laurier Entry #1" at bounding box center [786, 157] width 386 height 22
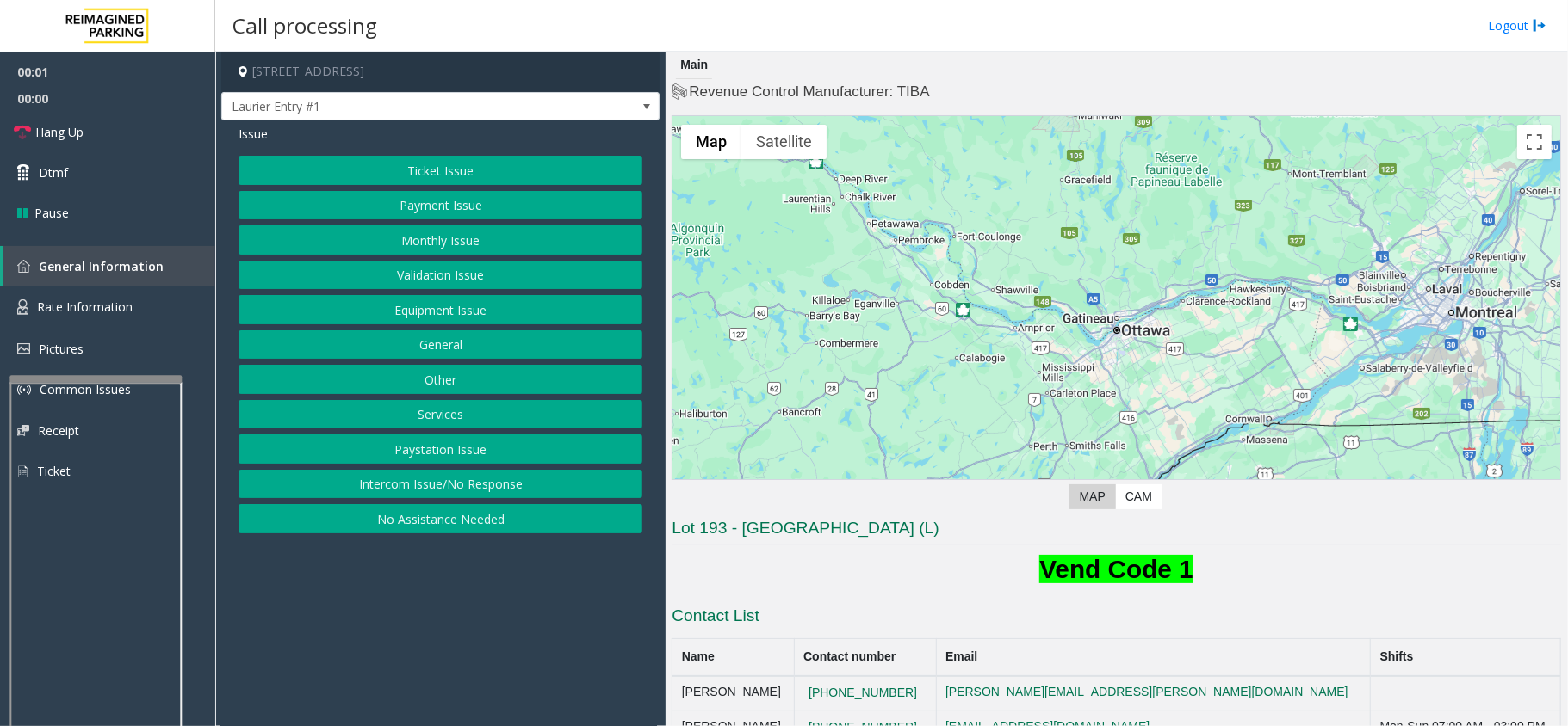
click at [366, 168] on button "Ticket Issue" at bounding box center [440, 170] width 404 height 29
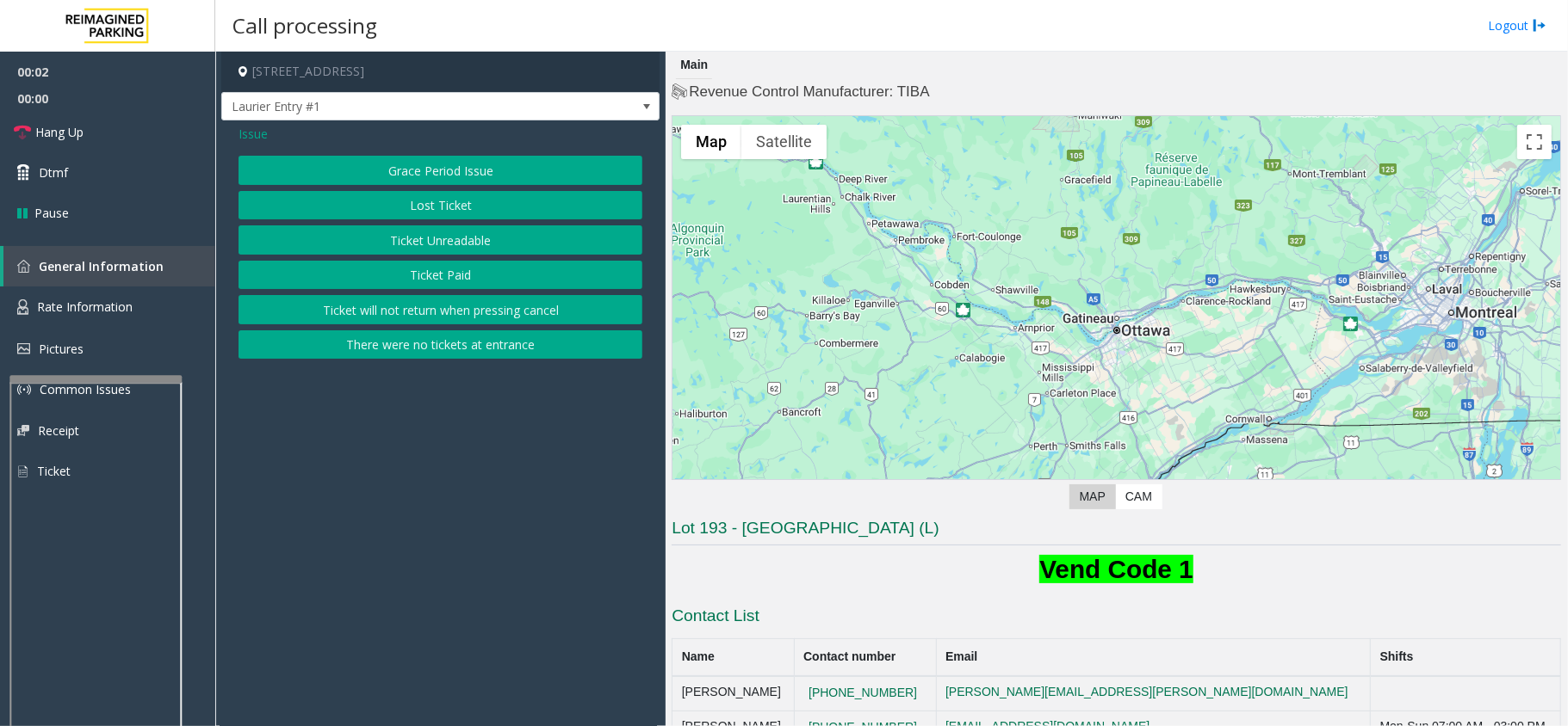
click at [387, 232] on button "Ticket Unreadable" at bounding box center [440, 240] width 404 height 29
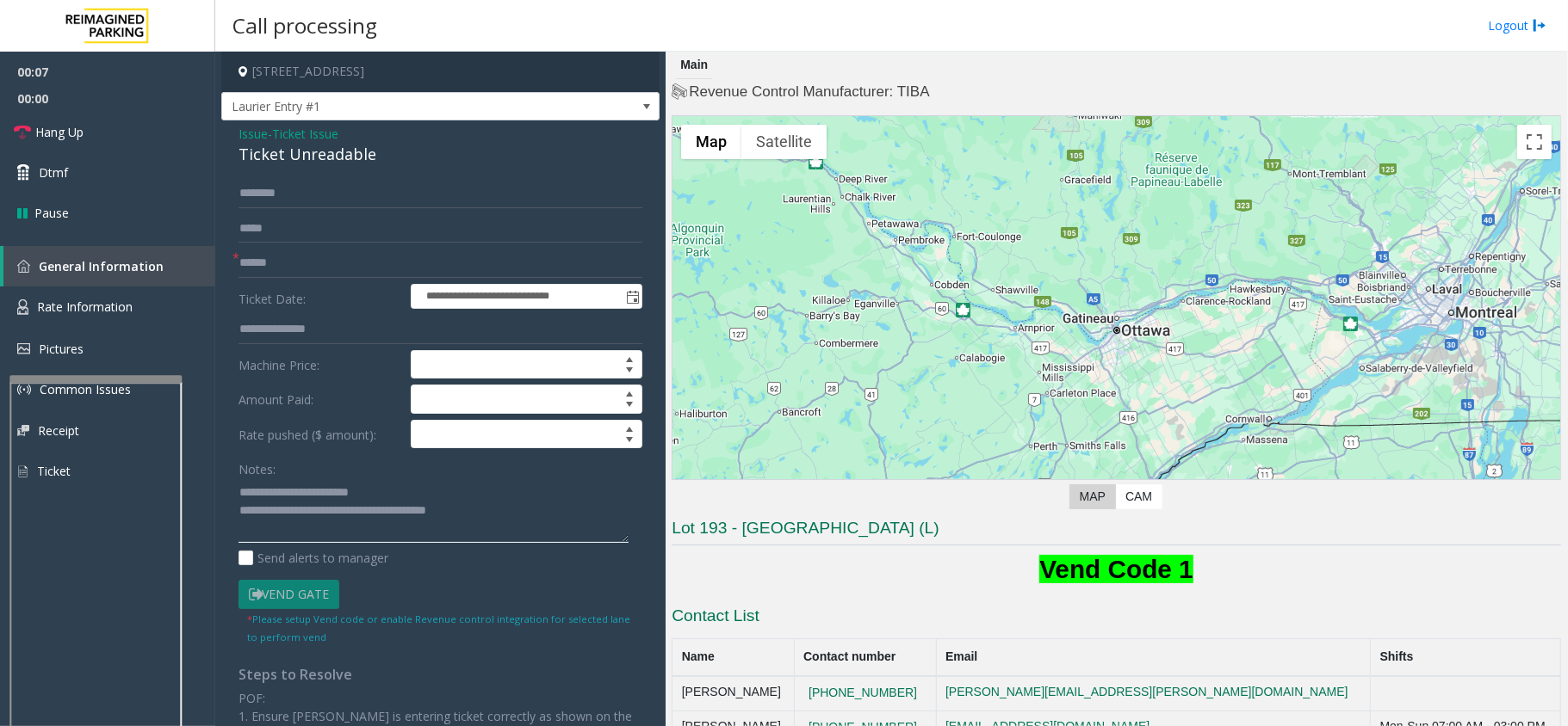
click at [455, 497] on textarea at bounding box center [434, 511] width 390 height 65
type textarea "**********"
click at [283, 193] on input "text" at bounding box center [440, 194] width 404 height 29
type input "*****"
click at [489, 518] on textarea at bounding box center [434, 511] width 390 height 65
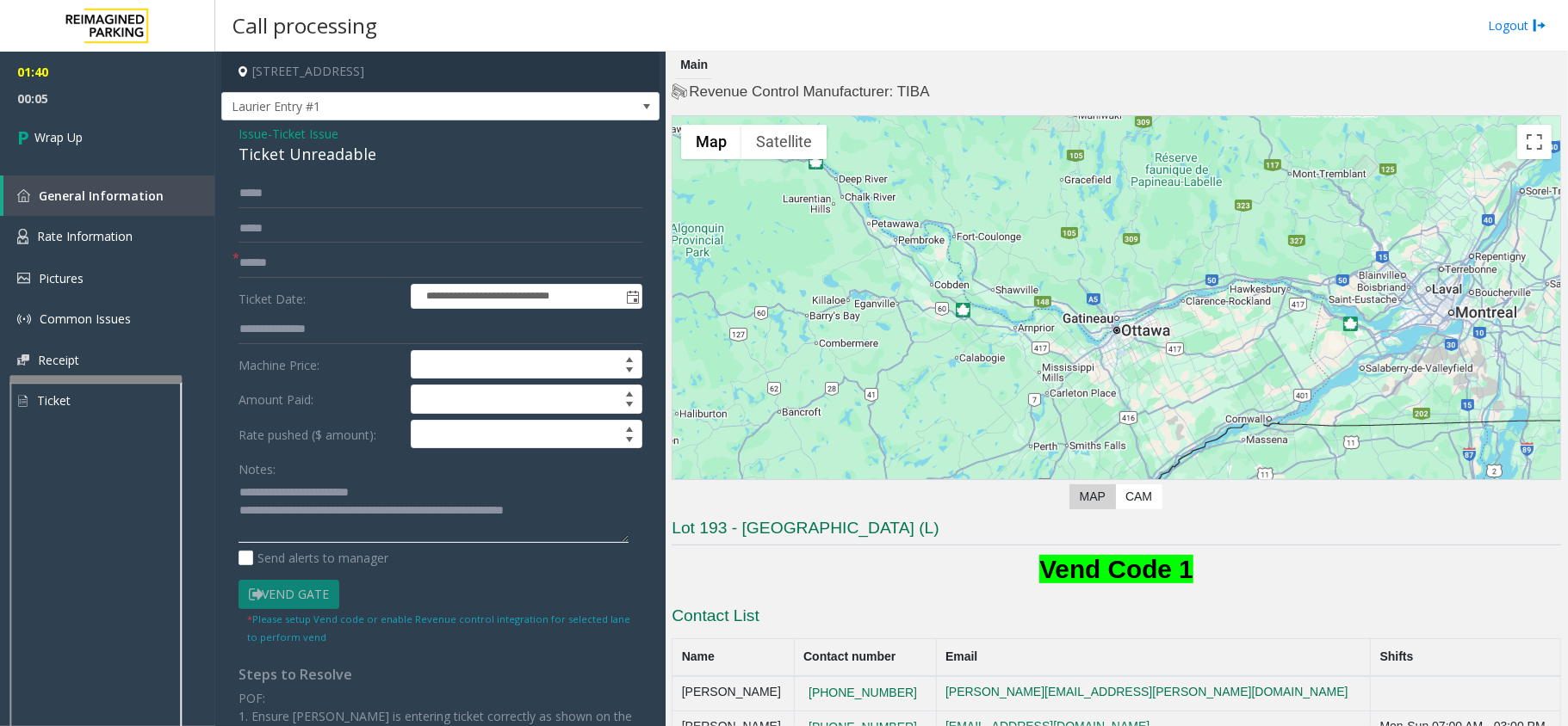
type textarea "**********"
click at [281, 255] on input "text" at bounding box center [440, 263] width 404 height 29
type input "**"
click at [138, 129] on link "Wrap Up" at bounding box center [108, 137] width 215 height 51
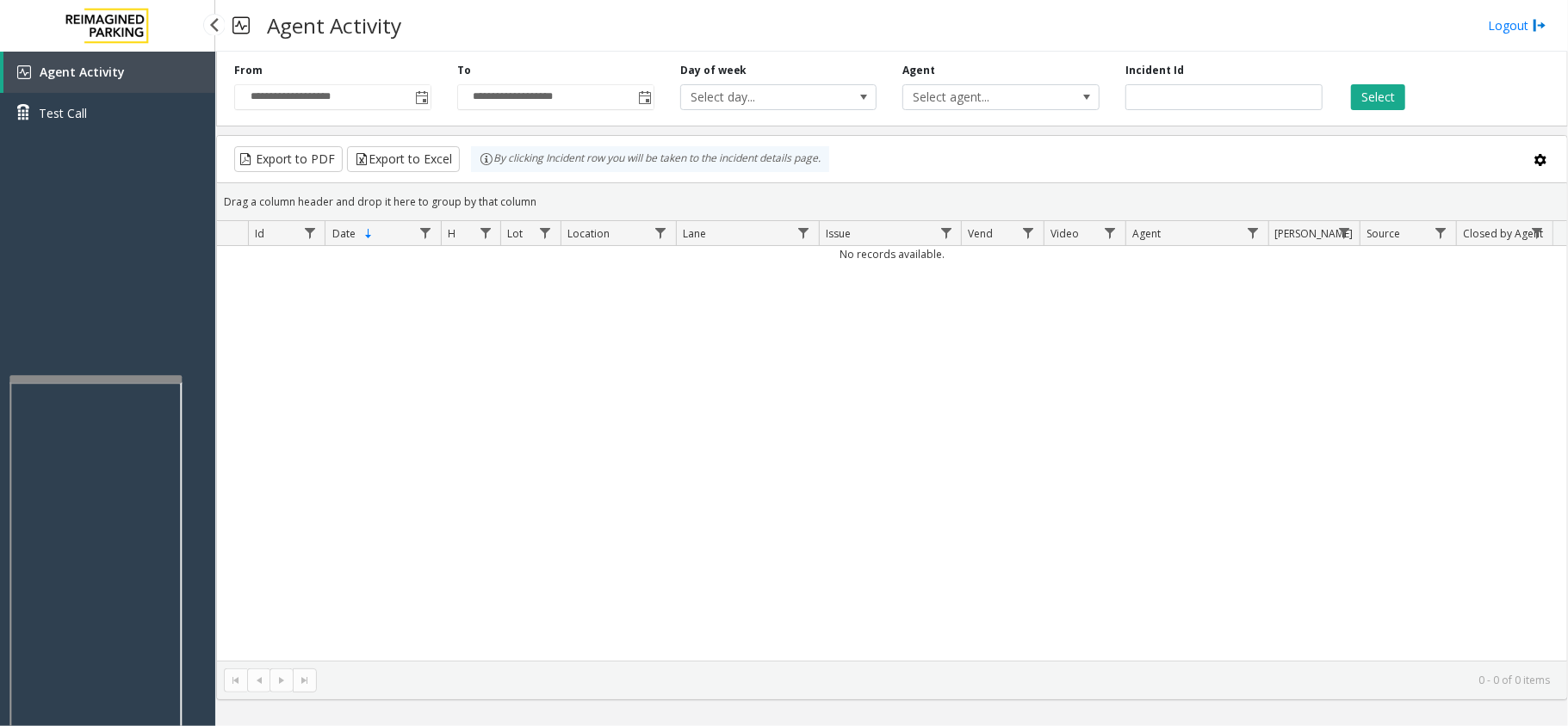
click at [129, 207] on div "Agent Activity Test Call" at bounding box center [108, 415] width 215 height 726
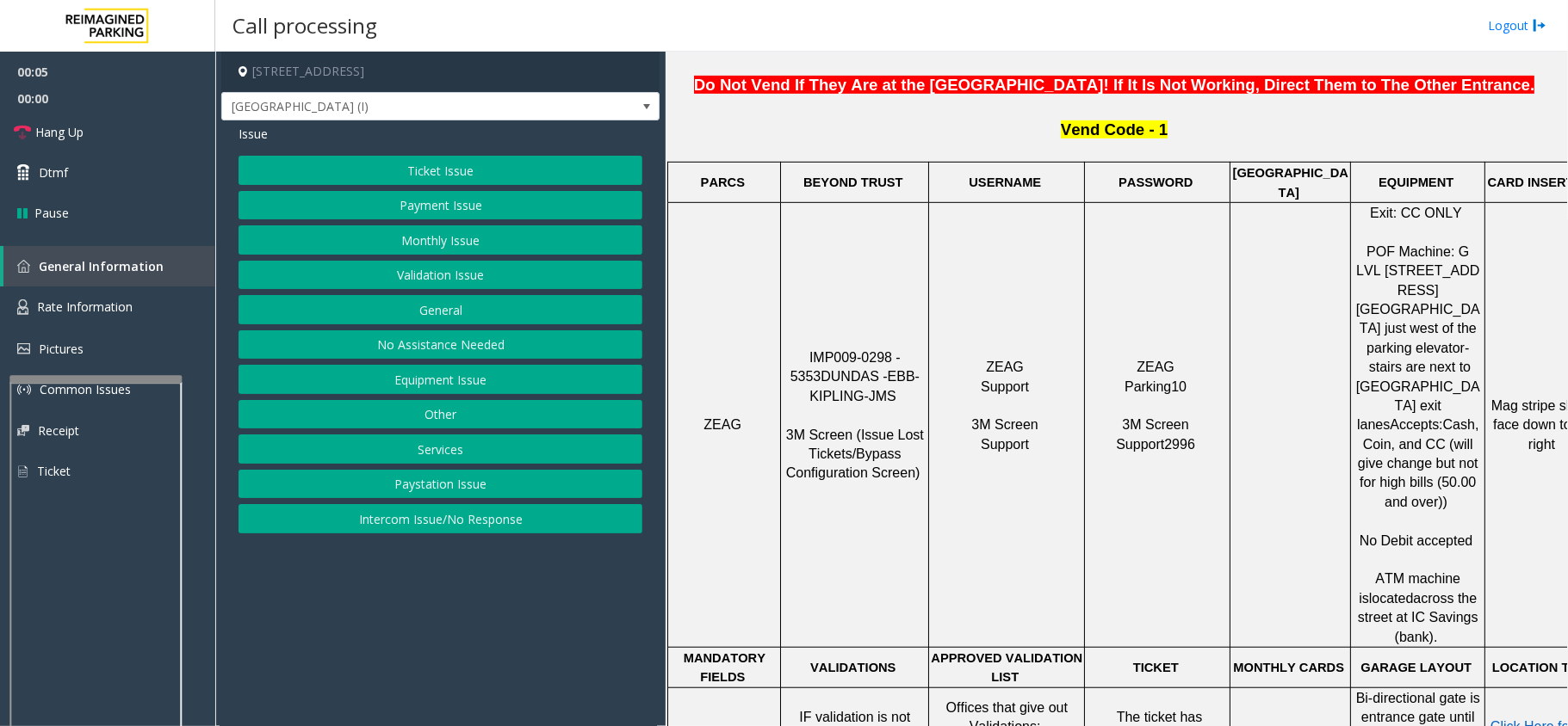
scroll to position [689, 0]
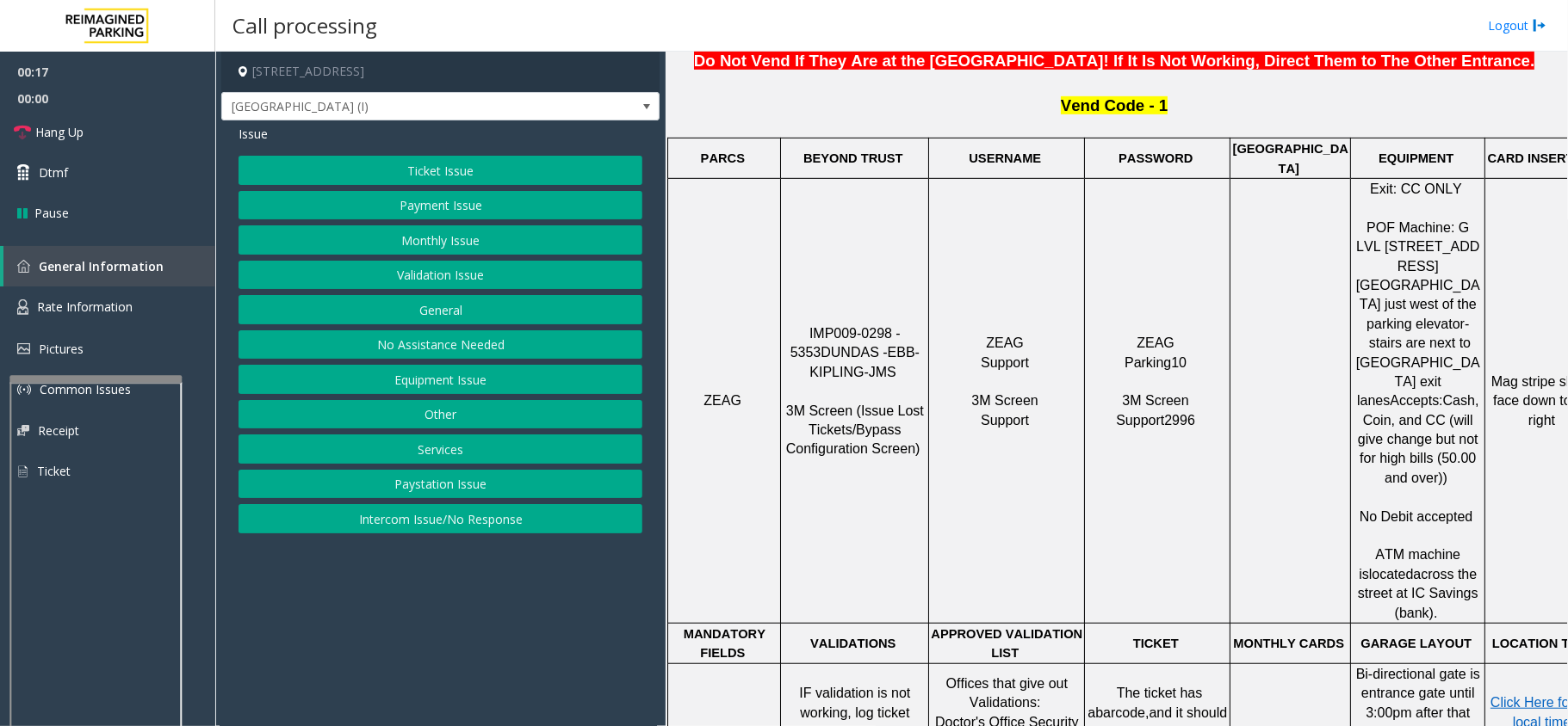
click at [403, 168] on button "Ticket Issue" at bounding box center [440, 170] width 404 height 29
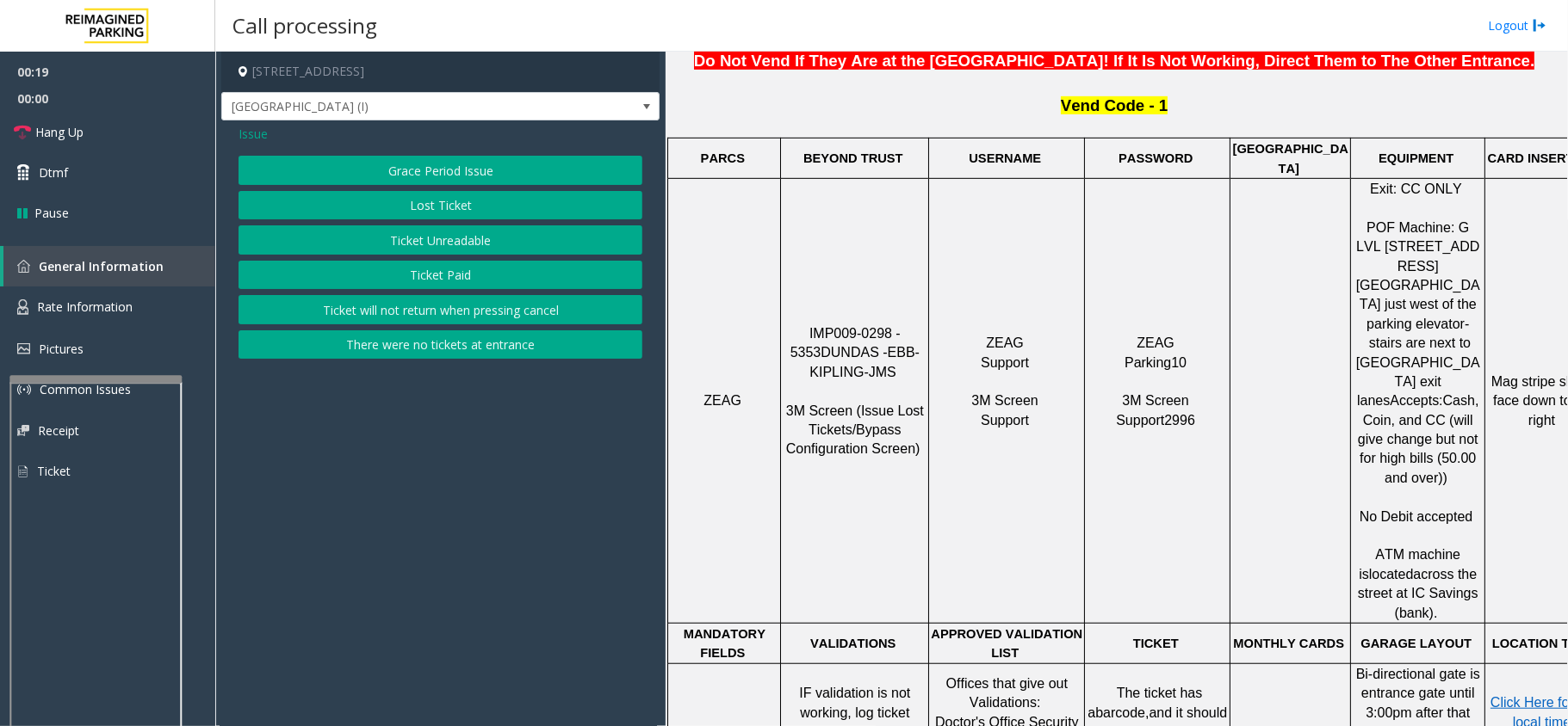
click at [401, 275] on button "Ticket Paid" at bounding box center [440, 276] width 404 height 29
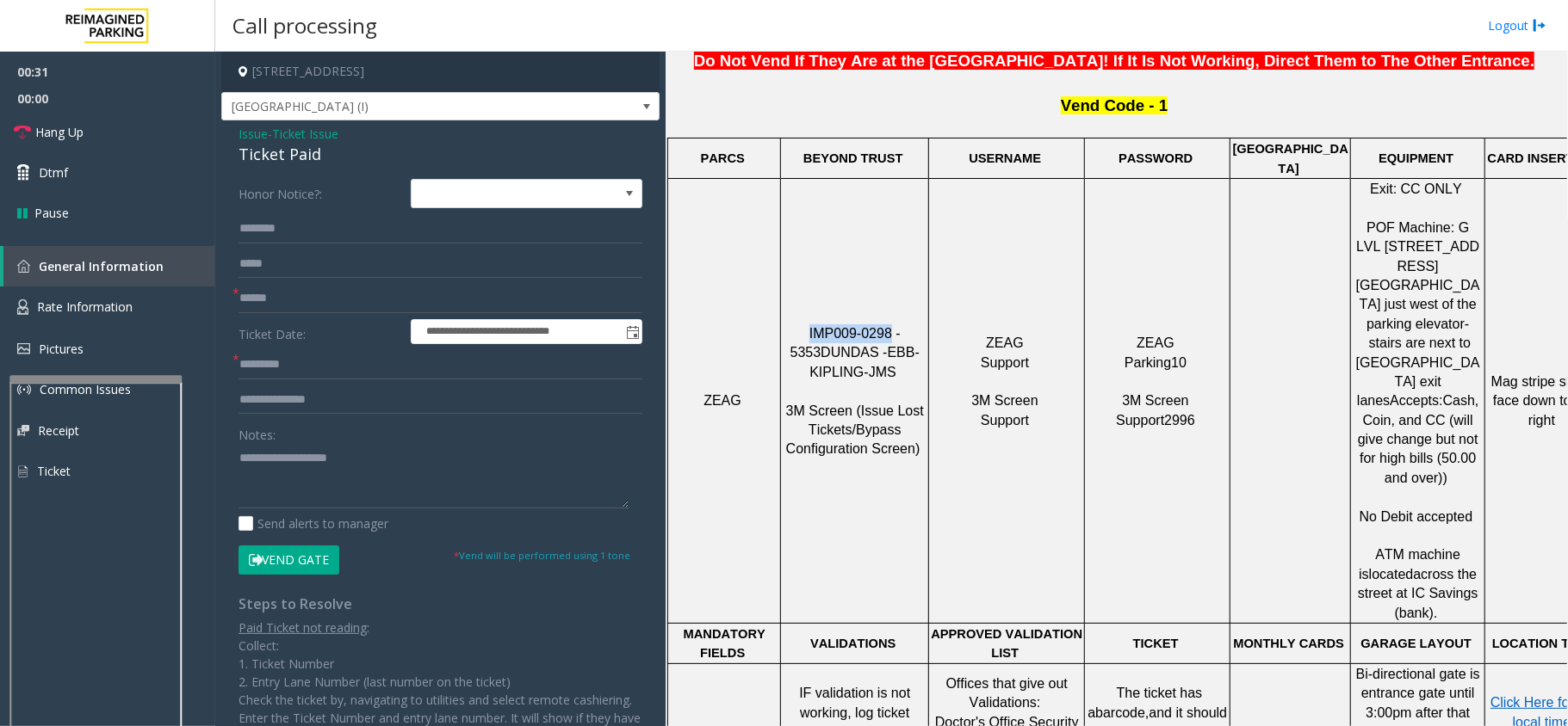
drag, startPoint x: 873, startPoint y: 287, endPoint x: 794, endPoint y: 279, distance: 79.4
click at [794, 325] on p "IMP009-0298 - 5353 DUNDAS - EBB-KIPLING-JMS 3M Screen (Issue Lost Tickets/Bypas…" at bounding box center [854, 401] width 146 height 154
drag, startPoint x: 916, startPoint y: 286, endPoint x: 796, endPoint y: 281, distance: 120.1
click at [796, 325] on p "IMP009-0298 - 5353 DUNDAS - EBB-KIPLING-JMS 3M Screen (Issue Lost Tickets/Bypas…" at bounding box center [854, 401] width 146 height 154
copy span "IMP009-0298 - 5353"
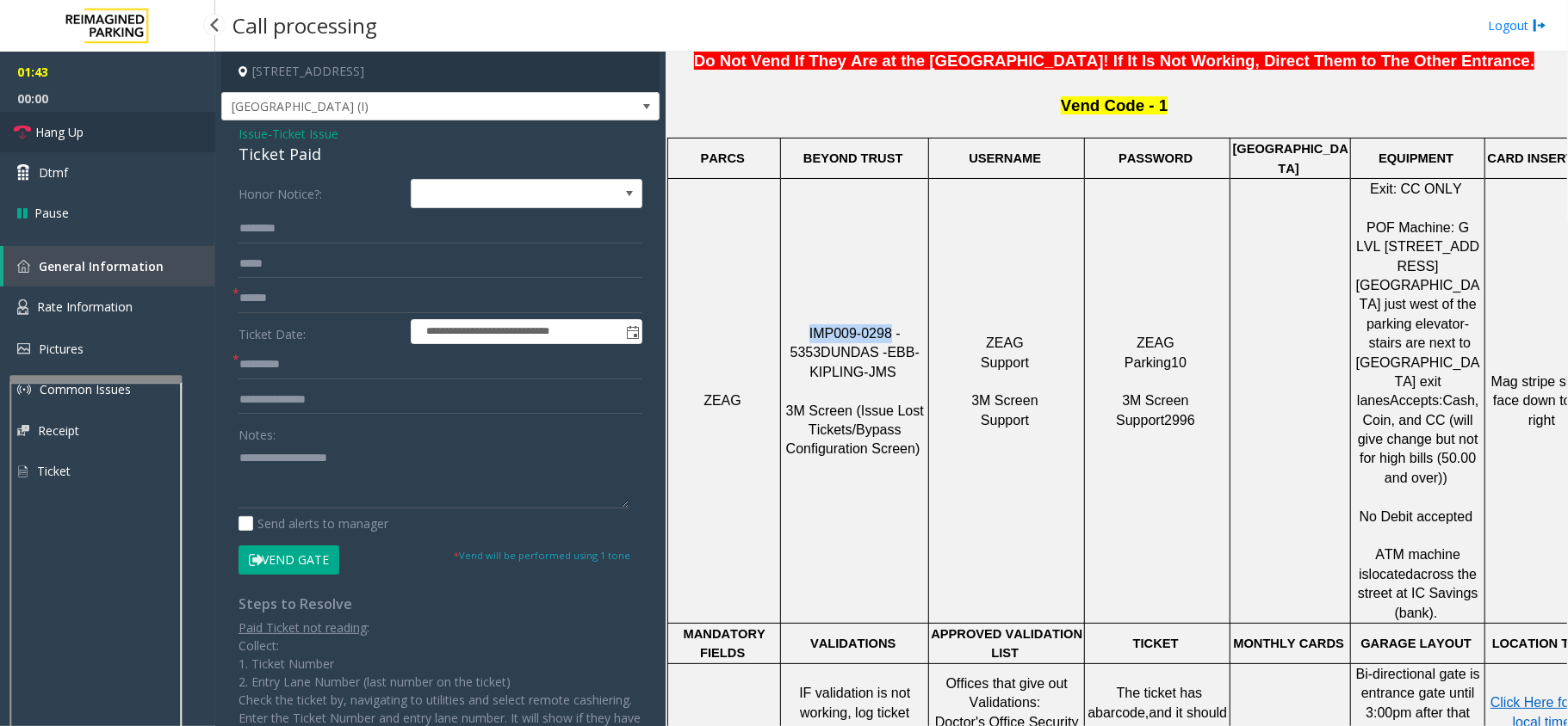
click at [73, 128] on span "Hang Up" at bounding box center [59, 132] width 48 height 18
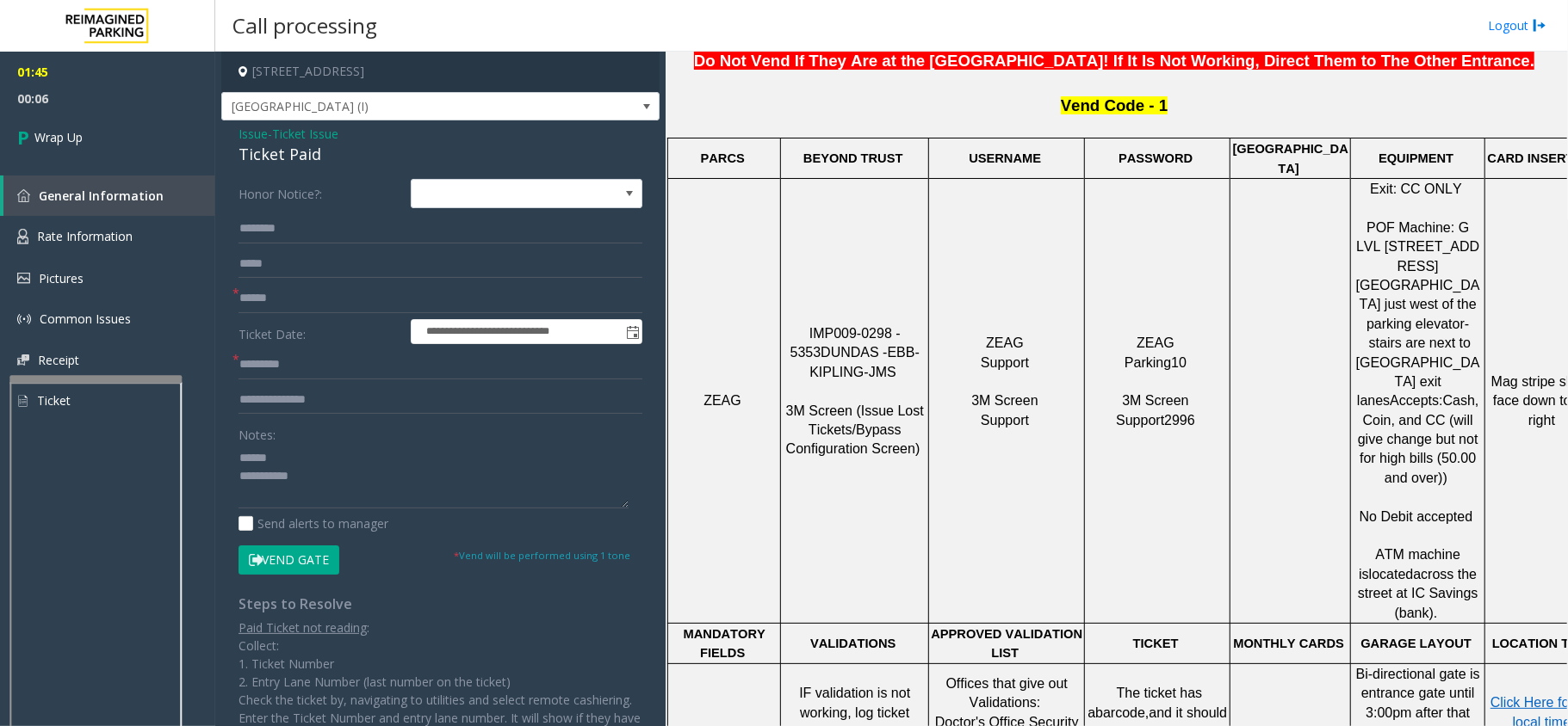
click at [268, 159] on div "Ticket Paid" at bounding box center [440, 155] width 404 height 23
type textarea "**********"
click at [314, 362] on input "text" at bounding box center [440, 365] width 404 height 29
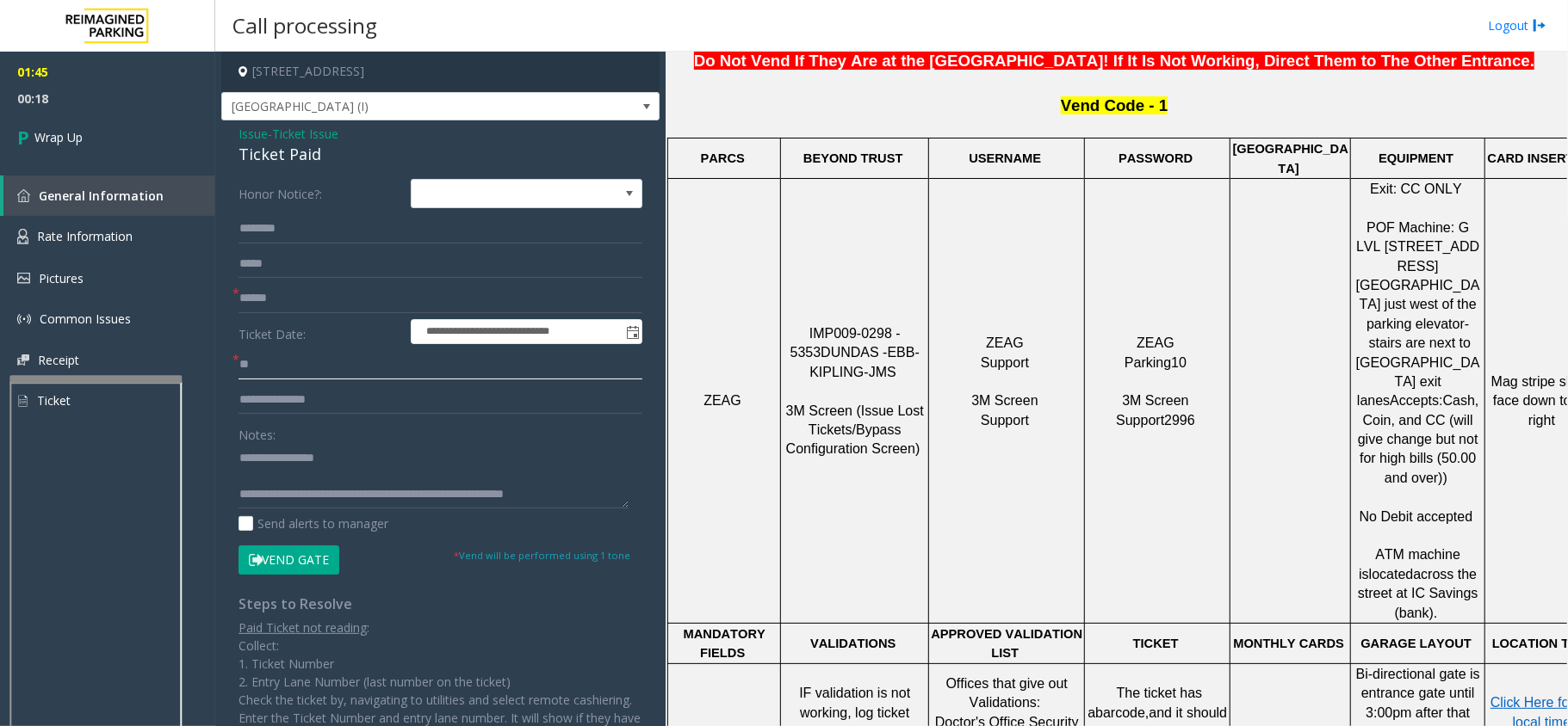
type input "**"
click at [290, 296] on input "text" at bounding box center [440, 298] width 404 height 29
type input "**"
click at [162, 135] on link "Wrap Up" at bounding box center [108, 137] width 215 height 51
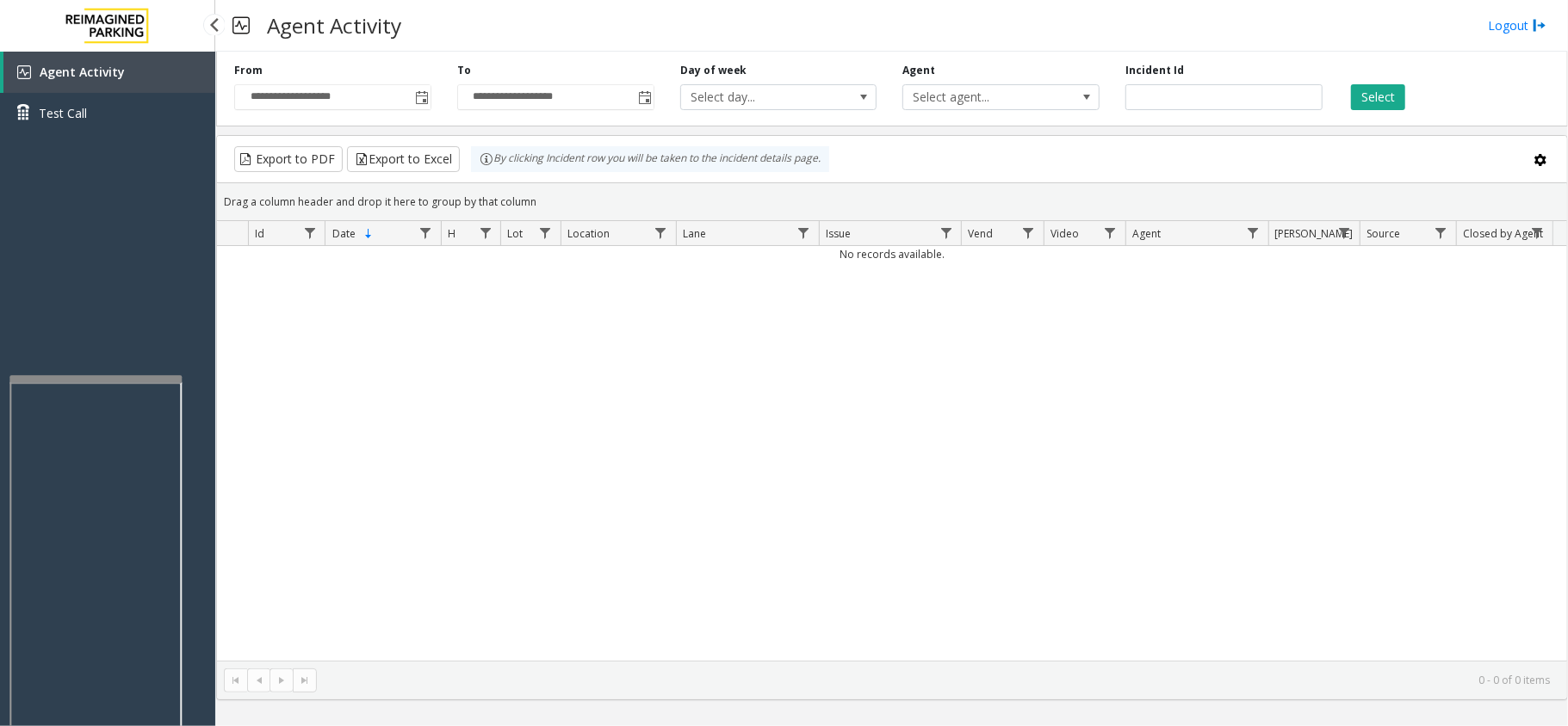
click at [101, 217] on div "Agent Activity Test Call" at bounding box center [108, 415] width 215 height 726
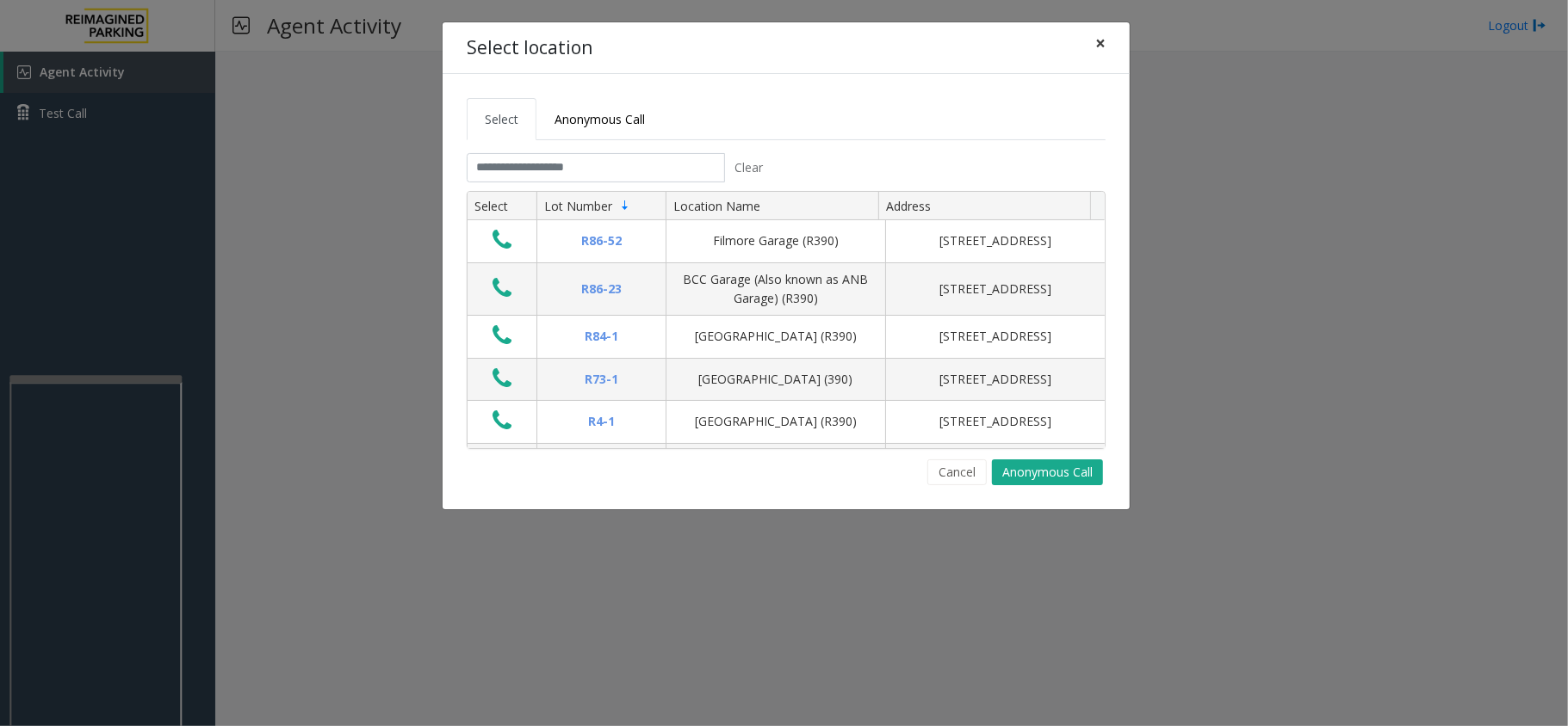
click at [1111, 53] on button "×" at bounding box center [1100, 43] width 34 height 42
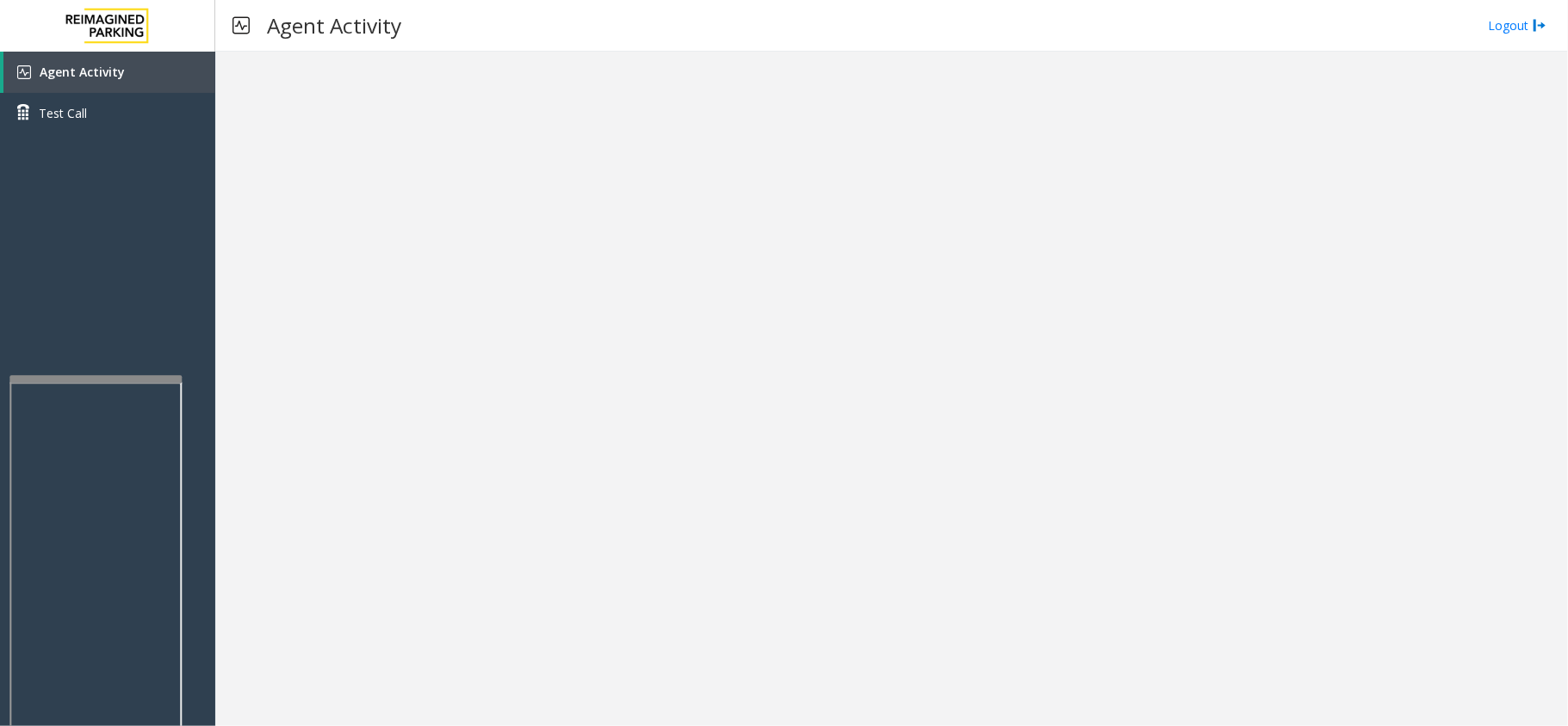
click at [547, 452] on div at bounding box center [892, 389] width 1353 height 675
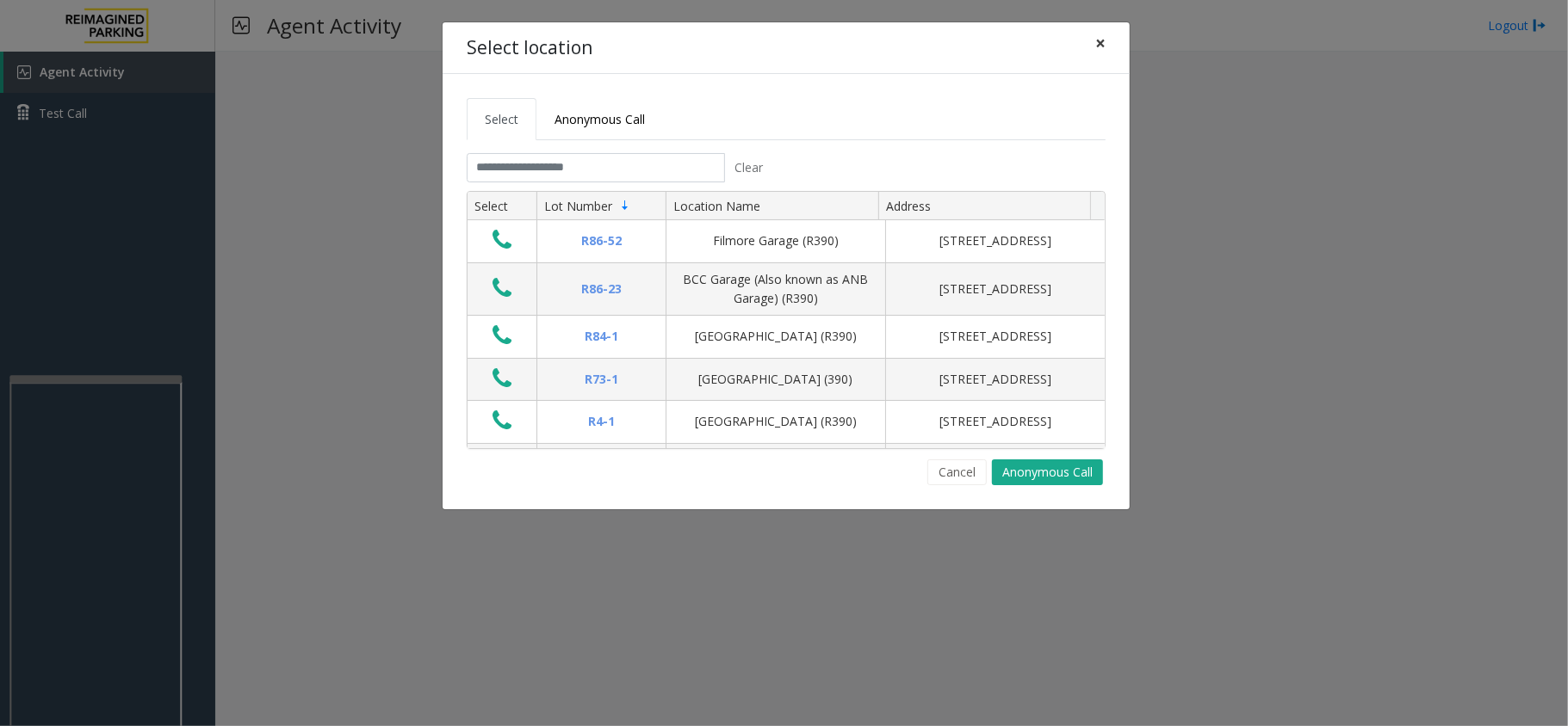
click at [1104, 39] on span "×" at bounding box center [1100, 43] width 11 height 24
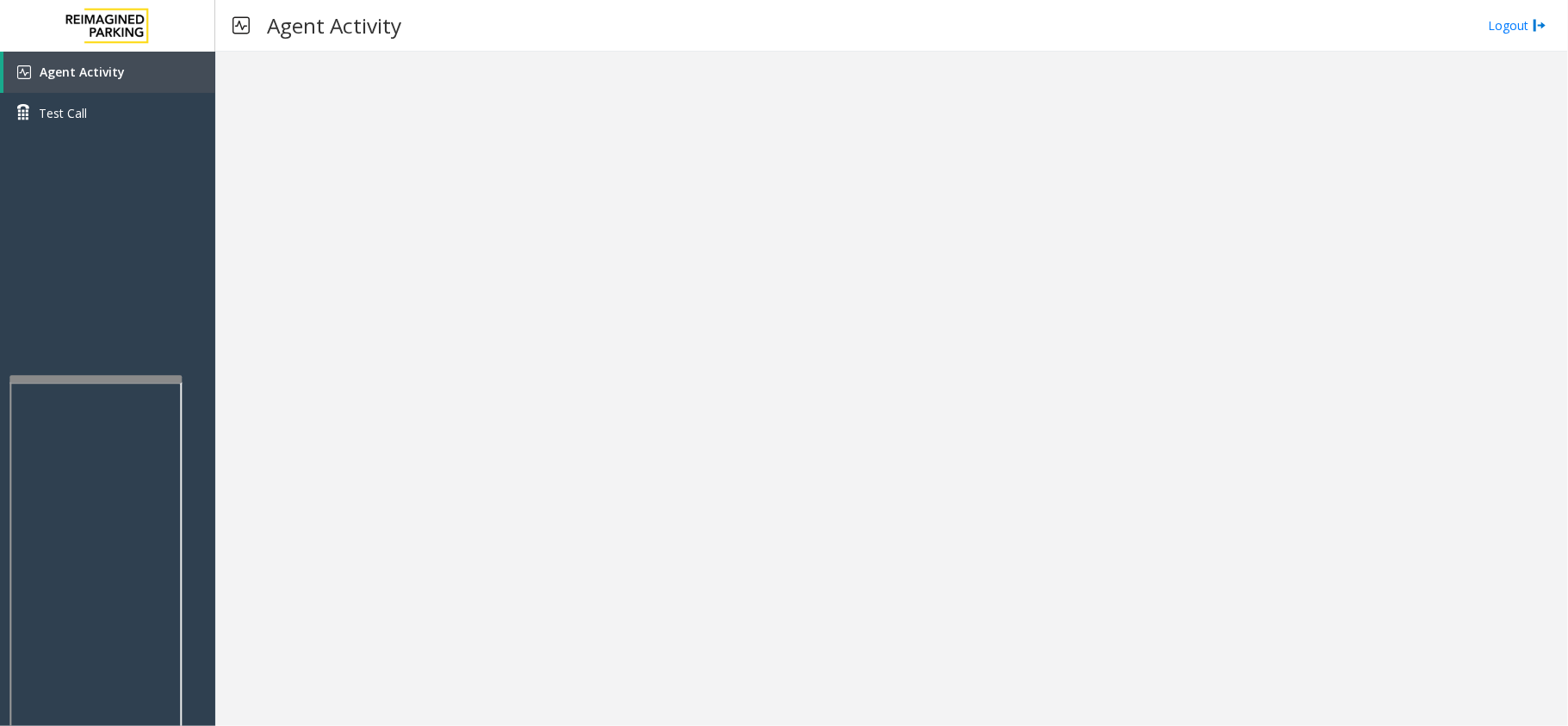
click at [393, 490] on div at bounding box center [892, 389] width 1353 height 675
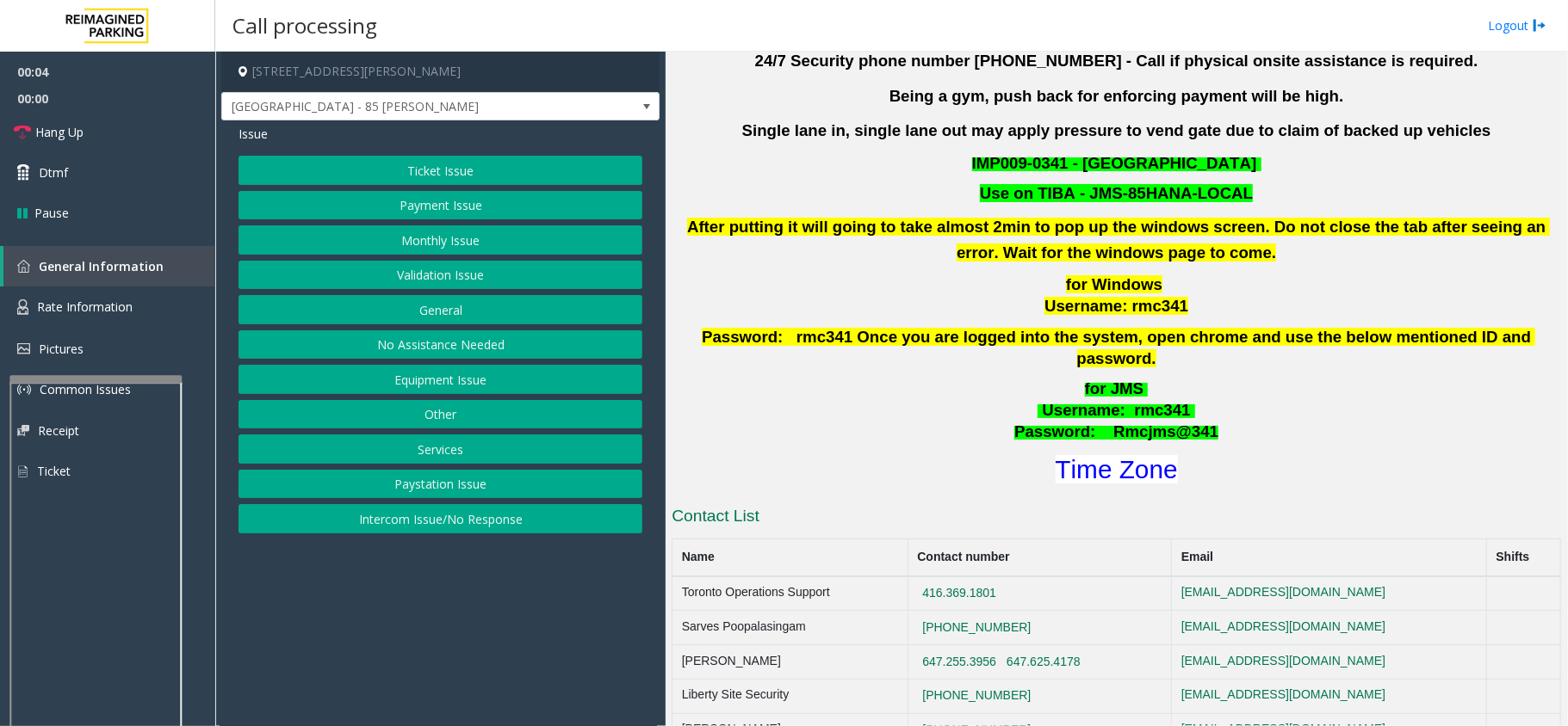
scroll to position [344, 0]
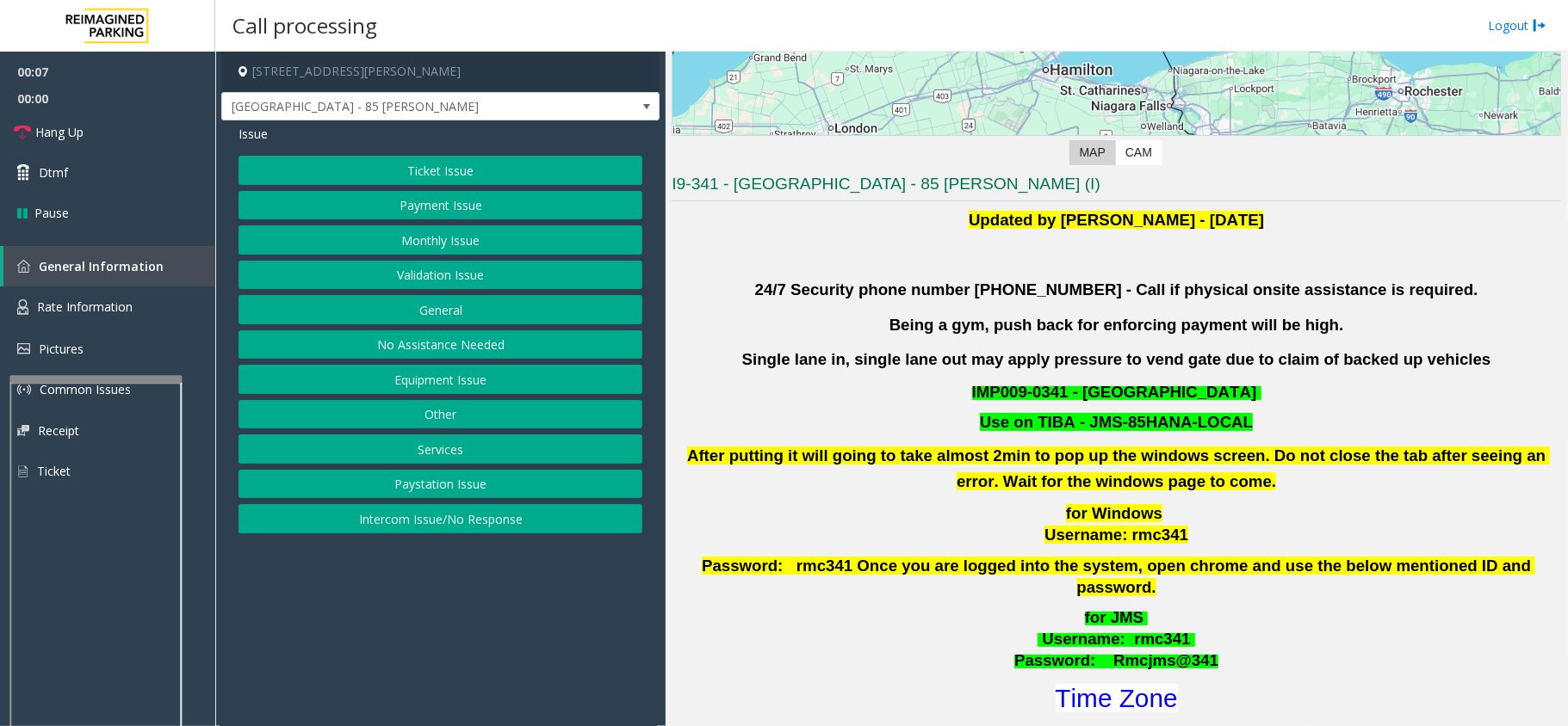
click at [411, 276] on button "Validation Issue" at bounding box center [440, 276] width 404 height 29
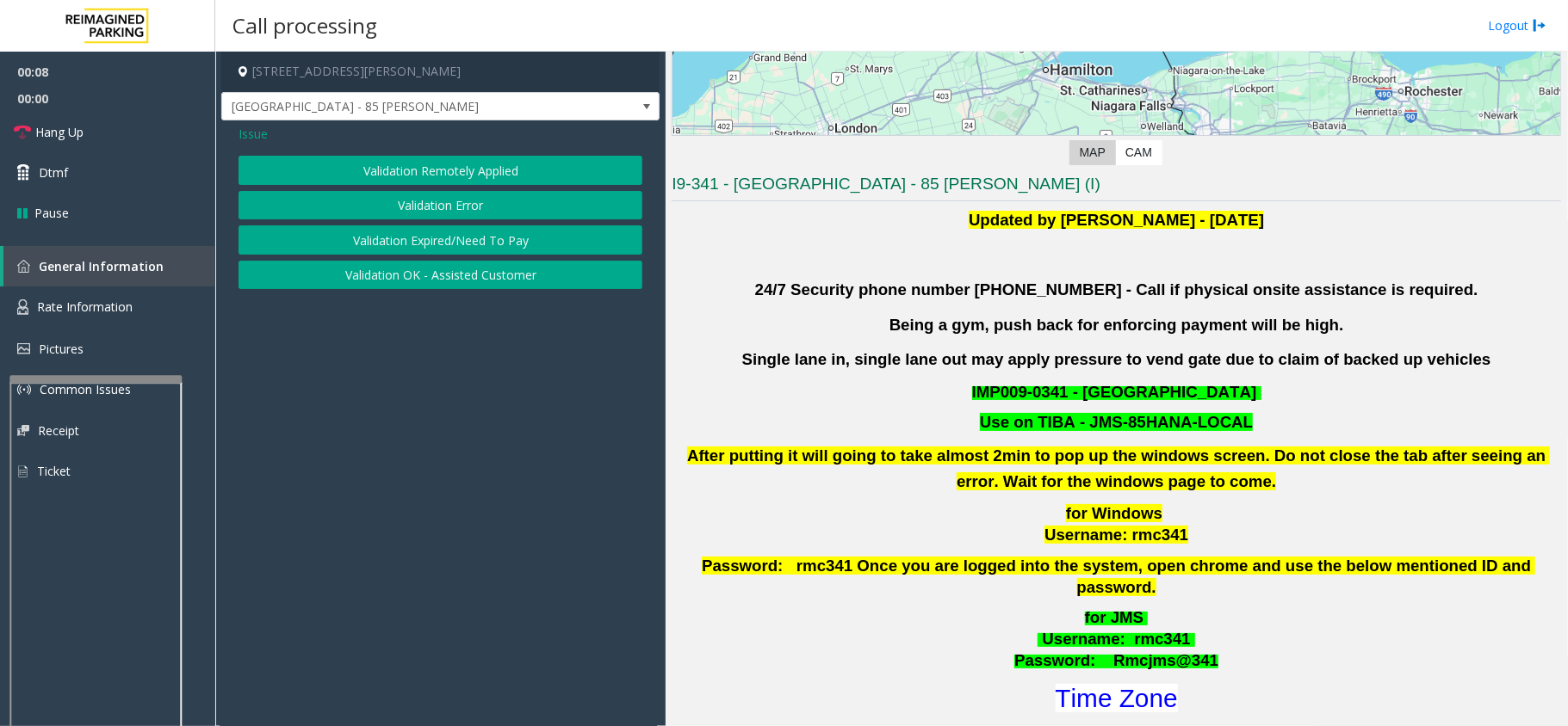
click at [346, 200] on button "Validation Error" at bounding box center [440, 205] width 404 height 29
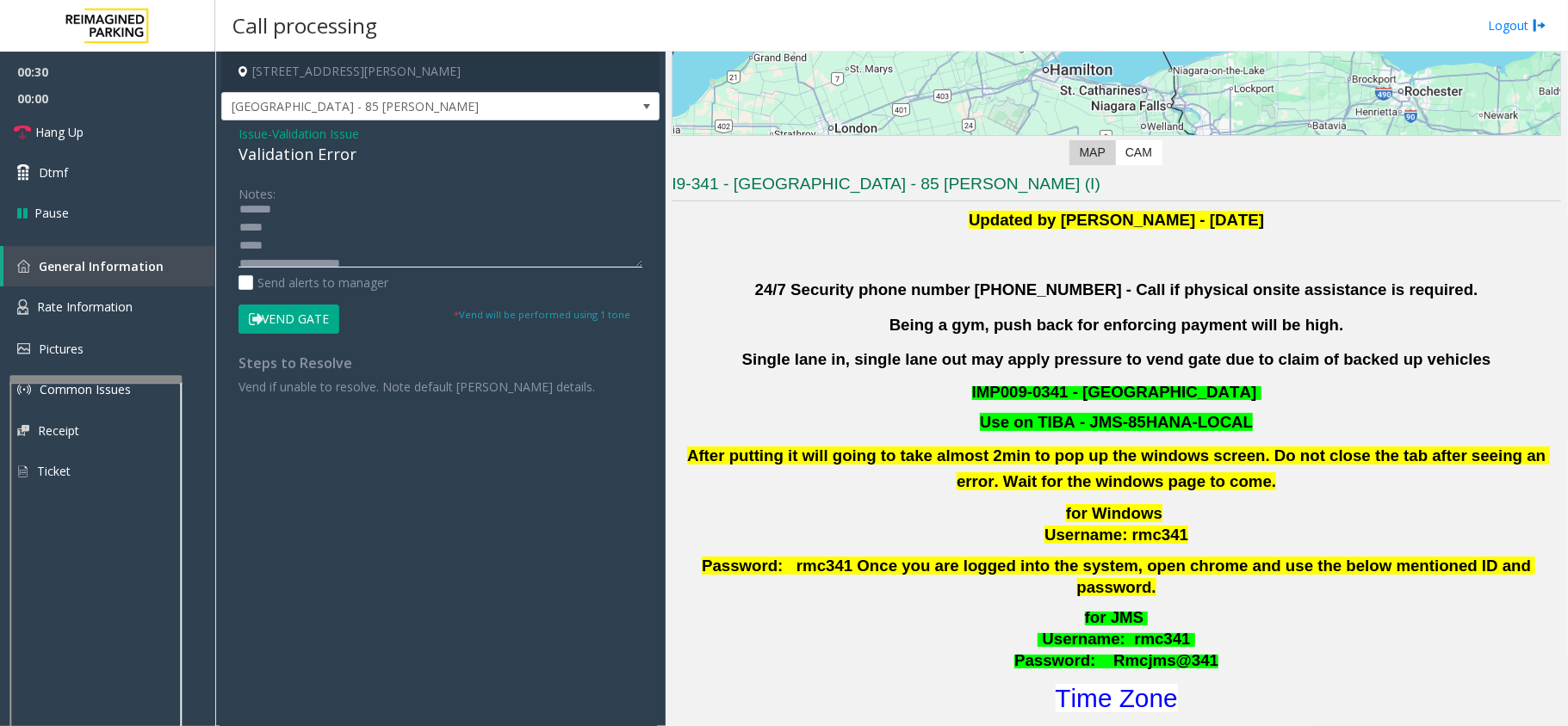
scroll to position [0, 0]
click at [288, 239] on textarea at bounding box center [440, 236] width 404 height 65
click at [318, 236] on textarea at bounding box center [440, 236] width 404 height 65
click at [293, 250] on textarea at bounding box center [440, 236] width 404 height 65
click at [325, 229] on textarea at bounding box center [440, 236] width 404 height 65
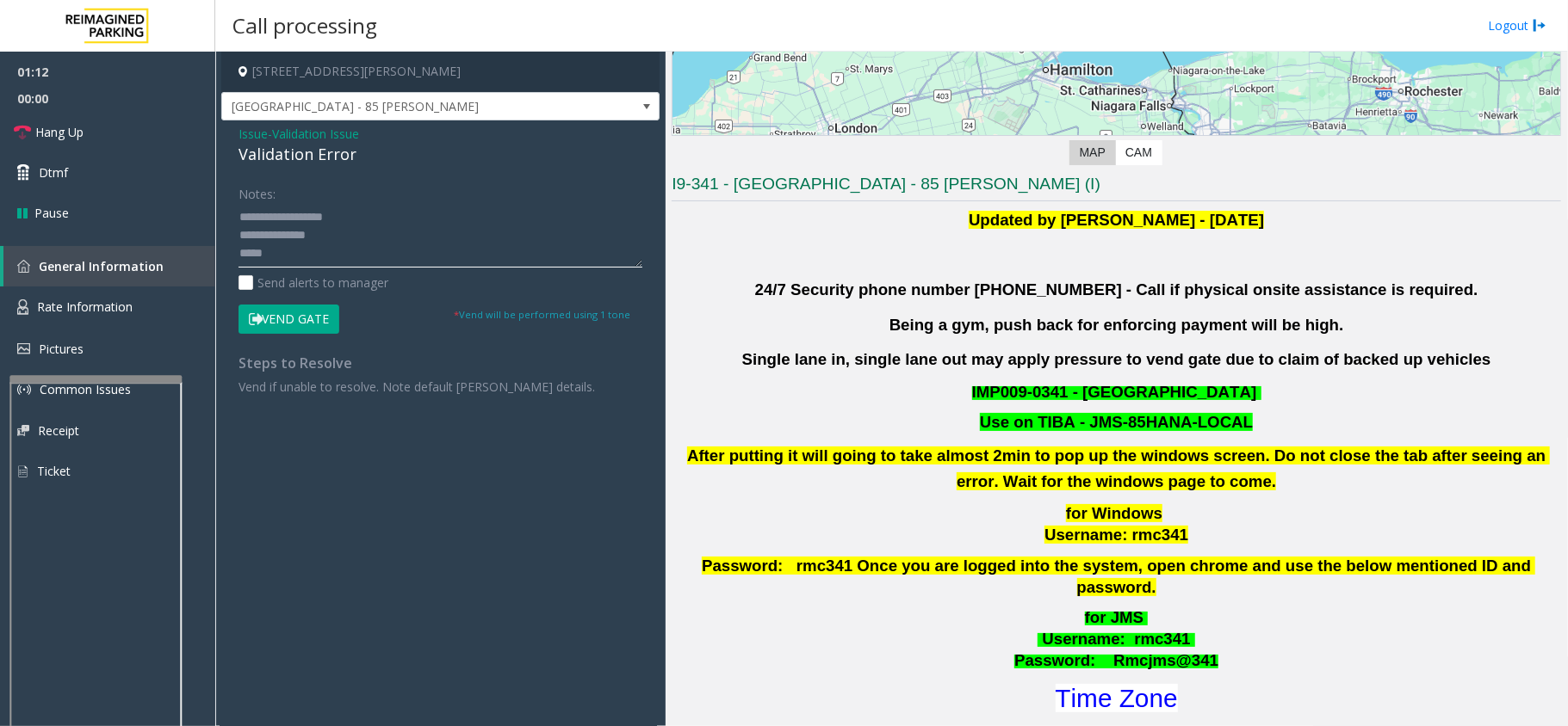
click at [297, 246] on textarea at bounding box center [440, 236] width 404 height 65
click at [1106, 684] on font "Time Zone" at bounding box center [1116, 698] width 122 height 28
click at [274, 246] on textarea at bounding box center [440, 236] width 404 height 65
click at [311, 218] on textarea at bounding box center [440, 236] width 404 height 65
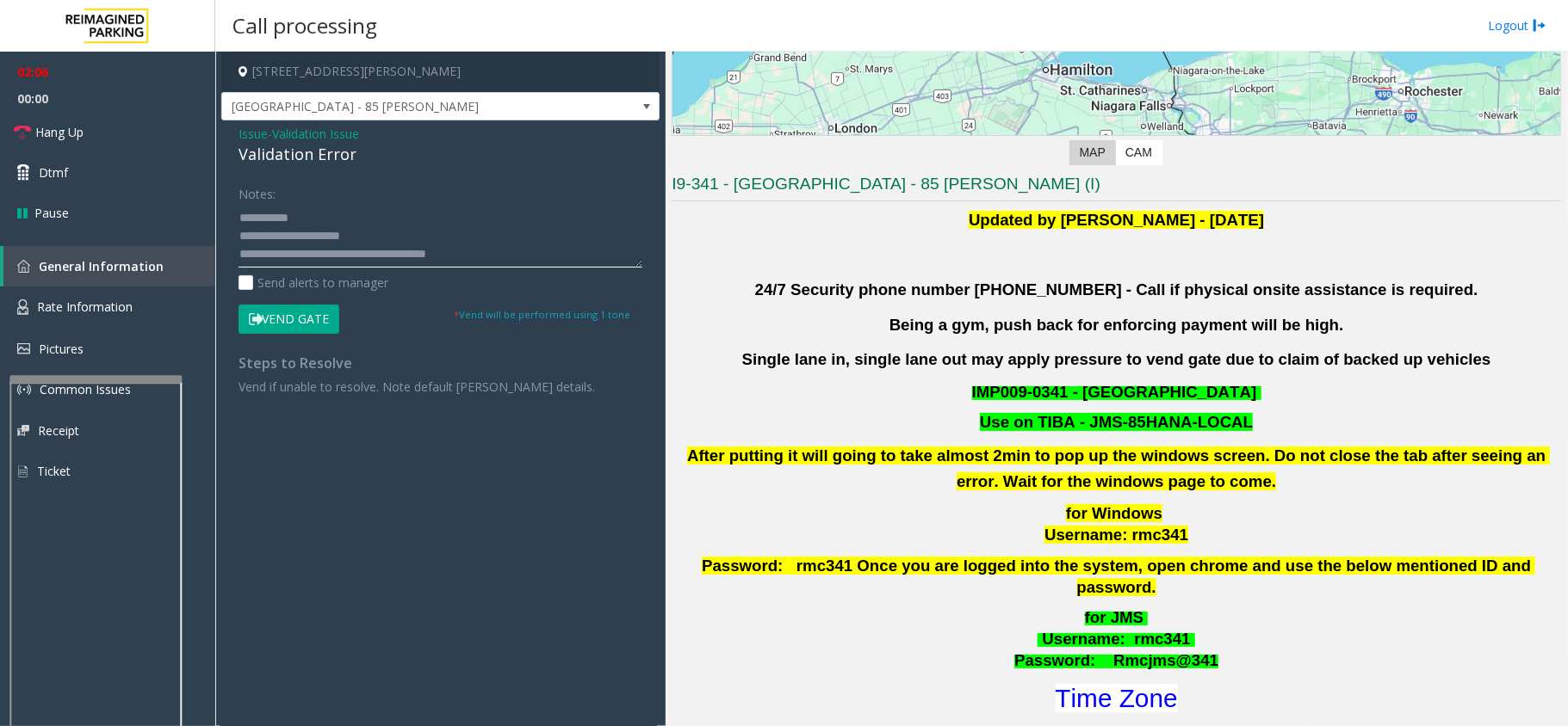
type textarea "**********"
click at [297, 326] on button "Vend Gate" at bounding box center [289, 319] width 101 height 29
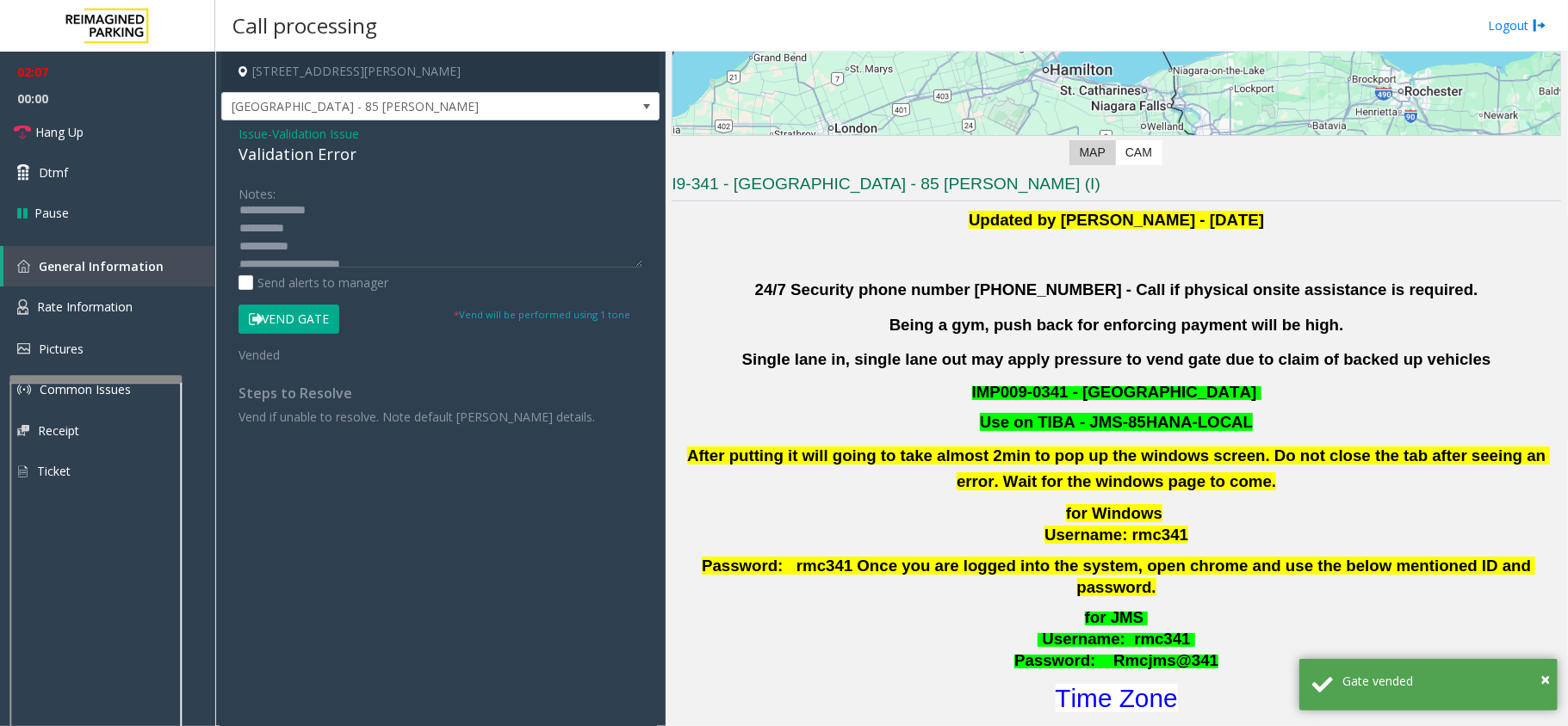
scroll to position [0, 0]
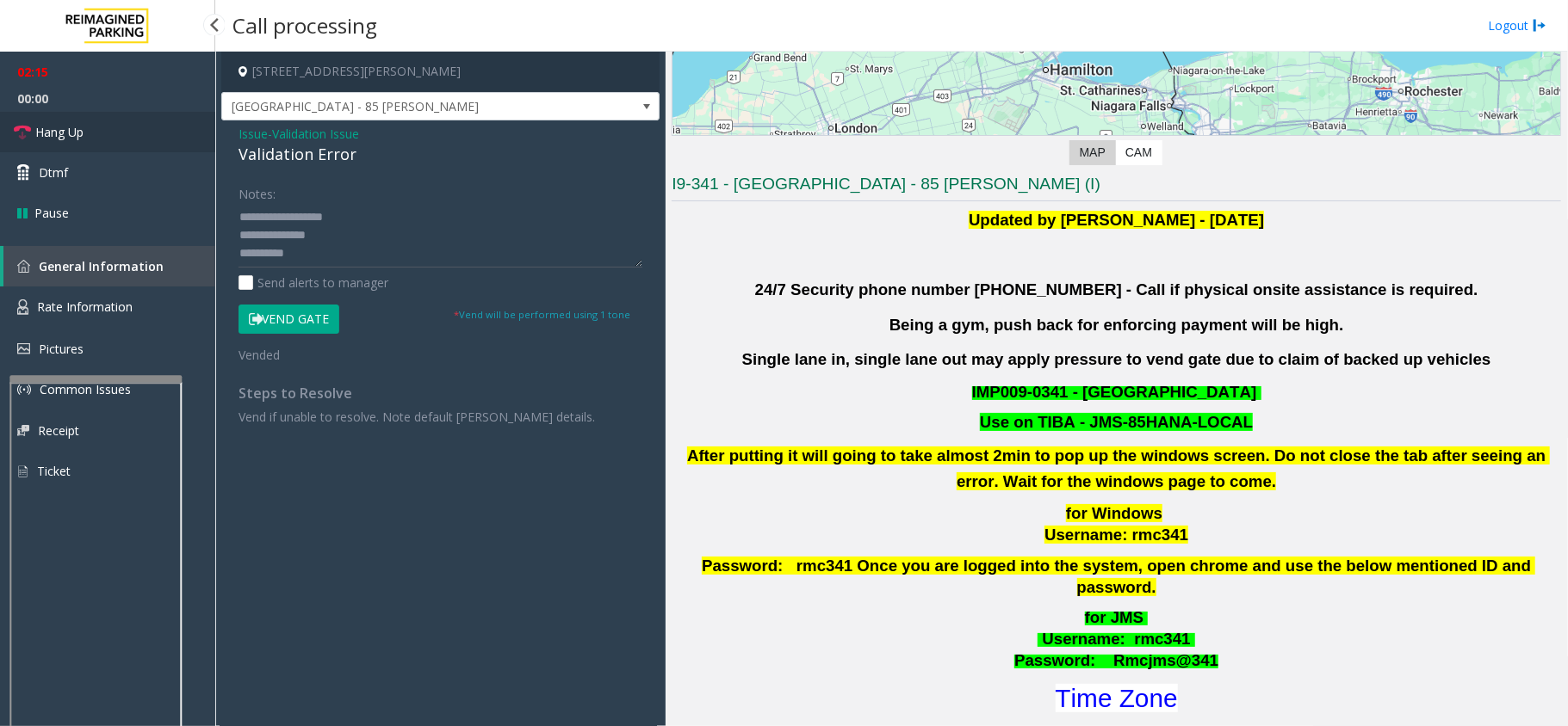
click at [77, 125] on span "Hang Up" at bounding box center [59, 132] width 48 height 18
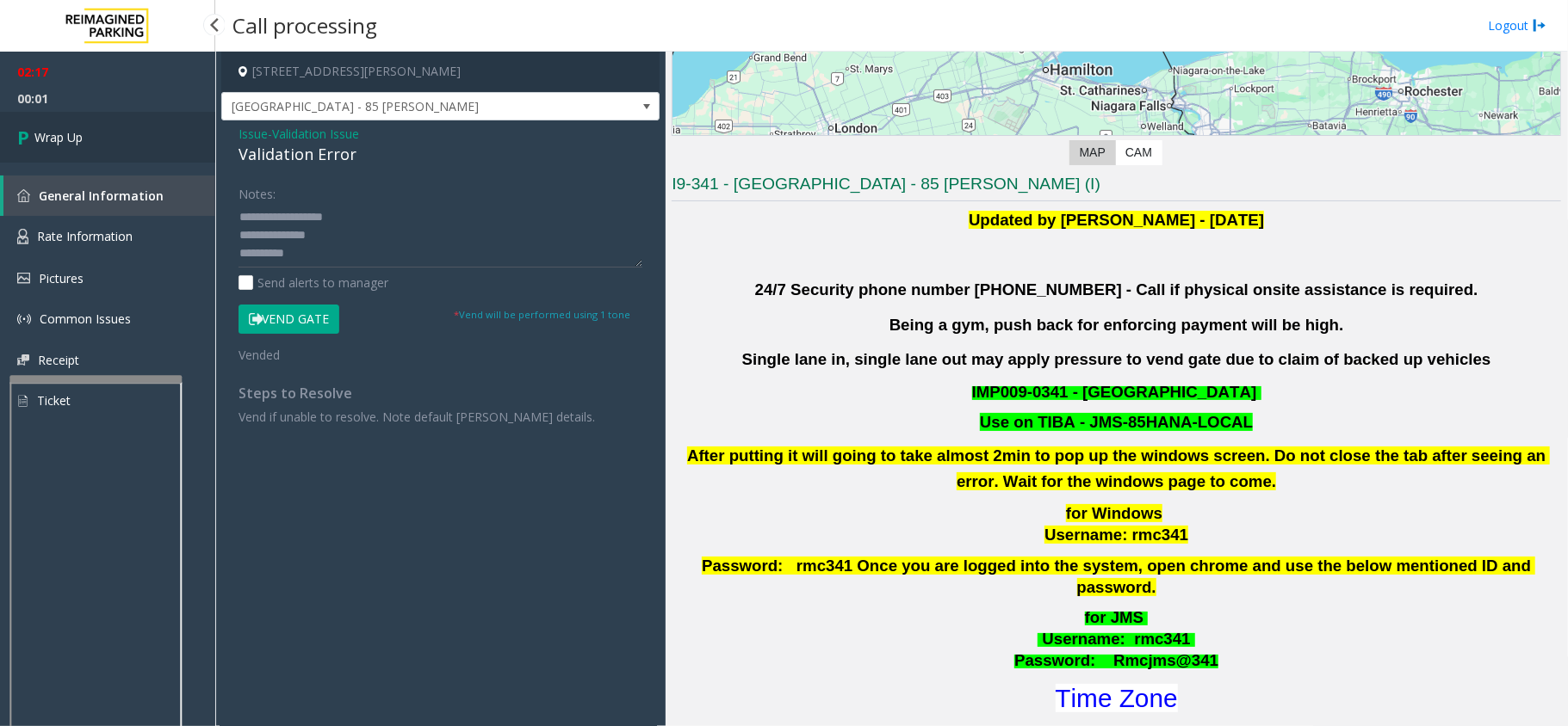
click at [77, 125] on link "Wrap Up" at bounding box center [108, 137] width 215 height 51
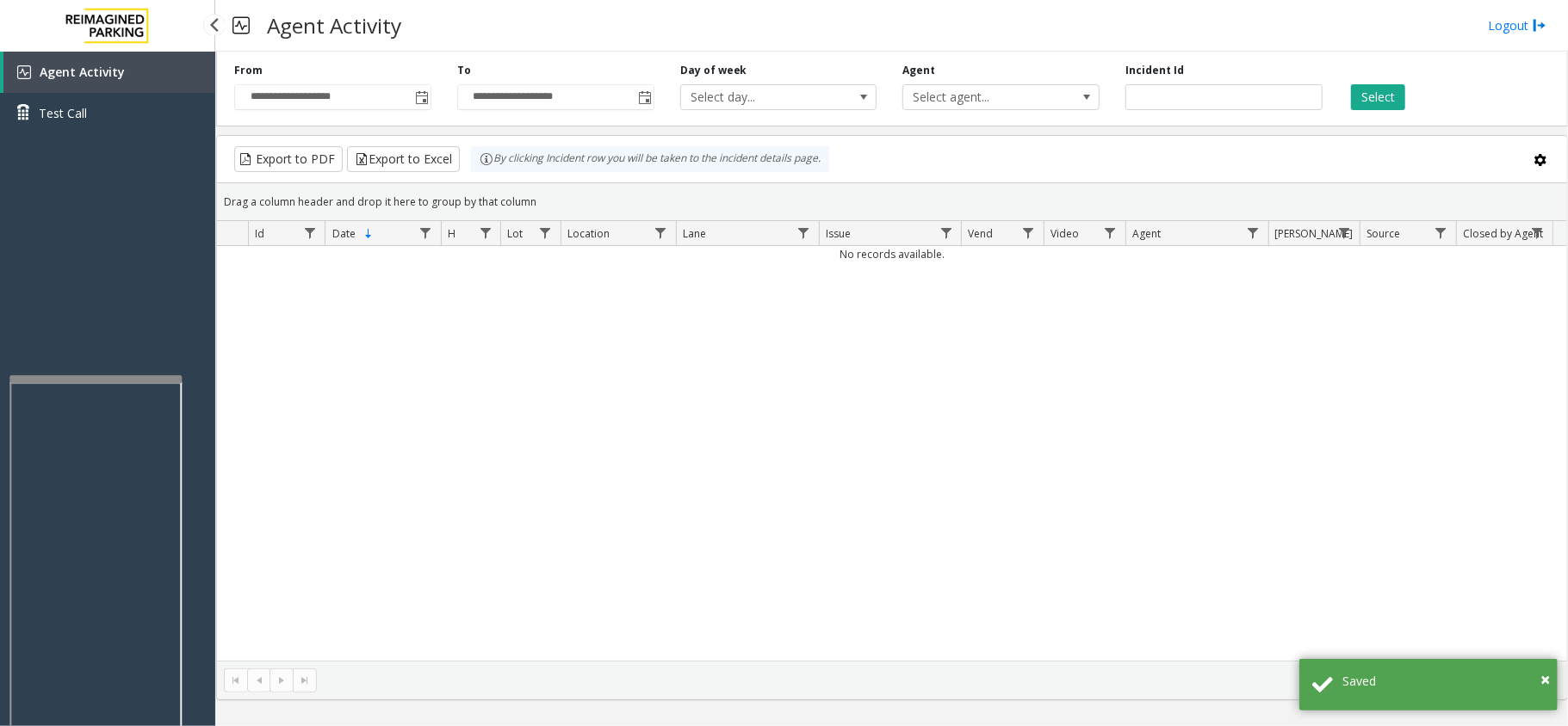
click at [139, 228] on div "Agent Activity Test Call" at bounding box center [108, 415] width 215 height 726
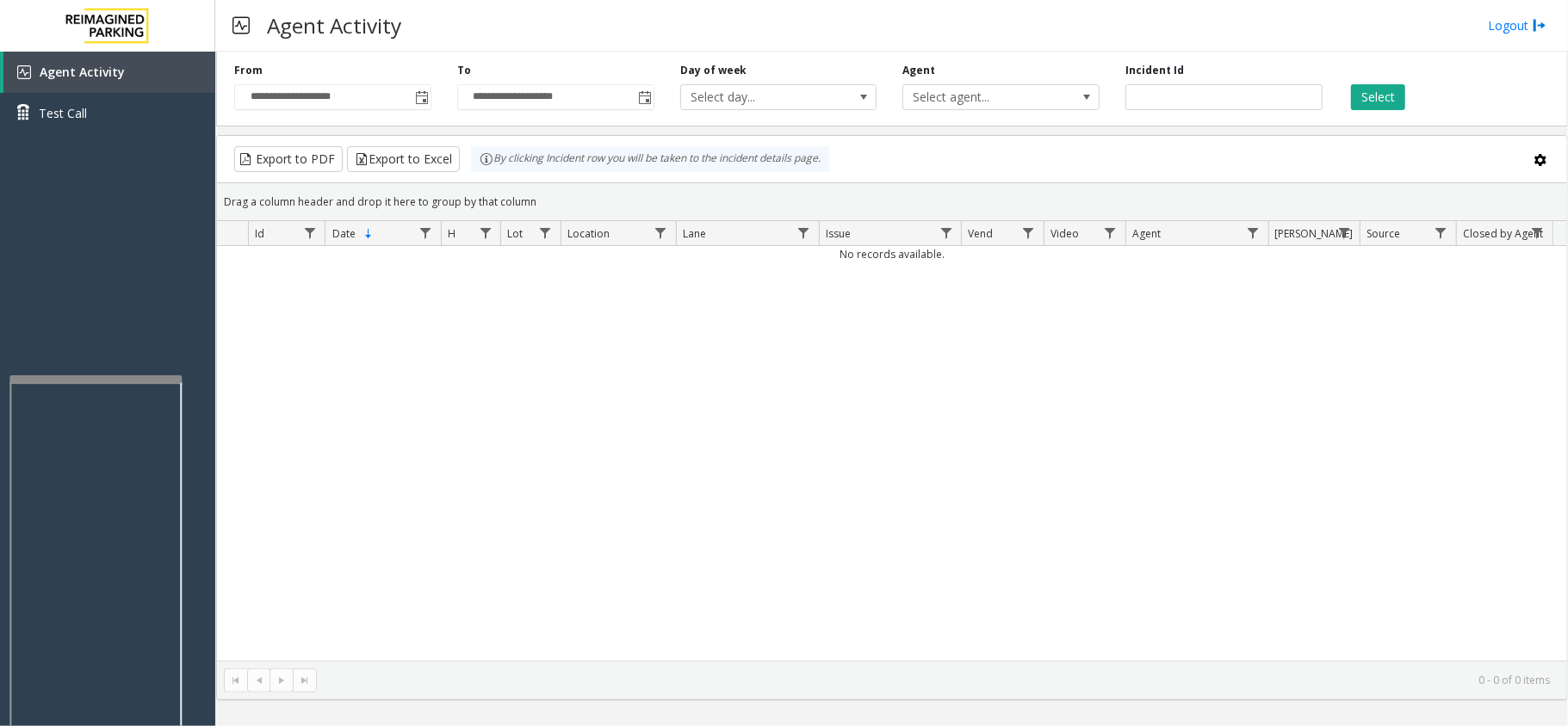
click at [663, 459] on div "No records available." at bounding box center [892, 454] width 1350 height 415
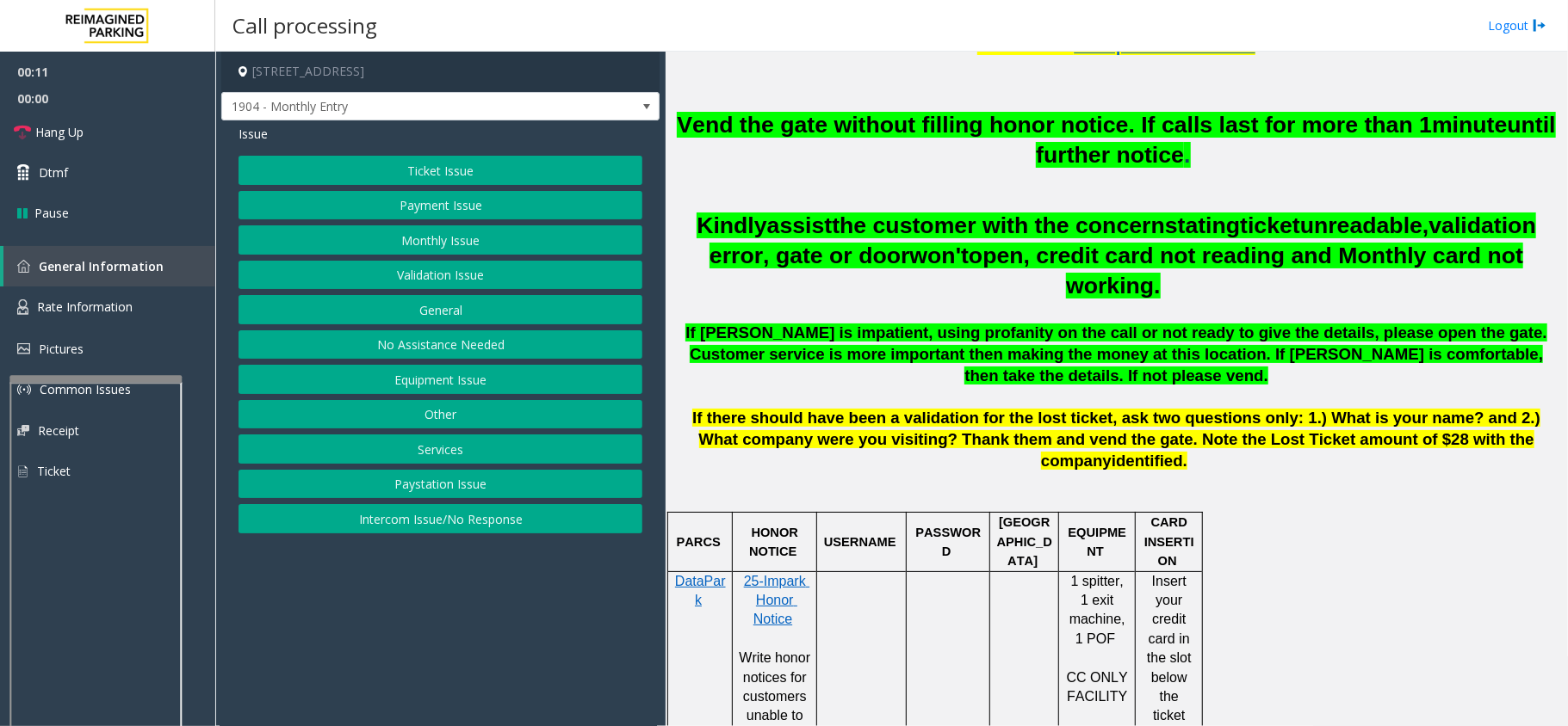
scroll to position [918, 0]
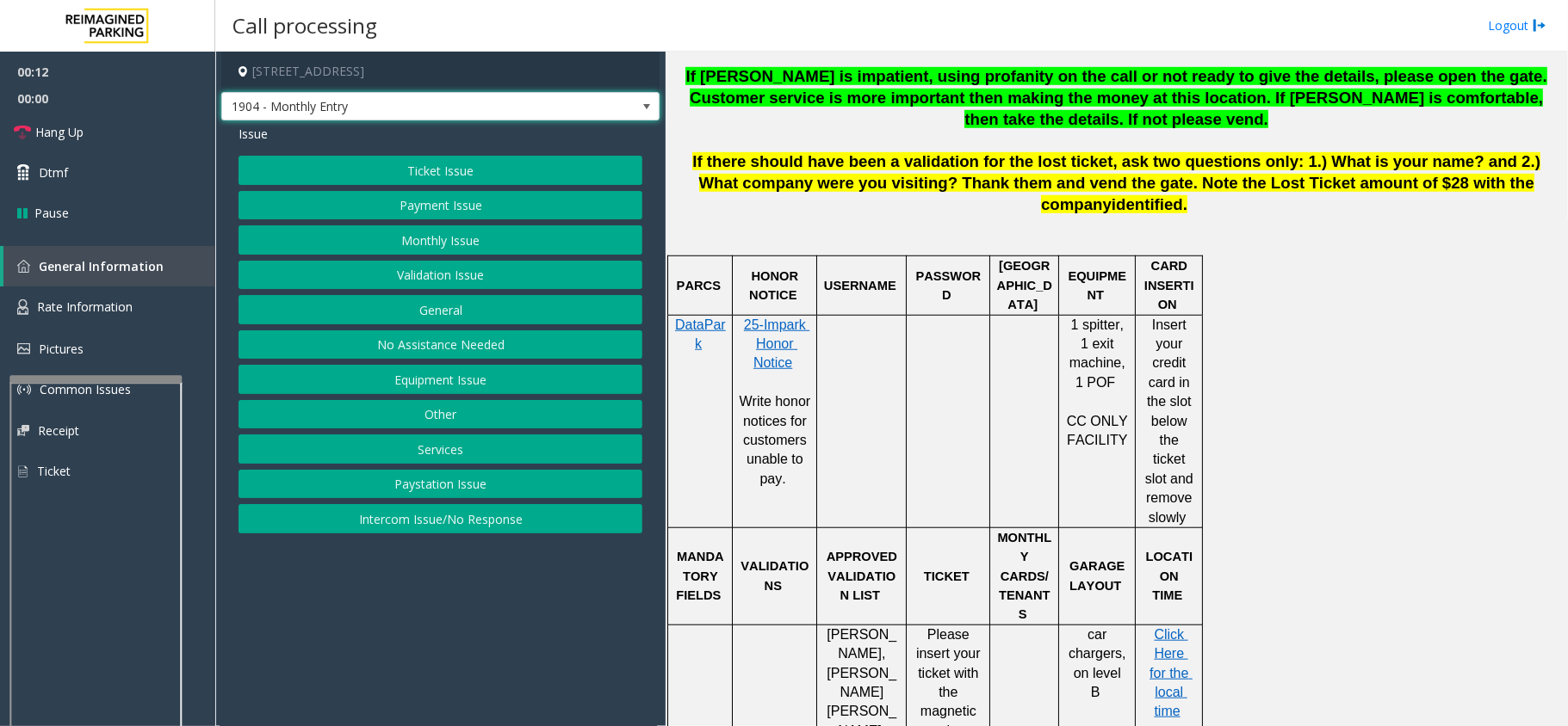
click at [442, 109] on span "1904 - Monthly Entry" at bounding box center [396, 107] width 349 height 27
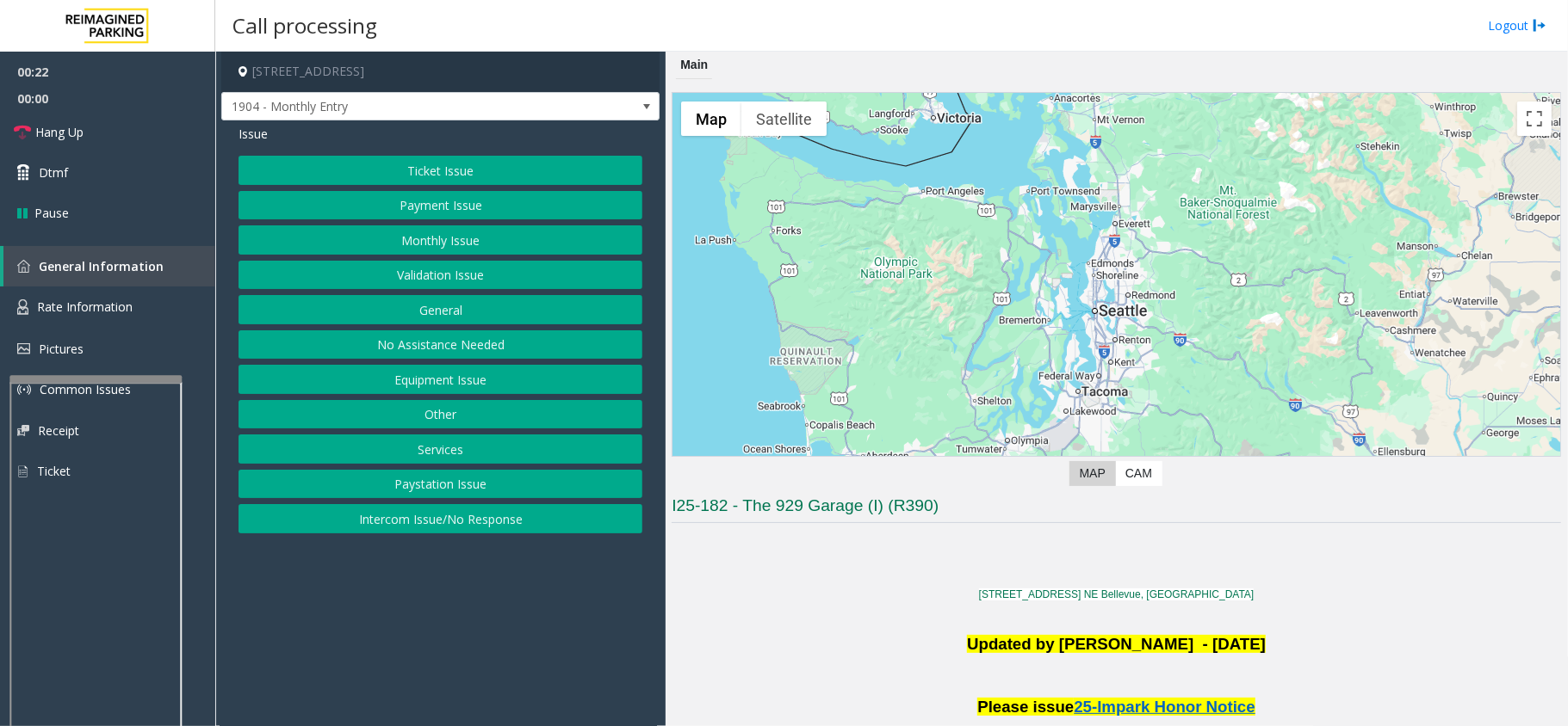
scroll to position [459, 0]
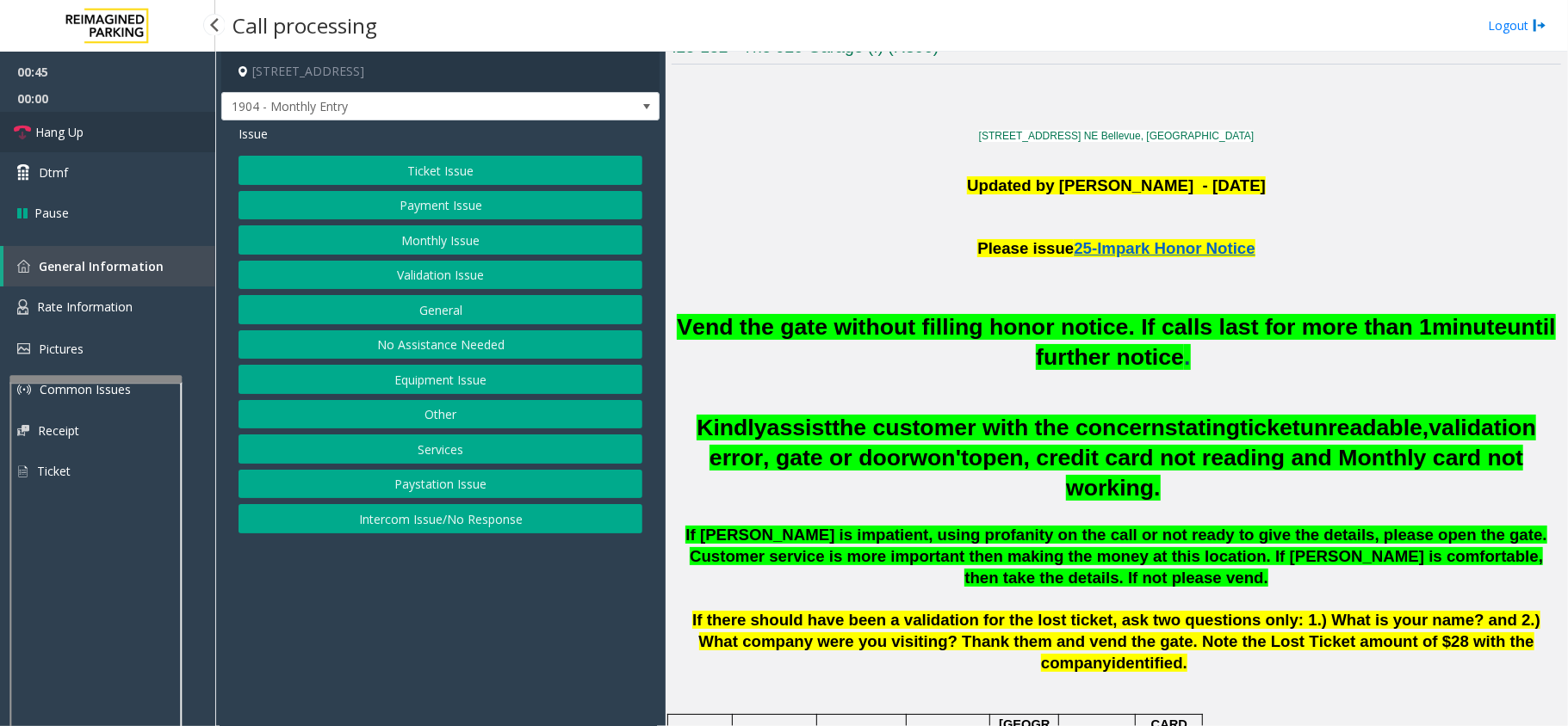
click at [70, 124] on span "Hang Up" at bounding box center [59, 132] width 48 height 18
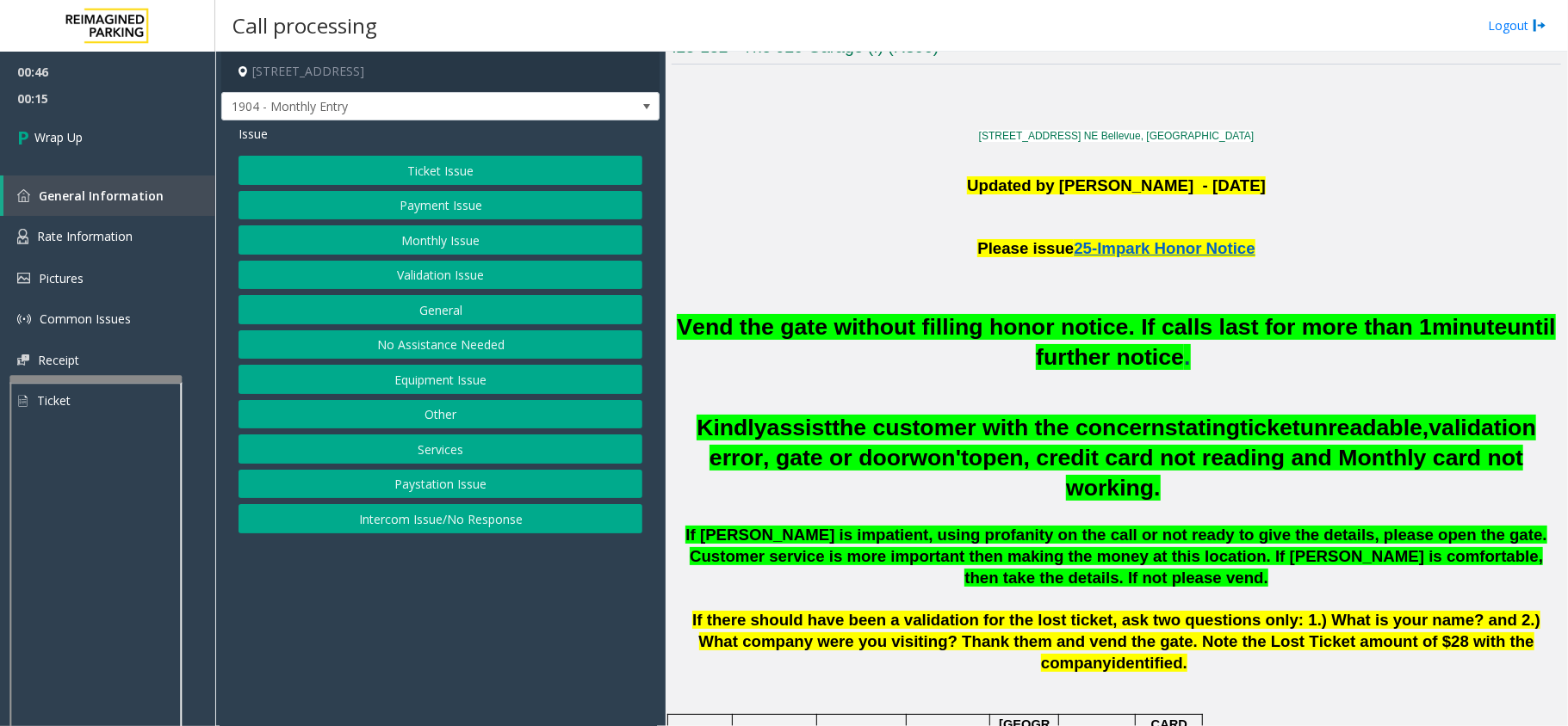
click at [436, 408] on button "Other" at bounding box center [440, 415] width 404 height 29
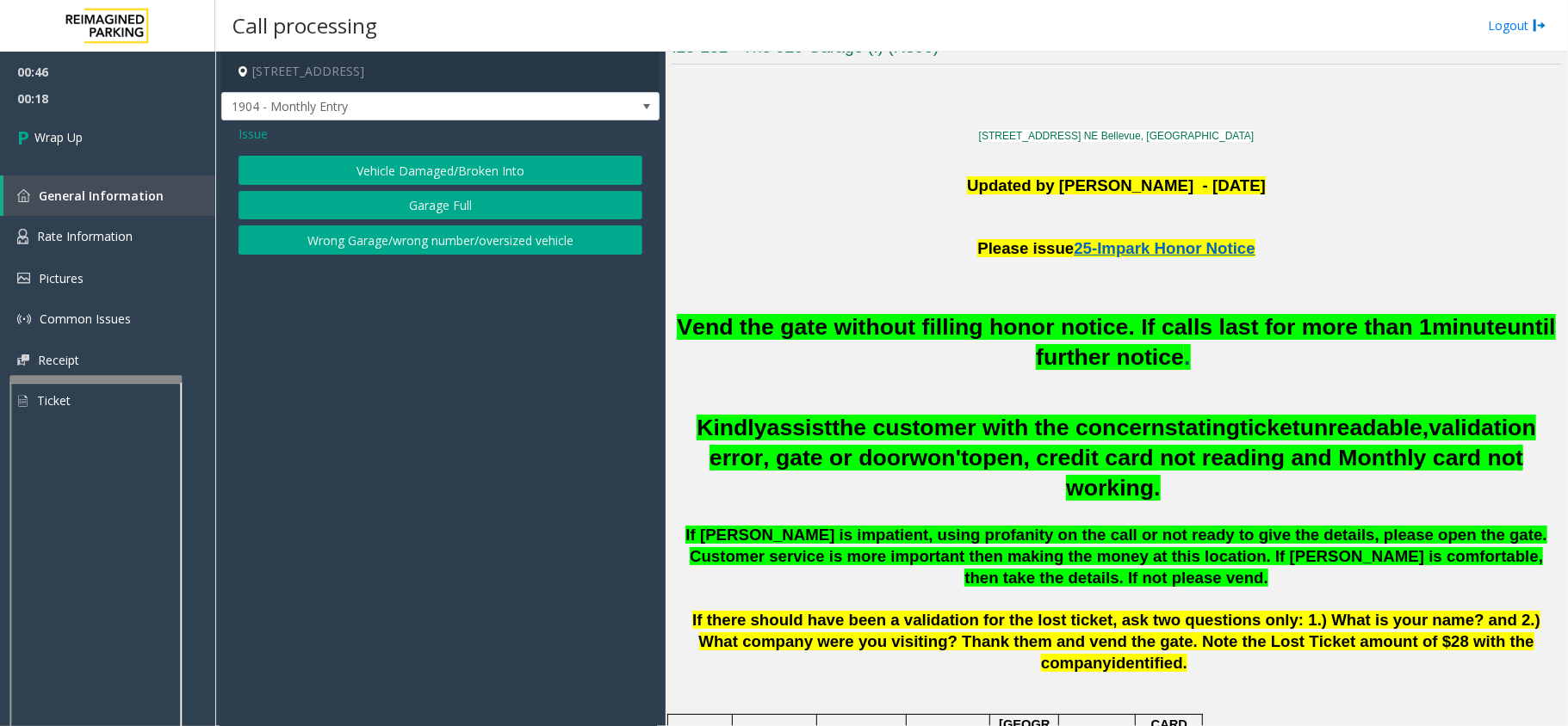
click at [358, 243] on button "Wrong Garage/wrong number/oversized vehicle" at bounding box center [440, 240] width 404 height 29
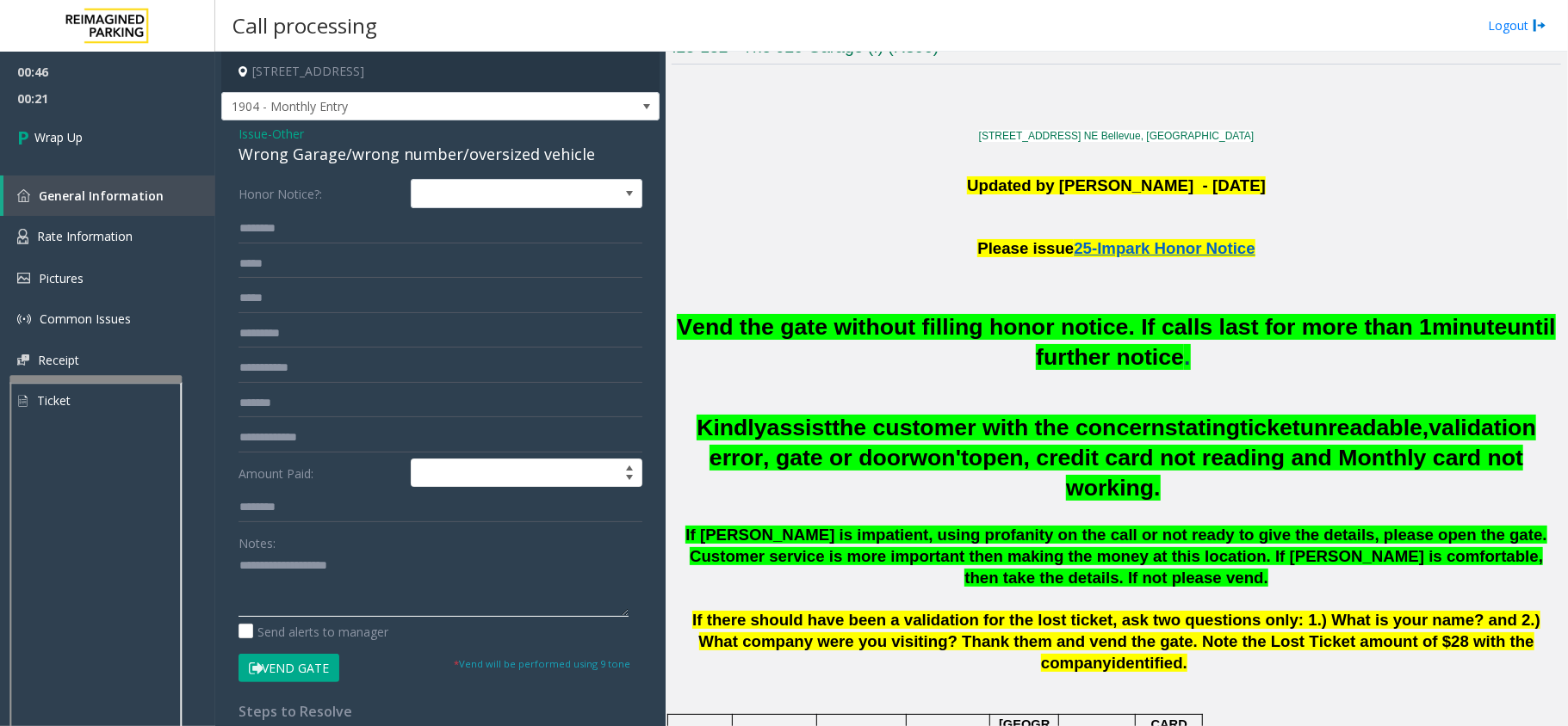
click at [254, 563] on textarea at bounding box center [434, 585] width 390 height 65
click at [376, 563] on textarea at bounding box center [434, 585] width 390 height 65
click at [379, 562] on textarea at bounding box center [434, 585] width 390 height 65
click at [327, 563] on textarea at bounding box center [434, 585] width 390 height 65
click at [343, 566] on textarea at bounding box center [434, 585] width 390 height 65
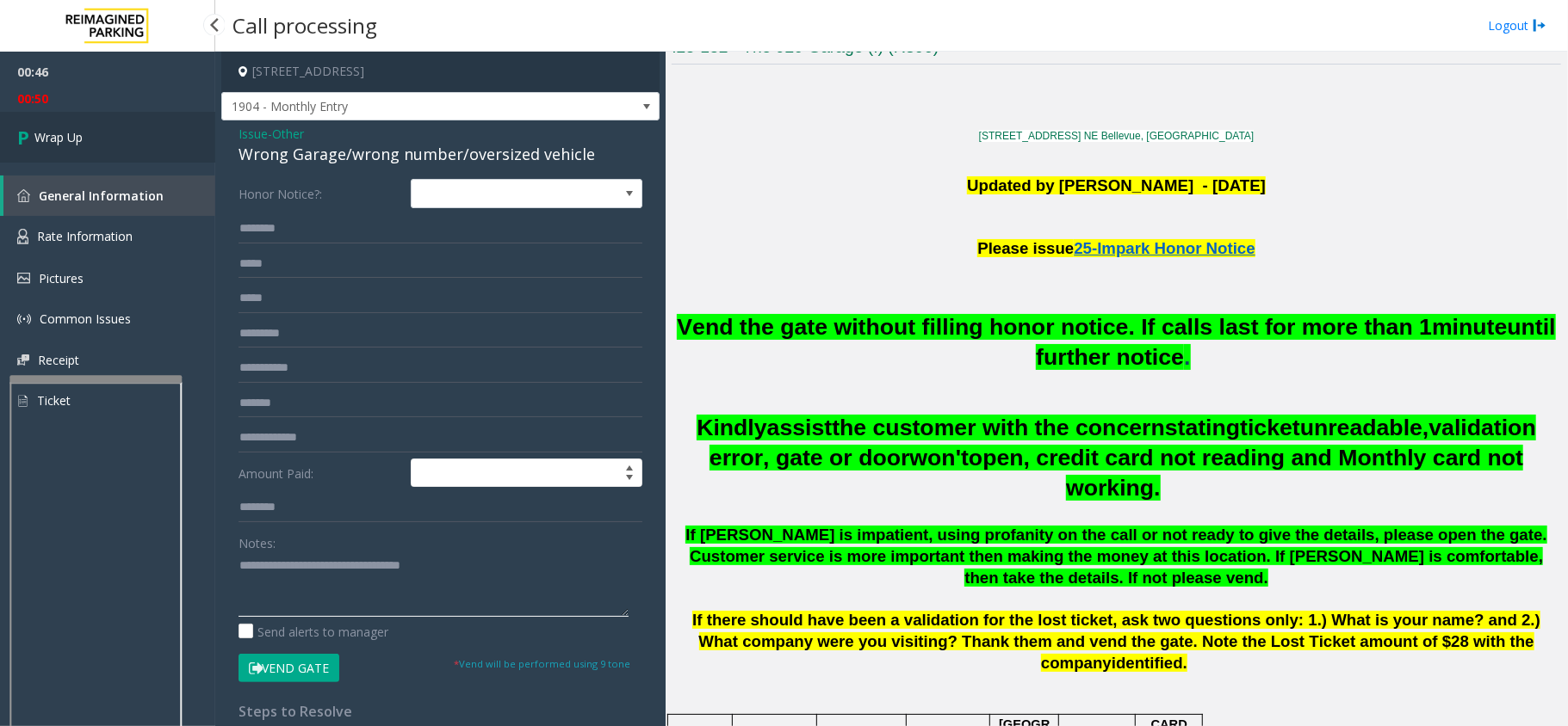
type textarea "**********"
click at [62, 128] on span "Wrap Up" at bounding box center [58, 137] width 48 height 18
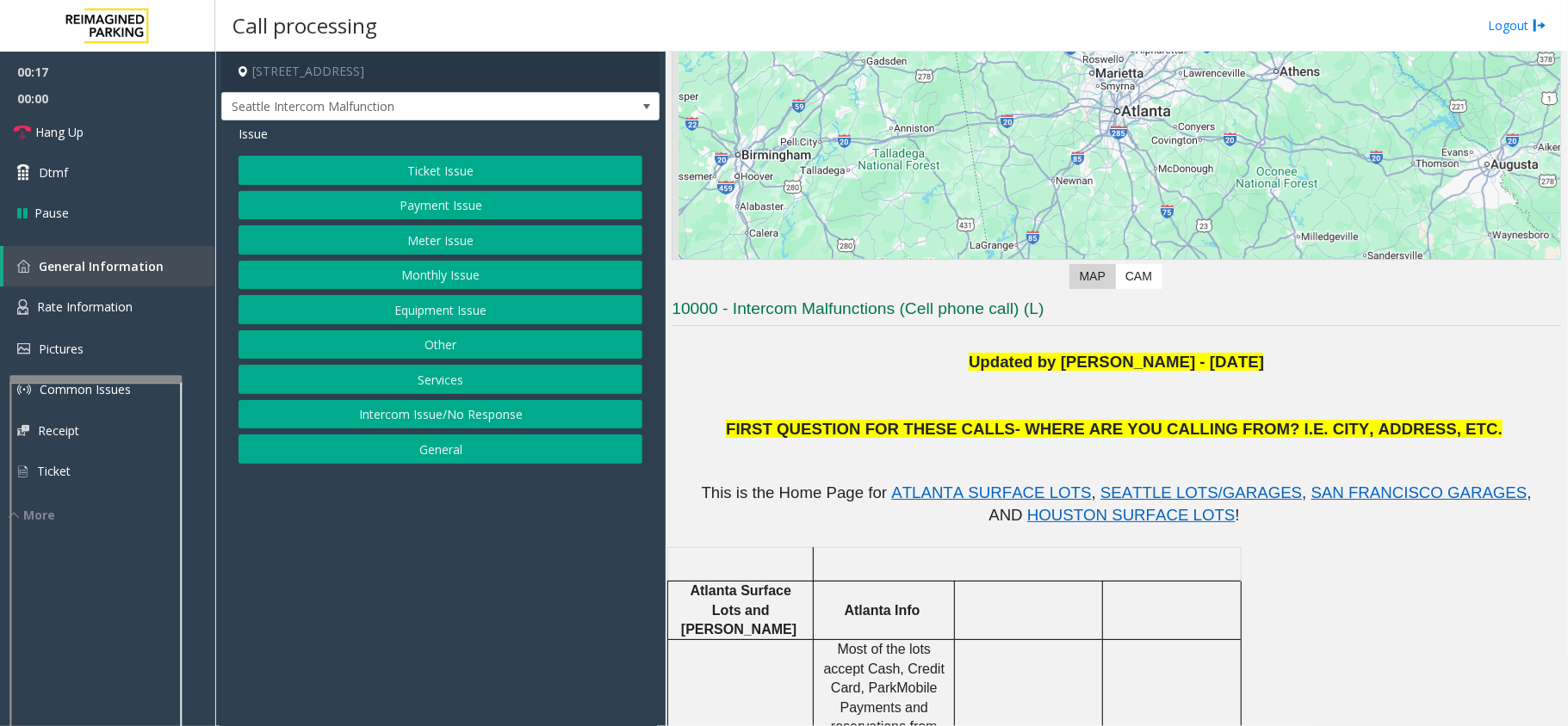
scroll to position [197, 0]
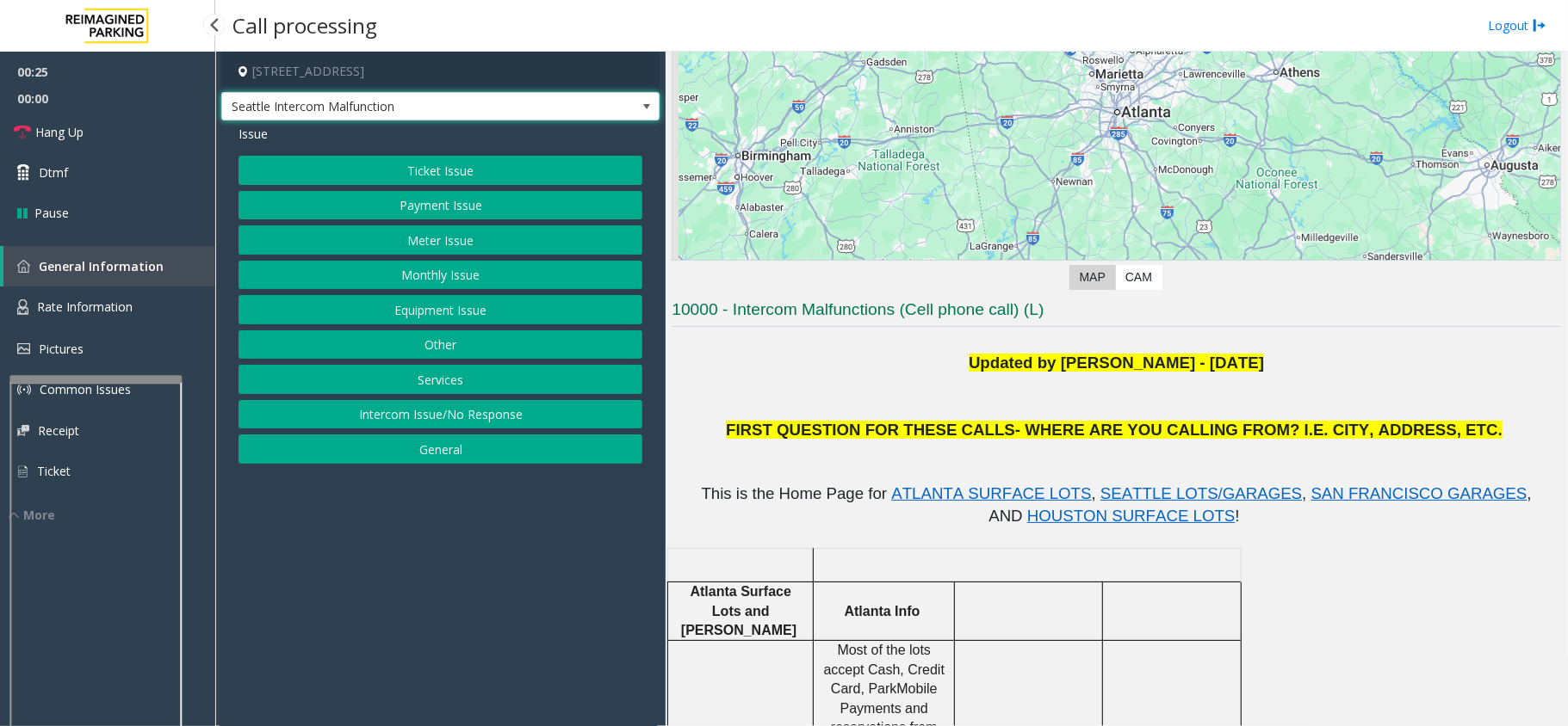
click at [524, 105] on span "Seattle Intercom Malfunction" at bounding box center [396, 107] width 349 height 27
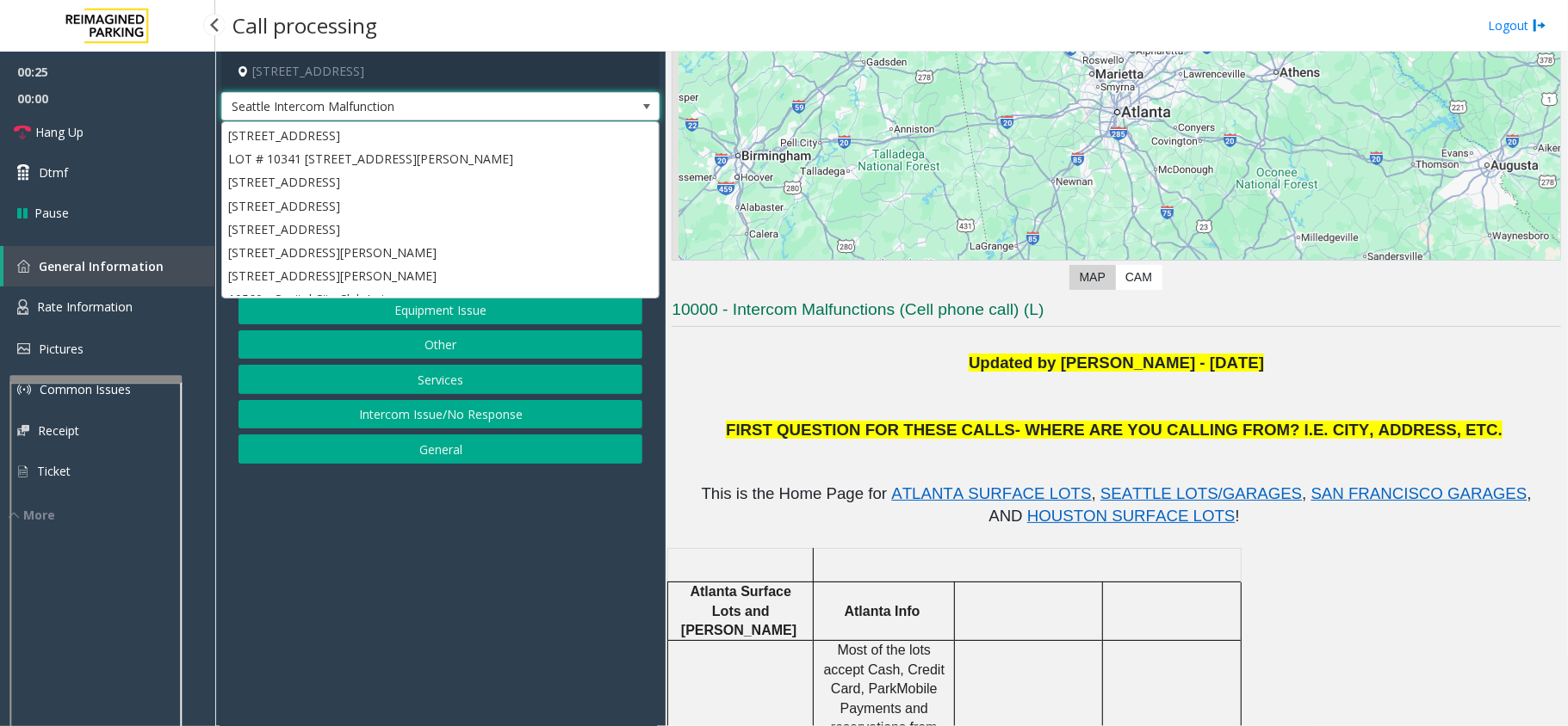
scroll to position [163, 0]
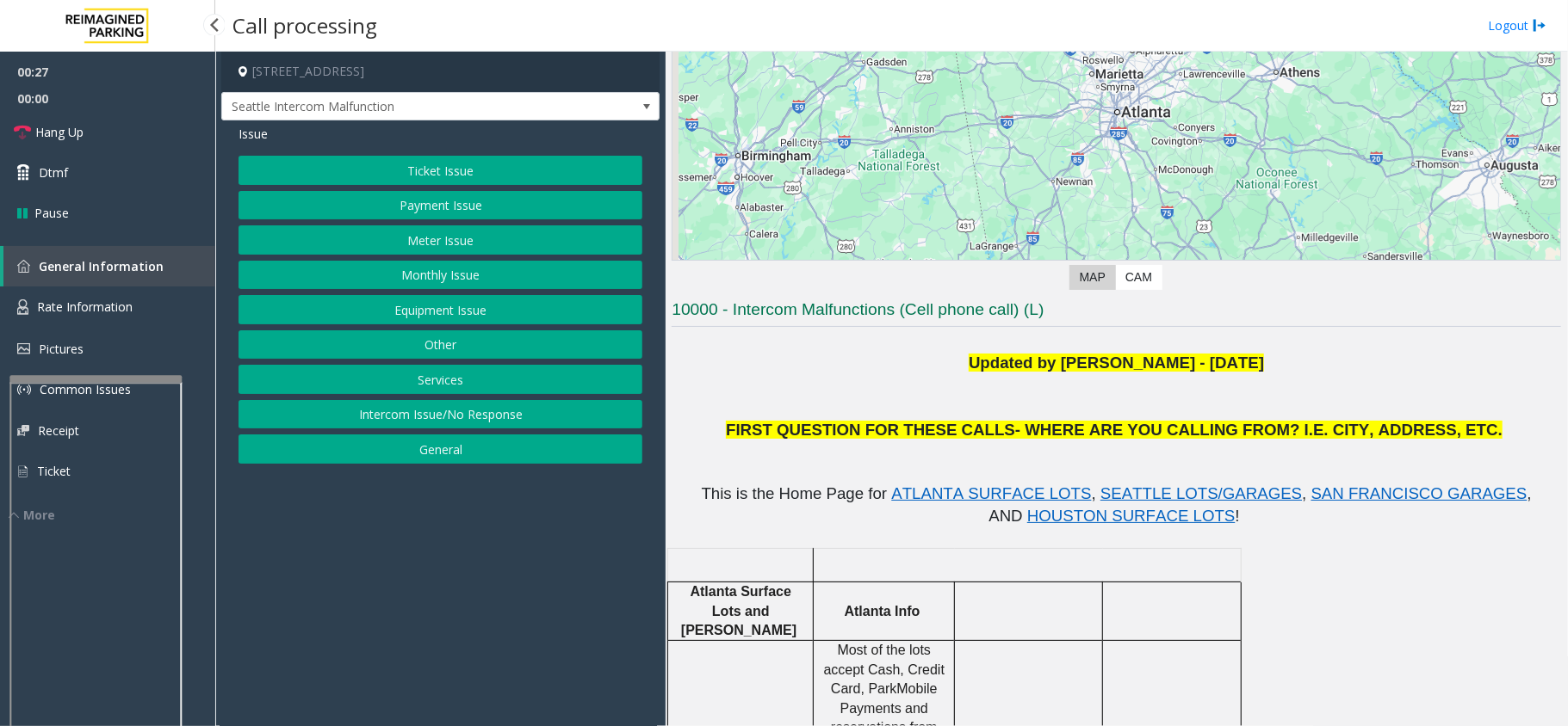
click at [755, 546] on p at bounding box center [1116, 536] width 890 height 19
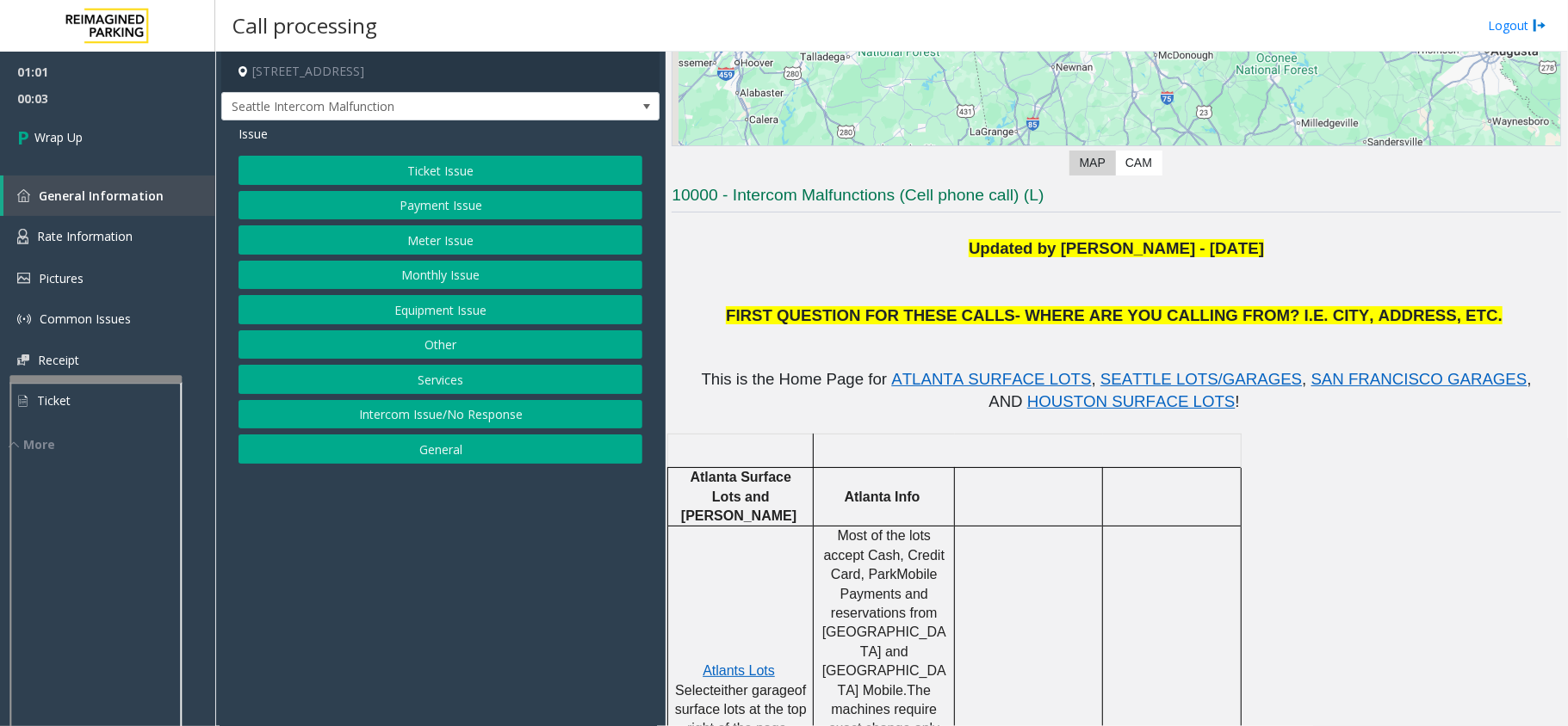
click at [415, 421] on button "Intercom Issue/No Response" at bounding box center [440, 415] width 404 height 29
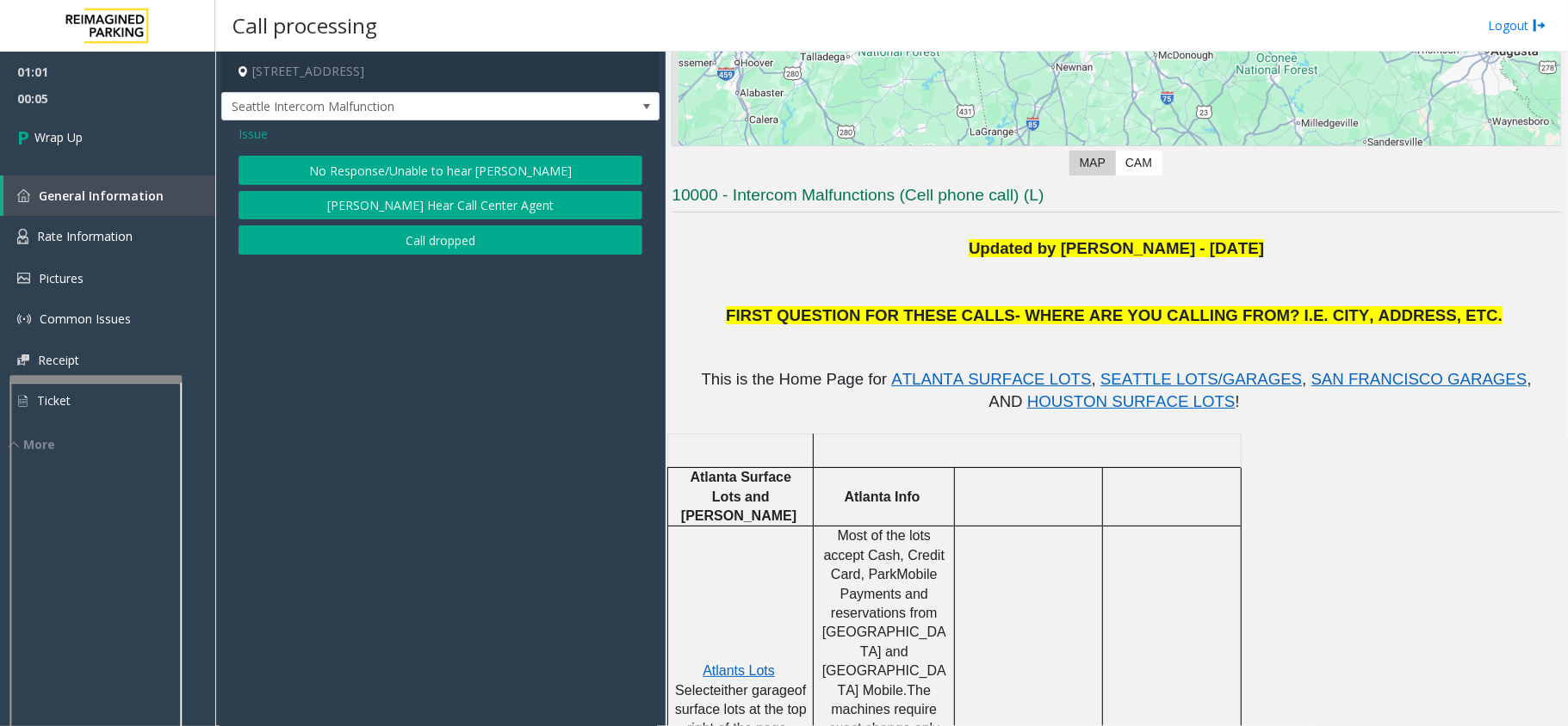
click at [246, 124] on div "Issue No Response/Unable to hear parker Parker Cannot Hear Call Center Agent Ca…" at bounding box center [440, 192] width 438 height 143
click at [247, 132] on span "Issue" at bounding box center [254, 134] width 29 height 18
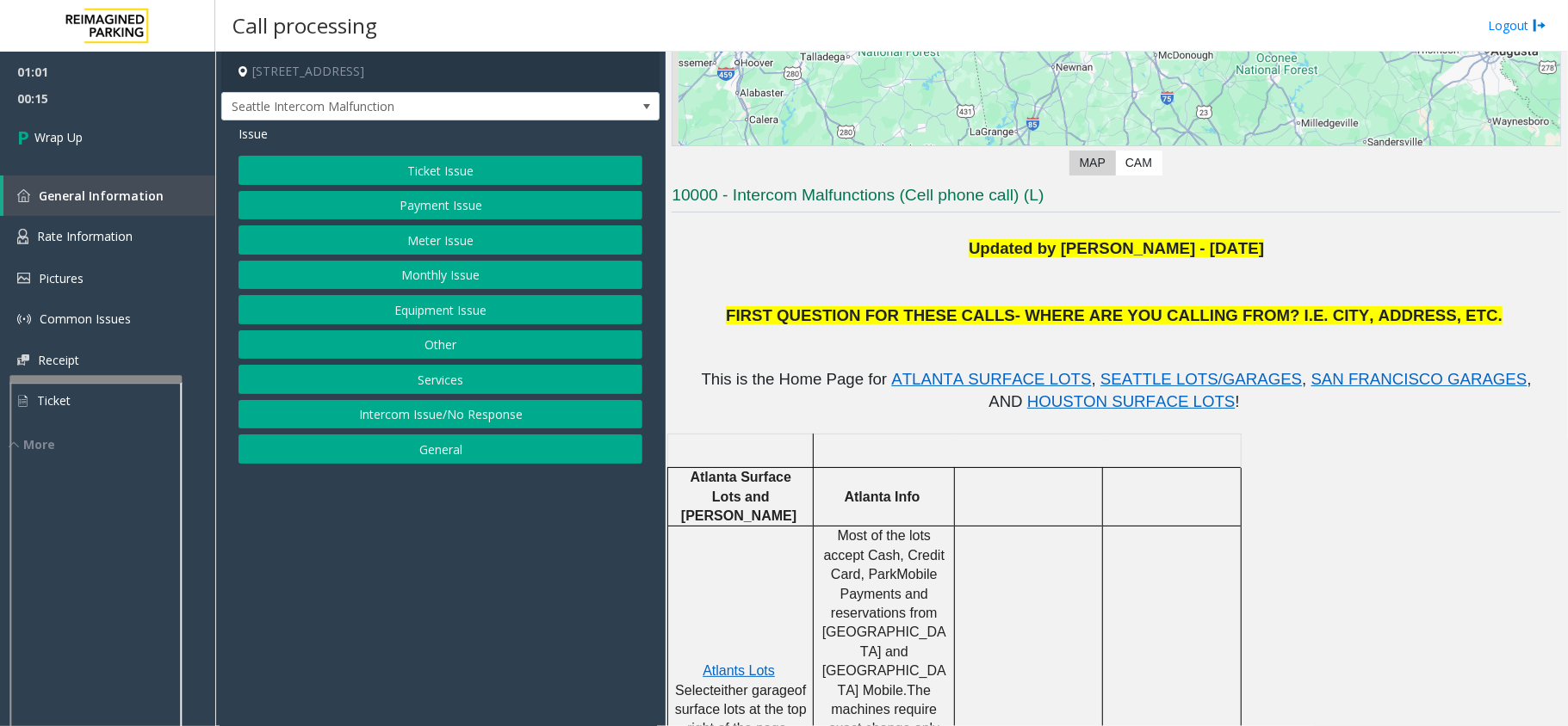
click at [362, 313] on button "Equipment Issue" at bounding box center [440, 310] width 404 height 29
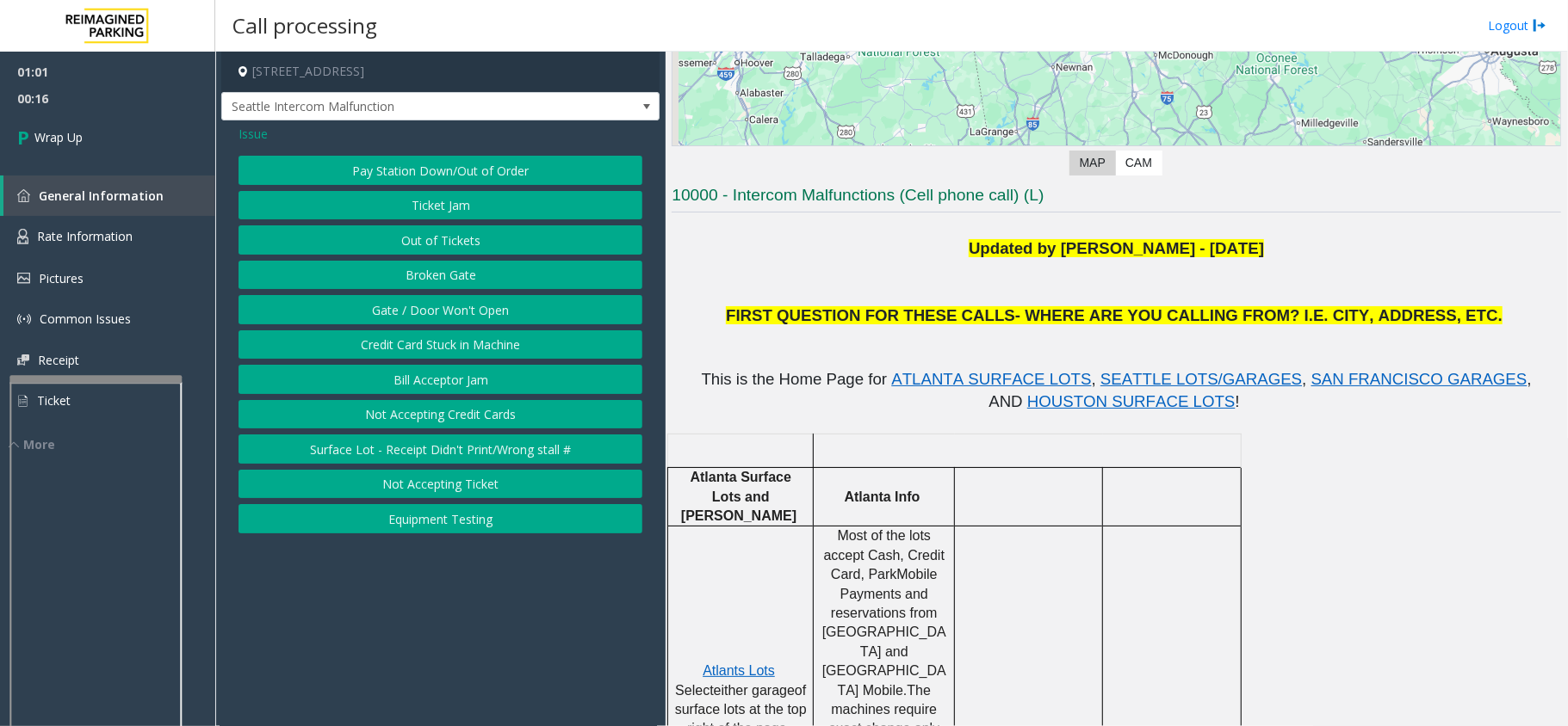
click at [400, 307] on button "Gate / Door Won't Open" at bounding box center [440, 310] width 404 height 29
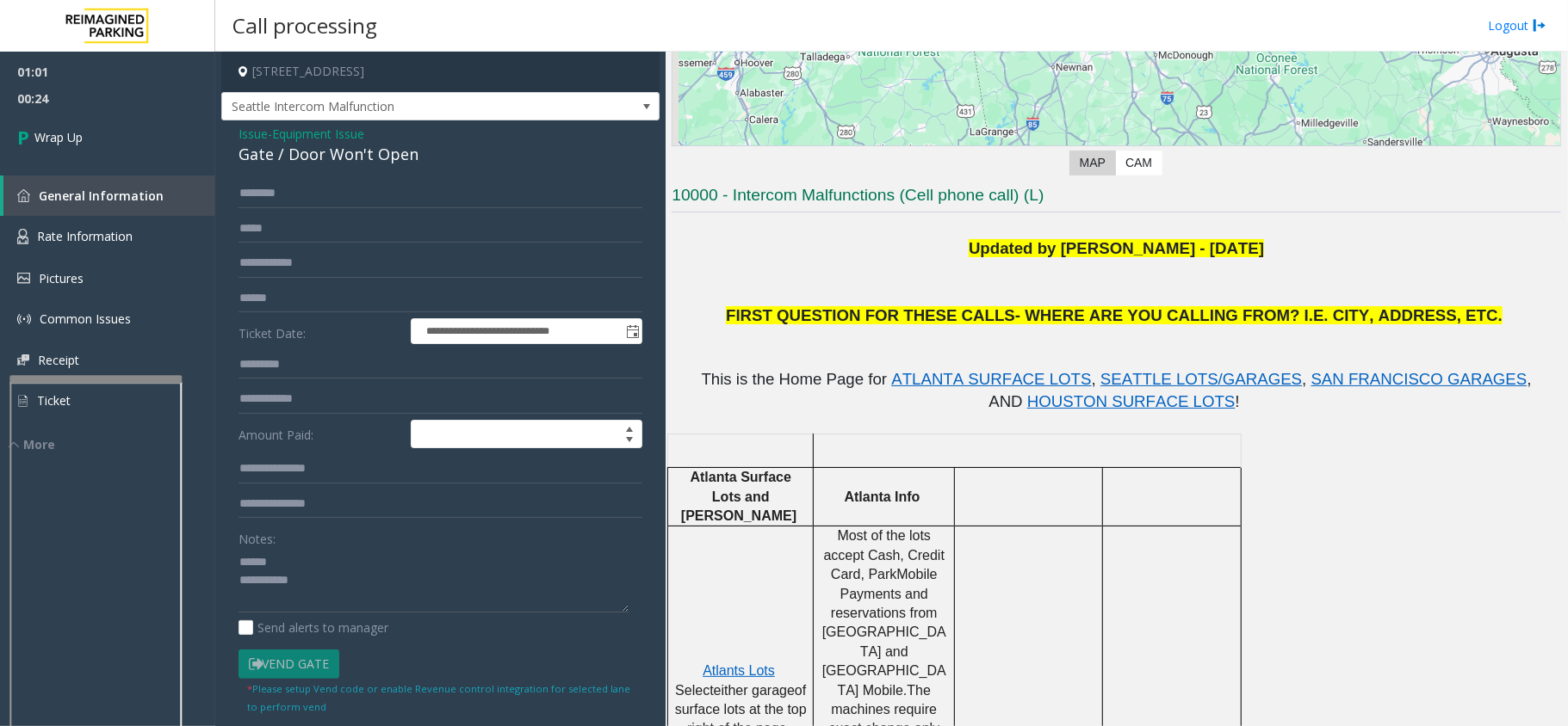
click at [286, 149] on div "Gate / Door Won't Open" at bounding box center [440, 155] width 404 height 23
click at [321, 600] on textarea at bounding box center [434, 580] width 390 height 65
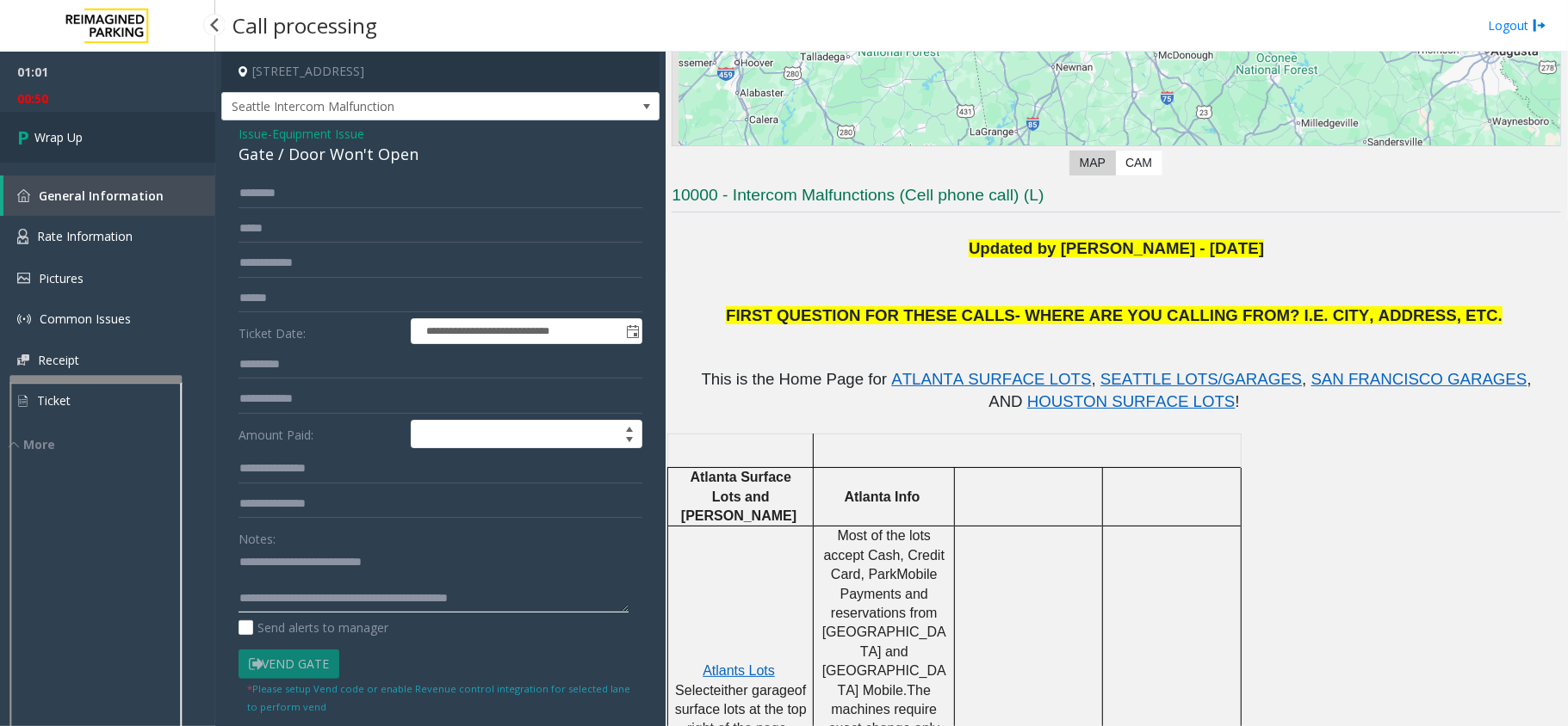
type textarea "**********"
click at [89, 129] on link "Wrap Up" at bounding box center [108, 137] width 215 height 51
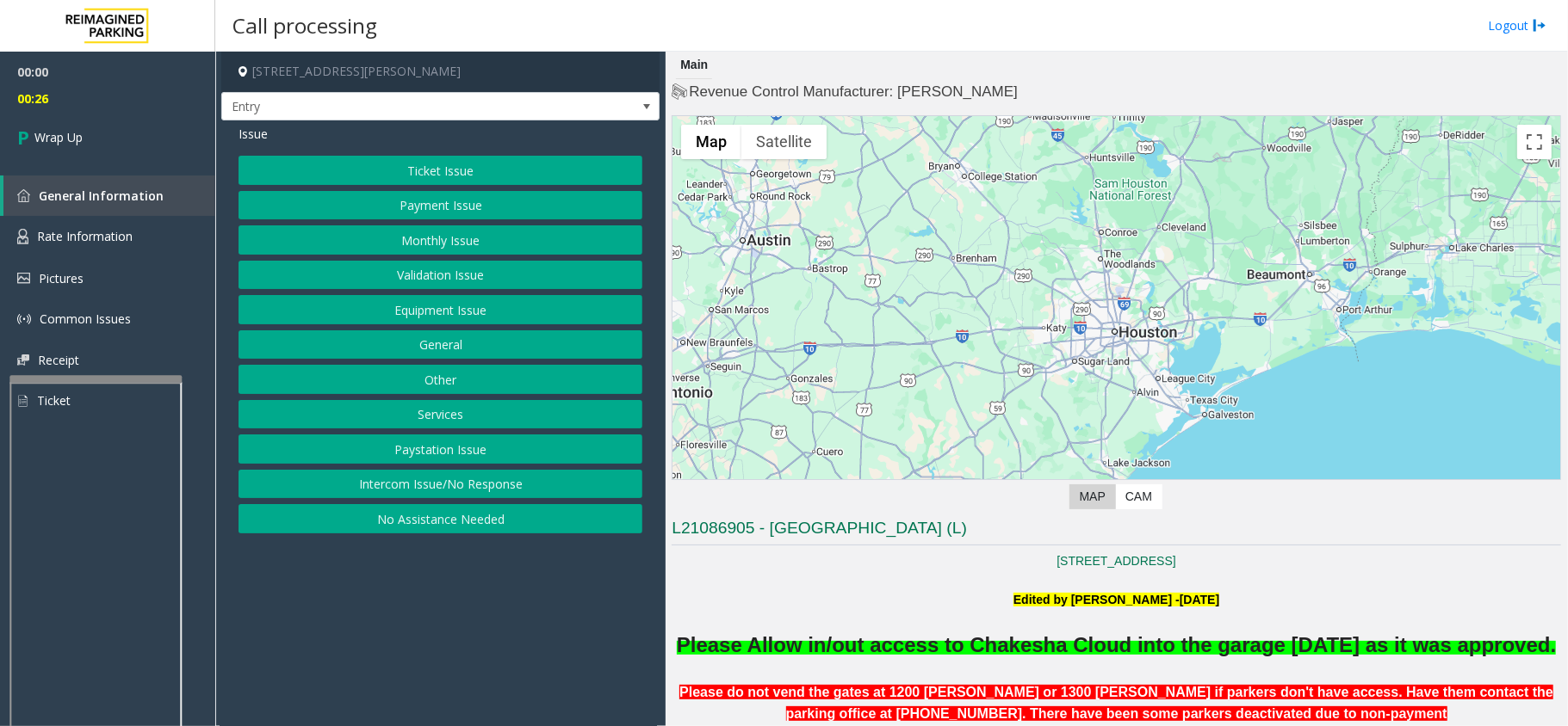
click at [462, 486] on button "Intercom Issue/No Response" at bounding box center [440, 484] width 404 height 29
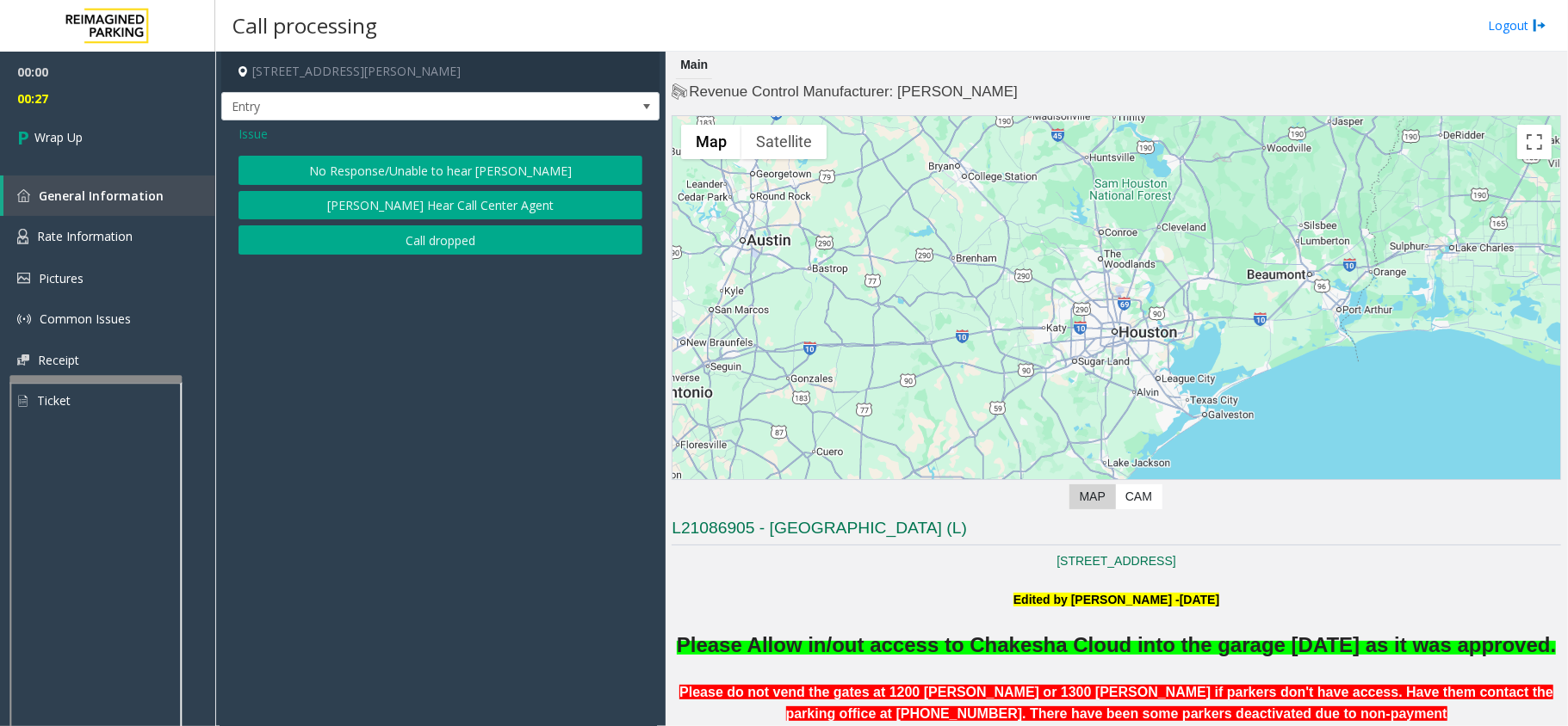
click at [346, 229] on button "Call dropped" at bounding box center [440, 240] width 404 height 29
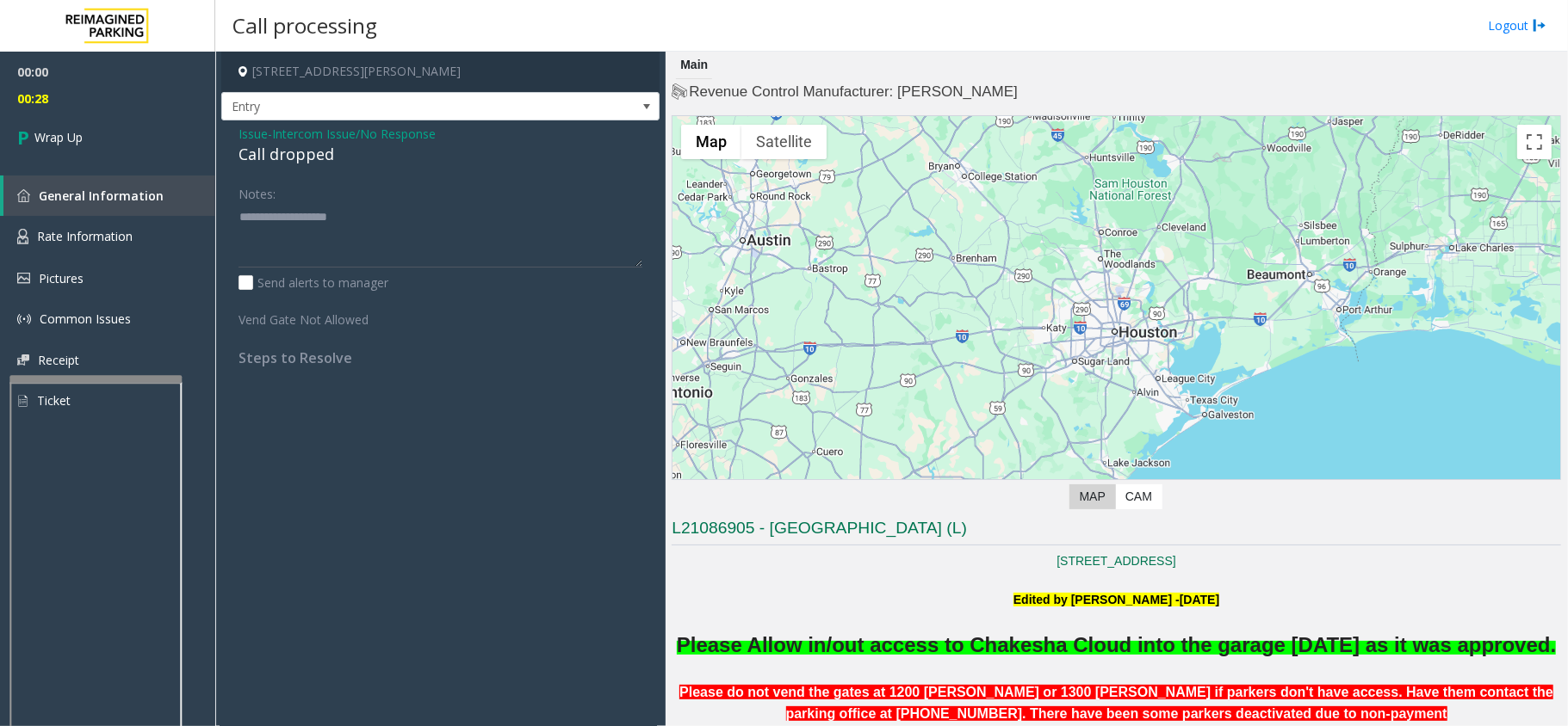
click at [275, 142] on div "Issue - Intercom Issue/No Response Call dropped" at bounding box center [440, 146] width 404 height 41
click at [275, 150] on div "Call dropped" at bounding box center [440, 155] width 404 height 23
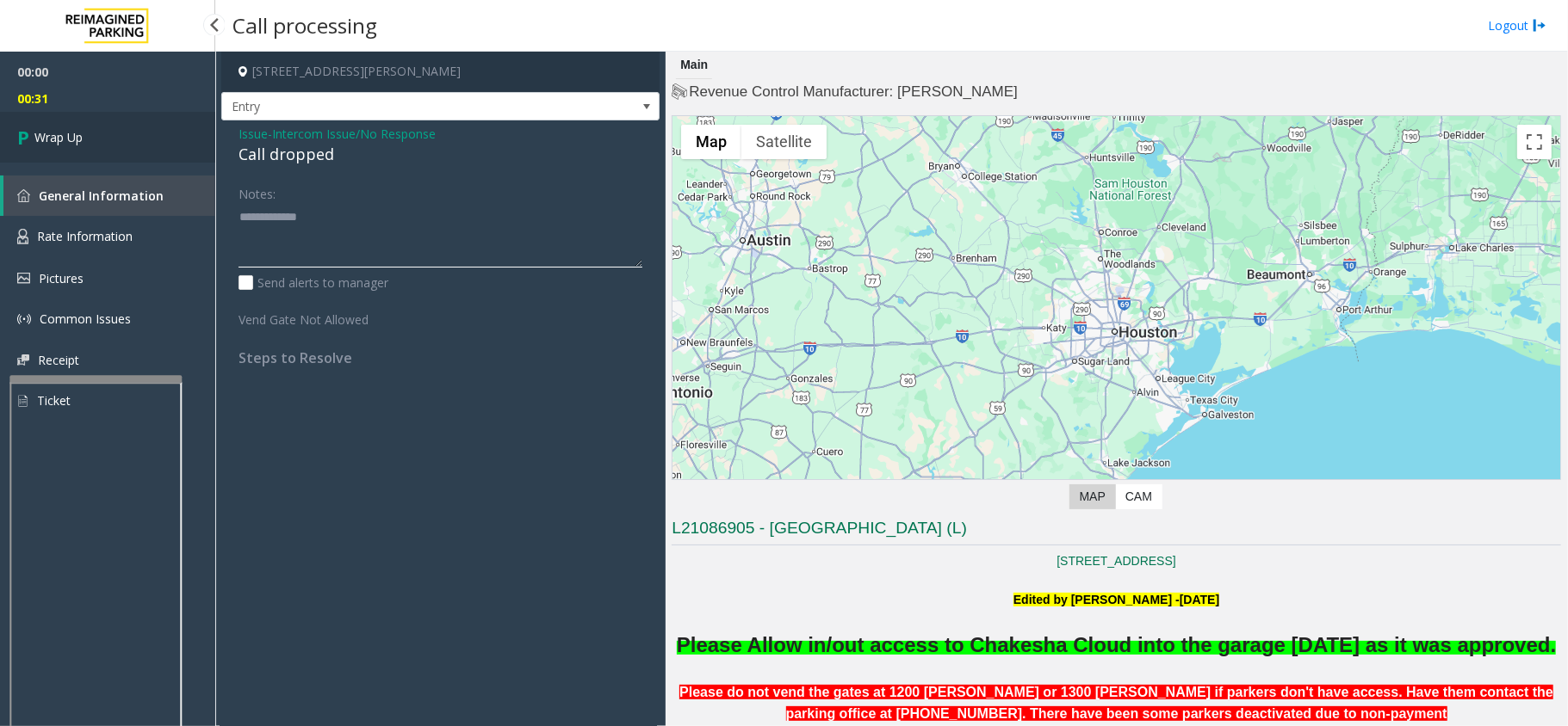
type textarea "**********"
click at [147, 142] on link "Wrap Up" at bounding box center [108, 137] width 215 height 51
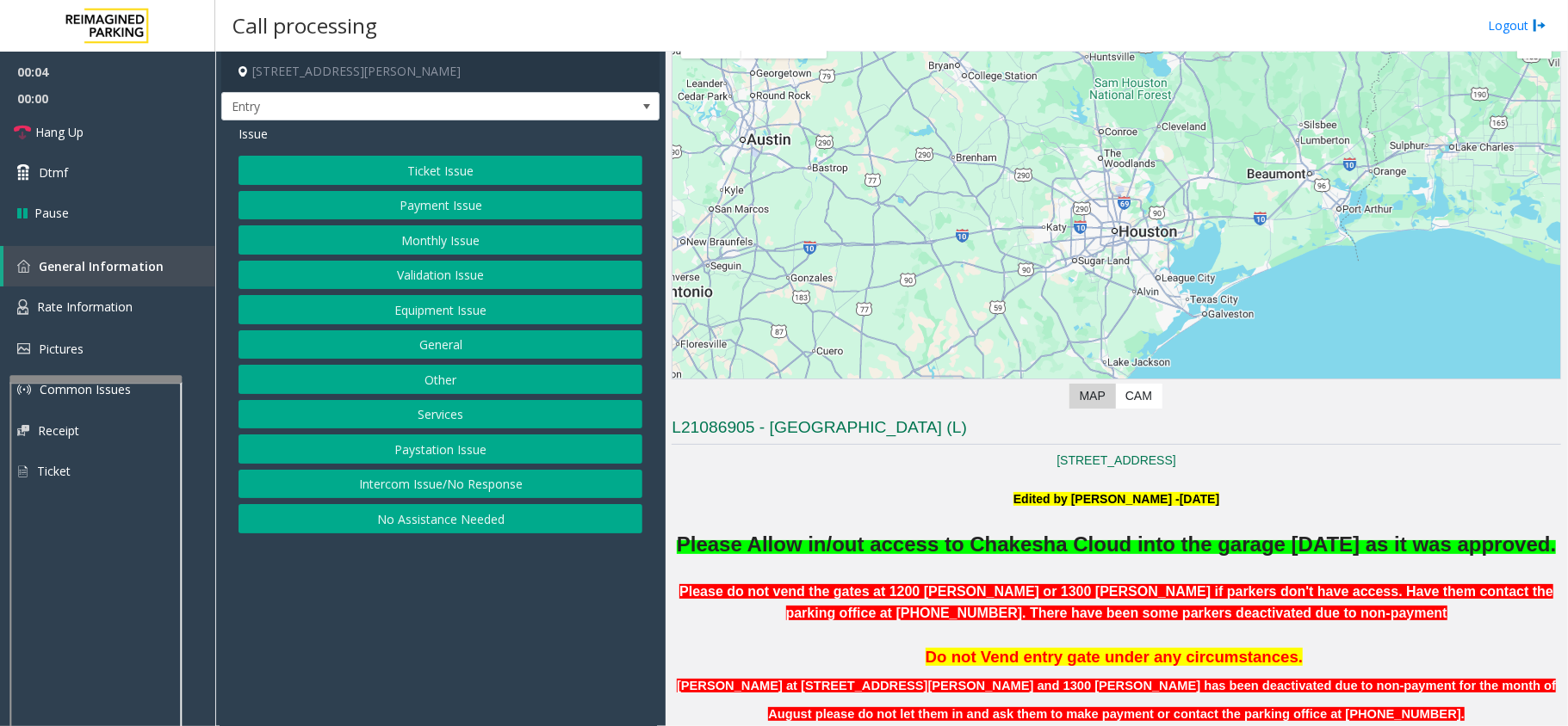
scroll to position [229, 0]
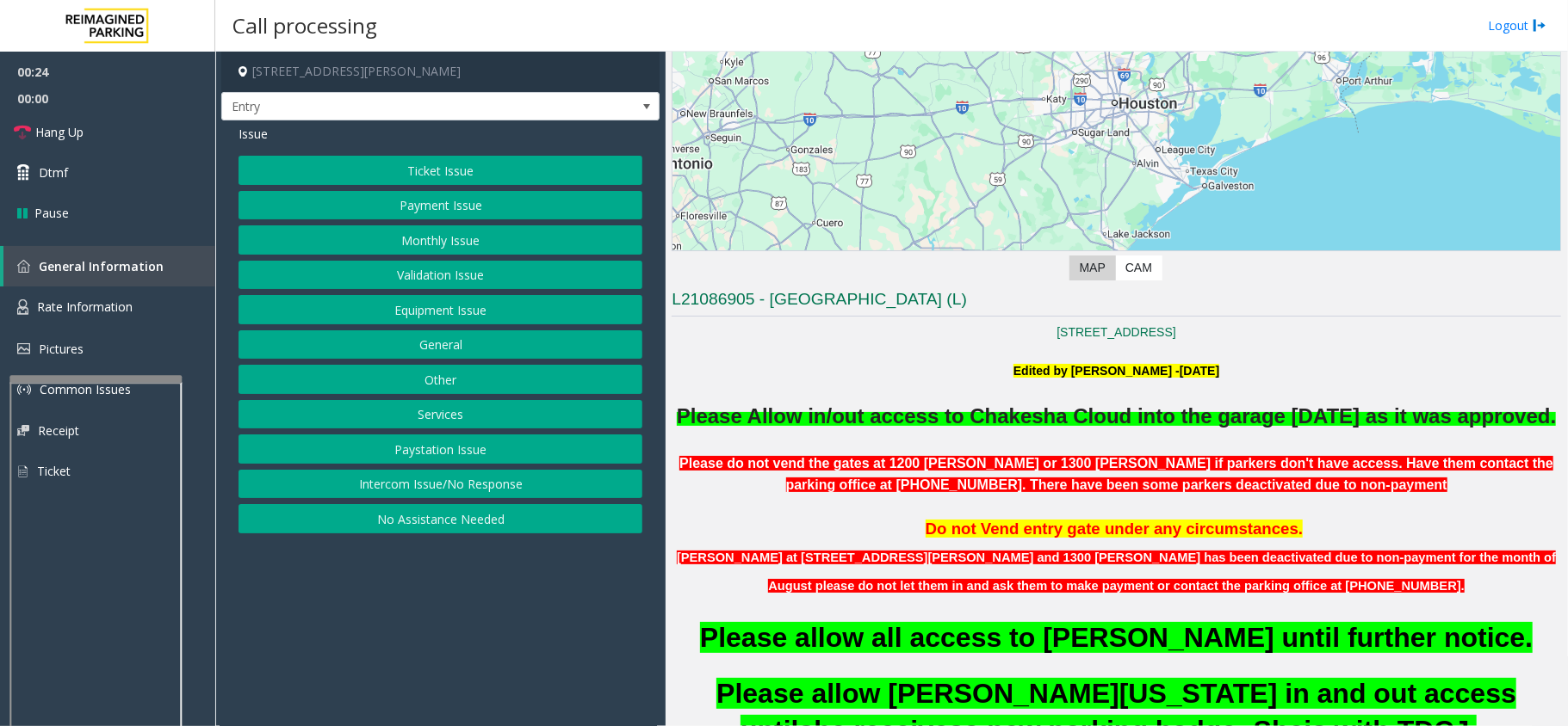
click at [511, 233] on button "Monthly Issue" at bounding box center [440, 240] width 404 height 29
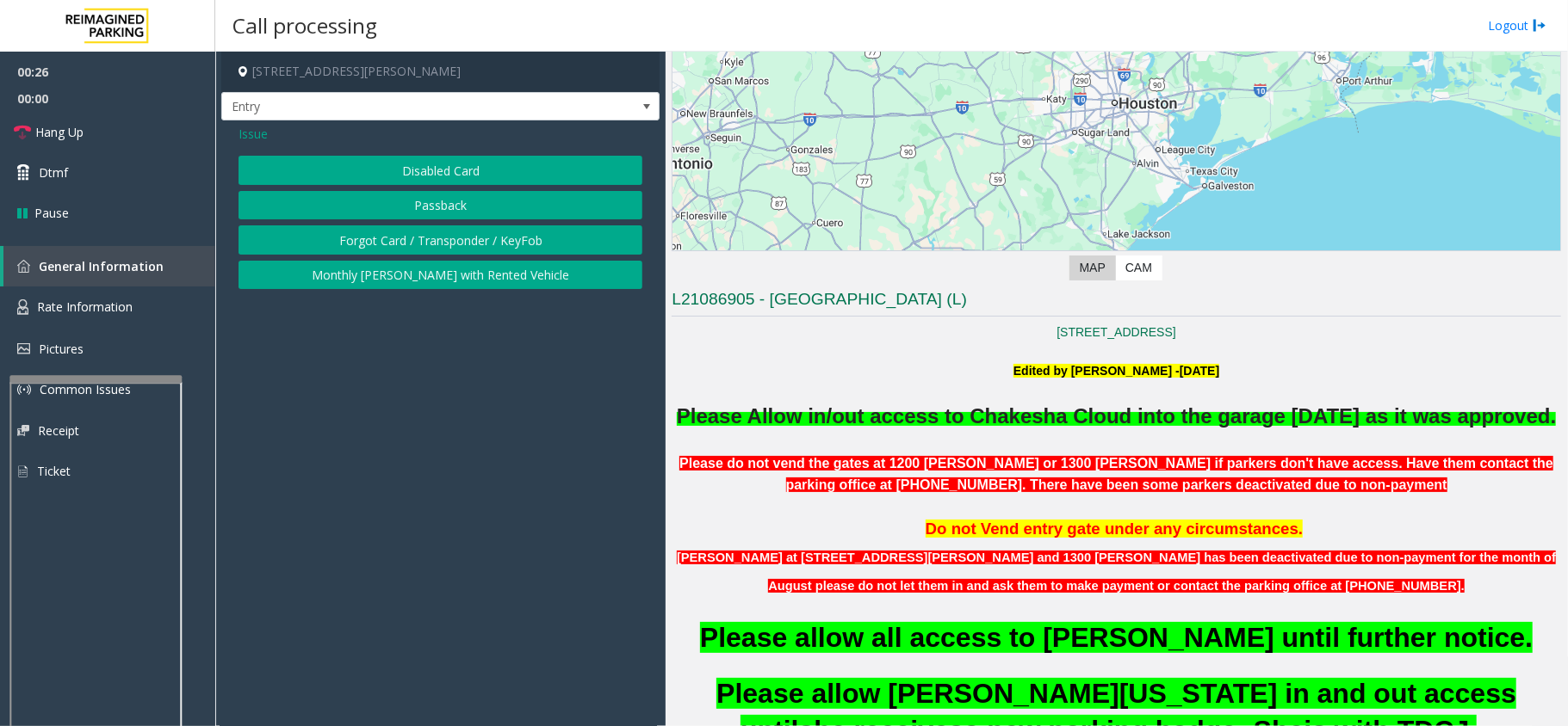
click at [447, 176] on button "Disabled Card" at bounding box center [440, 170] width 404 height 29
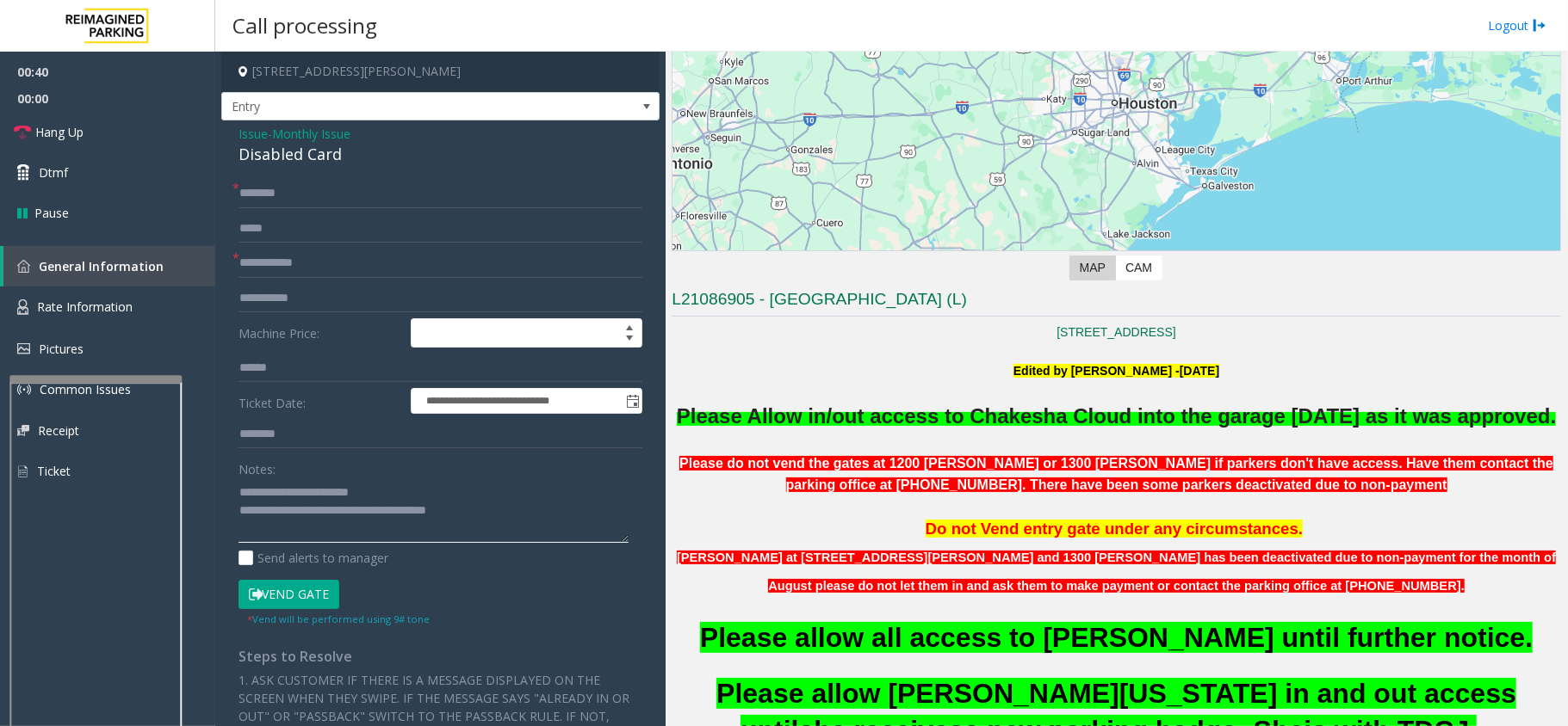
type textarea "**********"
click at [327, 181] on input "text" at bounding box center [440, 194] width 404 height 29
type input "**********"
click at [270, 267] on input "text" at bounding box center [440, 263] width 404 height 29
type input "*"
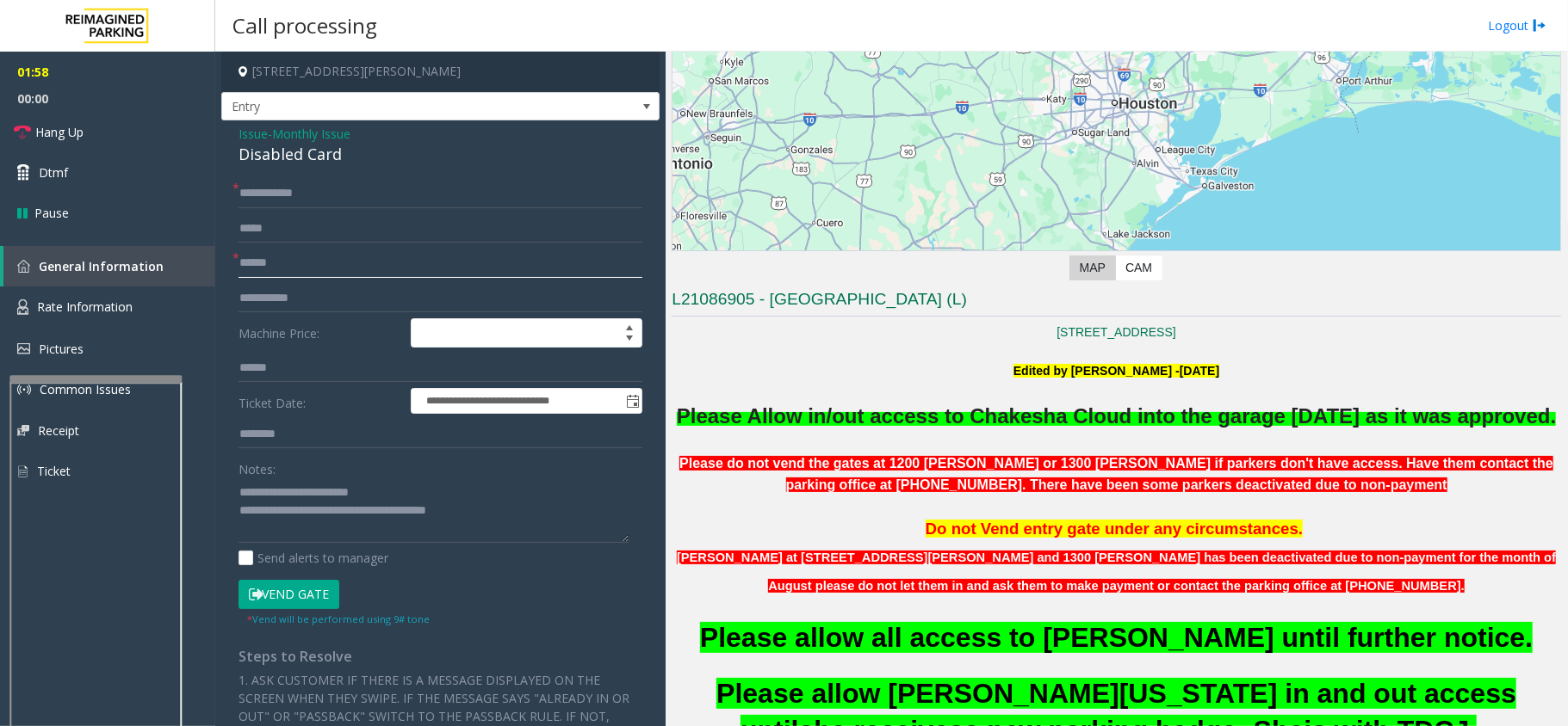
type input "******"
click at [252, 597] on icon at bounding box center [255, 595] width 14 height 12
click at [150, 132] on link "Hang Up" at bounding box center [108, 131] width 215 height 40
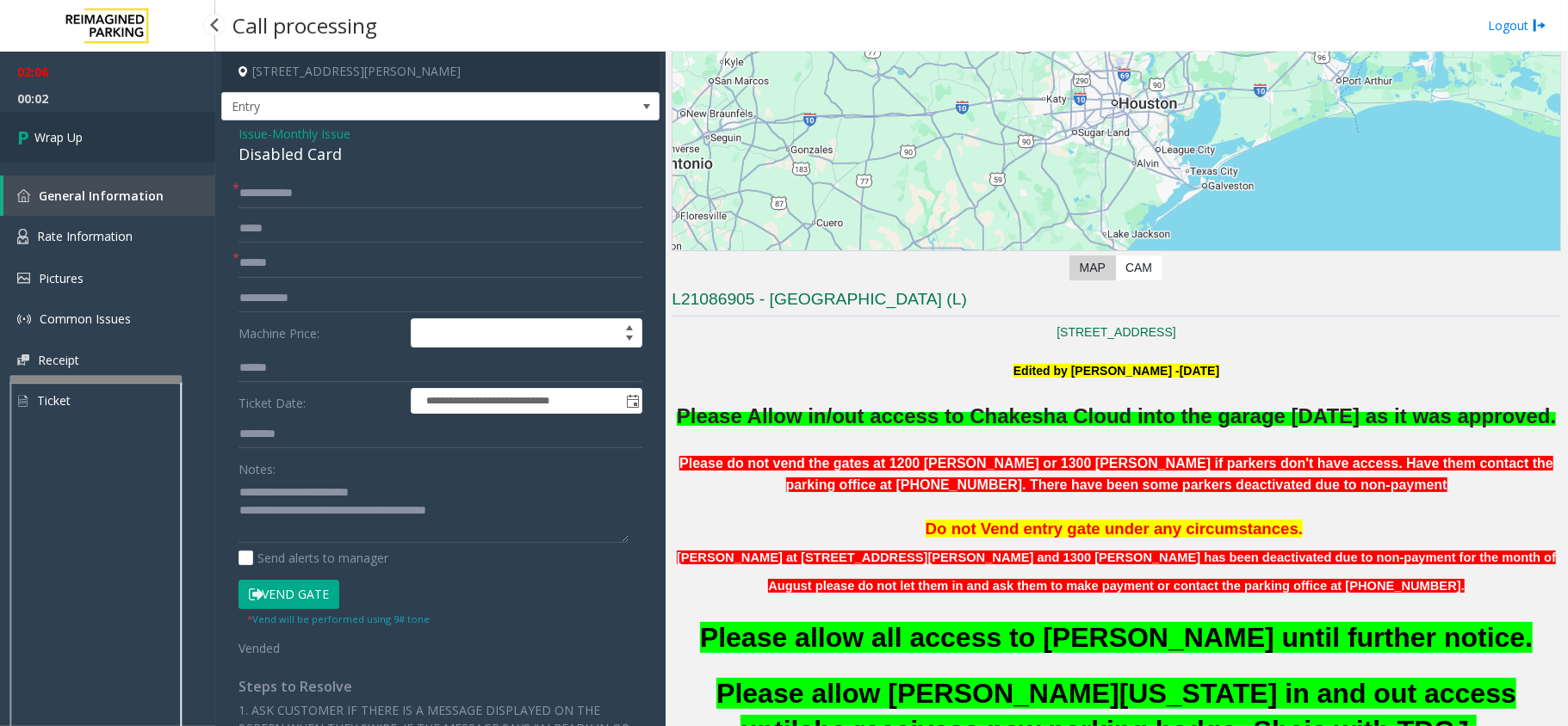
click at [150, 132] on link "Wrap Up" at bounding box center [108, 137] width 215 height 51
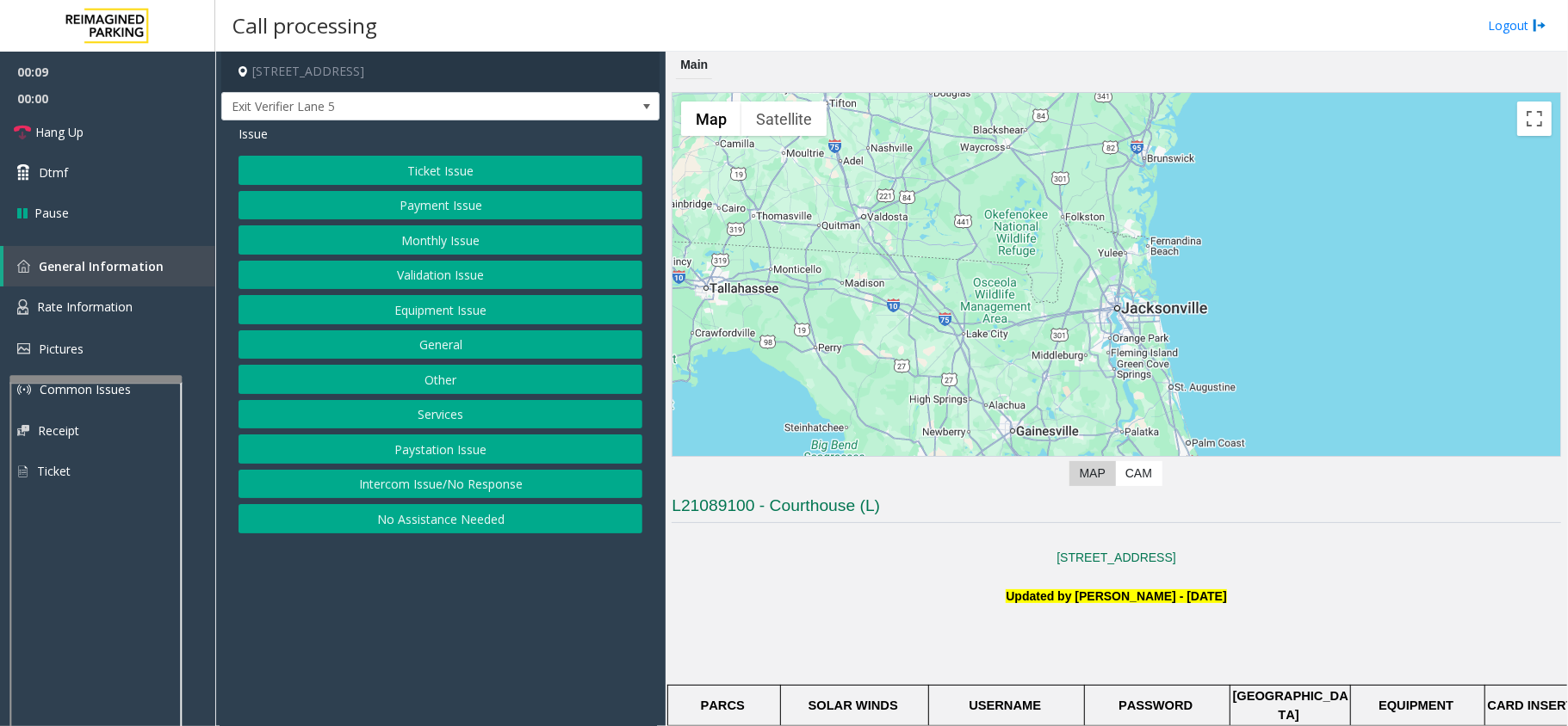
click at [476, 494] on button "Intercom Issue/No Response" at bounding box center [440, 484] width 404 height 29
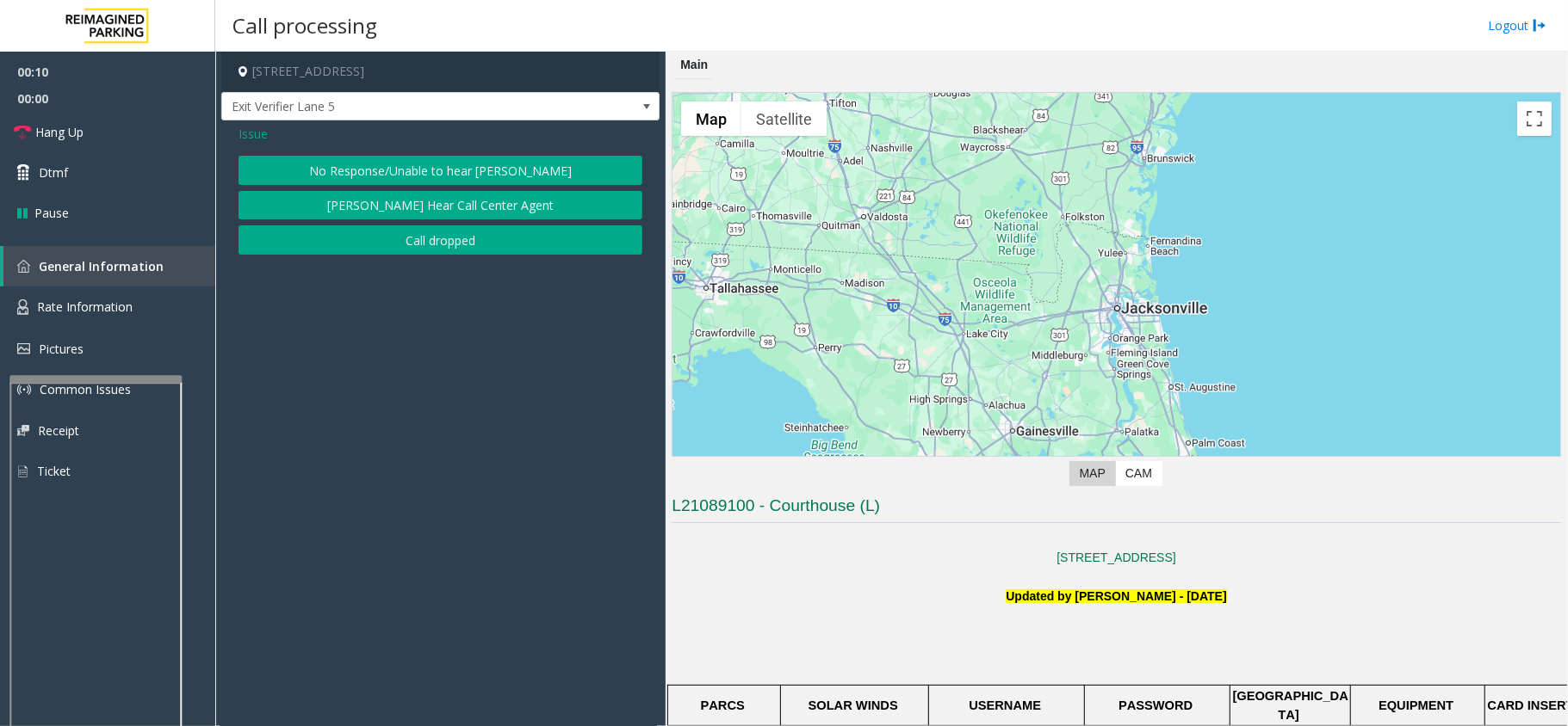
click at [348, 159] on button "No Response/Unable to hear [PERSON_NAME]" at bounding box center [440, 170] width 404 height 29
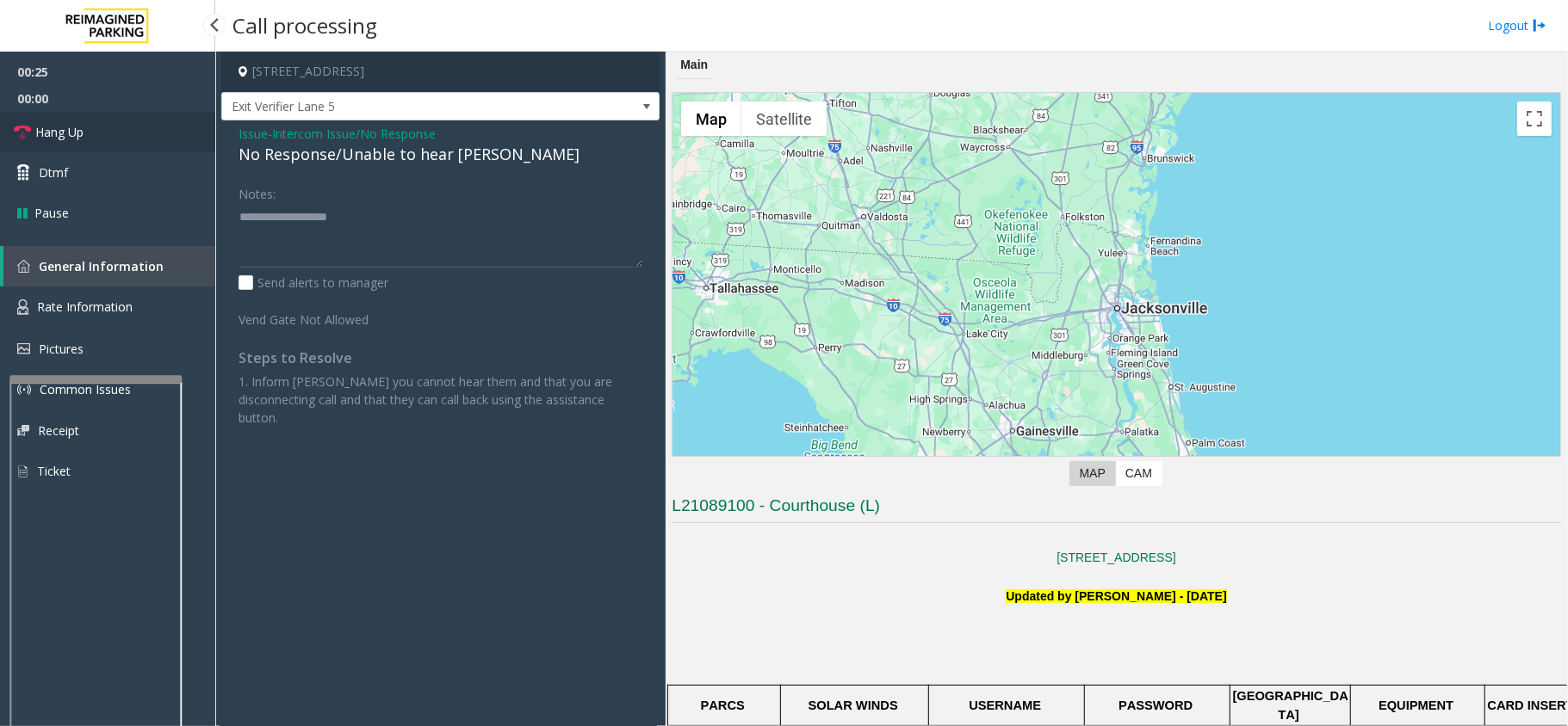
click at [135, 135] on link "Hang Up" at bounding box center [108, 131] width 215 height 40
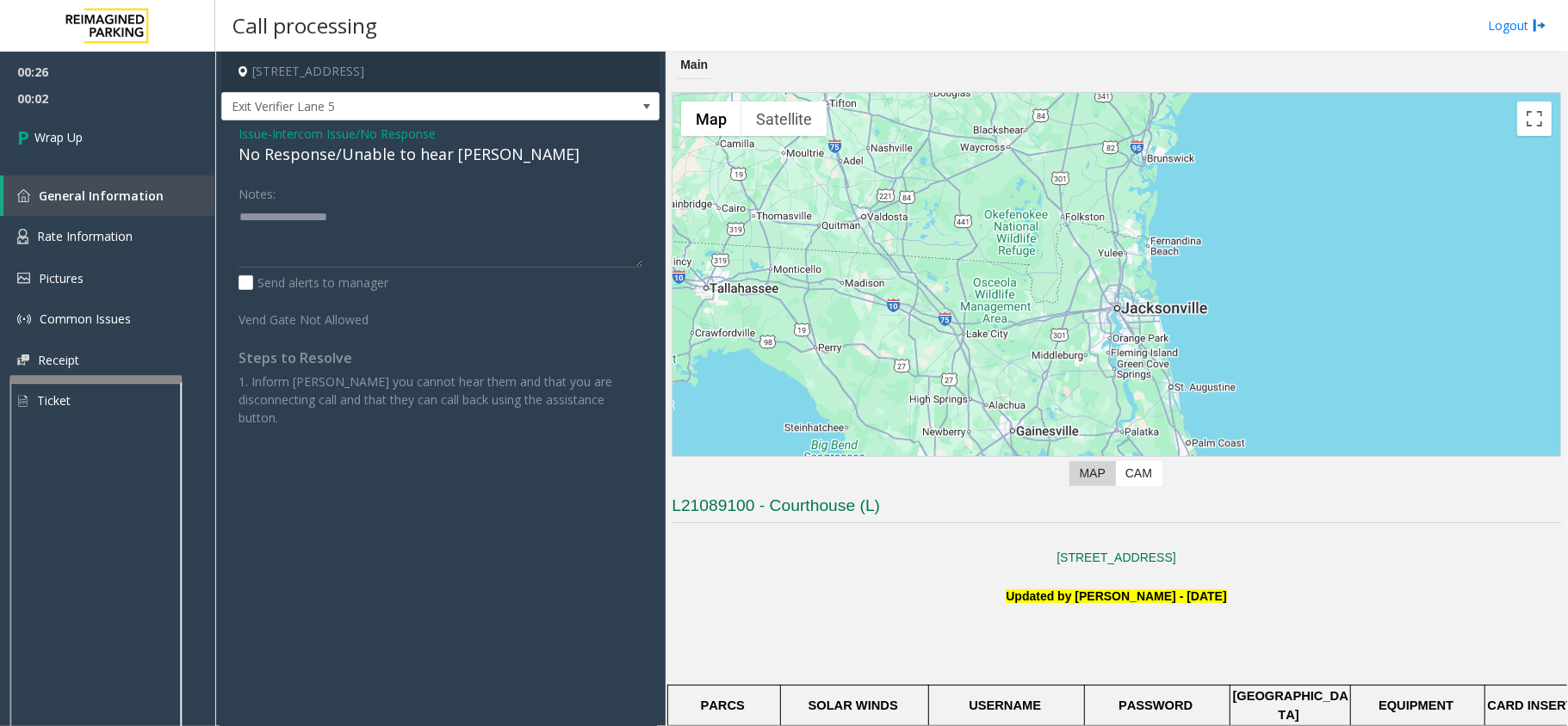
click at [260, 154] on div "No Response/Unable to hear [PERSON_NAME]" at bounding box center [440, 155] width 404 height 23
click at [261, 155] on div "No Response/Unable to hear [PERSON_NAME]" at bounding box center [440, 155] width 404 height 23
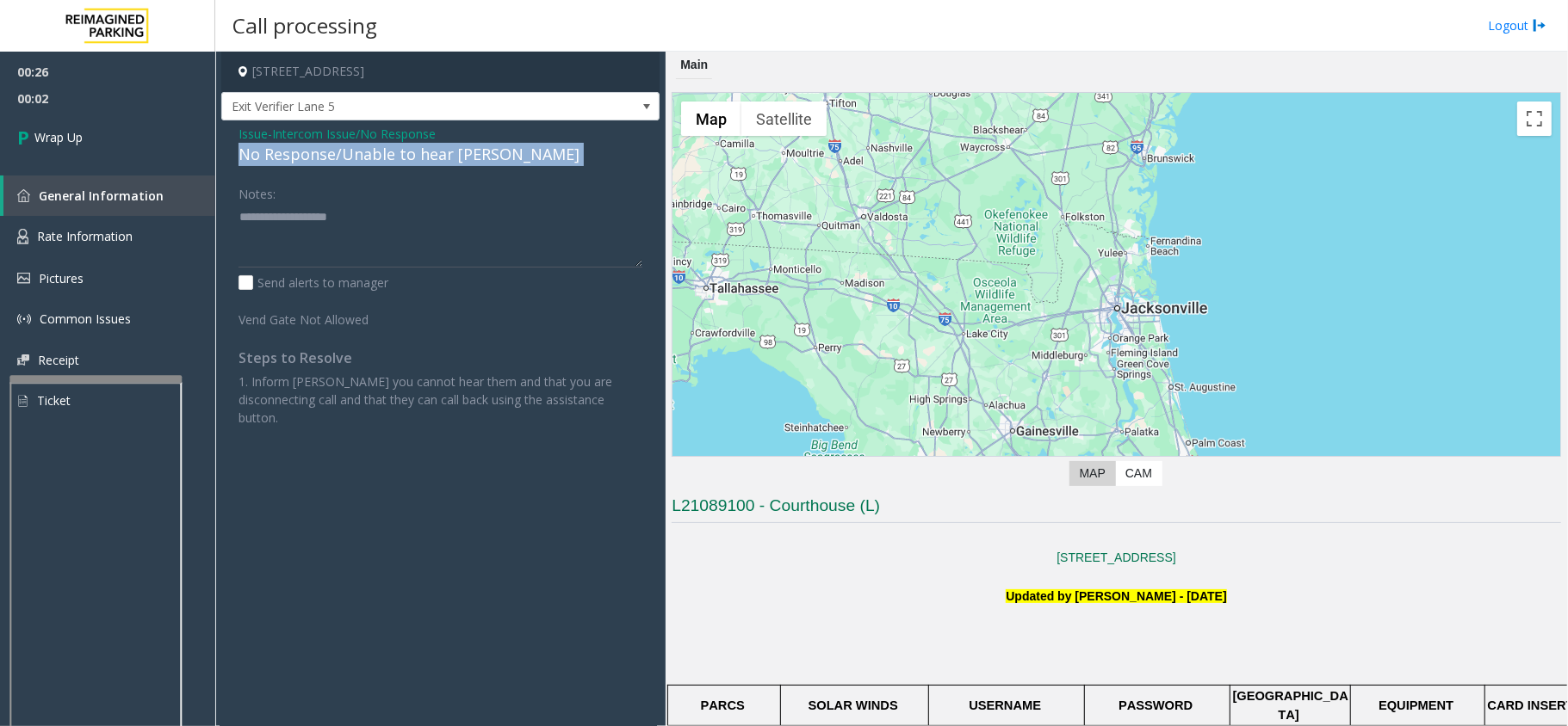
click at [261, 155] on div "No Response/Unable to hear [PERSON_NAME]" at bounding box center [440, 155] width 404 height 23
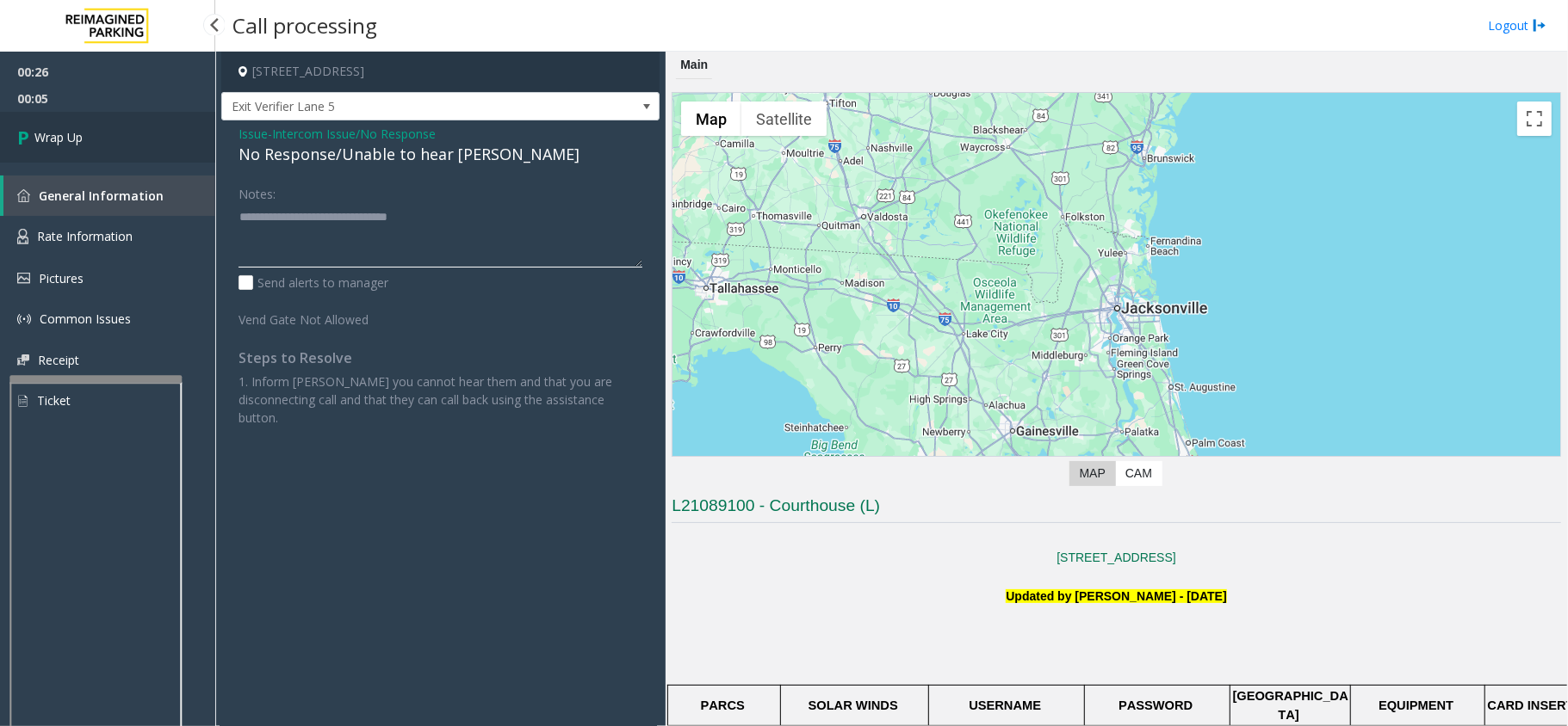
type textarea "**********"
click at [124, 113] on link "Wrap Up" at bounding box center [108, 137] width 215 height 51
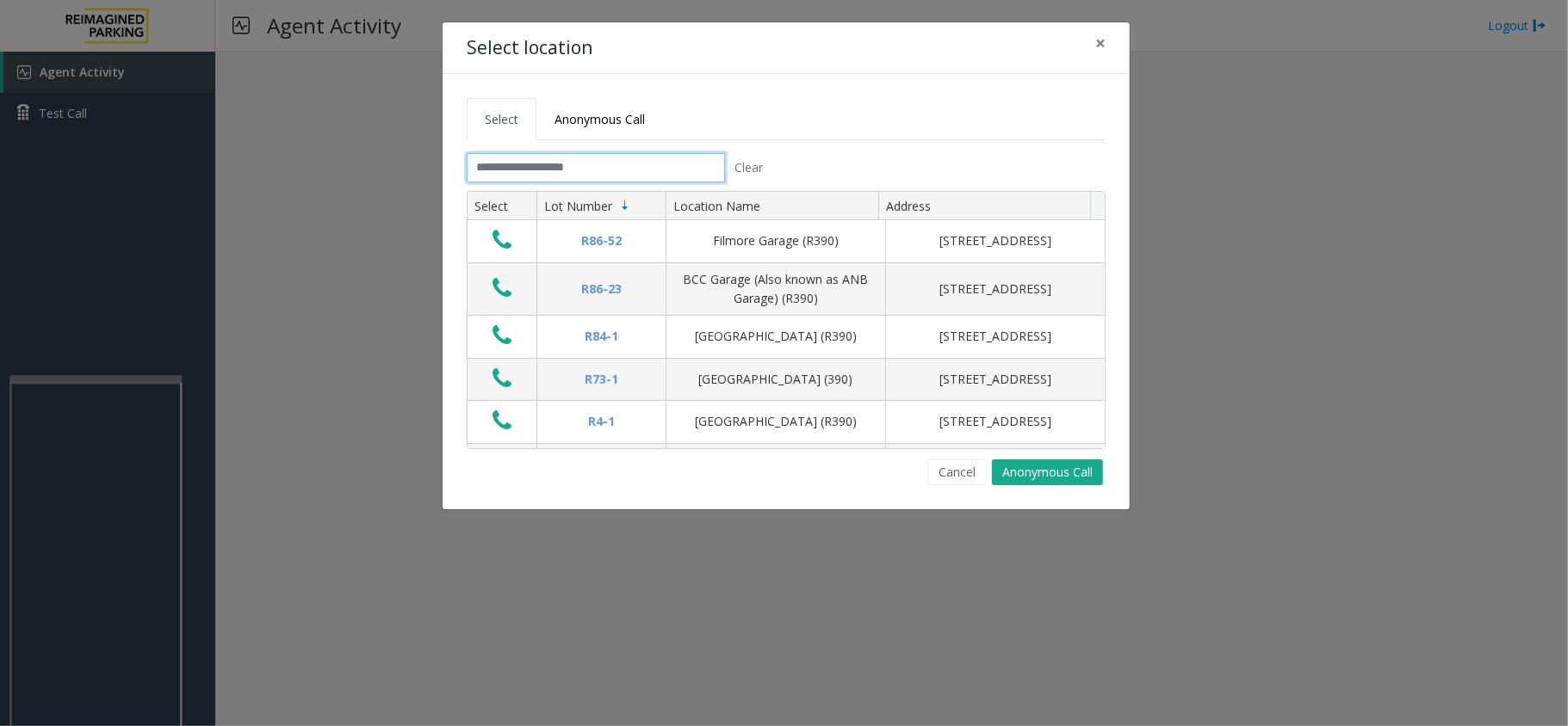
click at [578, 162] on input "text" at bounding box center [596, 168] width 258 height 29
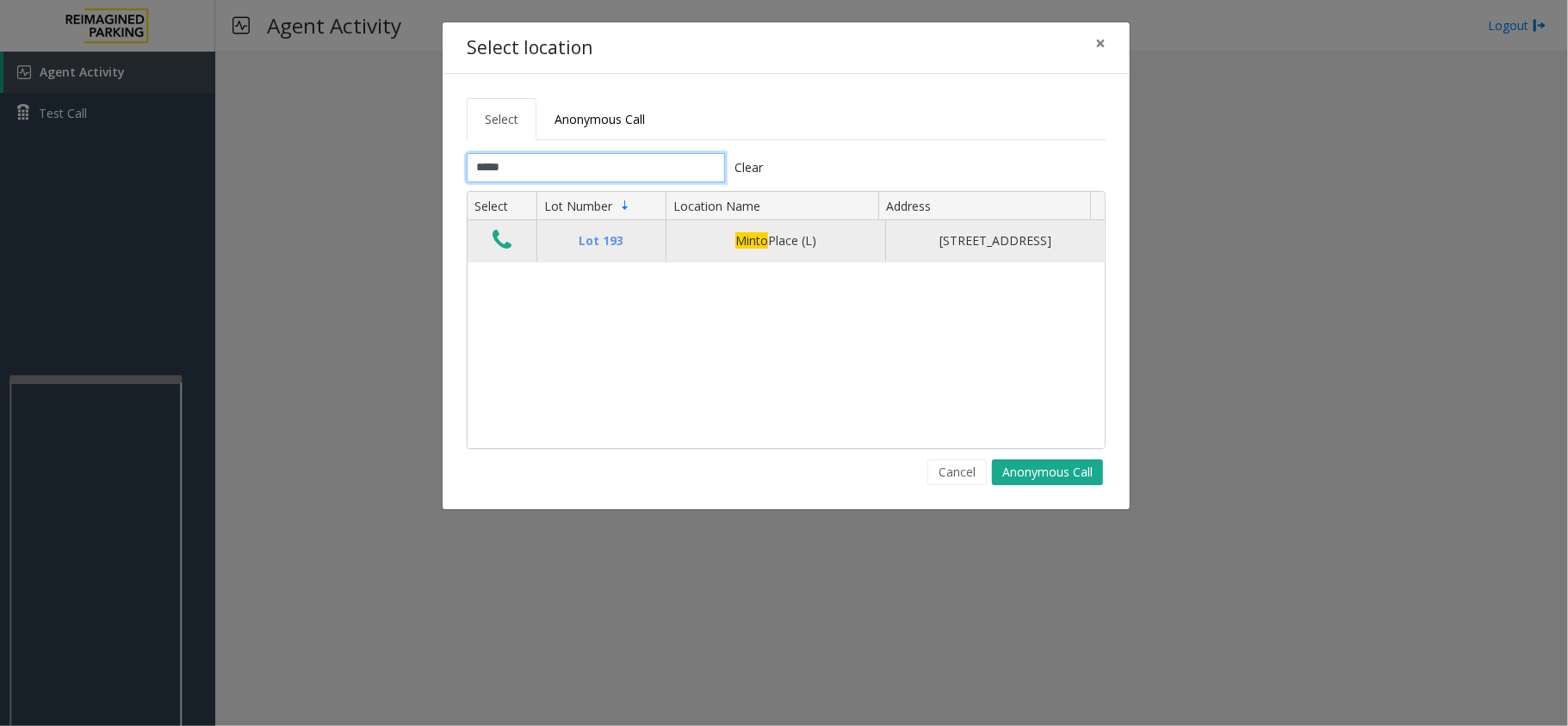
type input "*****"
click at [515, 248] on button "Data table" at bounding box center [502, 241] width 29 height 27
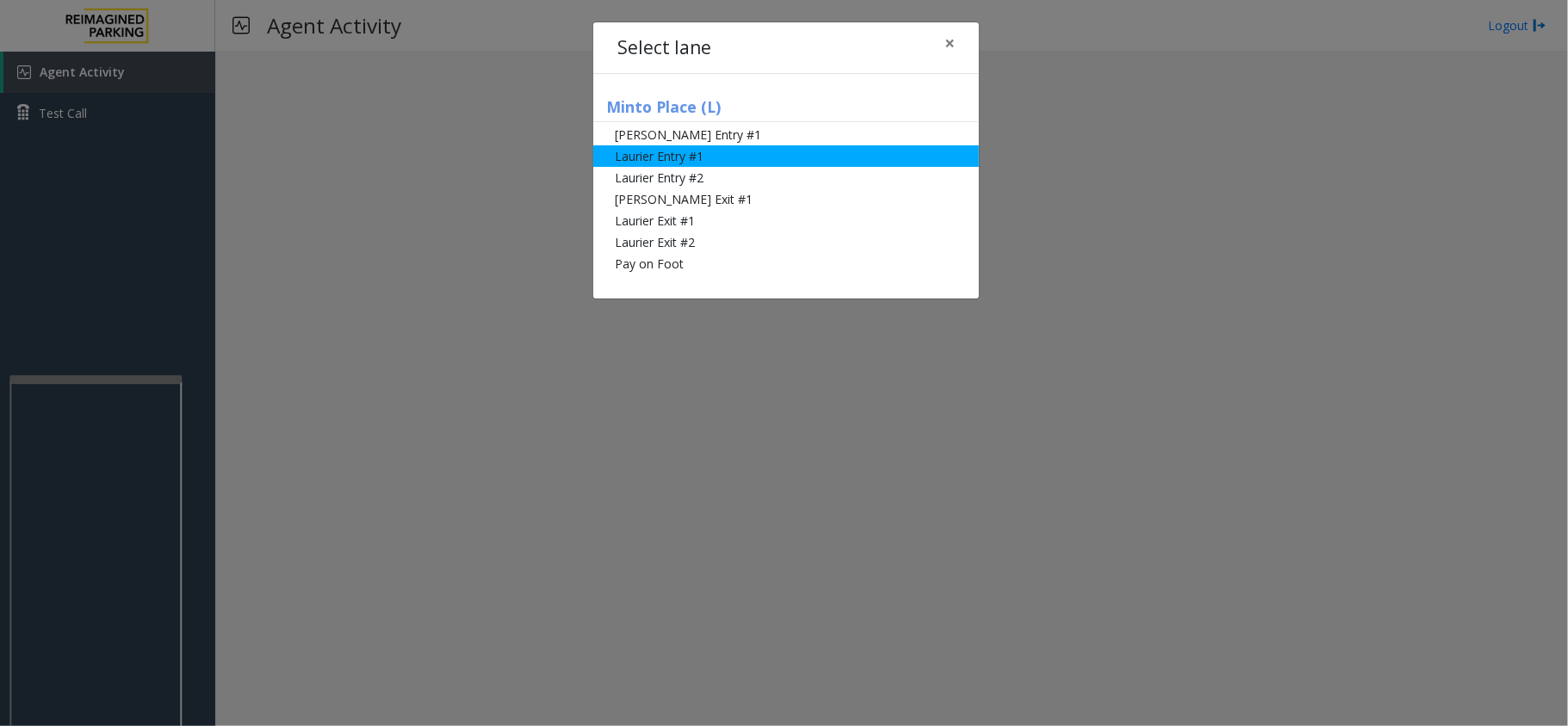
click at [699, 155] on li "Laurier Entry #1" at bounding box center [786, 157] width 386 height 22
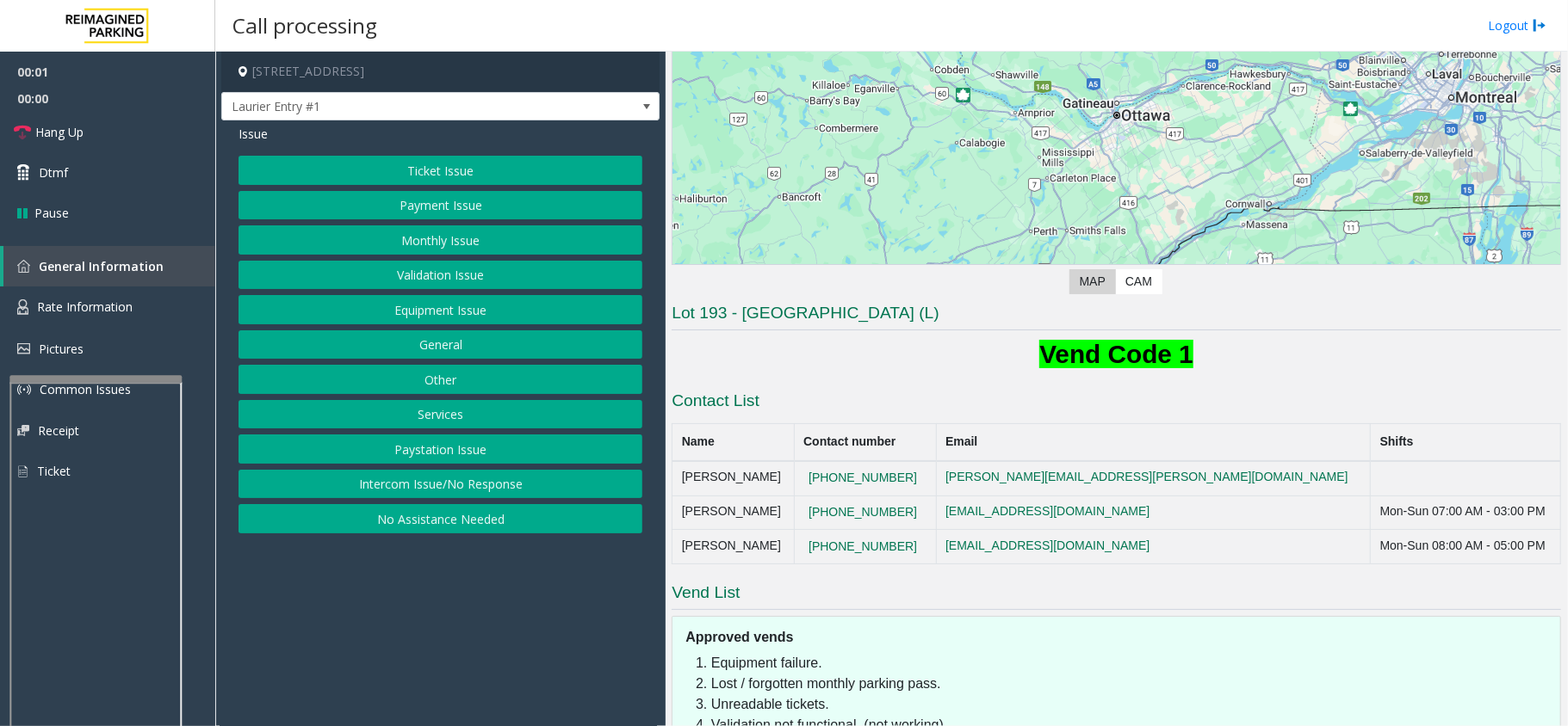
scroll to position [338, 0]
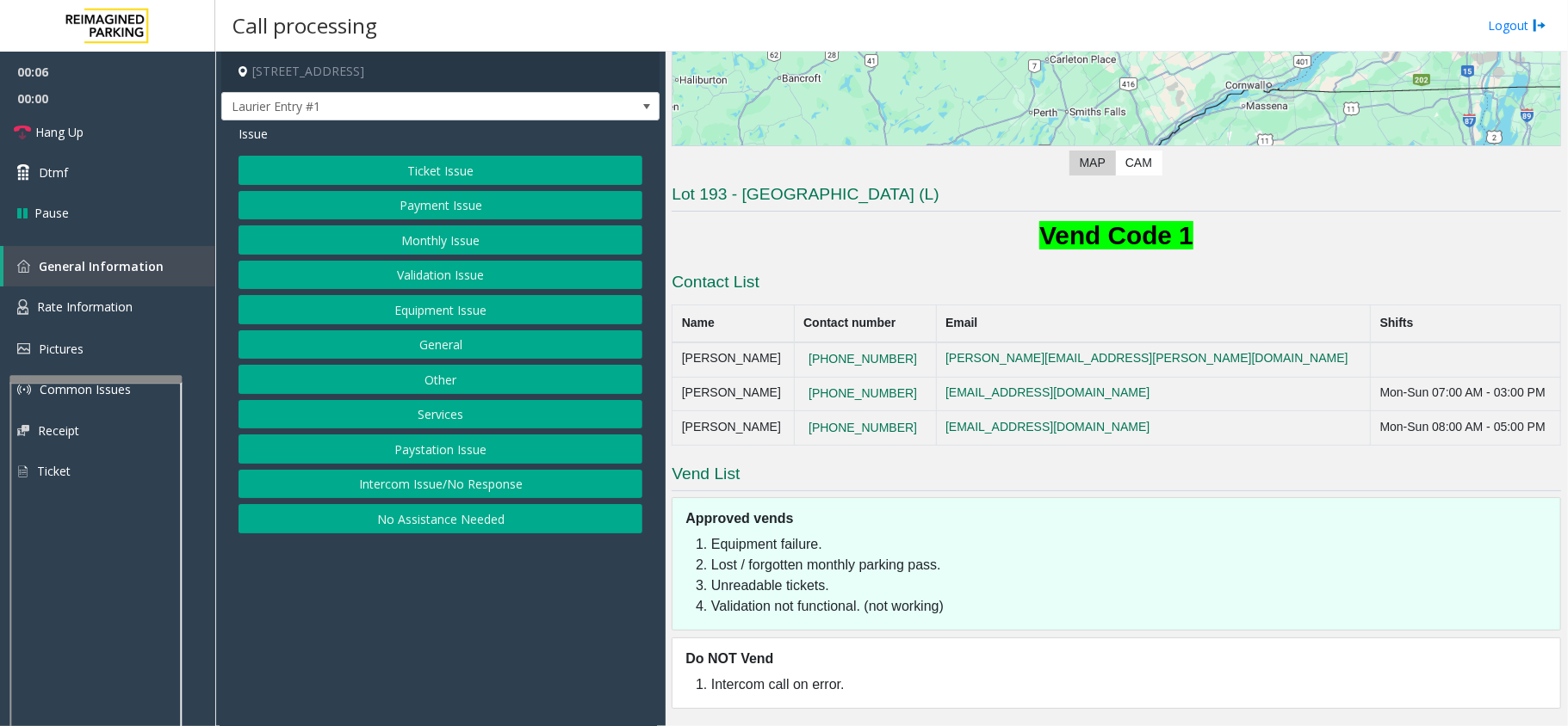
click at [436, 167] on button "Ticket Issue" at bounding box center [440, 170] width 404 height 29
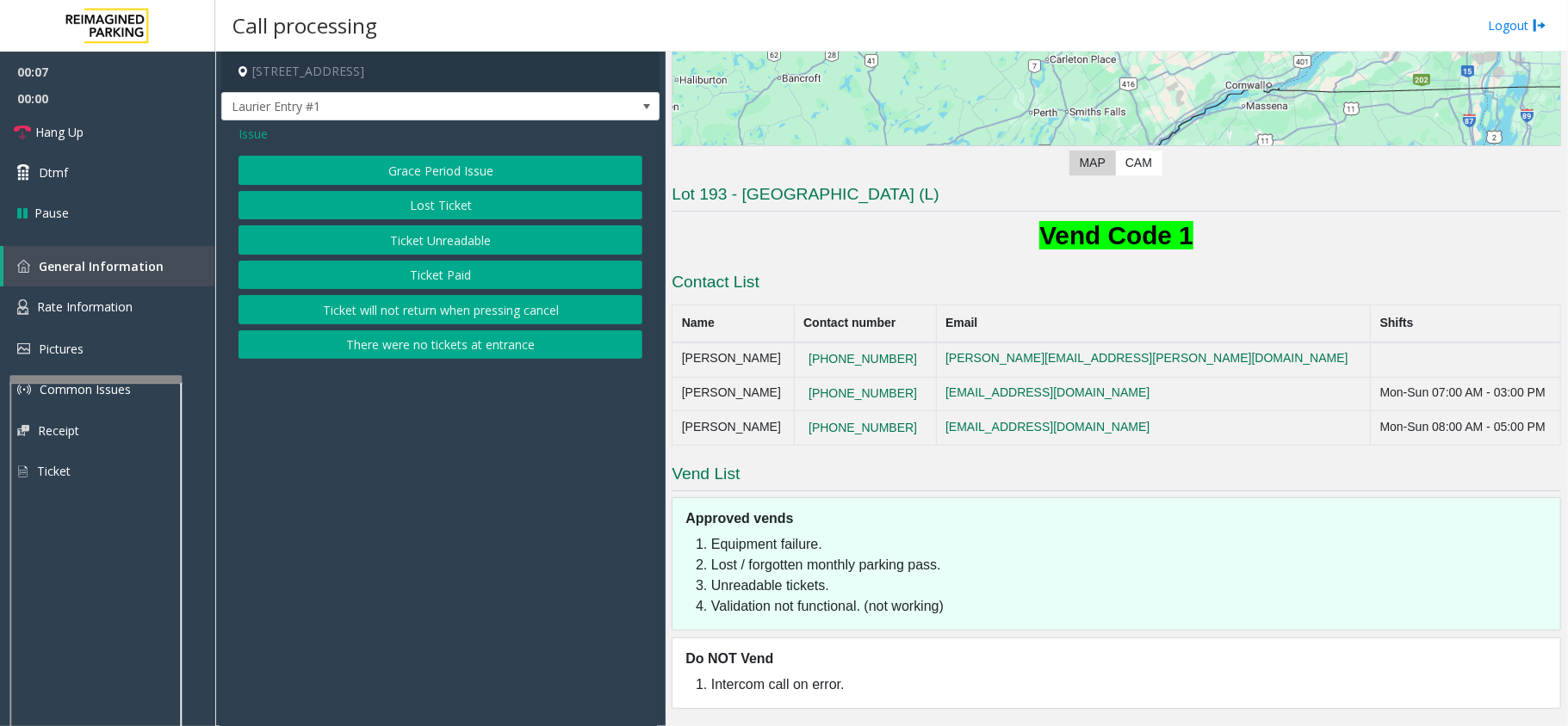
click at [445, 204] on button "Lost Ticket" at bounding box center [440, 205] width 404 height 29
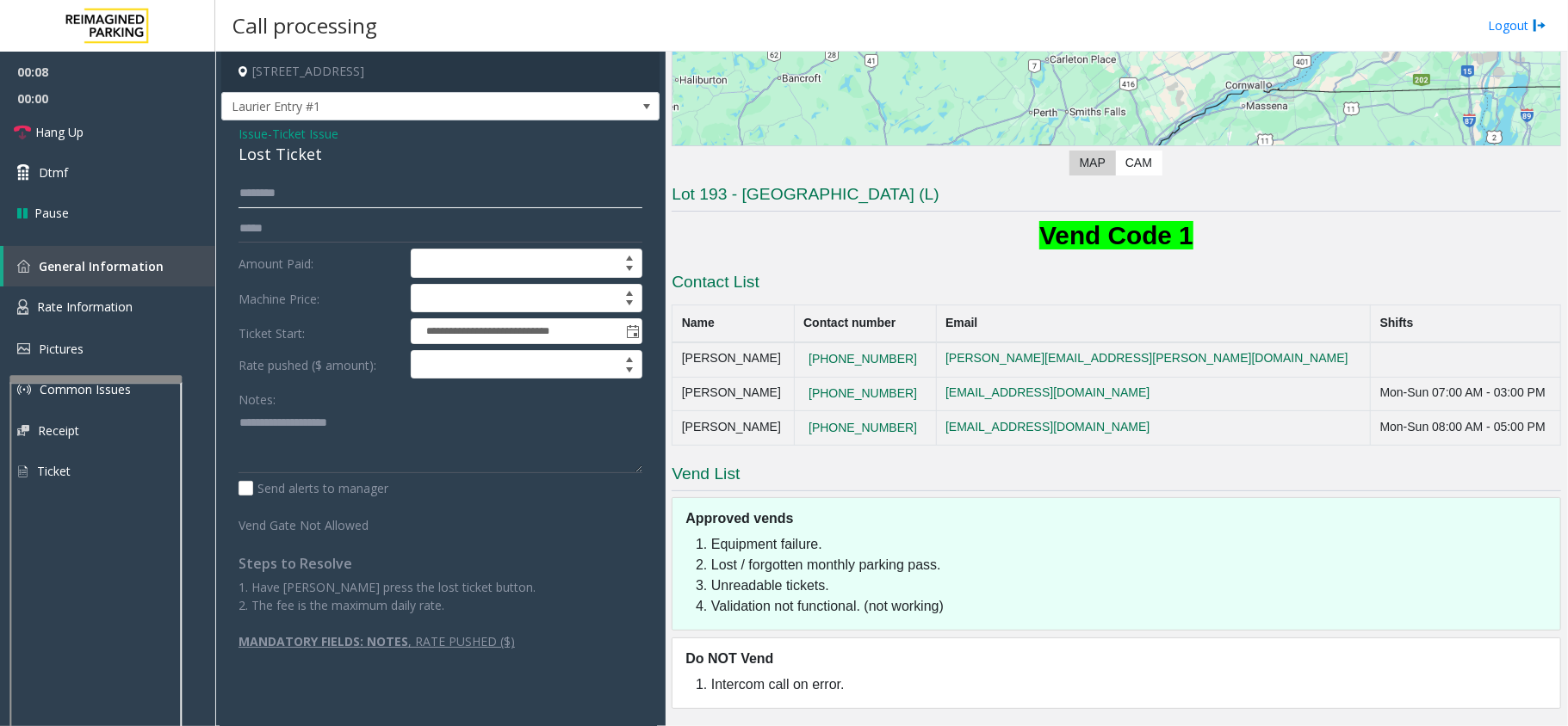
click at [283, 194] on input "text" at bounding box center [440, 194] width 404 height 29
type textarea "**********"
click at [329, 187] on input "text" at bounding box center [440, 194] width 404 height 29
click at [274, 198] on input "text" at bounding box center [440, 194] width 404 height 29
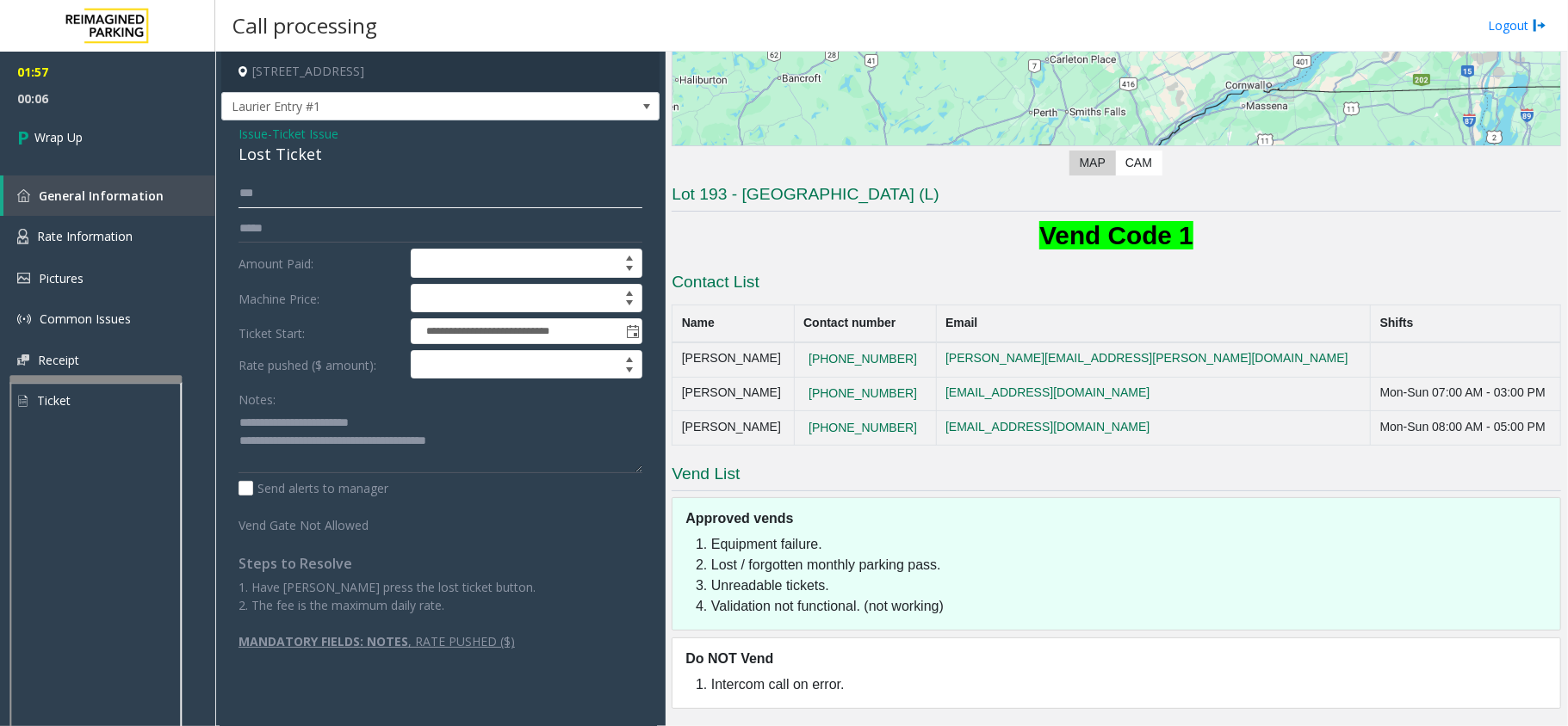
type input "***"
click at [283, 422] on textarea at bounding box center [440, 441] width 404 height 65
drag, startPoint x: 274, startPoint y: 421, endPoint x: 390, endPoint y: 420, distance: 116.0
click at [390, 420] on textarea at bounding box center [440, 441] width 404 height 65
drag, startPoint x: 232, startPoint y: 157, endPoint x: 301, endPoint y: 163, distance: 69.3
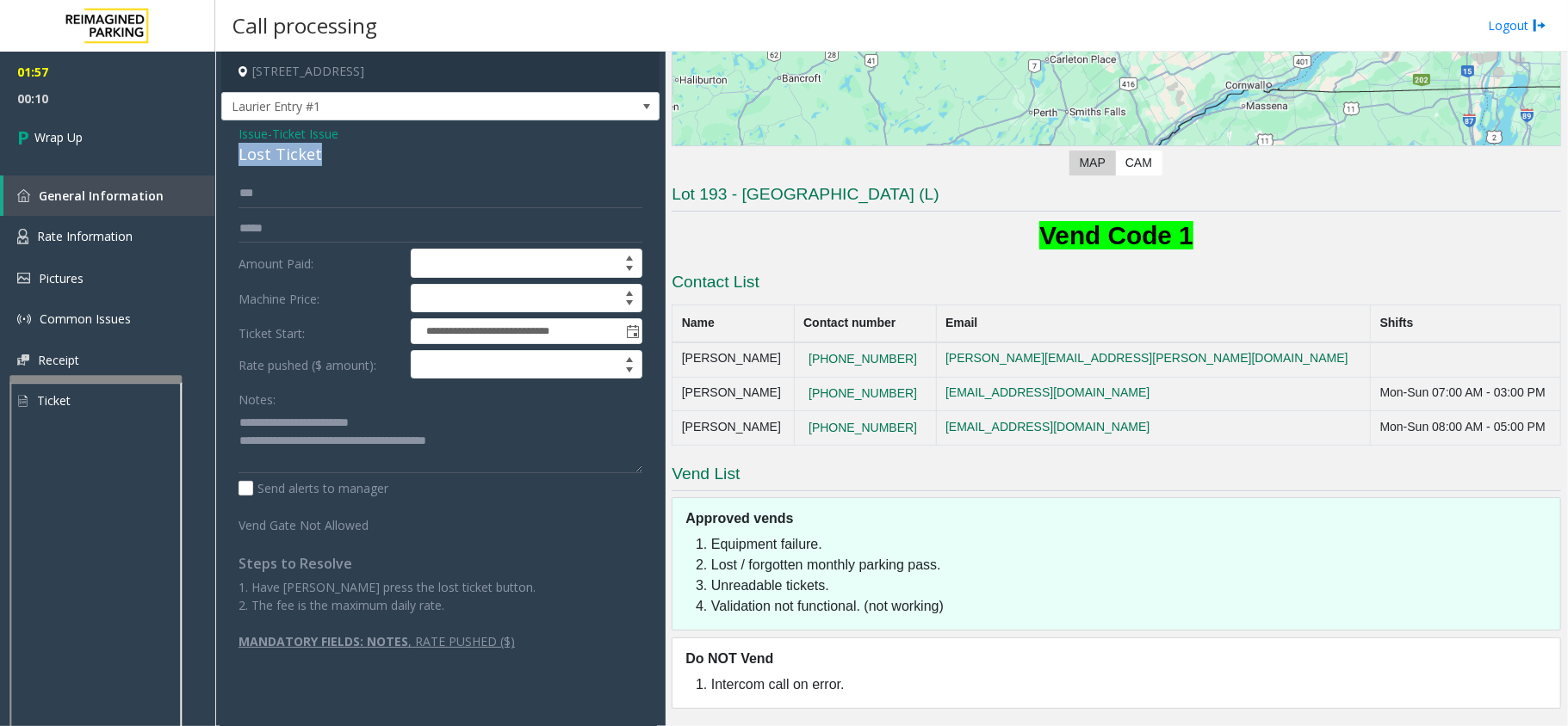
click at [314, 162] on div "**********" at bounding box center [440, 393] width 438 height 547
click at [327, 426] on textarea at bounding box center [440, 441] width 404 height 65
click at [390, 425] on textarea at bounding box center [440, 441] width 404 height 65
type textarea "**********"
click at [111, 142] on link "Wrap Up" at bounding box center [108, 137] width 215 height 51
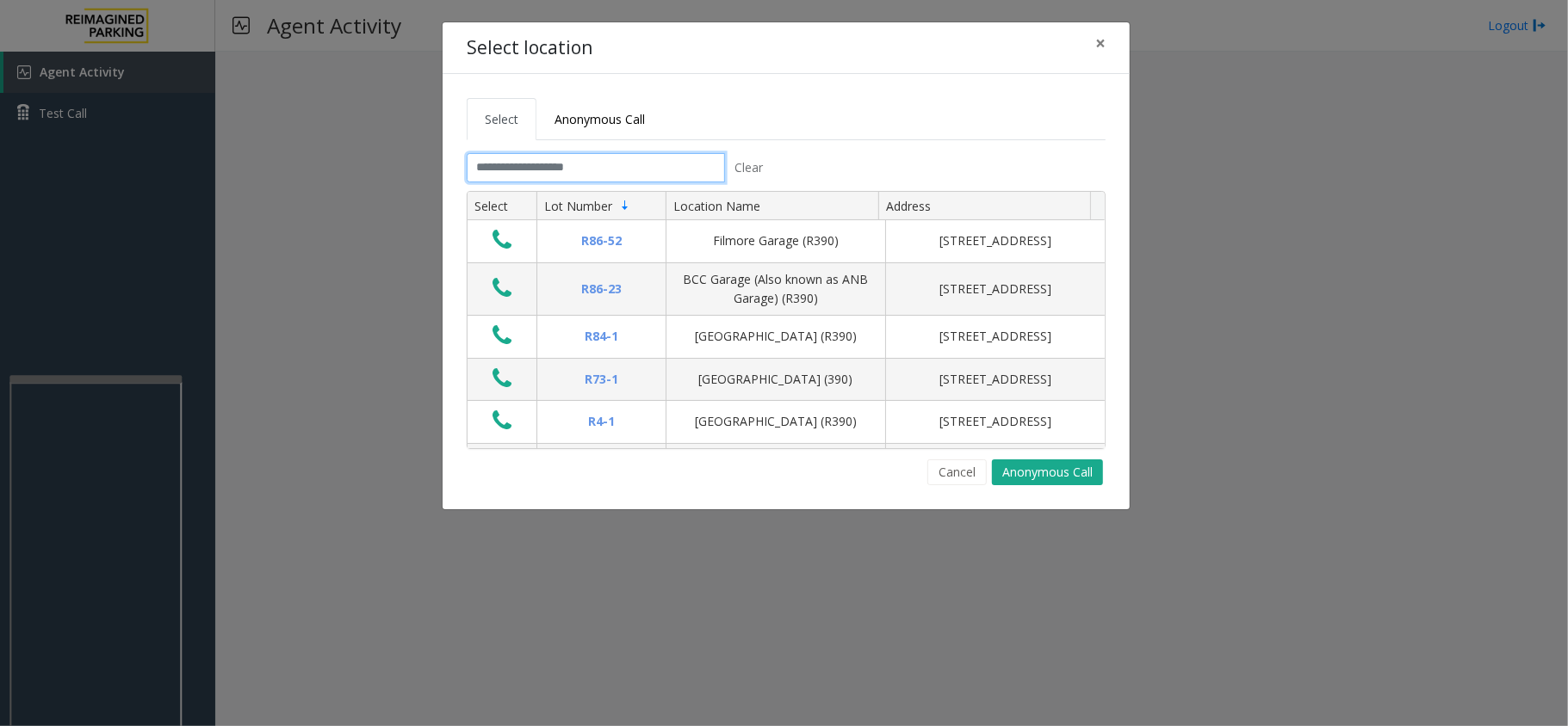
click at [585, 175] on input "text" at bounding box center [596, 168] width 258 height 29
click at [1102, 48] on span "×" at bounding box center [1100, 43] width 11 height 24
